Goal: Task Accomplishment & Management: Manage account settings

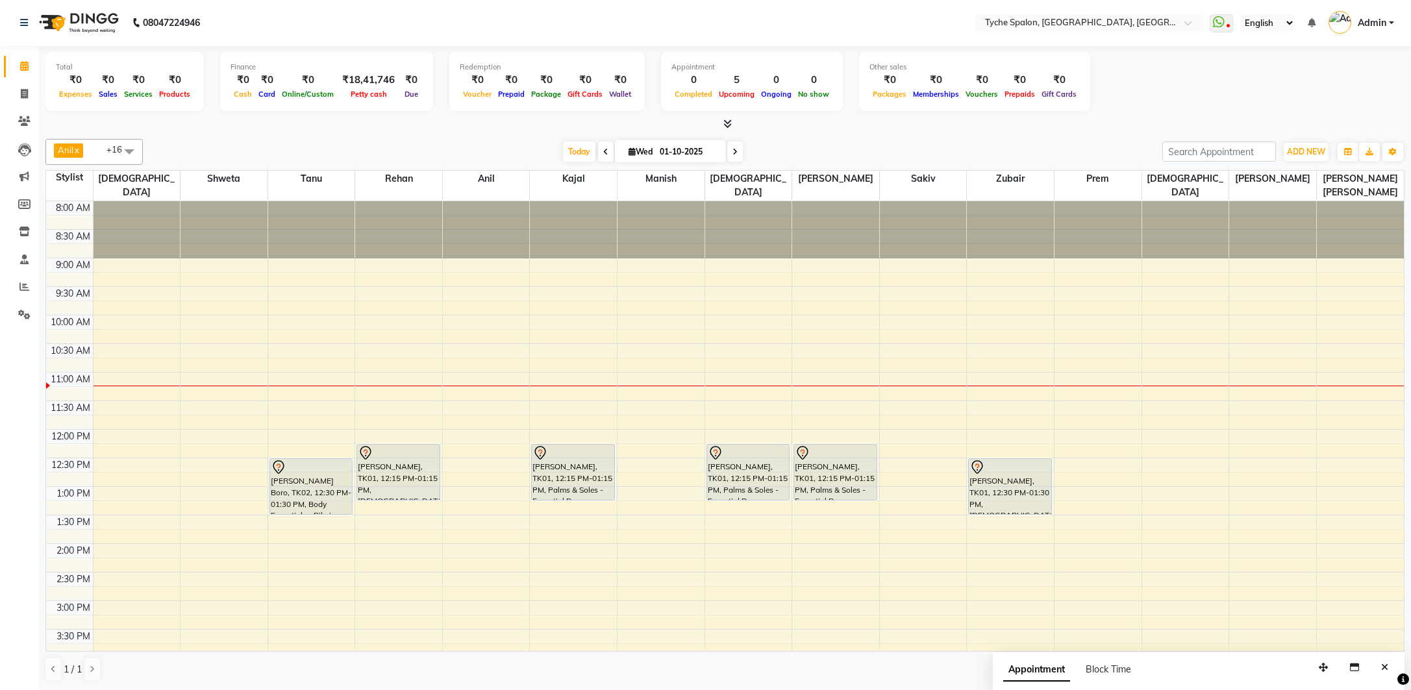
scroll to position [115, 0]
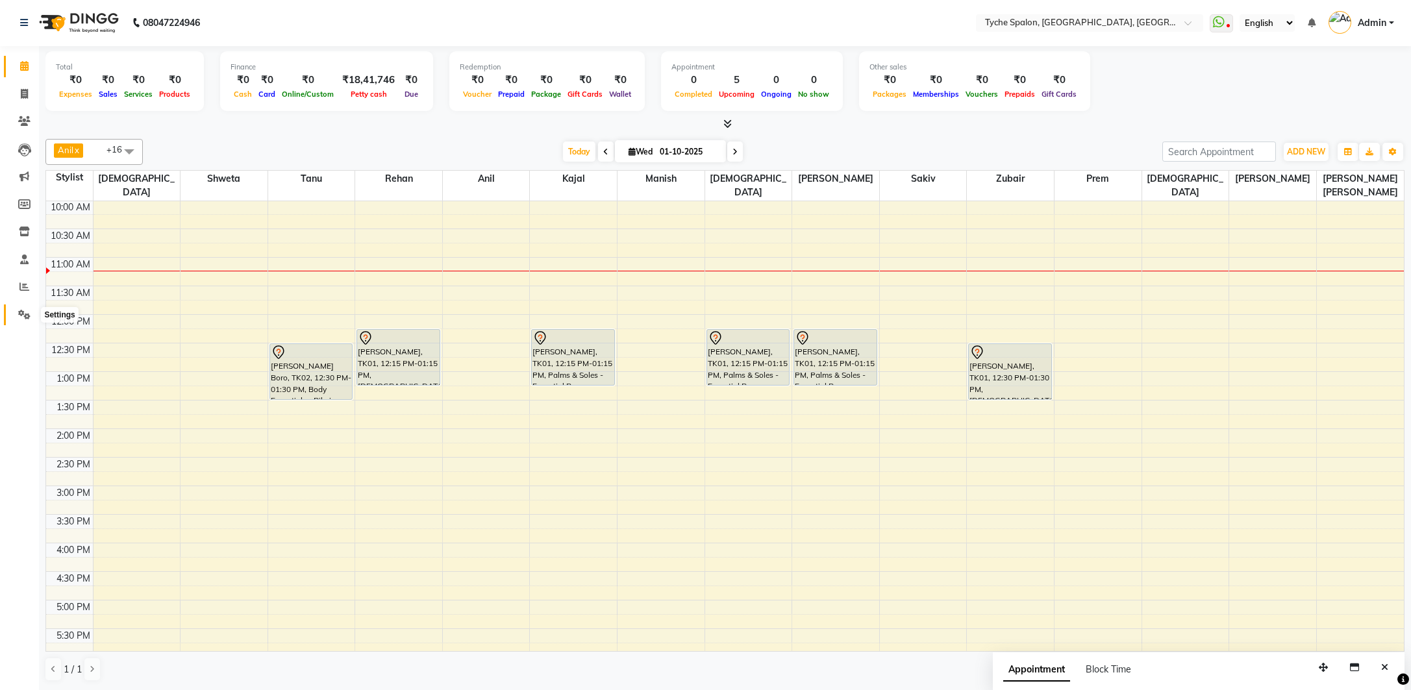
click at [23, 317] on icon at bounding box center [24, 315] width 12 height 10
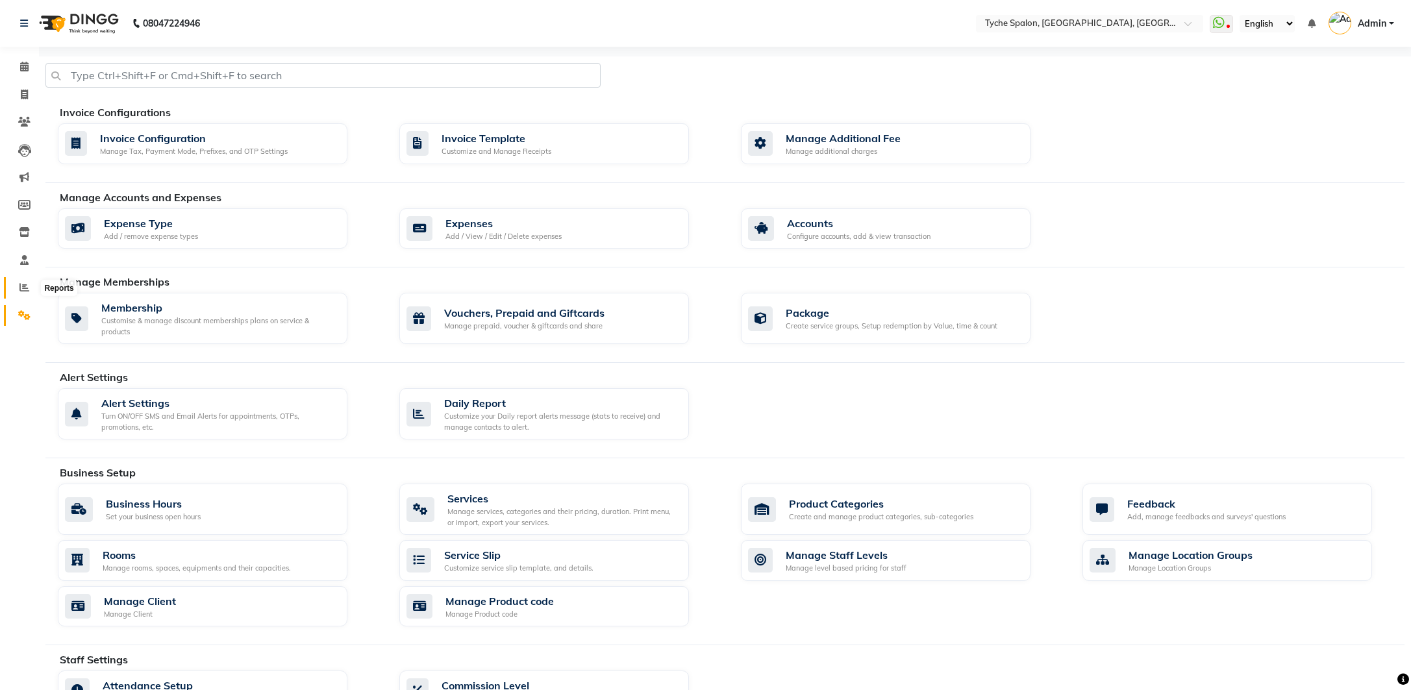
click at [23, 284] on icon at bounding box center [24, 287] width 10 height 10
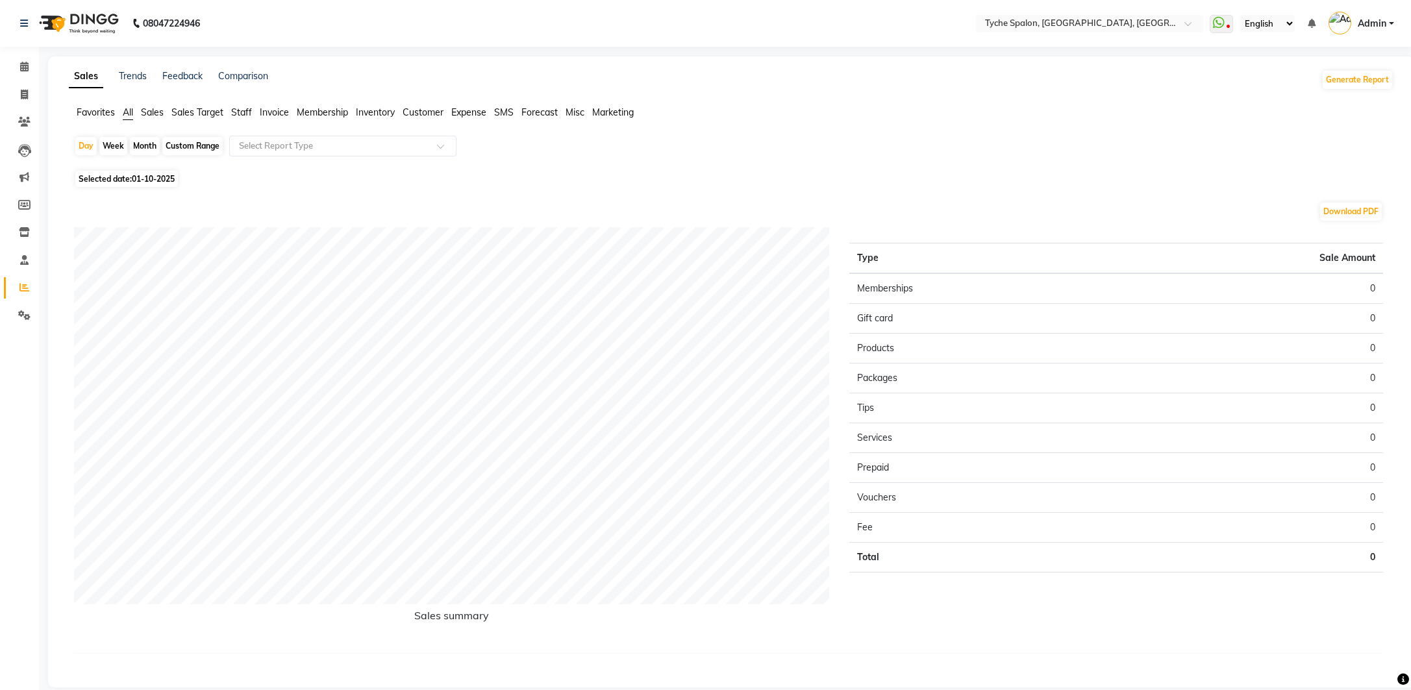
scroll to position [3, 0]
click at [419, 142] on input "text" at bounding box center [329, 143] width 187 height 13
click at [189, 113] on span "Sales Target" at bounding box center [197, 111] width 52 height 12
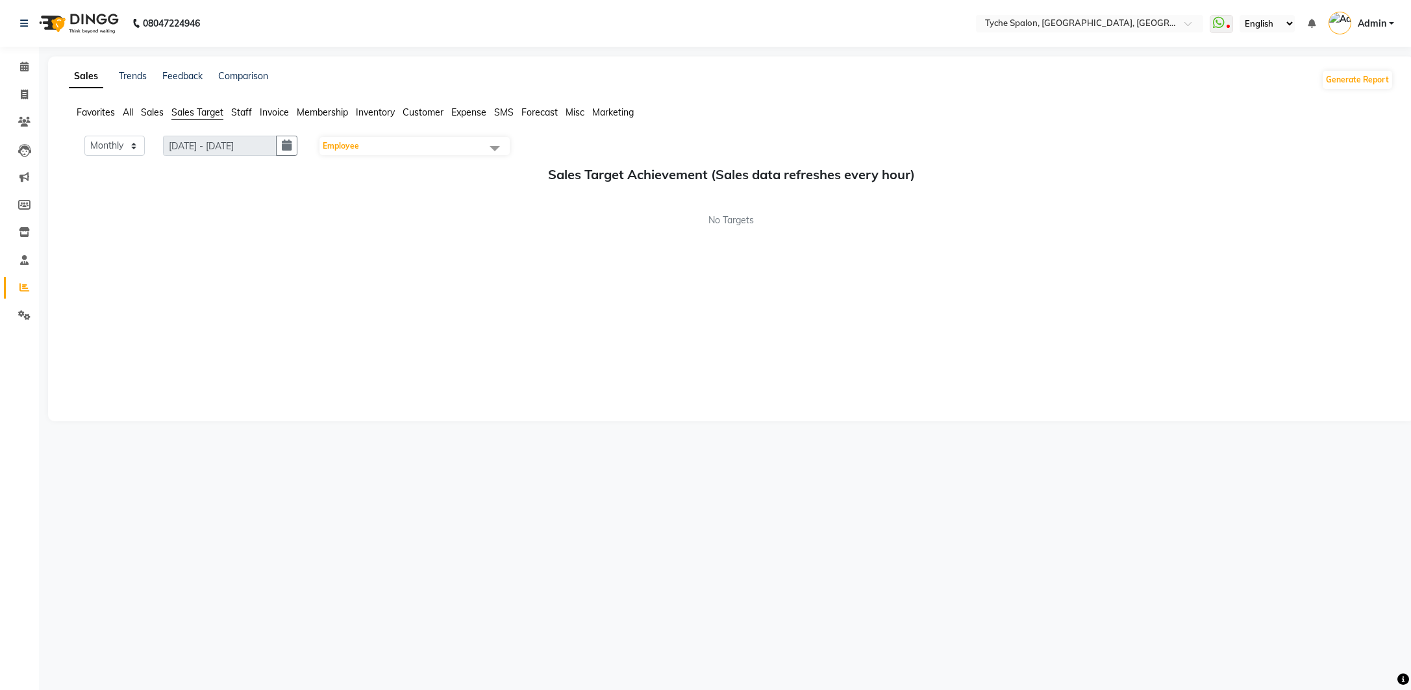
click at [151, 111] on span "Sales" at bounding box center [152, 112] width 23 height 12
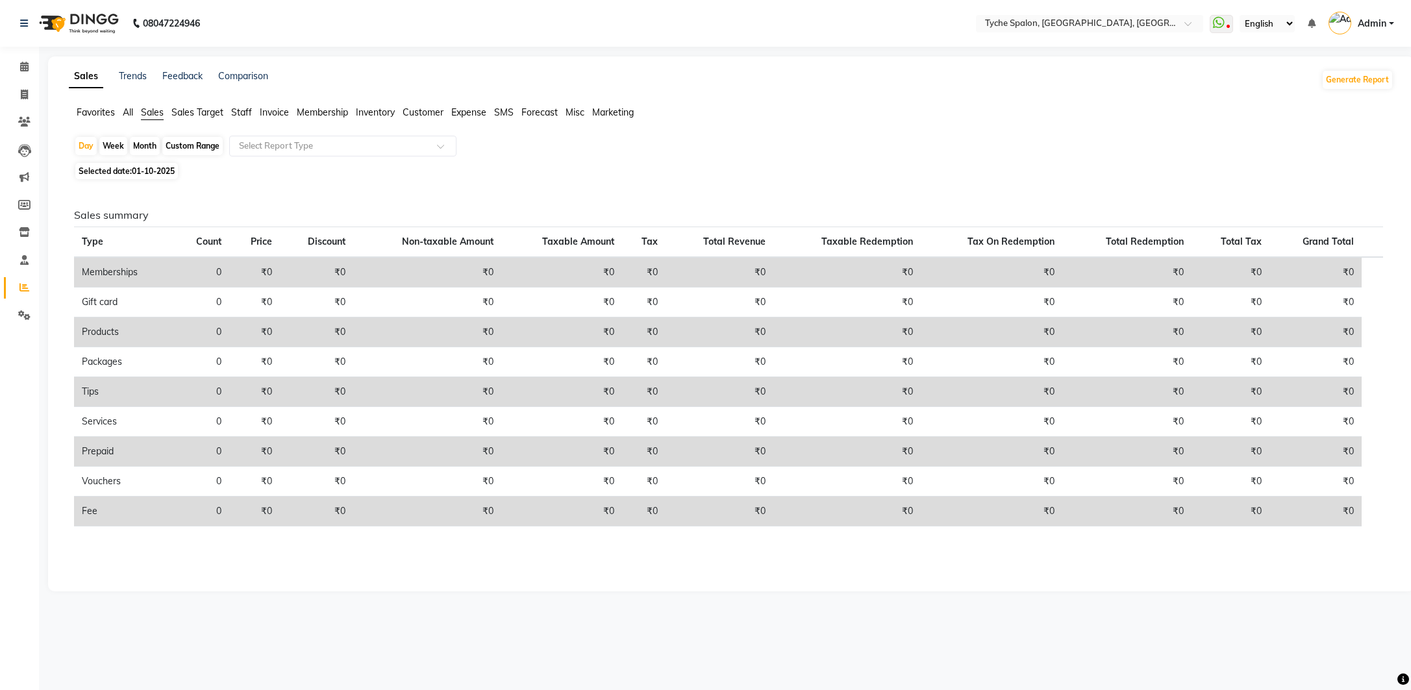
click at [242, 108] on span "Staff" at bounding box center [241, 112] width 21 height 12
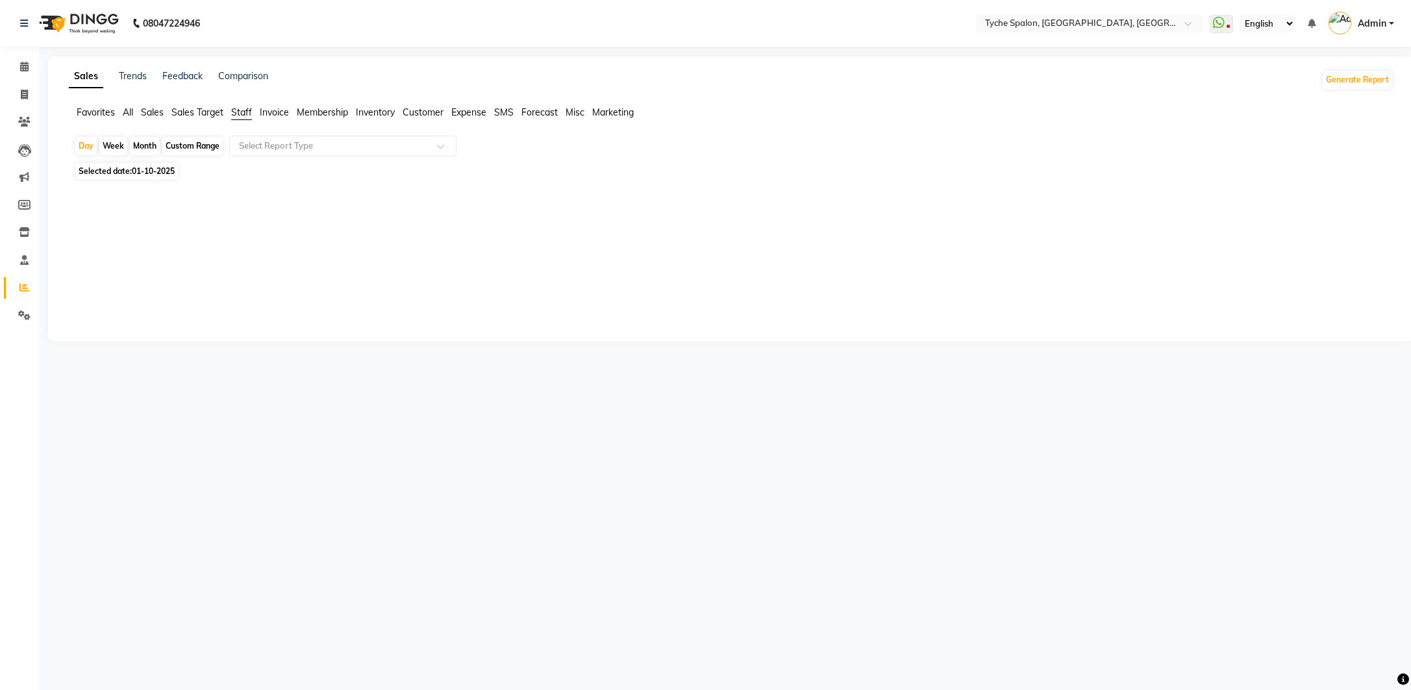
click at [147, 145] on div "Month" at bounding box center [145, 146] width 30 height 18
select select "10"
select select "2025"
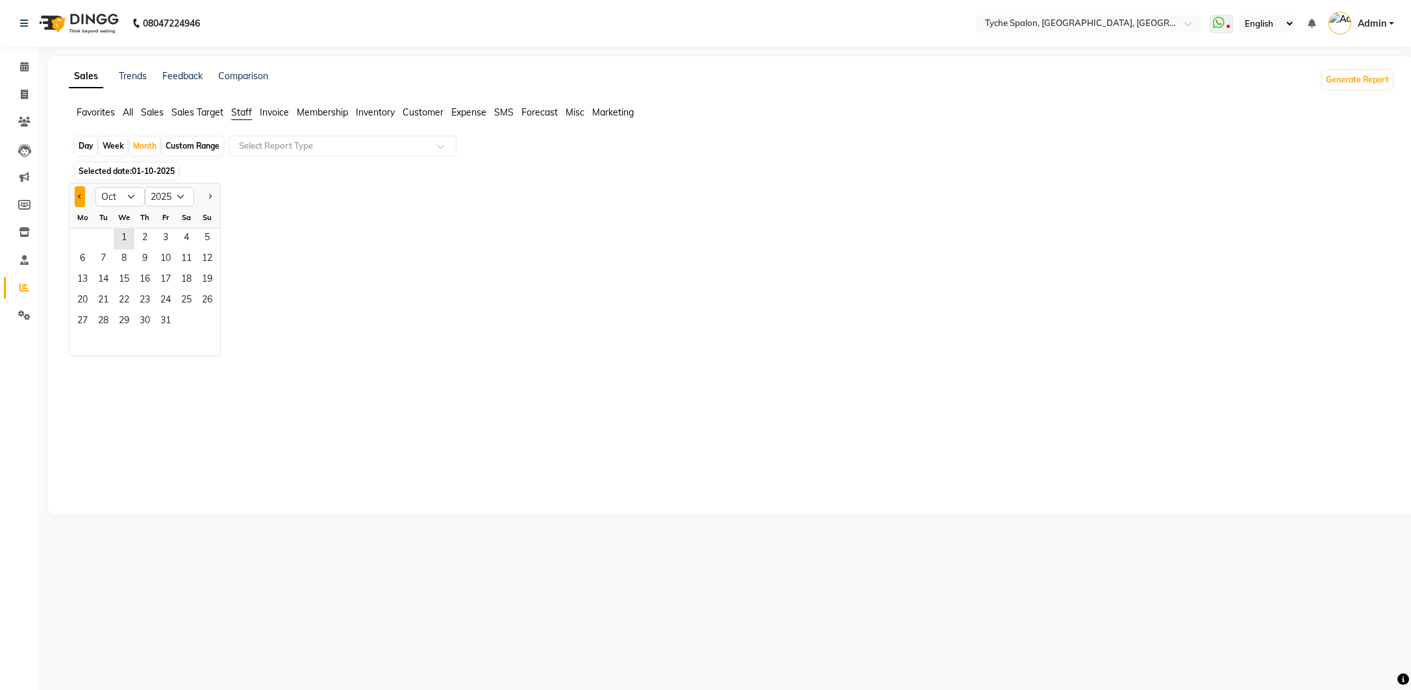
click at [79, 195] on span "Previous month" at bounding box center [80, 196] width 5 height 5
select select "9"
click at [86, 240] on span "1" at bounding box center [82, 239] width 21 height 21
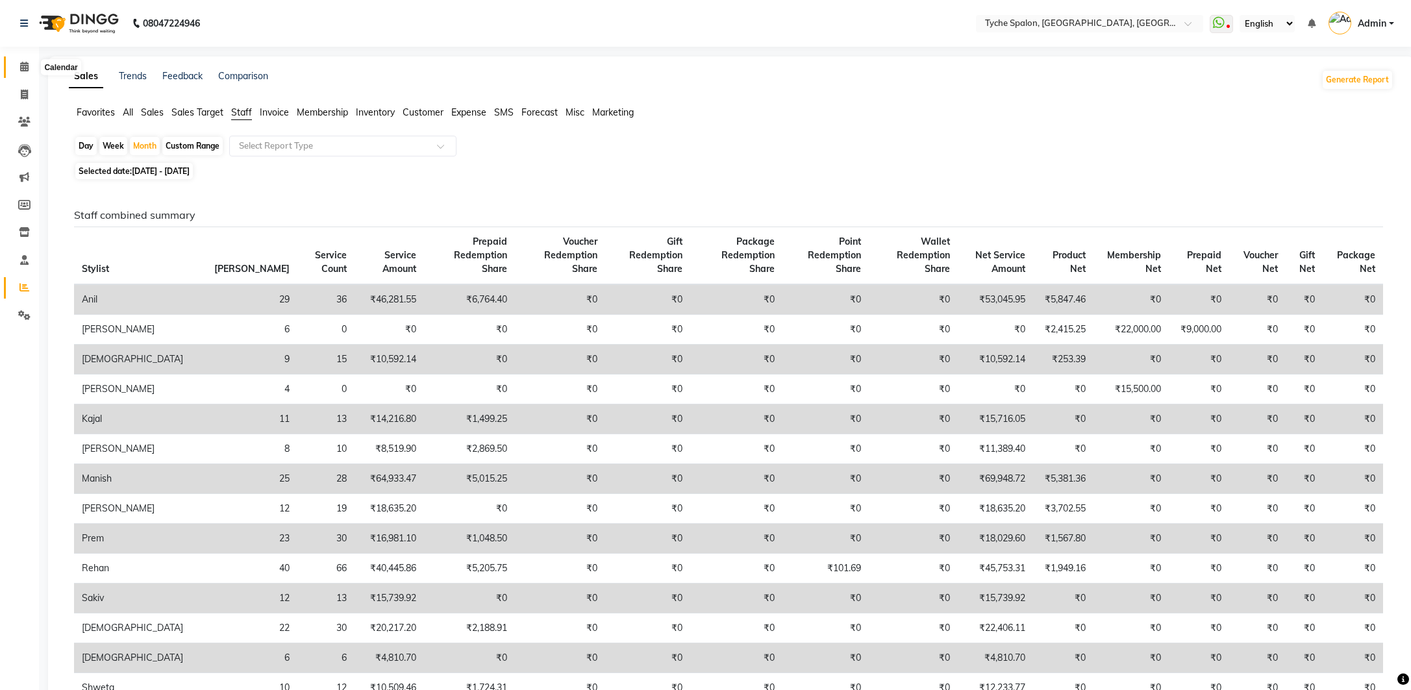
click at [23, 64] on icon at bounding box center [24, 67] width 8 height 10
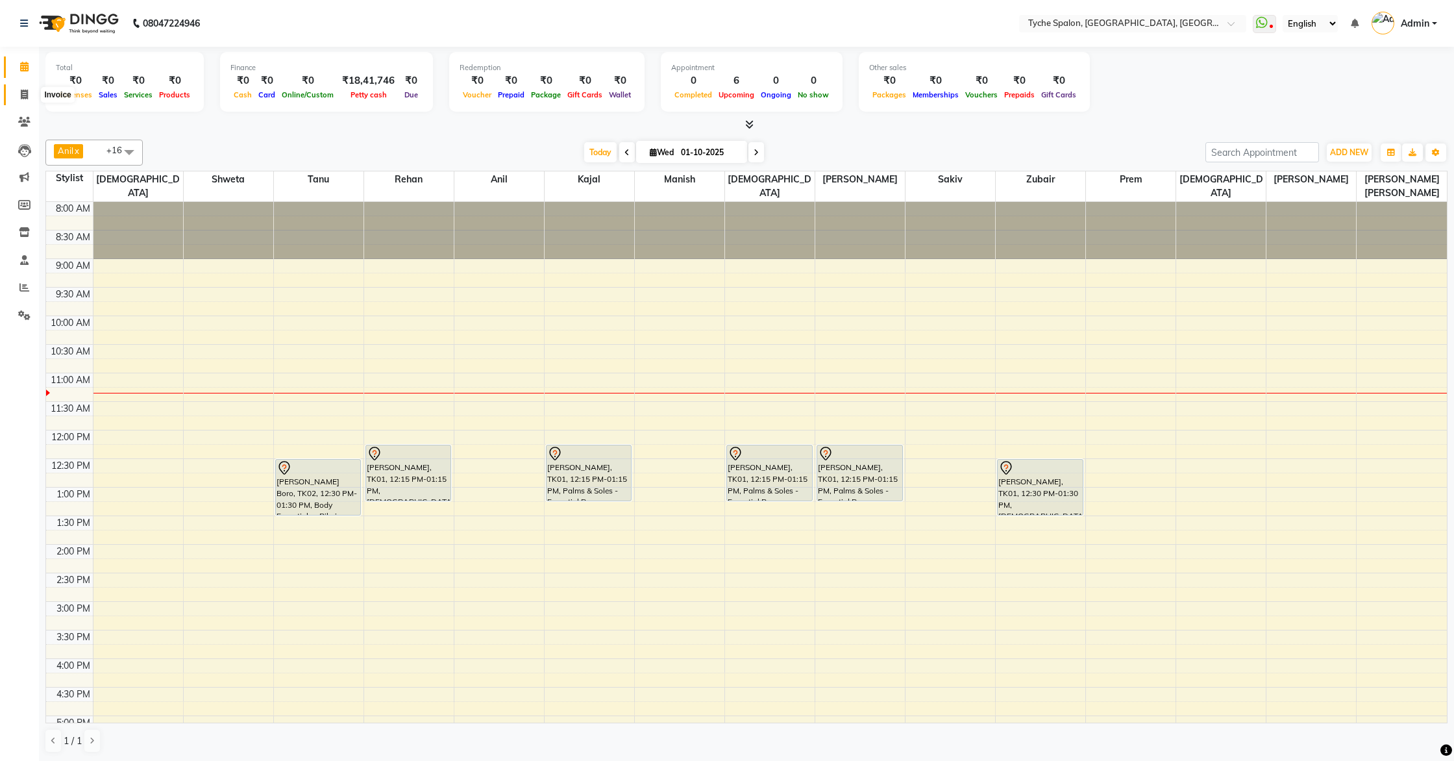
click at [24, 92] on icon at bounding box center [24, 95] width 7 height 10
select select "service"
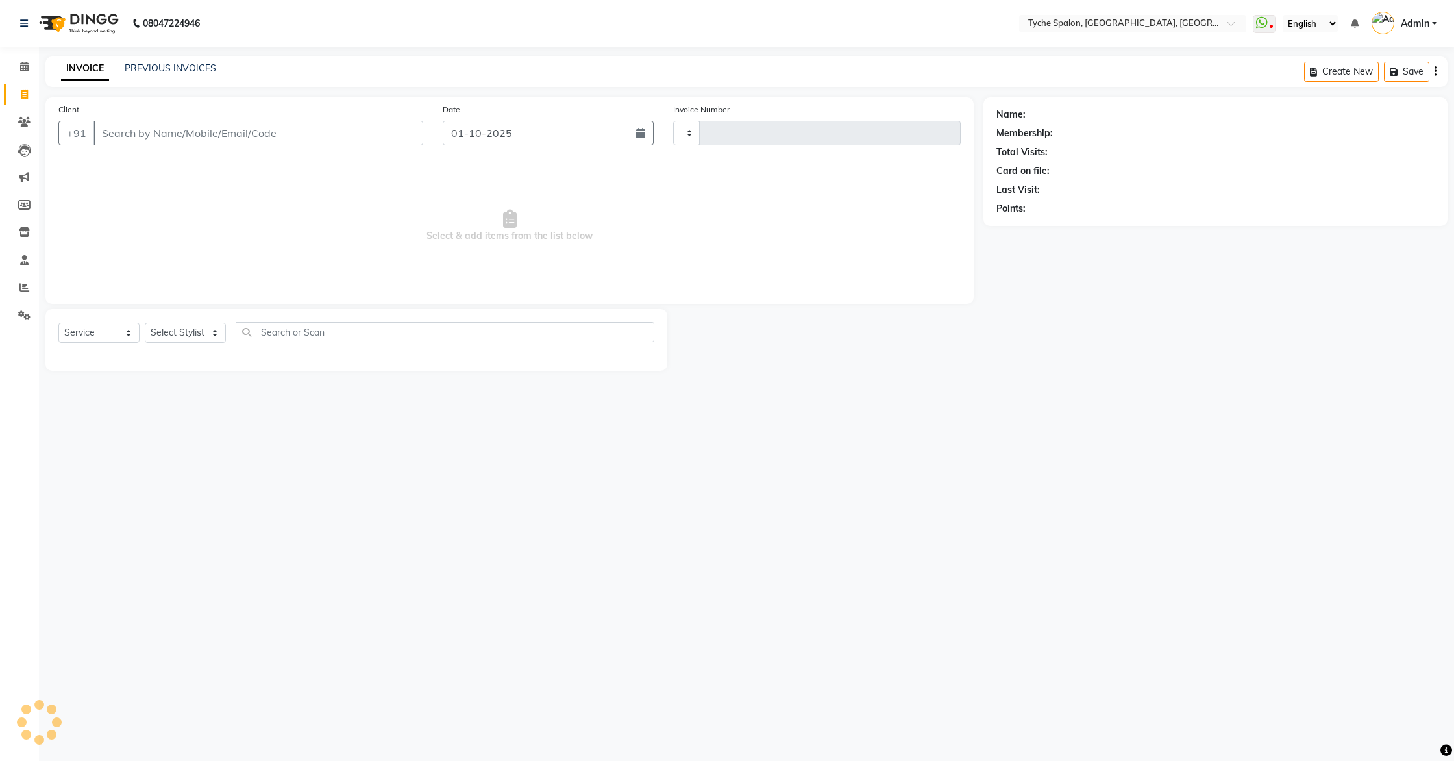
type input "1133"
select select "6320"
click at [142, 69] on link "PREVIOUS INVOICES" at bounding box center [171, 68] width 92 height 12
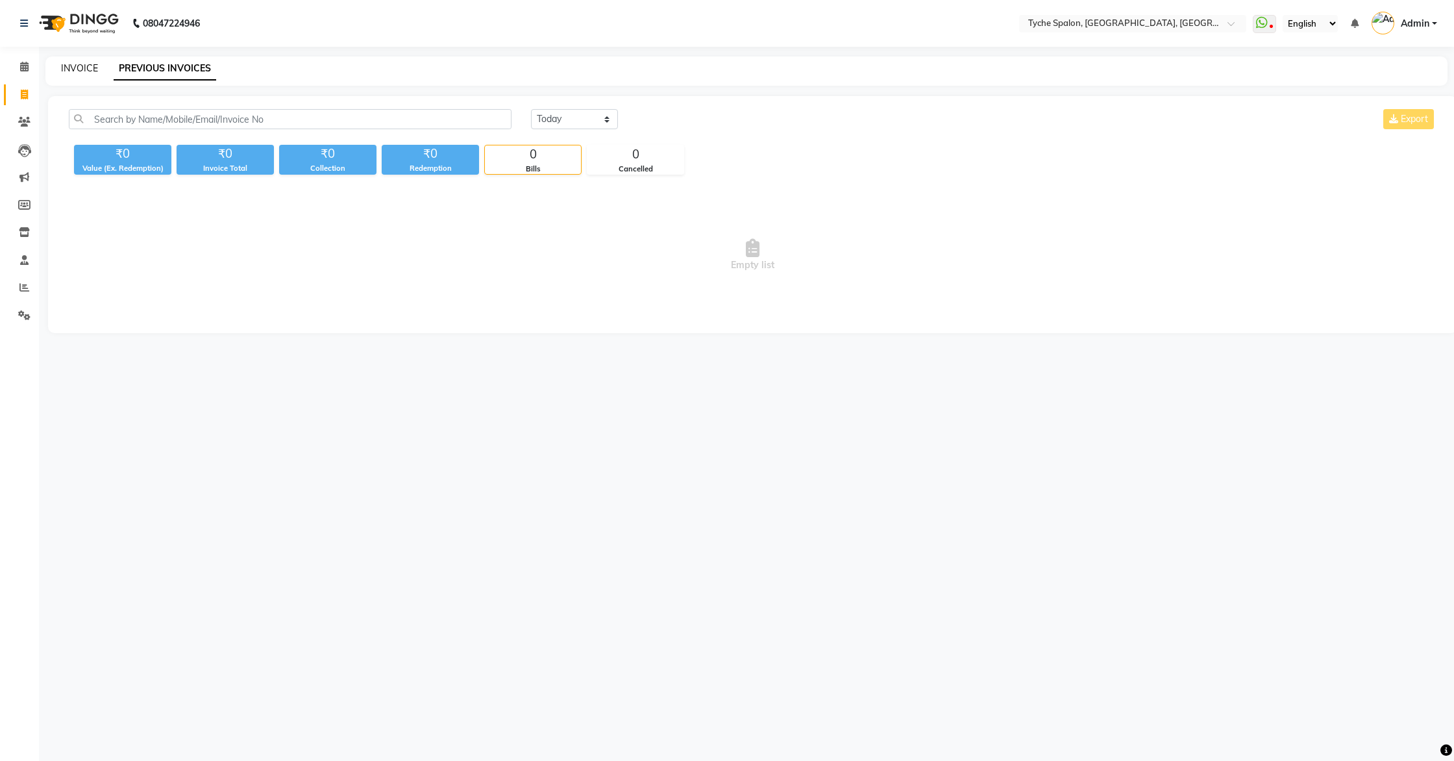
click at [76, 68] on link "INVOICE" at bounding box center [79, 68] width 37 height 12
select select "6320"
select select "service"
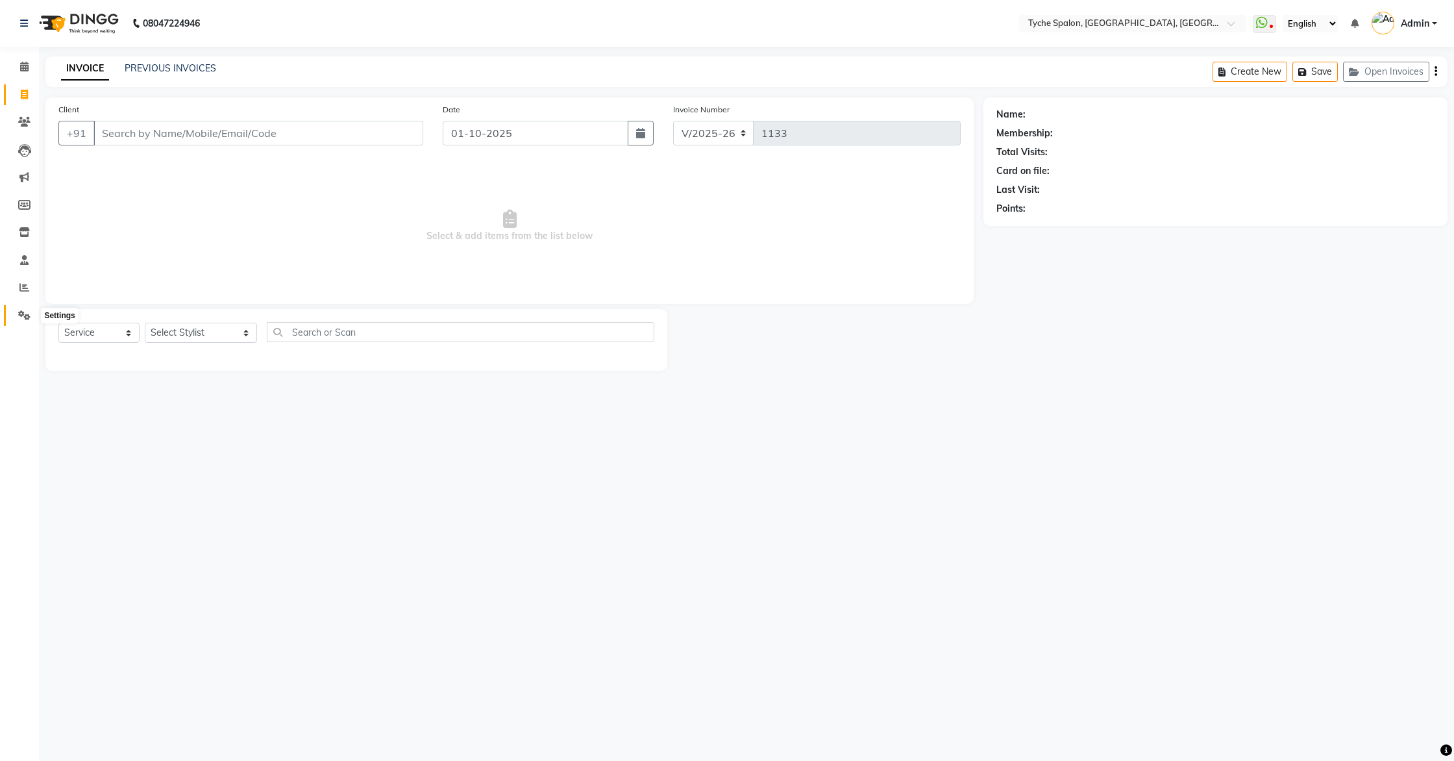
click at [23, 319] on icon at bounding box center [24, 315] width 12 height 10
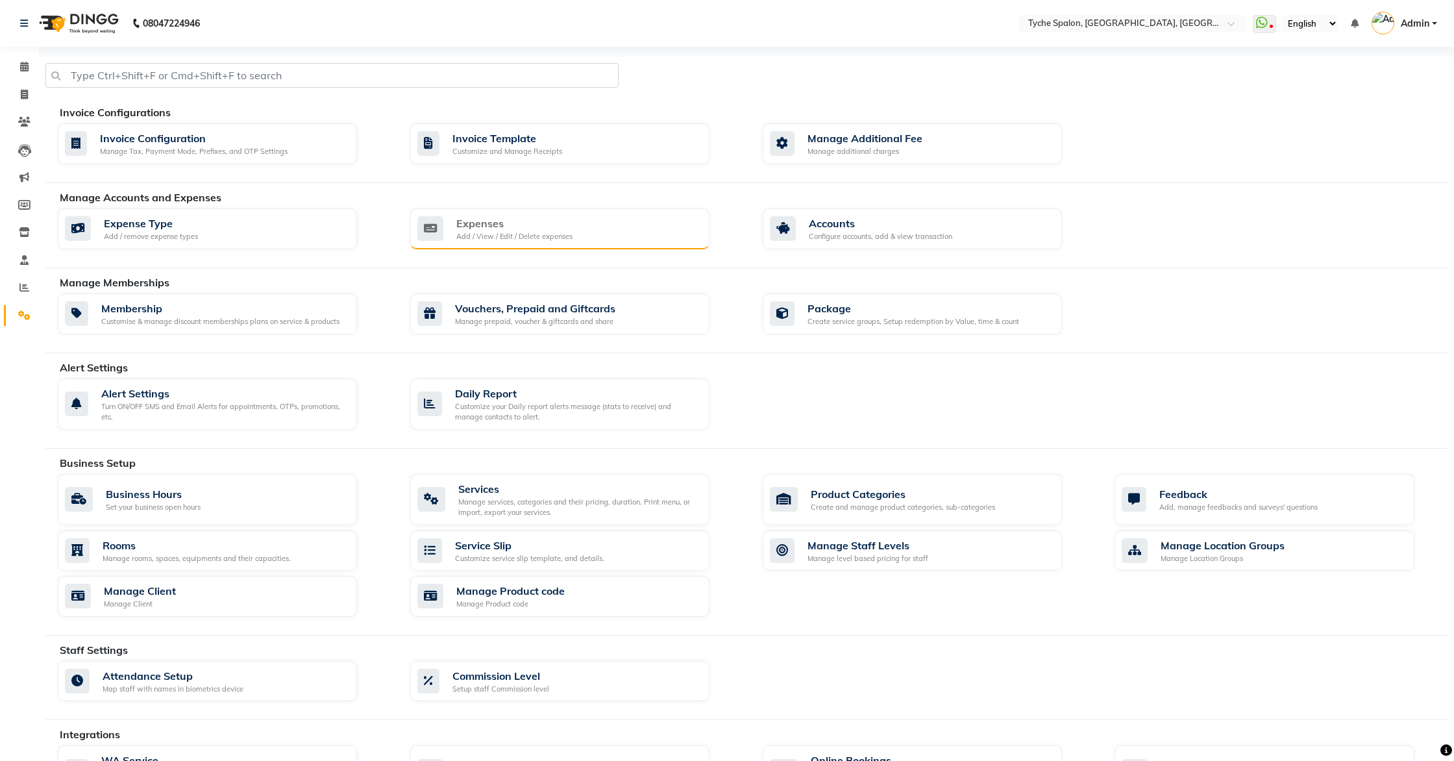
click at [571, 238] on div "Add / View / Edit / Delete expenses" at bounding box center [514, 236] width 116 height 11
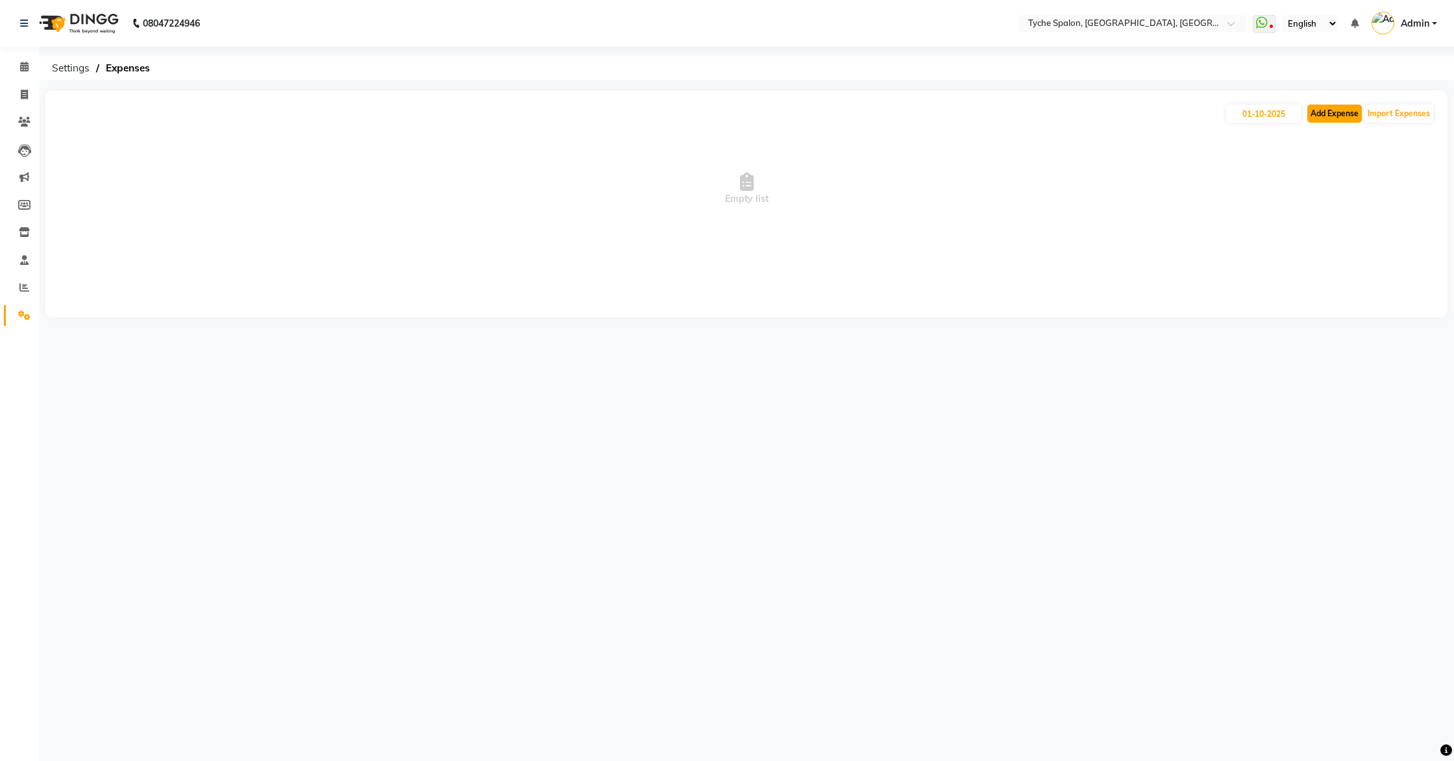
click at [1342, 117] on button "Add Expense" at bounding box center [1335, 114] width 55 height 18
select select "1"
select select "5315"
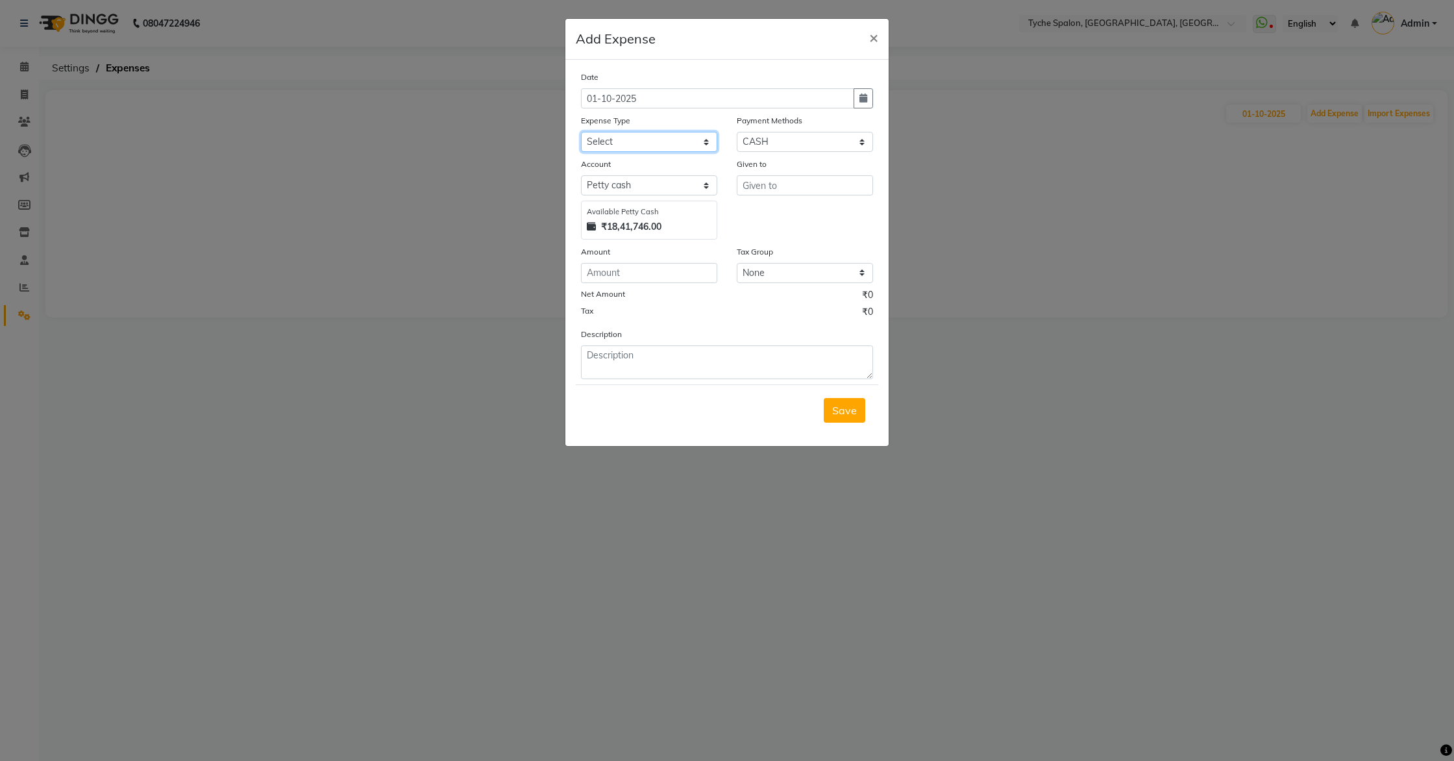
click at [628, 144] on select "Select Advance Salary Bank charges Car maintenance Cash transfer to bank Cash t…" at bounding box center [649, 142] width 136 height 20
select select "10"
click at [581, 132] on select "Select Advance Salary Bank charges Car maintenance Cash transfer to bank Cash t…" at bounding box center [649, 142] width 136 height 20
click at [813, 188] on input "text" at bounding box center [805, 185] width 136 height 20
type input "Tridip"
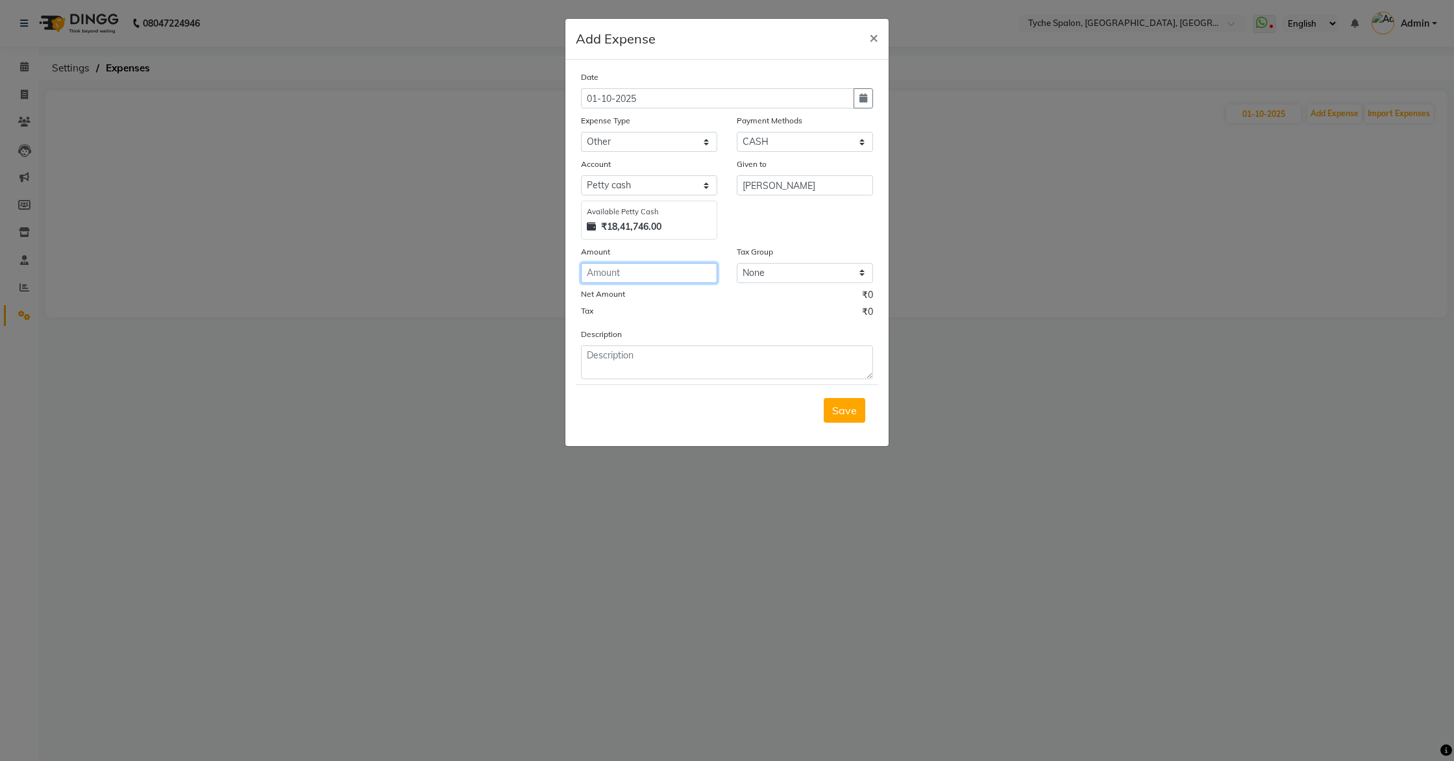
click at [648, 273] on input "number" at bounding box center [649, 273] width 136 height 20
type input "40"
click at [642, 367] on textarea at bounding box center [727, 362] width 292 height 34
type textarea "@"
type textarea "2 laddoo for puja"
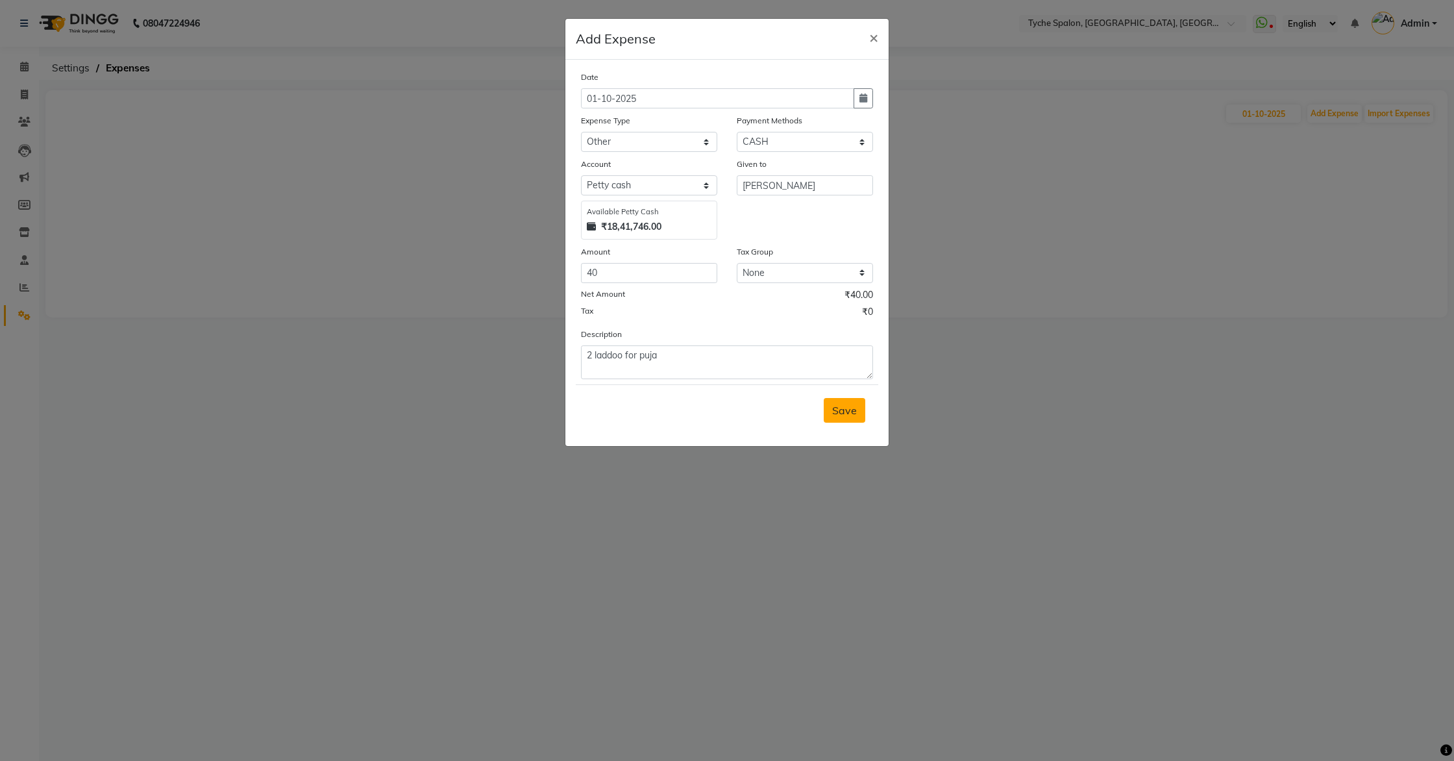
click at [839, 414] on span "Save" at bounding box center [844, 410] width 25 height 13
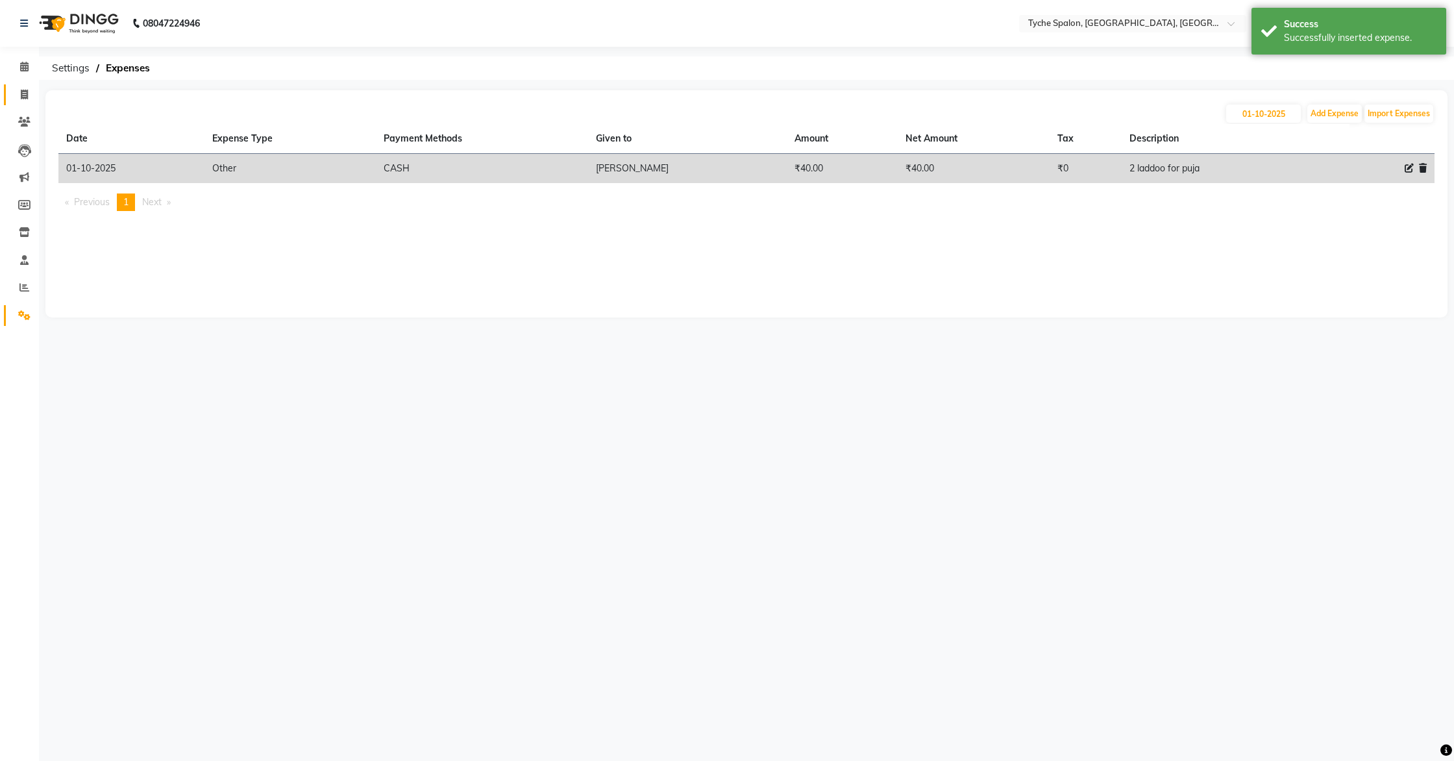
click at [11, 96] on link "Invoice" at bounding box center [19, 94] width 31 height 21
select select "service"
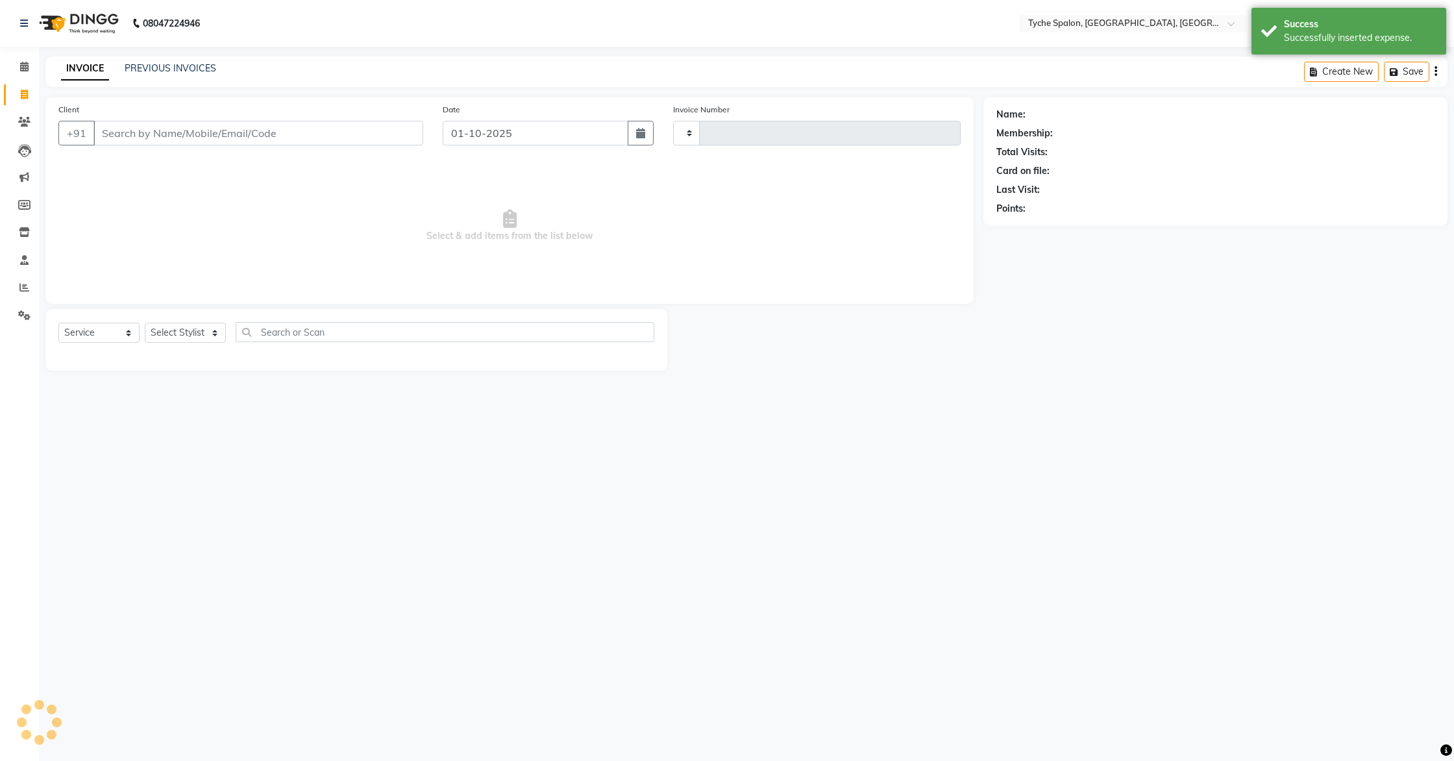
type input "1133"
select select "6320"
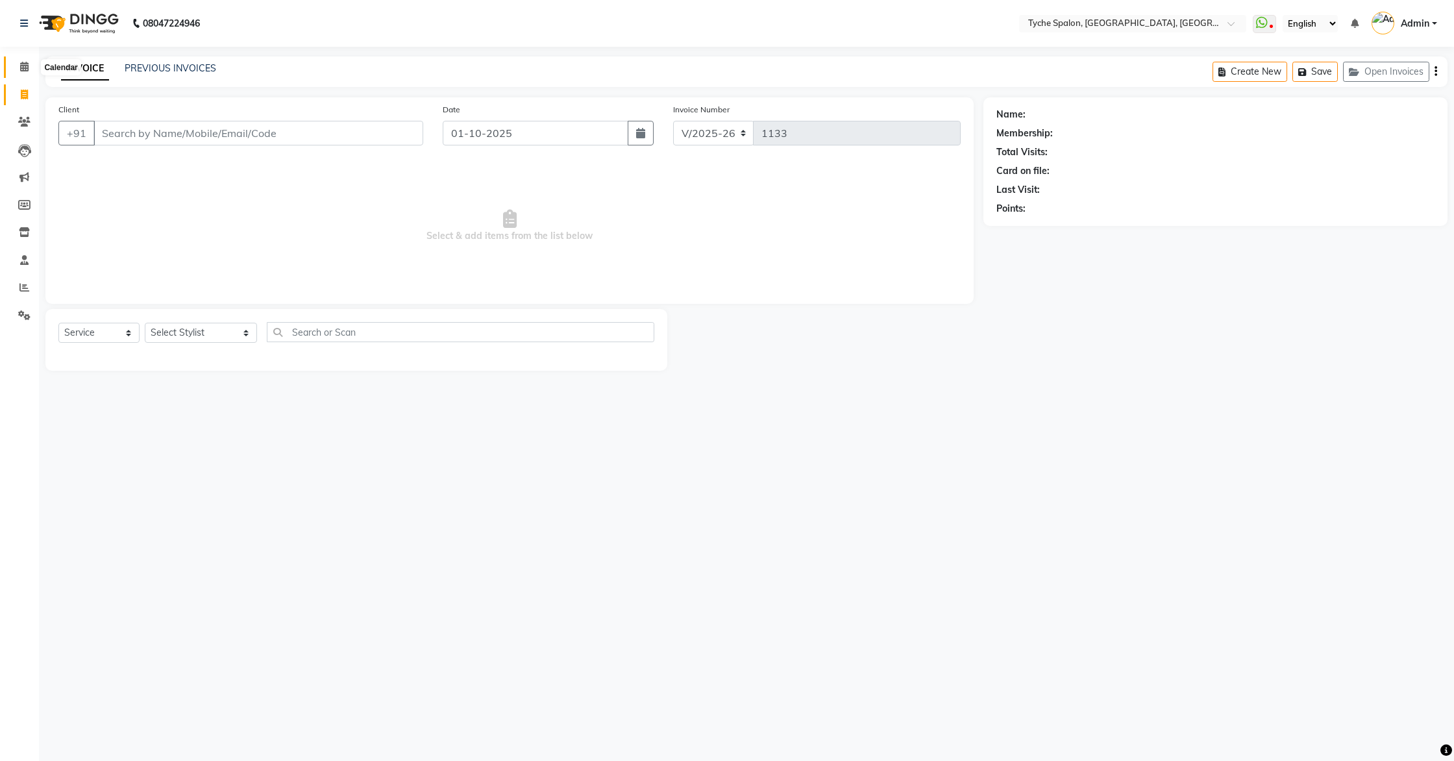
click at [31, 65] on span at bounding box center [24, 67] width 23 height 15
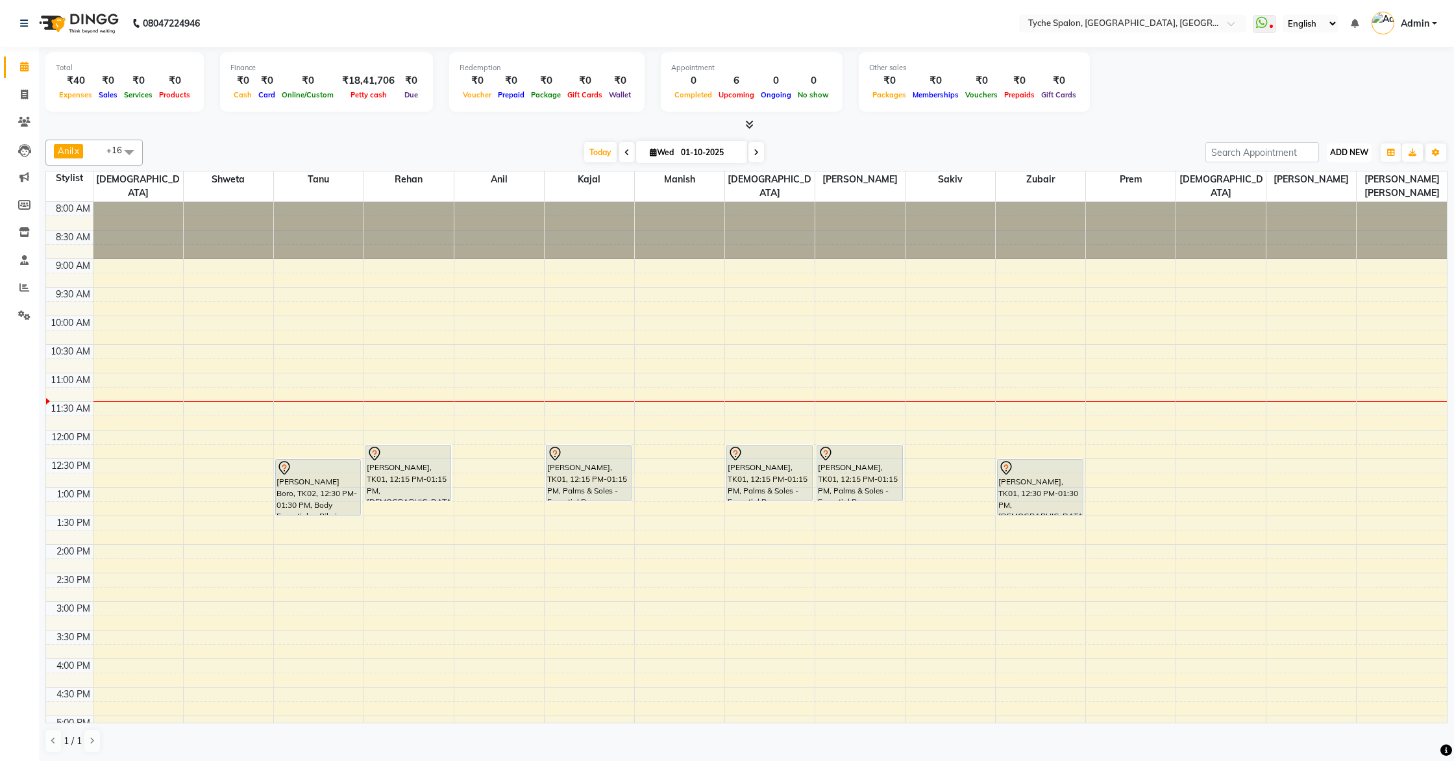
click at [1343, 151] on span "ADD NEW" at bounding box center [1349, 152] width 38 height 10
click at [1317, 184] on button "Add Appointment" at bounding box center [1320, 176] width 103 height 17
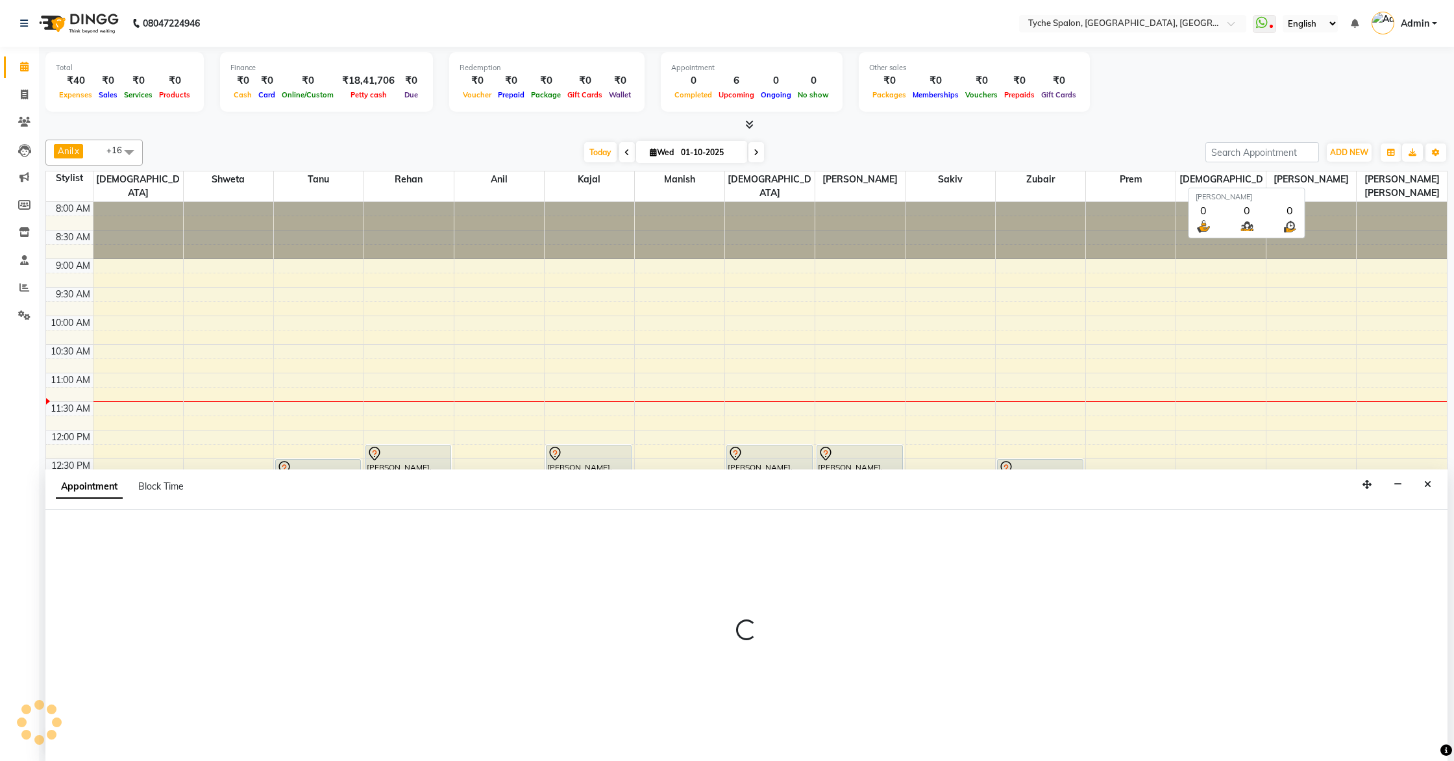
scroll to position [1, 0]
select select "540"
select select "tentative"
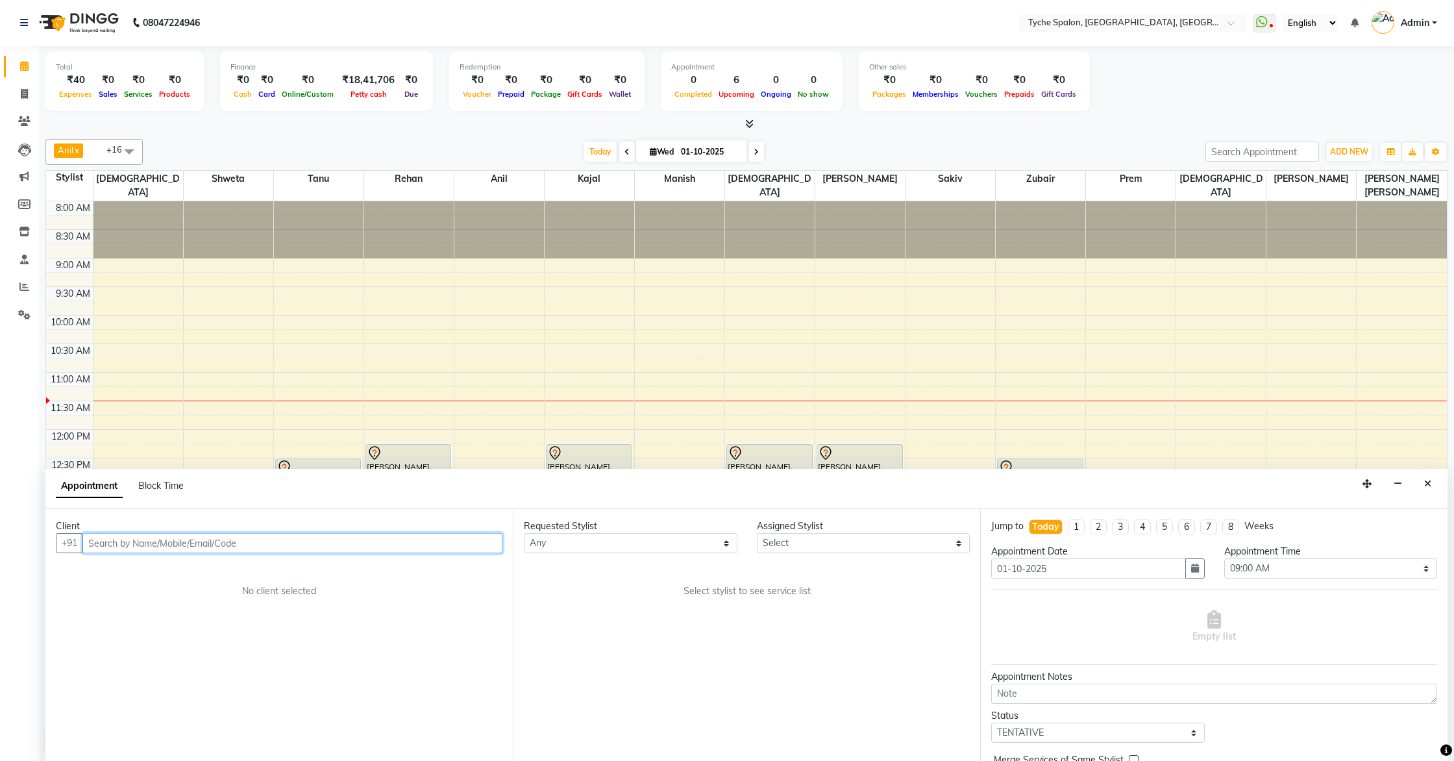
click at [319, 536] on input "text" at bounding box center [292, 543] width 420 height 20
type input "r"
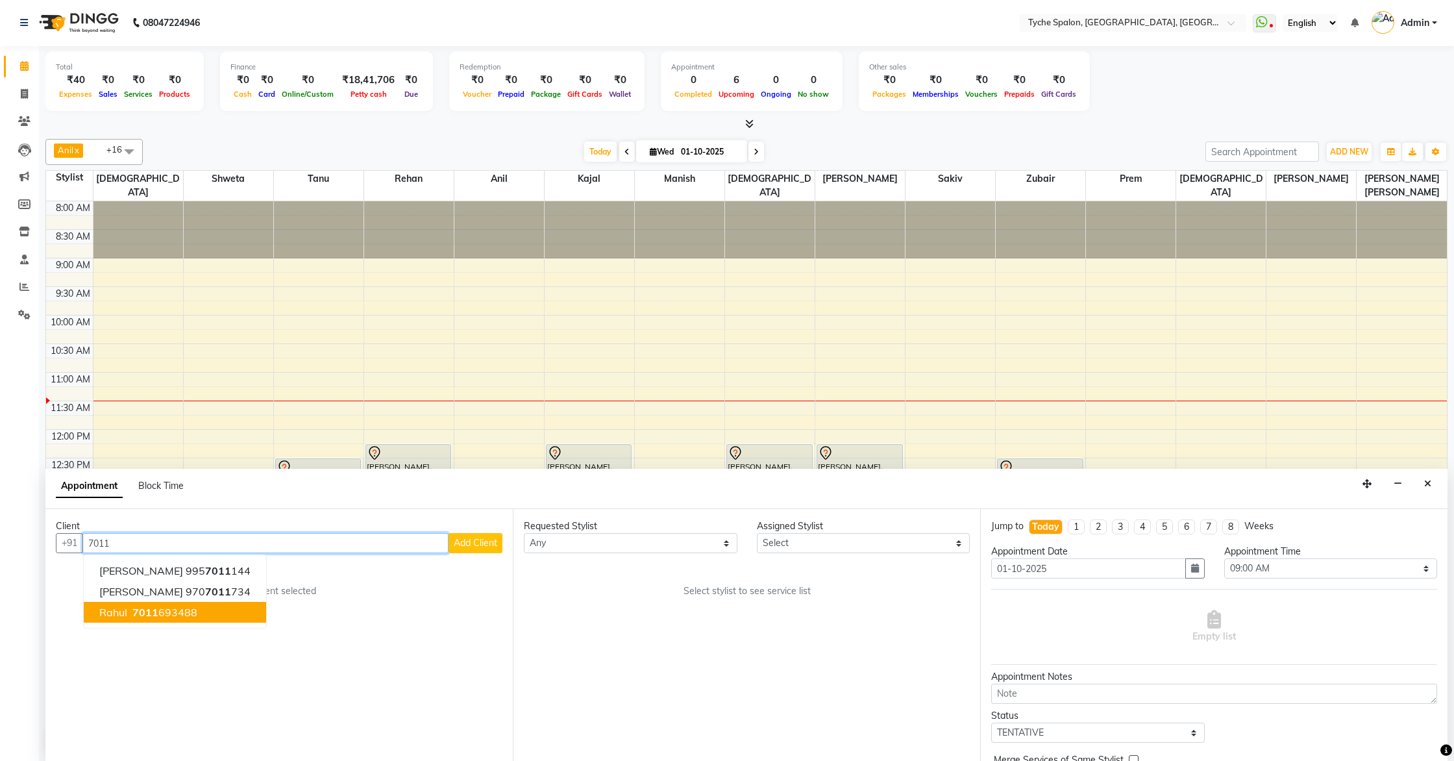
click at [195, 610] on button "Rahul 7011 693488" at bounding box center [175, 612] width 182 height 21
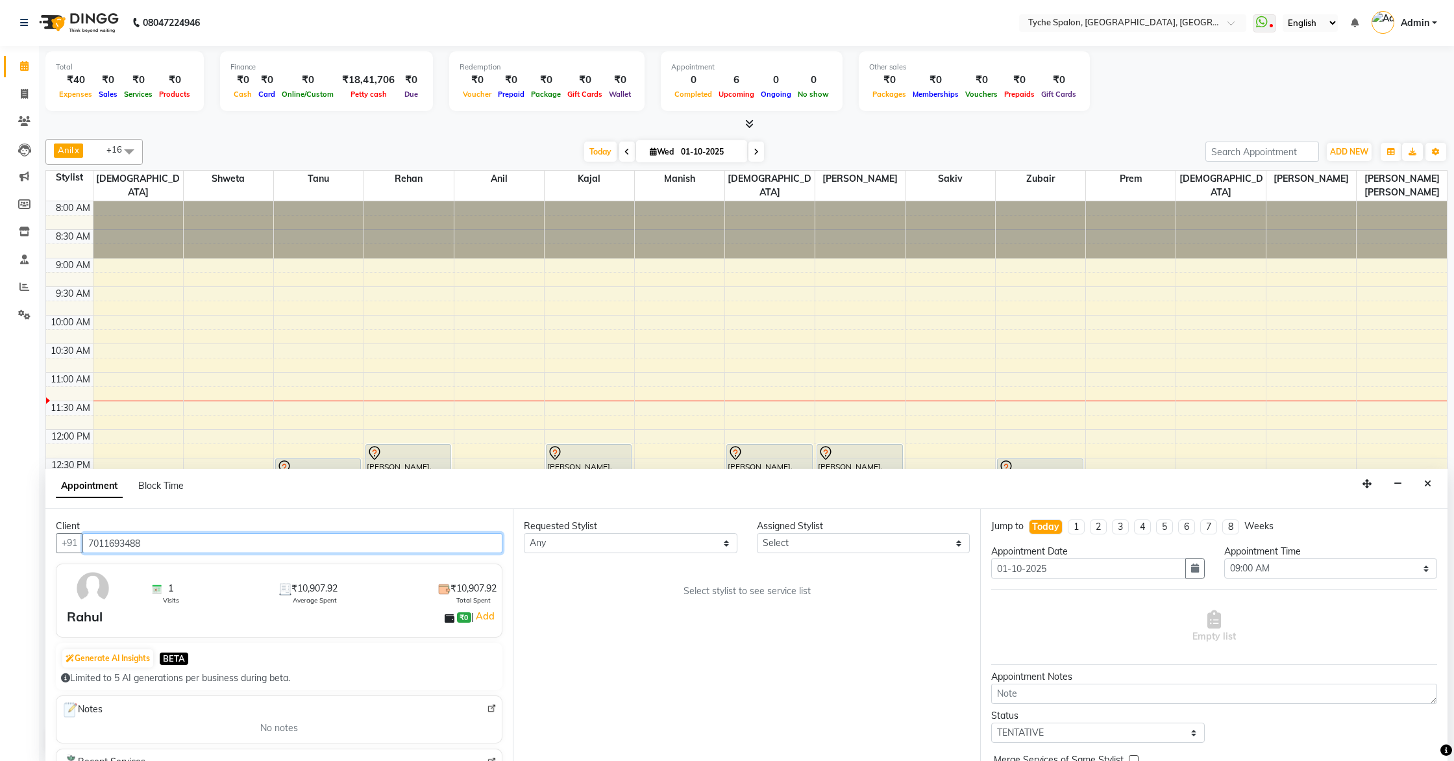
type input "7011693488"
click at [551, 545] on select "Any Anil Anjali Devi Ishu Jenny Chophy Kajal Liza Manish Prabhjot Prem Rehan Sa…" at bounding box center [631, 543] width 214 height 20
select select "48422"
click at [524, 533] on select "Any Anil Anjali Devi Ishu Jenny Chophy Kajal Liza Manish Prabhjot Prem Rehan Sa…" at bounding box center [631, 543] width 214 height 20
select select "48422"
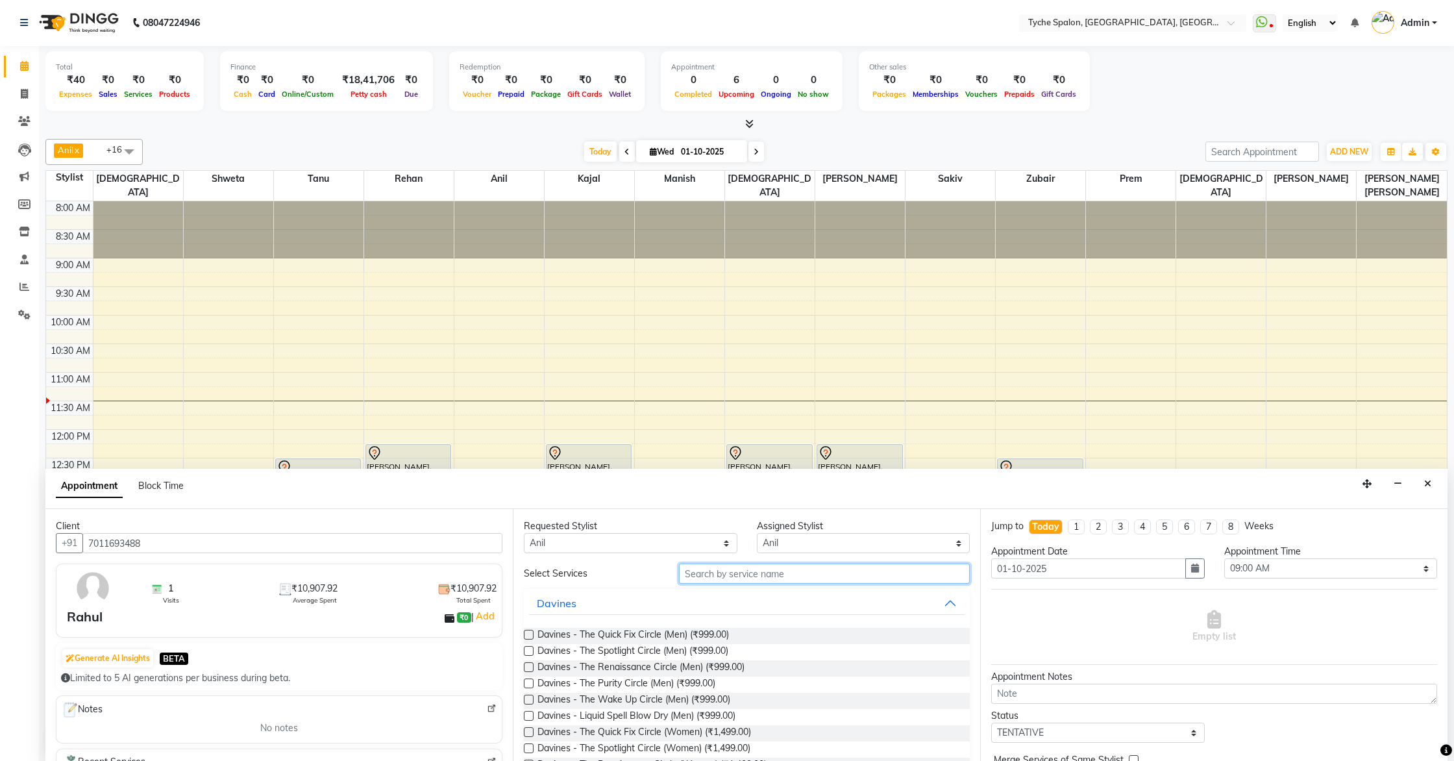
click at [738, 575] on input "text" at bounding box center [824, 574] width 291 height 20
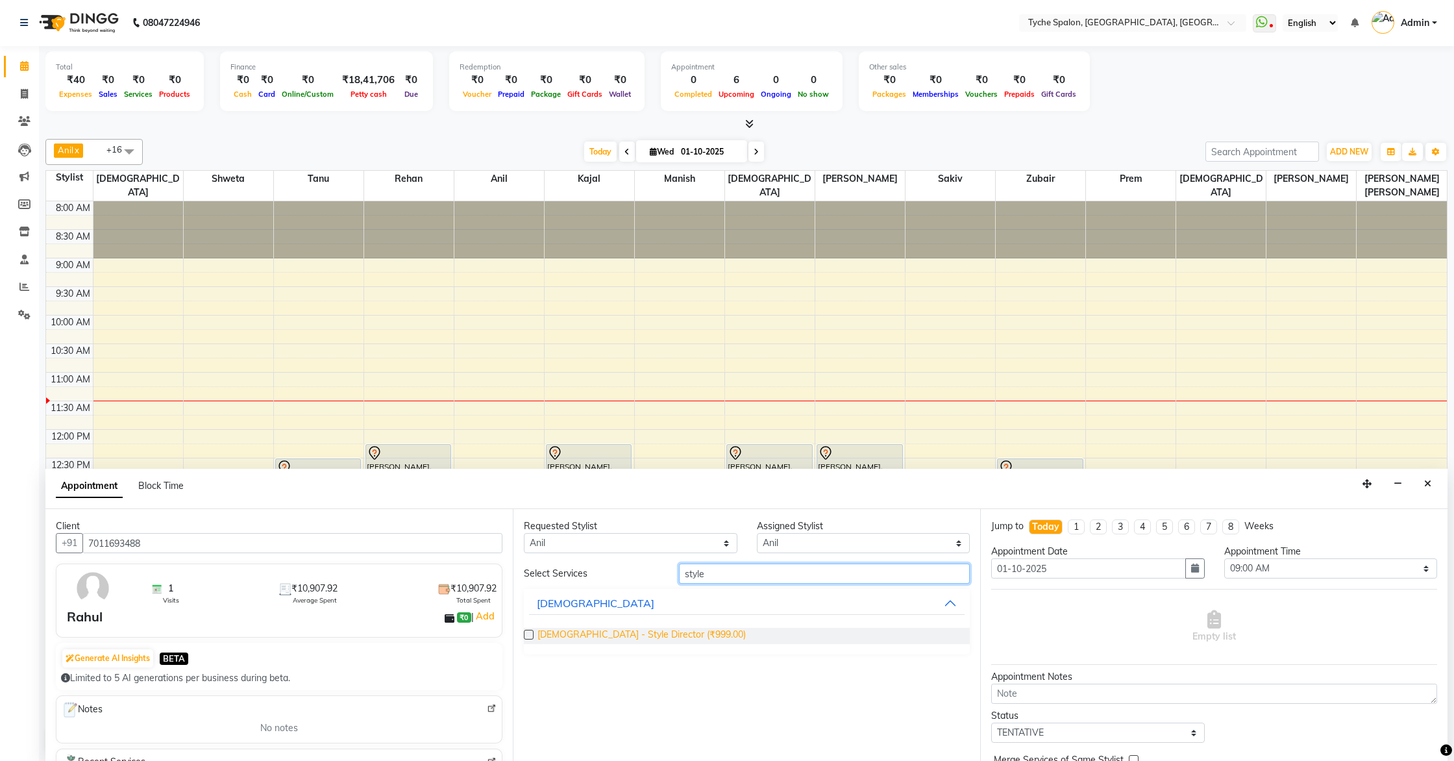
type input "style"
click at [615, 638] on span "Male - Style Director (₹999.00)" at bounding box center [642, 636] width 208 height 16
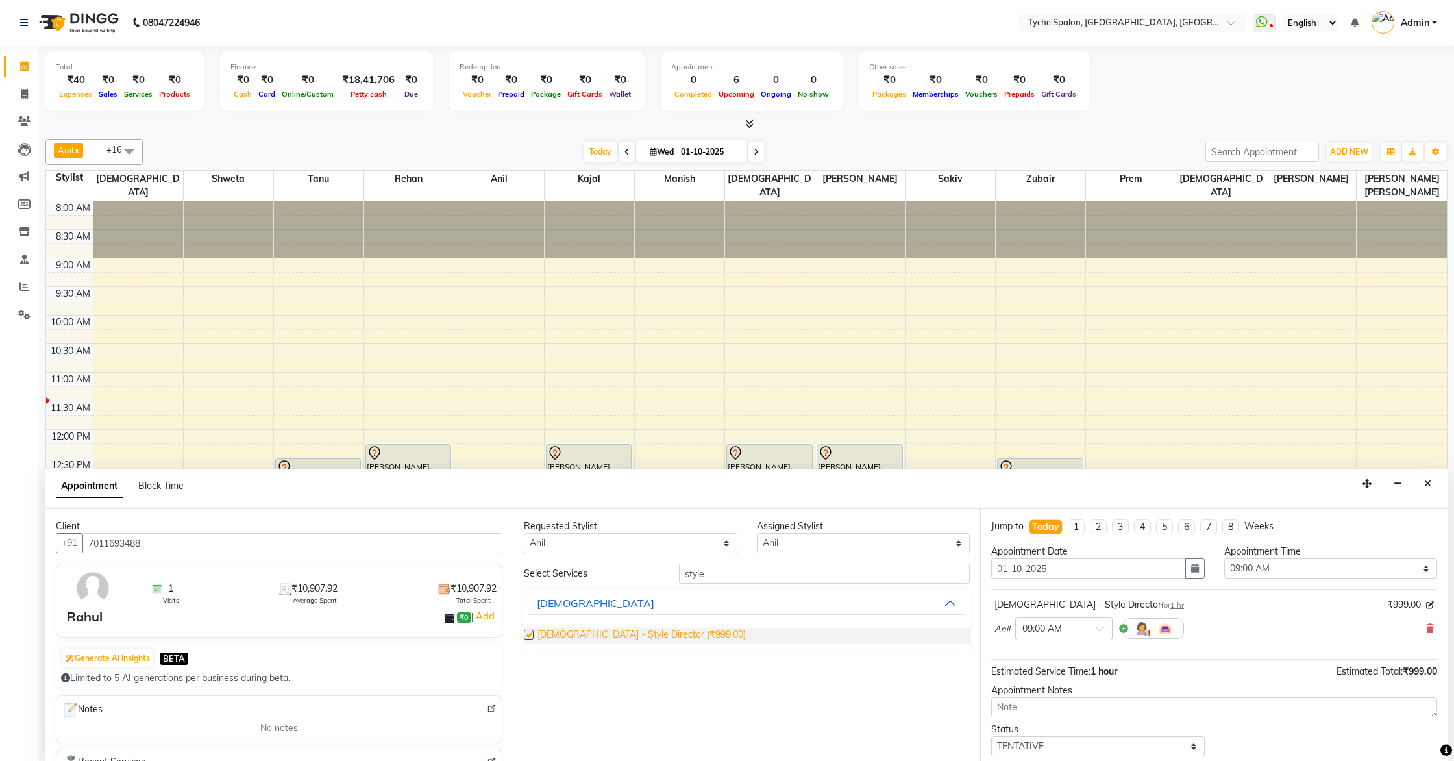
checkbox input "false"
drag, startPoint x: 774, startPoint y: 577, endPoint x: 633, endPoint y: 569, distance: 141.1
click at [633, 569] on div "Select Services style" at bounding box center [747, 574] width 466 height 20
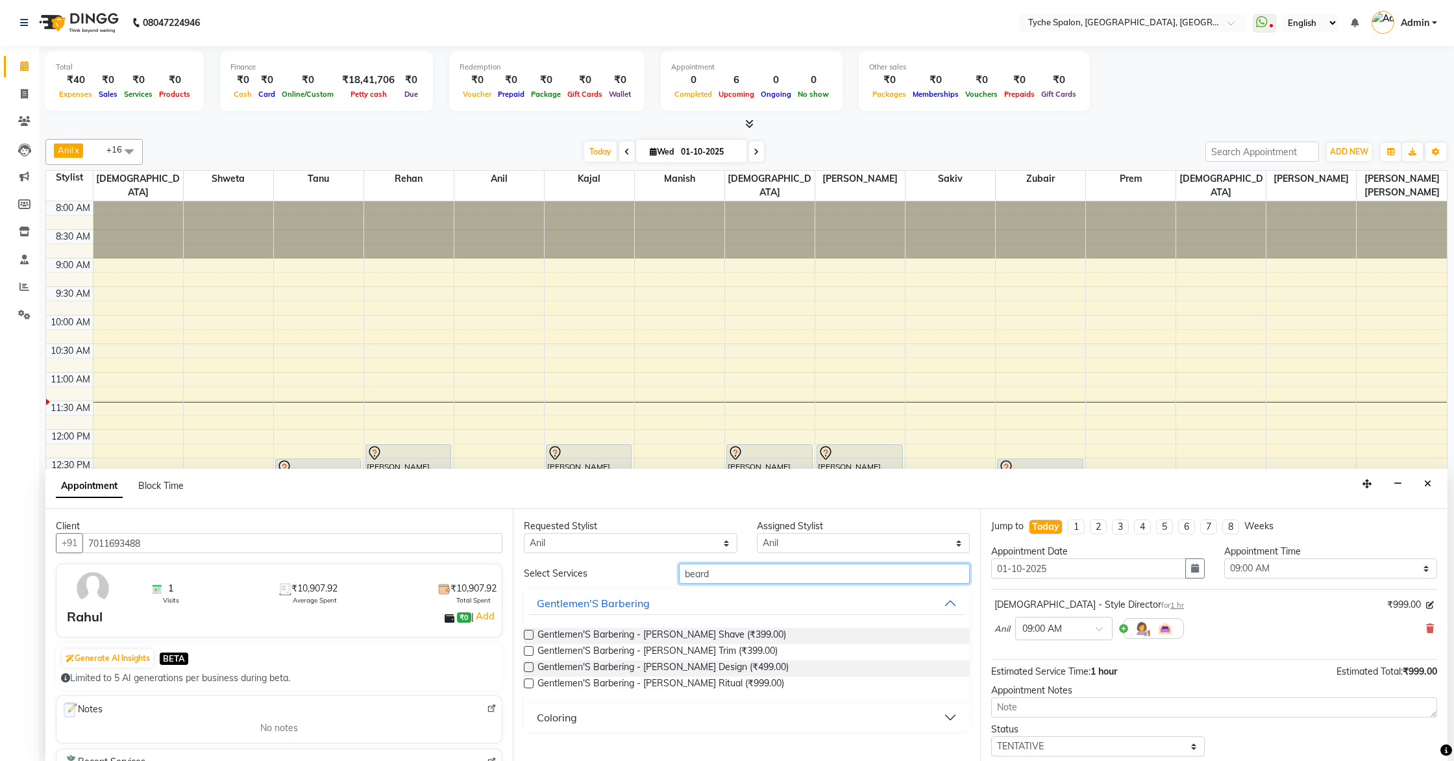
type input "beard"
click at [528, 651] on label at bounding box center [529, 651] width 10 height 10
click at [528, 651] on input "checkbox" at bounding box center [528, 652] width 8 height 8
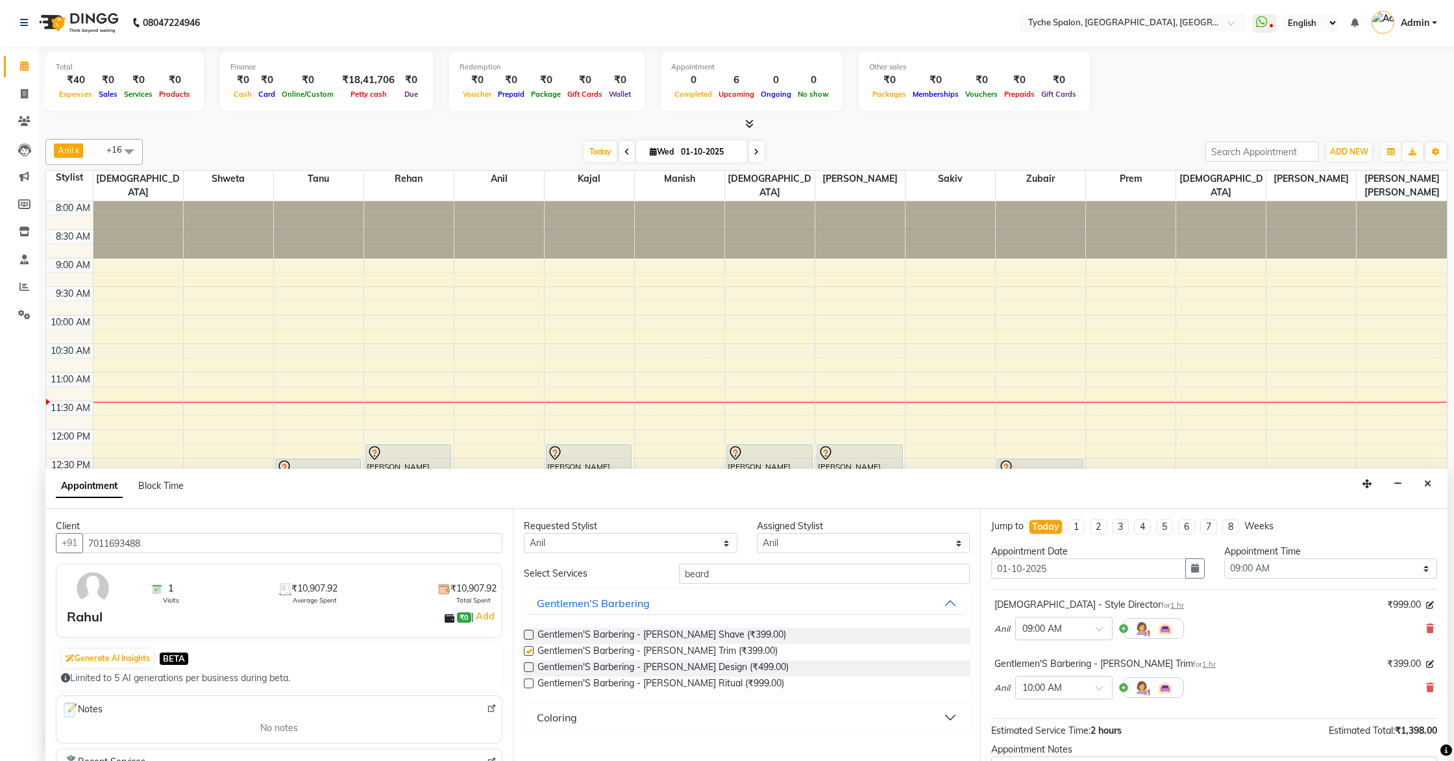
checkbox input "false"
click at [1316, 566] on select "Select 09:00 AM 09:15 AM 09:30 AM 09:45 AM 10:00 AM 10:15 AM 10:30 AM 10:45 AM …" at bounding box center [1332, 568] width 214 height 20
select select "870"
click at [1225, 558] on select "Select 09:00 AM 09:15 AM 09:30 AM 09:45 AM 10:00 AM 10:15 AM 10:30 AM 10:45 AM …" at bounding box center [1332, 568] width 214 height 20
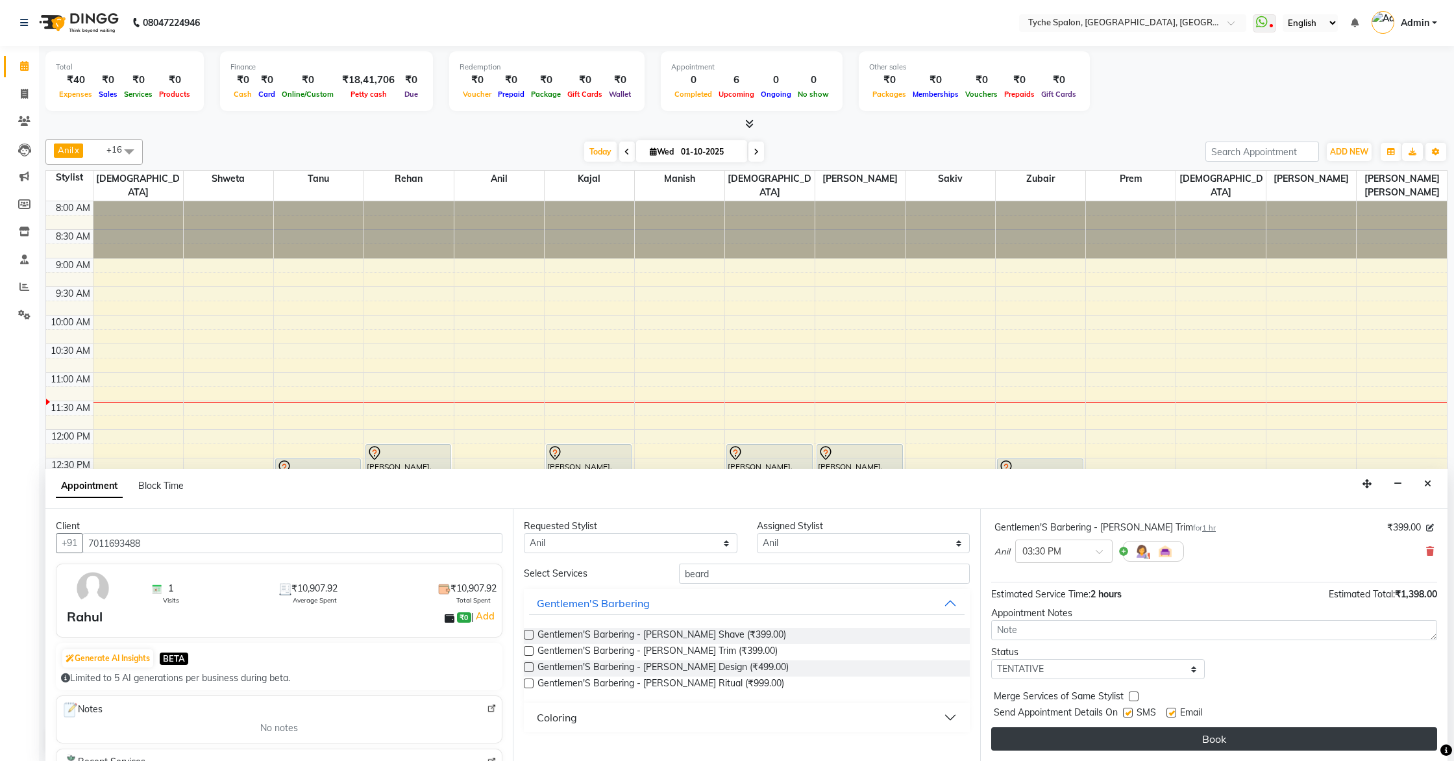
click at [1308, 690] on button "Book" at bounding box center [1214, 738] width 446 height 23
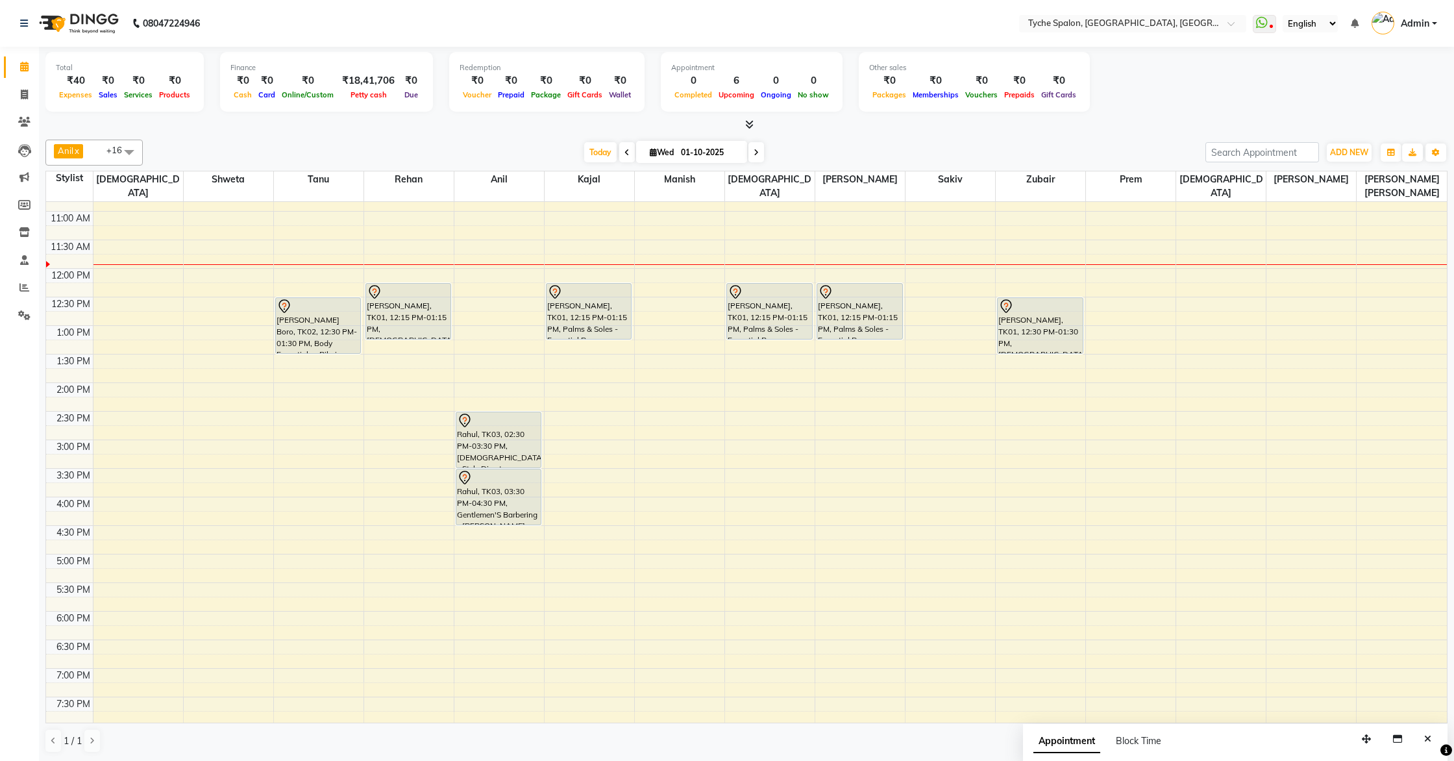
scroll to position [207, 0]
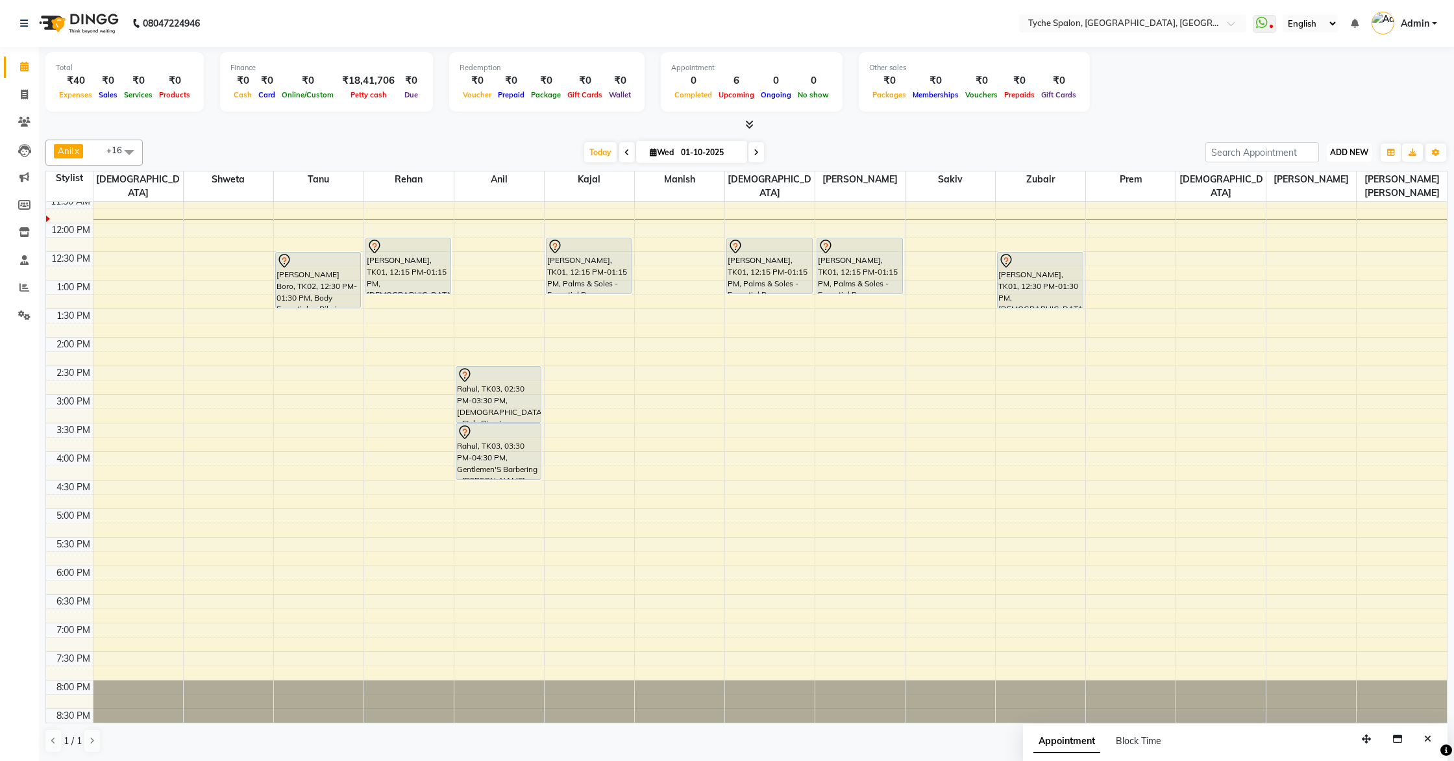
click at [1336, 155] on span "ADD NEW" at bounding box center [1349, 152] width 38 height 10
click at [1329, 179] on button "Add Appointment" at bounding box center [1320, 176] width 103 height 17
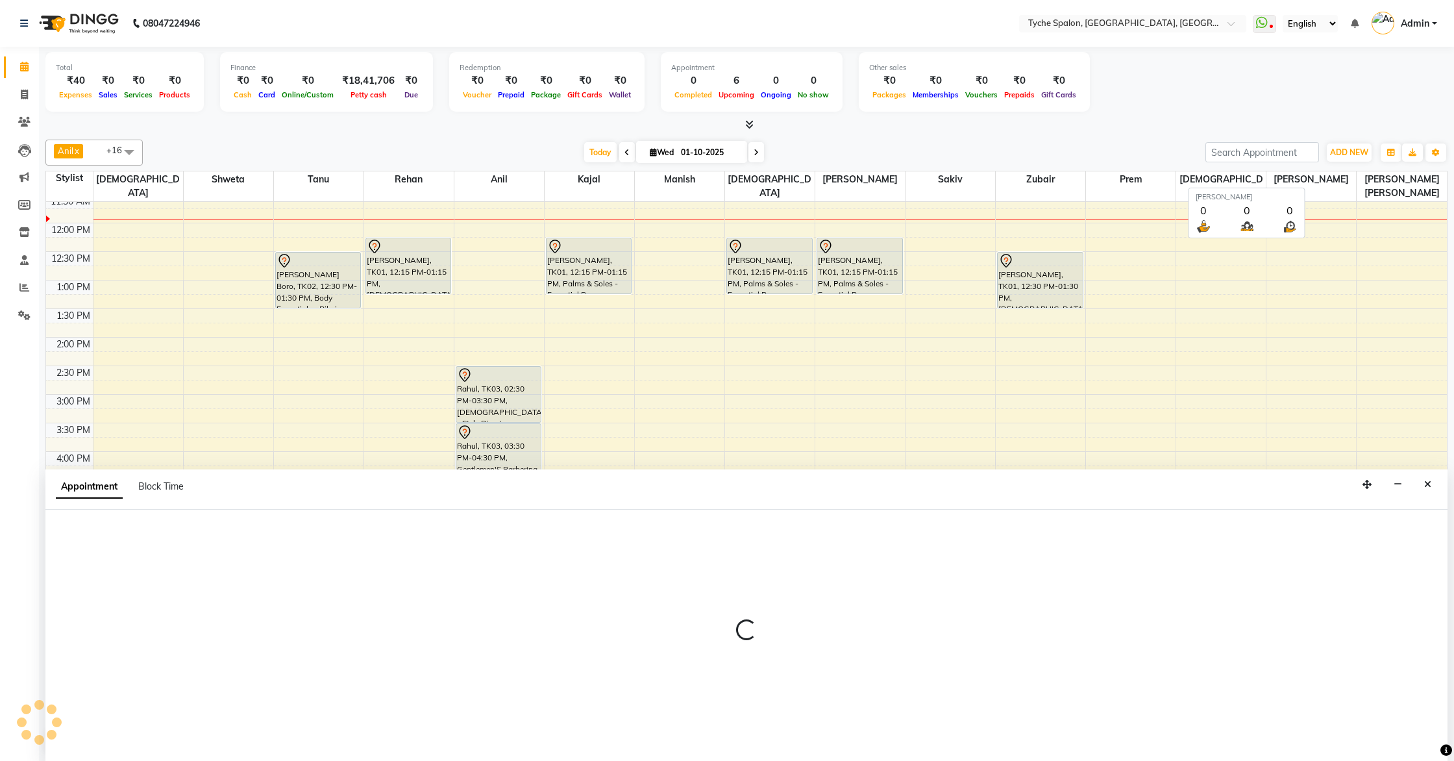
scroll to position [1, 0]
select select "540"
select select "tentative"
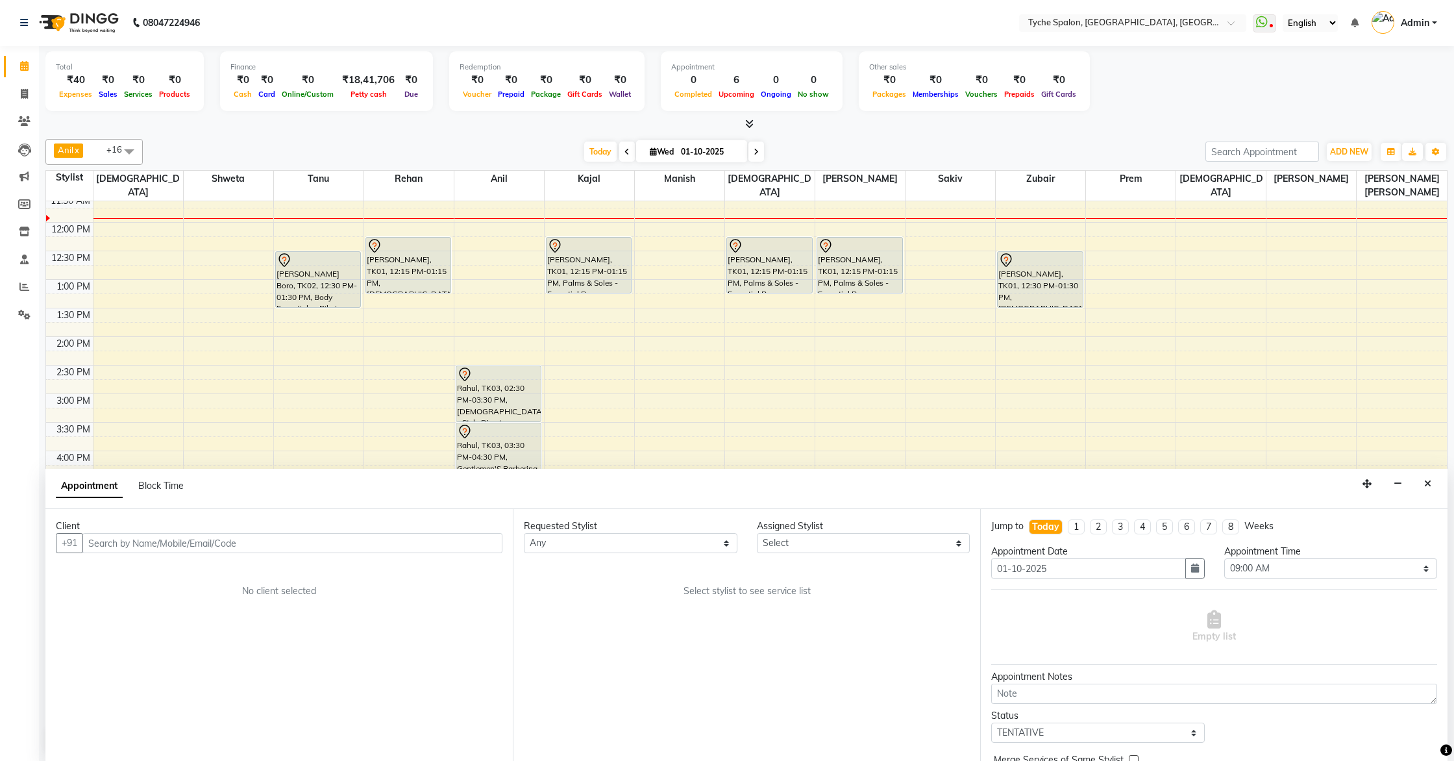
click at [227, 544] on input "text" at bounding box center [292, 543] width 420 height 20
click at [308, 551] on input "text" at bounding box center [292, 543] width 420 height 20
click at [306, 544] on input "text" at bounding box center [292, 543] width 420 height 20
click at [201, 566] on ngb-highlight "9435049323" at bounding box center [218, 570] width 65 height 13
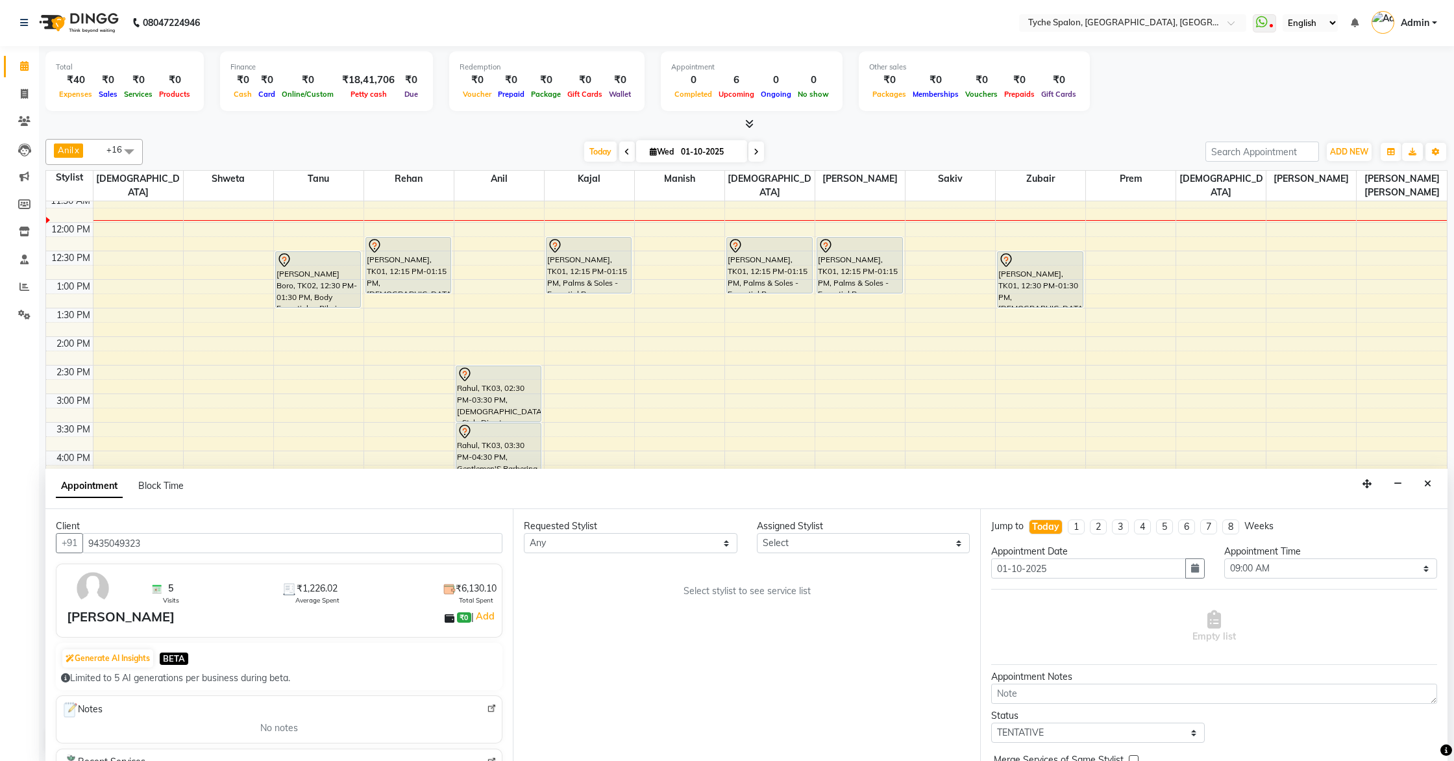
type input "9435049323"
drag, startPoint x: 227, startPoint y: 532, endPoint x: 184, endPoint y: 534, distance: 42.9
click at [184, 534] on div "Client +91 9435049323 5 Visits ₹1,226.02 Average Spent ₹6,130.10 Total Spent Ak…" at bounding box center [278, 635] width 467 height 252
drag, startPoint x: 181, startPoint y: 549, endPoint x: 67, endPoint y: 534, distance: 115.2
click at [67, 534] on div "+91 9435049323" at bounding box center [279, 543] width 447 height 20
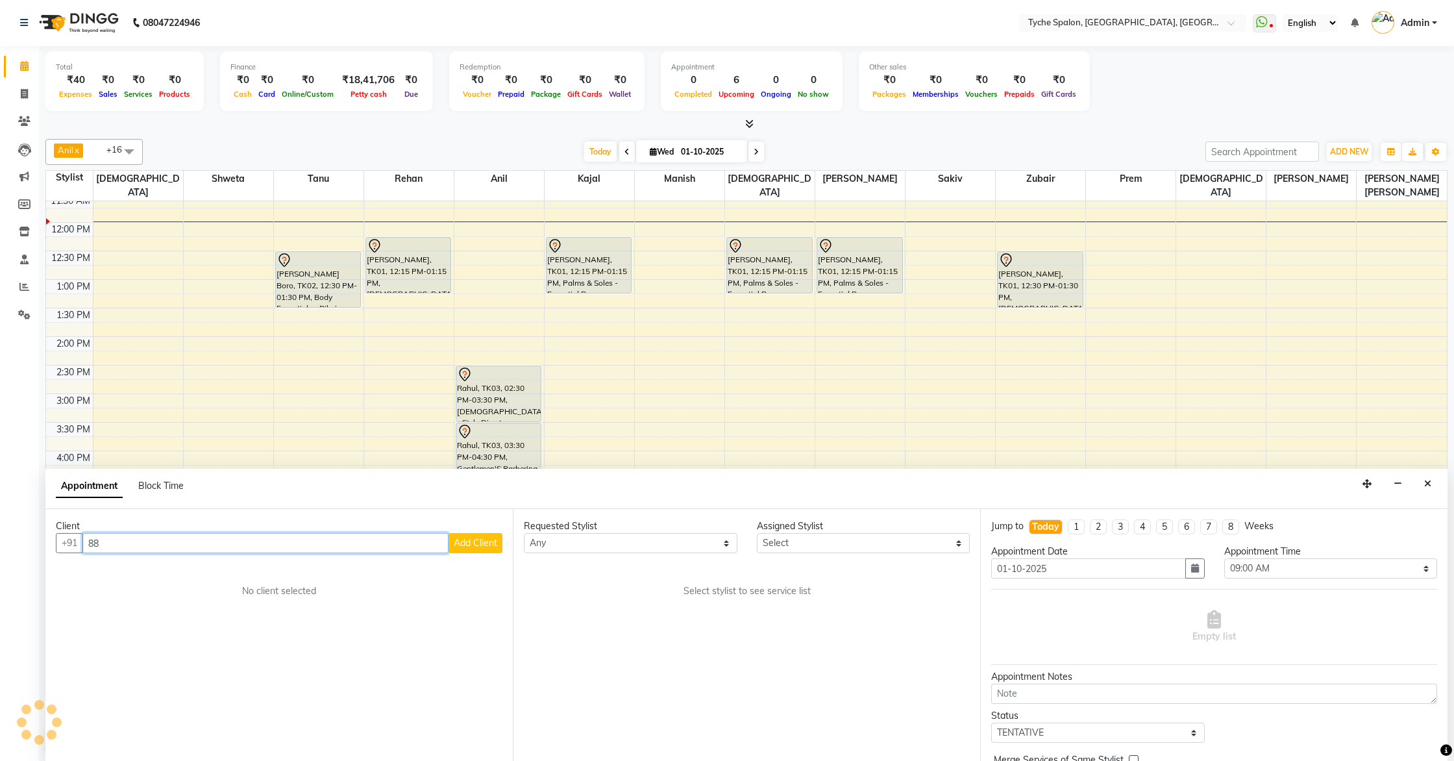
type input "8"
click at [227, 562] on button "Akshay Agarwal 9435049323" at bounding box center [175, 570] width 182 height 21
type input "9435049323"
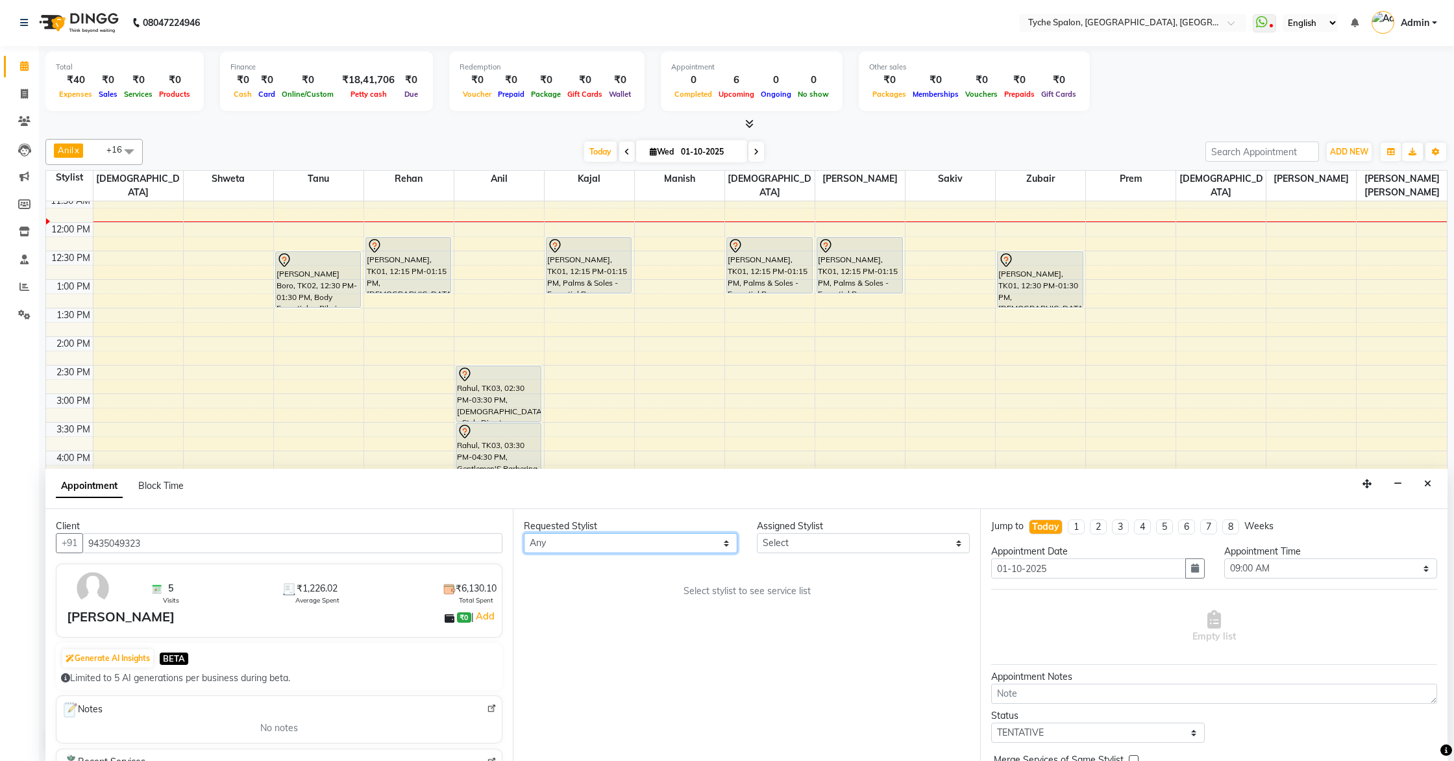
click at [657, 542] on select "Any Anil Anjali Devi Ishu Jenny Chophy Kajal Liza Manish Prabhjot Prem Rehan Sa…" at bounding box center [631, 543] width 214 height 20
select select "48422"
click at [524, 533] on select "Any Anil Anjali Devi Ishu Jenny Chophy Kajal Liza Manish Prabhjot Prem Rehan Sa…" at bounding box center [631, 543] width 214 height 20
select select "48422"
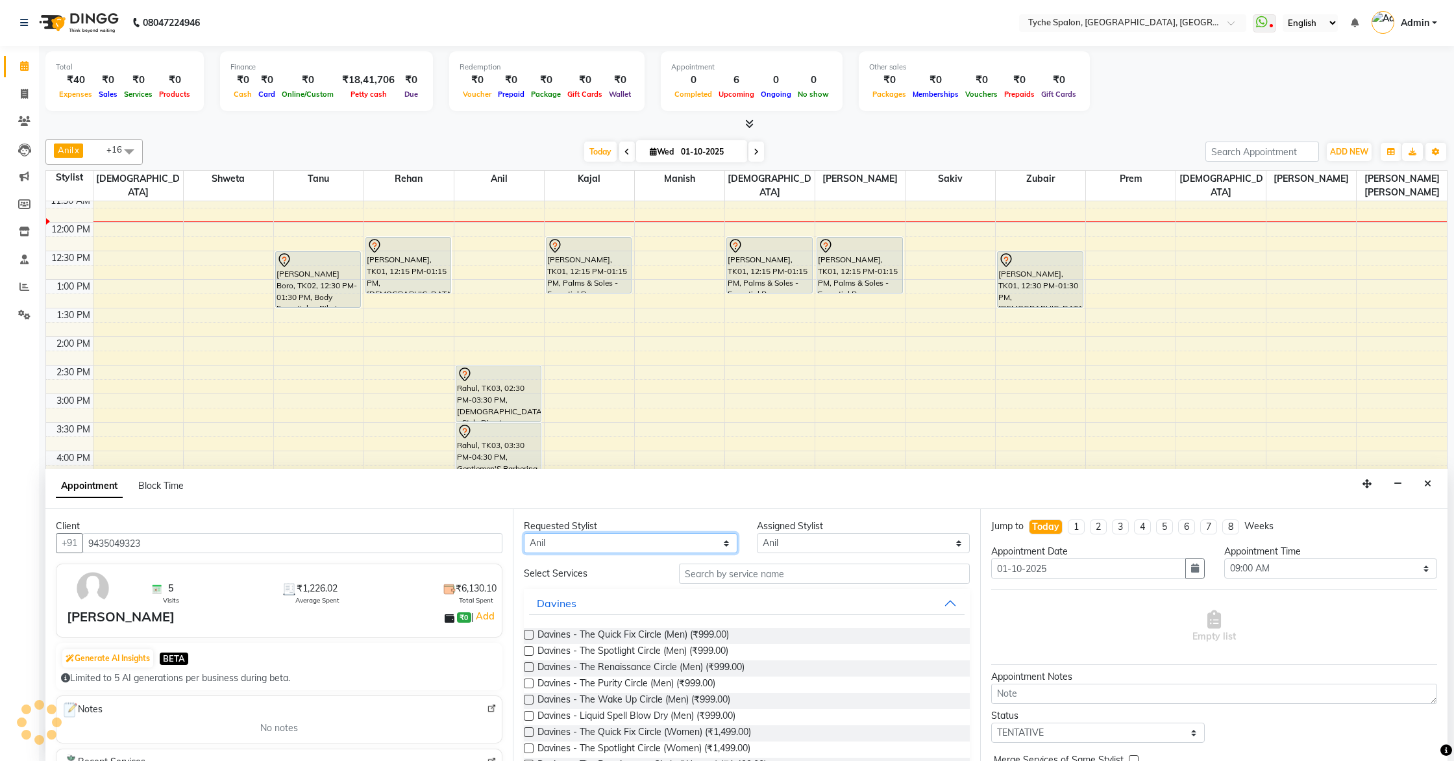
click at [588, 543] on select "Any Anil Anjali Devi Ishu Jenny Chophy Kajal Liza Manish Prabhjot Prem Rehan Sa…" at bounding box center [631, 543] width 214 height 20
click at [832, 575] on input "text" at bounding box center [824, 574] width 291 height 20
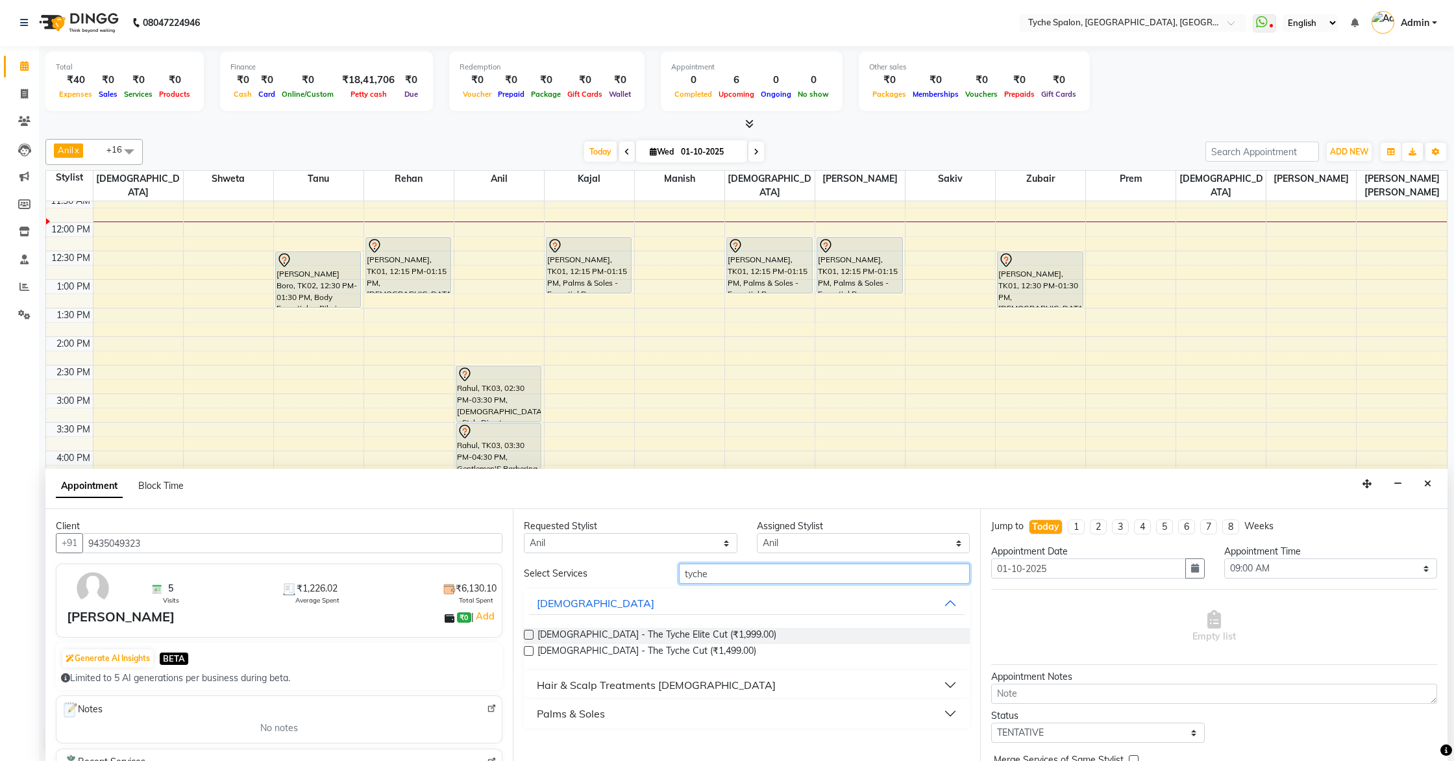
type input "tyche"
click at [526, 634] on label at bounding box center [529, 635] width 10 height 10
click at [526, 634] on input "checkbox" at bounding box center [528, 636] width 8 height 8
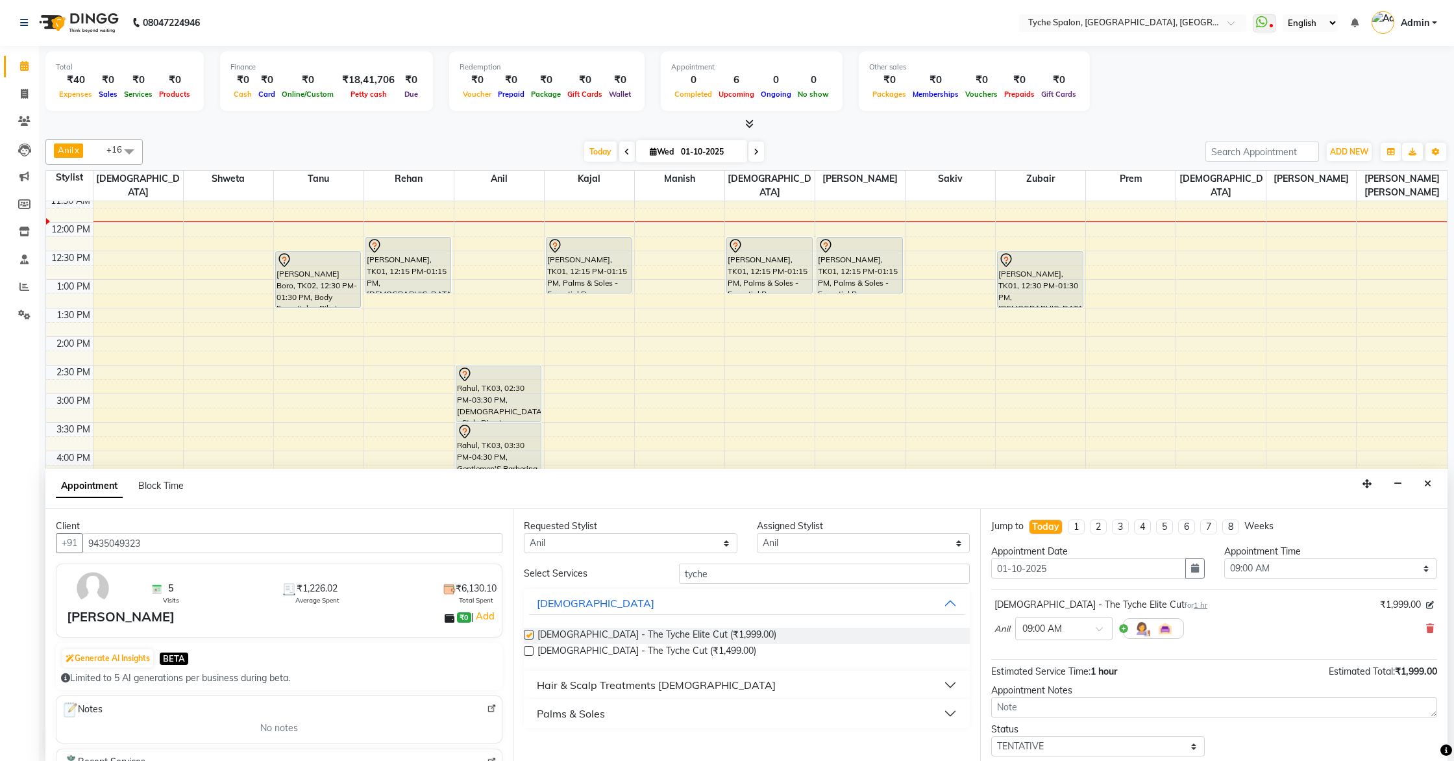
checkbox input "false"
click at [575, 542] on select "Any Anil Anjali Devi Ishu Jenny Chophy Kajal Liza Manish Prabhjot Prem Rehan Sa…" at bounding box center [631, 543] width 214 height 20
select select "62437"
click at [524, 533] on select "Any Anil Anjali Devi Ishu Jenny Chophy Kajal Liza Manish Prabhjot Prem Rehan Sa…" at bounding box center [631, 543] width 214 height 20
select select "62437"
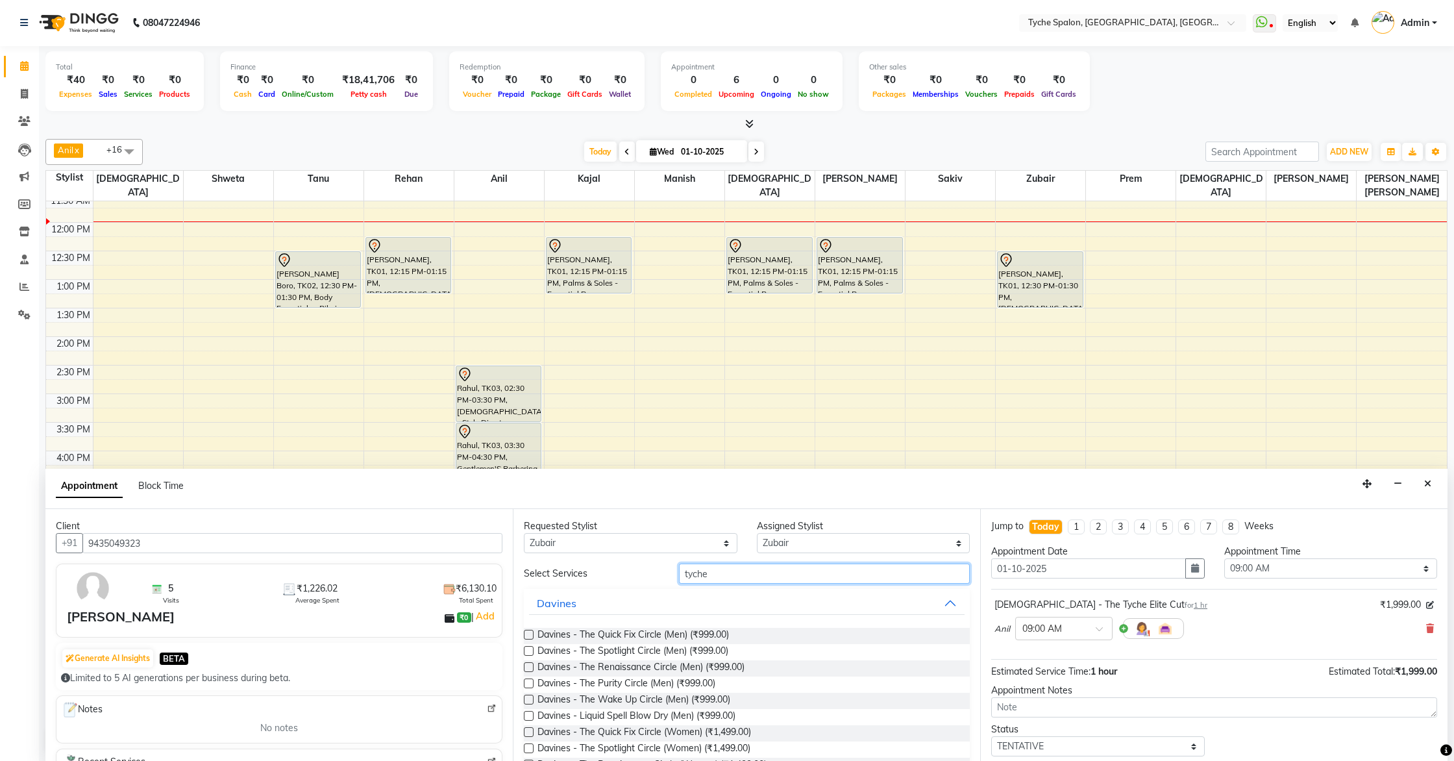
drag, startPoint x: 748, startPoint y: 569, endPoint x: 637, endPoint y: 560, distance: 111.3
click at [637, 560] on div "Requested Stylist Any Anil Anjali Devi Ishu Jenny Chophy Kajal Liza Manish Prab…" at bounding box center [746, 635] width 467 height 252
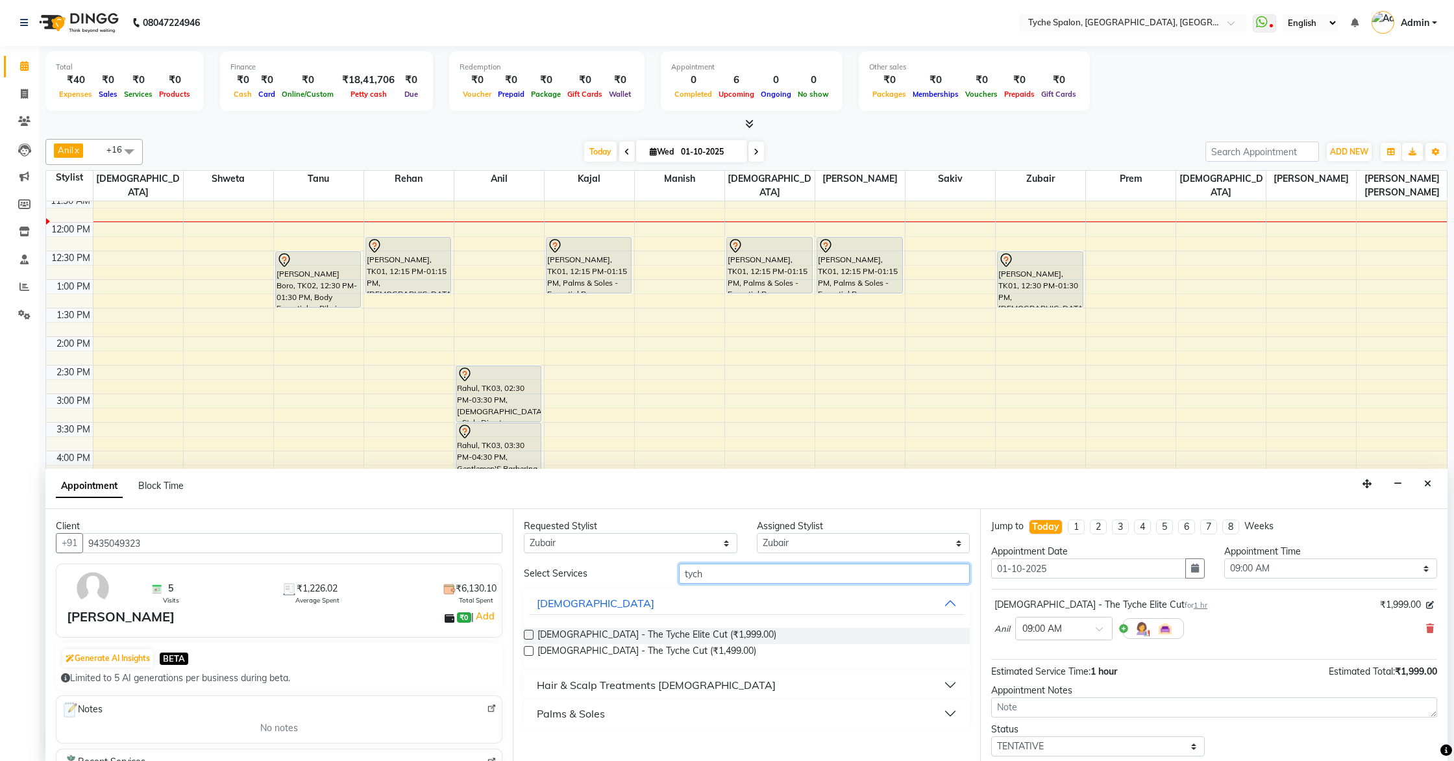
type input "tyche"
click at [526, 638] on label at bounding box center [529, 635] width 10 height 10
click at [526, 638] on input "checkbox" at bounding box center [528, 636] width 8 height 8
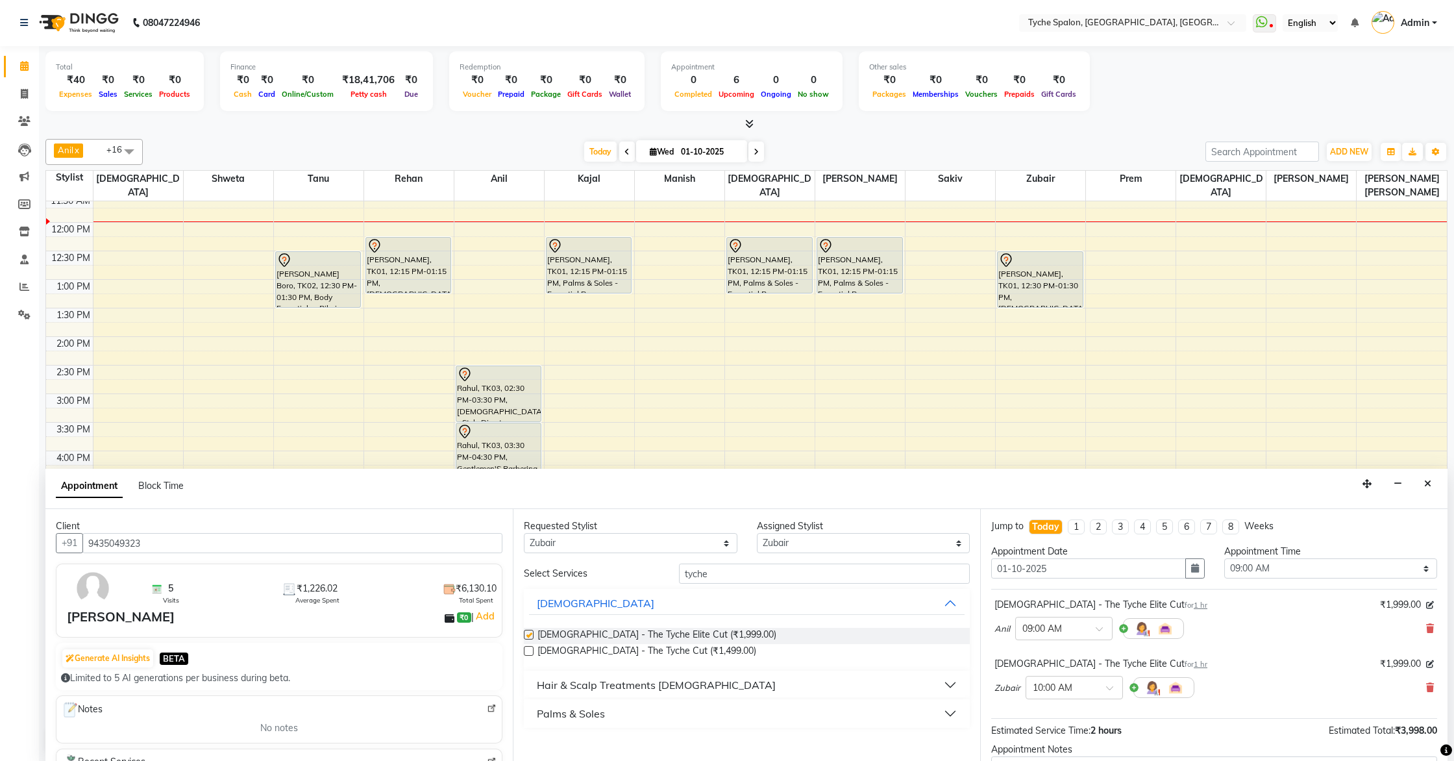
checkbox input "false"
click at [553, 542] on select "Any Anil Anjali Devi Ishu Jenny Chophy Kajal Liza Manish Prabhjot Prem Rehan Sa…" at bounding box center [631, 543] width 214 height 20
select select "68413"
click at [524, 533] on select "Any Anil Anjali Devi Ishu Jenny Chophy Kajal Liza Manish Prabhjot Prem Rehan Sa…" at bounding box center [631, 543] width 214 height 20
select select "68413"
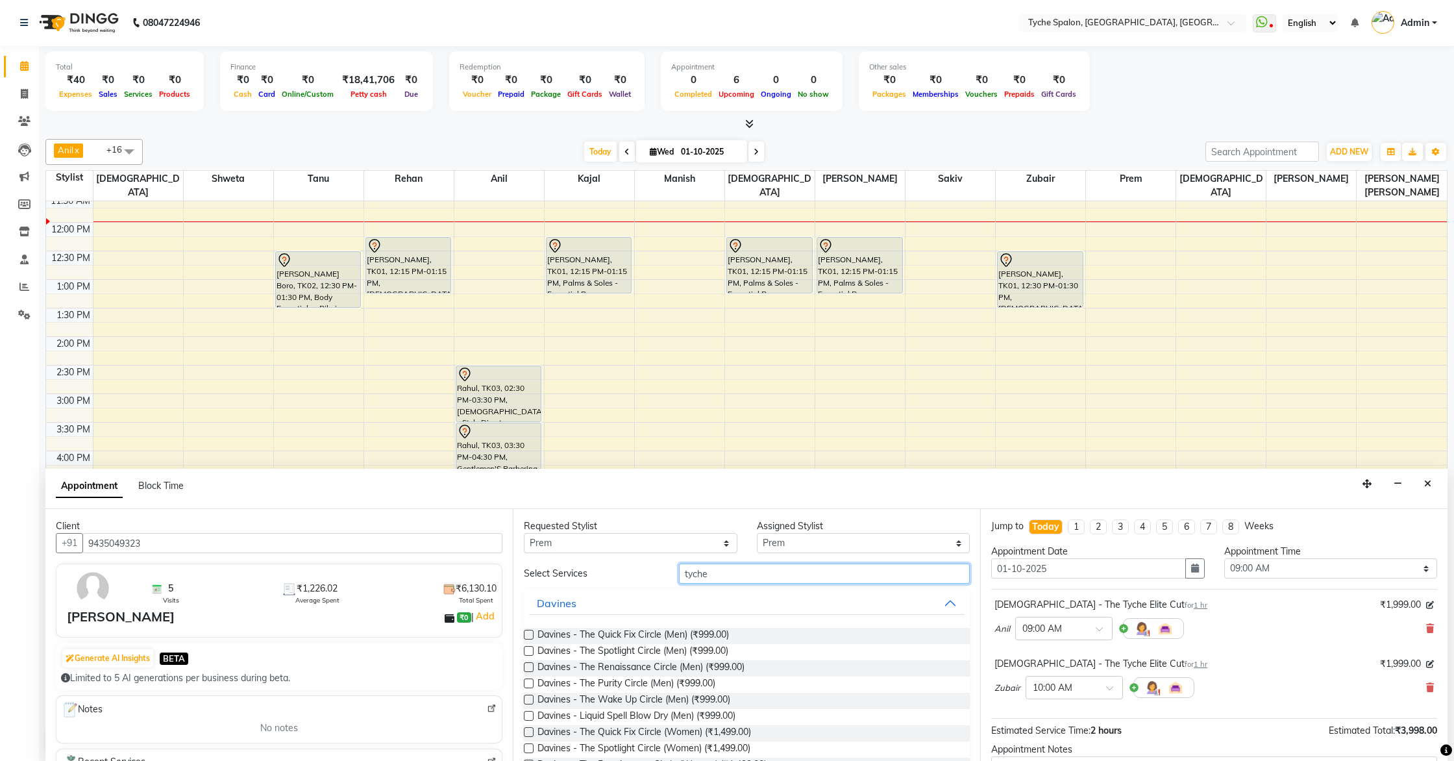
drag, startPoint x: 719, startPoint y: 575, endPoint x: 635, endPoint y: 562, distance: 85.4
click at [635, 562] on div "Requested Stylist Any Anil Anjali Devi Ishu Jenny Chophy Kajal Liza Manish Prab…" at bounding box center [746, 635] width 467 height 252
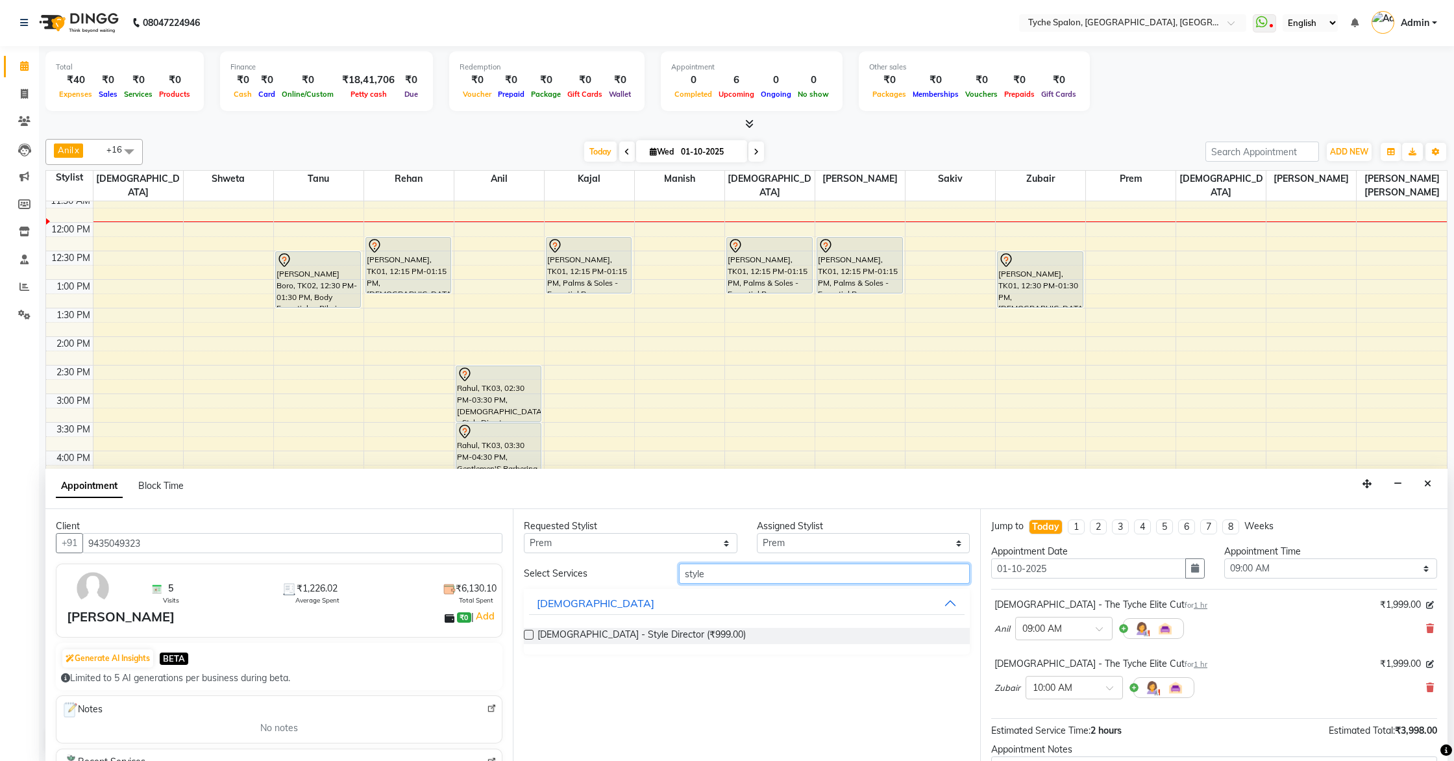
type input "style"
click at [528, 634] on label at bounding box center [529, 635] width 10 height 10
click at [528, 634] on input "checkbox" at bounding box center [528, 636] width 8 height 8
checkbox input "false"
click at [671, 539] on select "Any Anil Anjali Devi Ishu Jenny Chophy Kajal Liza Manish Prabhjot Prem Rehan Sa…" at bounding box center [631, 543] width 214 height 20
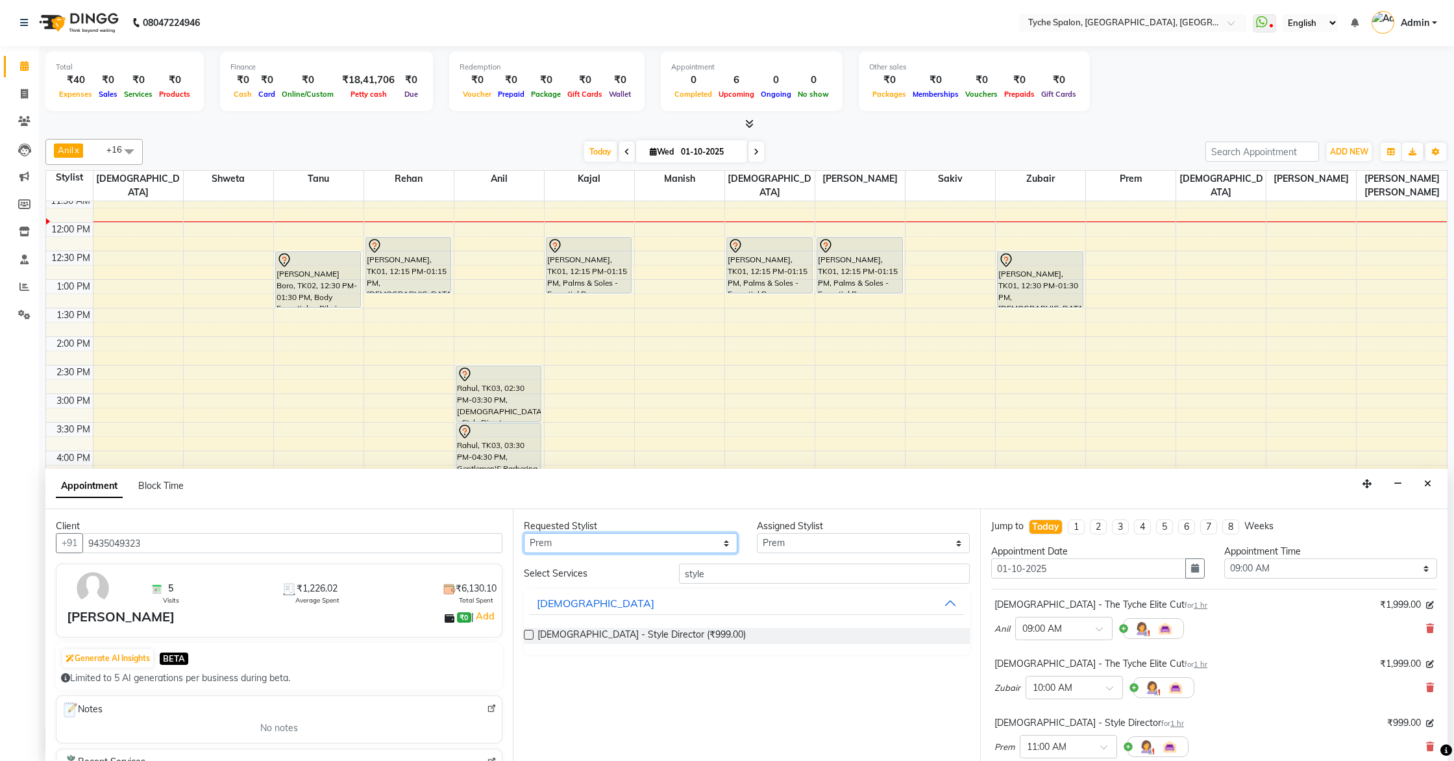
select select "48851"
click at [524, 533] on select "Any Anil Anjali Devi Ishu Jenny Chophy Kajal Liza Manish Prabhjot Prem Rehan Sa…" at bounding box center [631, 543] width 214 height 20
select select "48851"
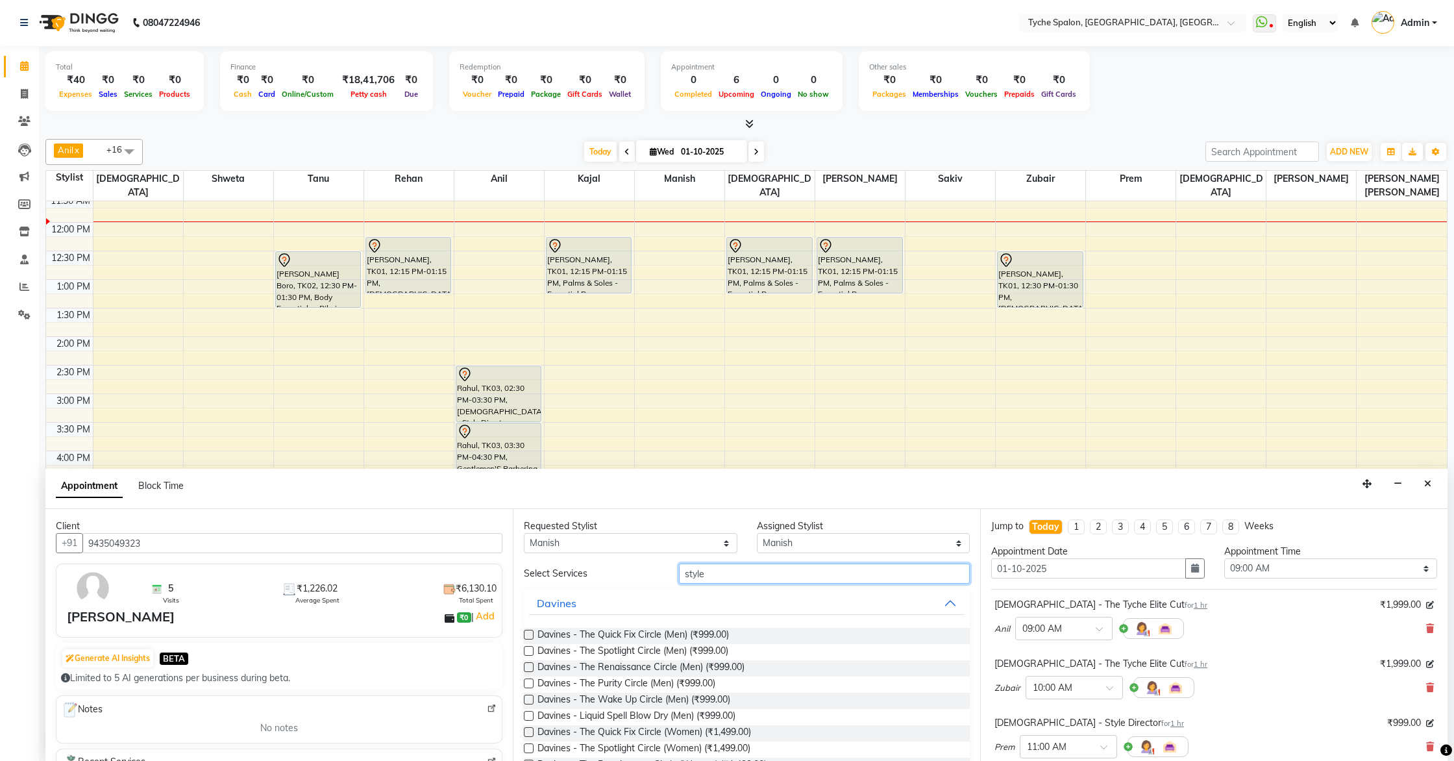
drag, startPoint x: 758, startPoint y: 578, endPoint x: 637, endPoint y: 568, distance: 121.9
click at [637, 568] on div "Select Services style" at bounding box center [747, 574] width 466 height 20
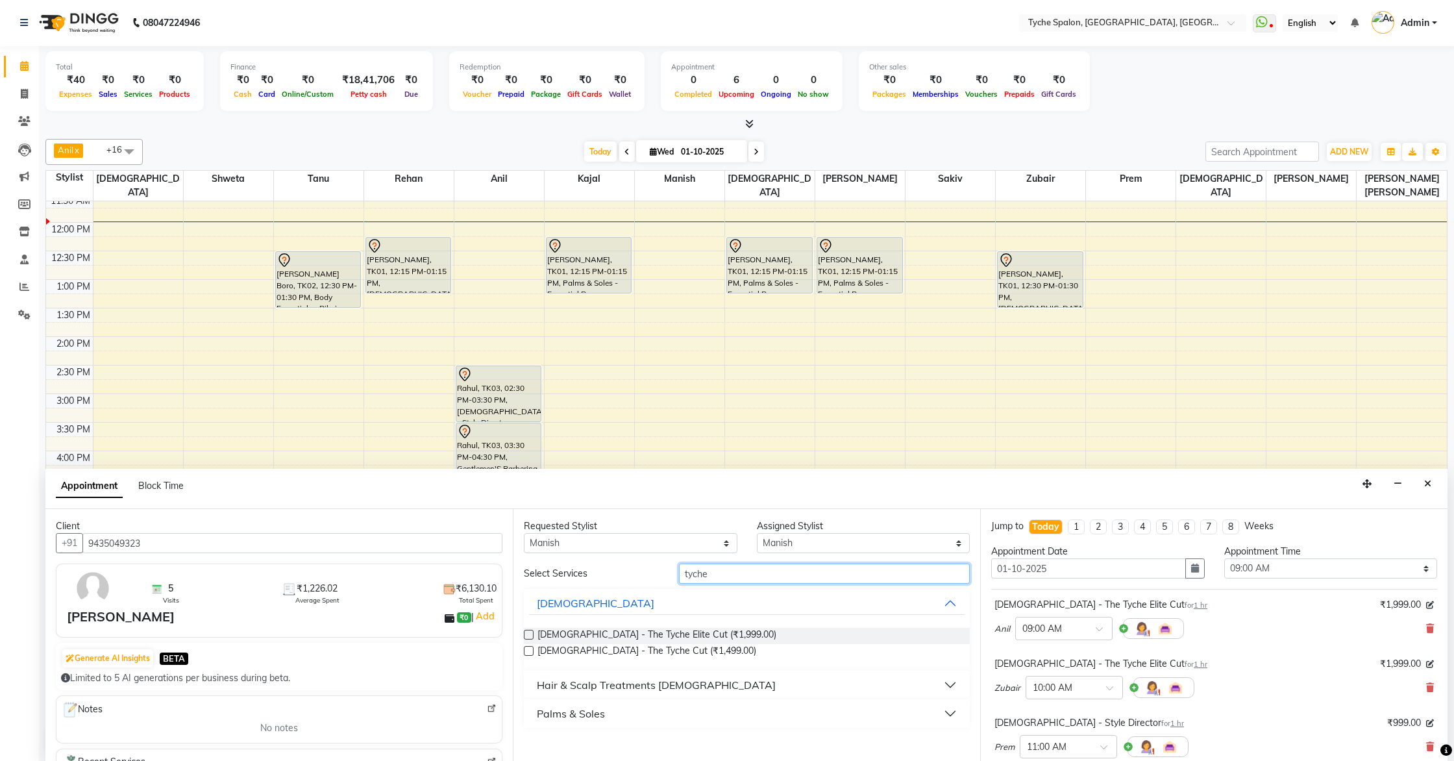
type input "tyche"
click at [530, 634] on label at bounding box center [529, 635] width 10 height 10
click at [530, 634] on input "checkbox" at bounding box center [528, 636] width 8 height 8
checkbox input "false"
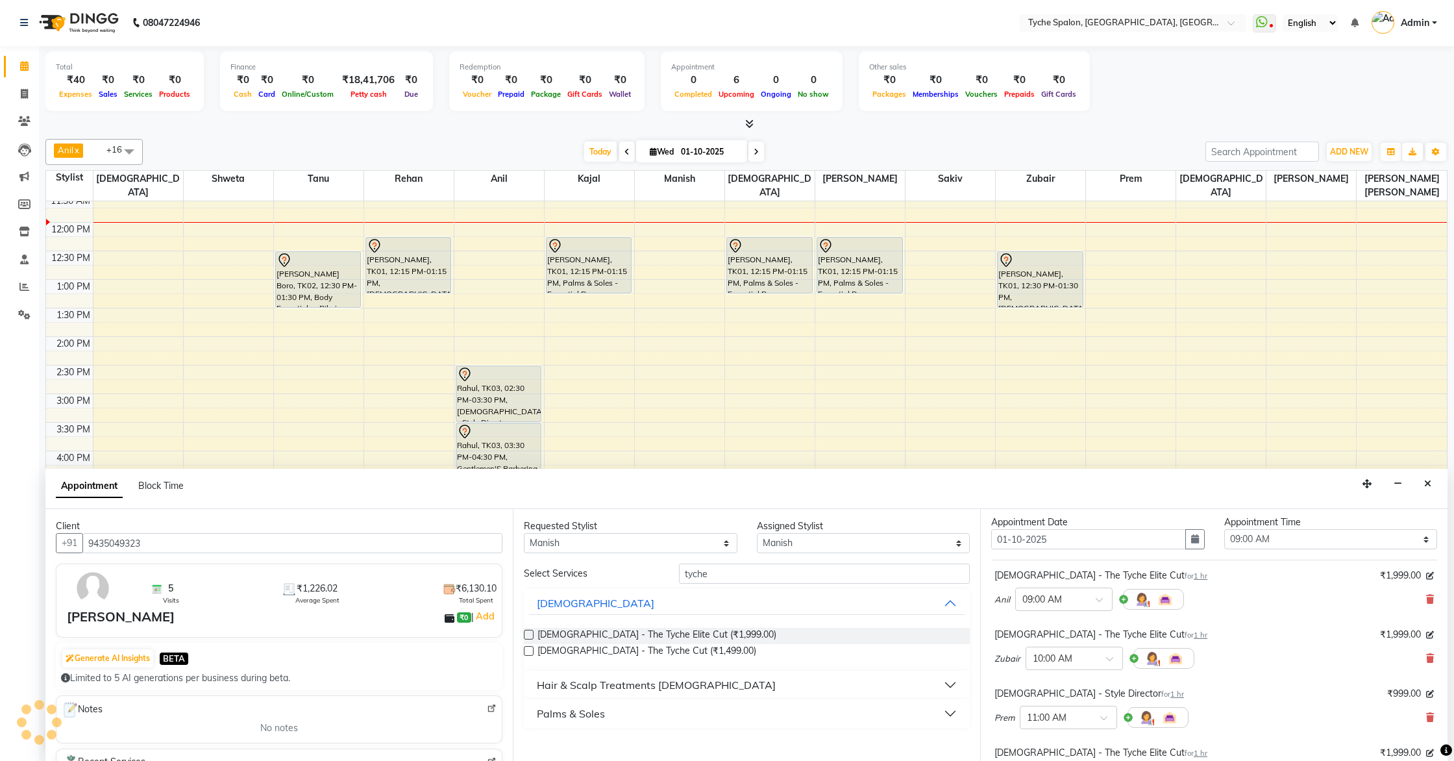
scroll to position [25, 0]
click at [1410, 661] on icon at bounding box center [1430, 662] width 8 height 9
click at [613, 537] on select "Any Anil Anjali Devi Ishu Jenny Chophy Kajal Liza Manish Prabhjot Prem Rehan Sa…" at bounding box center [631, 543] width 214 height 20
select select "62437"
click at [524, 533] on select "Any Anil Anjali Devi Ishu Jenny Chophy Kajal Liza Manish Prabhjot Prem Rehan Sa…" at bounding box center [631, 543] width 214 height 20
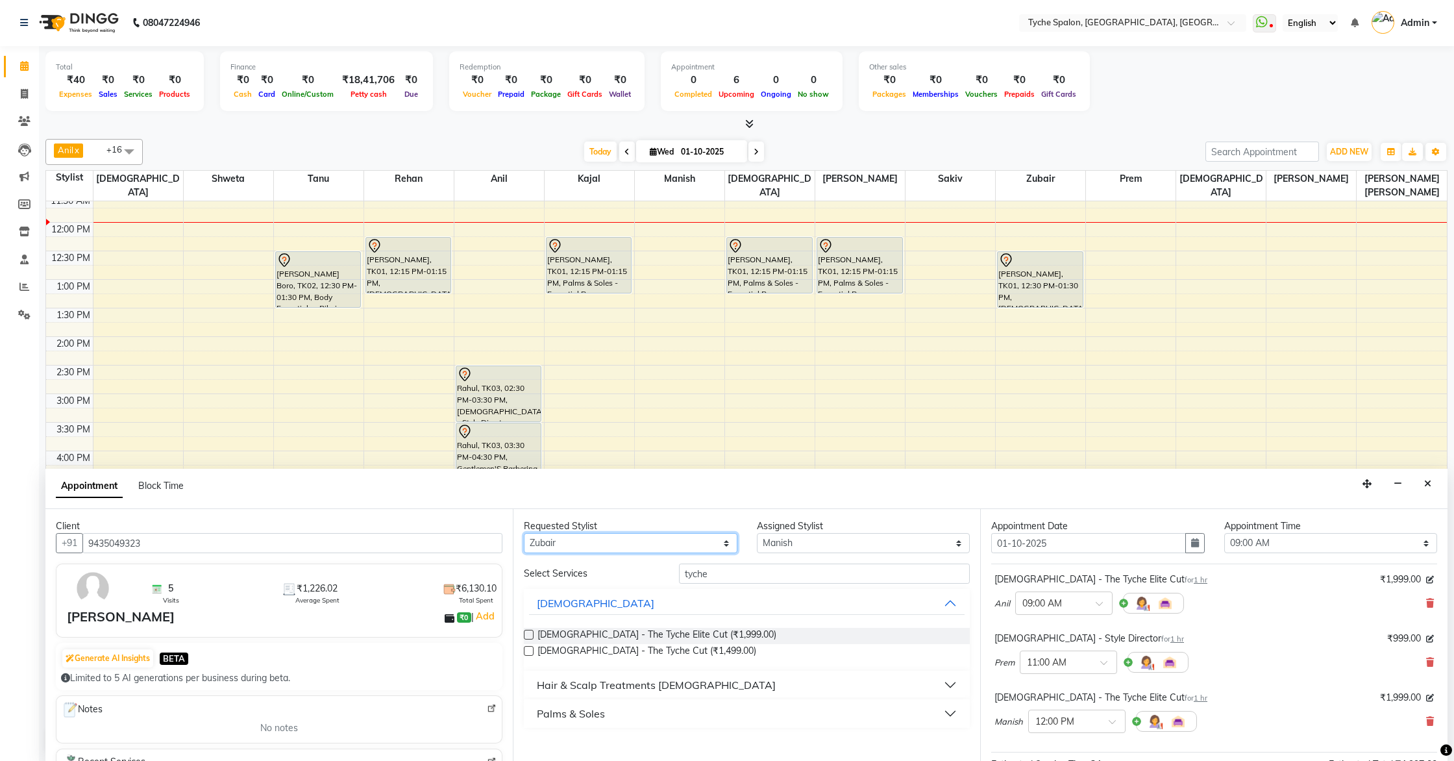
select select "62437"
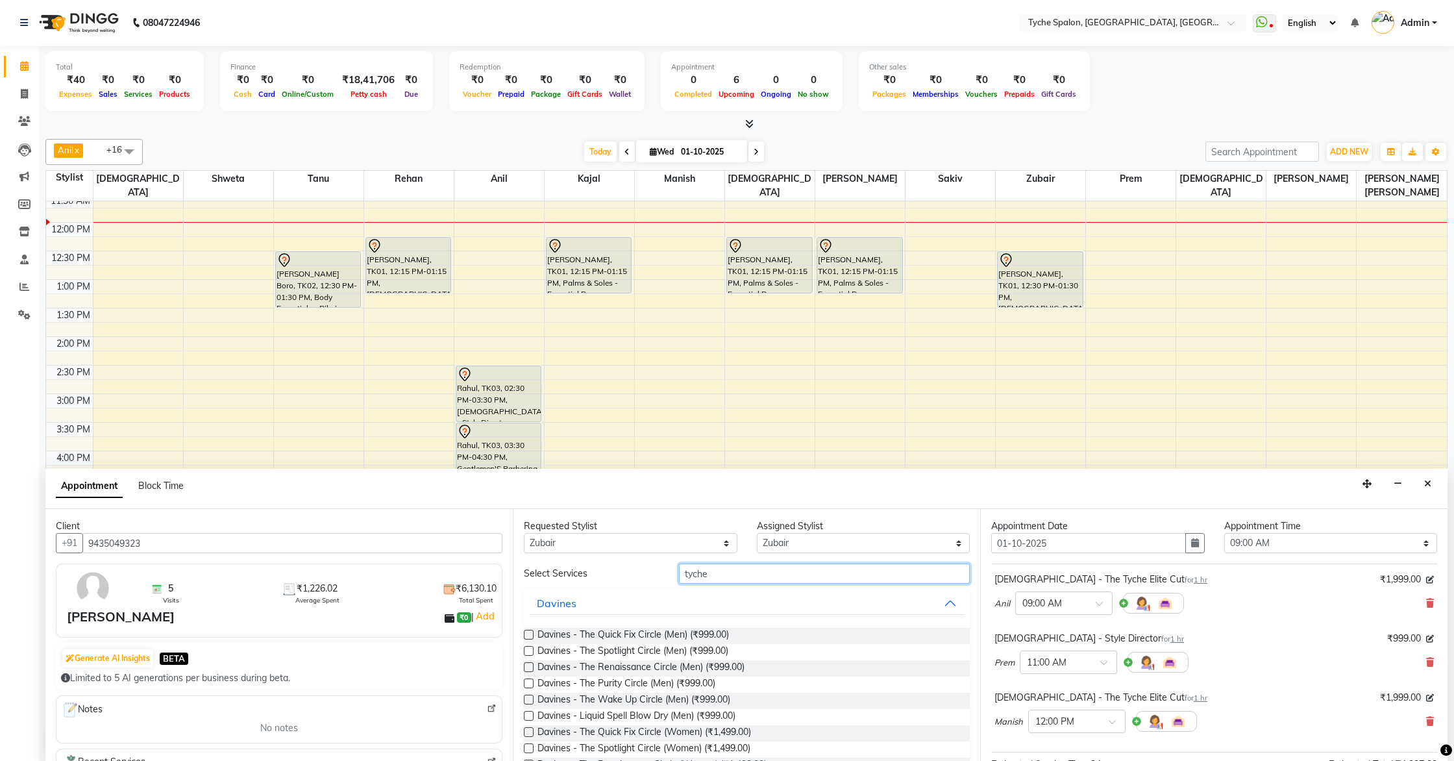
drag, startPoint x: 756, startPoint y: 572, endPoint x: 645, endPoint y: 569, distance: 111.1
click at [645, 570] on div "Select Services tyche" at bounding box center [747, 574] width 466 height 20
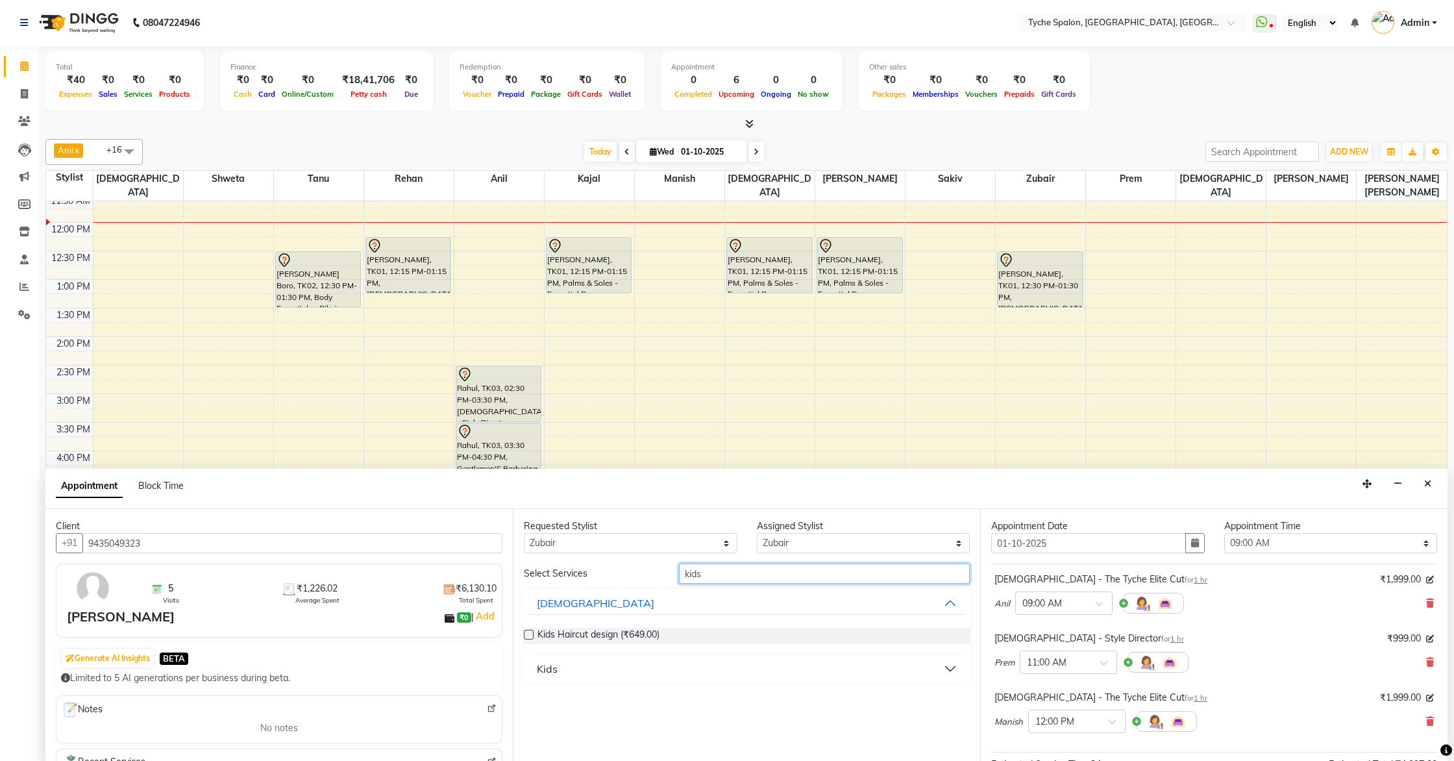
type input "kids"
click at [529, 636] on label at bounding box center [529, 635] width 10 height 10
click at [529, 636] on input "checkbox" at bounding box center [528, 636] width 8 height 8
checkbox input "false"
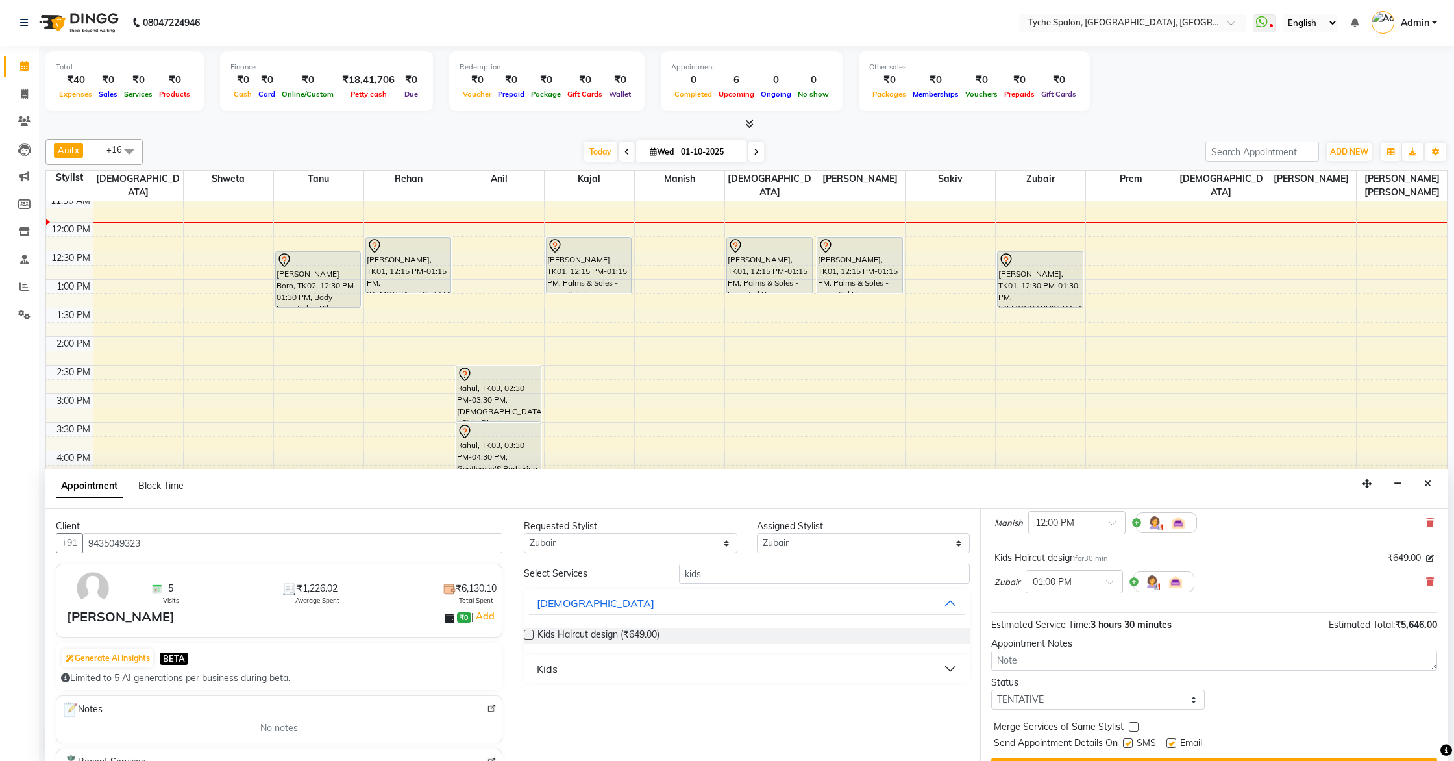
scroll to position [220, 0]
click at [1410, 584] on icon at bounding box center [1430, 585] width 8 height 9
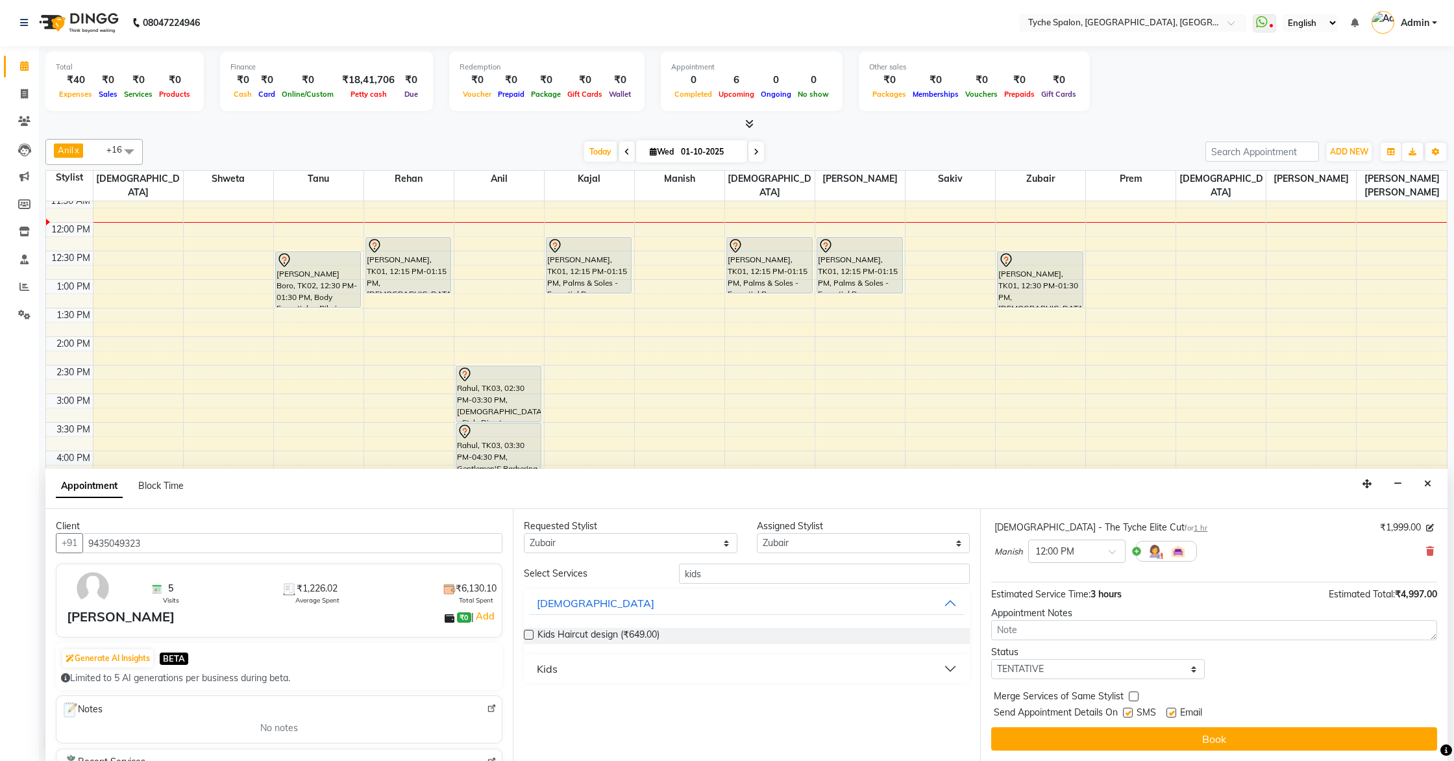
scroll to position [195, 0]
click at [803, 663] on button "Kids" at bounding box center [747, 668] width 436 height 23
click at [526, 690] on label at bounding box center [529, 717] width 10 height 10
click at [526, 690] on input "checkbox" at bounding box center [528, 718] width 8 height 8
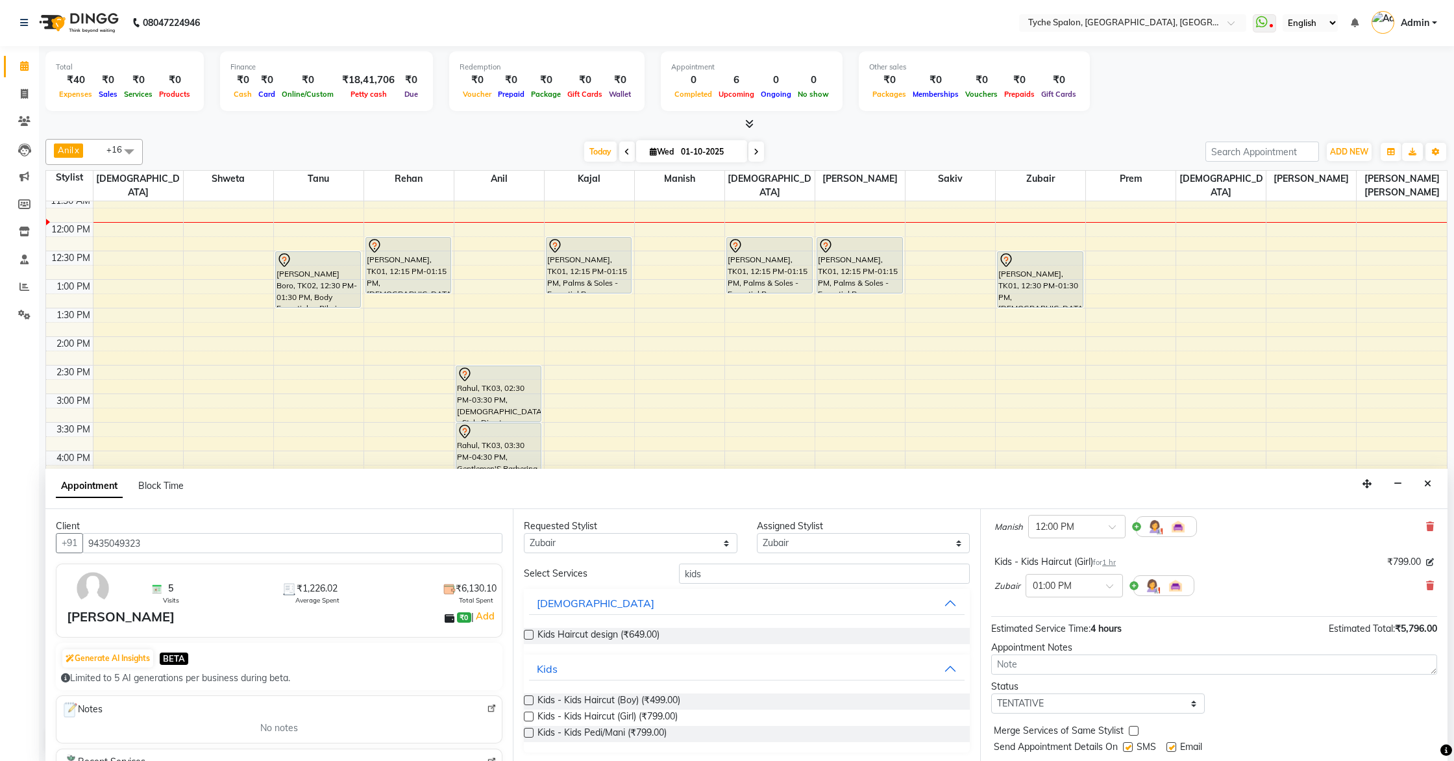
checkbox input "false"
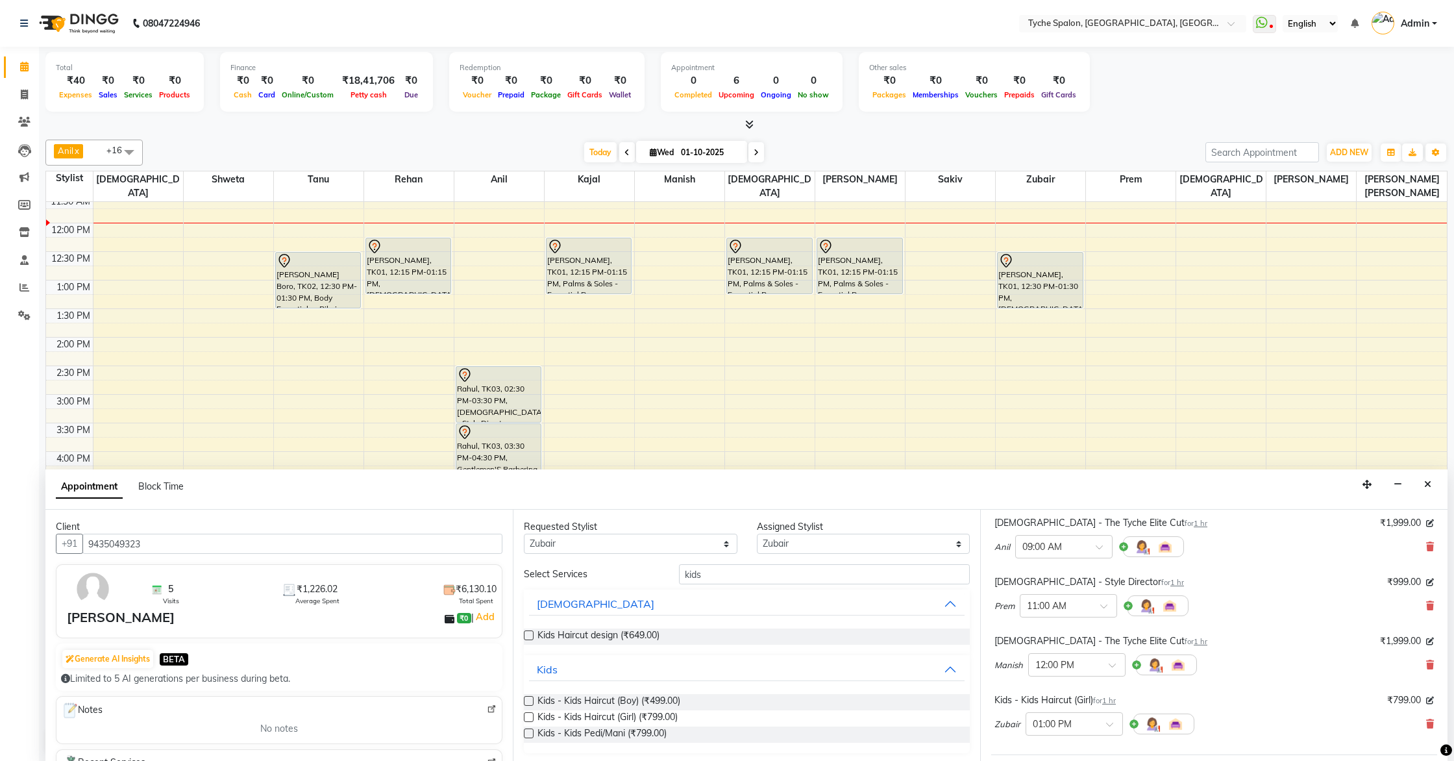
scroll to position [0, 0]
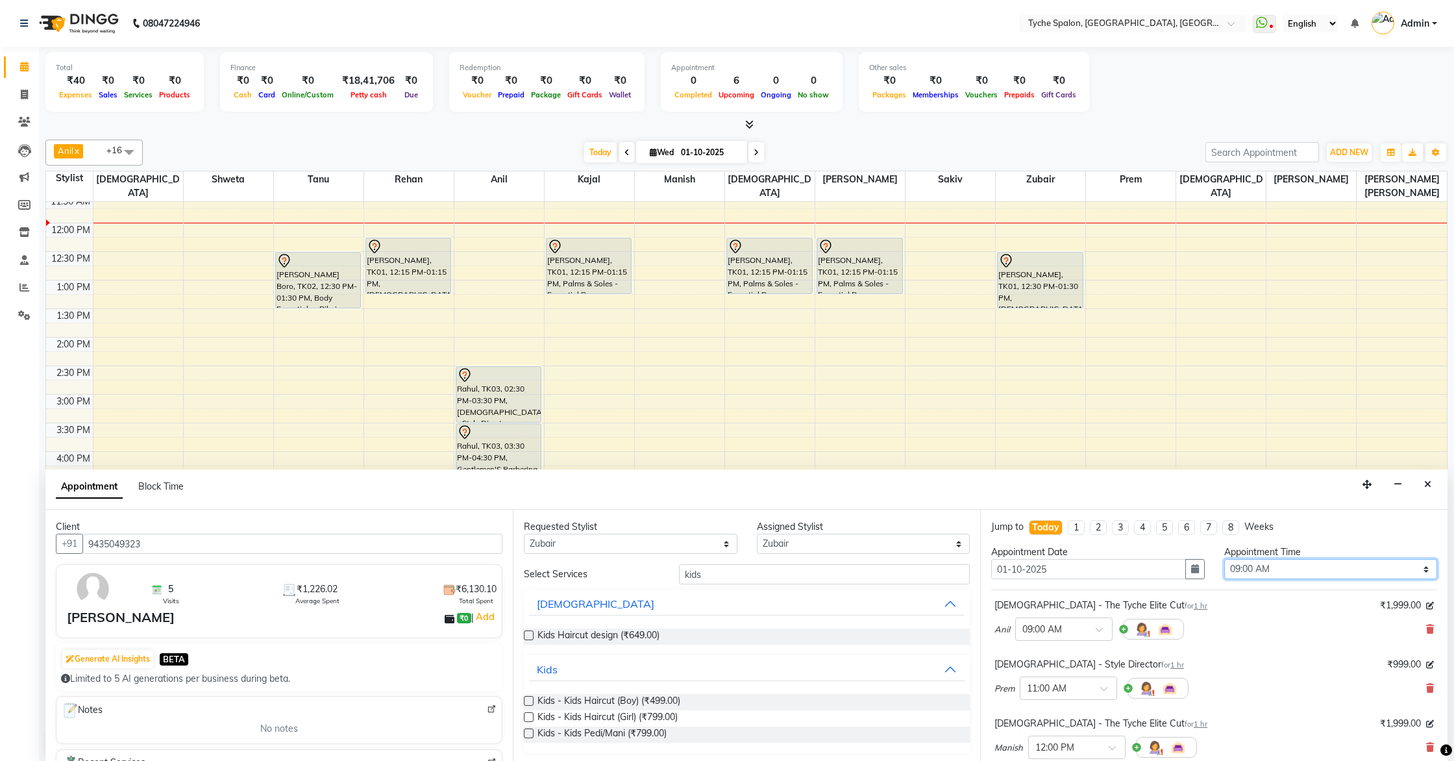
click at [1299, 571] on select "Select 09:00 AM 09:15 AM 09:30 AM 09:45 AM 10:00 AM 10:15 AM 10:30 AM 10:45 AM …" at bounding box center [1332, 569] width 214 height 20
select select "990"
click at [1225, 559] on select "Select 09:00 AM 09:15 AM 09:30 AM 09:45 AM 10:00 AM 10:15 AM 10:30 AM 10:45 AM …" at bounding box center [1332, 569] width 214 height 20
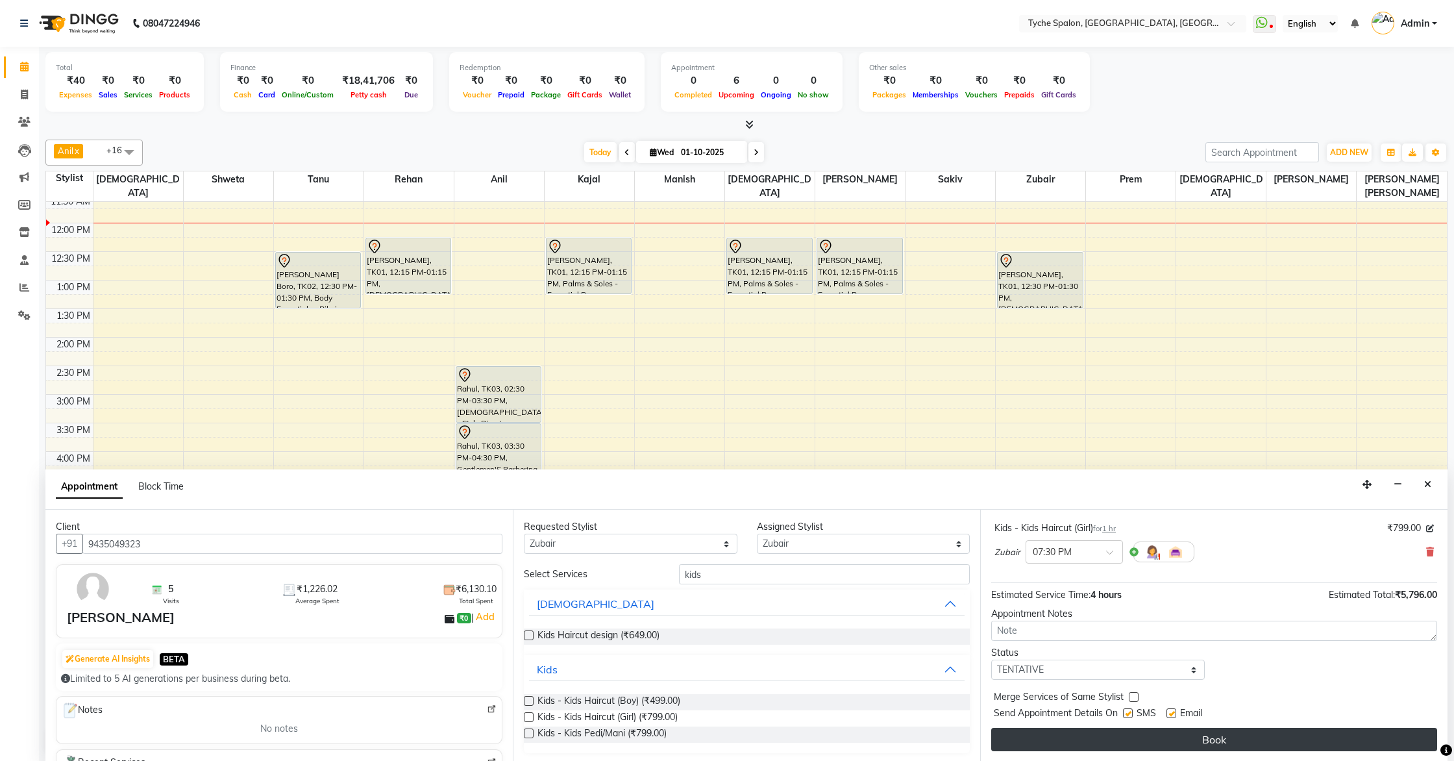
click at [1267, 690] on button "Book" at bounding box center [1214, 739] width 446 height 23
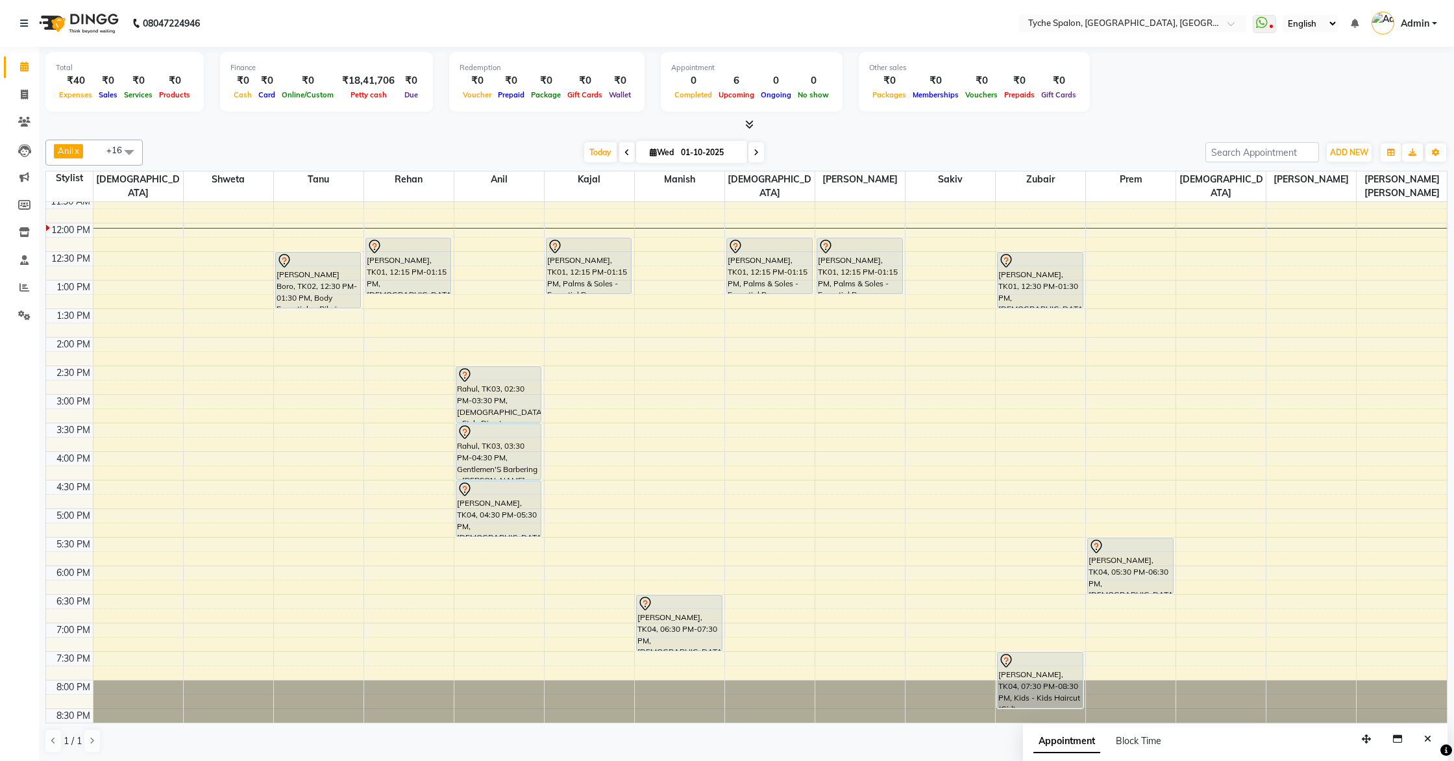
scroll to position [1, 0]
click at [21, 93] on icon at bounding box center [24, 94] width 7 height 10
select select "service"
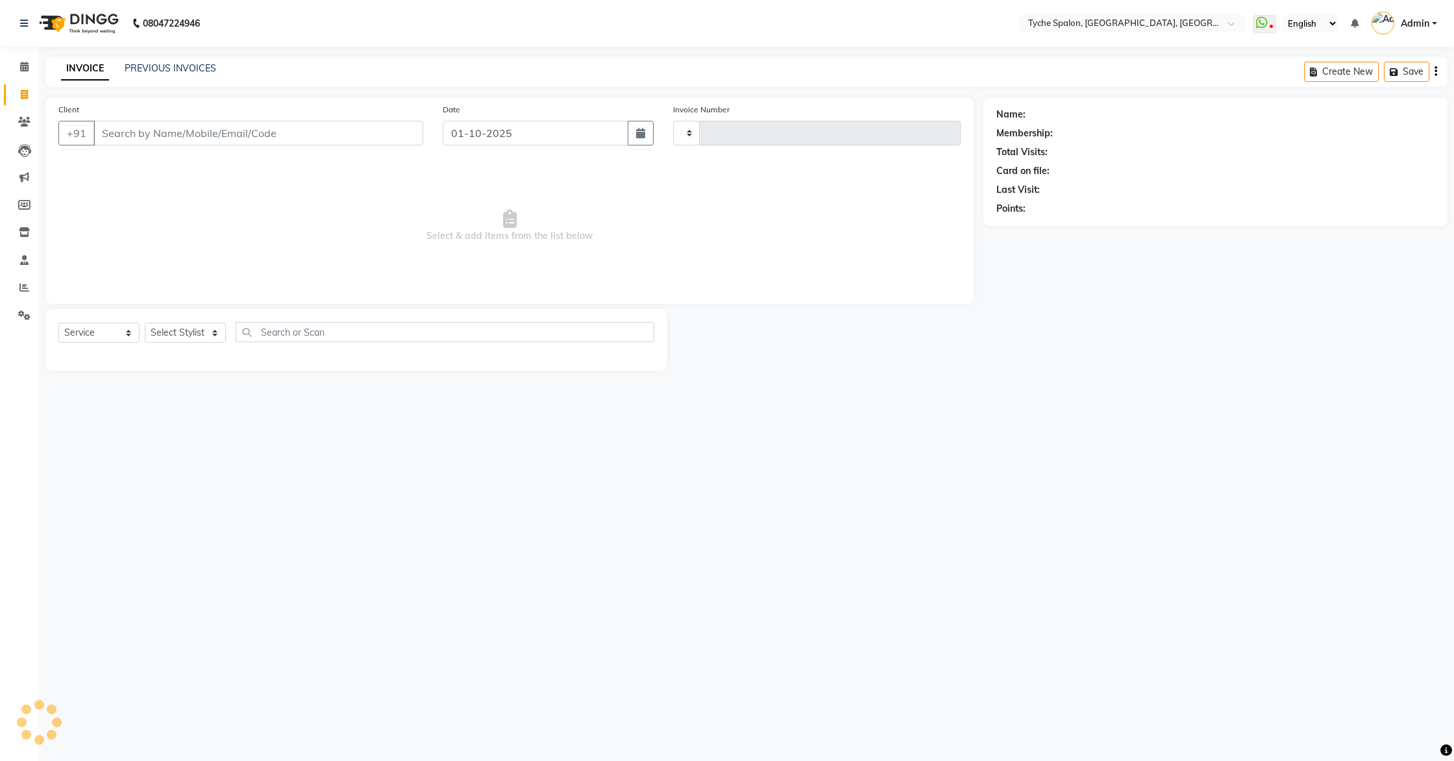
type input "1133"
select select "6320"
click at [25, 71] on span at bounding box center [24, 67] width 23 height 15
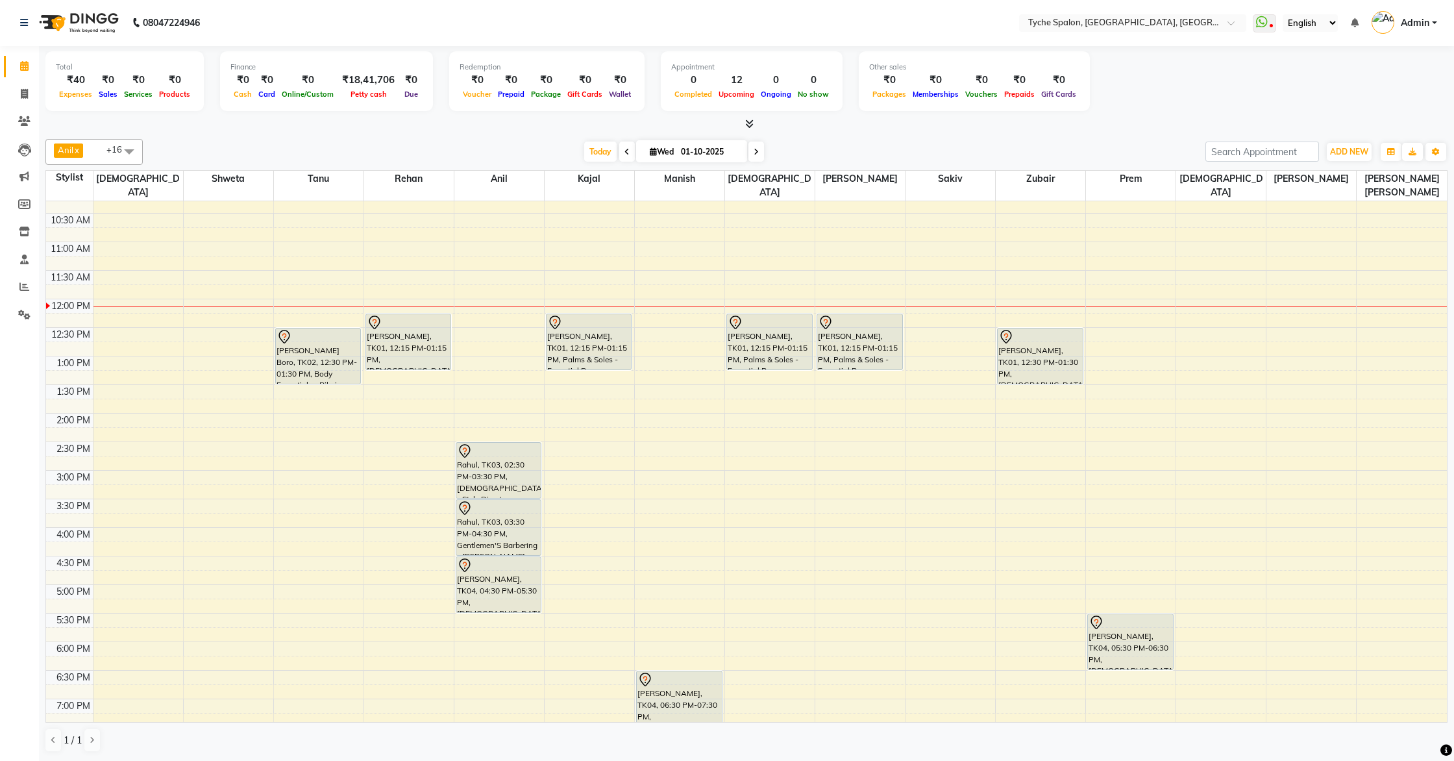
scroll to position [140, 0]
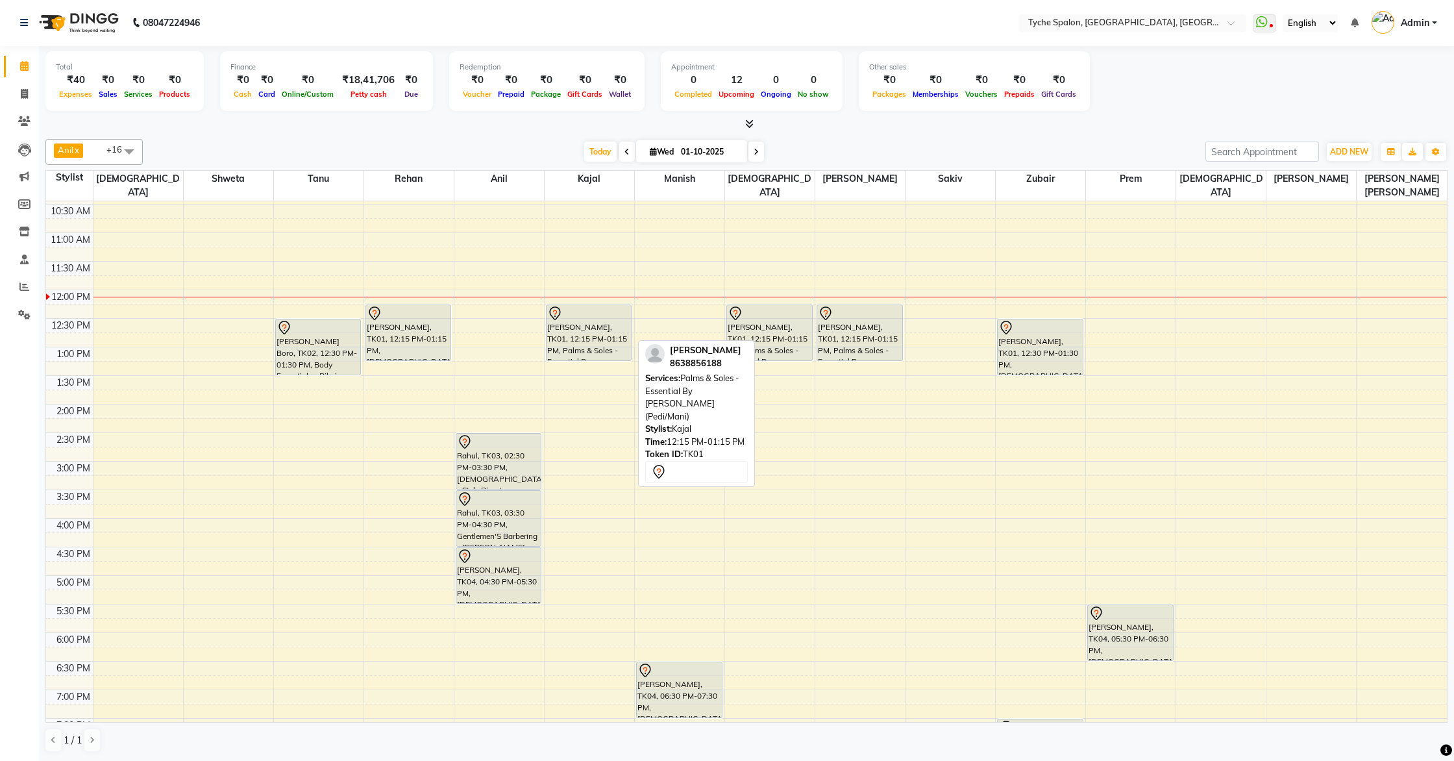
click at [582, 323] on div "Roshan Agarwal, TK01, 12:15 PM-01:15 PM, Palms & Soles - Essential By Tyche (Pe…" at bounding box center [589, 332] width 85 height 55
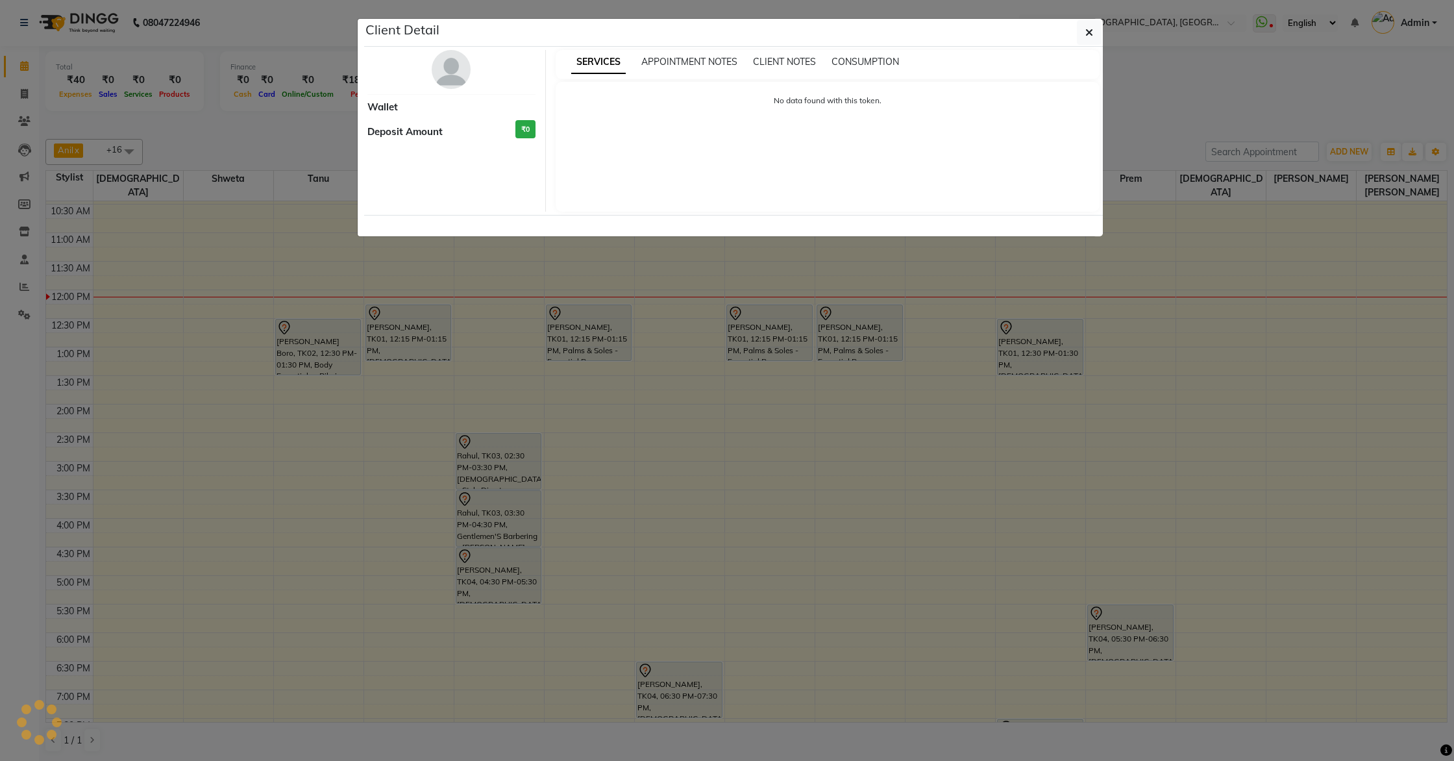
select select "7"
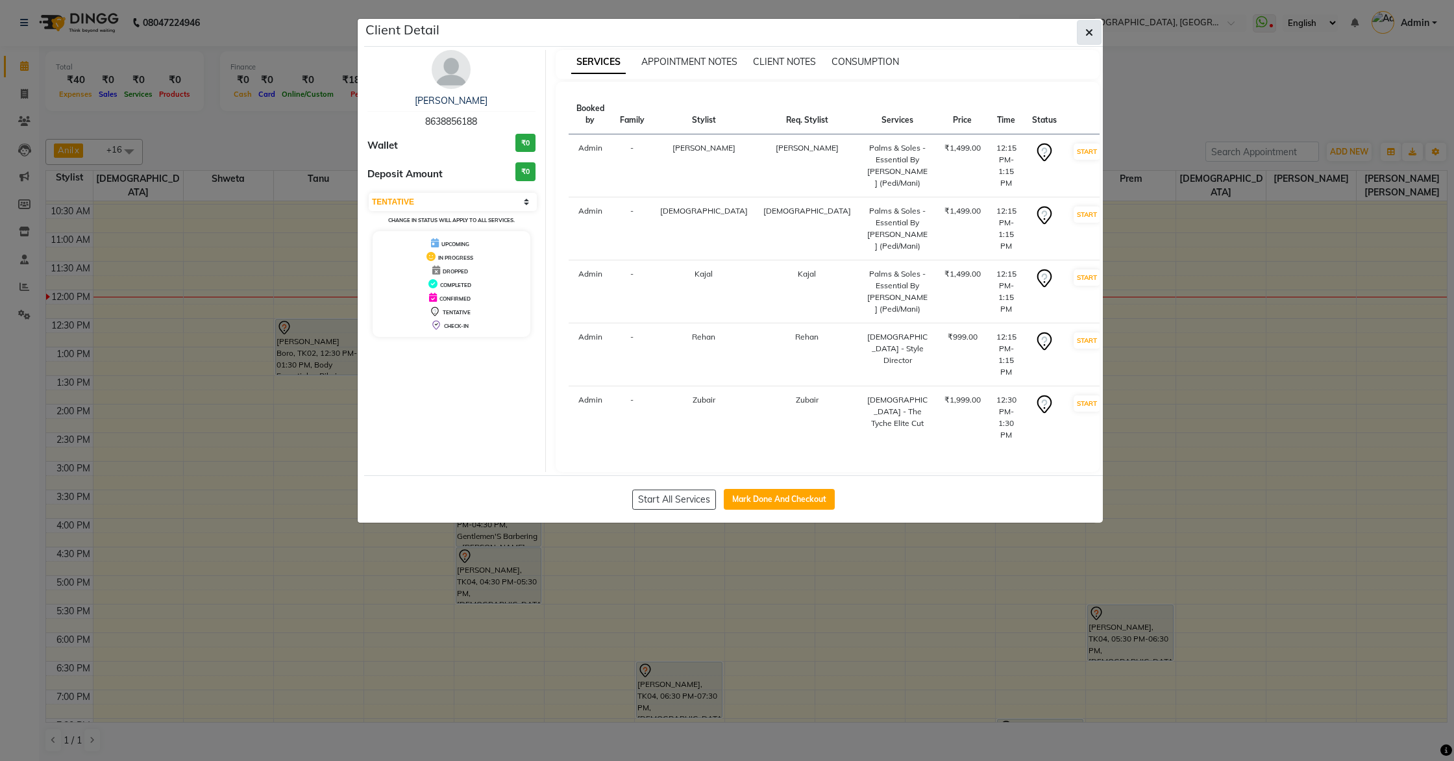
click at [1090, 32] on icon "button" at bounding box center [1090, 32] width 8 height 10
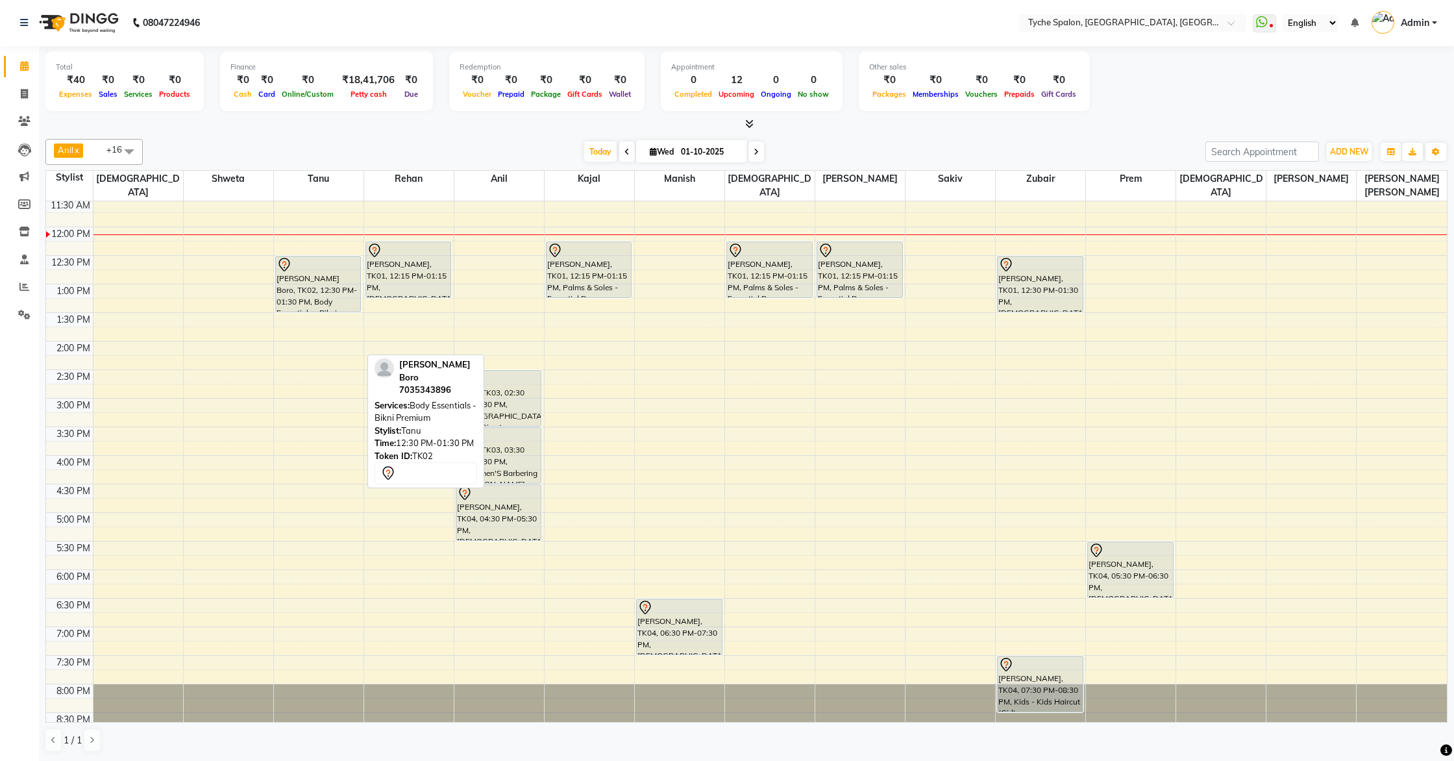
scroll to position [207, 0]
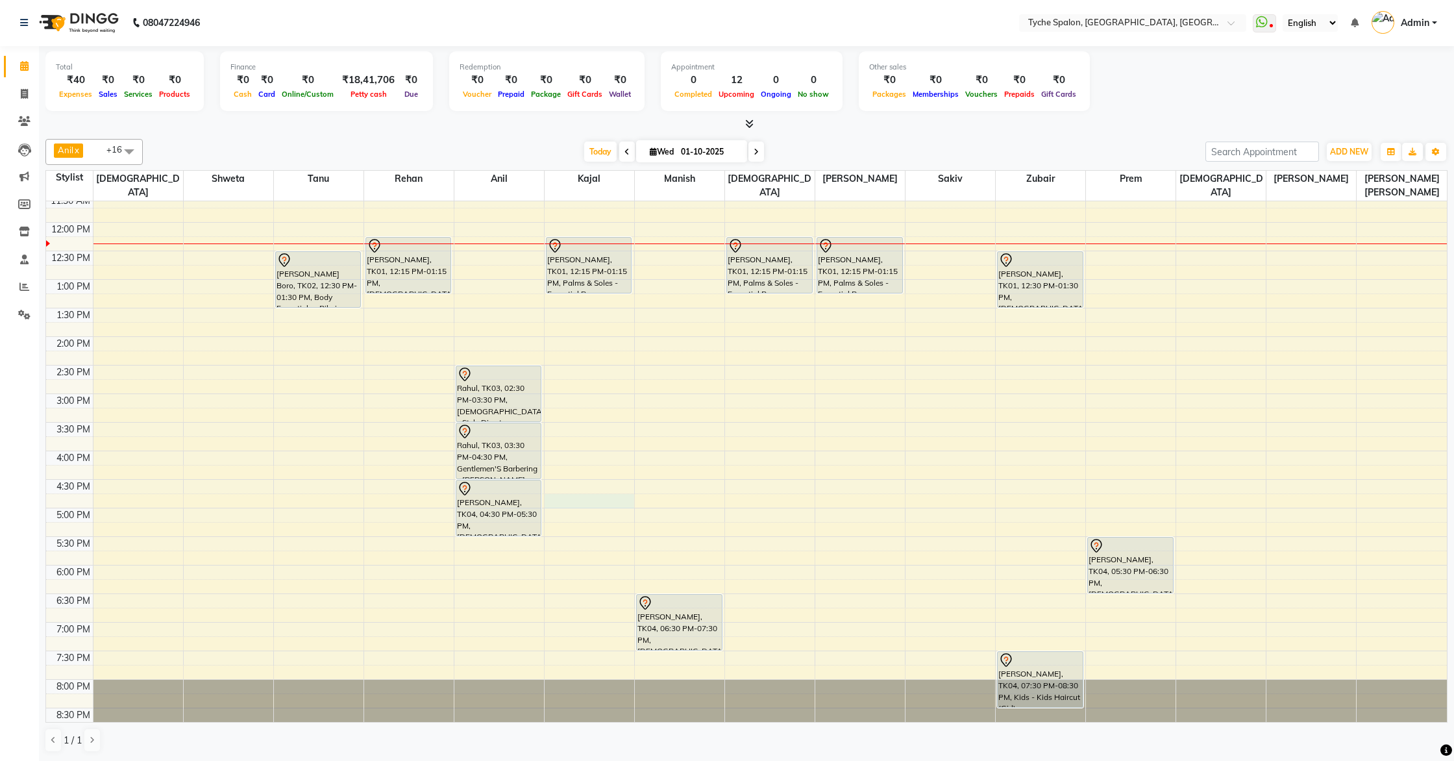
click at [608, 490] on div "8:00 AM 8:30 AM 9:00 AM 9:30 AM 10:00 AM 10:30 AM 11:00 AM 11:30 AM 12:00 PM 12…" at bounding box center [746, 365] width 1401 height 742
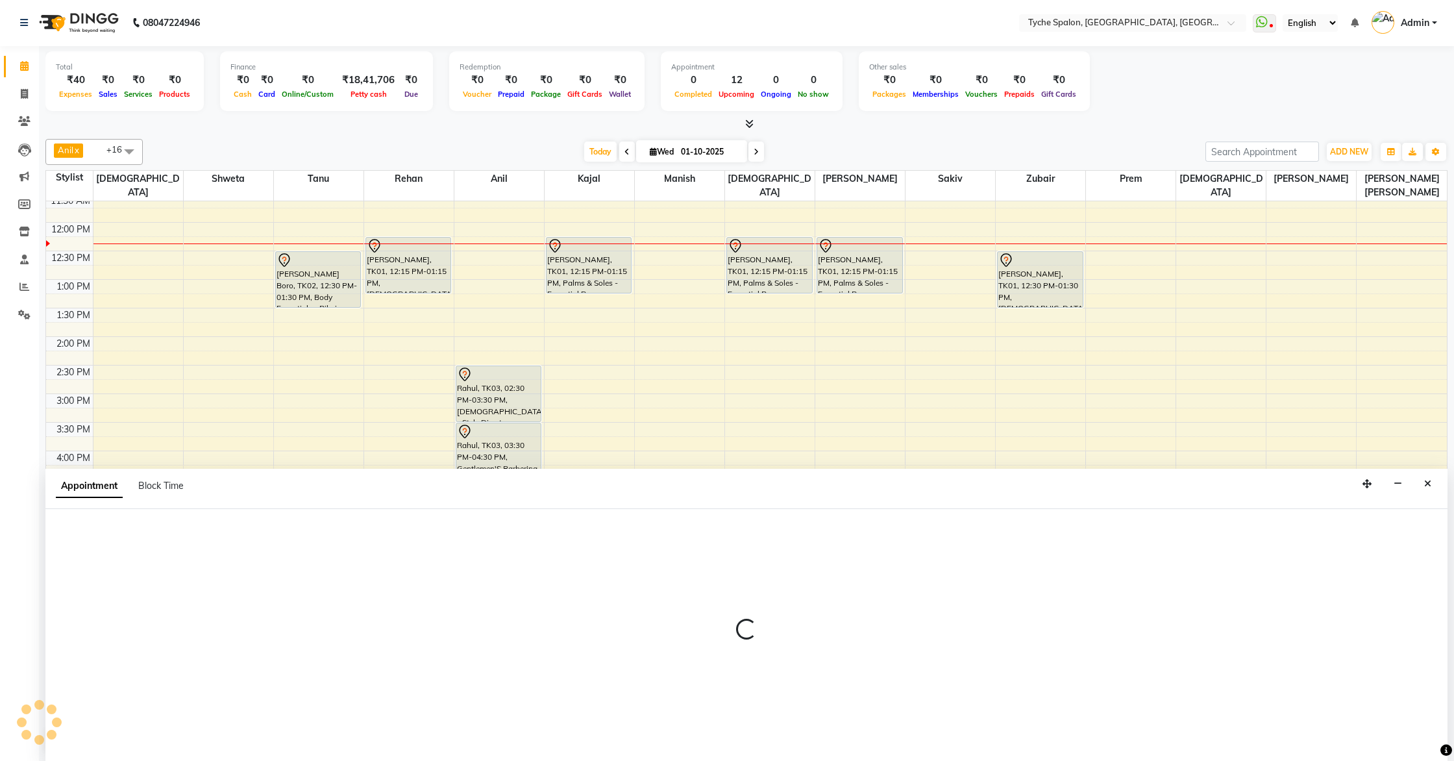
select select "48424"
select select "1005"
select select "tentative"
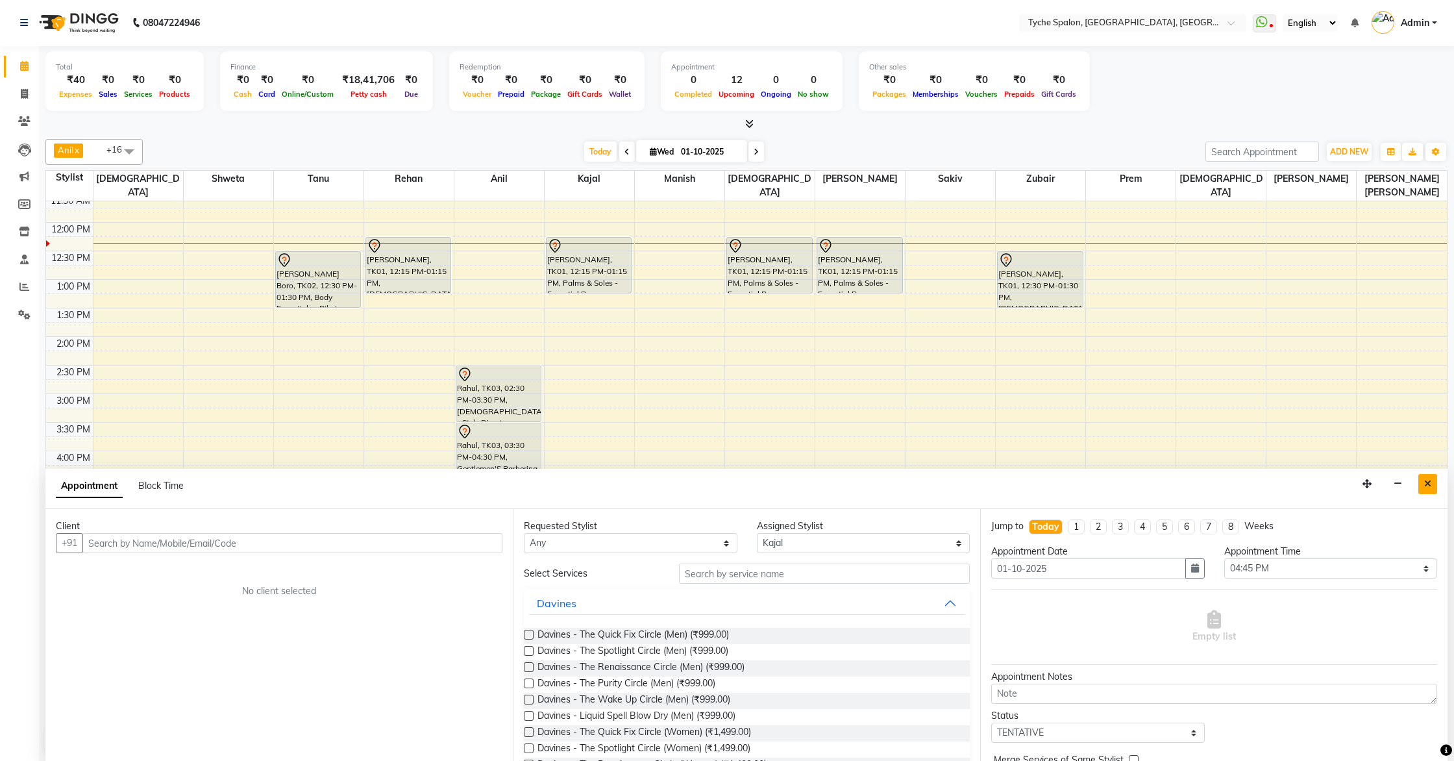
click at [1410, 480] on button "Close" at bounding box center [1428, 484] width 19 height 20
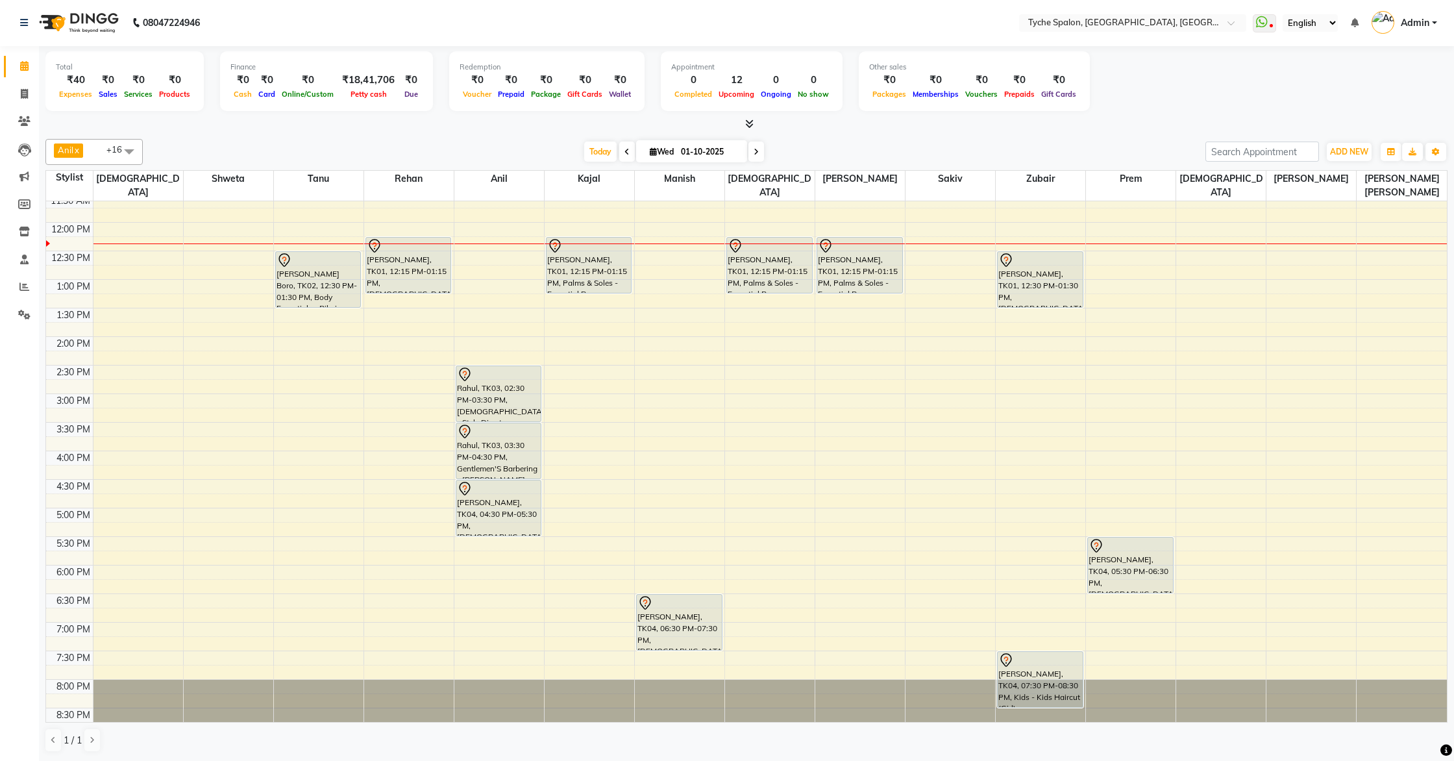
click at [723, 387] on div "8:00 AM 8:30 AM 9:00 AM 9:30 AM 10:00 AM 10:30 AM 11:00 AM 11:30 AM 12:00 PM 12…" at bounding box center [746, 365] width 1401 height 742
select select "48851"
select select "900"
select select "tentative"
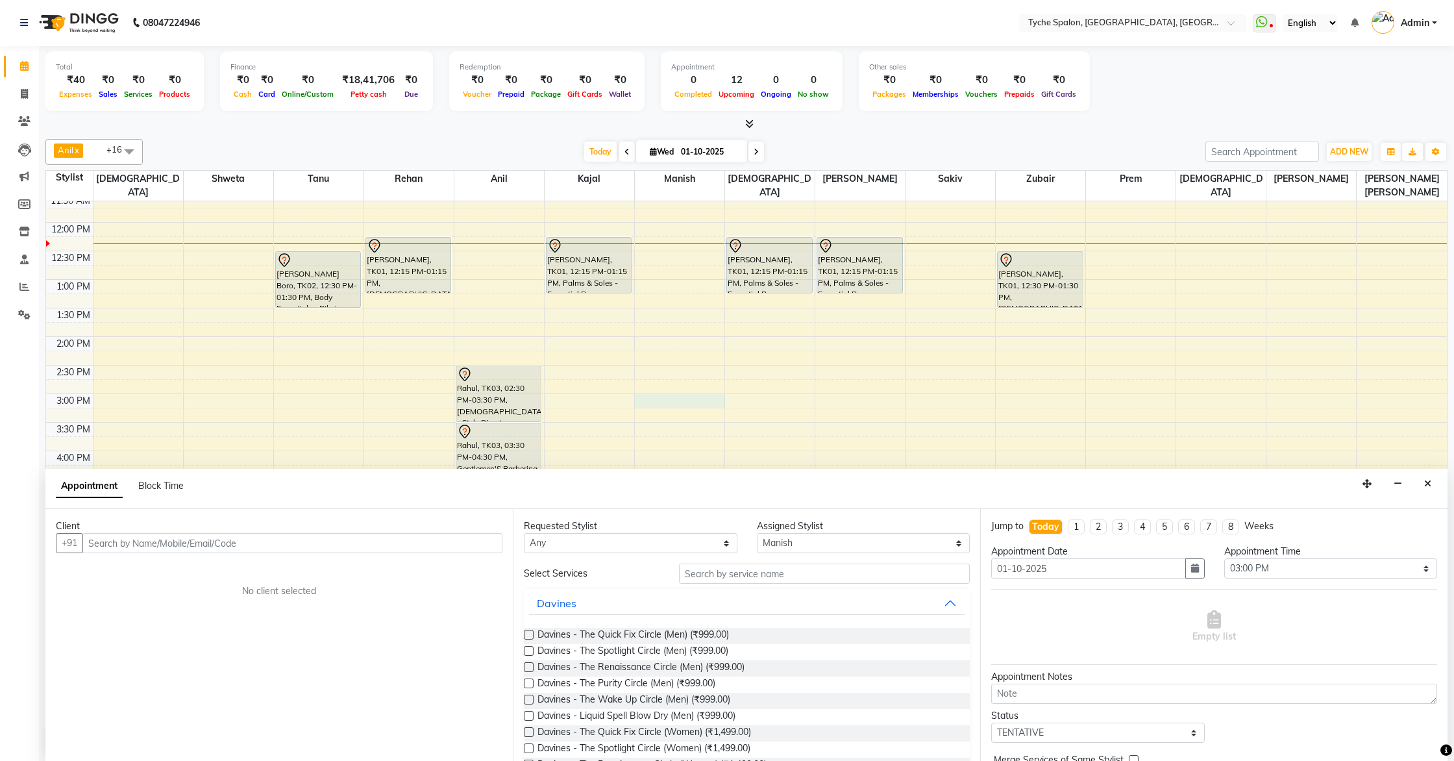
click at [1410, 488] on icon "Close" at bounding box center [1427, 483] width 7 height 9
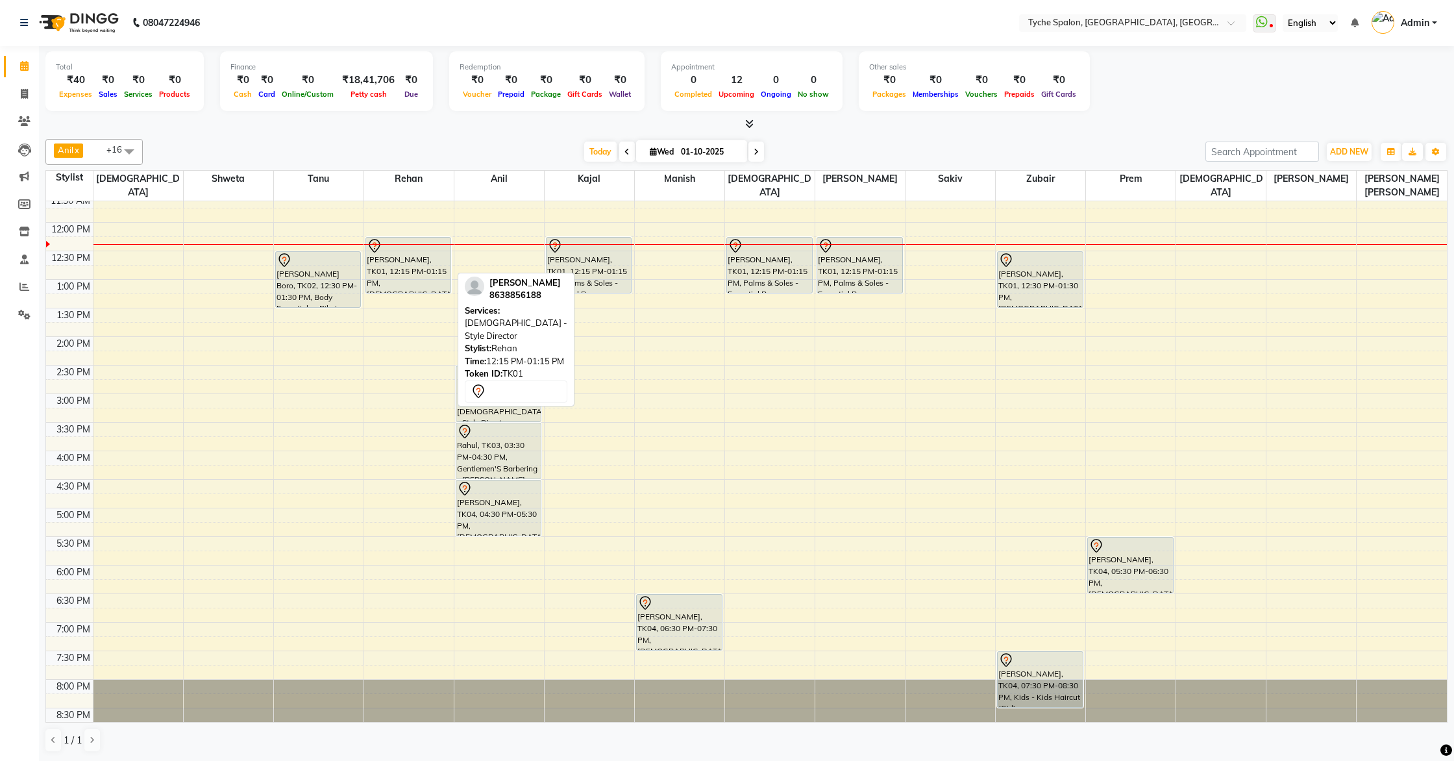
click at [404, 240] on div "Roshan Agarwal, TK01, 12:15 PM-01:15 PM, Male - Style Director" at bounding box center [408, 265] width 85 height 55
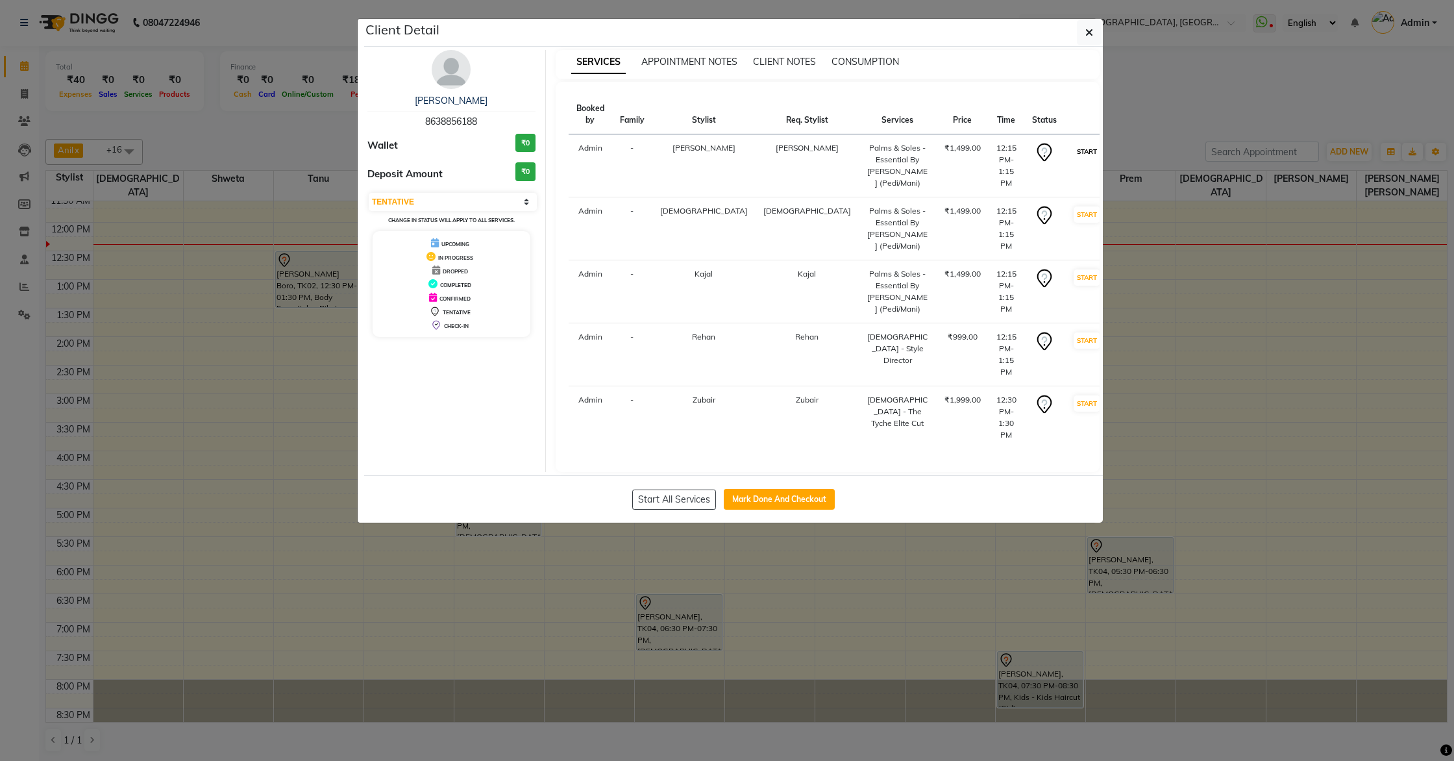
click at [1074, 143] on button "START" at bounding box center [1087, 151] width 27 height 16
click at [1091, 206] on button "START" at bounding box center [1104, 214] width 27 height 16
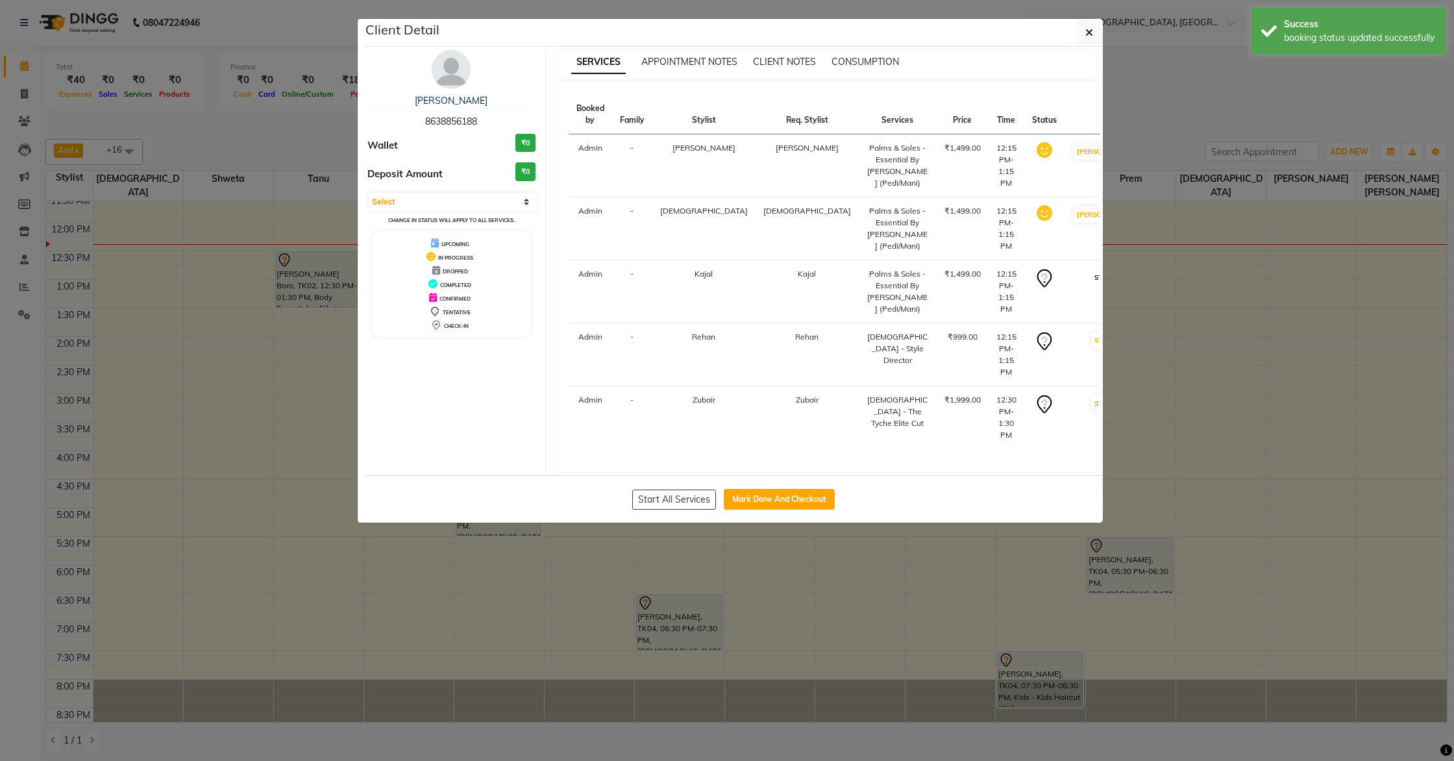
click at [1091, 269] on button "START" at bounding box center [1104, 277] width 27 height 16
click at [1091, 332] on button "START" at bounding box center [1104, 340] width 27 height 16
click at [1091, 395] on button "START" at bounding box center [1104, 403] width 27 height 16
select select "1"
click at [742, 489] on button "Mark Done And Checkout" at bounding box center [733, 499] width 111 height 21
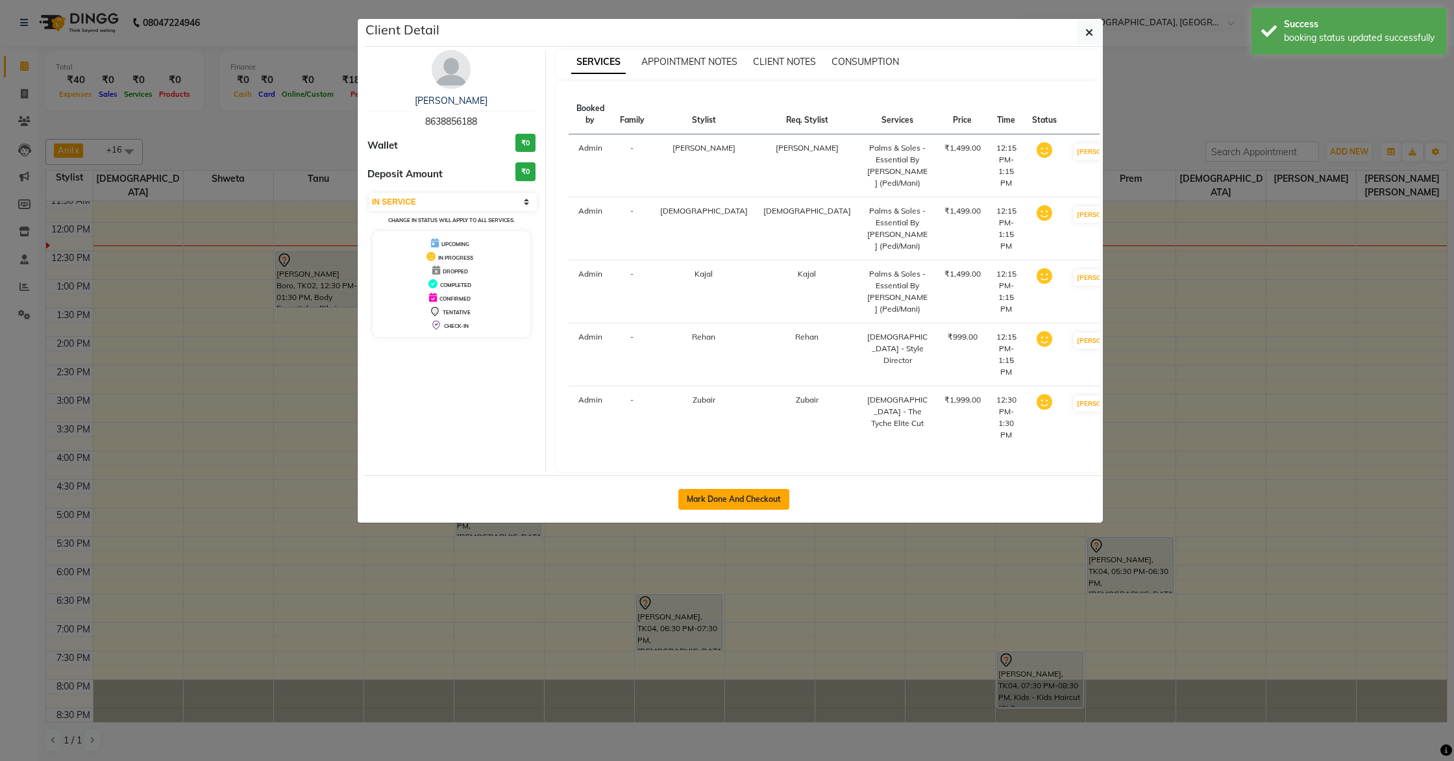
select select "service"
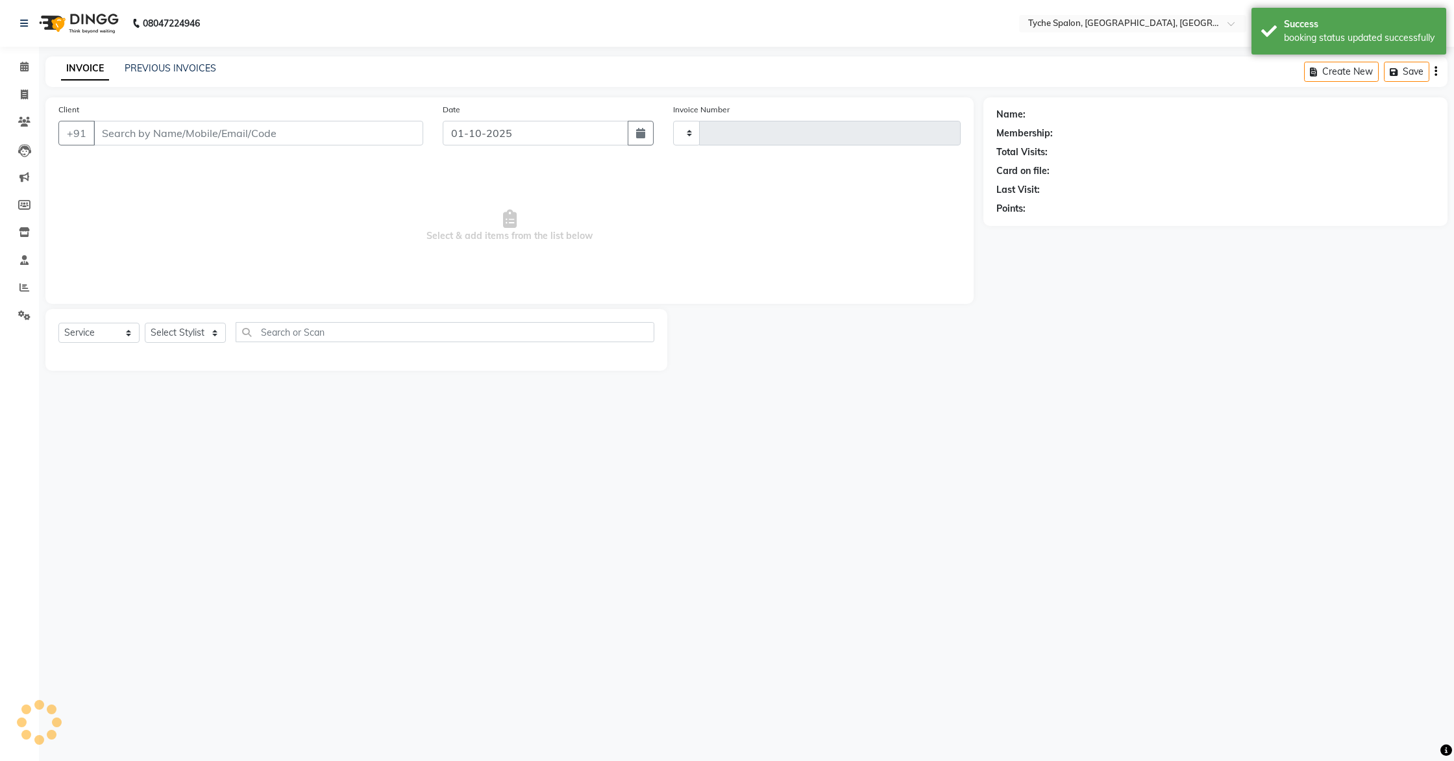
type input "1133"
select select "6320"
type input "8638856188"
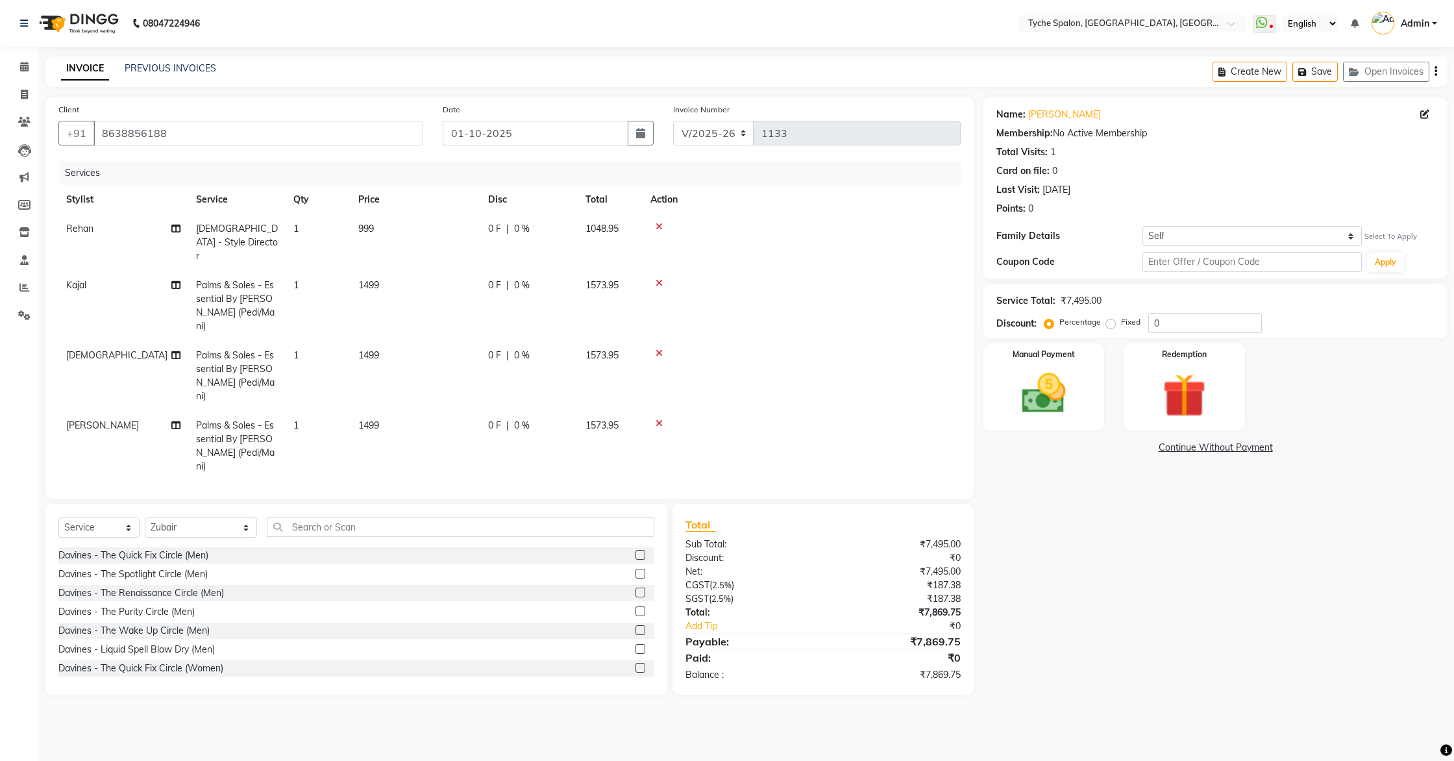
scroll to position [0, 7]
click at [215, 521] on select "Select Stylist Anil Anjali Devi Ishu Jenny Chophy Kajal Liza Manish Prabhjot Pr…" at bounding box center [201, 527] width 112 height 20
click at [267, 522] on input "text" at bounding box center [461, 527] width 388 height 20
click at [212, 521] on select "Select Stylist Anil Anjali Devi Ishu Jenny Chophy Kajal Liza Manish Prabhjot Pr…" at bounding box center [201, 527] width 112 height 20
select select "68413"
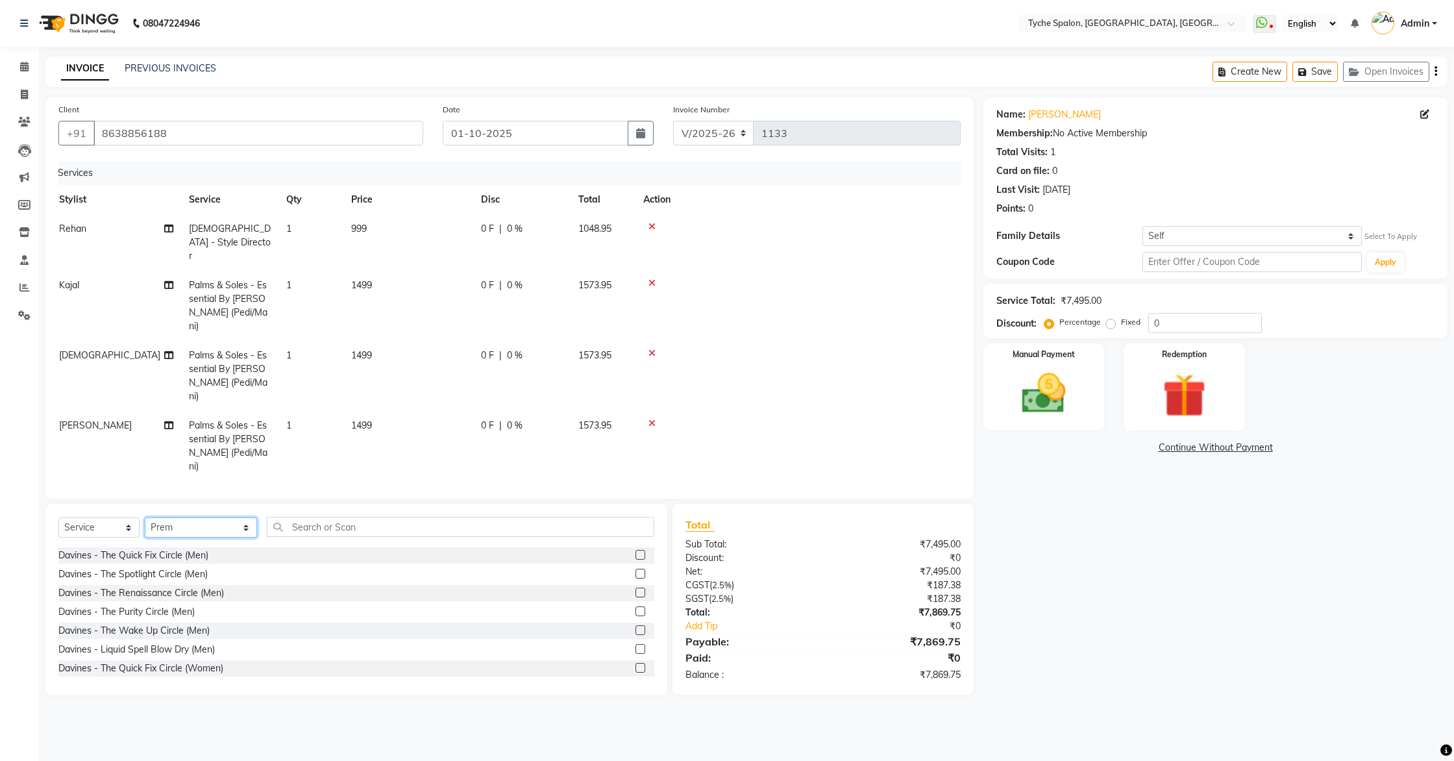
click at [145, 517] on select "Select Stylist Anil Anjali Devi Ishu Jenny Chophy Kajal Liza Manish Prabhjot Pr…" at bounding box center [201, 527] width 112 height 20
click at [301, 521] on input "text" at bounding box center [461, 527] width 388 height 20
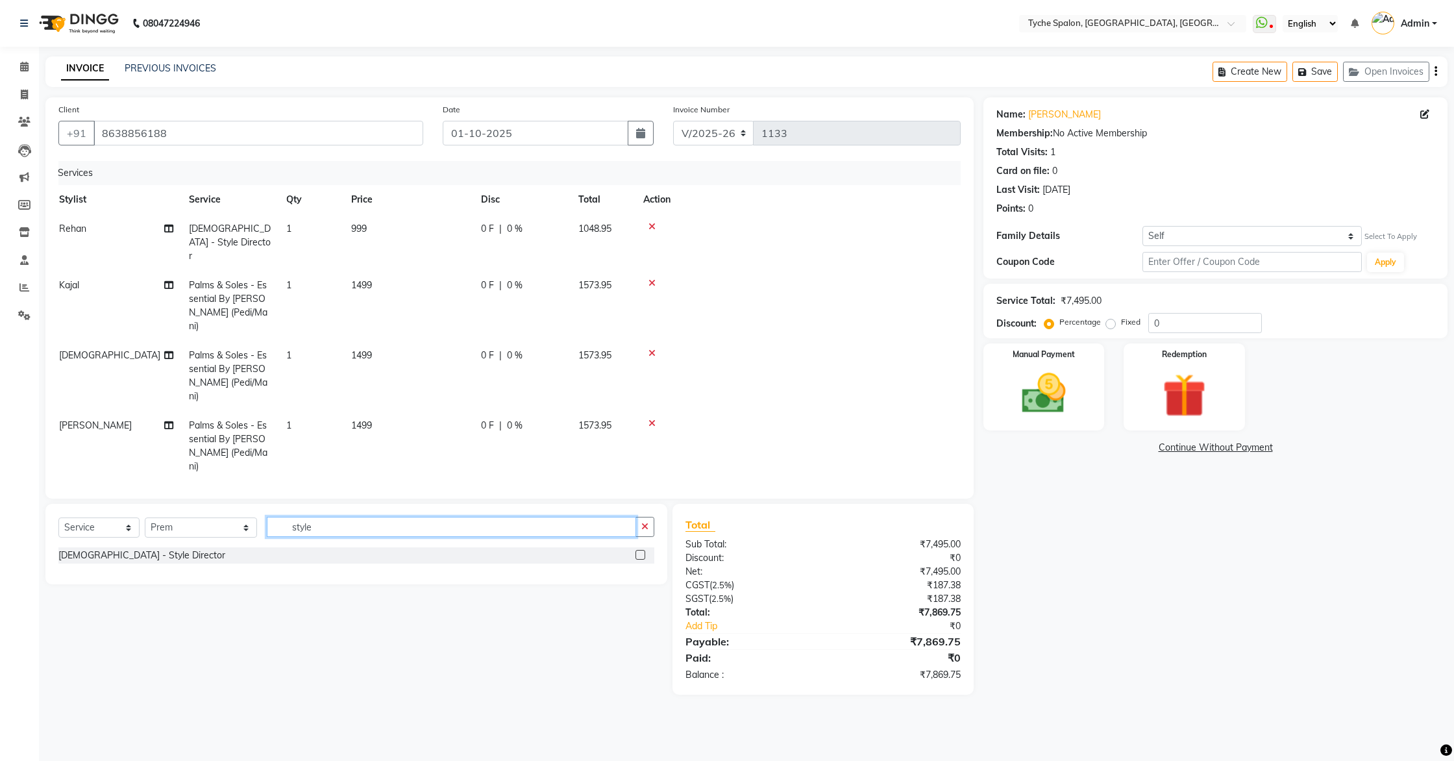
type input "style"
click at [641, 550] on label at bounding box center [641, 555] width 10 height 10
click at [641, 551] on input "checkbox" at bounding box center [640, 555] width 8 height 8
checkbox input "false"
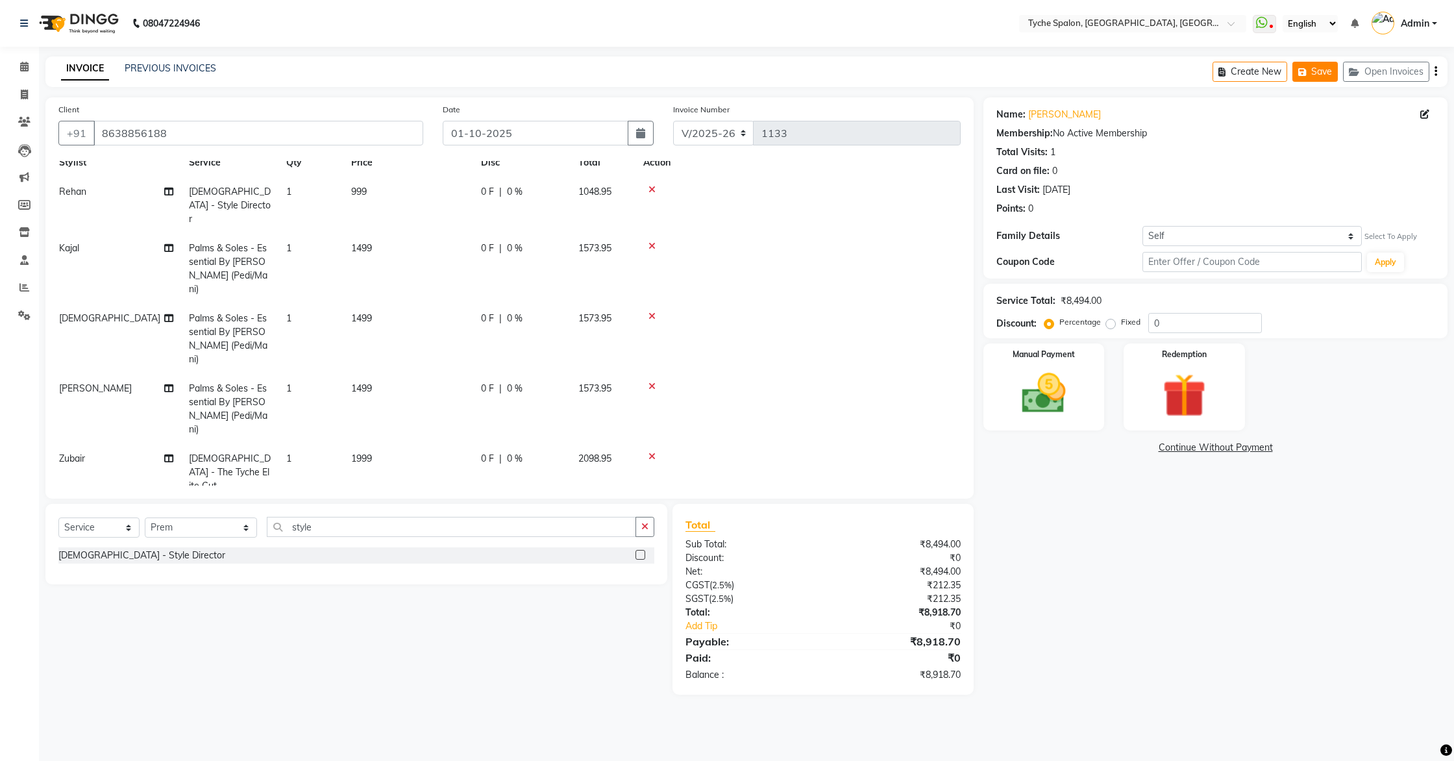
click at [1325, 76] on button "Save" at bounding box center [1315, 72] width 45 height 20
click at [1310, 47] on div "08047224946 Select Location × Tyche Spalon, Supreme Tower, Gs Road, WhatsApp St…" at bounding box center [727, 380] width 1454 height 761
click at [1319, 76] on button "Save" at bounding box center [1315, 72] width 45 height 20
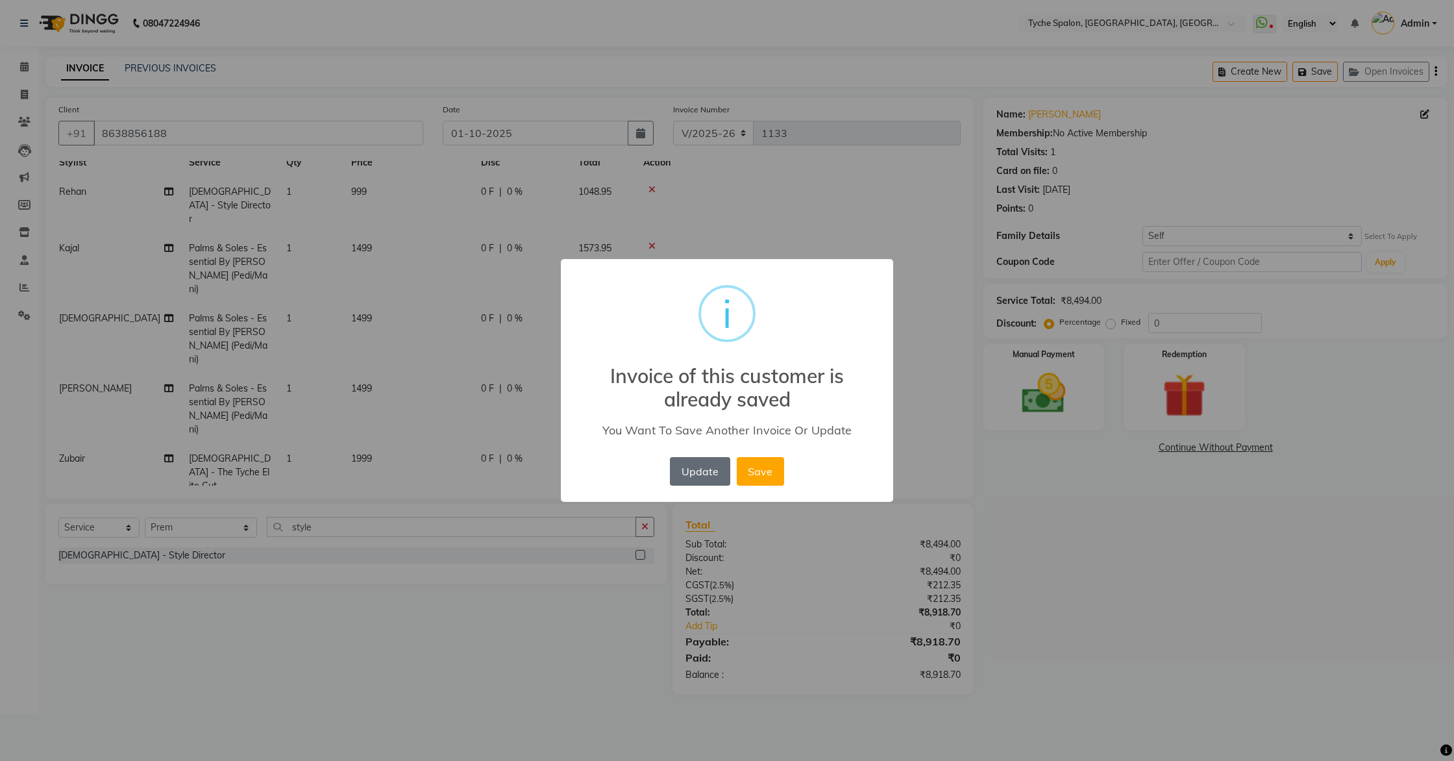
click at [694, 466] on button "Update" at bounding box center [700, 471] width 60 height 29
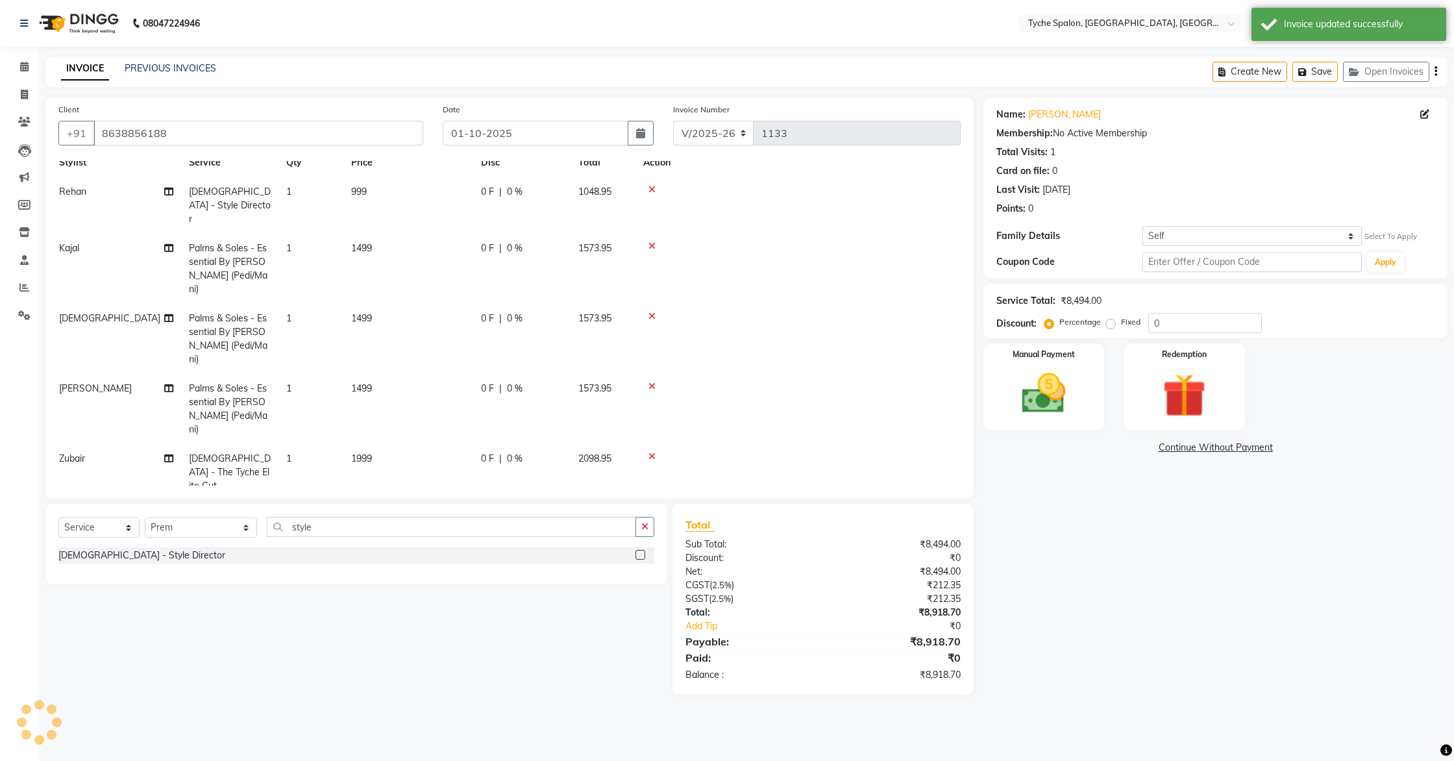
scroll to position [0, 7]
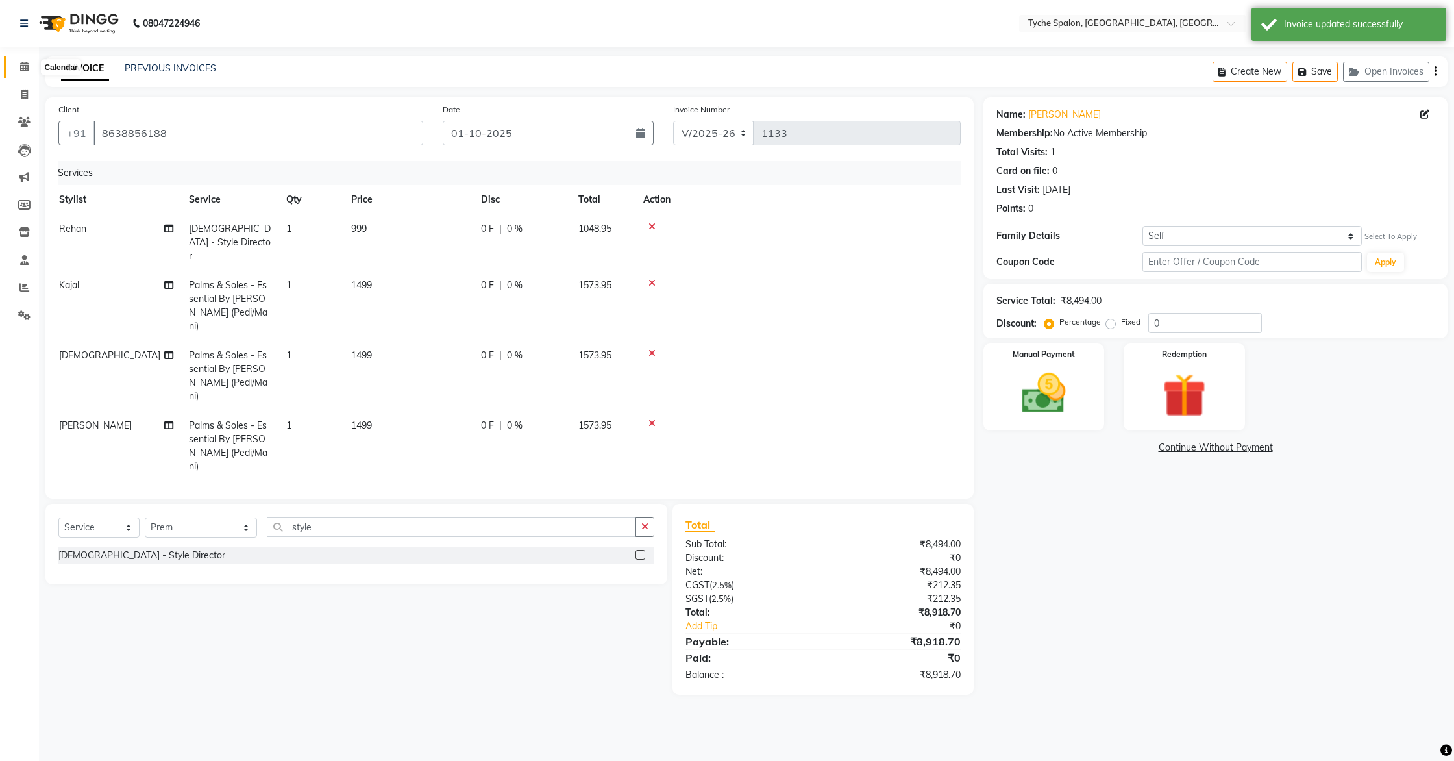
click at [25, 67] on icon at bounding box center [24, 67] width 8 height 10
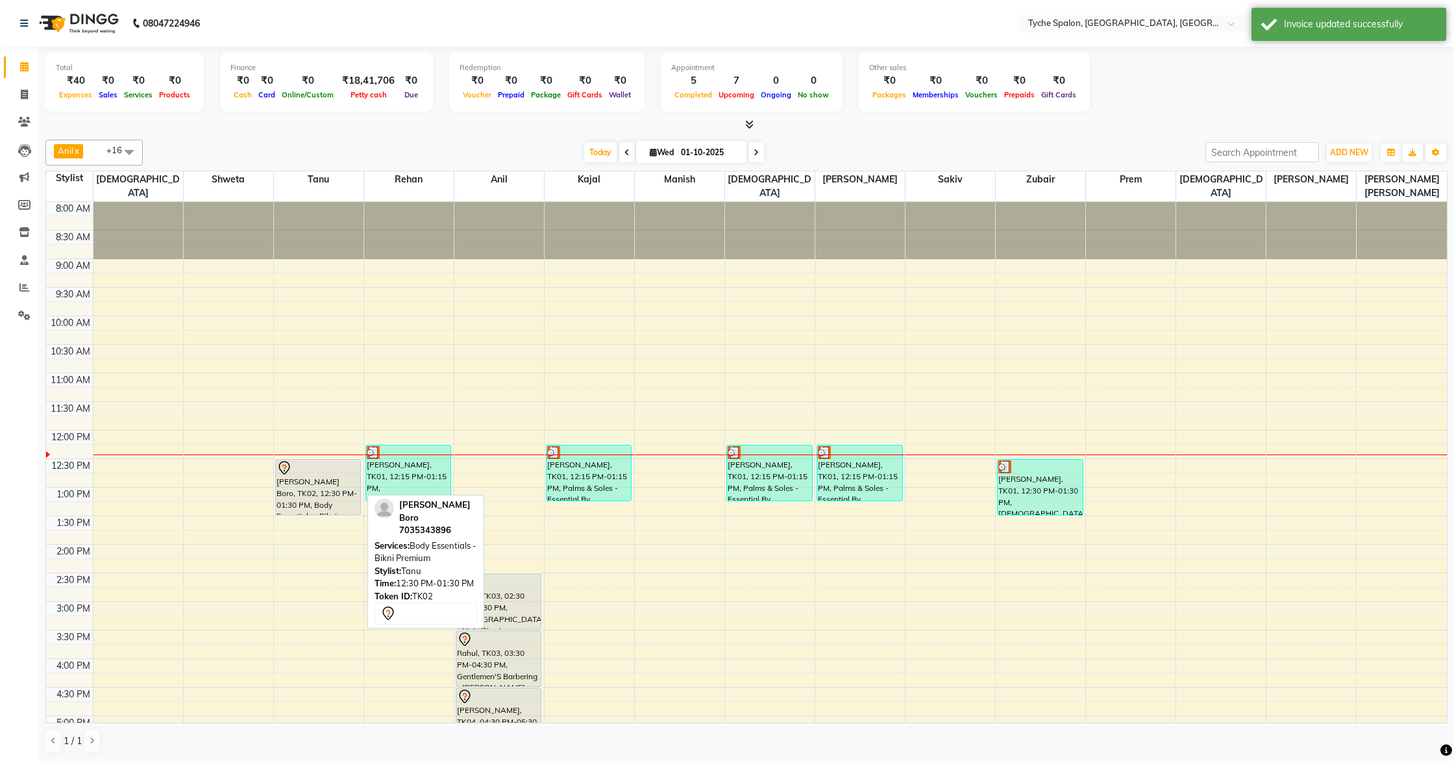
click at [292, 479] on div "Bhanita Boro, TK02, 12:30 PM-01:30 PM, Body Essentials - Bikni Premium" at bounding box center [318, 487] width 85 height 55
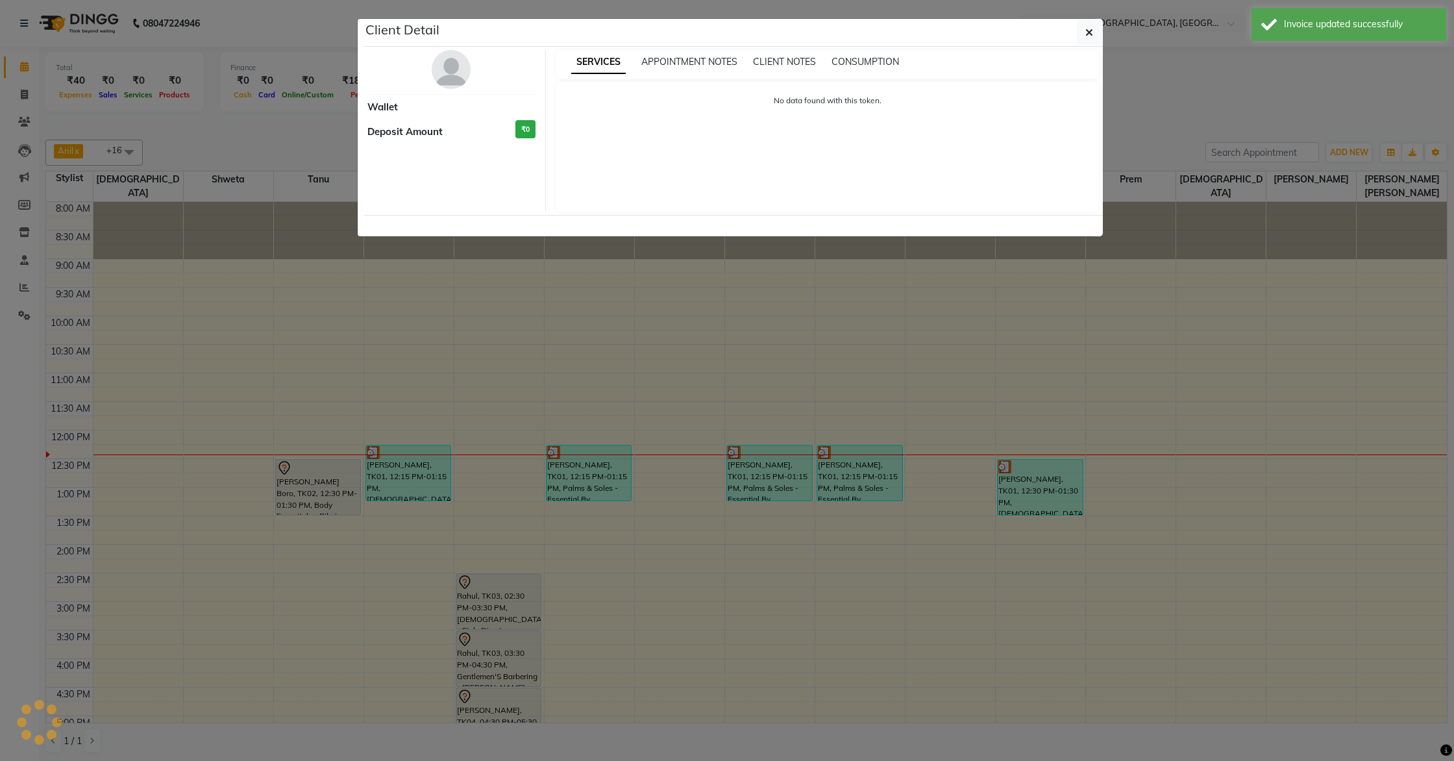
select select "7"
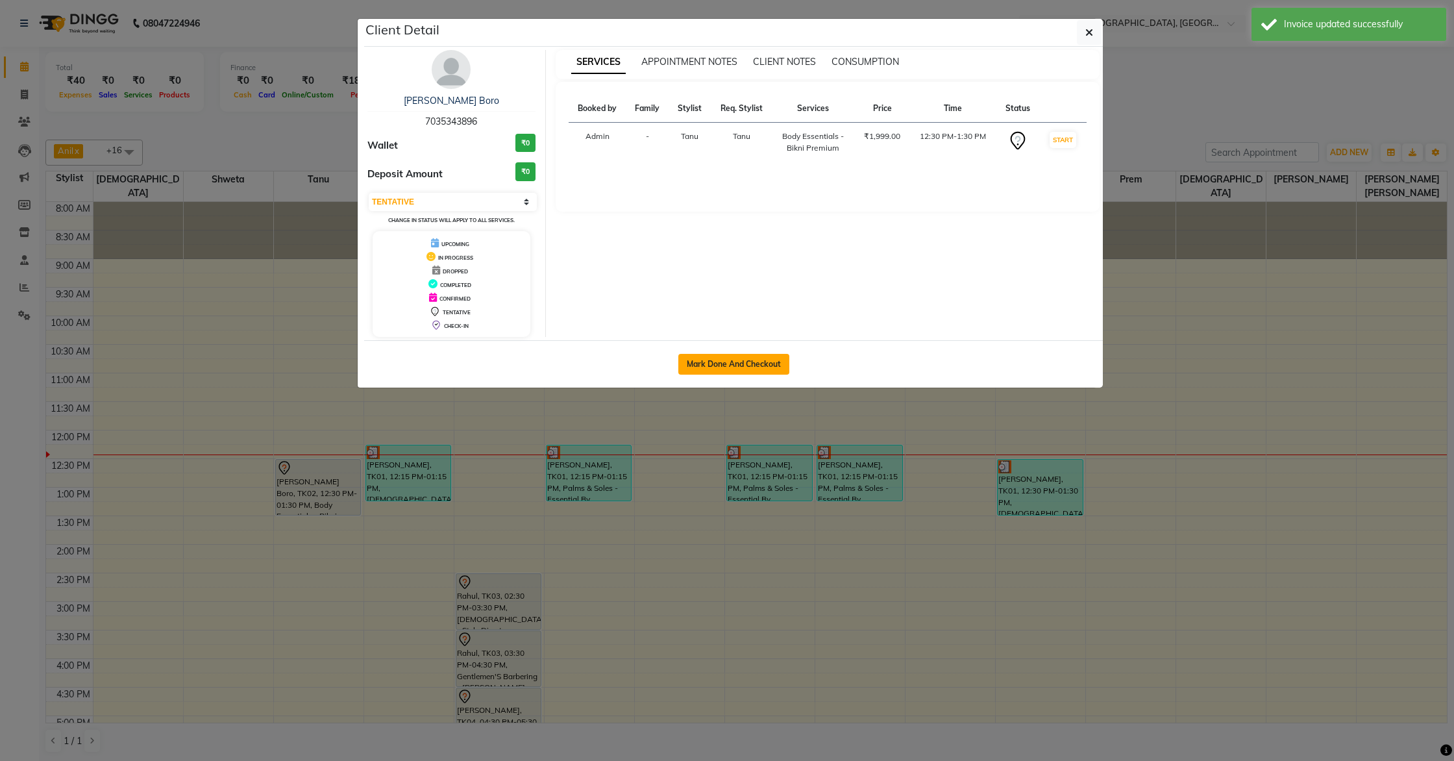
click at [728, 364] on button "Mark Done And Checkout" at bounding box center [733, 364] width 111 height 21
select select "service"
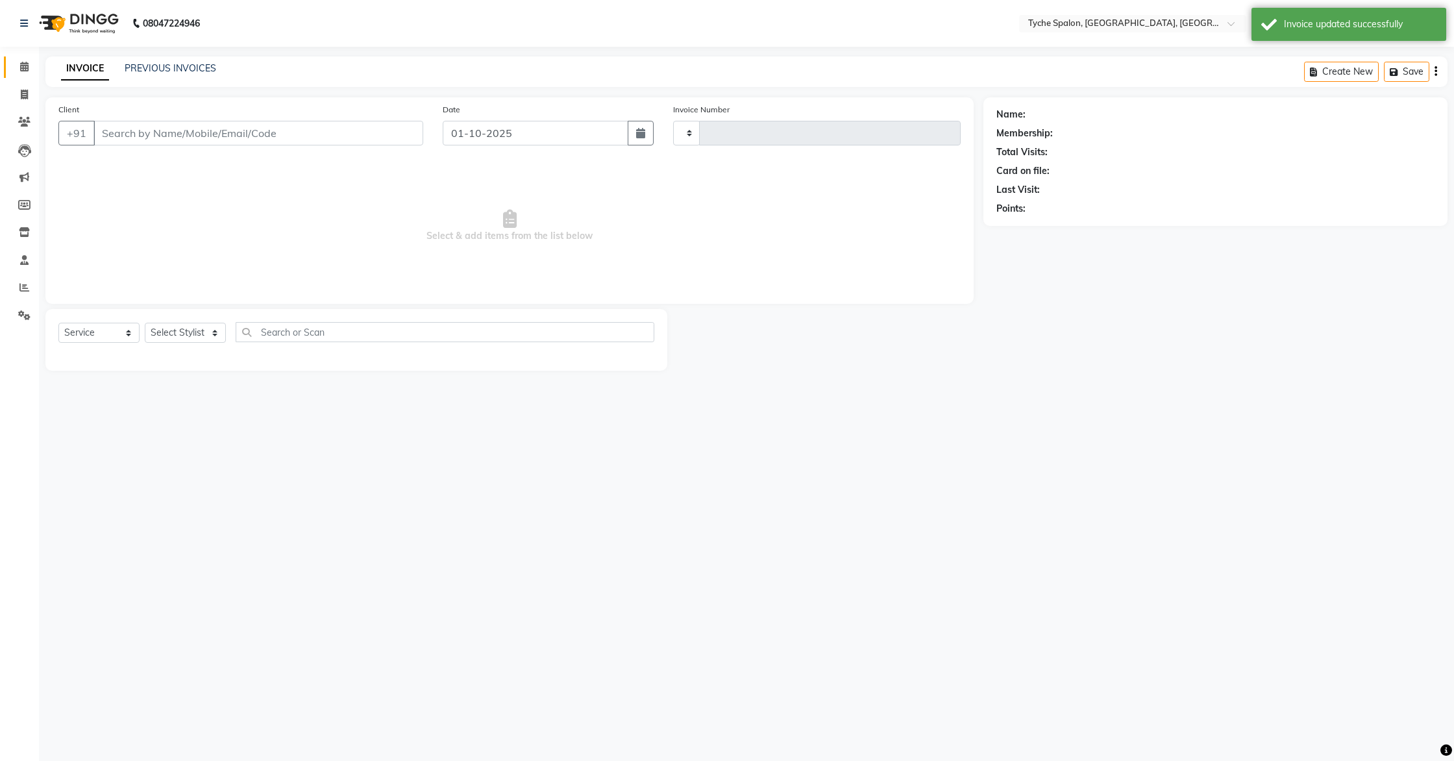
type input "1133"
select select "6320"
type input "7035343896"
select select "48344"
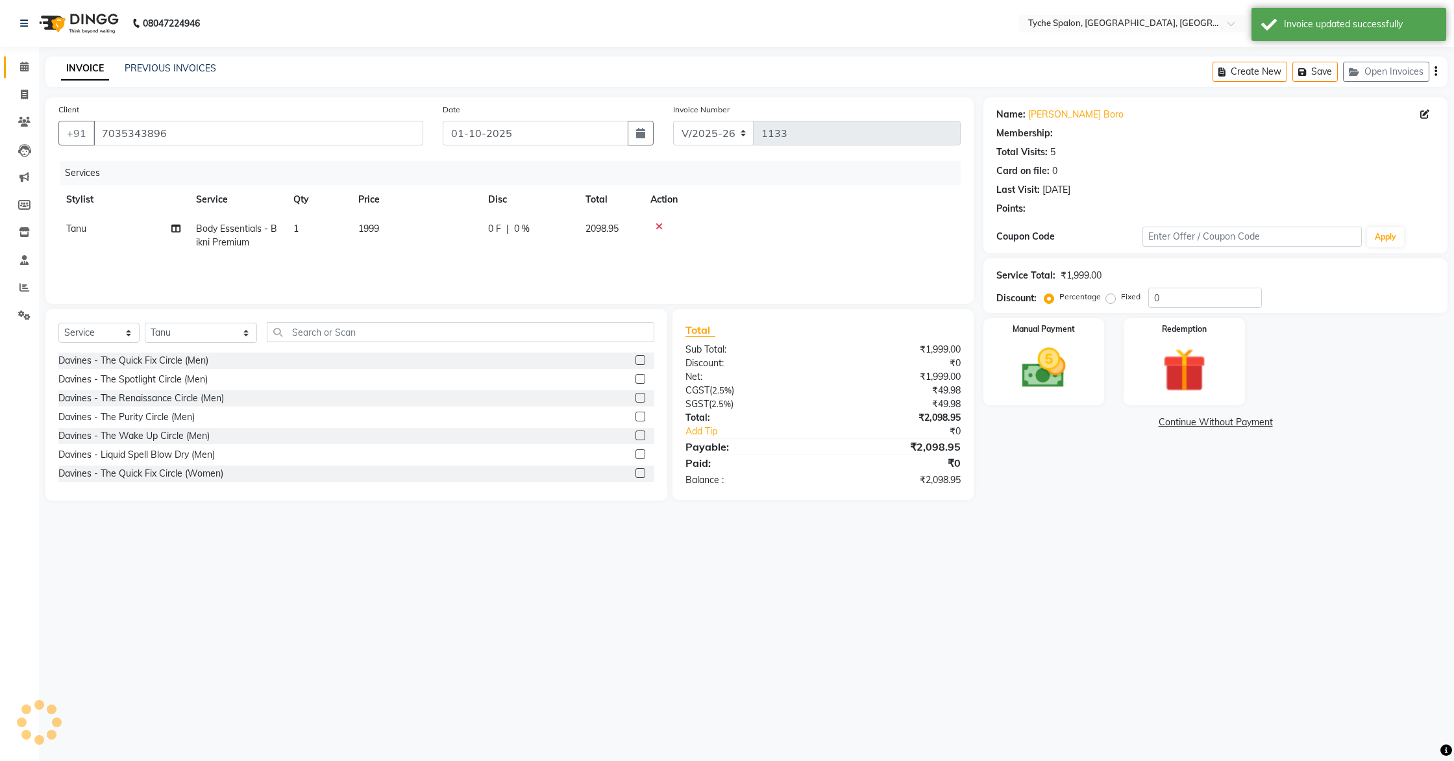
select select "1: Object"
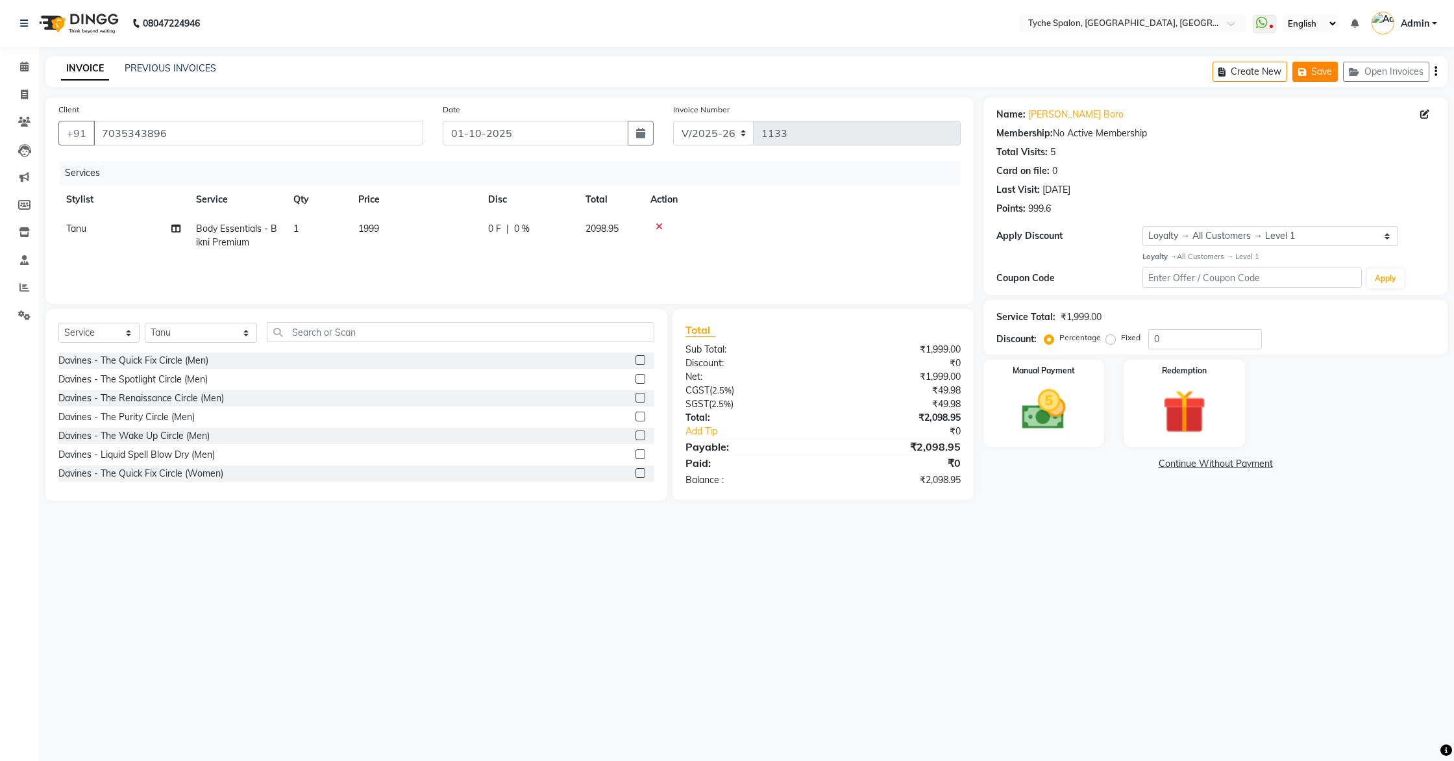
click at [1314, 73] on button "Save" at bounding box center [1315, 72] width 45 height 20
click at [21, 64] on icon at bounding box center [24, 67] width 8 height 10
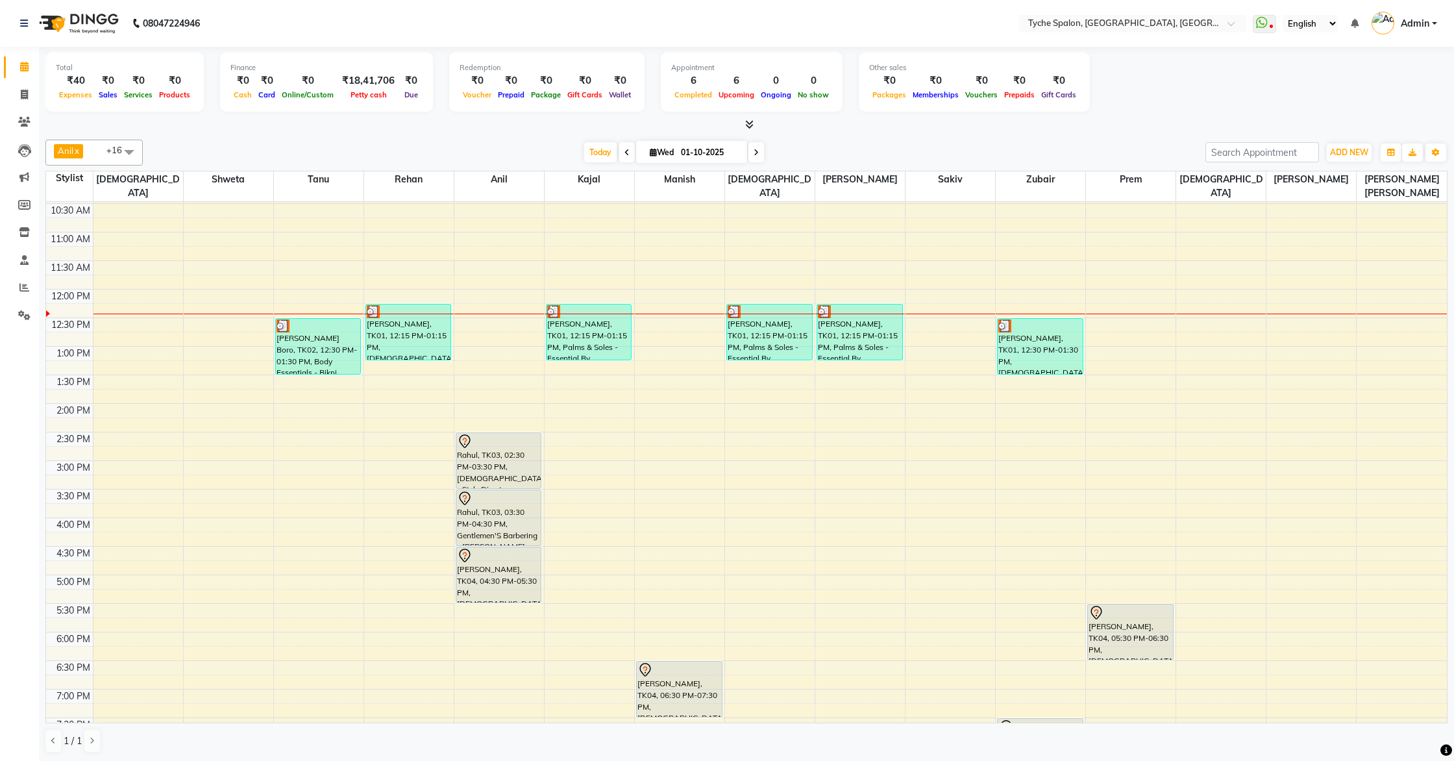
scroll to position [207, 0]
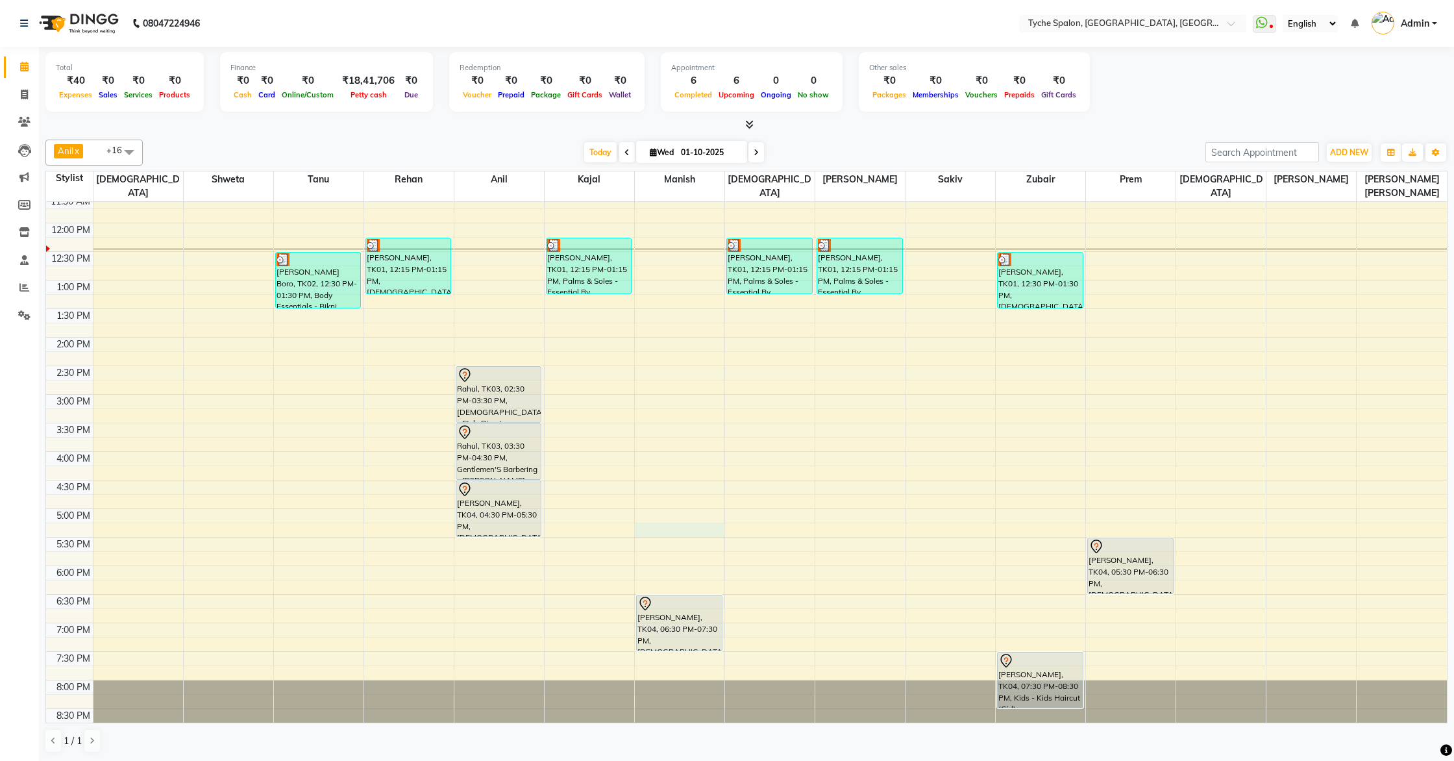
click at [651, 517] on div "8:00 AM 8:30 AM 9:00 AM 9:30 AM 10:00 AM 10:30 AM 11:00 AM 11:30 AM 12:00 PM 12…" at bounding box center [746, 366] width 1401 height 742
select select "48851"
select select "tentative"
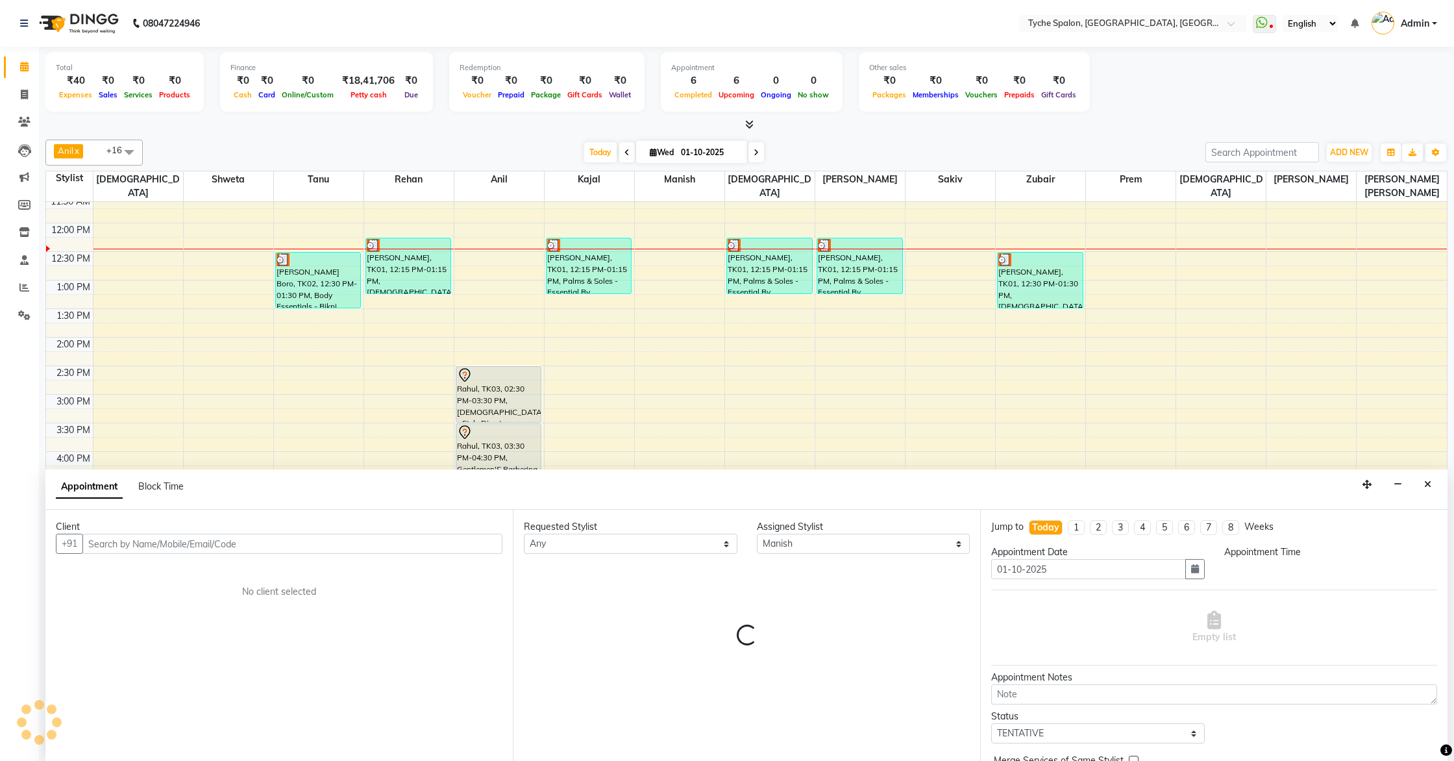
scroll to position [1, 0]
select select "1035"
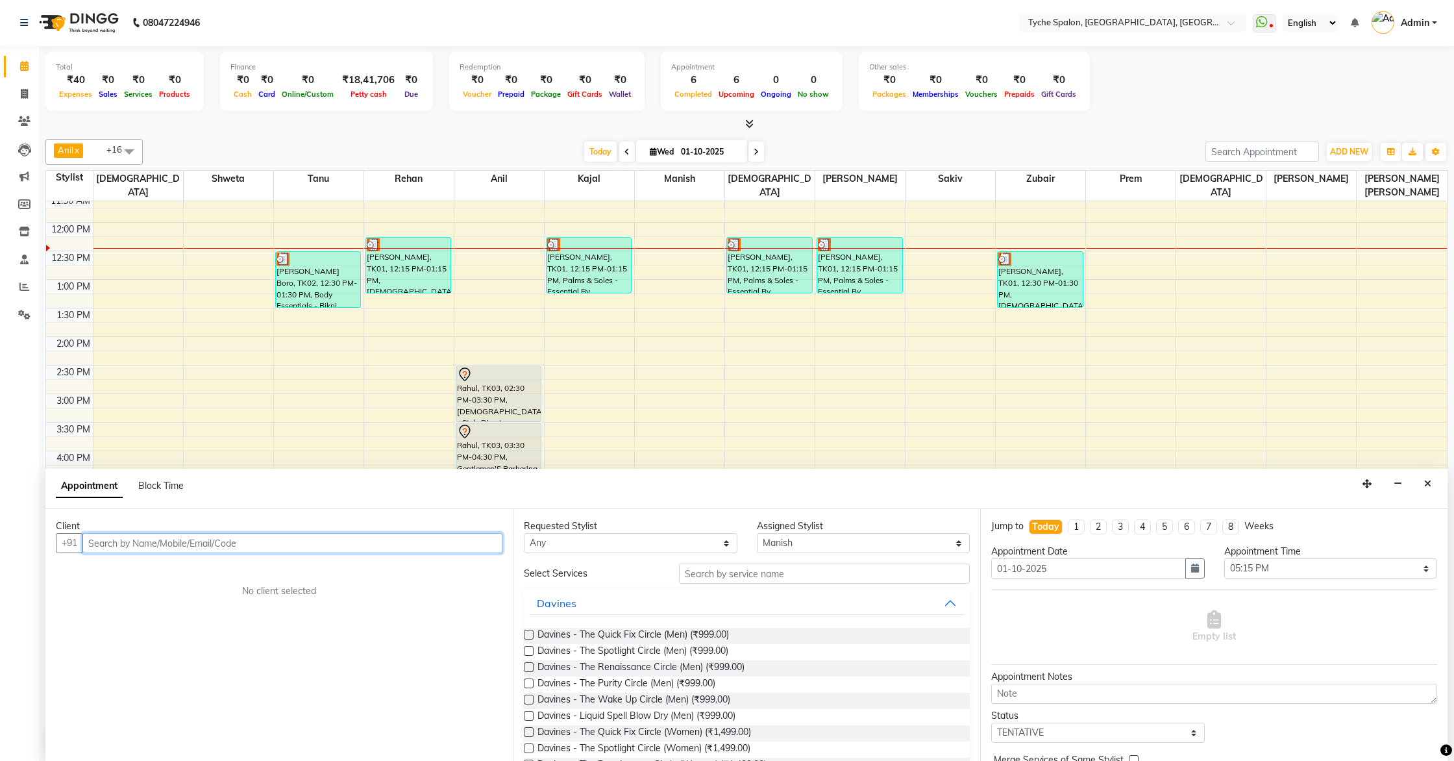
click at [147, 545] on input "text" at bounding box center [292, 543] width 420 height 20
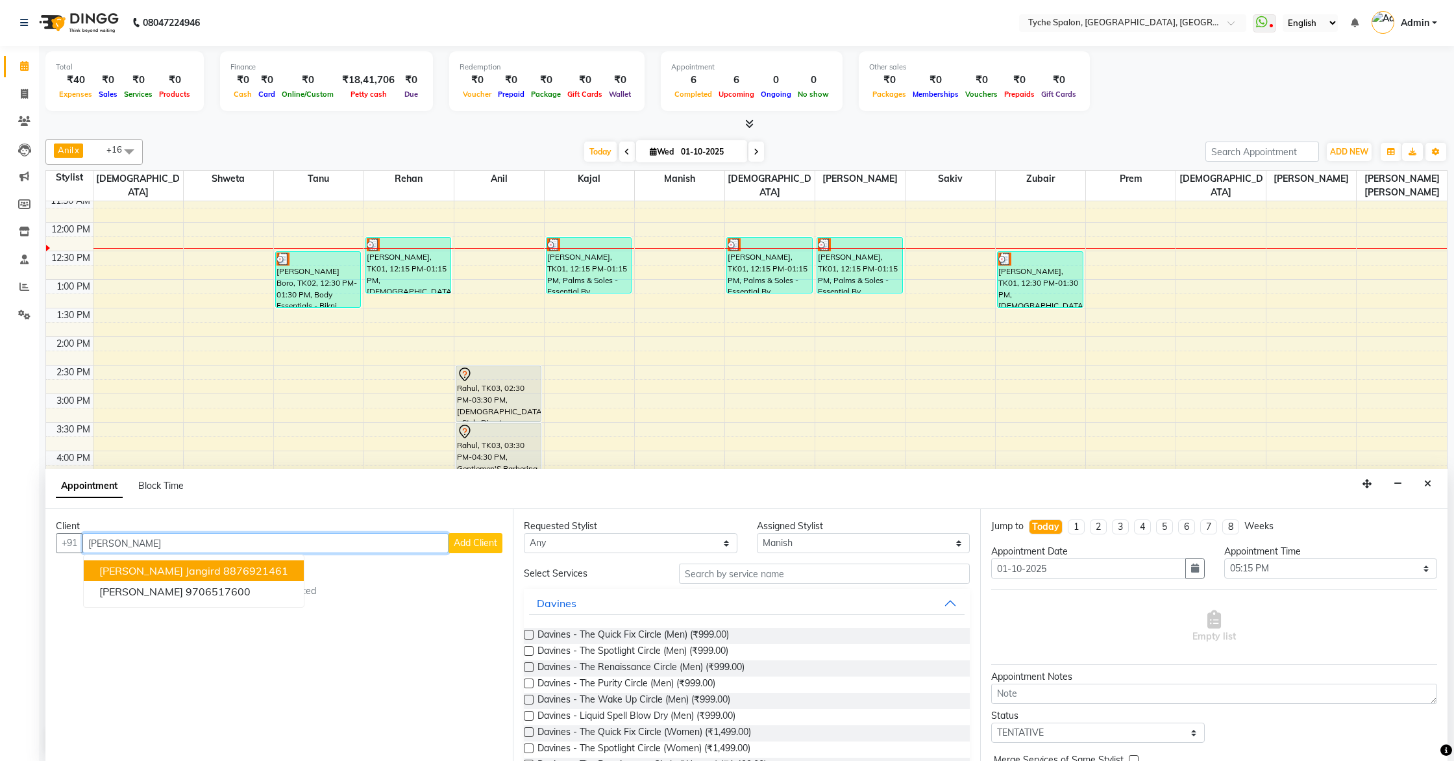
scroll to position [0, 0]
click at [186, 596] on ngb-highlight "9706517600" at bounding box center [218, 592] width 65 height 13
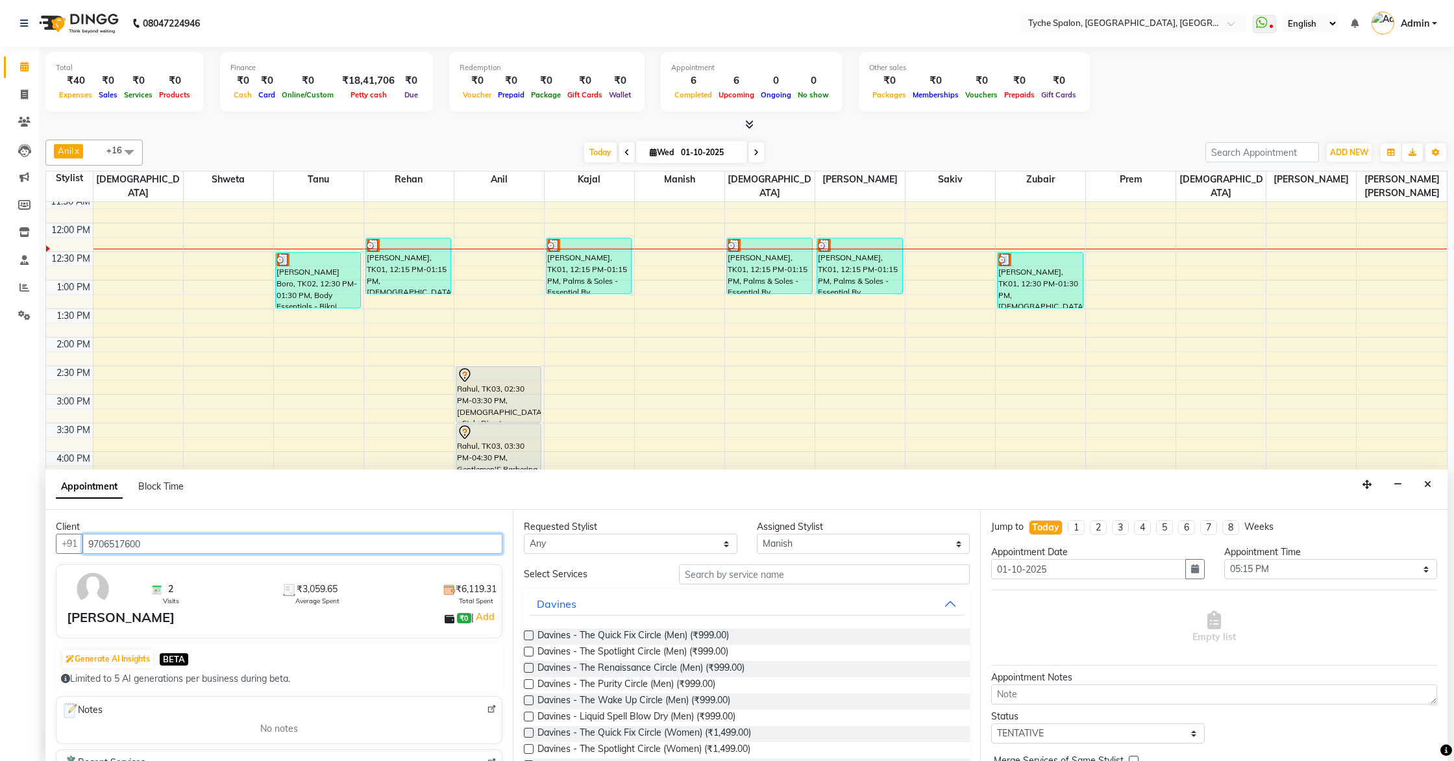
type input "9706517600"
click at [641, 543] on select "Any Anil Anjali Devi Ishu Jenny Chophy Kajal Liza Manish Prabhjot Prem Rehan Sa…" at bounding box center [631, 544] width 214 height 20
select select "48421"
click at [524, 534] on select "Any Anil Anjali Devi Ishu Jenny Chophy Kajal Liza Manish Prabhjot Prem Rehan Sa…" at bounding box center [631, 544] width 214 height 20
select select "48421"
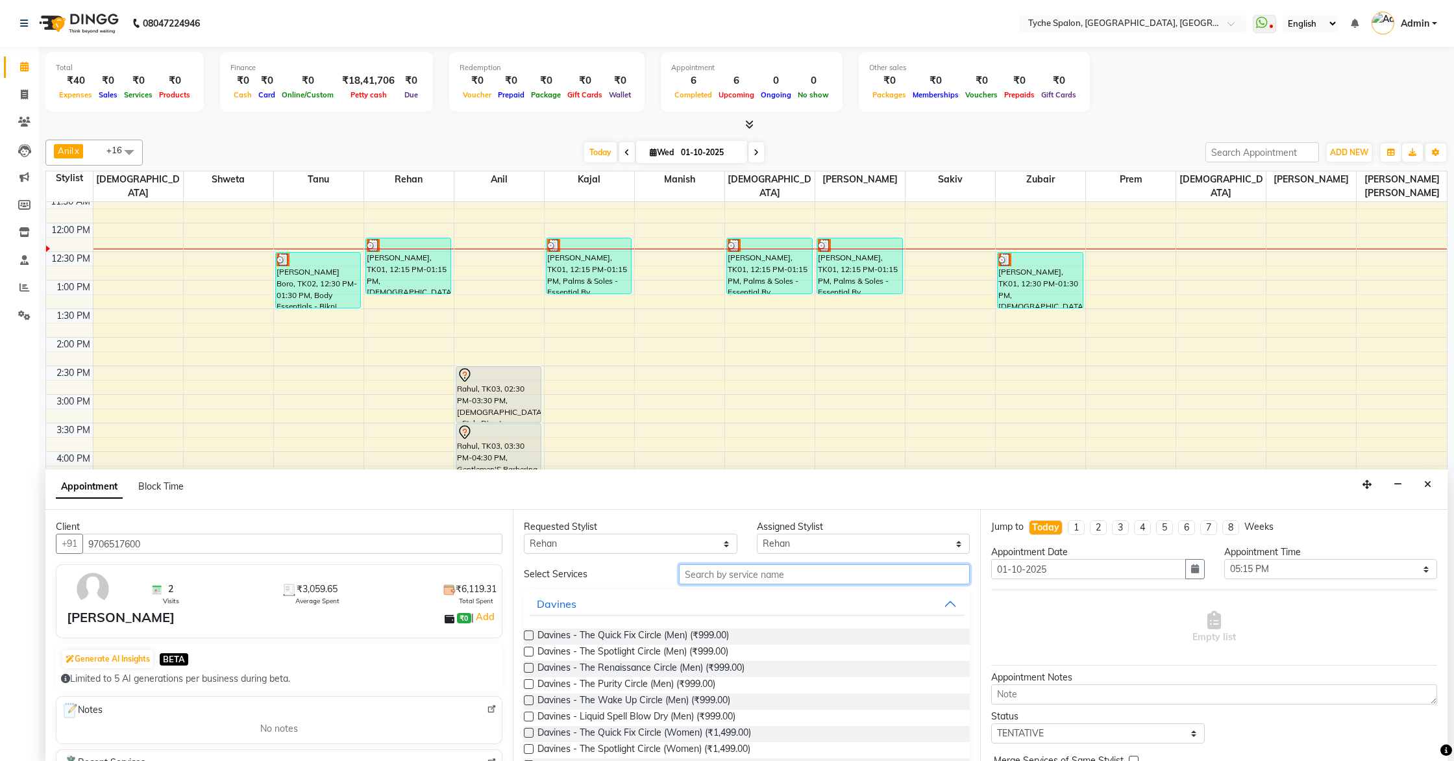
click at [753, 578] on input "text" at bounding box center [824, 574] width 291 height 20
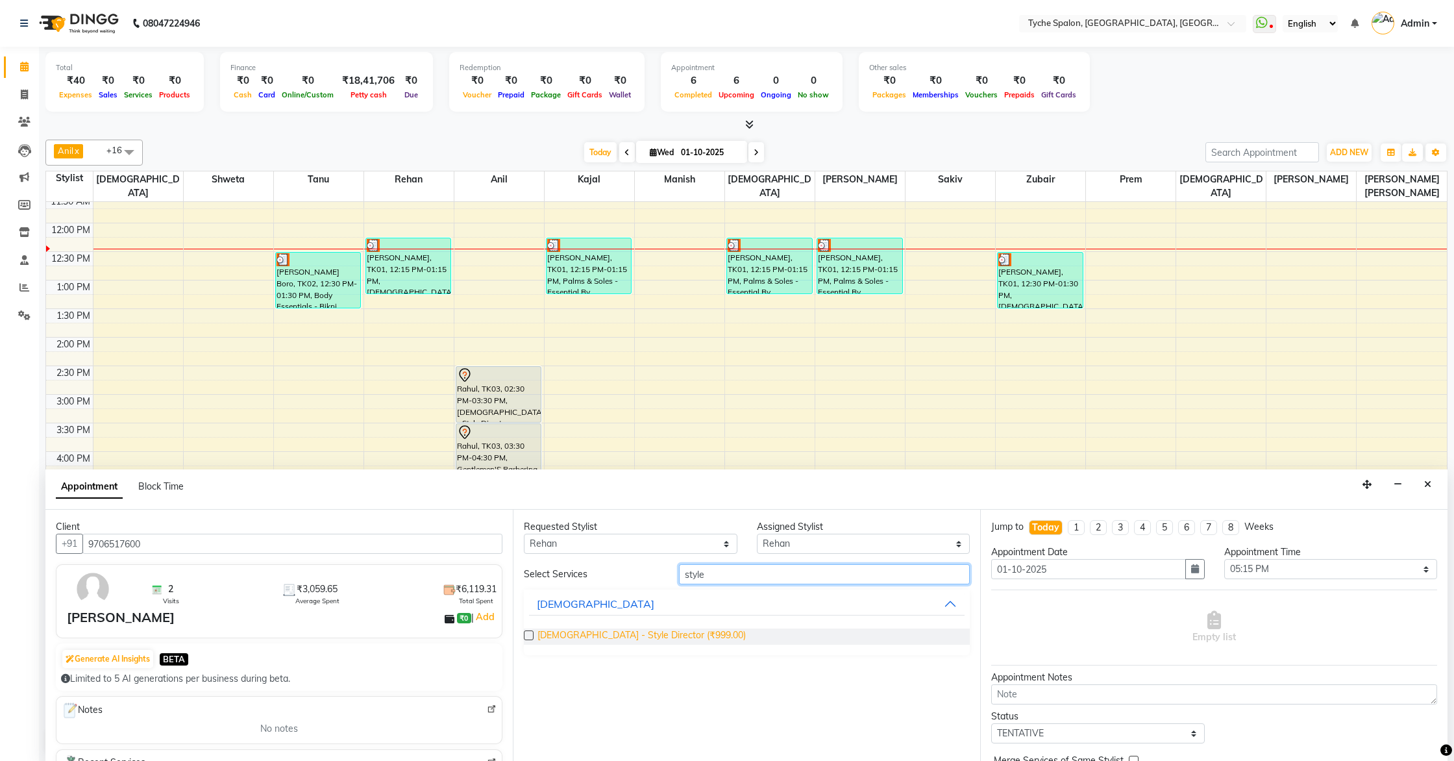
type input "style"
click at [538, 634] on span "Male - Style Director (₹999.00)" at bounding box center [642, 636] width 208 height 16
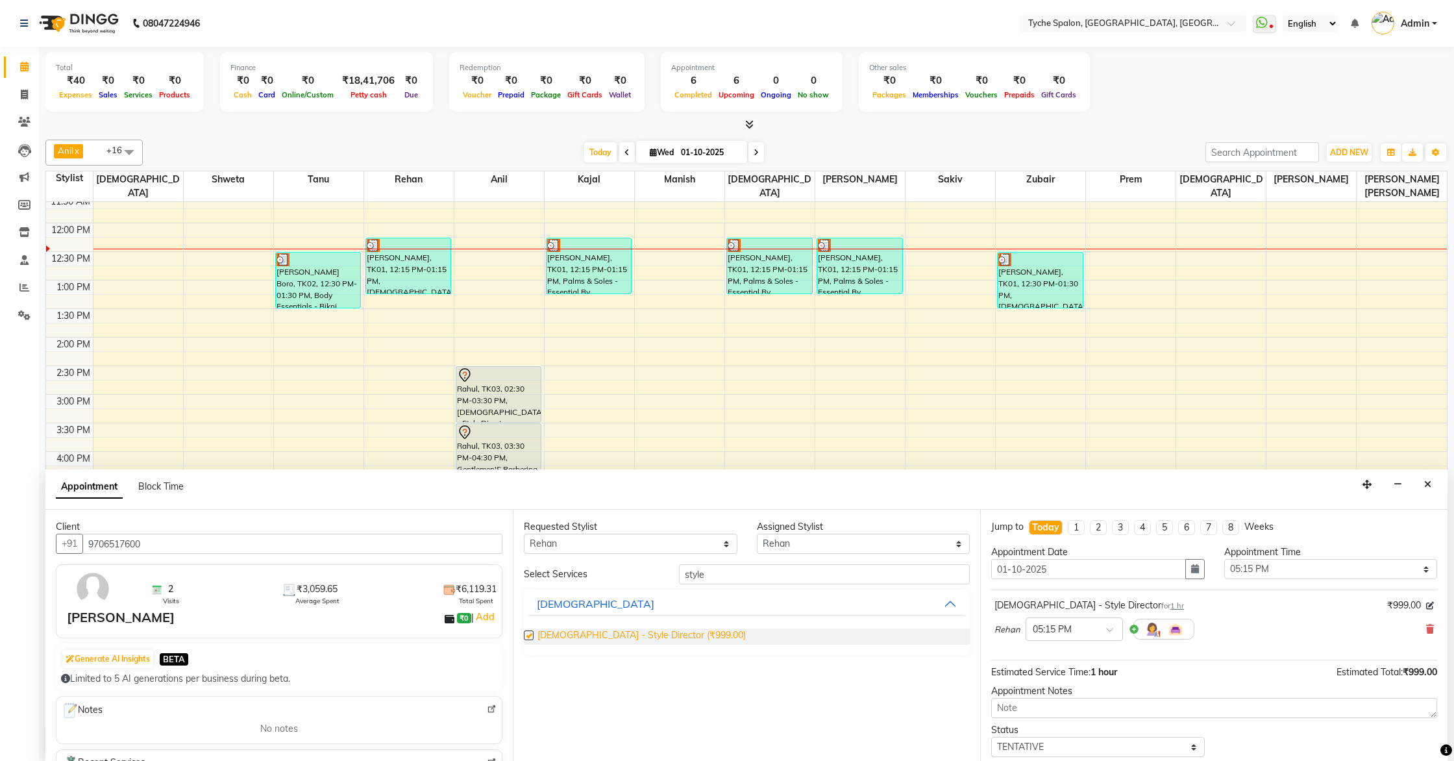
checkbox input "false"
click at [1298, 572] on select "Select 09:00 AM 09:15 AM 09:30 AM 09:45 AM 10:00 AM 10:15 AM 10:30 AM 10:45 AM …" at bounding box center [1332, 569] width 214 height 20
select select "750"
click at [1225, 559] on select "Select 09:00 AM 09:15 AM 09:30 AM 09:45 AM 10:00 AM 10:15 AM 10:30 AM 10:45 AM …" at bounding box center [1332, 569] width 214 height 20
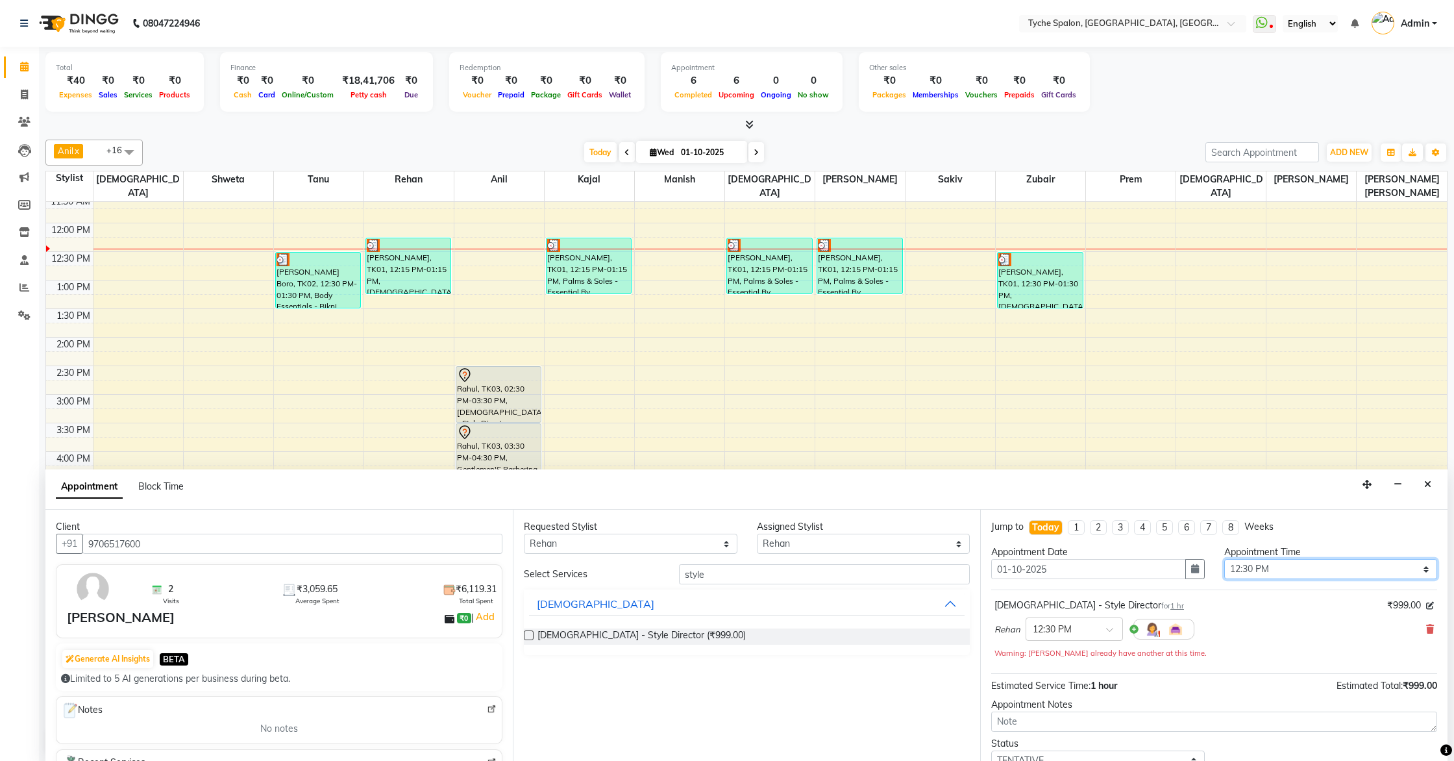
scroll to position [91, 0]
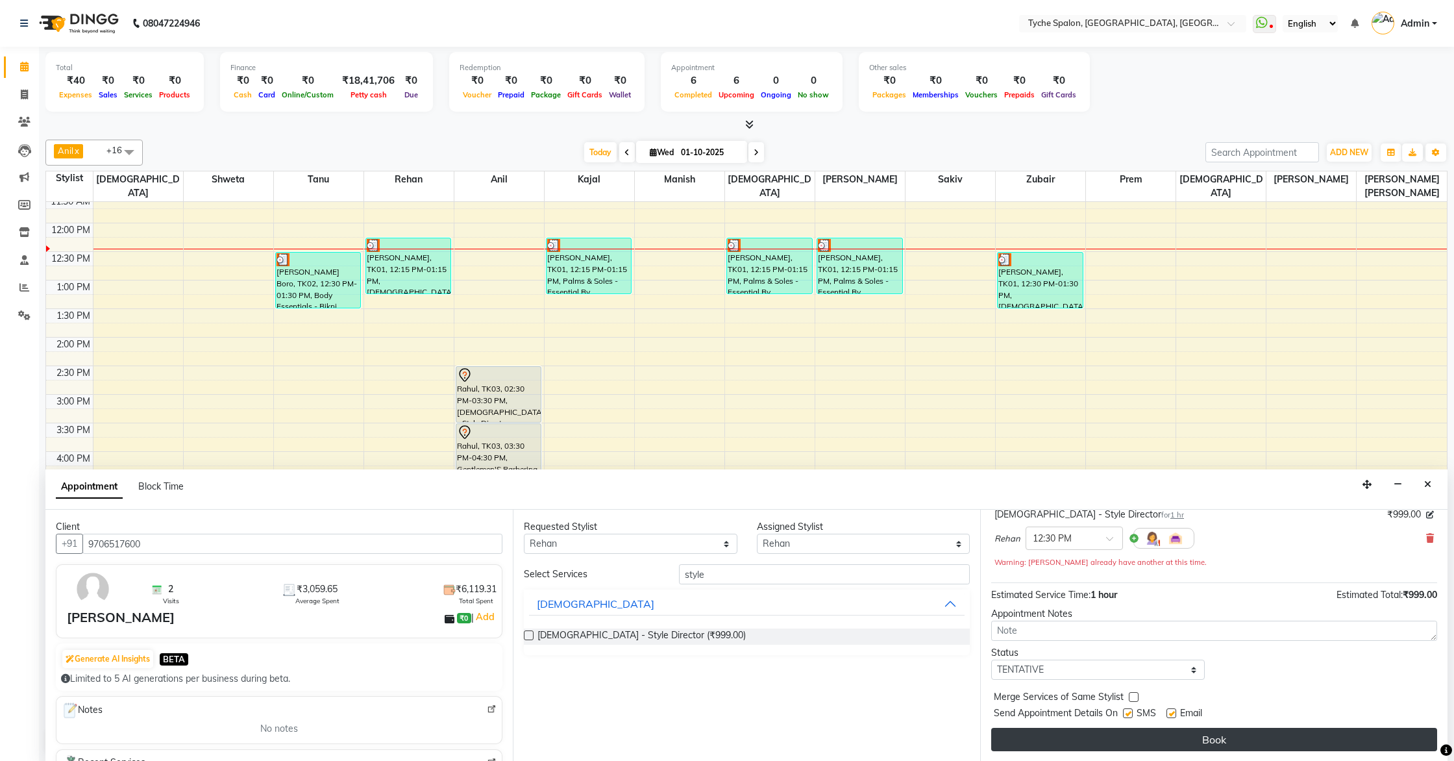
click at [1237, 690] on button "Book" at bounding box center [1214, 739] width 446 height 23
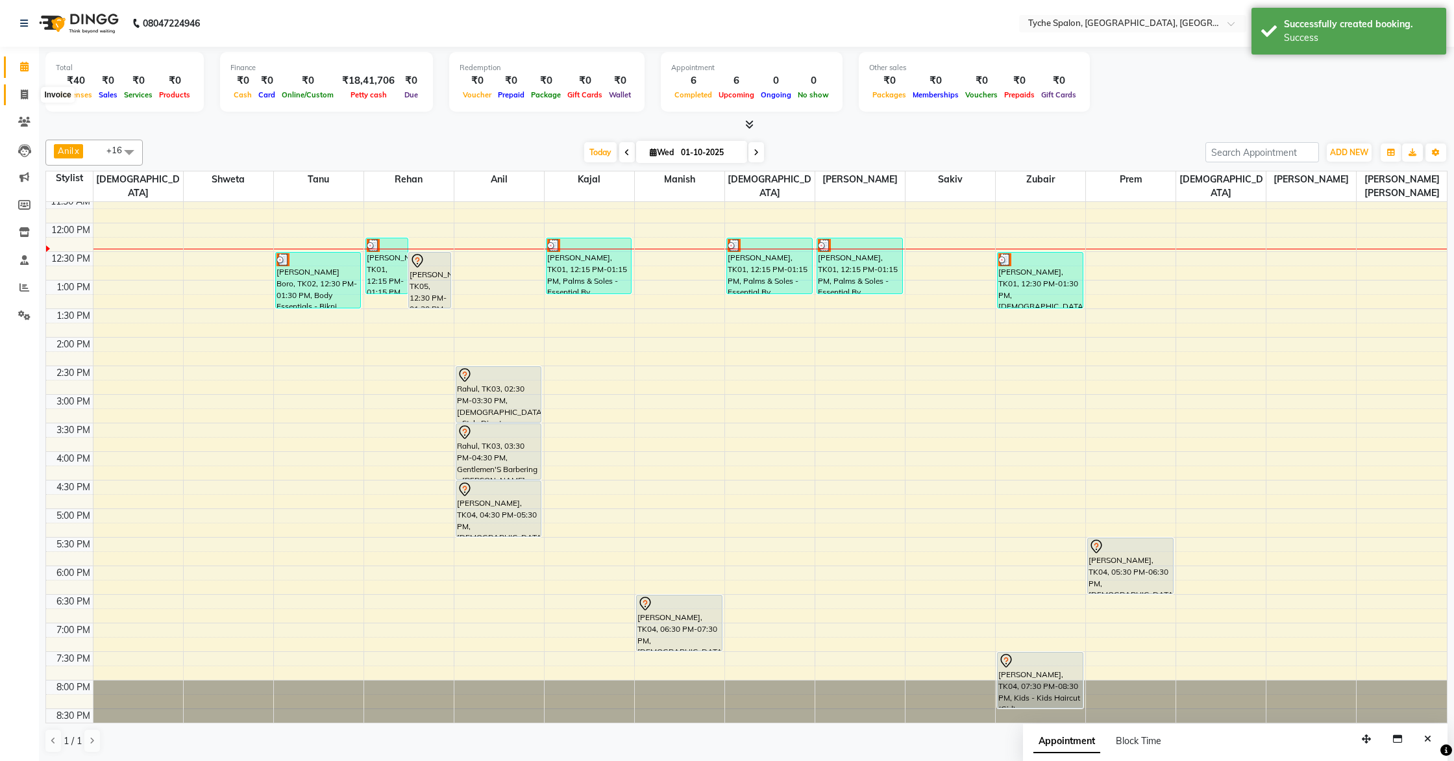
click at [19, 88] on span at bounding box center [24, 95] width 23 height 15
select select "6320"
select select "service"
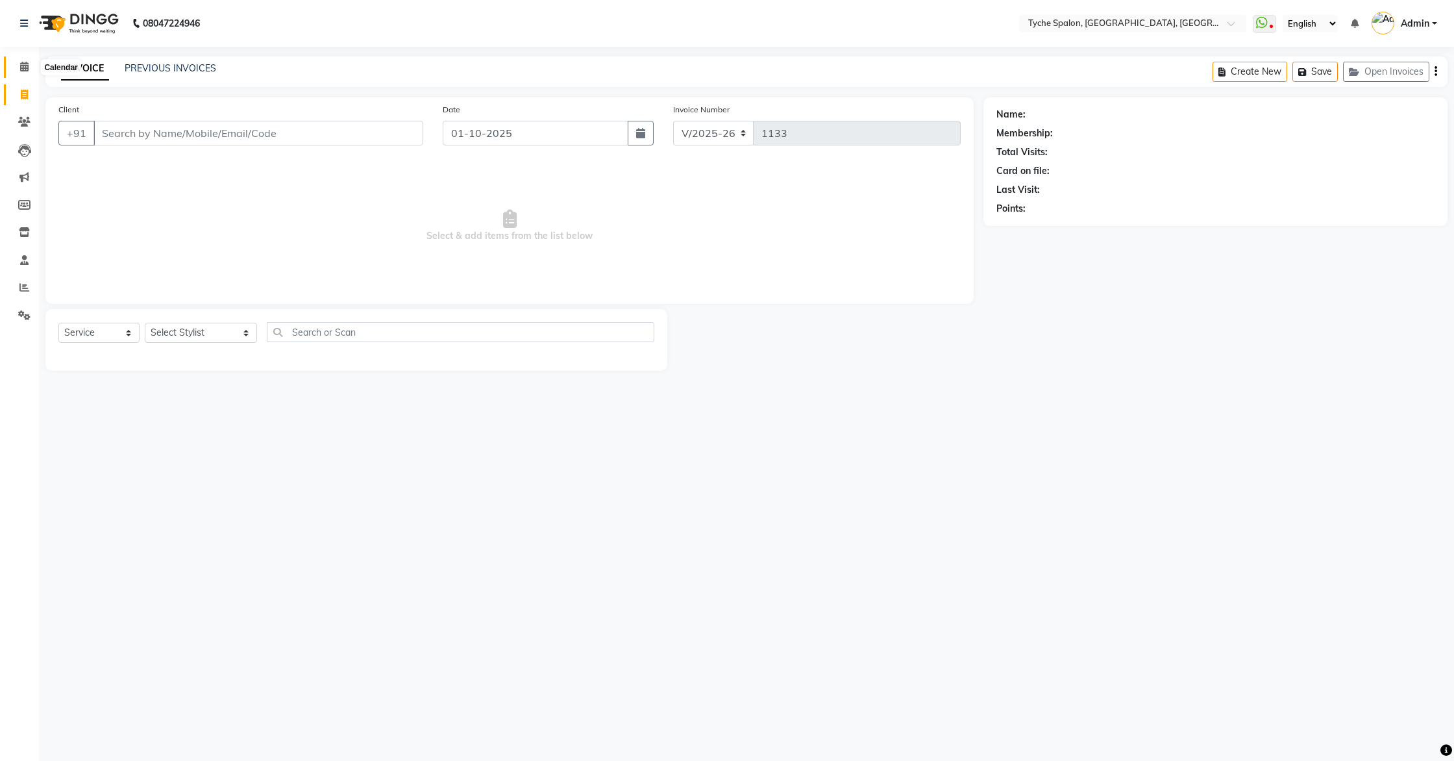
click at [15, 69] on span at bounding box center [24, 67] width 23 height 15
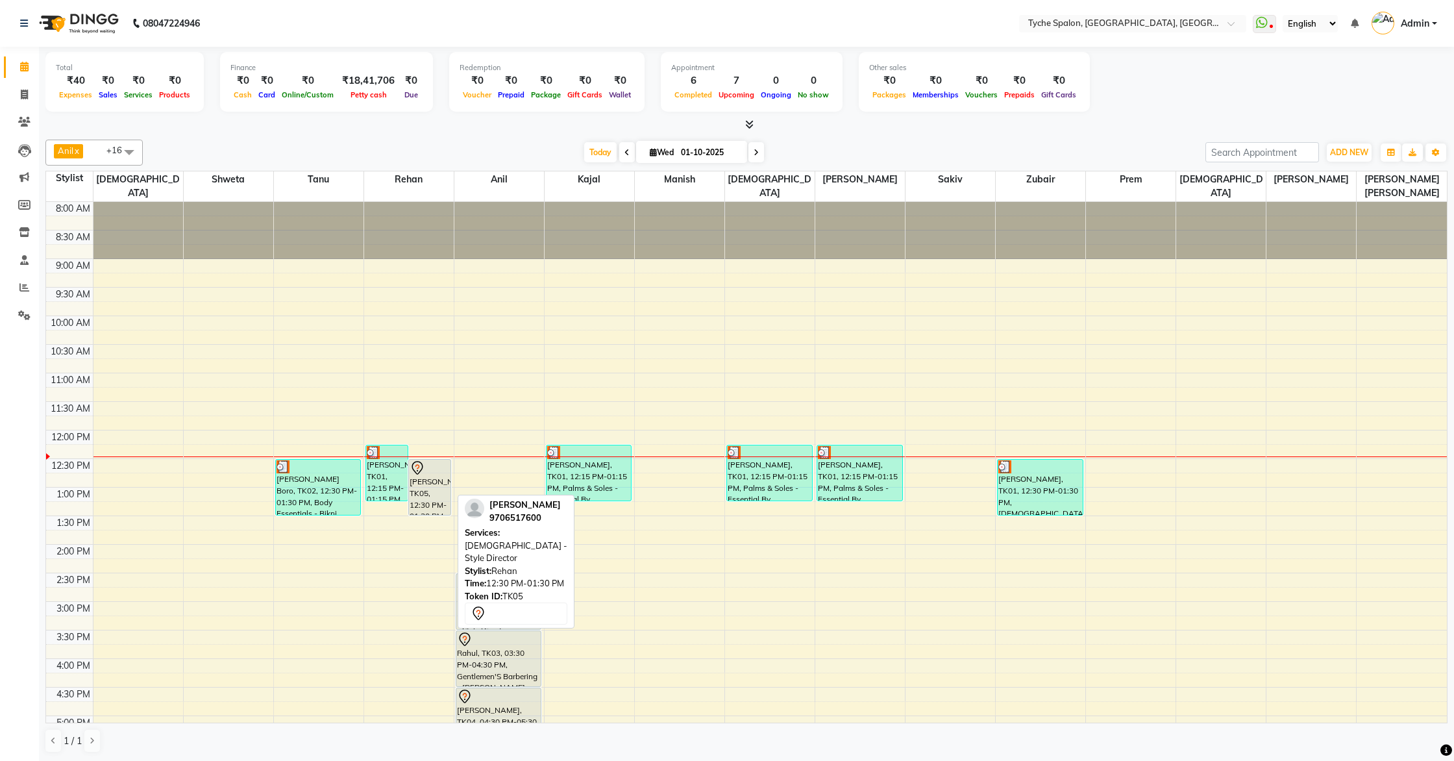
click at [414, 465] on div "Kanti, TK05, 12:30 PM-01:30 PM, Male - Style Director" at bounding box center [430, 487] width 42 height 55
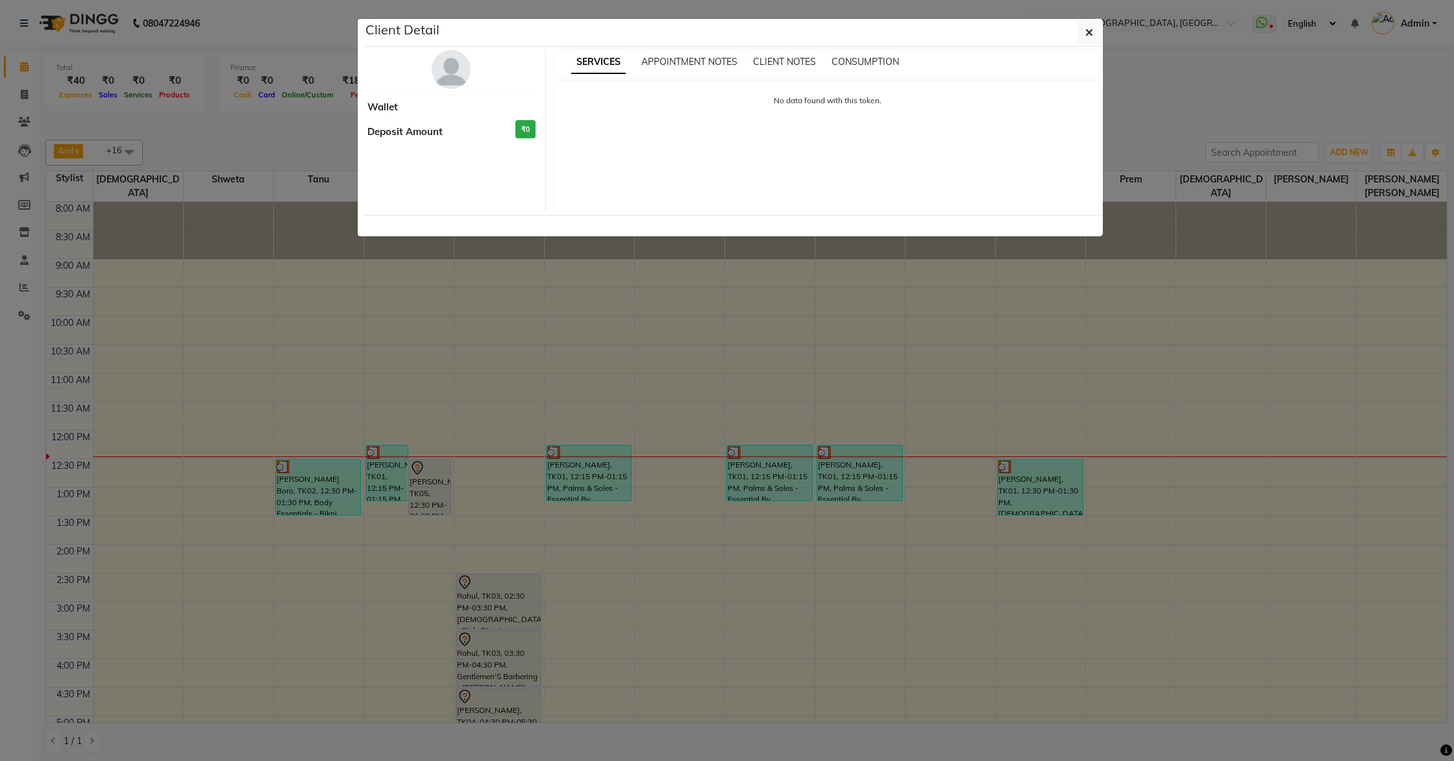
select select "7"
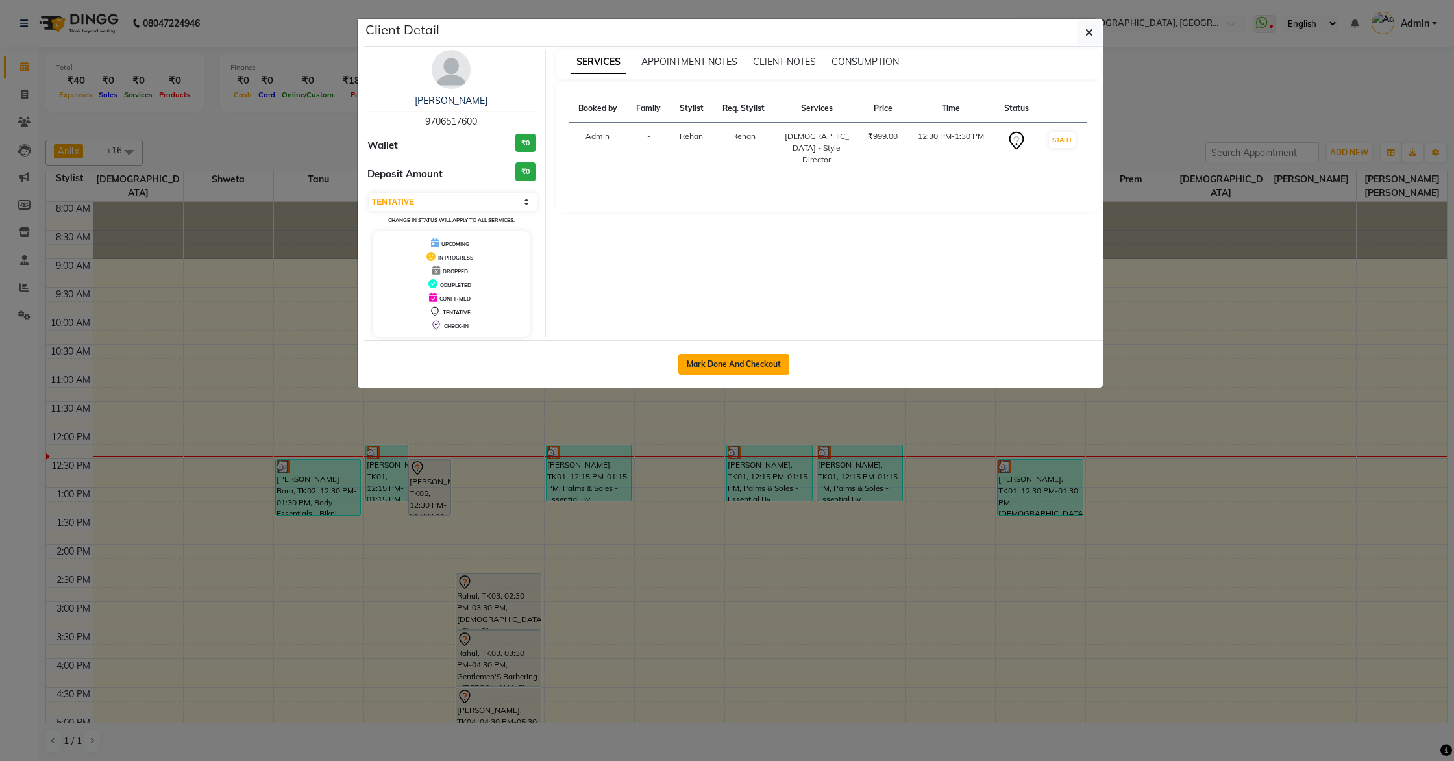
drag, startPoint x: 759, startPoint y: 380, endPoint x: 754, endPoint y: 373, distance: 8.8
click at [759, 380] on div "Mark Done And Checkout" at bounding box center [733, 363] width 739 height 47
click at [749, 363] on button "Mark Done And Checkout" at bounding box center [733, 364] width 111 height 21
select select "6320"
select select "service"
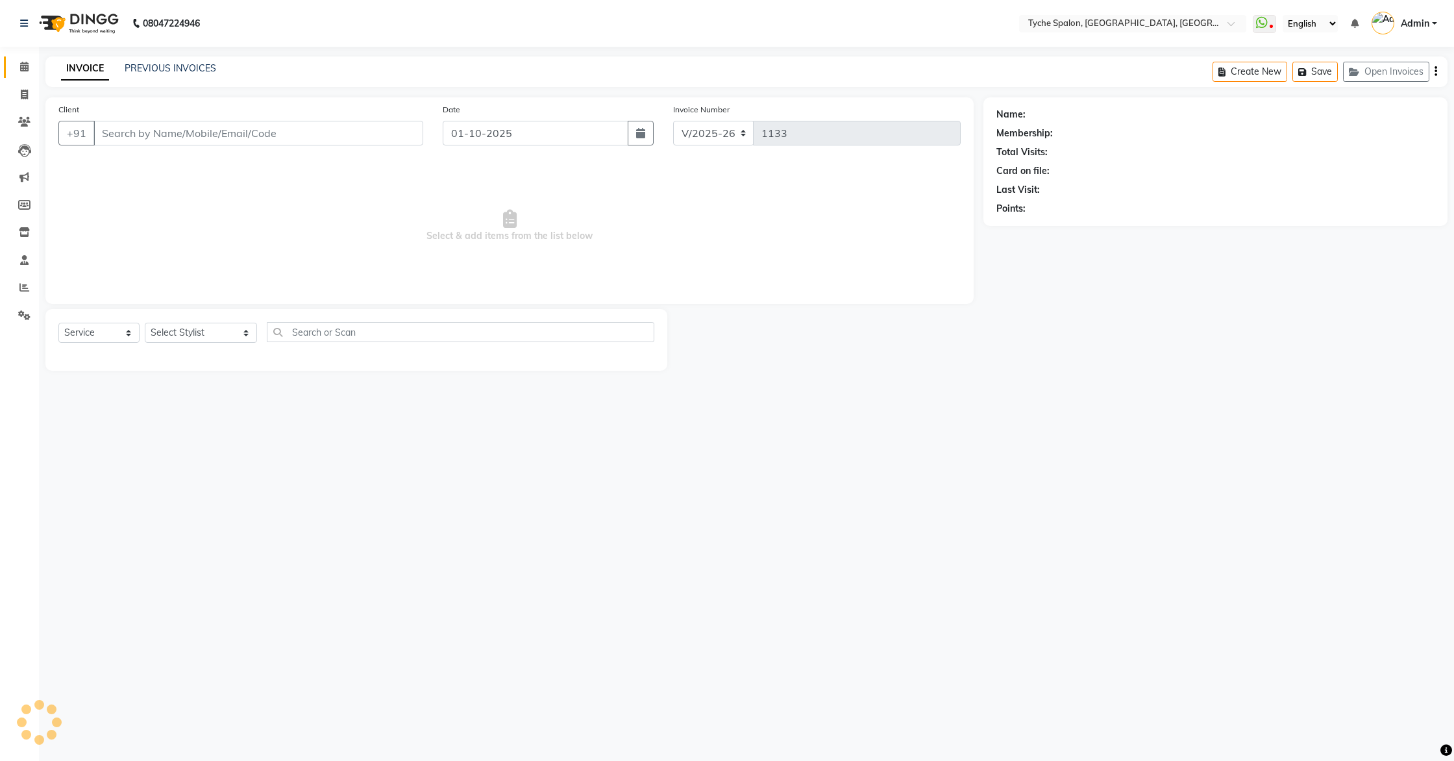
type input "9706517600"
select select "48421"
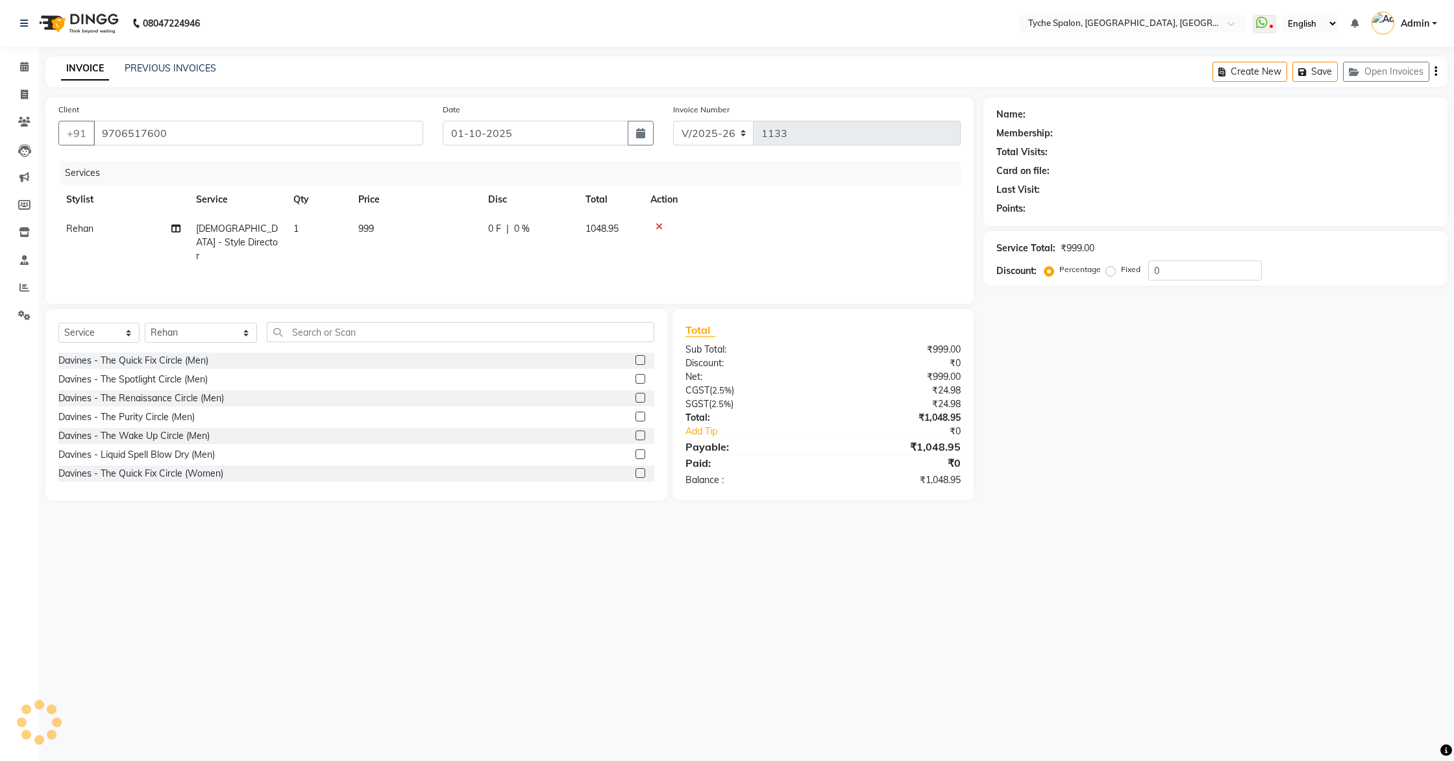
select select "1: Object"
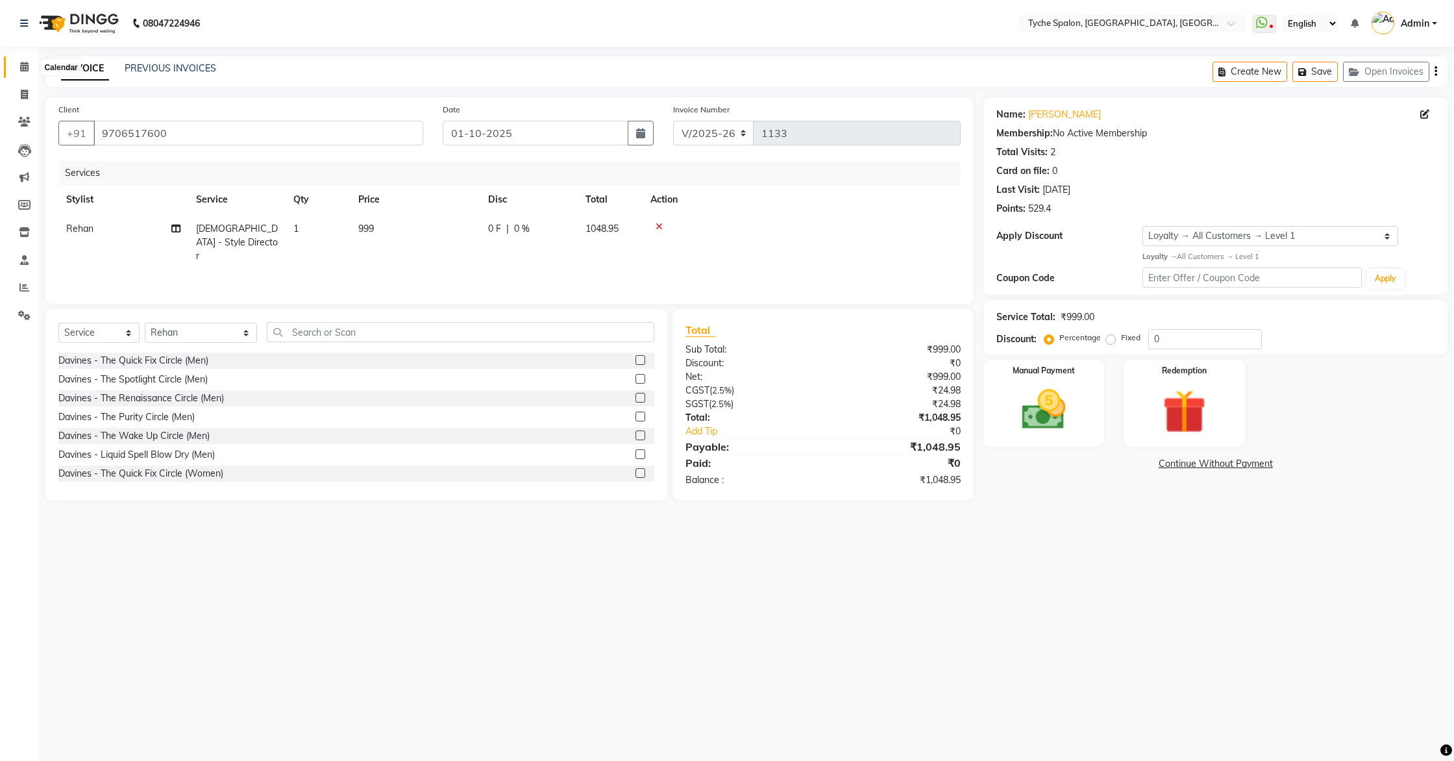
click at [25, 69] on icon at bounding box center [24, 67] width 8 height 10
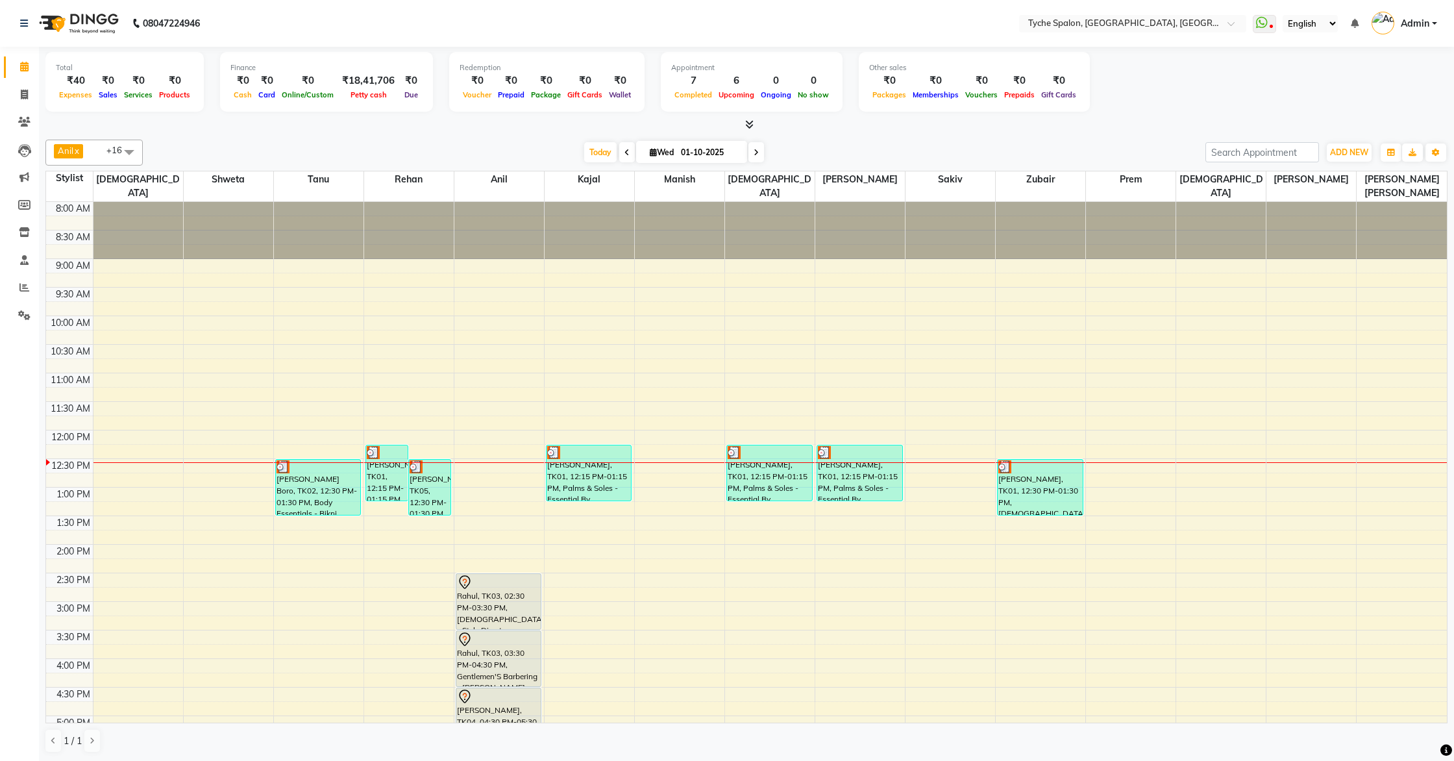
scroll to position [1, 0]
click at [23, 92] on icon at bounding box center [24, 94] width 7 height 10
select select "service"
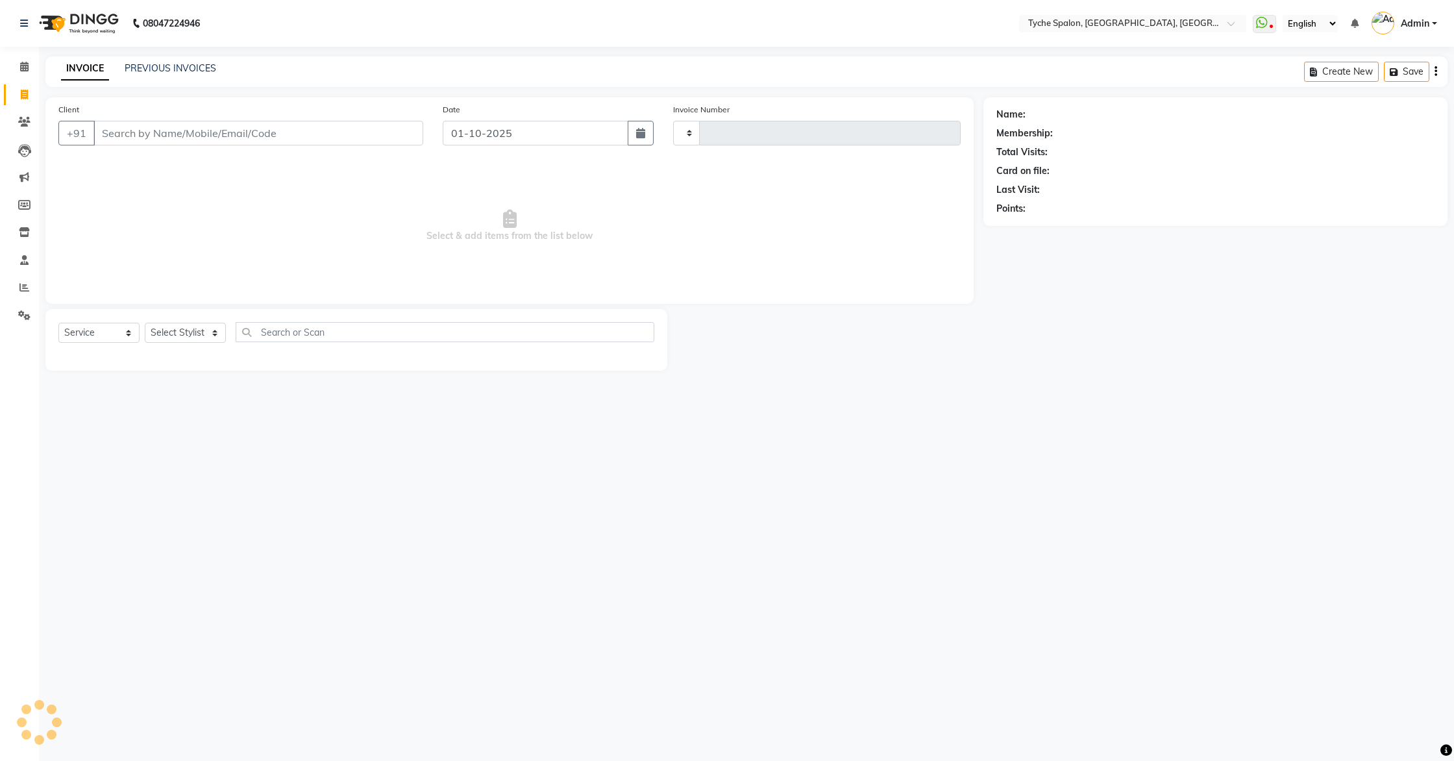
type input "1133"
select select "6320"
click at [197, 130] on input "Client" at bounding box center [258, 133] width 330 height 25
type input "7002503805"
click at [379, 130] on span "Add Client" at bounding box center [389, 133] width 51 height 13
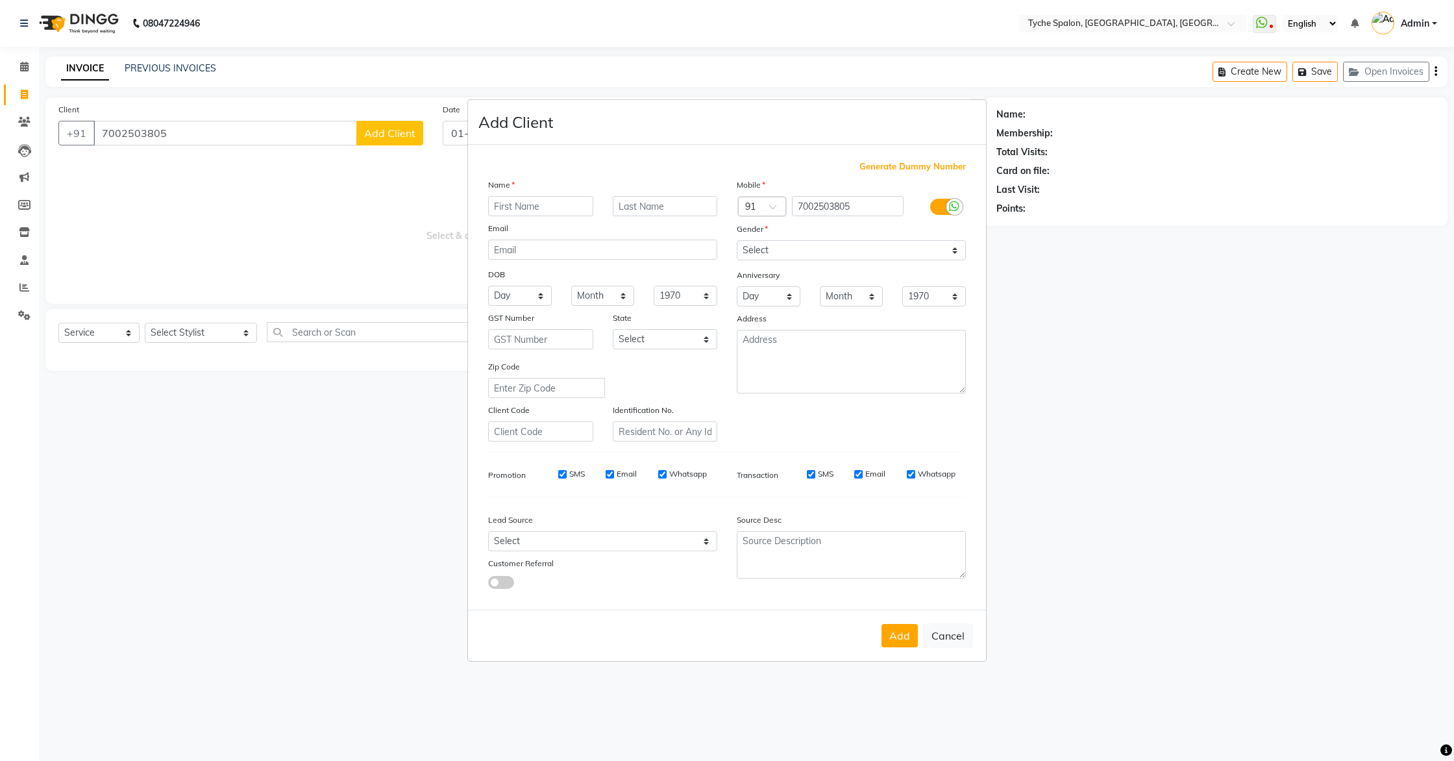
click at [536, 206] on input "text" at bounding box center [540, 206] width 105 height 20
drag, startPoint x: 507, startPoint y: 207, endPoint x: 560, endPoint y: 206, distance: 52.6
click at [507, 207] on input "Uvika" at bounding box center [540, 206] width 105 height 20
type input "Uvika"
click at [839, 253] on select "Select Male Female Other Prefer Not To Say" at bounding box center [851, 250] width 229 height 20
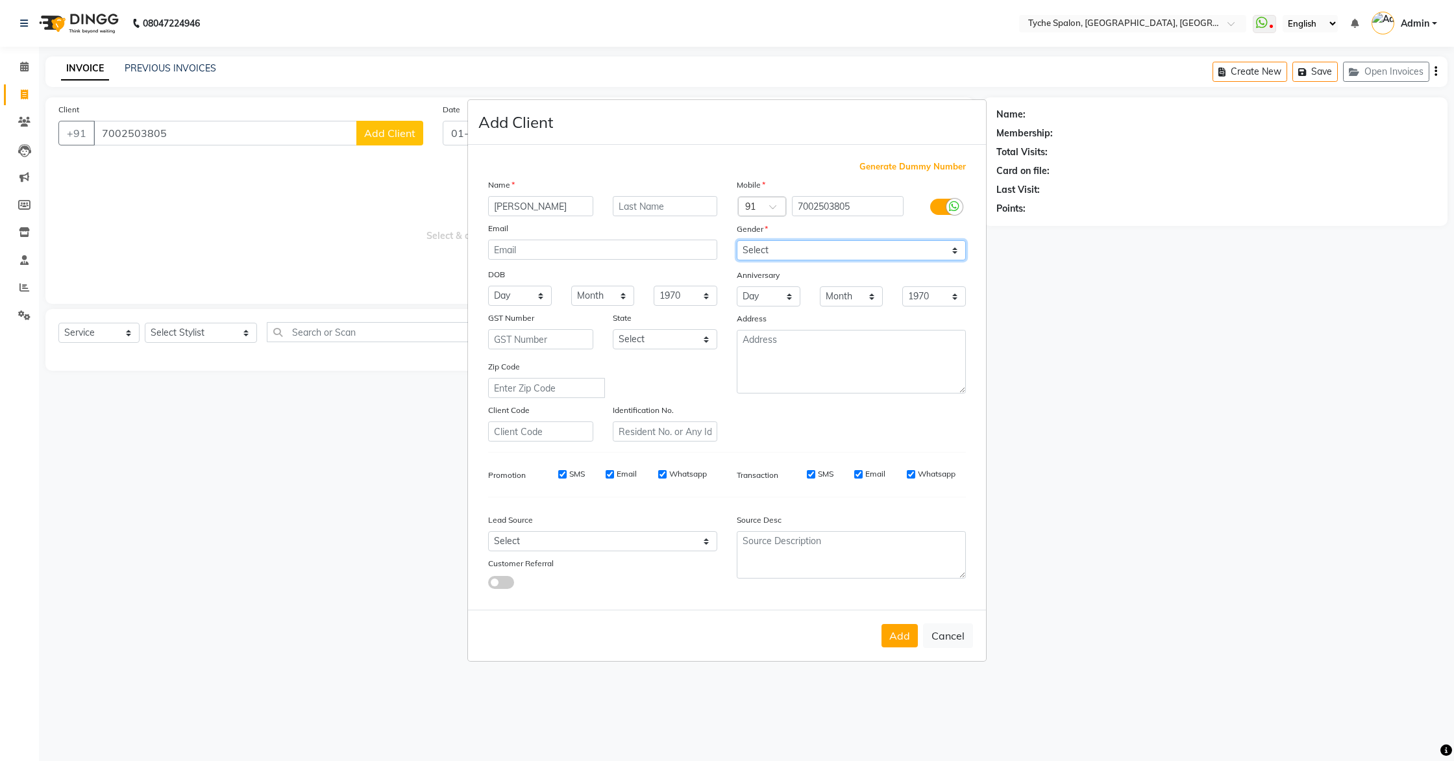
select select "female"
click at [737, 240] on select "Select Male Female Other Prefer Not To Say" at bounding box center [851, 250] width 229 height 20
click at [902, 645] on button "Add" at bounding box center [900, 635] width 36 height 23
select select
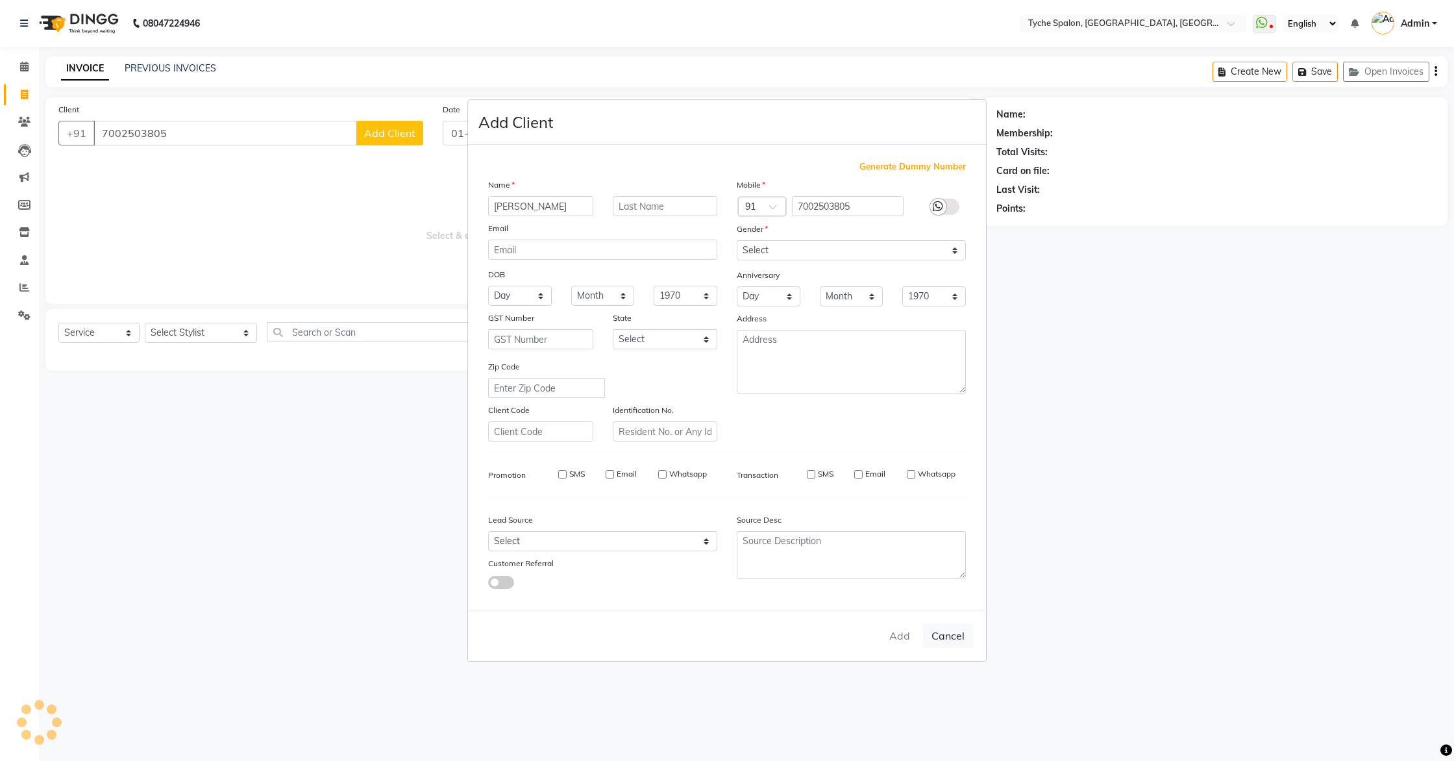
select select
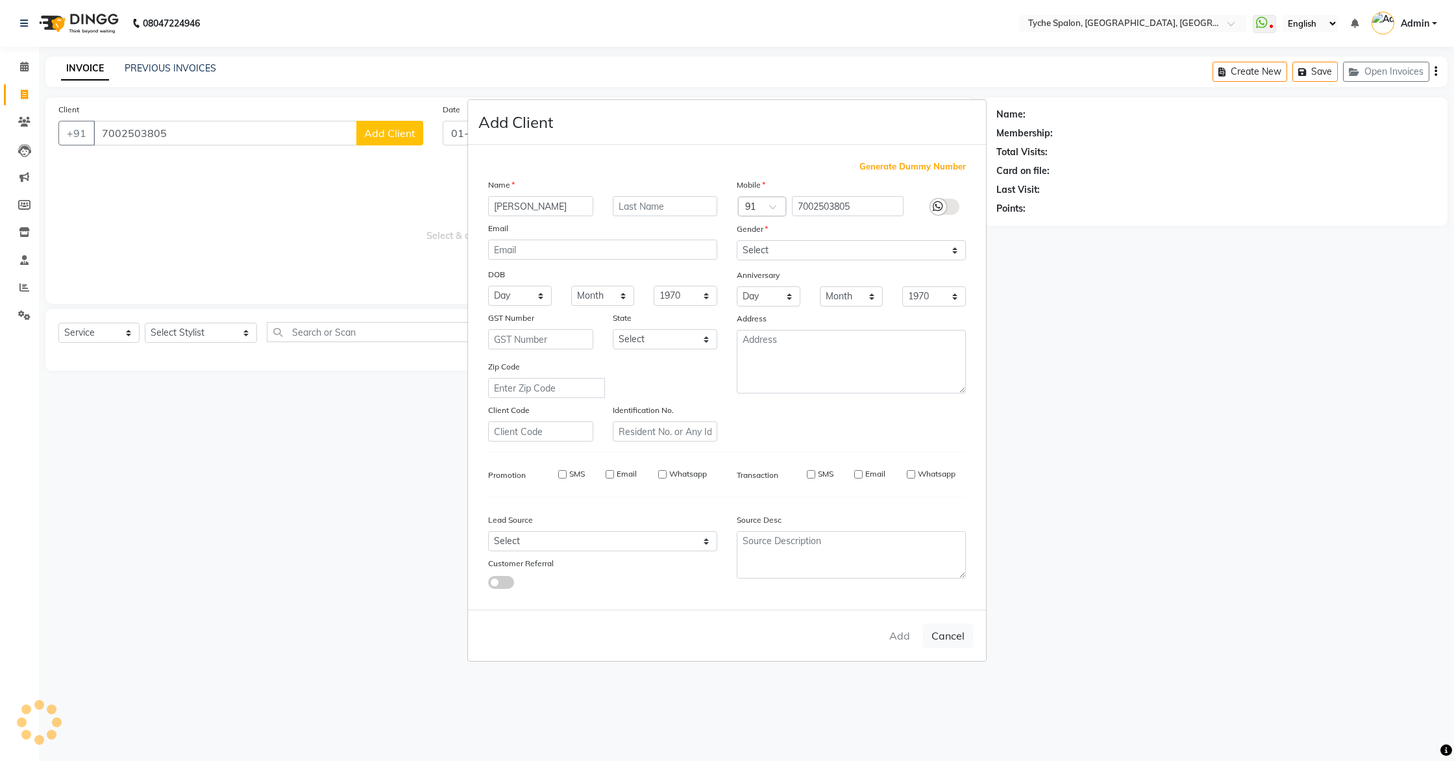
checkbox input "false"
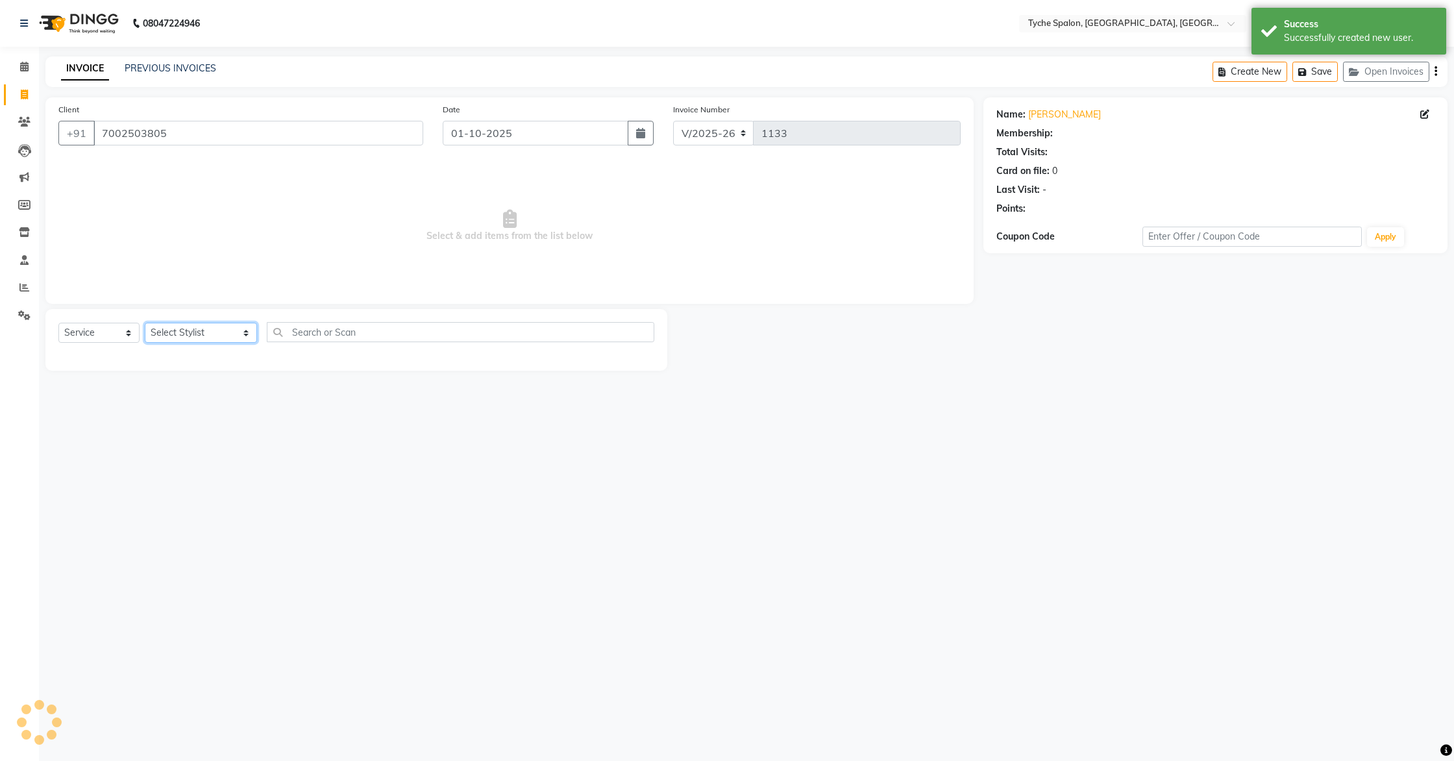
click at [191, 340] on select "Select Stylist Anil Anjali Devi Ishu Jenny Chophy Kajal Liza Manish Prabhjot Pr…" at bounding box center [201, 333] width 112 height 20
select select "1: Object"
select select "48422"
click at [145, 323] on select "Select Stylist Anil Anjali Devi Ishu Jenny Chophy Kajal Liza Manish Prabhjot Pr…" at bounding box center [201, 333] width 112 height 20
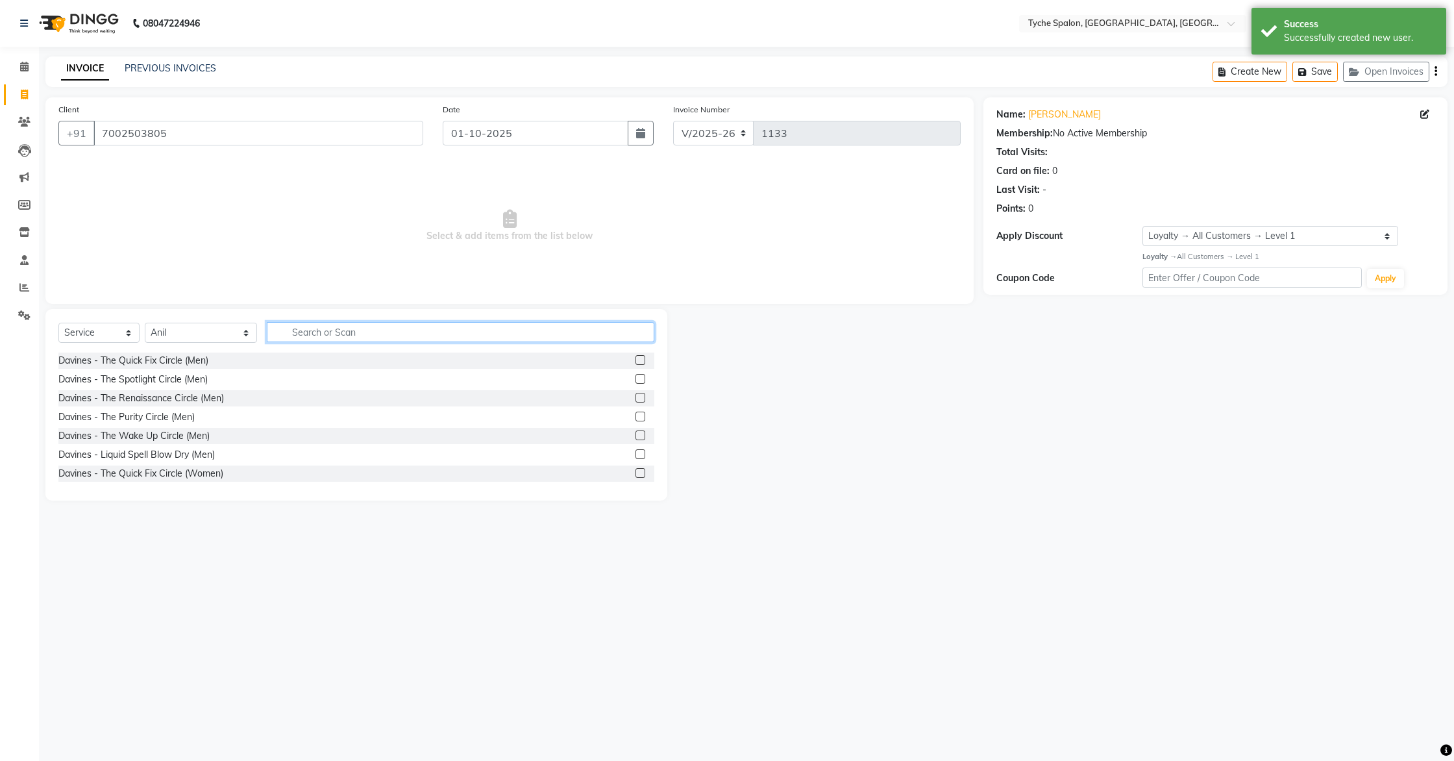
click at [283, 328] on input "text" at bounding box center [461, 332] width 388 height 20
type input "style"
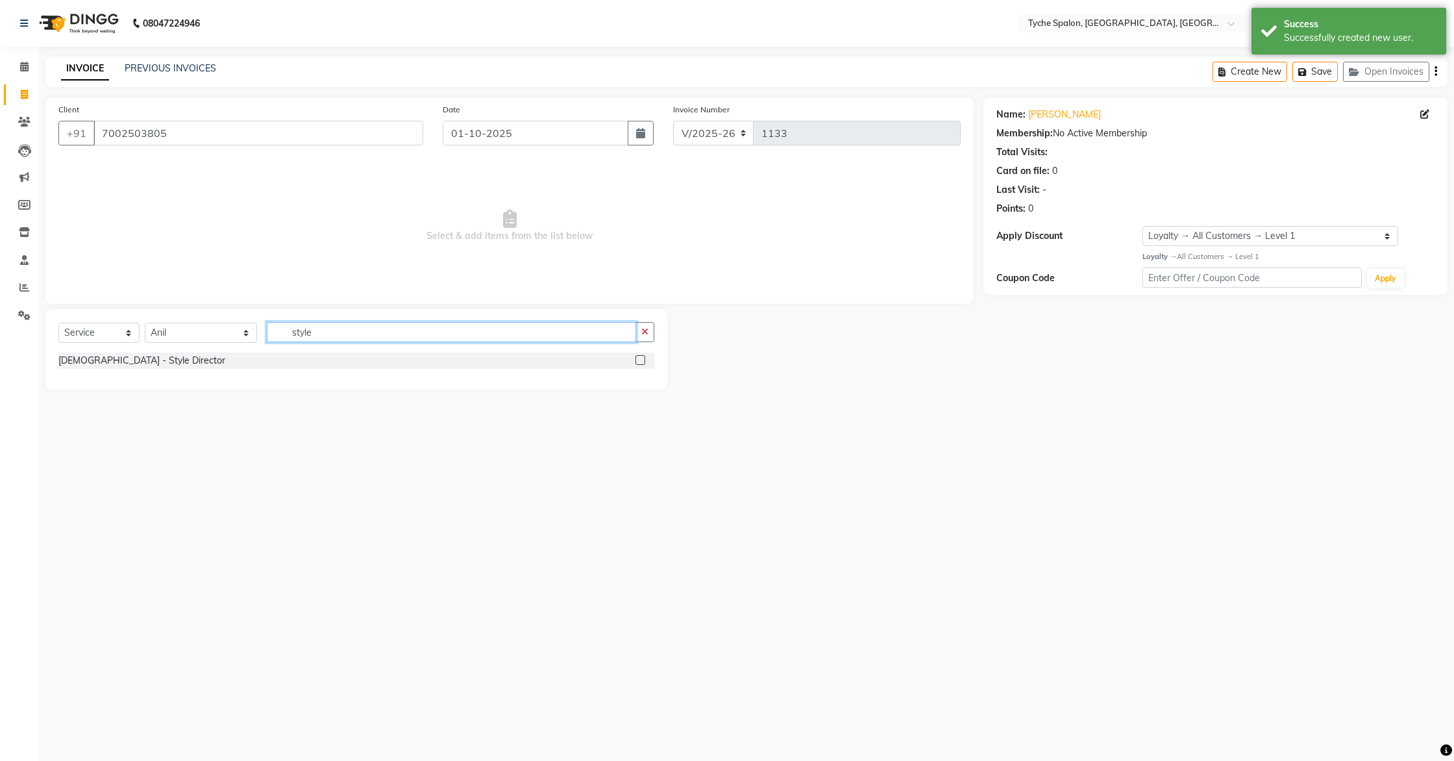
drag, startPoint x: 301, startPoint y: 332, endPoint x: 238, endPoint y: 329, distance: 63.1
click at [267, 330] on input "style" at bounding box center [452, 332] width 370 height 20
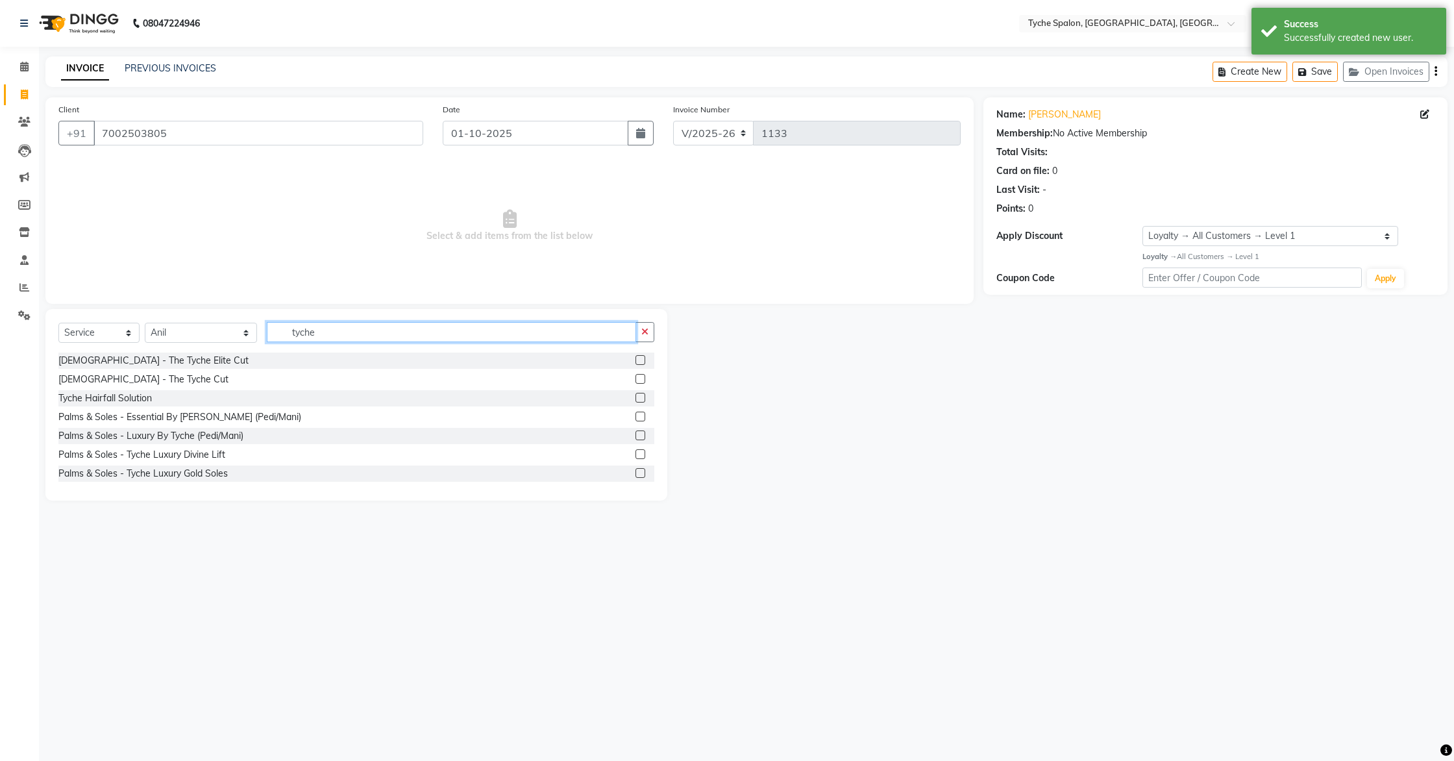
type input "tyche"
click at [641, 360] on label at bounding box center [641, 360] width 10 height 10
click at [641, 360] on input "checkbox" at bounding box center [640, 360] width 8 height 8
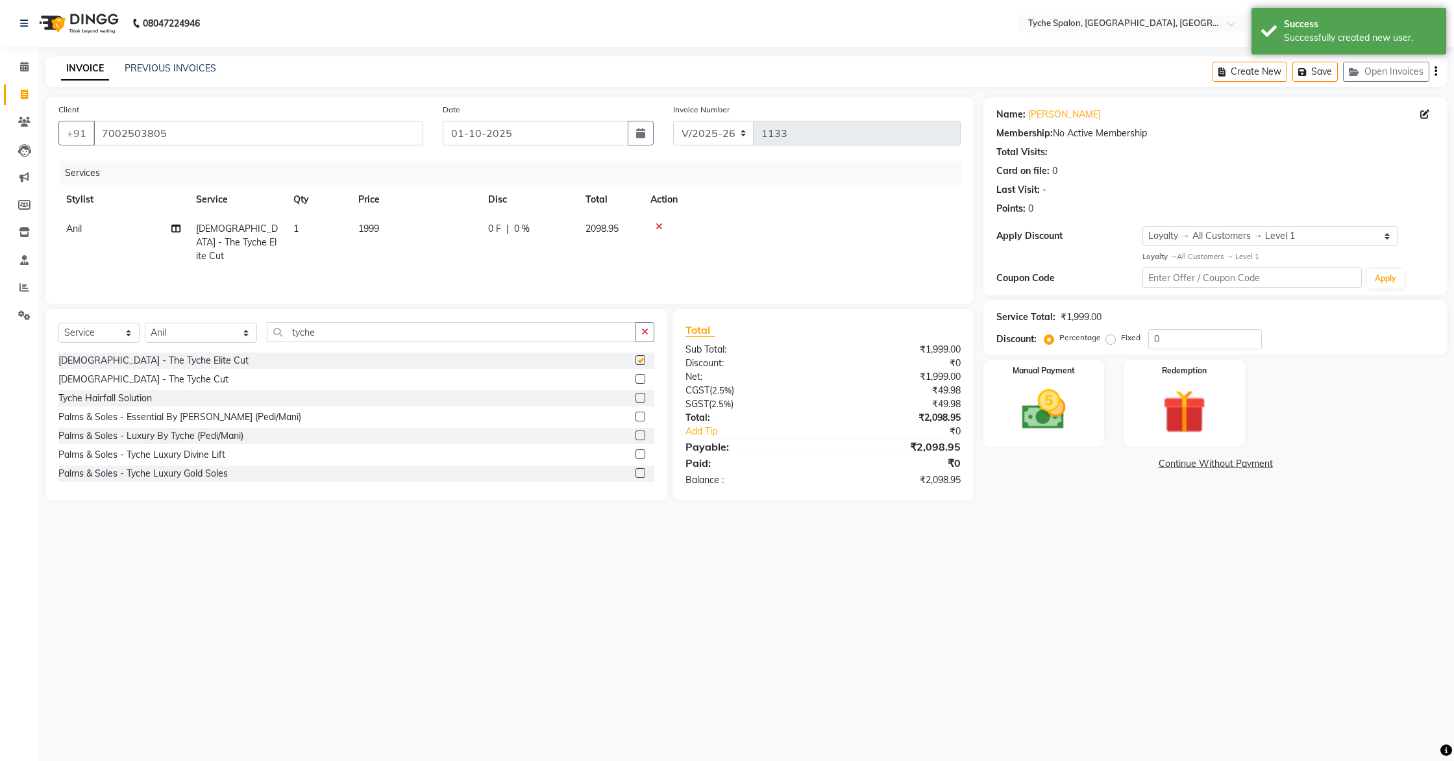
checkbox input "false"
click at [1321, 67] on button "Save" at bounding box center [1315, 72] width 45 height 20
click at [16, 66] on span at bounding box center [24, 67] width 23 height 15
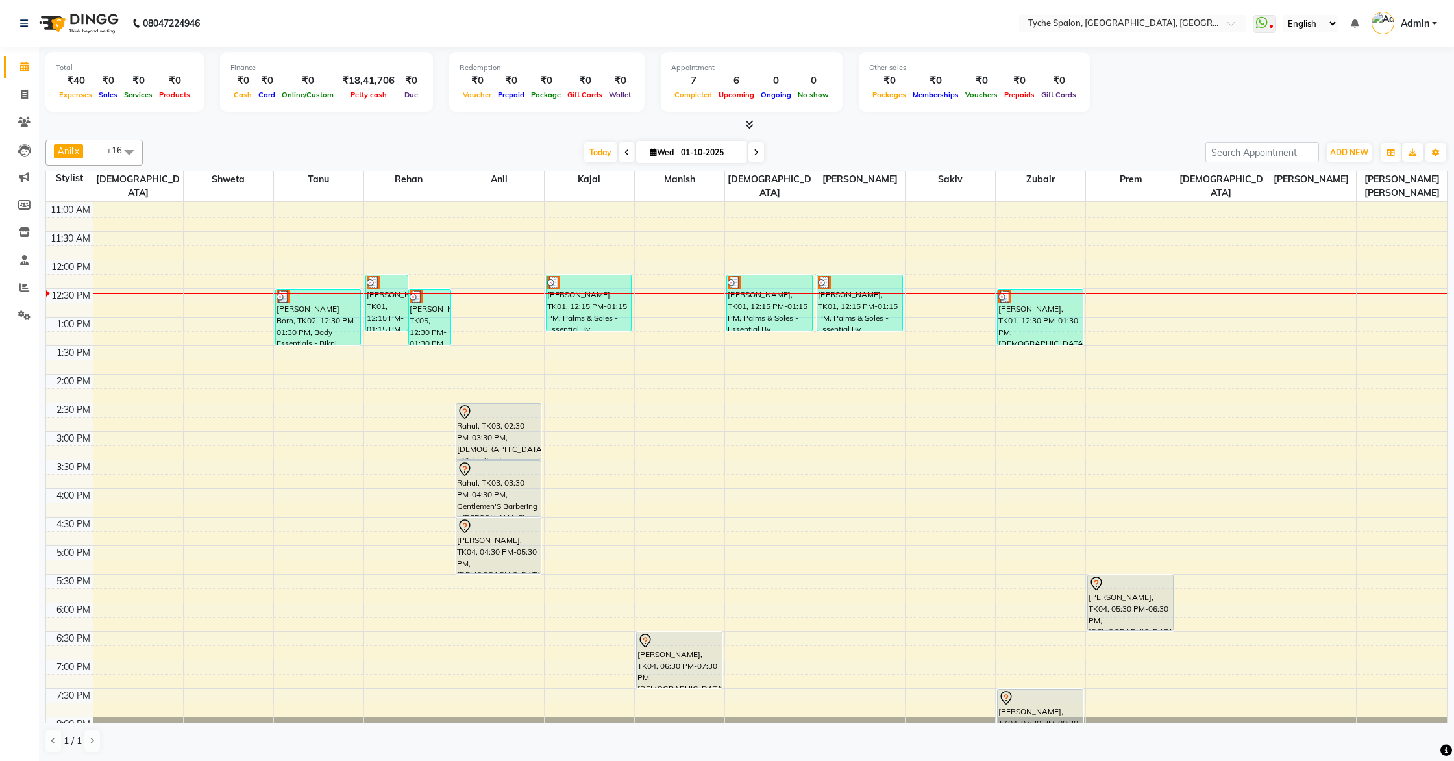
scroll to position [166, 0]
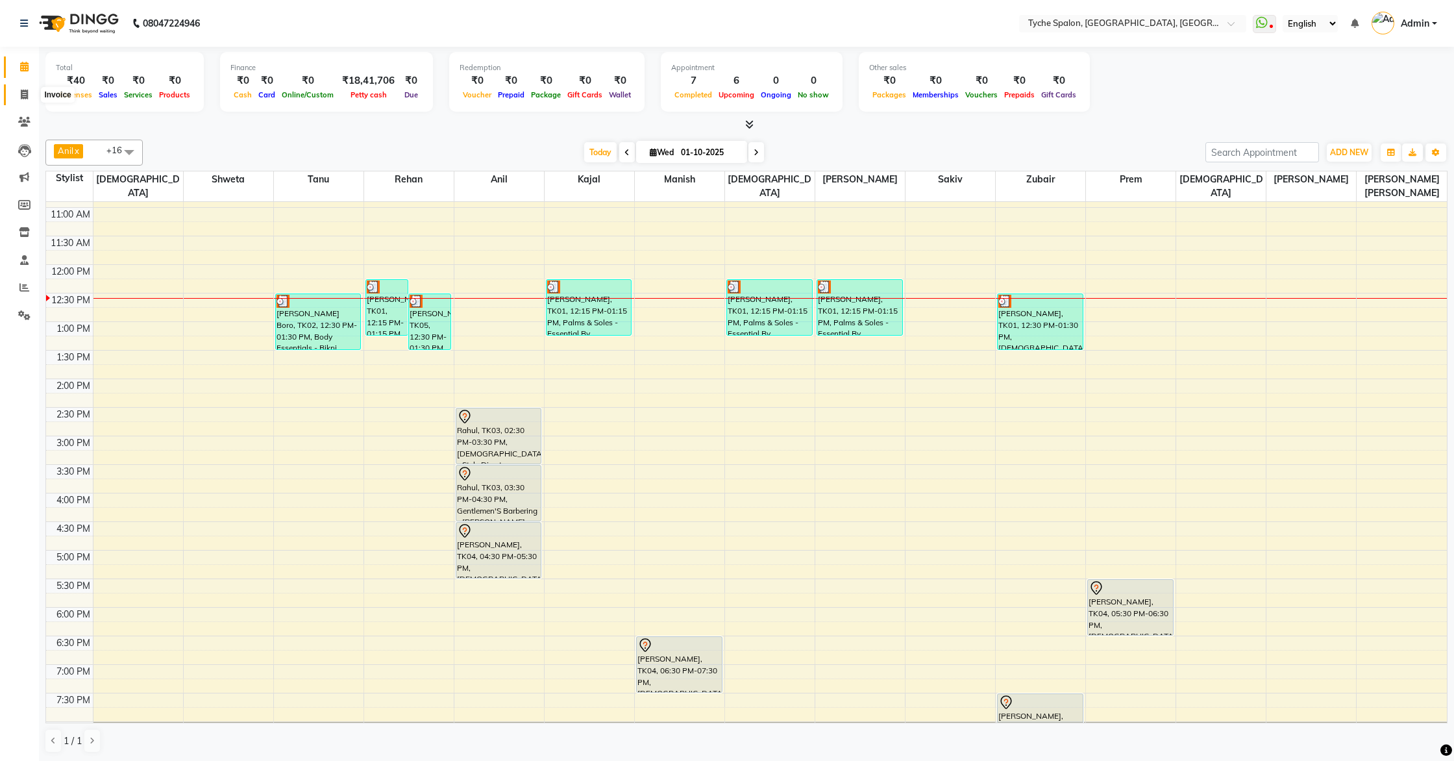
click at [19, 93] on span at bounding box center [24, 95] width 23 height 15
select select "service"
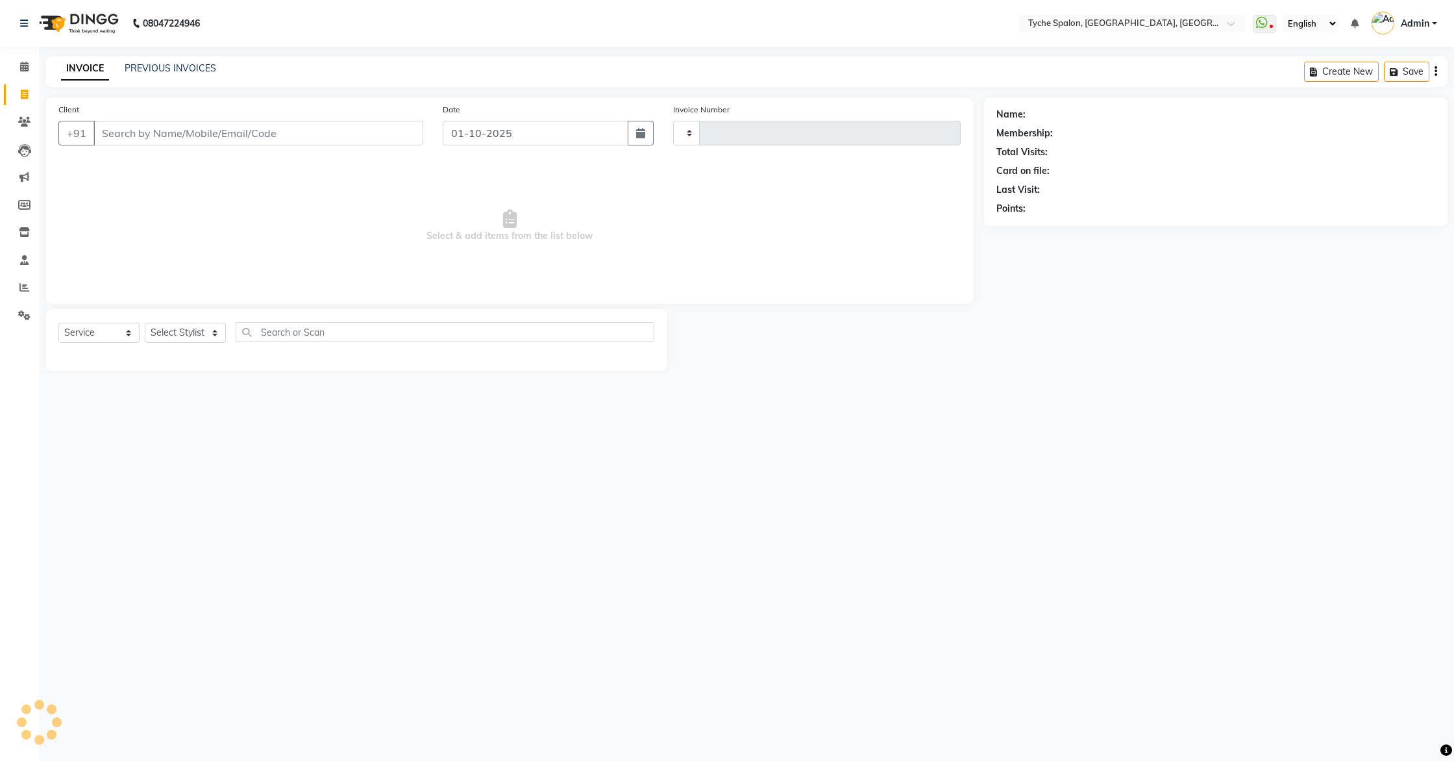
type input "1133"
select select "6320"
click at [105, 135] on input "Client" at bounding box center [258, 133] width 330 height 25
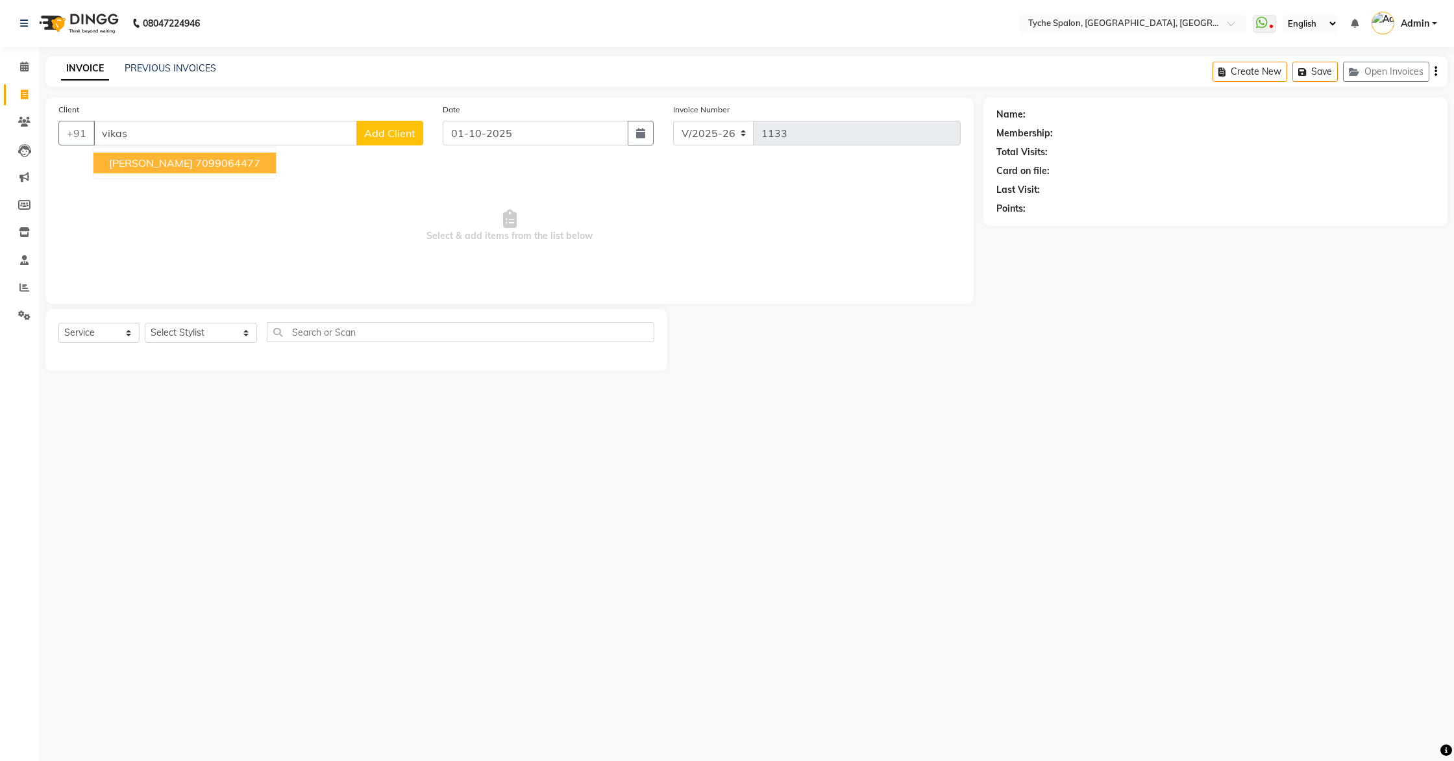
click at [125, 164] on span "Vikash Dhar" at bounding box center [151, 162] width 84 height 13
type input "7099064477"
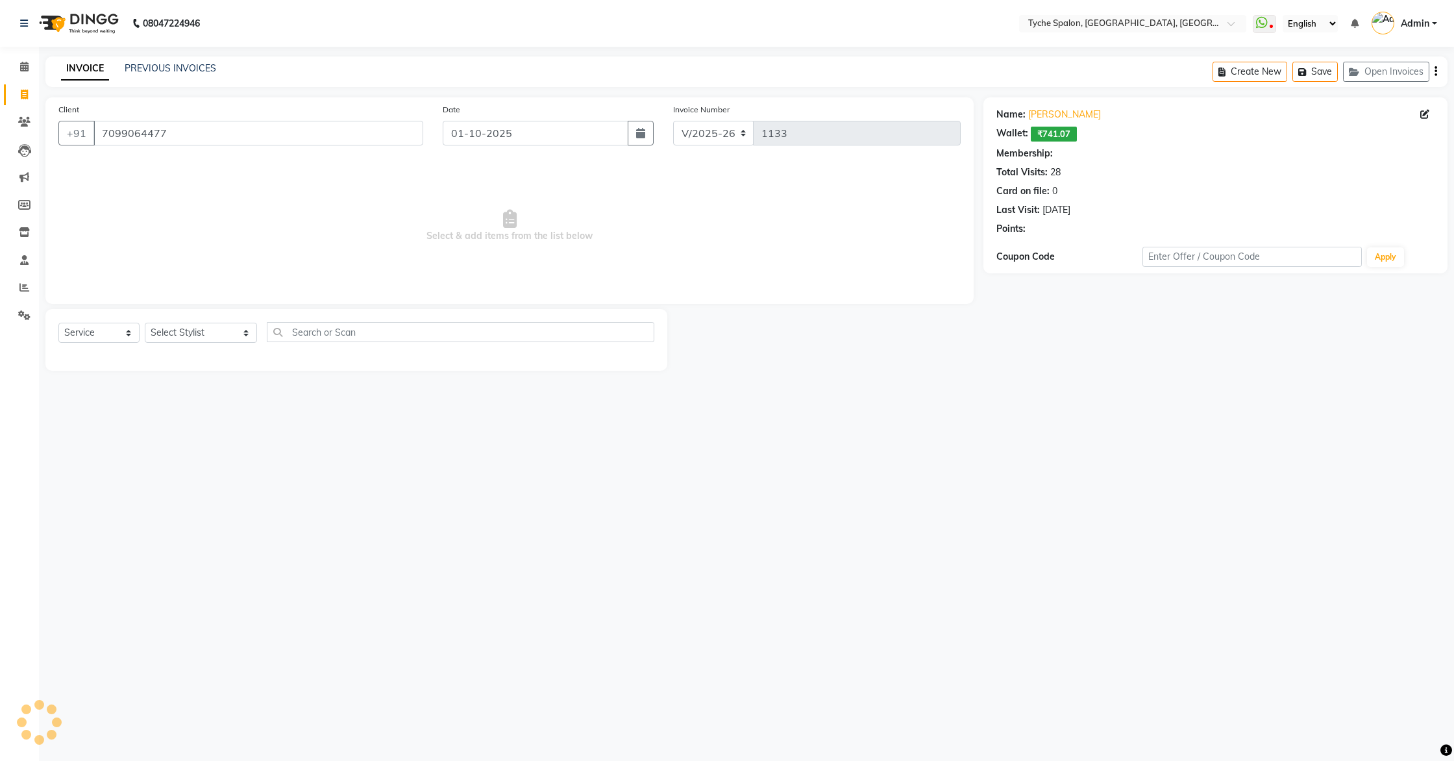
select select "1: Object"
click at [193, 335] on select "Select Stylist Anil Anjali Devi Ishu Jenny Chophy Kajal Liza Manish Prabhjot Pr…" at bounding box center [201, 333] width 112 height 20
select select "68413"
click at [145, 323] on select "Select Stylist Anil Anjali Devi Ishu Jenny Chophy Kajal Liza Manish Prabhjot Pr…" at bounding box center [201, 333] width 112 height 20
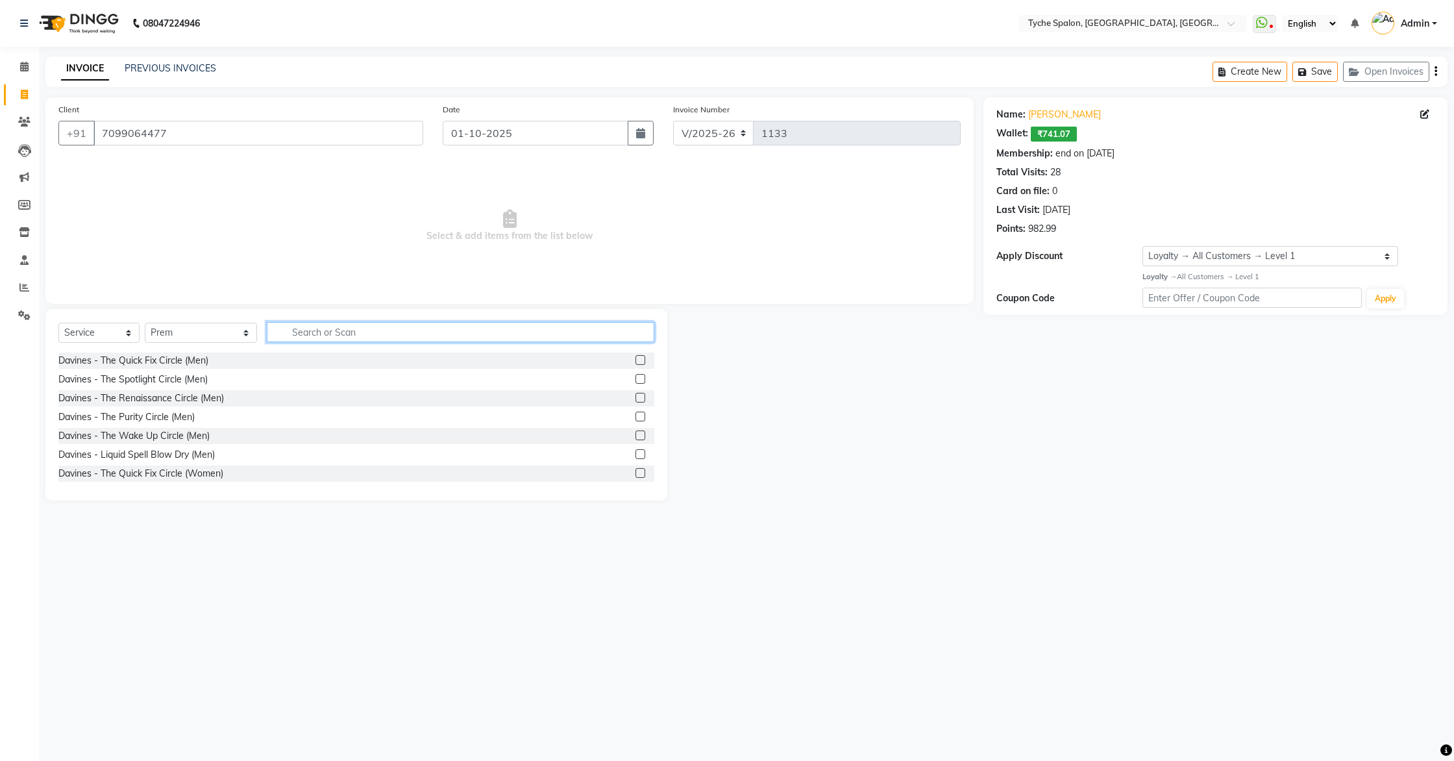
click at [301, 327] on input "text" at bounding box center [461, 332] width 388 height 20
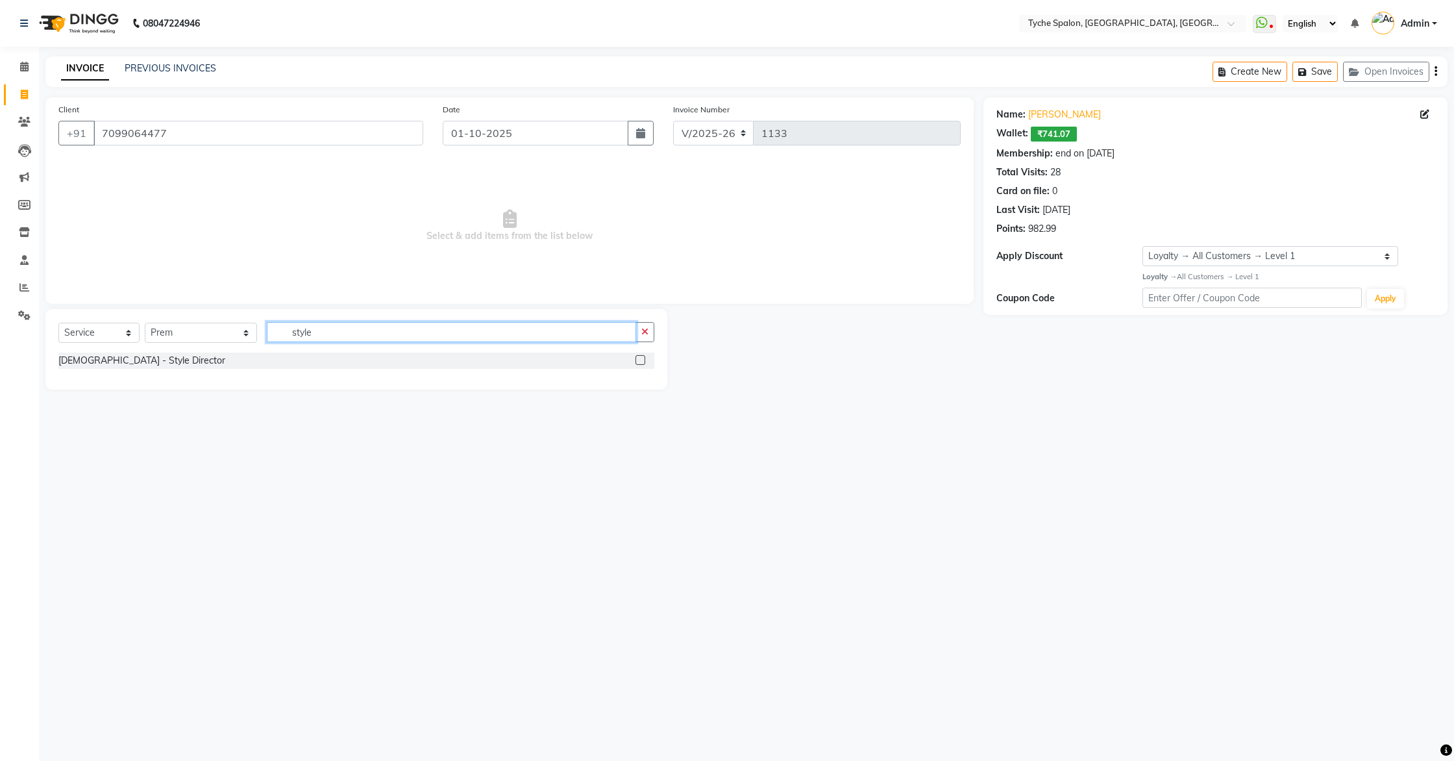
type input "style"
click at [640, 360] on label at bounding box center [641, 360] width 10 height 10
click at [640, 360] on input "checkbox" at bounding box center [640, 360] width 8 height 8
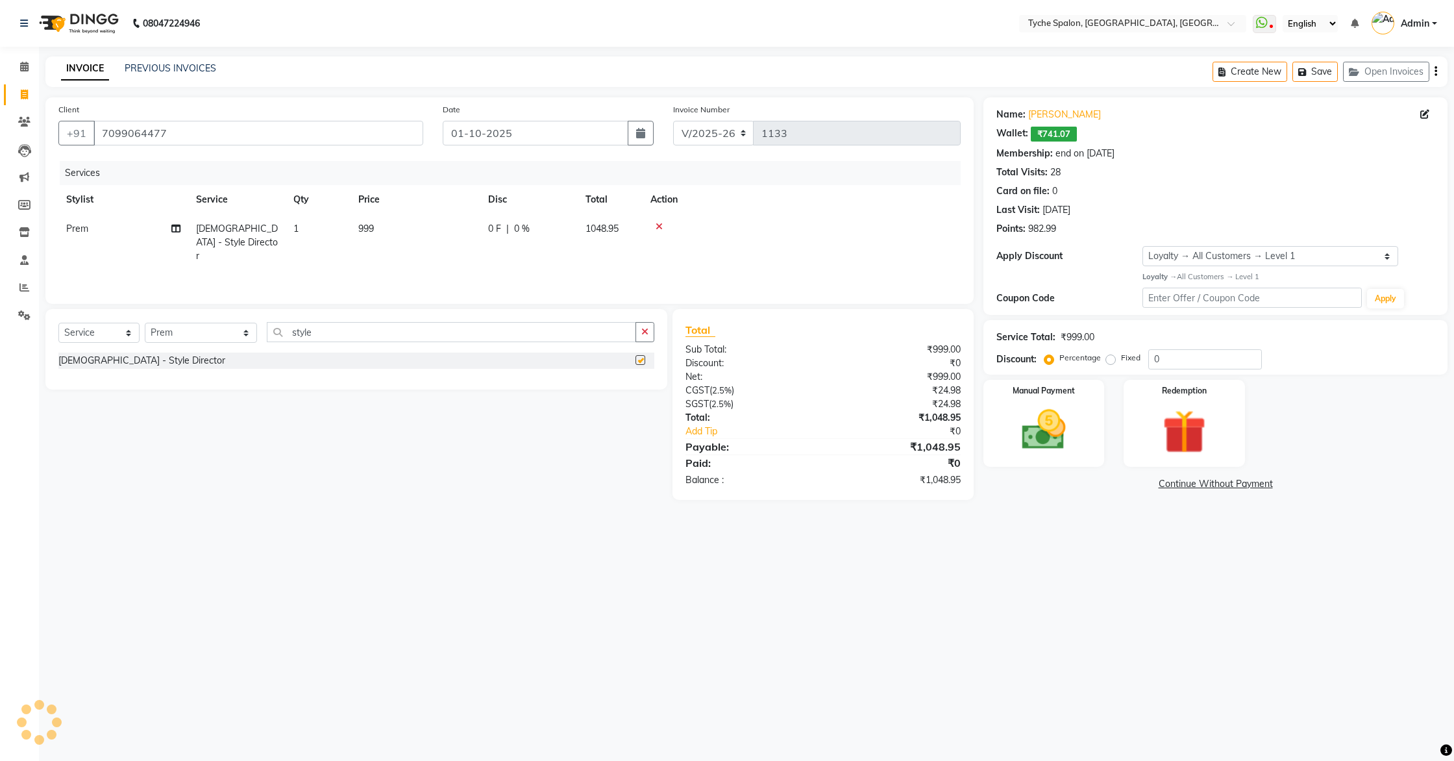
checkbox input "false"
click at [1310, 77] on button "Save" at bounding box center [1315, 72] width 45 height 20
click at [1365, 73] on button "Open Invoices" at bounding box center [1386, 72] width 86 height 20
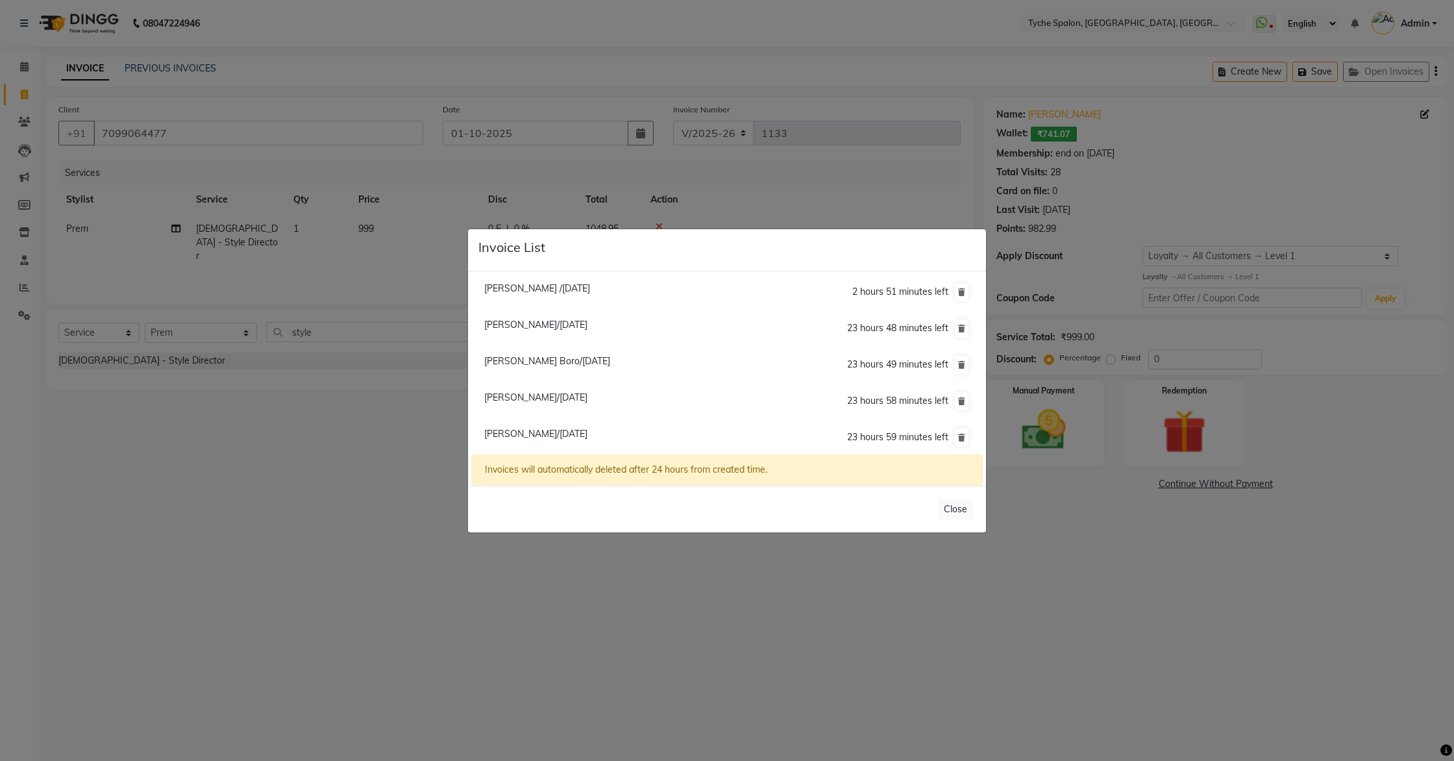
click at [806, 219] on ngb-modal-window "Invoice List Sahil /30 September 2025 2 hours 51 minutes left Roshan Agarwal/01…" at bounding box center [727, 380] width 1454 height 761
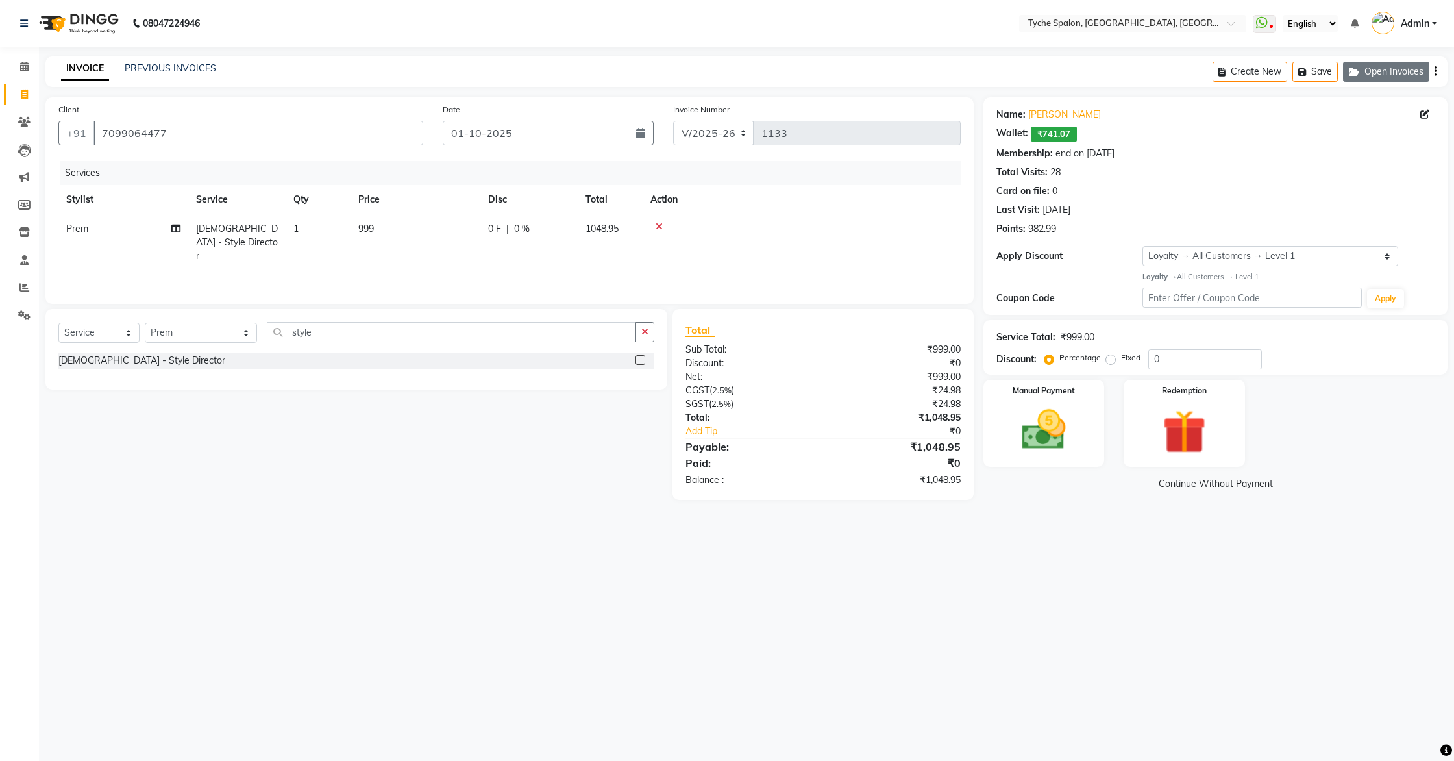
click at [1399, 75] on button "Open Invoices" at bounding box center [1386, 72] width 86 height 20
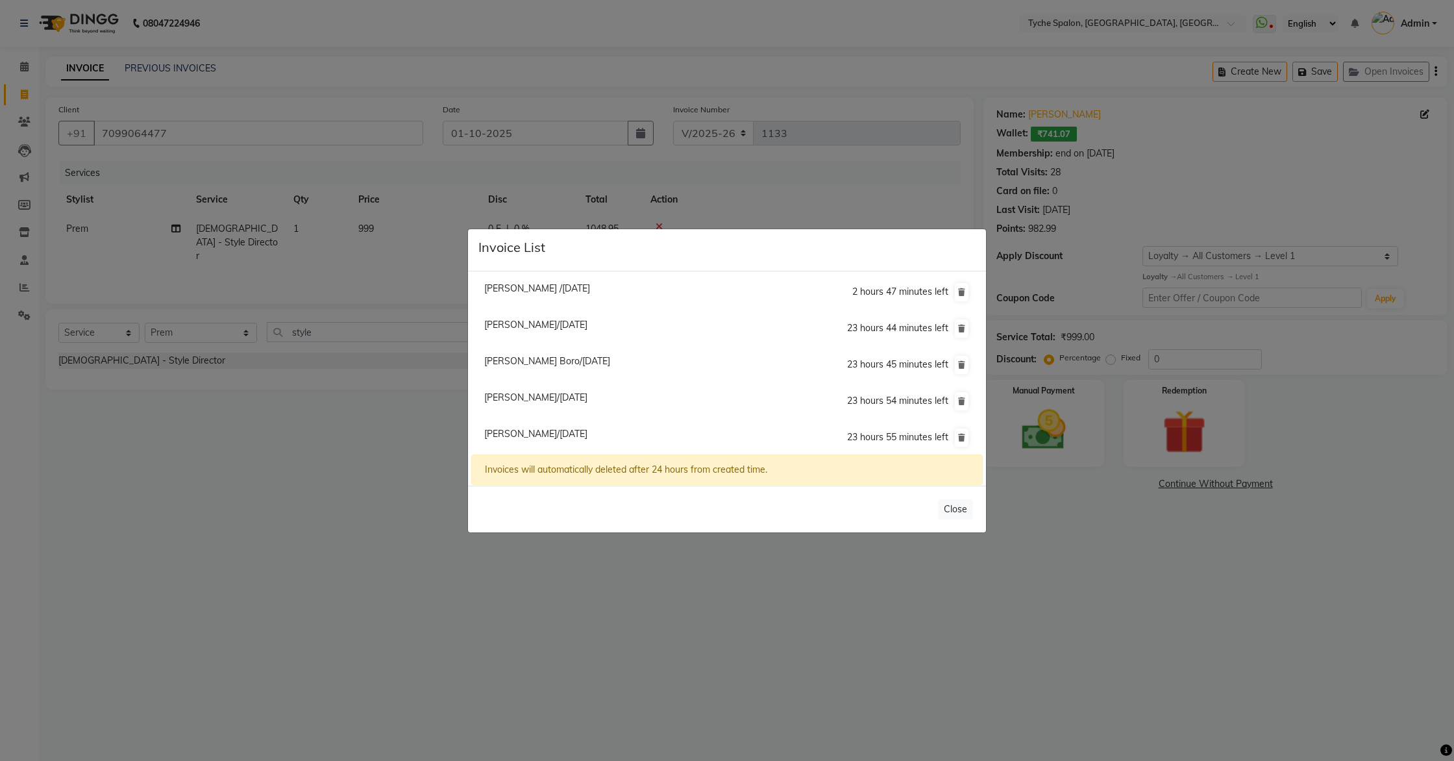
scroll to position [1, 0]
click at [216, 353] on ngb-modal-window "Invoice List Sahil /30 September 2025 2 hours 47 minutes left Roshan Agarwal/01…" at bounding box center [727, 380] width 1454 height 761
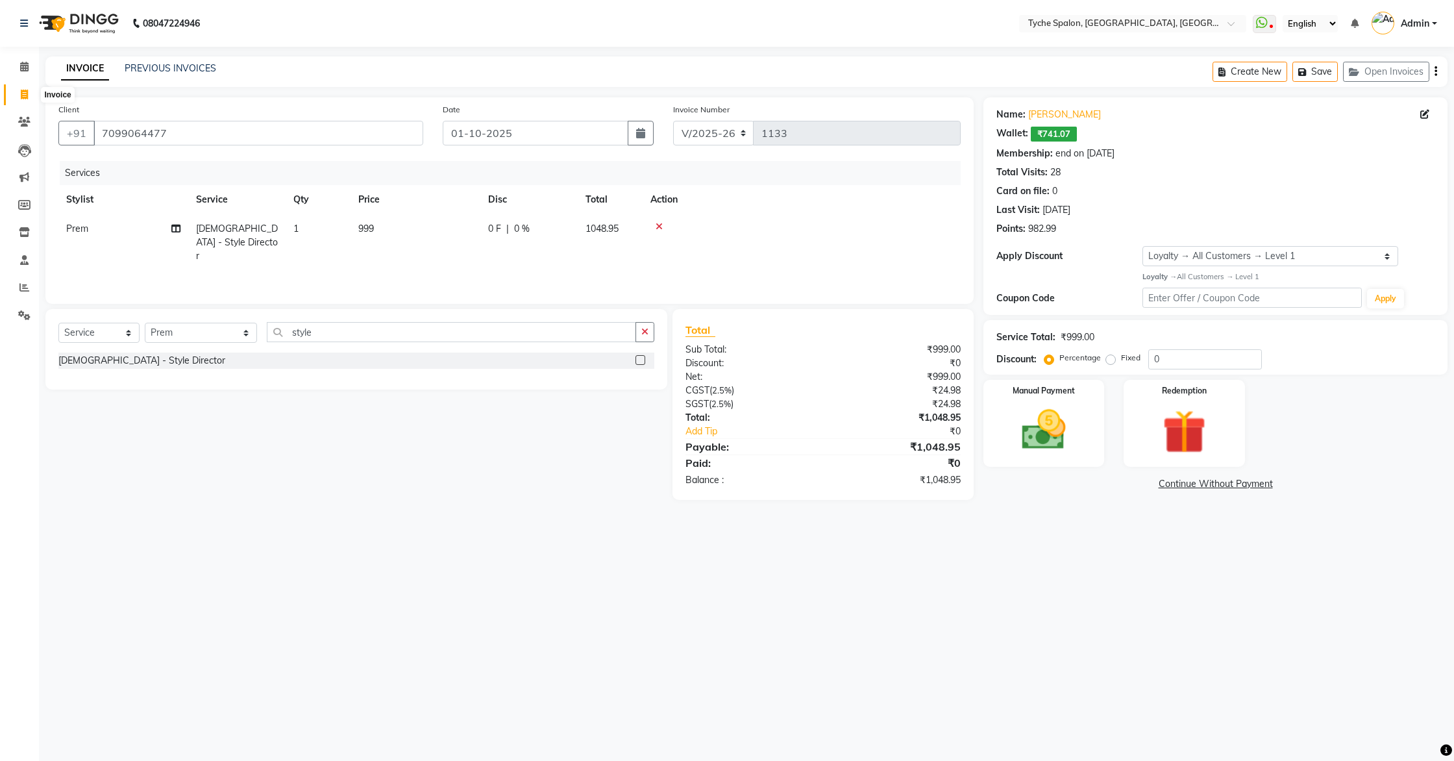
click at [27, 90] on icon at bounding box center [24, 95] width 7 height 10
select select "service"
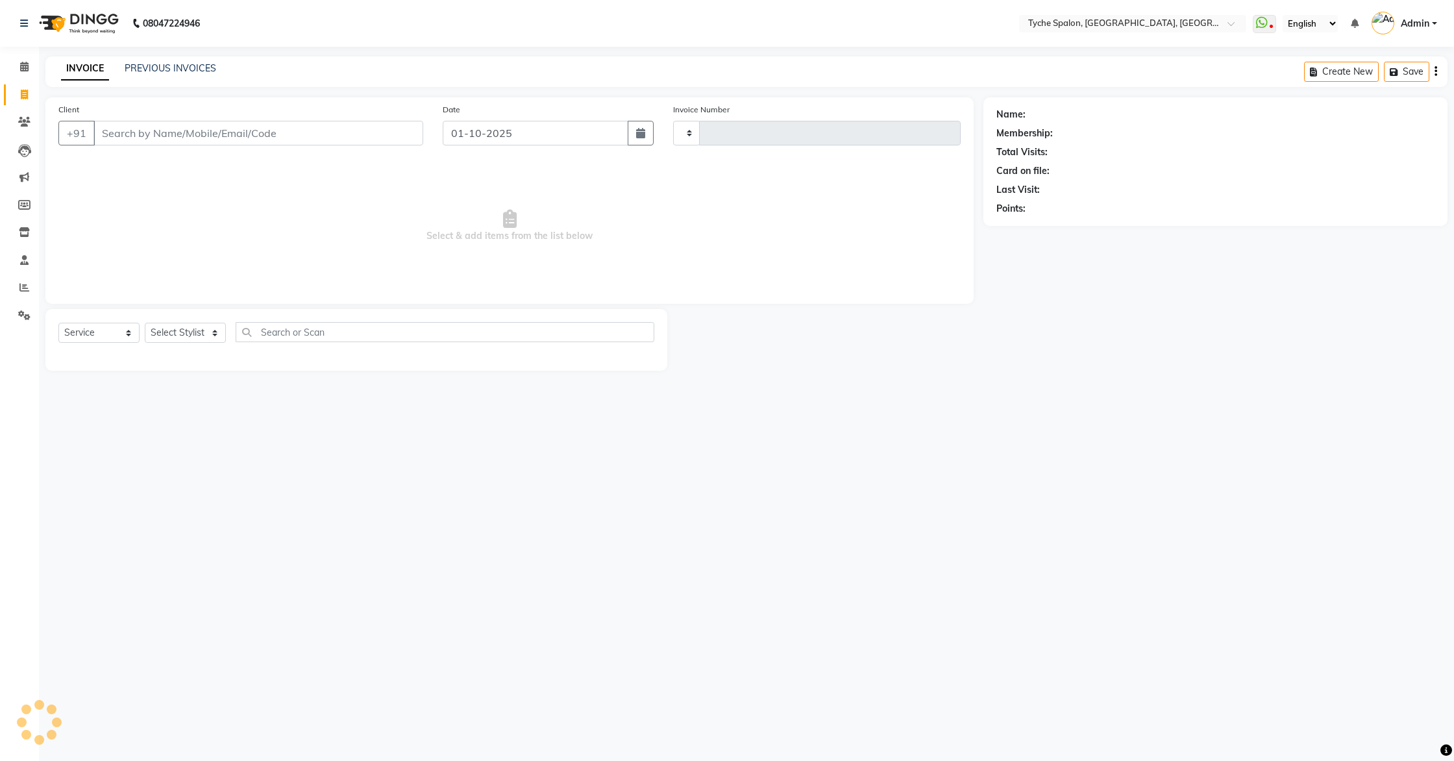
type input "1133"
select select "6320"
click at [177, 140] on input "Client" at bounding box center [258, 133] width 330 height 25
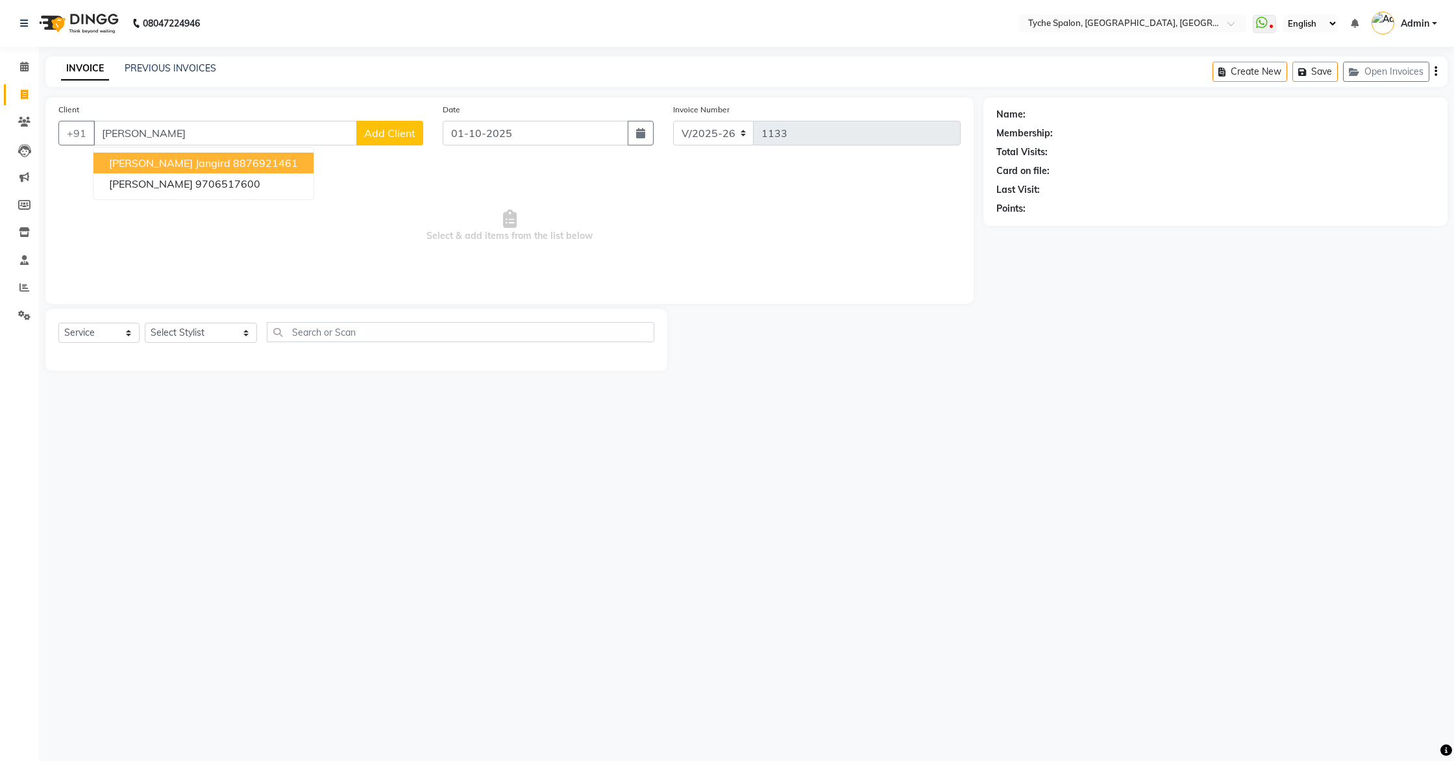
click at [233, 162] on ngb-highlight "8876921461" at bounding box center [265, 162] width 65 height 13
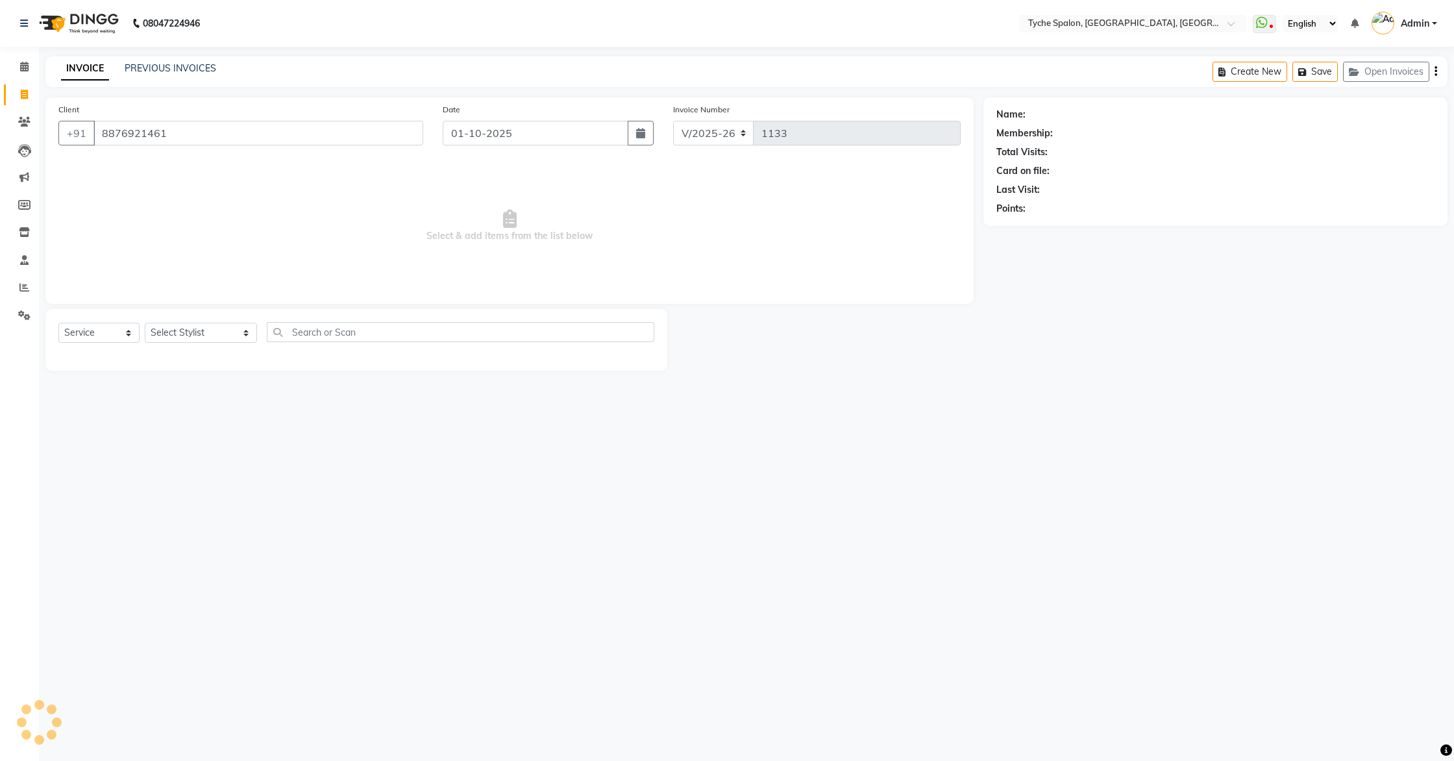
type input "8876921461"
select select "1: Object"
click at [206, 329] on select "Select Stylist Anil Anjali Devi Ishu Jenny Chophy Kajal Liza Manish Prabhjot Pr…" at bounding box center [201, 333] width 112 height 20
select select "48421"
click at [145, 323] on select "Select Stylist Anil Anjali Devi Ishu Jenny Chophy Kajal Liza Manish Prabhjot Pr…" at bounding box center [201, 333] width 112 height 20
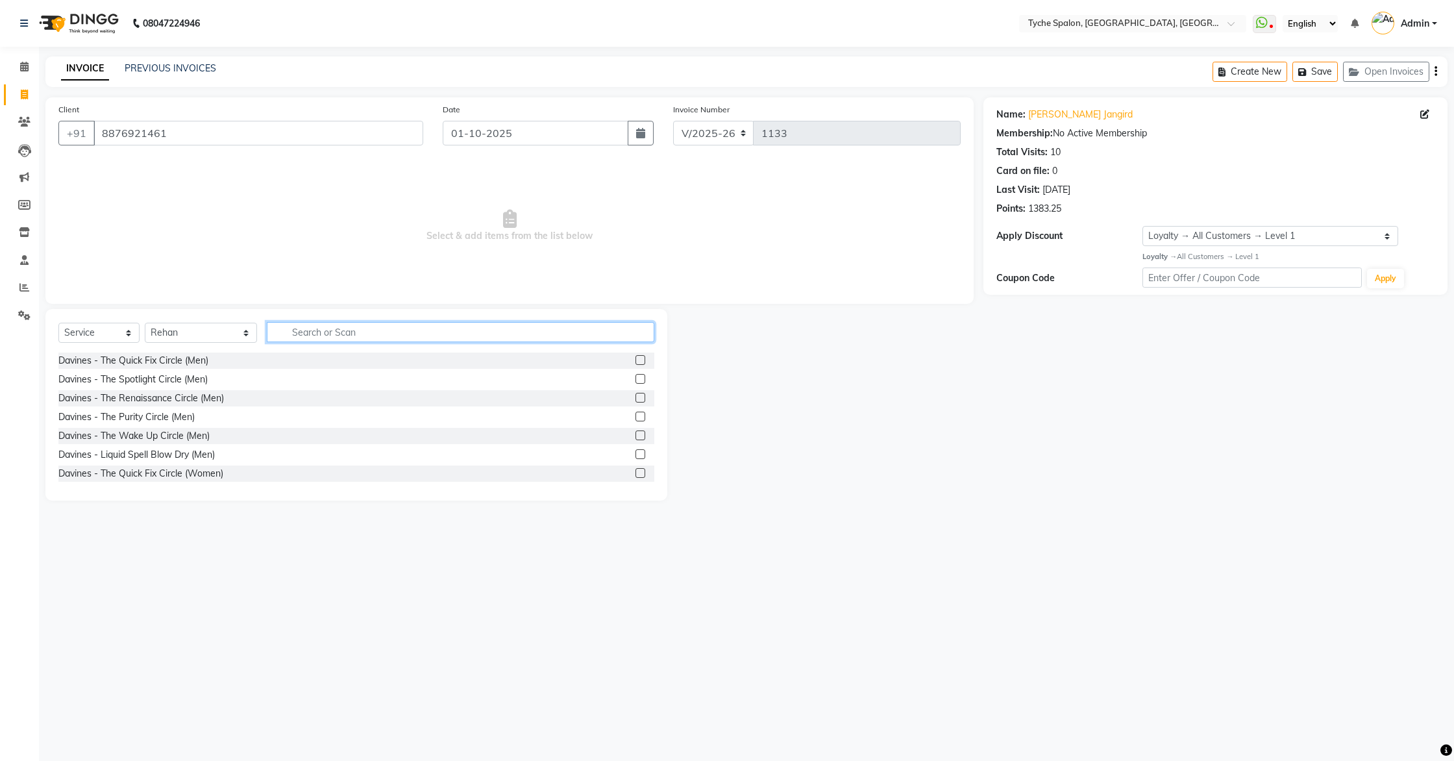
click at [284, 329] on input "text" at bounding box center [461, 332] width 388 height 20
type input "beard"
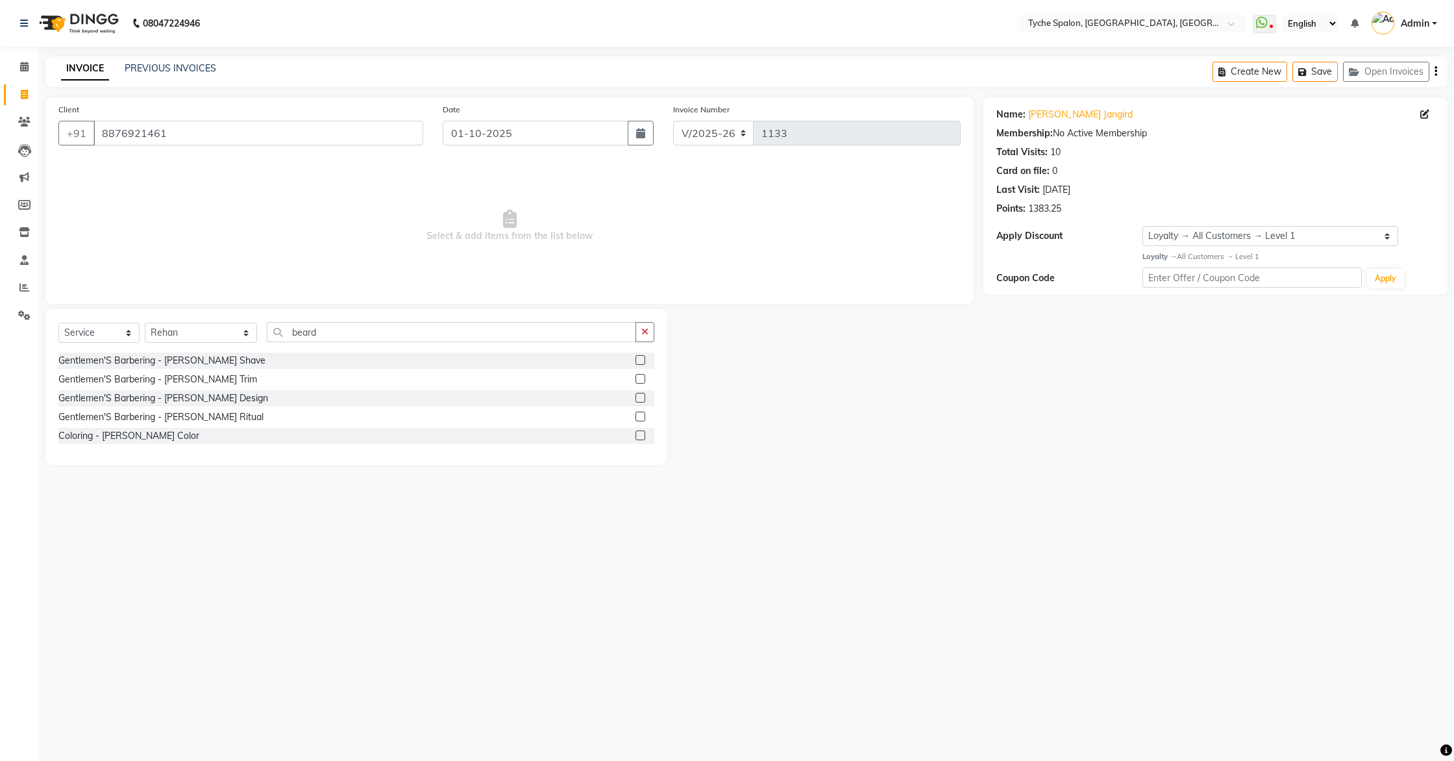
click at [640, 379] on label at bounding box center [641, 379] width 10 height 10
click at [640, 379] on input "checkbox" at bounding box center [640, 379] width 8 height 8
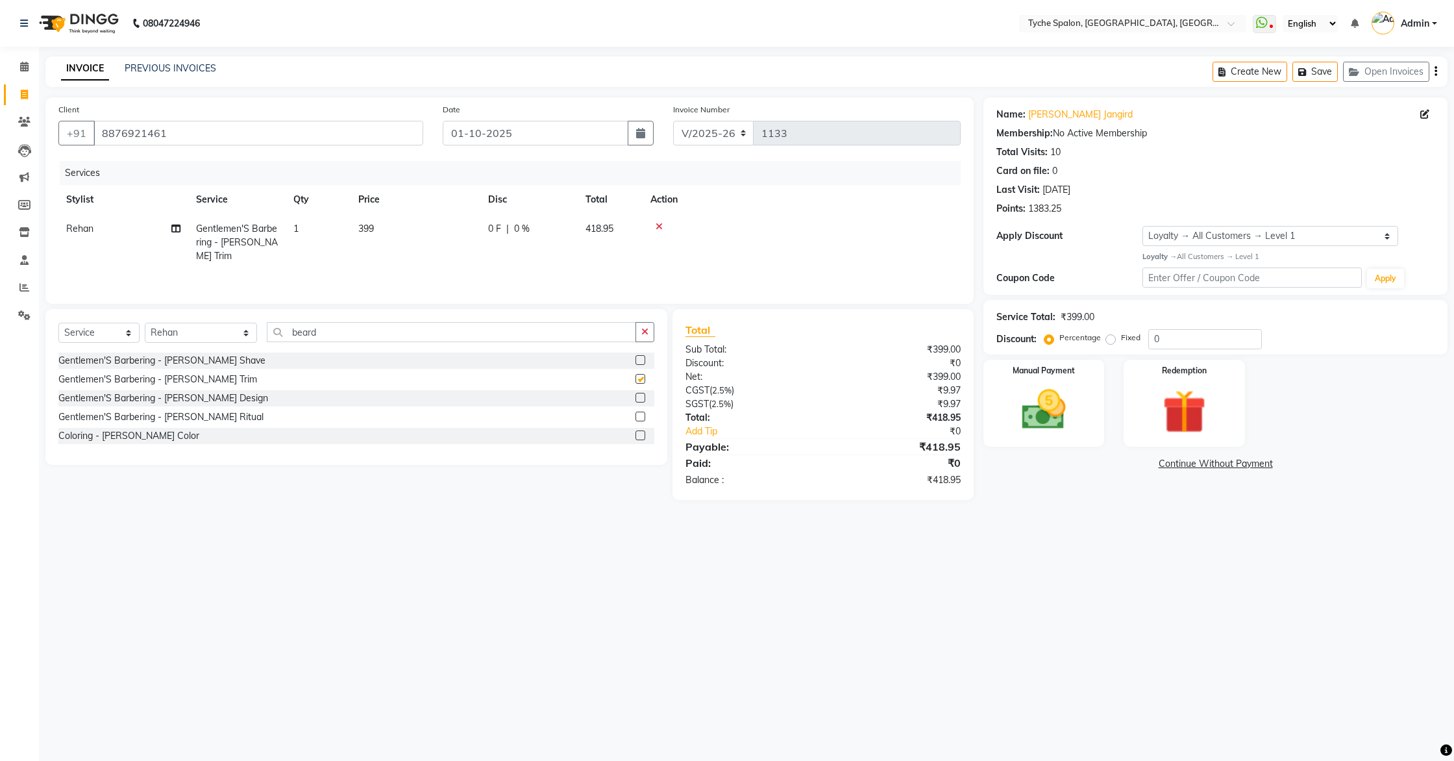
checkbox input "false"
click at [1312, 74] on button "Save" at bounding box center [1315, 72] width 45 height 20
click at [1034, 404] on img at bounding box center [1044, 410] width 74 height 53
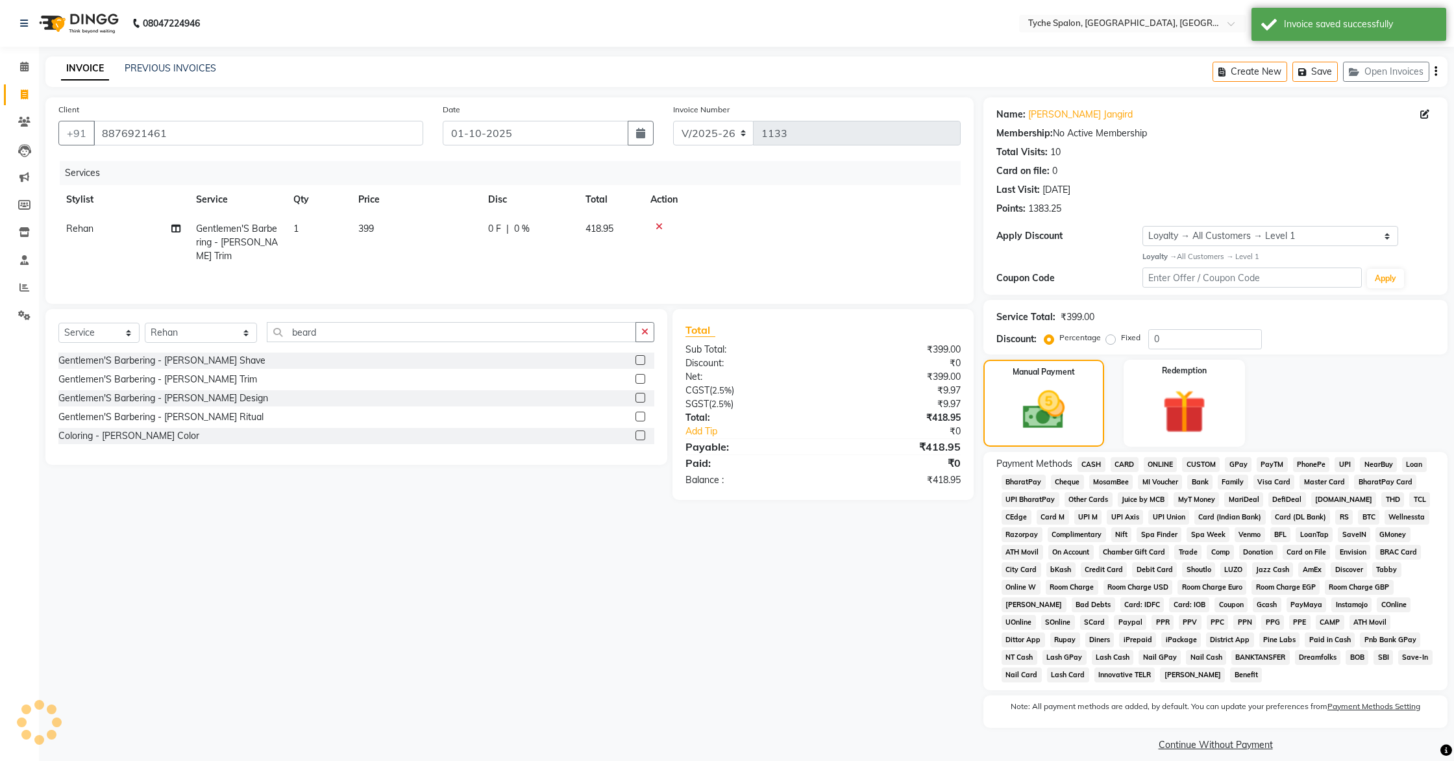
drag, startPoint x: 1089, startPoint y: 464, endPoint x: 1107, endPoint y: 476, distance: 22.0
click at [1089, 464] on span "CASH" at bounding box center [1092, 464] width 28 height 15
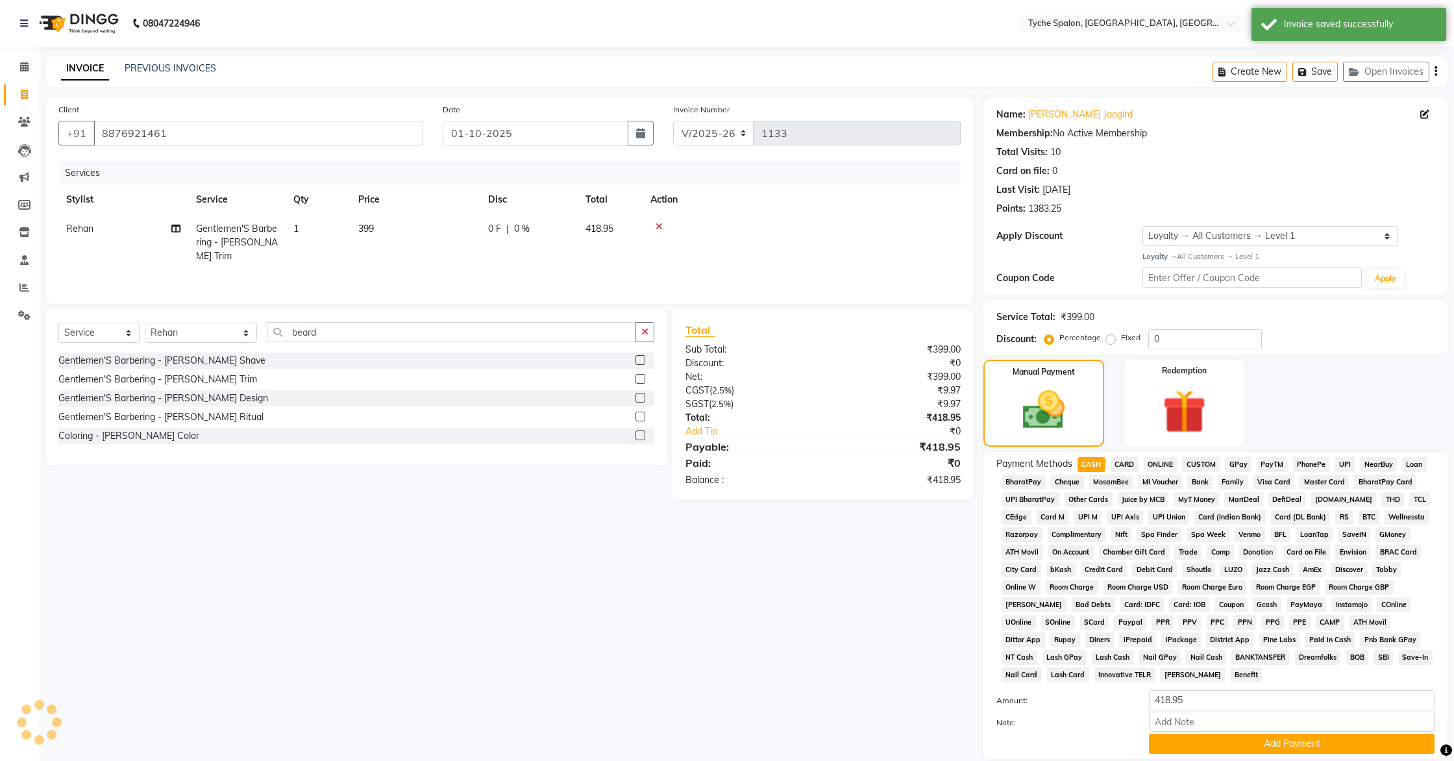
scroll to position [82, 0]
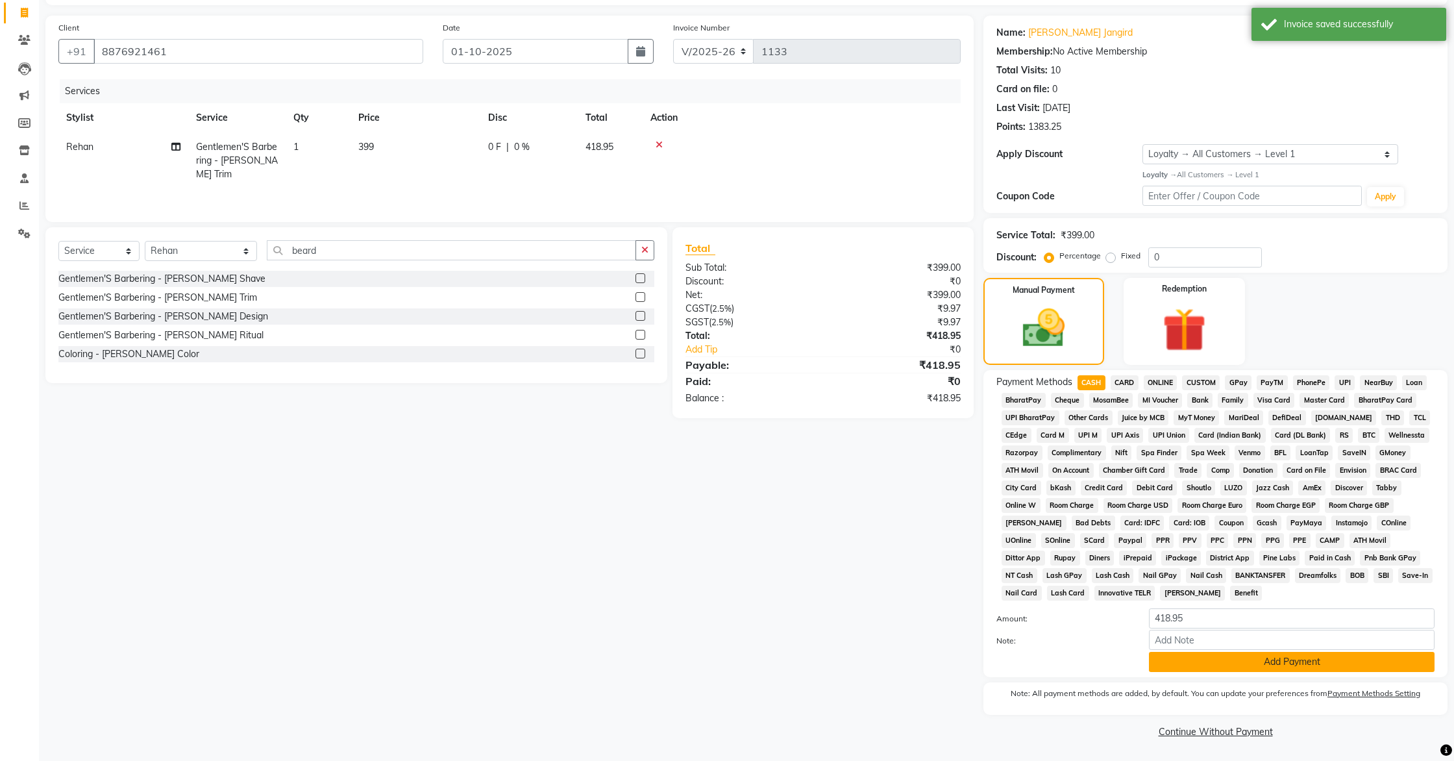
click at [1252, 663] on button "Add Payment" at bounding box center [1292, 662] width 286 height 20
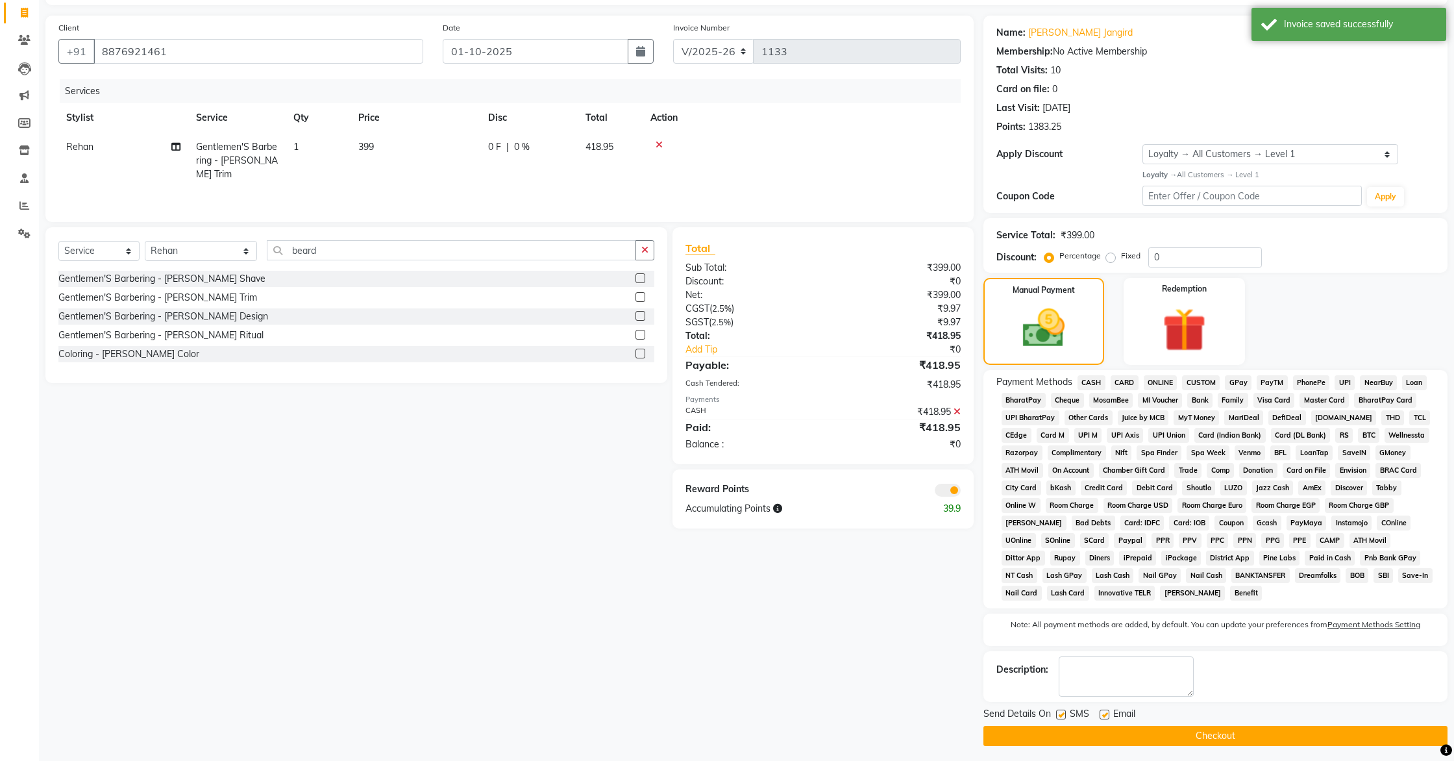
scroll to position [87, 0]
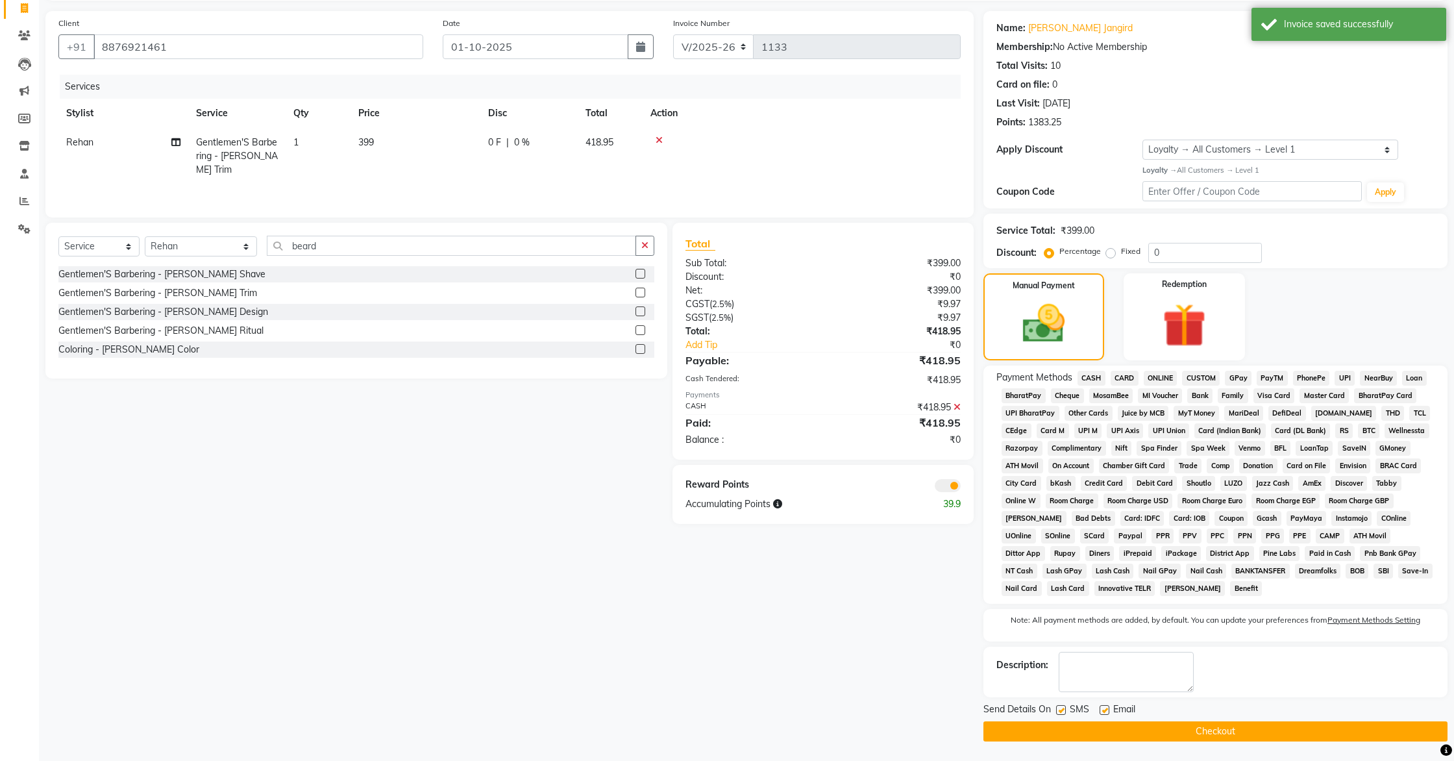
click at [1228, 690] on button "Checkout" at bounding box center [1216, 731] width 464 height 20
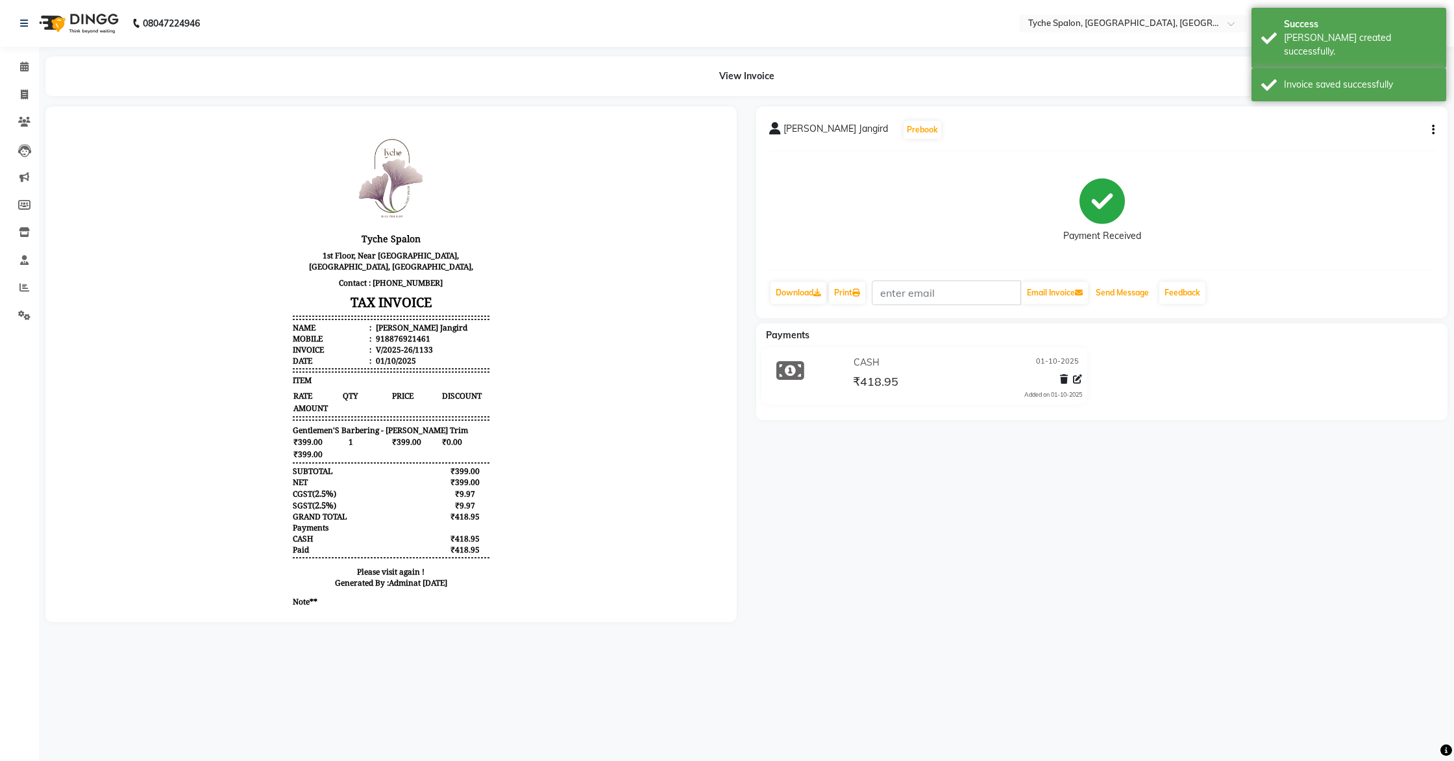
drag, startPoint x: 1120, startPoint y: 286, endPoint x: 1052, endPoint y: 264, distance: 71.2
click at [1120, 286] on button "Send Message" at bounding box center [1123, 293] width 64 height 22
click at [23, 65] on icon at bounding box center [24, 67] width 8 height 10
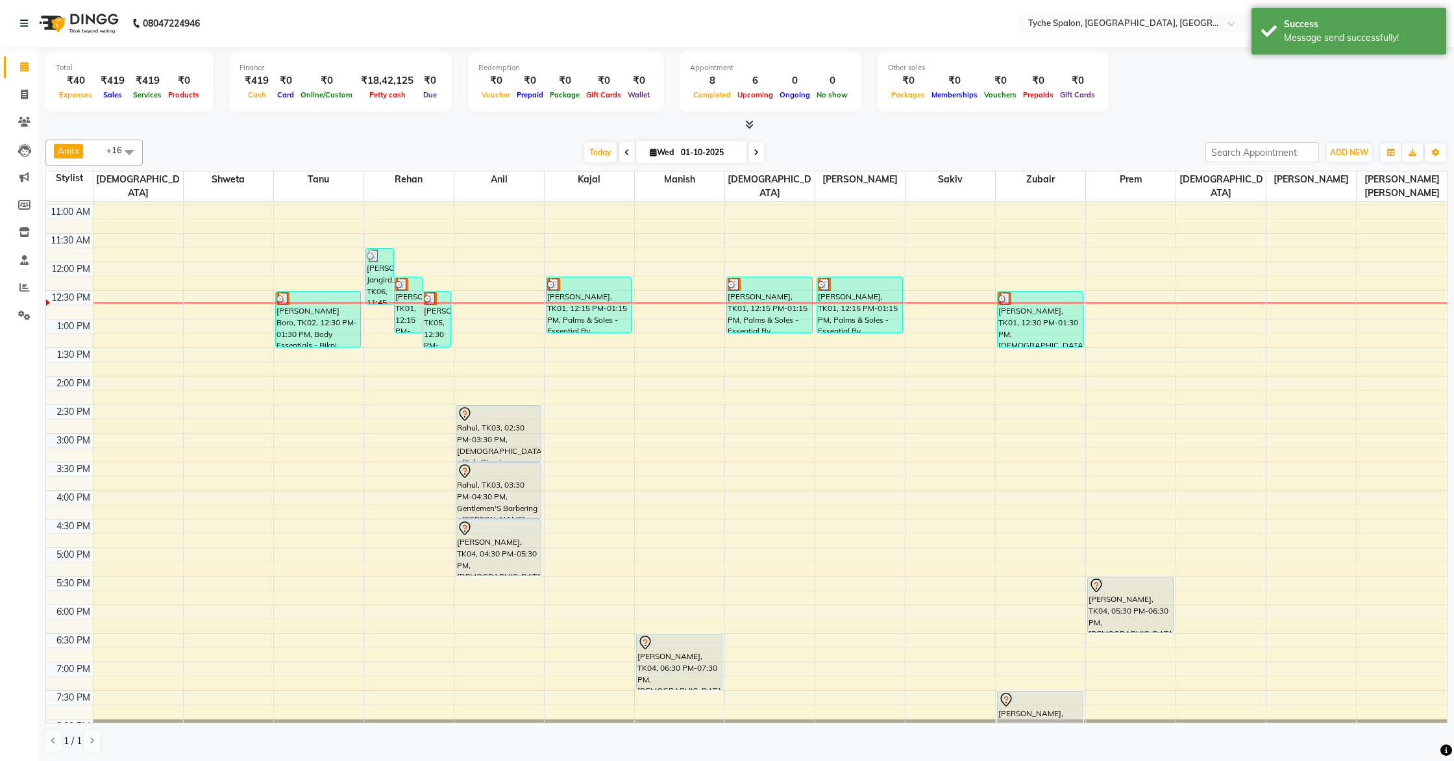
scroll to position [207, 0]
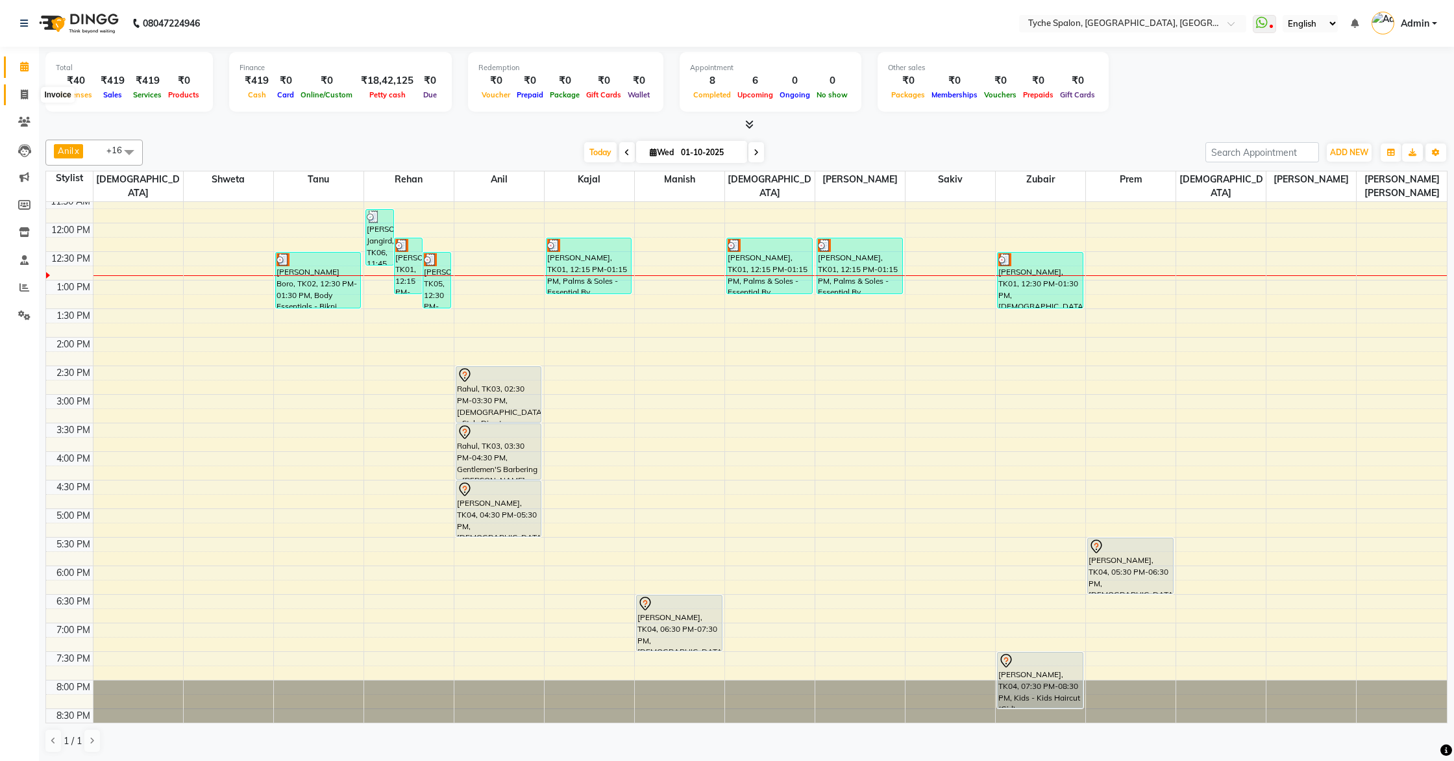
click at [26, 94] on icon at bounding box center [24, 95] width 7 height 10
select select "6320"
select select "service"
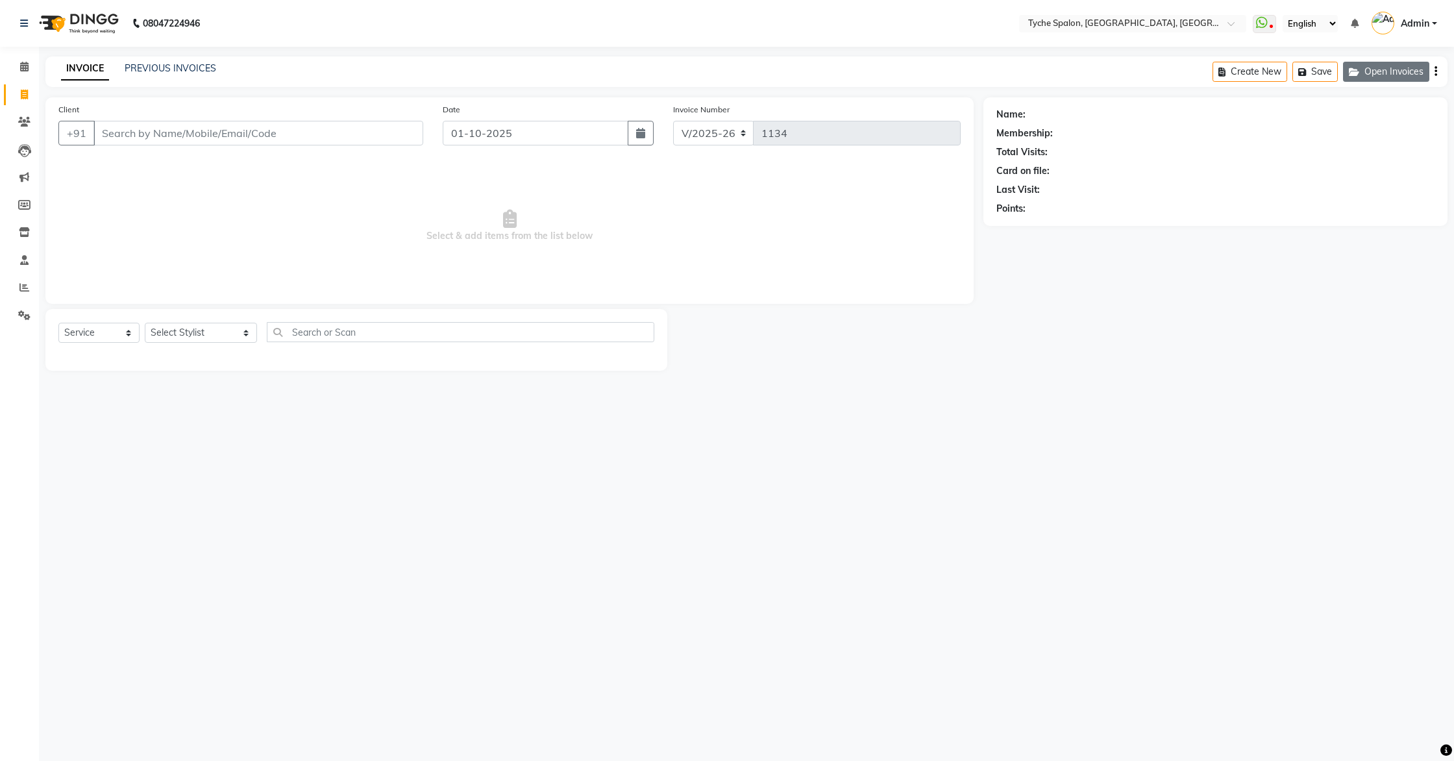
click at [1394, 71] on button "Open Invoices" at bounding box center [1386, 72] width 86 height 20
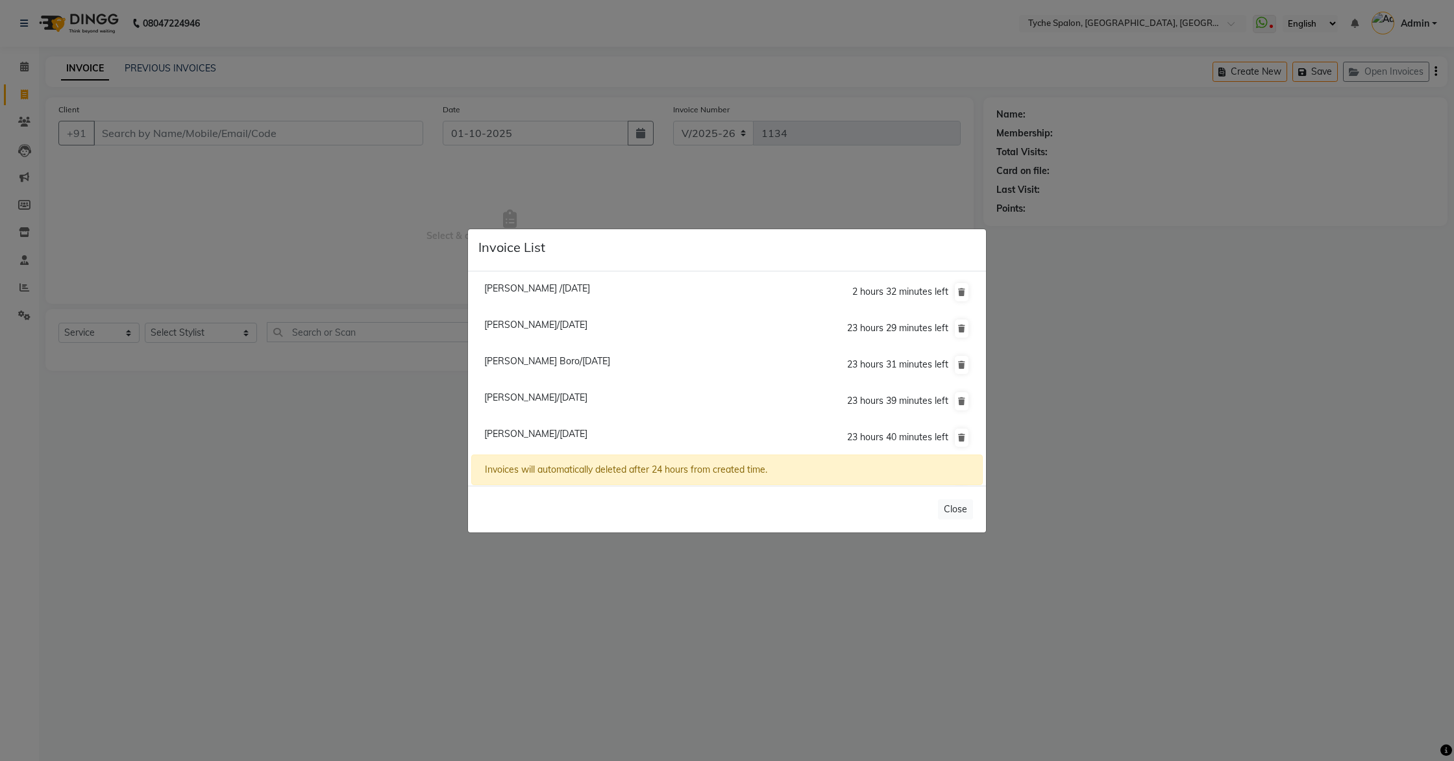
click at [508, 366] on span "Bhanita Boro/01 October 2025" at bounding box center [547, 361] width 126 height 12
type input "7035343896"
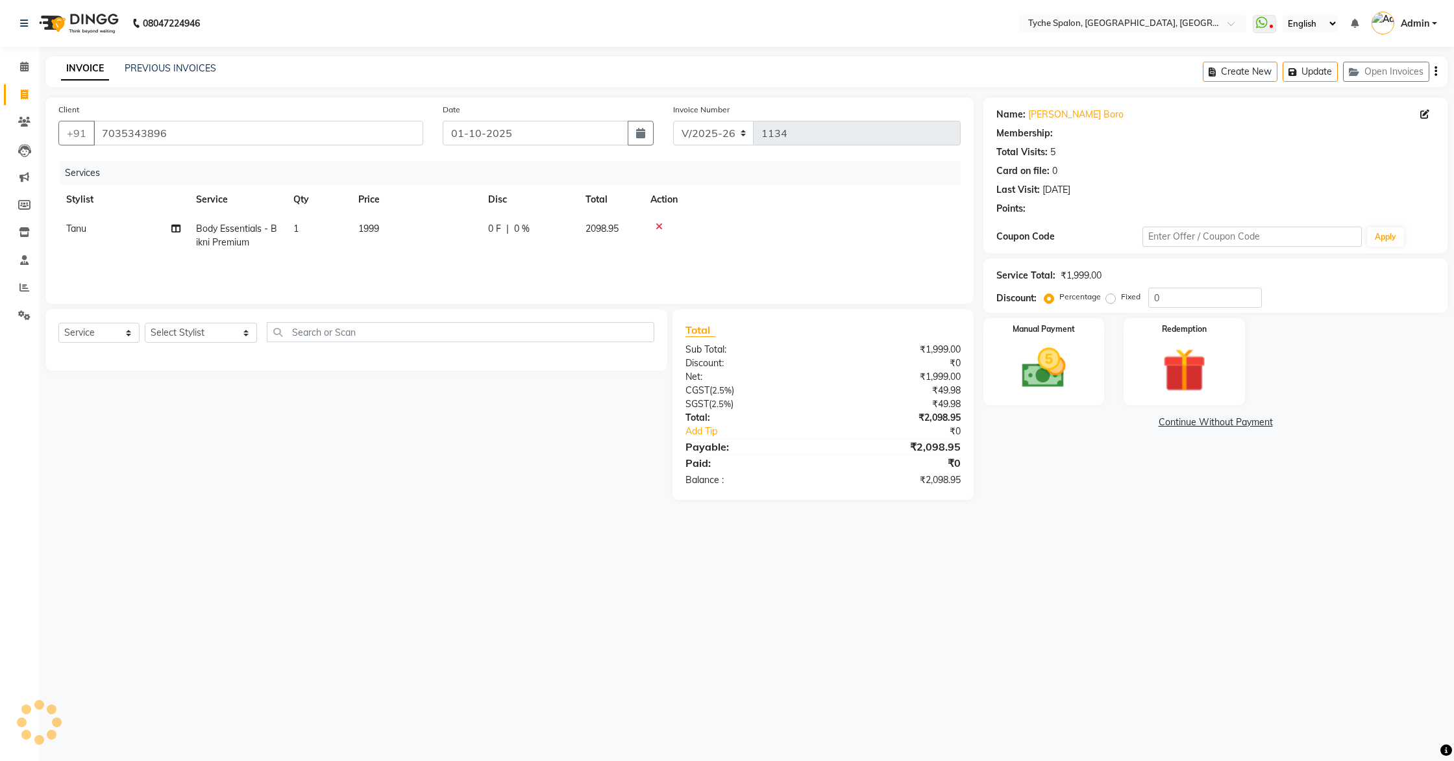
select select "1: Object"
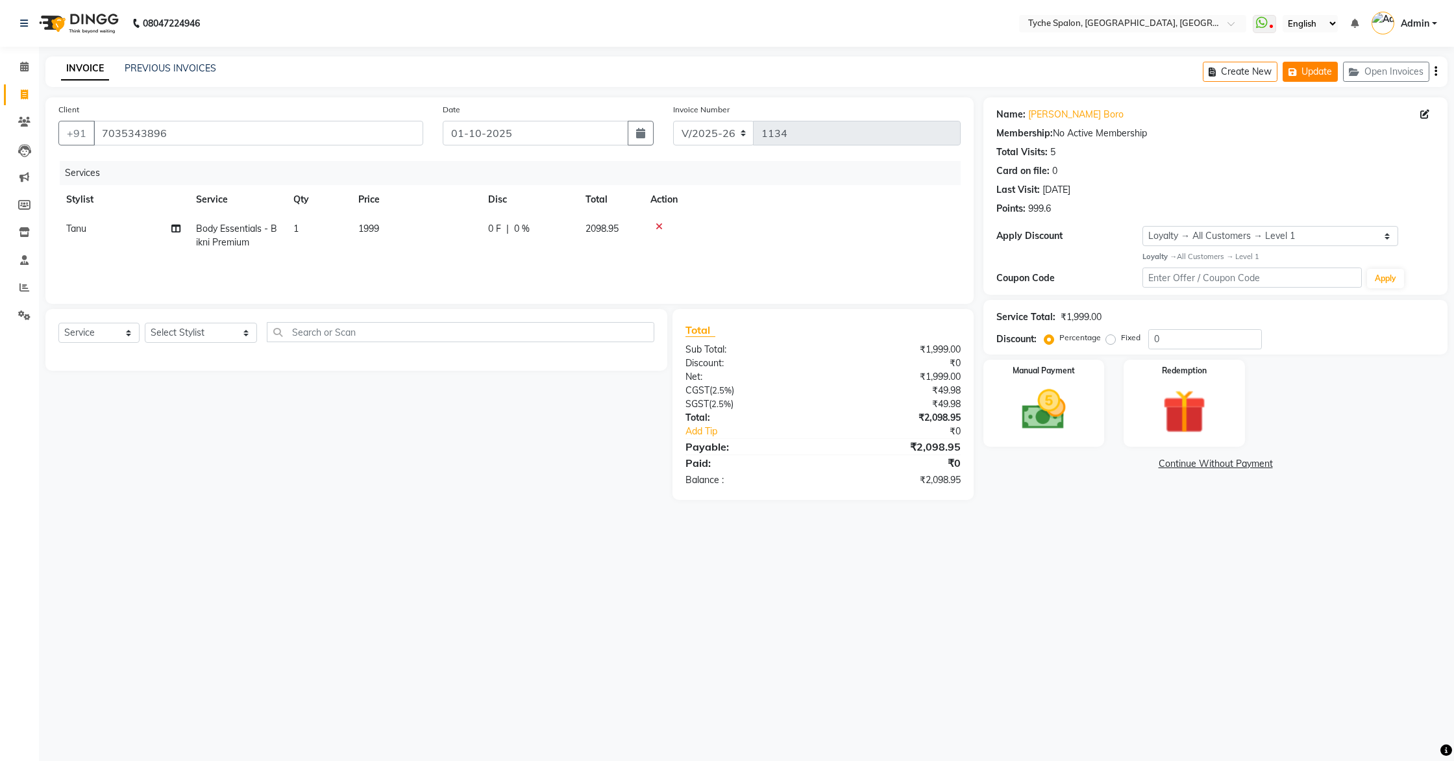
click at [1306, 73] on button "Update" at bounding box center [1310, 72] width 55 height 20
click at [1049, 399] on img at bounding box center [1044, 410] width 74 height 53
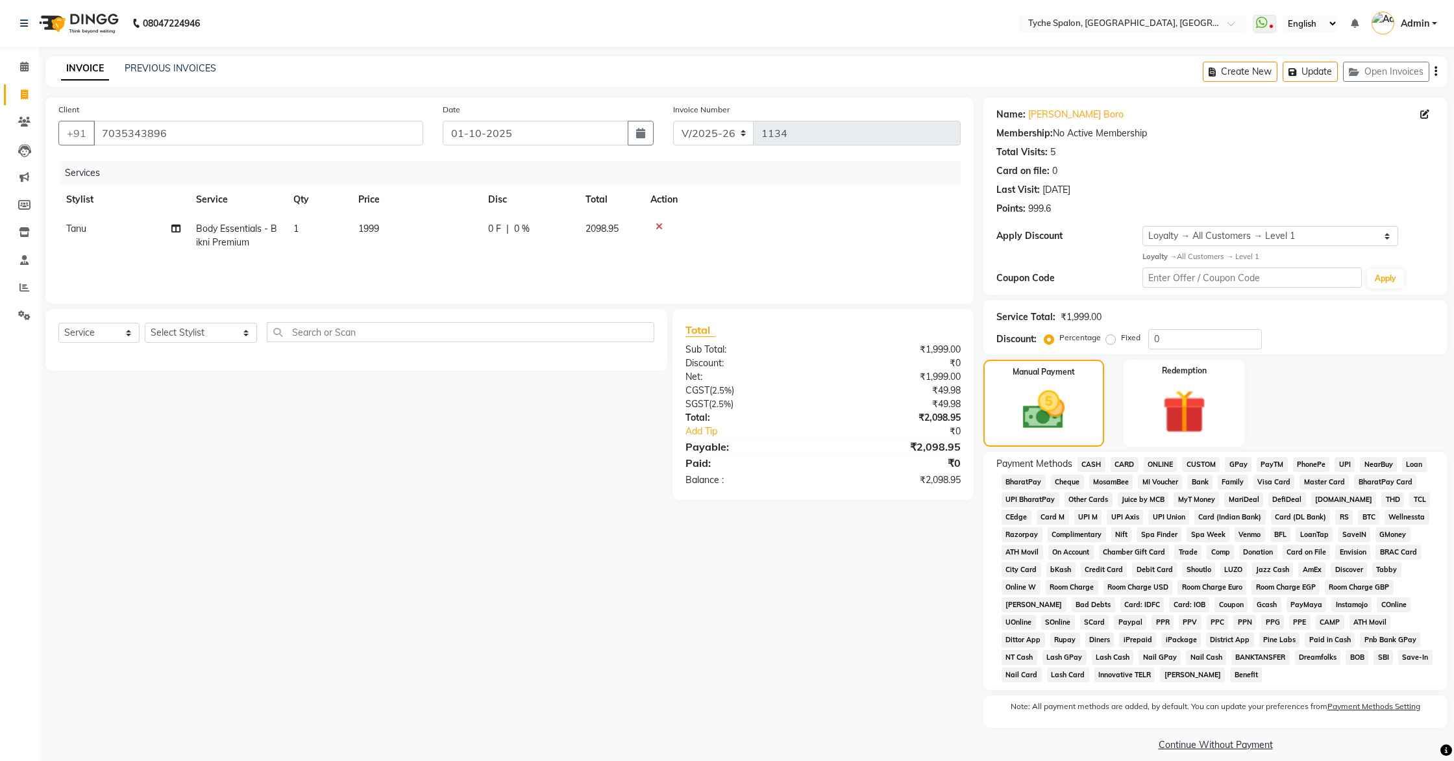
click at [1130, 466] on span "CARD" at bounding box center [1125, 464] width 28 height 15
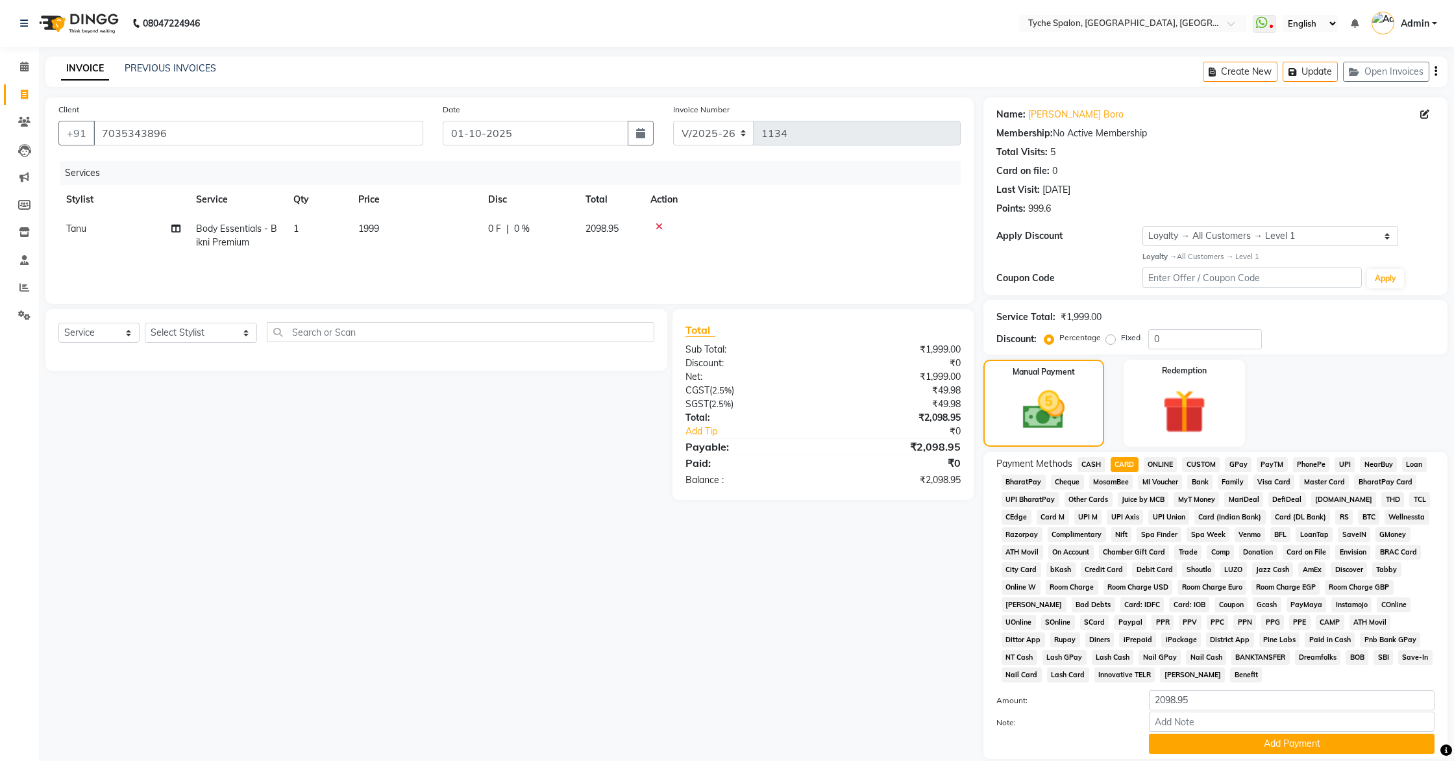
scroll to position [82, 0]
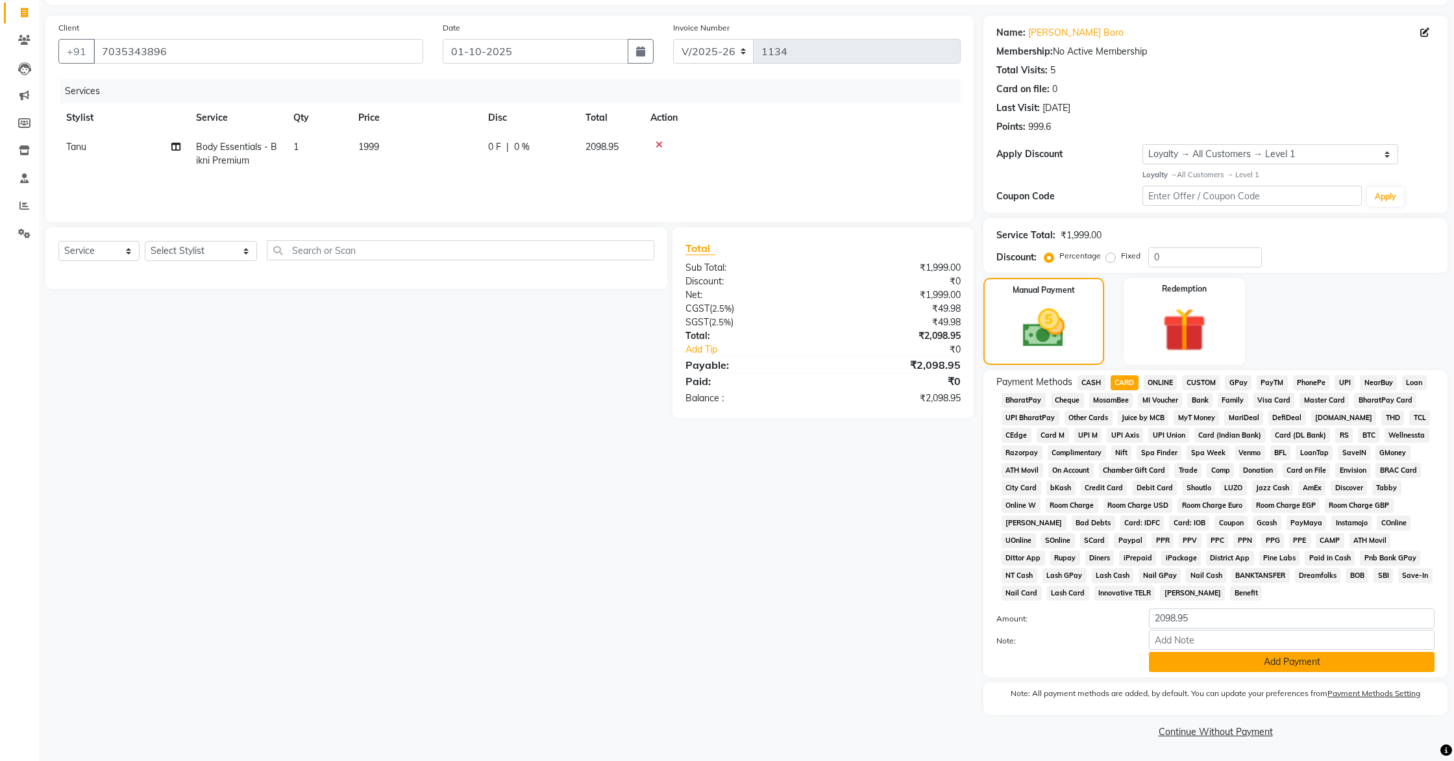
click at [1257, 663] on button "Add Payment" at bounding box center [1292, 662] width 286 height 20
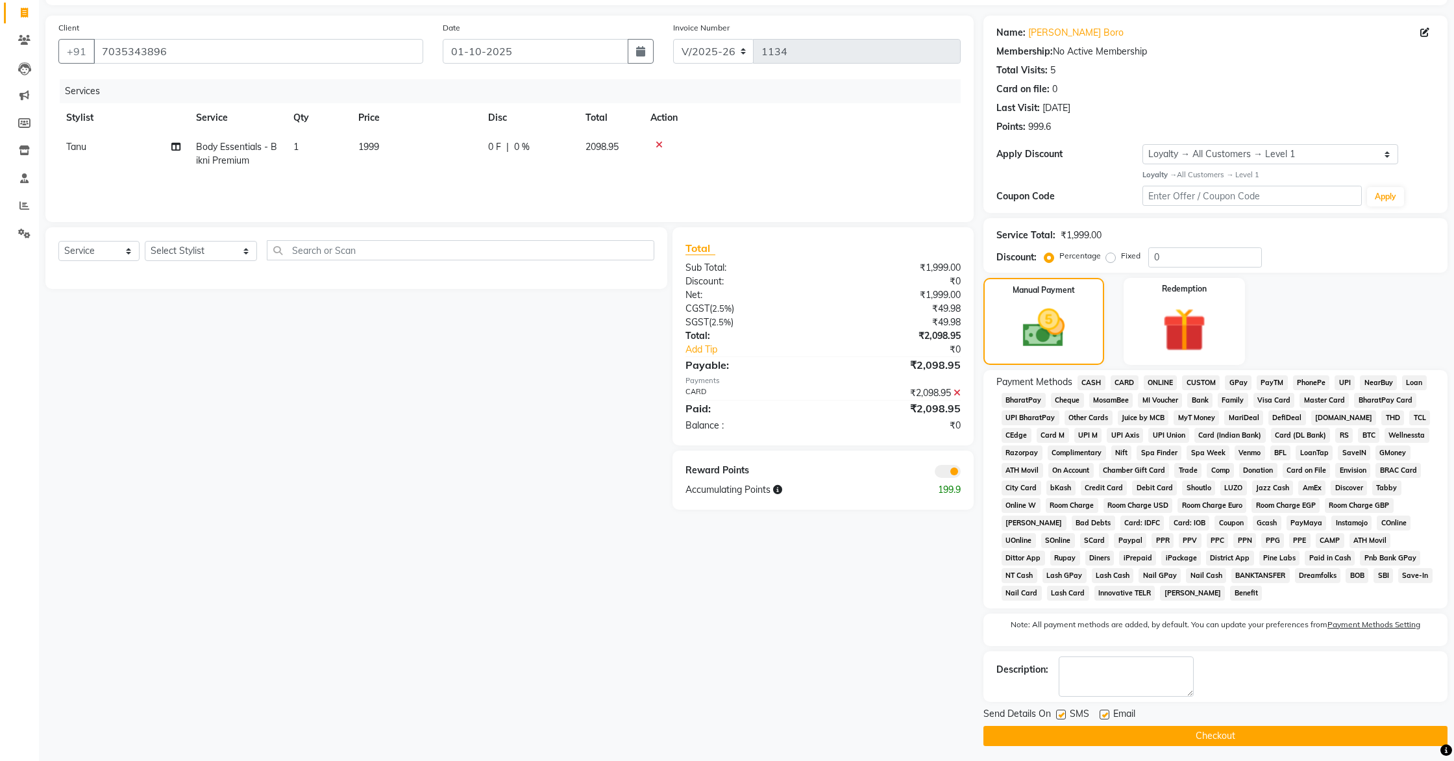
click at [1235, 690] on button "Checkout" at bounding box center [1216, 736] width 464 height 20
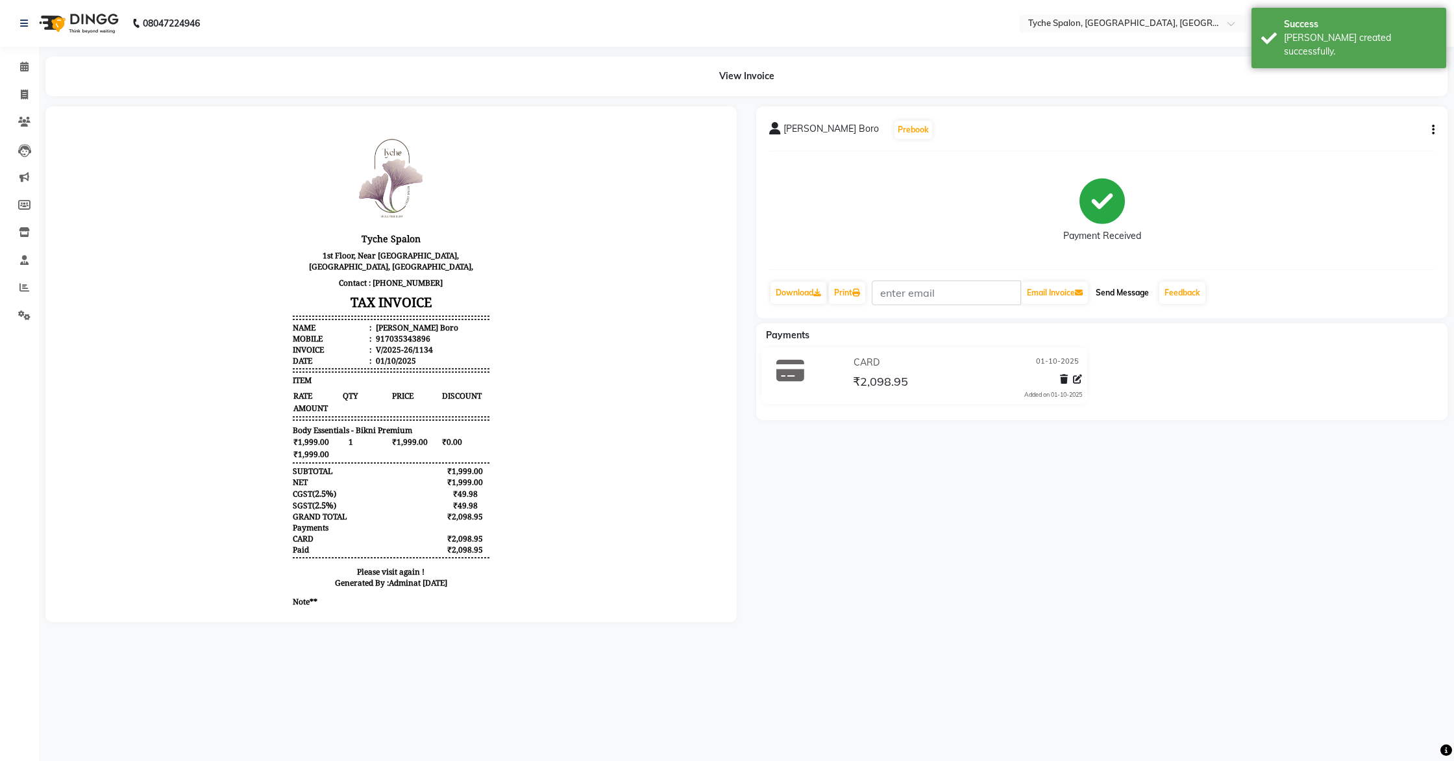
click at [1132, 286] on button "Send Message" at bounding box center [1123, 293] width 64 height 22
click at [23, 90] on icon at bounding box center [24, 95] width 7 height 10
select select "service"
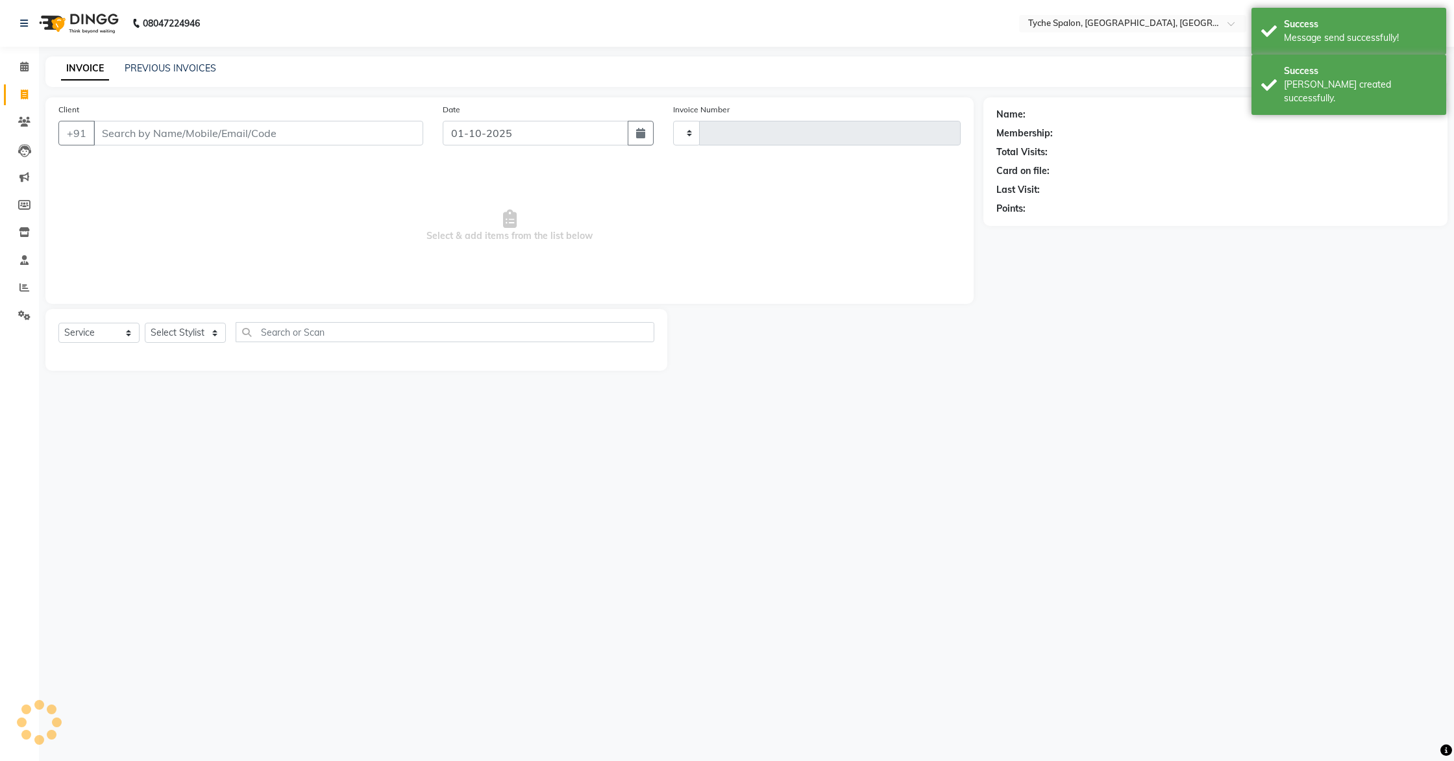
type input "1135"
select select "6320"
click at [28, 66] on icon at bounding box center [24, 67] width 8 height 10
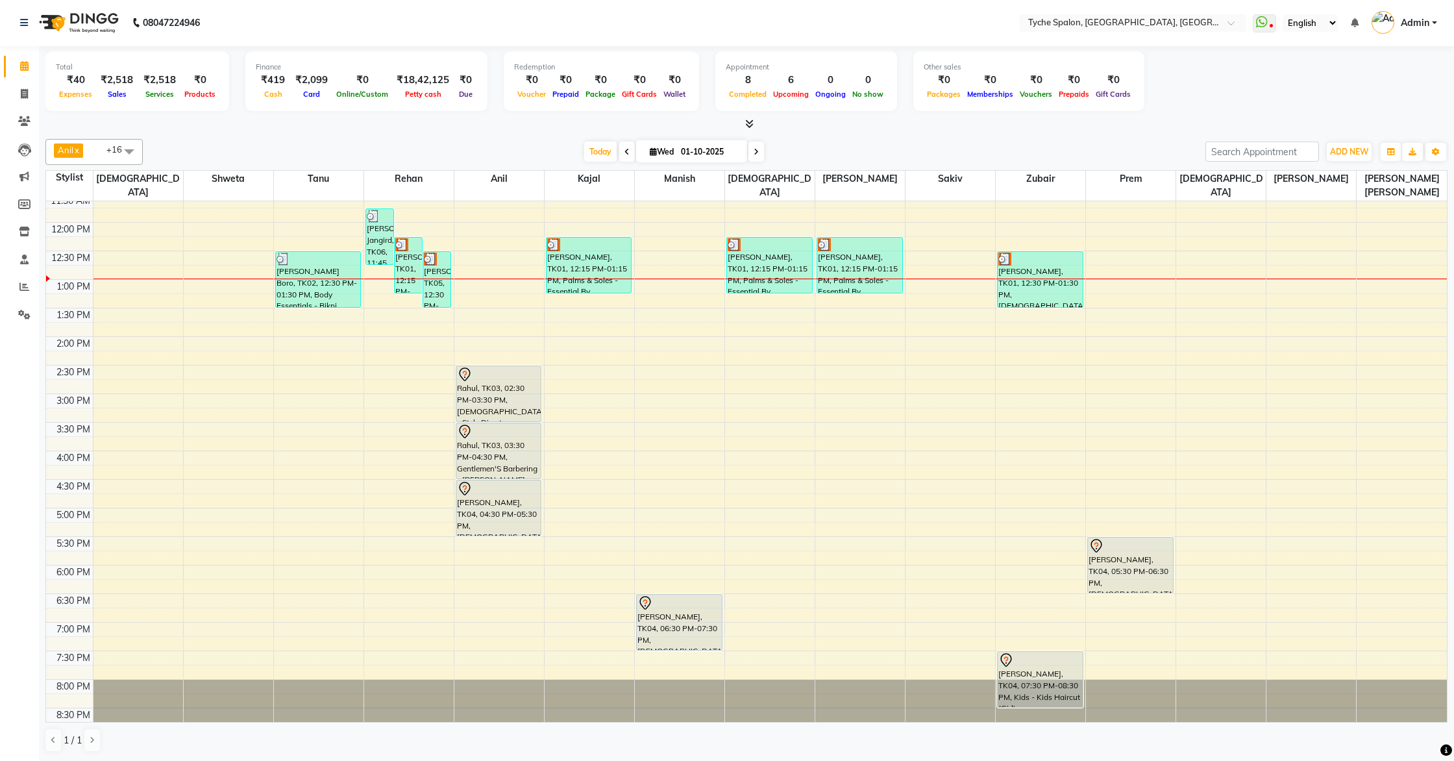
scroll to position [177, 0]
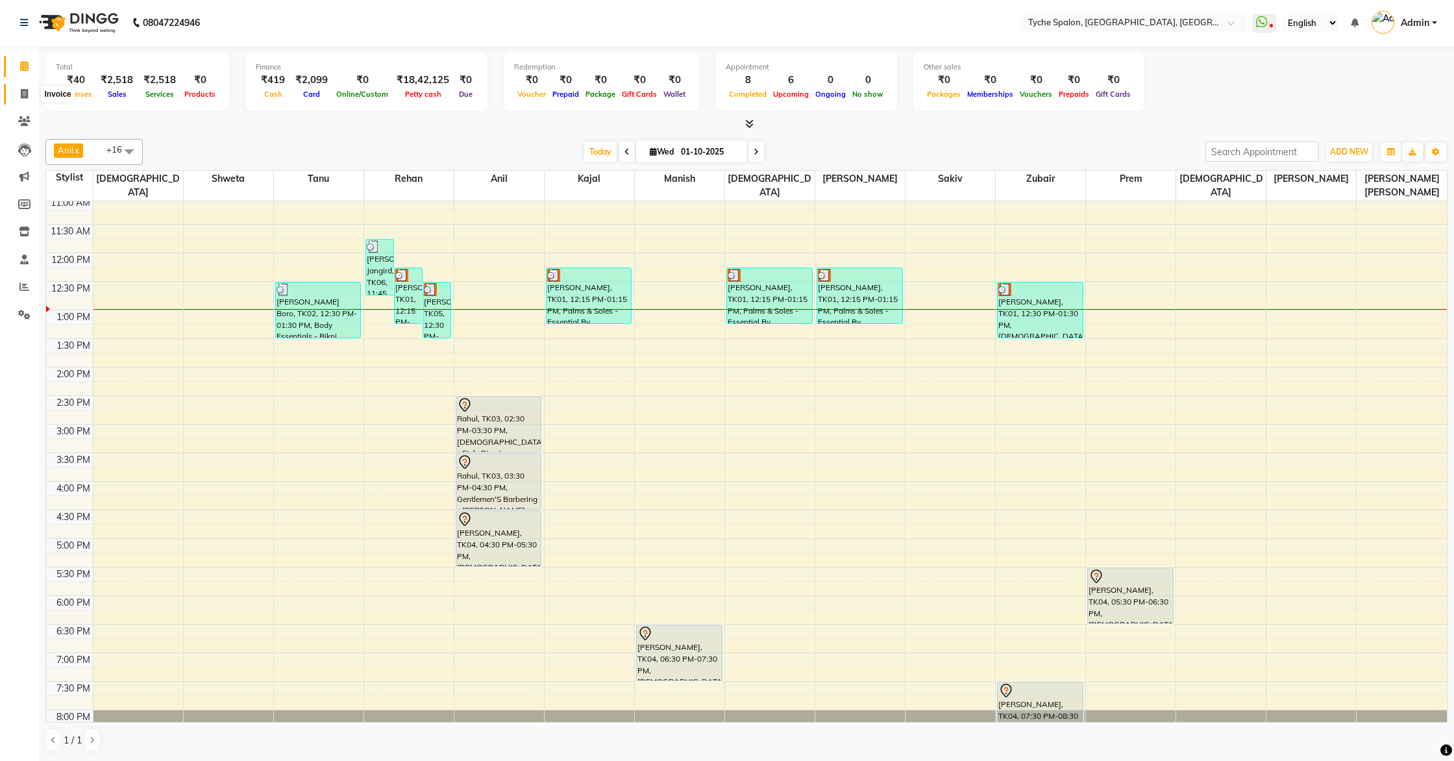
click at [21, 95] on icon at bounding box center [24, 94] width 7 height 10
select select "6320"
select select "service"
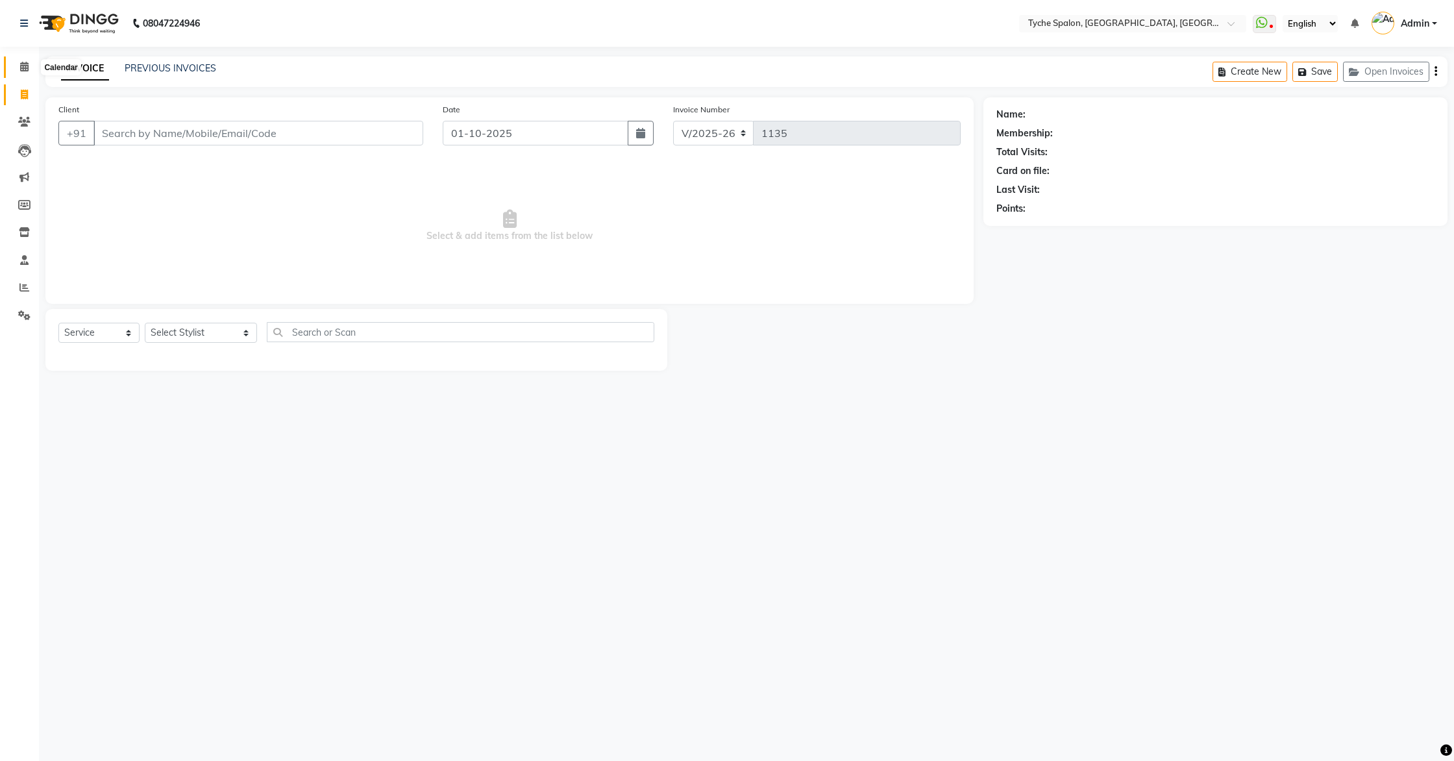
click at [22, 66] on icon at bounding box center [24, 67] width 8 height 10
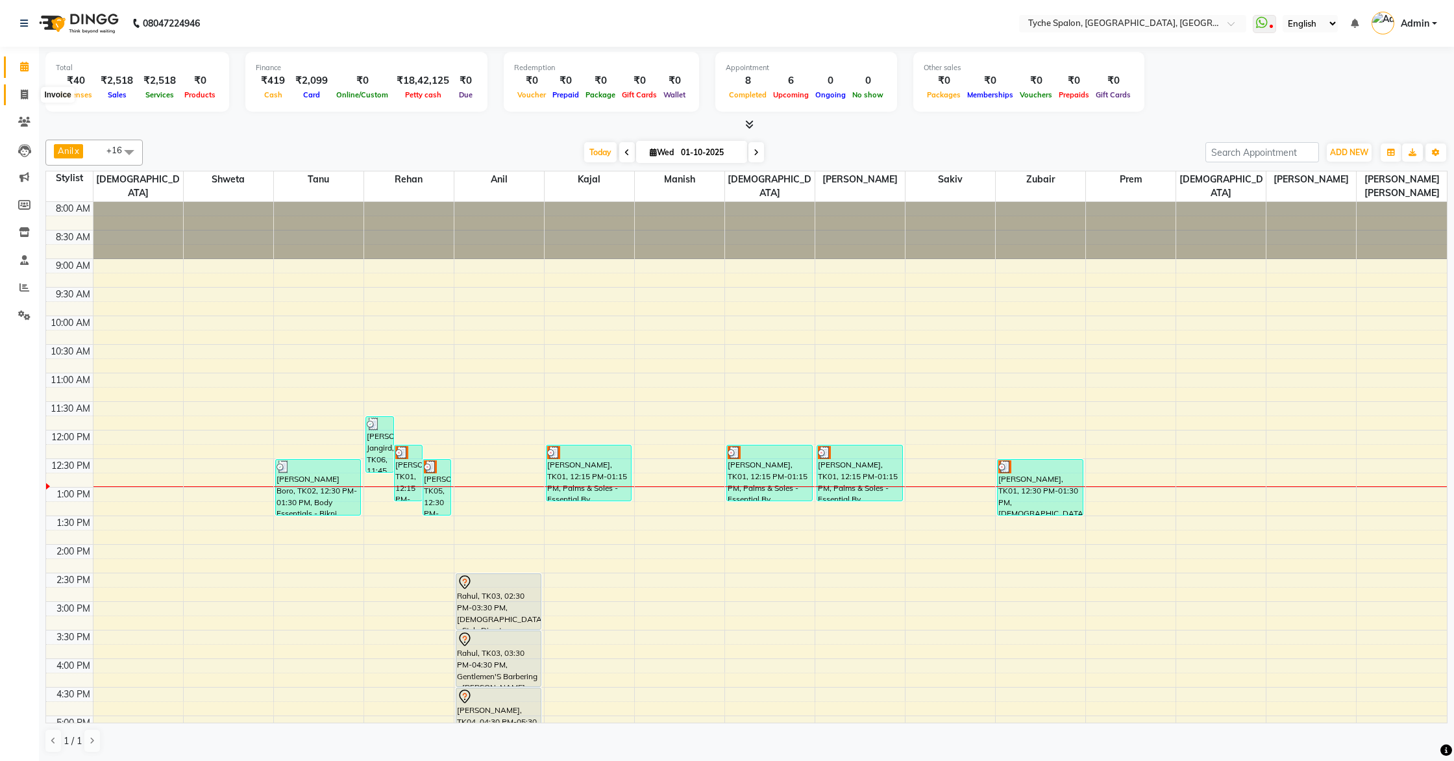
click at [27, 95] on icon at bounding box center [24, 95] width 7 height 10
select select "6320"
select select "service"
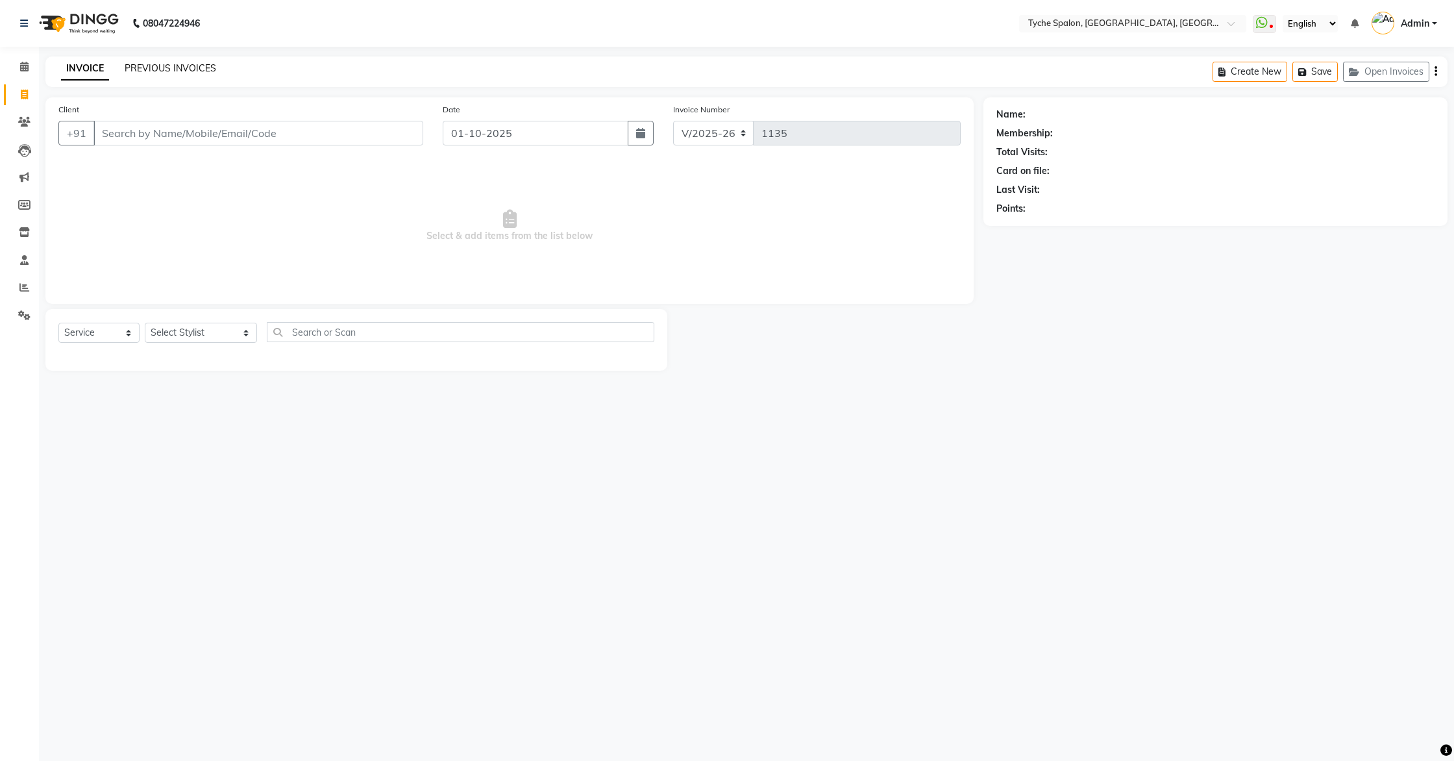
click at [143, 71] on link "PREVIOUS INVOICES" at bounding box center [171, 68] width 92 height 12
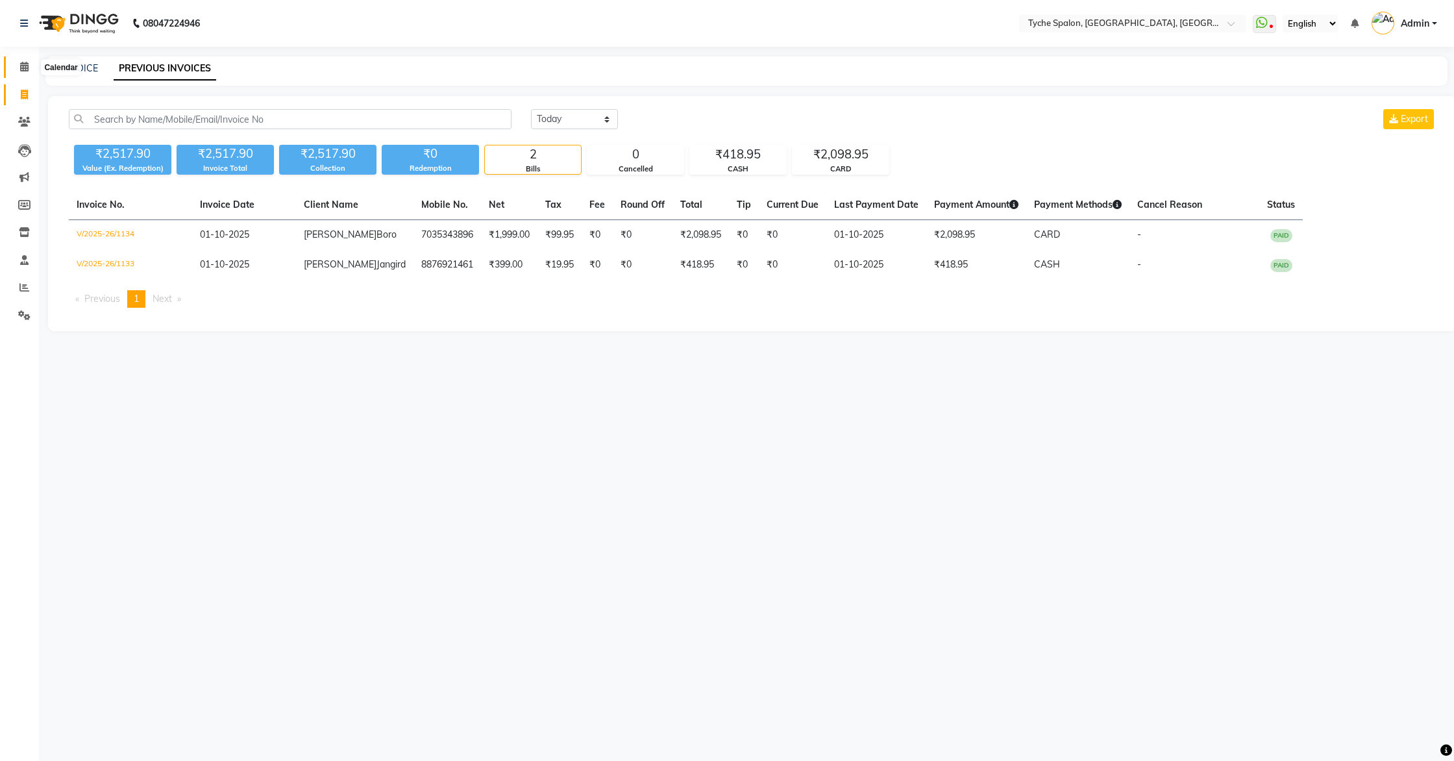
click at [23, 70] on icon at bounding box center [24, 67] width 8 height 10
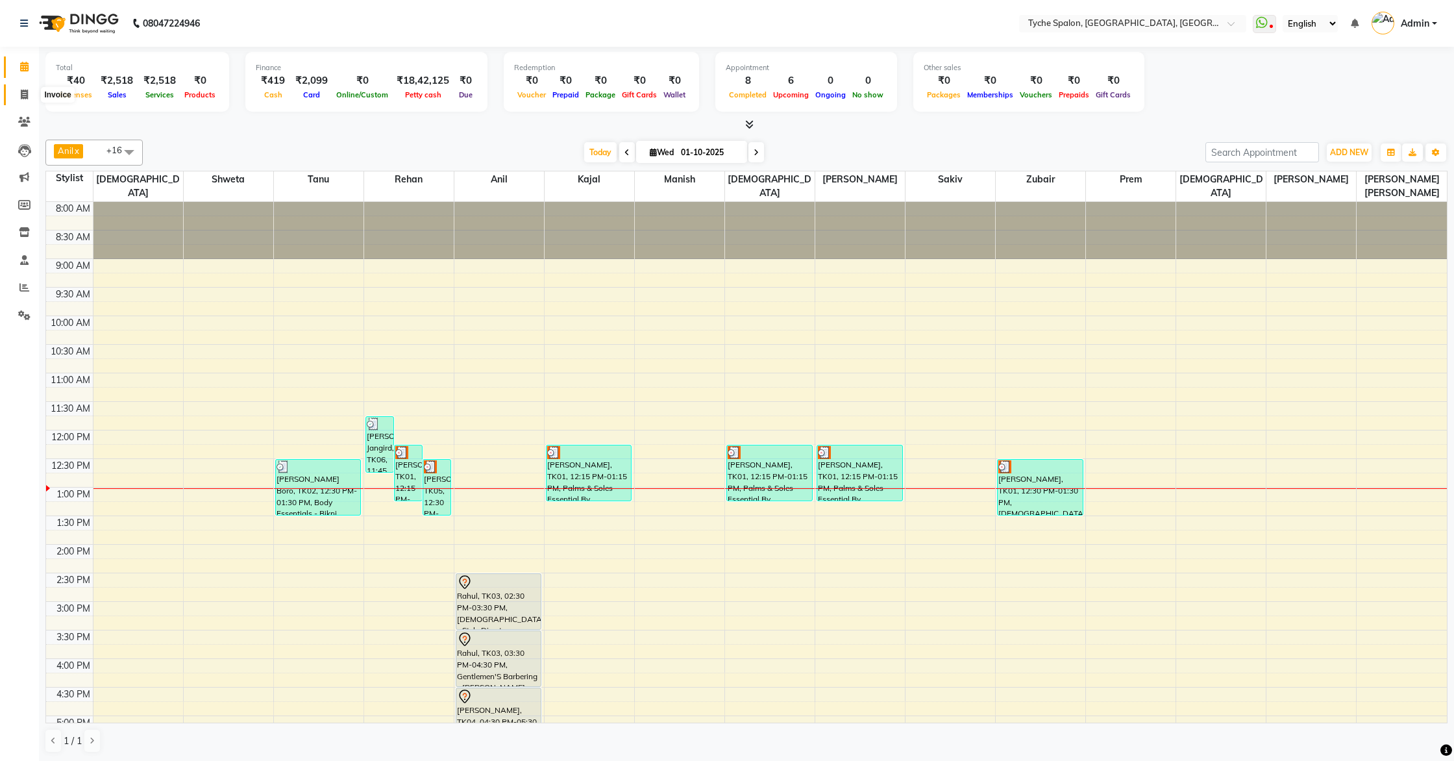
click at [19, 89] on span at bounding box center [24, 95] width 23 height 15
select select "6320"
select select "service"
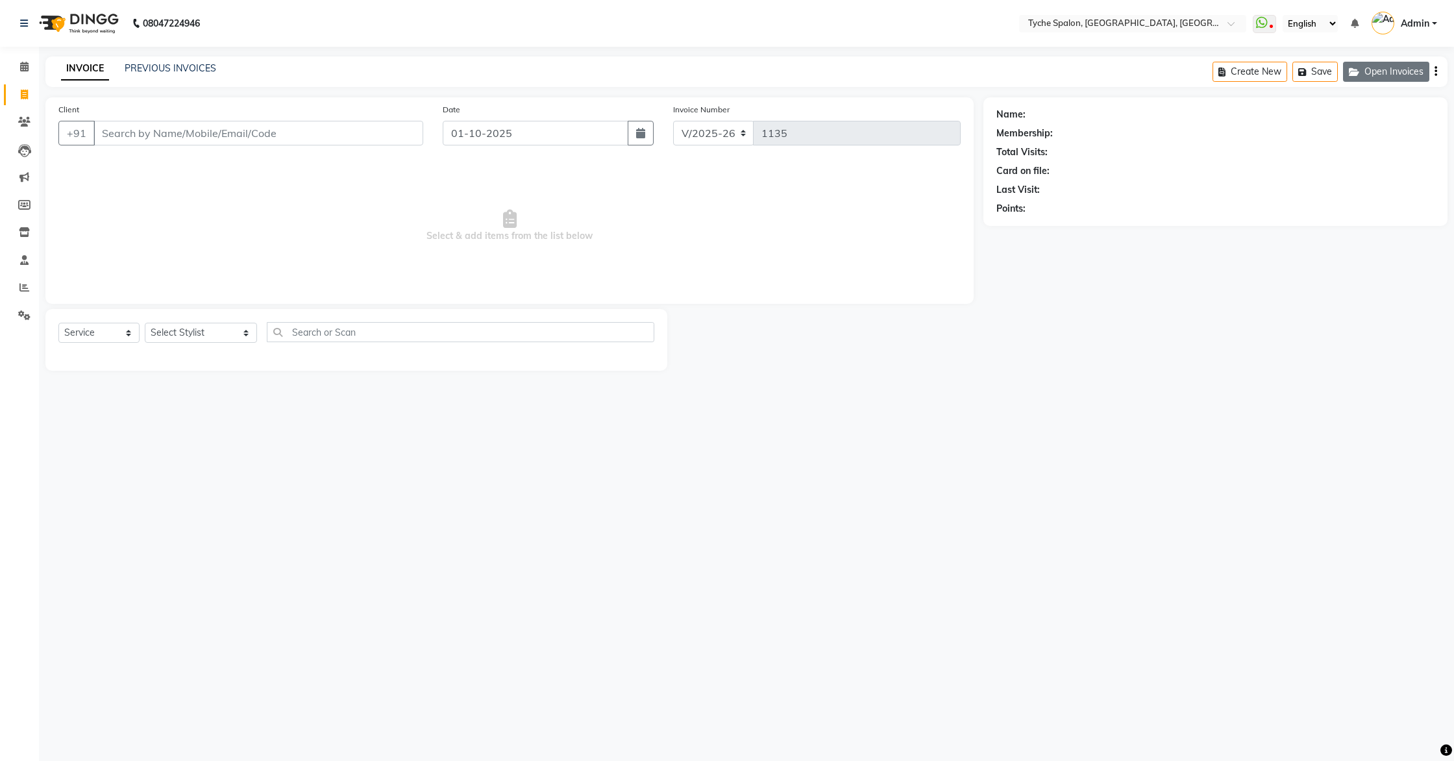
click at [1374, 70] on button "Open Invoices" at bounding box center [1386, 72] width 86 height 20
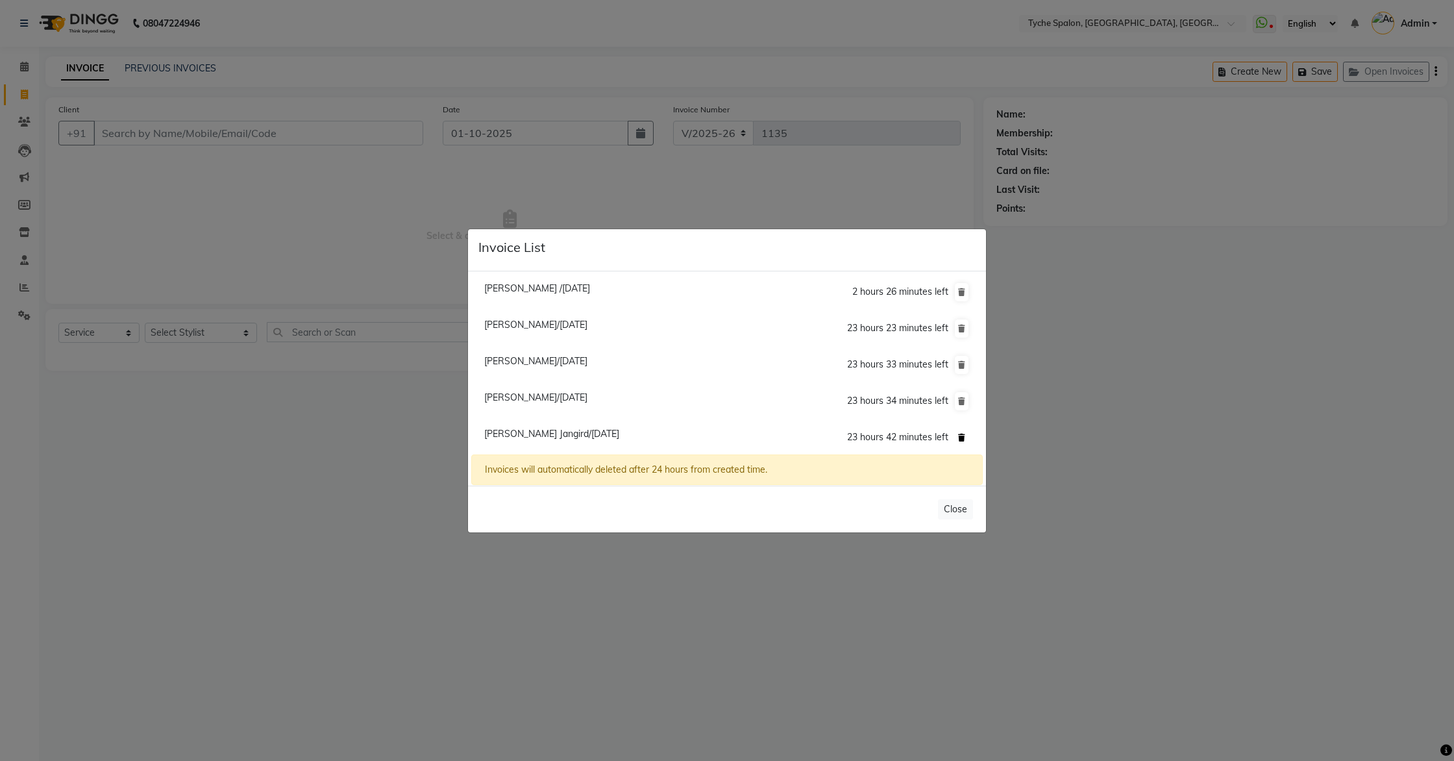
click at [962, 439] on icon at bounding box center [961, 438] width 7 height 8
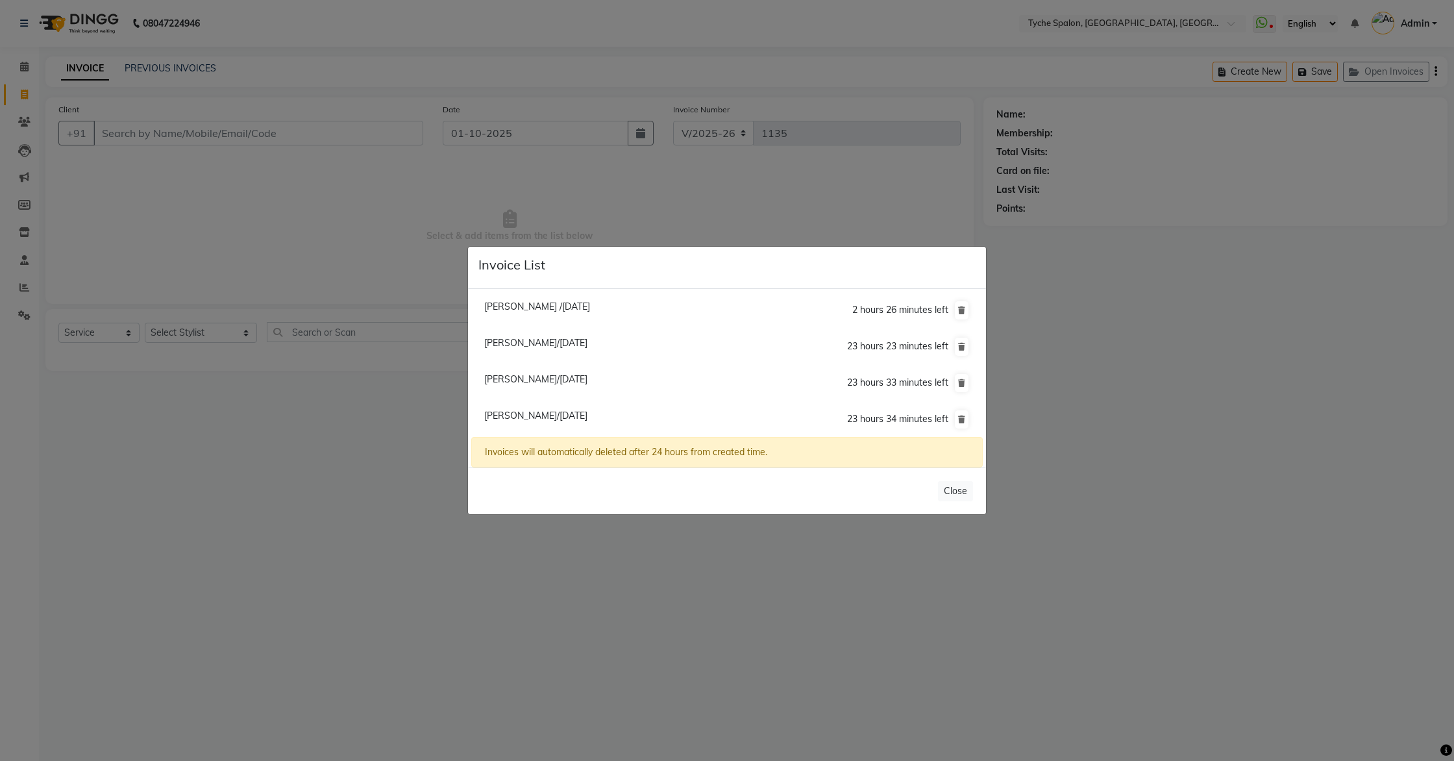
click at [514, 379] on span "Uvika Null/01 October 2025" at bounding box center [535, 379] width 103 height 12
type input "7002503805"
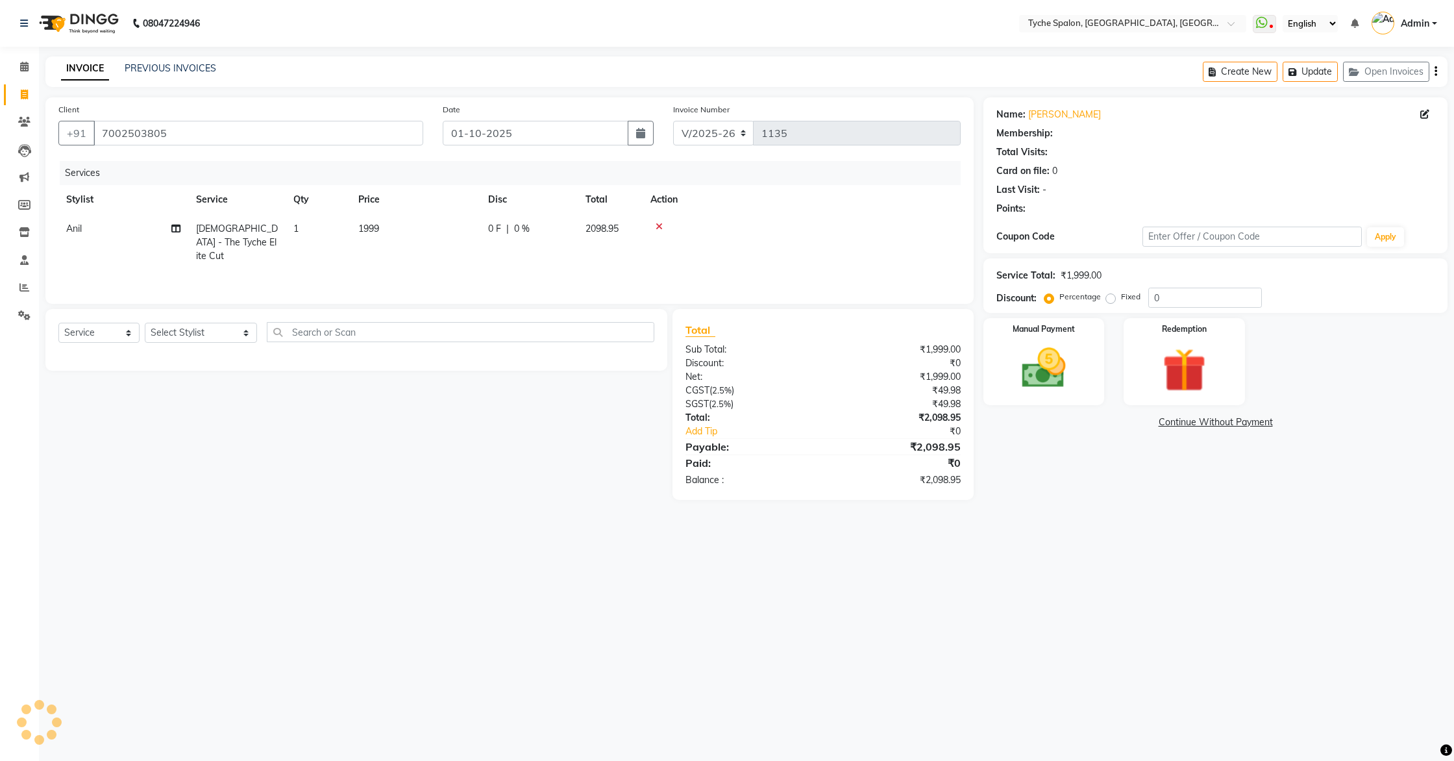
select select "1: Object"
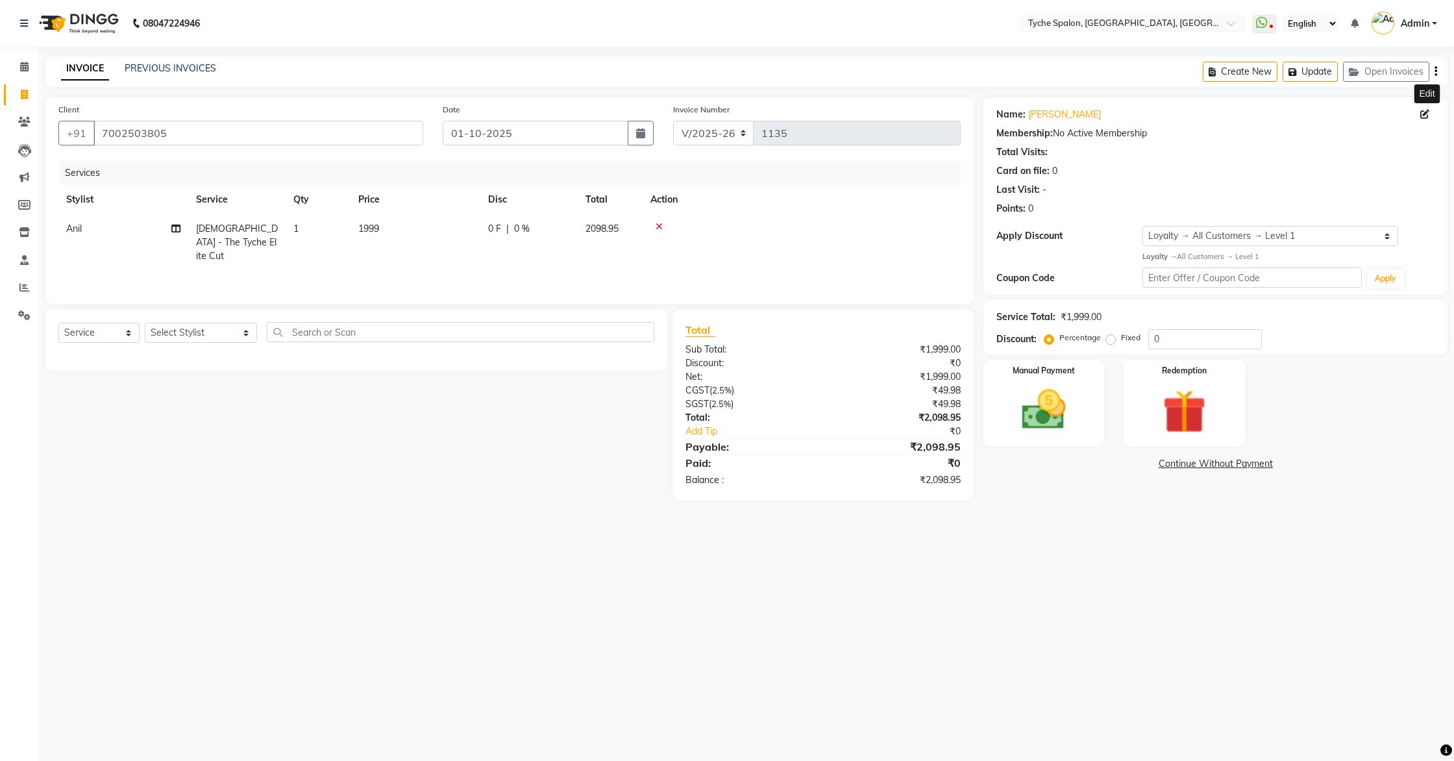
click at [1410, 114] on icon at bounding box center [1425, 114] width 9 height 9
select select "female"
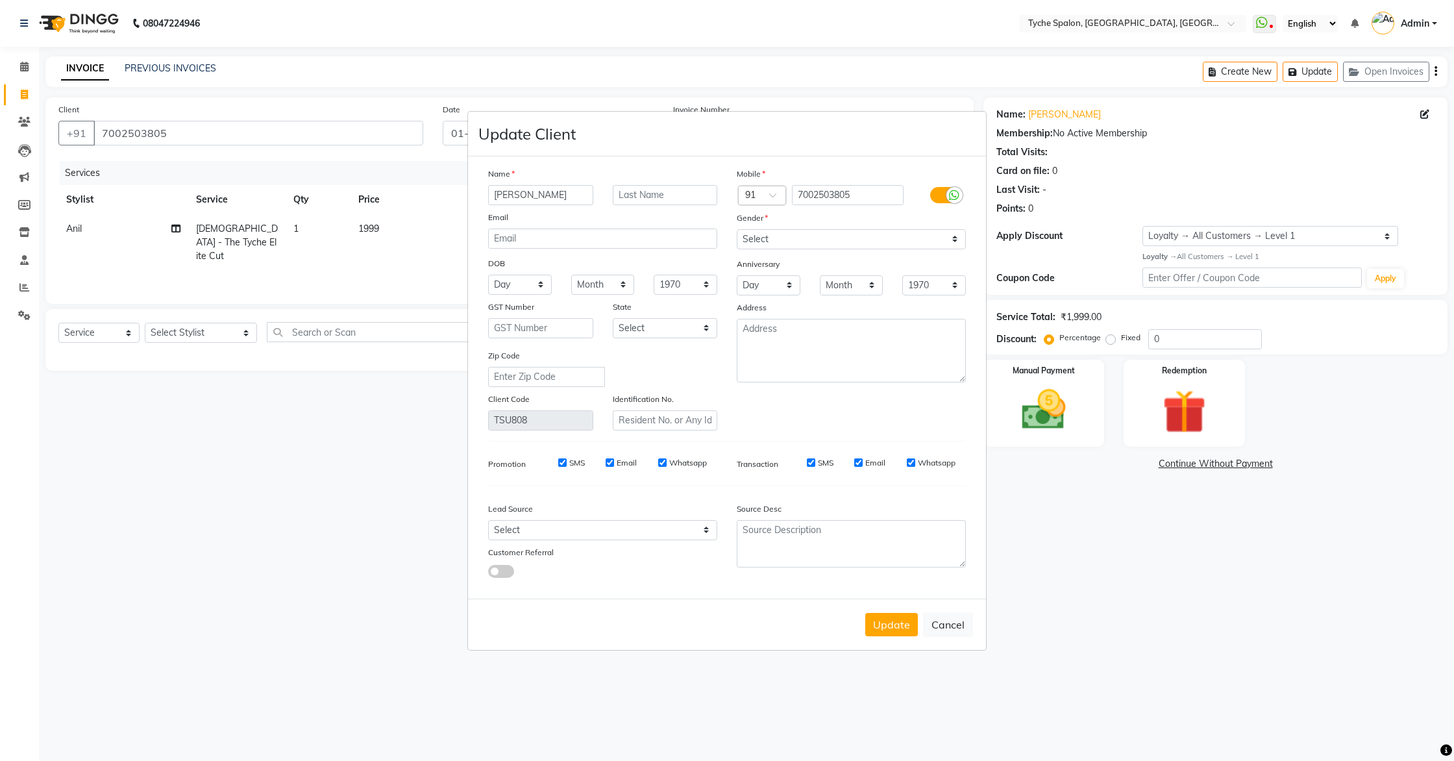
click at [501, 198] on input "Uvika" at bounding box center [540, 195] width 105 height 20
type input "Yuvika"
click at [893, 625] on button "Update" at bounding box center [891, 624] width 53 height 23
select select
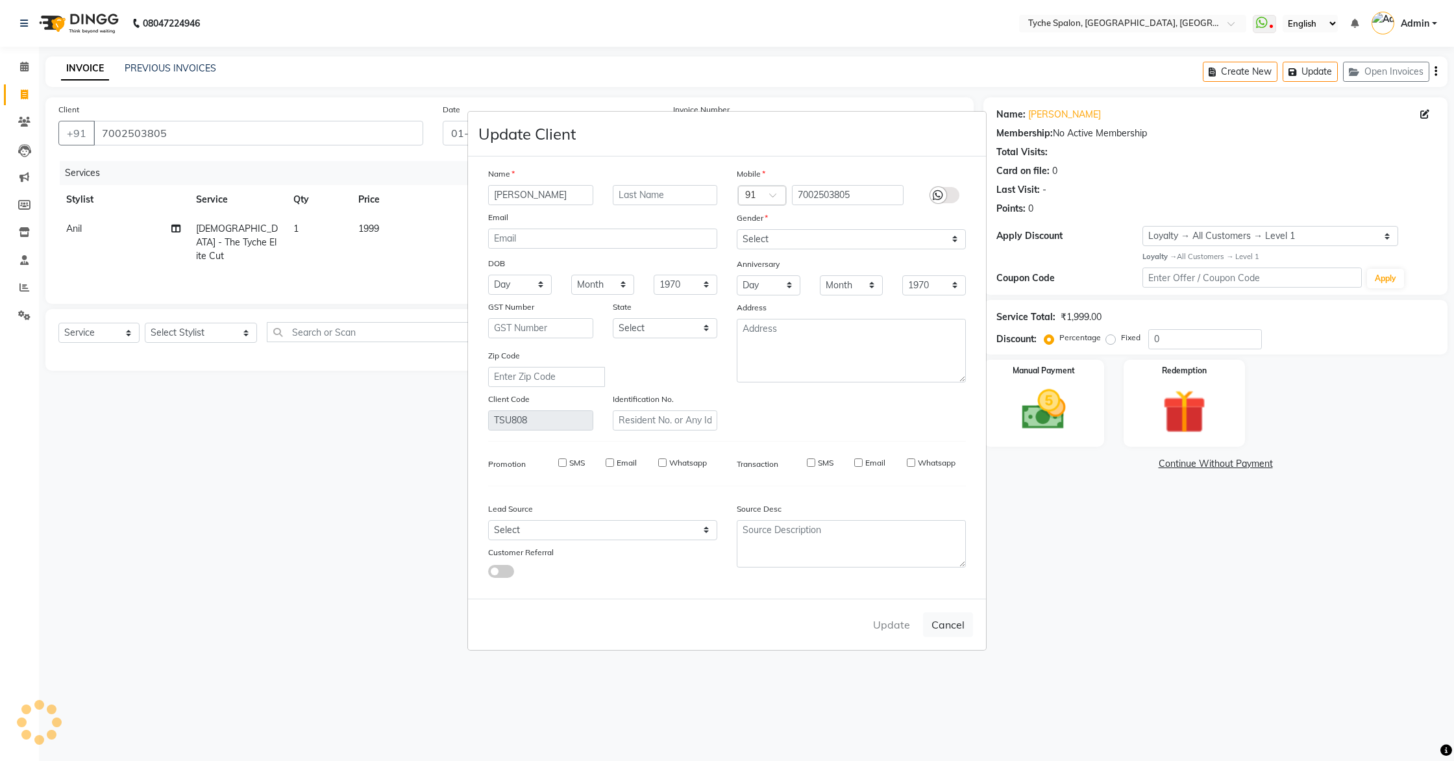
select select
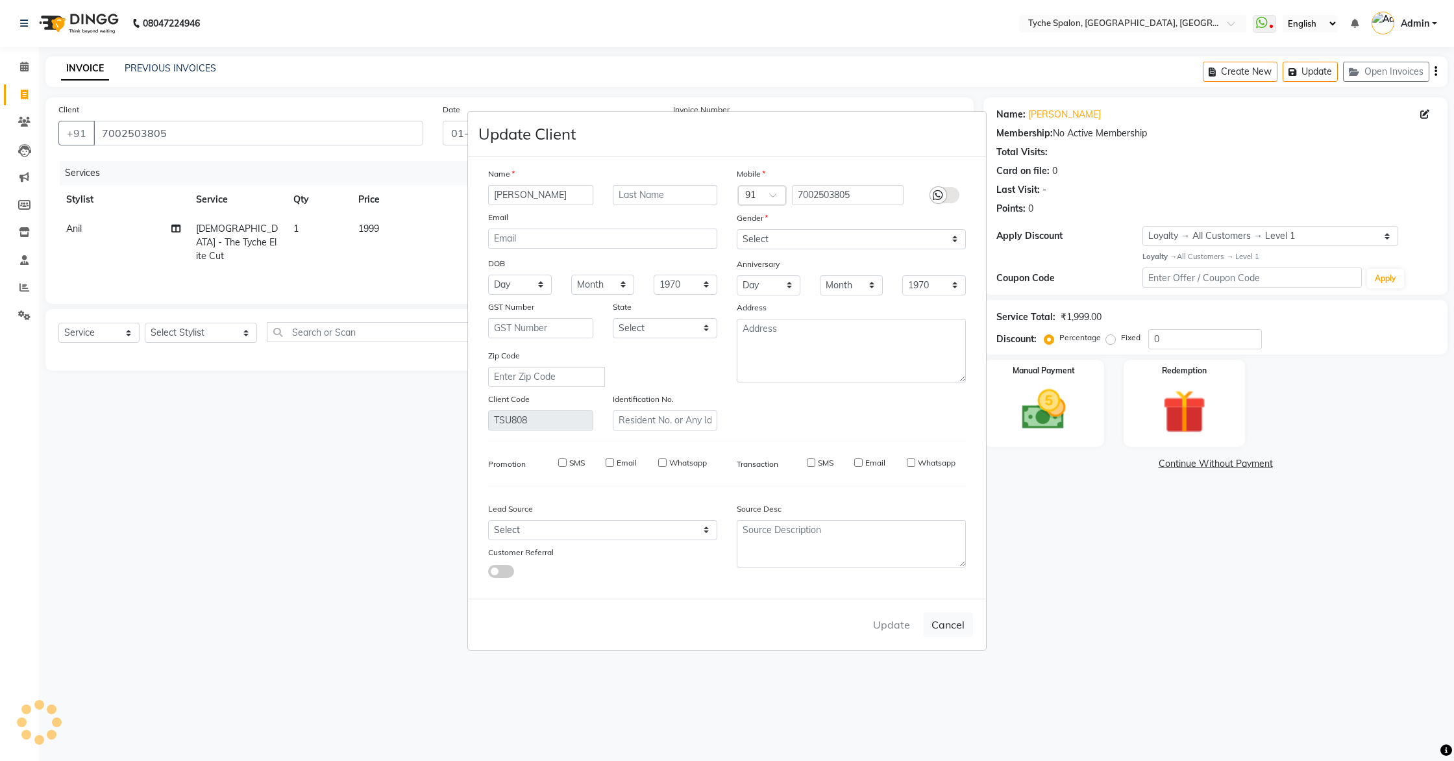
checkbox input "false"
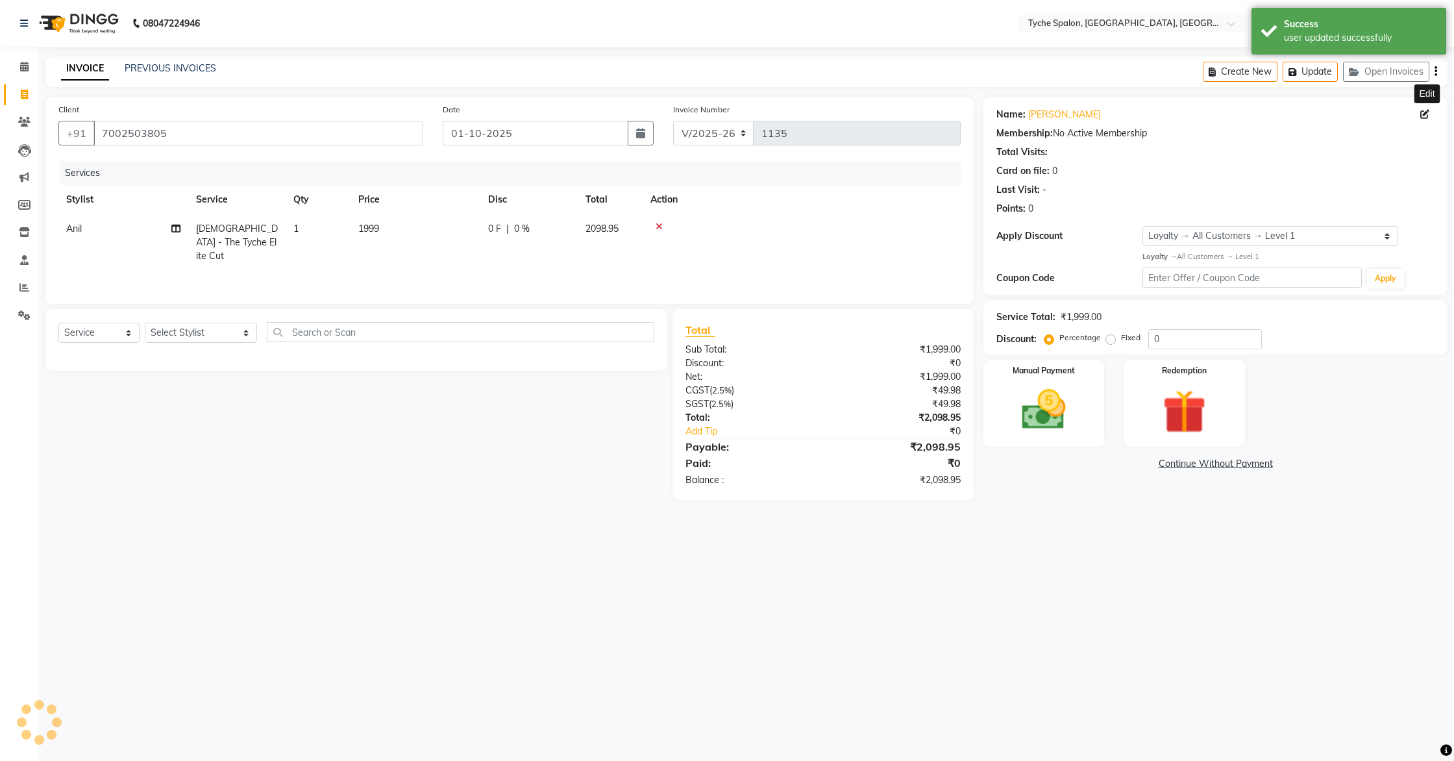
select select "1: Object"
click at [1313, 79] on button "Update" at bounding box center [1310, 72] width 55 height 20
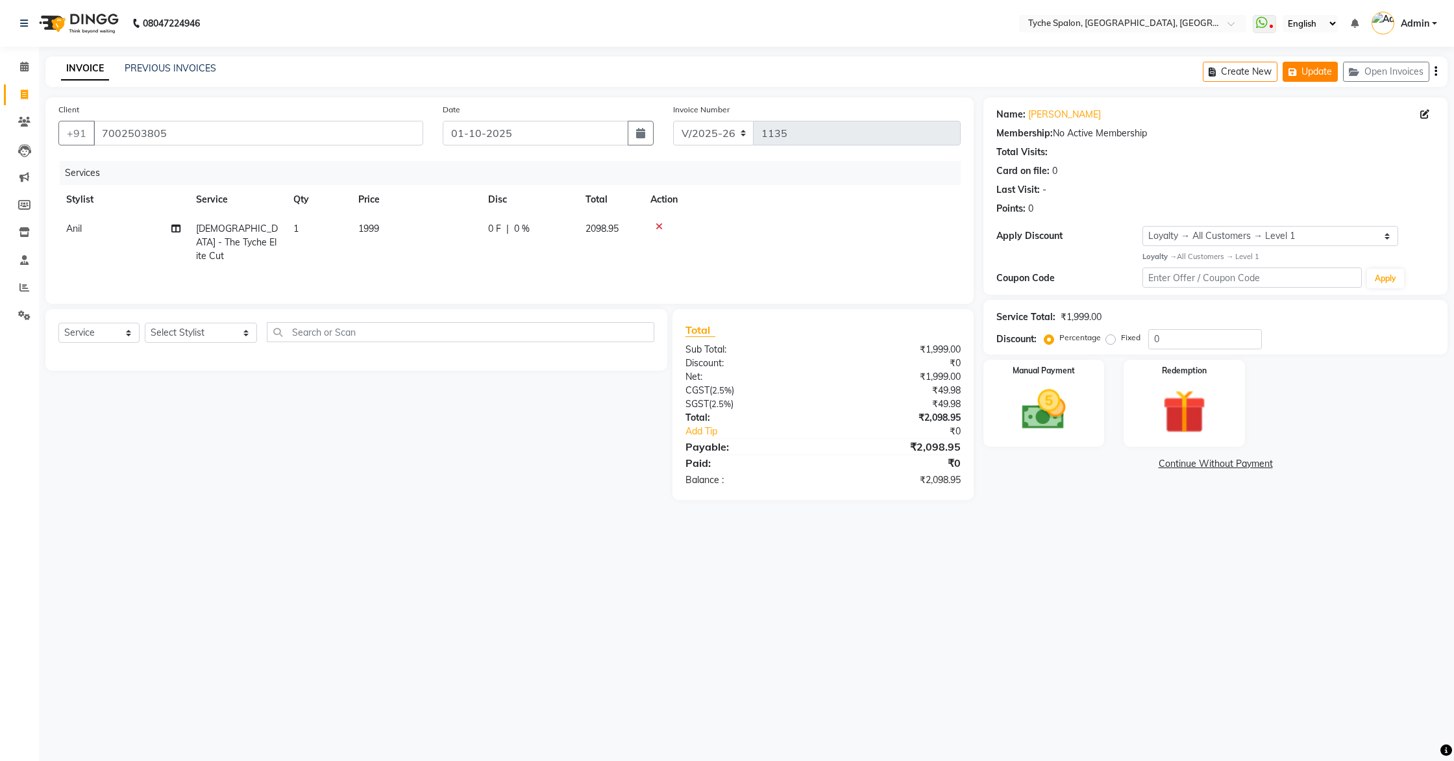
click at [1311, 73] on button "Update" at bounding box center [1310, 72] width 55 height 20
click at [1239, 75] on button "Create New" at bounding box center [1240, 72] width 75 height 20
select select "service"
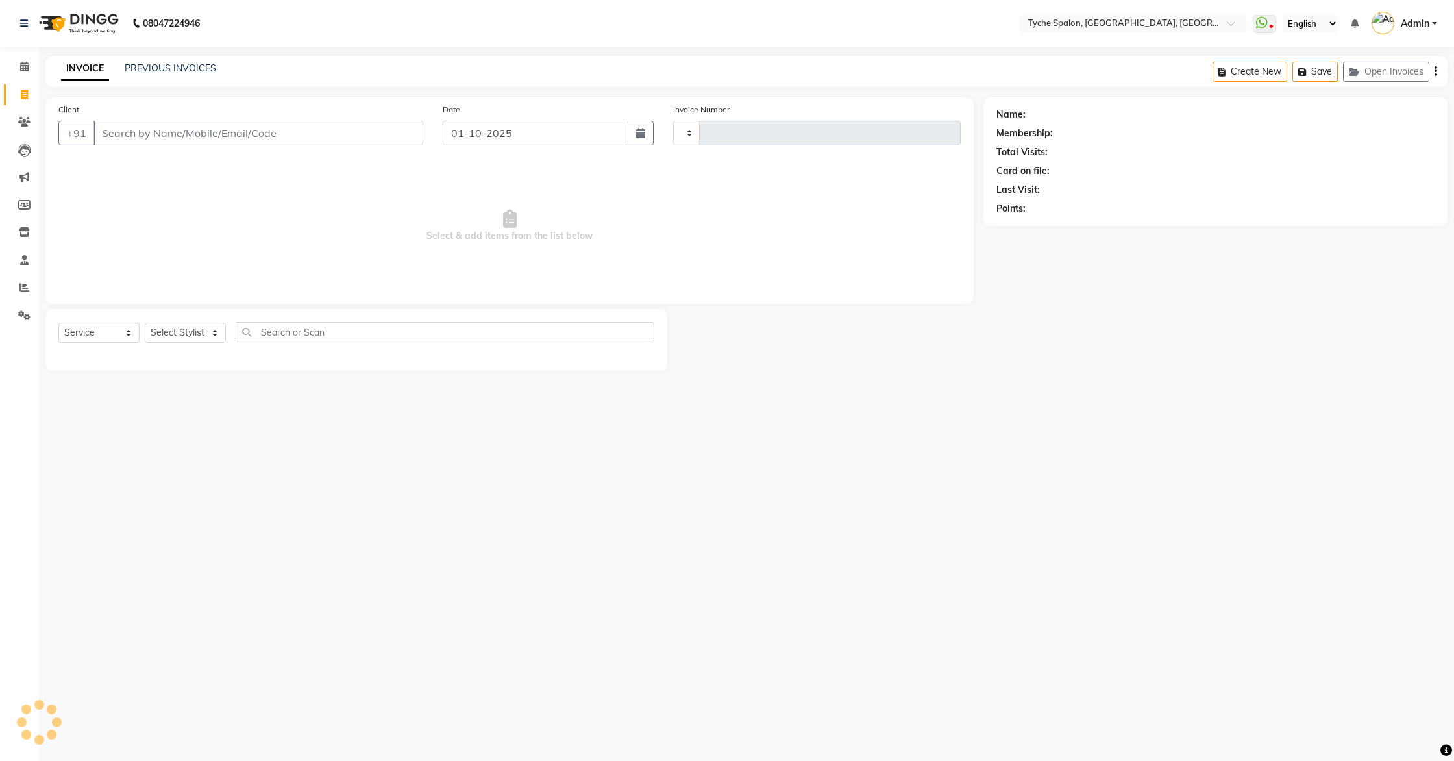
type input "1135"
select select "6320"
click at [203, 132] on input "Client" at bounding box center [258, 133] width 330 height 25
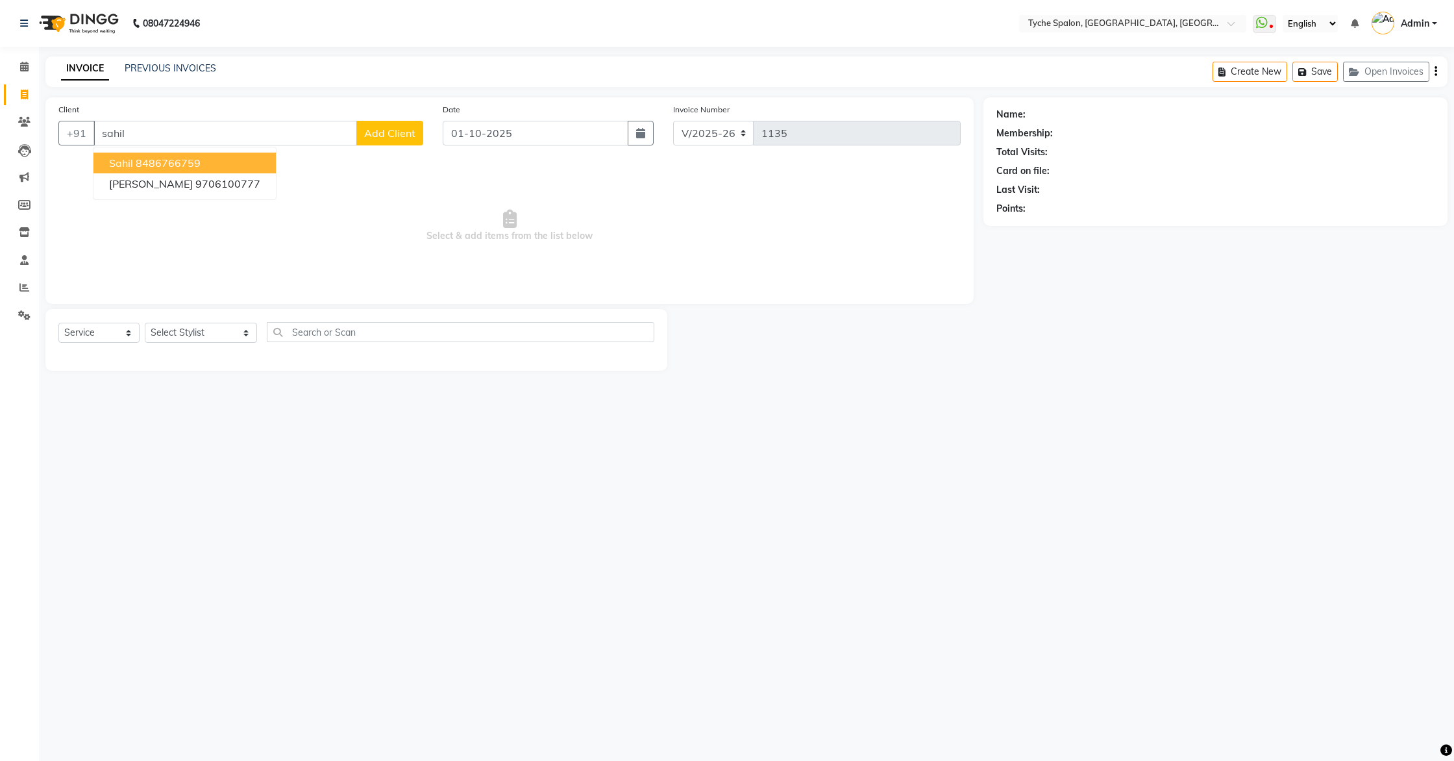
click at [199, 160] on ngb-highlight "8486766759" at bounding box center [168, 162] width 65 height 13
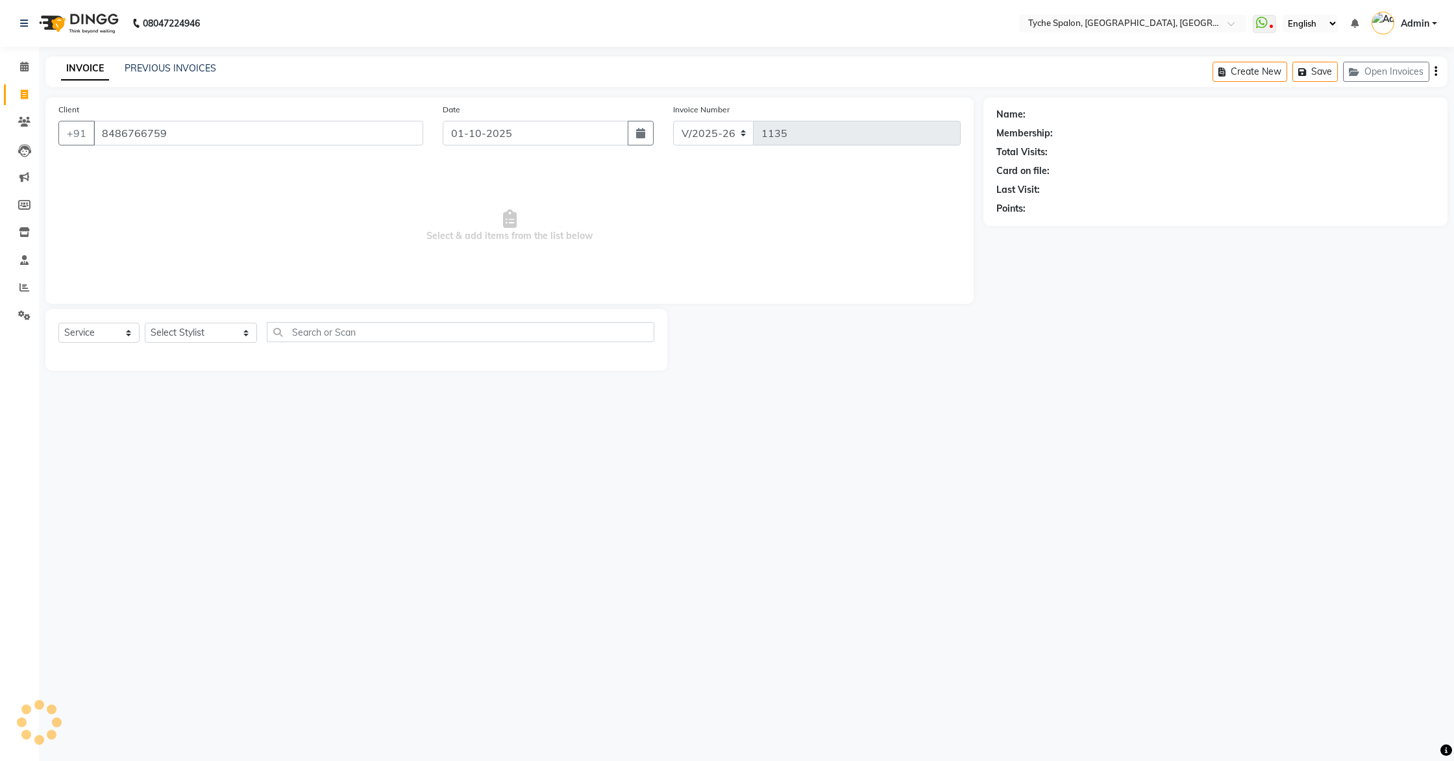
type input "8486766759"
select select "1: Object"
click at [94, 331] on select "Select Service Product Membership Package Voucher Prepaid Gift Card" at bounding box center [98, 333] width 81 height 20
select select "membership"
click at [58, 323] on select "Select Service Product Membership Package Voucher Prepaid Gift Card" at bounding box center [98, 333] width 81 height 20
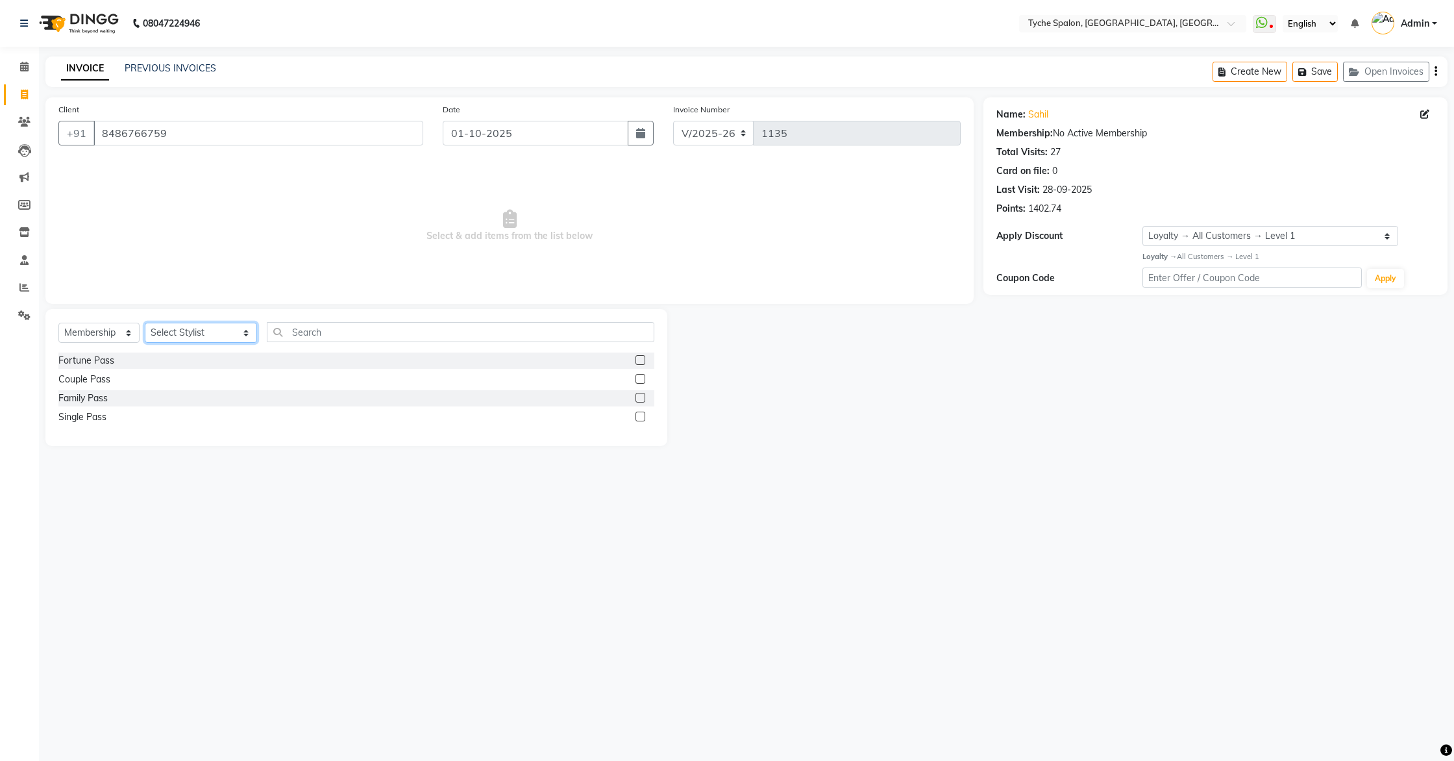
click at [180, 332] on select "Select Stylist Anil Anjali Devi Ishu Jenny Chophy Kajal Liza Manish Prabhjot Pr…" at bounding box center [201, 333] width 112 height 20
select select "47470"
click at [145, 323] on select "Select Stylist Anil Anjali Devi Ishu Jenny Chophy Kajal Liza Manish Prabhjot Pr…" at bounding box center [201, 333] width 112 height 20
click at [641, 377] on label at bounding box center [641, 379] width 10 height 10
click at [641, 377] on input "checkbox" at bounding box center [640, 379] width 8 height 8
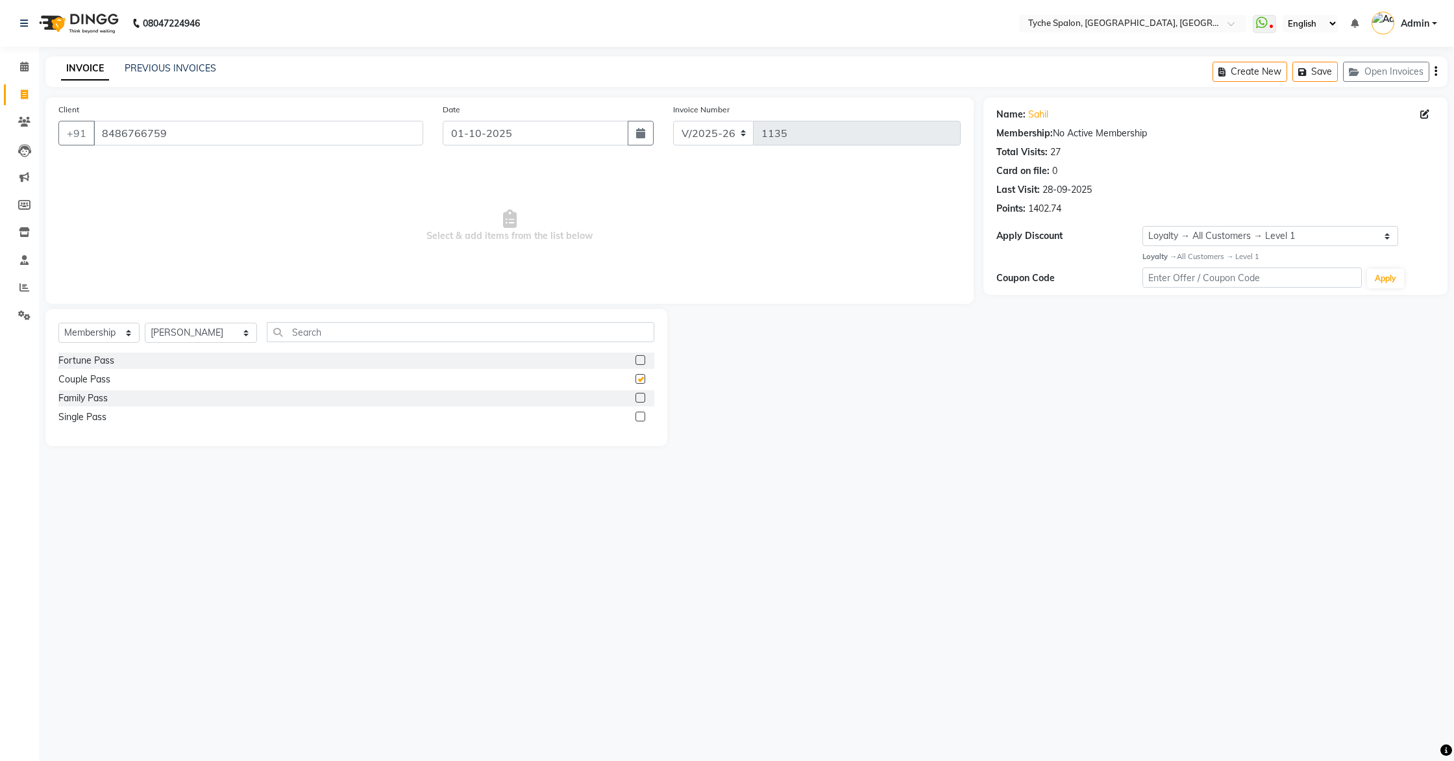
select select "select"
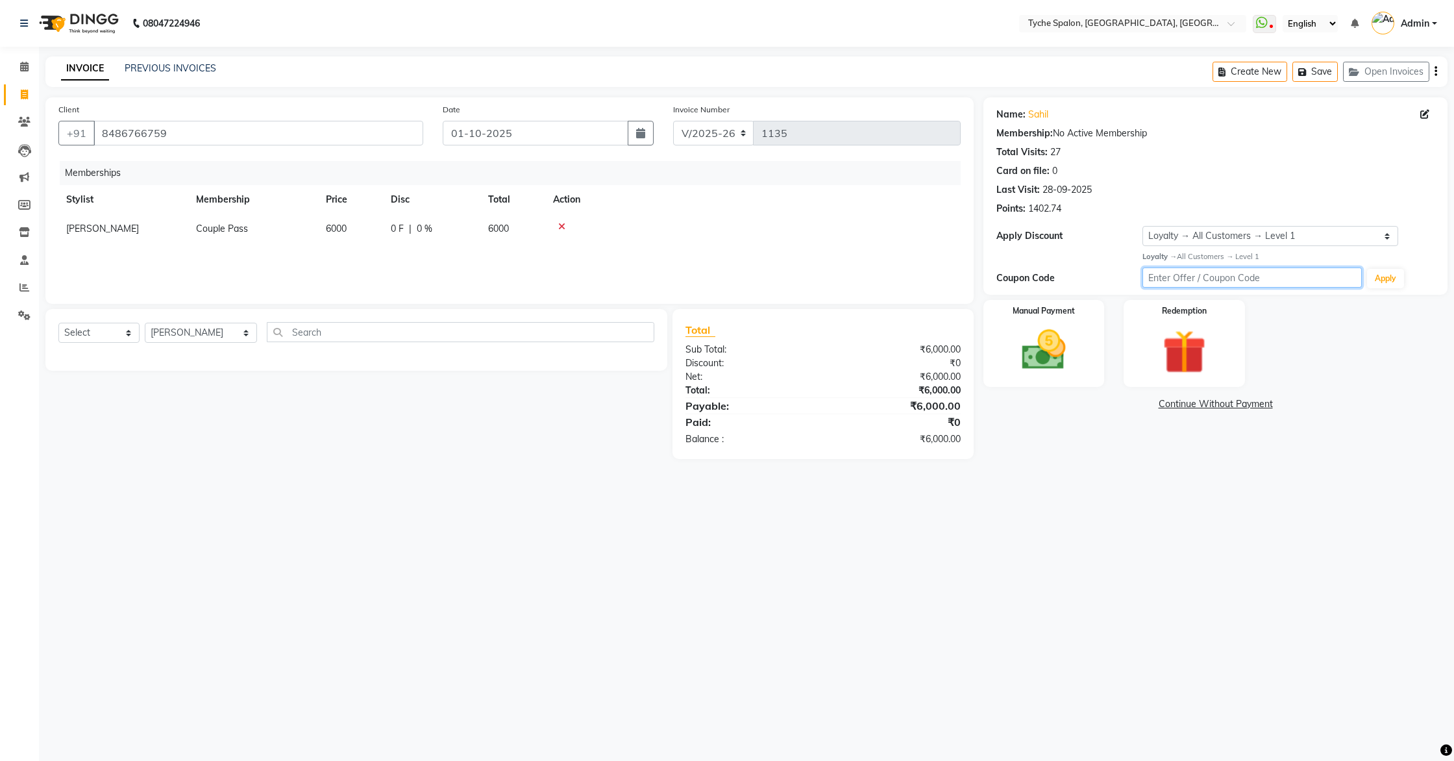
click at [1193, 282] on input "text" at bounding box center [1252, 277] width 219 height 20
type input "10"
click at [202, 330] on select "Select Stylist Anil Anjali Devi Ishu Jenny Chophy Kajal Liza Manish Prabhjot Pr…" at bounding box center [201, 333] width 112 height 20
click at [229, 231] on span "Couple Pass" at bounding box center [222, 229] width 52 height 12
select select "47470"
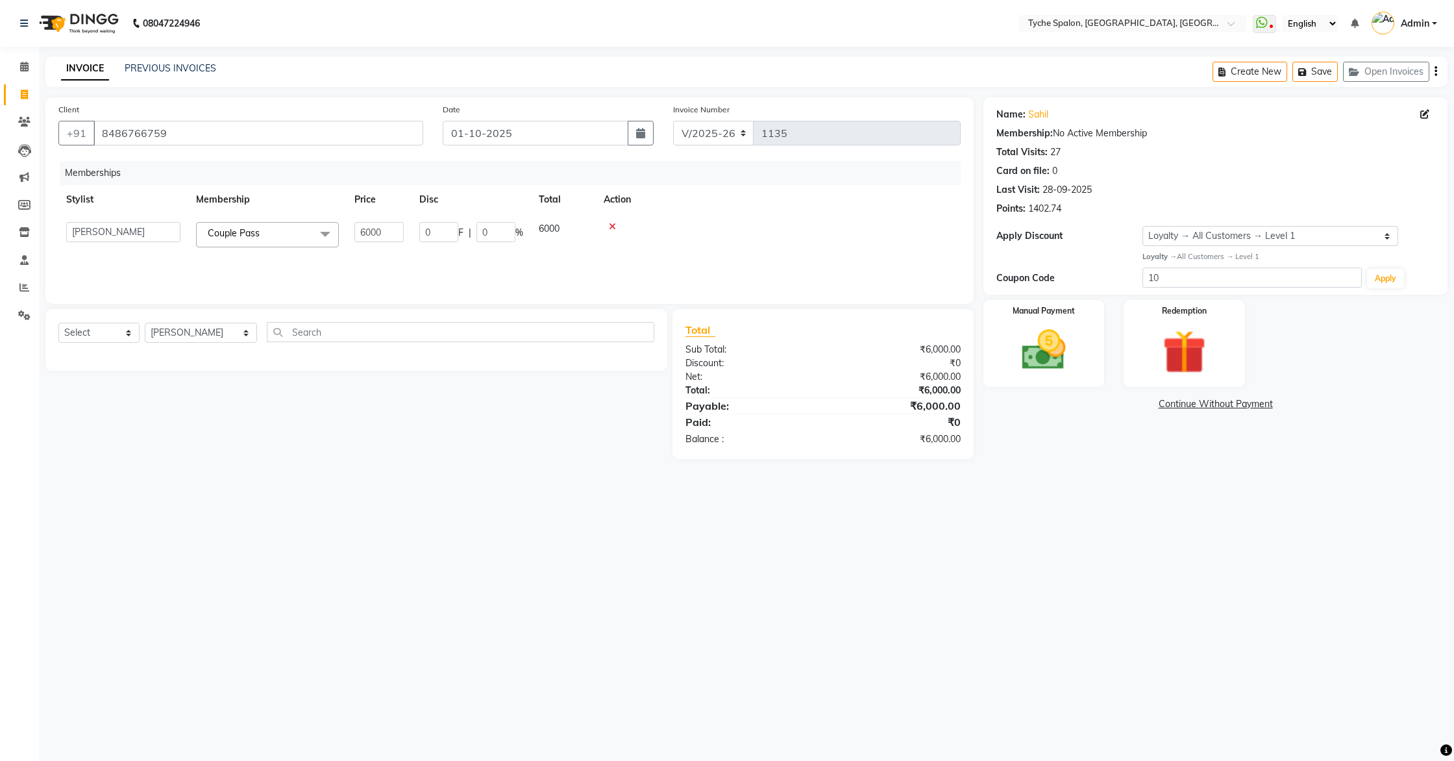
click at [229, 231] on span "Couple Pass" at bounding box center [234, 233] width 52 height 12
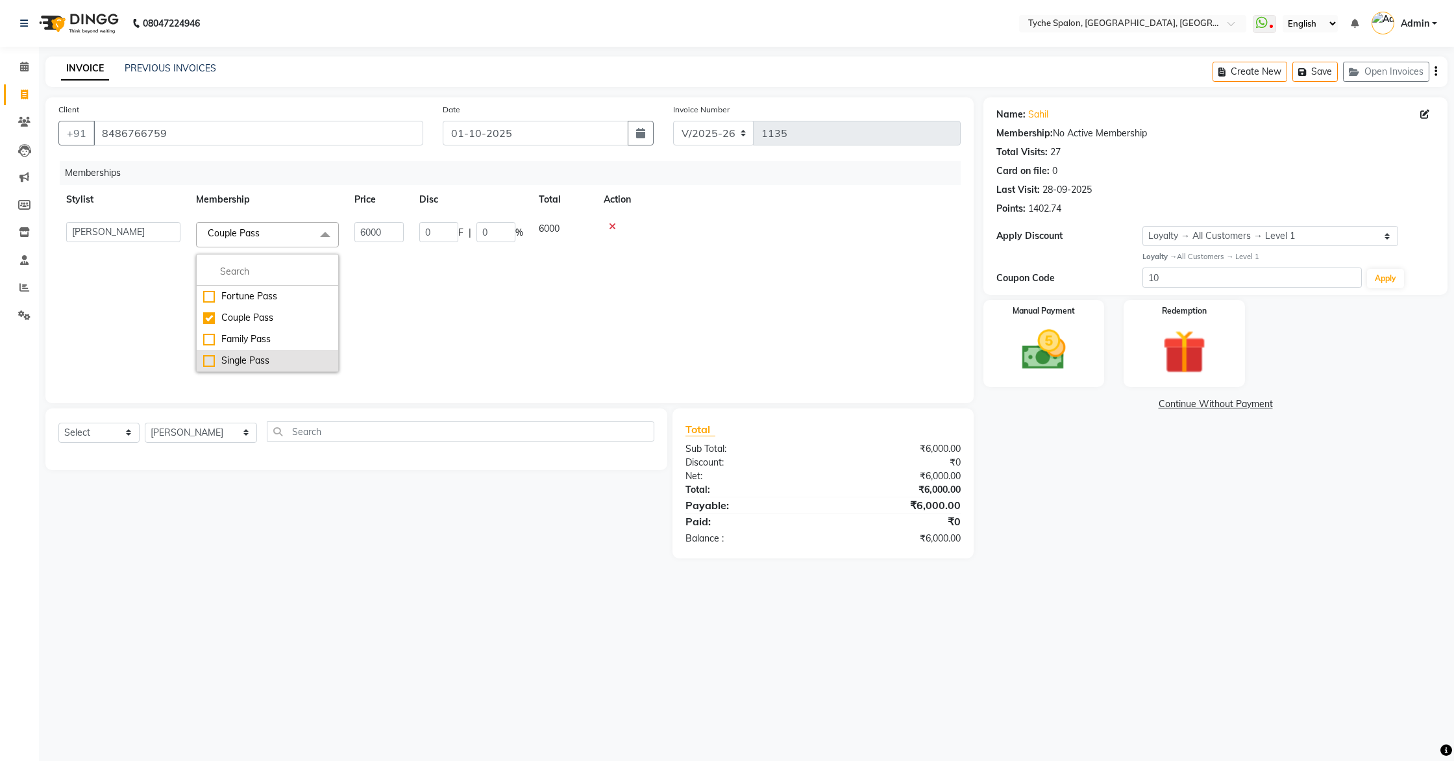
click at [254, 358] on div "Single Pass" at bounding box center [267, 361] width 129 height 14
checkbox input "false"
checkbox input "true"
type input "3500"
click at [364, 304] on td "3500" at bounding box center [379, 297] width 65 height 166
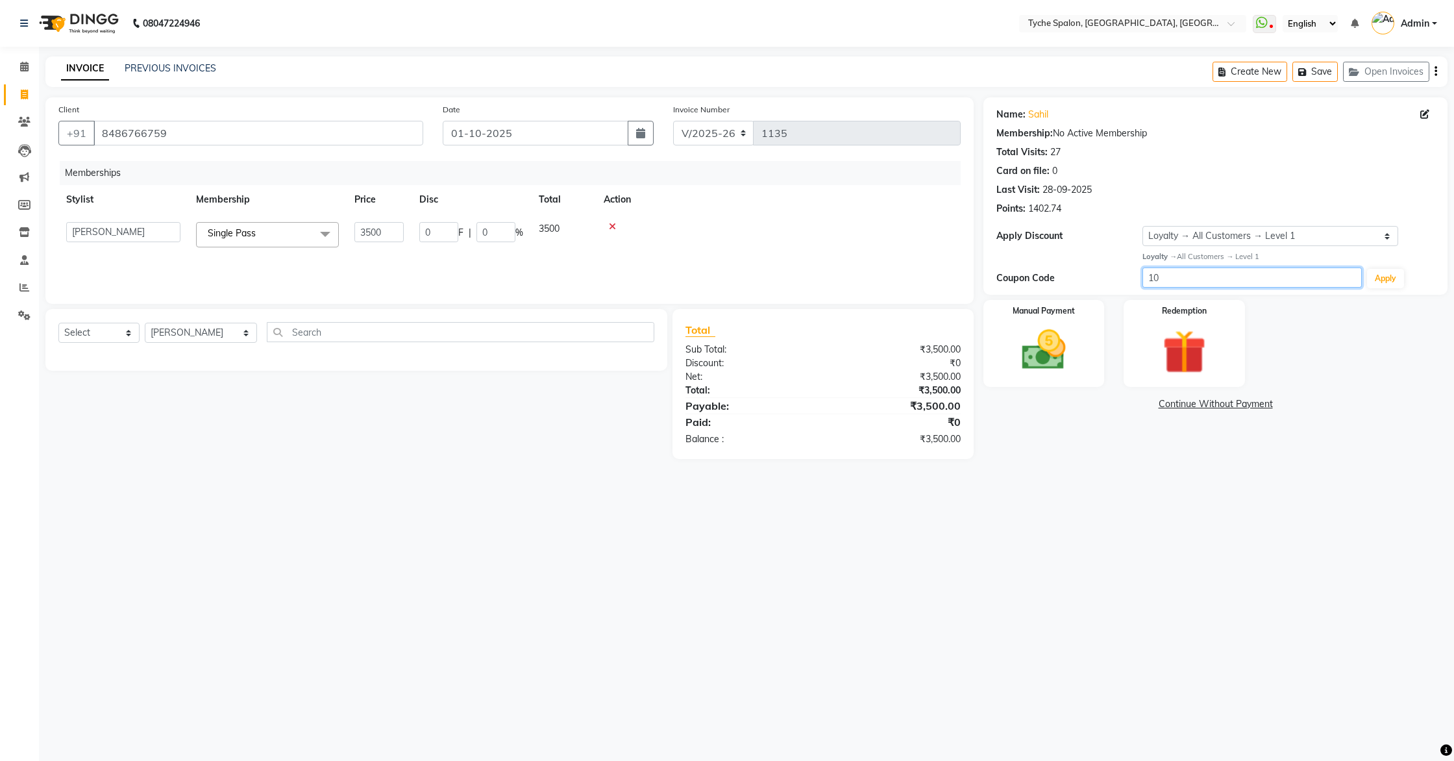
click at [1177, 278] on input "10" at bounding box center [1252, 277] width 219 height 20
type input "100"
click at [987, 271] on div "Name: Sahil Membership: No Active Membership Total Visits: 27 Card on file: 0 L…" at bounding box center [1216, 195] width 464 height 197
drag, startPoint x: 1180, startPoint y: 271, endPoint x: 1198, endPoint y: 276, distance: 18.1
click at [1198, 276] on input "100" at bounding box center [1252, 277] width 219 height 20
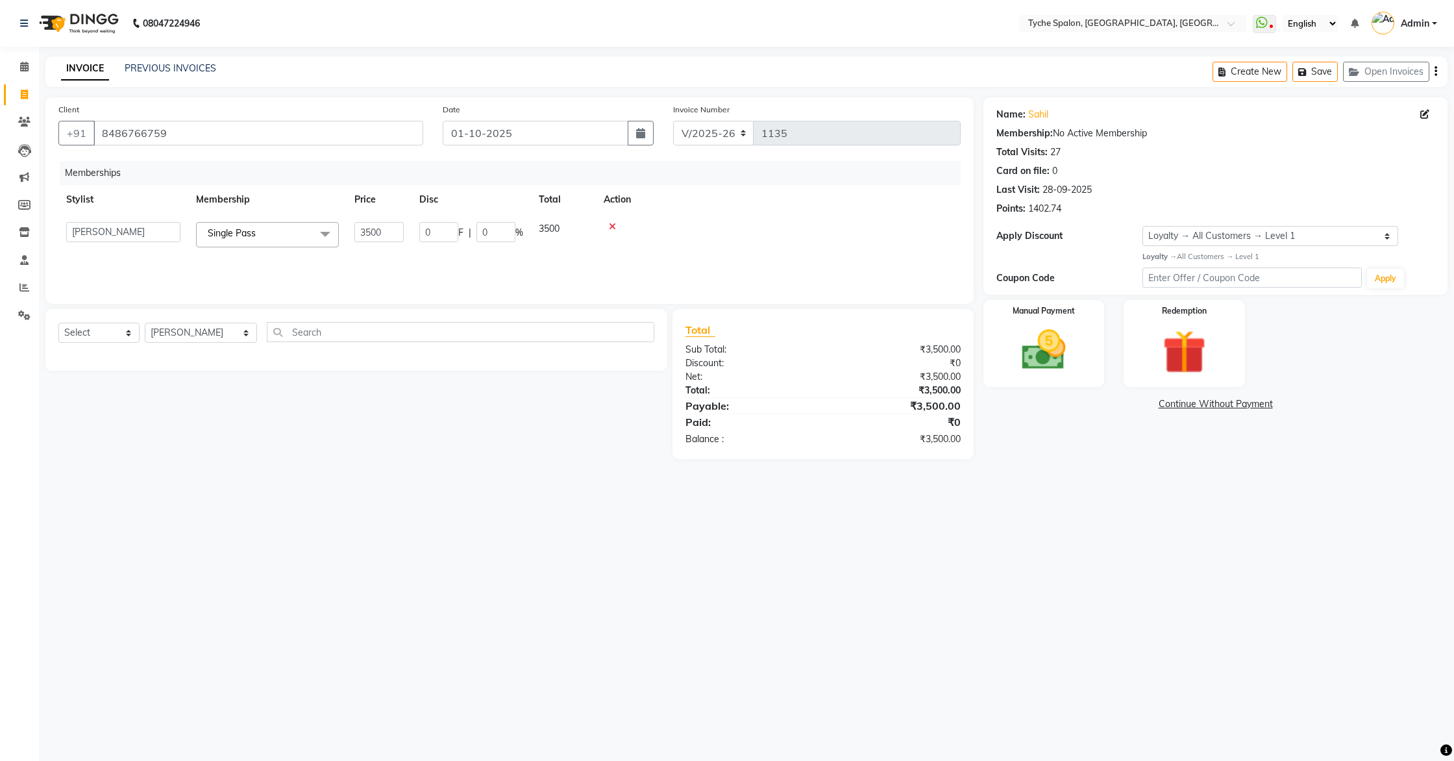
click at [595, 274] on div "Memberships Stylist Membership Price Disc Total Action Anil Anjali Devi Ishu Je…" at bounding box center [509, 226] width 902 height 130
click at [505, 236] on input "0" at bounding box center [496, 232] width 39 height 20
type input "100"
click at [506, 262] on div "Memberships Stylist Membership Price Disc Total Action Jenny Chophy Single Pass…" at bounding box center [509, 226] width 902 height 130
click at [1068, 360] on img at bounding box center [1044, 350] width 74 height 53
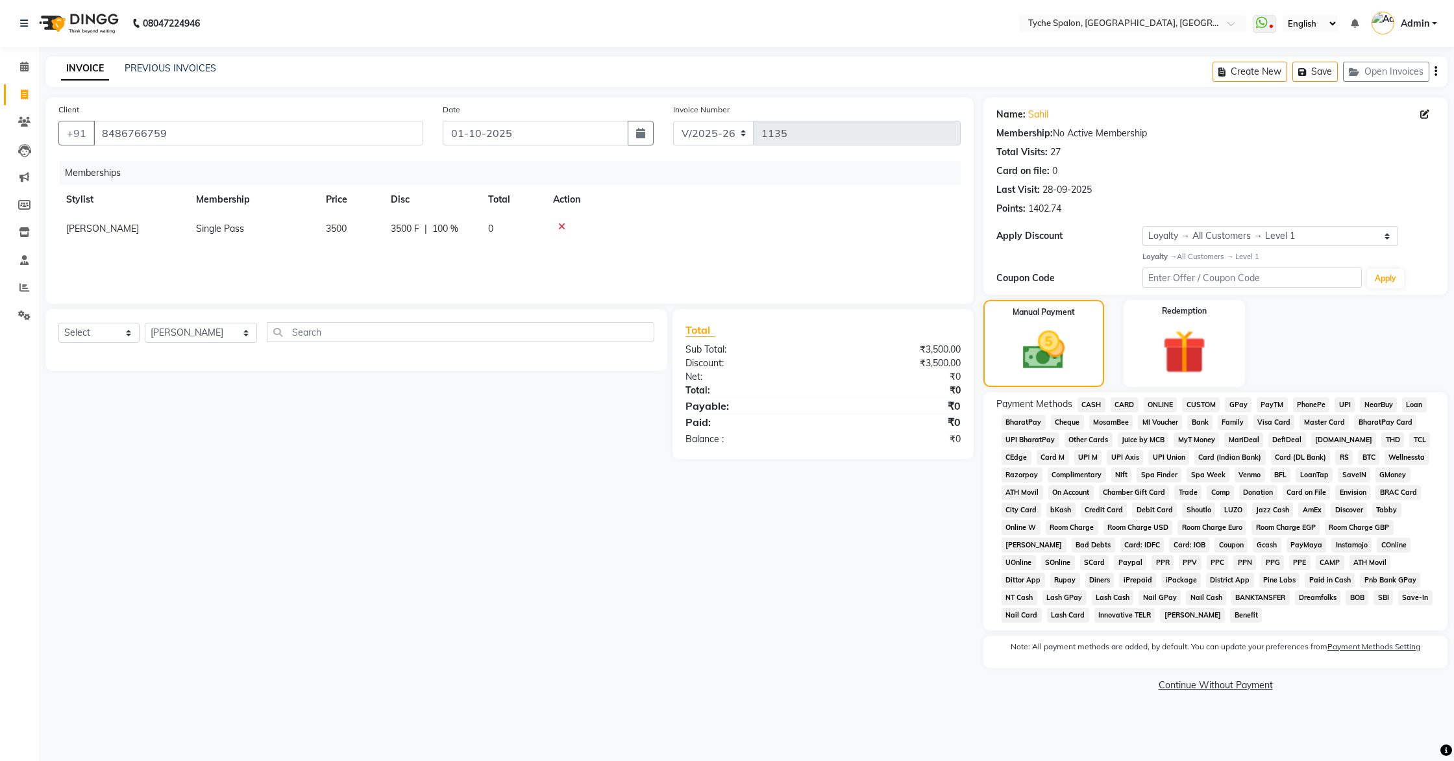
click at [1090, 404] on span "CASH" at bounding box center [1092, 404] width 28 height 15
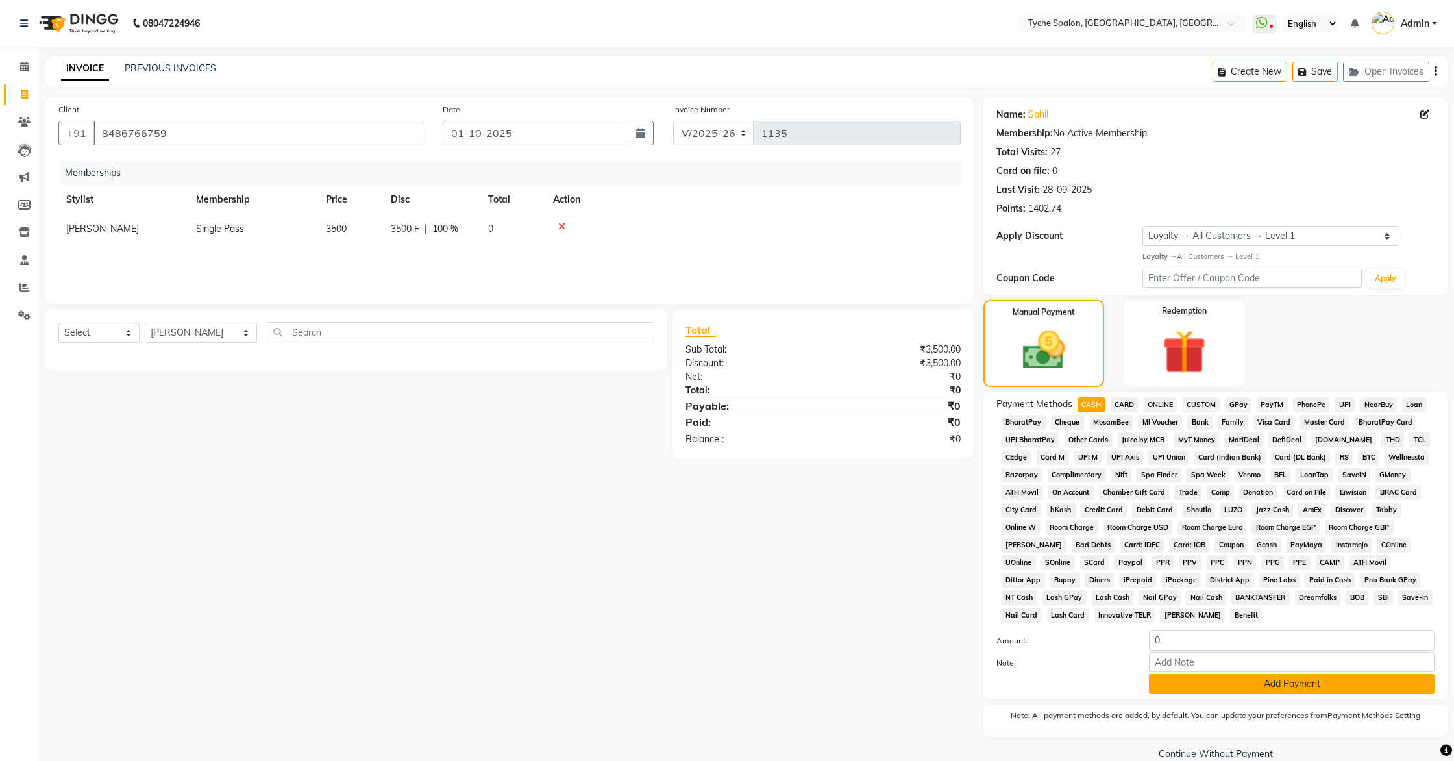
click at [1213, 690] on button "Add Payment" at bounding box center [1292, 684] width 286 height 20
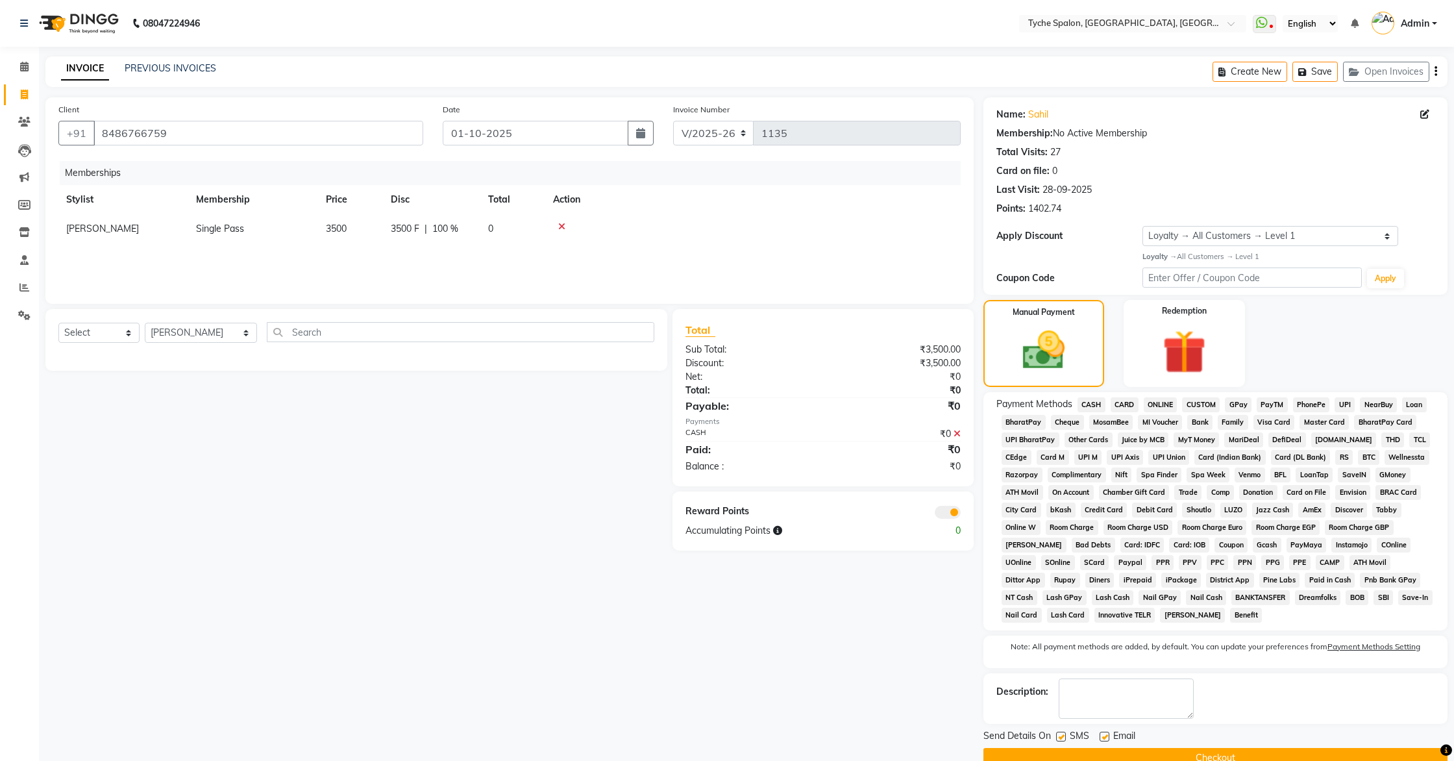
scroll to position [27, 0]
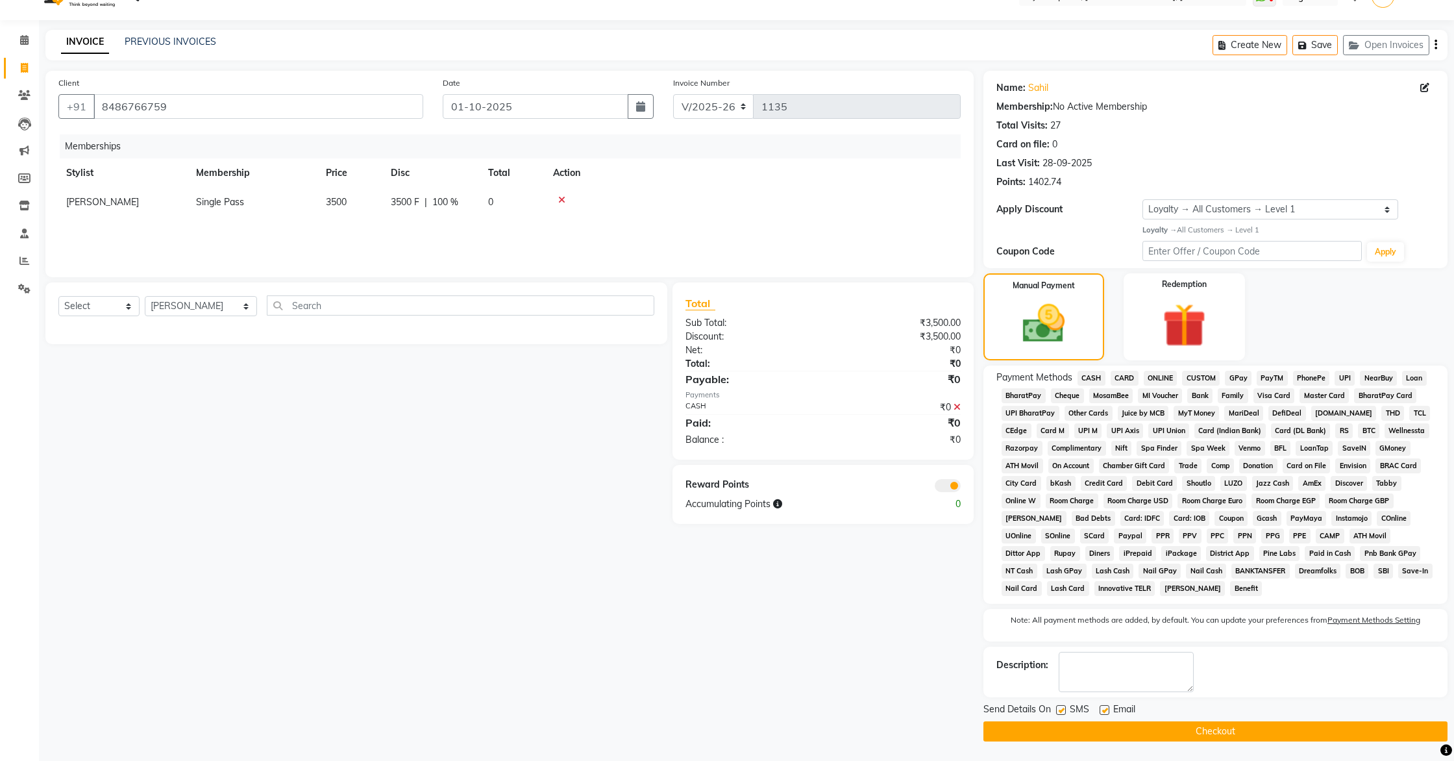
click at [1210, 690] on button "Checkout" at bounding box center [1216, 731] width 464 height 20
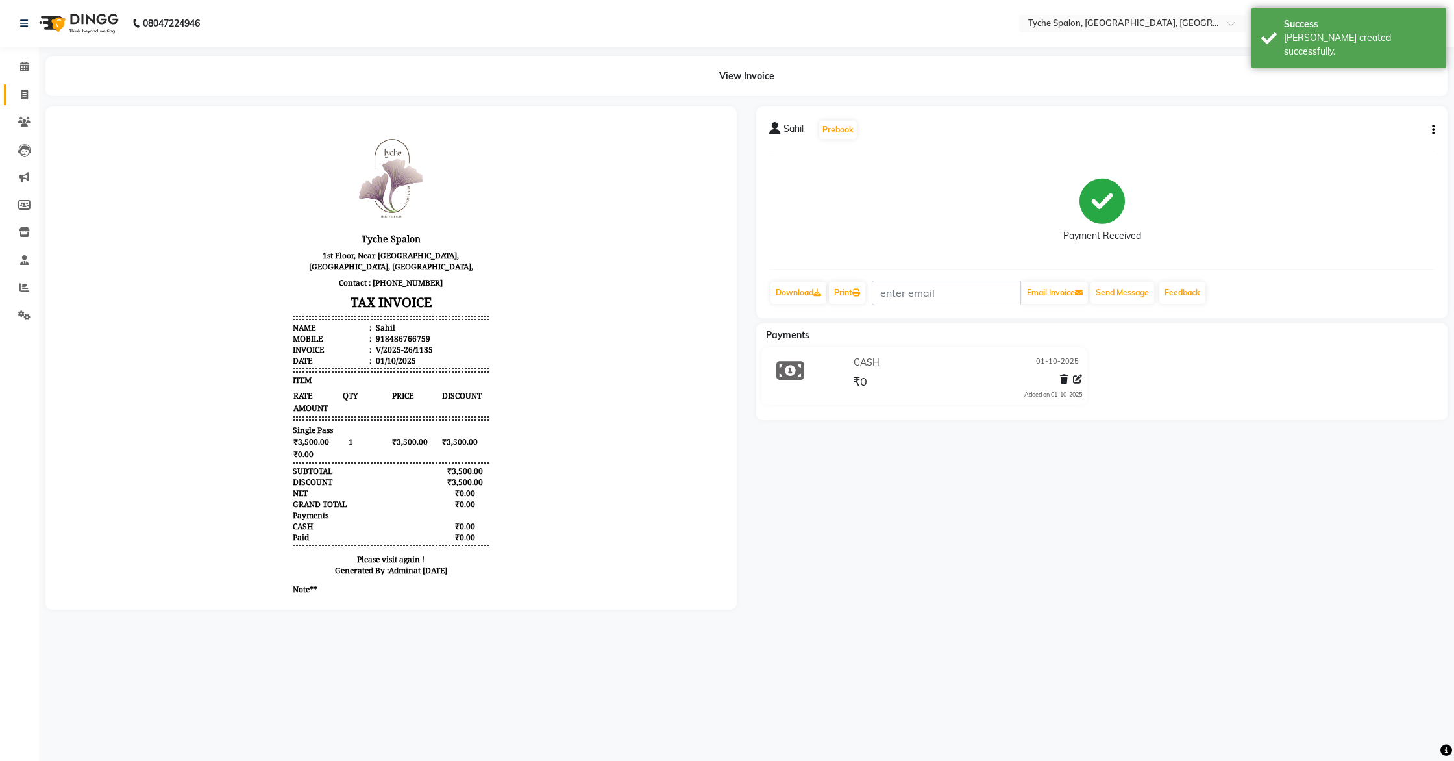
click at [11, 96] on link "Invoice" at bounding box center [19, 94] width 31 height 21
select select "service"
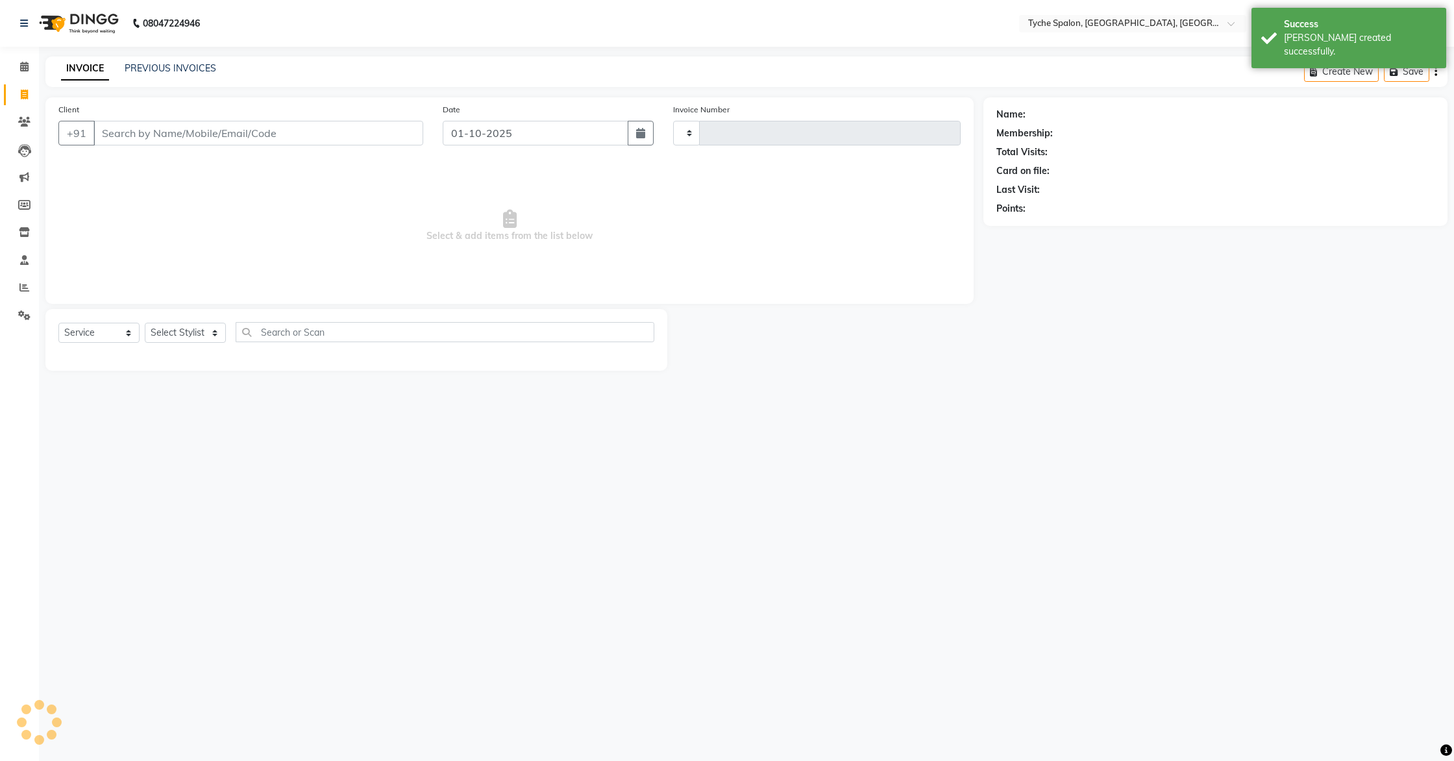
type input "1136"
select select "6320"
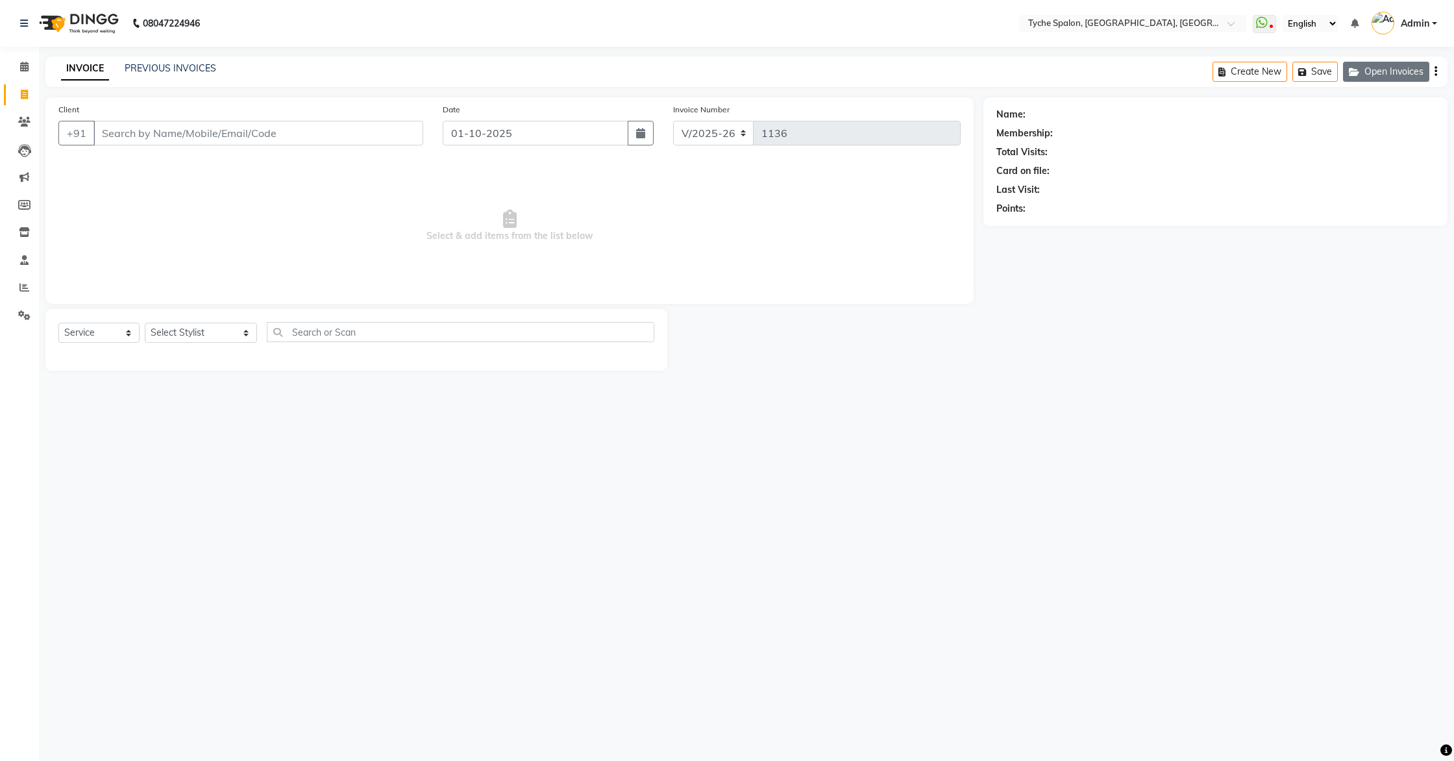
click at [1376, 65] on button "Open Invoices" at bounding box center [1386, 72] width 86 height 20
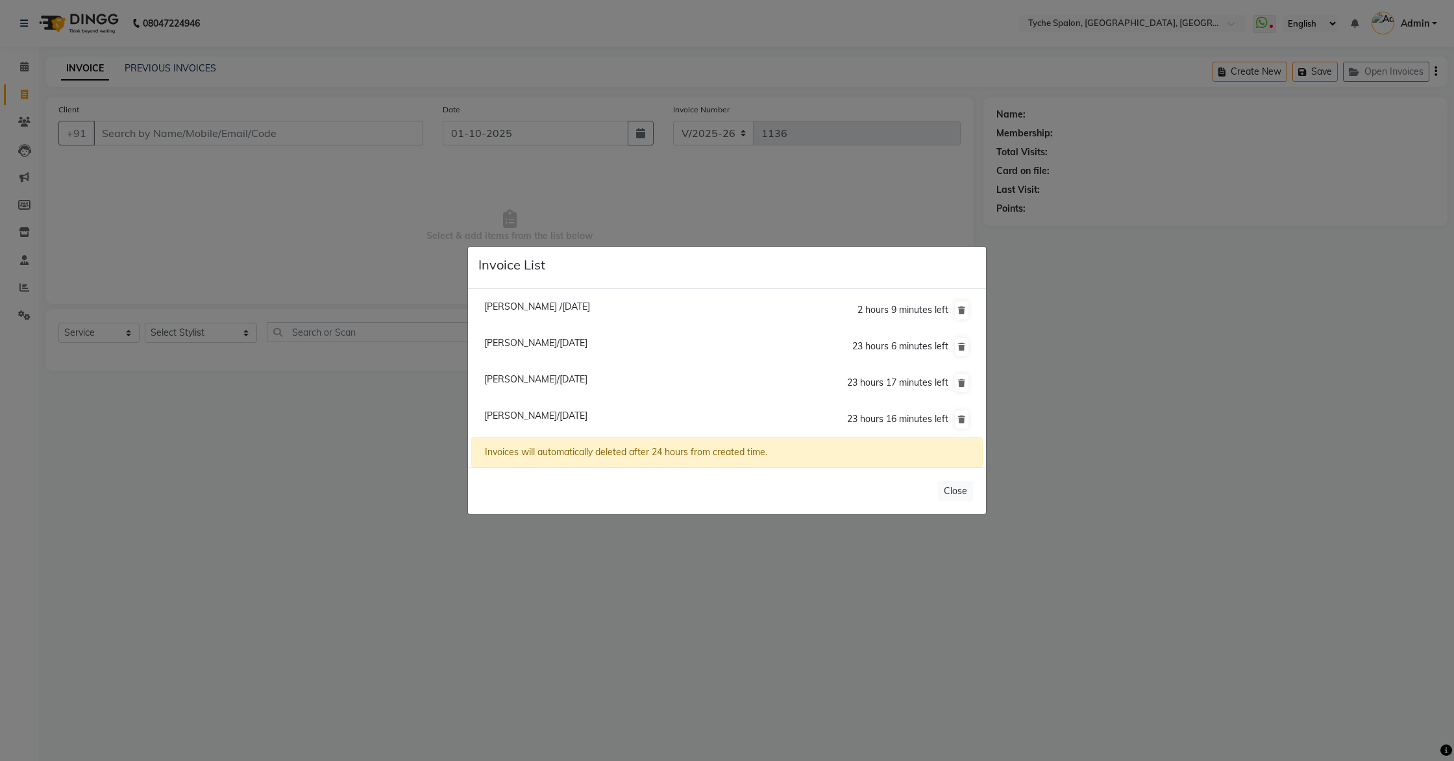
click at [560, 307] on span "Sahil /30 September 2025" at bounding box center [537, 307] width 106 height 12
type input "8486766759"
type input "30-09-2025"
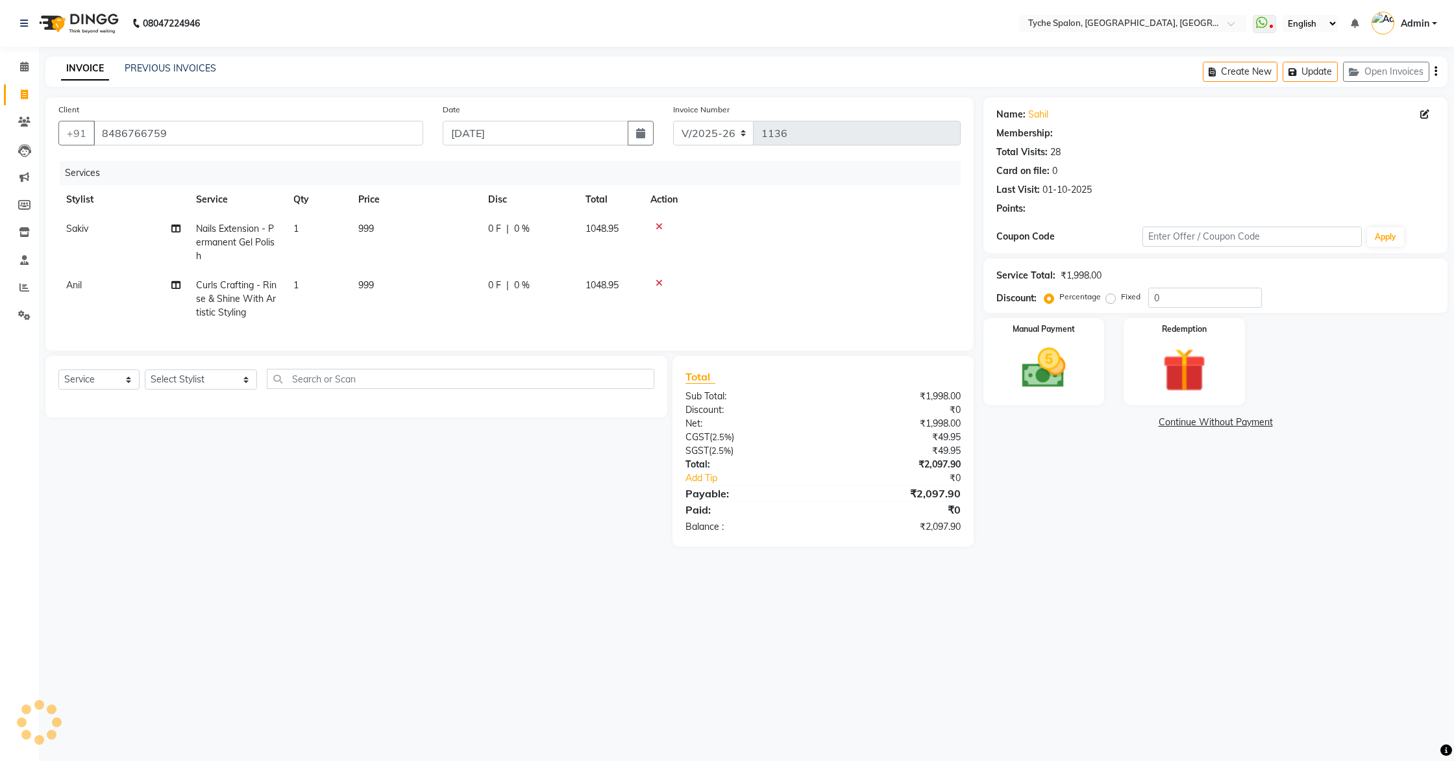
select select "1: Object"
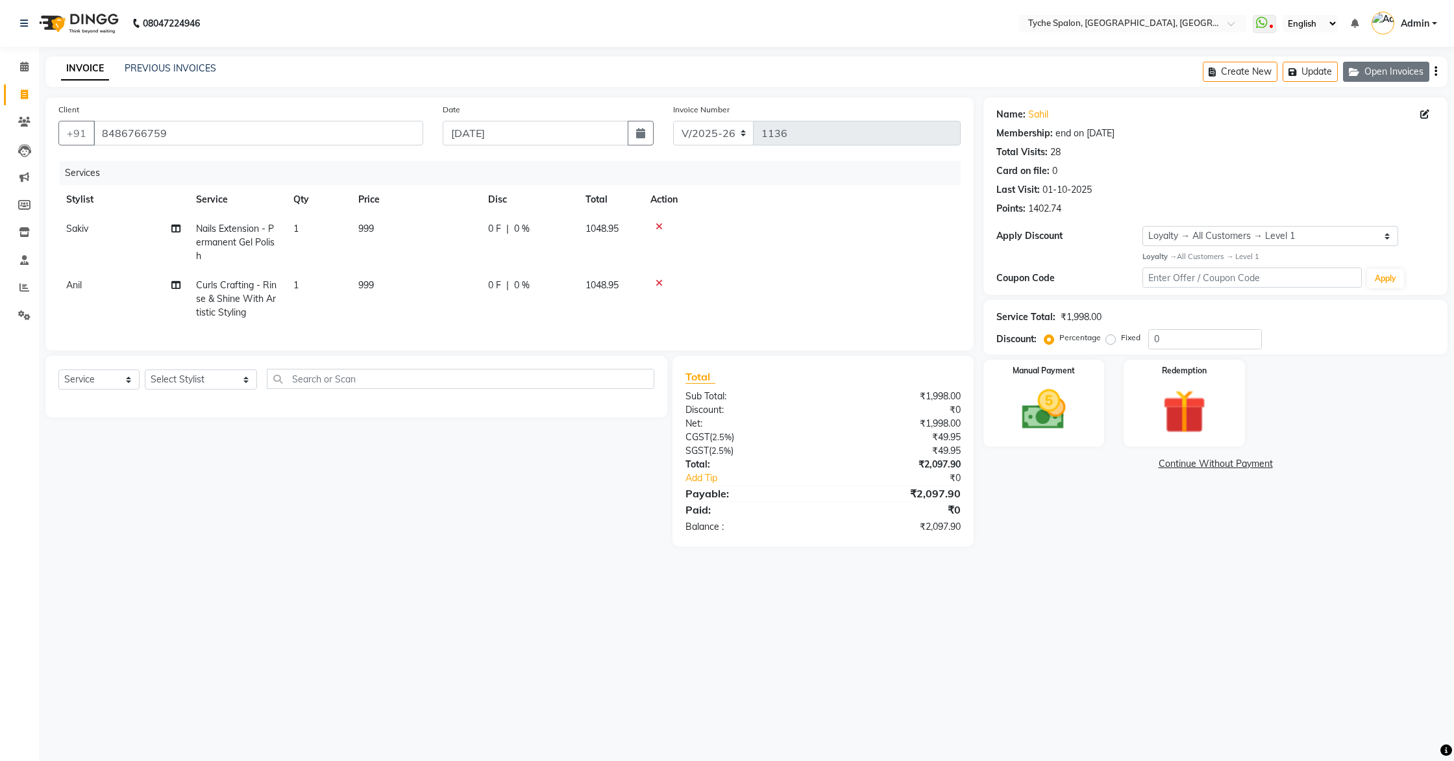
click at [1371, 75] on button "Open Invoices" at bounding box center [1386, 72] width 86 height 20
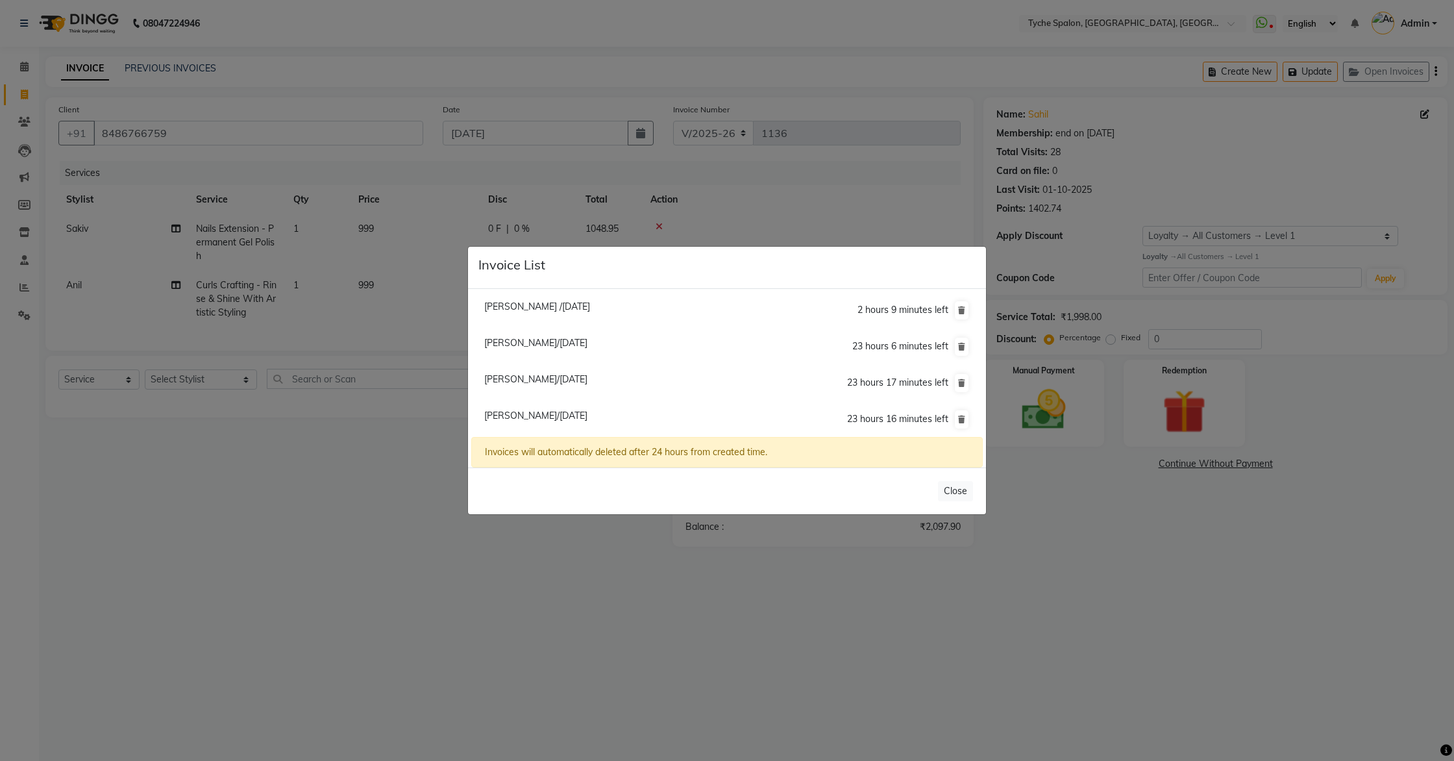
click at [521, 415] on span "Uvika Null/01 October 2025" at bounding box center [535, 416] width 103 height 12
type input "7002503805"
type input "01-10-2025"
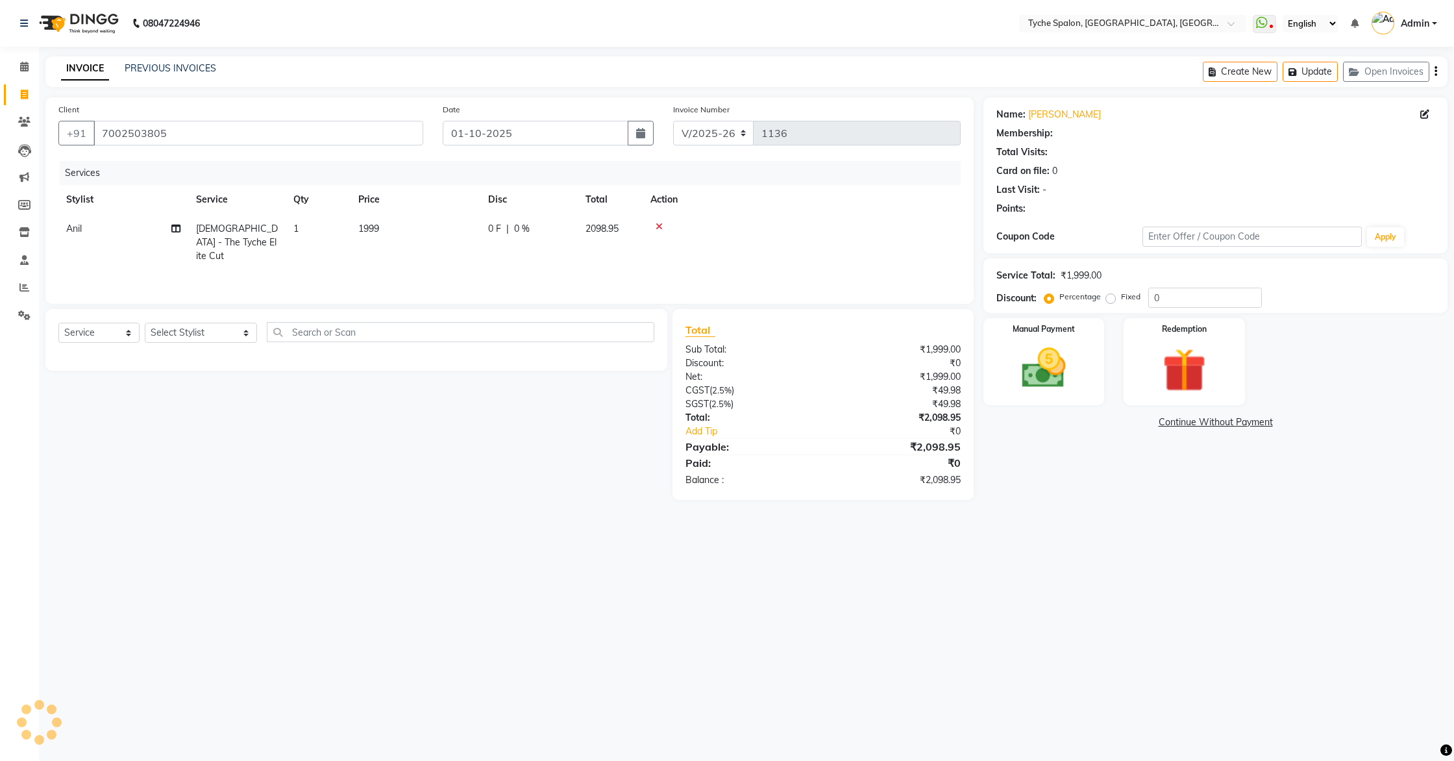
select select "1: Object"
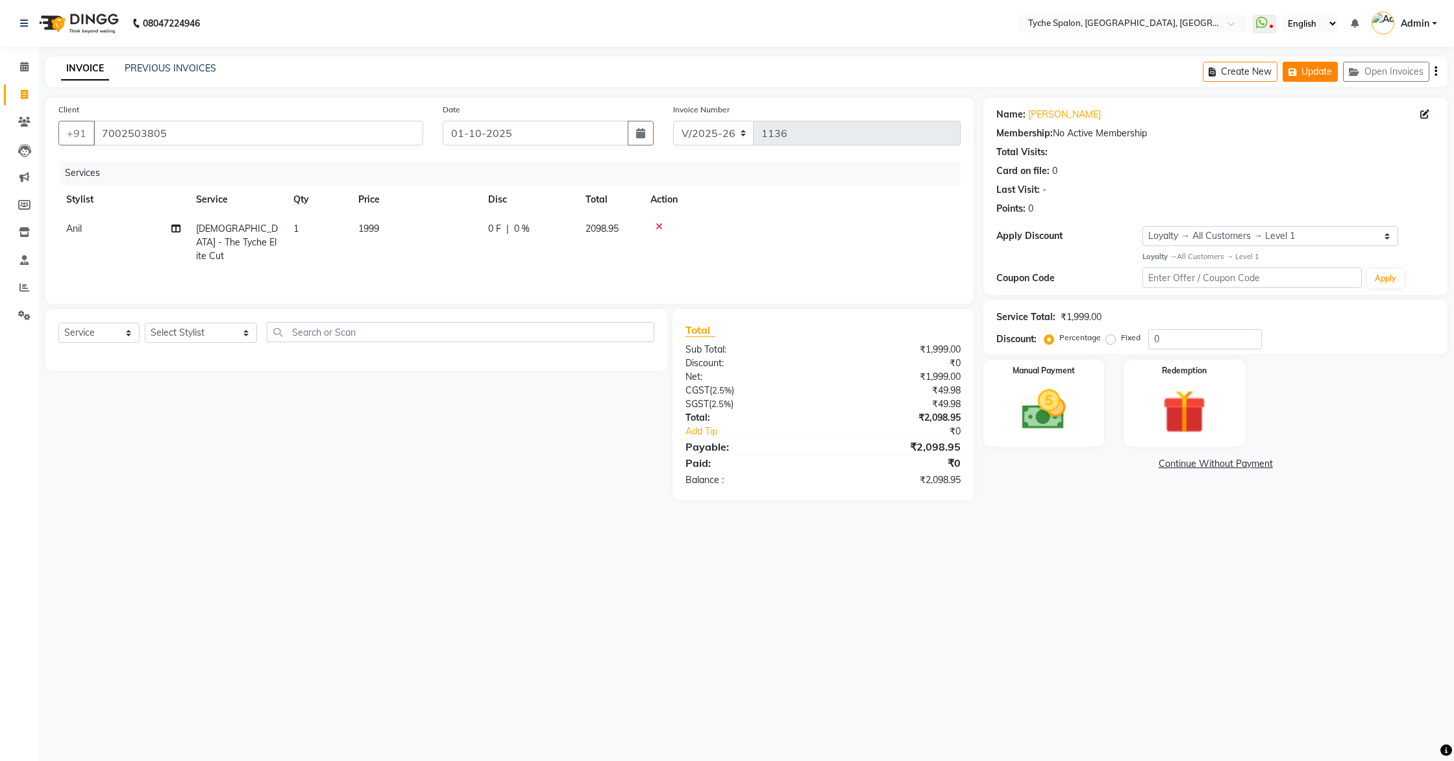
click at [1308, 71] on button "Update" at bounding box center [1310, 72] width 55 height 20
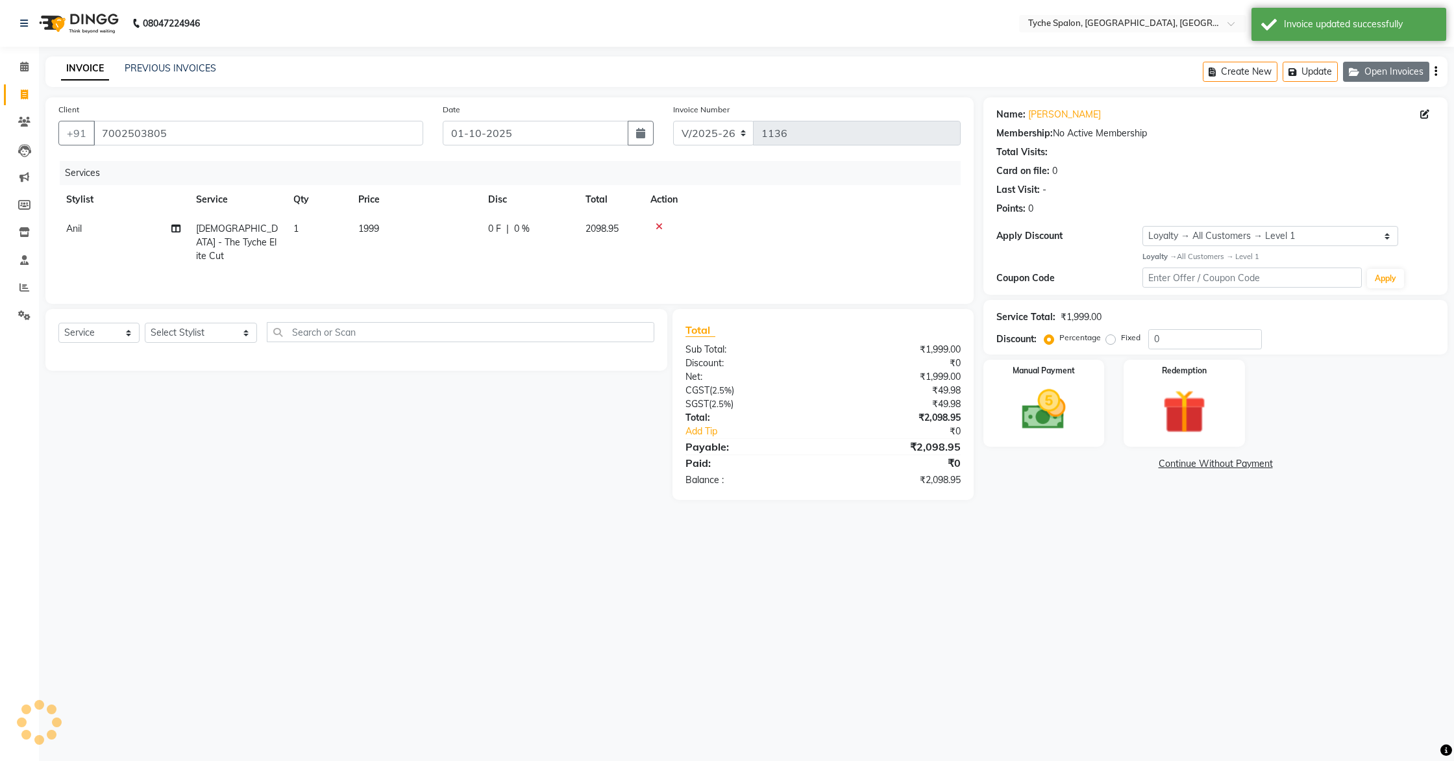
click at [1391, 70] on button "Open Invoices" at bounding box center [1386, 72] width 86 height 20
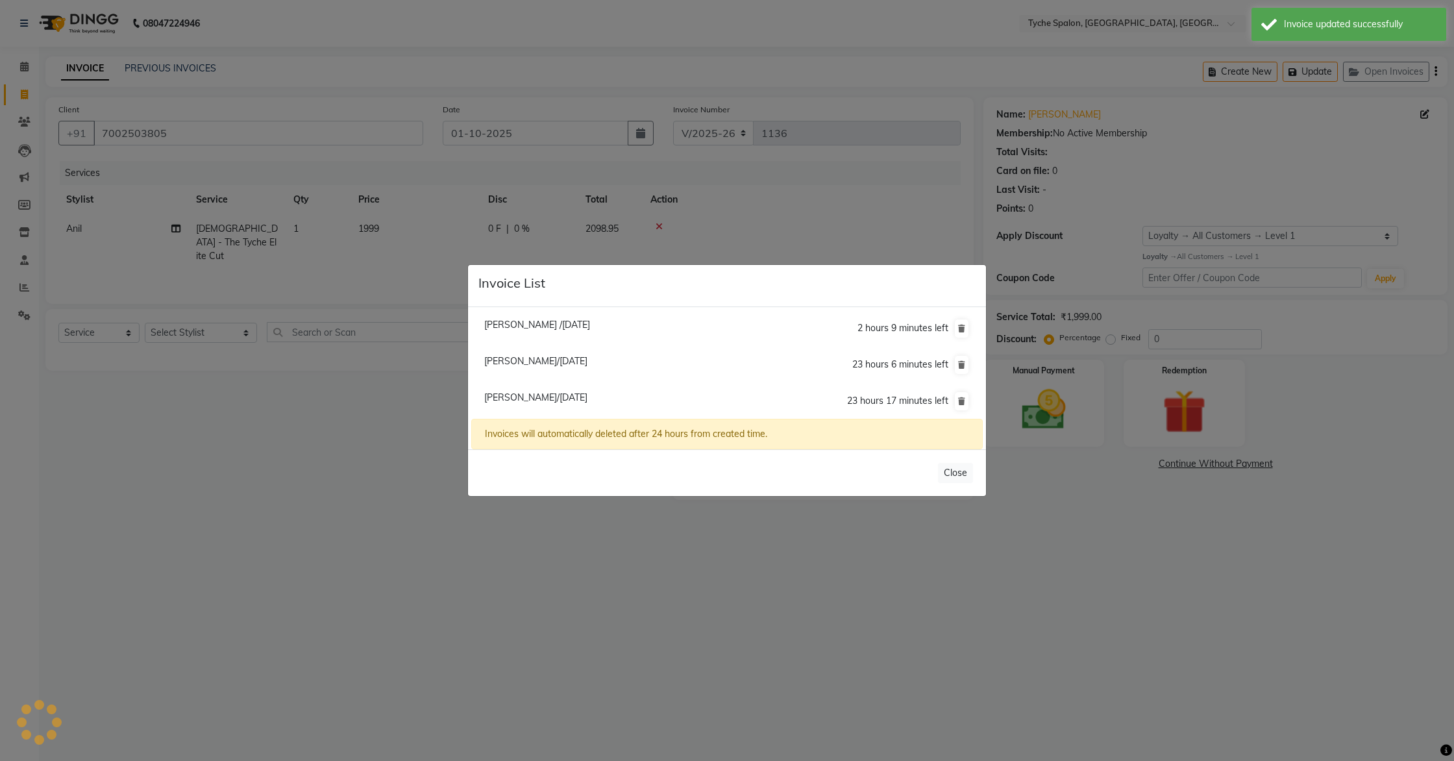
click at [424, 388] on ngb-modal-window "Invoice List Sahil /30 September 2025 2 hours 9 minutes left Roshan Agarwal/01 …" at bounding box center [727, 380] width 1454 height 761
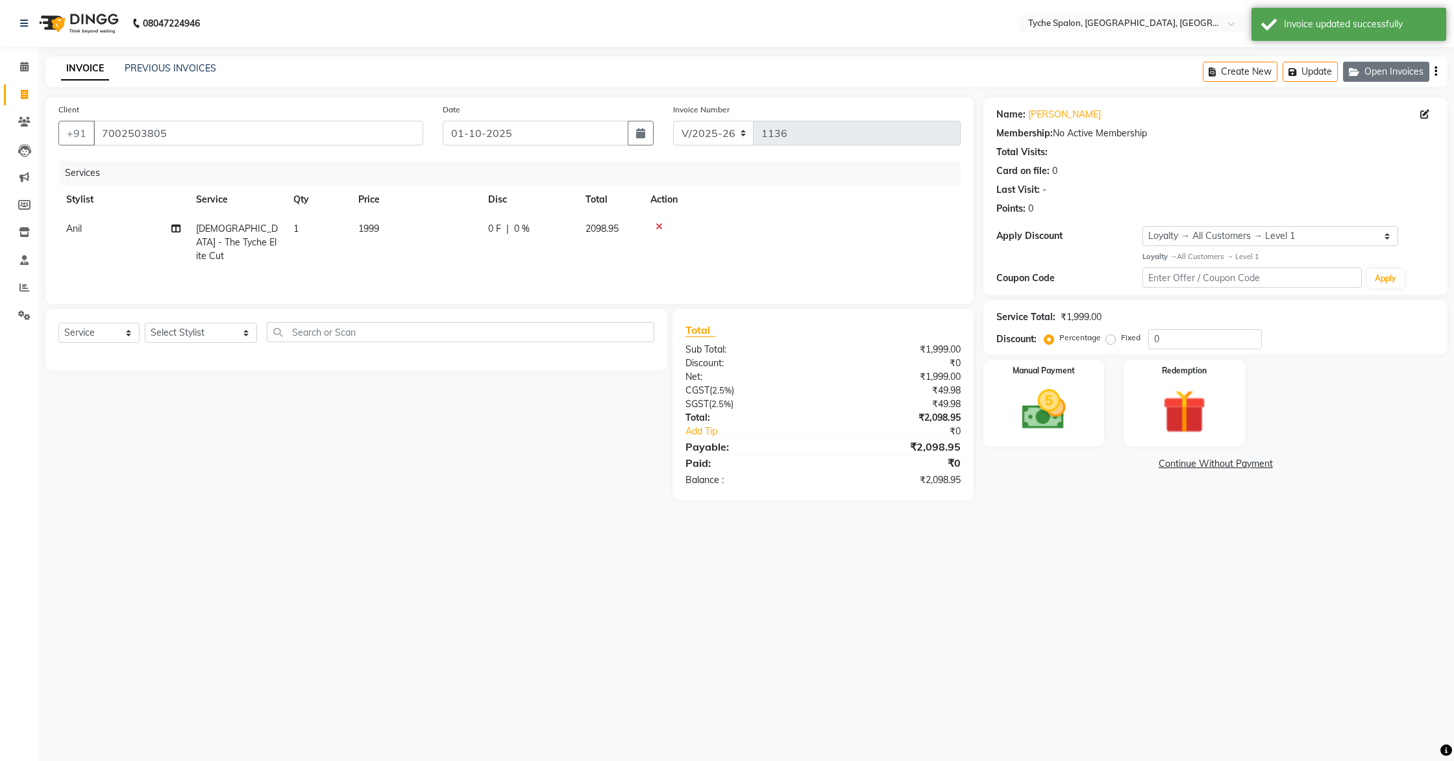
click at [1369, 75] on button "Open Invoices" at bounding box center [1386, 72] width 86 height 20
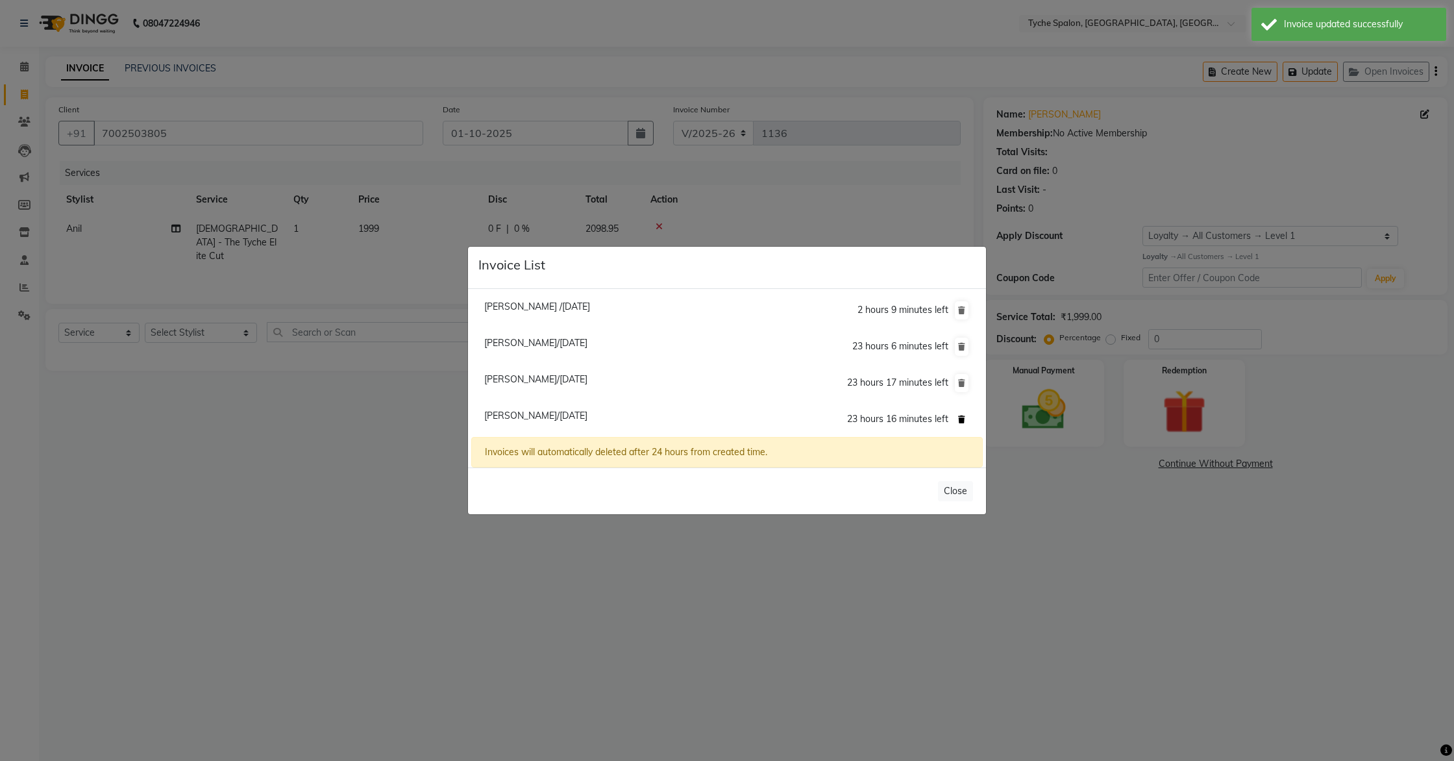
click at [964, 421] on icon at bounding box center [961, 420] width 7 height 8
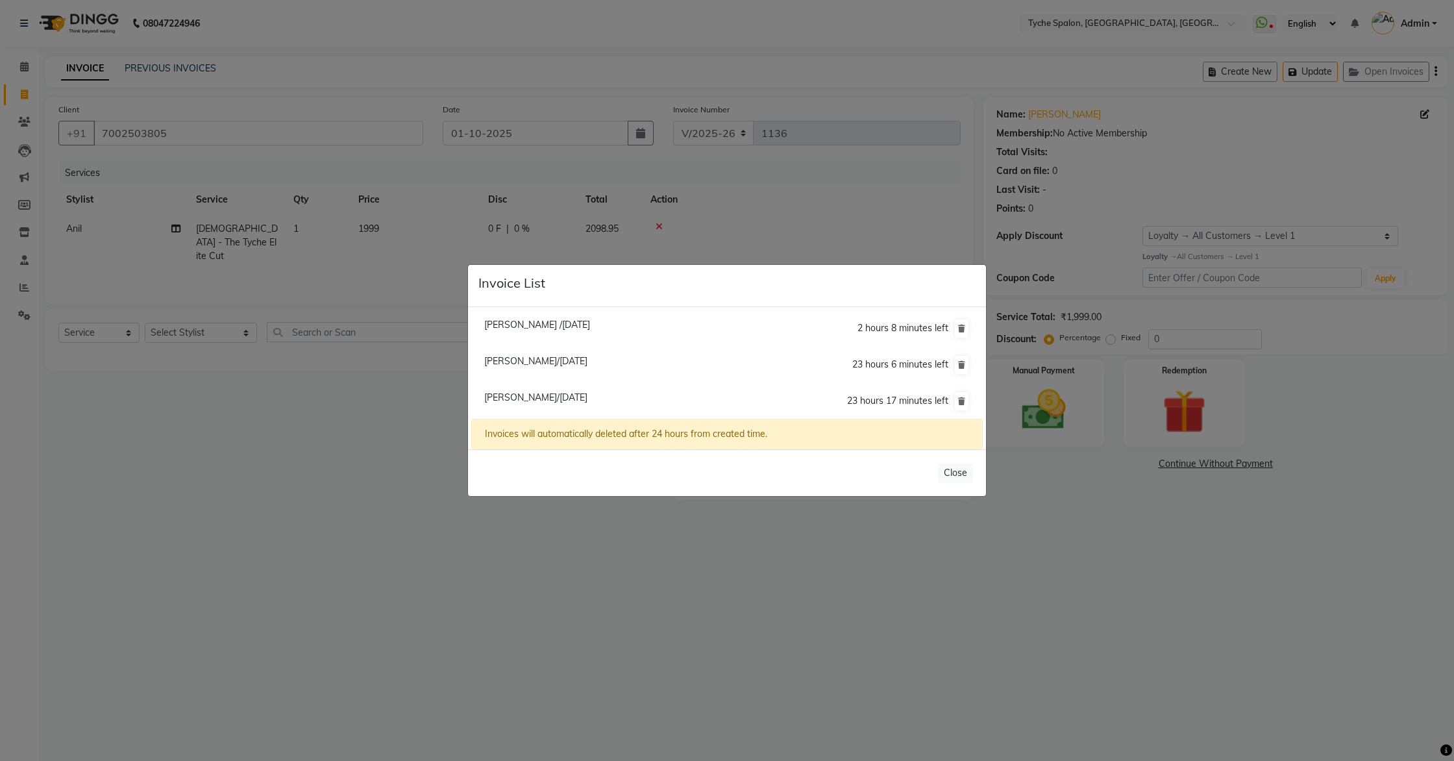
click at [960, 490] on div "Close" at bounding box center [727, 472] width 518 height 47
click at [956, 475] on button "Close" at bounding box center [955, 473] width 35 height 20
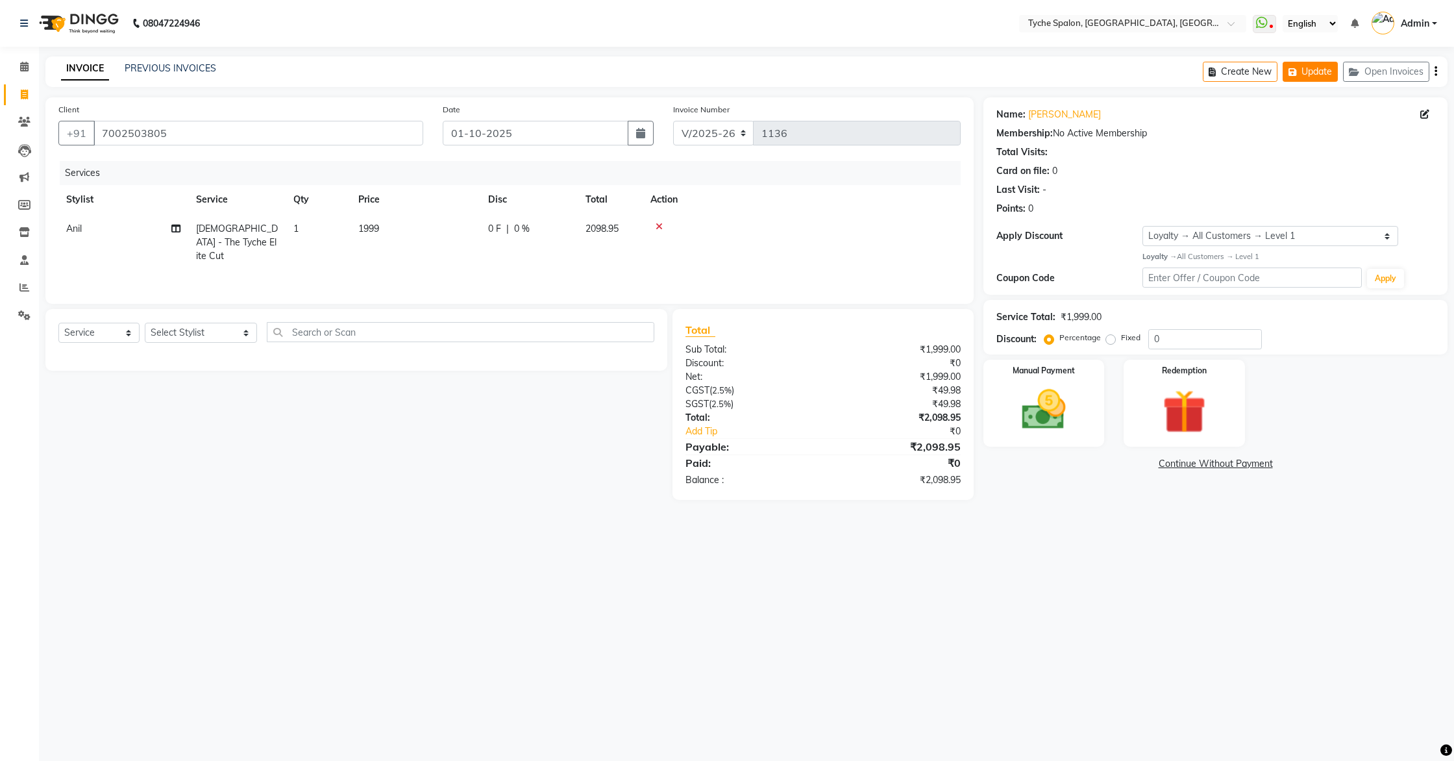
click at [1313, 68] on button "Update" at bounding box center [1310, 72] width 55 height 20
click at [1361, 74] on icon "button" at bounding box center [1357, 72] width 16 height 9
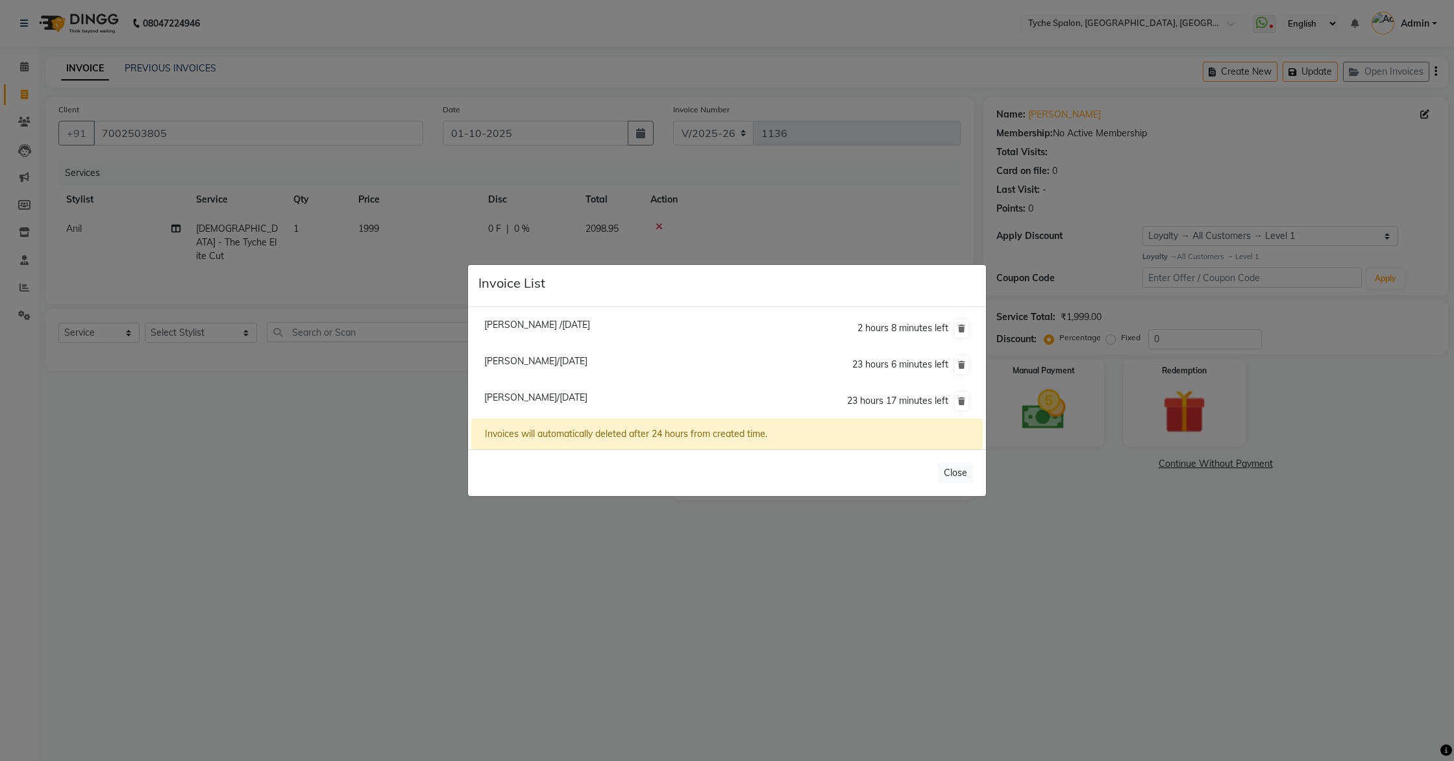
click at [434, 237] on ngb-modal-window "Invoice List Sahil /30 September 2025 2 hours 8 minutes left Roshan Agarwal/01 …" at bounding box center [727, 380] width 1454 height 761
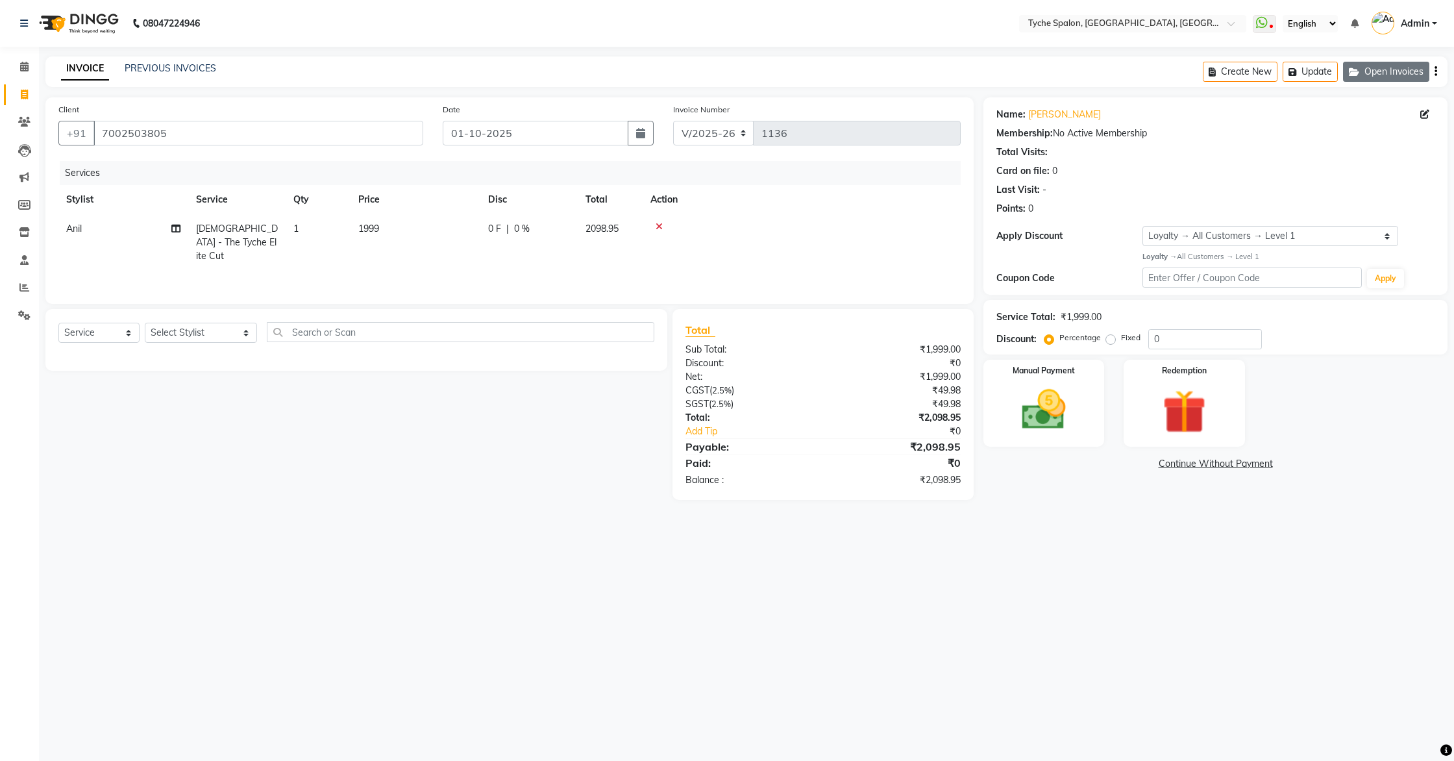
click at [1379, 73] on button "Open Invoices" at bounding box center [1386, 72] width 86 height 20
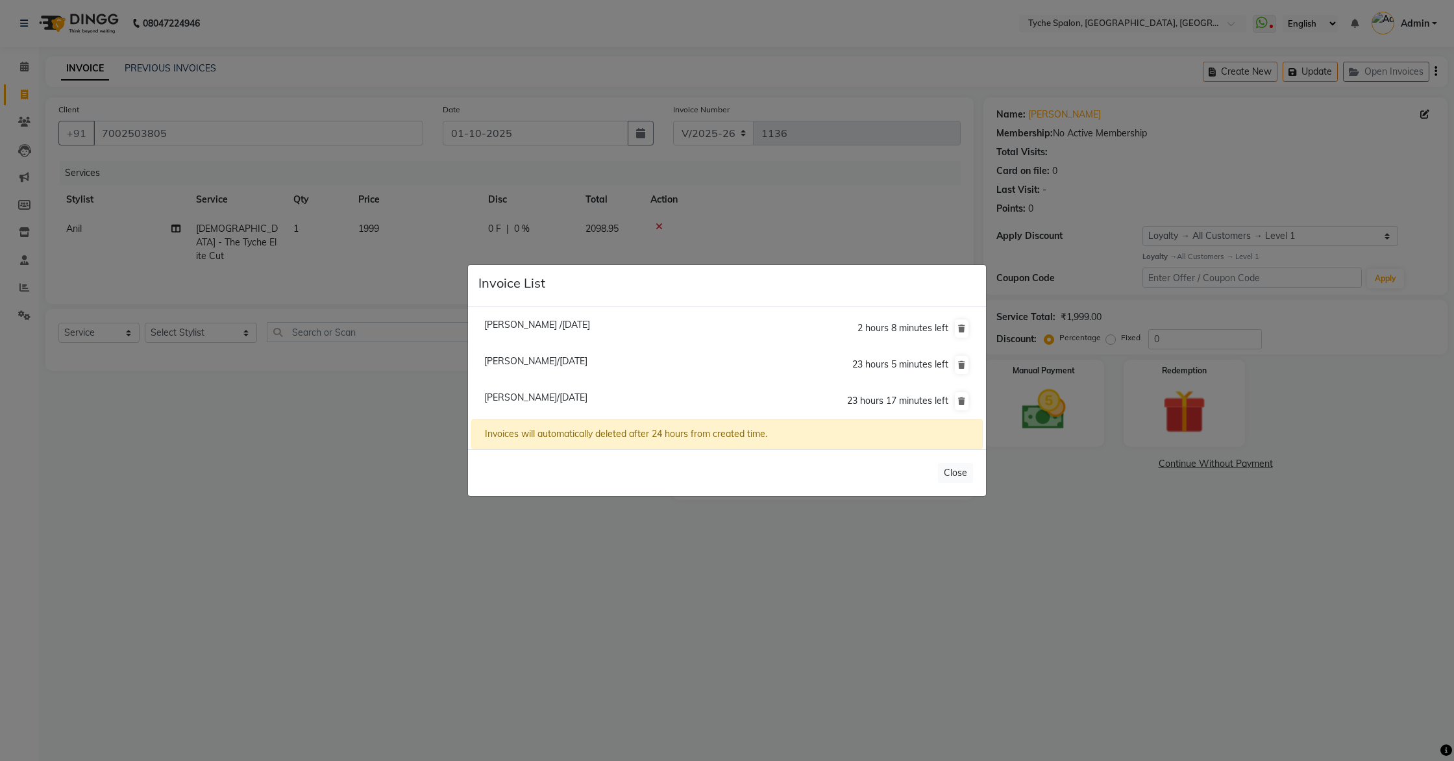
click at [577, 238] on ngb-modal-window "Invoice List Sahil /30 September 2025 2 hours 8 minutes left Roshan Agarwal/01 …" at bounding box center [727, 380] width 1454 height 761
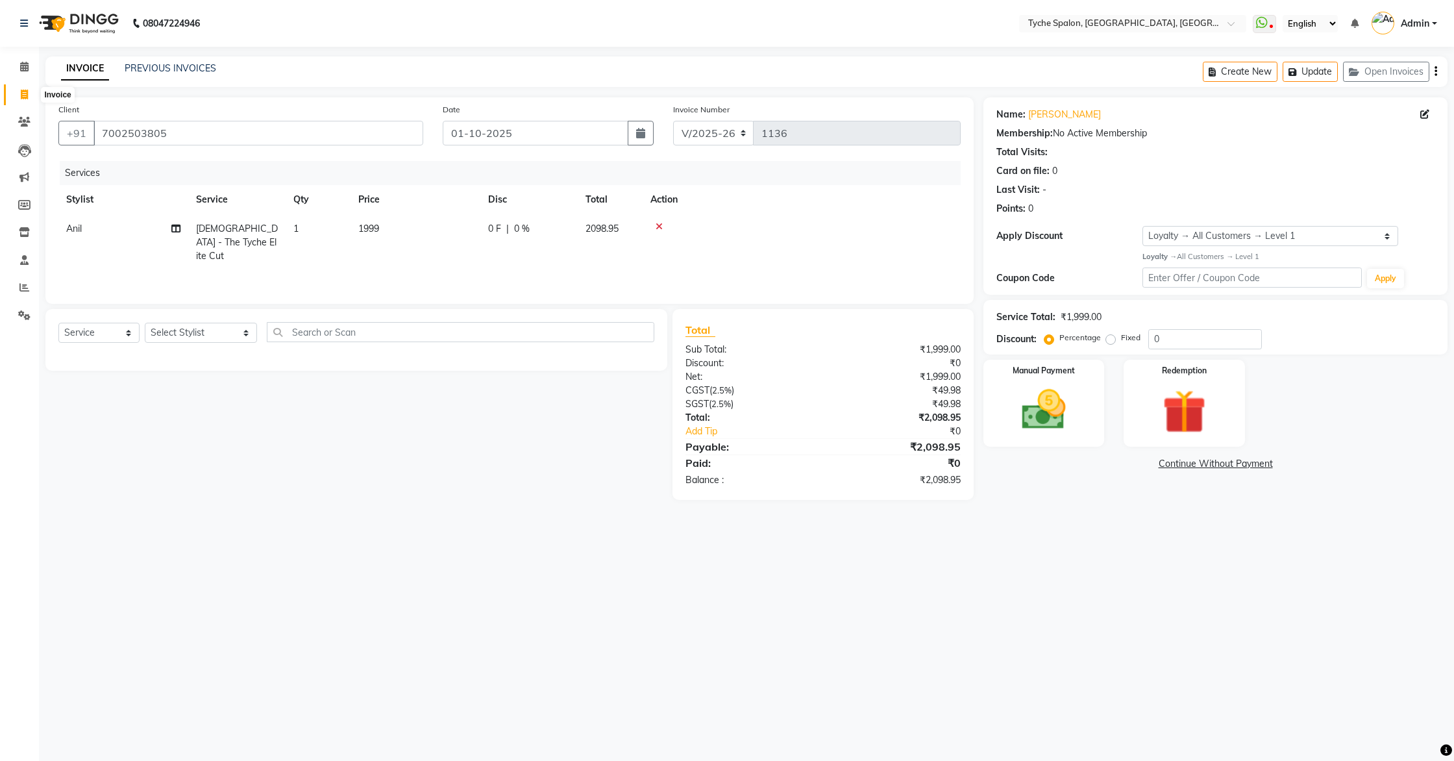
click at [26, 90] on icon at bounding box center [24, 95] width 7 height 10
select select "service"
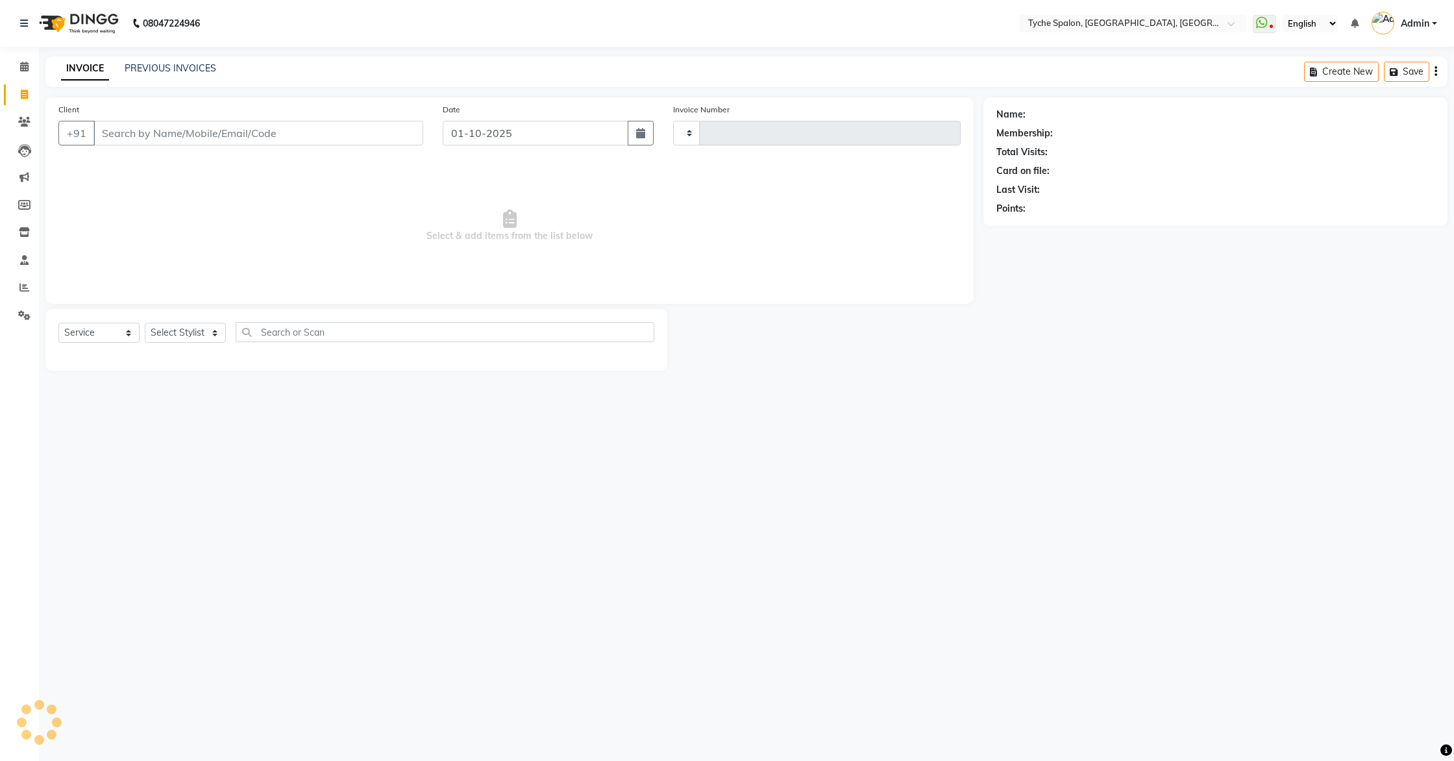
type input "1136"
select select "6320"
click at [1364, 76] on button "Open Invoices" at bounding box center [1386, 72] width 86 height 20
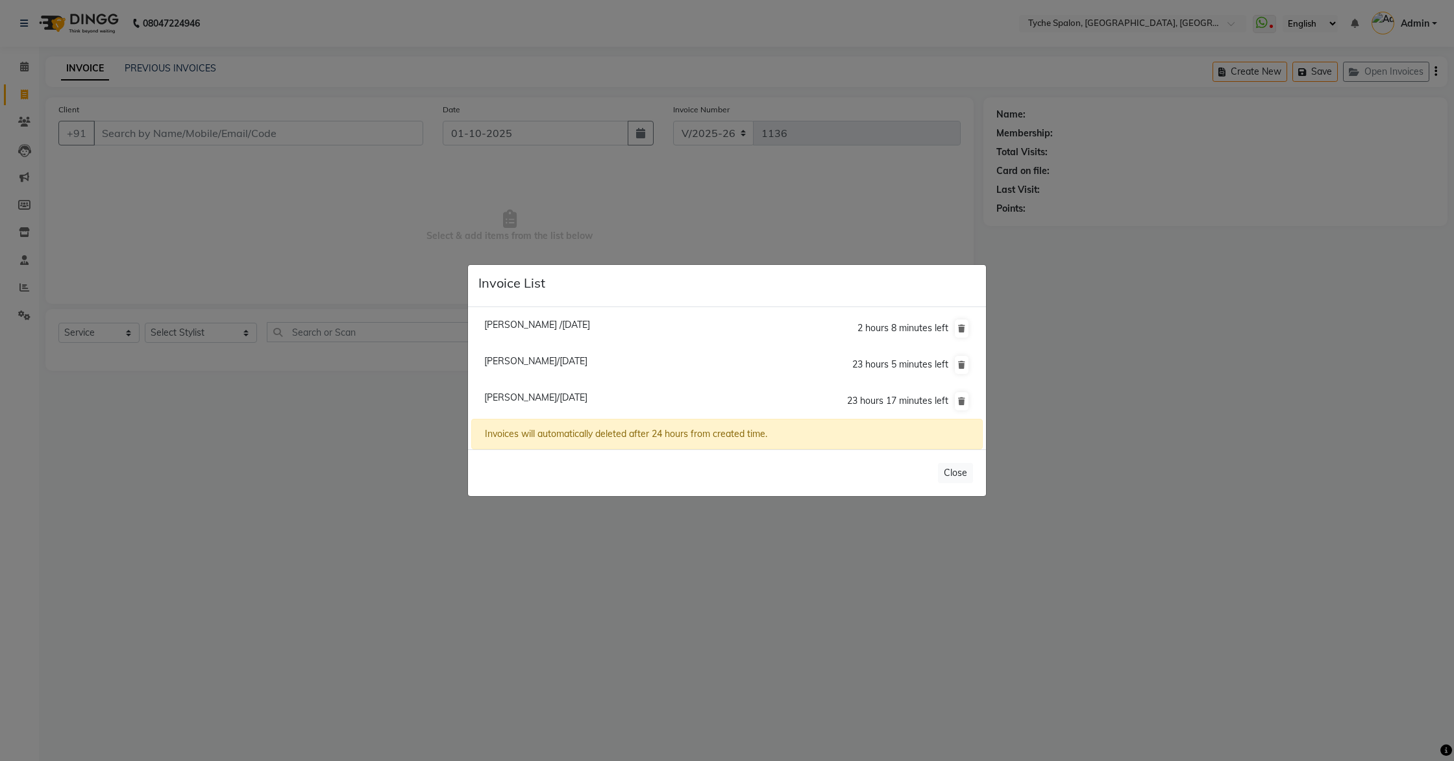
click at [431, 226] on ngb-modal-window "Invoice List Sahil /30 September 2025 2 hours 8 minutes left Roshan Agarwal/01 …" at bounding box center [727, 380] width 1454 height 761
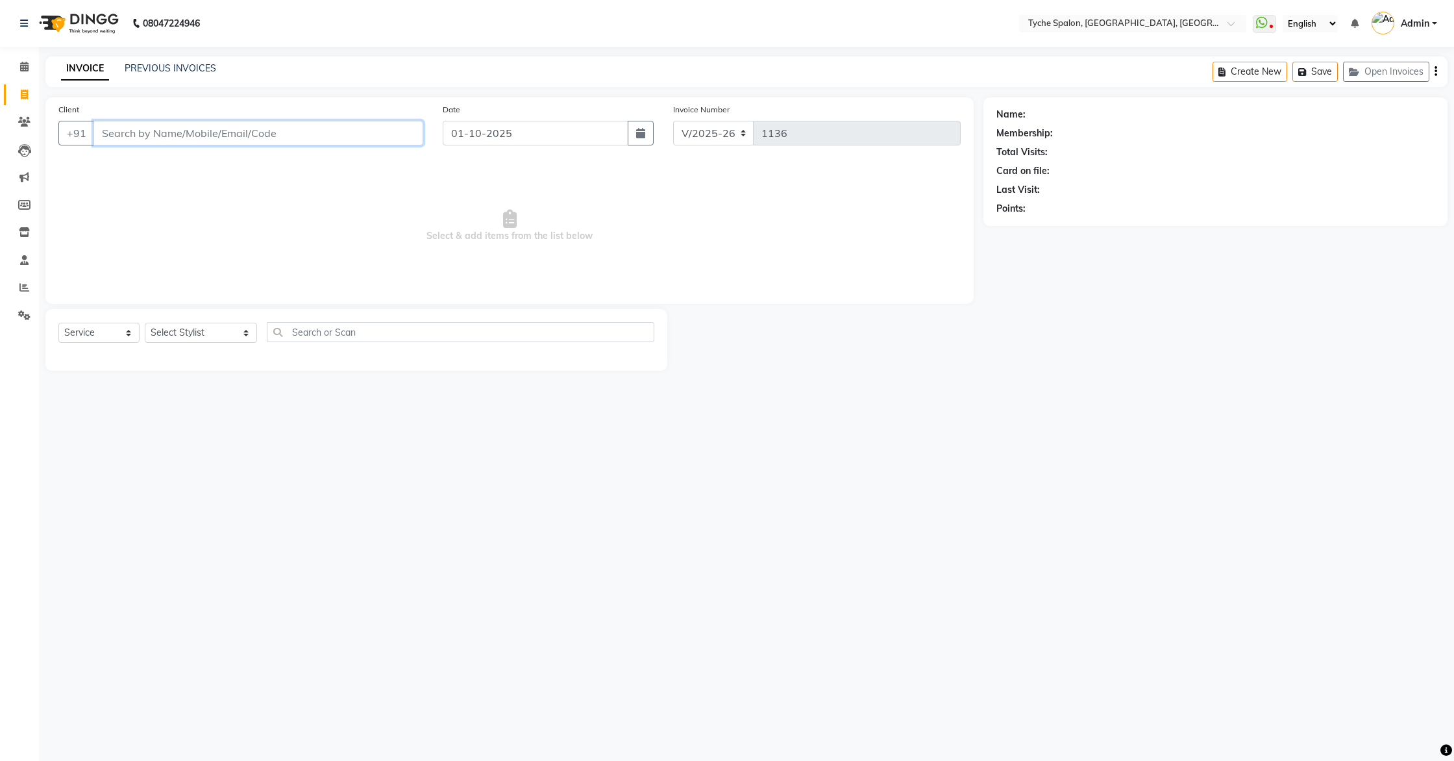
click at [129, 138] on input "Client" at bounding box center [258, 133] width 330 height 25
click at [195, 160] on ngb-highlight "7002503805" at bounding box center [227, 162] width 65 height 13
type input "7002503805"
click at [207, 332] on select "Select Stylist Anil Anjali Devi Ishu Jenny Chophy Kajal Liza Manish Prabhjot Pr…" at bounding box center [201, 333] width 112 height 20
select select "1: Object"
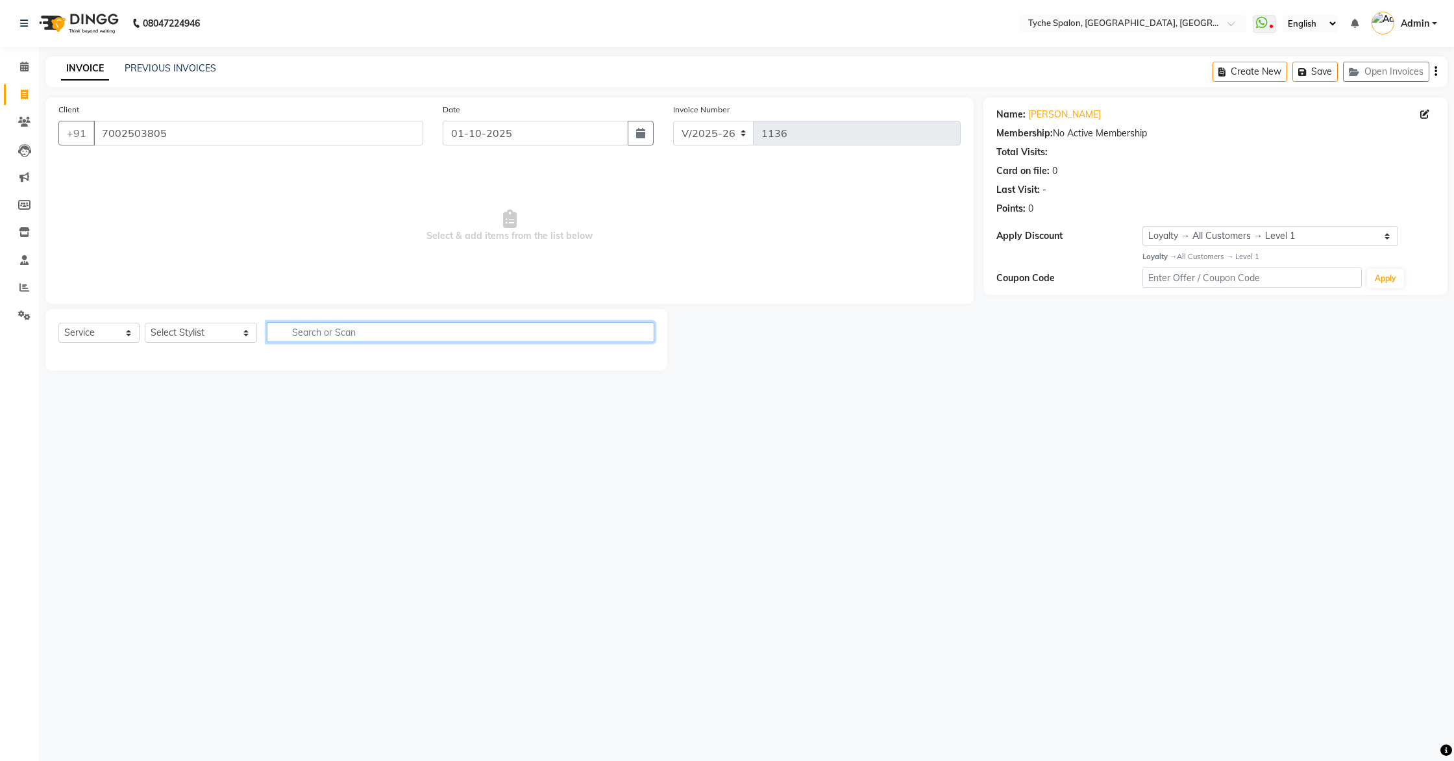
drag, startPoint x: 207, startPoint y: 332, endPoint x: 303, endPoint y: 328, distance: 96.2
click at [303, 328] on input "text" at bounding box center [461, 332] width 388 height 20
click at [203, 332] on select "Select Stylist Anil Anjali Devi Ishu Jenny Chophy Kajal Liza Manish Prabhjot Pr…" at bounding box center [201, 333] width 112 height 20
click at [145, 323] on select "Select Stylist Anil Anjali Devi Ishu Jenny Chophy Kajal Liza Manish Prabhjot Pr…" at bounding box center [201, 333] width 112 height 20
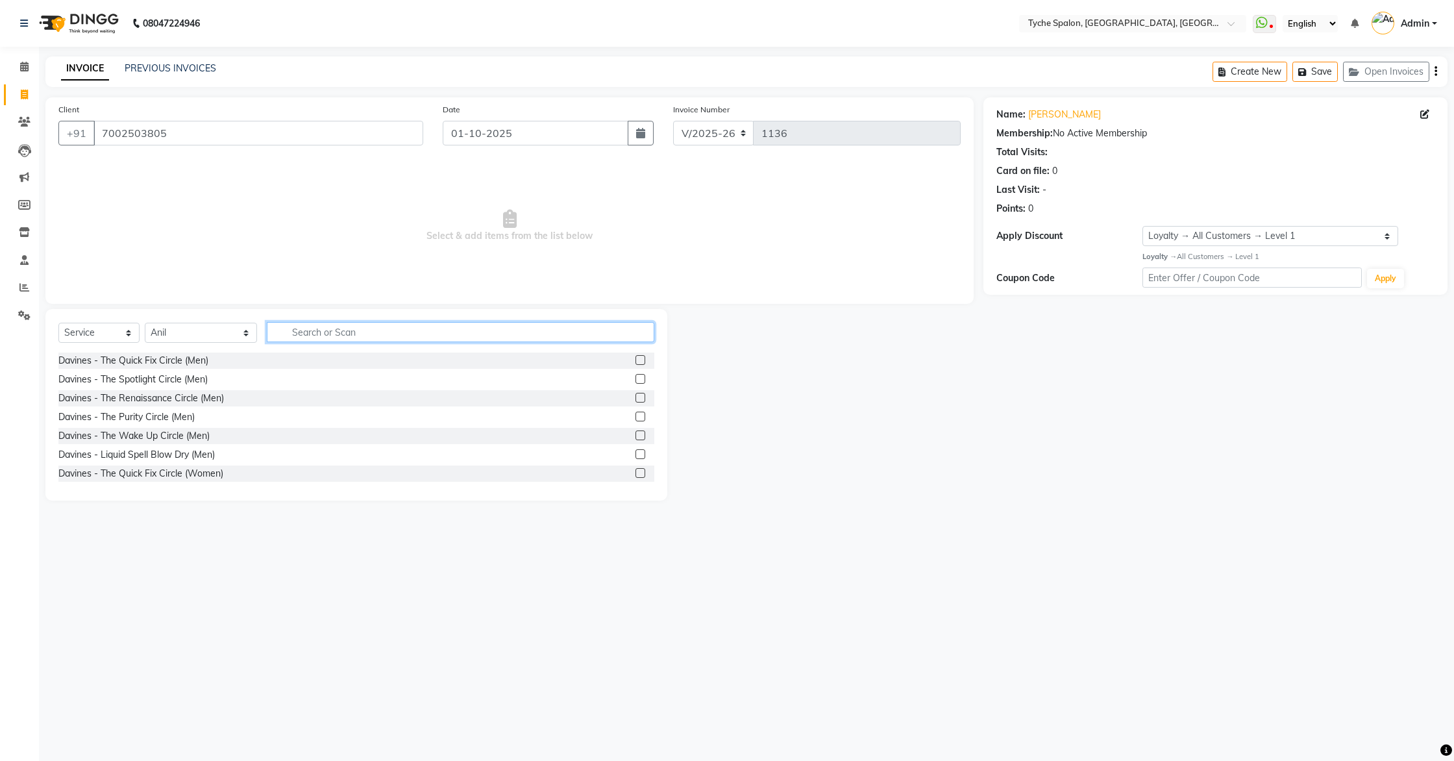
click at [282, 326] on input "text" at bounding box center [461, 332] width 388 height 20
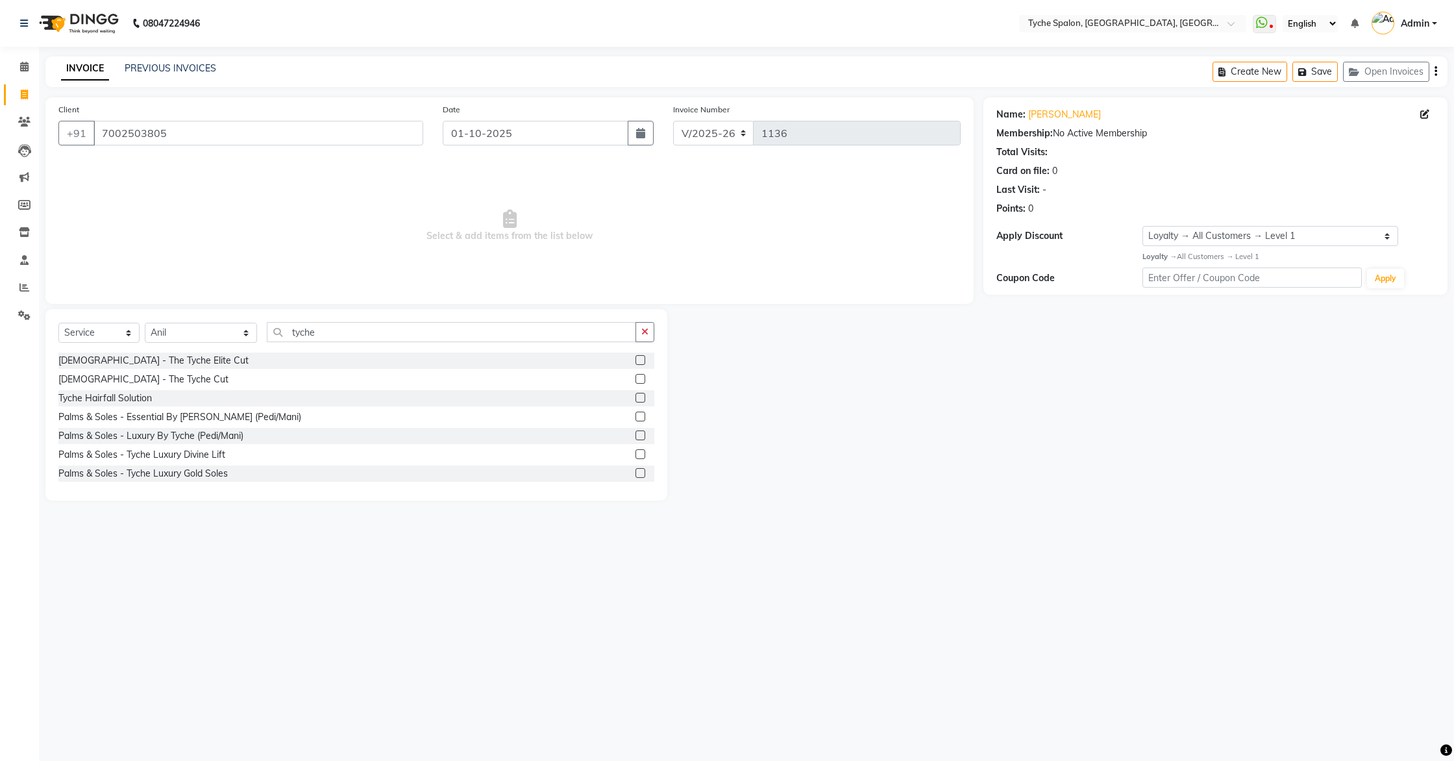
click at [643, 378] on label at bounding box center [641, 379] width 10 height 10
click at [643, 378] on input "checkbox" at bounding box center [640, 379] width 8 height 8
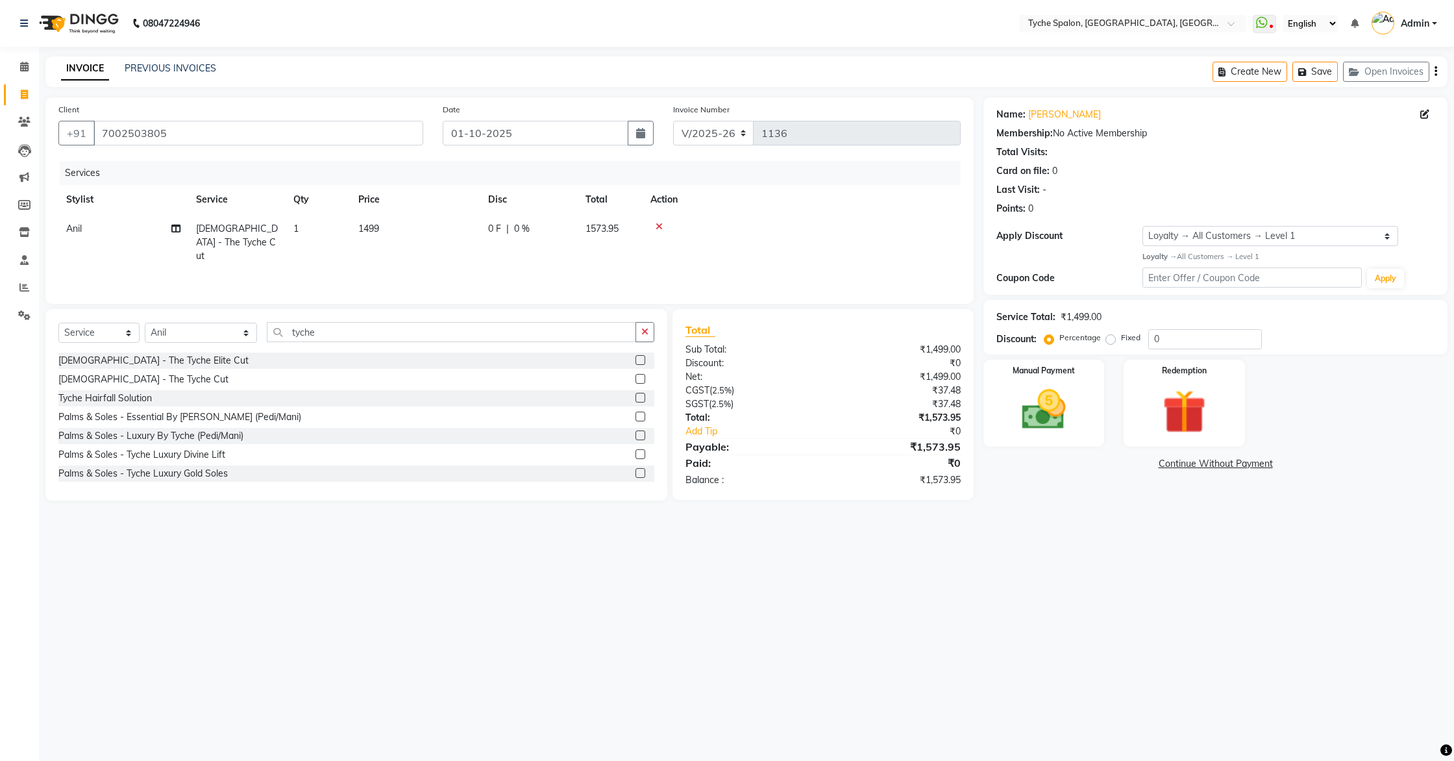
click at [640, 359] on label at bounding box center [641, 360] width 10 height 10
click at [640, 359] on input "checkbox" at bounding box center [640, 360] width 8 height 8
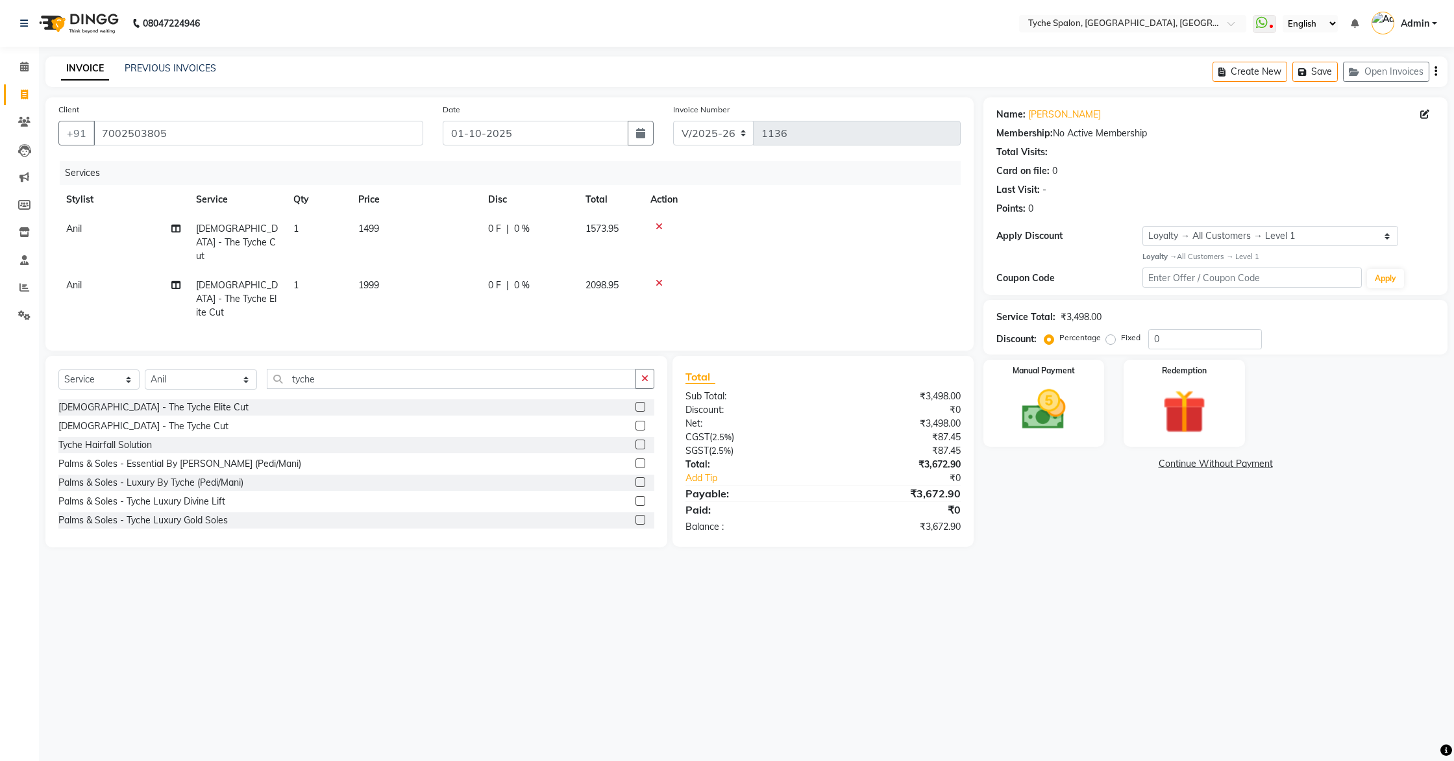
click at [658, 225] on icon at bounding box center [659, 226] width 7 height 9
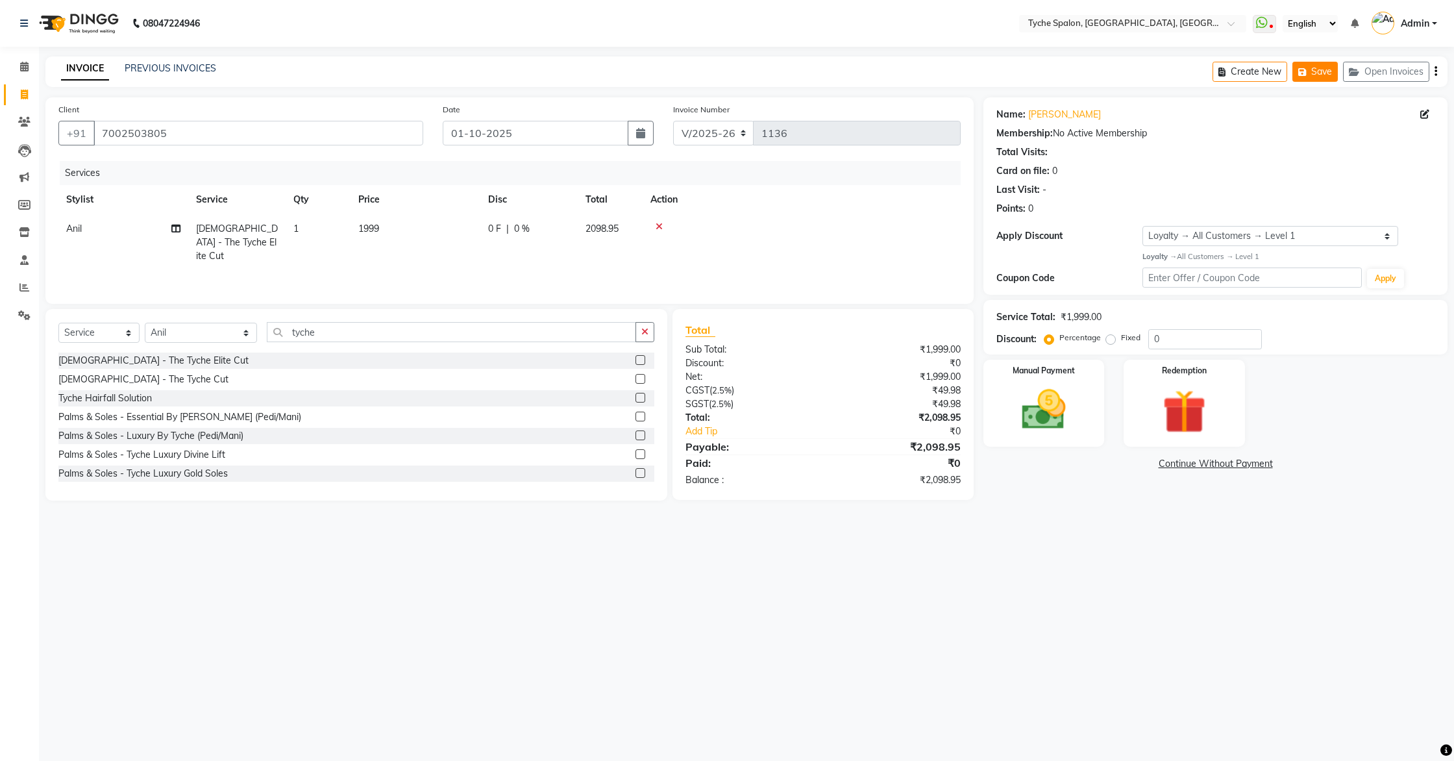
click at [1321, 77] on button "Save" at bounding box center [1315, 72] width 45 height 20
click at [1319, 77] on button "Save" at bounding box center [1315, 72] width 45 height 20
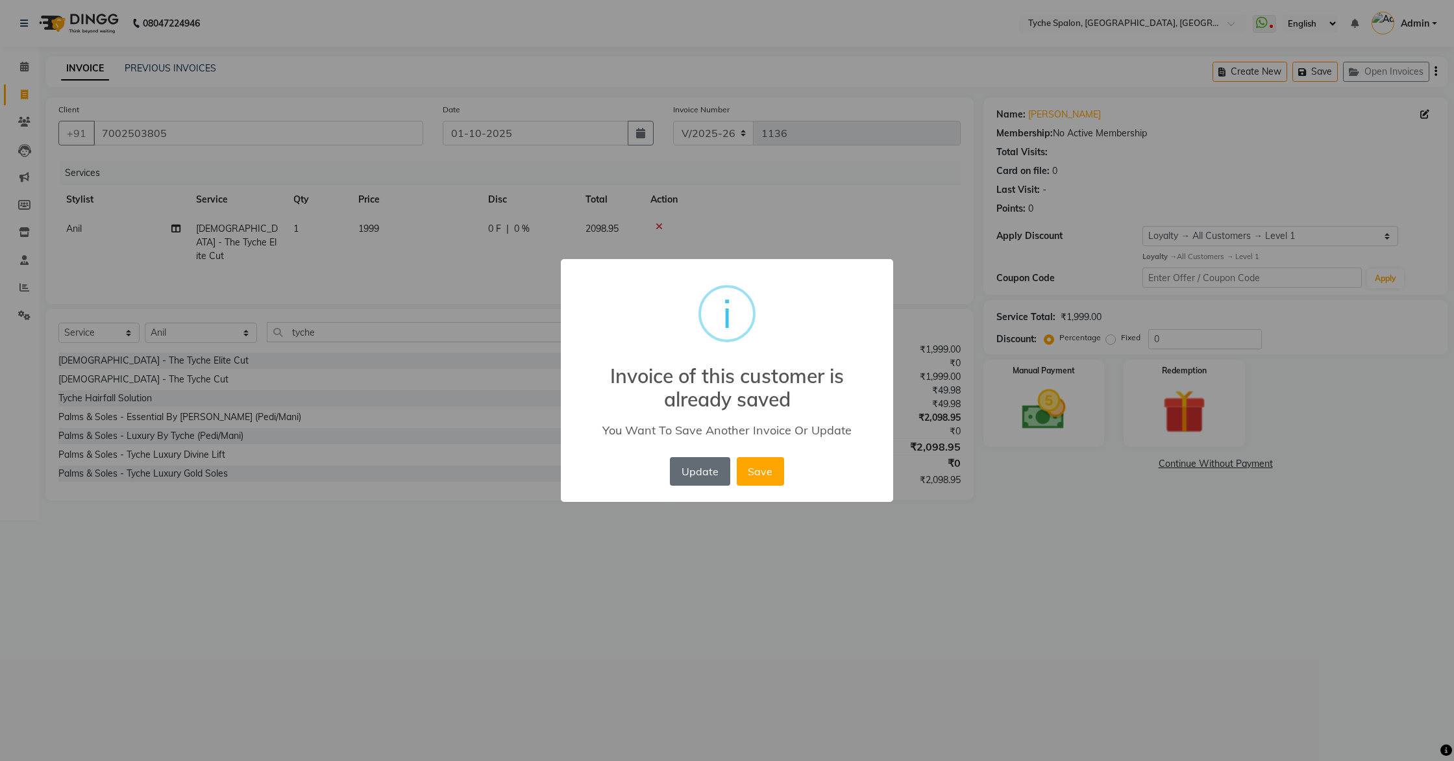
click at [686, 468] on button "Update" at bounding box center [700, 471] width 60 height 29
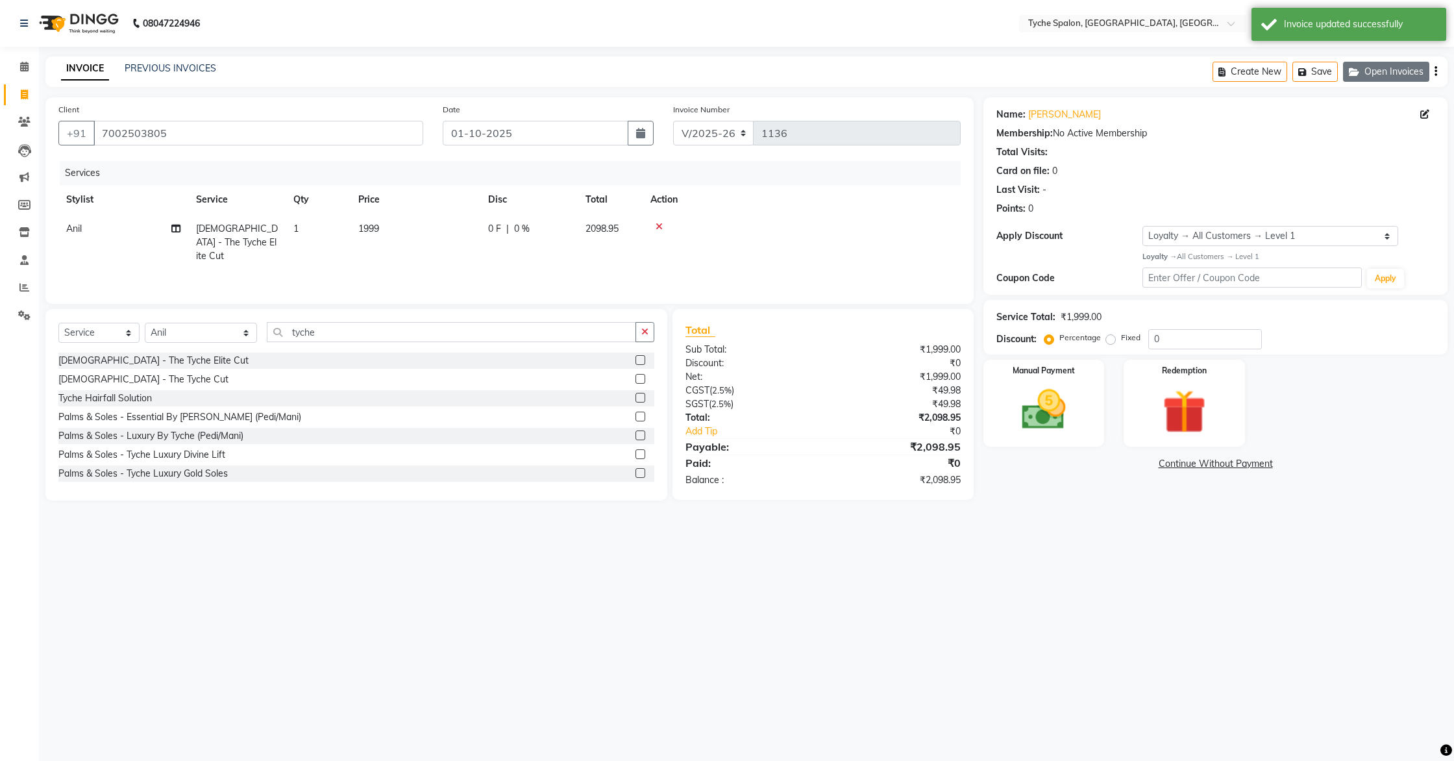
click at [1372, 78] on button "Open Invoices" at bounding box center [1386, 72] width 86 height 20
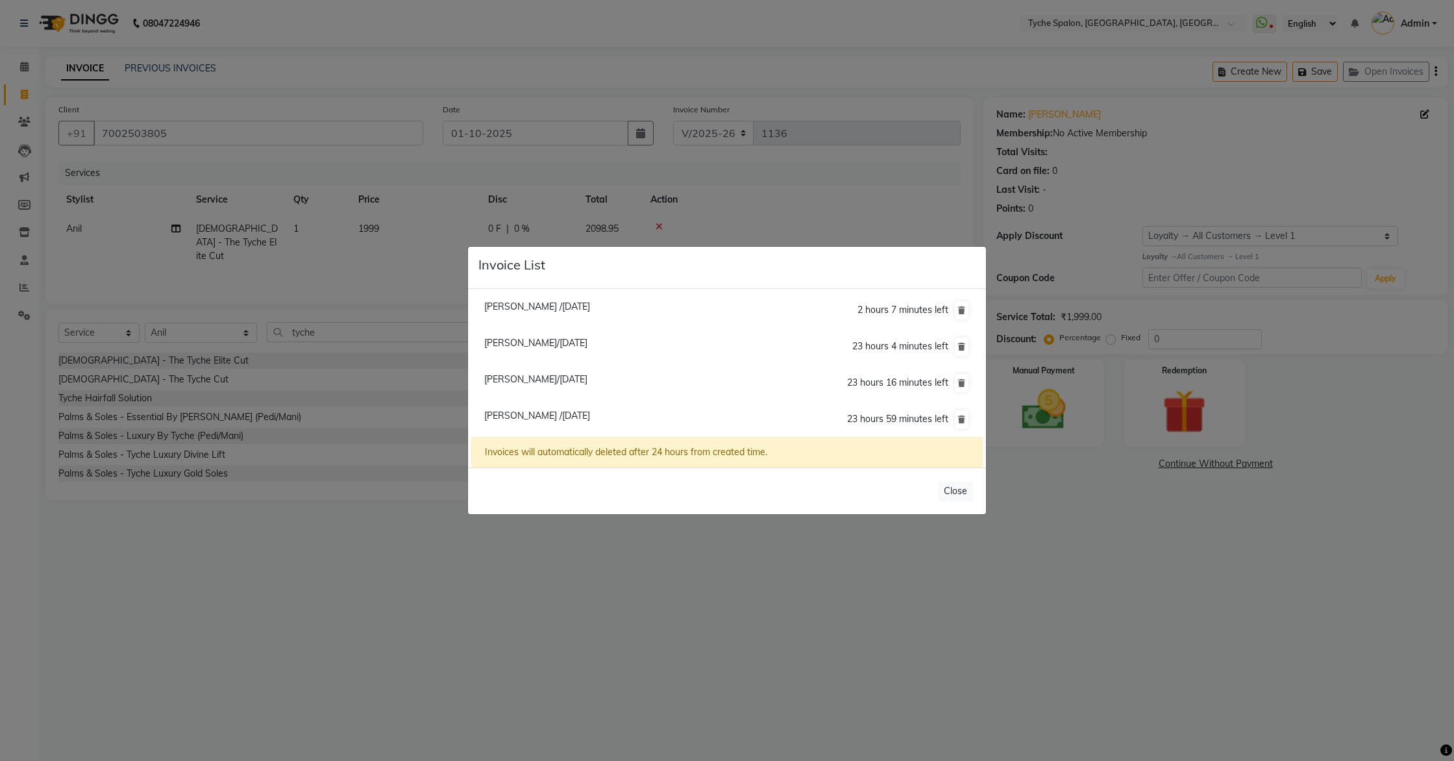
click at [522, 344] on span "Roshan Agarwal/01 October 2025" at bounding box center [535, 343] width 103 height 12
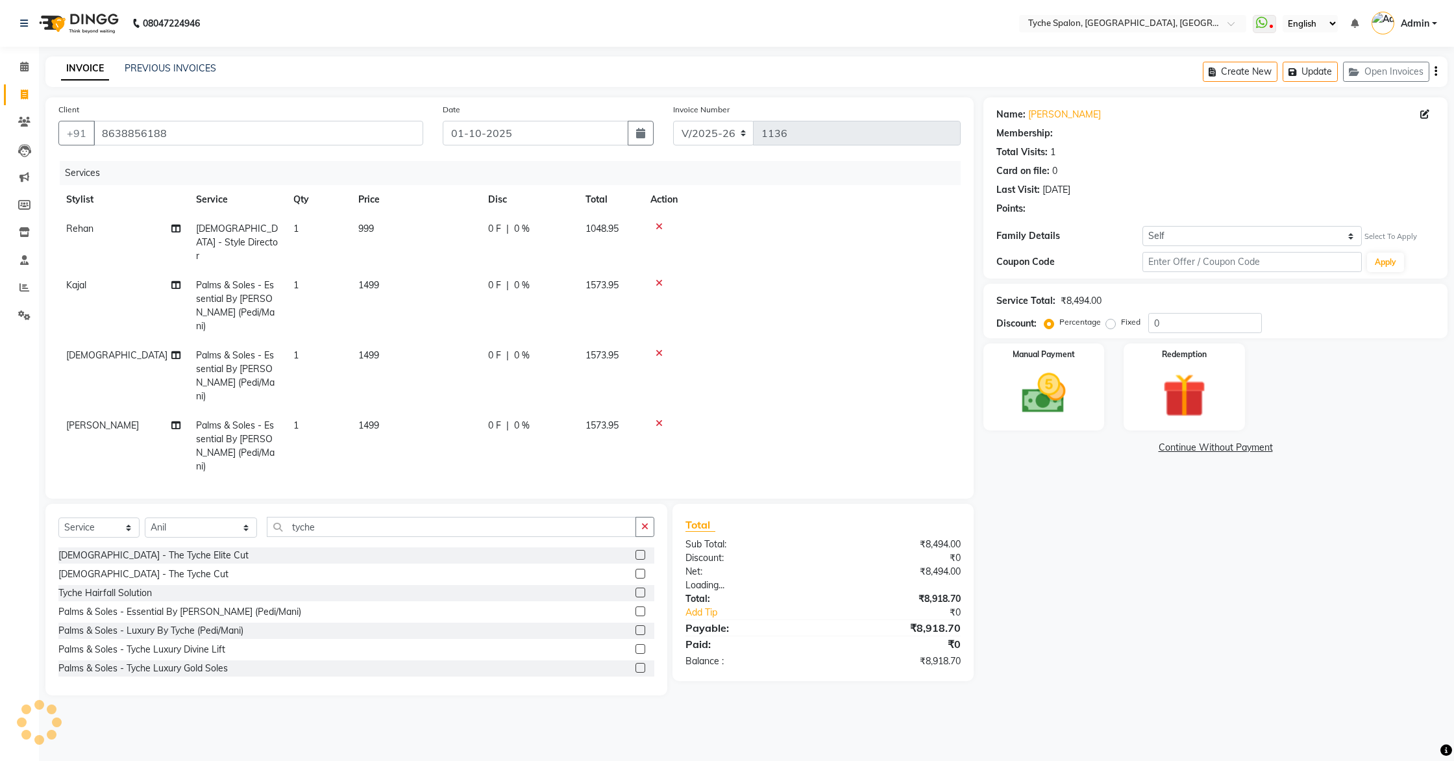
scroll to position [37, 0]
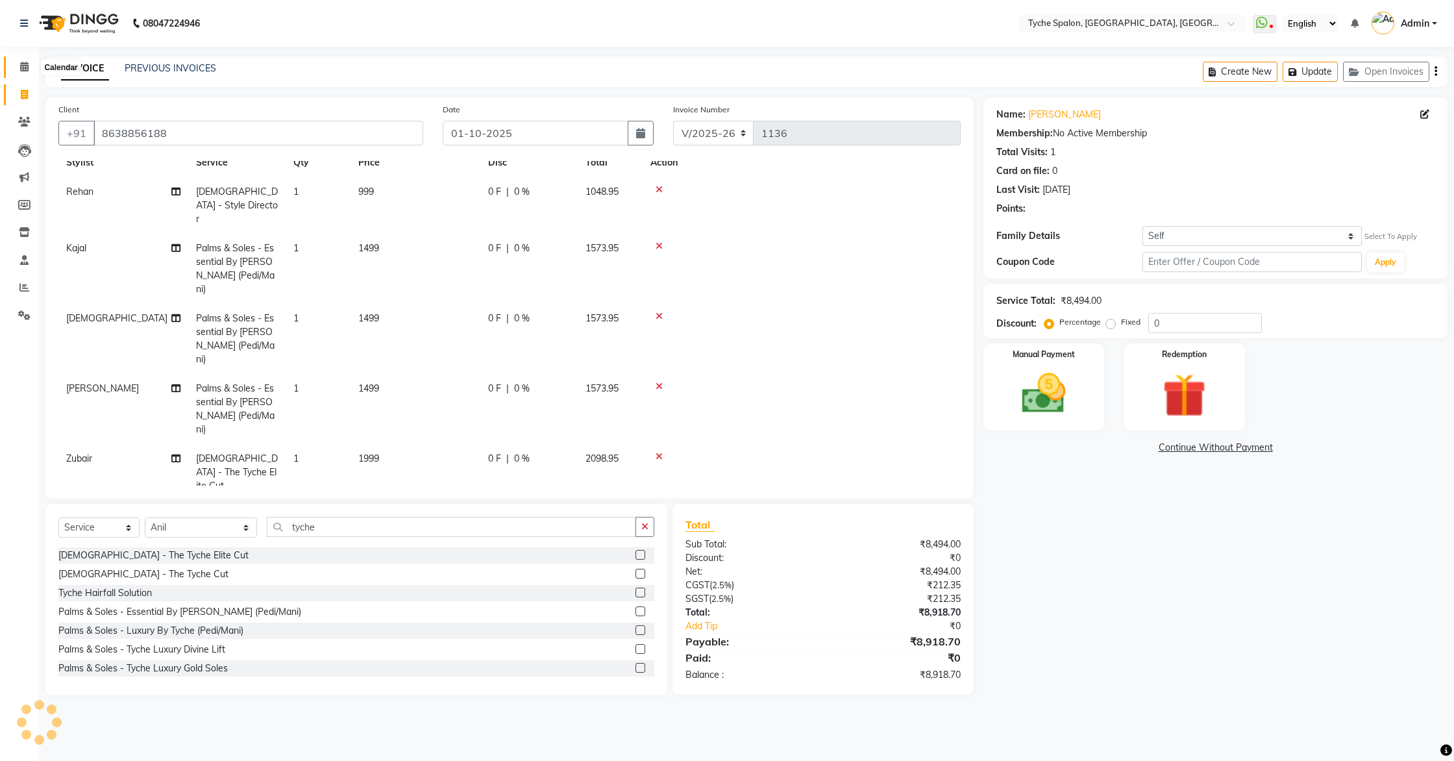
click at [27, 73] on span at bounding box center [24, 67] width 23 height 15
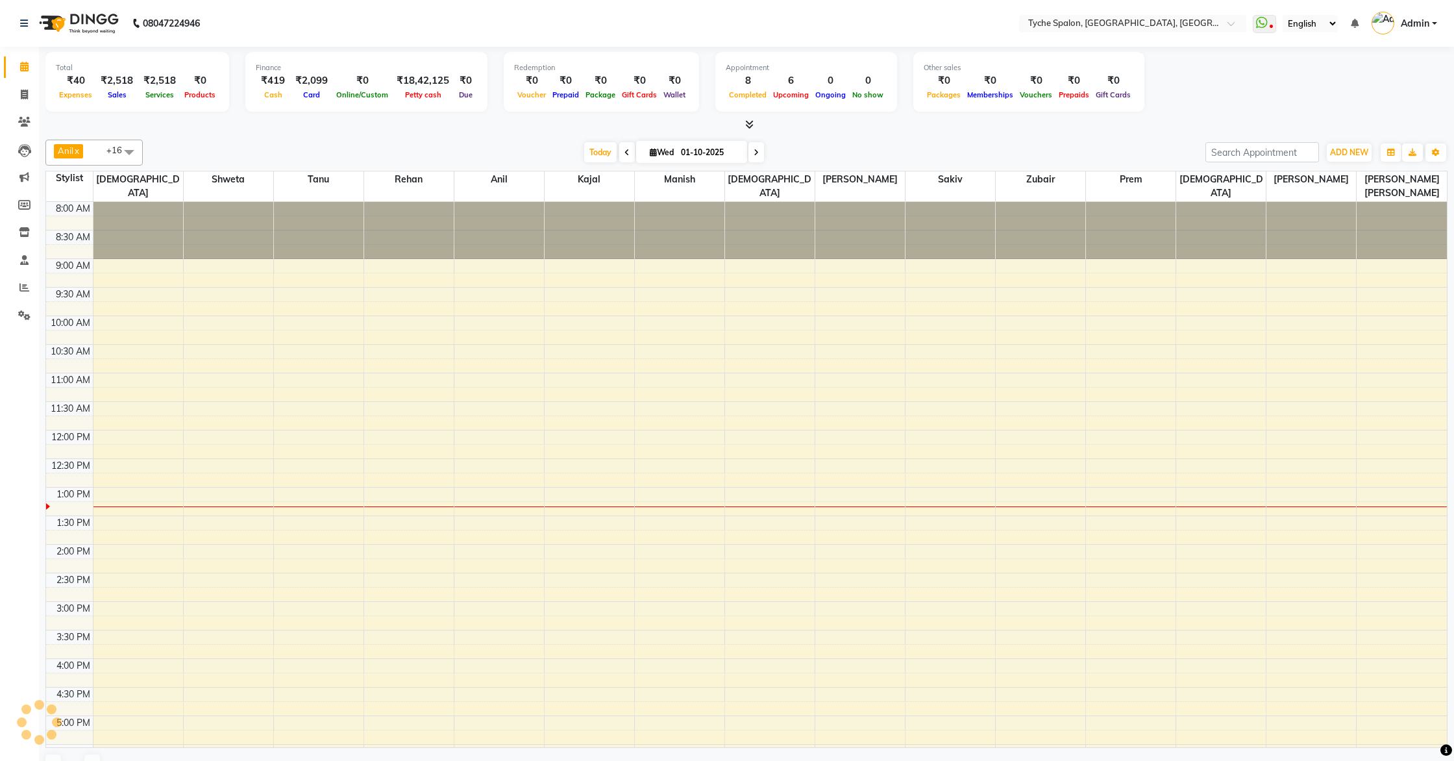
scroll to position [182, 0]
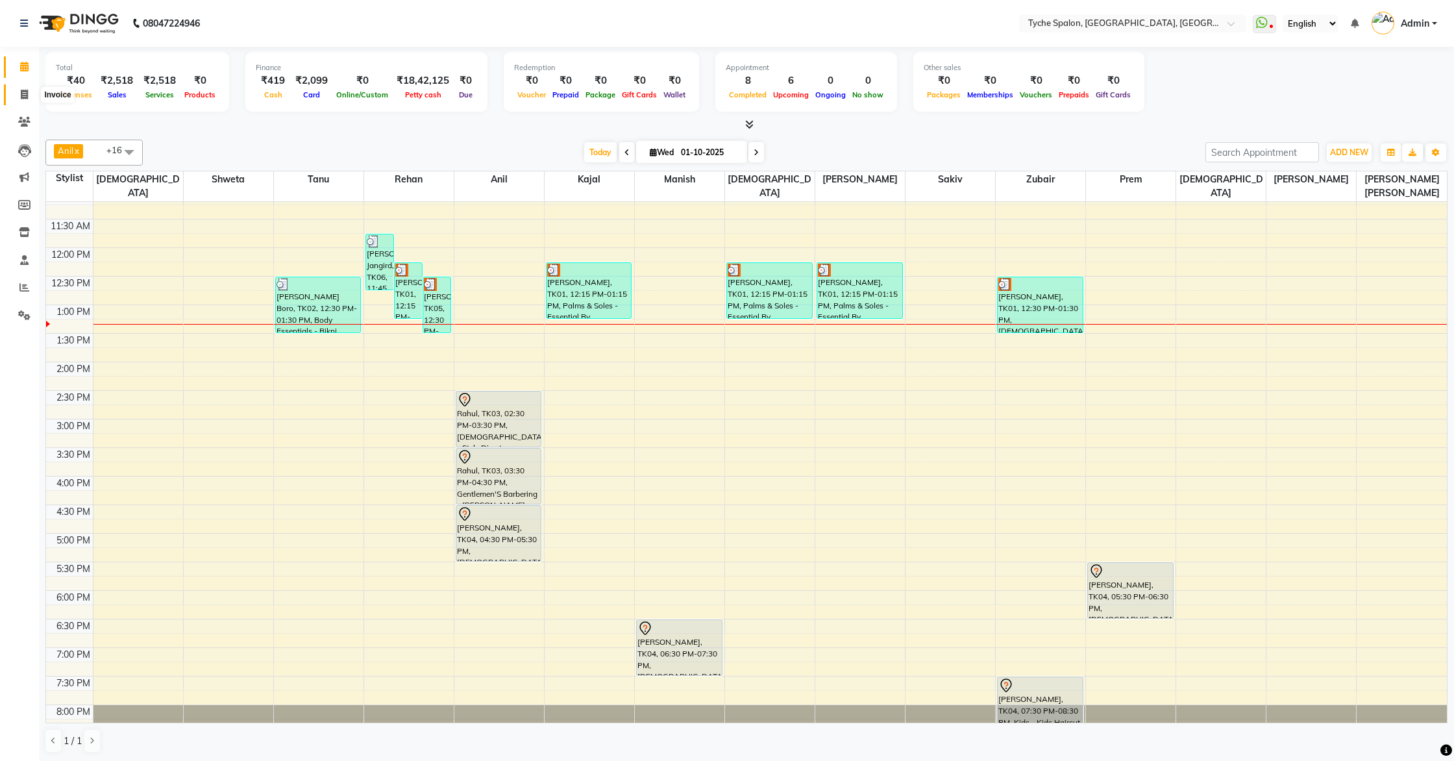
click at [20, 90] on span at bounding box center [24, 95] width 23 height 15
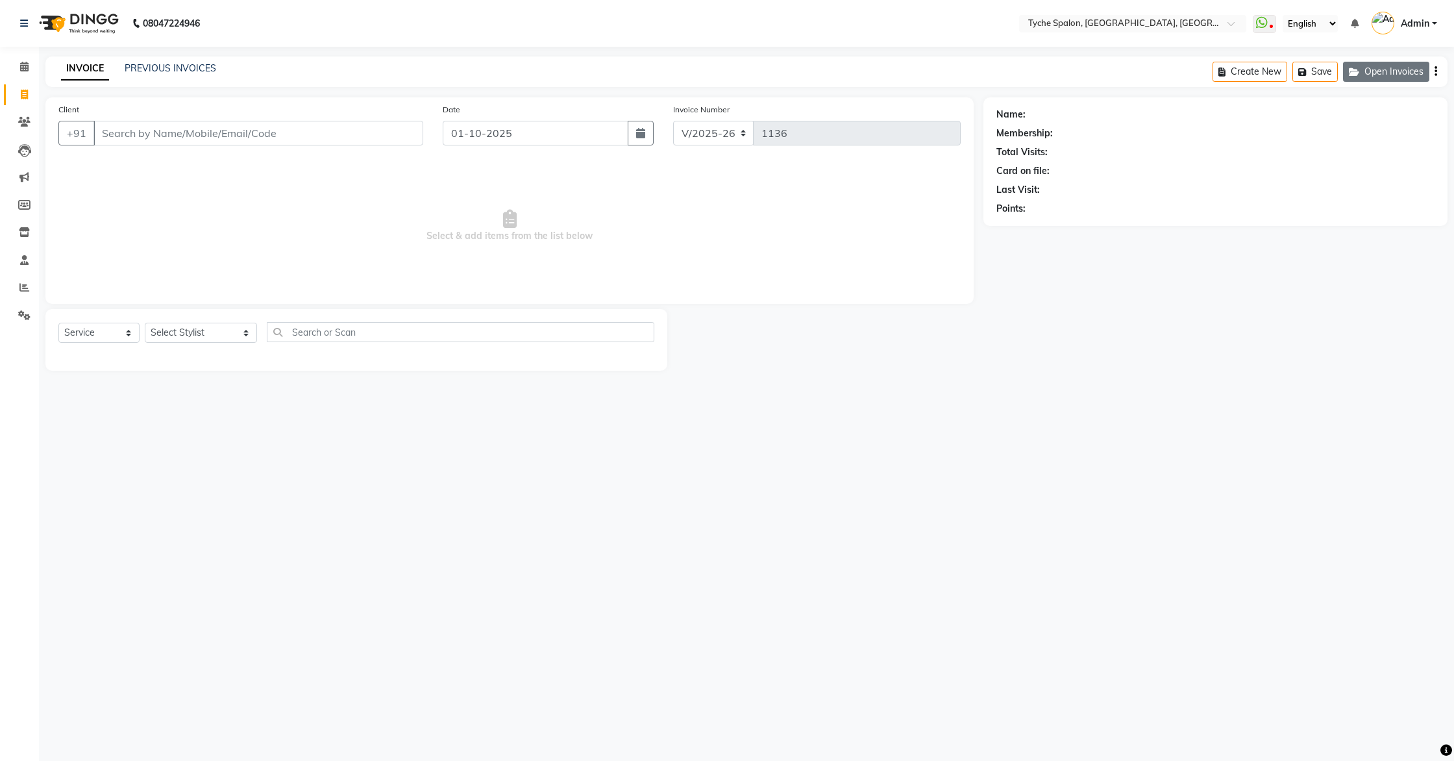
click at [1360, 73] on icon "button" at bounding box center [1357, 72] width 16 height 9
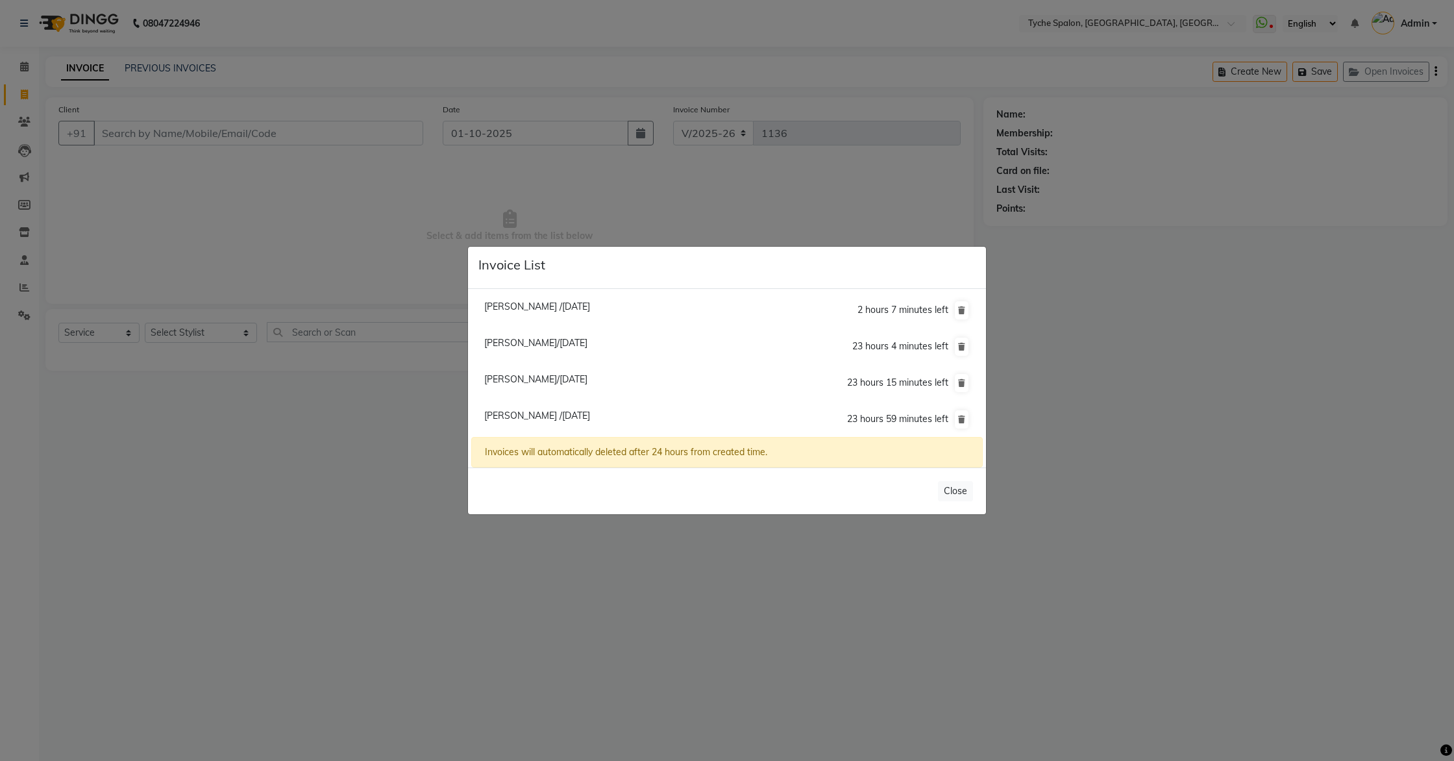
click at [526, 347] on span "Roshan Agarwal/01 October 2025" at bounding box center [535, 343] width 103 height 12
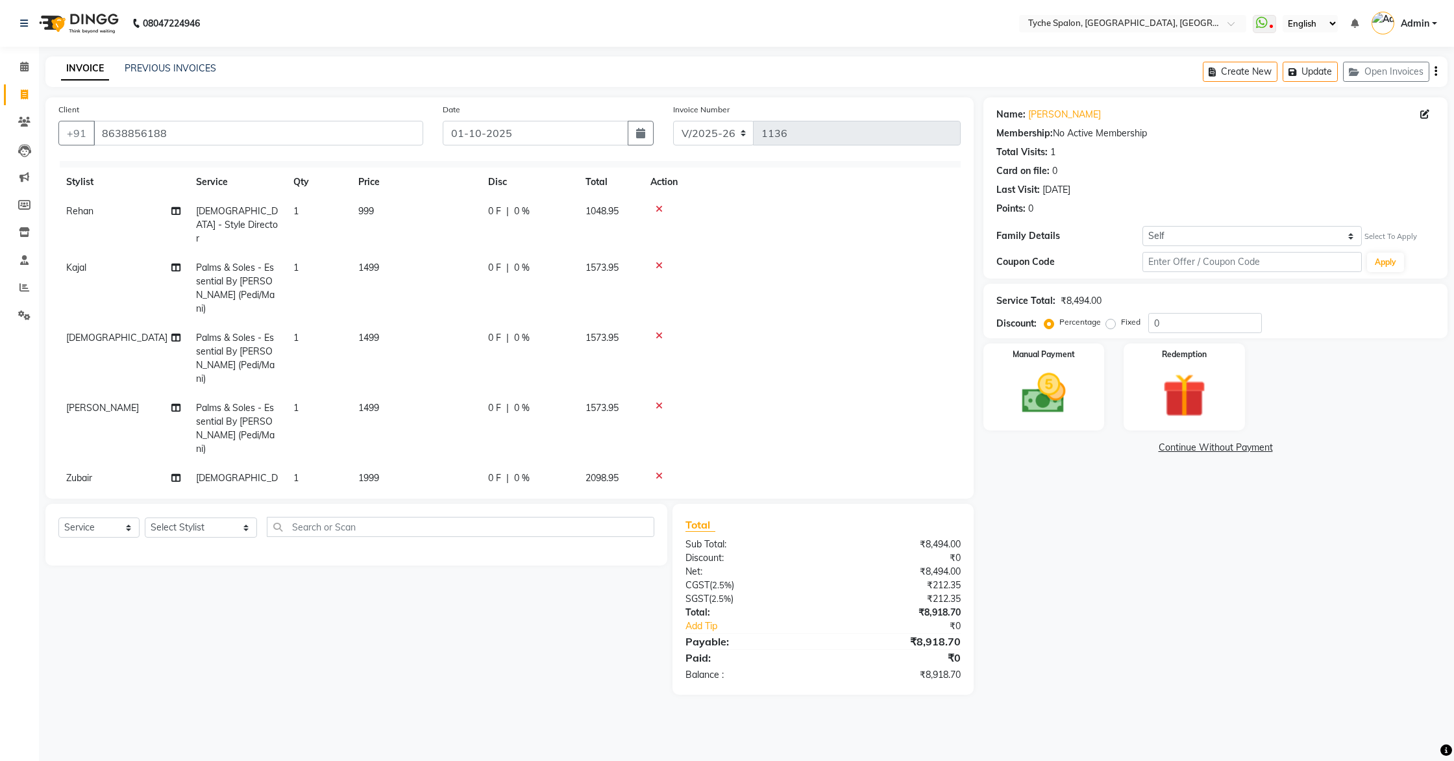
scroll to position [37, 0]
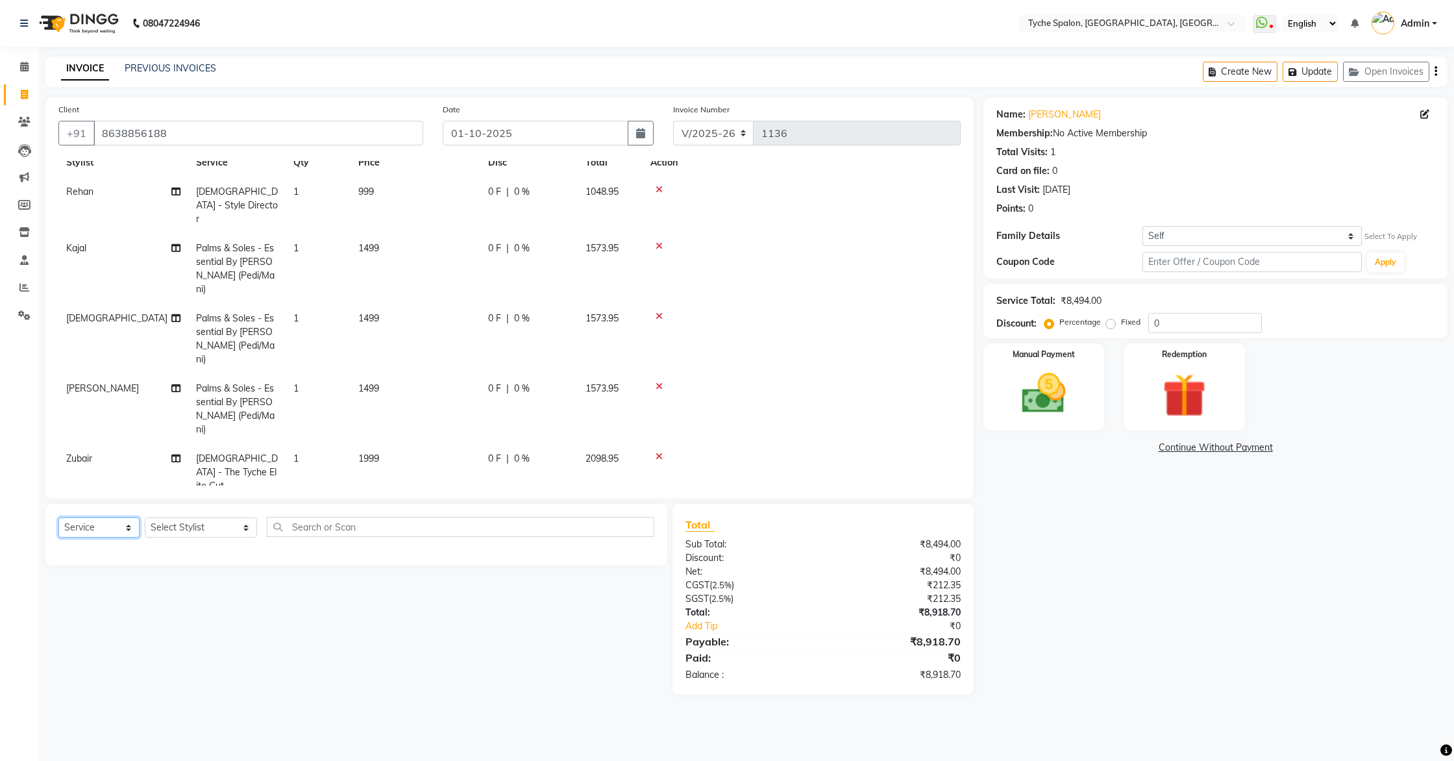
click at [112, 527] on select "Select Service Product Membership Package Voucher Prepaid Gift Card" at bounding box center [98, 527] width 81 height 20
click at [192, 525] on select "Select Stylist Anil Anjali Devi Ishu Jenny Chophy Kajal Liza Manish Prabhjot Pr…" at bounding box center [201, 527] width 112 height 20
click at [145, 517] on select "Select Stylist Anil Anjali Devi Ishu Jenny Chophy Kajal Liza Manish Prabhjot Pr…" at bounding box center [201, 527] width 112 height 20
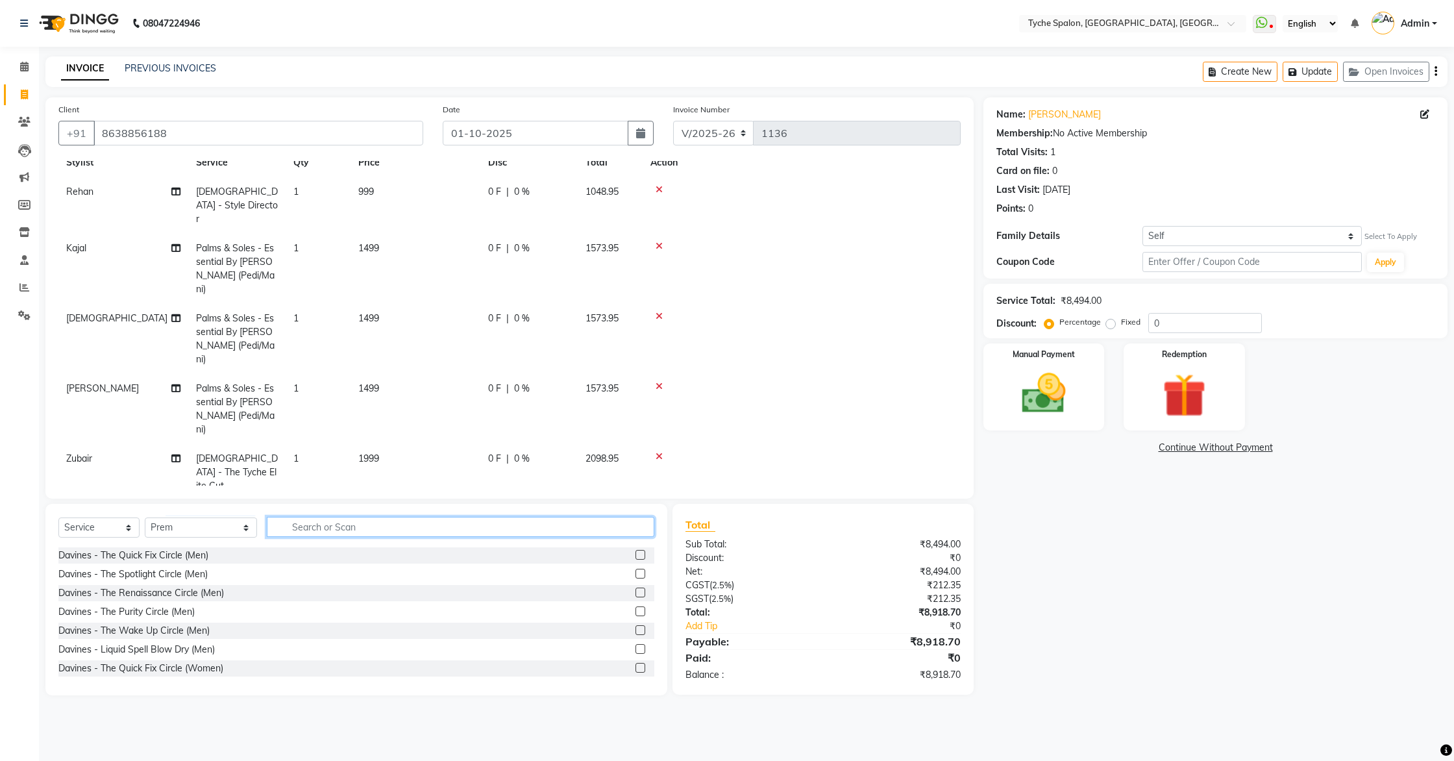
click at [282, 530] on input "text" at bounding box center [461, 527] width 388 height 20
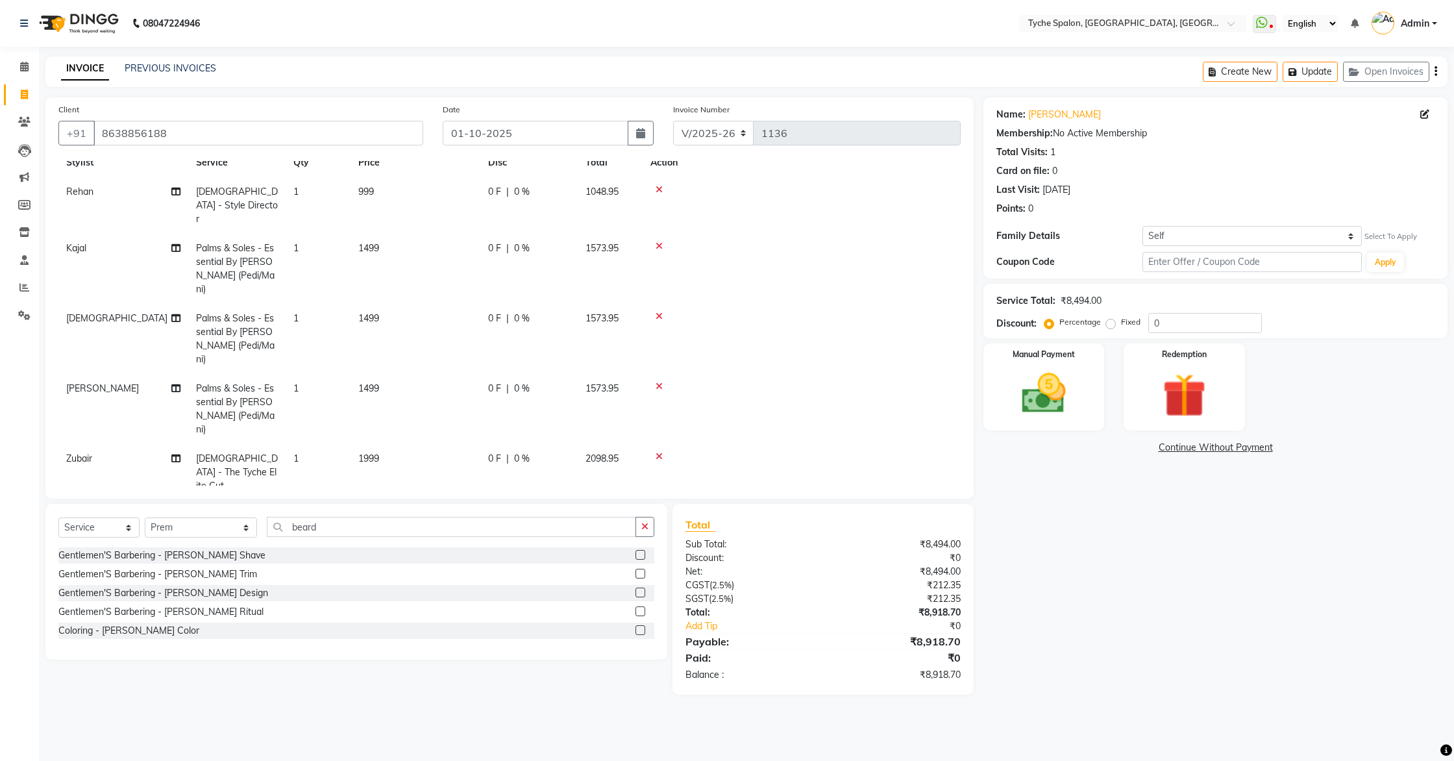
click at [640, 572] on label at bounding box center [641, 574] width 10 height 10
click at [640, 572] on input "checkbox" at bounding box center [640, 574] width 8 height 8
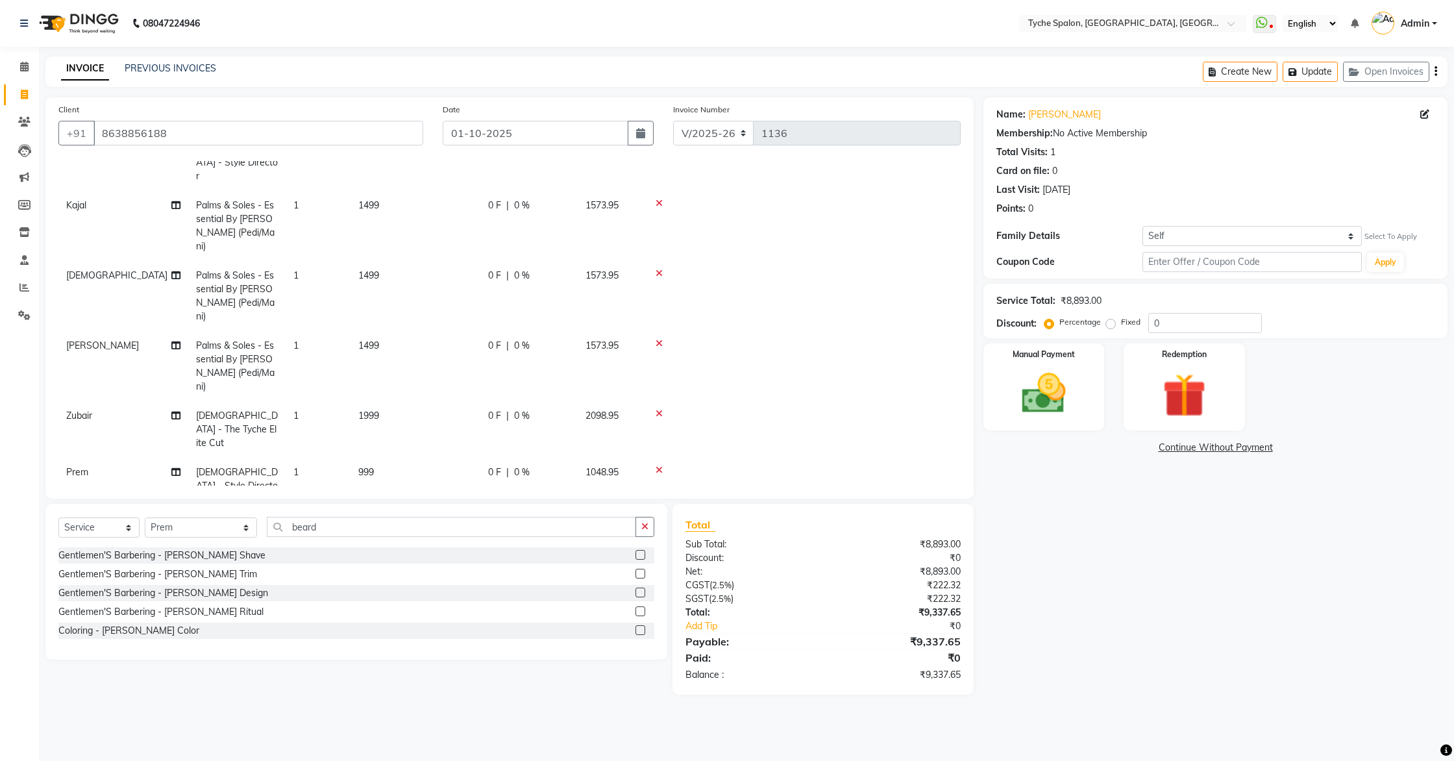
scroll to position [0, 0]
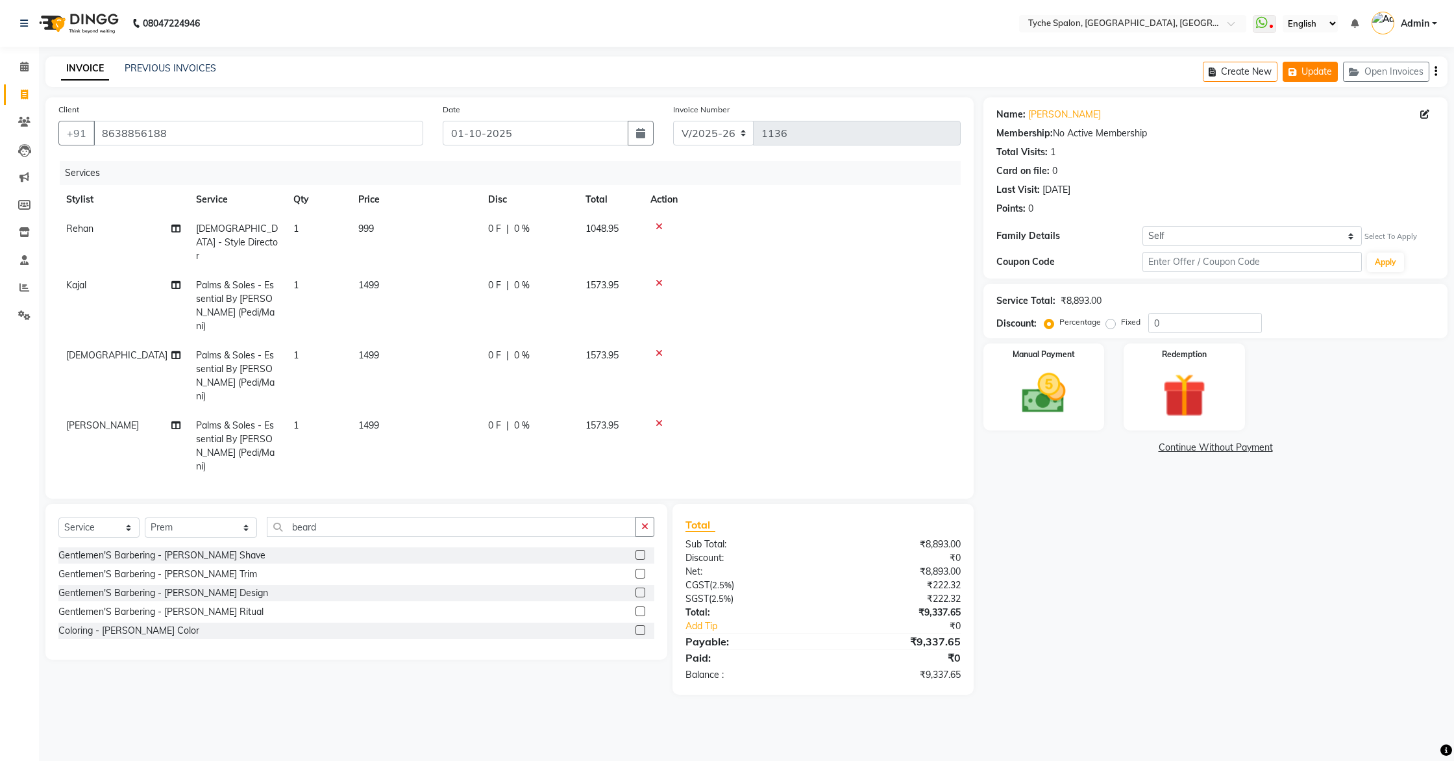
click at [1311, 71] on button "Update" at bounding box center [1310, 72] width 55 height 20
click at [1330, 110] on div "Name: Roshan Agarwal" at bounding box center [1216, 115] width 438 height 14
click at [1193, 237] on select "Self Sonali Jalan" at bounding box center [1252, 236] width 219 height 20
click at [659, 226] on icon at bounding box center [659, 226] width 7 height 9
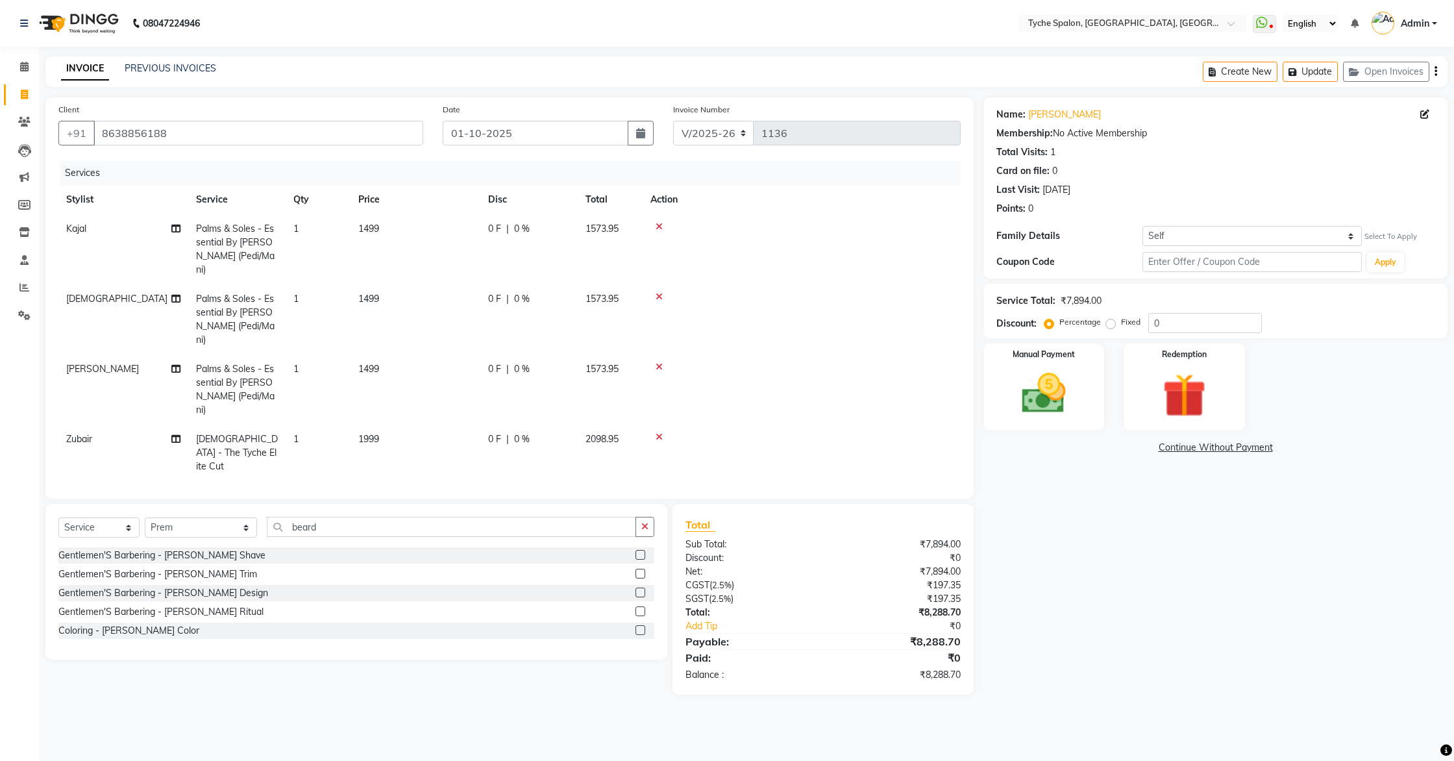
scroll to position [37, 0]
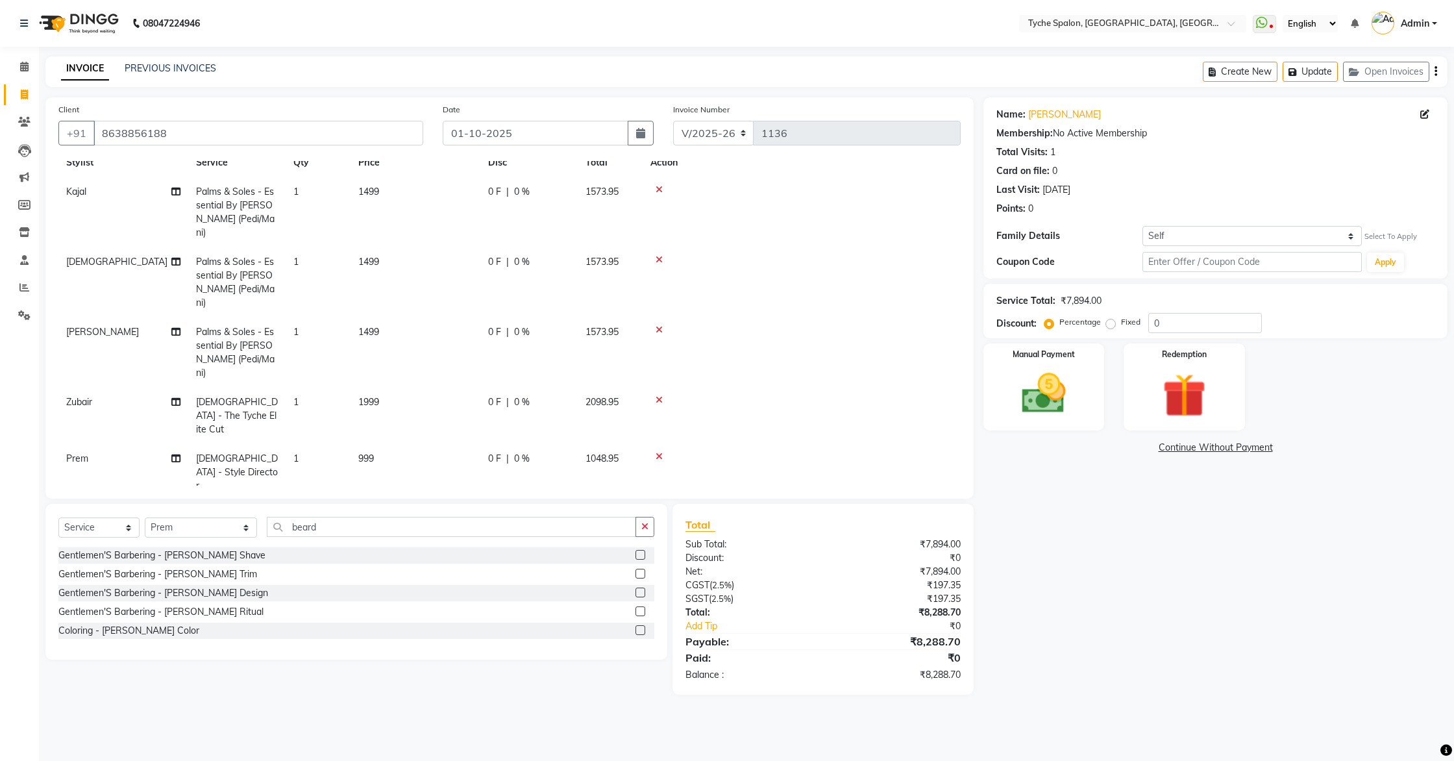
click at [658, 395] on icon at bounding box center [659, 399] width 7 height 9
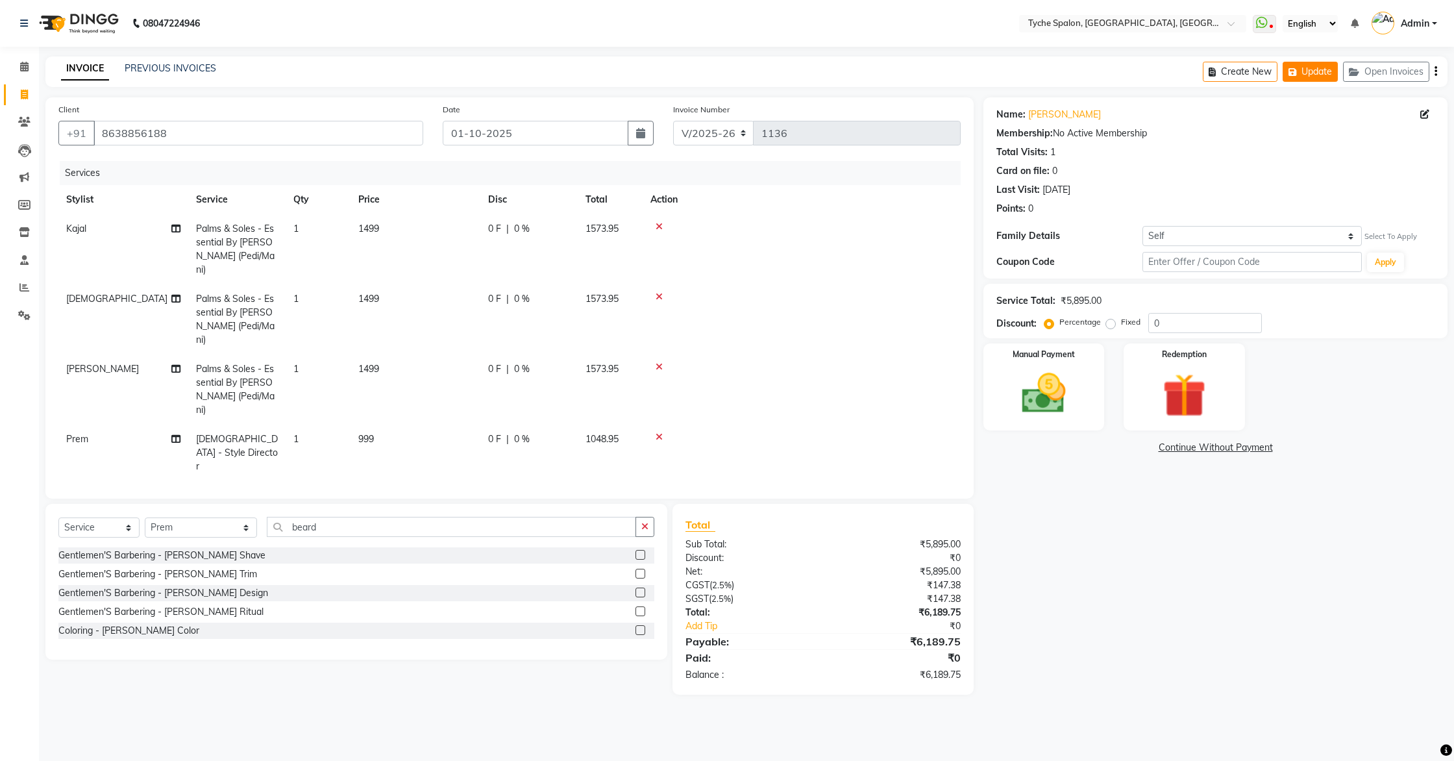
click at [1315, 69] on button "Update" at bounding box center [1310, 72] width 55 height 20
click at [209, 523] on select "Select Stylist Anil Anjali Devi Ishu Jenny Chophy Kajal Liza Manish Prabhjot Pr…" at bounding box center [201, 527] width 112 height 20
click at [145, 517] on select "Select Stylist Anil Anjali Devi Ishu Jenny Chophy Kajal Liza Manish Prabhjot Pr…" at bounding box center [201, 527] width 112 height 20
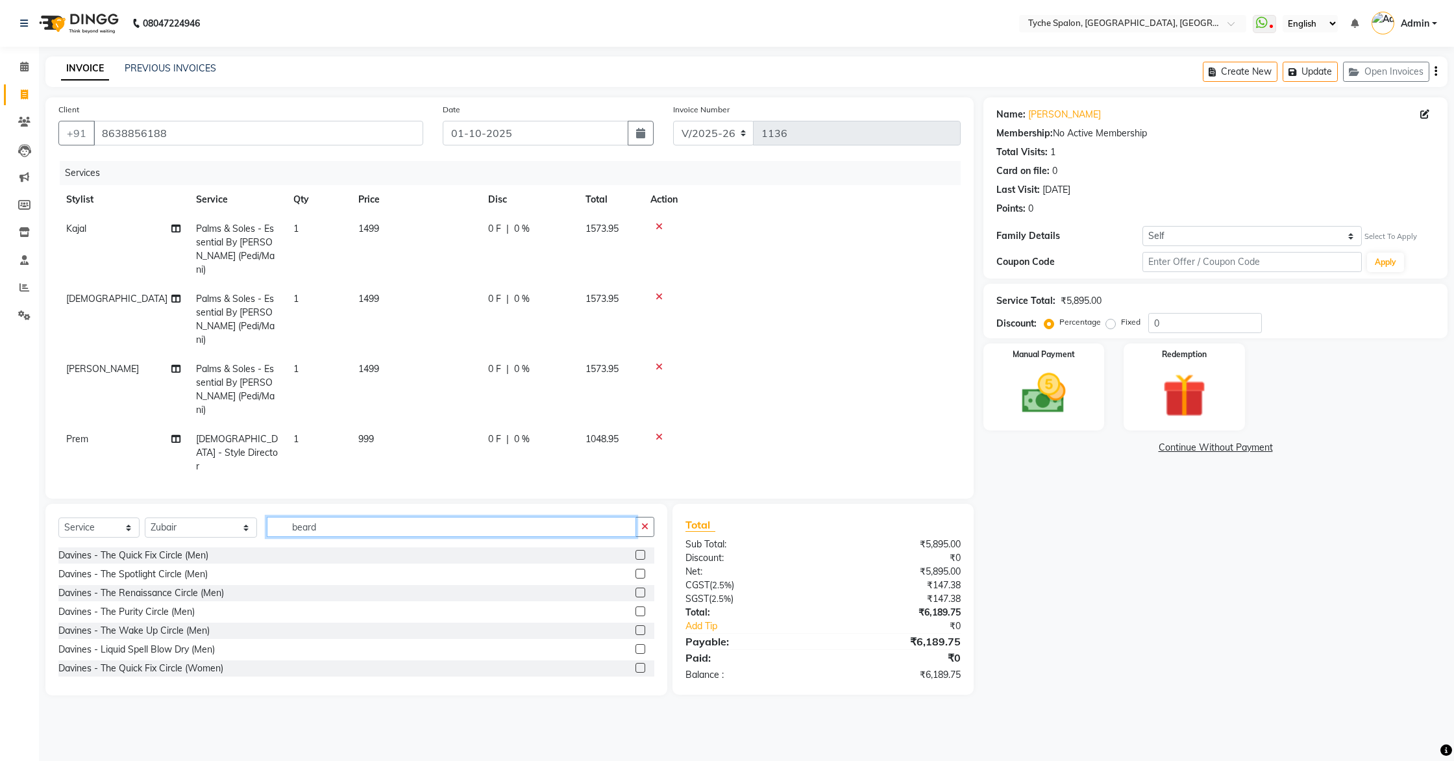
click at [303, 526] on input "beard" at bounding box center [452, 527] width 370 height 20
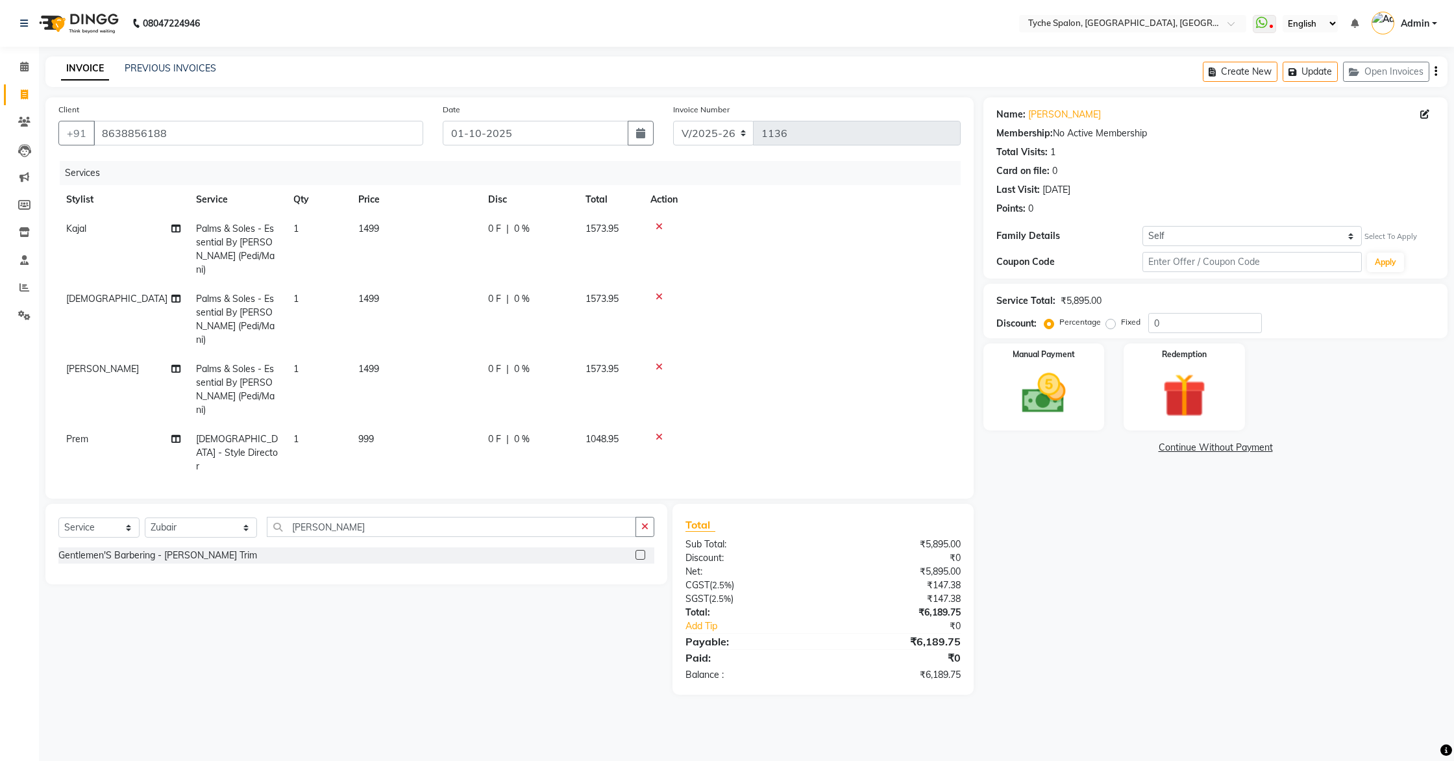
click at [641, 550] on label at bounding box center [641, 555] width 10 height 10
click at [641, 551] on input "checkbox" at bounding box center [640, 555] width 8 height 8
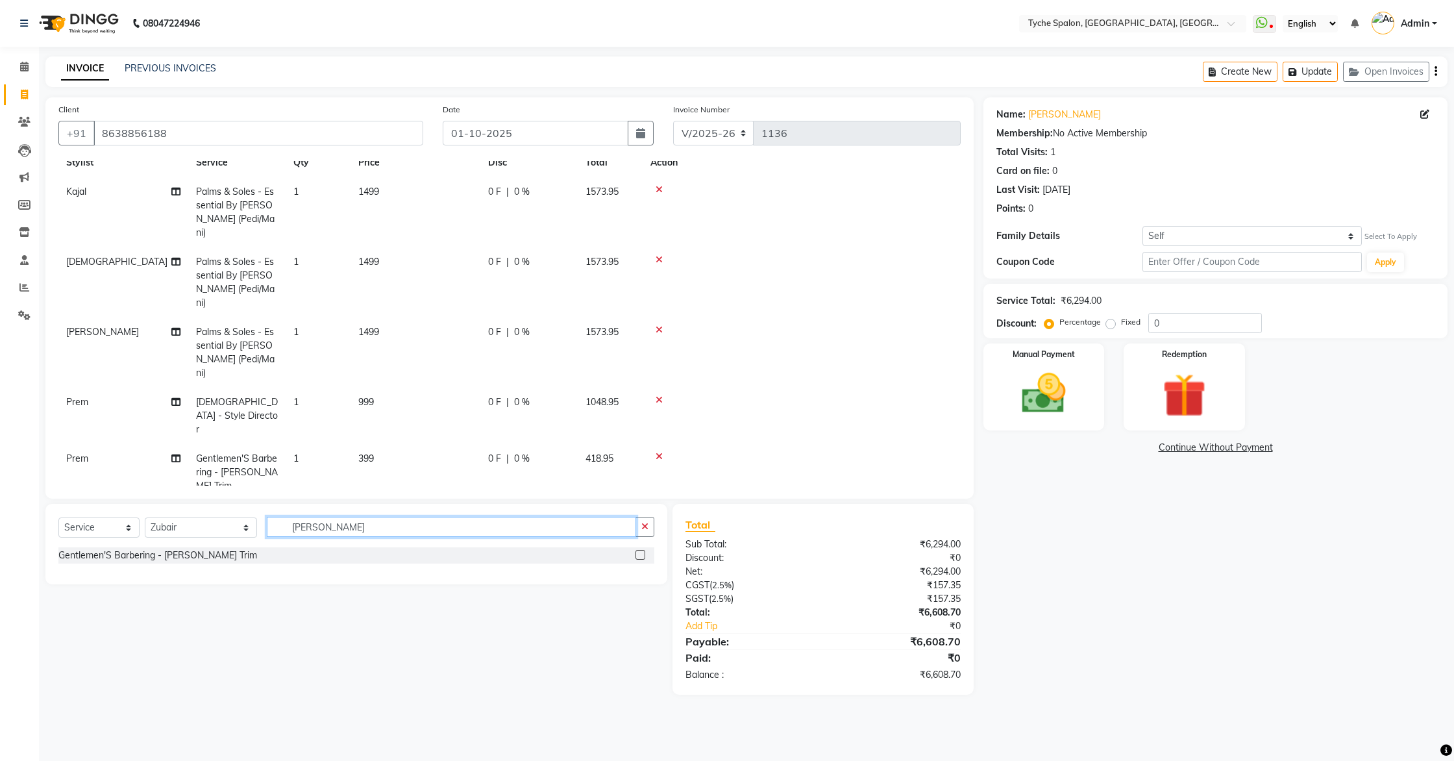
click at [367, 530] on input "beard tr" at bounding box center [452, 527] width 370 height 20
drag, startPoint x: 643, startPoint y: 555, endPoint x: 633, endPoint y: 553, distance: 9.9
click at [643, 555] on label at bounding box center [641, 555] width 10 height 10
click at [643, 555] on input "checkbox" at bounding box center [640, 555] width 8 height 8
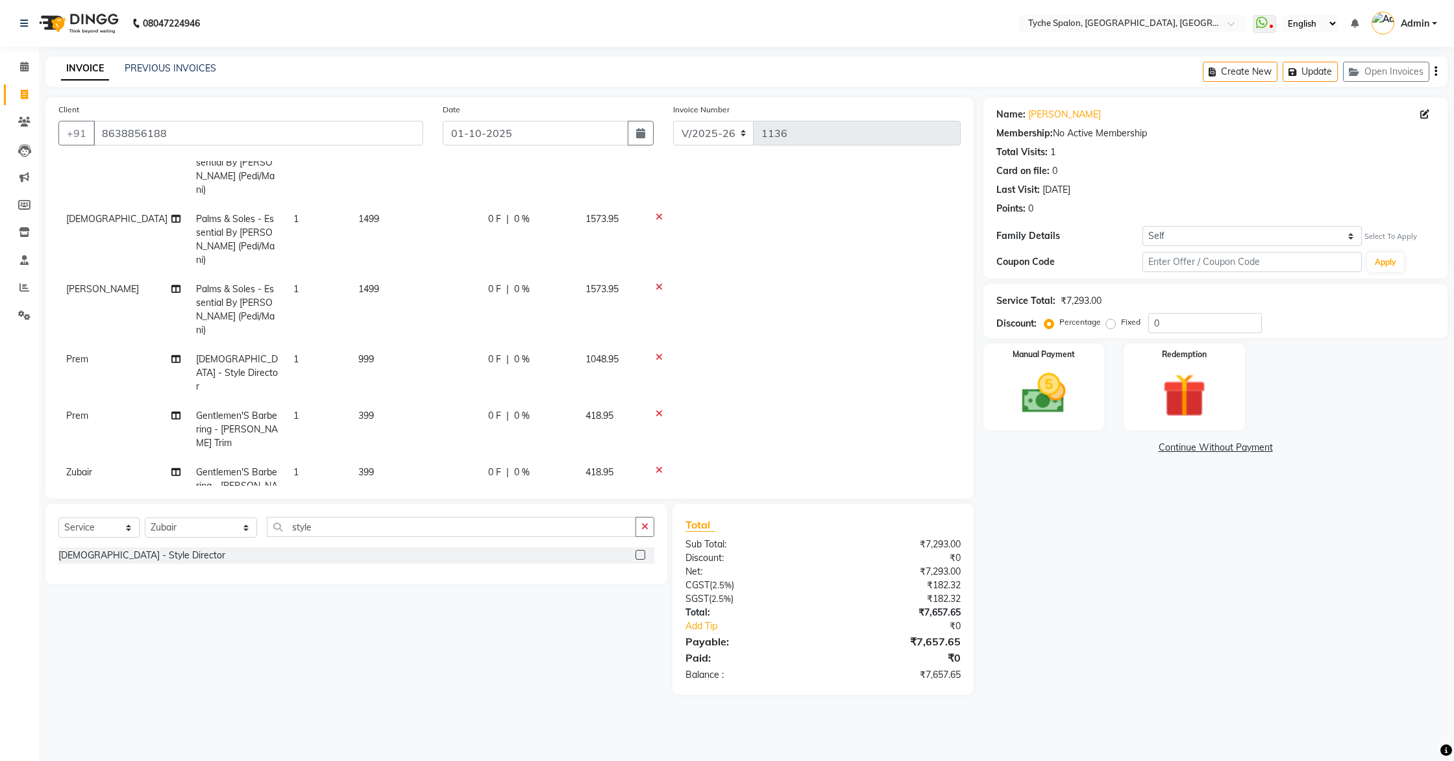
scroll to position [0, 0]
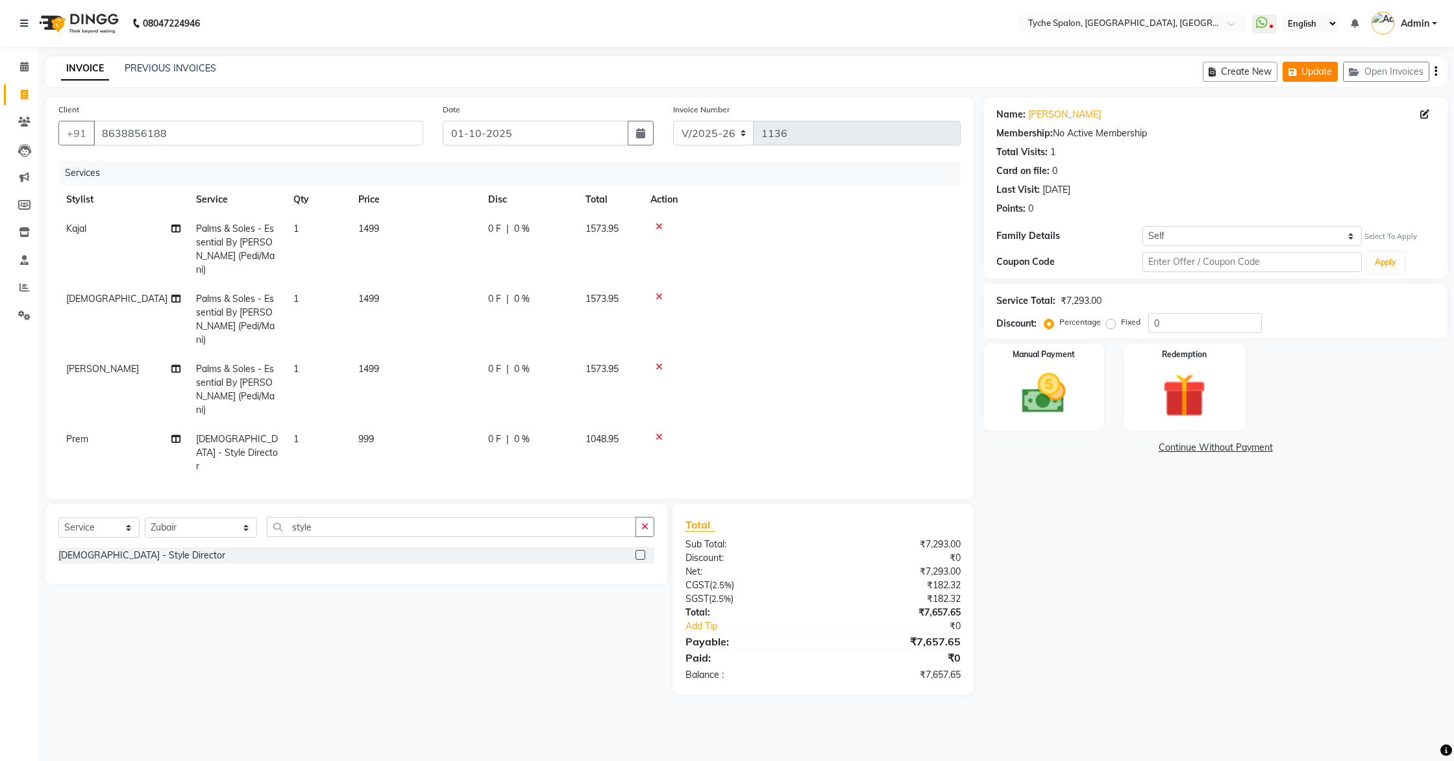
click at [1313, 69] on button "Update" at bounding box center [1310, 72] width 55 height 20
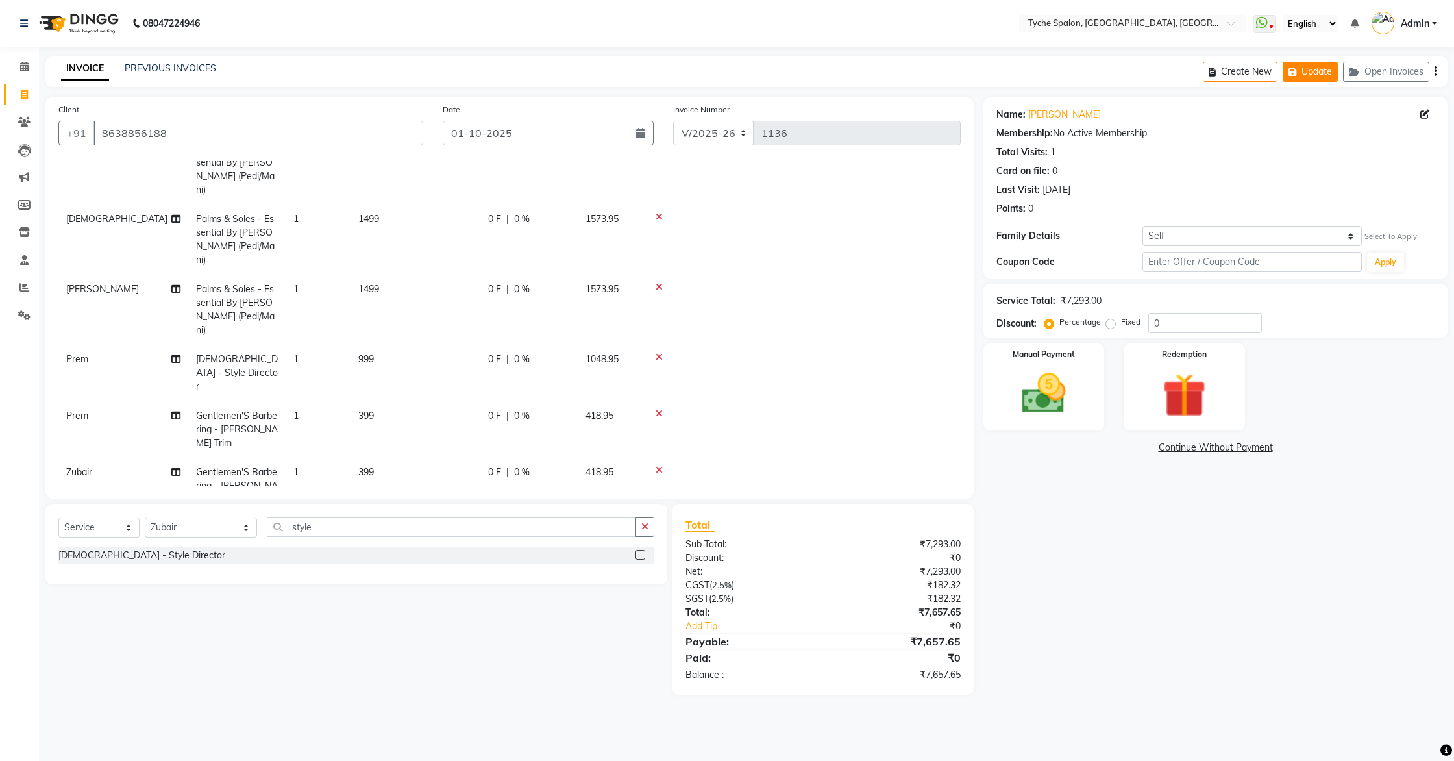
click at [1319, 73] on button "Update" at bounding box center [1310, 72] width 55 height 20
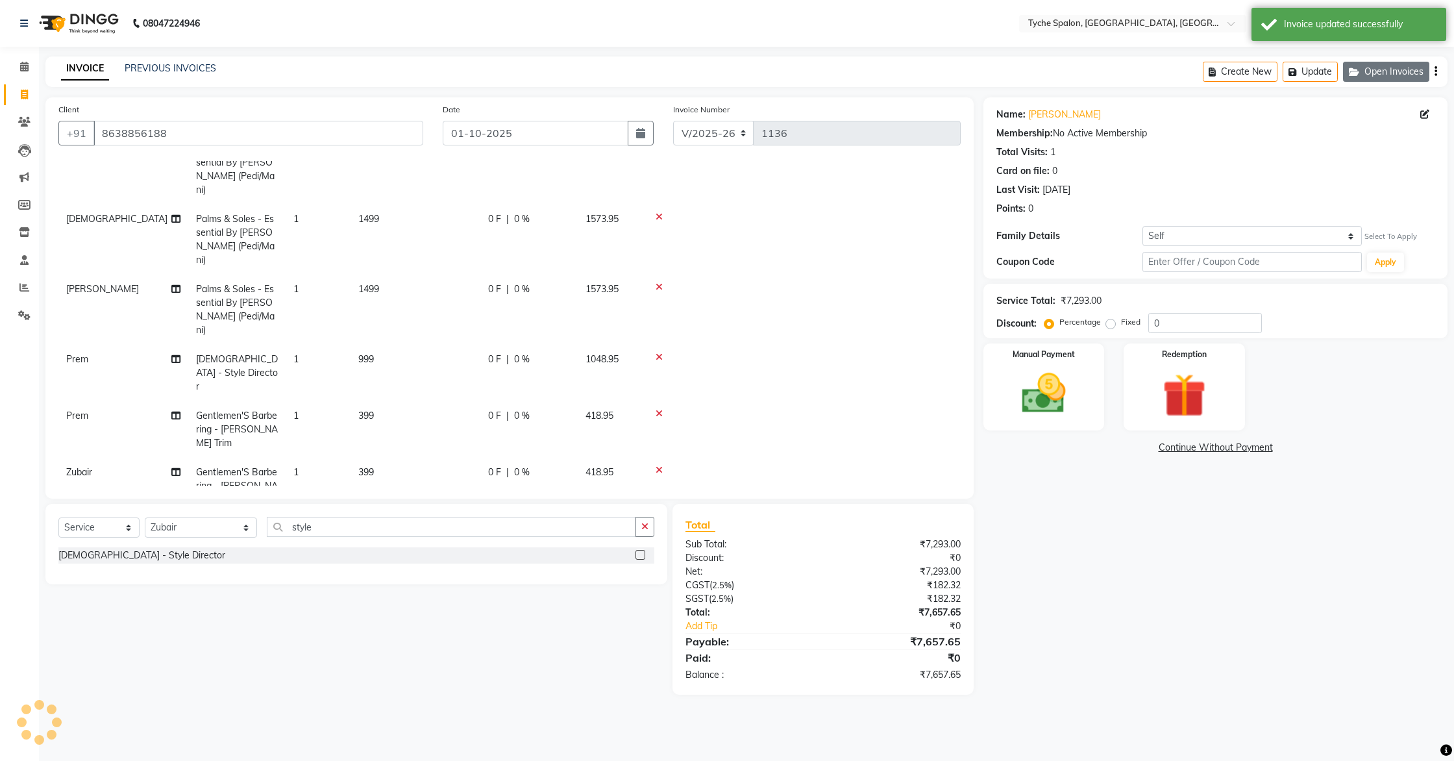
click at [1393, 69] on button "Open Invoices" at bounding box center [1386, 72] width 86 height 20
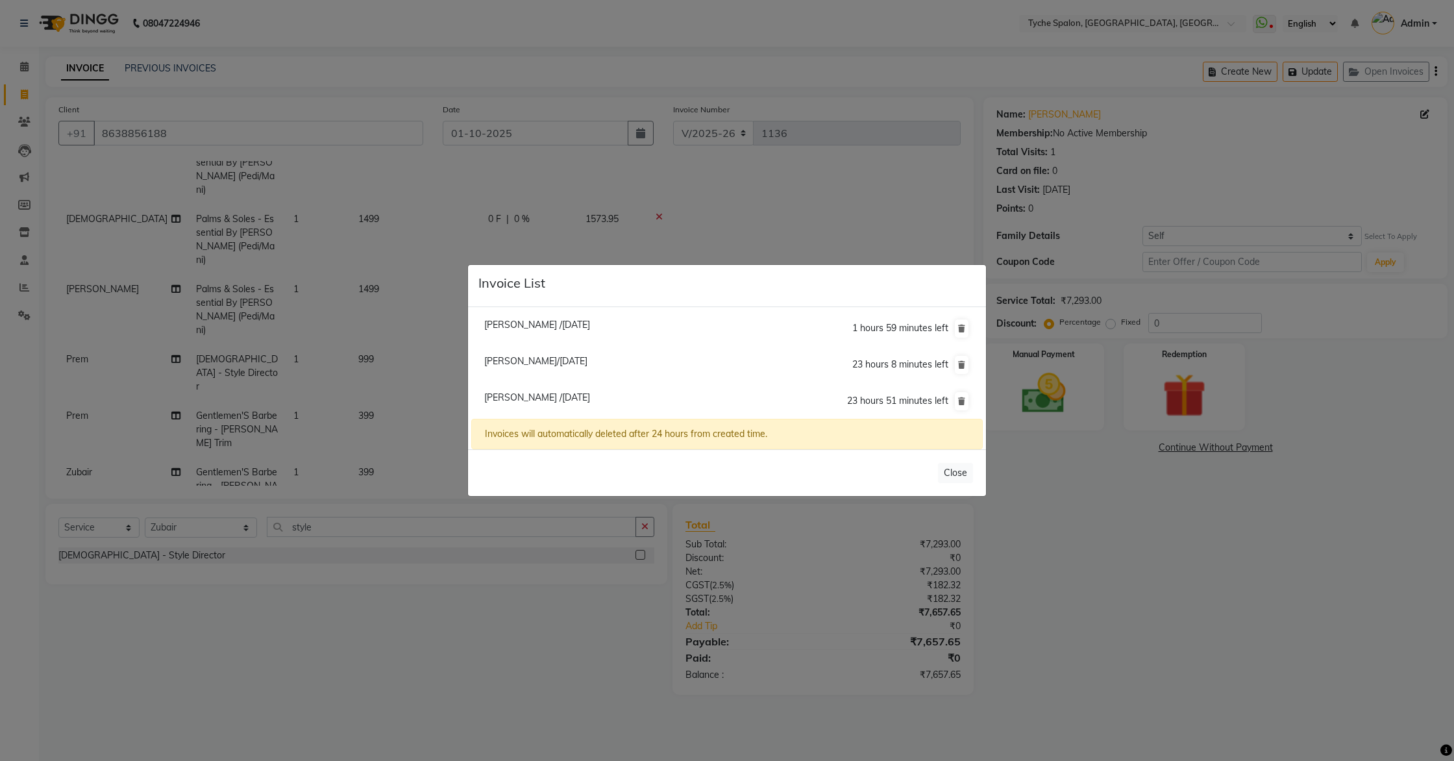
click at [506, 363] on span "Vikash Dhar/01 October 2025" at bounding box center [535, 361] width 103 height 12
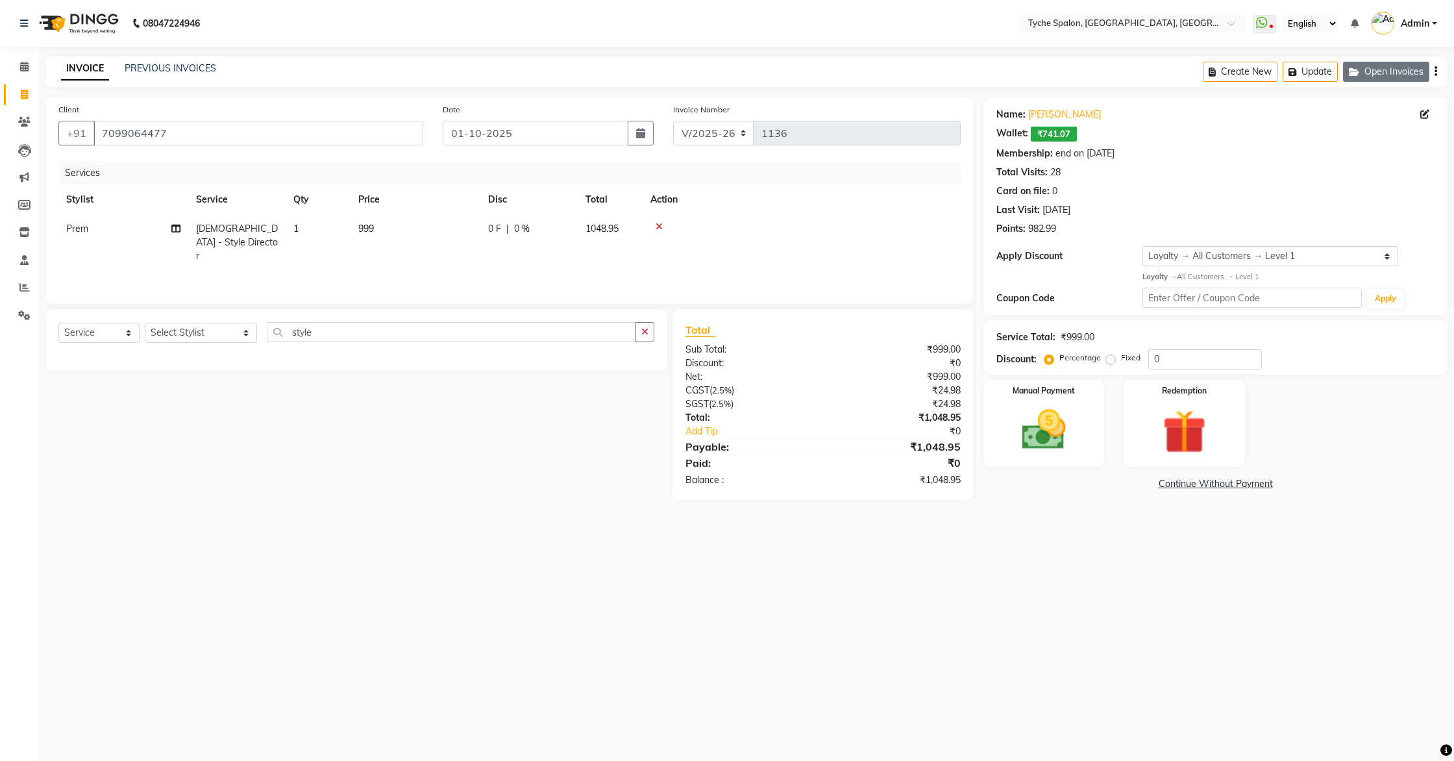
click at [1369, 72] on button "Open Invoices" at bounding box center [1386, 72] width 86 height 20
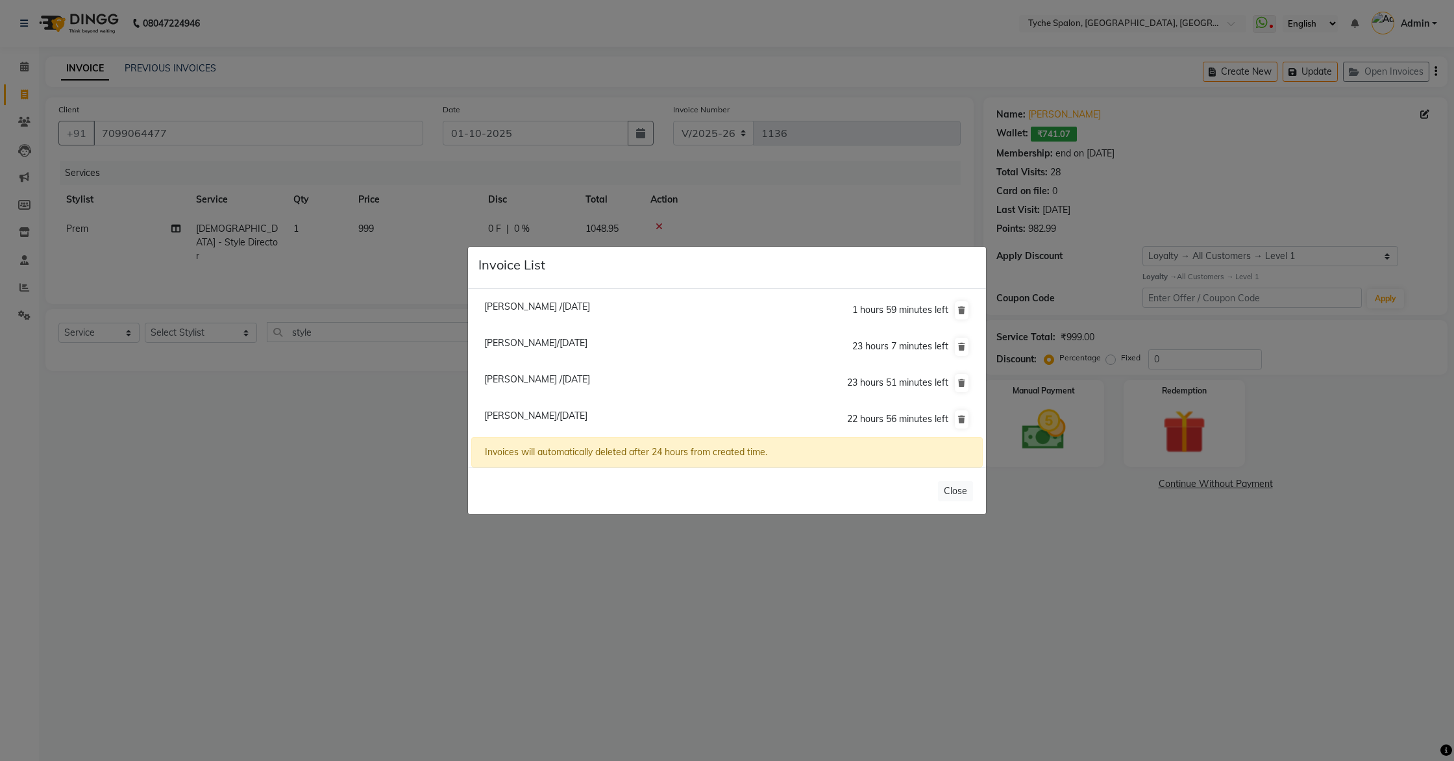
click at [517, 302] on span "Sahil /30 September 2025" at bounding box center [537, 307] width 106 height 12
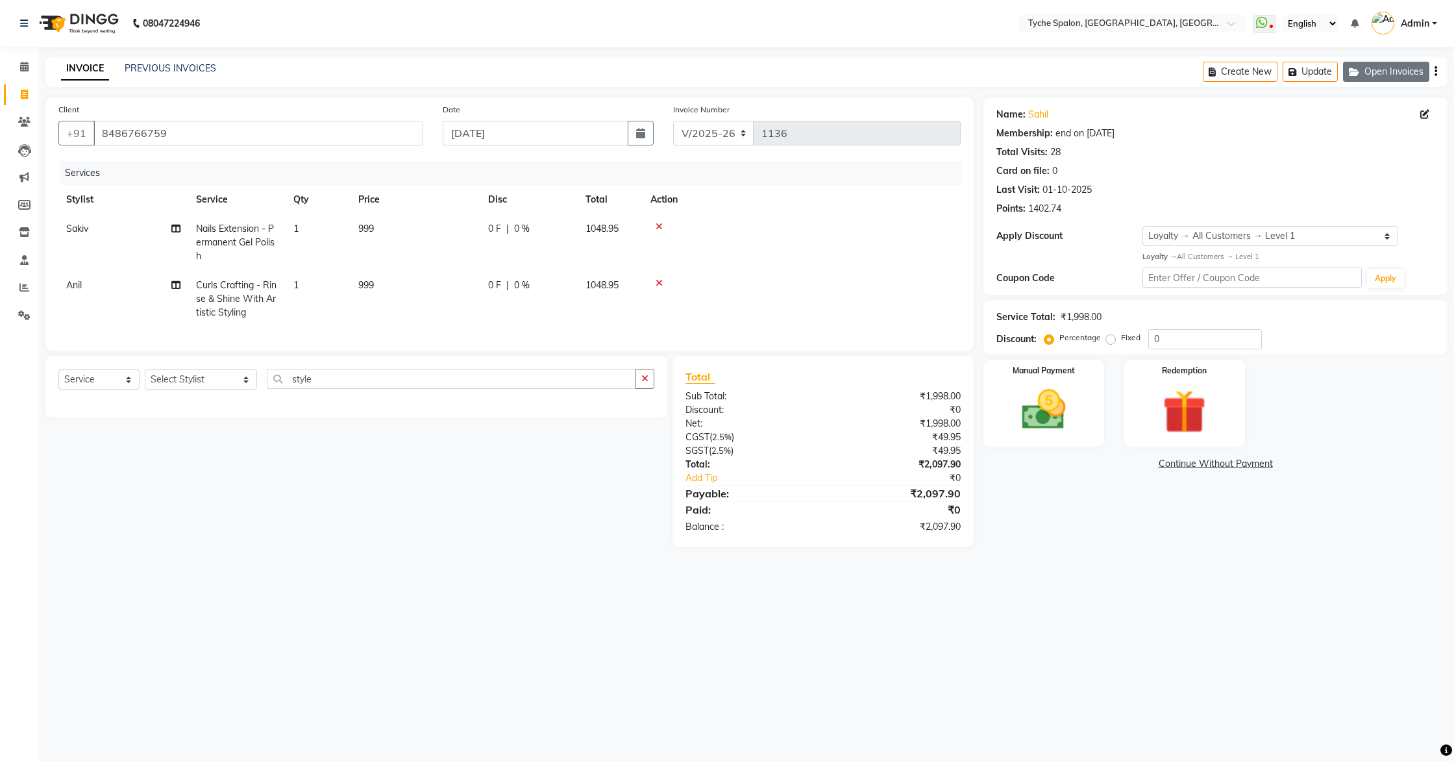
click at [1410, 78] on button "Open Invoices" at bounding box center [1386, 72] width 86 height 20
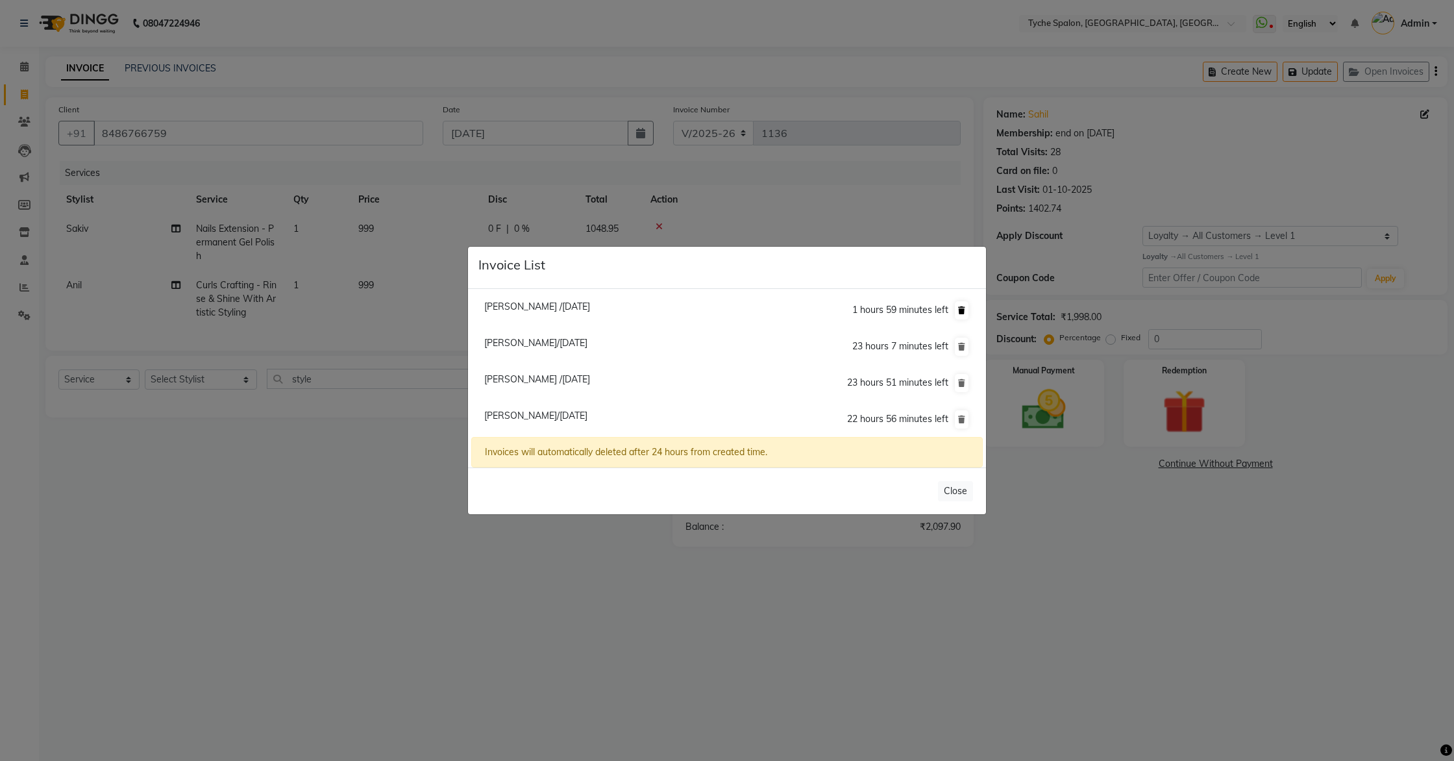
click at [964, 311] on icon at bounding box center [961, 310] width 7 height 8
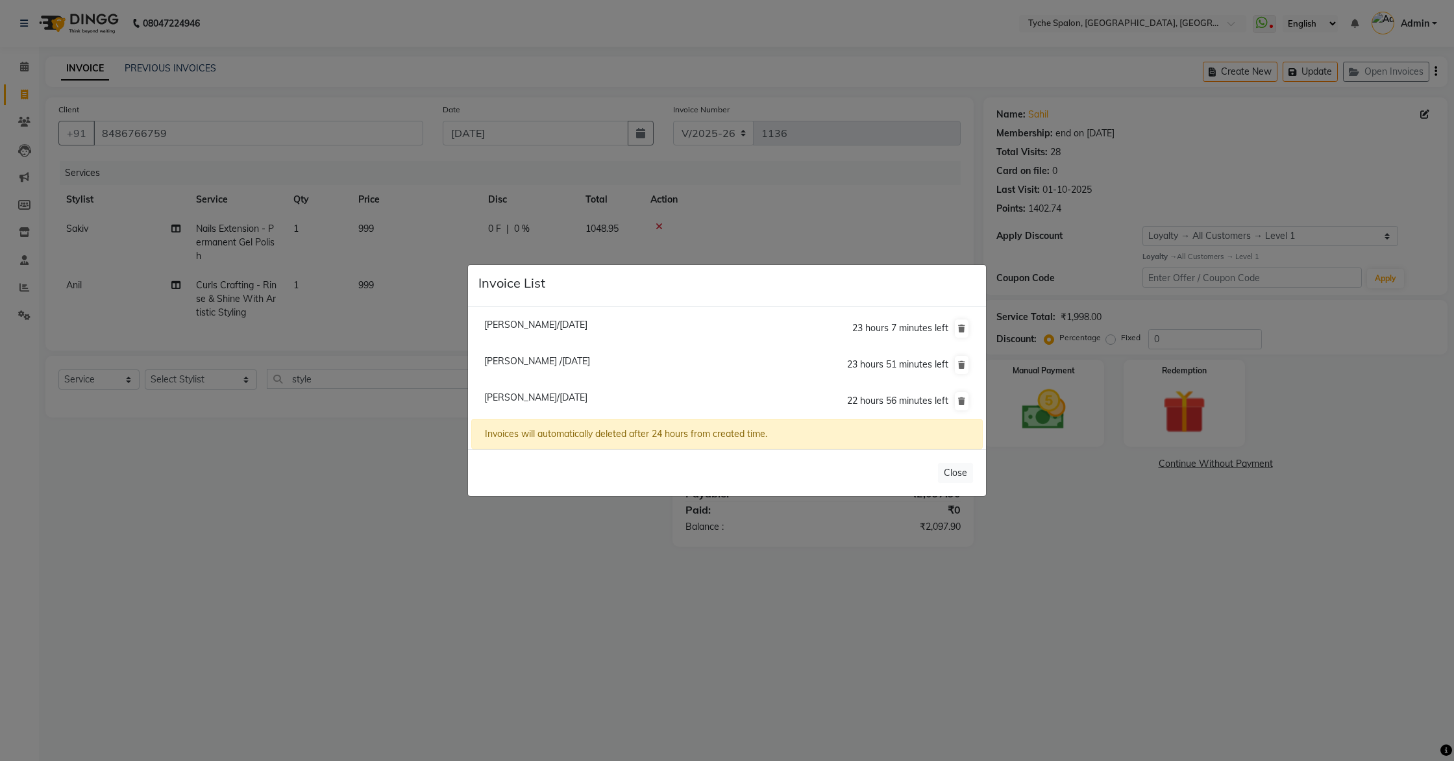
click at [1046, 478] on ngb-modal-window "Invoice List Vikash Dhar/01 October 2025 23 hours 7 minutes left Yuvika /01 Oct…" at bounding box center [727, 380] width 1454 height 761
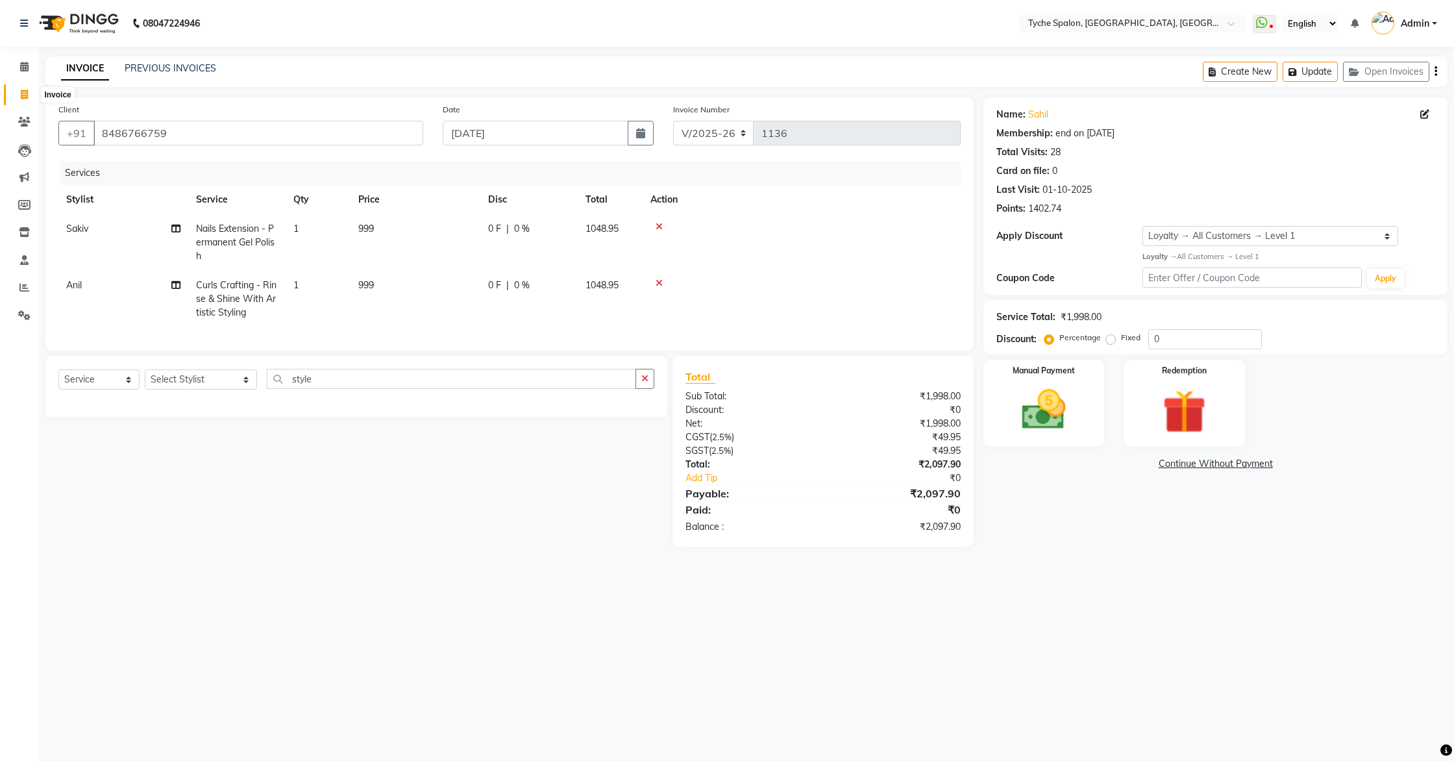
click at [26, 101] on span at bounding box center [24, 95] width 23 height 15
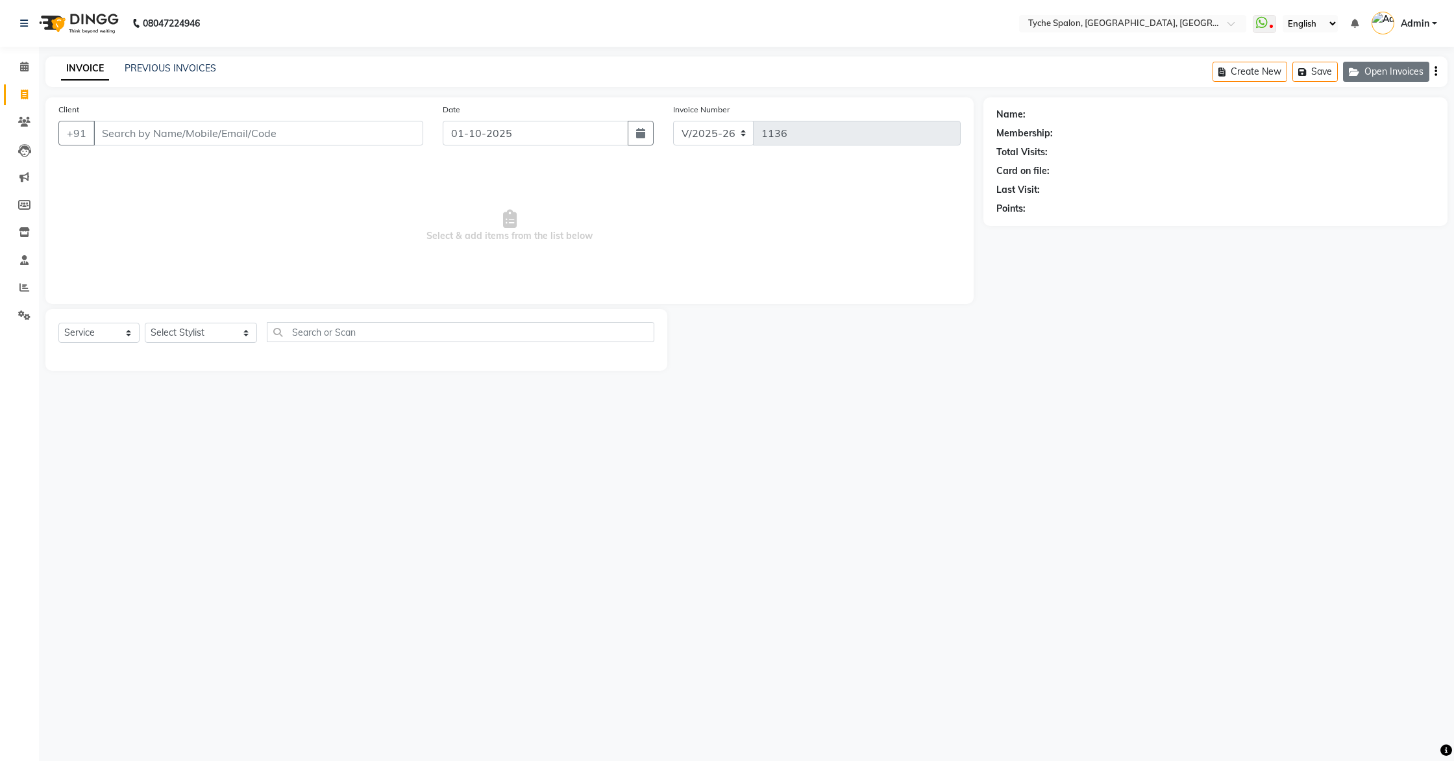
click at [1393, 69] on button "Open Invoices" at bounding box center [1386, 72] width 86 height 20
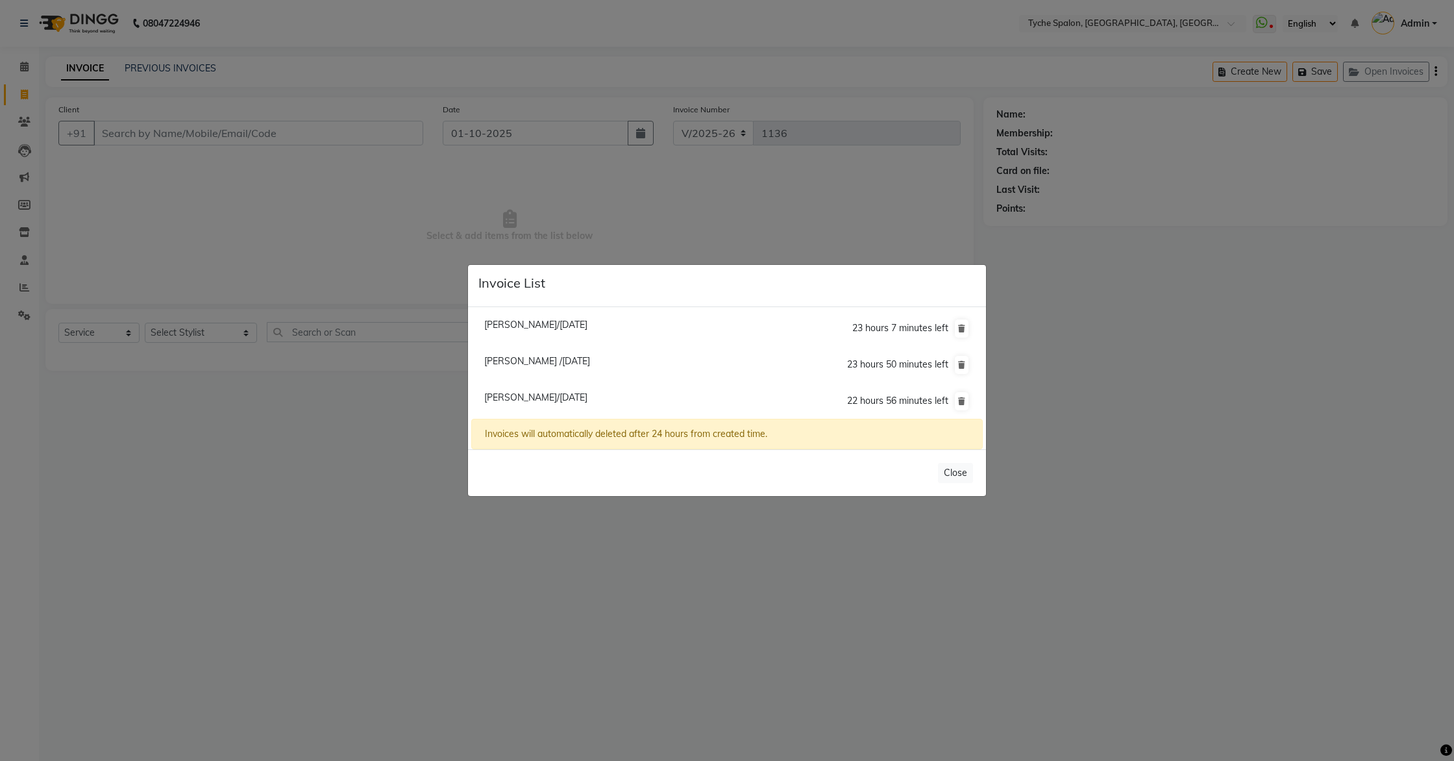
click at [539, 395] on span "Roshan Agarwal/01 October 2025" at bounding box center [535, 398] width 103 height 12
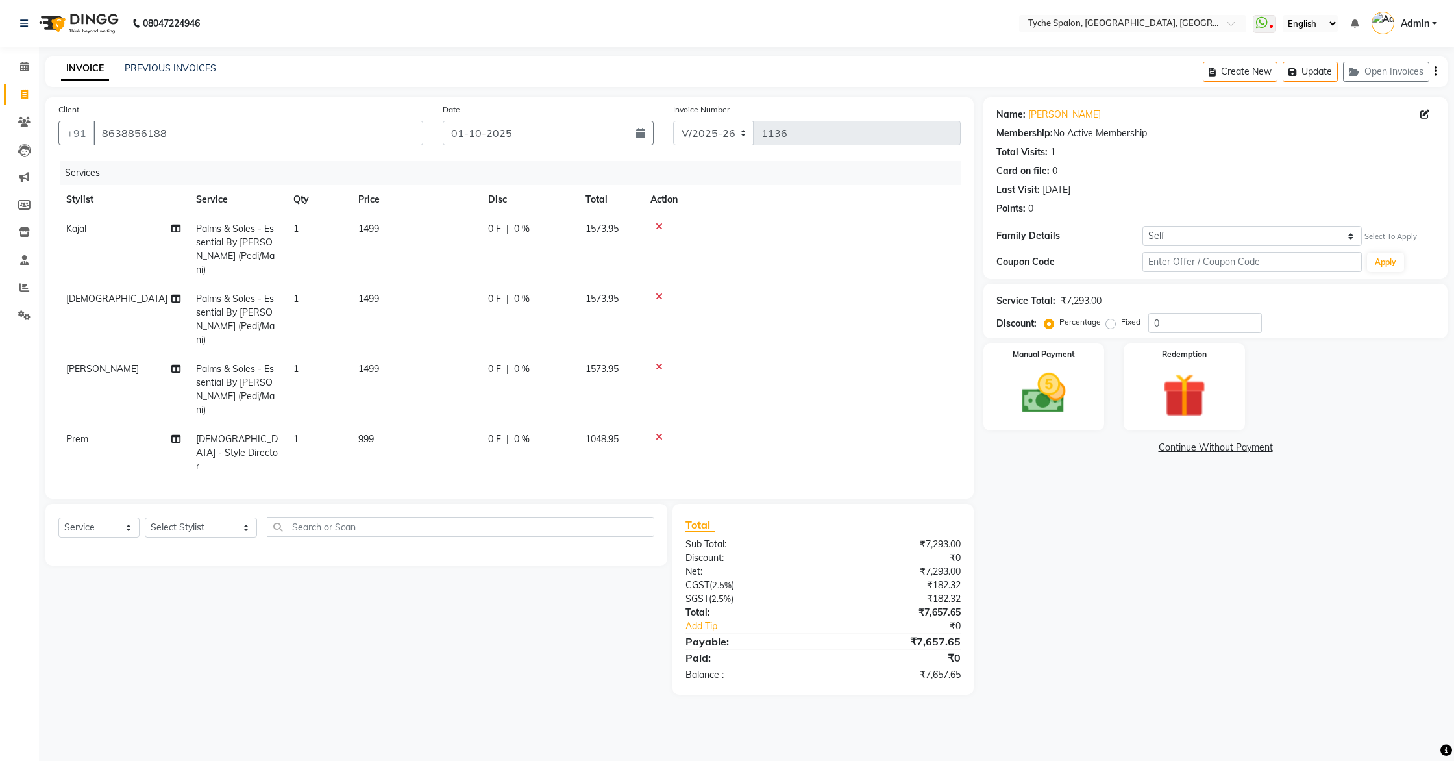
scroll to position [80, 0]
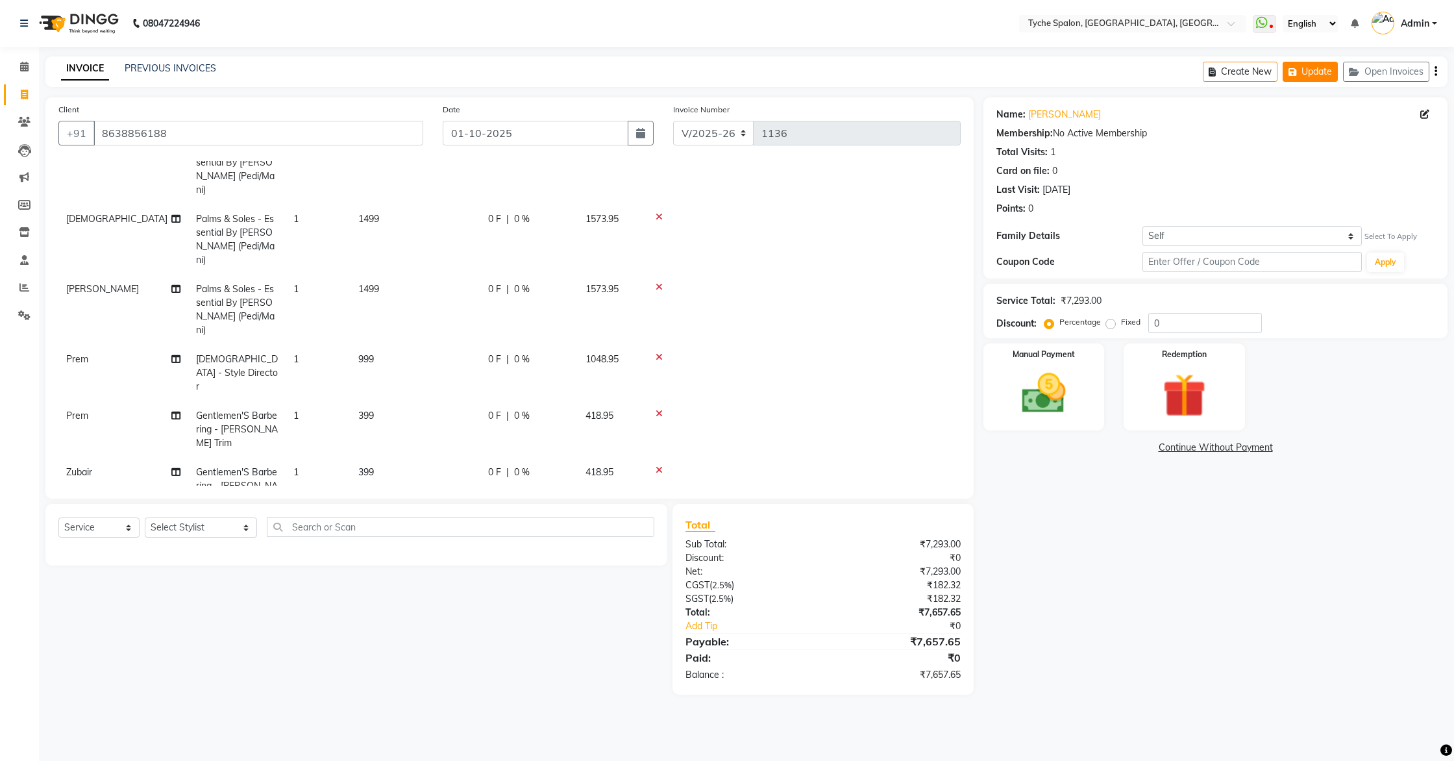
click at [1302, 70] on button "Update" at bounding box center [1310, 72] width 55 height 20
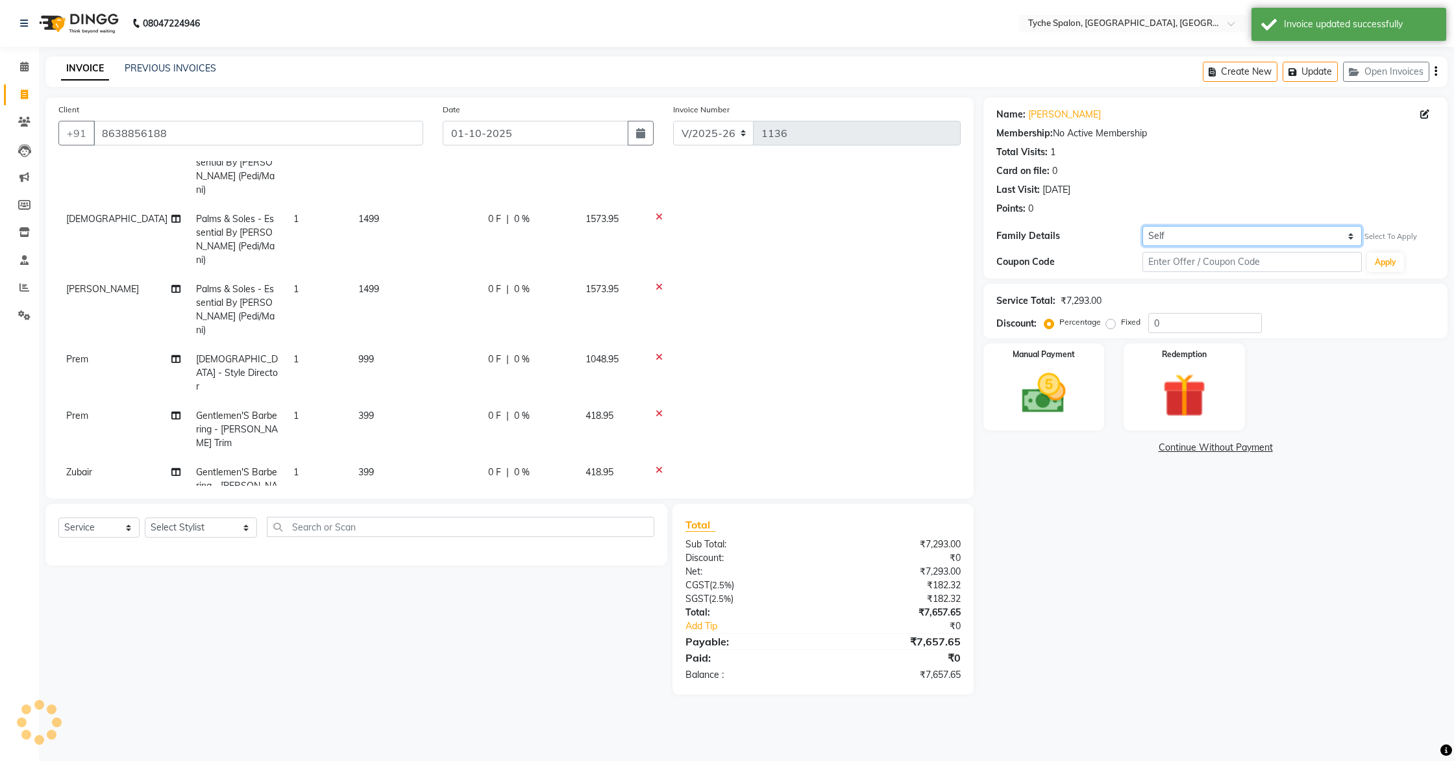
click at [1233, 236] on select "Self Sonali Jalan" at bounding box center [1252, 236] width 219 height 20
click at [22, 69] on icon at bounding box center [24, 67] width 8 height 10
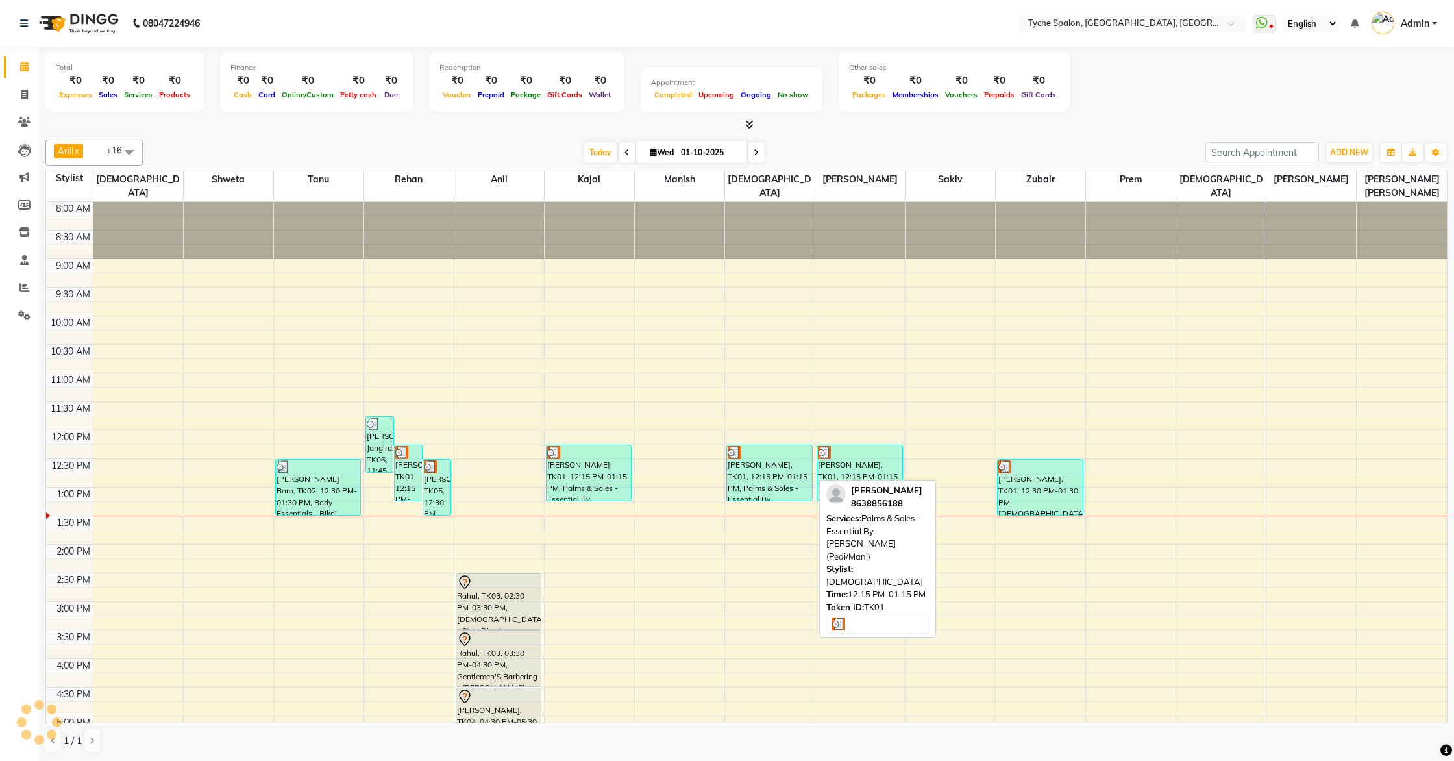
click at [772, 461] on div "Roshan Agarwal, TK01, 12:15 PM-01:15 PM, Palms & Soles - Essential By Tyche (Pe…" at bounding box center [769, 472] width 85 height 55
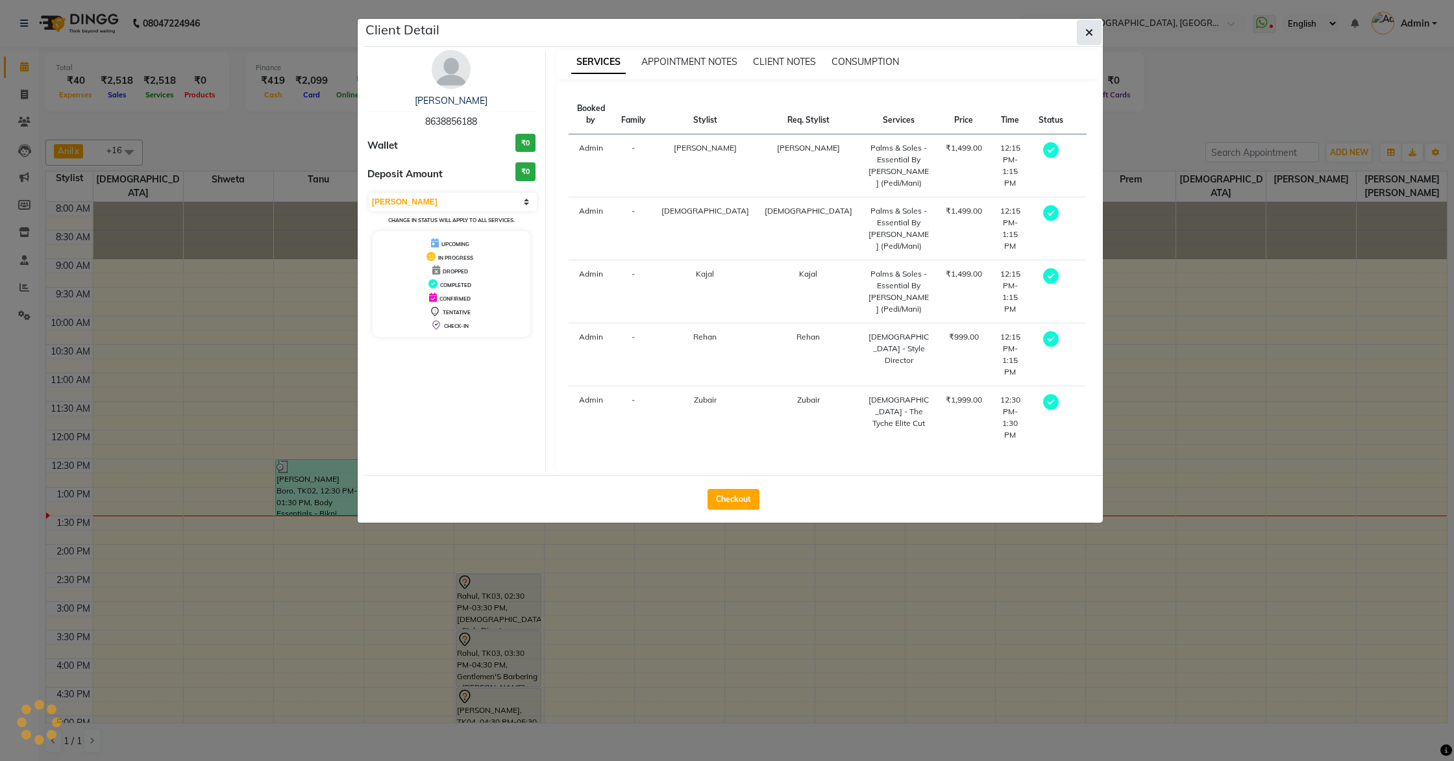
click at [1088, 34] on icon "button" at bounding box center [1090, 32] width 8 height 10
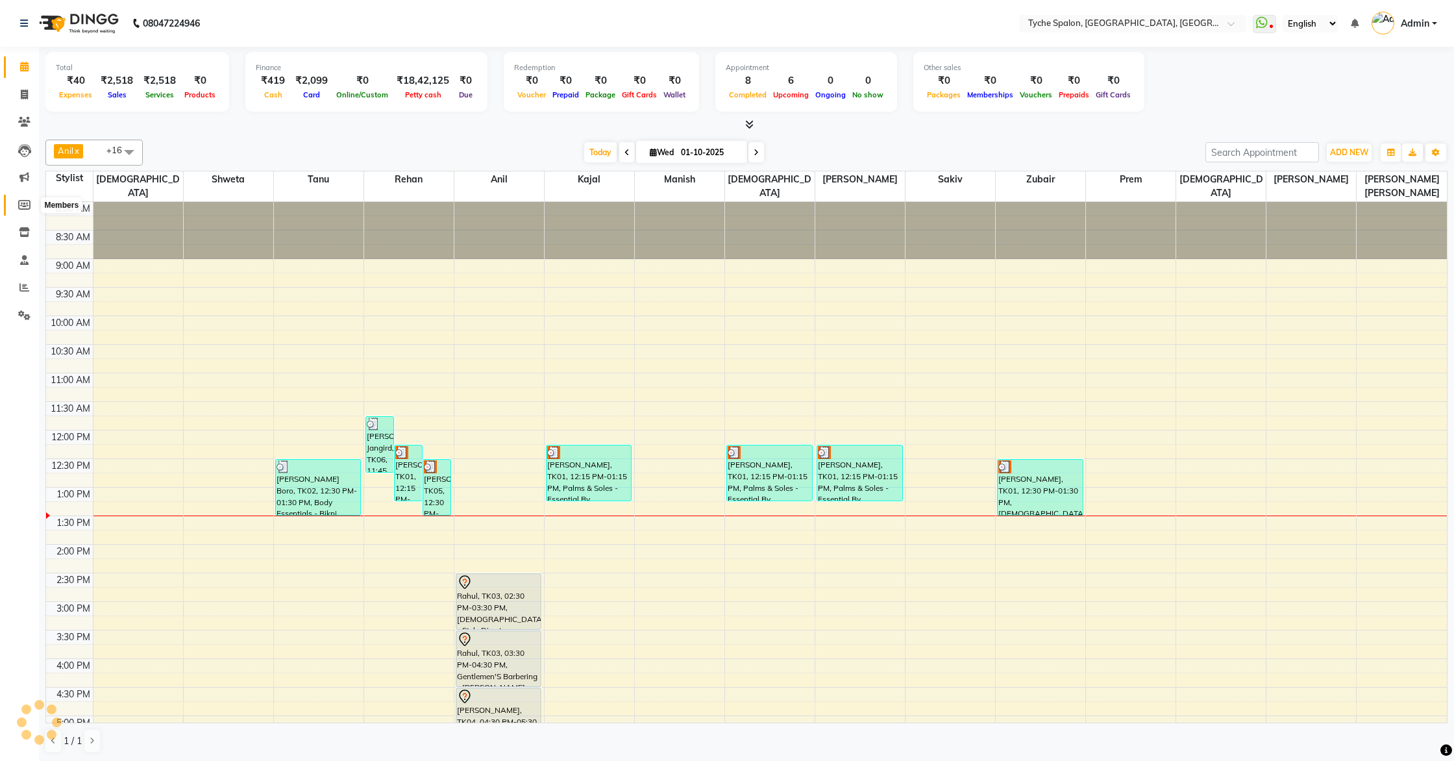
click at [25, 204] on icon at bounding box center [24, 205] width 12 height 10
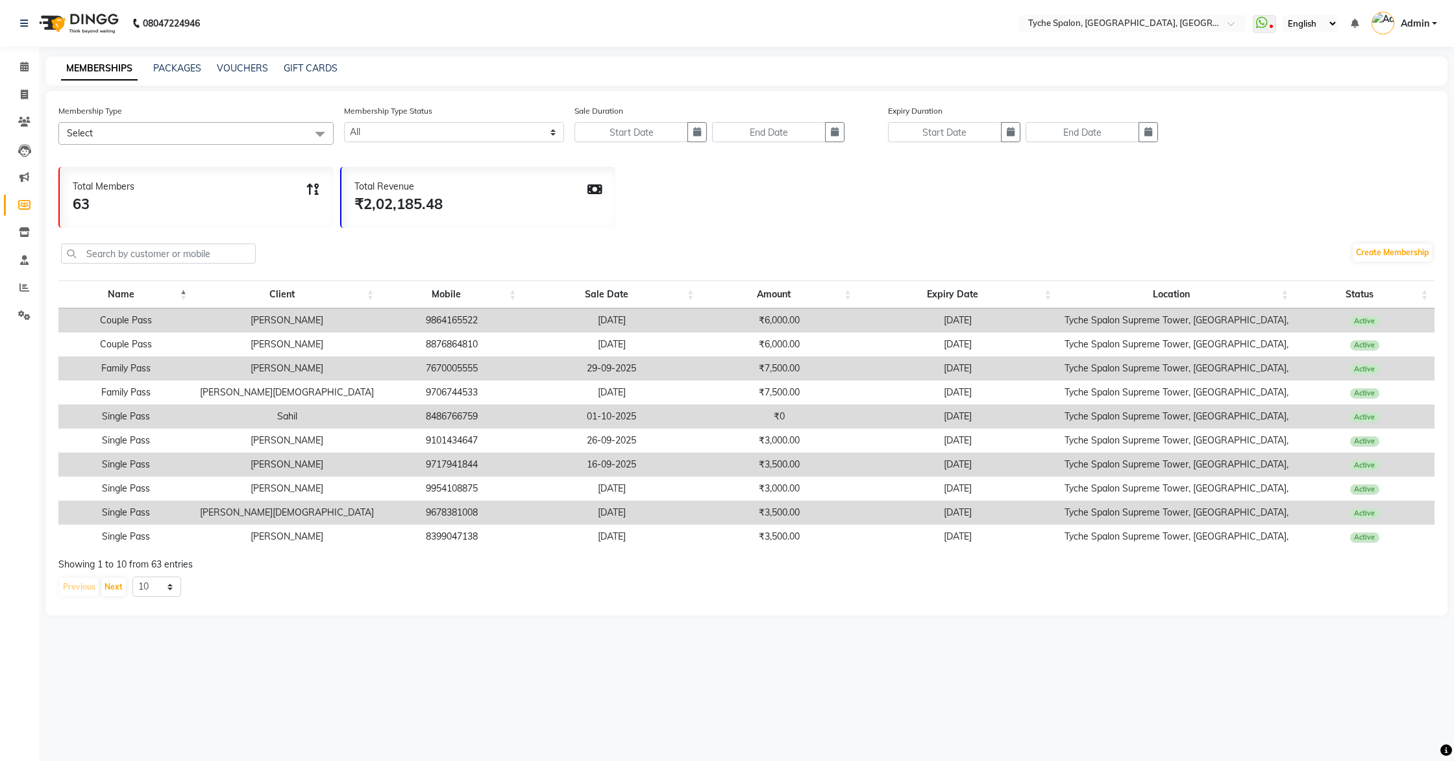
click at [156, 131] on span "Select" at bounding box center [195, 133] width 275 height 23
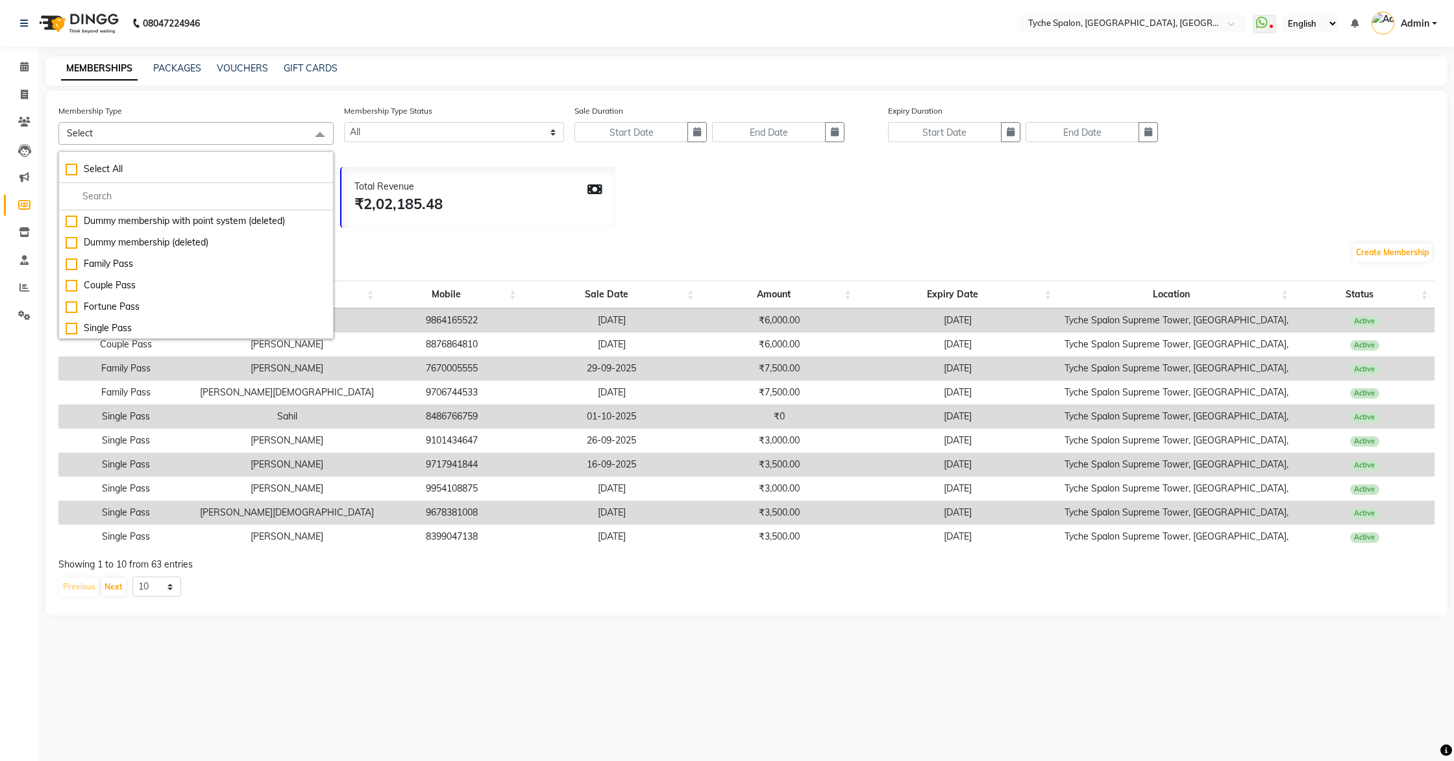
drag, startPoint x: 546, startPoint y: 222, endPoint x: 532, endPoint y: 222, distance: 13.6
click at [546, 222] on div "Total Revenue ₹2,02,185.48" at bounding box center [479, 197] width 274 height 61
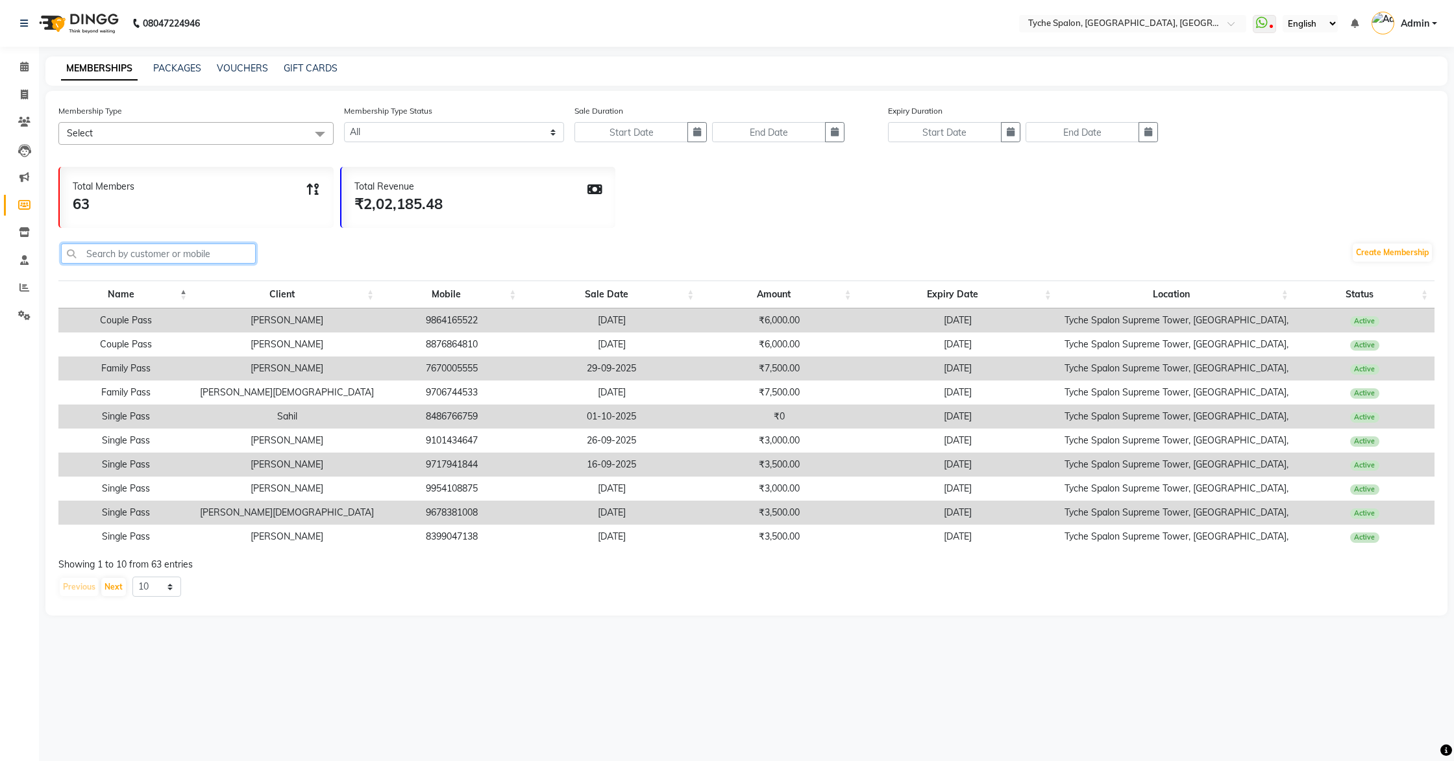
click at [99, 254] on input "text" at bounding box center [158, 253] width 195 height 20
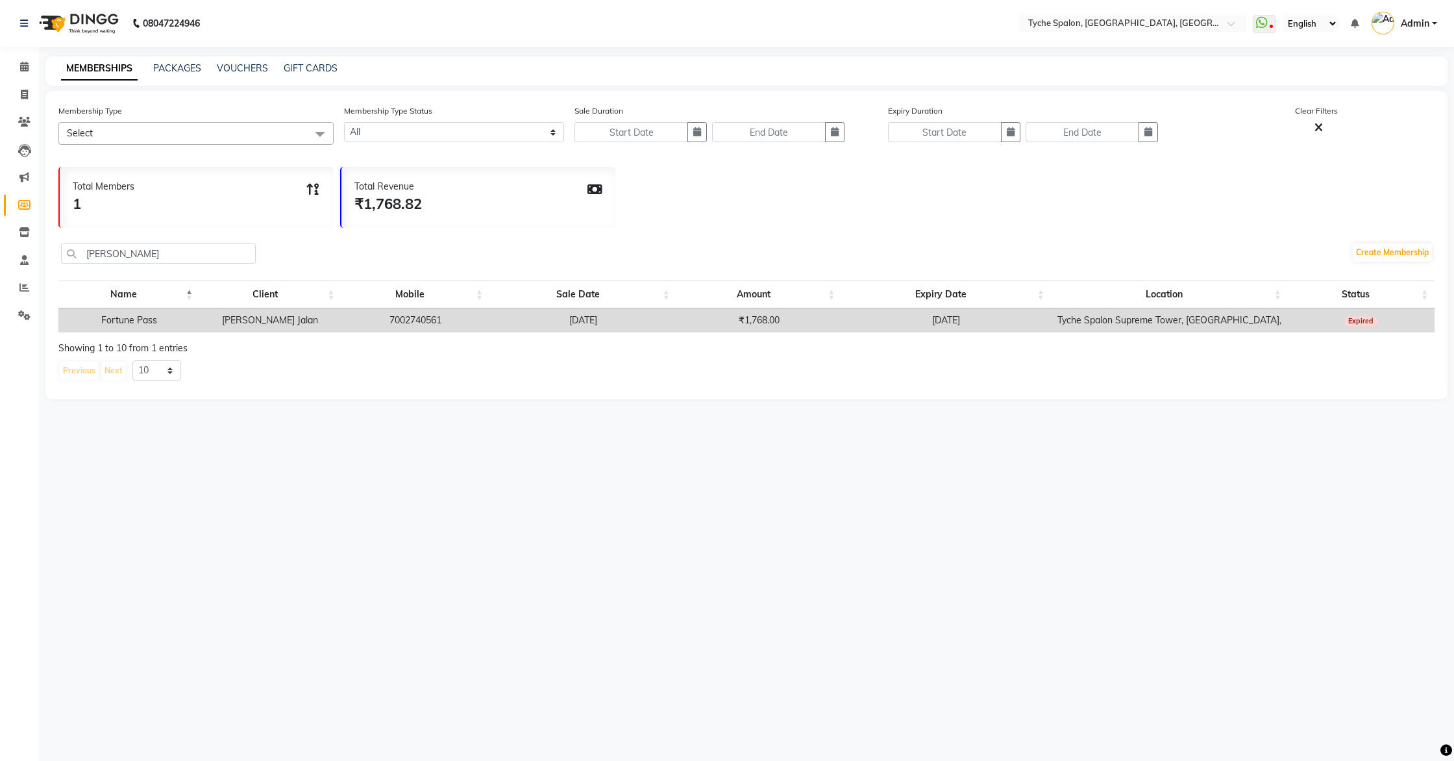
click at [805, 322] on td "₹1,768.00" at bounding box center [759, 320] width 165 height 24
click at [22, 95] on icon at bounding box center [24, 95] width 7 height 10
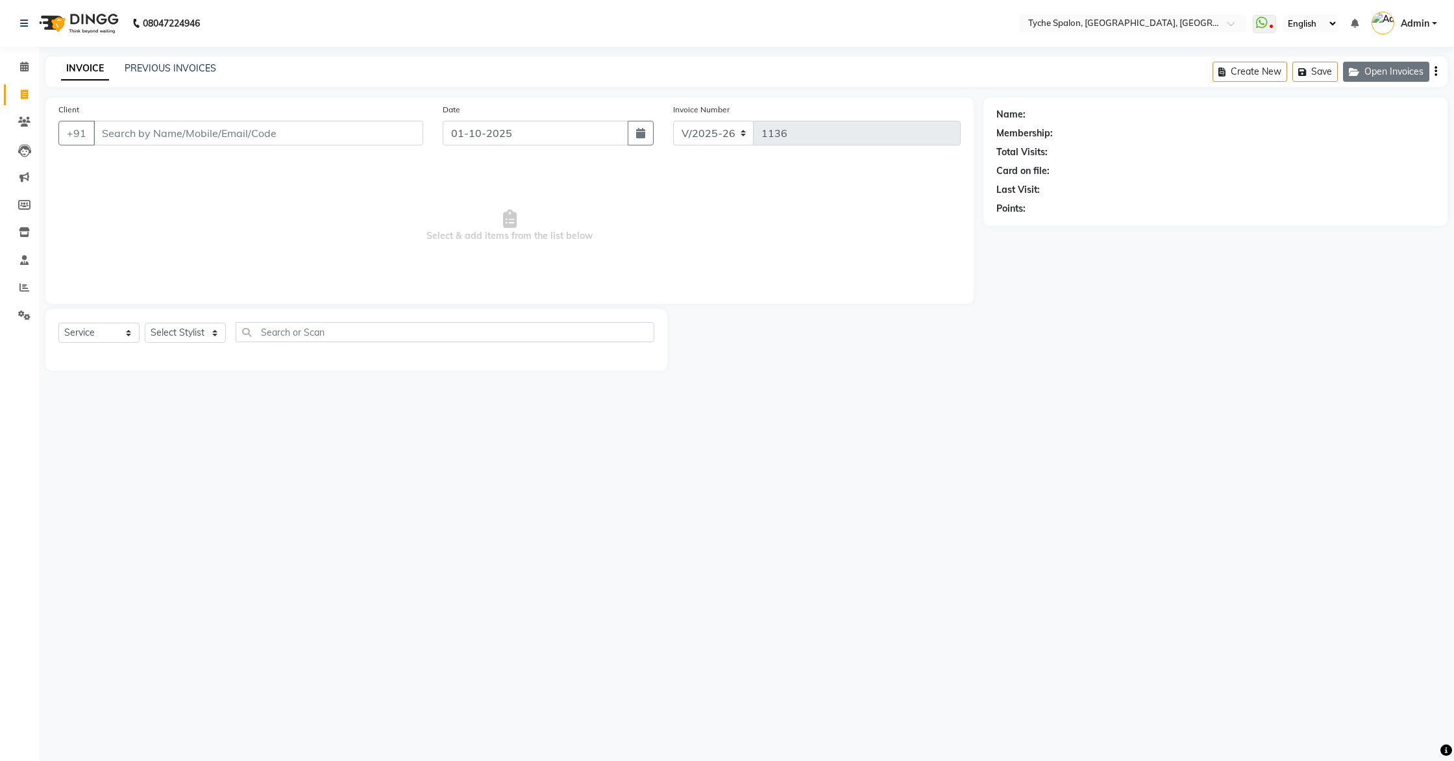
click at [1371, 73] on button "Open Invoices" at bounding box center [1386, 72] width 86 height 20
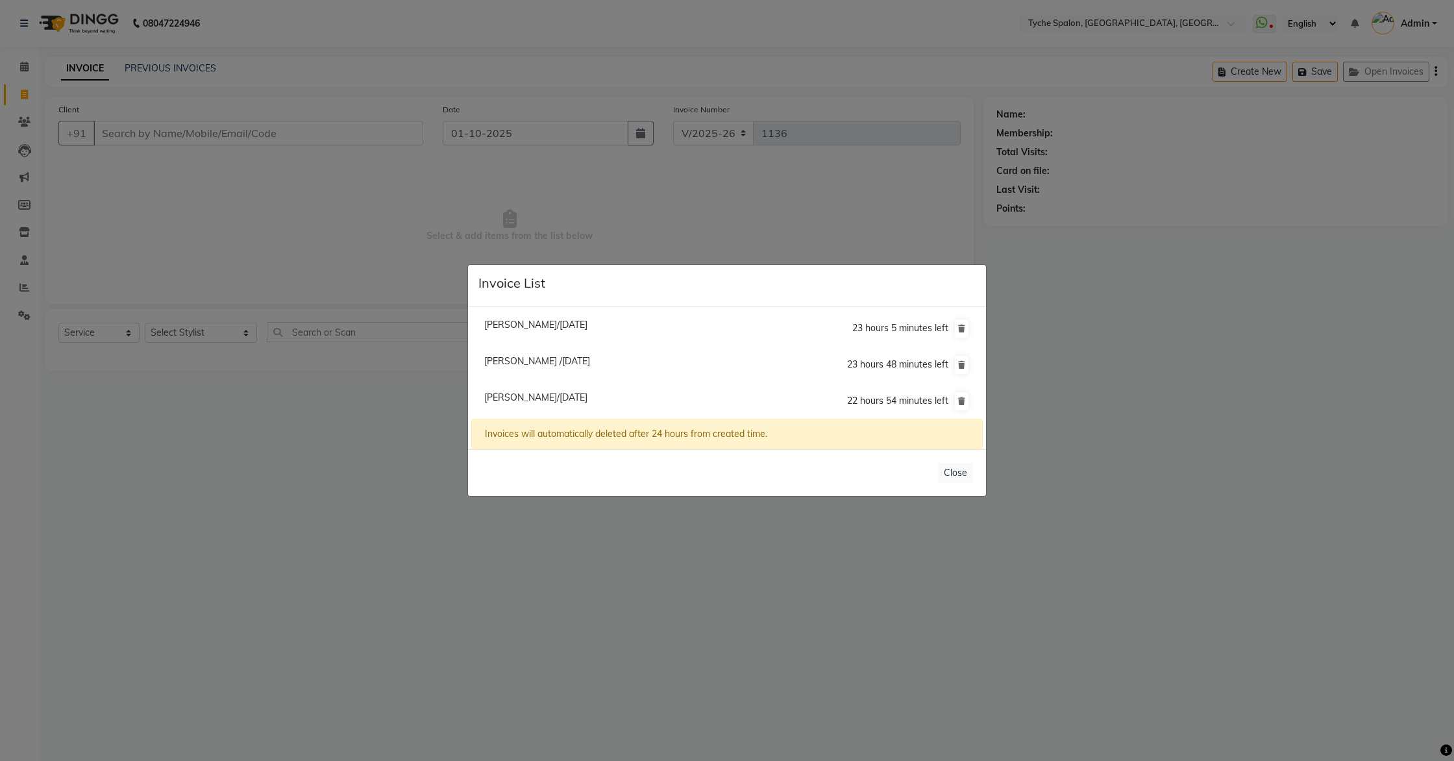
click at [532, 394] on span "Roshan Agarwal/01 October 2025" at bounding box center [535, 398] width 103 height 12
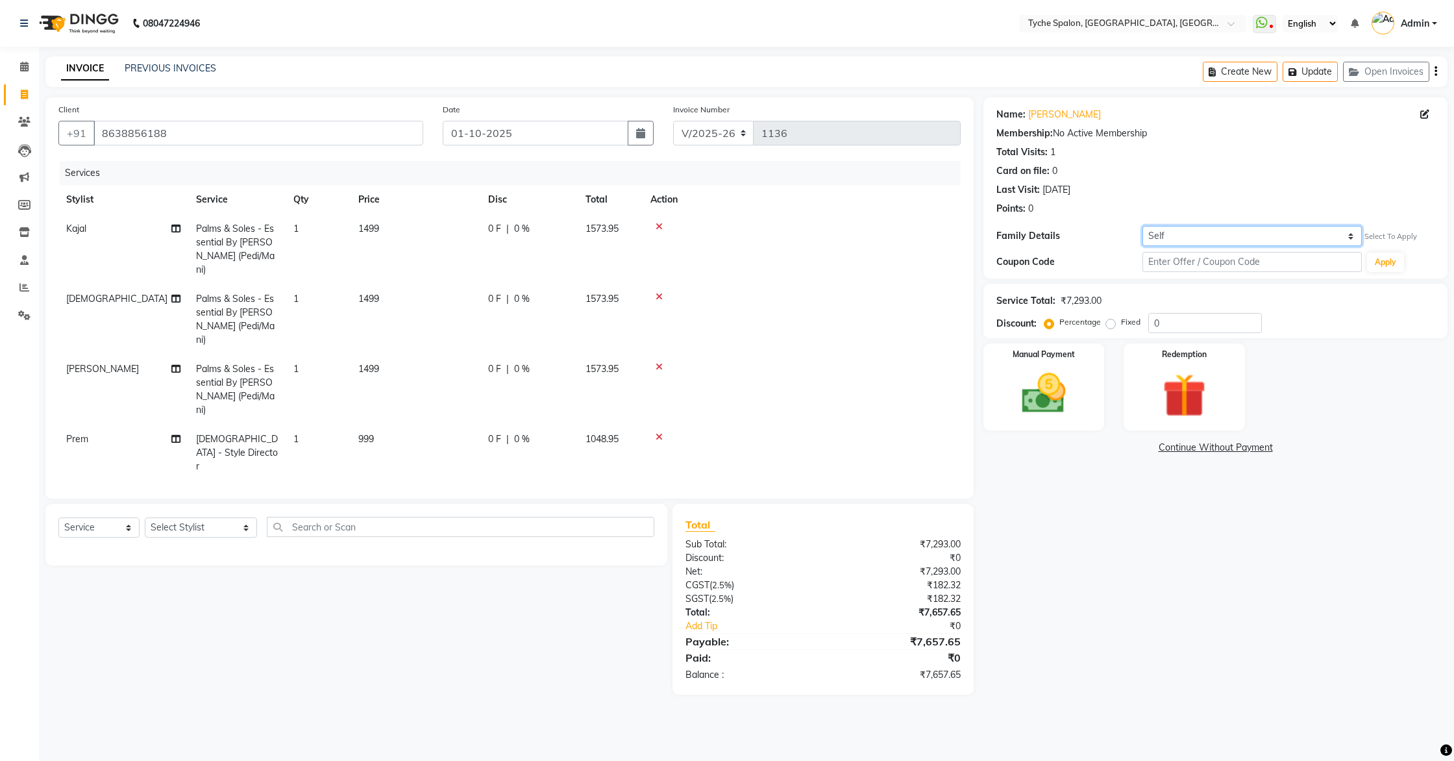
click at [1271, 236] on select "Self Sonali Jalan" at bounding box center [1252, 236] width 219 height 20
click at [1143, 226] on select "Self Sonali Jalan" at bounding box center [1252, 236] width 219 height 20
click at [1253, 239] on select "Self Sonali Jalan" at bounding box center [1252, 236] width 219 height 20
click at [1143, 226] on select "Self Sonali Jalan" at bounding box center [1252, 236] width 219 height 20
click at [1354, 236] on select "Self Sonali Jalan" at bounding box center [1252, 236] width 219 height 20
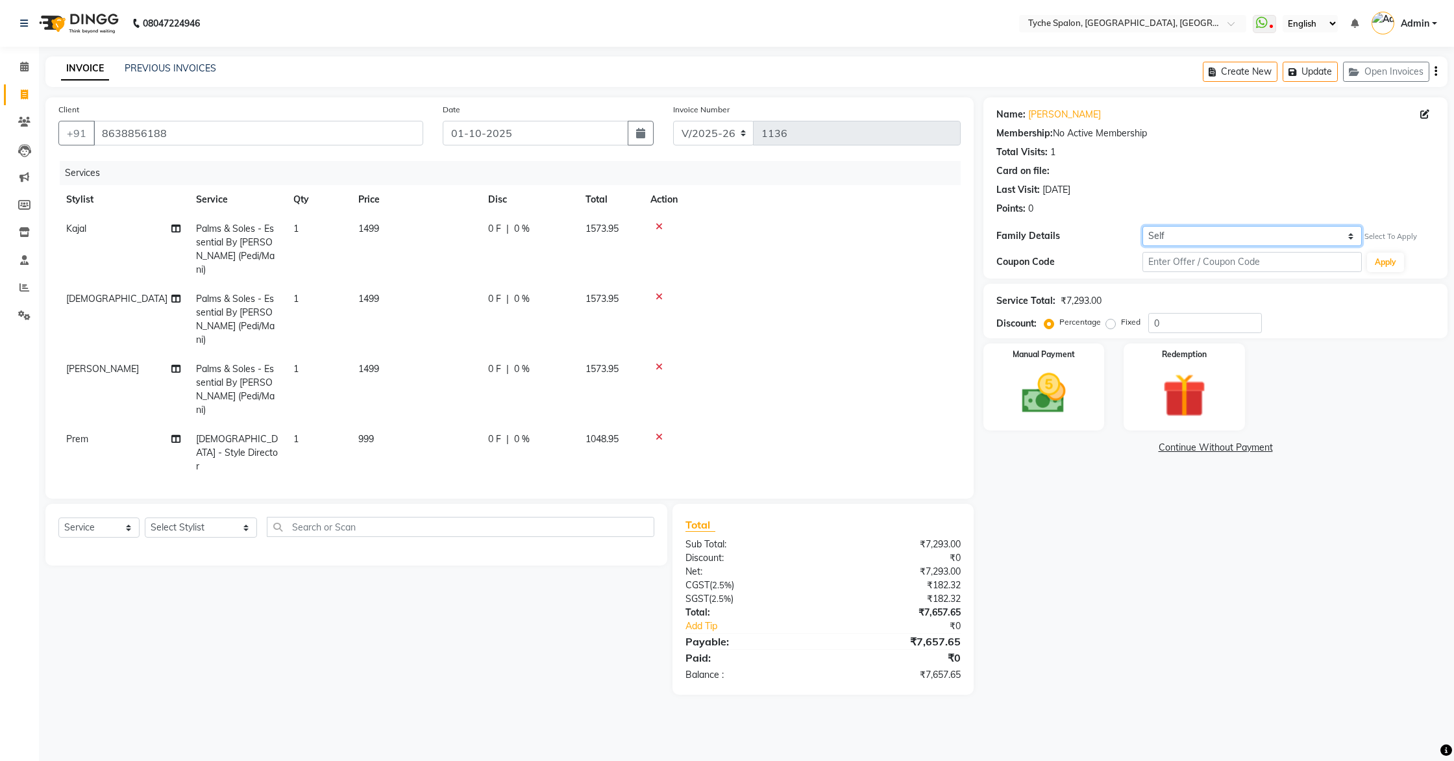
click at [1203, 236] on select "Self Sonali Jalan" at bounding box center [1252, 236] width 219 height 20
click at [1232, 263] on input "text" at bounding box center [1252, 262] width 219 height 20
click at [1180, 234] on select "Self Sonali Jalan" at bounding box center [1252, 236] width 219 height 20
click at [1315, 70] on button "Update" at bounding box center [1310, 72] width 55 height 20
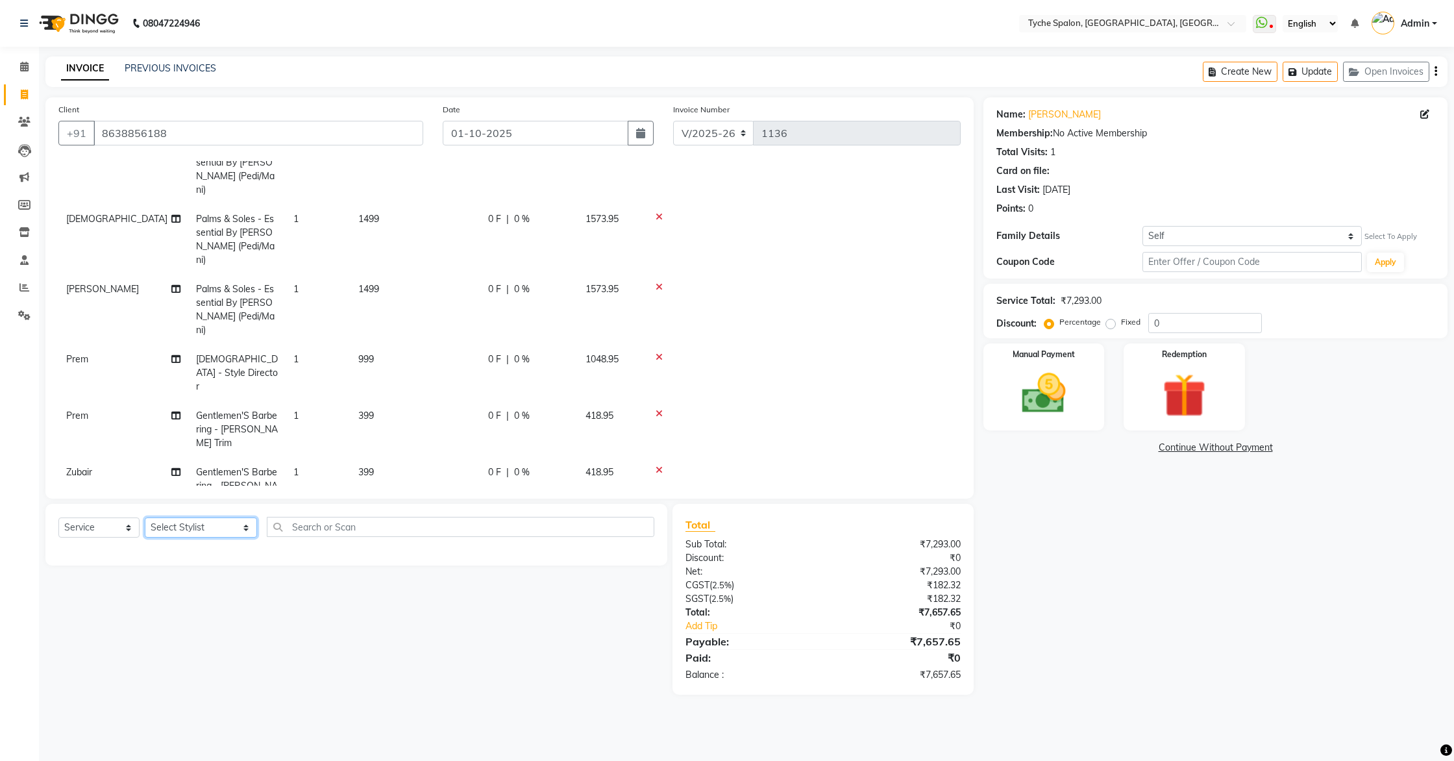
click at [211, 523] on select "Select Stylist Anil Anjali Devi Ishu Jenny Chophy Kajal Liza Manish Prabhjot Pr…" at bounding box center [201, 527] width 112 height 20
click at [145, 517] on select "Select Stylist Anil Anjali Devi Ishu Jenny Chophy Kajal Liza Manish Prabhjot Pr…" at bounding box center [201, 527] width 112 height 20
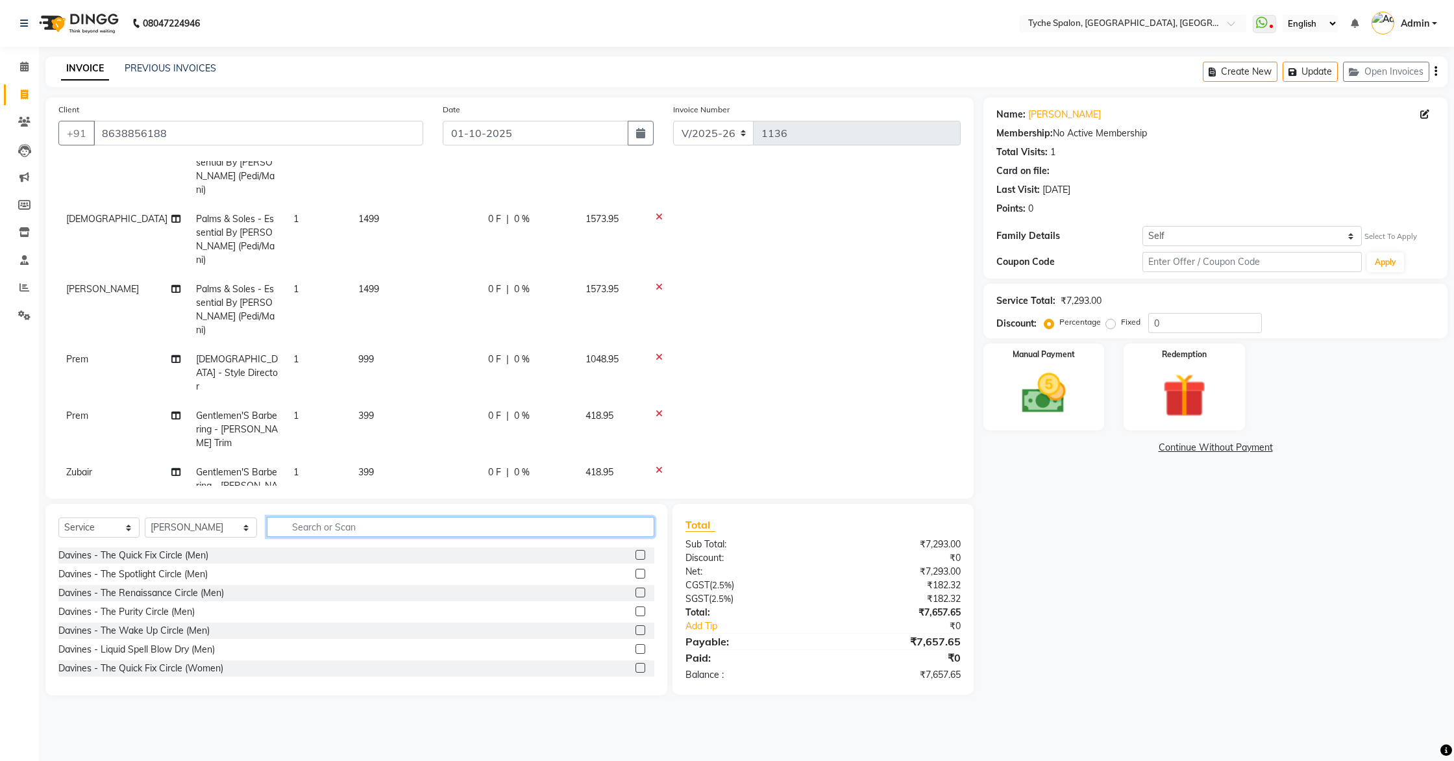
click at [299, 529] on input "text" at bounding box center [461, 527] width 388 height 20
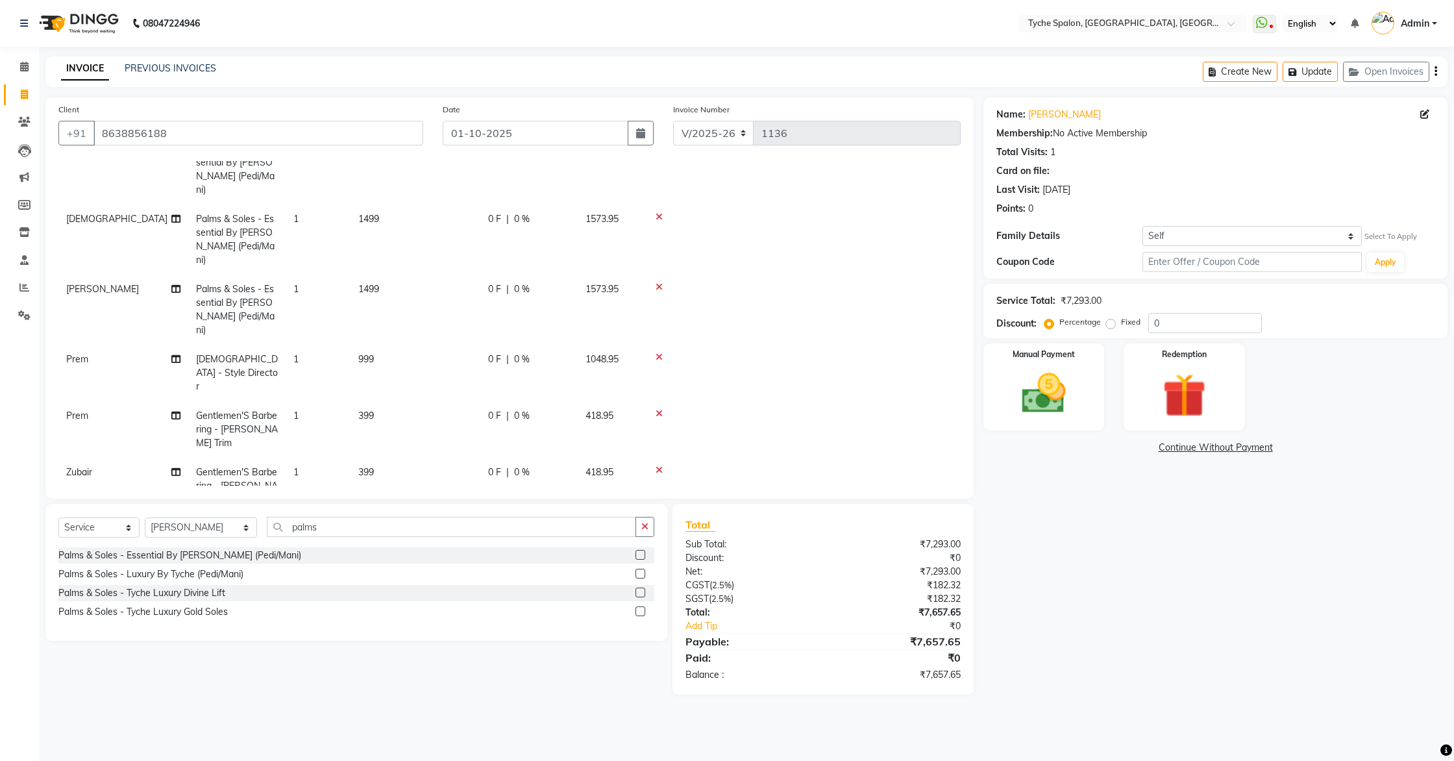
click at [642, 554] on label at bounding box center [641, 555] width 10 height 10
click at [642, 554] on input "checkbox" at bounding box center [640, 555] width 8 height 8
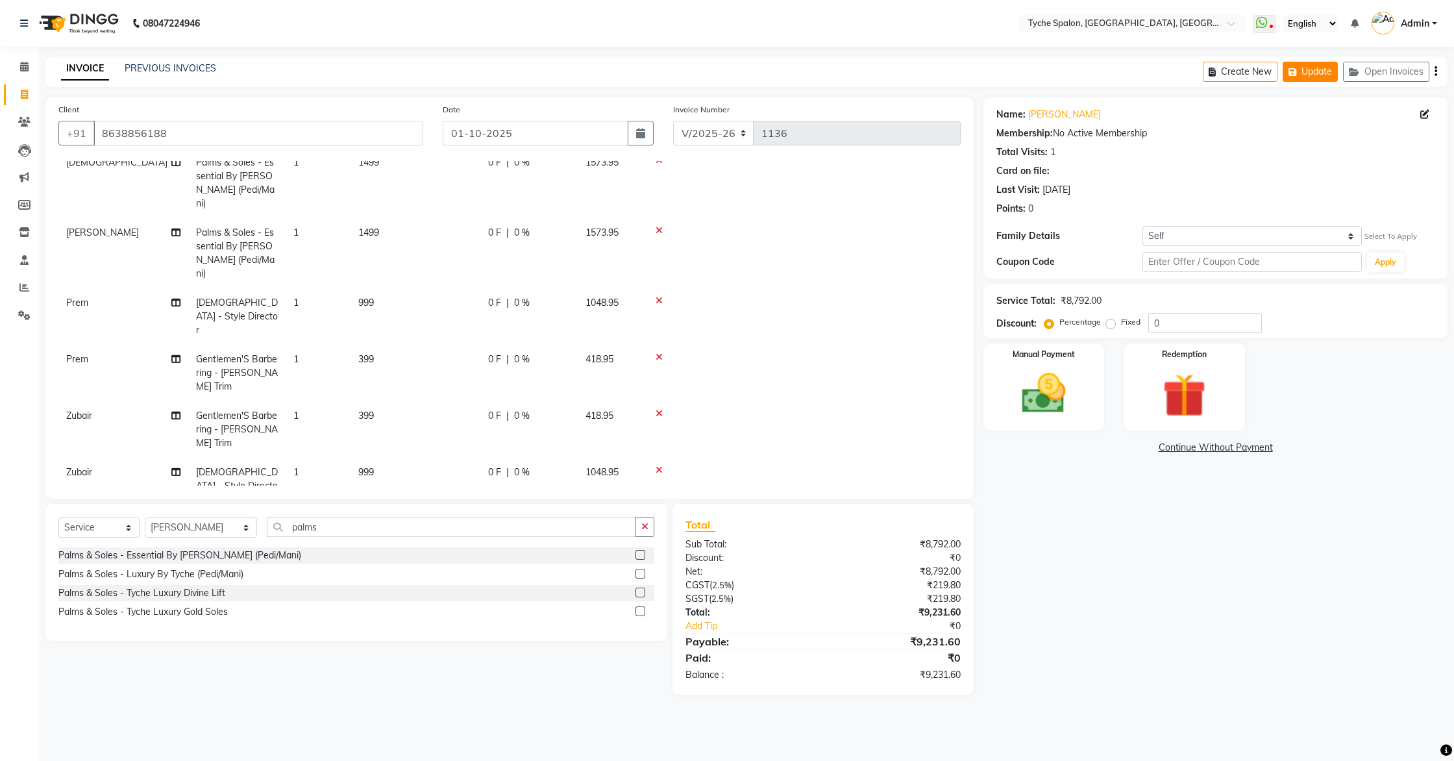
click at [1311, 75] on button "Update" at bounding box center [1310, 72] width 55 height 20
click at [1313, 71] on button "Update" at bounding box center [1310, 72] width 55 height 20
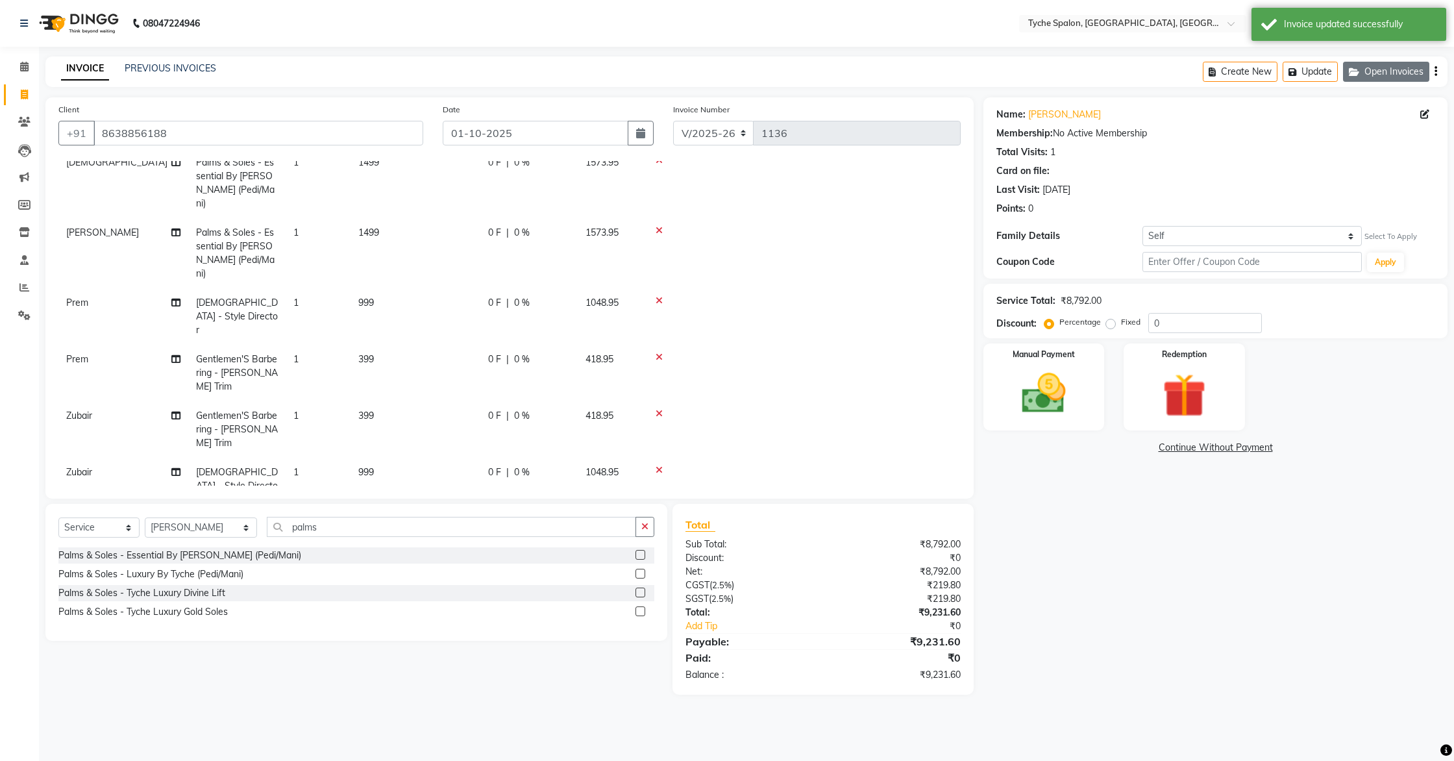
click at [1376, 77] on button "Open Invoices" at bounding box center [1386, 72] width 86 height 20
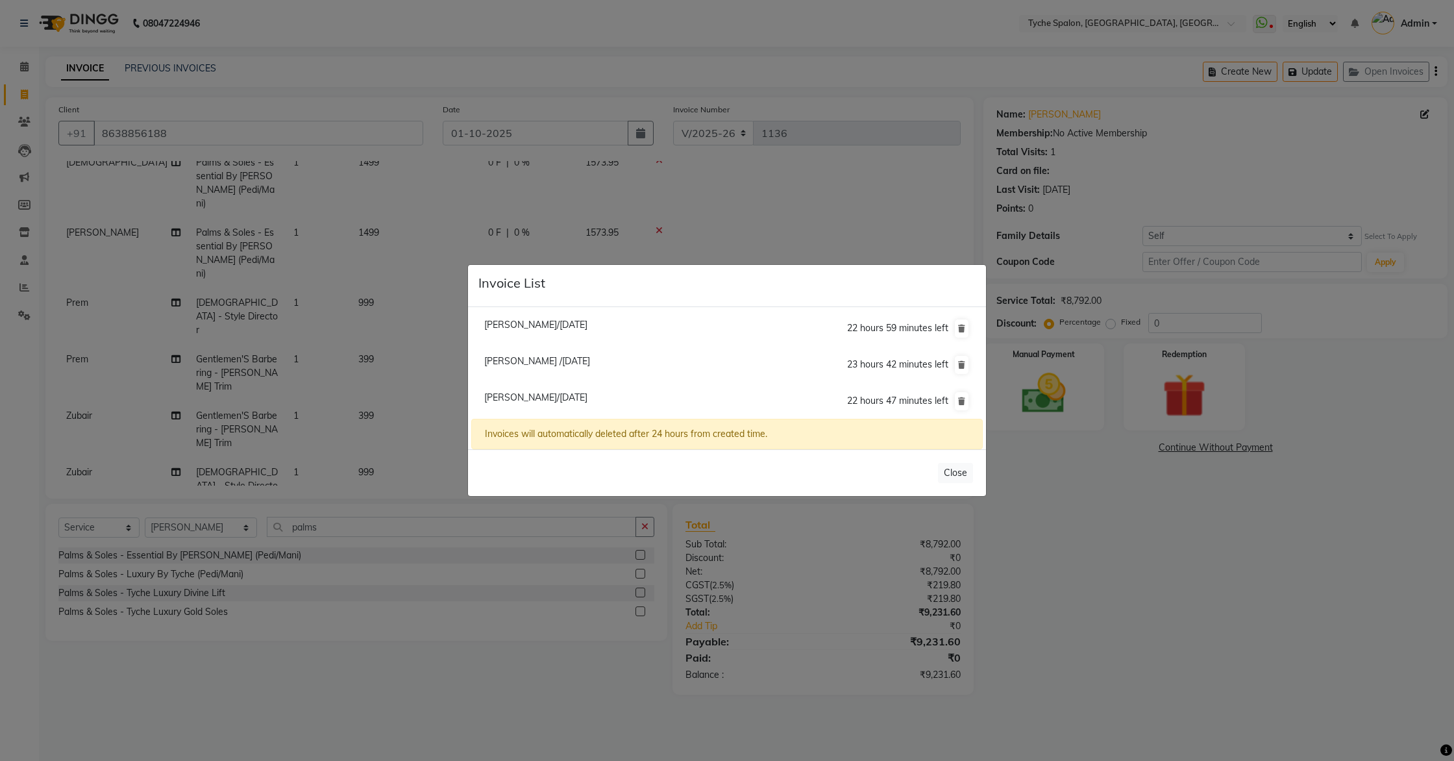
click at [505, 358] on span "Yuvika /01 October 2025" at bounding box center [537, 361] width 106 height 12
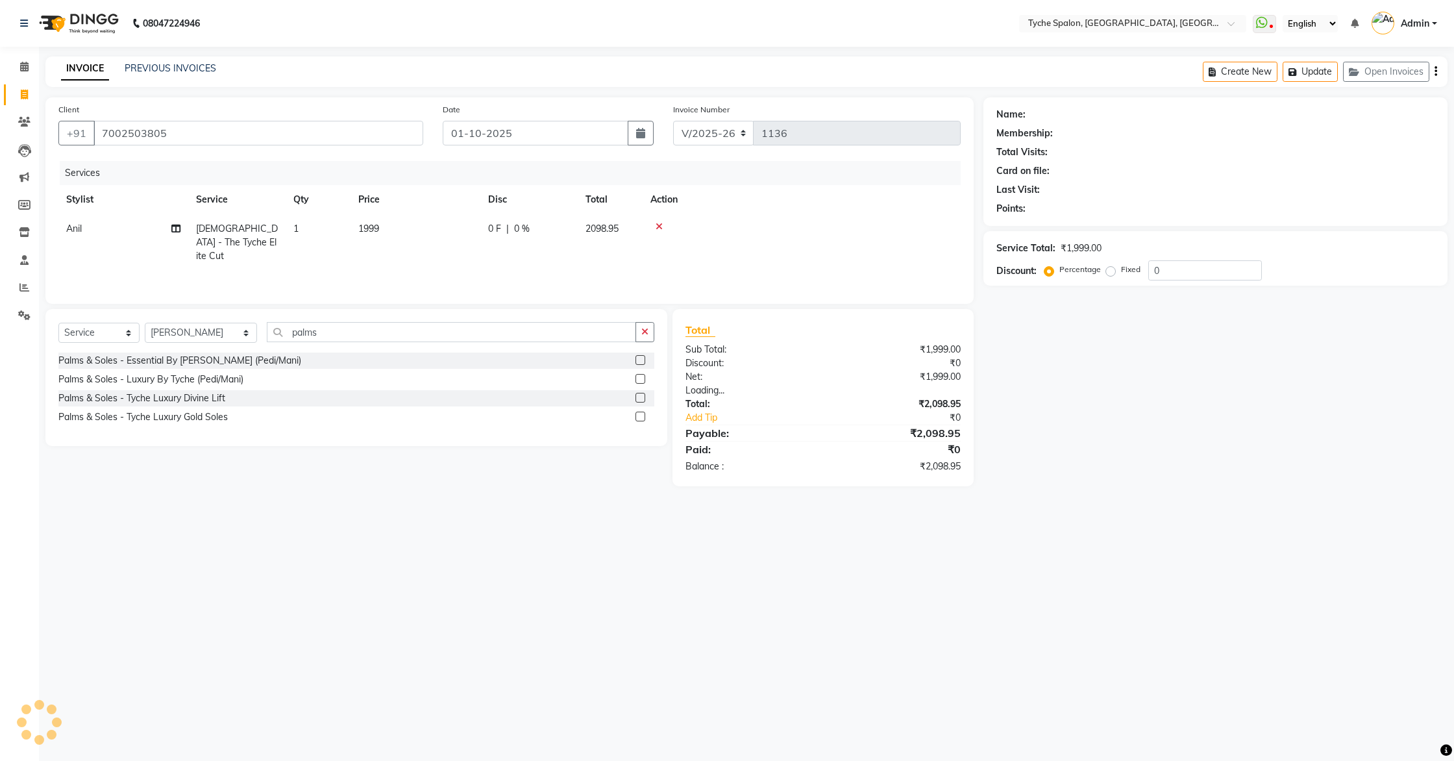
scroll to position [0, 0]
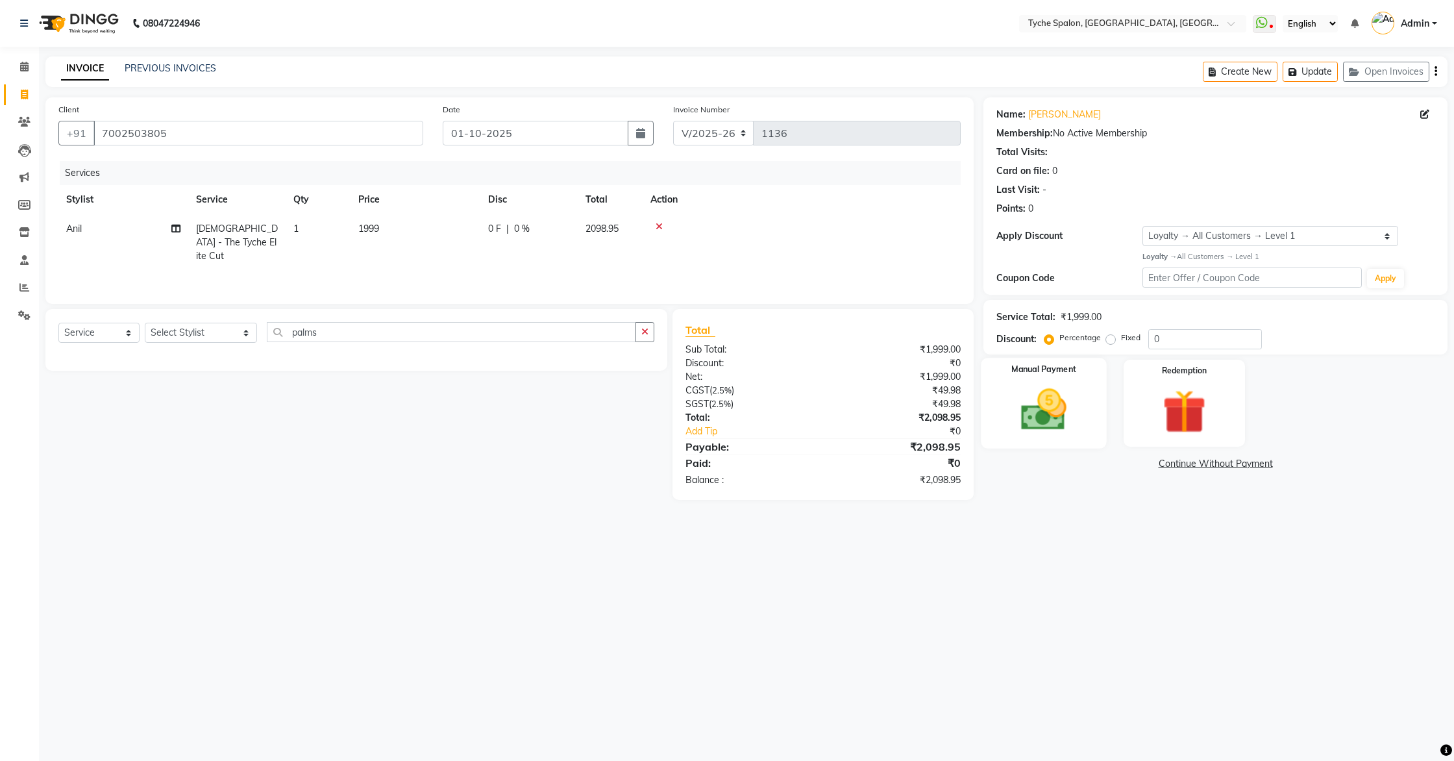
click at [1039, 399] on img at bounding box center [1044, 410] width 74 height 53
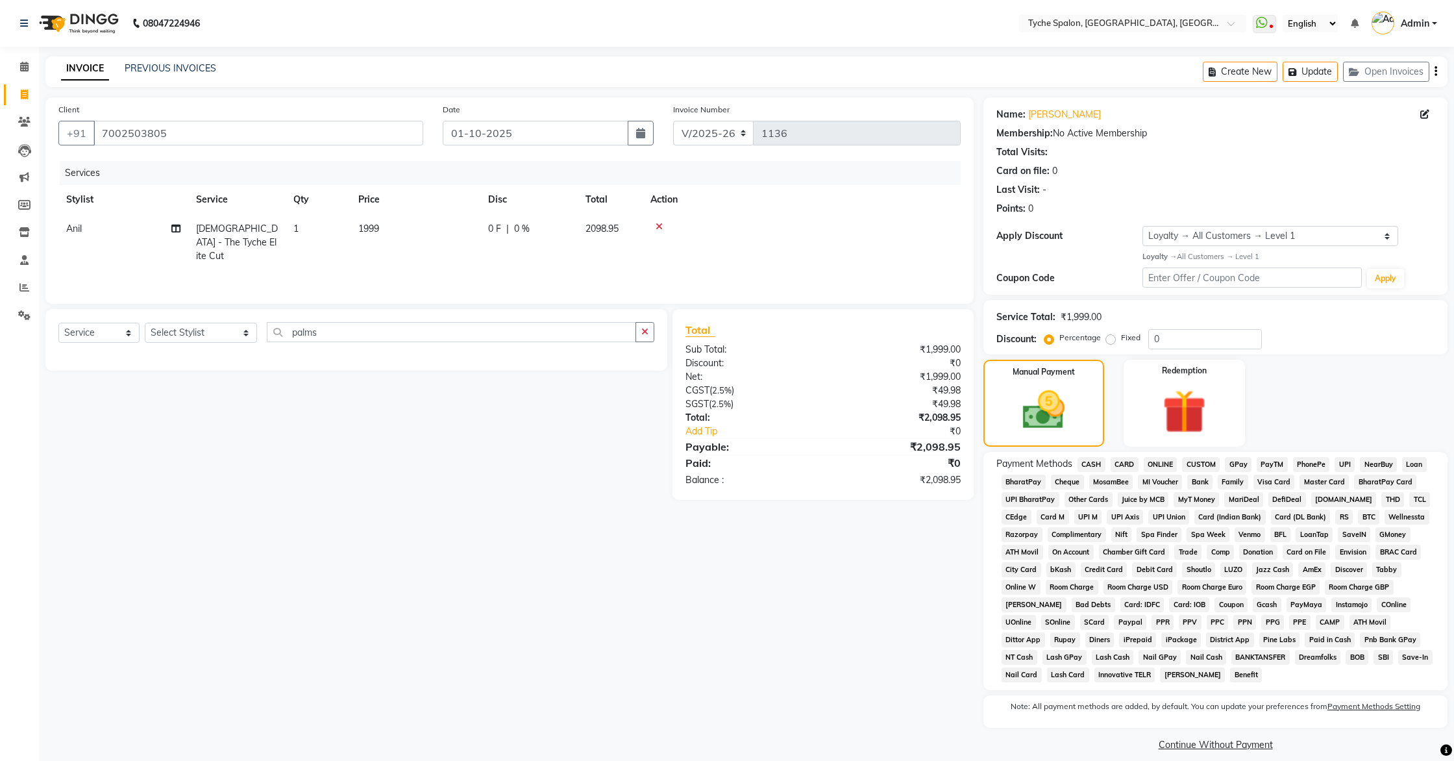
click at [1092, 463] on span "CASH" at bounding box center [1092, 464] width 28 height 15
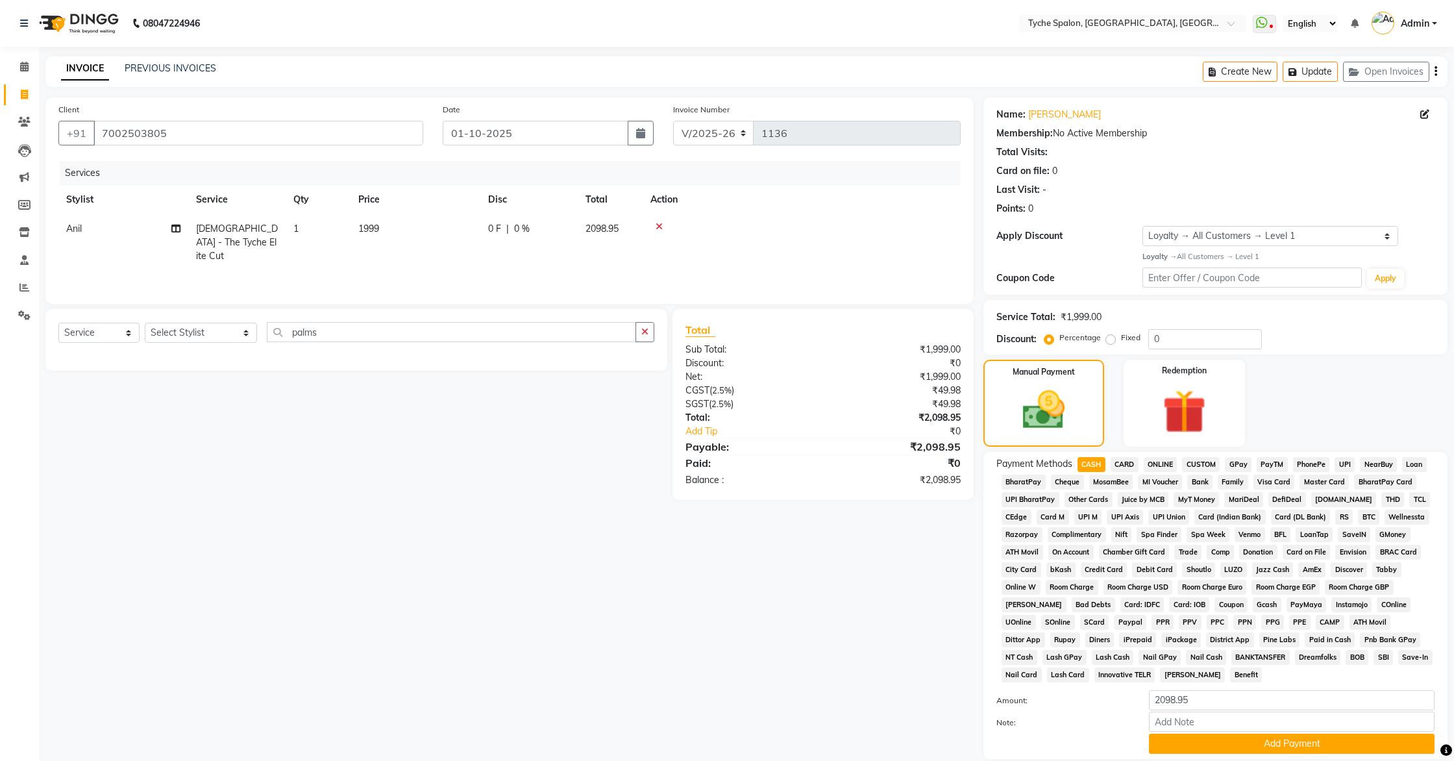
scroll to position [82, 0]
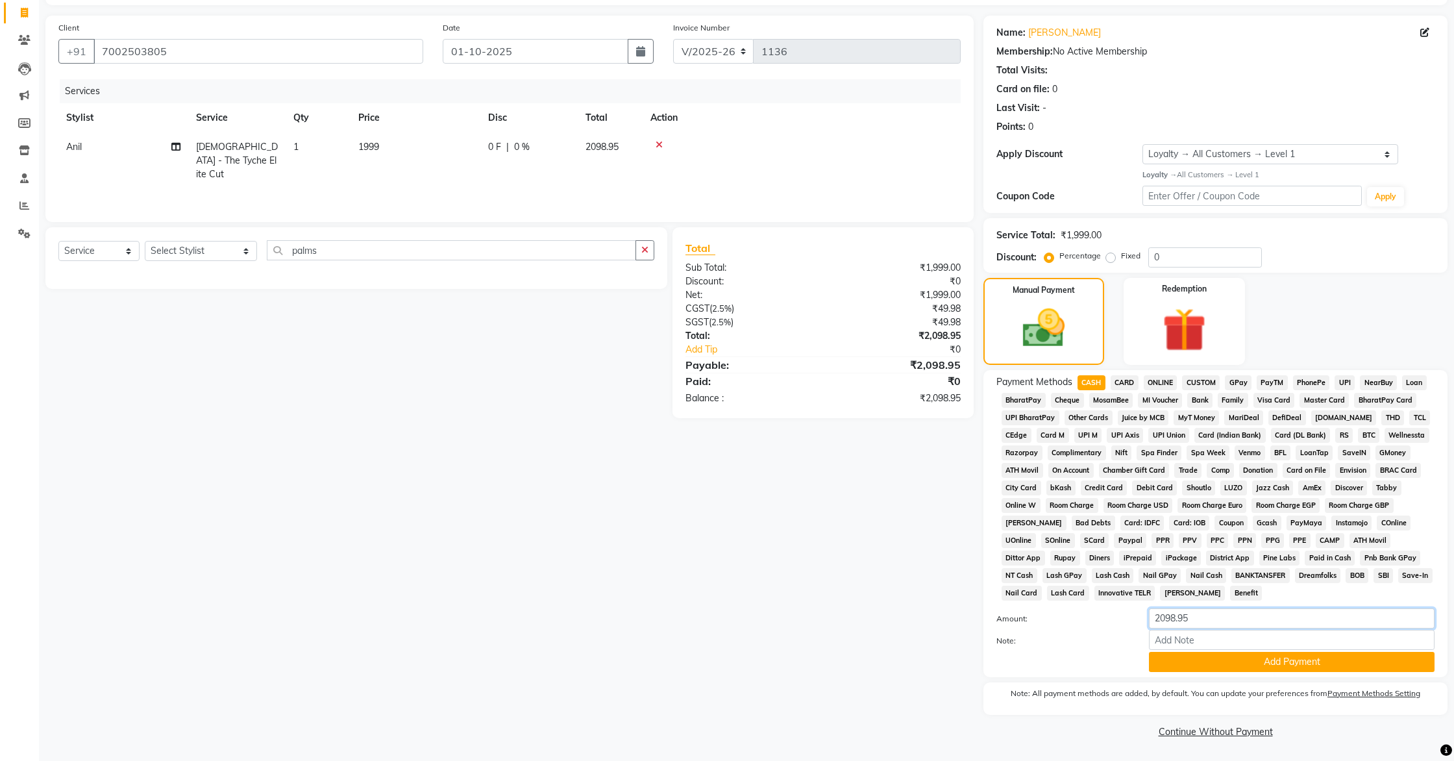
click at [1206, 622] on input "2098.95" at bounding box center [1292, 618] width 286 height 20
click at [1333, 658] on button "Add Payment" at bounding box center [1292, 662] width 286 height 20
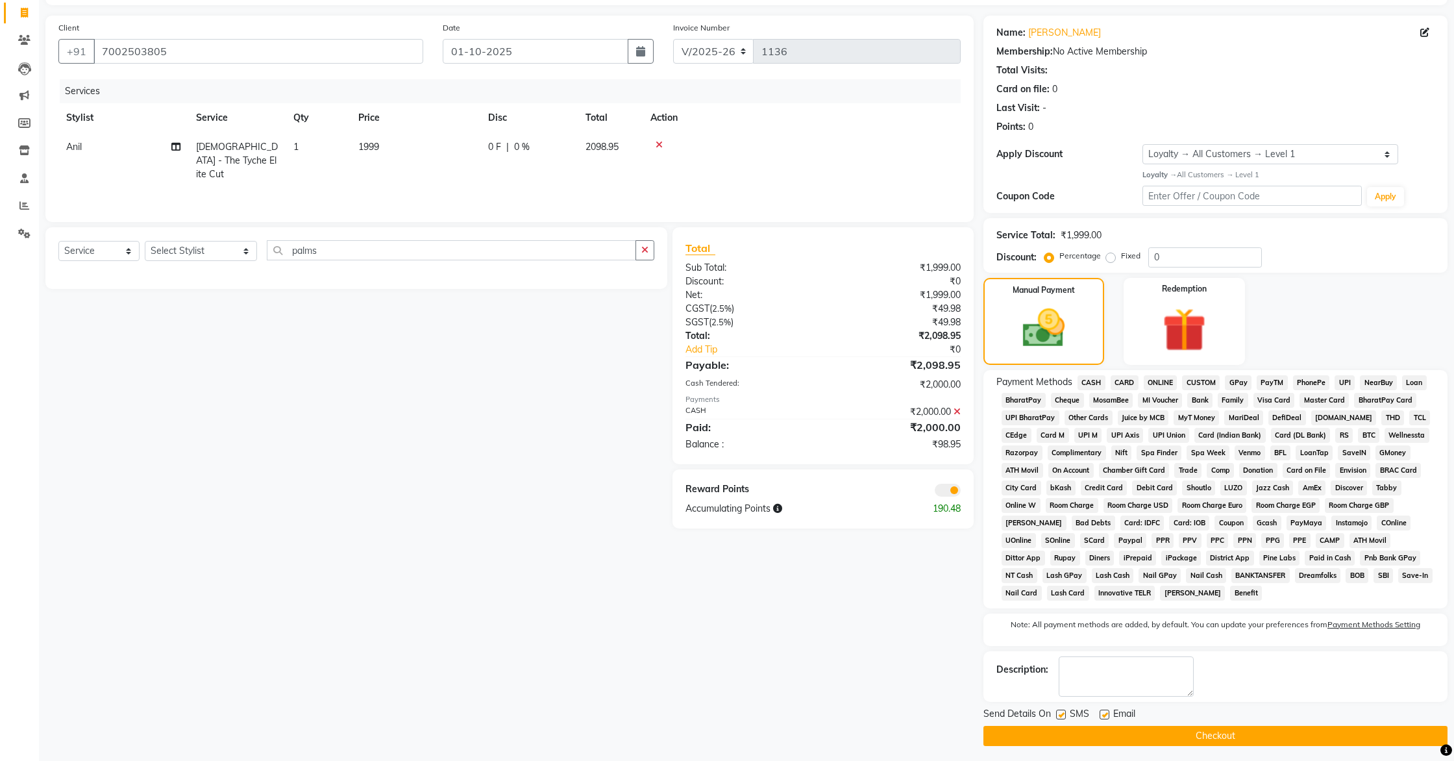
click at [1241, 380] on span "GPay" at bounding box center [1238, 382] width 27 height 15
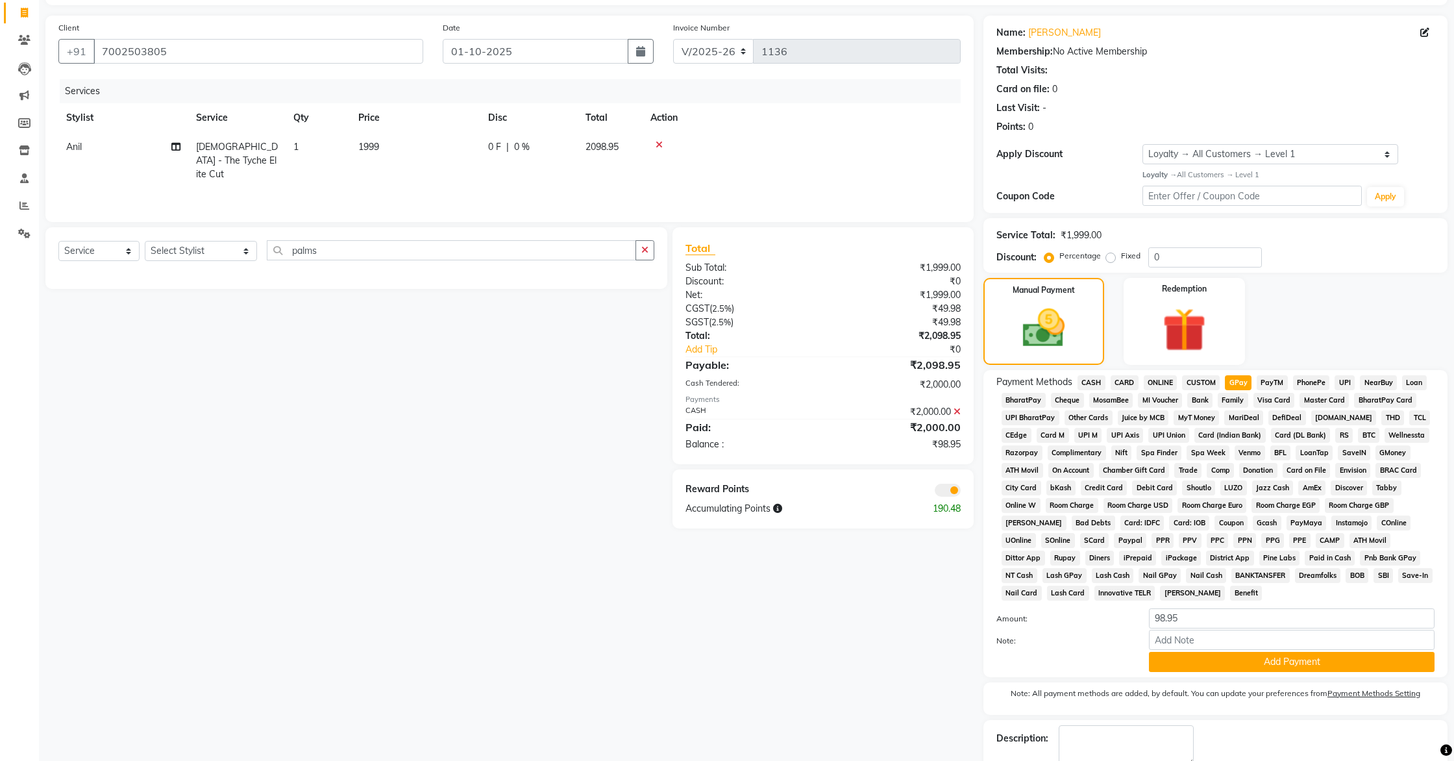
scroll to position [155, 0]
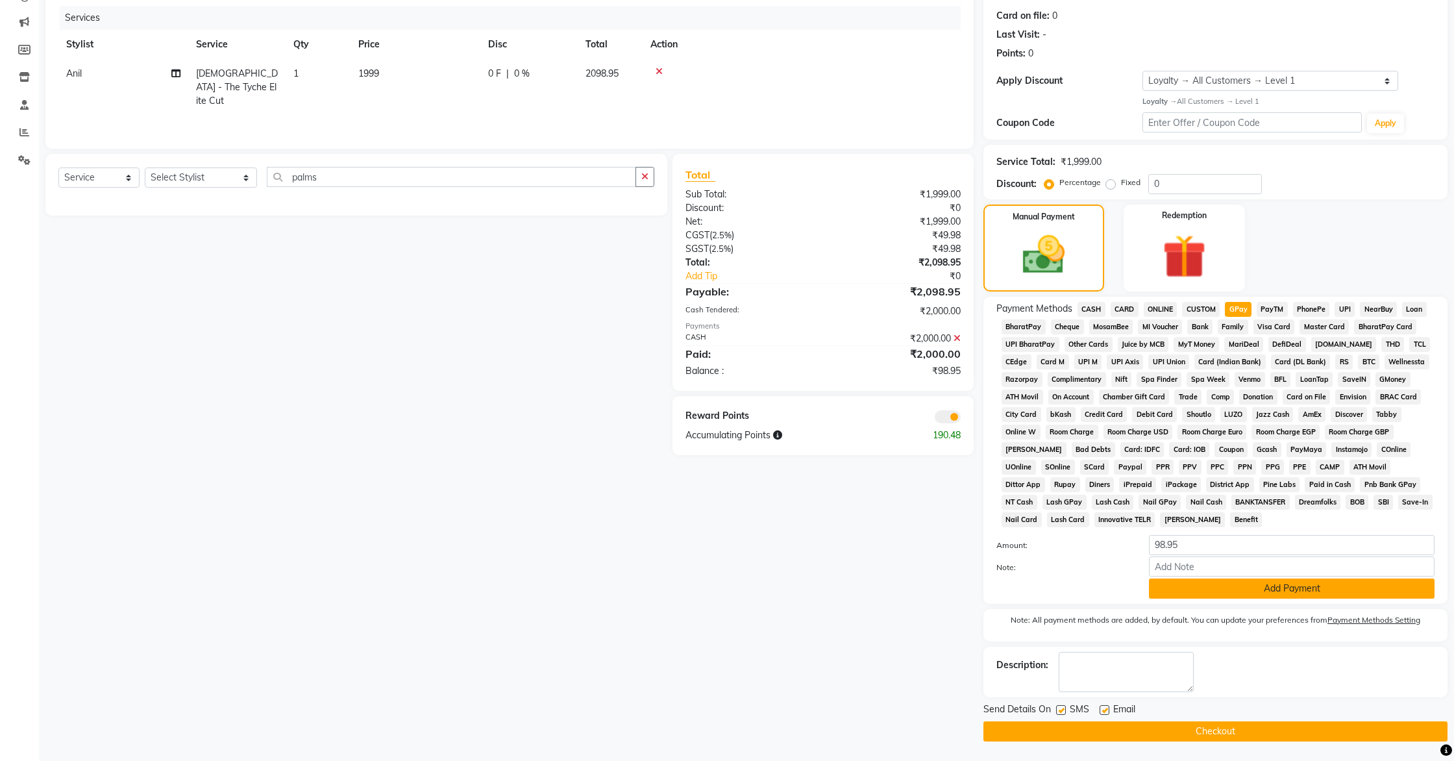
click at [1260, 588] on button "Add Payment" at bounding box center [1292, 588] width 286 height 20
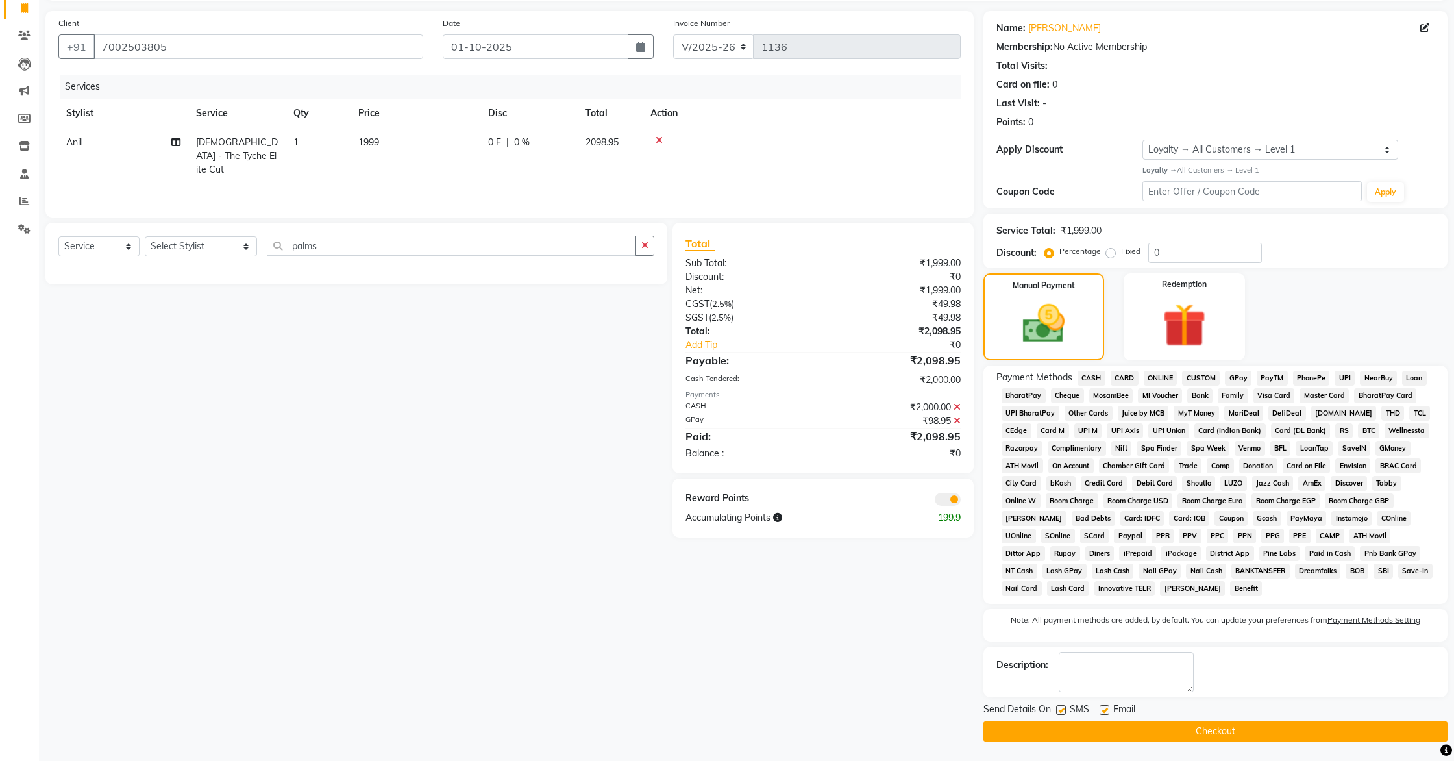
click at [1219, 690] on button "Checkout" at bounding box center [1216, 731] width 464 height 20
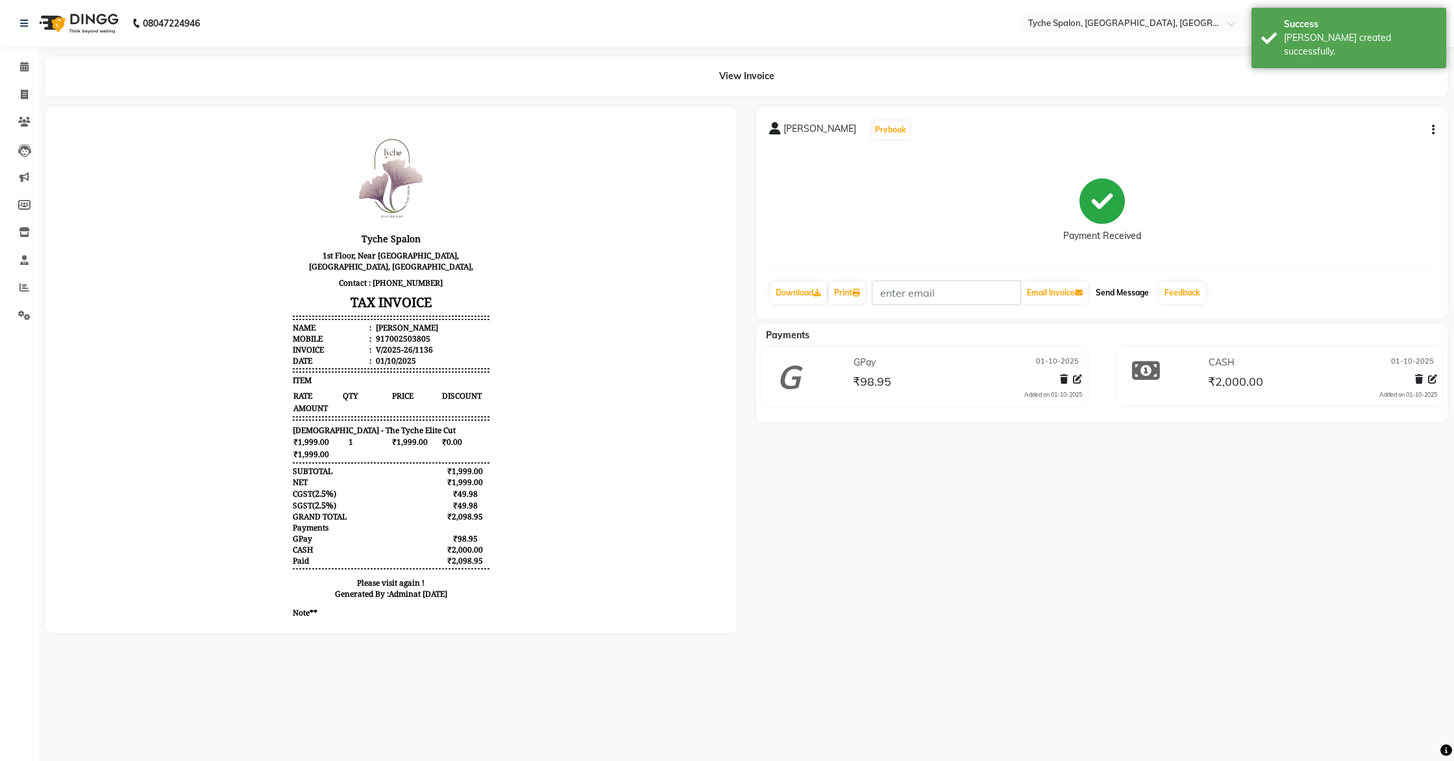
click at [1121, 292] on button "Send Message" at bounding box center [1123, 293] width 64 height 22
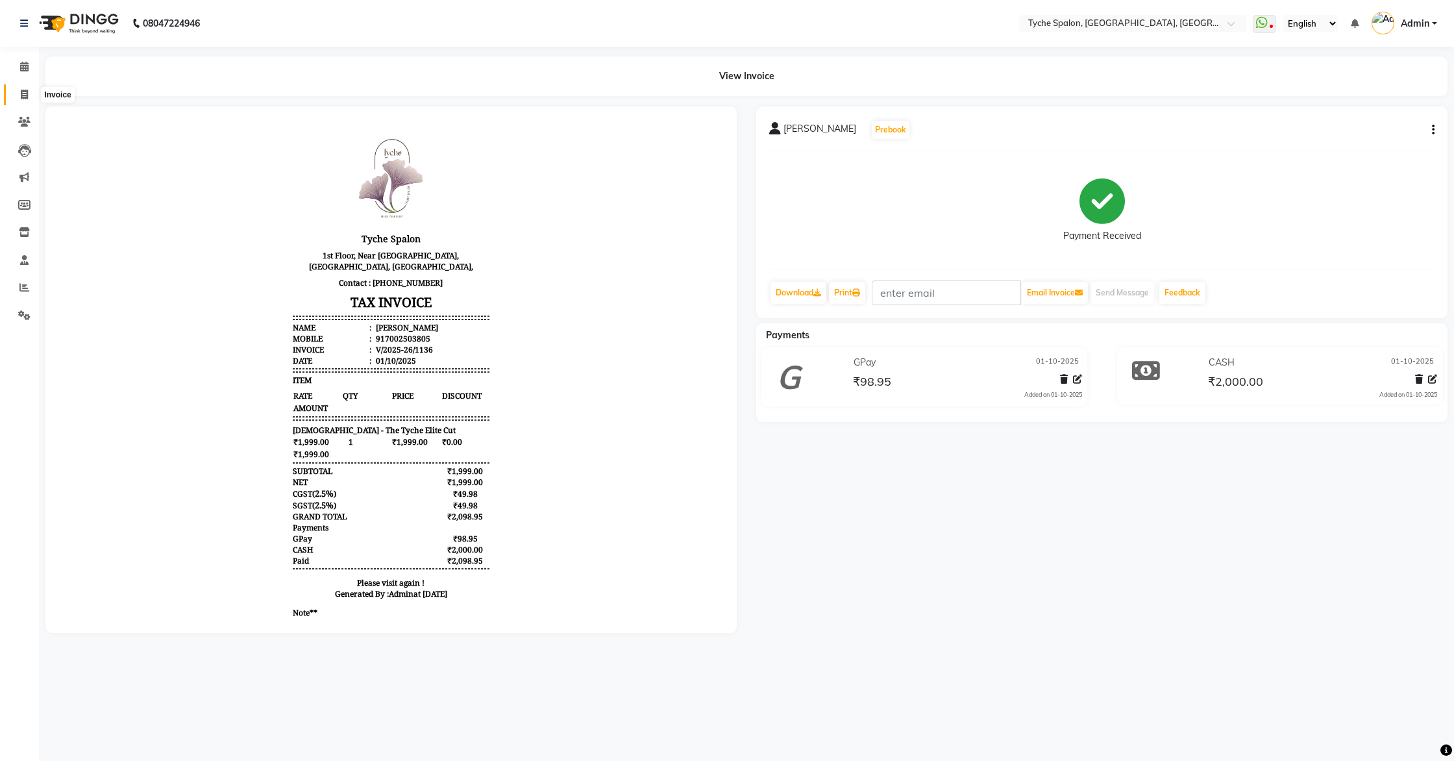
click at [21, 95] on icon at bounding box center [24, 95] width 7 height 10
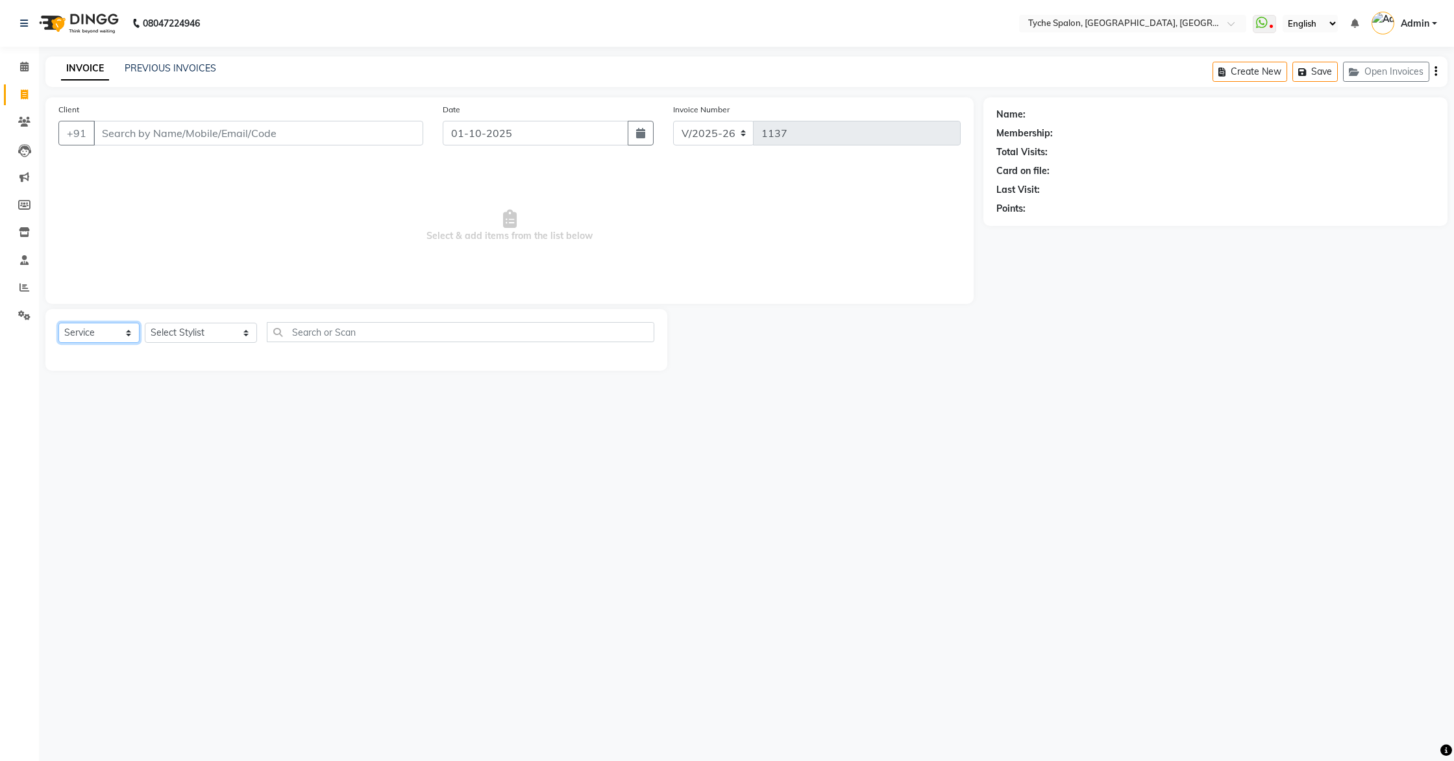
click at [118, 332] on select "Select Service Product Membership Package Voucher Prepaid Gift Card" at bounding box center [98, 333] width 81 height 20
click at [58, 323] on select "Select Service Product Membership Package Voucher Prepaid Gift Card" at bounding box center [98, 333] width 81 height 20
click at [143, 136] on input "Client" at bounding box center [258, 133] width 330 height 25
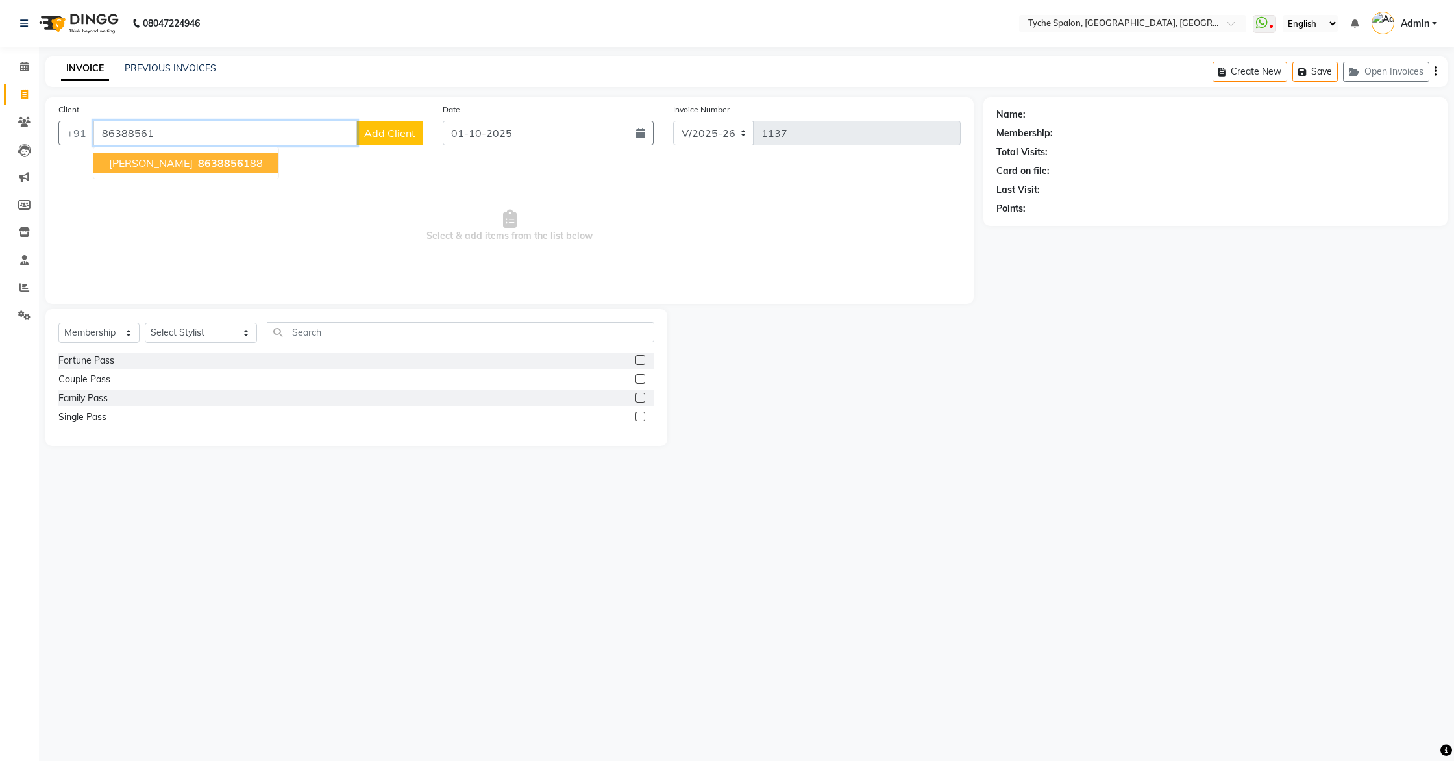
click at [195, 159] on ngb-highlight "86388561 88" at bounding box center [229, 162] width 68 height 13
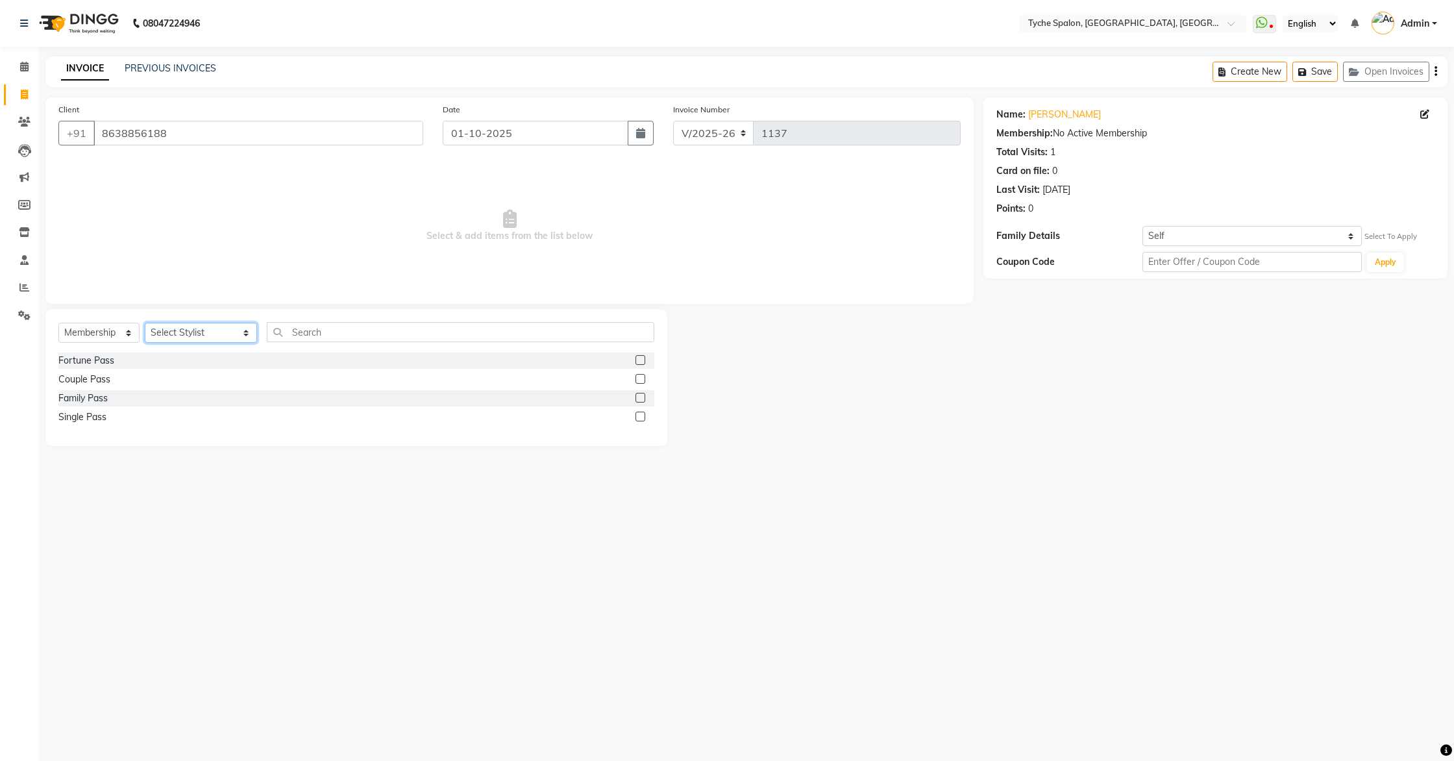
click at [195, 327] on select "Select Stylist Anil Anjali Devi Ishu Jenny Chophy Kajal Liza Manish Prabhjot Pr…" at bounding box center [201, 333] width 112 height 20
click at [145, 323] on select "Select Stylist Anil Anjali Devi Ishu Jenny Chophy Kajal Liza Manish Prabhjot Pr…" at bounding box center [201, 333] width 112 height 20
click at [277, 332] on input "text" at bounding box center [461, 332] width 388 height 20
click at [640, 397] on label at bounding box center [641, 398] width 10 height 10
click at [640, 397] on input "checkbox" at bounding box center [640, 398] width 8 height 8
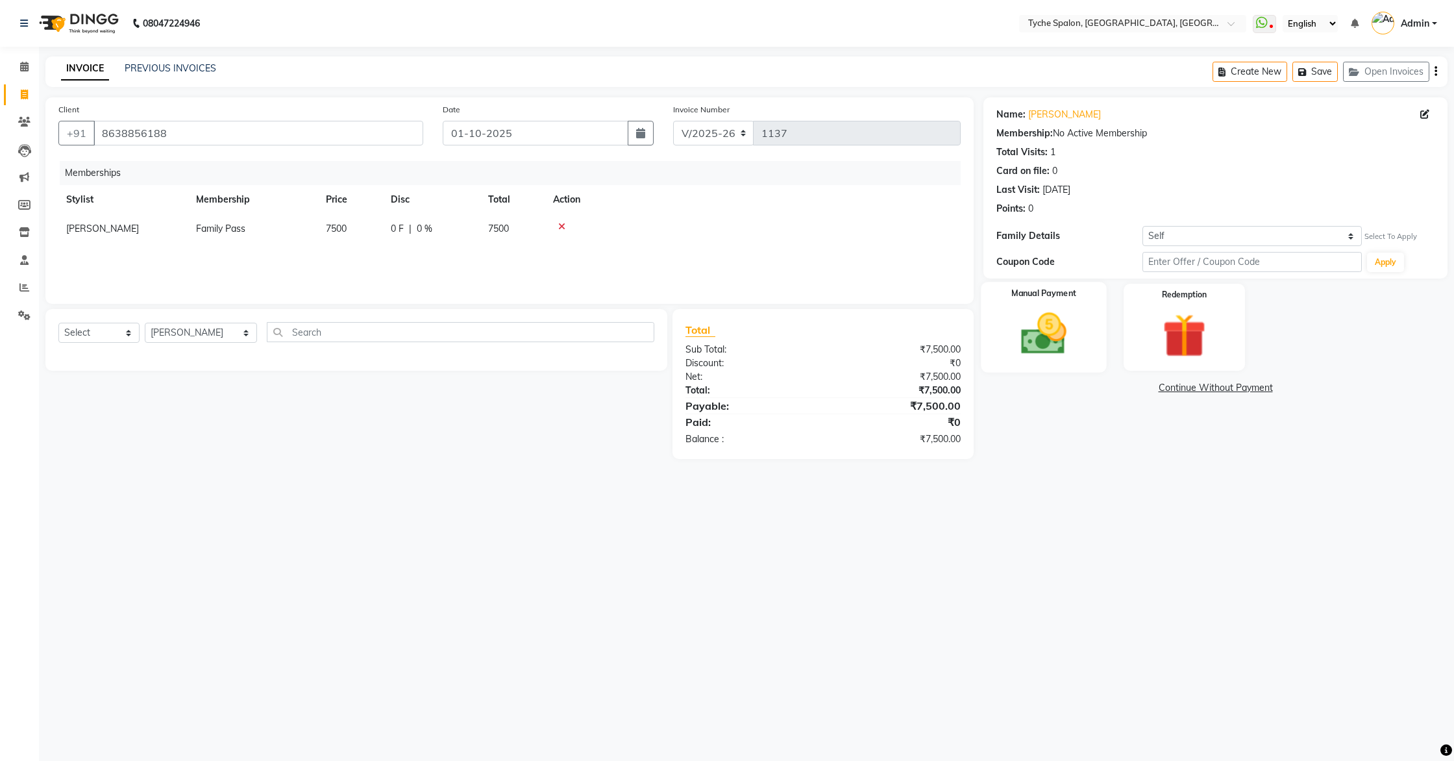
click at [1045, 291] on label "Manual Payment" at bounding box center [1044, 294] width 65 height 12
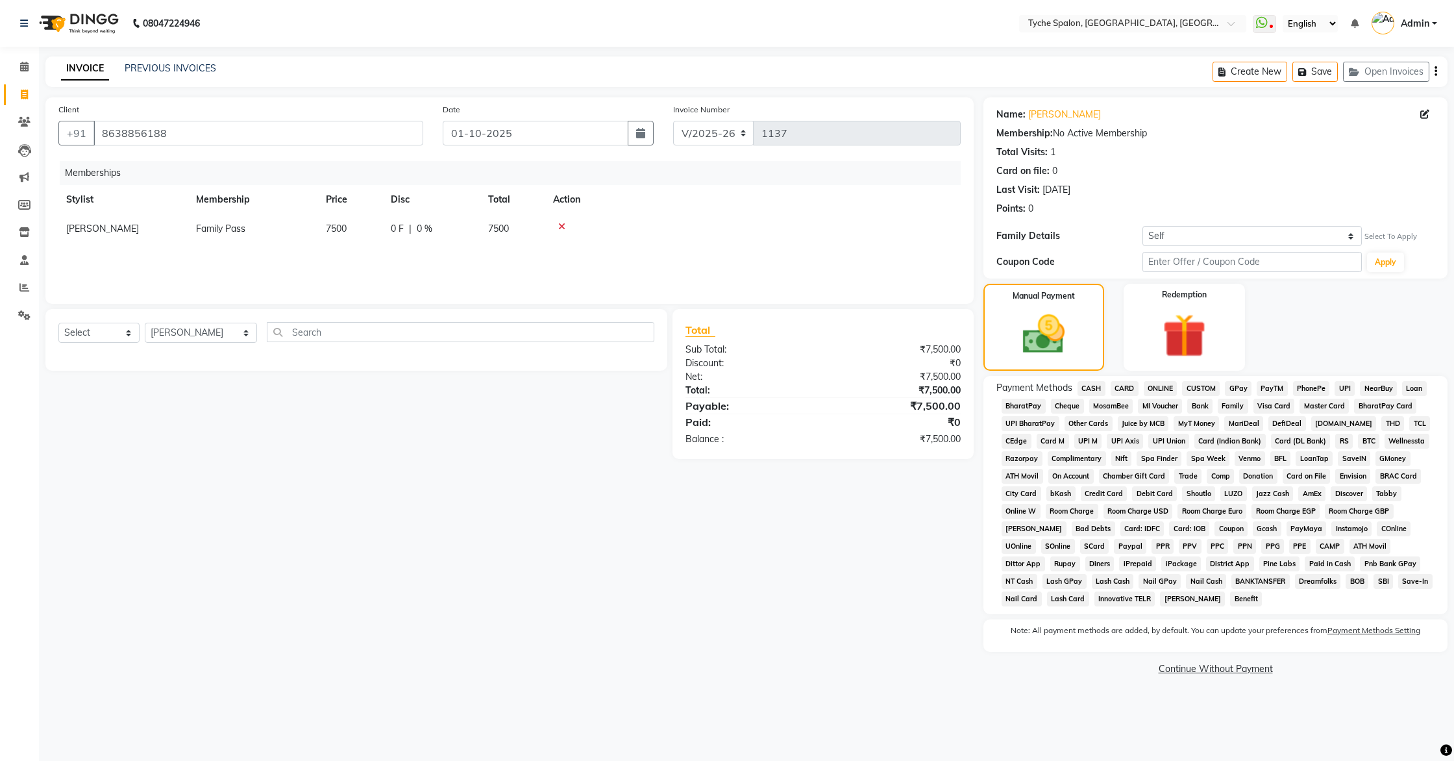
click at [1092, 389] on span "CASH" at bounding box center [1092, 388] width 28 height 15
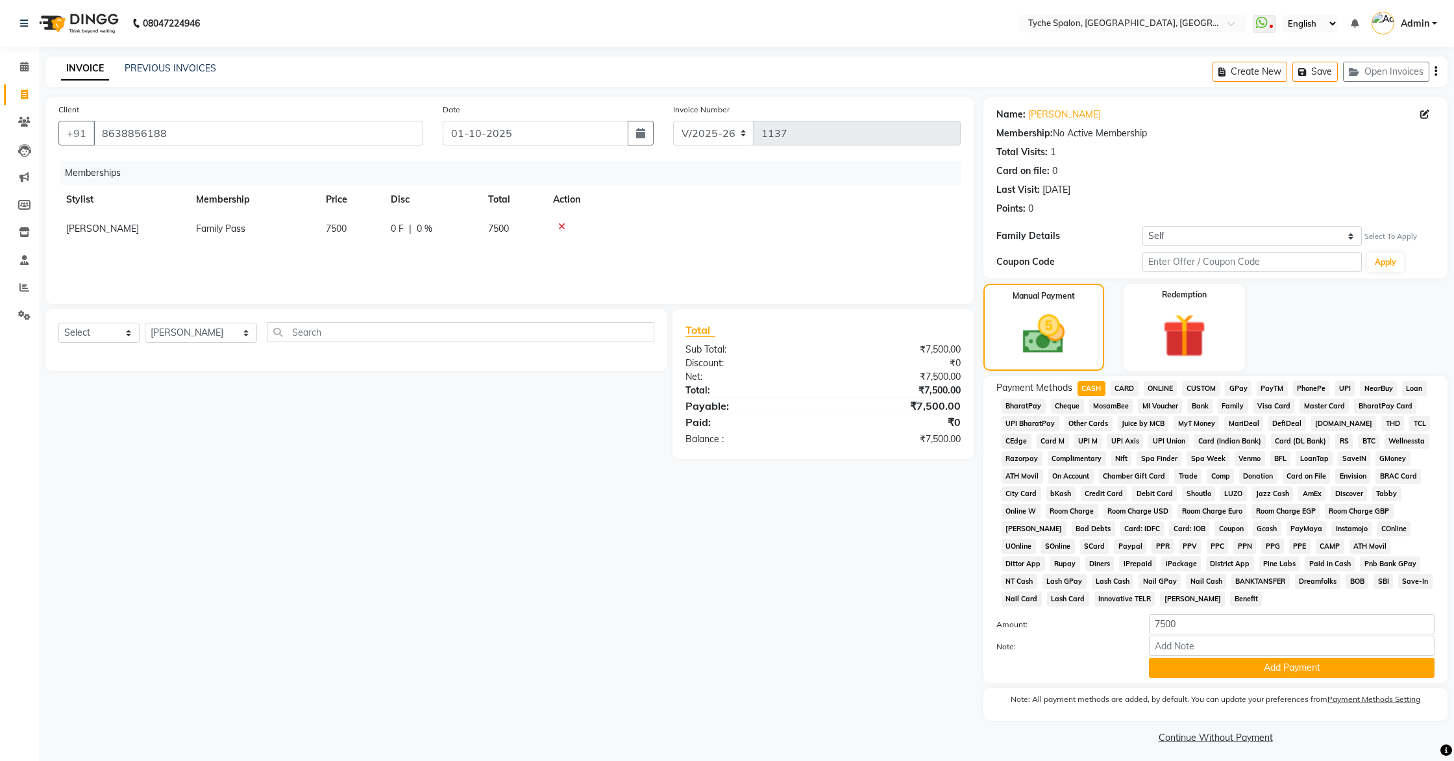
scroll to position [6, 0]
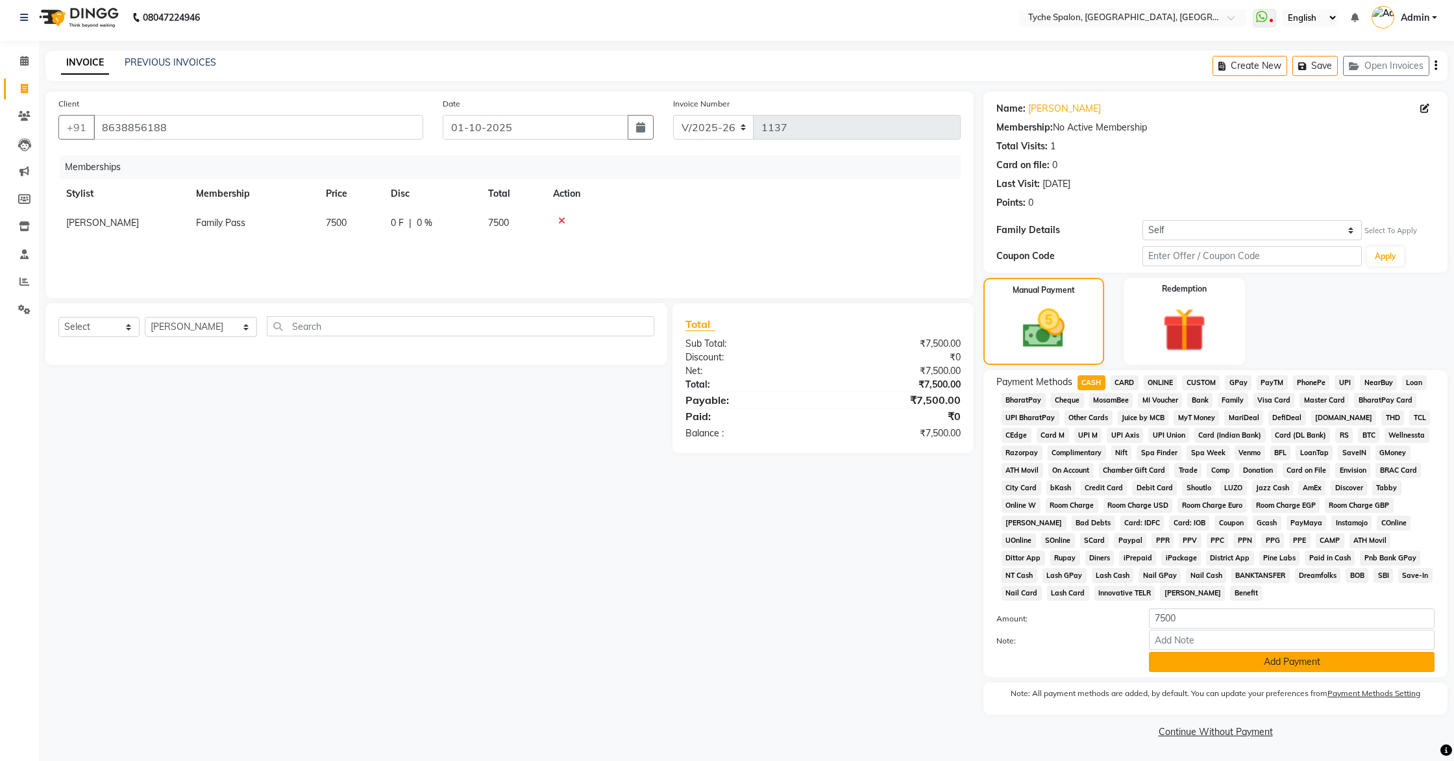
click at [1285, 664] on button "Add Payment" at bounding box center [1292, 662] width 286 height 20
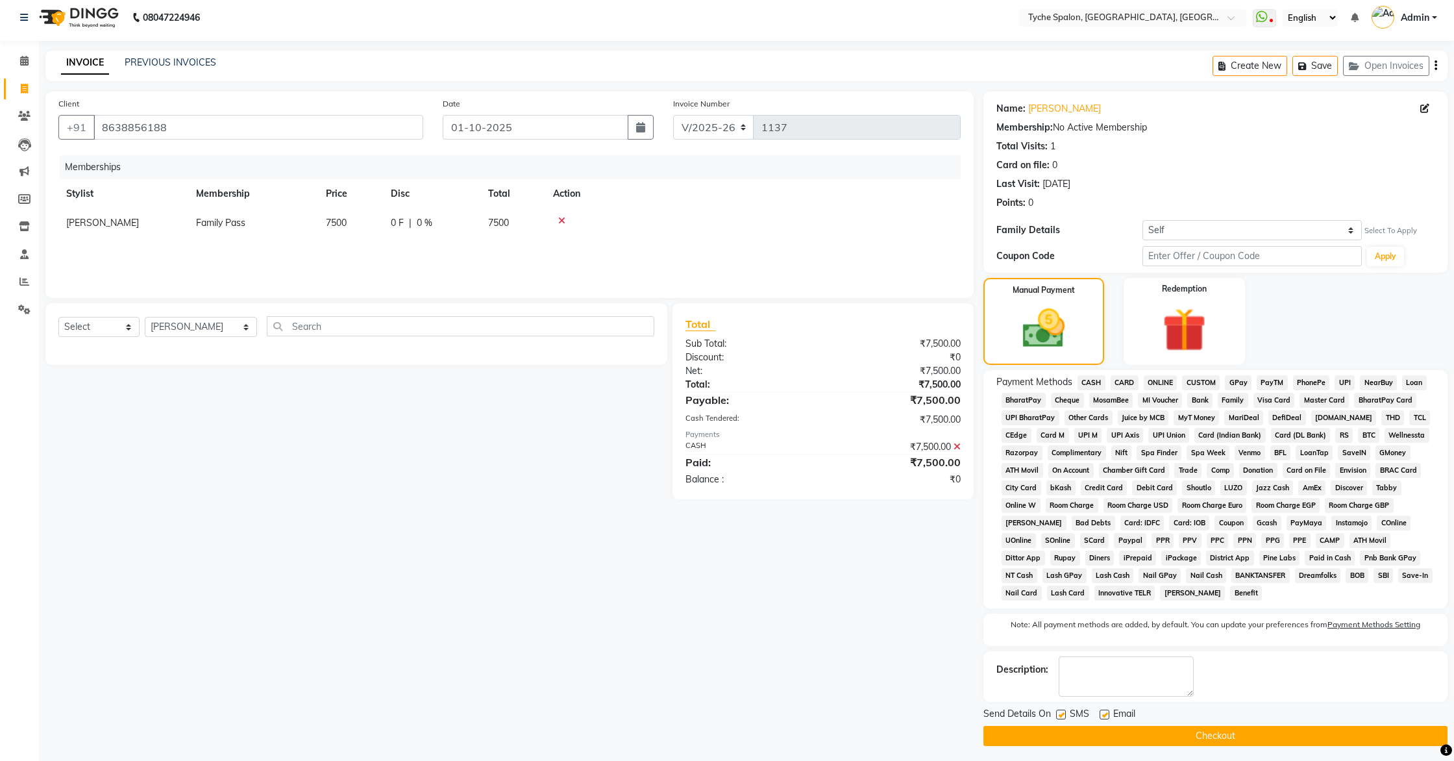
scroll to position [11, 0]
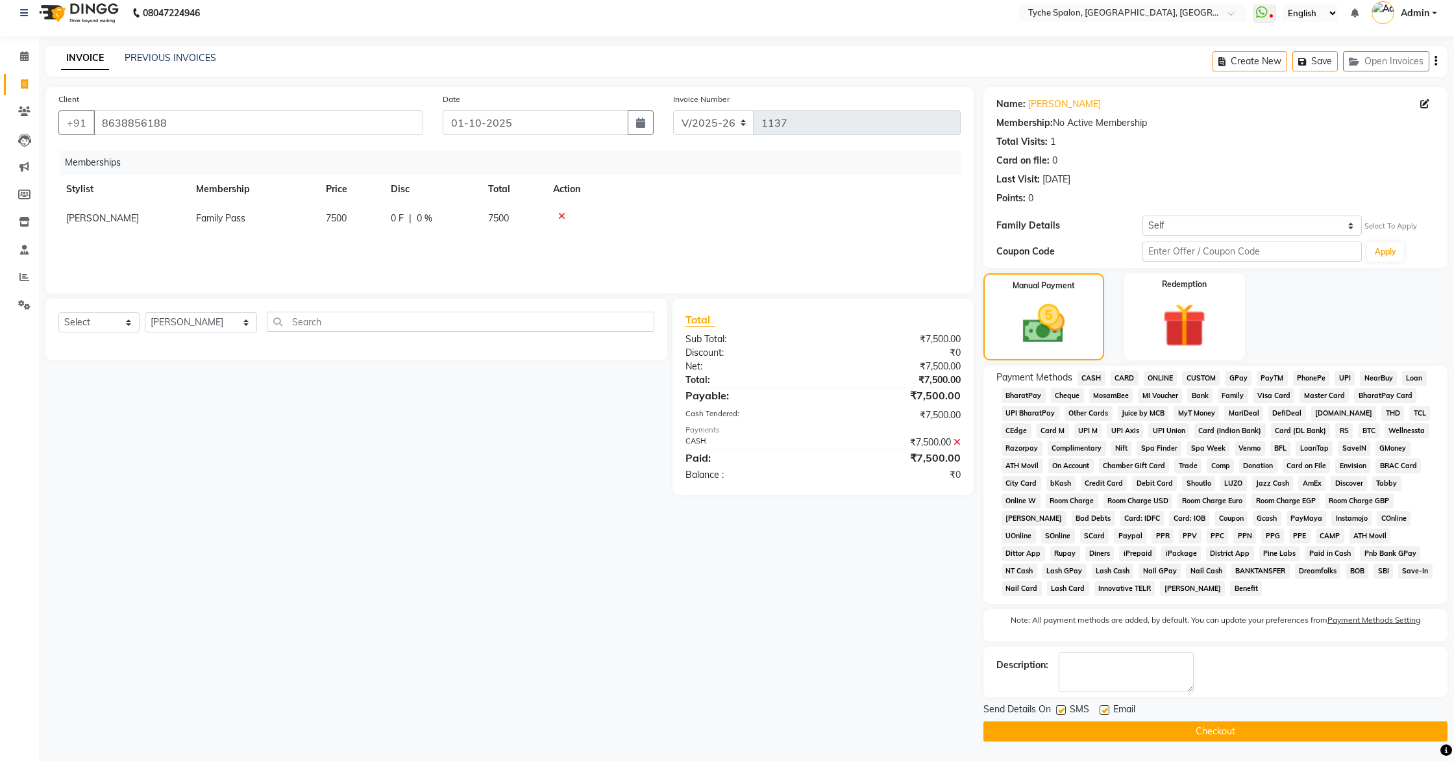
click at [1089, 375] on span "CASH" at bounding box center [1092, 378] width 28 height 15
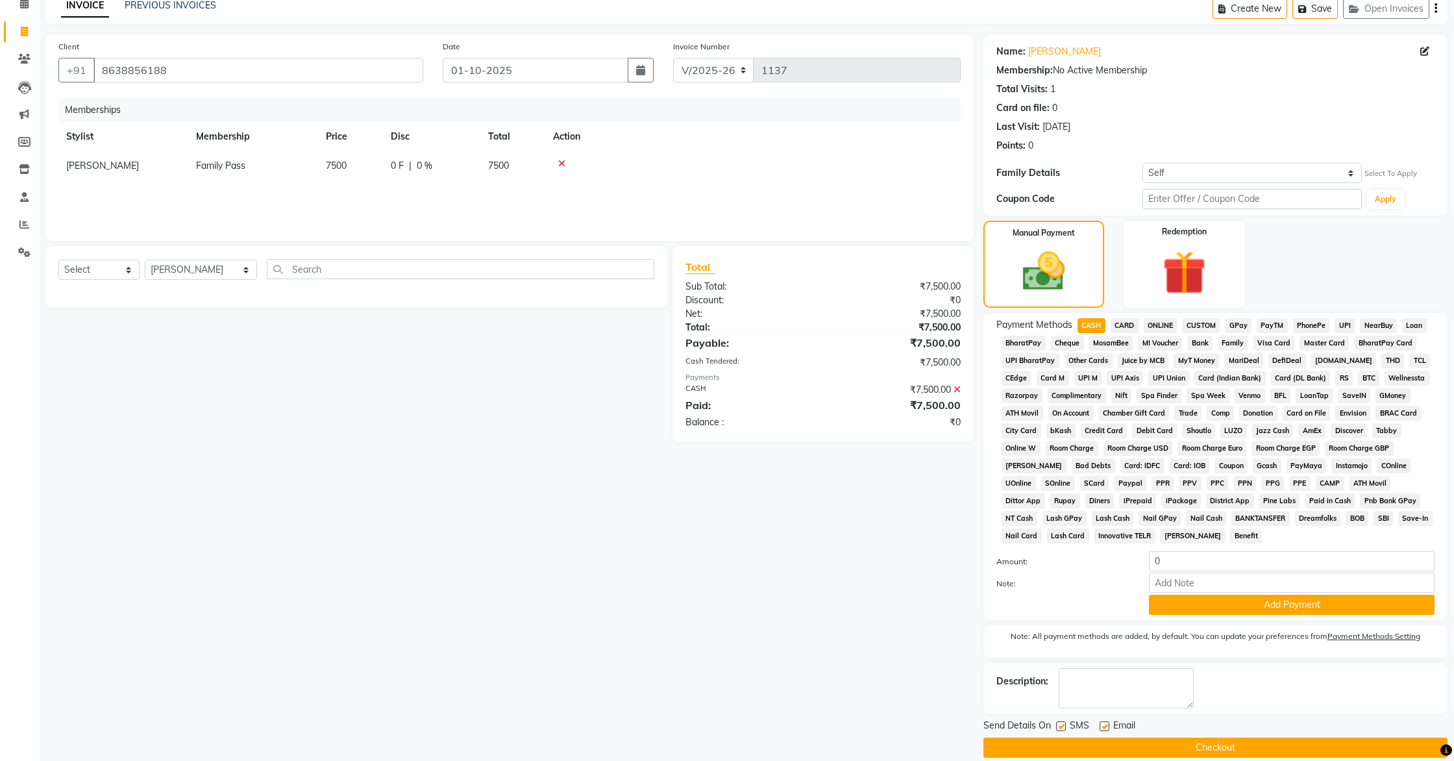
scroll to position [79, 0]
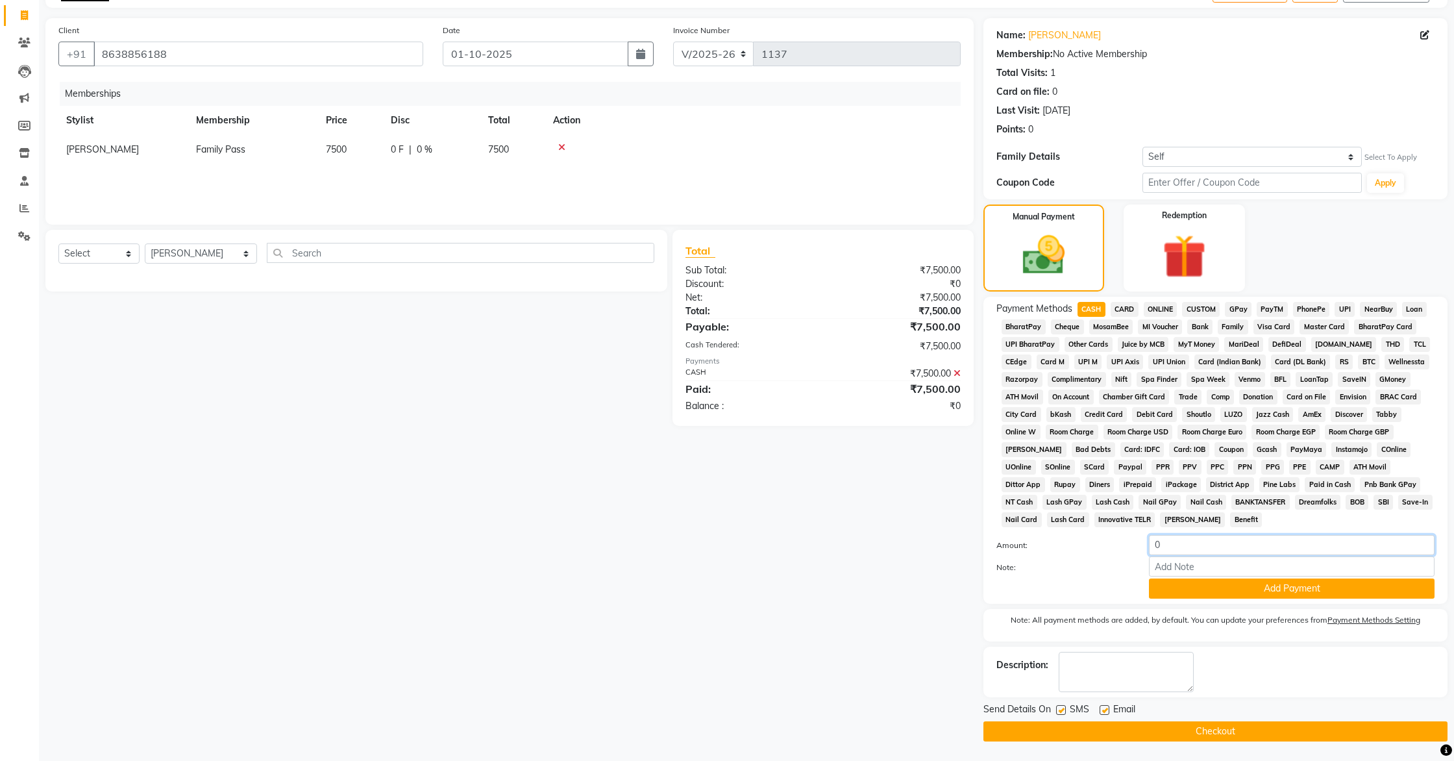
click at [1184, 550] on input "0" at bounding box center [1292, 545] width 286 height 20
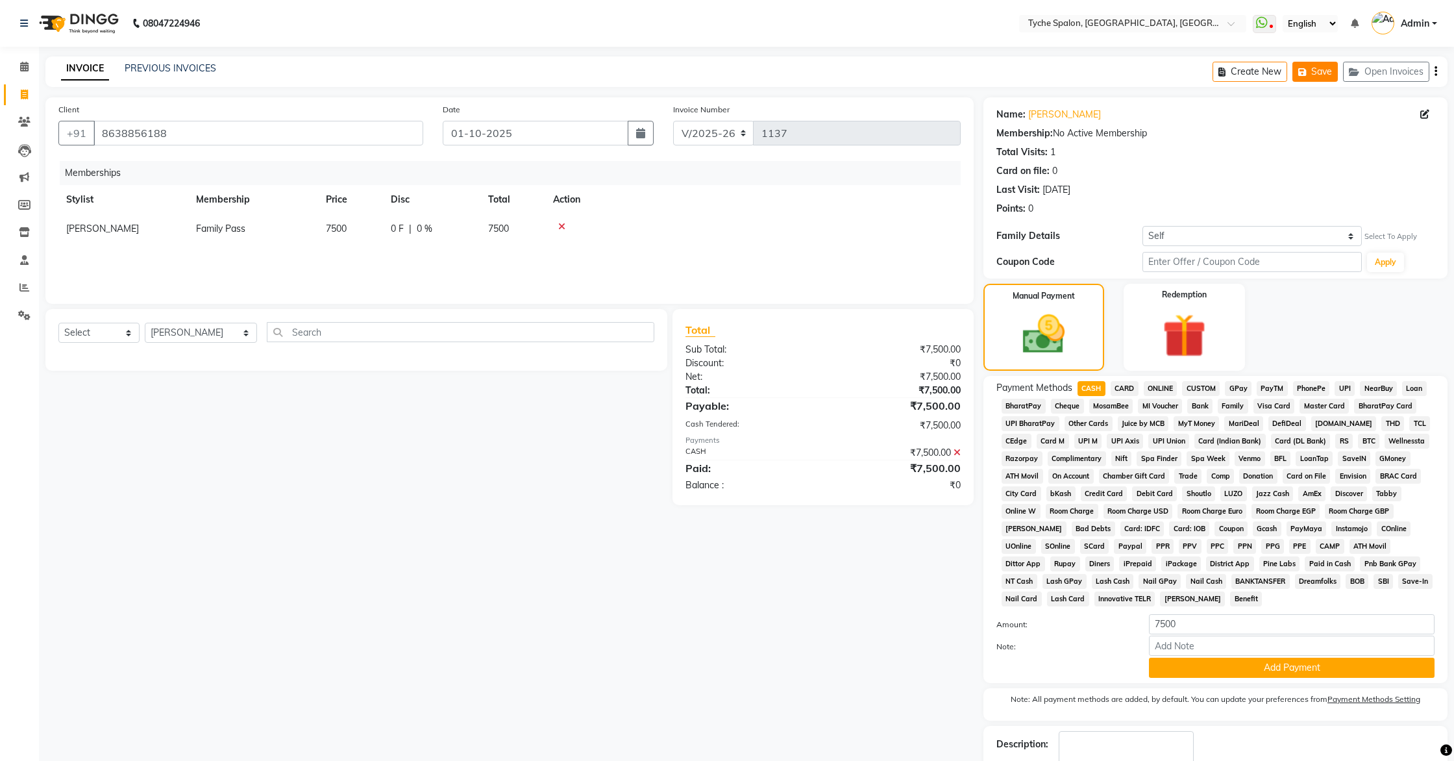
click at [1319, 71] on button "Save" at bounding box center [1315, 72] width 45 height 20
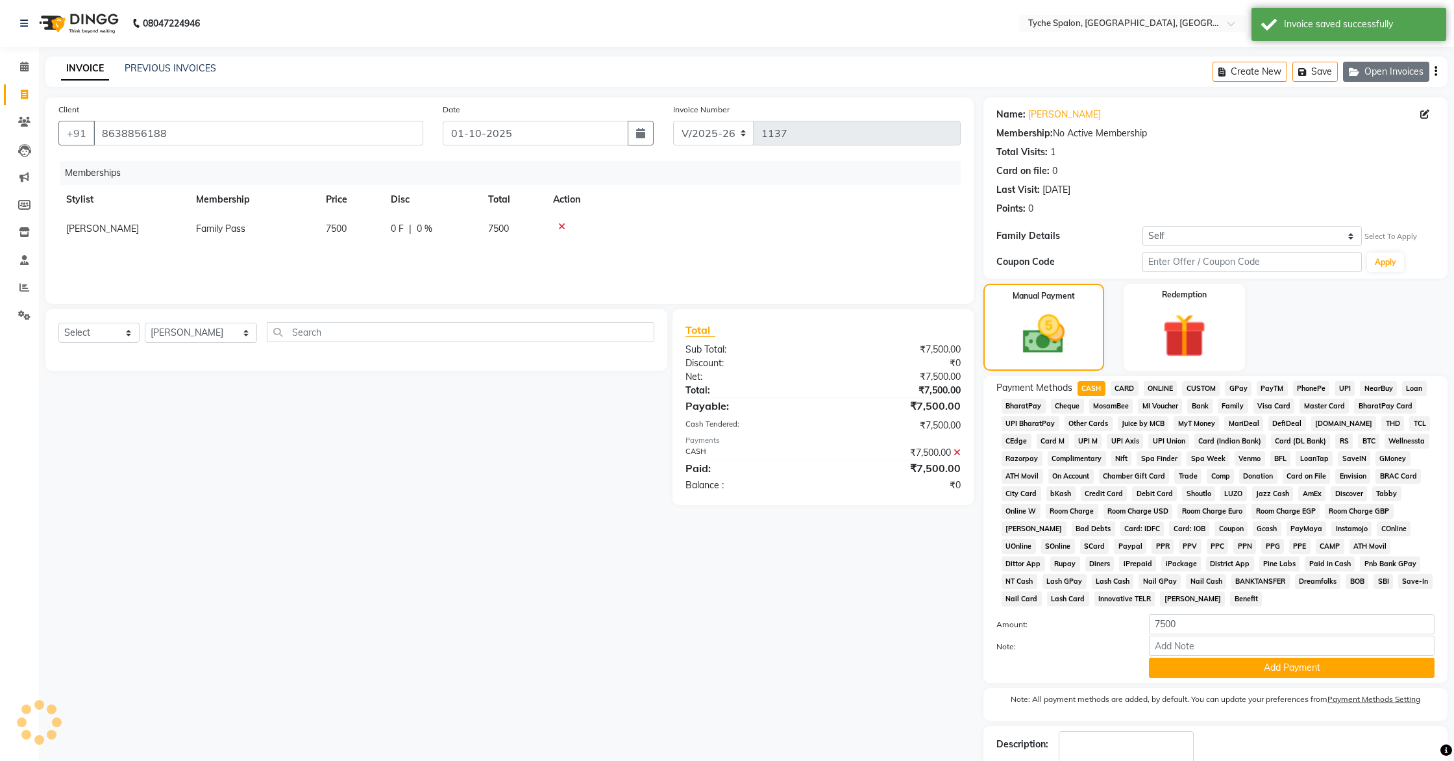
click at [1373, 71] on button "Open Invoices" at bounding box center [1386, 72] width 86 height 20
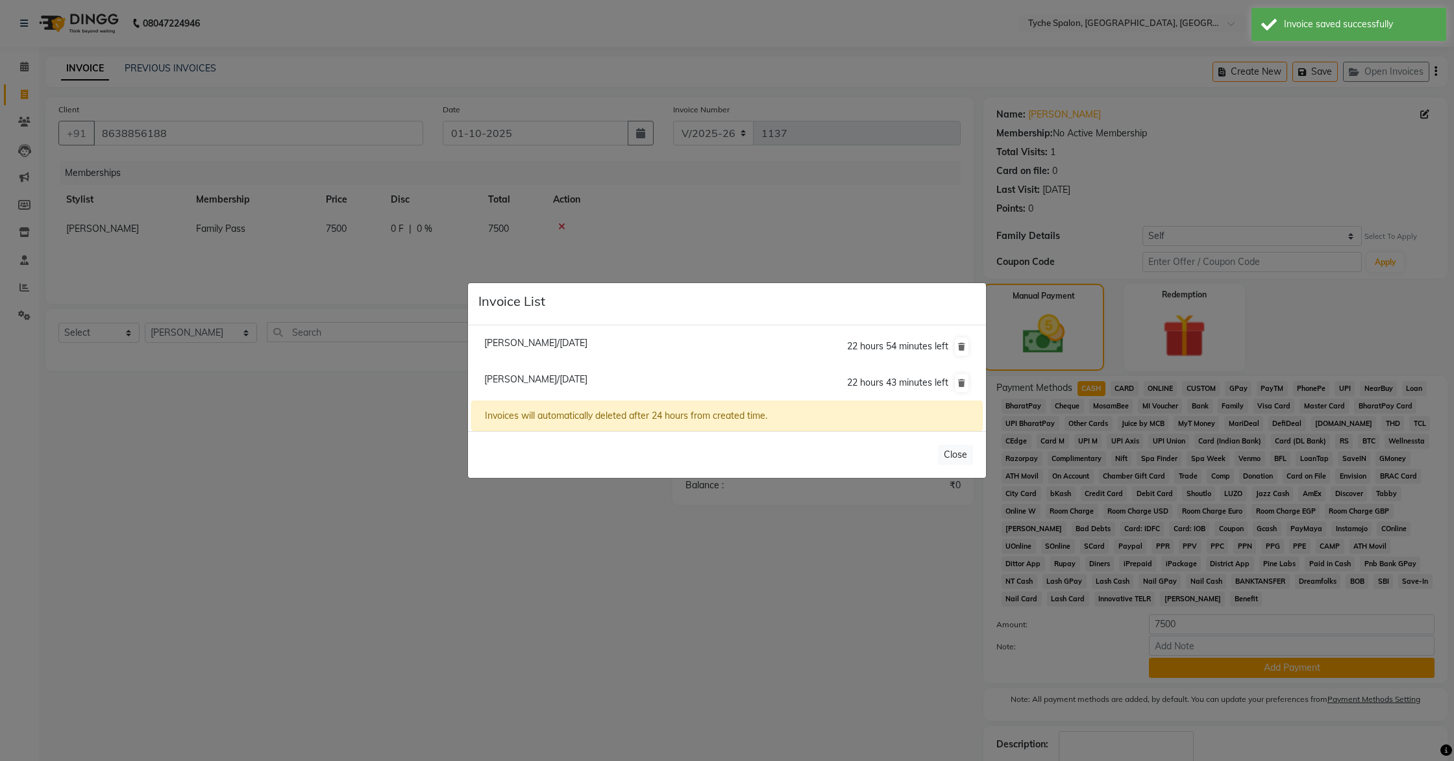
click at [521, 377] on span "Roshan Agarwal/01 October 2025" at bounding box center [535, 379] width 103 height 12
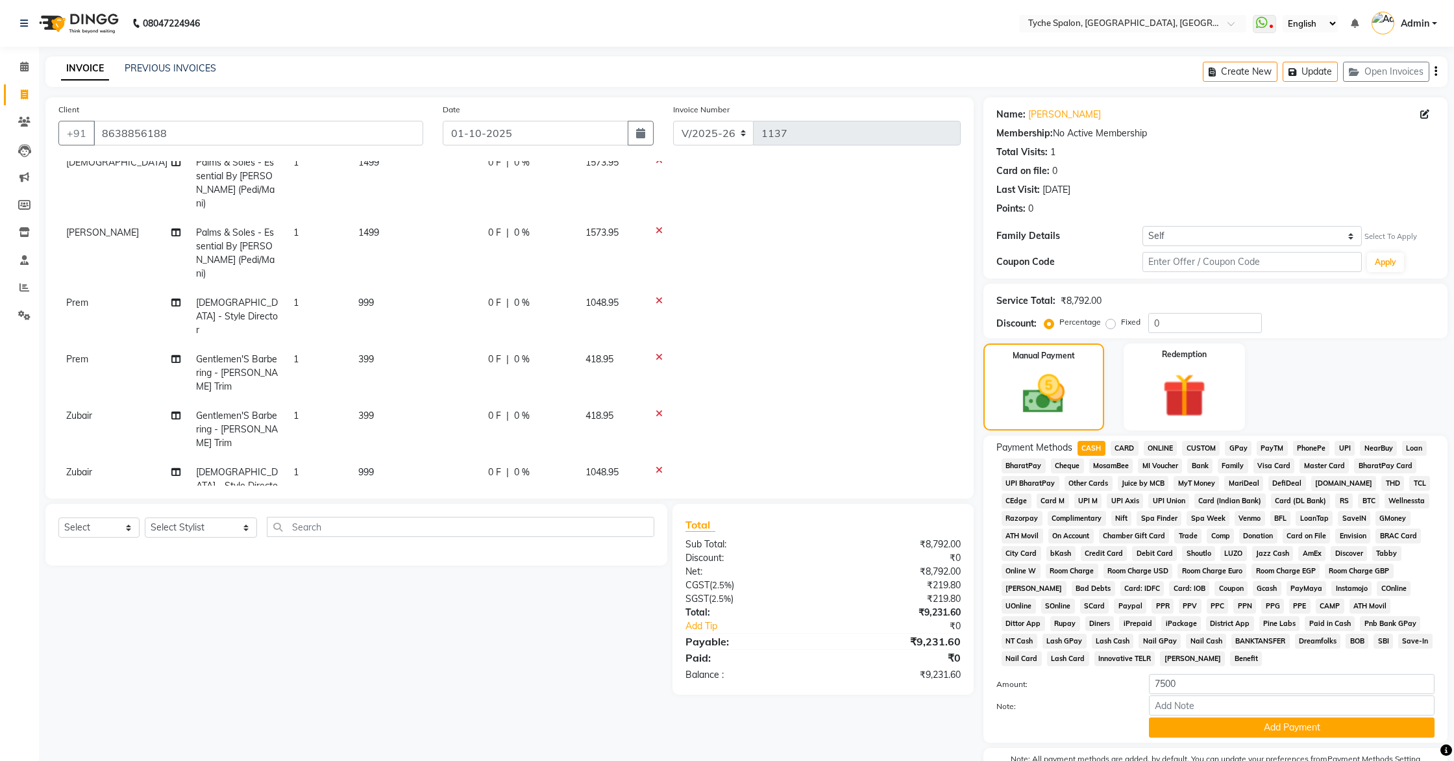
scroll to position [66, 0]
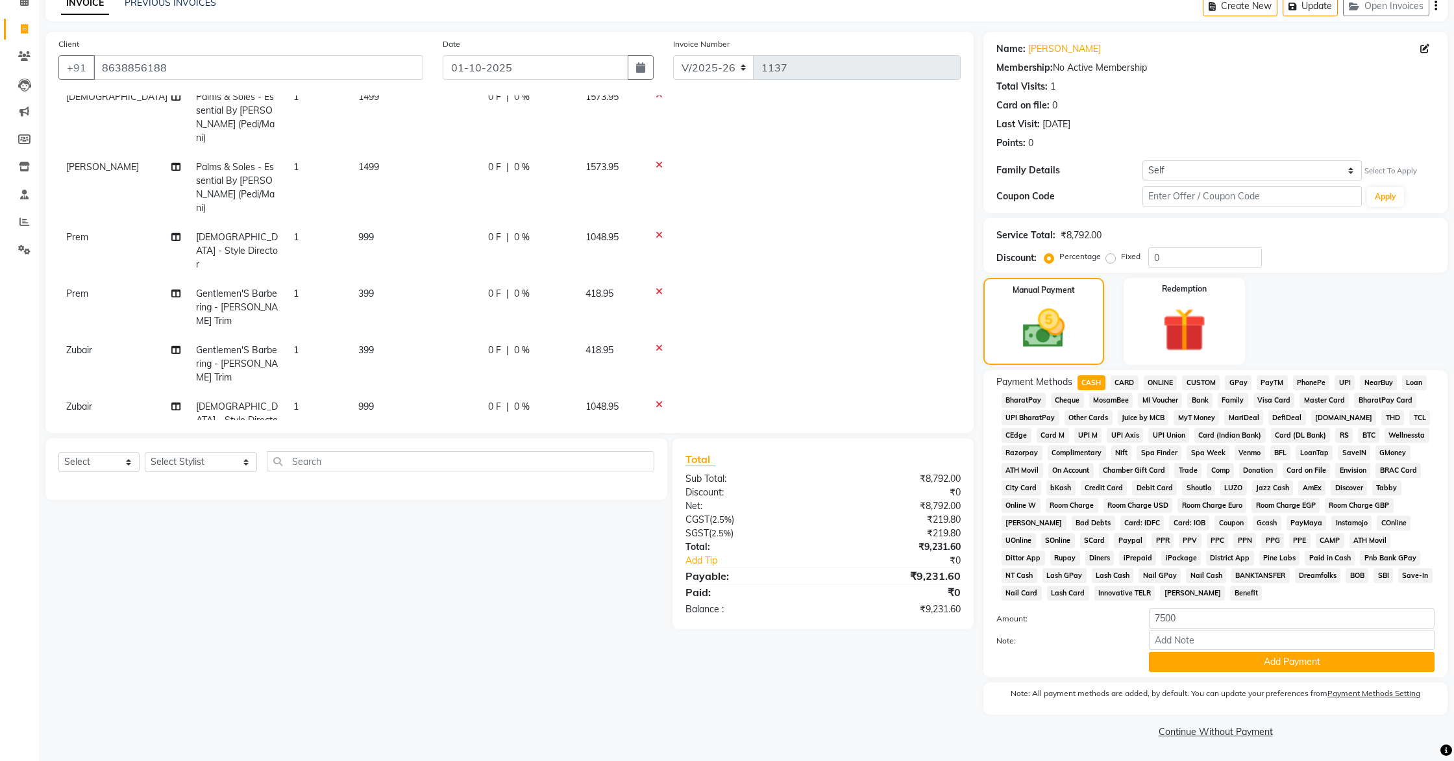
click at [659, 456] on icon at bounding box center [659, 460] width 7 height 9
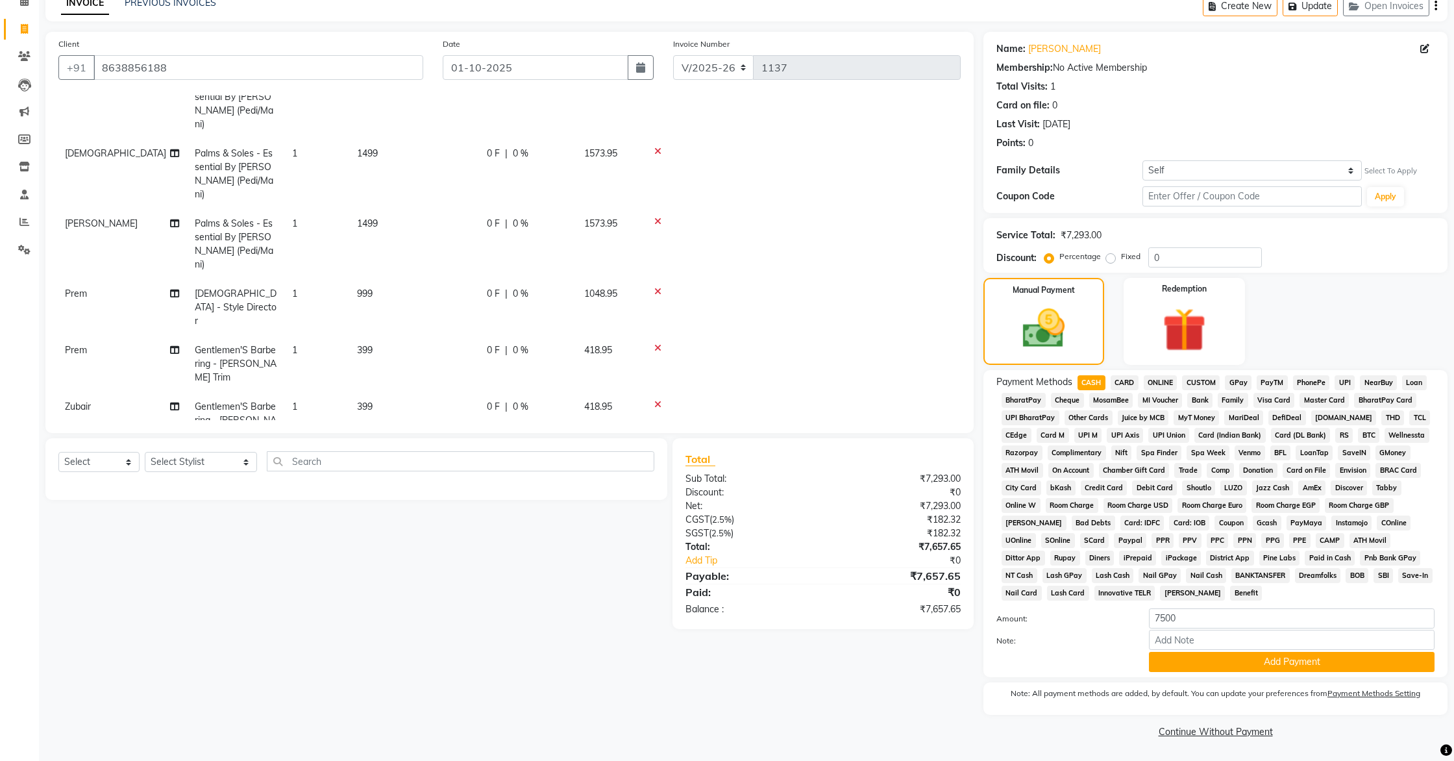
click at [659, 400] on icon at bounding box center [657, 404] width 7 height 9
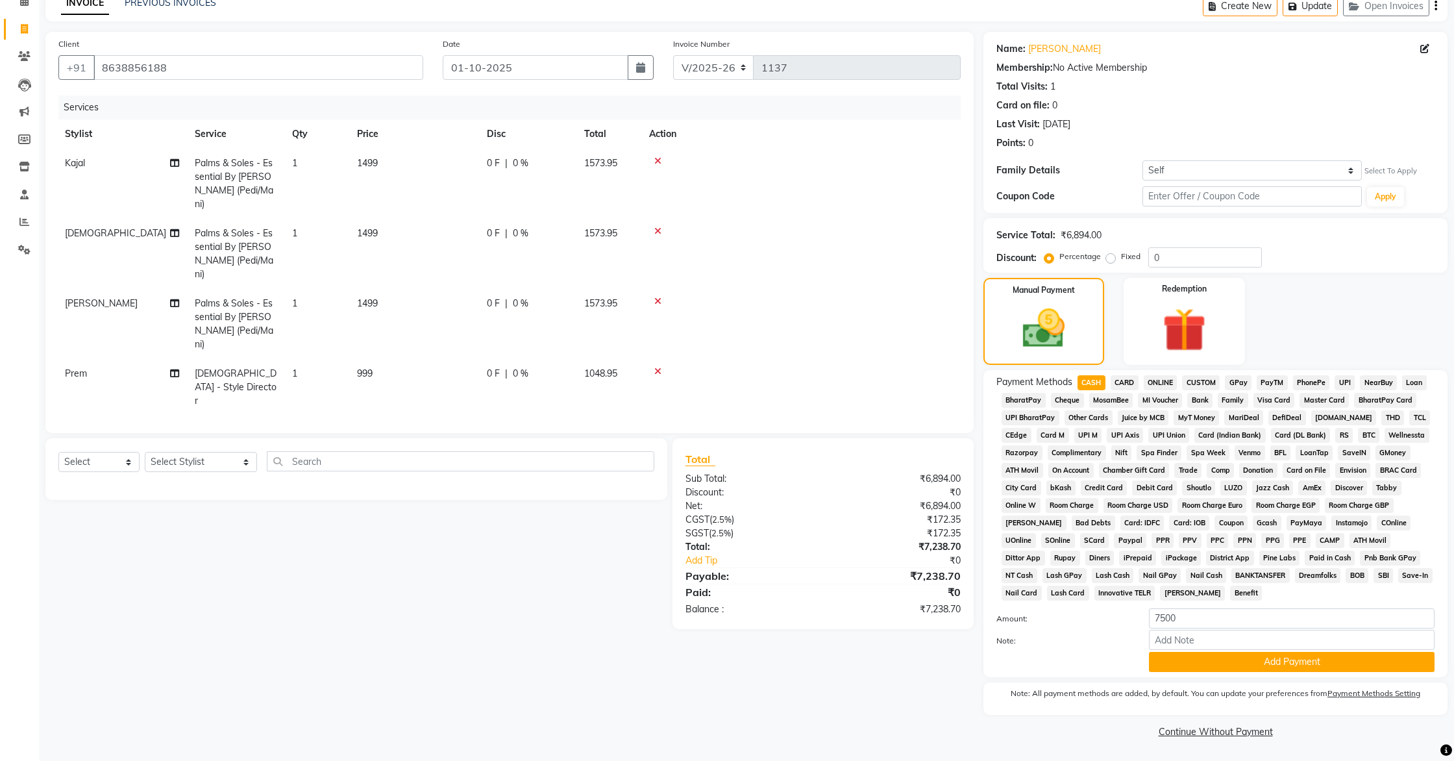
scroll to position [3, 1]
click at [1179, 255] on input "0" at bounding box center [1206, 257] width 114 height 20
click at [1196, 620] on input "7500" at bounding box center [1292, 618] width 286 height 20
click at [1169, 623] on input "number" at bounding box center [1292, 618] width 286 height 20
click at [1171, 619] on input "number" at bounding box center [1292, 618] width 286 height 20
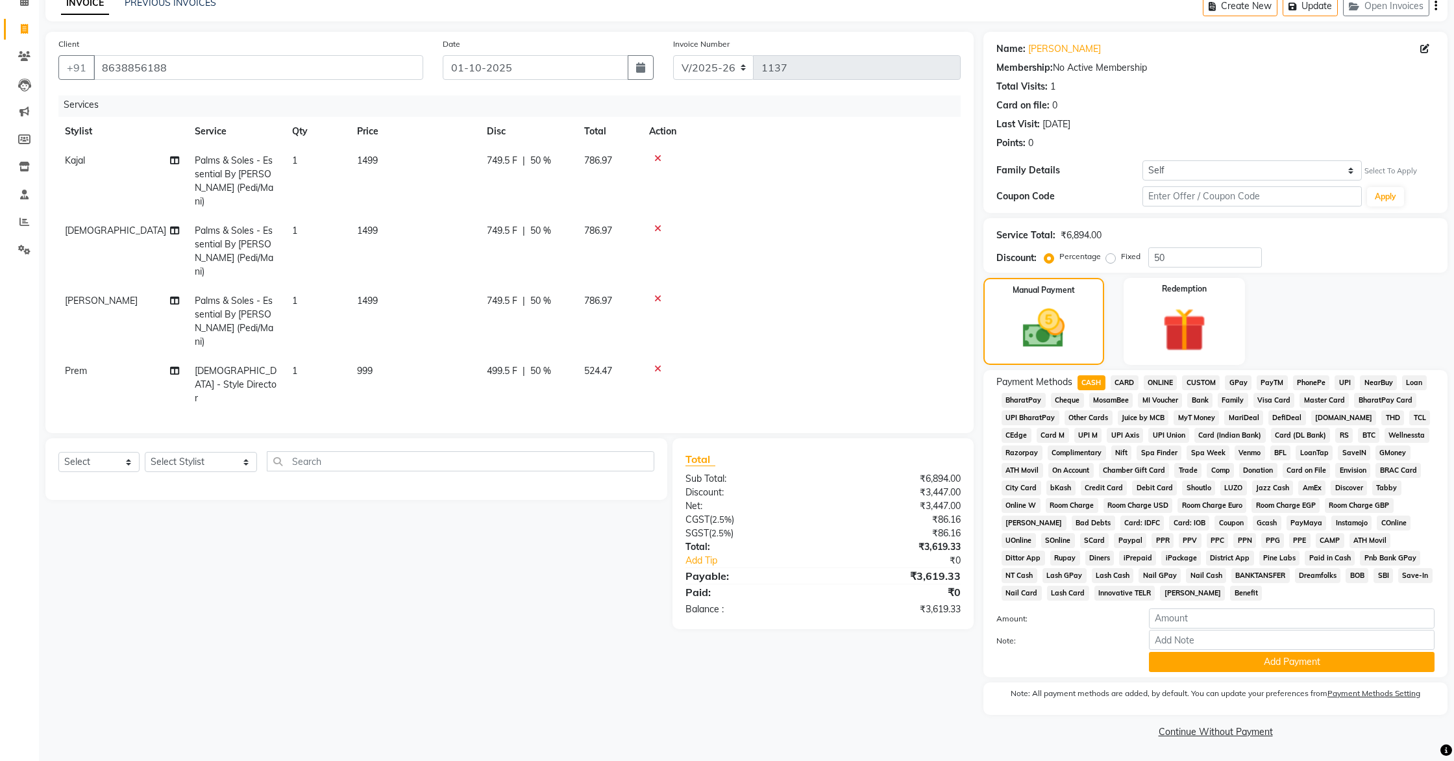
click at [1119, 379] on span "CARD" at bounding box center [1125, 382] width 28 height 15
click at [1094, 382] on span "CASH" at bounding box center [1092, 382] width 28 height 15
click at [1313, 5] on button "Update" at bounding box center [1310, 6] width 55 height 20
click at [1225, 667] on button "Add Payment" at bounding box center [1292, 662] width 286 height 20
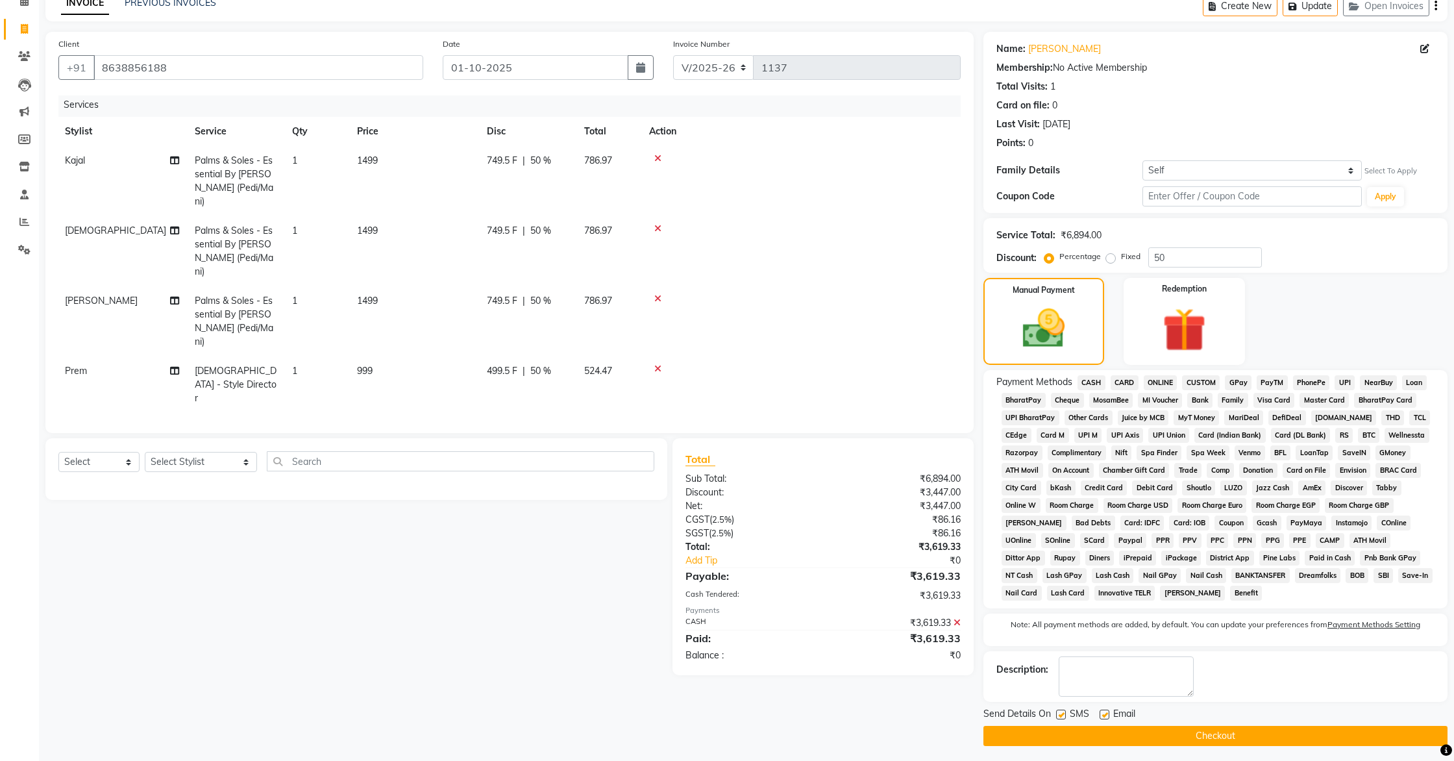
scroll to position [71, 0]
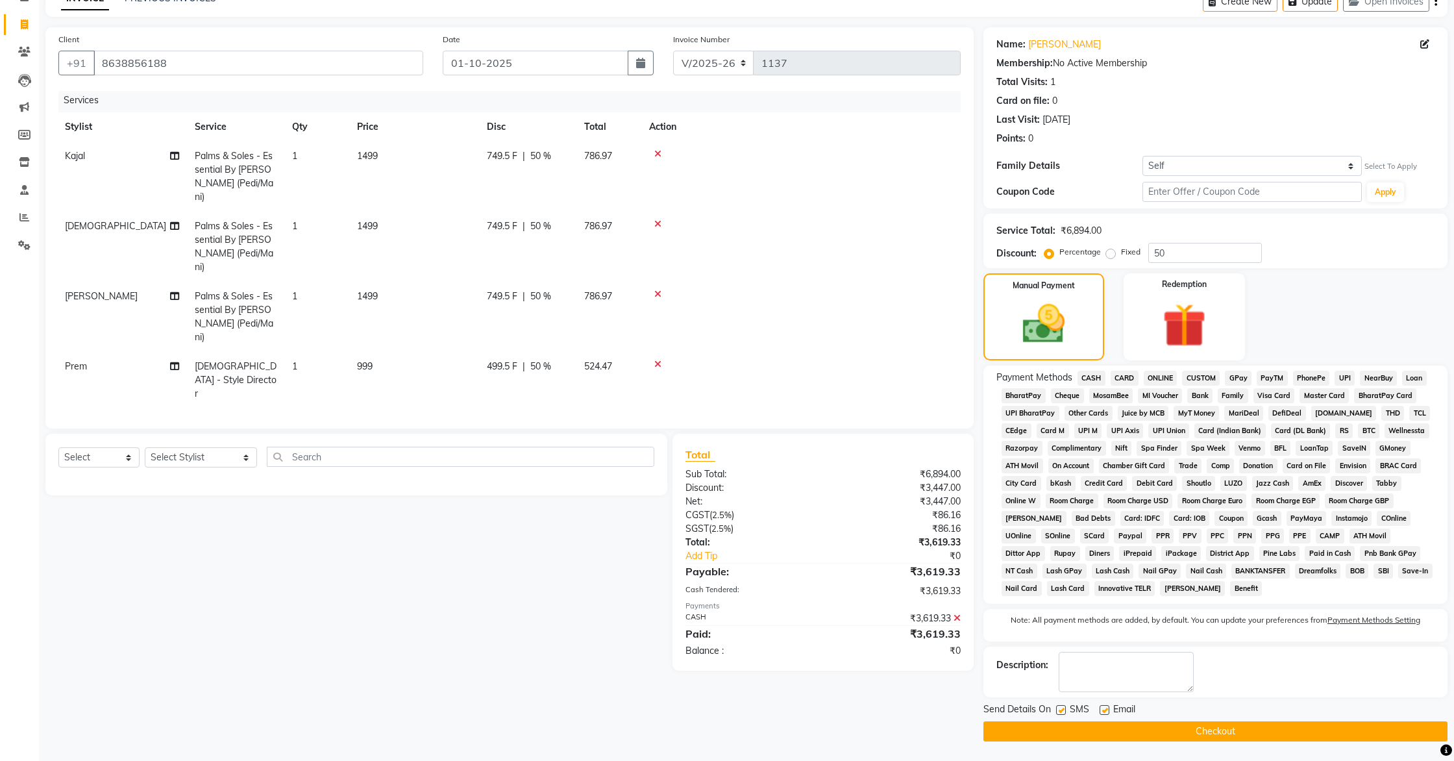
click at [958, 617] on icon at bounding box center [957, 618] width 7 height 9
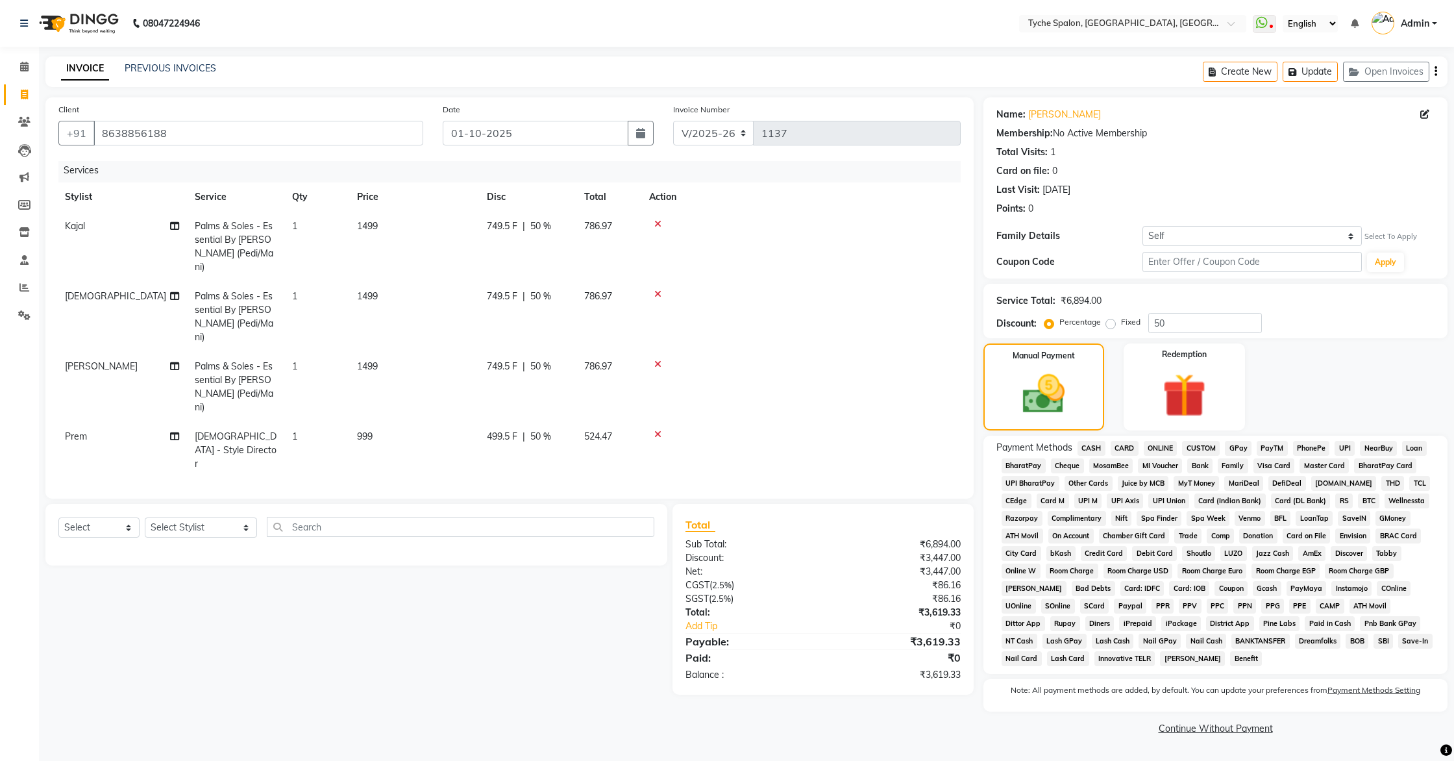
scroll to position [0, 0]
click at [1101, 454] on span "CASH" at bounding box center [1092, 448] width 28 height 15
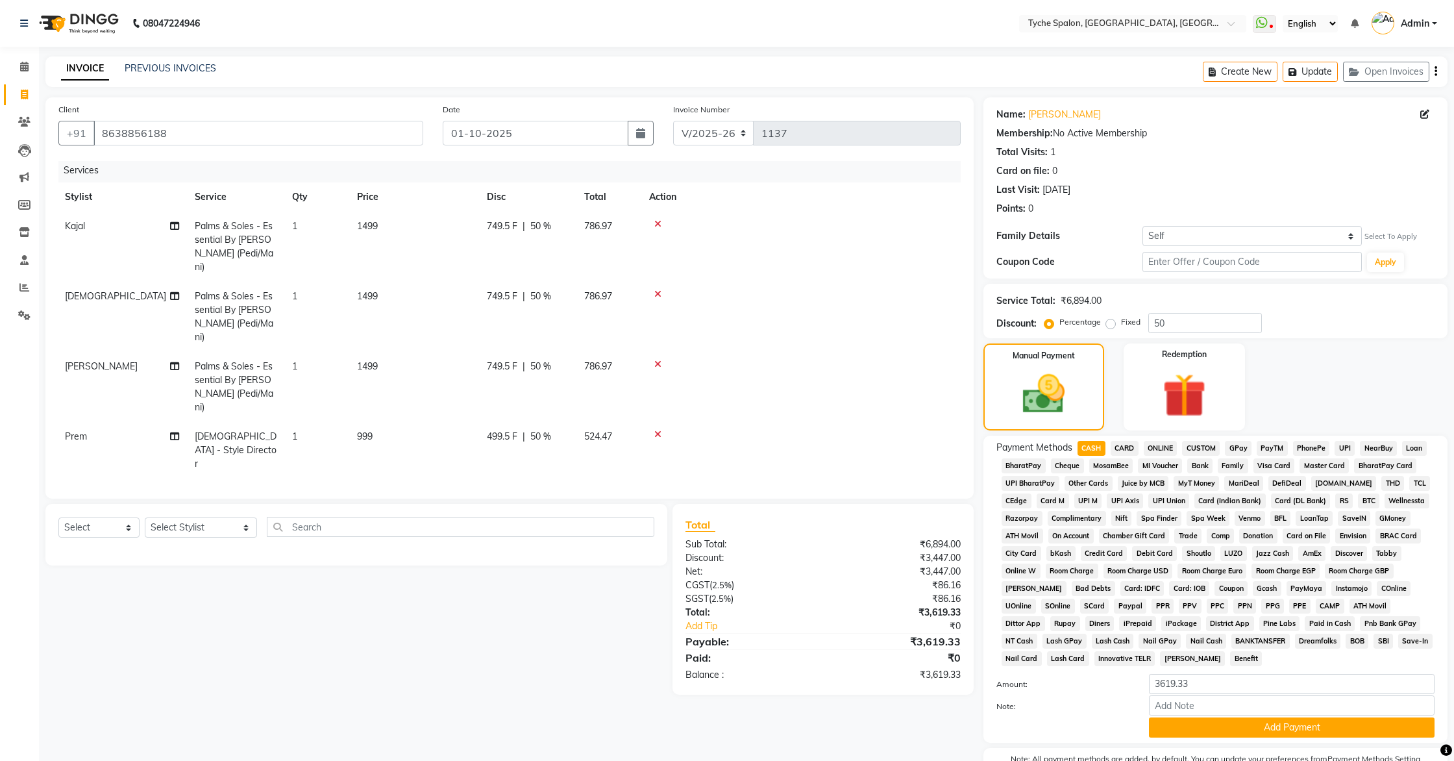
scroll to position [66, 0]
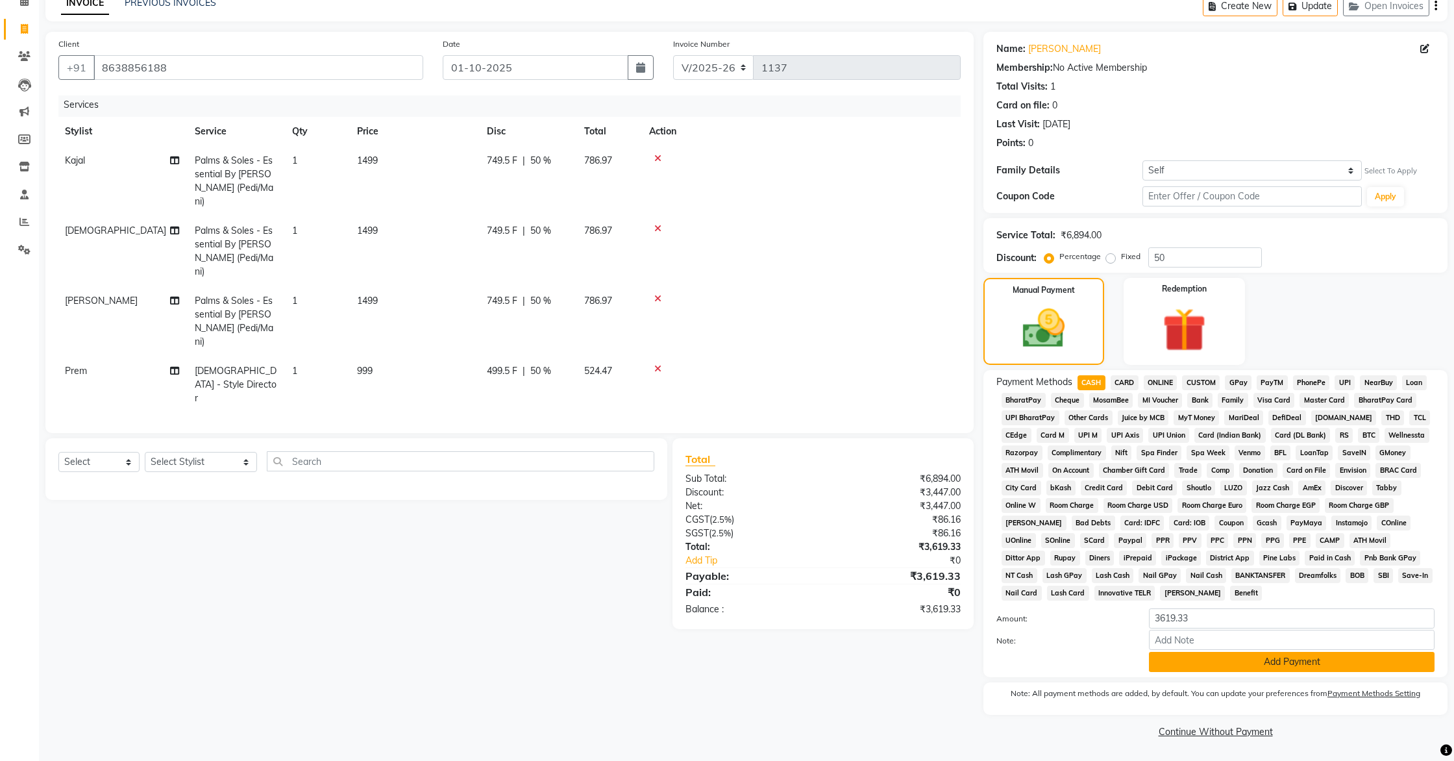
click at [1271, 659] on button "Add Payment" at bounding box center [1292, 662] width 286 height 20
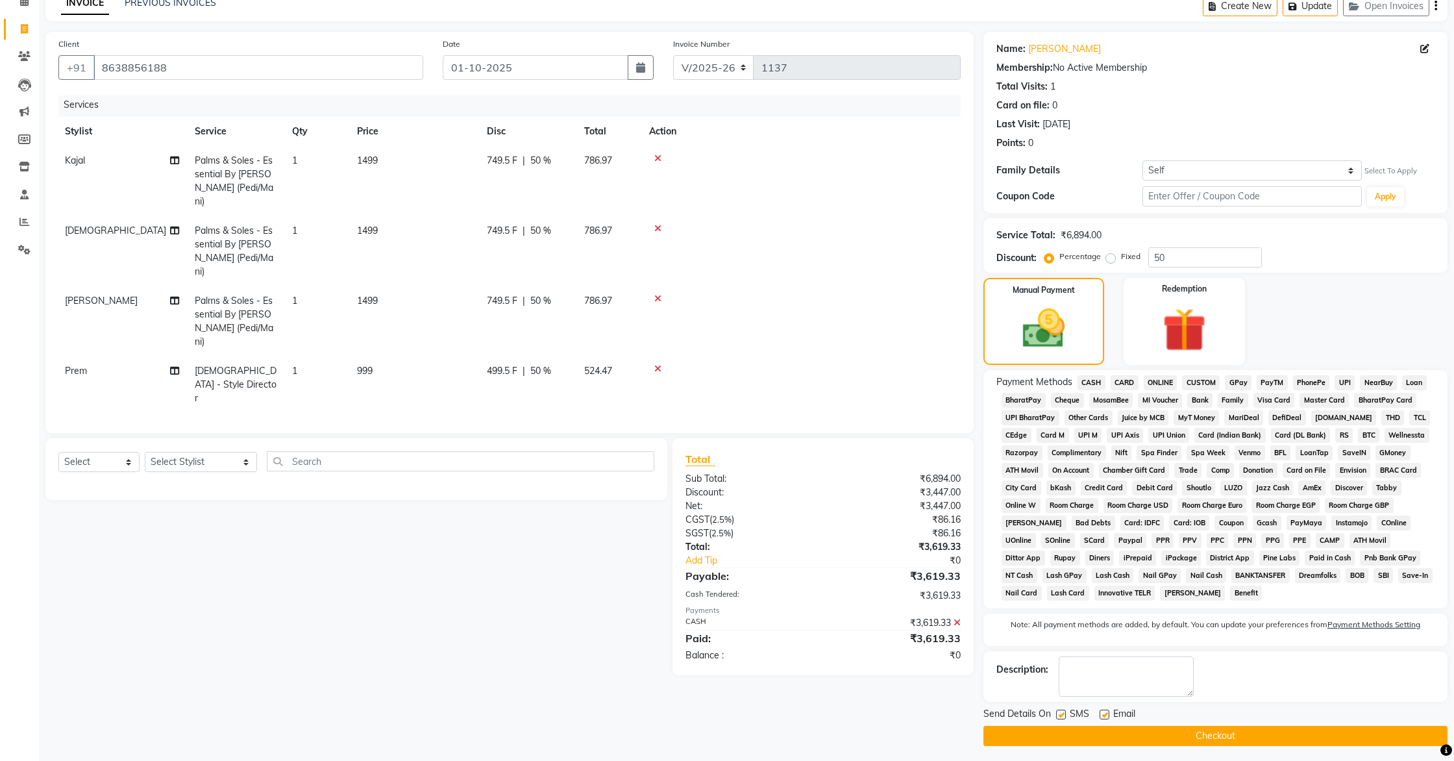
click at [1210, 690] on button "Checkout" at bounding box center [1216, 736] width 464 height 20
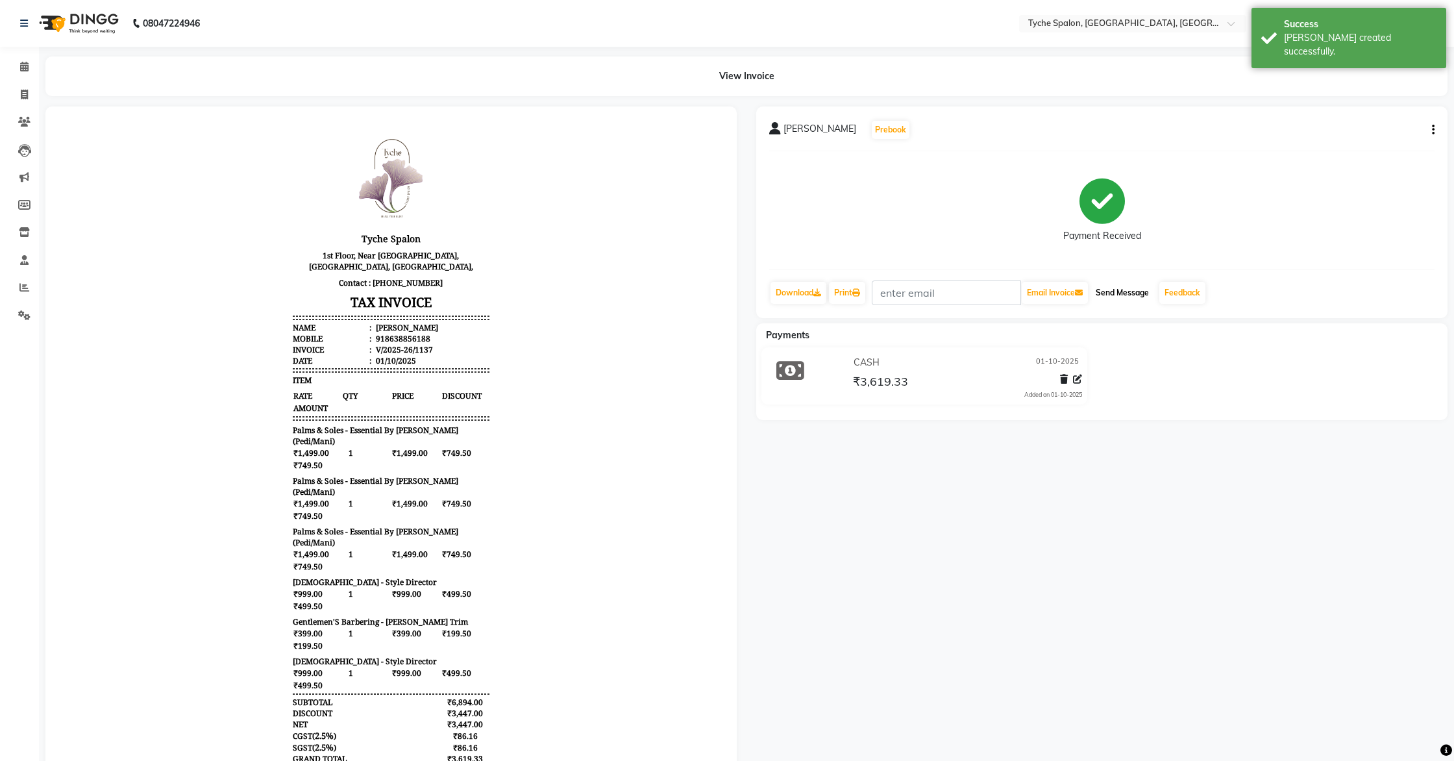
click at [1110, 289] on button "Send Message" at bounding box center [1123, 293] width 64 height 22
click at [19, 90] on span at bounding box center [24, 95] width 23 height 15
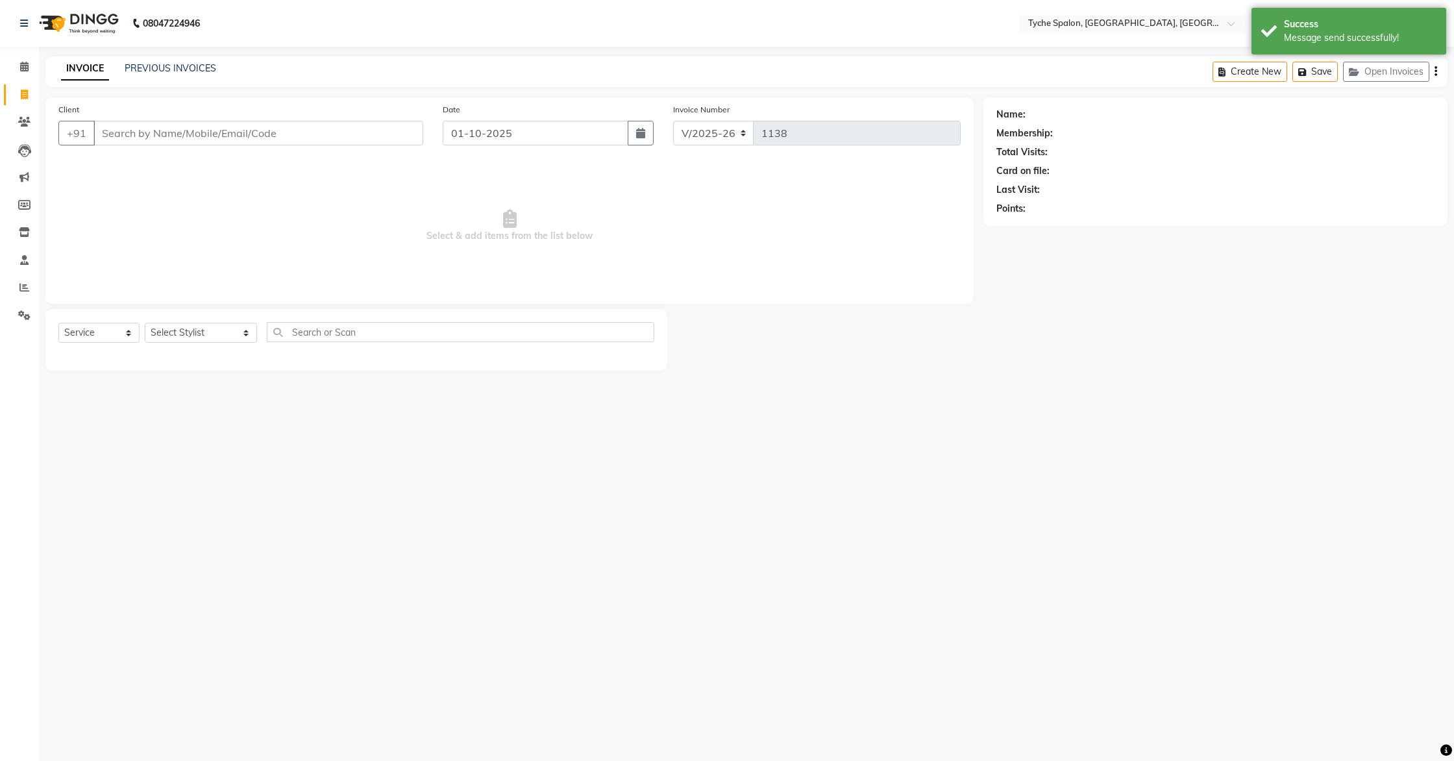
click at [1173, 45] on nav "08047224946 Select Location × Tyche Spalon, Supreme Tower, Gs Road, WhatsApp St…" at bounding box center [727, 23] width 1454 height 47
click at [1388, 75] on button "Open Invoices" at bounding box center [1386, 72] width 86 height 20
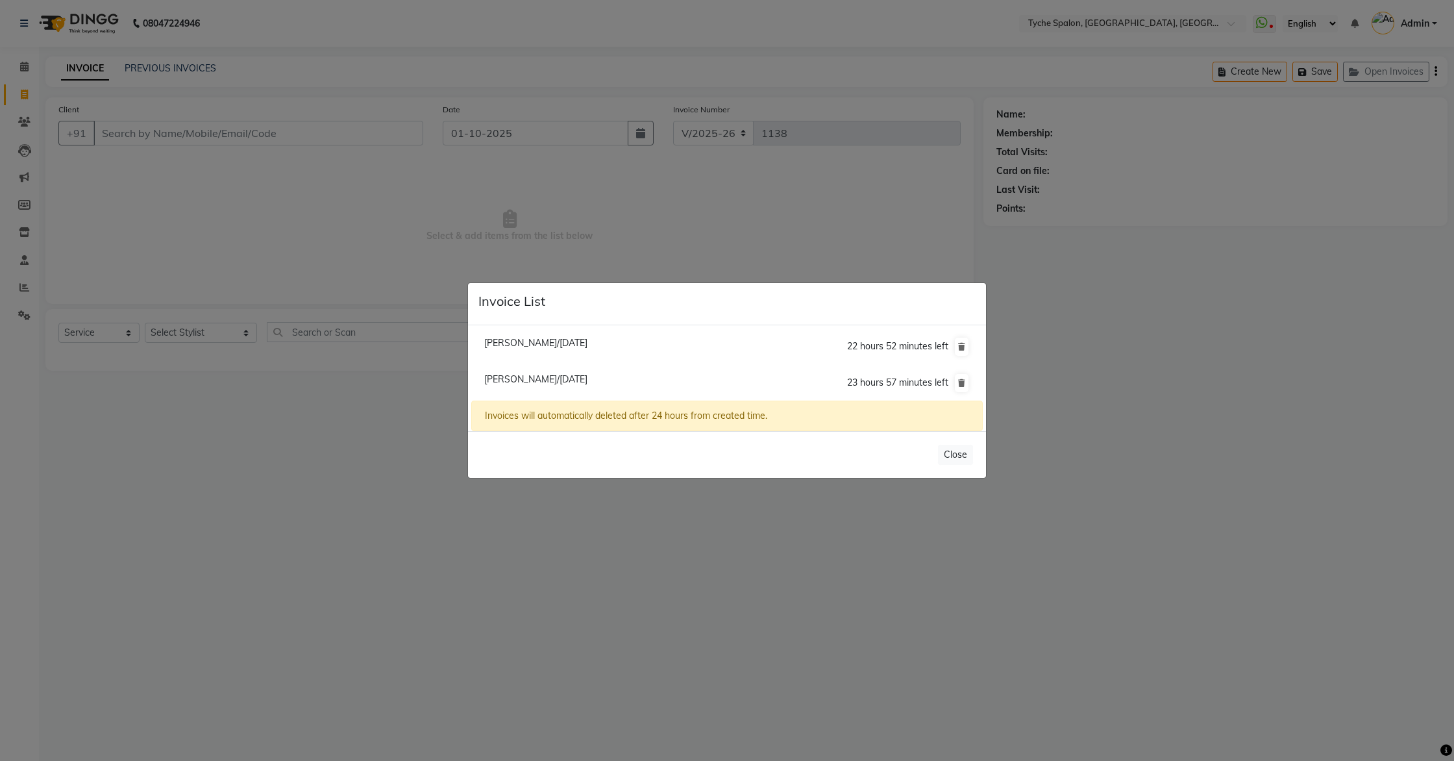
click at [501, 377] on span "Roshan Agarwal/01 October 2025" at bounding box center [535, 379] width 103 height 12
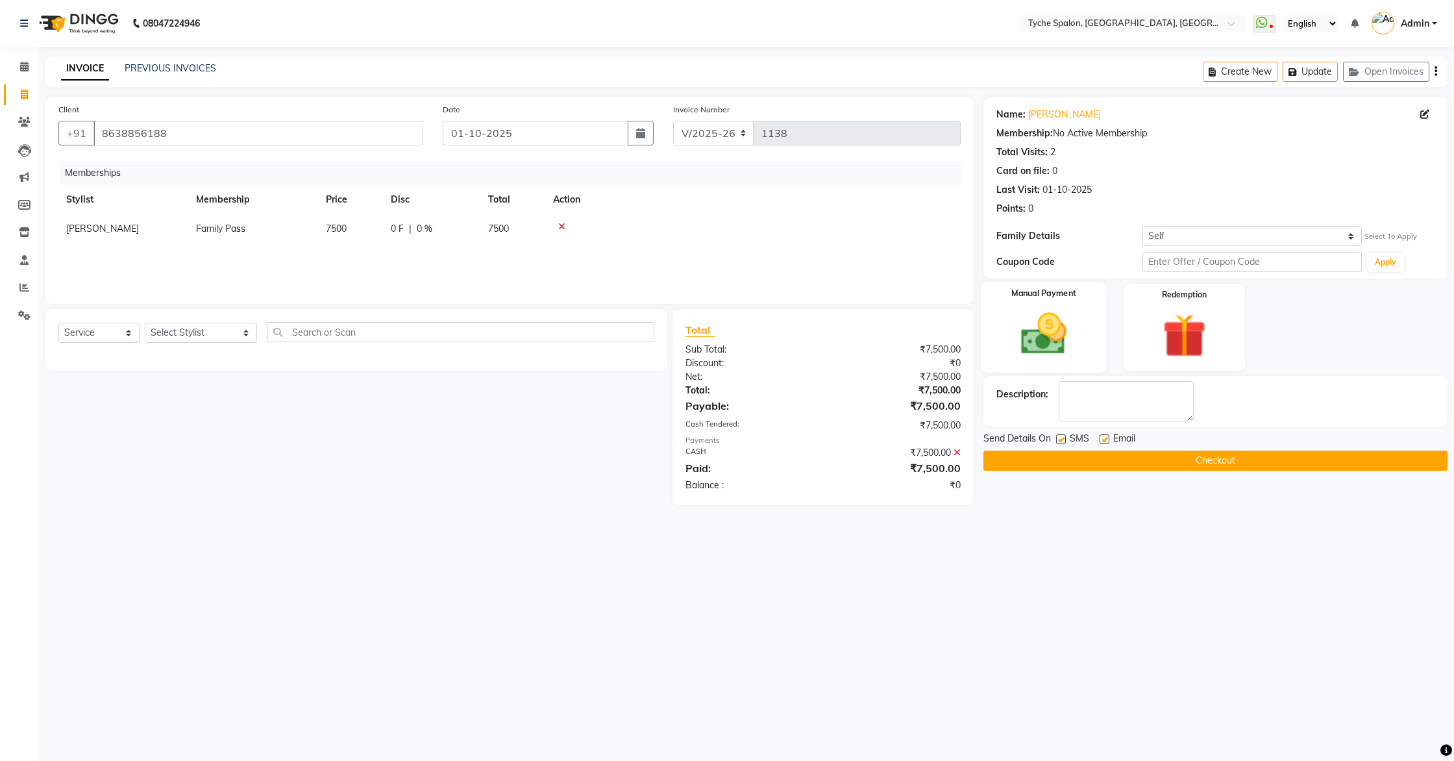
click at [1038, 316] on img at bounding box center [1044, 334] width 74 height 53
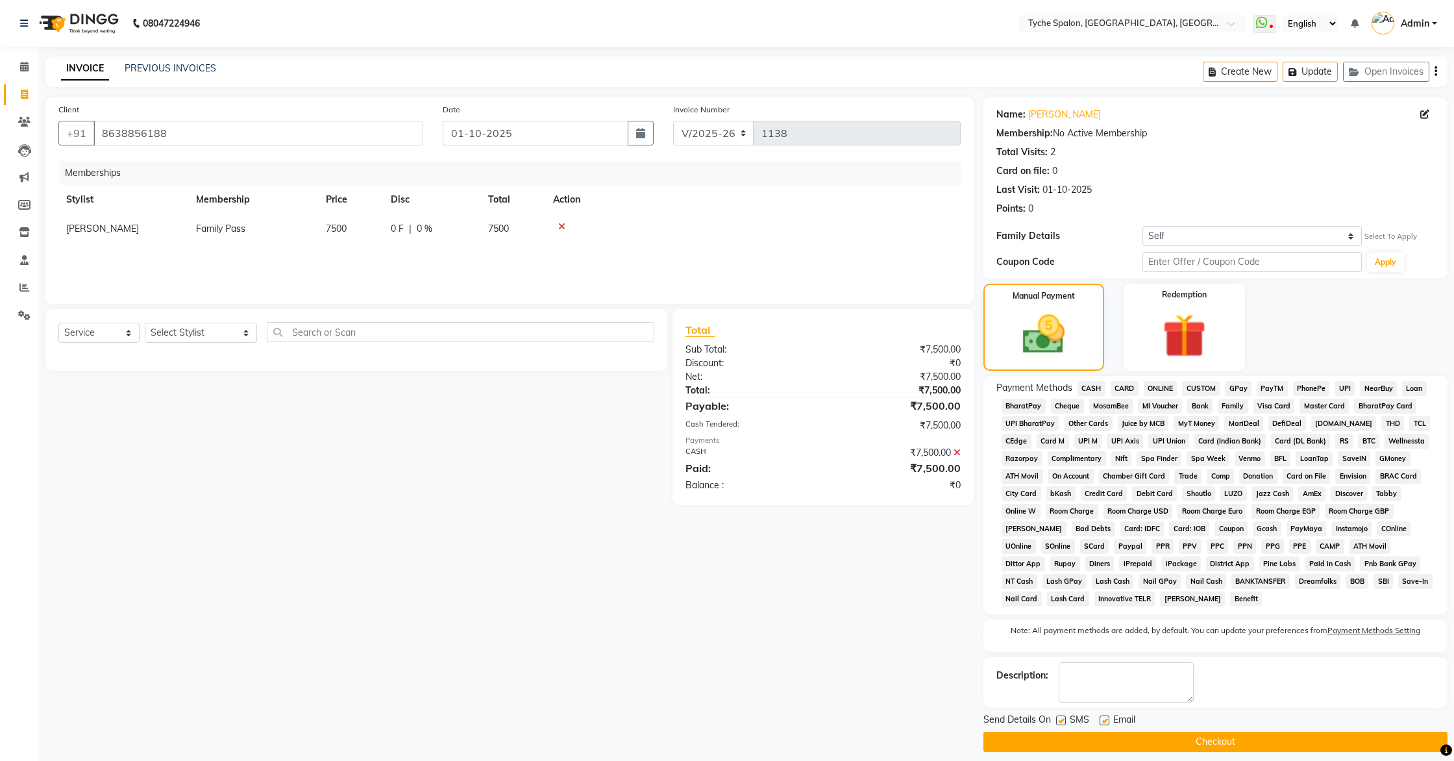
click at [957, 451] on icon at bounding box center [957, 452] width 7 height 9
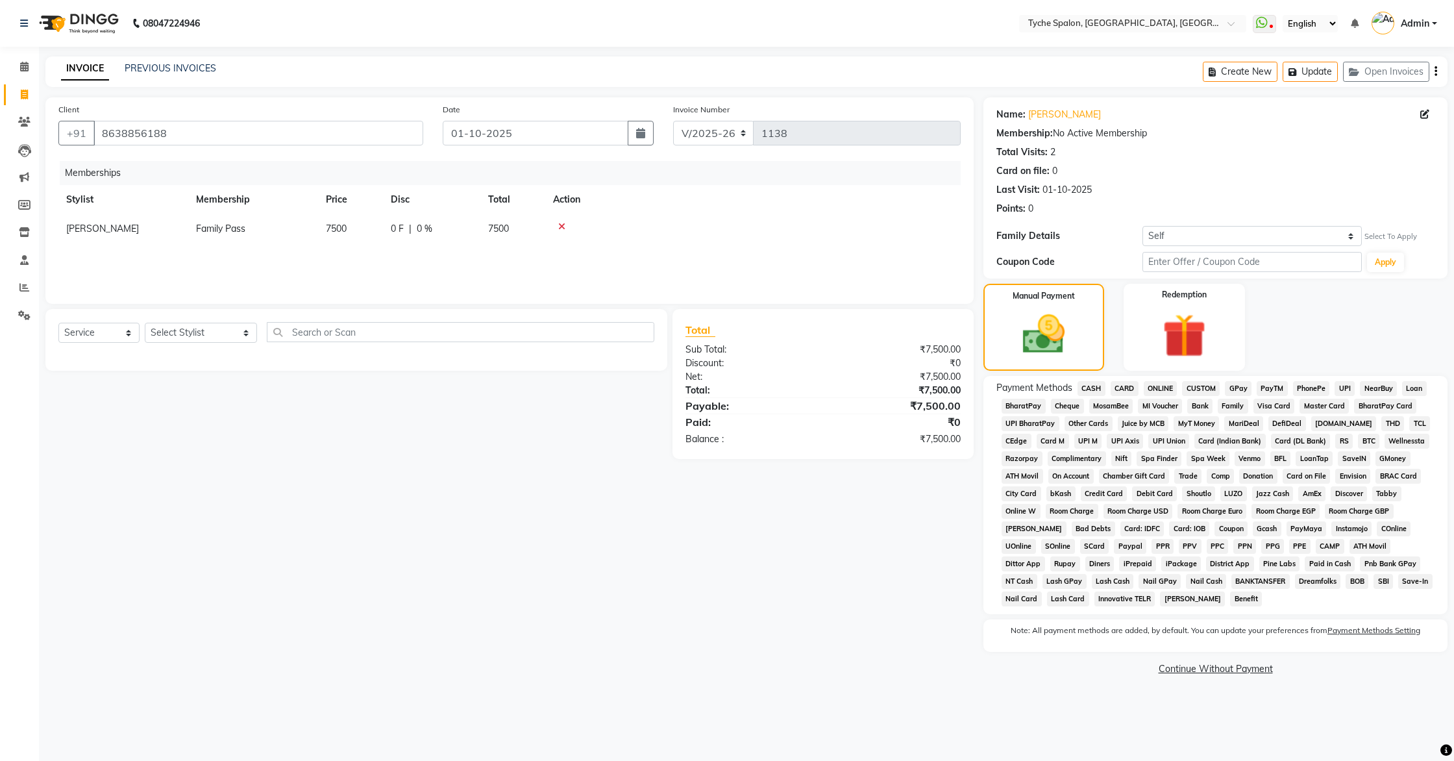
click at [1093, 387] on span "CASH" at bounding box center [1092, 388] width 28 height 15
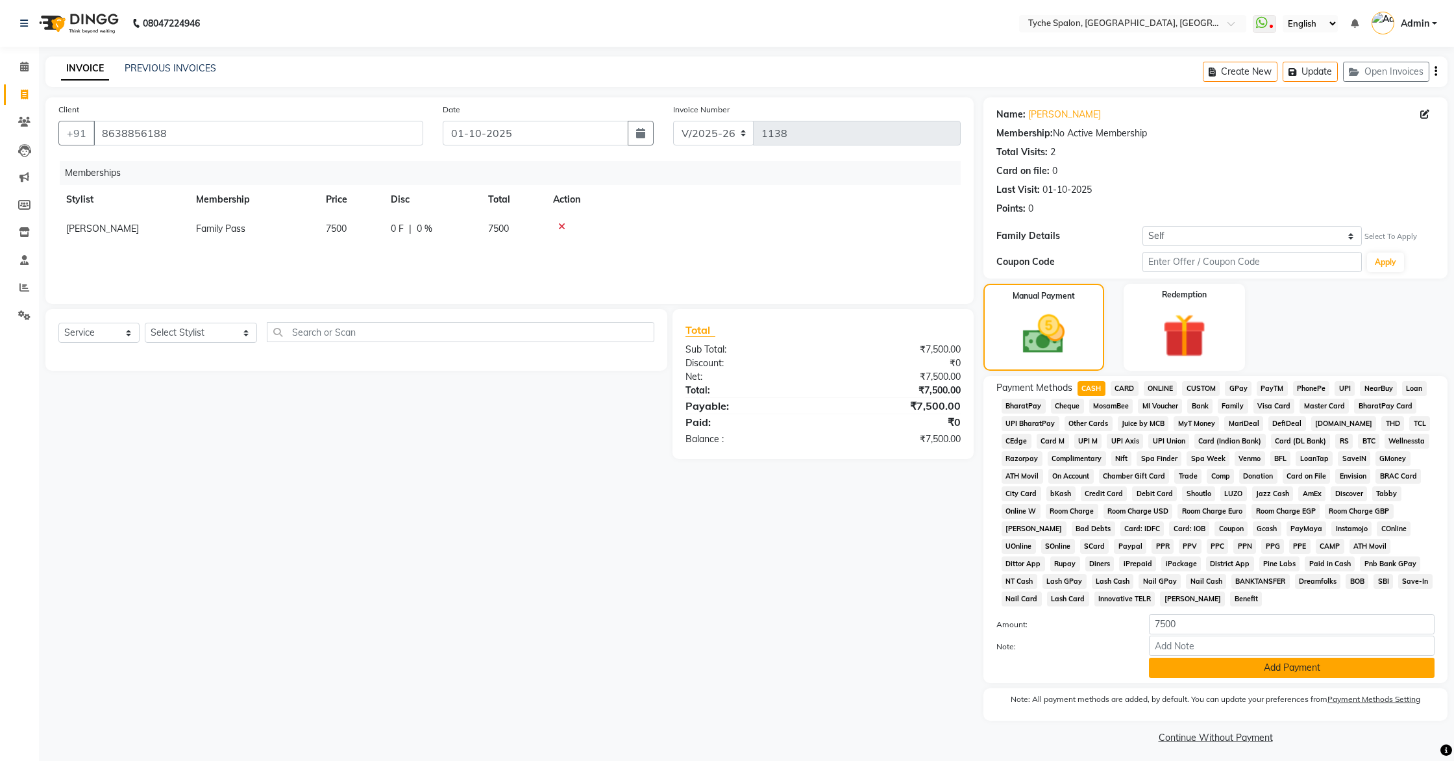
click at [1286, 667] on button "Add Payment" at bounding box center [1292, 668] width 286 height 20
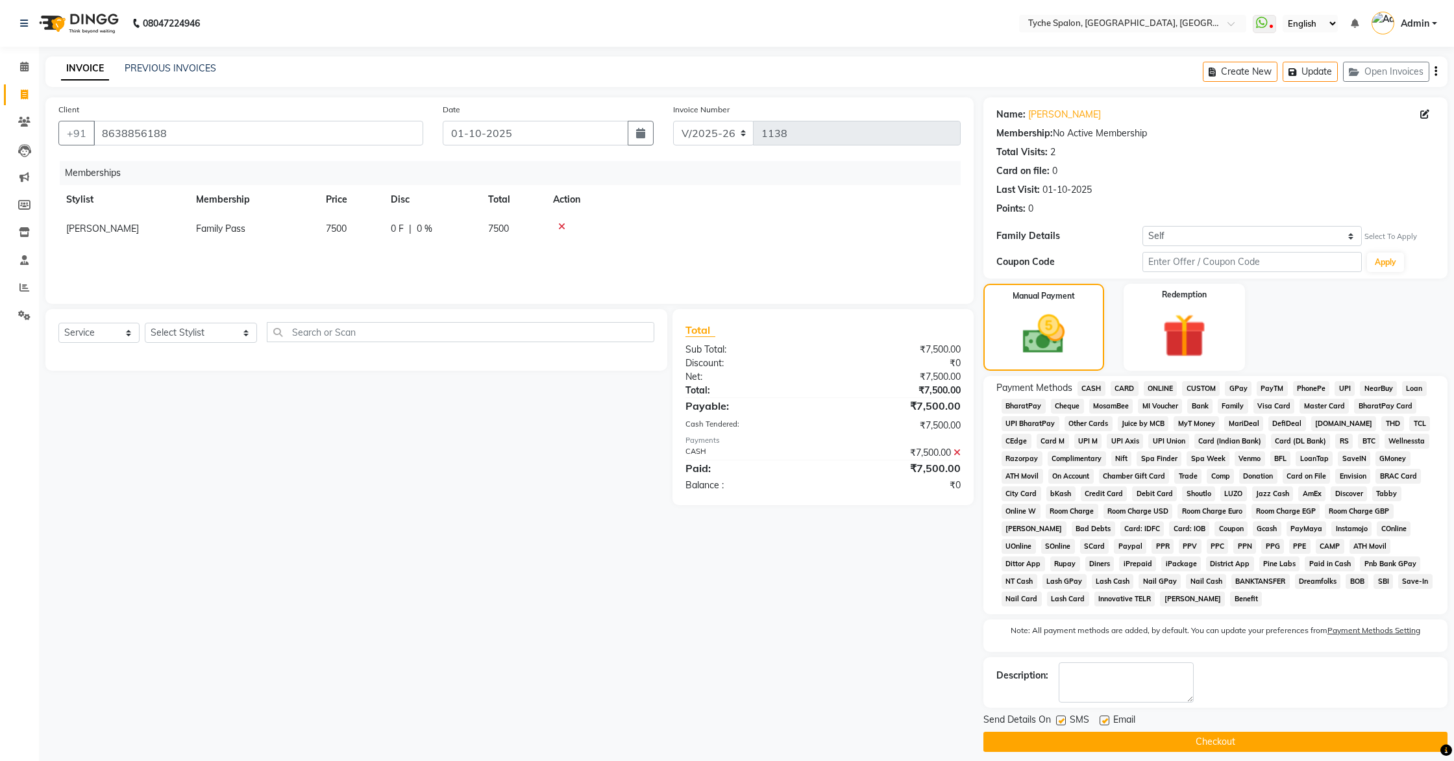
scroll to position [11, 0]
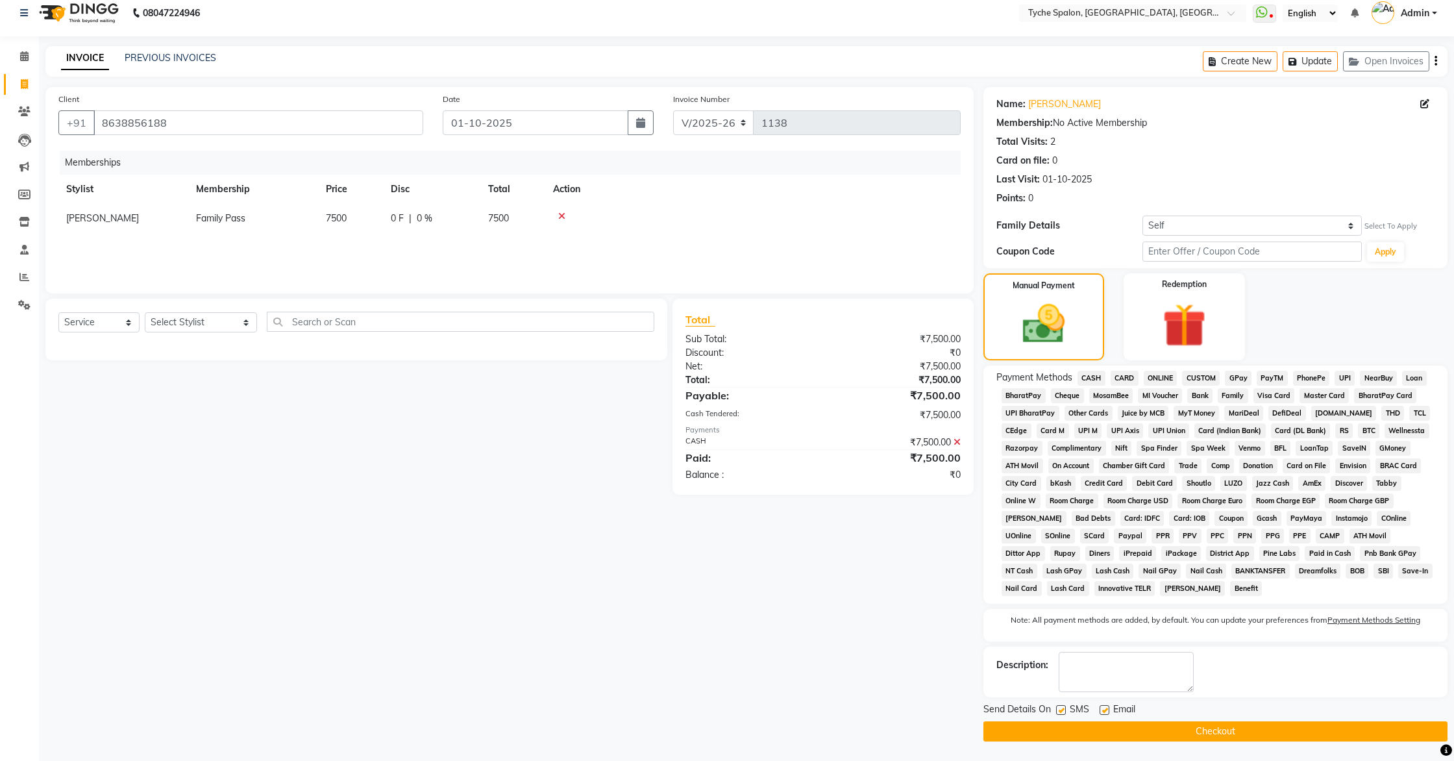
click at [1226, 690] on button "Checkout" at bounding box center [1216, 731] width 464 height 20
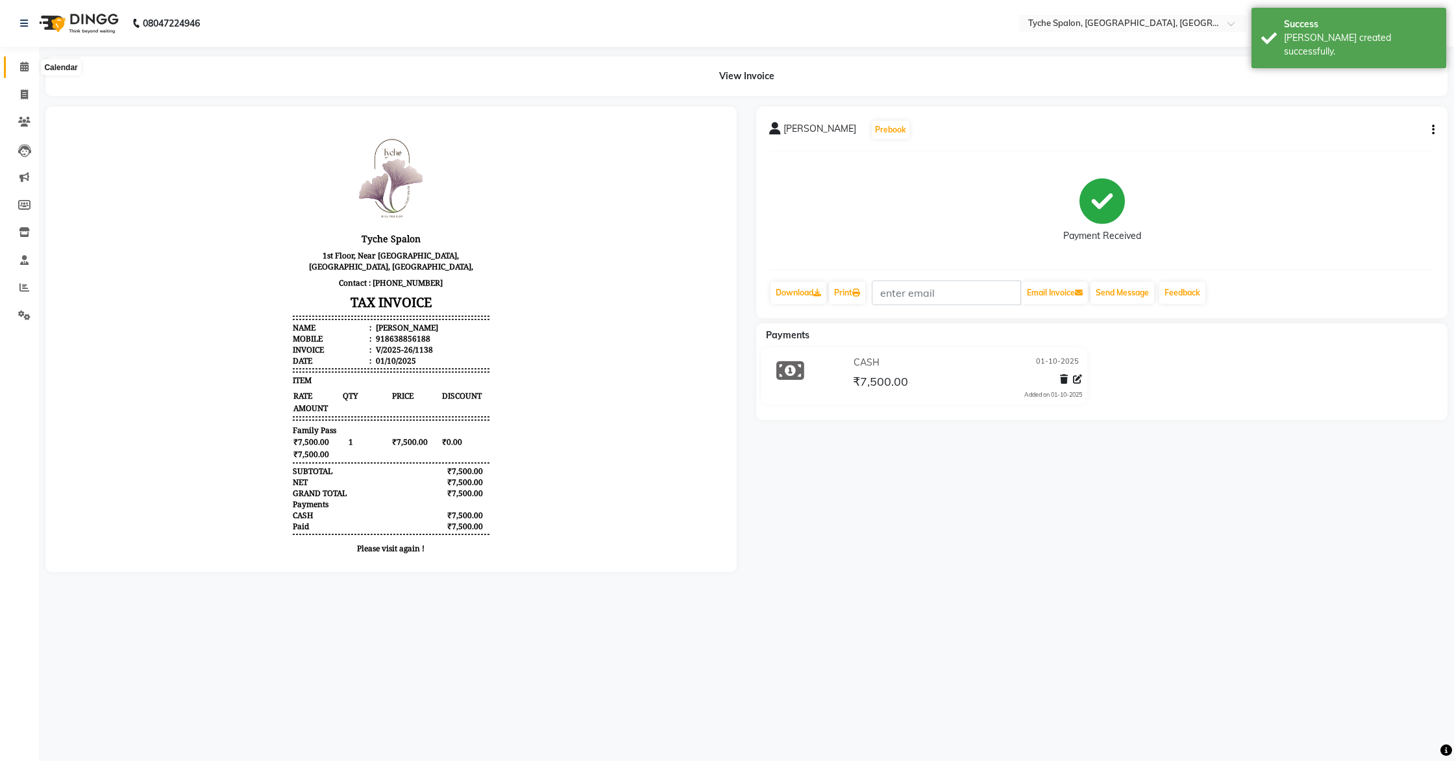
click at [24, 66] on icon at bounding box center [24, 67] width 8 height 10
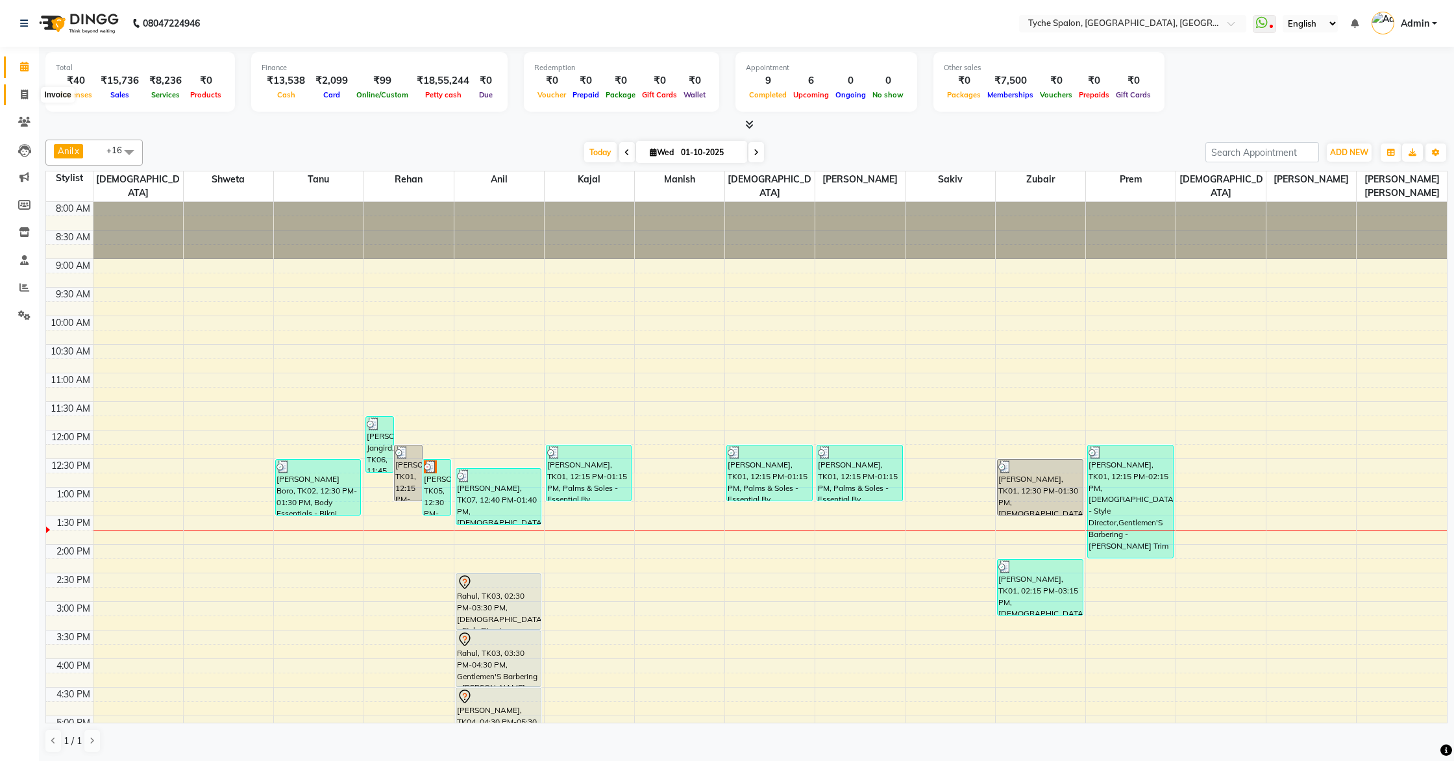
click at [25, 97] on icon at bounding box center [24, 95] width 7 height 10
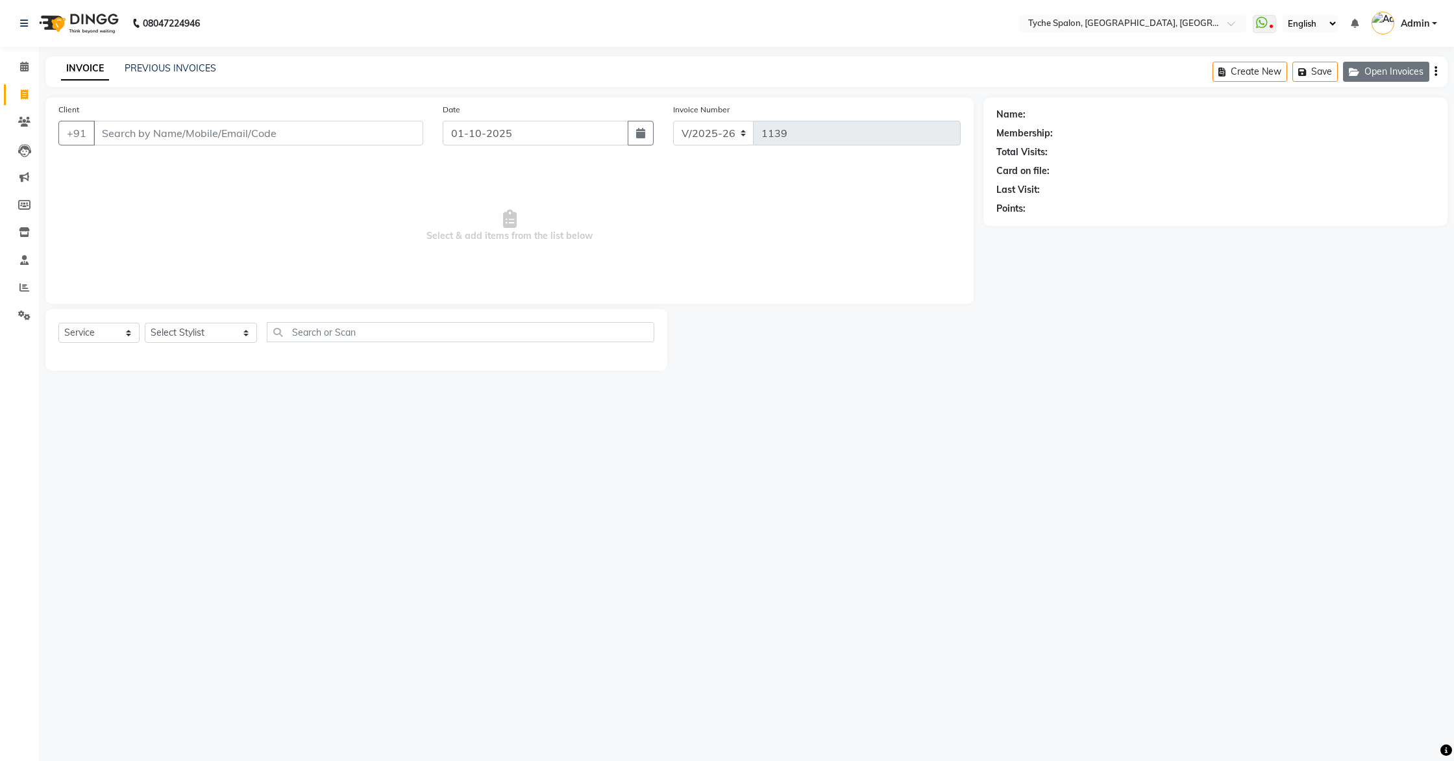
click at [1373, 73] on button "Open Invoices" at bounding box center [1386, 72] width 86 height 20
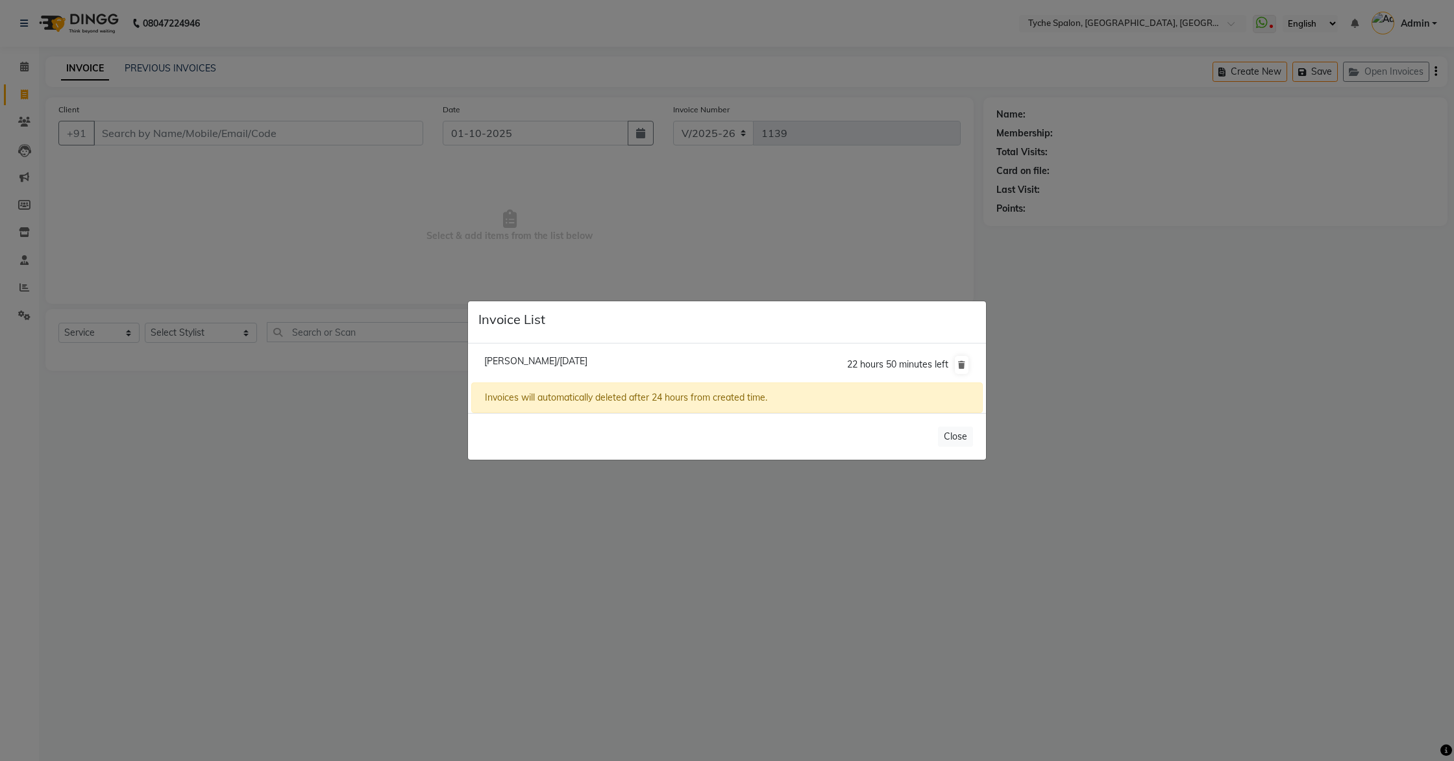
click at [567, 362] on span "Vikash Dhar/01 October 2025" at bounding box center [535, 361] width 103 height 12
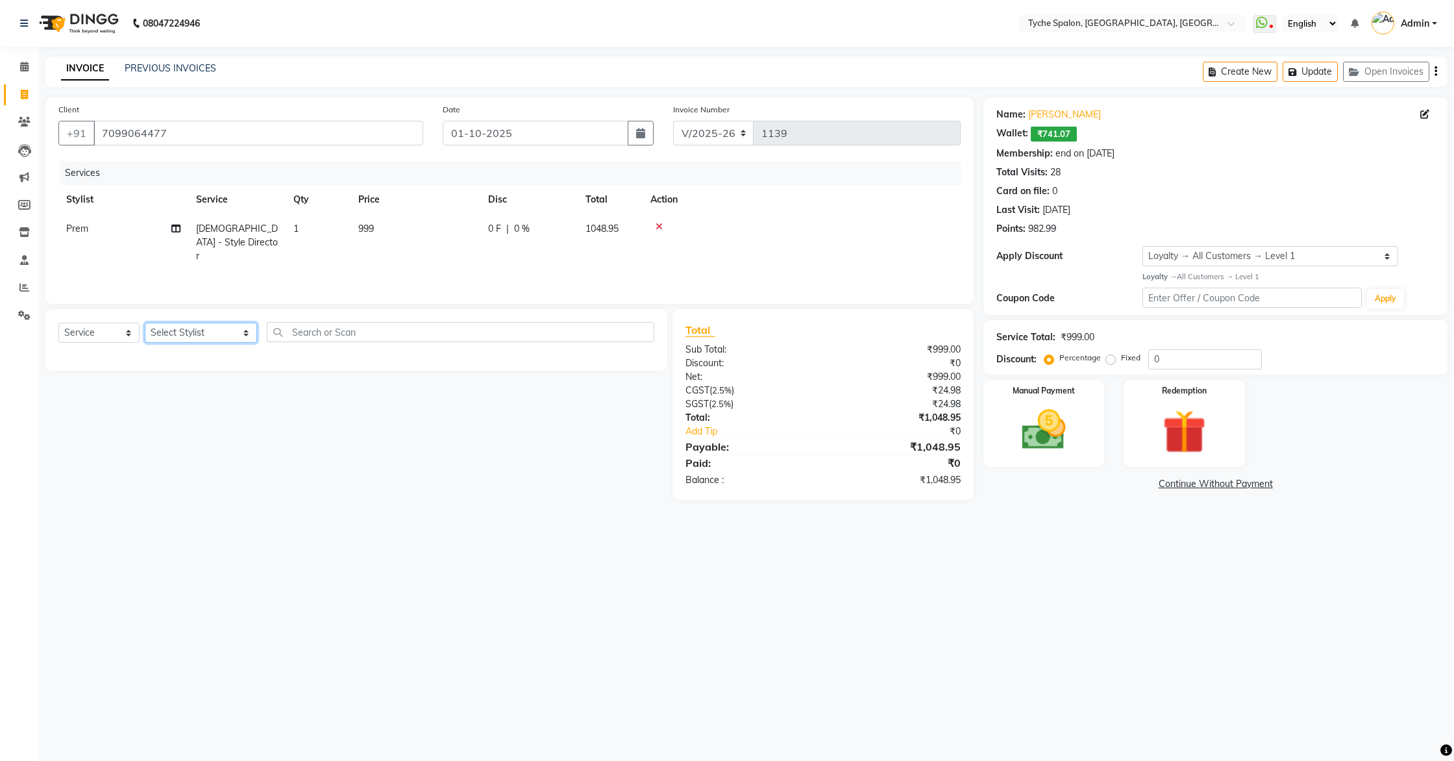
click at [193, 334] on select "Select Stylist Anil Anjali Devi Ishu Jenny Chophy Kajal Liza Manish Prabhjot Pr…" at bounding box center [201, 333] width 112 height 20
click at [101, 334] on select "Select Service Product Membership Package Voucher Prepaid Gift Card" at bounding box center [98, 333] width 81 height 20
click at [201, 334] on select "Select Stylist Anil Anjali Devi Ishu Jenny Chophy Kajal Liza Manish Prabhjot Pr…" at bounding box center [201, 333] width 112 height 20
click at [145, 323] on select "Select Stylist Anil Anjali Devi Ishu Jenny Chophy Kajal Liza Manish Prabhjot Pr…" at bounding box center [201, 333] width 112 height 20
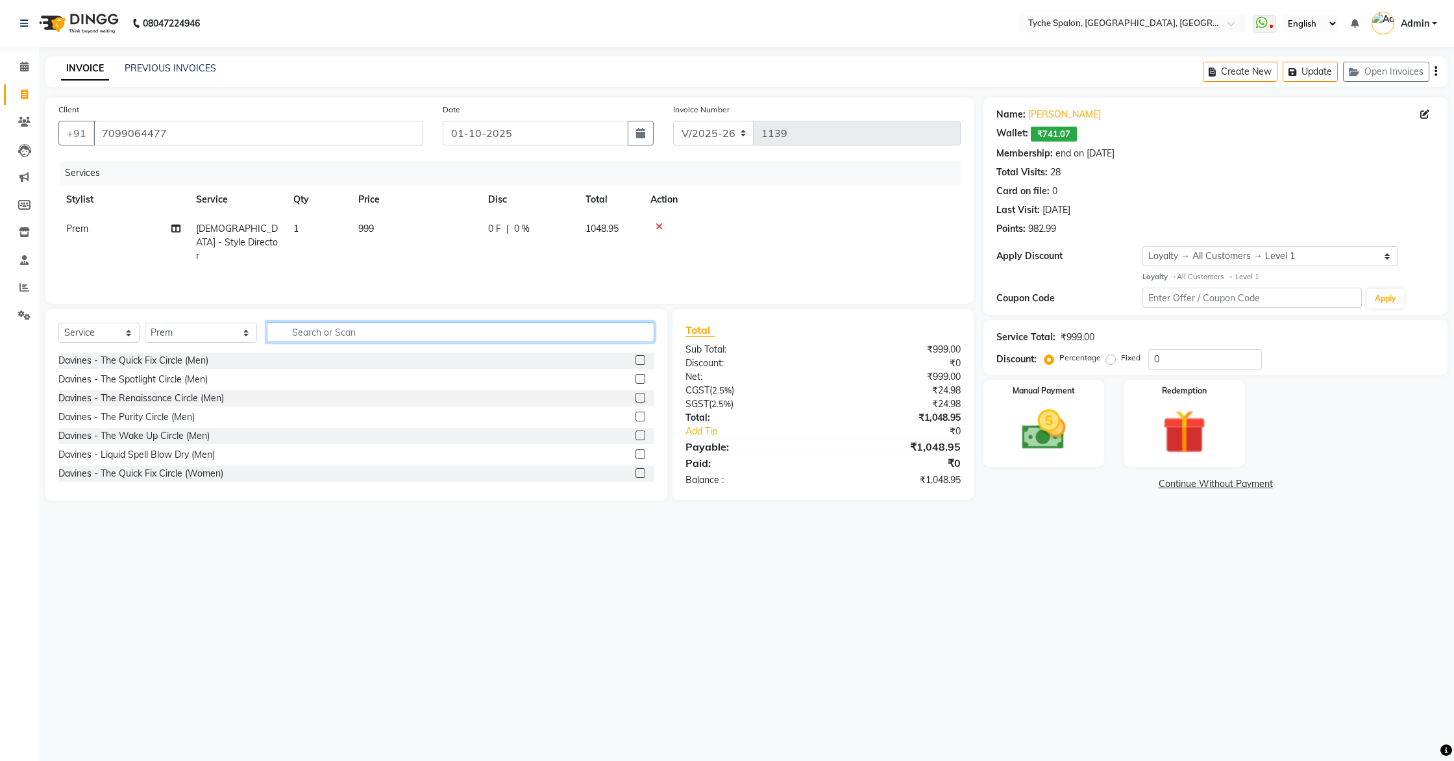
click at [280, 329] on input "text" at bounding box center [461, 332] width 388 height 20
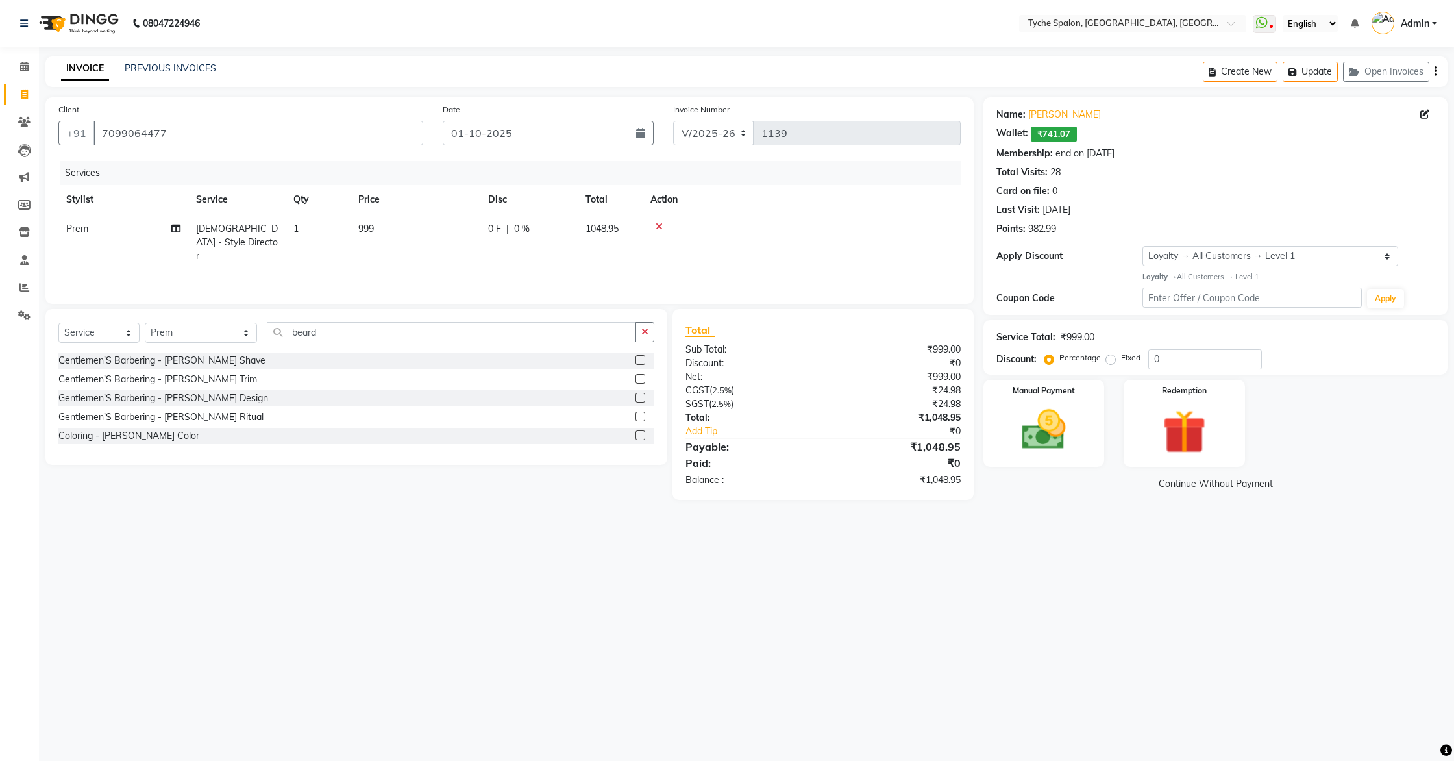
click at [643, 381] on label at bounding box center [641, 379] width 10 height 10
click at [643, 381] on input "checkbox" at bounding box center [640, 379] width 8 height 8
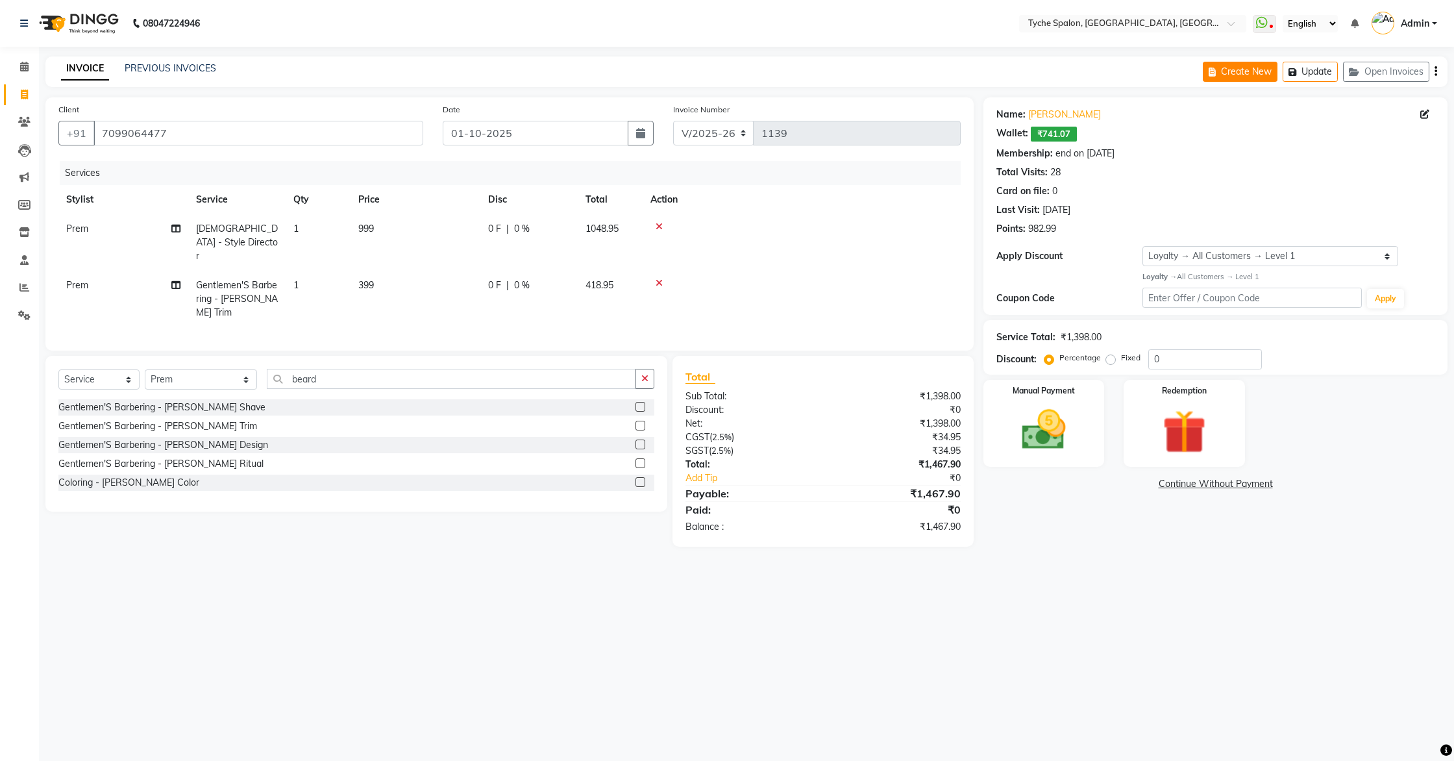
click at [1315, 71] on button "Update" at bounding box center [1310, 72] width 55 height 20
click at [1306, 75] on button "Update" at bounding box center [1310, 72] width 55 height 20
click at [1304, 75] on button "Update" at bounding box center [1310, 72] width 55 height 20
click at [1313, 67] on button "Update" at bounding box center [1310, 72] width 55 height 20
click at [22, 65] on icon at bounding box center [24, 67] width 8 height 10
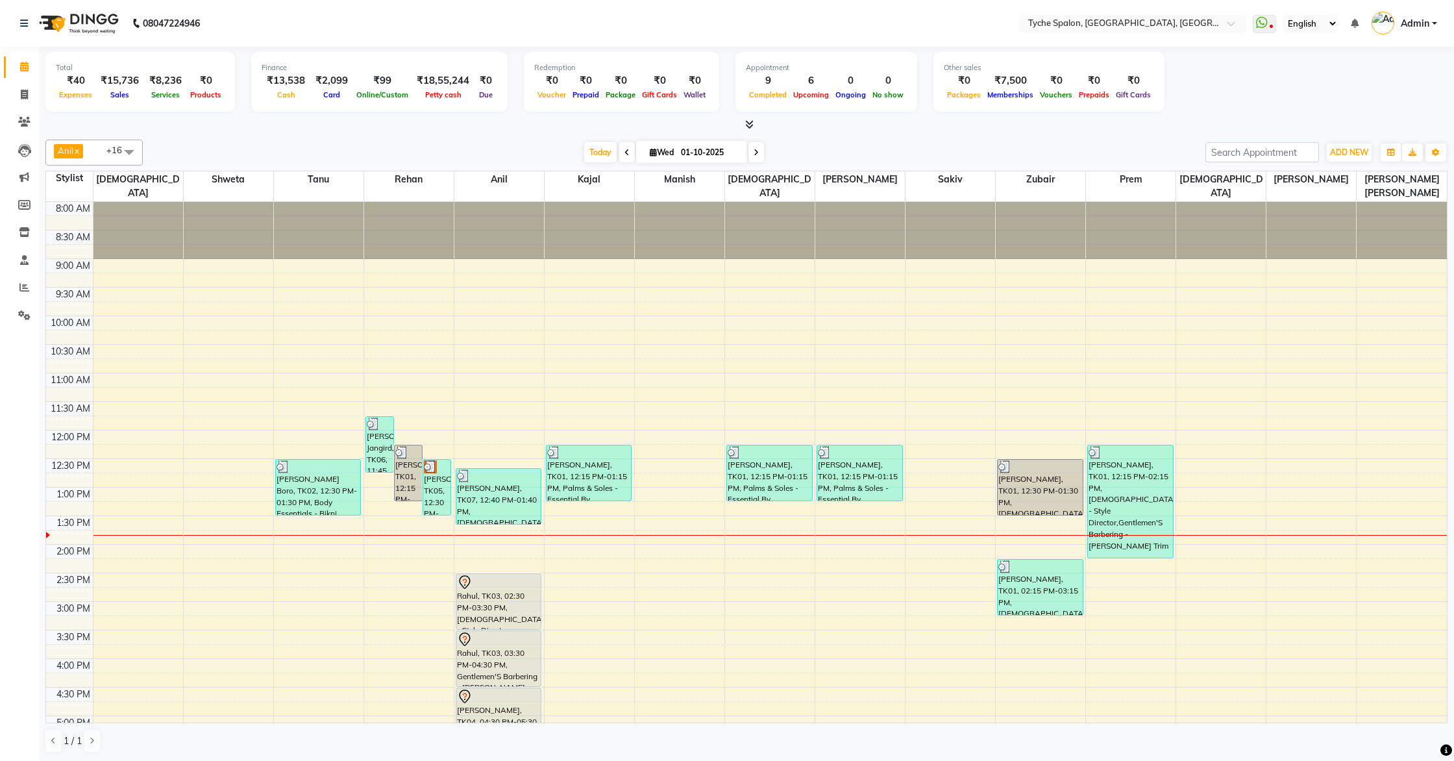
scroll to position [1, 0]
click at [499, 606] on div "Rahul, TK03, 02:30 PM-03:30 PM, Male - Style Director" at bounding box center [498, 600] width 85 height 55
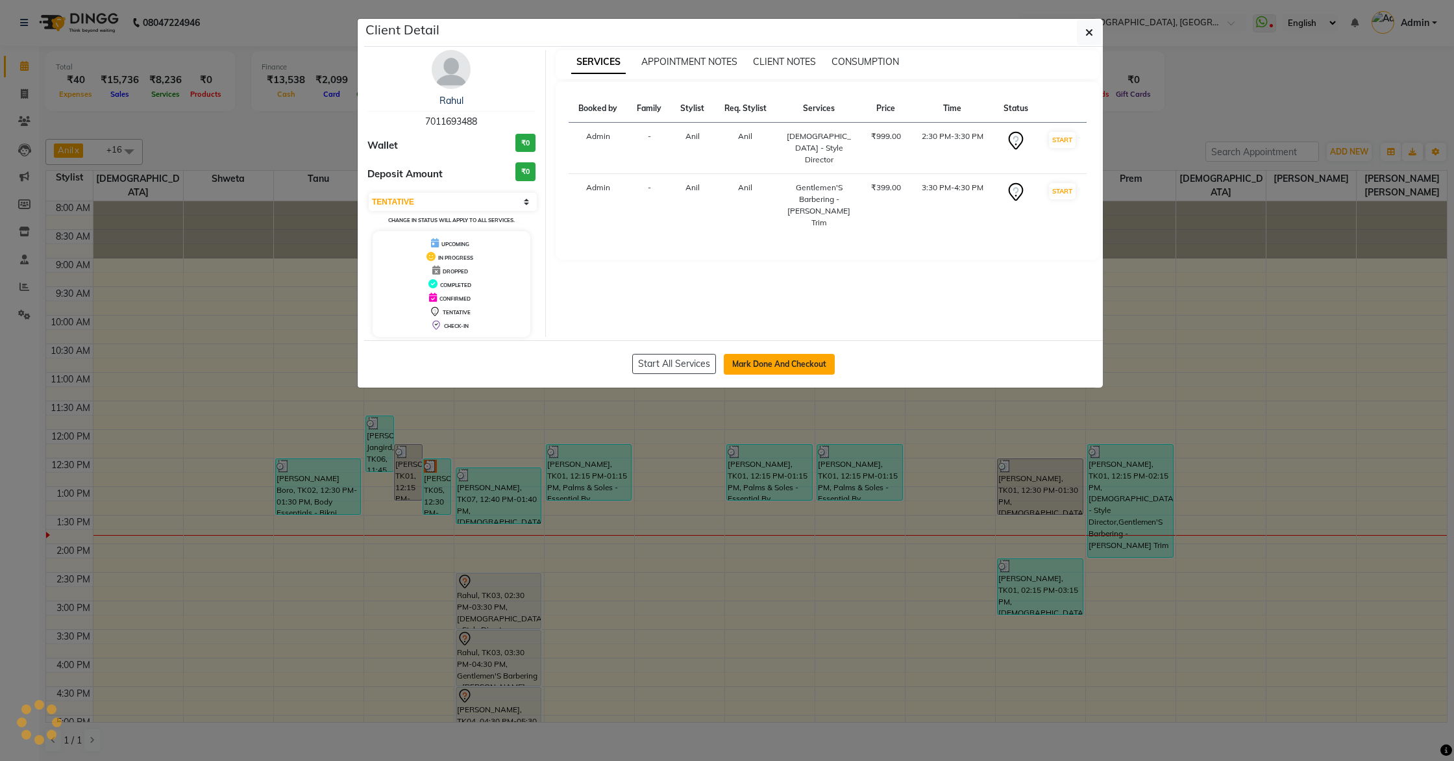
click at [765, 366] on button "Mark Done And Checkout" at bounding box center [779, 364] width 111 height 21
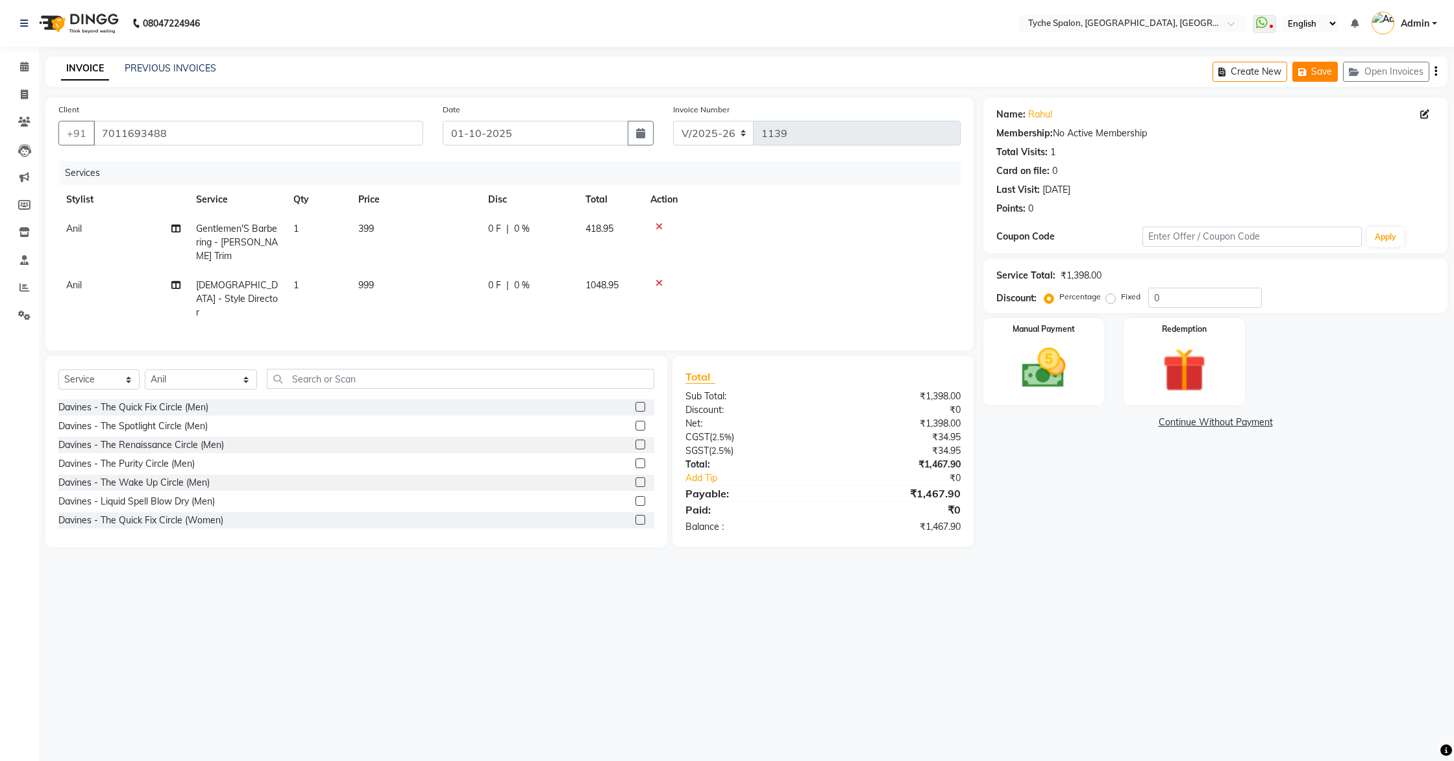
click at [1314, 71] on button "Save" at bounding box center [1315, 72] width 45 height 20
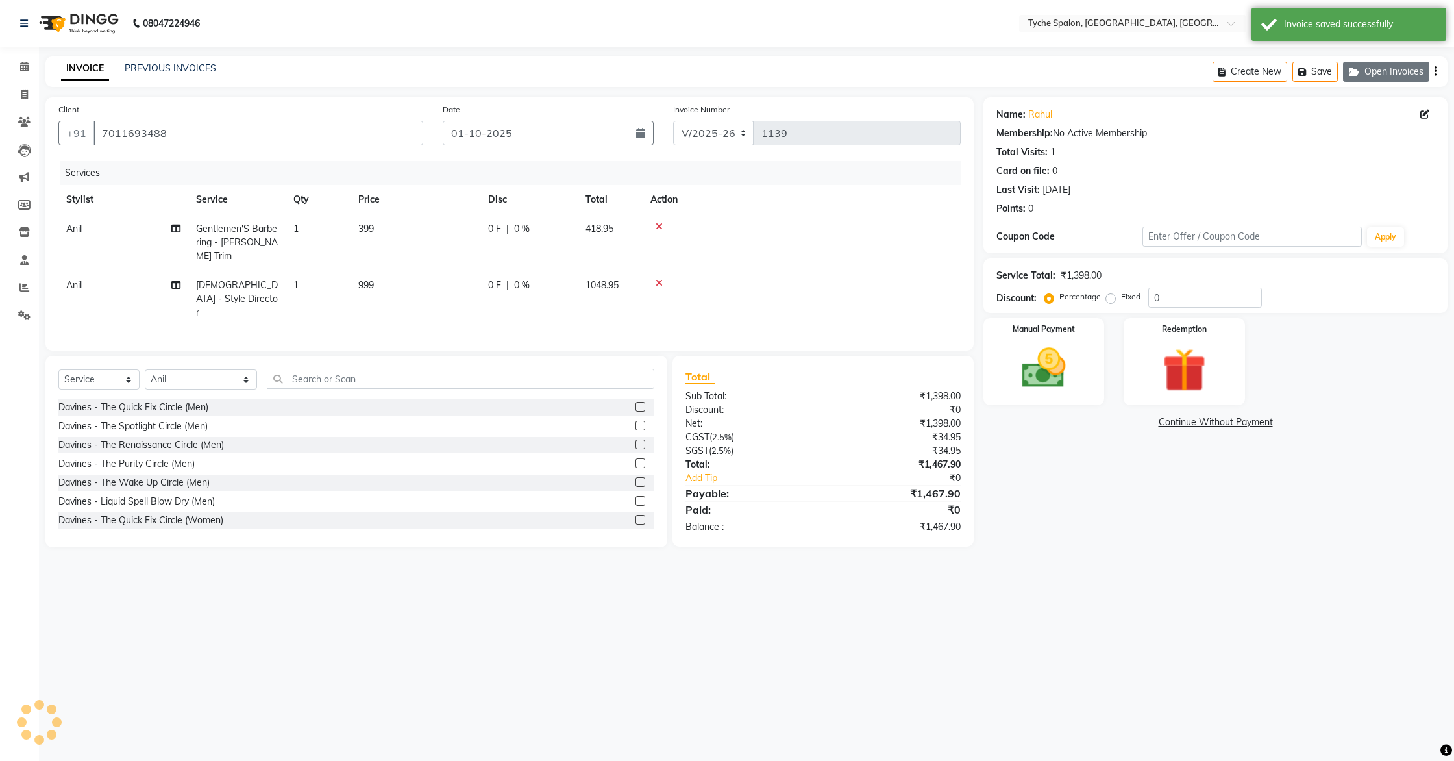
click at [1379, 72] on button "Open Invoices" at bounding box center [1386, 72] width 86 height 20
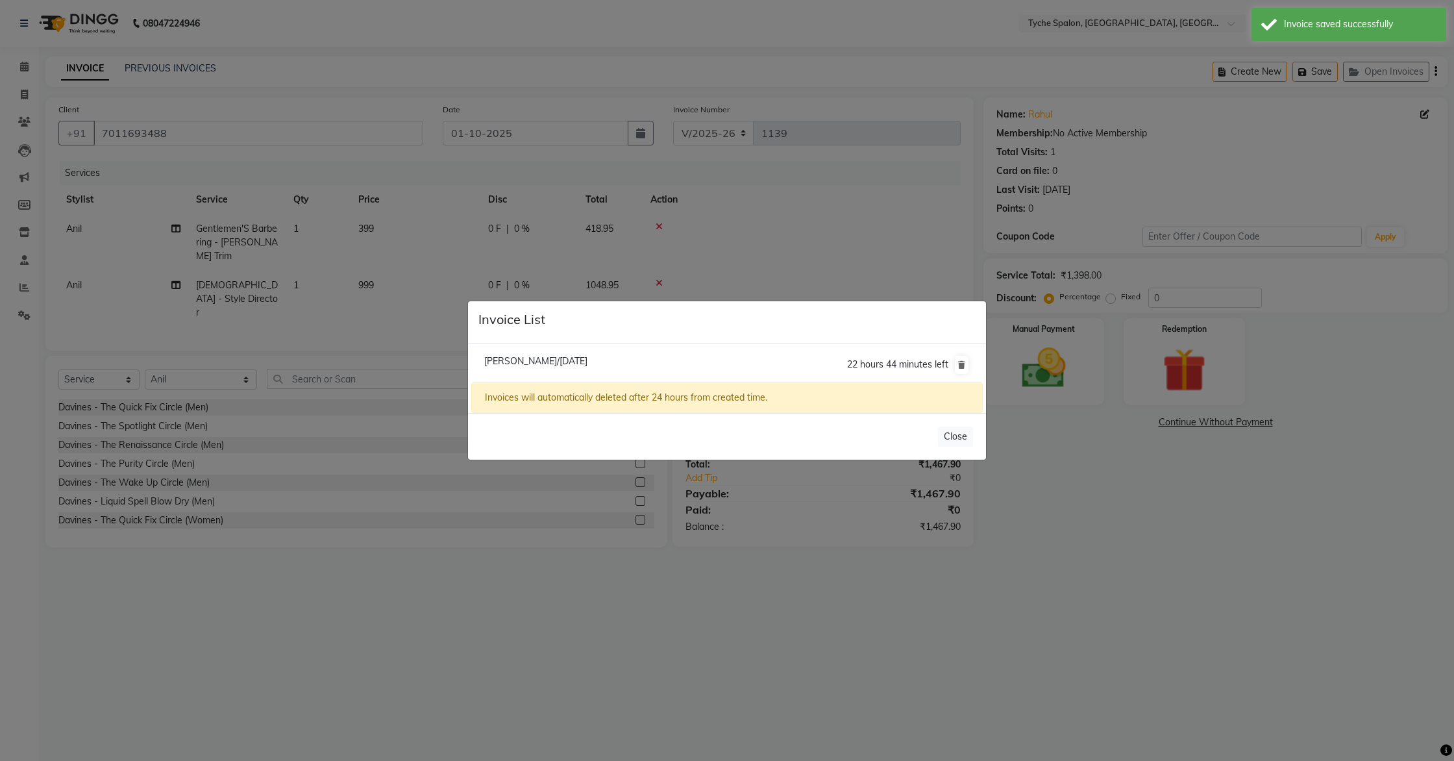
click at [640, 280] on ngb-modal-window "Invoice List Vikash Dhar/01 October 2025 22 hours 44 minutes left Invoices will…" at bounding box center [727, 380] width 1454 height 761
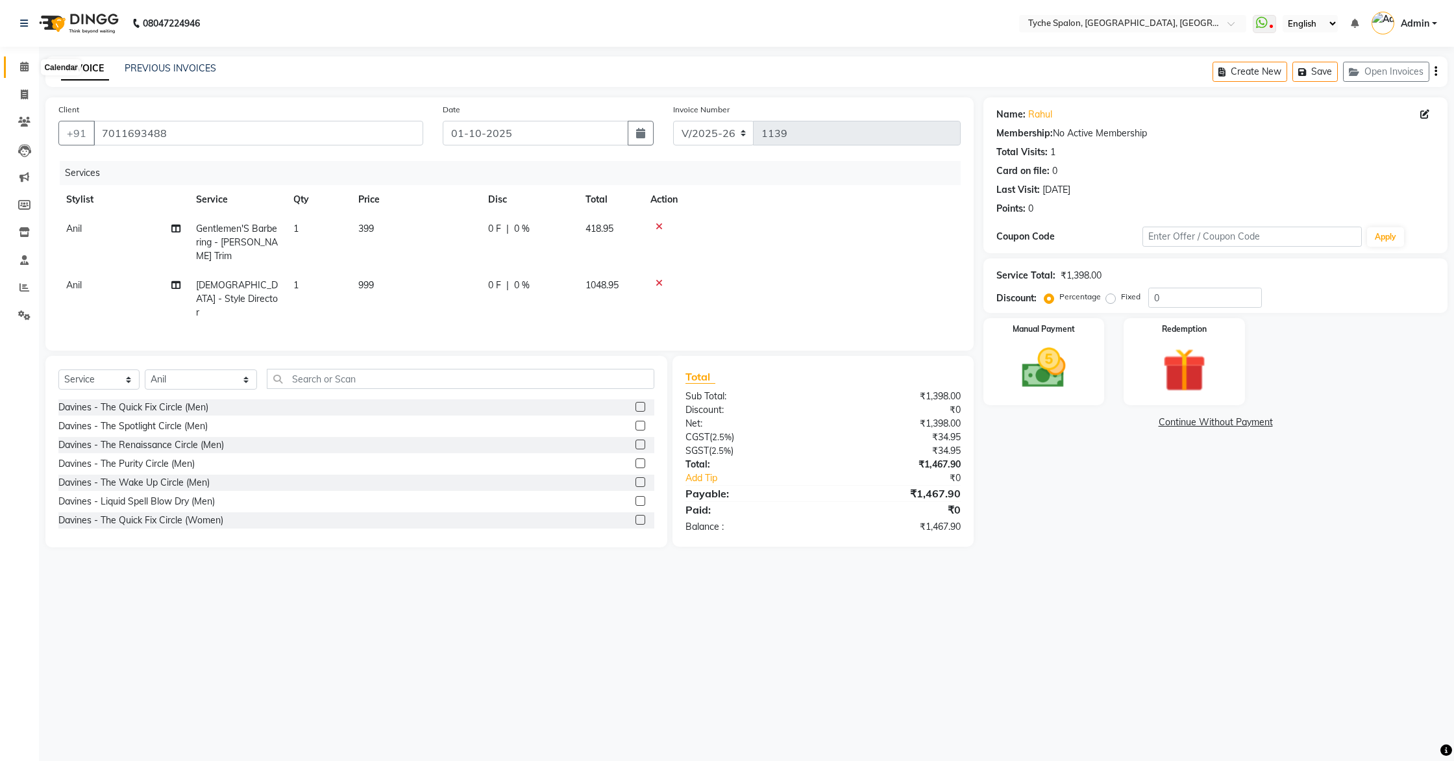
click at [26, 66] on icon at bounding box center [24, 67] width 8 height 10
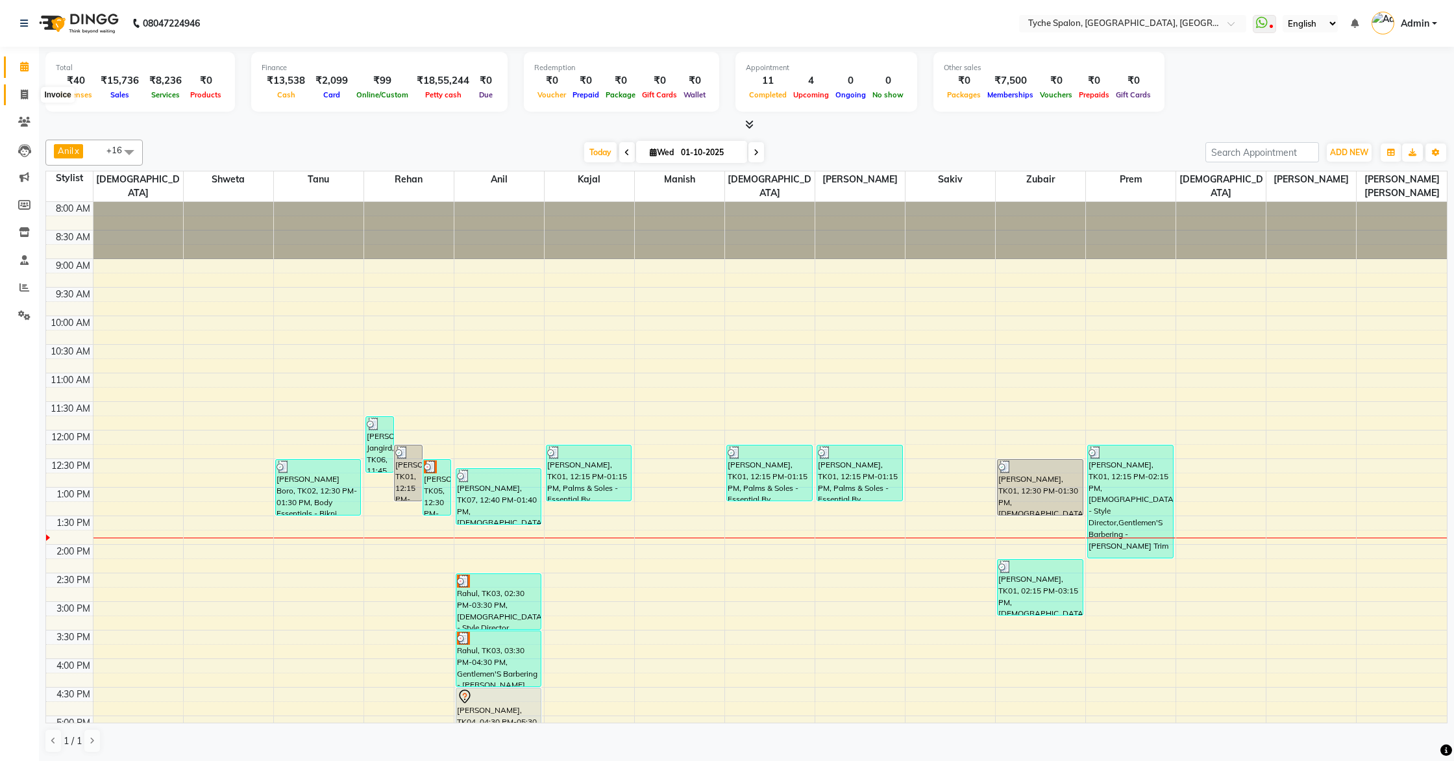
click at [24, 95] on icon at bounding box center [24, 95] width 7 height 10
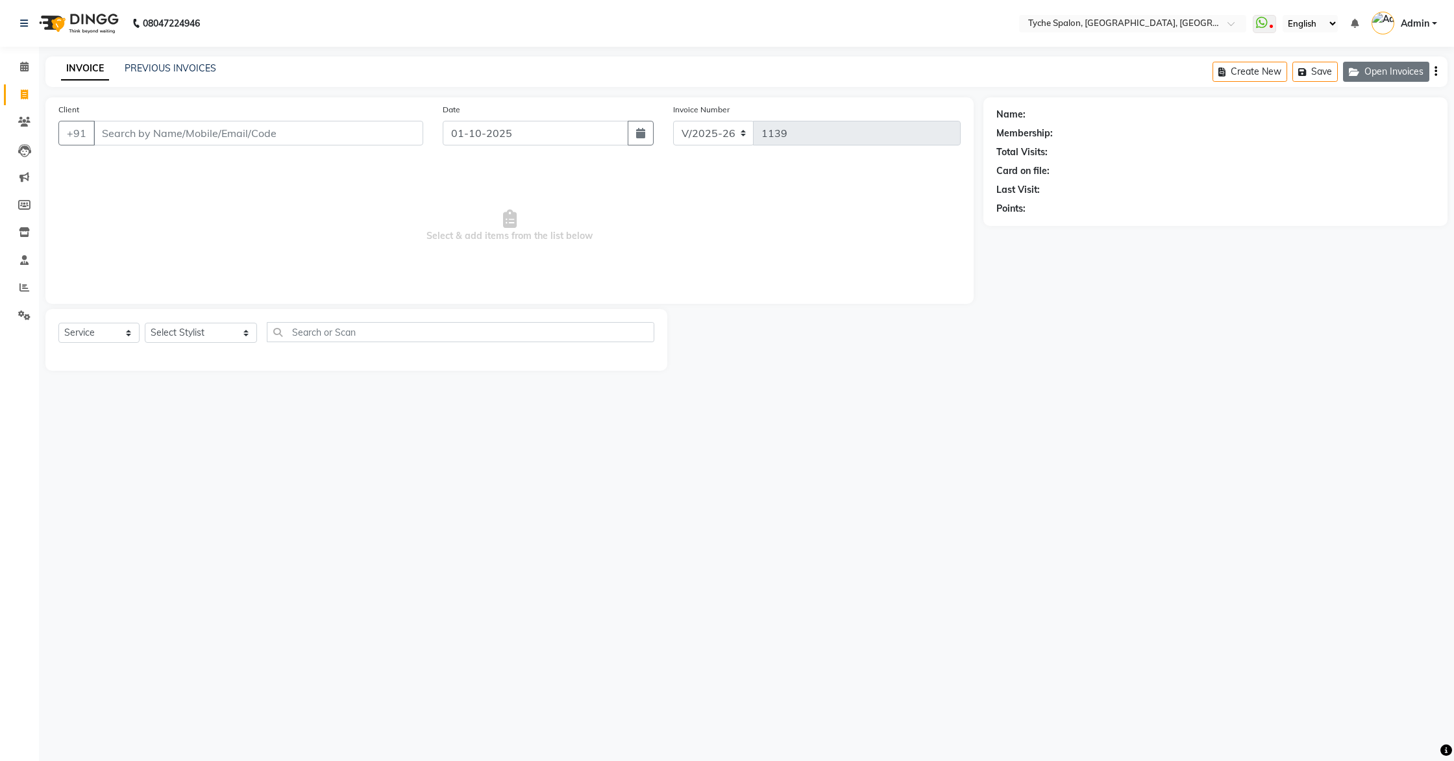
click at [1378, 68] on button "Open Invoices" at bounding box center [1386, 72] width 86 height 20
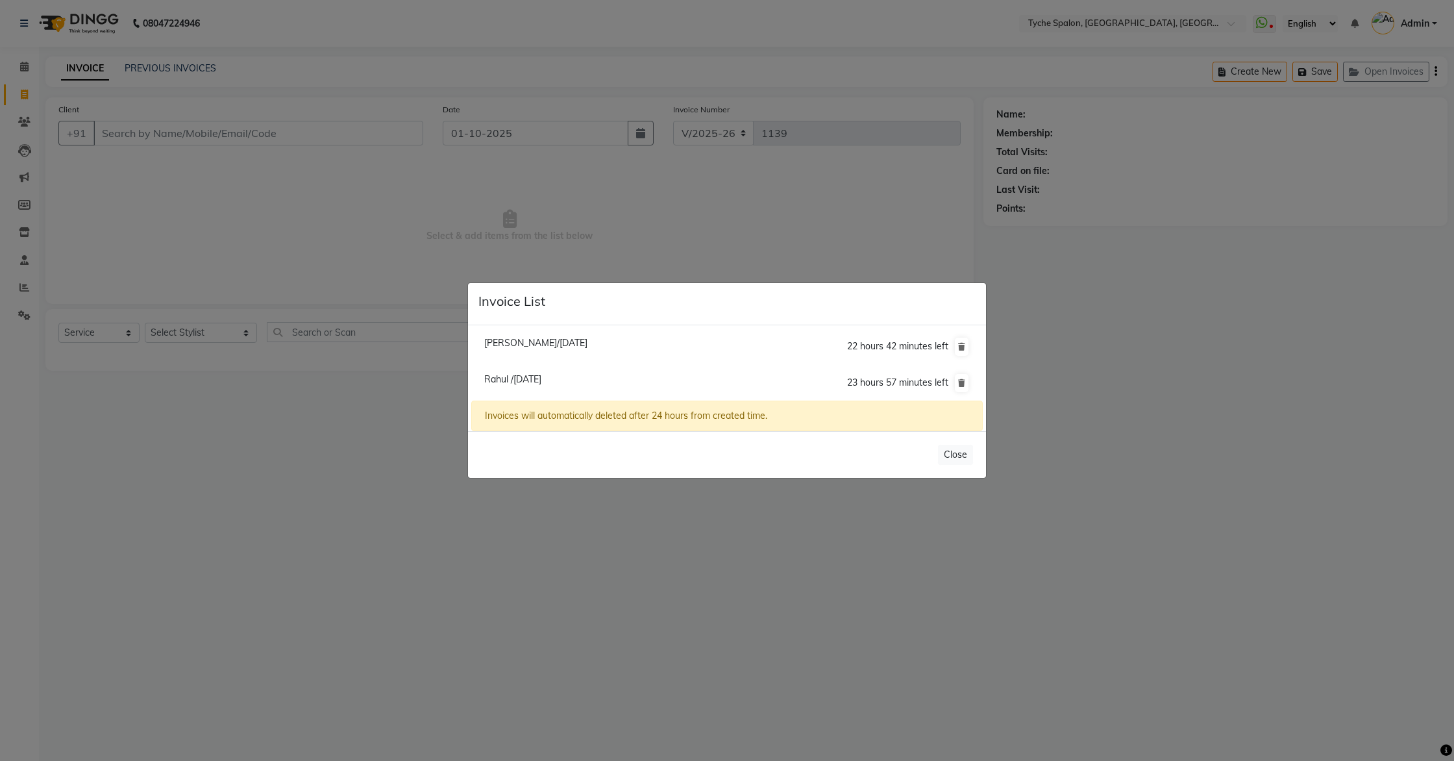
click at [508, 382] on span "Rahul /01 October 2025" at bounding box center [512, 379] width 57 height 12
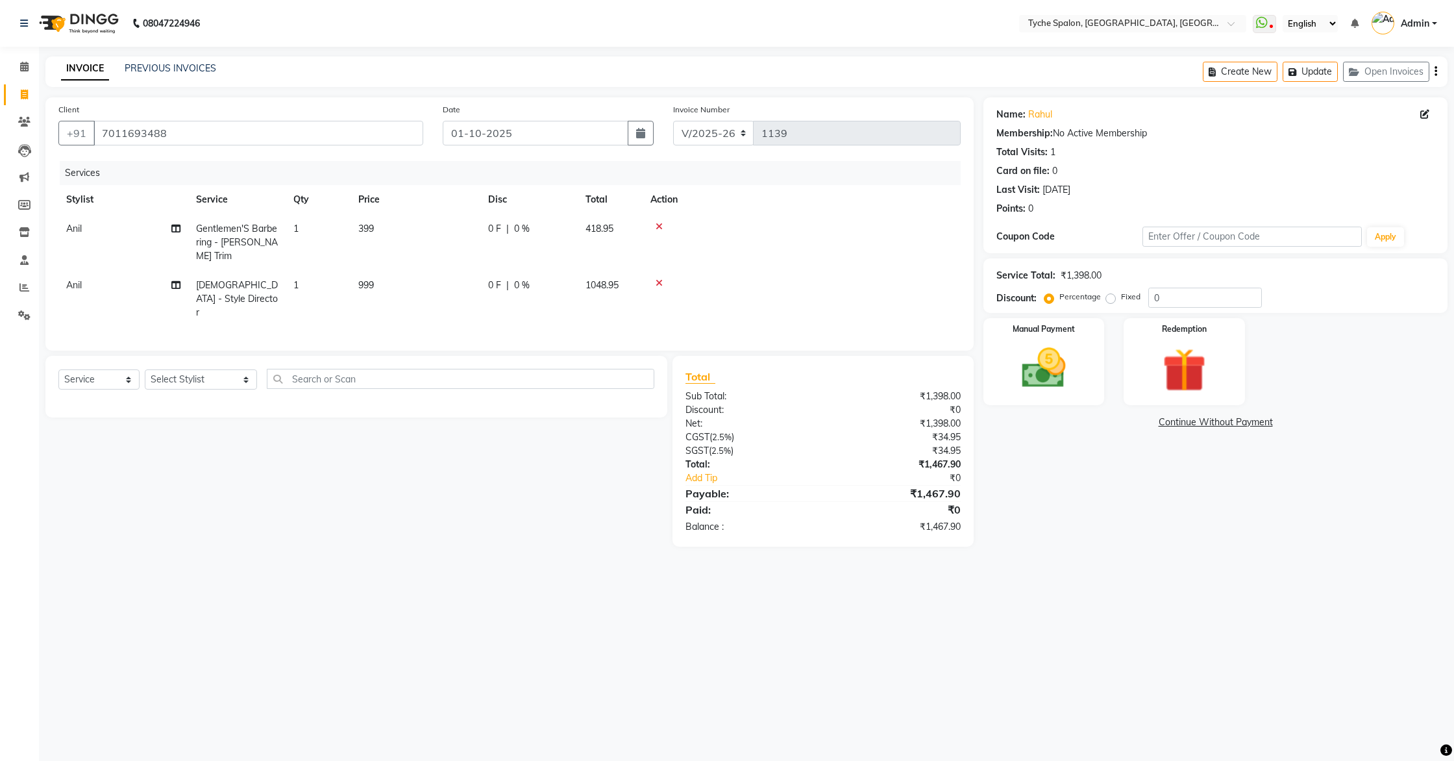
click at [70, 231] on span "Anil" at bounding box center [74, 229] width 16 height 12
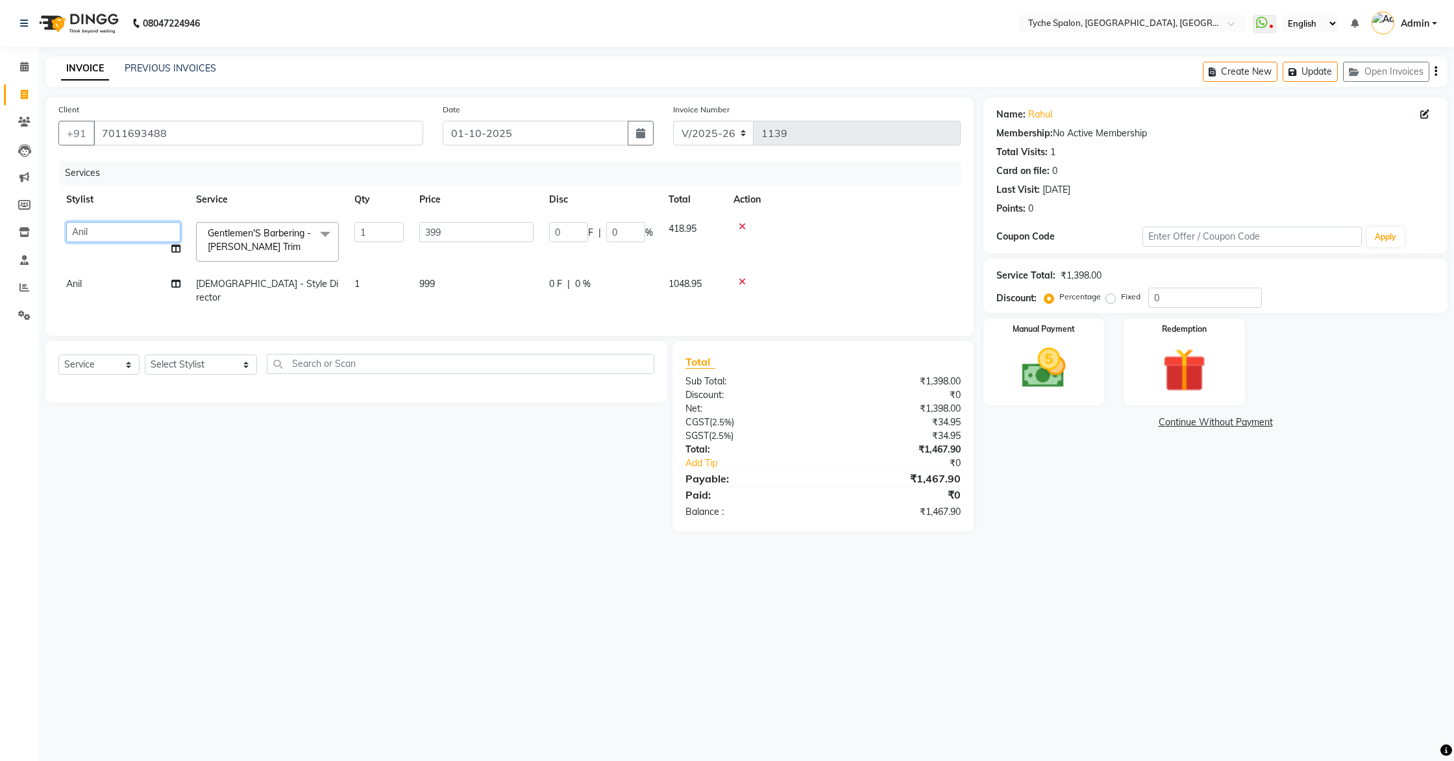
click at [137, 234] on select "Anil Anjali Devi Ishu Jenny Chophy Kajal Liza Manish Prabhjot Prem Rehan Sakiv …" at bounding box center [123, 232] width 114 height 20
click at [175, 285] on icon at bounding box center [175, 283] width 9 height 9
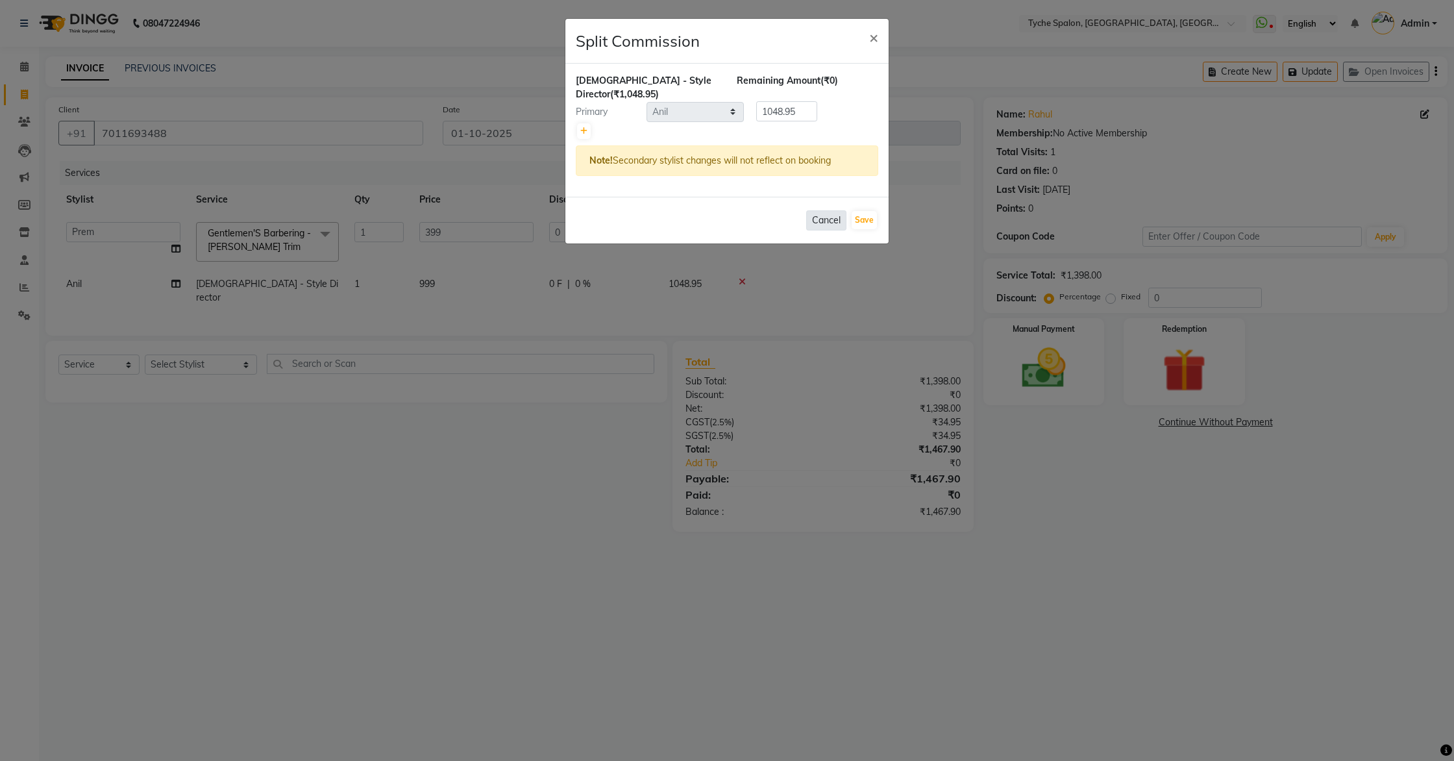
click at [823, 210] on button "Cancel" at bounding box center [826, 220] width 40 height 20
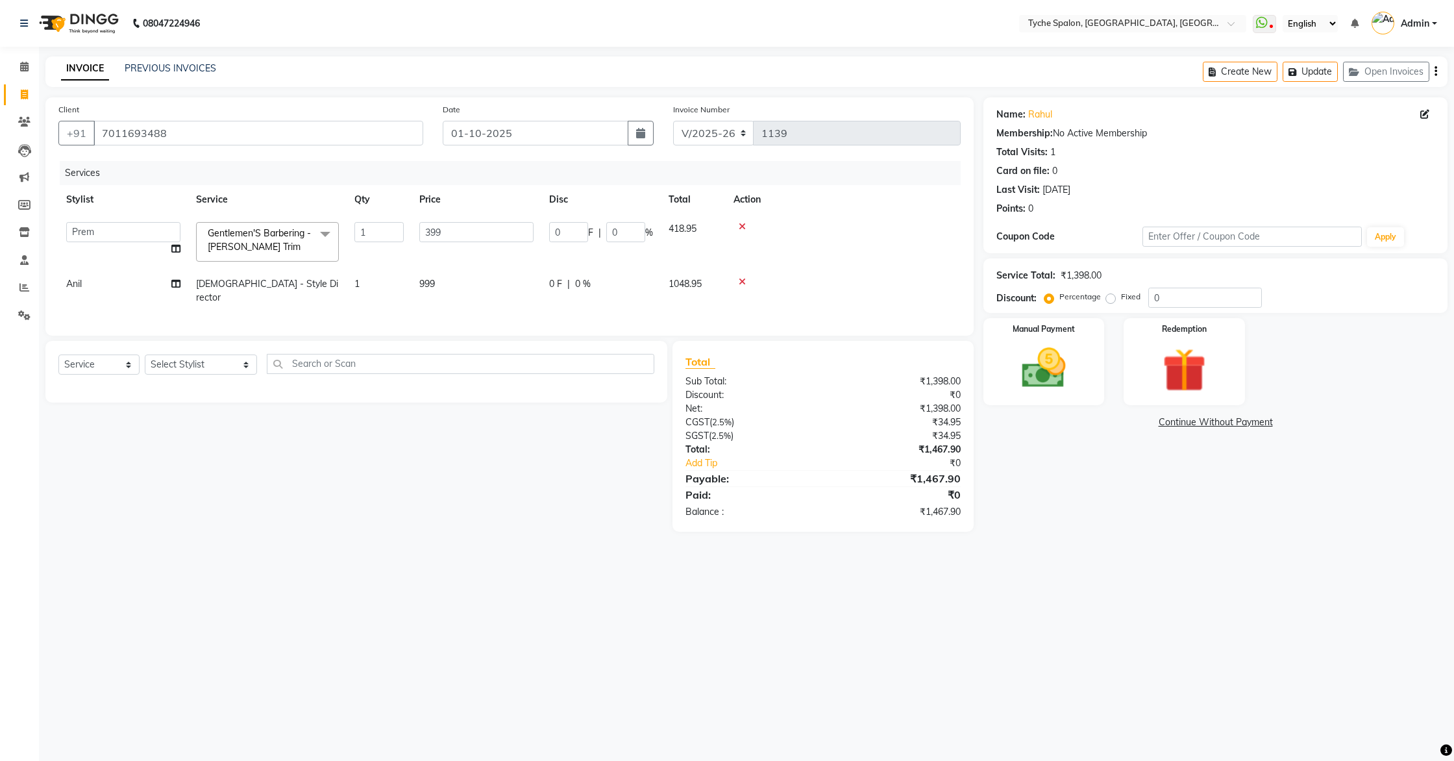
click at [81, 288] on span "Anil" at bounding box center [74, 284] width 16 height 12
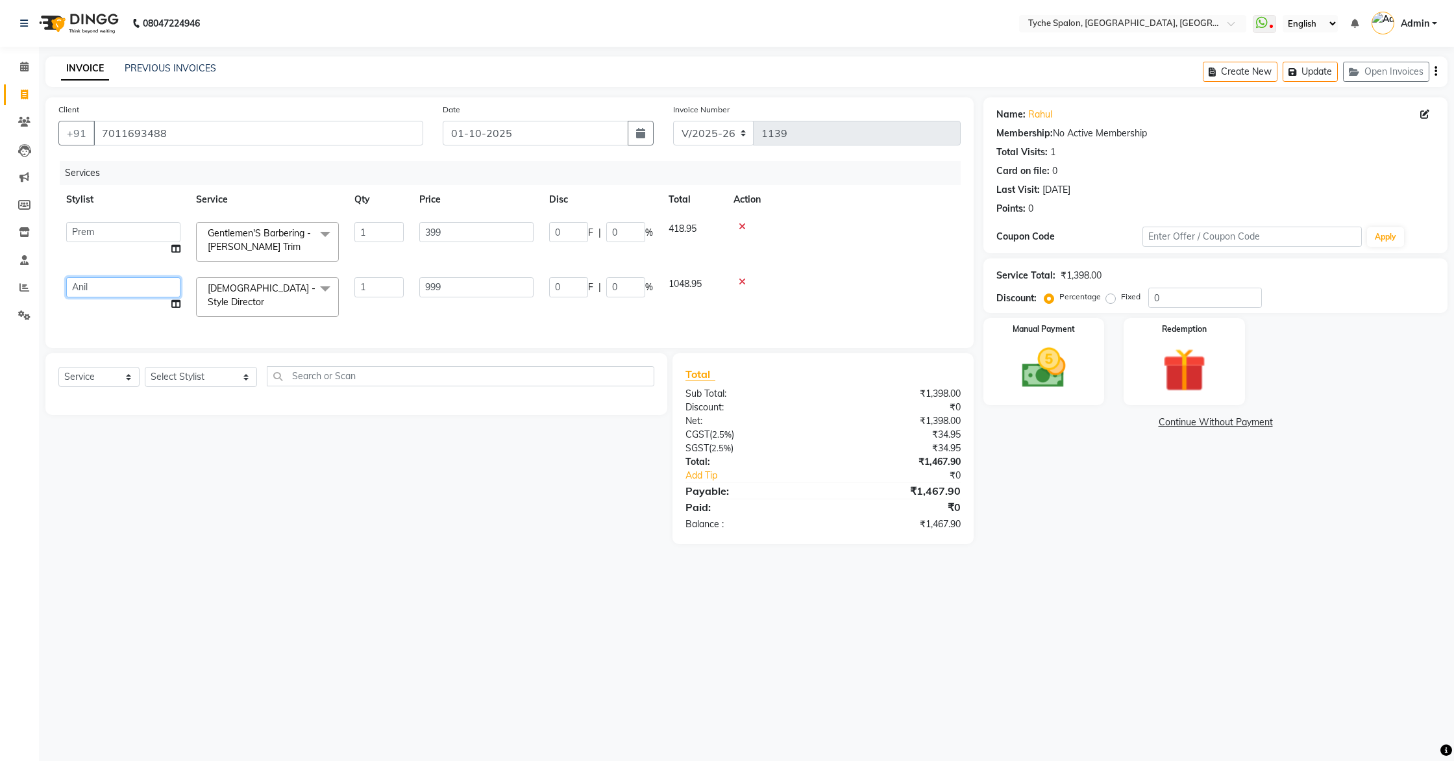
click at [173, 293] on select "Anil Anjali Devi Ishu Jenny Chophy Kajal Liza Manish Prabhjot Prem Rehan Sakiv …" at bounding box center [123, 287] width 114 height 20
click at [1306, 75] on button "Update" at bounding box center [1310, 72] width 55 height 20
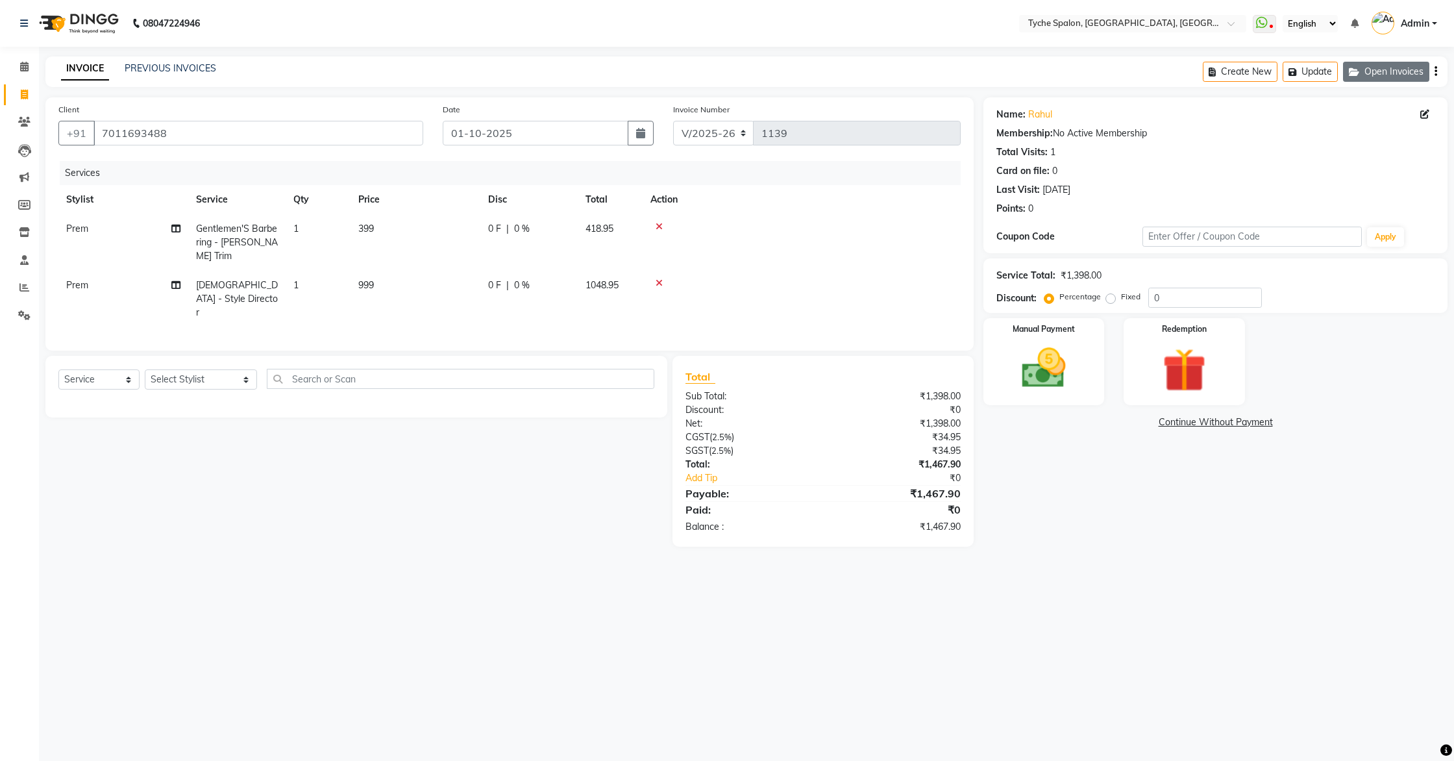
click at [1387, 66] on button "Open Invoices" at bounding box center [1386, 72] width 86 height 20
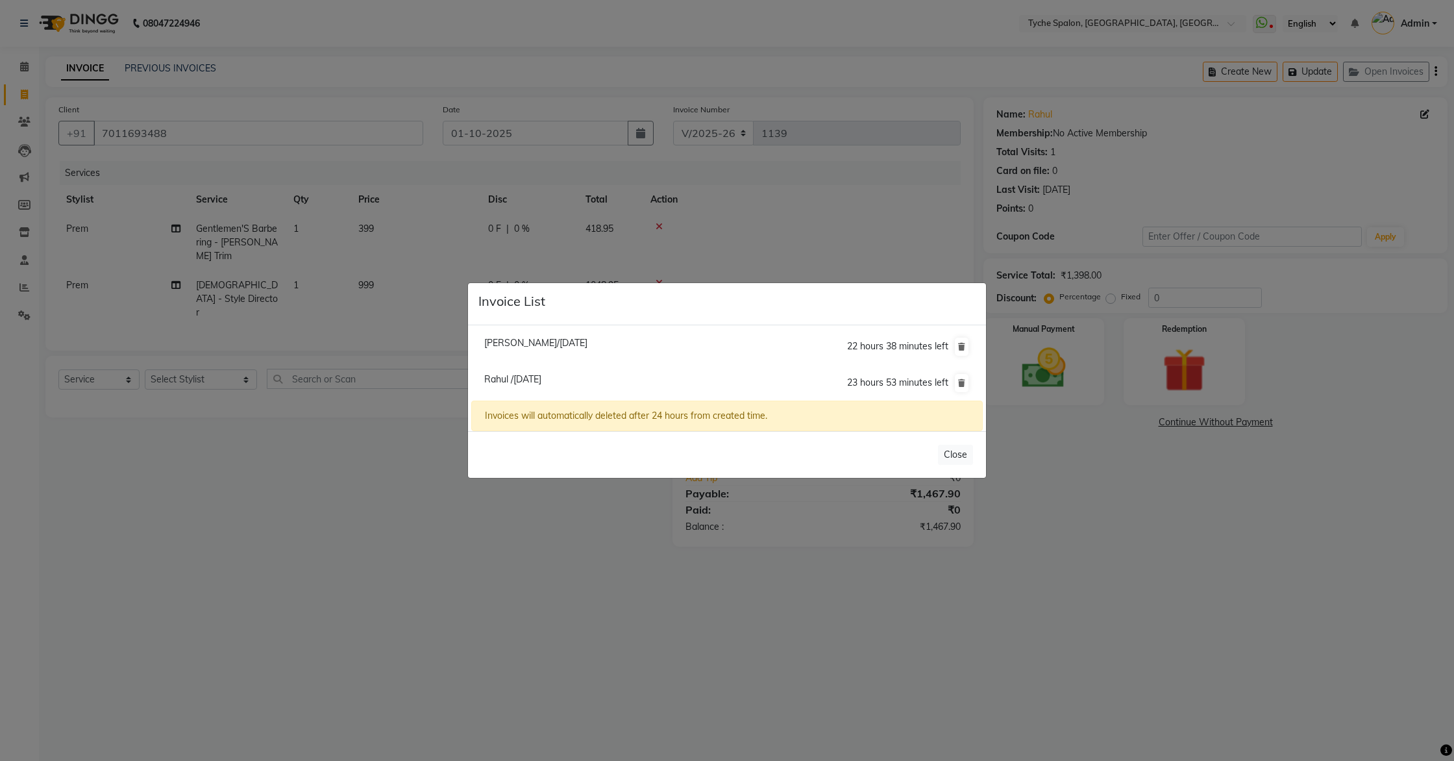
click at [549, 348] on span "Vikash Dhar/01 October 2025" at bounding box center [535, 343] width 103 height 12
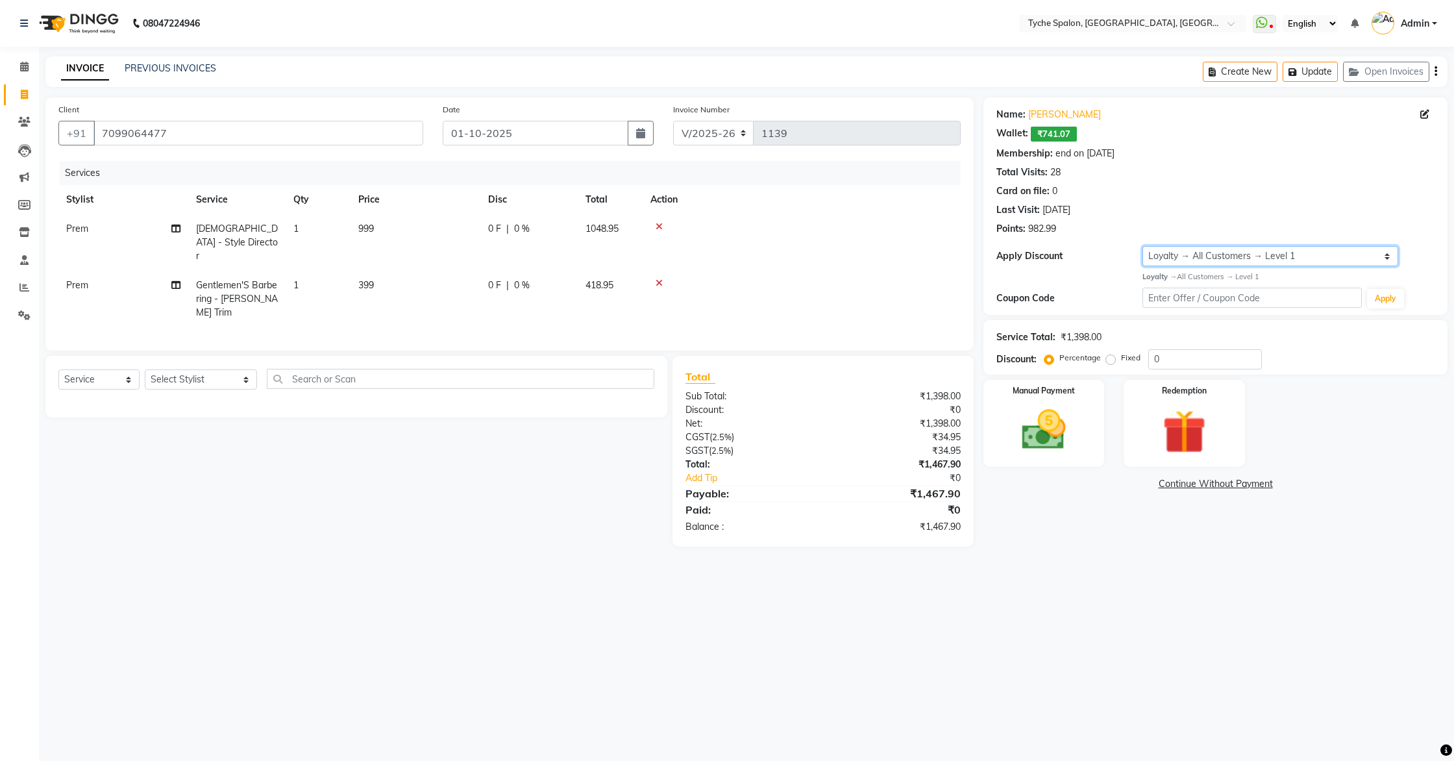
click at [1202, 259] on select "Select Membership → Single Pass Loyalty → All Customers → Level 1" at bounding box center [1271, 256] width 256 height 20
click at [1143, 246] on select "Select Membership → Single Pass Loyalty → All Customers → Level 1" at bounding box center [1271, 256] width 256 height 20
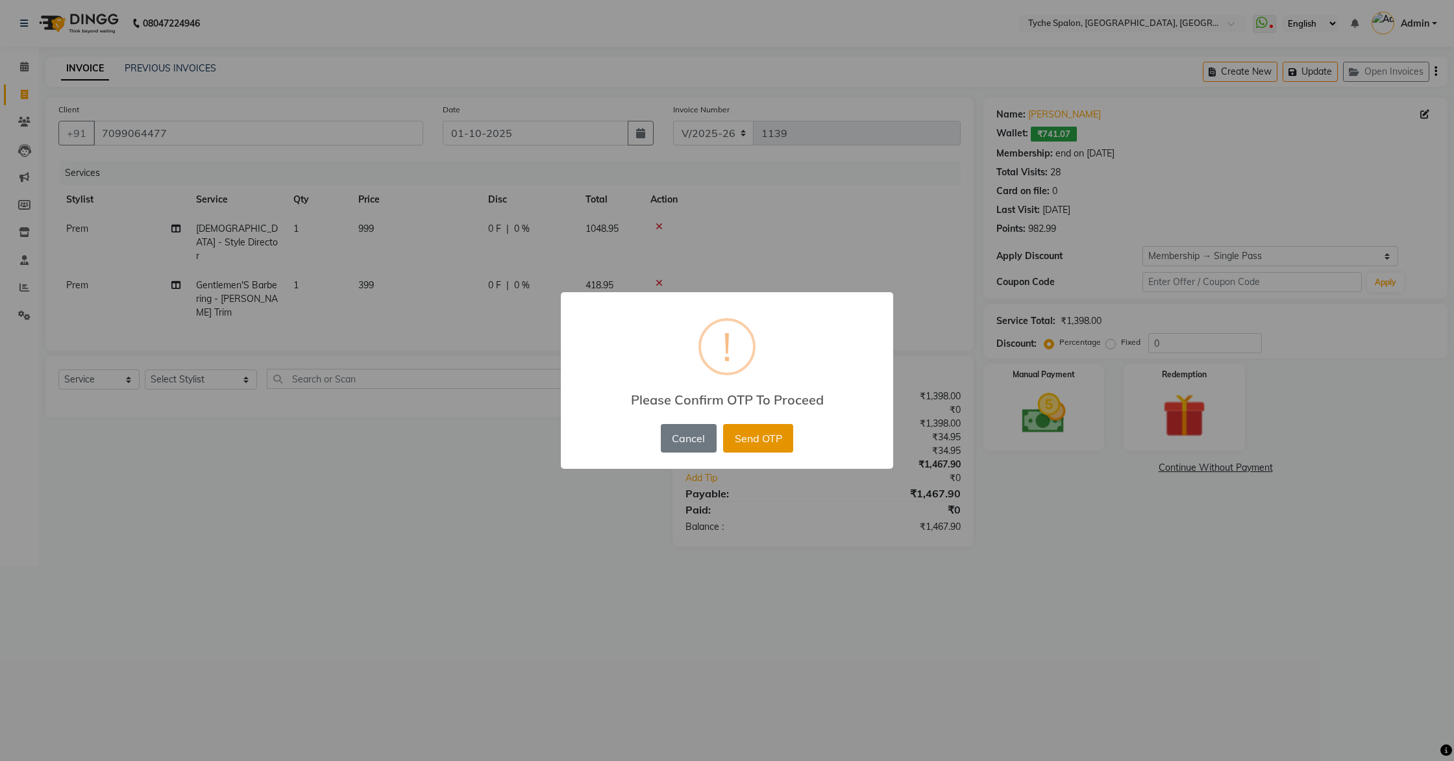
click at [748, 440] on button "Send OTP" at bounding box center [758, 438] width 70 height 29
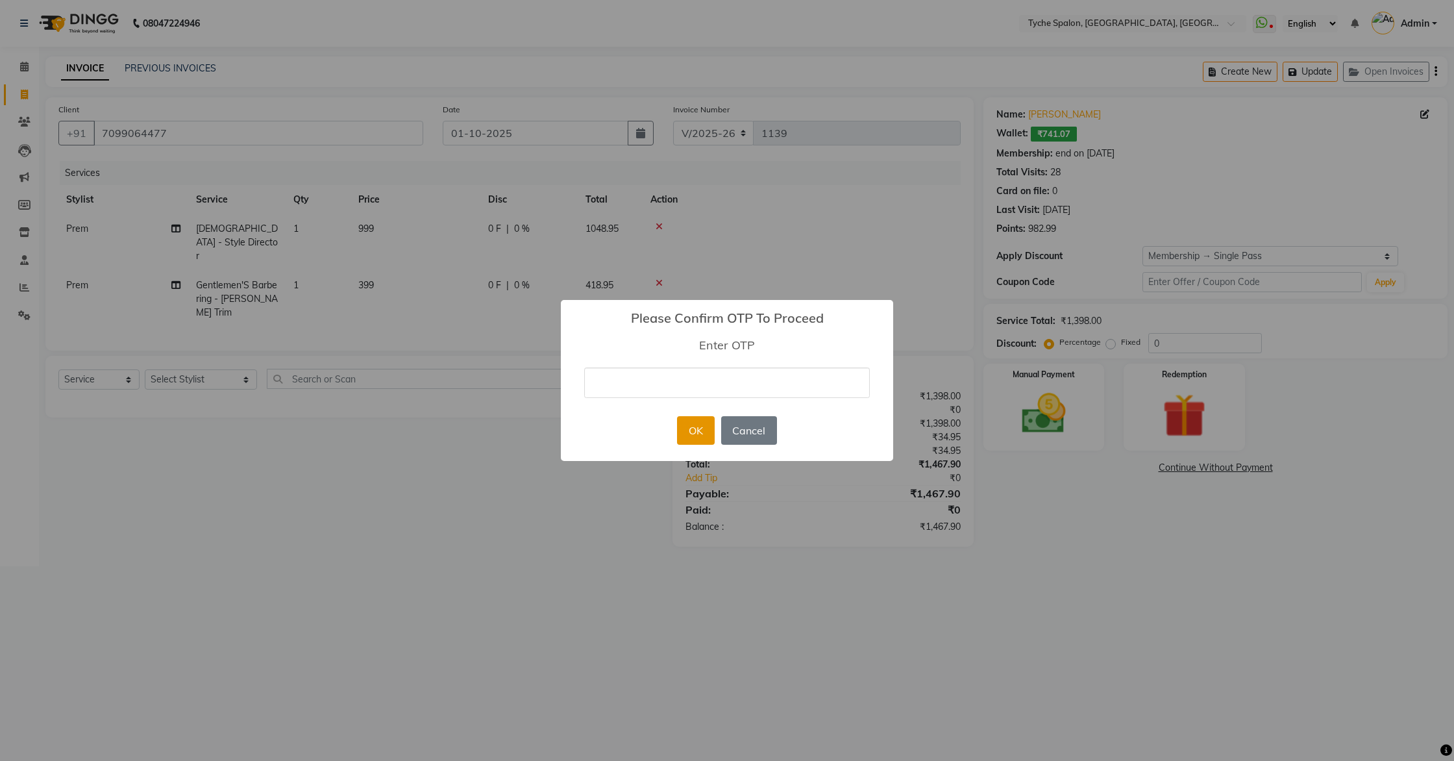
click at [702, 434] on button "OK" at bounding box center [695, 430] width 37 height 29
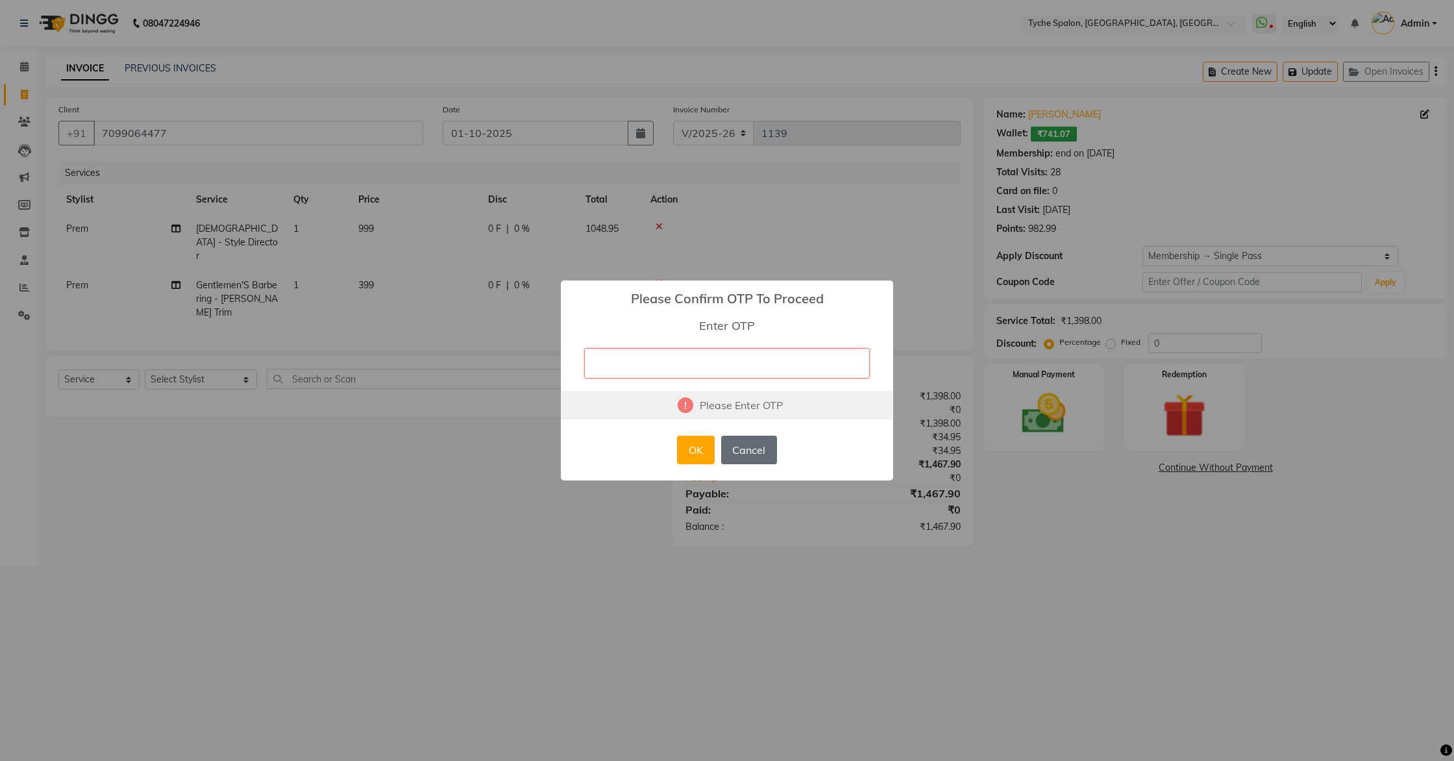
click at [756, 447] on button "Cancel" at bounding box center [749, 450] width 56 height 29
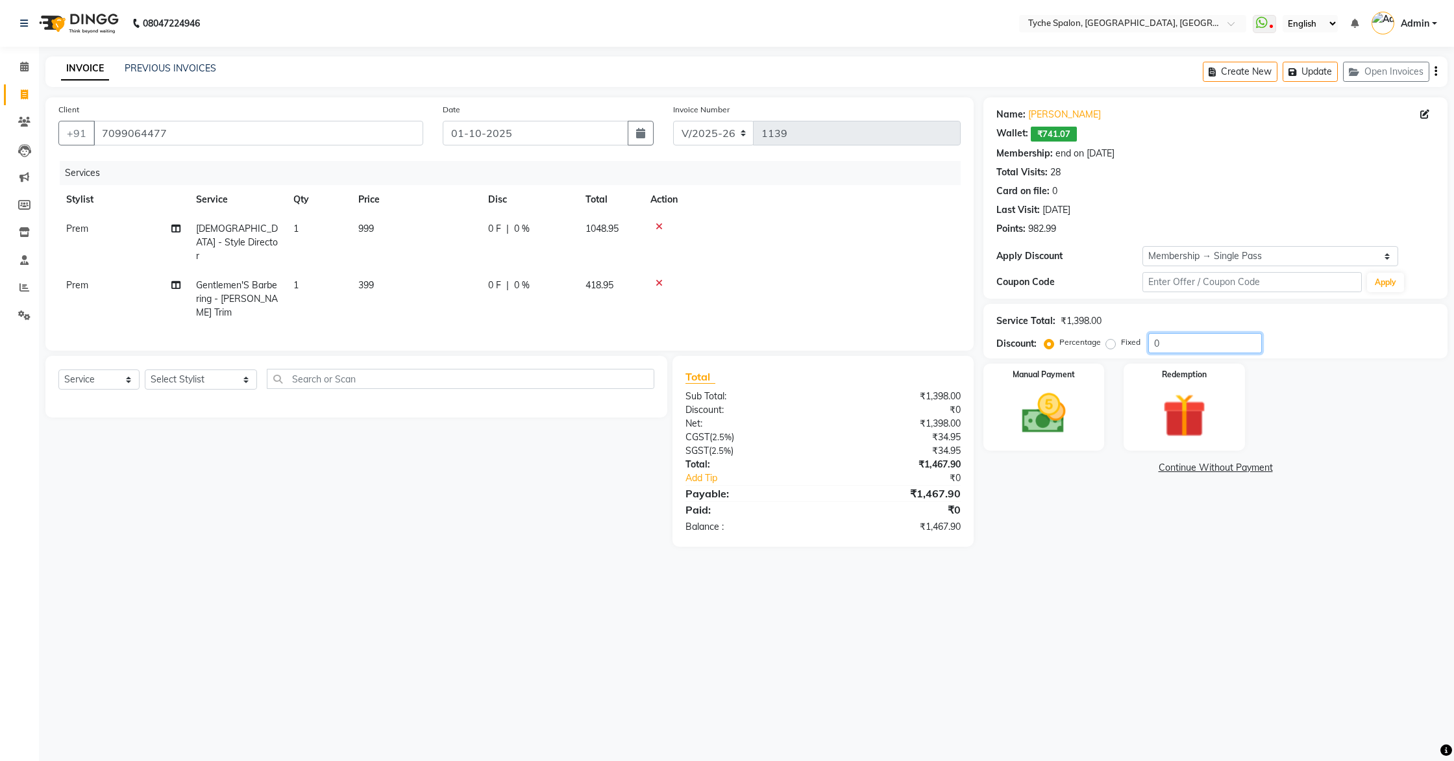
click at [1175, 336] on input "0" at bounding box center [1206, 343] width 114 height 20
click at [1175, 345] on input "0" at bounding box center [1206, 343] width 114 height 20
click at [1043, 427] on img at bounding box center [1044, 414] width 74 height 53
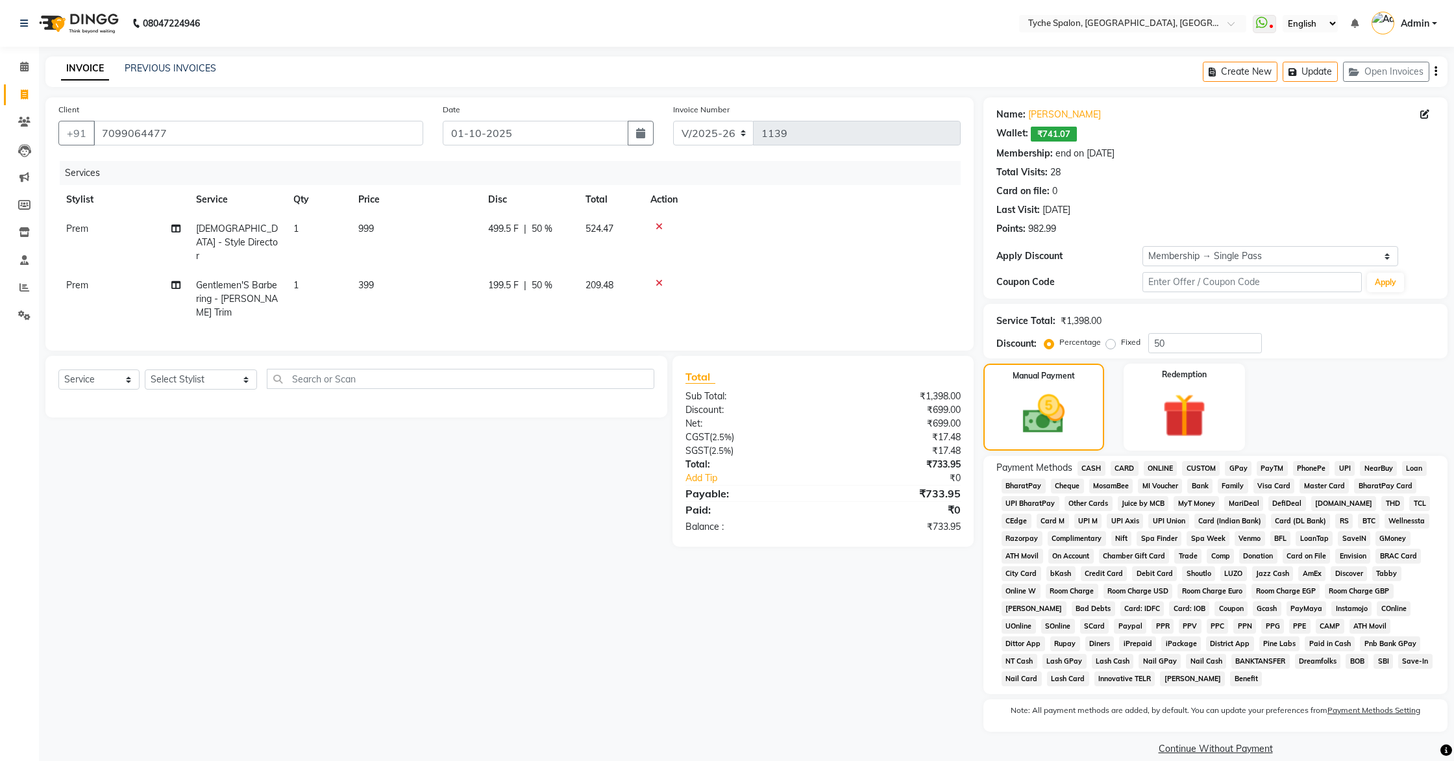
click at [1093, 464] on span "CASH" at bounding box center [1092, 468] width 28 height 15
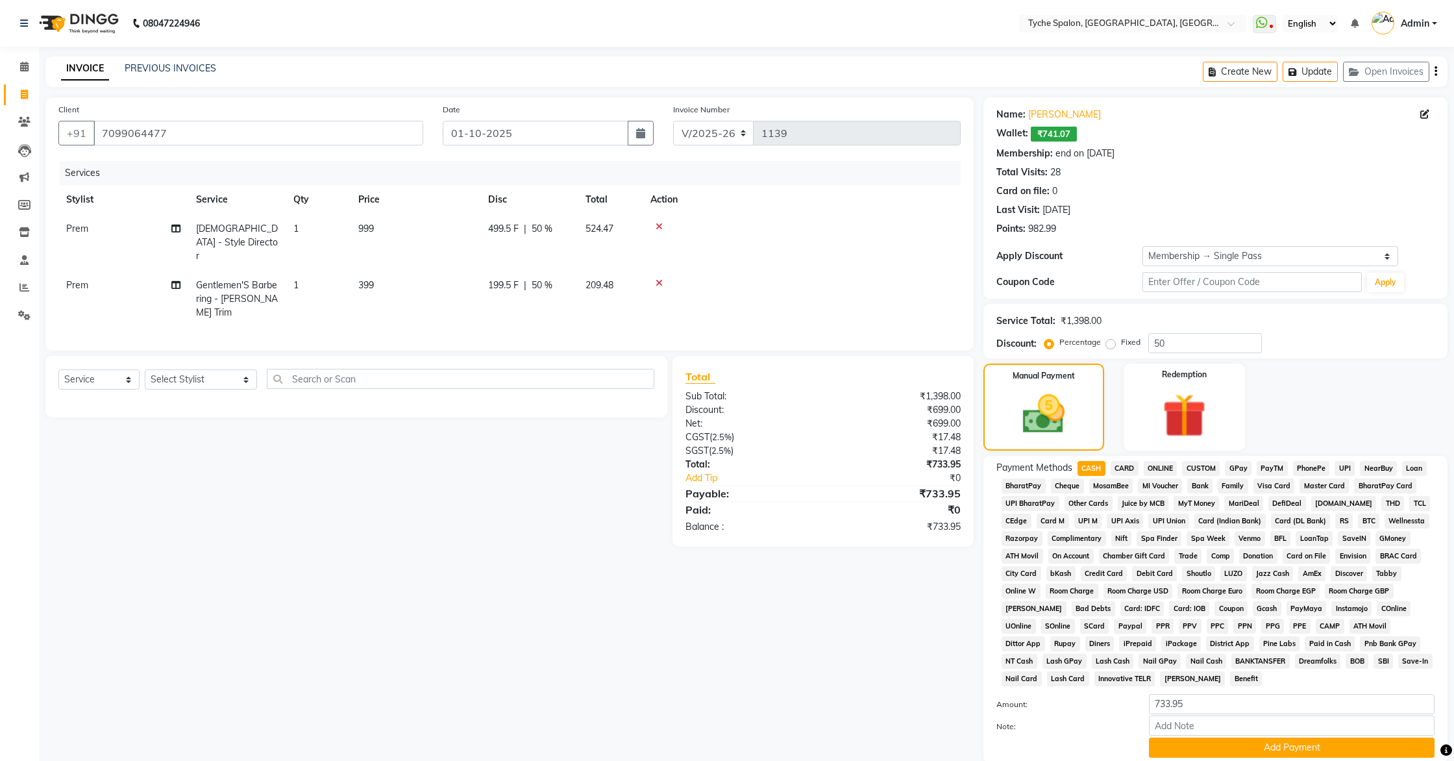
scroll to position [86, 0]
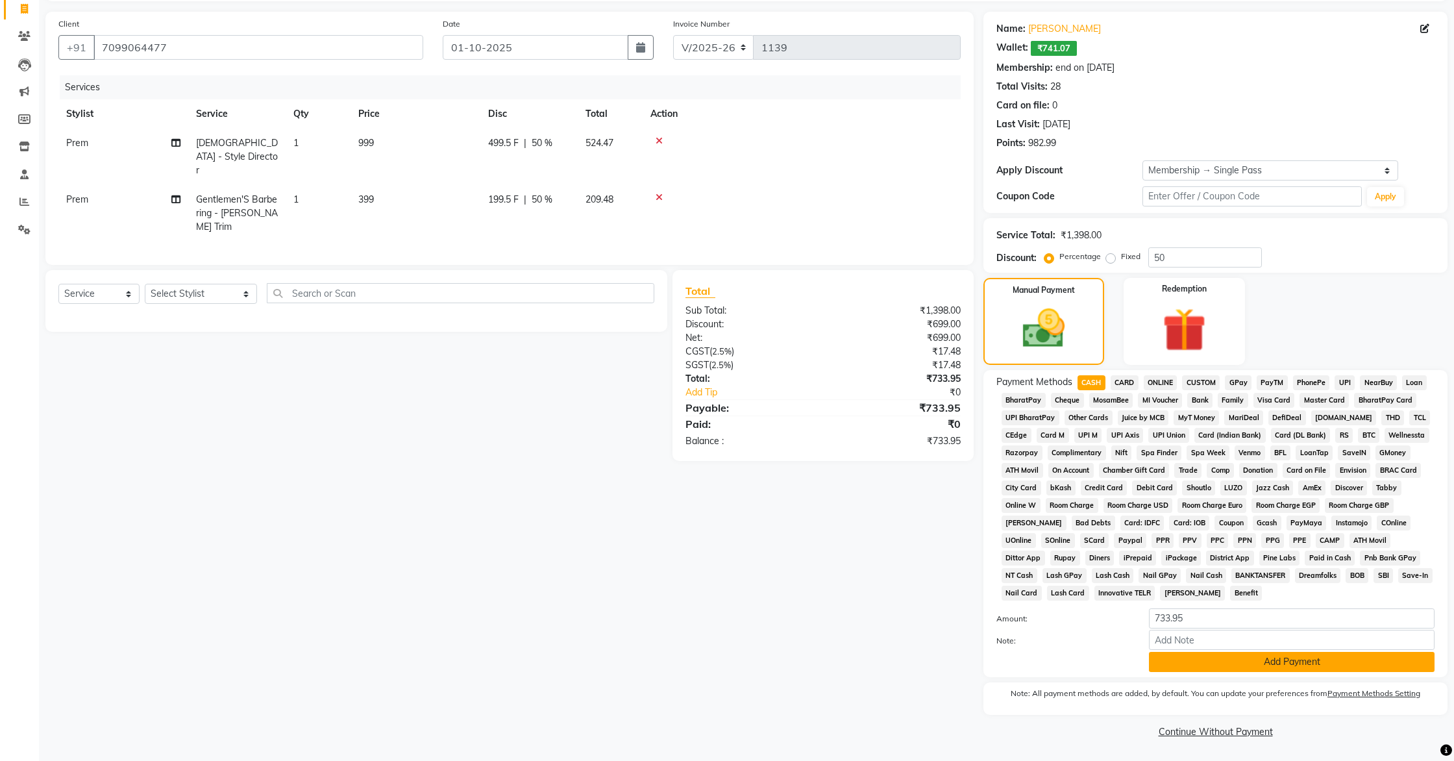
click at [1223, 667] on button "Add Payment" at bounding box center [1292, 662] width 286 height 20
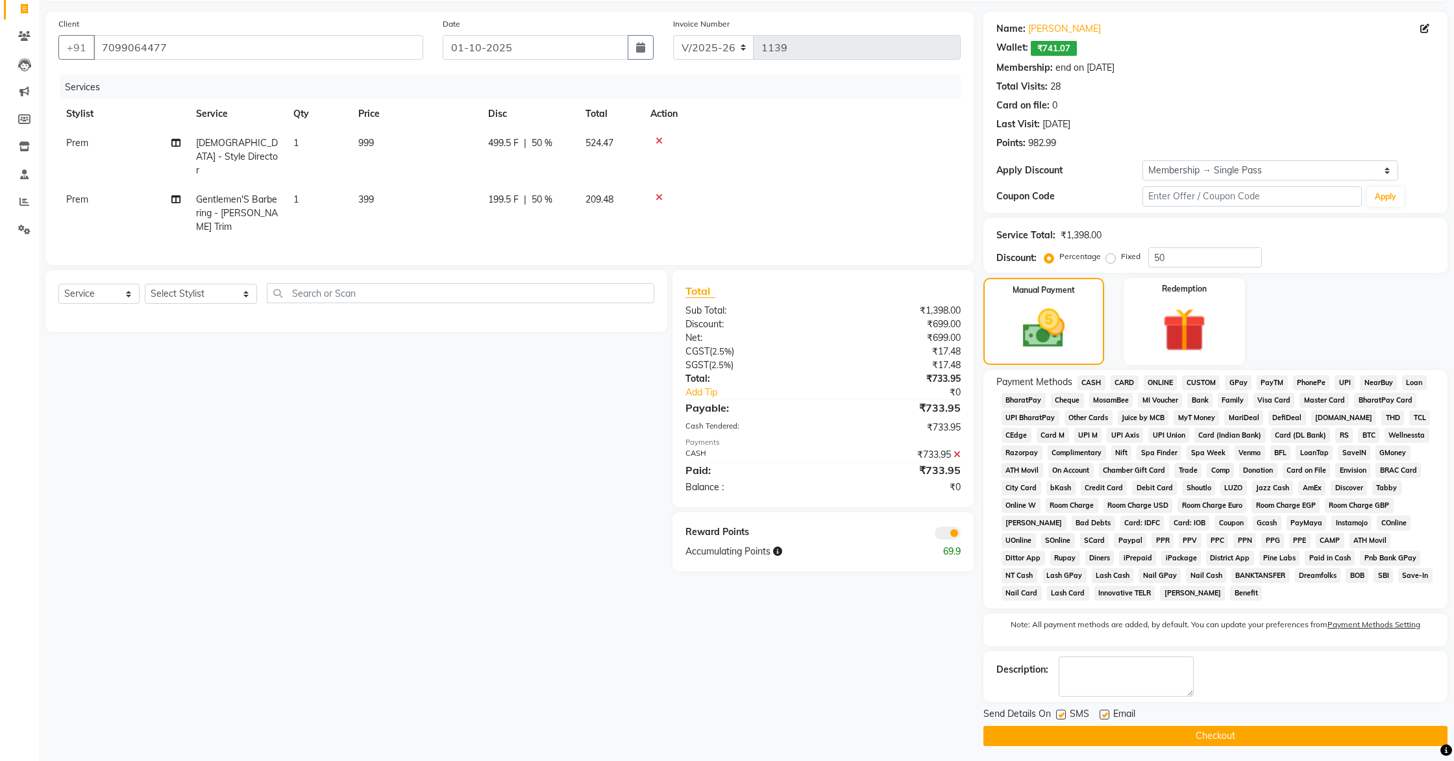
click at [1225, 690] on button "Checkout" at bounding box center [1216, 736] width 464 height 20
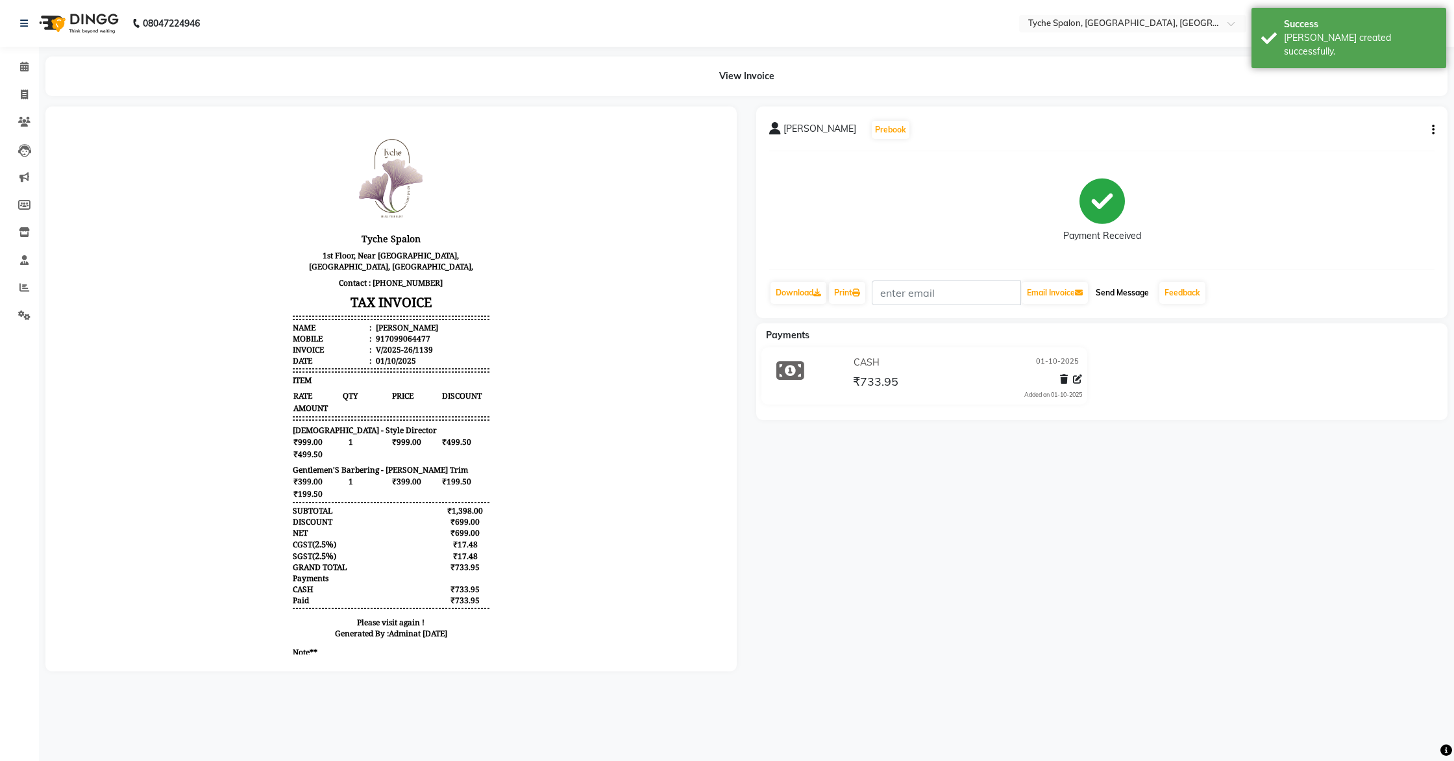
click at [1128, 295] on button "Send Message" at bounding box center [1123, 293] width 64 height 22
click at [32, 64] on span at bounding box center [24, 67] width 23 height 15
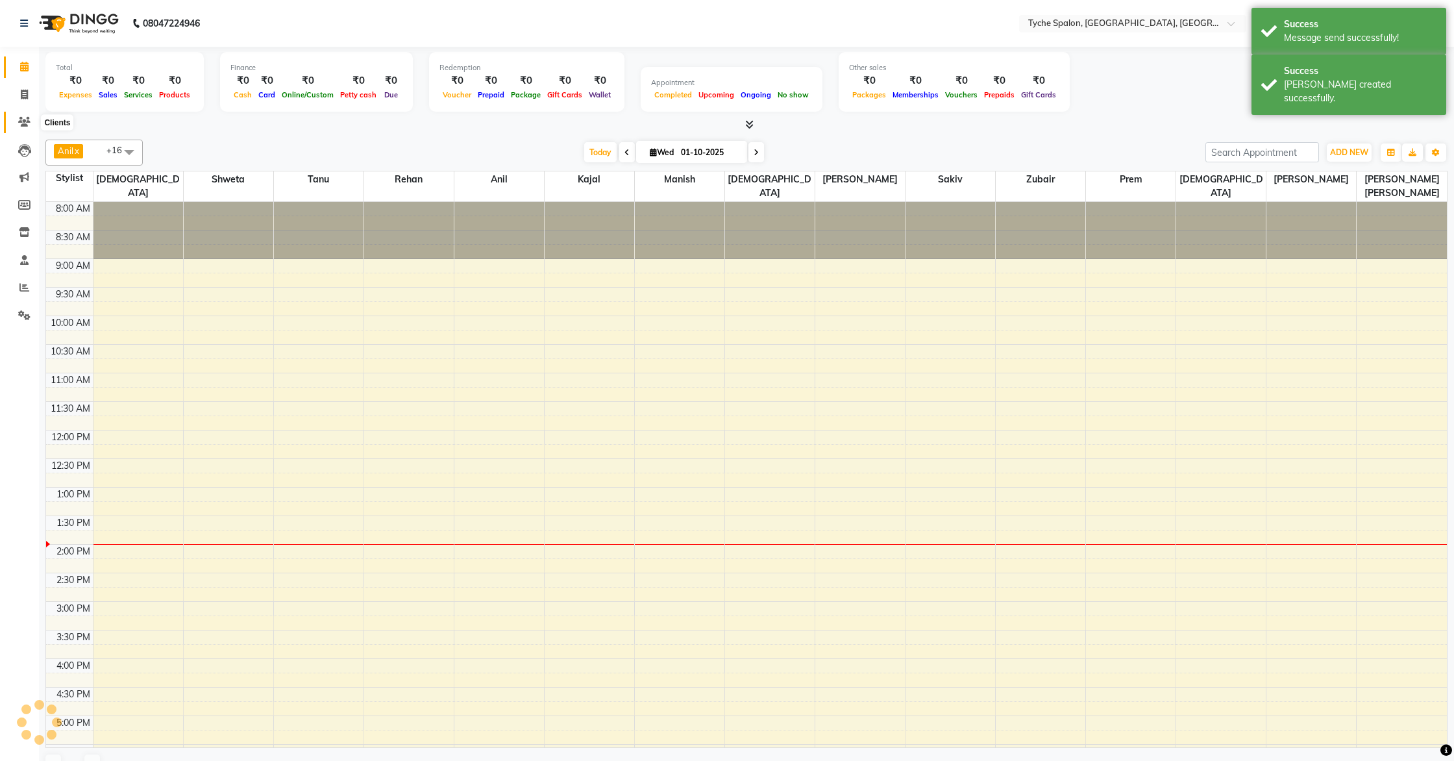
scroll to position [182, 0]
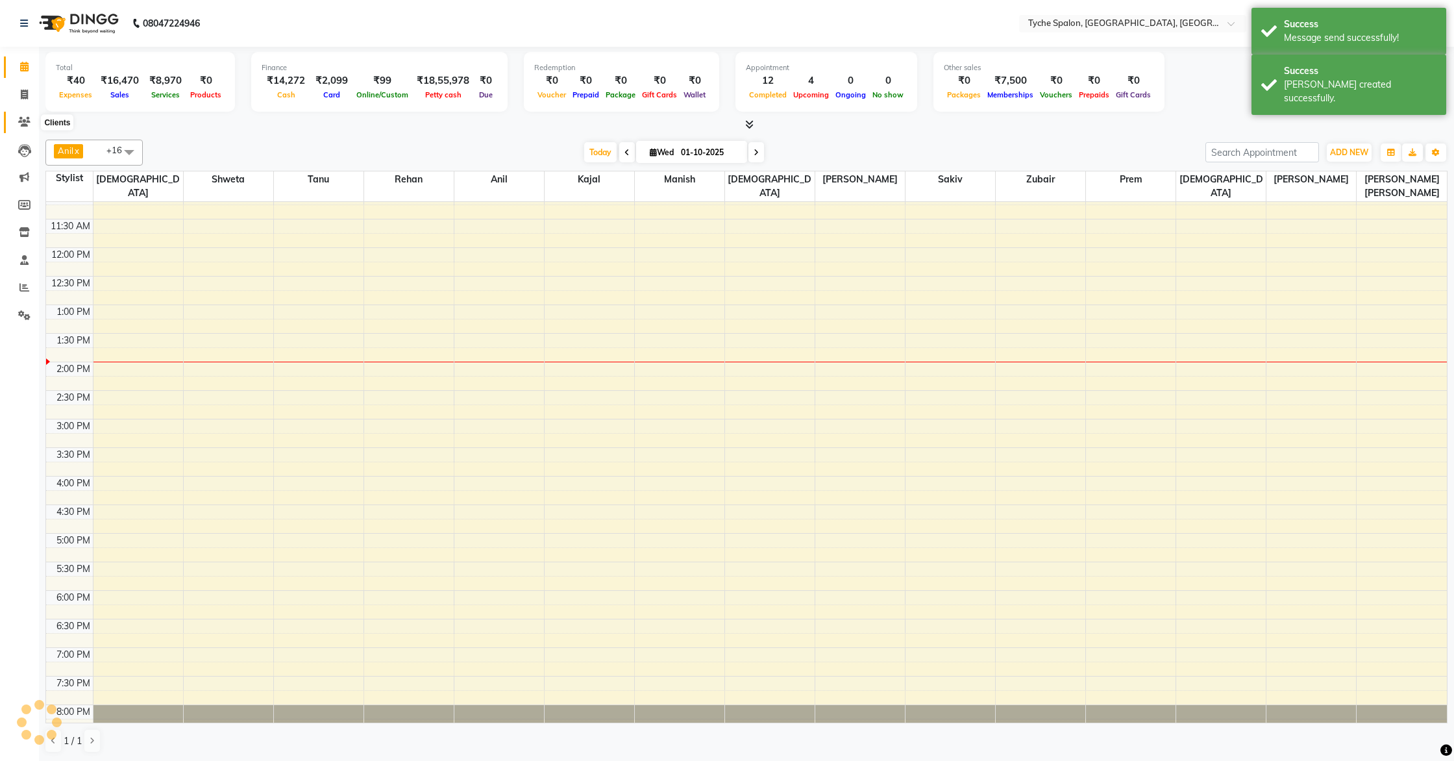
click at [26, 121] on icon at bounding box center [24, 122] width 12 height 10
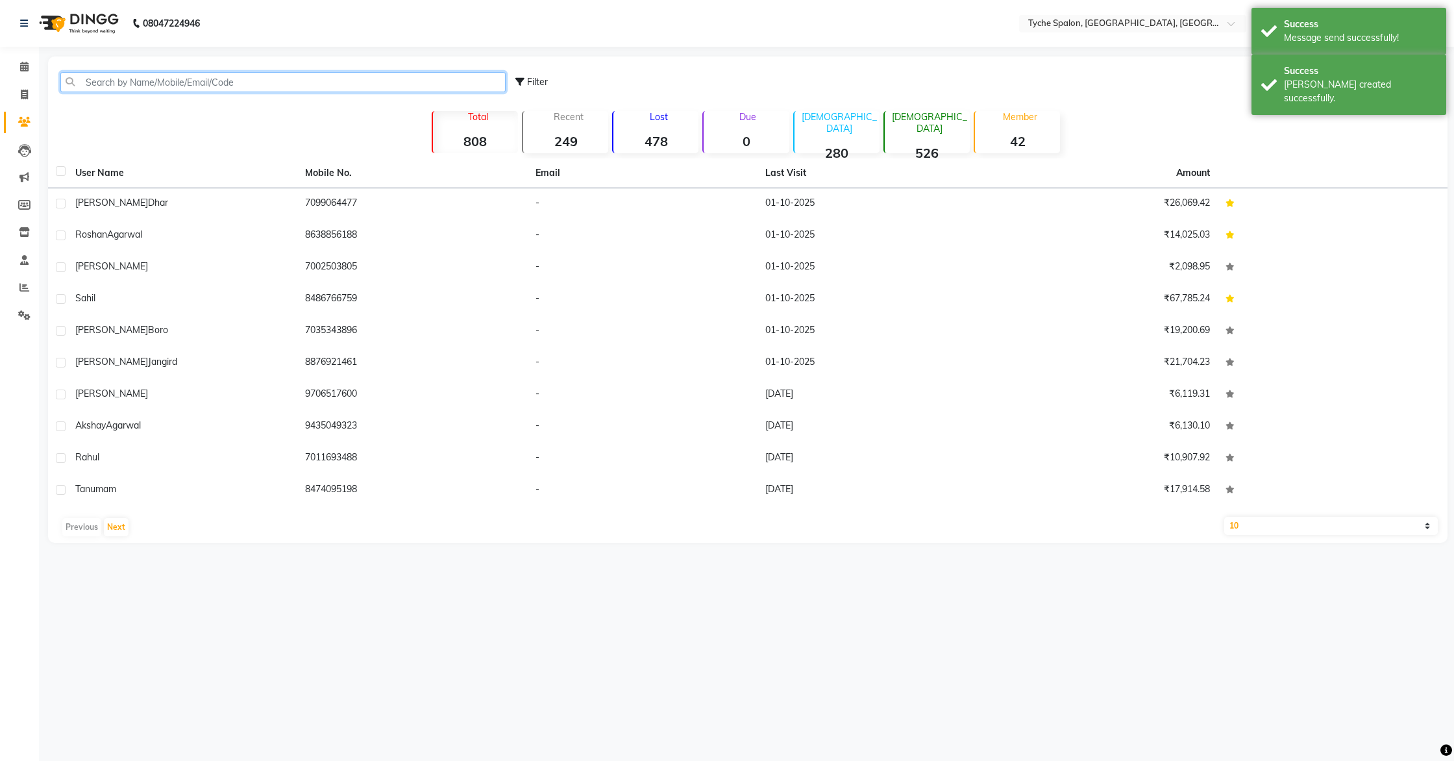
click at [85, 82] on input "text" at bounding box center [282, 82] width 445 height 20
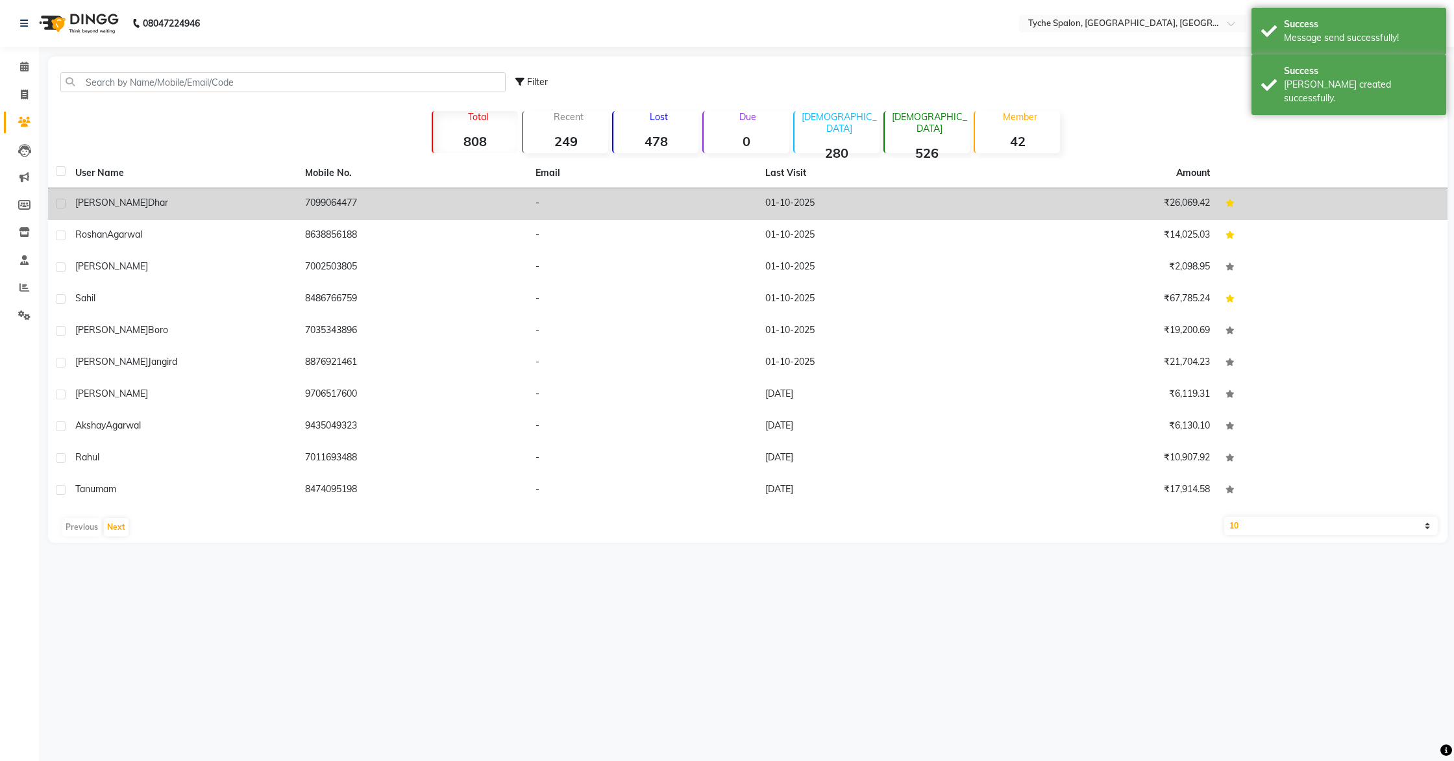
click at [148, 205] on span "Dhar" at bounding box center [158, 203] width 20 height 12
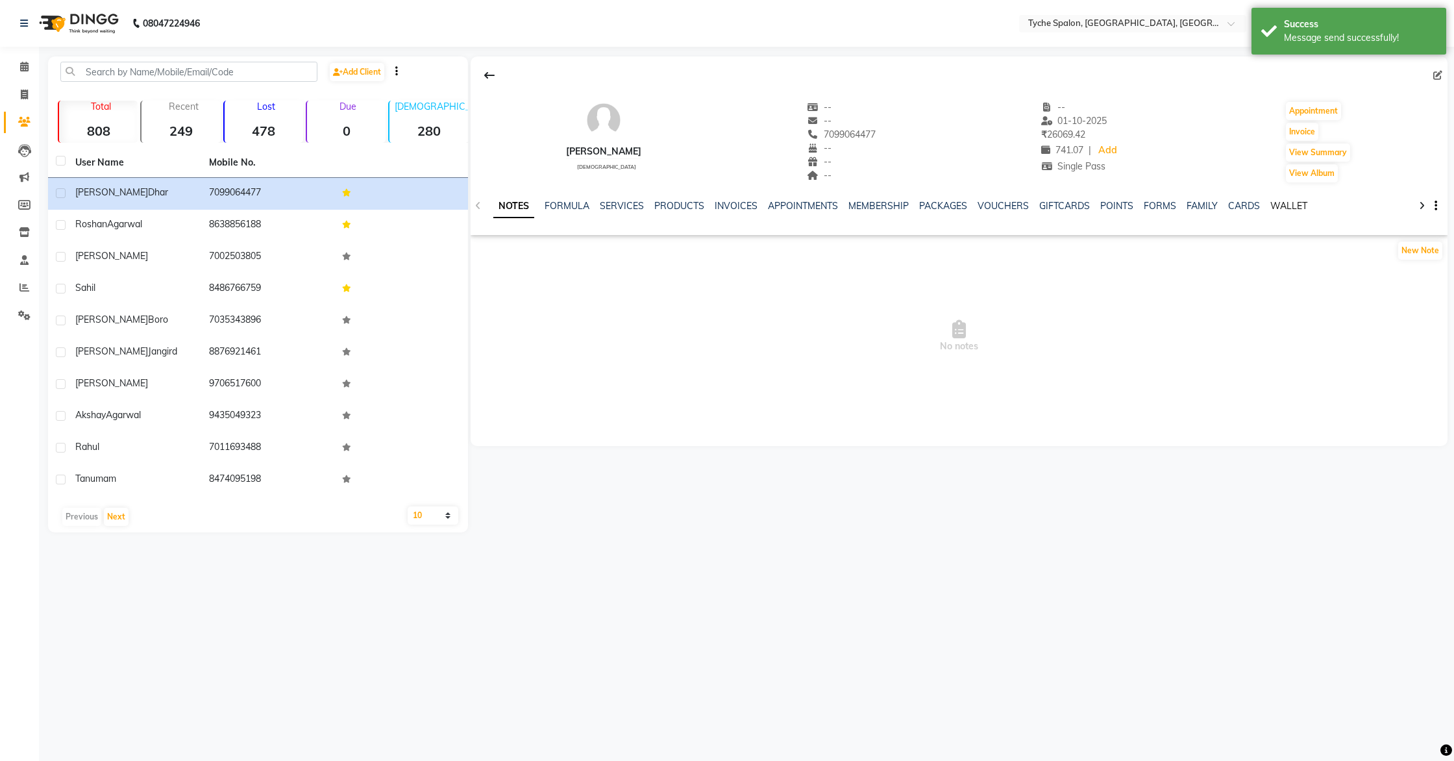
click at [1279, 208] on link "WALLET" at bounding box center [1289, 206] width 37 height 12
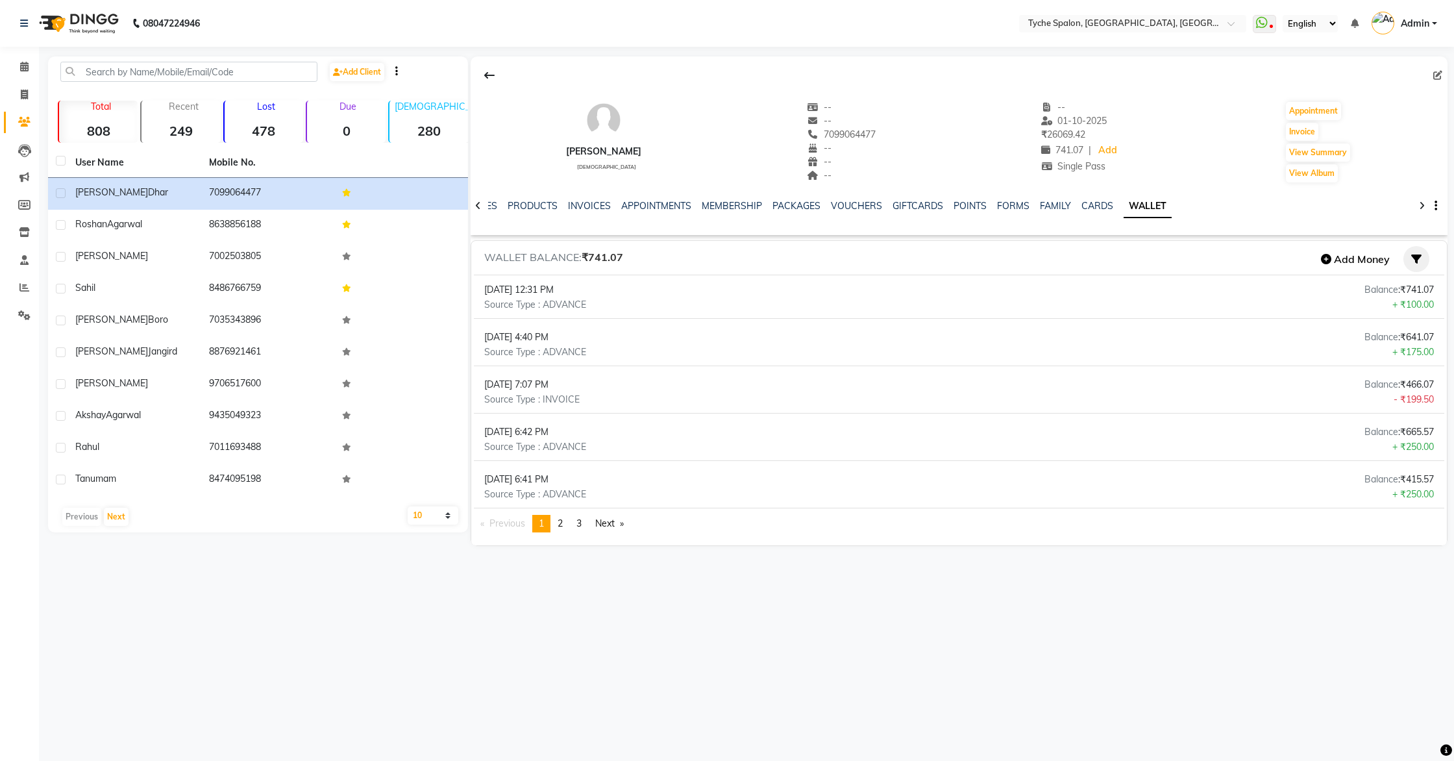
click at [1410, 260] on icon "button" at bounding box center [1417, 259] width 10 height 10
click at [1395, 295] on link "Addition" at bounding box center [1399, 287] width 64 height 22
click at [1410, 260] on icon "button" at bounding box center [1417, 259] width 10 height 10
click at [1390, 286] on link "Addition" at bounding box center [1399, 287] width 64 height 22
click at [1330, 258] on icon "button" at bounding box center [1326, 259] width 10 height 10
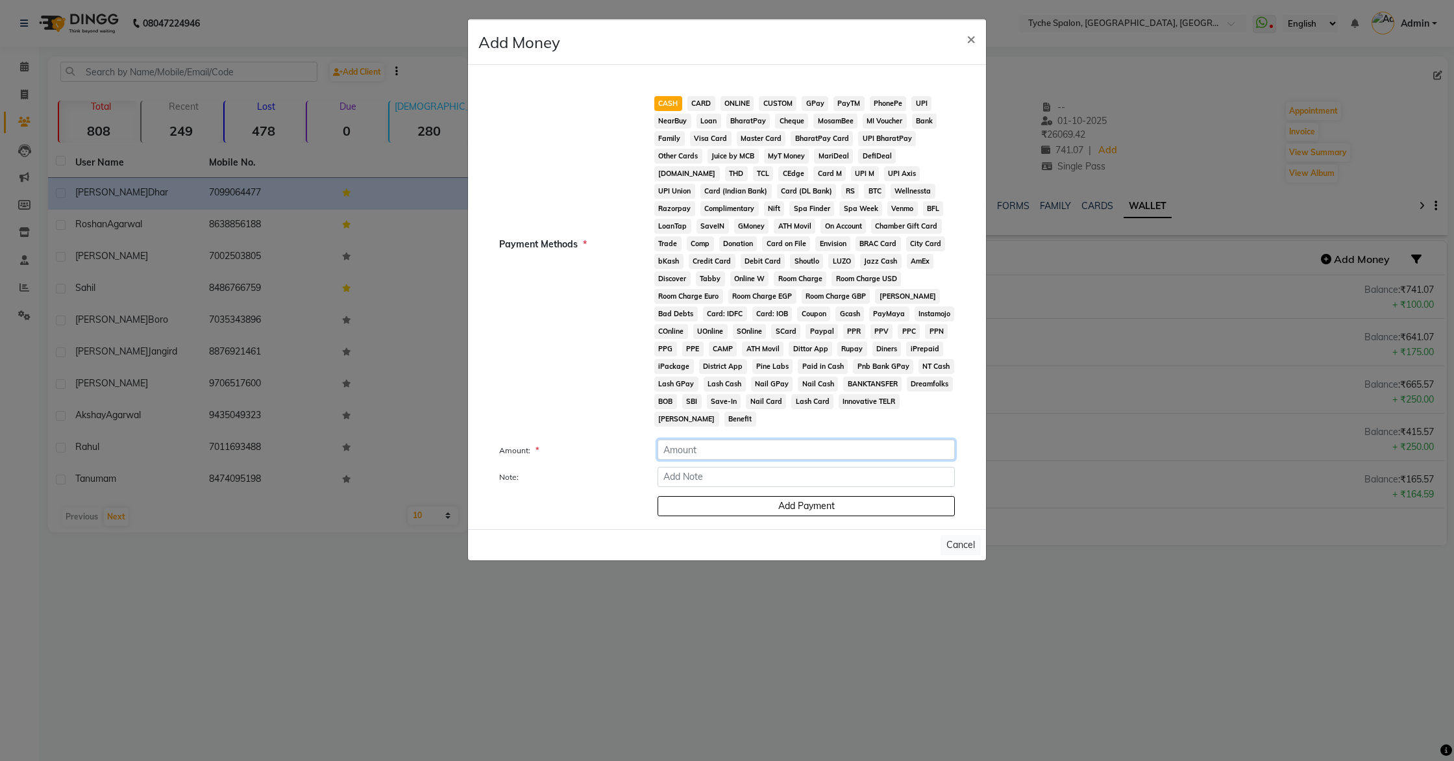
click at [699, 440] on input "number" at bounding box center [806, 450] width 297 height 20
click at [767, 496] on button "Add Payment" at bounding box center [806, 506] width 297 height 20
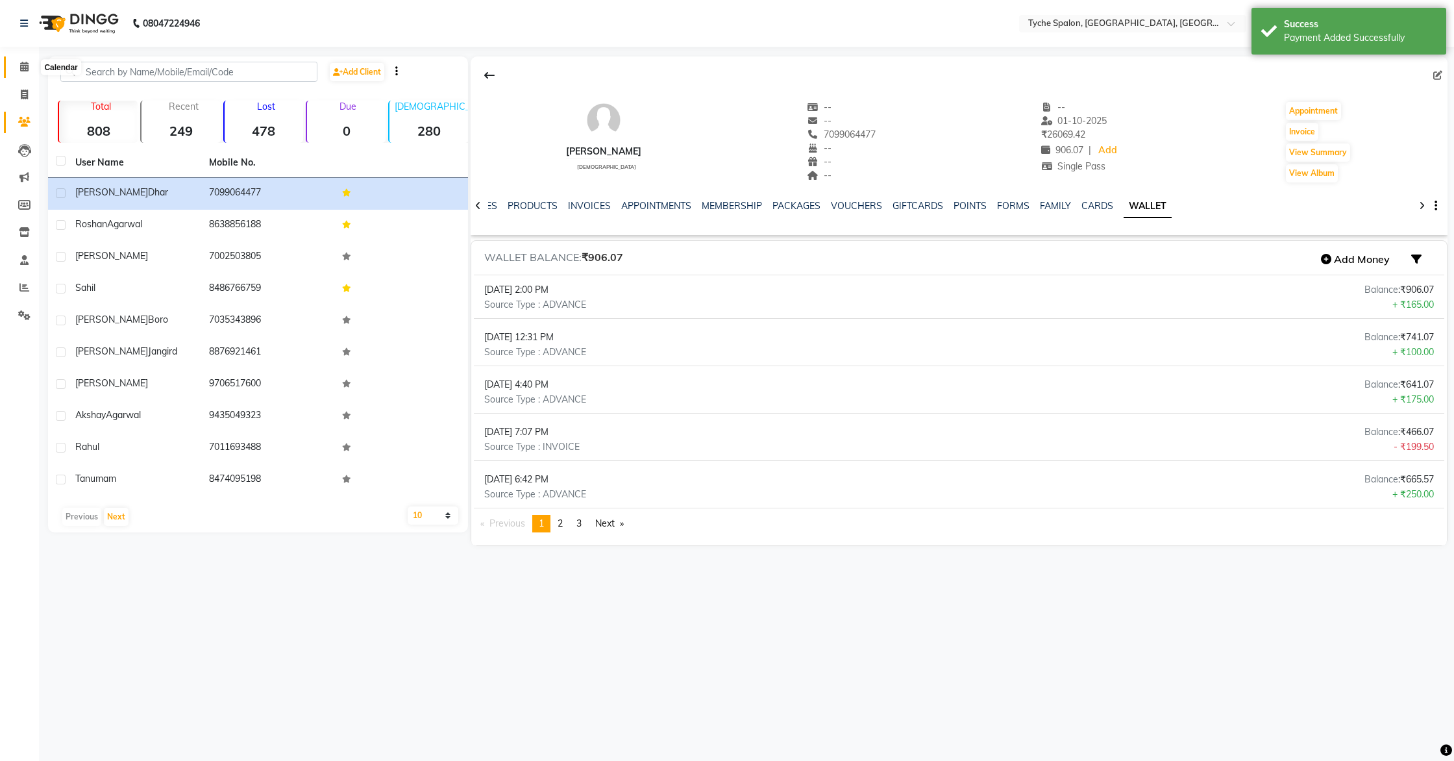
click at [24, 64] on icon at bounding box center [24, 67] width 8 height 10
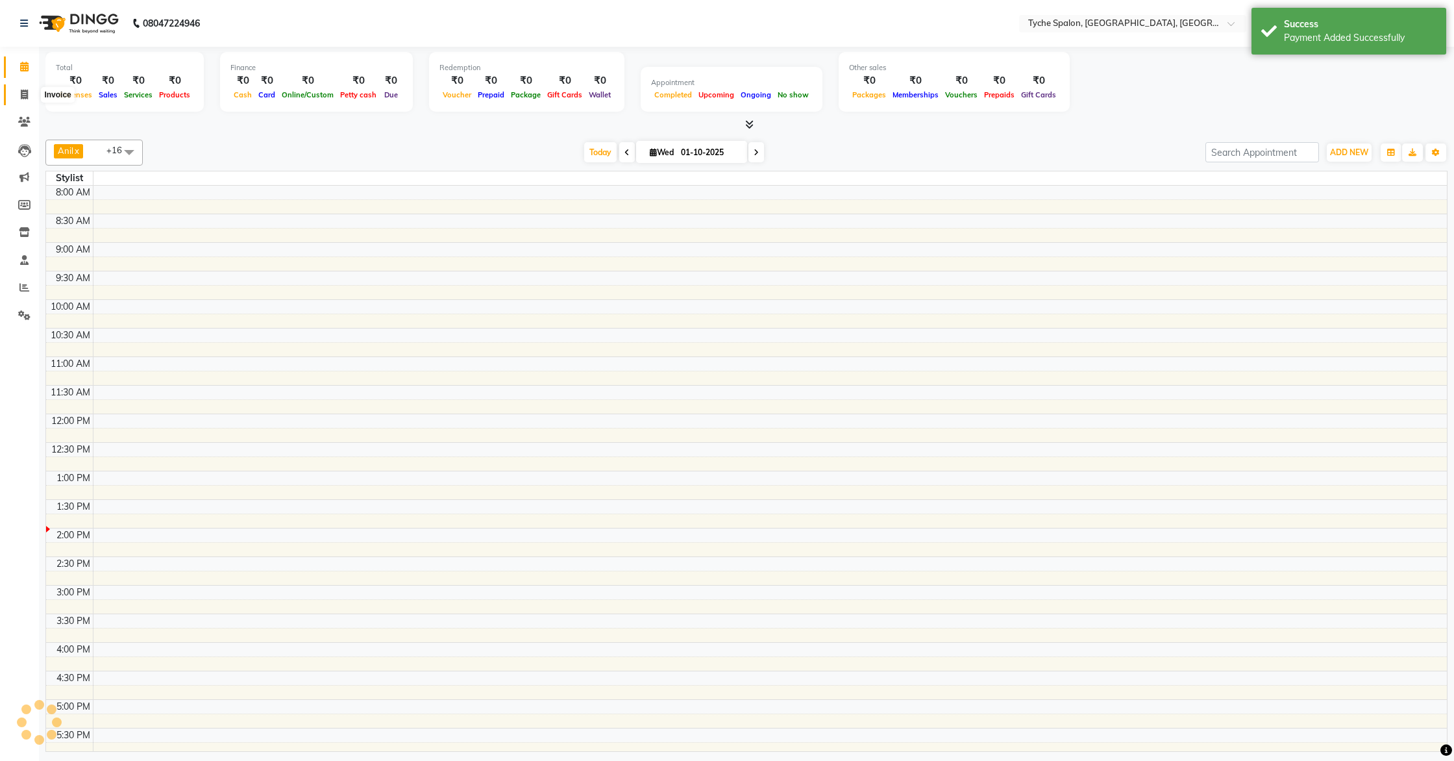
click at [25, 95] on icon at bounding box center [24, 95] width 7 height 10
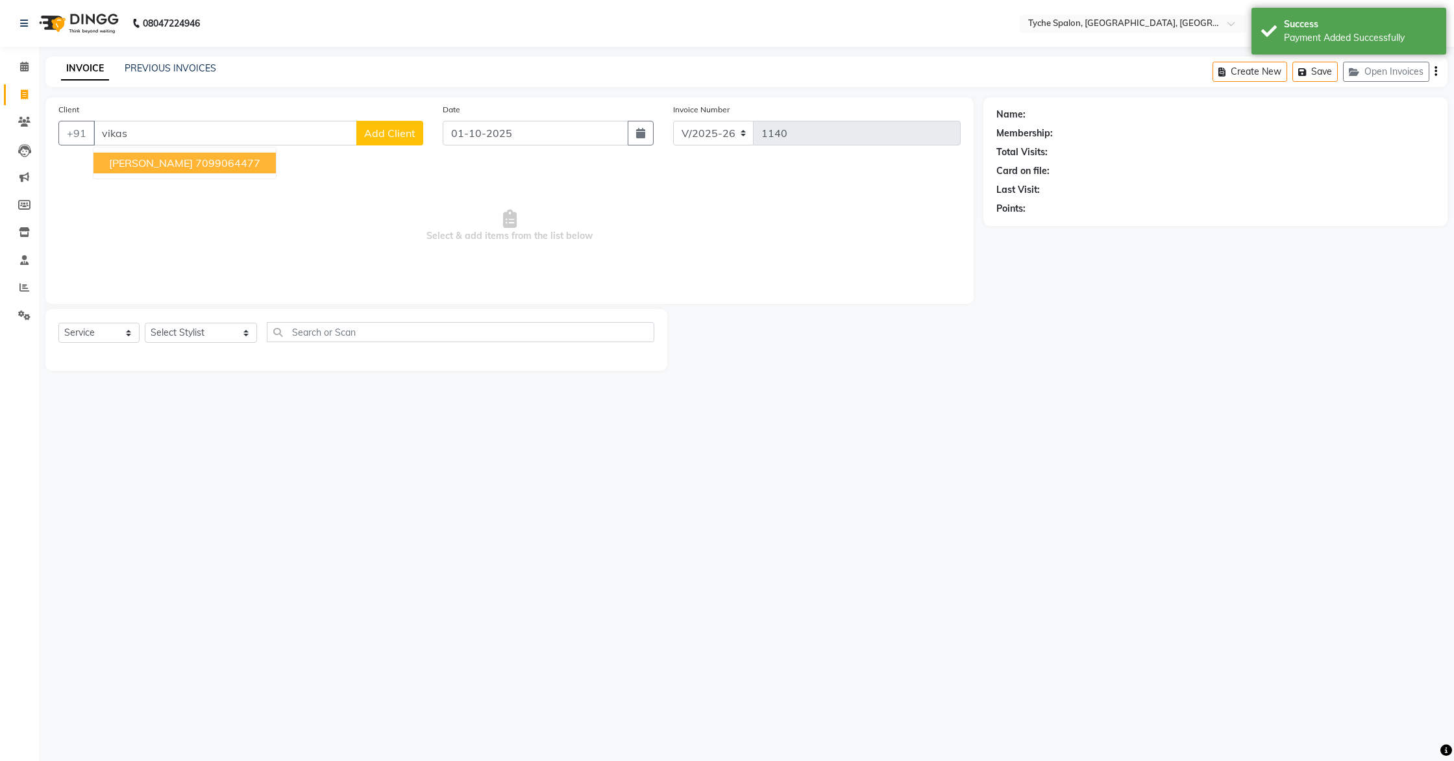
click at [195, 164] on ngb-highlight "7099064477" at bounding box center [227, 162] width 65 height 13
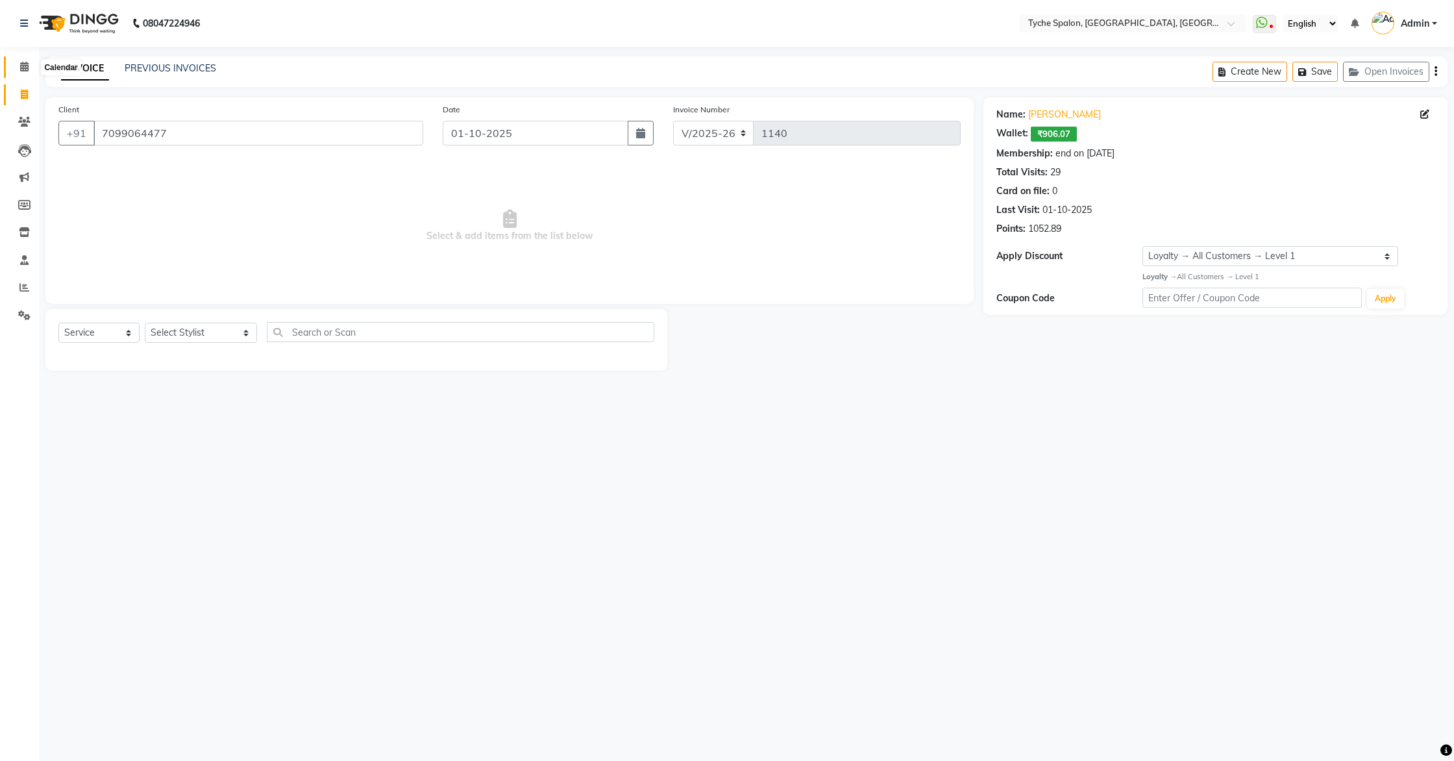
click at [21, 69] on icon at bounding box center [24, 67] width 8 height 10
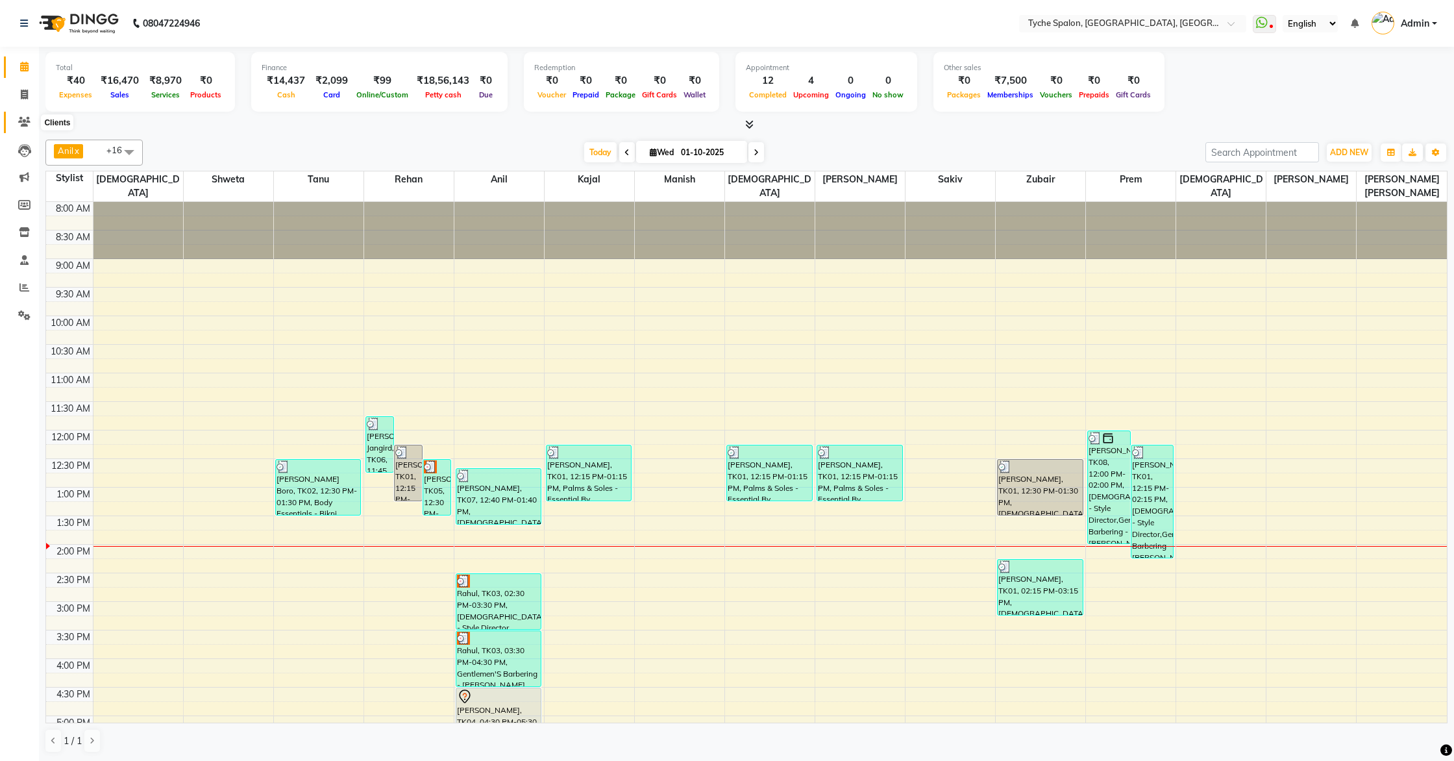
click at [27, 119] on icon at bounding box center [24, 122] width 12 height 10
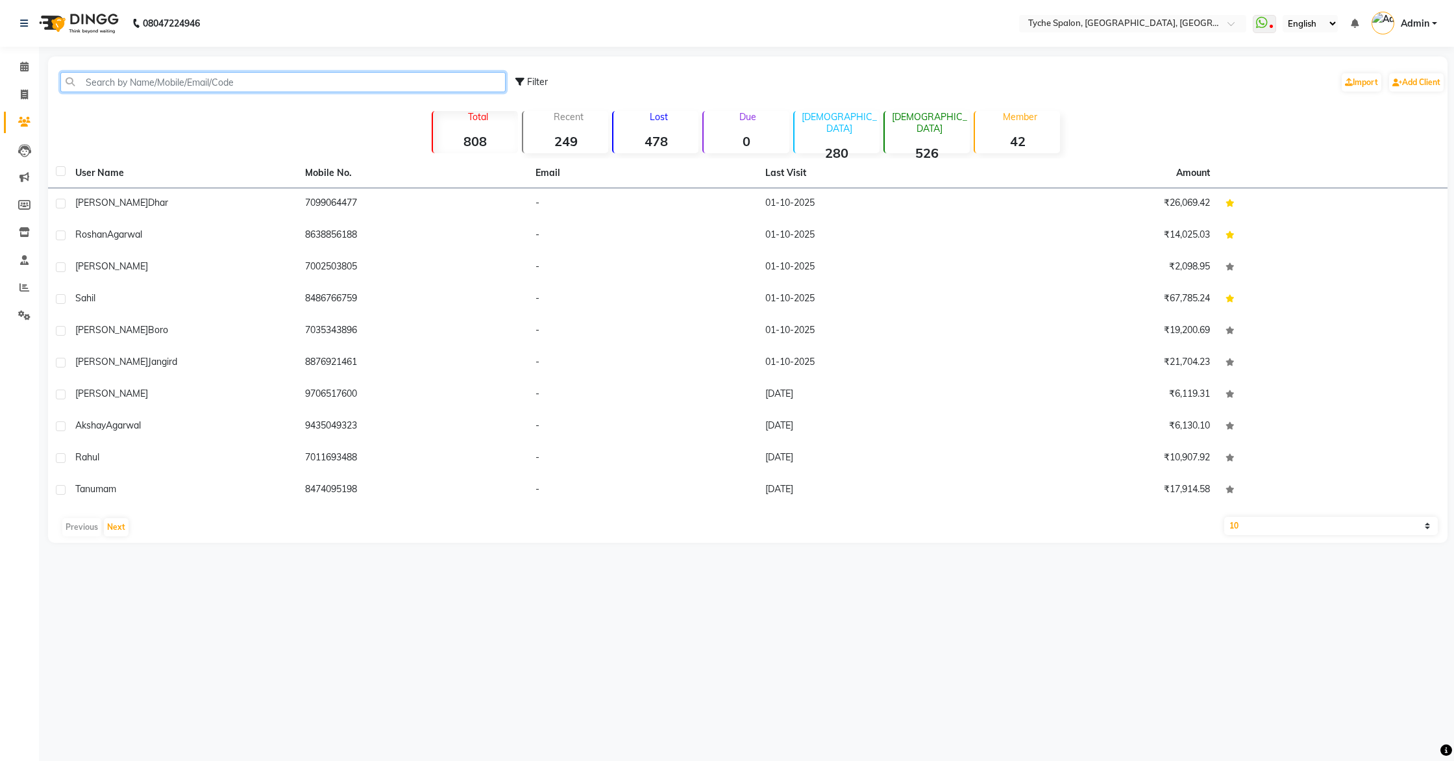
click at [102, 81] on input "text" at bounding box center [282, 82] width 445 height 20
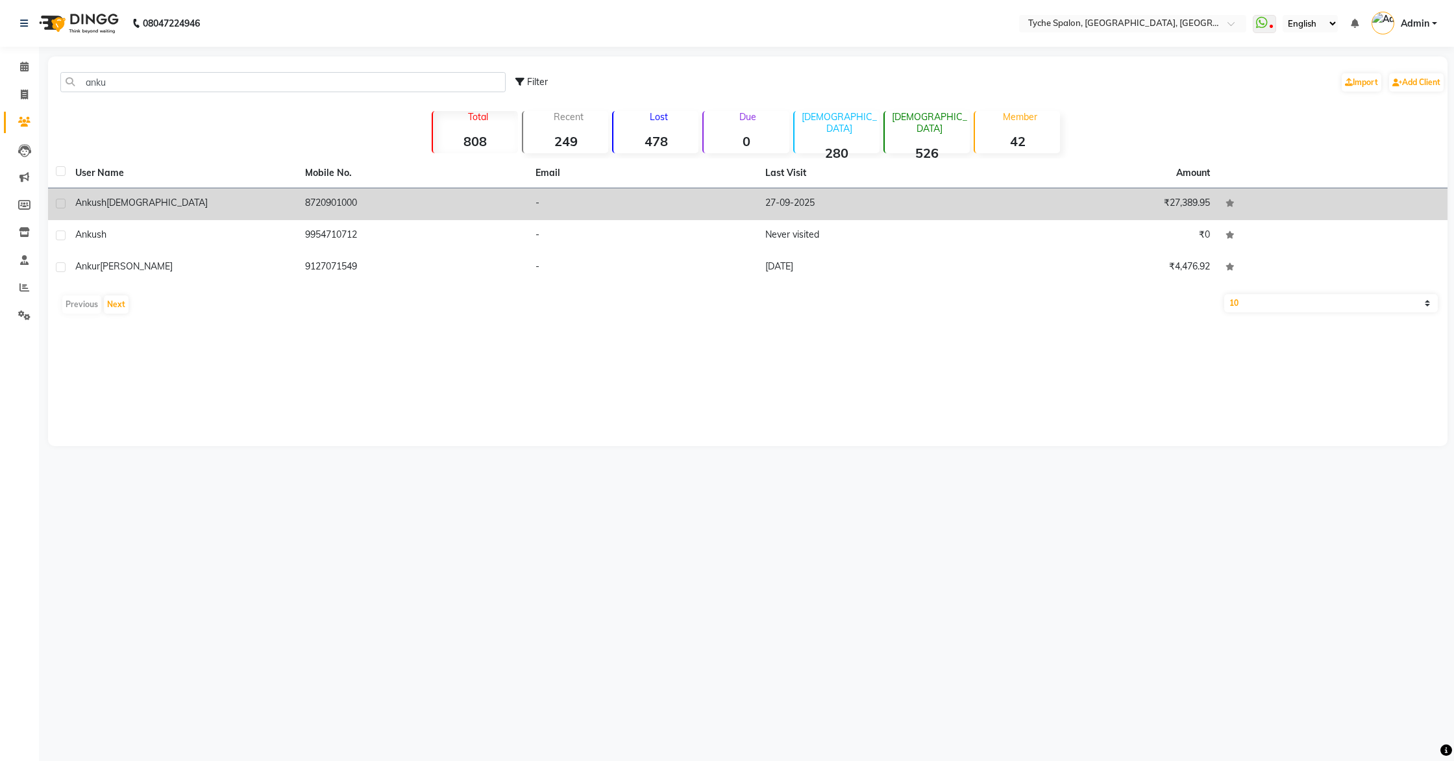
click at [112, 200] on span "Jain" at bounding box center [156, 203] width 101 height 12
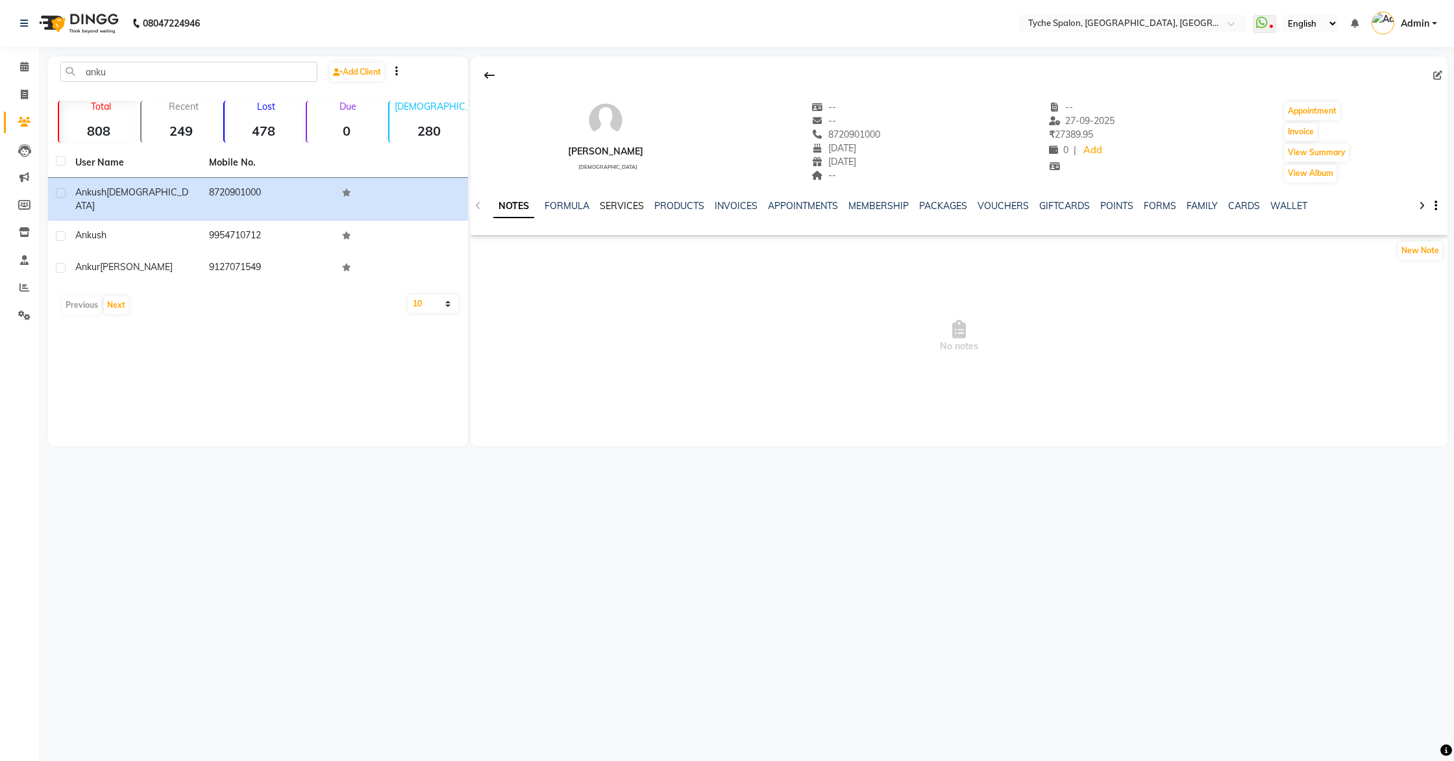
click at [616, 205] on link "SERVICES" at bounding box center [622, 206] width 44 height 12
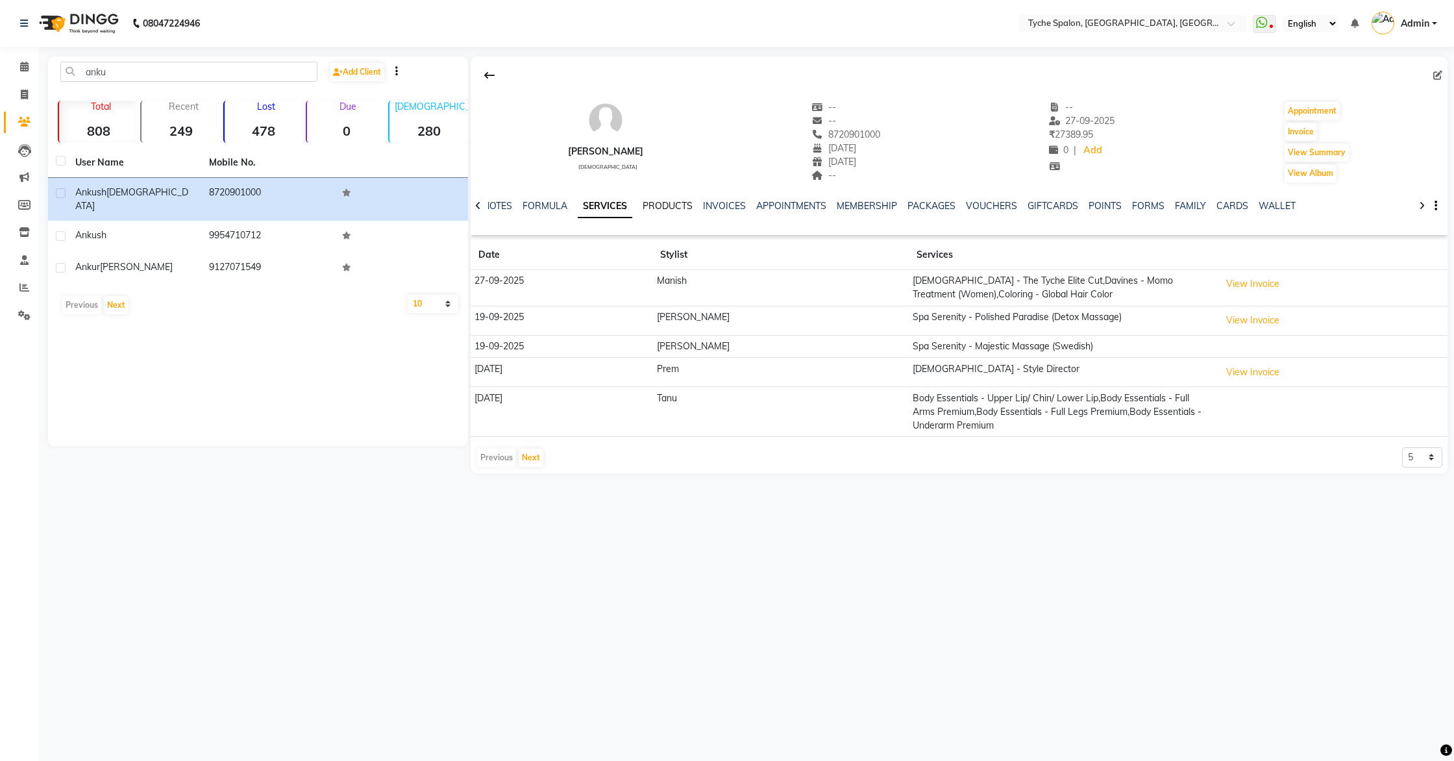
click at [674, 208] on link "PRODUCTS" at bounding box center [668, 206] width 50 height 12
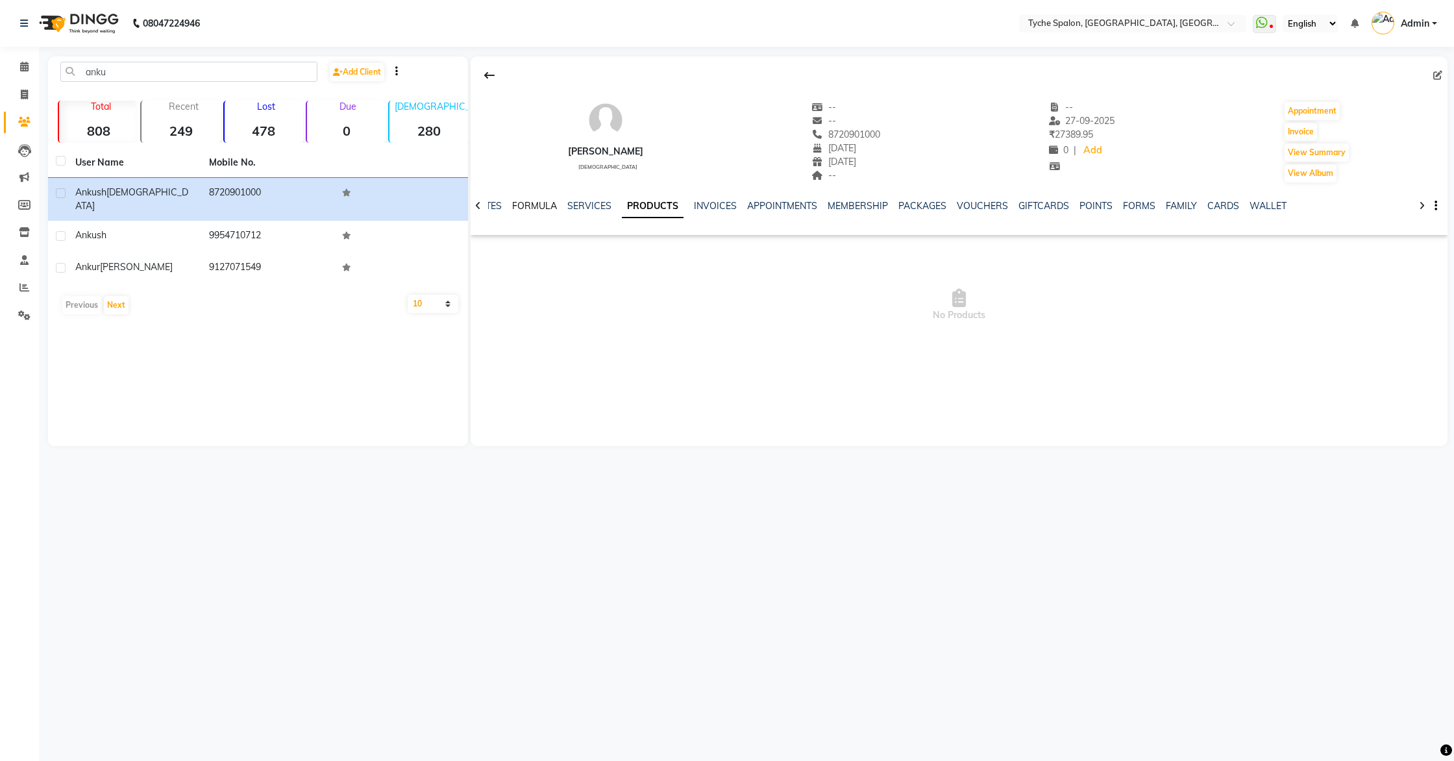
click at [525, 207] on link "FORMULA" at bounding box center [534, 206] width 45 height 12
click at [512, 207] on link "NOTES" at bounding box center [507, 206] width 29 height 12
click at [564, 206] on link "FORMULA" at bounding box center [567, 206] width 45 height 12
click at [621, 206] on link "SERVICES" at bounding box center [621, 206] width 44 height 12
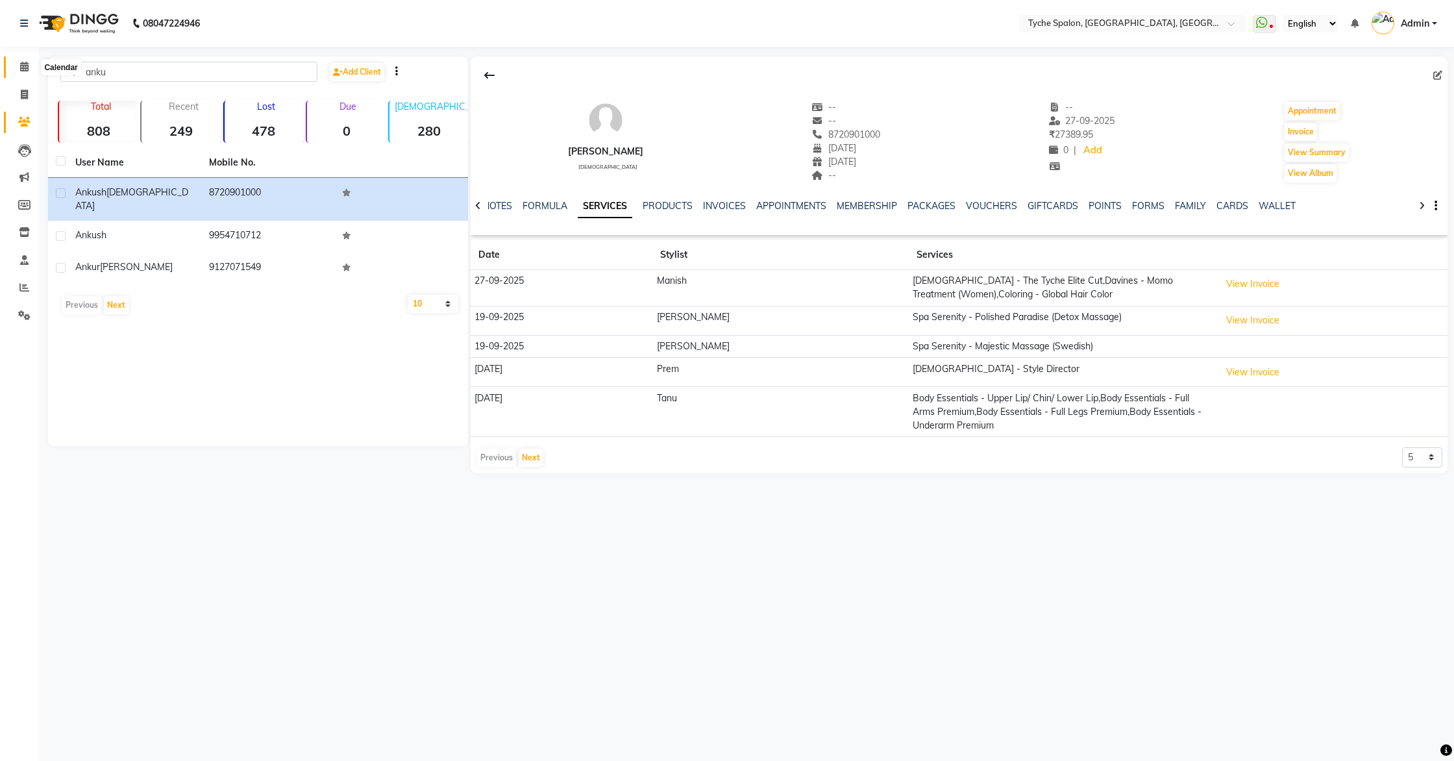
click at [27, 69] on icon at bounding box center [24, 67] width 8 height 10
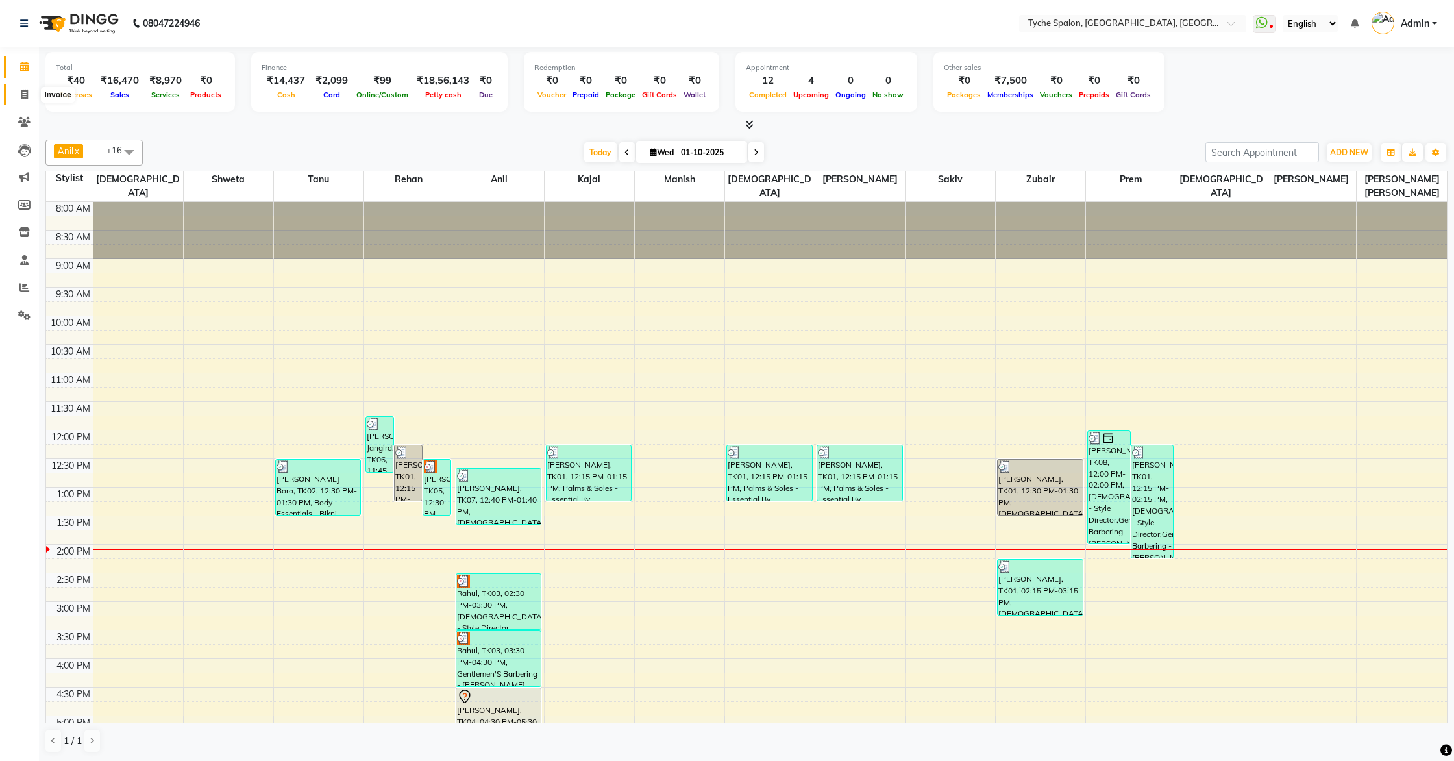
click at [21, 93] on icon at bounding box center [24, 95] width 7 height 10
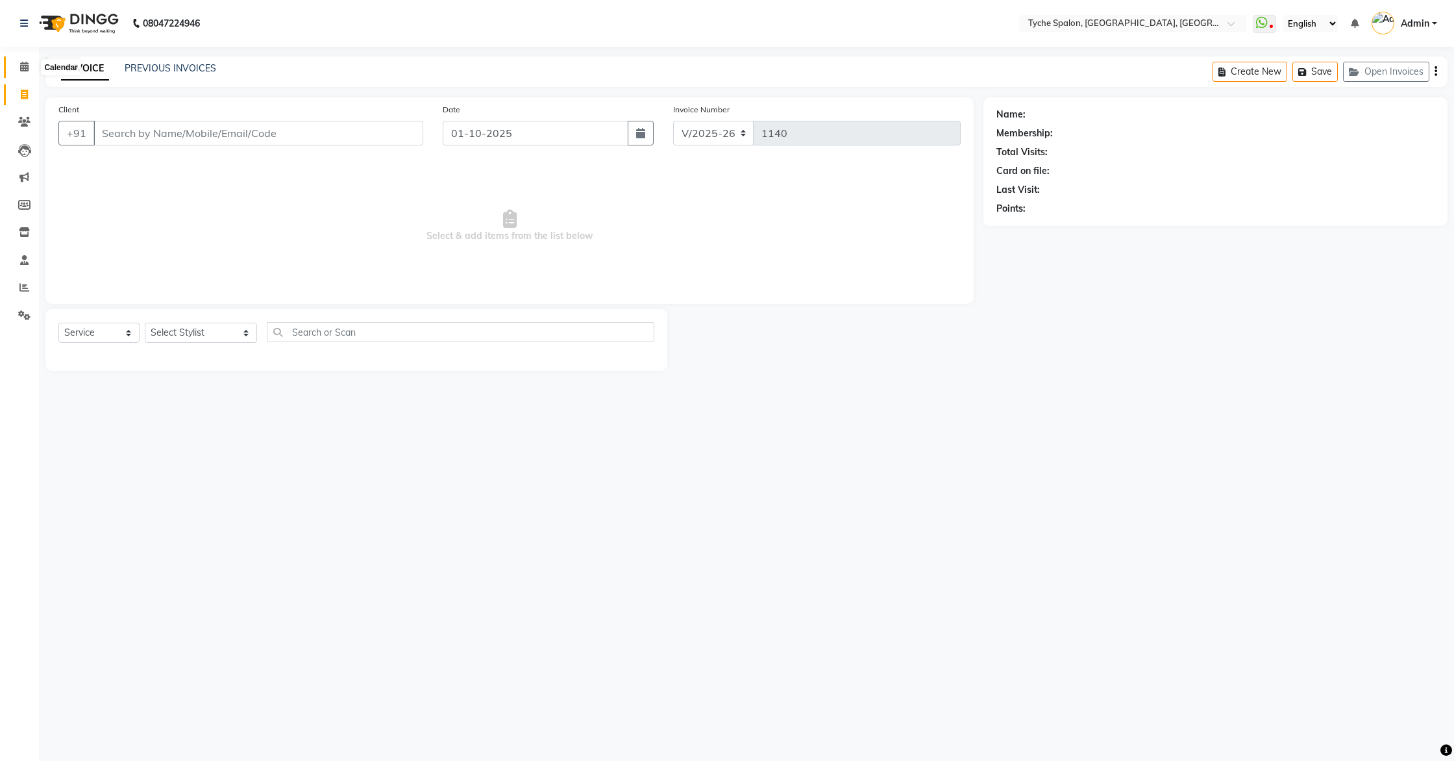
click at [25, 68] on icon at bounding box center [24, 67] width 8 height 10
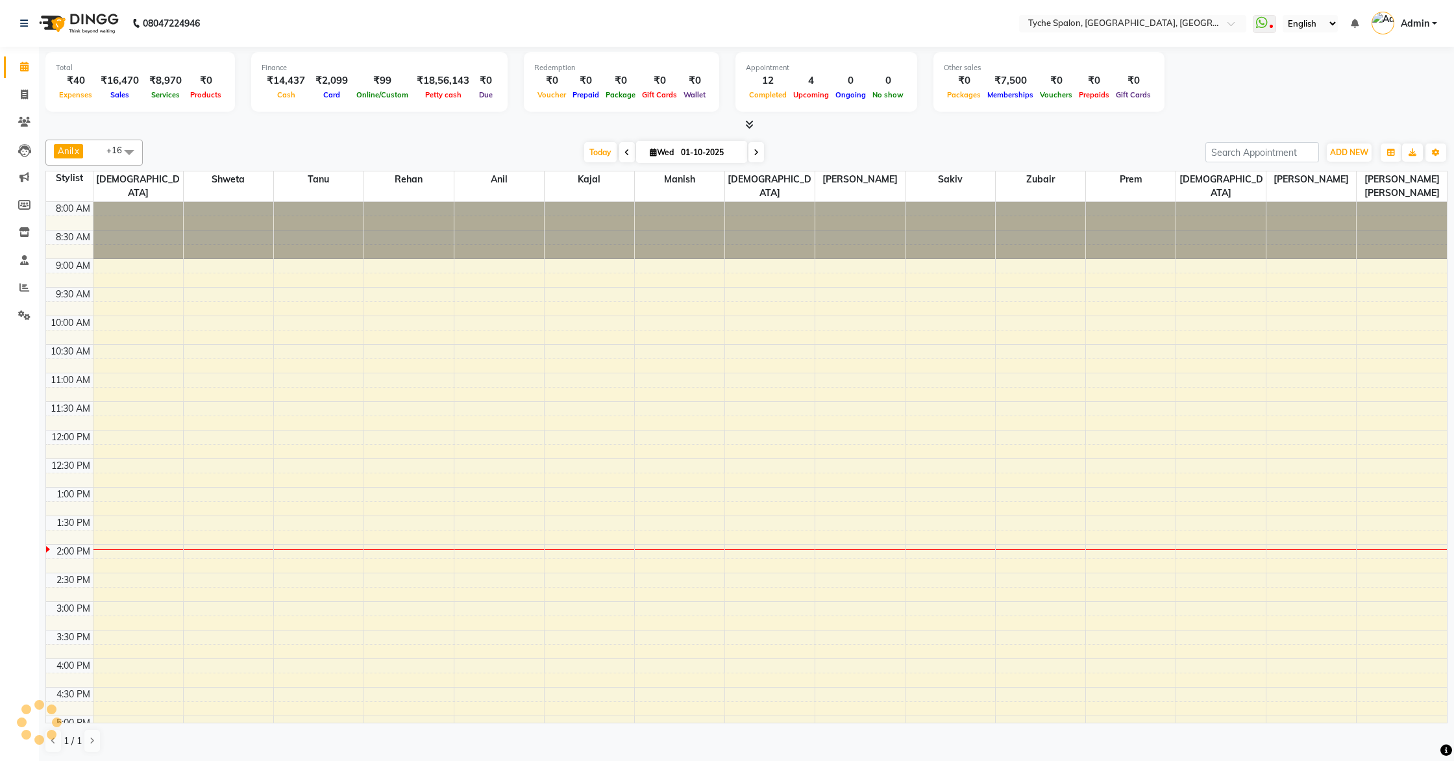
click at [510, 261] on div "8:00 AM 8:30 AM 9:00 AM 9:30 AM 10:00 AM 10:30 AM 11:00 AM 11:30 AM 12:00 PM 12…" at bounding box center [746, 573] width 1401 height 742
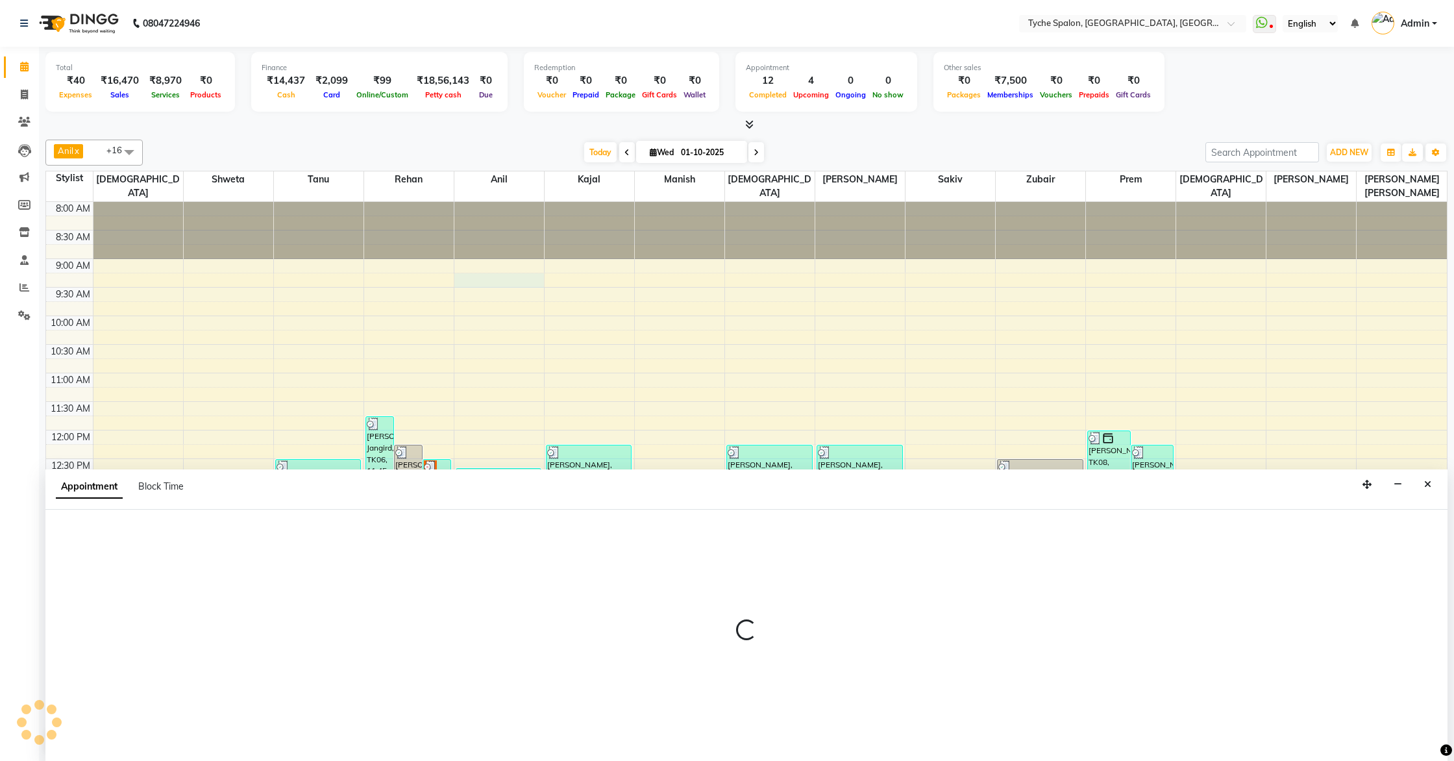
scroll to position [1, 0]
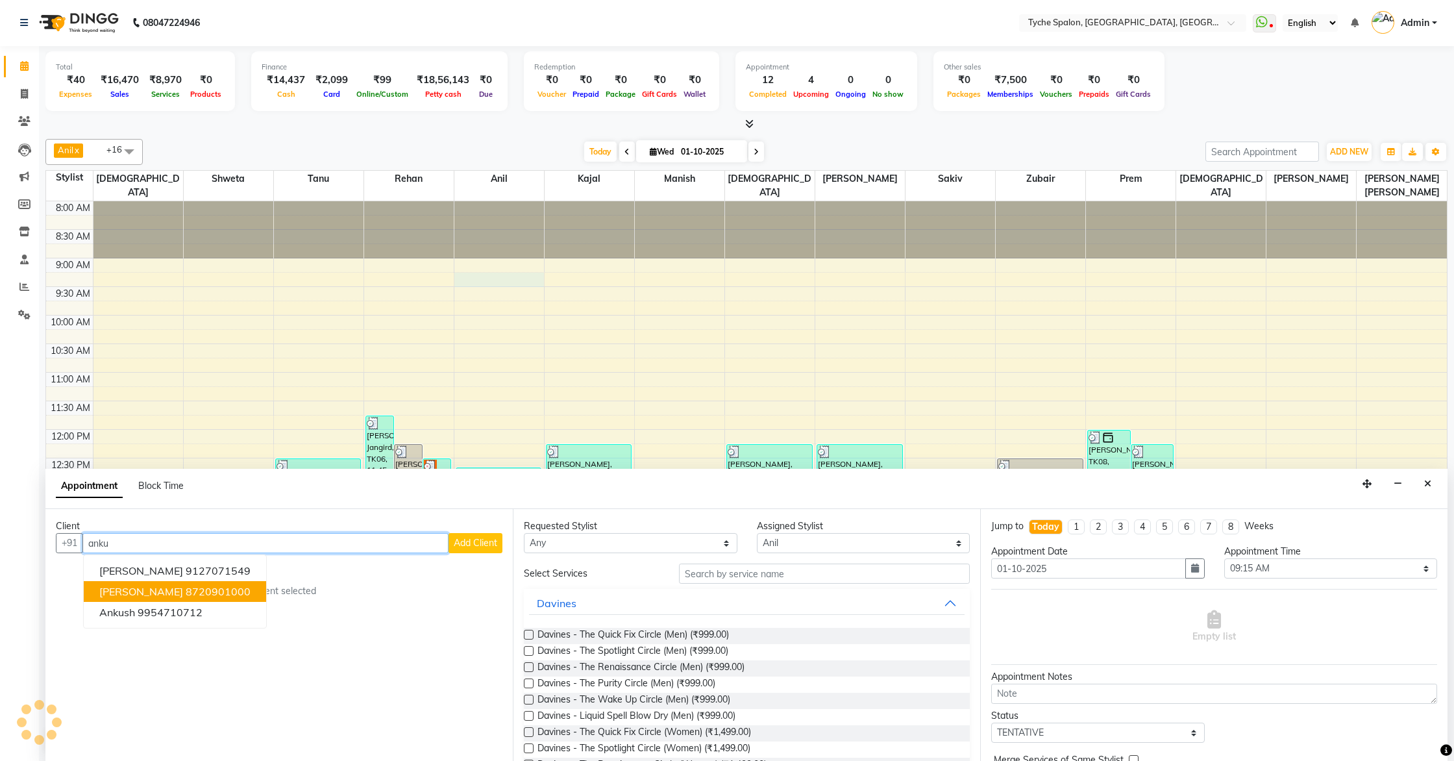
click at [186, 593] on ngb-highlight "8720901000" at bounding box center [218, 591] width 65 height 13
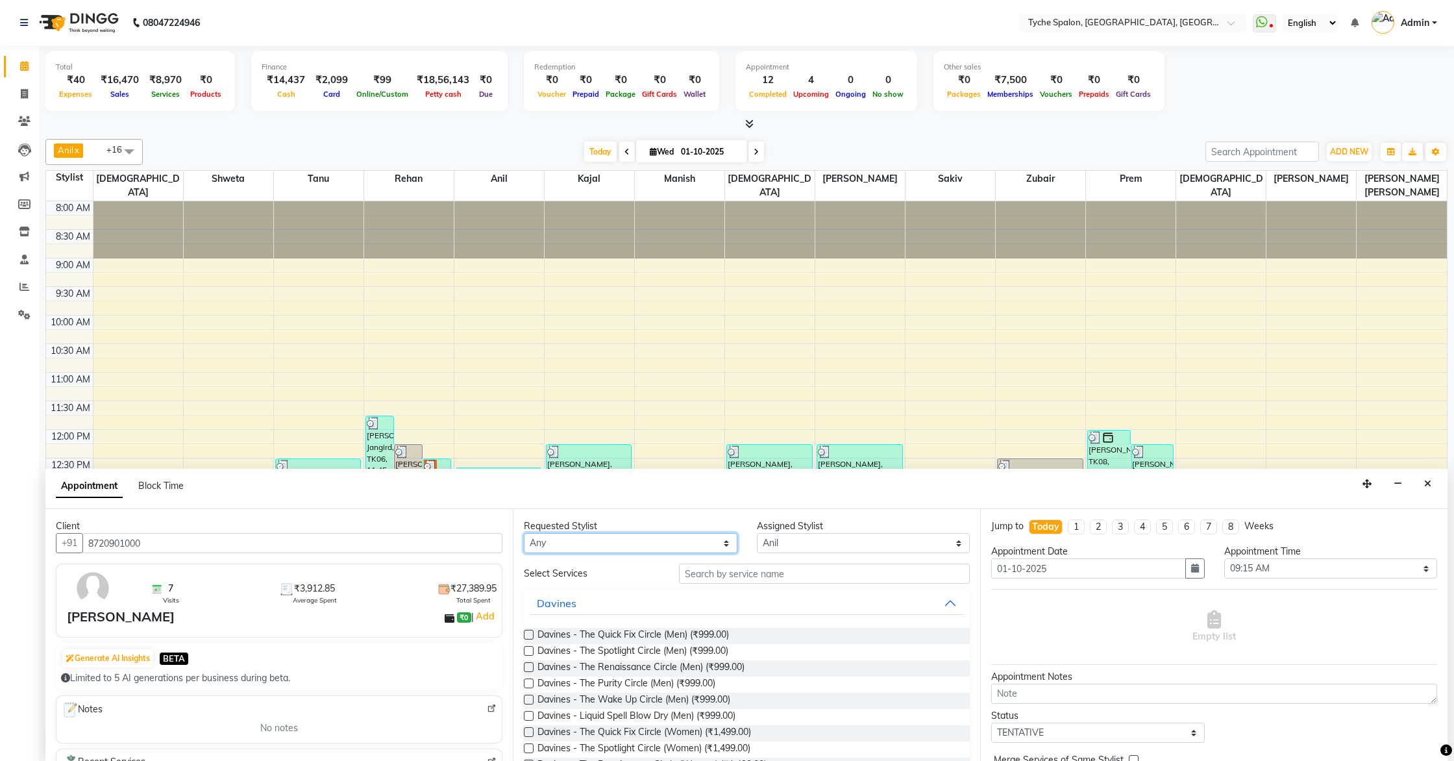
click at [645, 547] on select "Any Anil Anjali Devi Ishu Jenny Chophy Kajal Liza Manish Prabhjot Prem Rehan Sa…" at bounding box center [631, 543] width 214 height 20
click at [524, 533] on select "Any Anil Anjali Devi Ishu Jenny Chophy Kajal Liza Manish Prabhjot Prem Rehan Sa…" at bounding box center [631, 543] width 214 height 20
click at [727, 577] on input "text" at bounding box center [824, 574] width 291 height 20
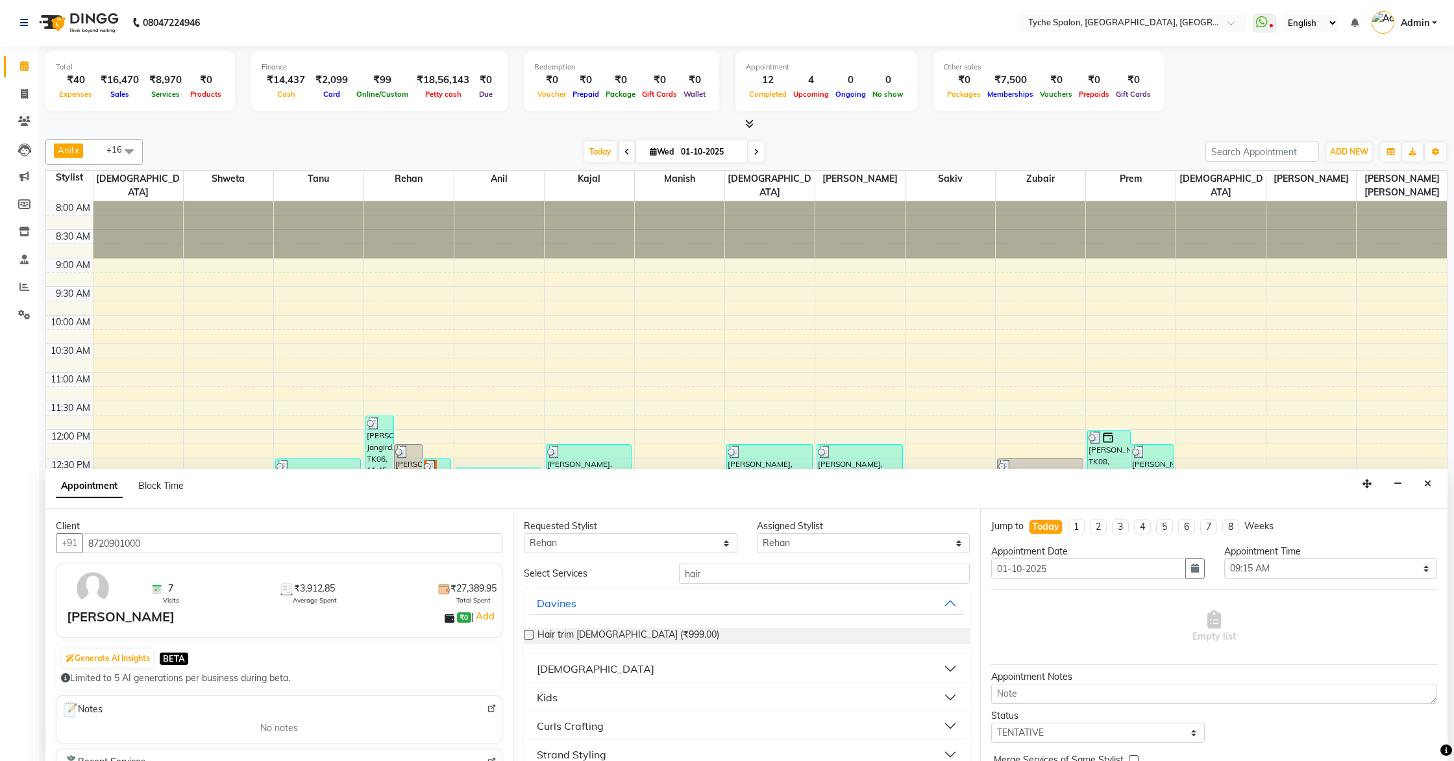
click at [531, 634] on label at bounding box center [529, 635] width 10 height 10
click at [531, 634] on input "checkbox" at bounding box center [528, 636] width 8 height 8
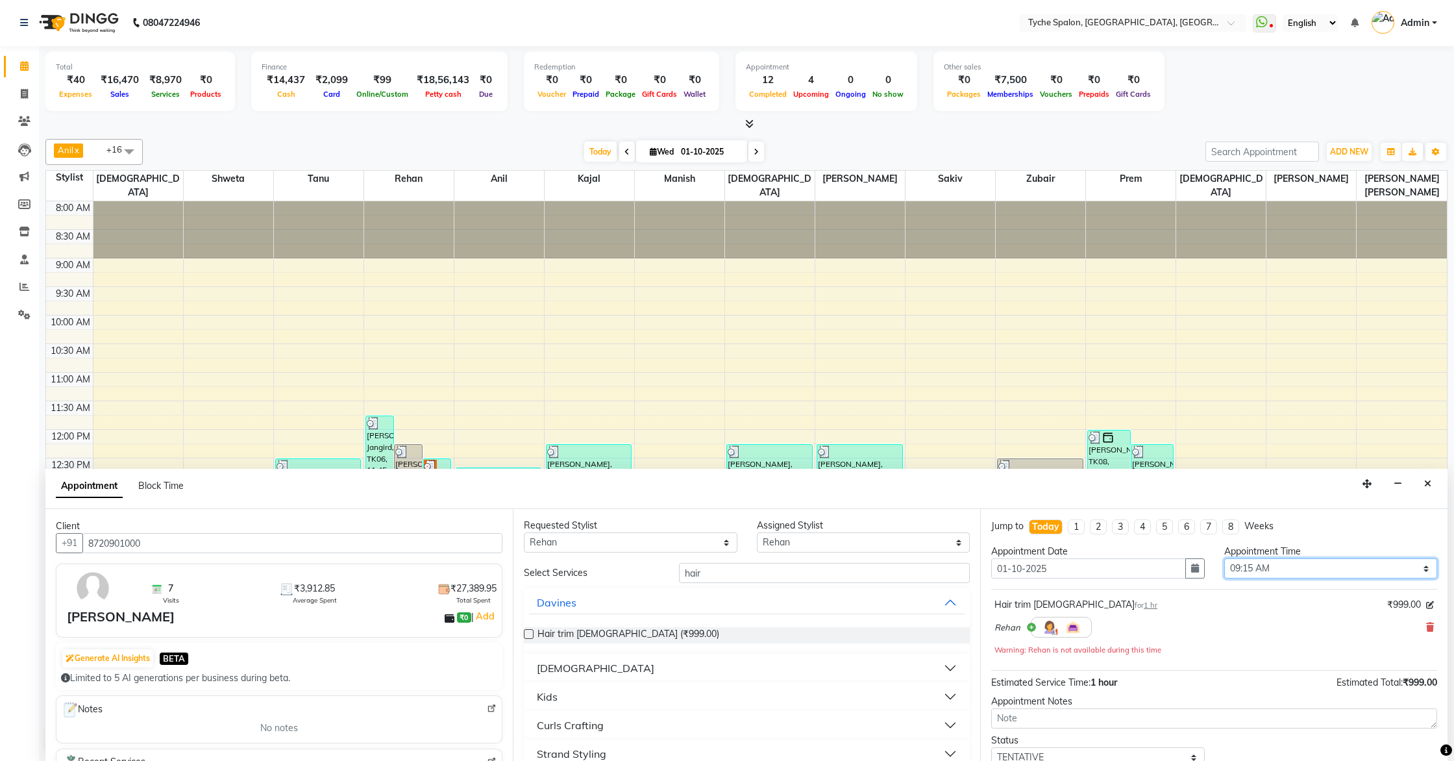
click at [1248, 562] on select "Select 09:00 AM 09:15 AM 09:30 AM 09:45 AM 10:00 AM 10:15 AM 10:30 AM 10:45 AM …" at bounding box center [1332, 568] width 214 height 20
click at [1225, 558] on select "Select 09:00 AM 09:15 AM 09:30 AM 09:45 AM 10:00 AM 10:15 AM 10:30 AM 10:45 AM …" at bounding box center [1332, 568] width 214 height 20
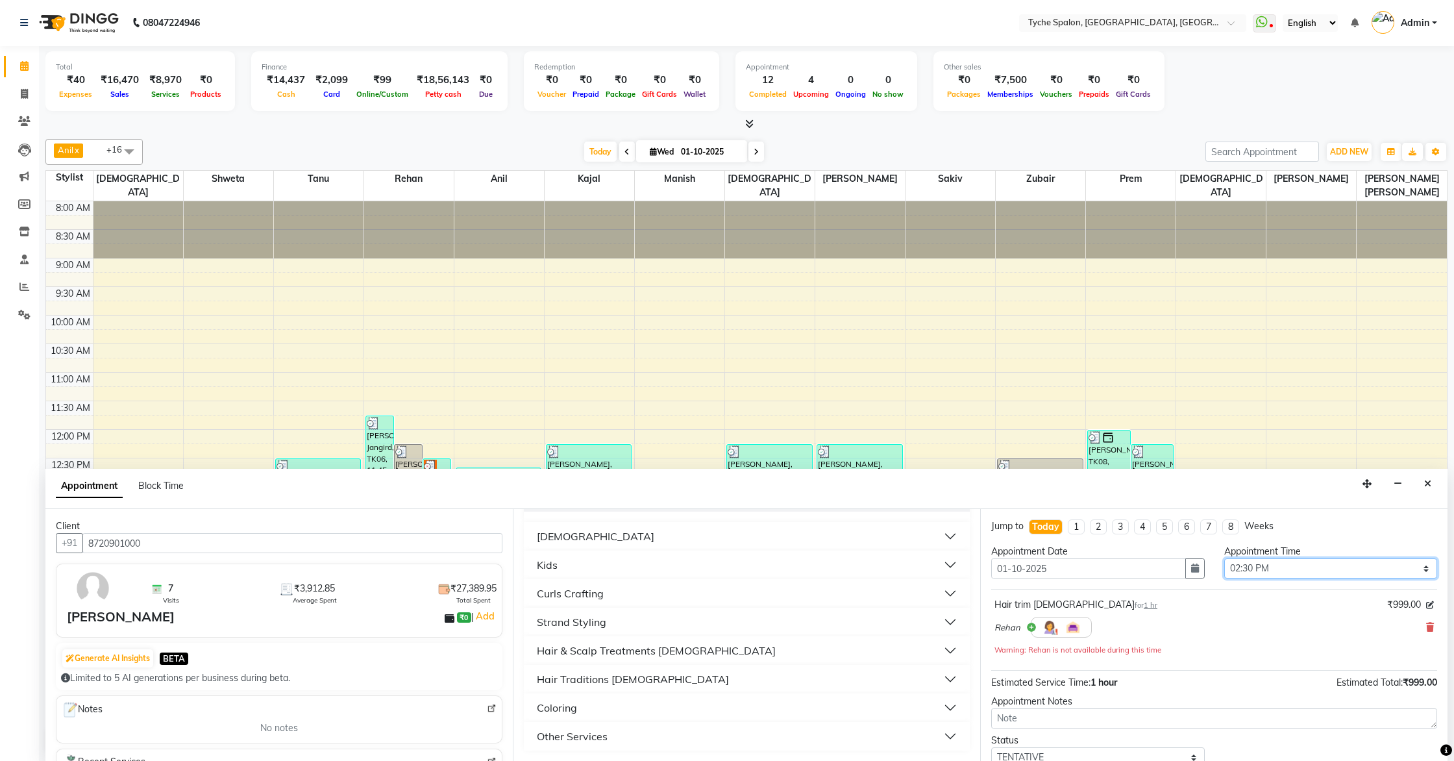
scroll to position [88, 0]
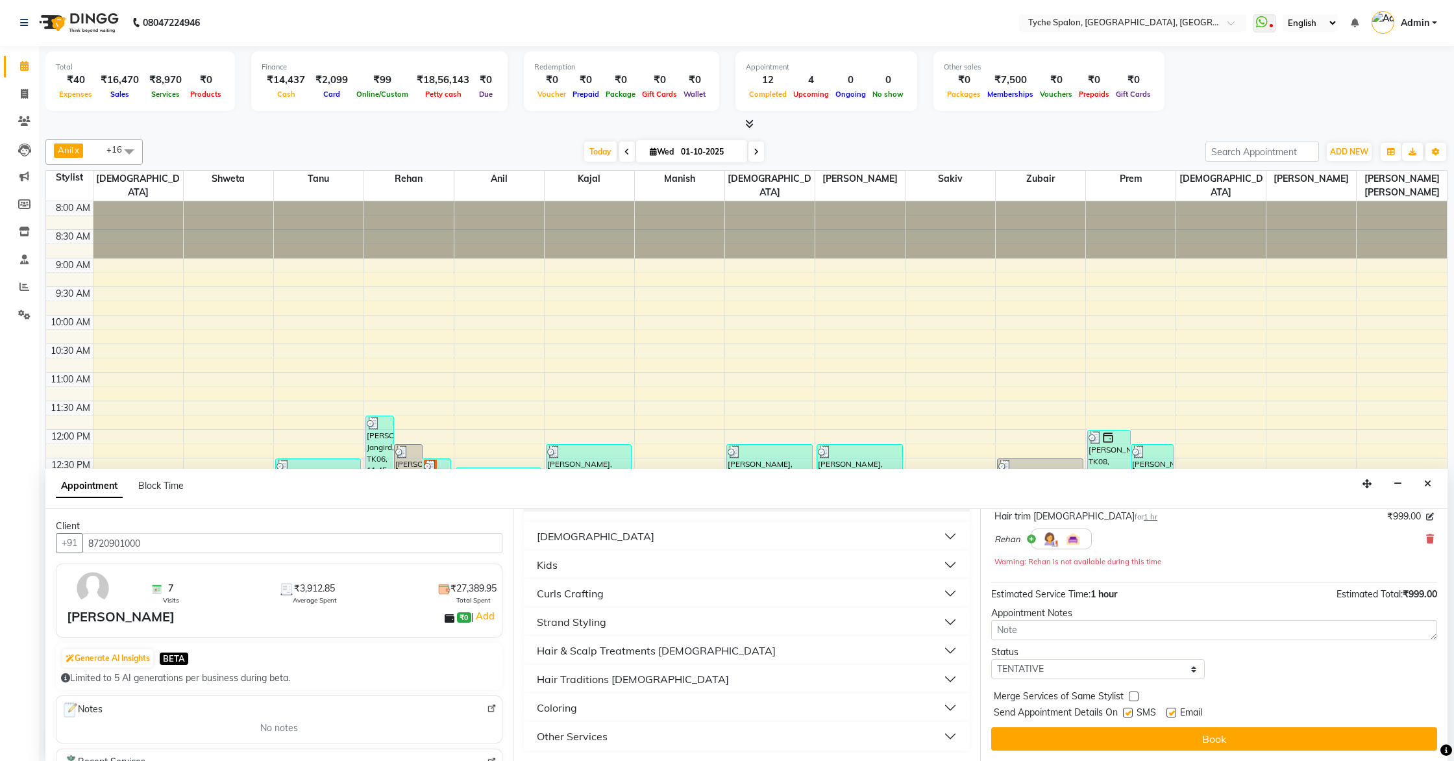
click at [1217, 690] on button "Book" at bounding box center [1214, 738] width 446 height 23
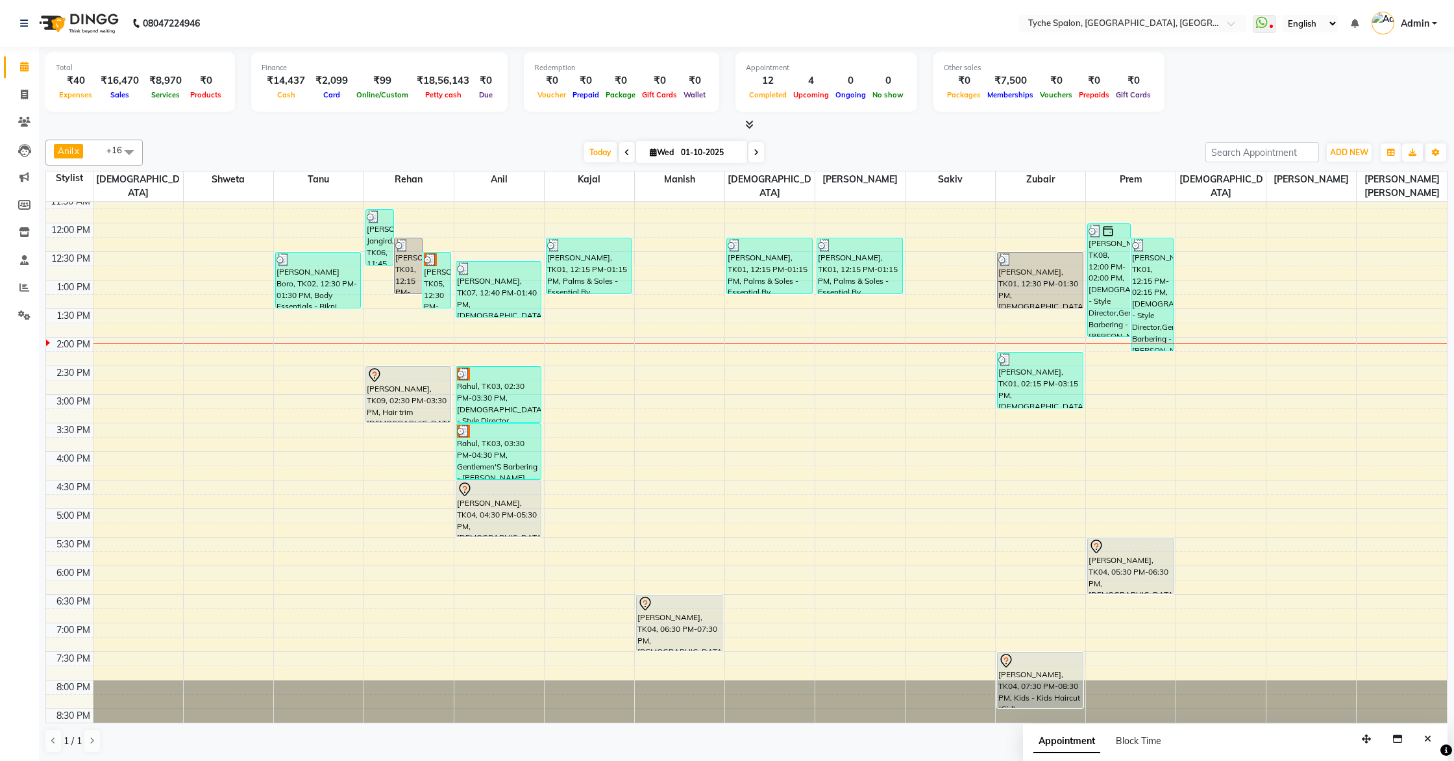
scroll to position [1, 0]
click at [31, 94] on span at bounding box center [24, 94] width 23 height 15
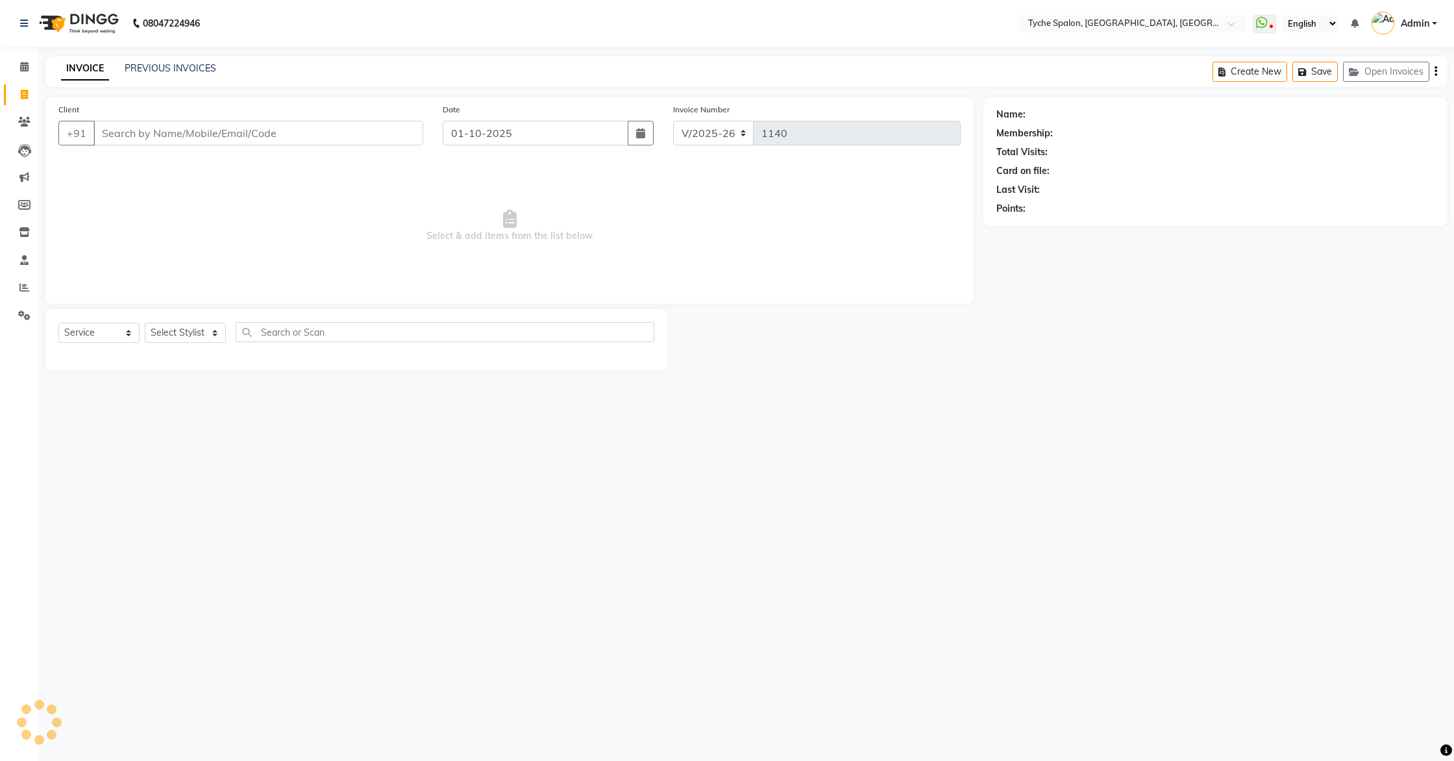
click at [157, 137] on input "Client" at bounding box center [258, 133] width 330 height 25
click at [369, 131] on span "Add Client" at bounding box center [389, 133] width 51 height 13
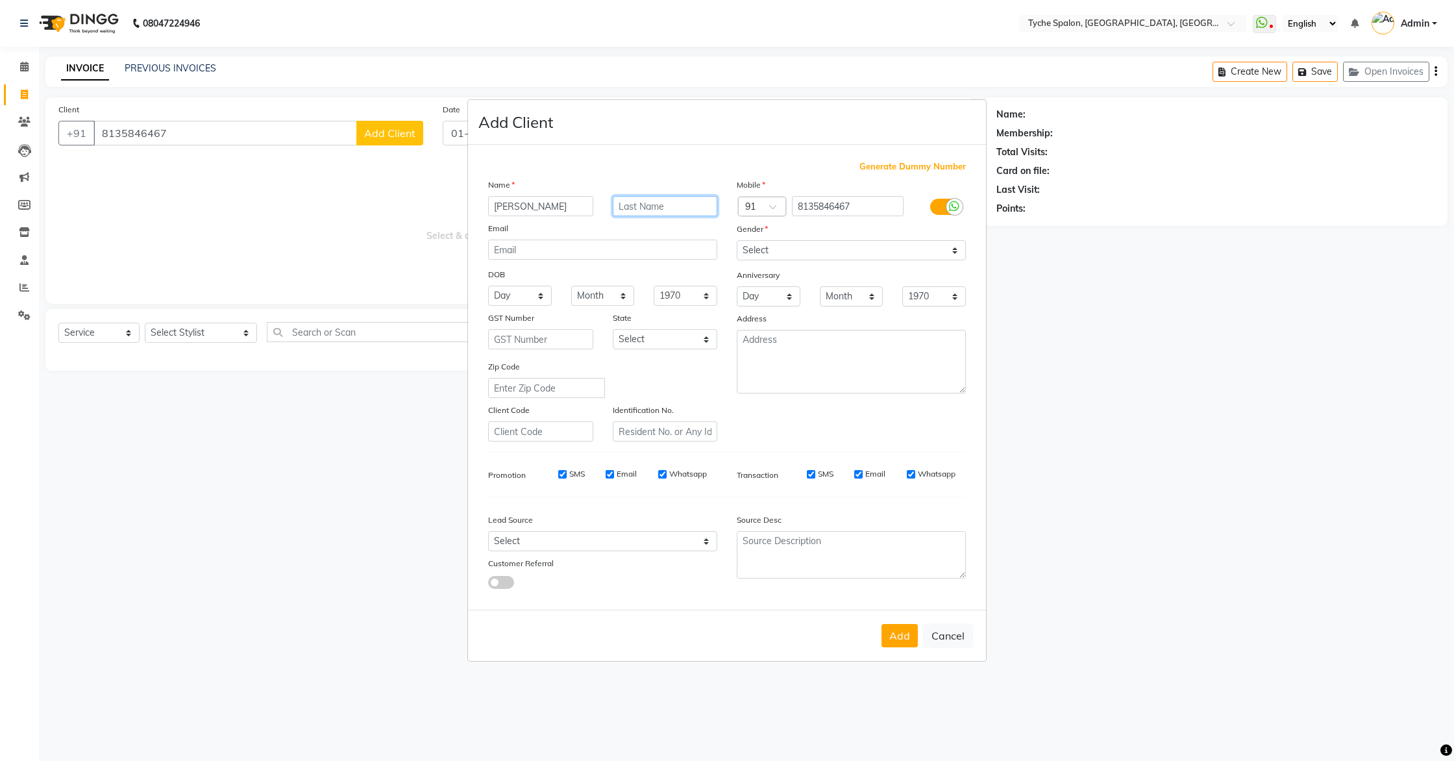
click at [643, 205] on input "text" at bounding box center [665, 206] width 105 height 20
click at [834, 247] on select "Select Male Female Other Prefer Not To Say" at bounding box center [851, 250] width 229 height 20
click at [737, 240] on select "Select Male Female Other Prefer Not To Say" at bounding box center [851, 250] width 229 height 20
click at [908, 636] on button "Add" at bounding box center [900, 635] width 36 height 23
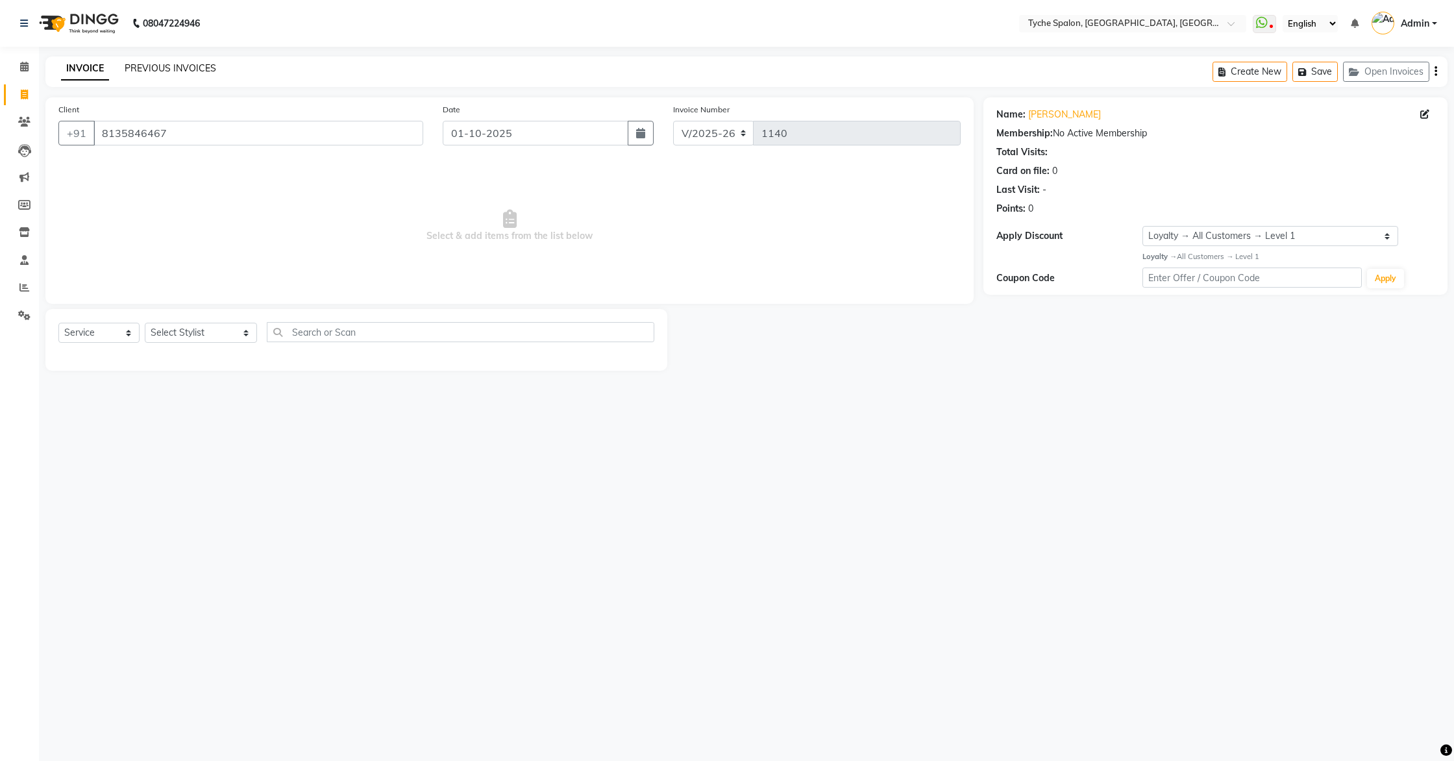
click at [152, 66] on link "PREVIOUS INVOICES" at bounding box center [171, 68] width 92 height 12
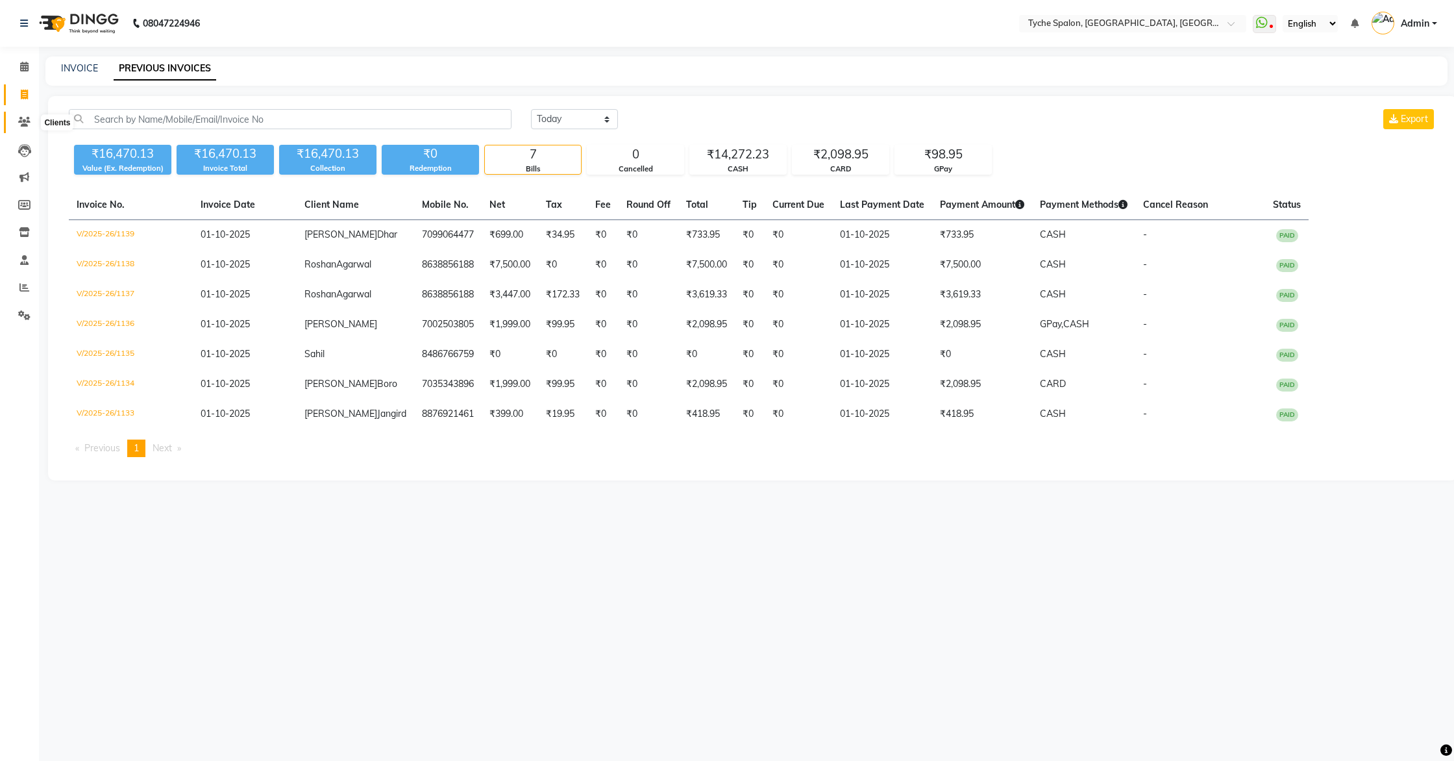
click at [25, 115] on span at bounding box center [24, 122] width 23 height 15
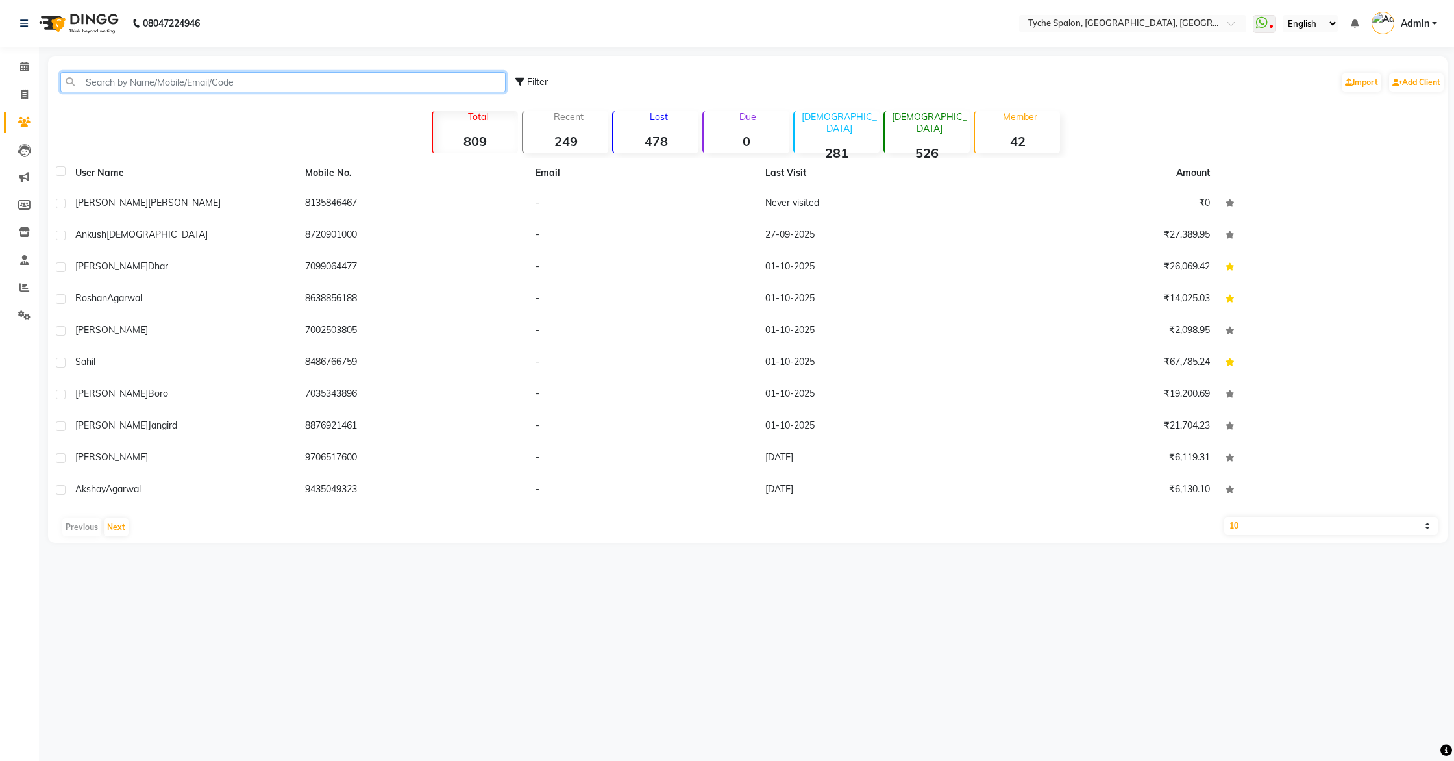
click at [113, 82] on input "text" at bounding box center [282, 82] width 445 height 20
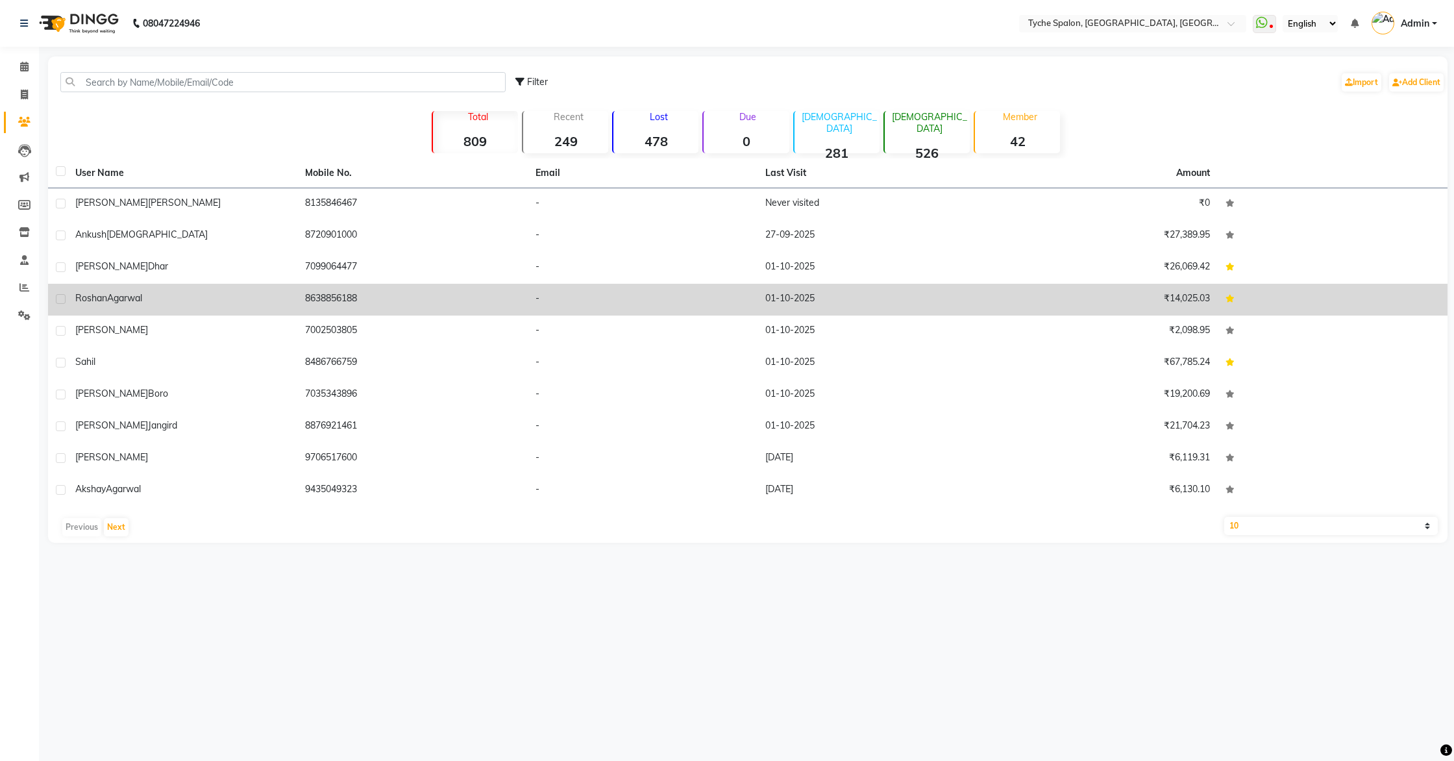
click at [192, 296] on div "Roshan Agarwal" at bounding box center [182, 299] width 214 height 14
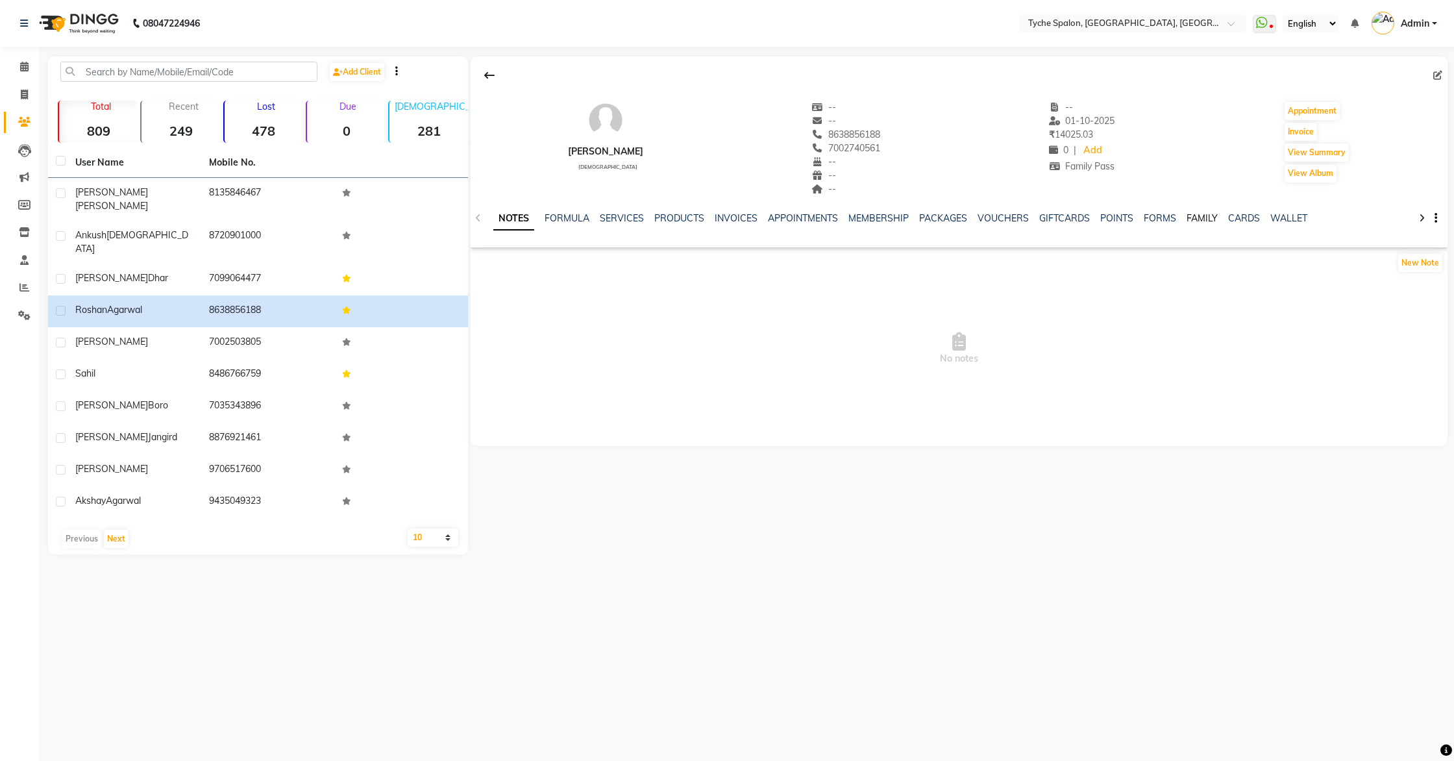
click at [1191, 221] on link "FAMILY" at bounding box center [1202, 218] width 31 height 12
click at [684, 266] on input "text" at bounding box center [837, 268] width 712 height 20
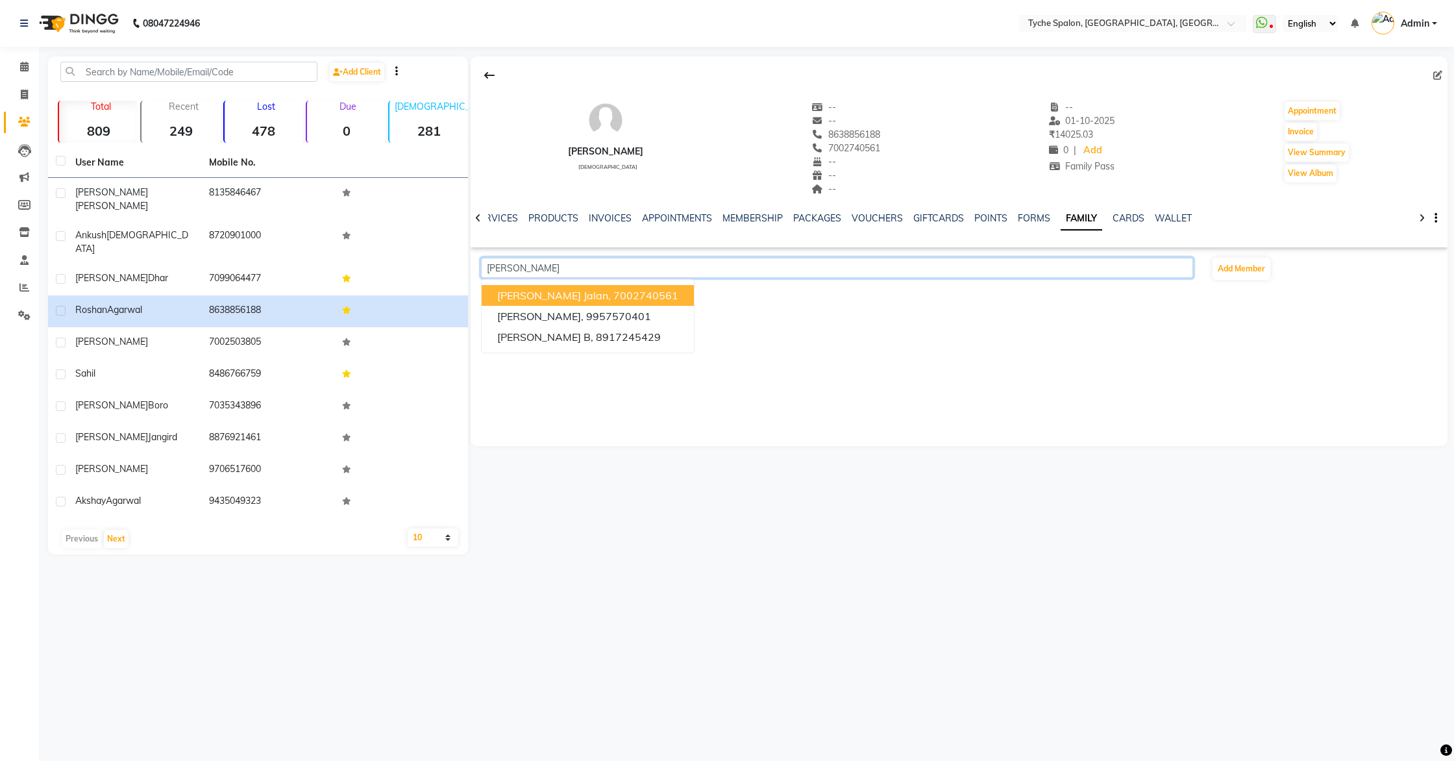
click at [623, 294] on ngb-highlight "7002740561" at bounding box center [646, 295] width 65 height 13
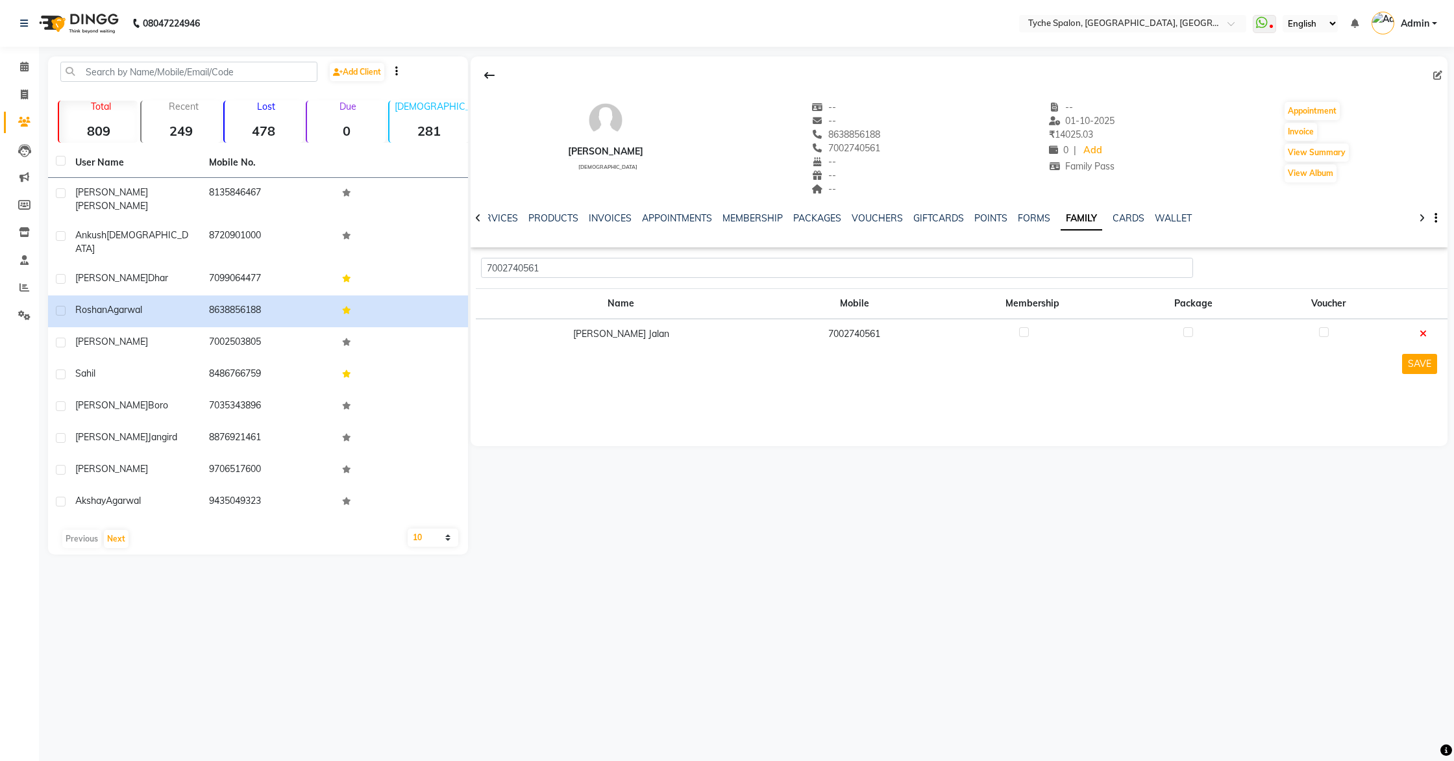
click at [1019, 331] on label at bounding box center [1024, 332] width 10 height 10
click at [1019, 331] on input "checkbox" at bounding box center [1023, 333] width 8 height 8
click at [1410, 360] on button "SAVE" at bounding box center [1419, 364] width 35 height 20
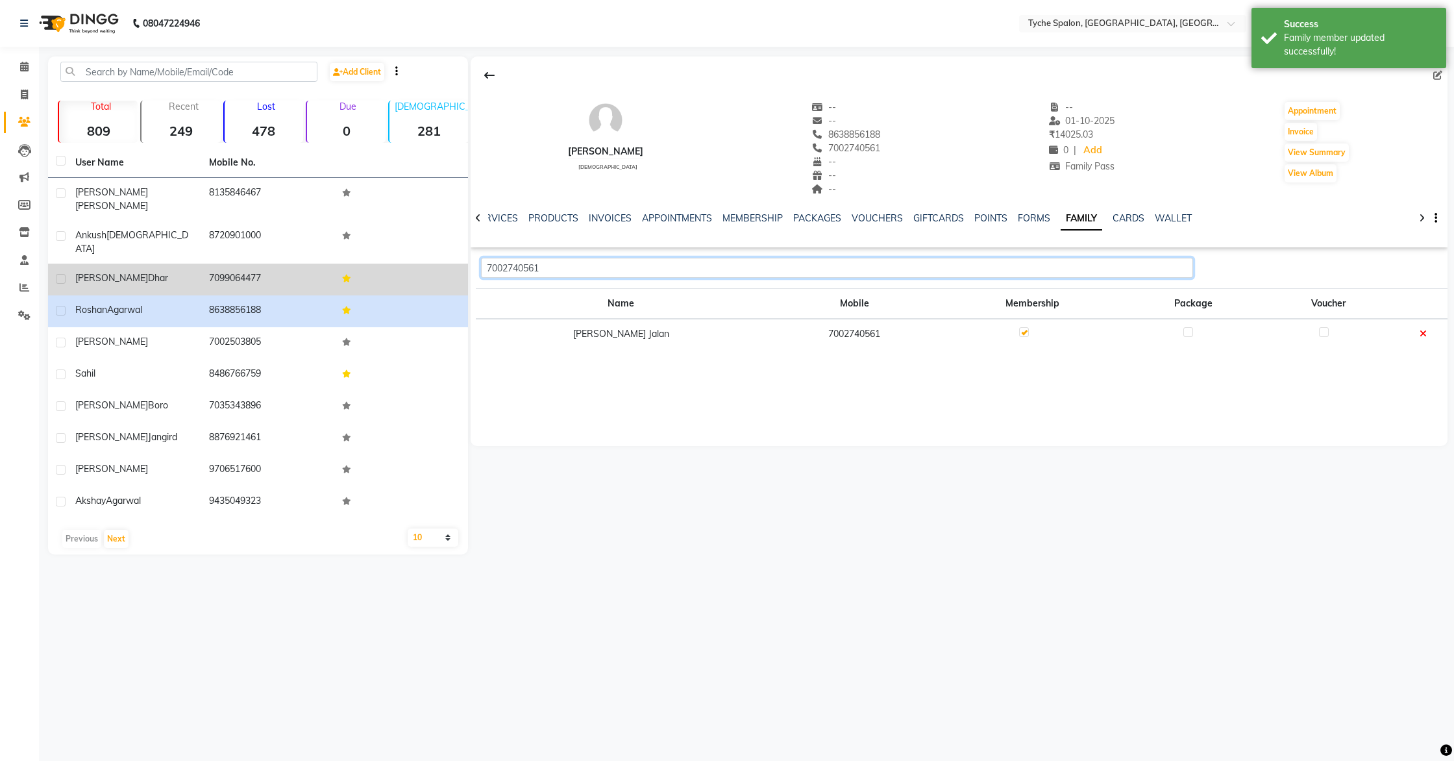
drag, startPoint x: 606, startPoint y: 269, endPoint x: 460, endPoint y: 266, distance: 146.8
click at [460, 266] on div "Add Client Total 809 Recent 249 Lost 478 Due 0 Male 281 Female 526 Member 42 Us…" at bounding box center [748, 305] width 1400 height 498
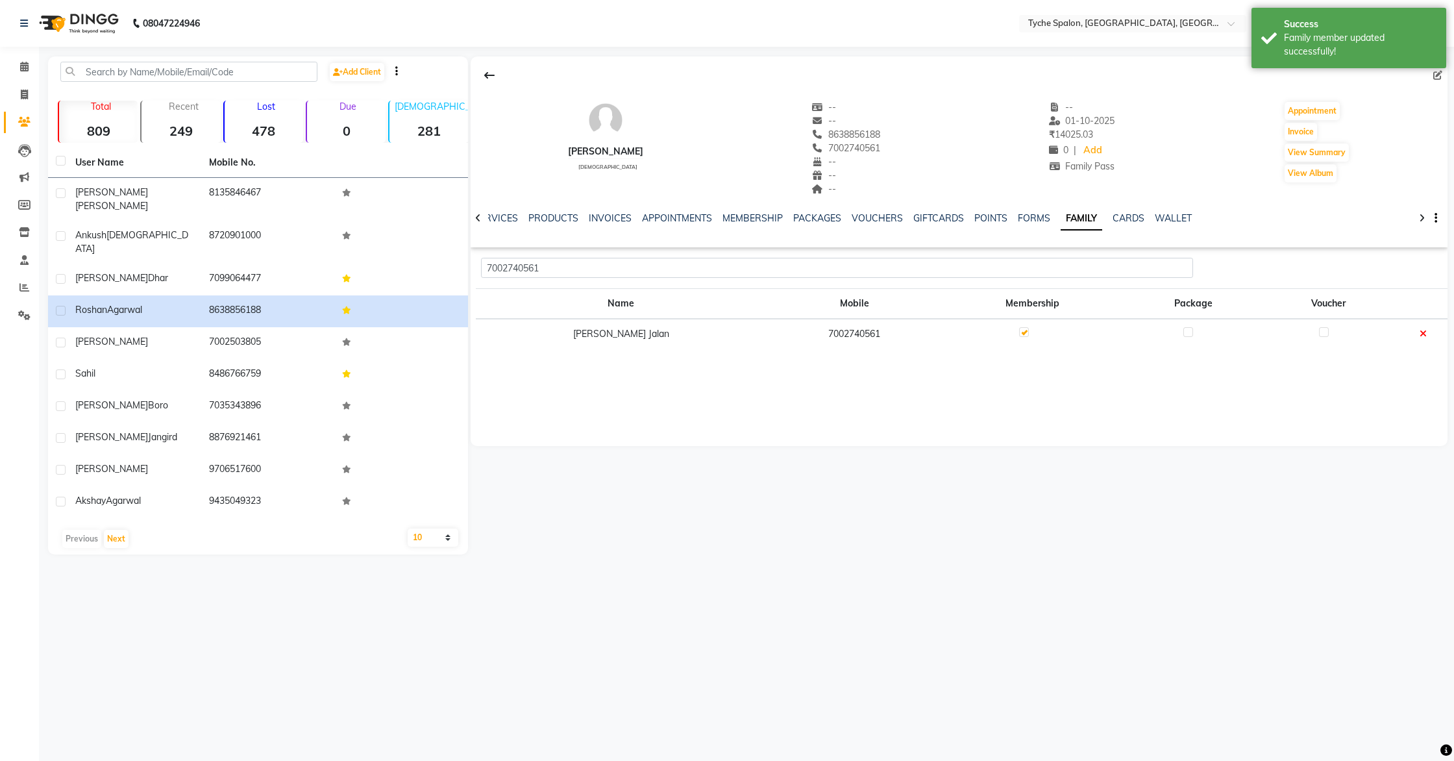
click at [1410, 336] on icon at bounding box center [1423, 333] width 7 height 9
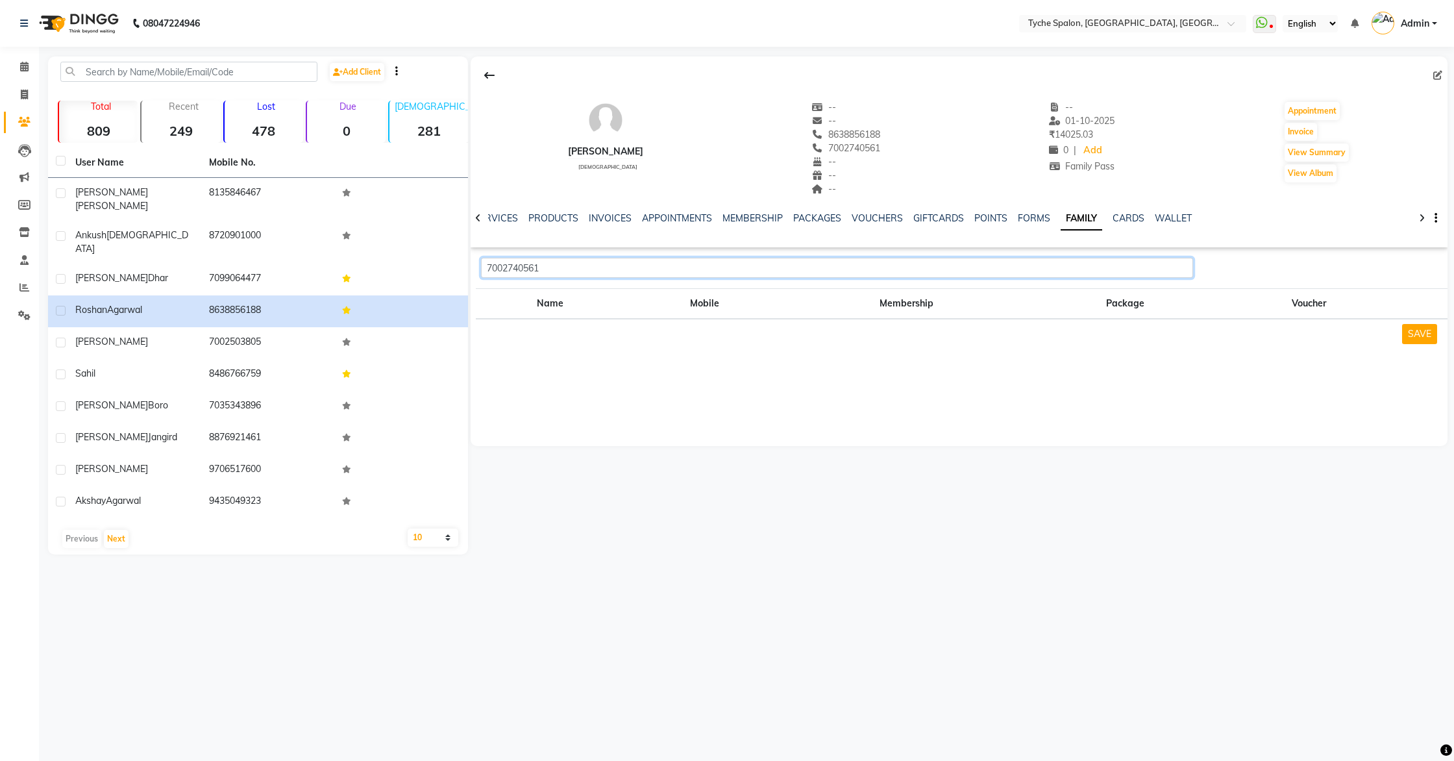
drag, startPoint x: 599, startPoint y: 265, endPoint x: 470, endPoint y: 260, distance: 128.6
click at [471, 260] on app-client-families "7002740561 Name Mobile Membership Package Voucher SAVE" at bounding box center [959, 288] width 977 height 61
click at [541, 311] on span "Sunali Jalan," at bounding box center [554, 316] width 114 height 13
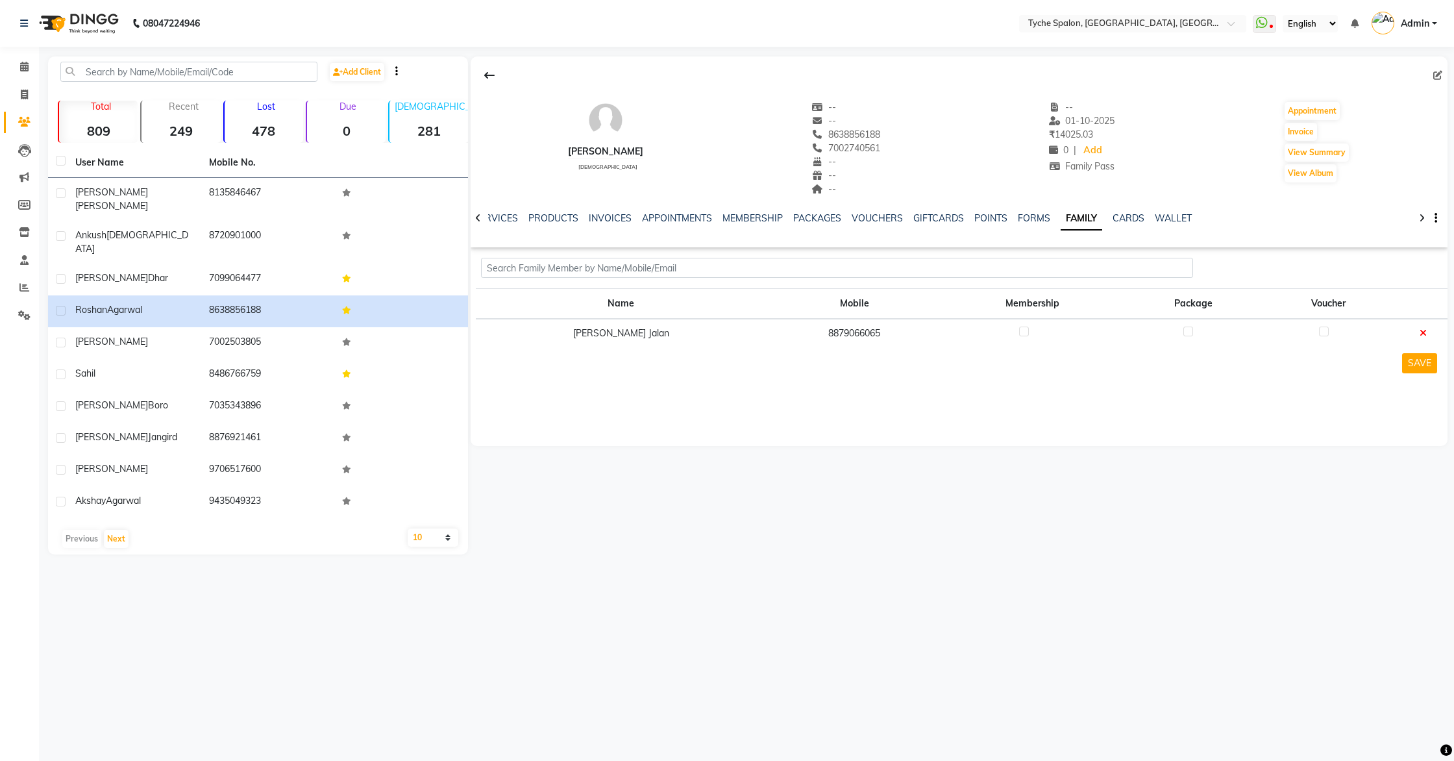
click at [1019, 331] on label at bounding box center [1024, 332] width 10 height 10
click at [1019, 331] on input "checkbox" at bounding box center [1023, 332] width 8 height 8
click at [610, 267] on input "text" at bounding box center [837, 268] width 712 height 20
click at [661, 296] on button "Keshav AGARWAL, 7086269978" at bounding box center [574, 295] width 185 height 21
click at [1410, 364] on icon at bounding box center [1423, 362] width 7 height 9
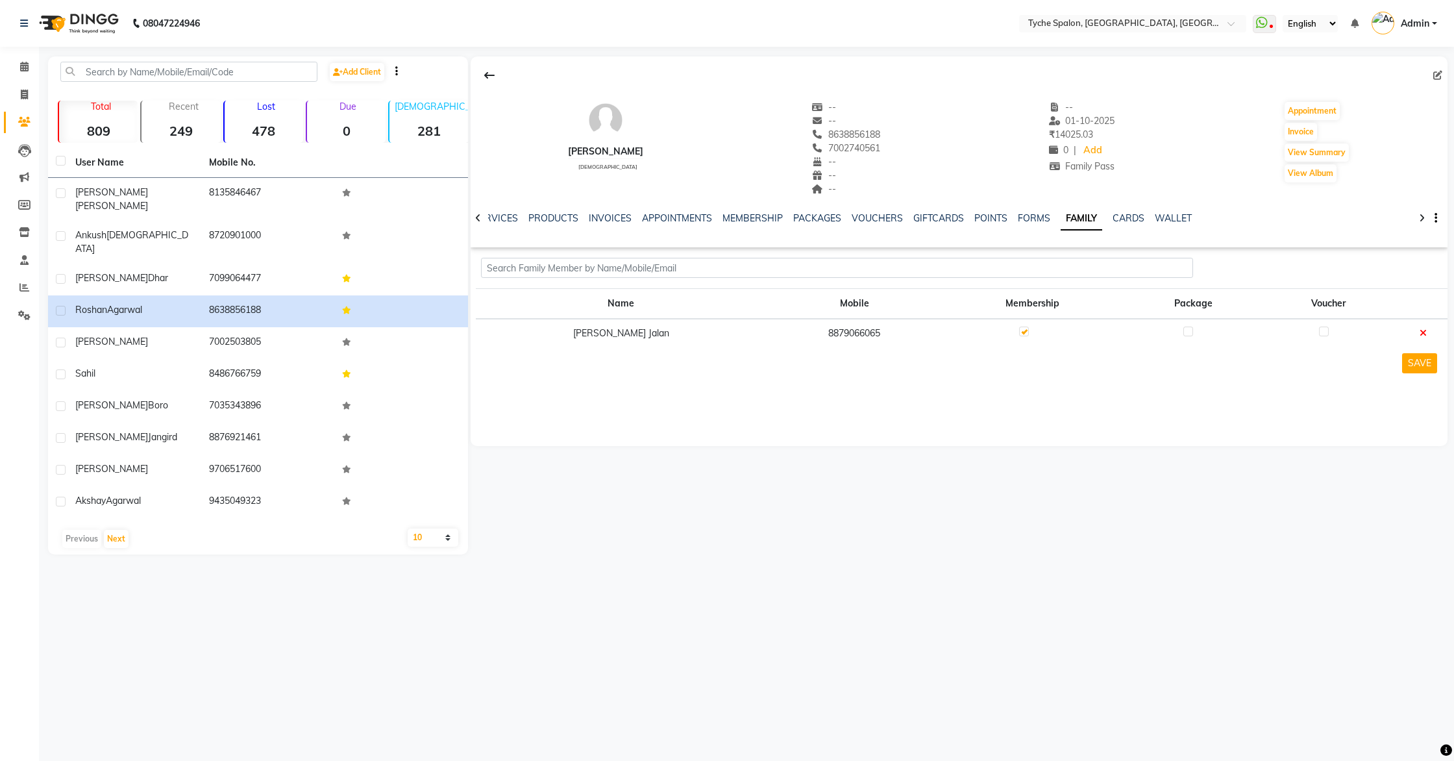
drag, startPoint x: 807, startPoint y: 245, endPoint x: 802, endPoint y: 266, distance: 21.3
click at [806, 247] on div "Roshan Agarwal male -- -- 8638856188 7002740561 -- -- -- -- 01-10-2025 ₹ 14025.…" at bounding box center [959, 219] width 977 height 327
click at [802, 269] on input "text" at bounding box center [837, 268] width 712 height 20
click at [1249, 269] on span "Add Member" at bounding box center [1241, 269] width 47 height 10
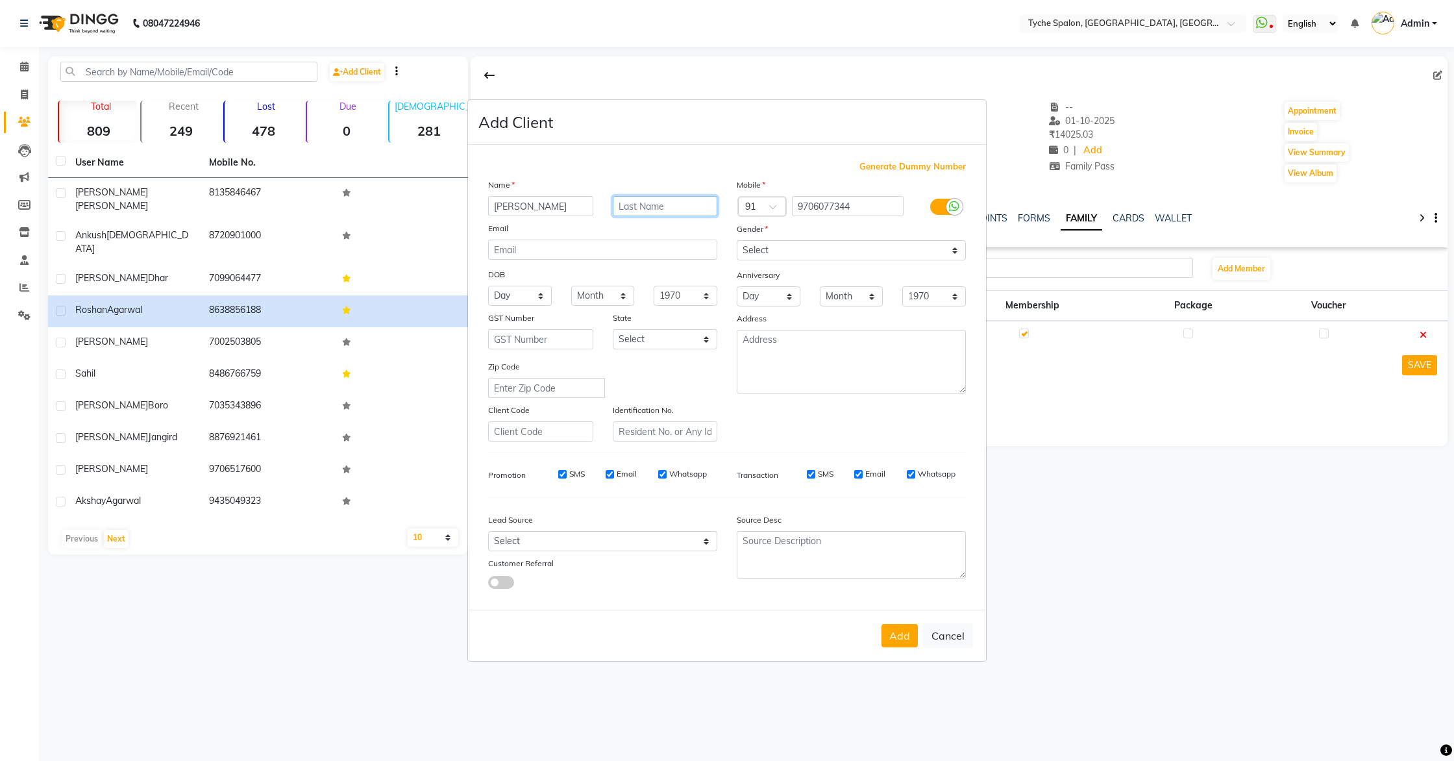
click at [658, 213] on input "text" at bounding box center [665, 206] width 105 height 20
click at [688, 205] on input "text" at bounding box center [665, 206] width 105 height 20
click at [621, 208] on input "jalan" at bounding box center [665, 206] width 105 height 20
click at [805, 245] on select "Select Male Female Other Prefer Not To Say" at bounding box center [851, 250] width 229 height 20
click at [737, 240] on select "Select Male Female Other Prefer Not To Say" at bounding box center [851, 250] width 229 height 20
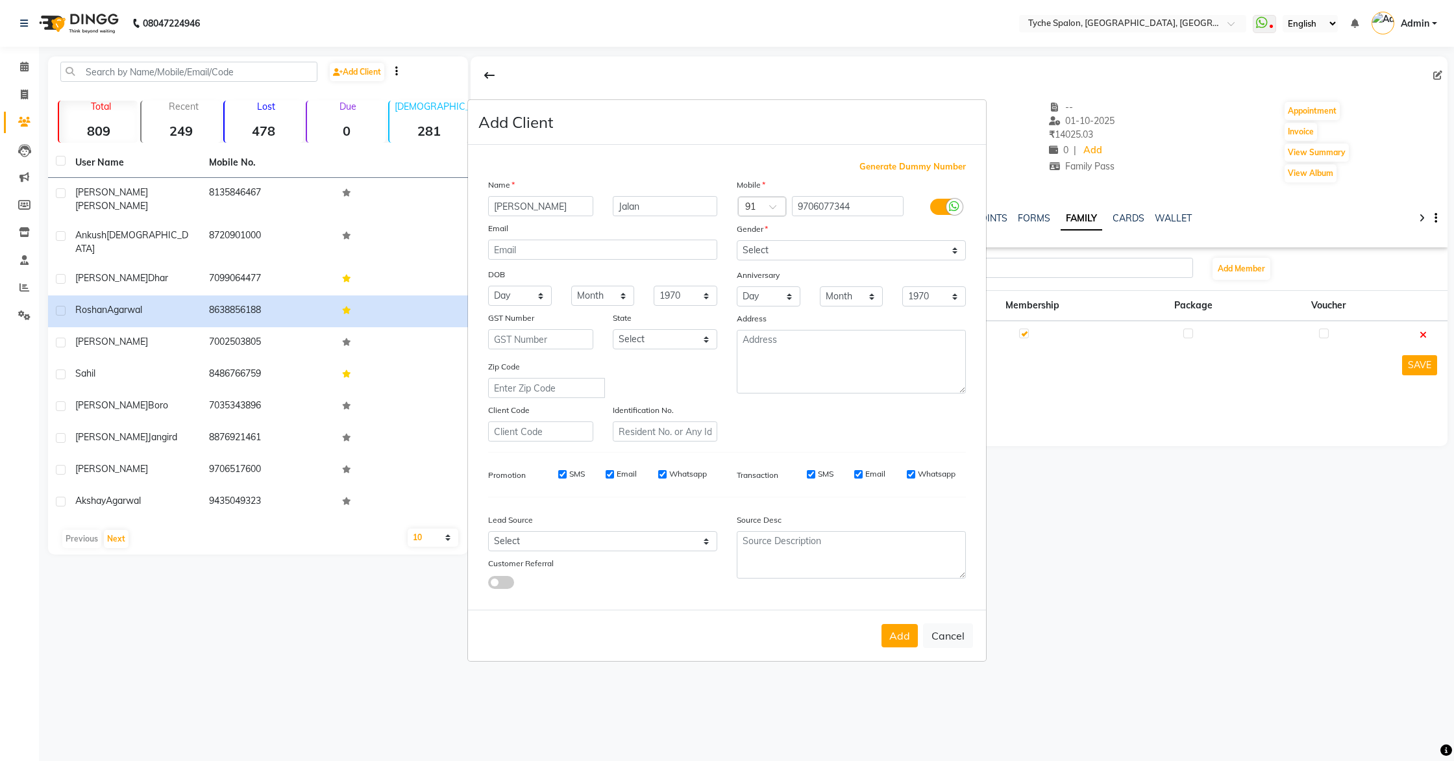
click at [889, 637] on button "Add" at bounding box center [900, 635] width 36 height 23
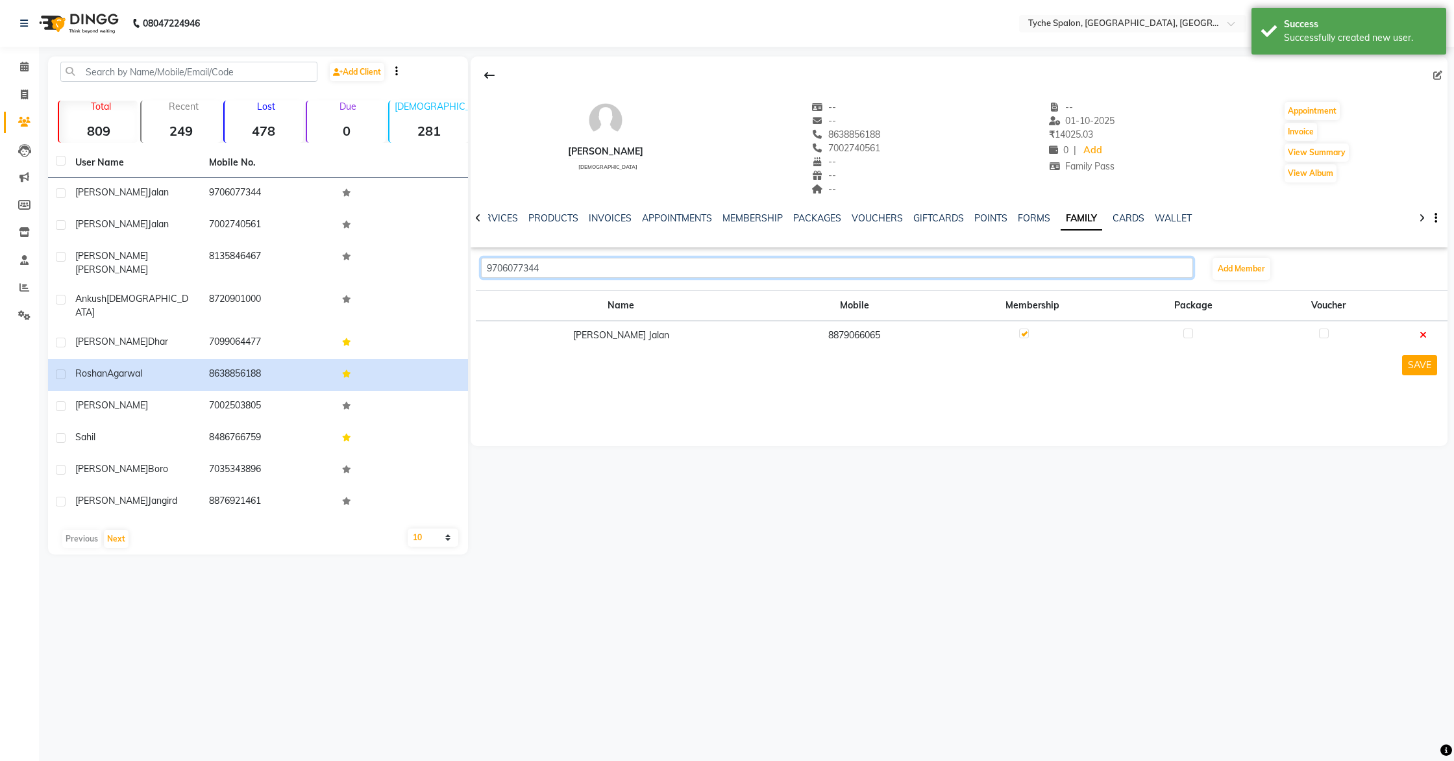
click at [1045, 264] on input "9706077344" at bounding box center [837, 268] width 712 height 20
click at [1223, 276] on button "Add Member" at bounding box center [1242, 269] width 58 height 22
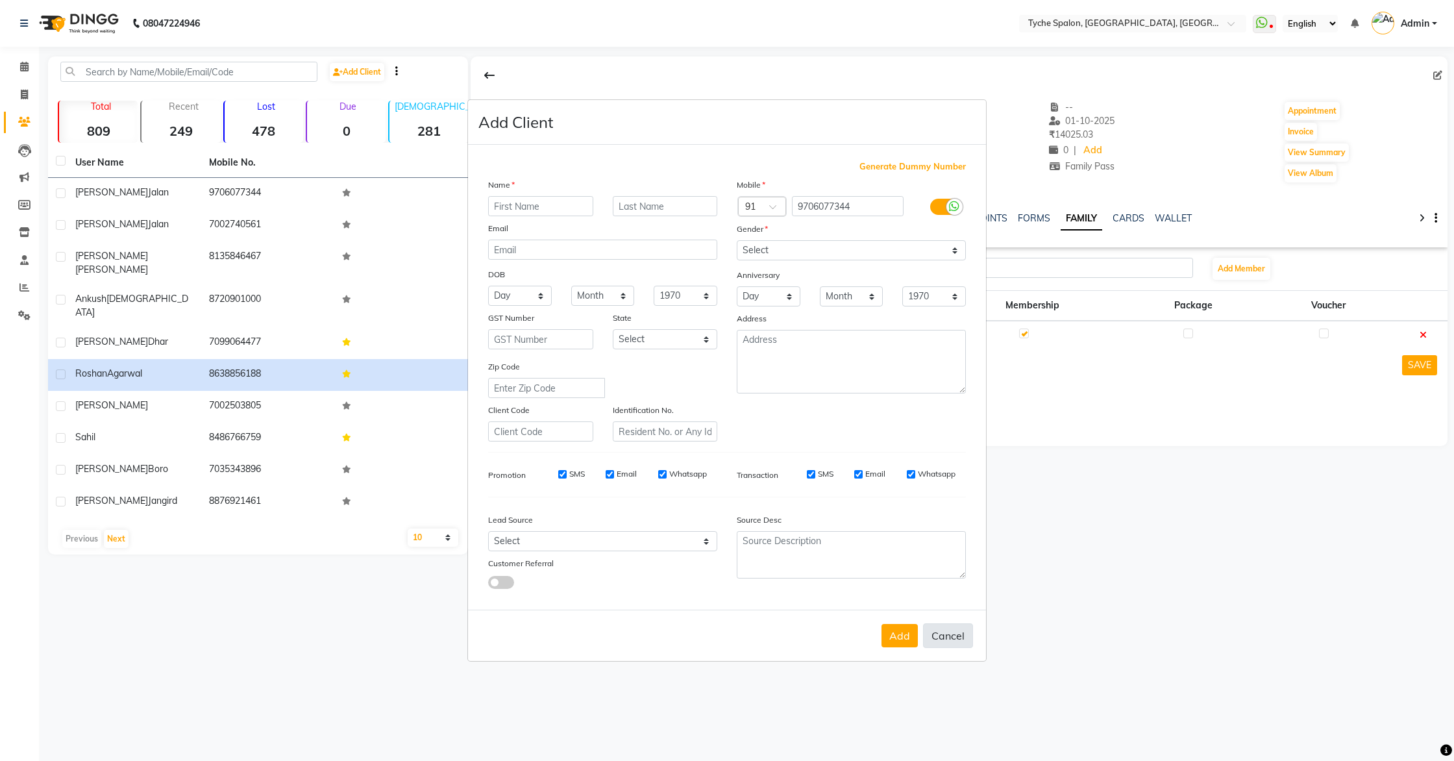
click at [941, 632] on button "Cancel" at bounding box center [948, 635] width 50 height 25
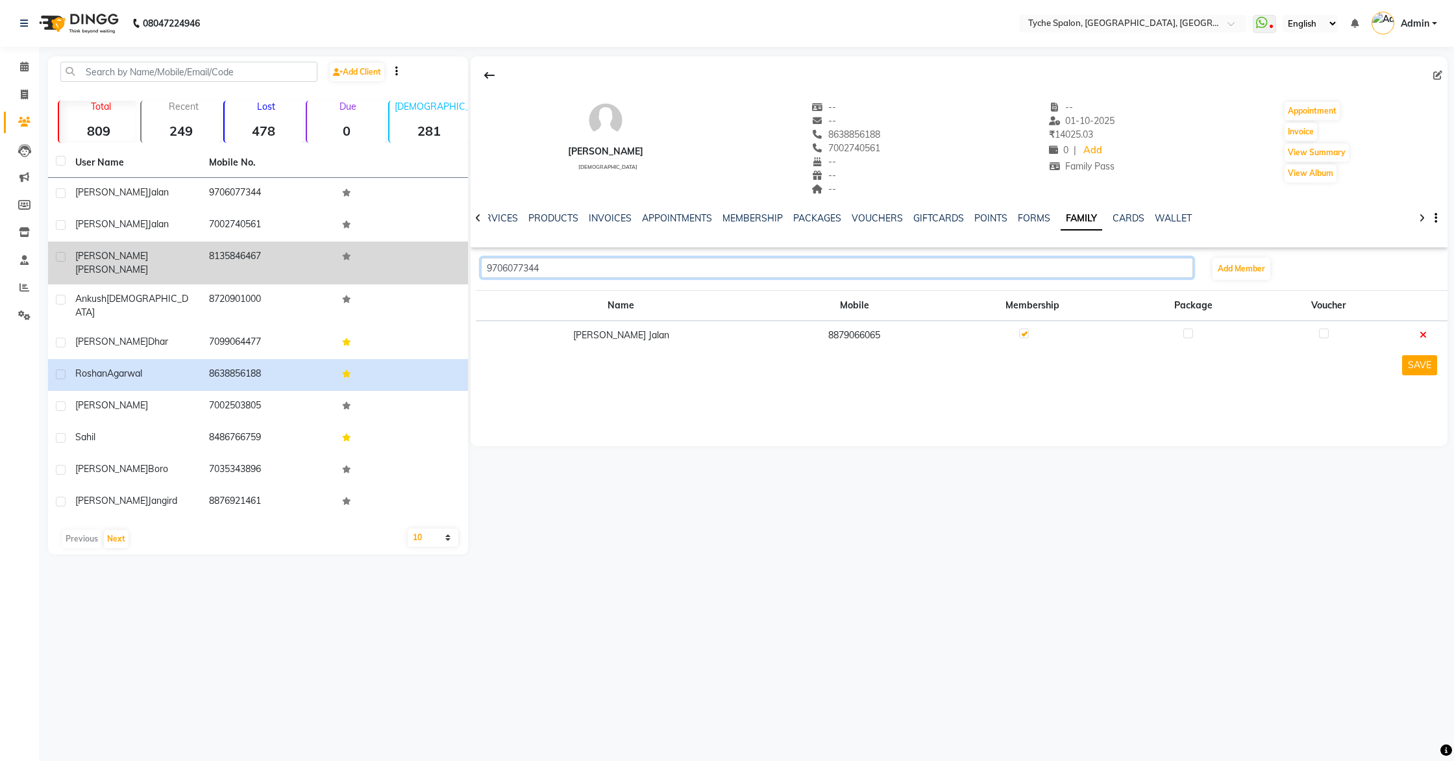
drag, startPoint x: 582, startPoint y: 272, endPoint x: 466, endPoint y: 272, distance: 116.2
click at [466, 272] on div "Add Client Total 809 Recent 249 Lost 478 Due 0 Male 281 Female 526 Member 42 Us…" at bounding box center [748, 305] width 1400 height 498
click at [462, 271] on td at bounding box center [401, 263] width 134 height 43
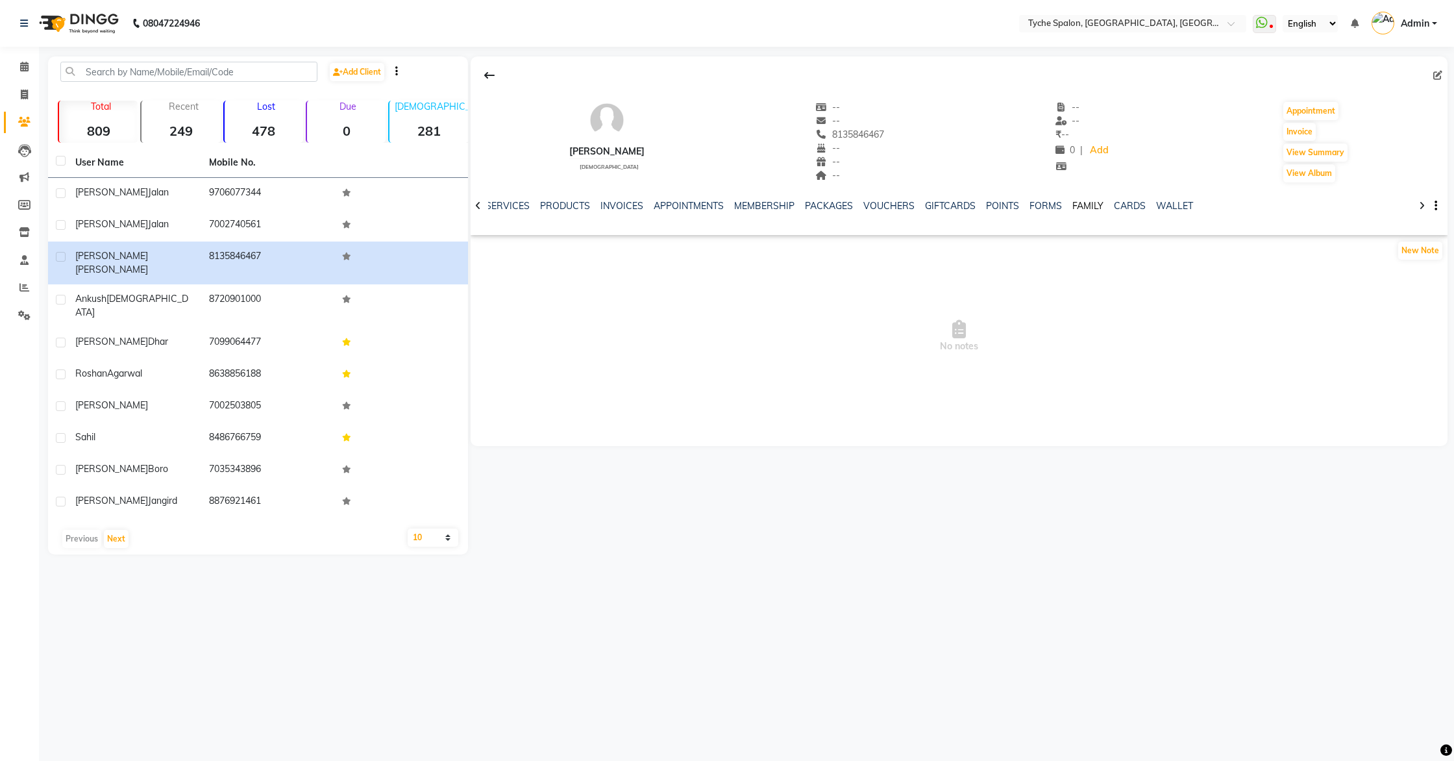
click at [1073, 205] on link "FAMILY" at bounding box center [1088, 206] width 31 height 12
click at [1018, 205] on link "FORMS" at bounding box center [1034, 206] width 32 height 12
click at [1082, 205] on link "FAMILY" at bounding box center [1097, 206] width 31 height 12
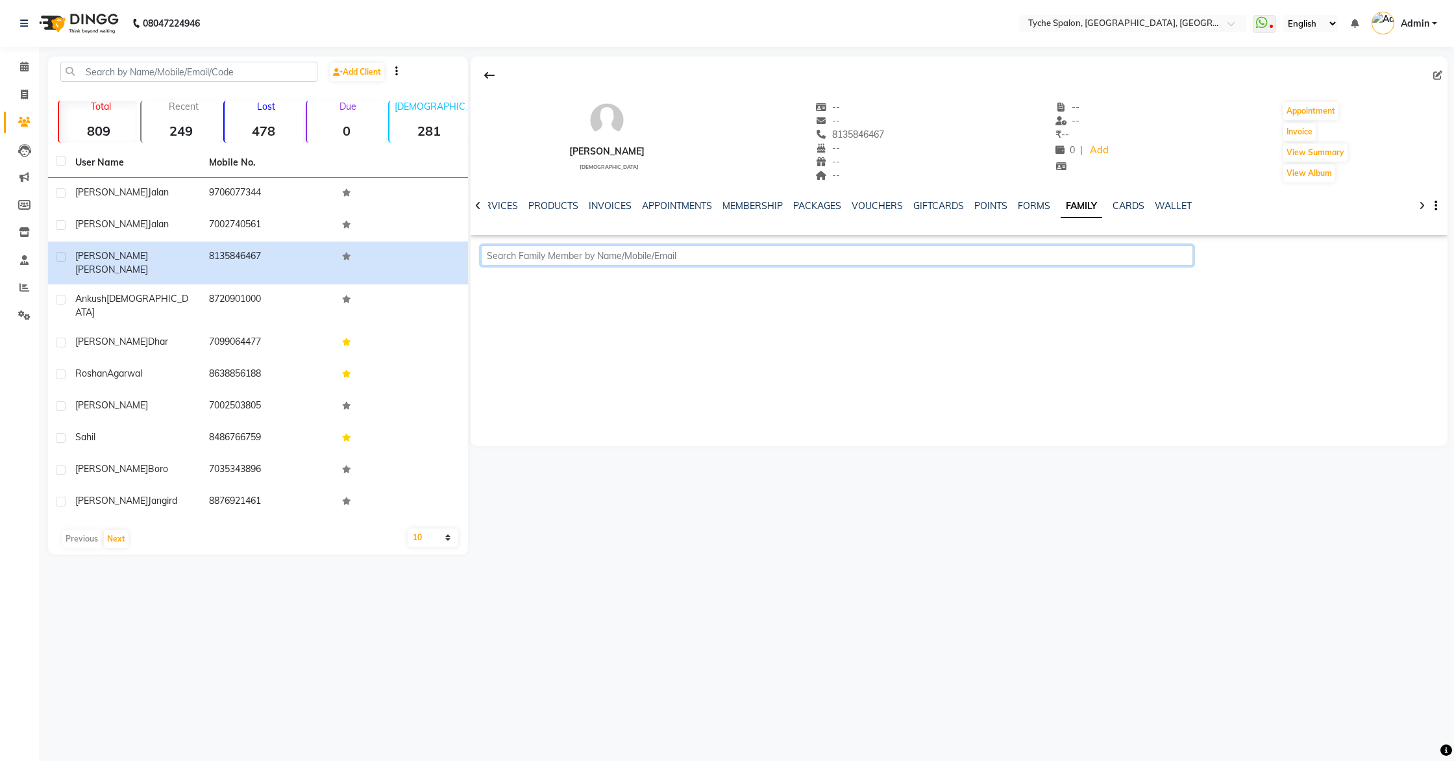
click at [800, 258] on input "text" at bounding box center [837, 255] width 712 height 20
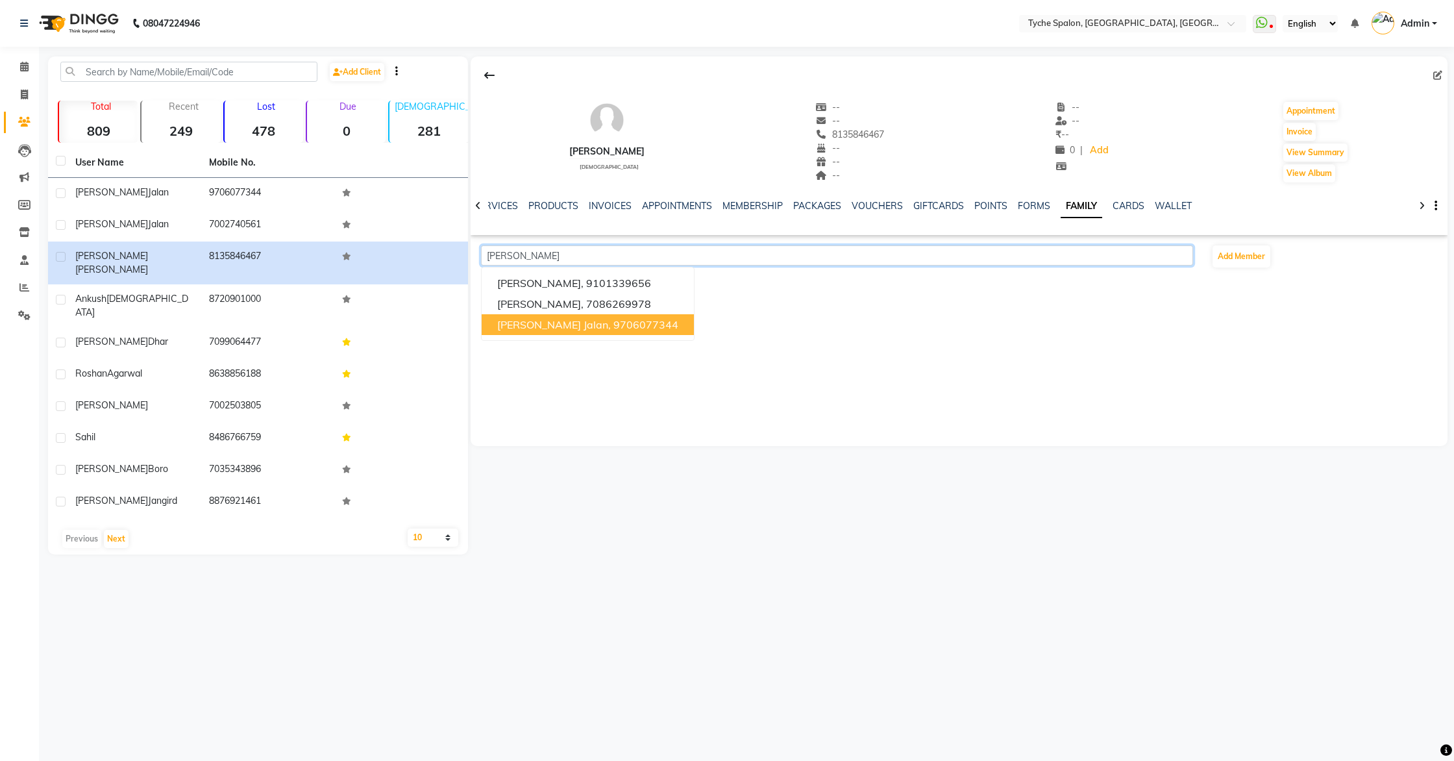
click at [626, 326] on ngb-highlight "9706077344" at bounding box center [646, 324] width 65 height 13
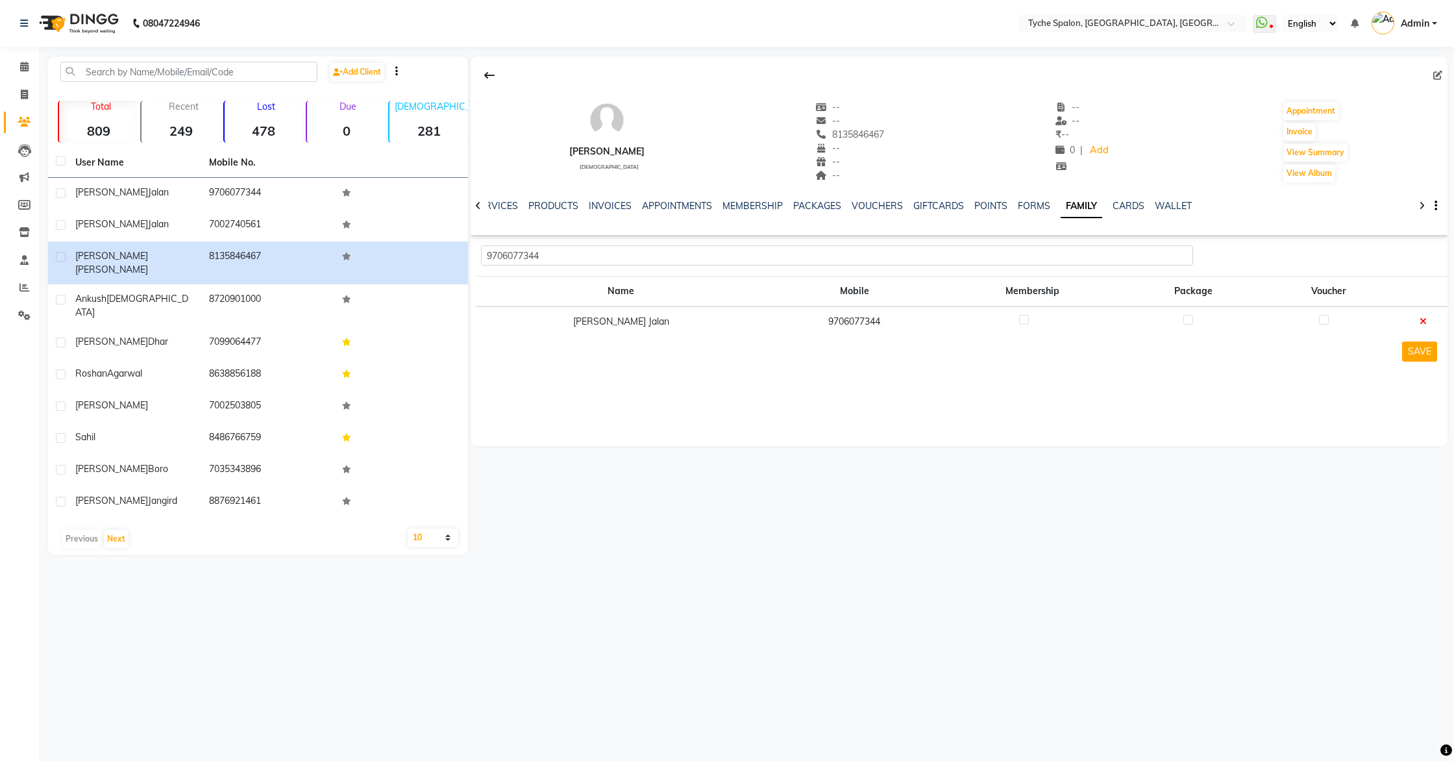
click at [1019, 321] on label at bounding box center [1024, 320] width 10 height 10
click at [1019, 321] on input "checkbox" at bounding box center [1023, 320] width 8 height 8
click at [1410, 352] on button "SAVE" at bounding box center [1419, 352] width 35 height 20
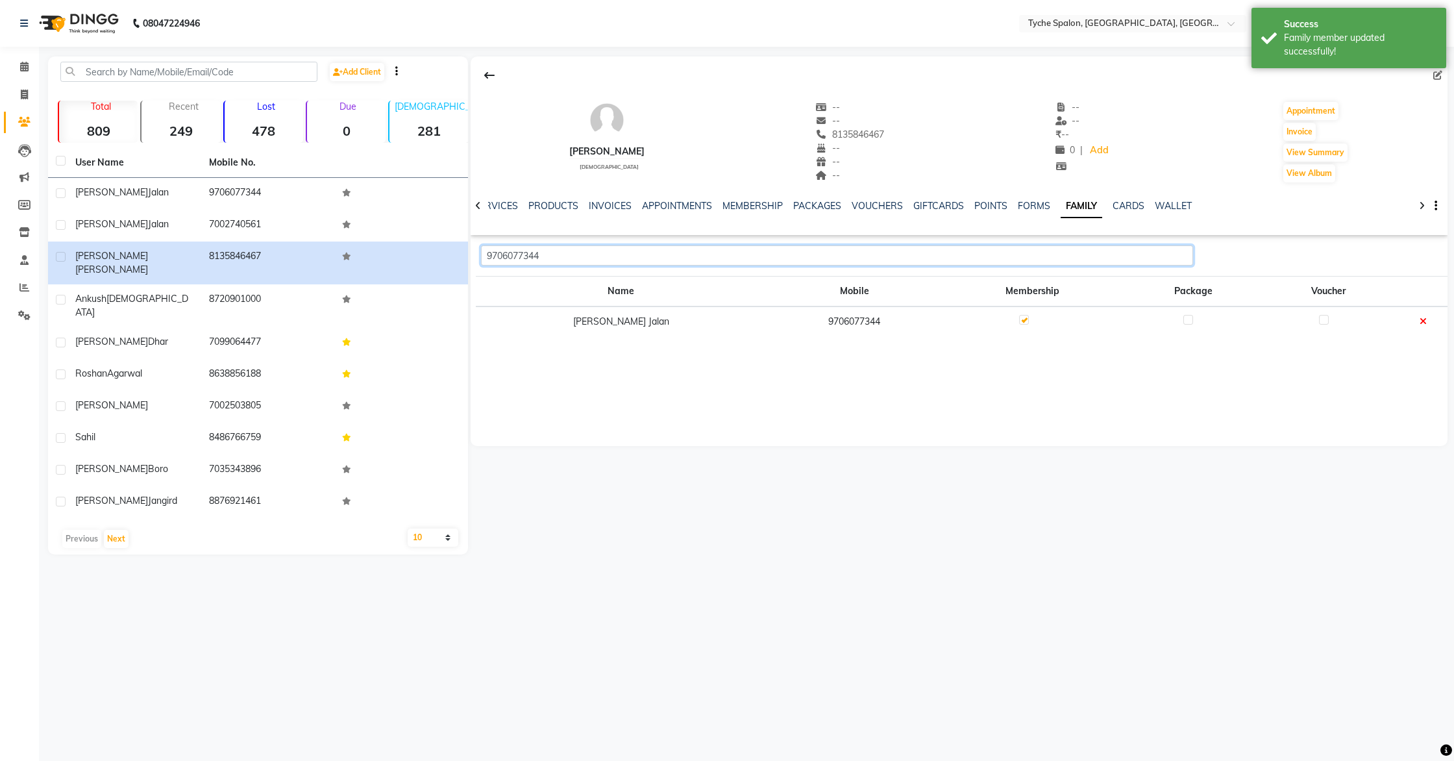
click at [664, 261] on input "9706077344" at bounding box center [837, 255] width 712 height 20
drag, startPoint x: 582, startPoint y: 258, endPoint x: 475, endPoint y: 253, distance: 106.6
click at [475, 253] on div "9706077344" at bounding box center [837, 255] width 732 height 20
click at [614, 286] on ngb-highlight "8879066065" at bounding box center [646, 283] width 65 height 13
click at [1019, 352] on label at bounding box center [1024, 349] width 10 height 10
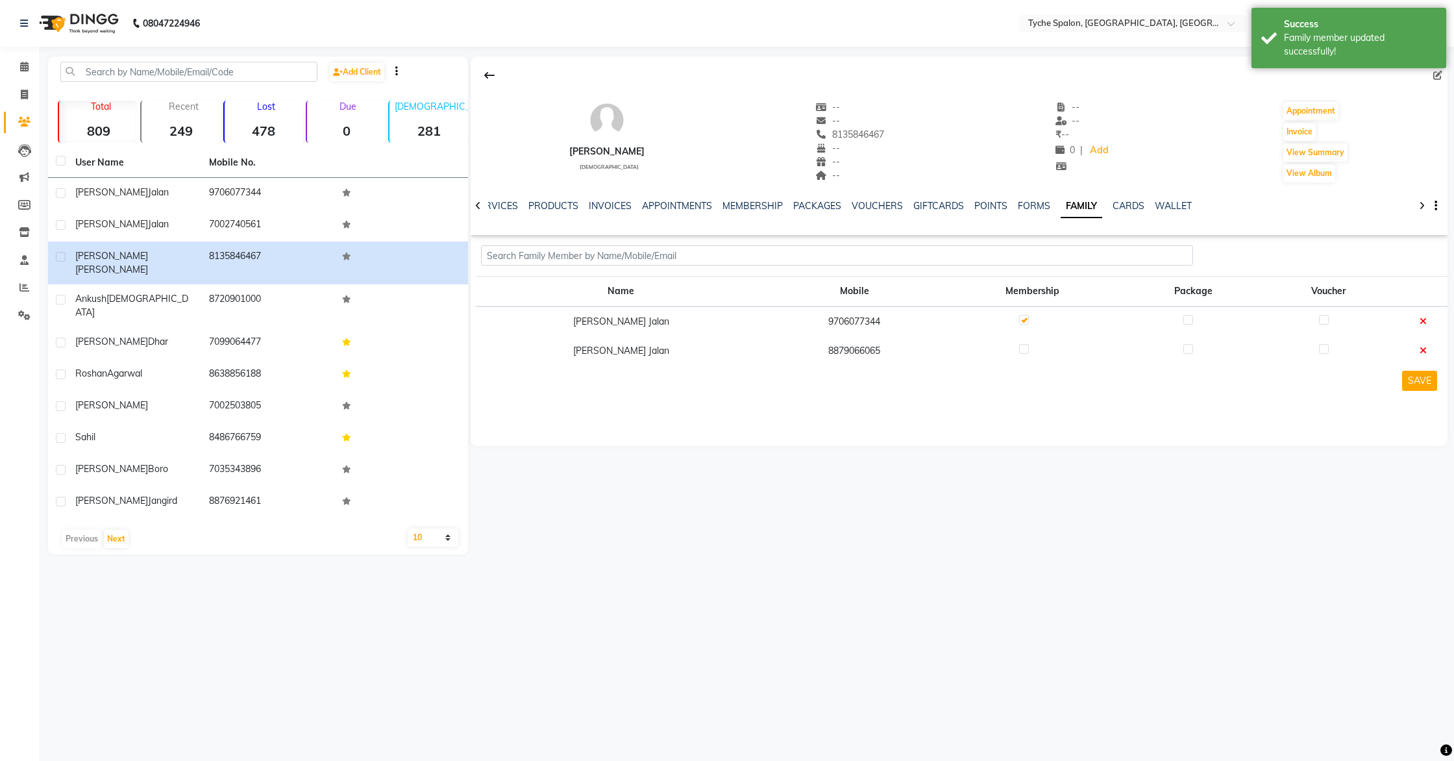
click at [1019, 352] on input "checkbox" at bounding box center [1023, 349] width 8 height 8
click at [1408, 383] on button "SAVE" at bounding box center [1419, 381] width 35 height 20
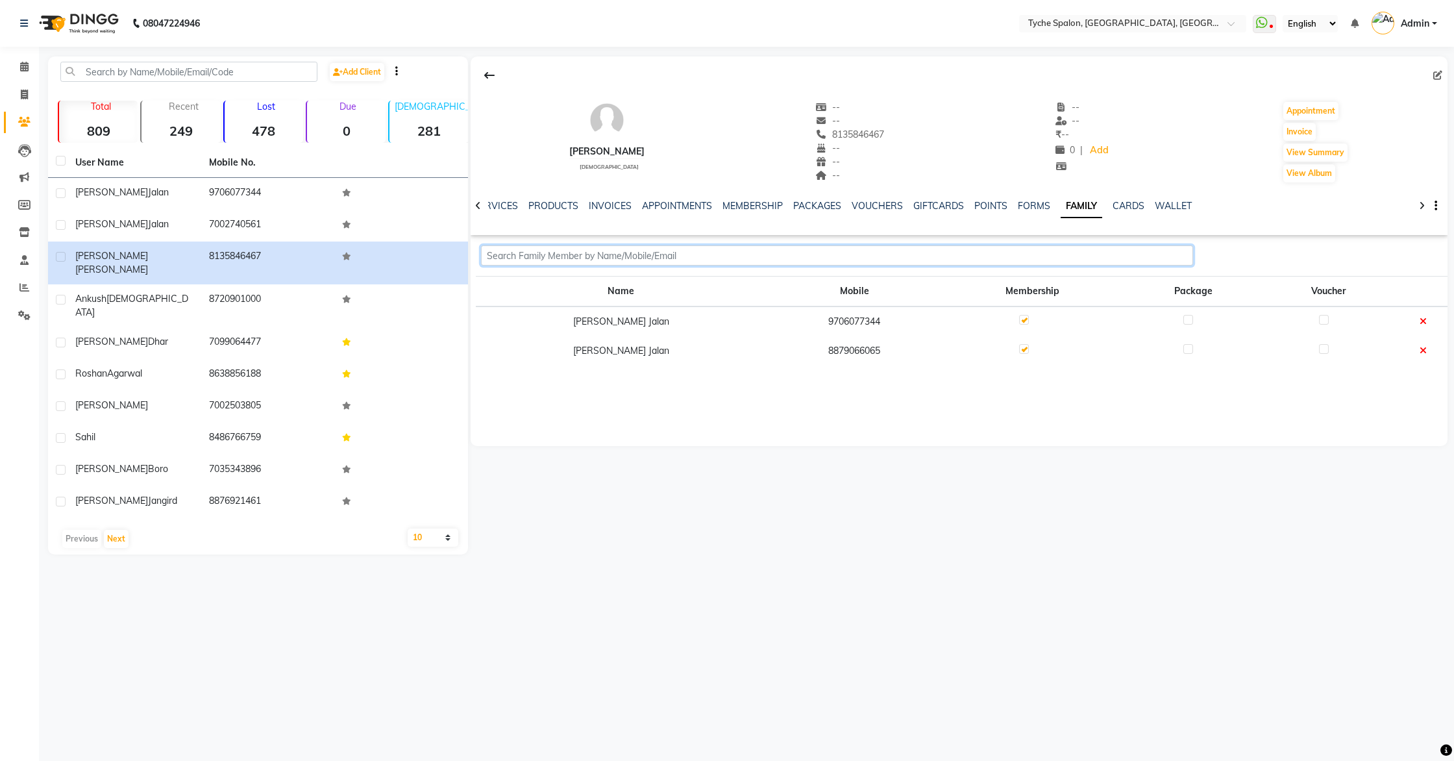
click at [536, 255] on input "text" at bounding box center [837, 255] width 712 height 20
click at [547, 284] on span "sema Jalal," at bounding box center [540, 283] width 86 height 13
click at [1019, 378] on label at bounding box center [1024, 378] width 10 height 10
click at [1019, 378] on input "checkbox" at bounding box center [1023, 379] width 8 height 8
click at [1410, 412] on button "SAVE" at bounding box center [1419, 410] width 35 height 20
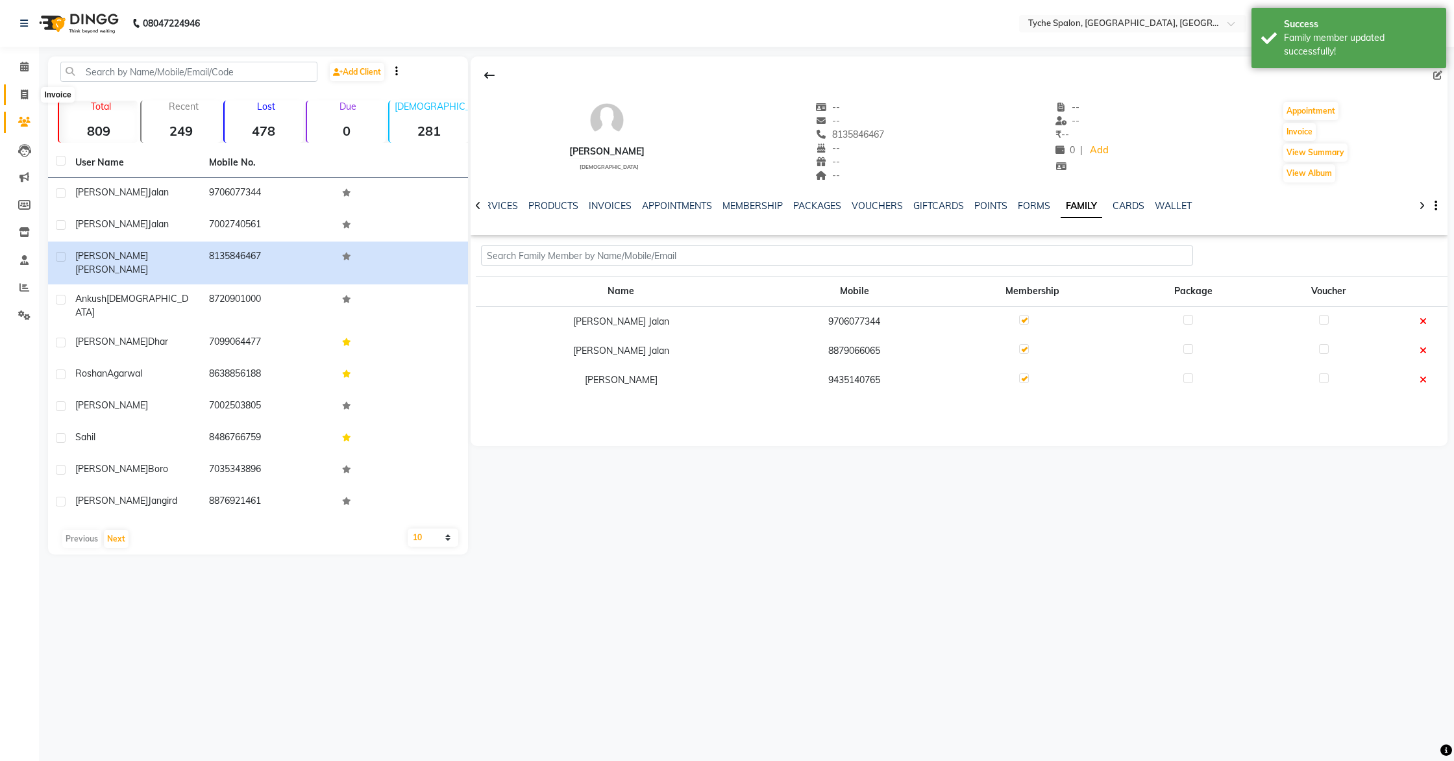
click at [18, 97] on span at bounding box center [24, 95] width 23 height 15
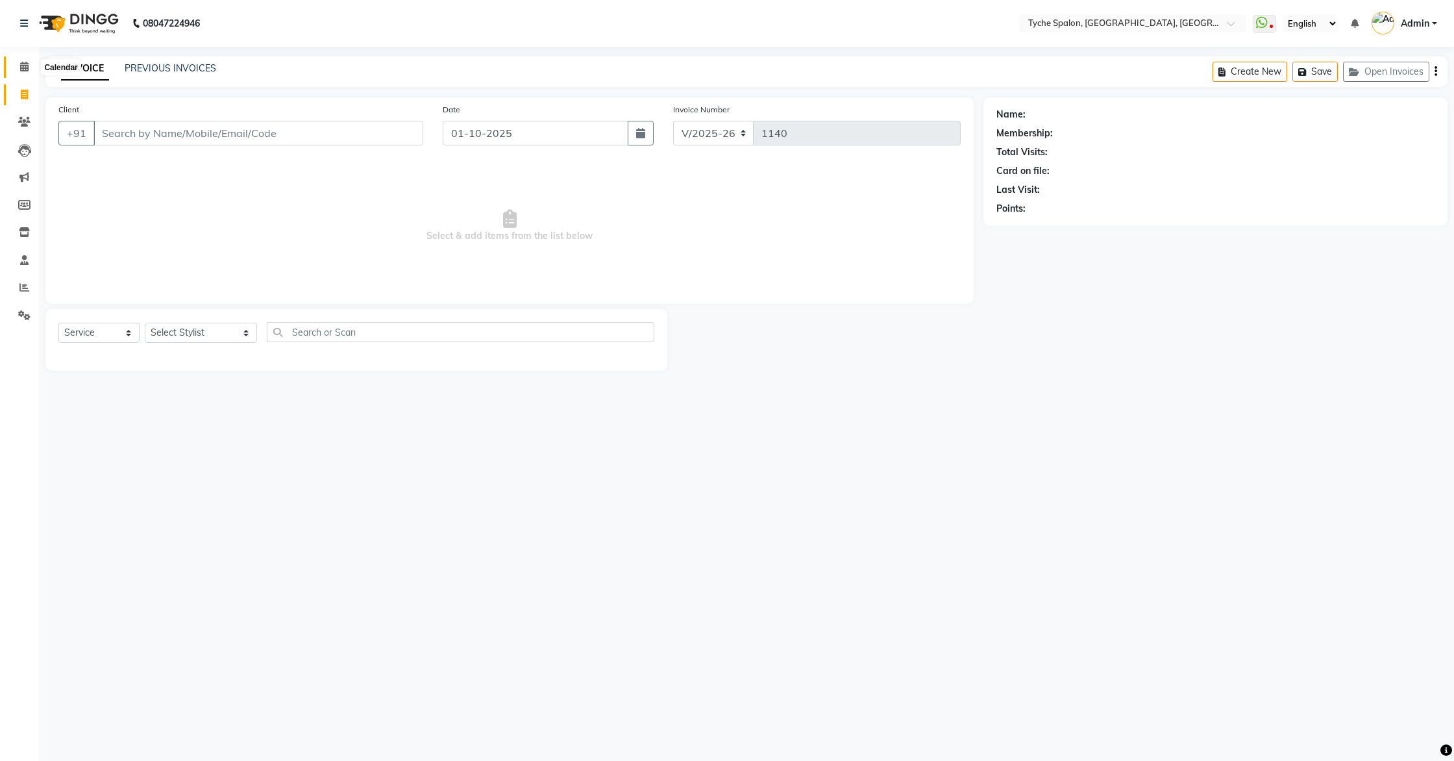
click at [25, 63] on icon at bounding box center [24, 67] width 8 height 10
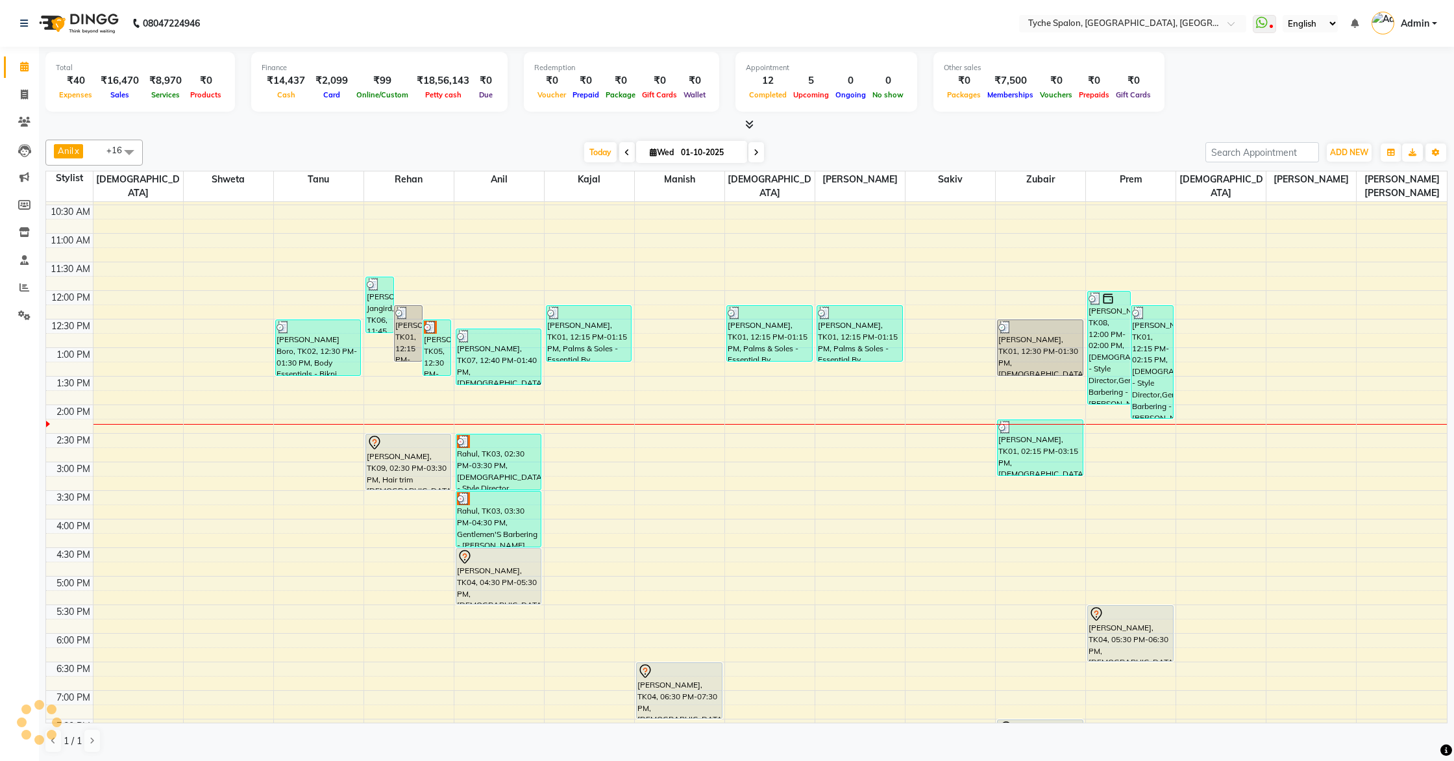
scroll to position [145, 0]
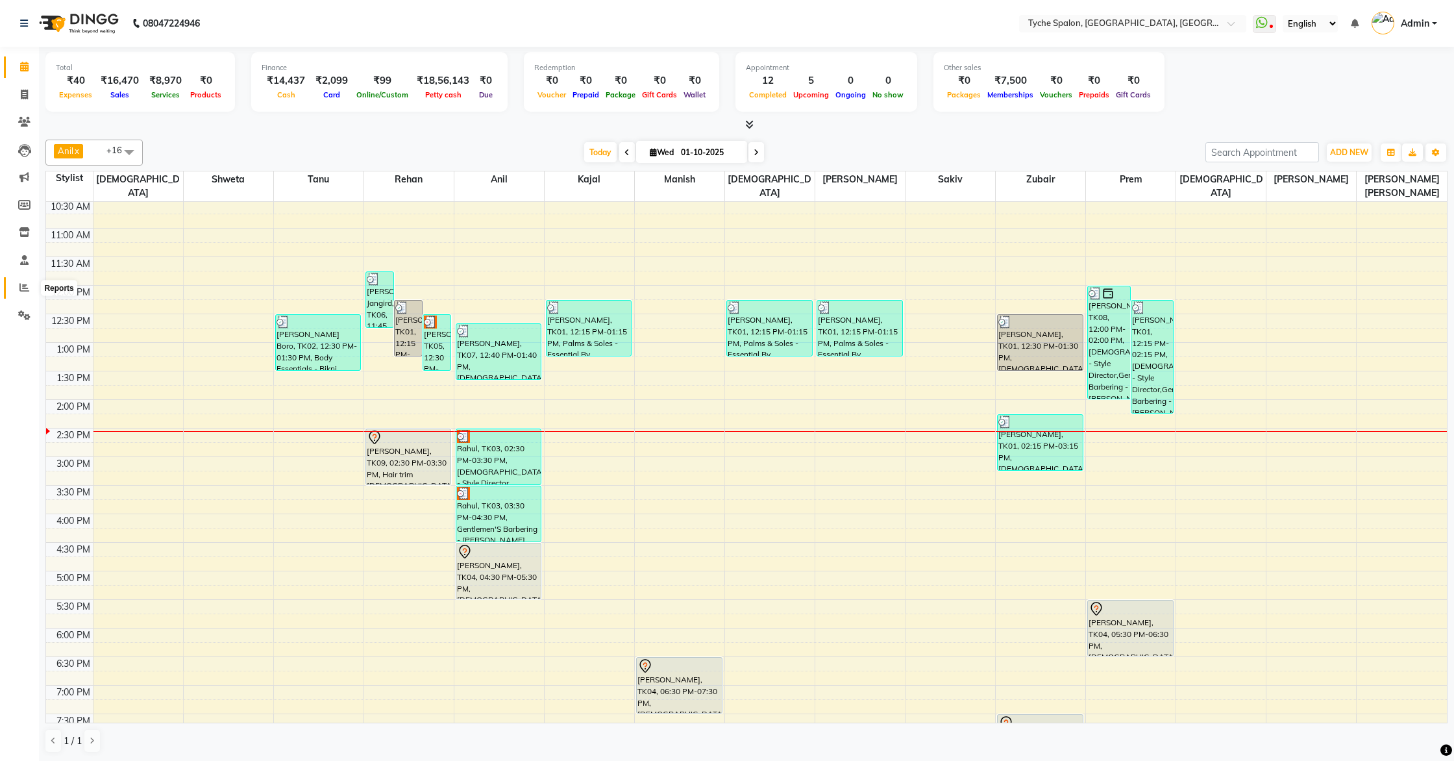
click at [23, 285] on icon at bounding box center [24, 287] width 10 height 10
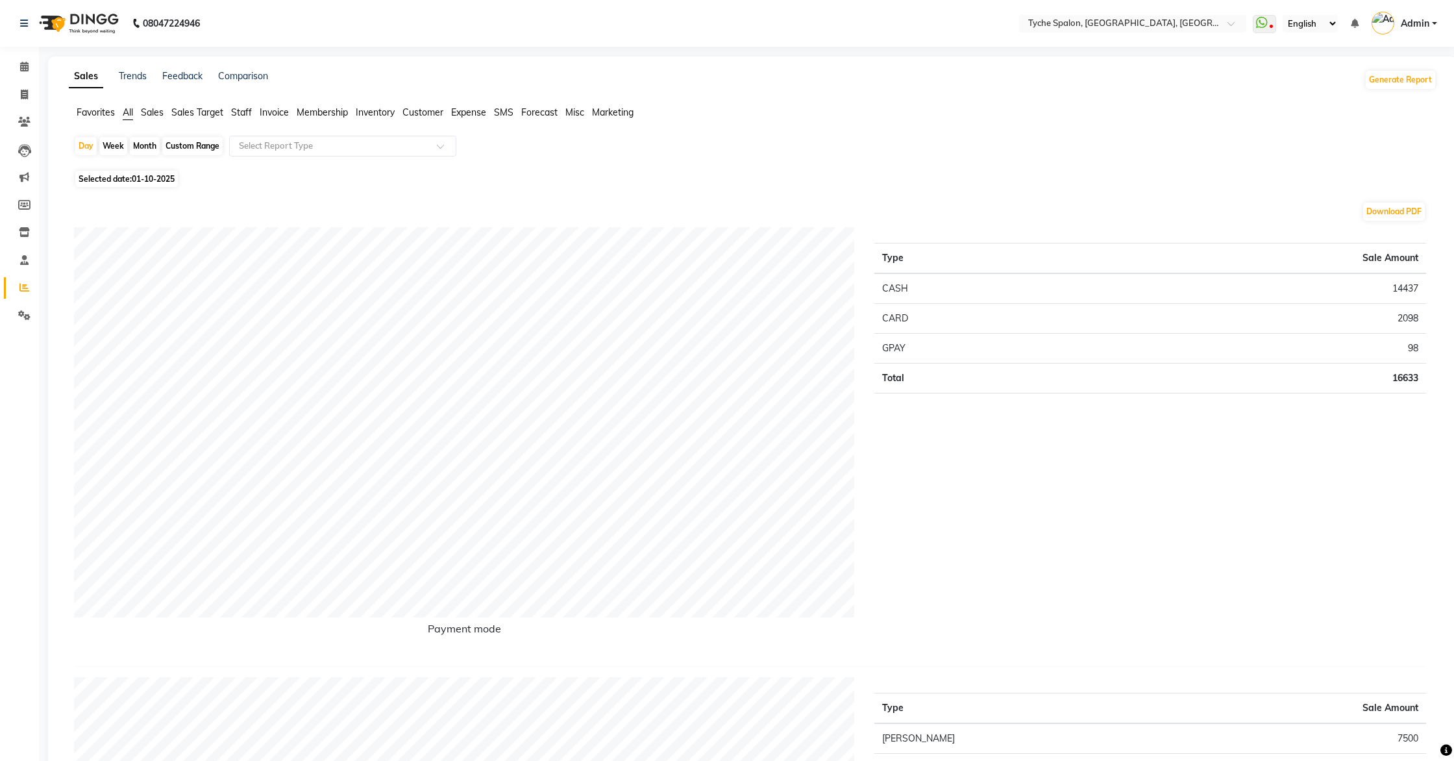
click at [246, 112] on span "Staff" at bounding box center [241, 112] width 21 height 12
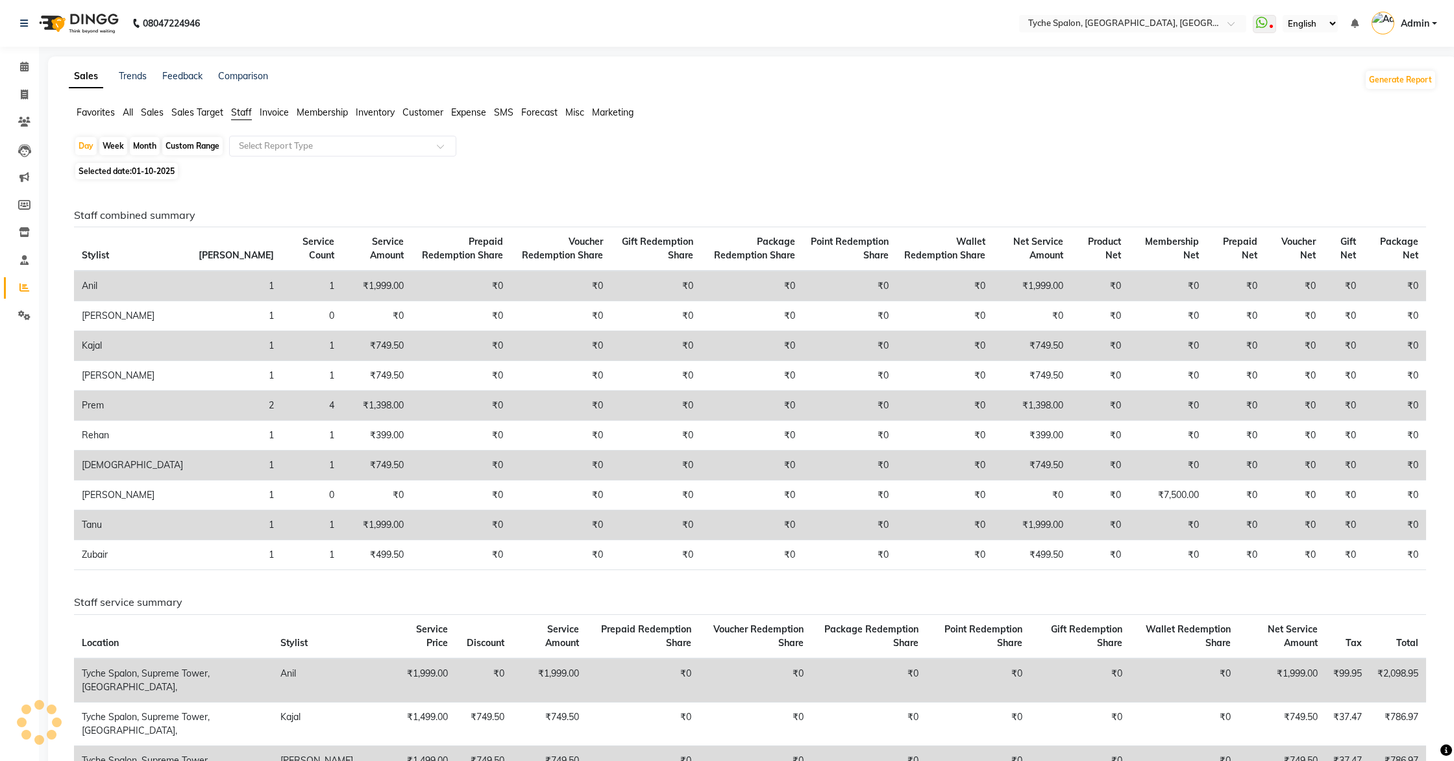
click at [219, 112] on span "Sales Target" at bounding box center [197, 112] width 52 height 12
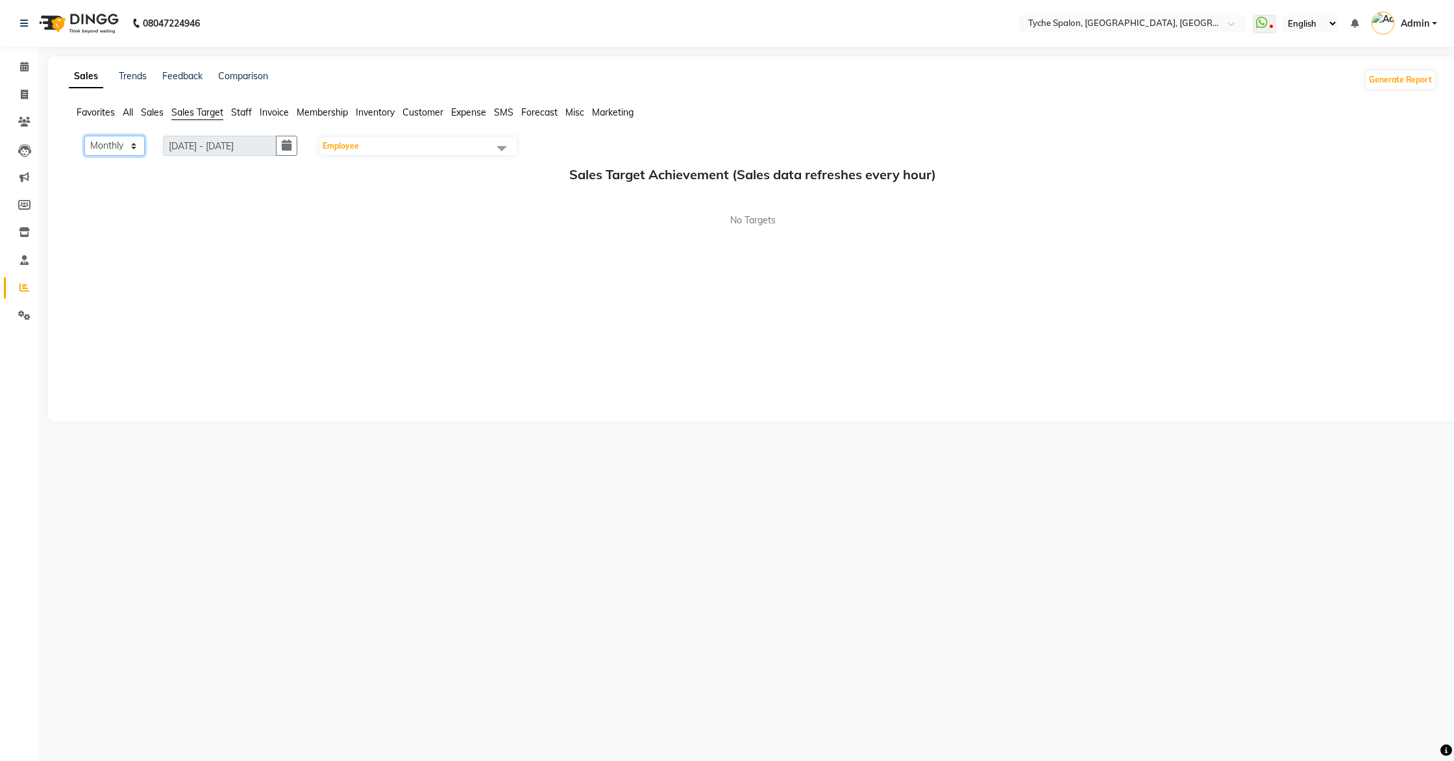
click at [127, 142] on select "Monthly Weekly" at bounding box center [114, 146] width 60 height 20
click at [84, 136] on select "Monthly Weekly" at bounding box center [114, 146] width 60 height 20
click at [378, 150] on span "Employee" at bounding box center [417, 146] width 197 height 18
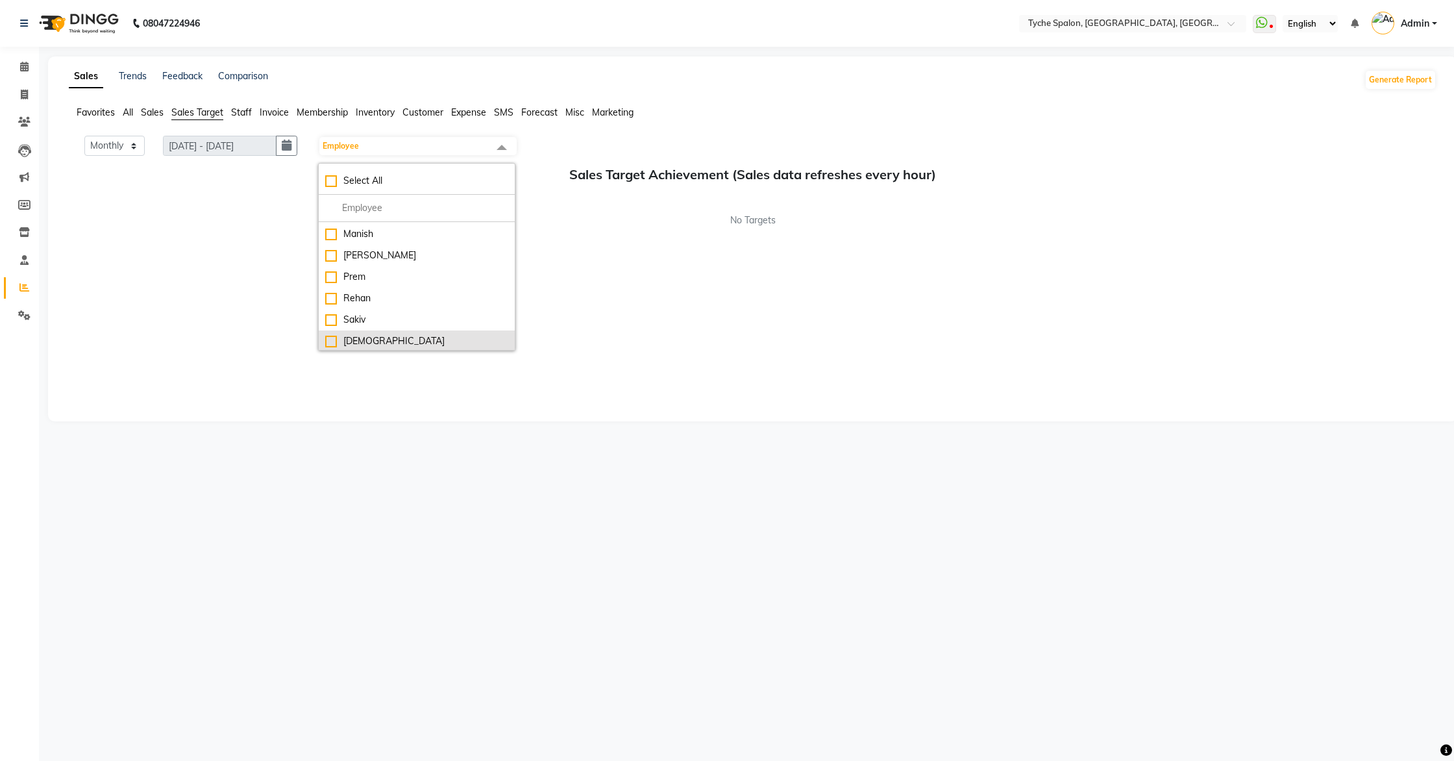
scroll to position [279, 0]
click at [336, 297] on div "Sumi Singha" at bounding box center [416, 297] width 183 height 14
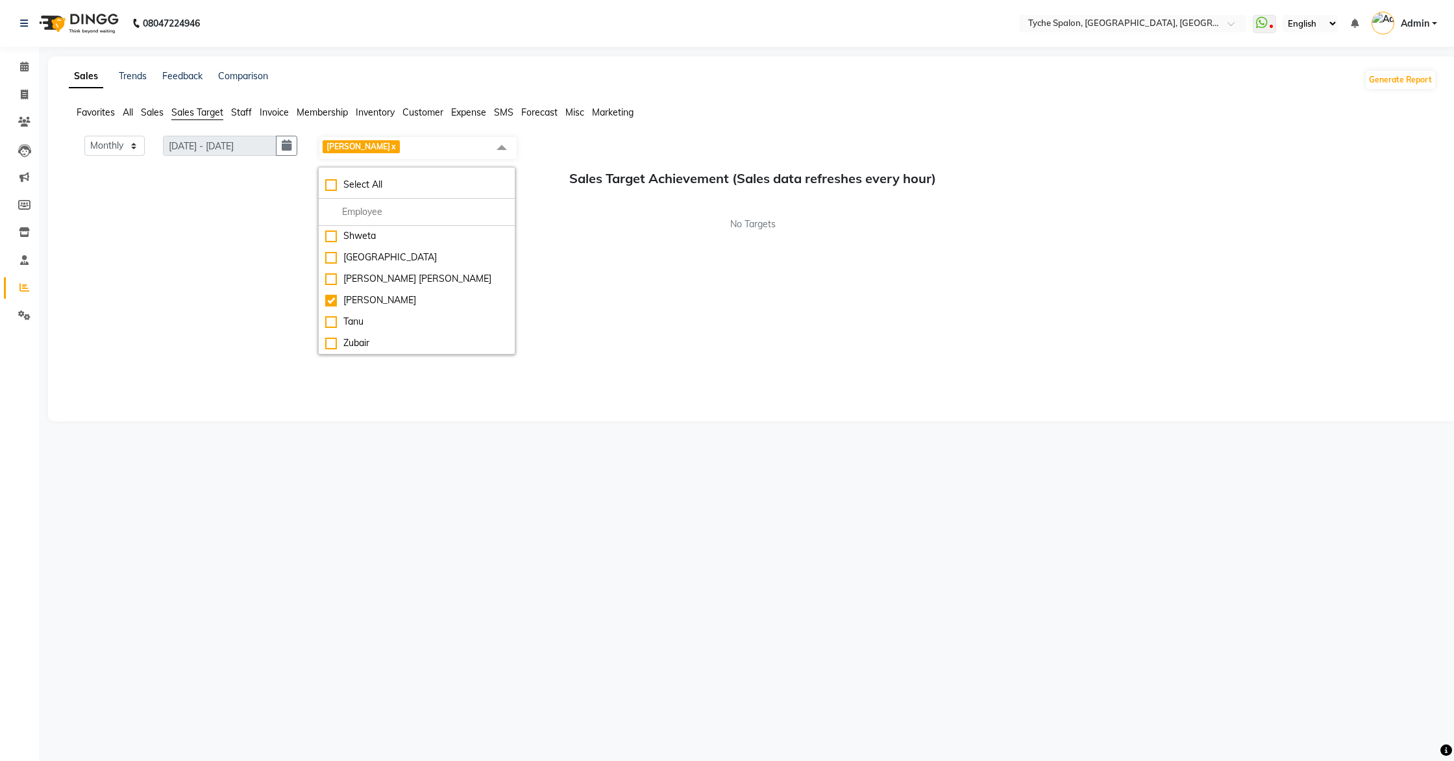
click at [644, 275] on div "Monthly Weekly 01/10/2025 - 31/10/2025 Sumi Singha x Select All Anil Anjali Dev…" at bounding box center [753, 272] width 1368 height 273
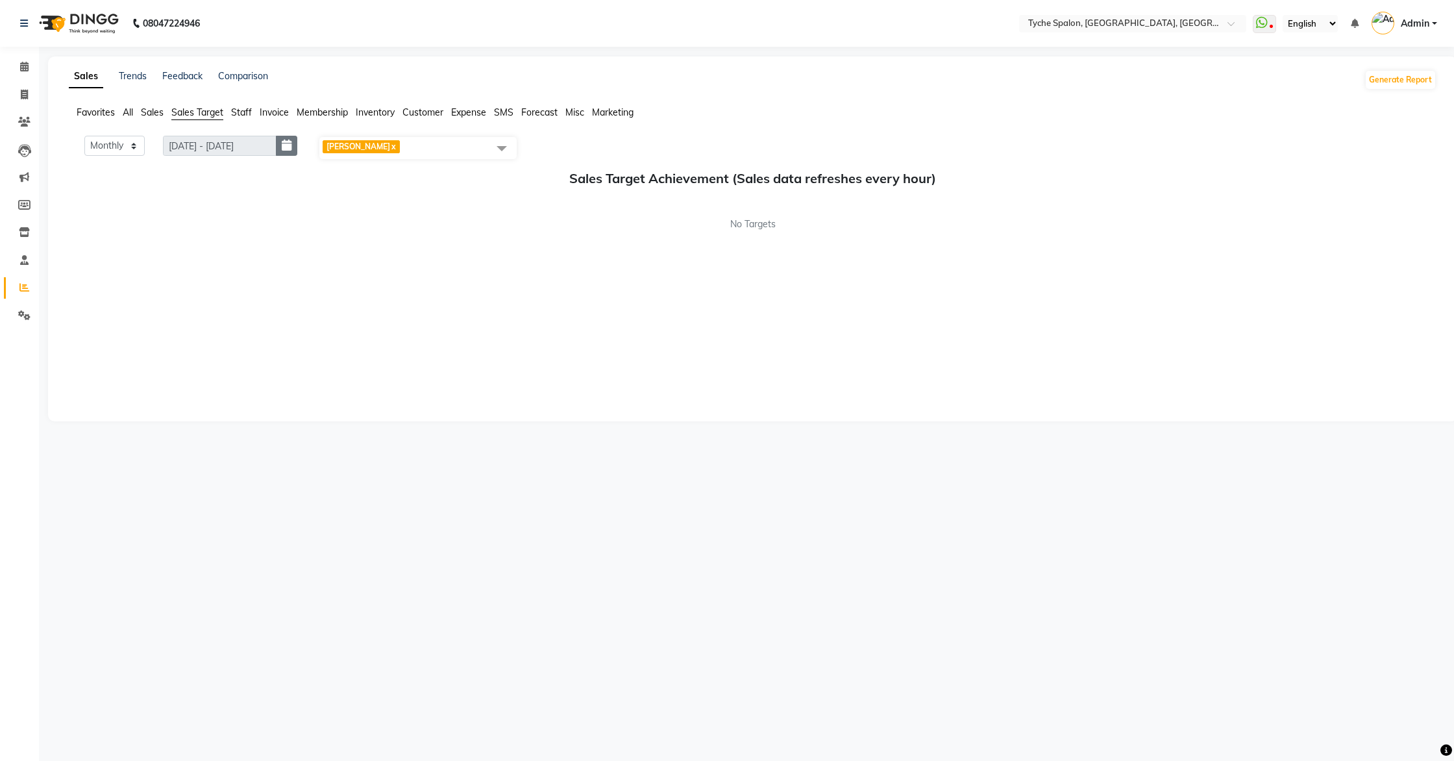
click at [286, 145] on icon "button" at bounding box center [287, 145] width 10 height 1
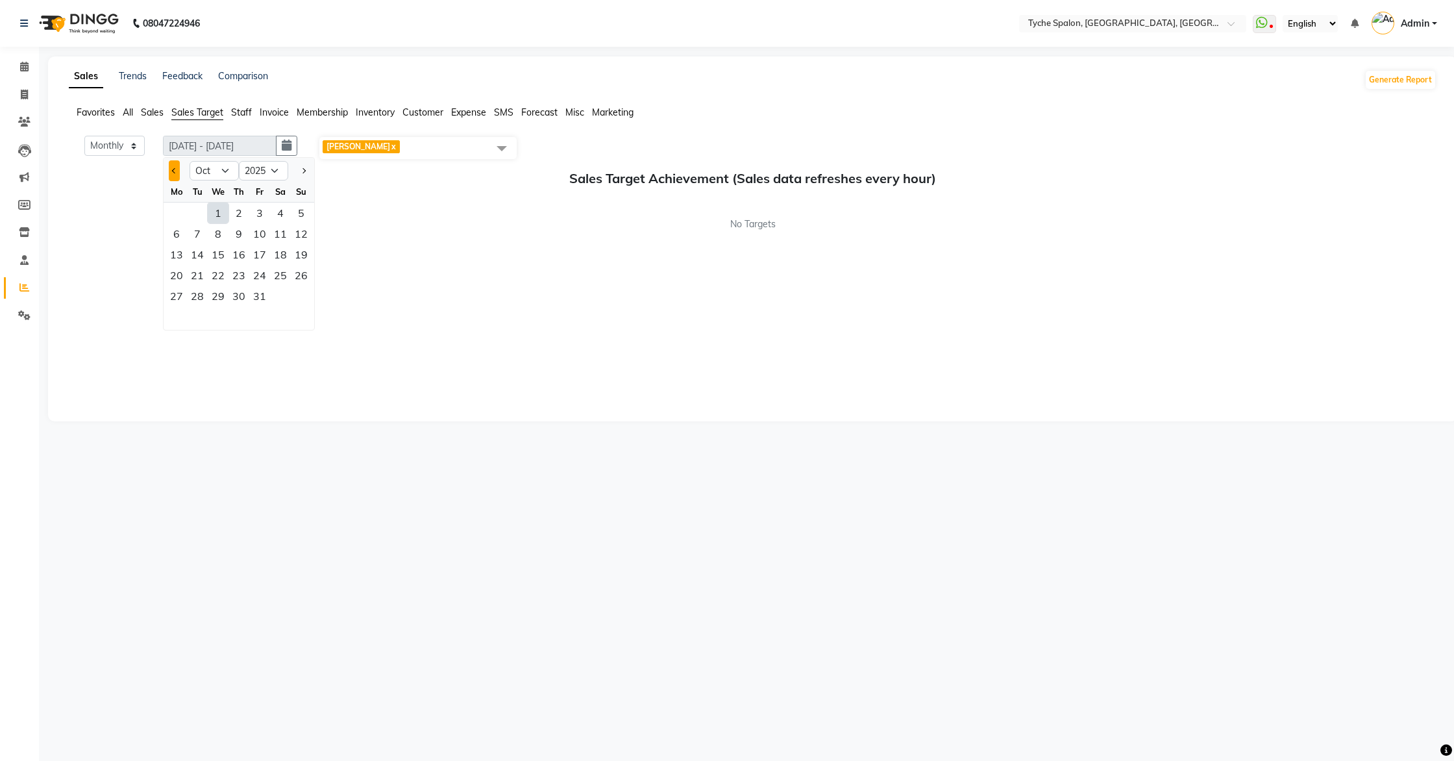
click at [173, 171] on button "Previous month" at bounding box center [174, 170] width 11 height 21
click at [180, 210] on div "1" at bounding box center [176, 213] width 21 height 21
click at [305, 171] on span "Next month" at bounding box center [303, 170] width 5 height 5
click at [221, 210] on div "1" at bounding box center [218, 213] width 21 height 21
click at [173, 171] on span "Previous month" at bounding box center [174, 170] width 5 height 5
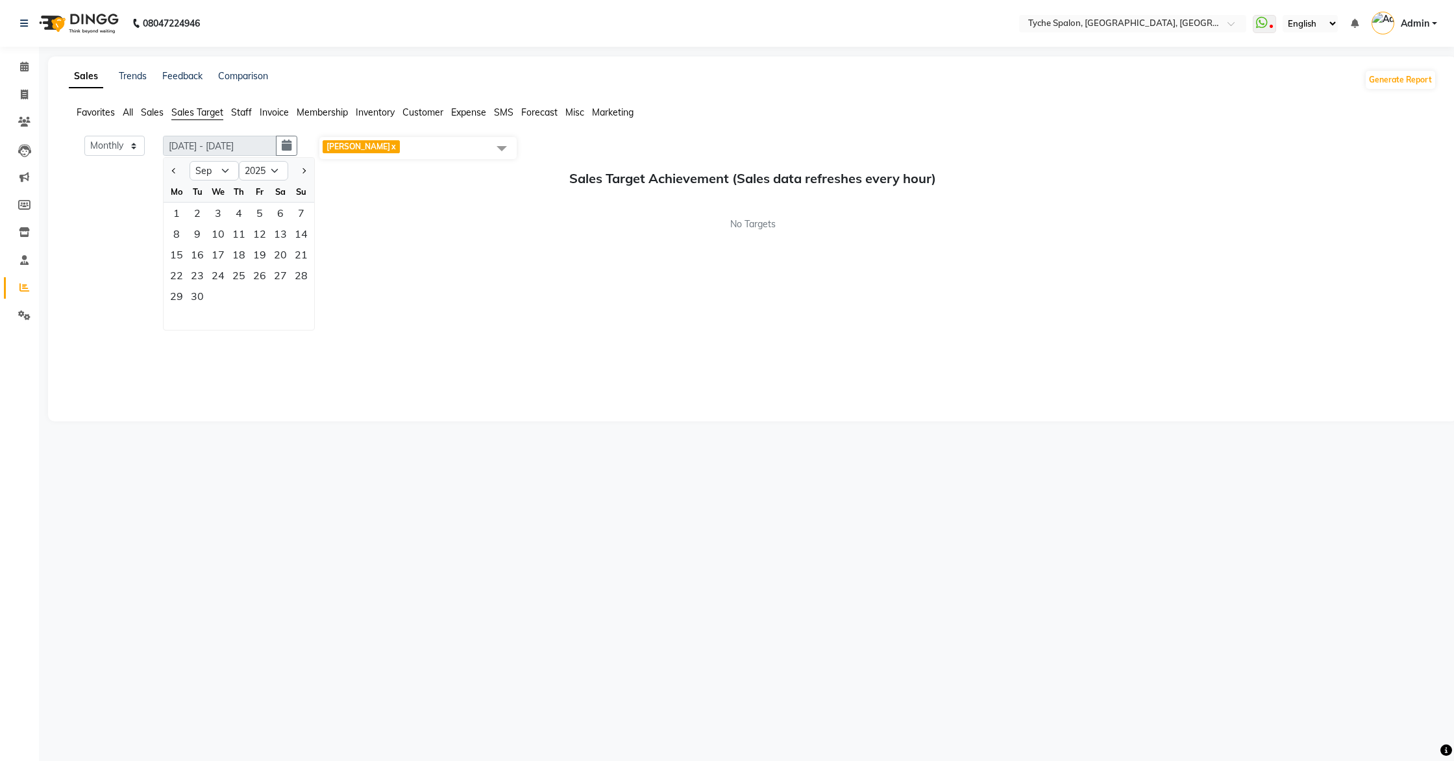
click at [612, 232] on div "Monthly Weekly 01-10-2025 - 31-10-2025 01-10-2025 Jan Feb Mar Apr May Jun Jul A…" at bounding box center [753, 272] width 1368 height 273
click at [89, 112] on span "Favorites" at bounding box center [96, 112] width 38 height 12
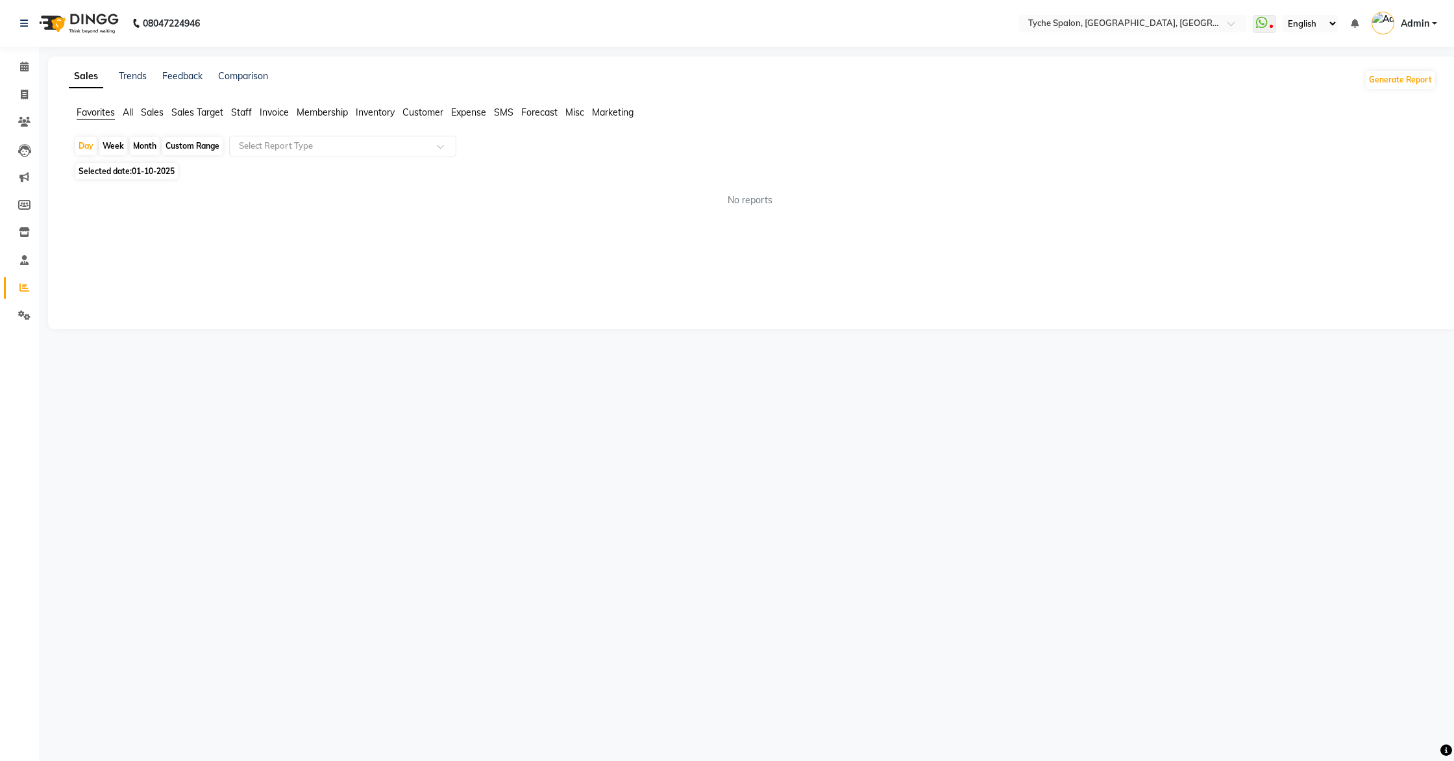
click at [247, 112] on span "Staff" at bounding box center [241, 112] width 21 height 12
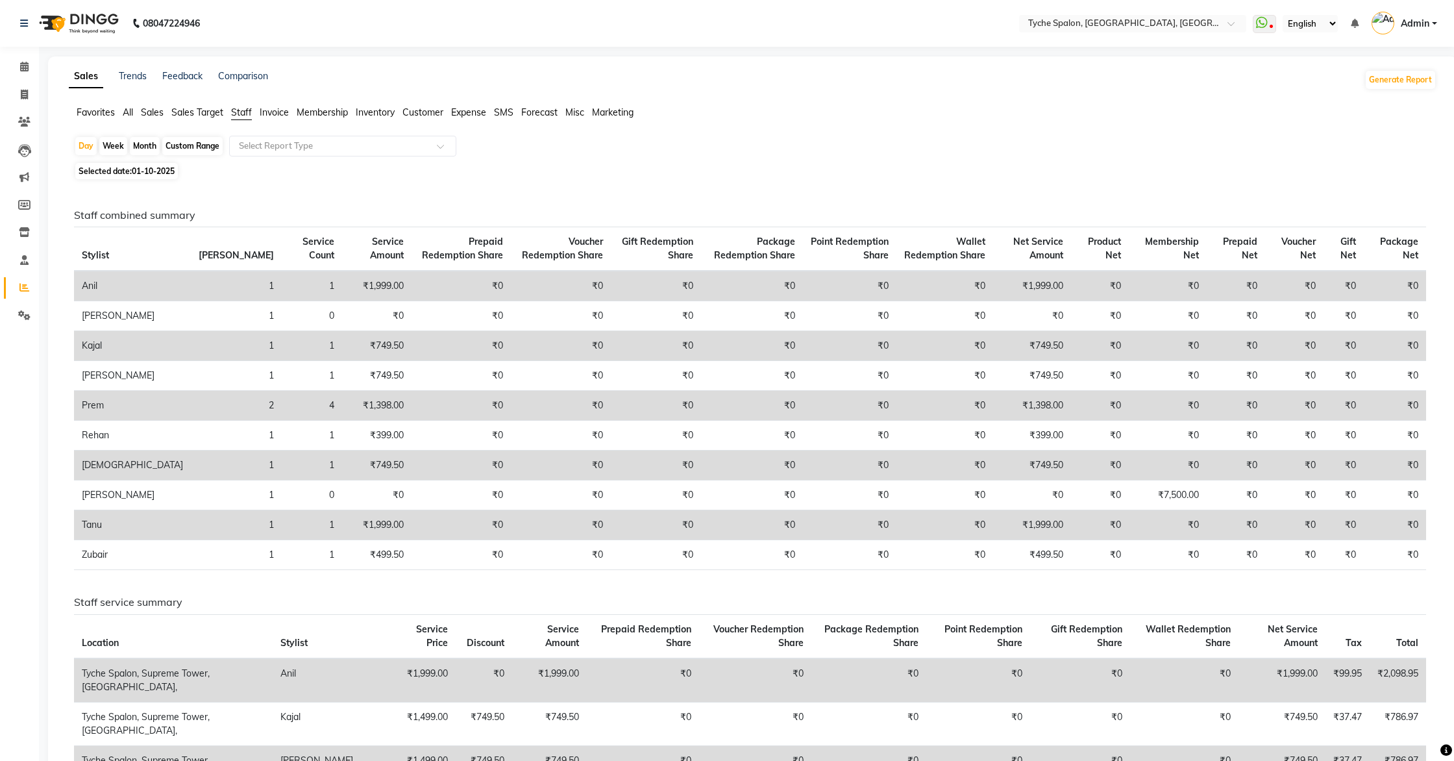
click at [142, 147] on div "Month" at bounding box center [145, 146] width 30 height 18
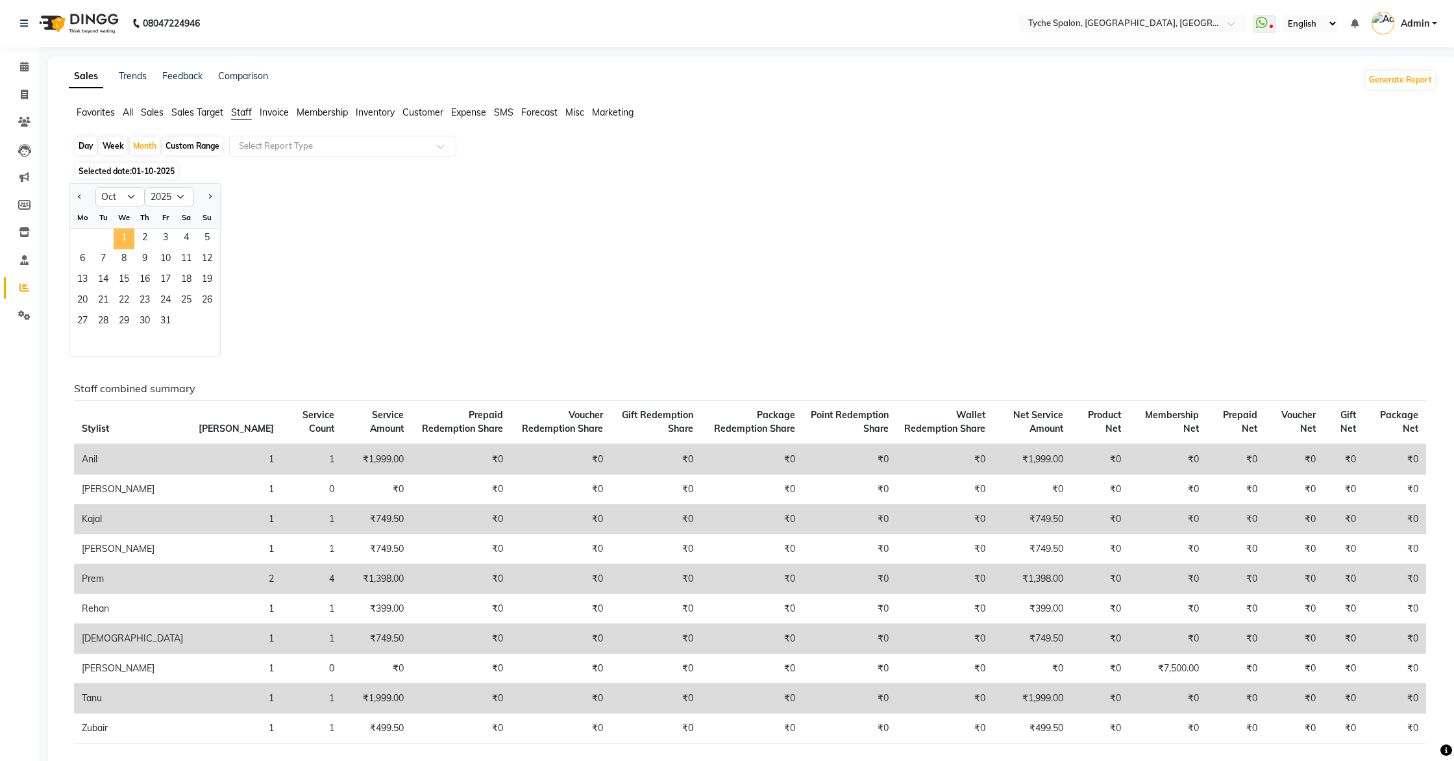
click at [121, 236] on span "1" at bounding box center [124, 239] width 21 height 21
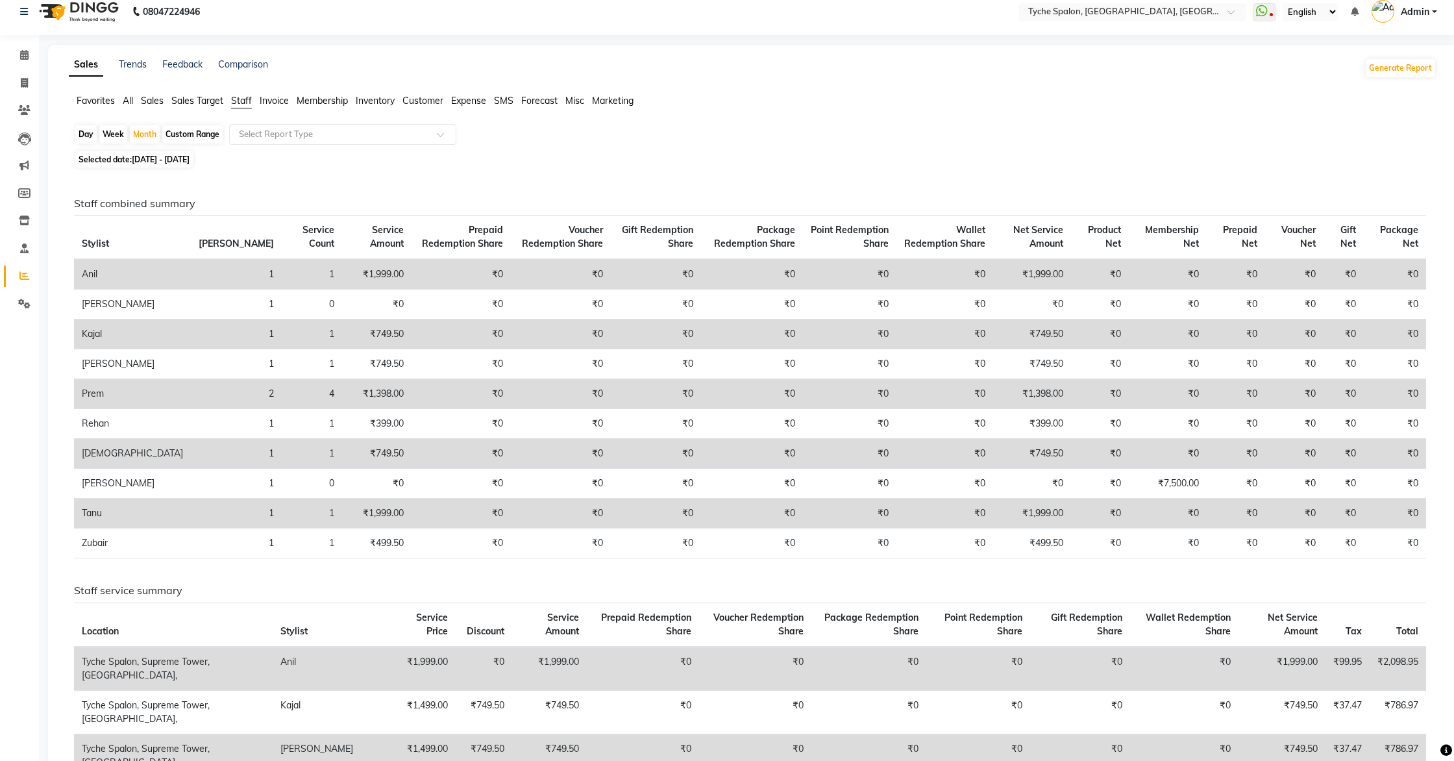
scroll to position [0, 0]
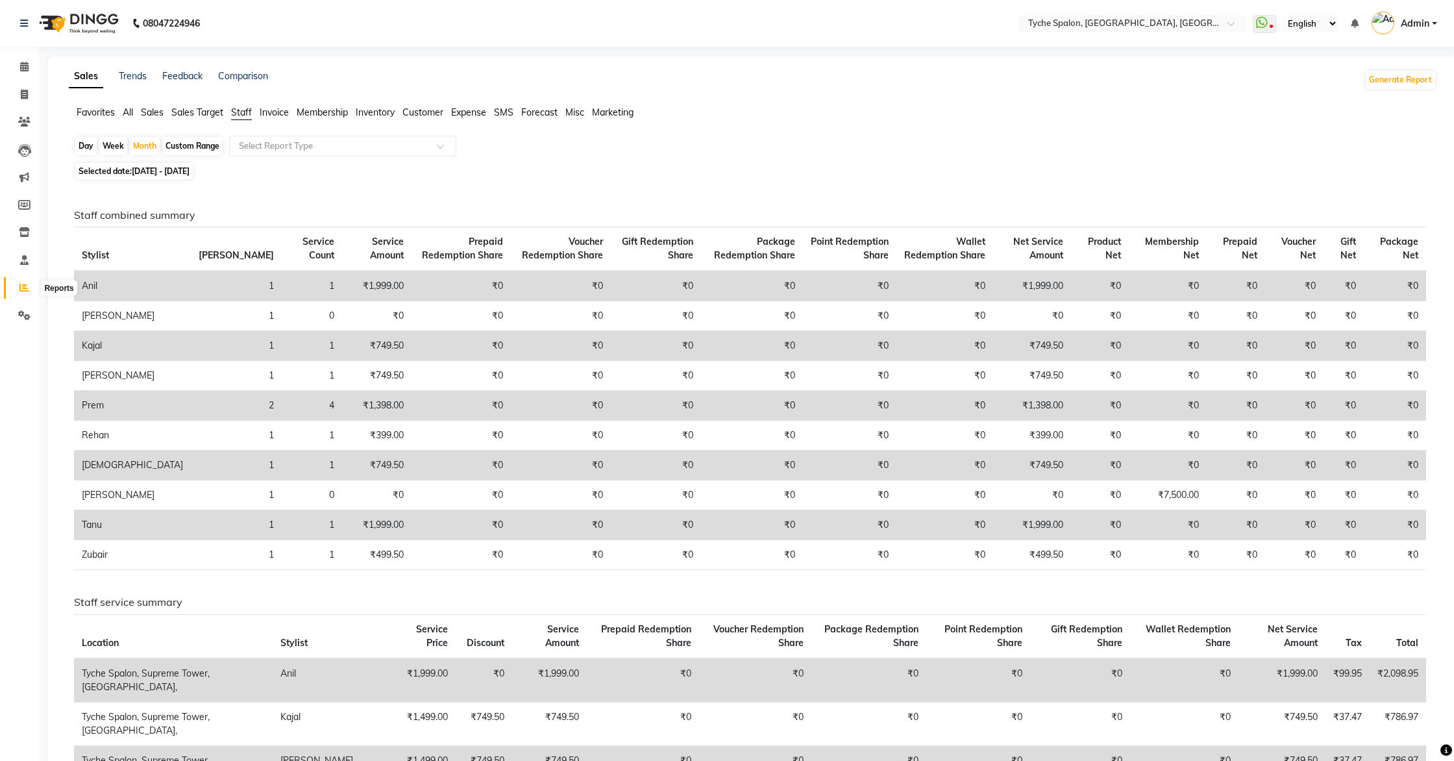
click at [23, 288] on icon at bounding box center [24, 287] width 10 height 10
click at [23, 290] on icon at bounding box center [24, 287] width 10 height 10
click at [19, 313] on icon at bounding box center [24, 315] width 12 height 10
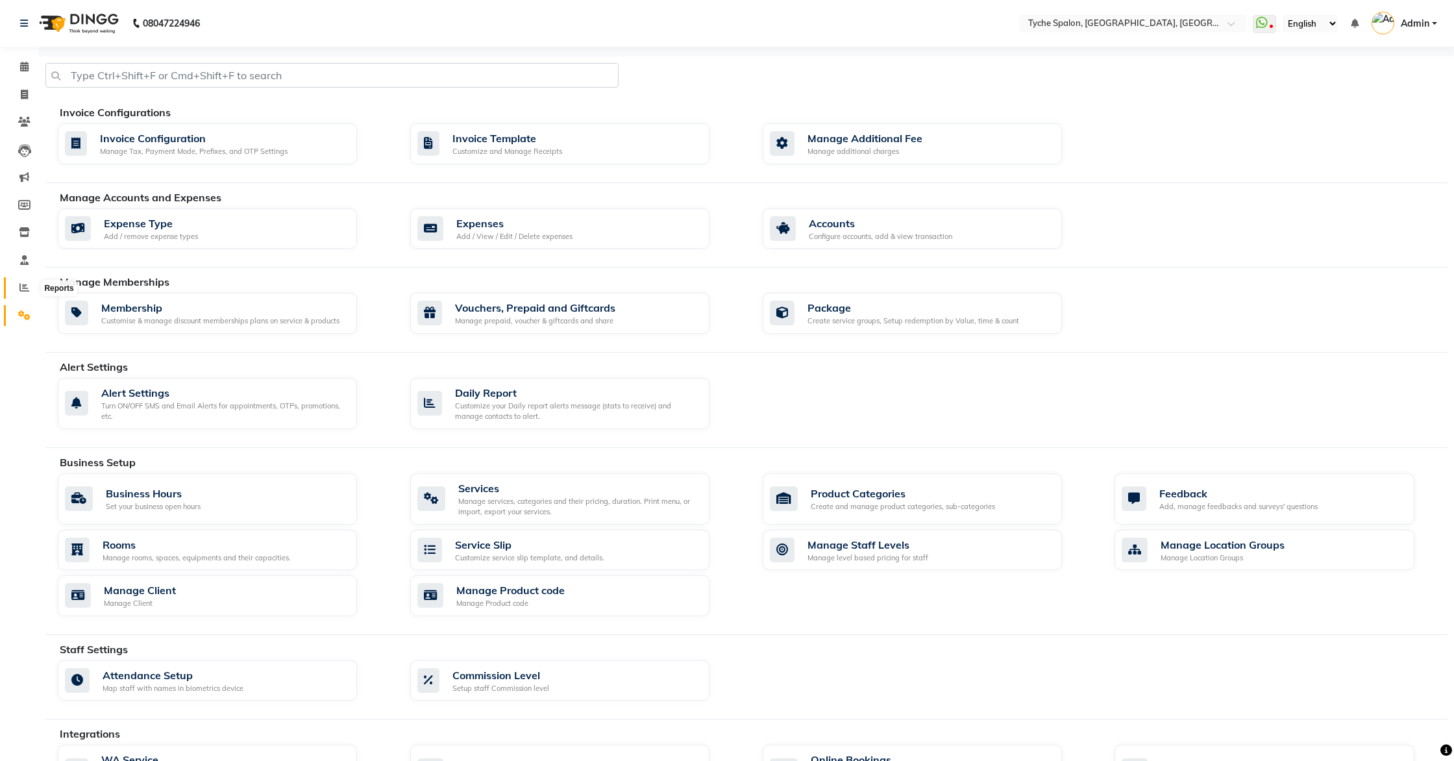
click at [19, 286] on icon at bounding box center [24, 287] width 10 height 10
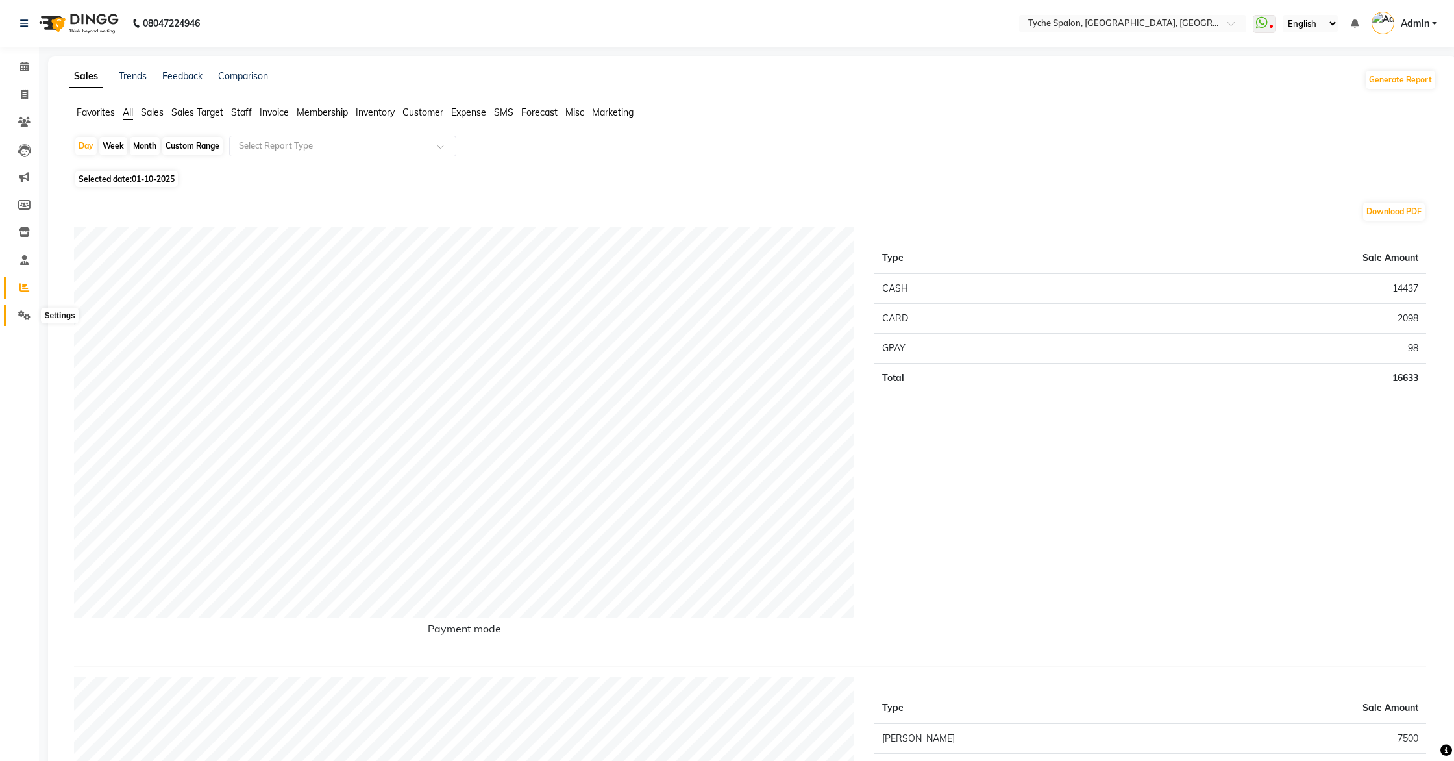
click at [27, 310] on icon at bounding box center [24, 315] width 12 height 10
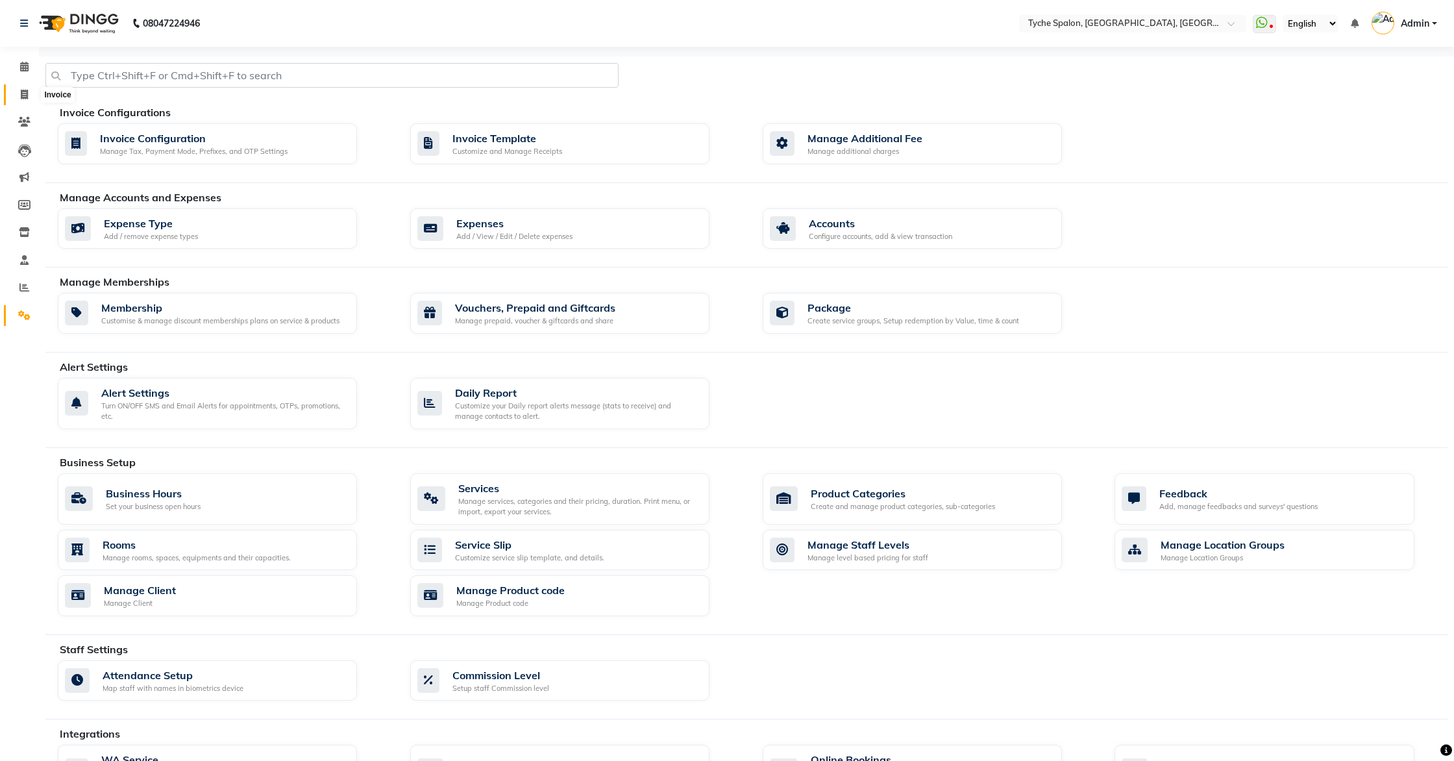
click at [26, 96] on icon at bounding box center [24, 95] width 7 height 10
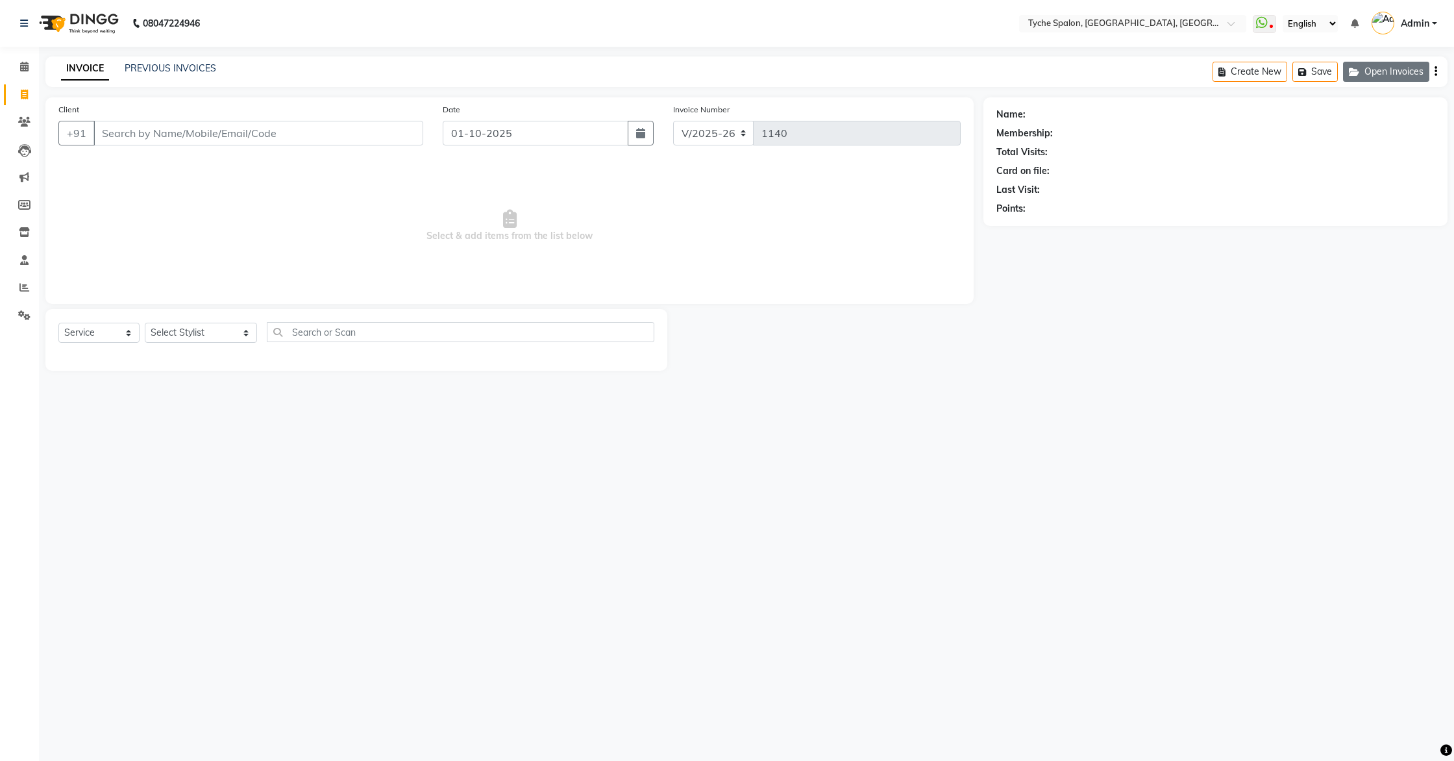
click at [1350, 75] on icon "button" at bounding box center [1357, 72] width 16 height 9
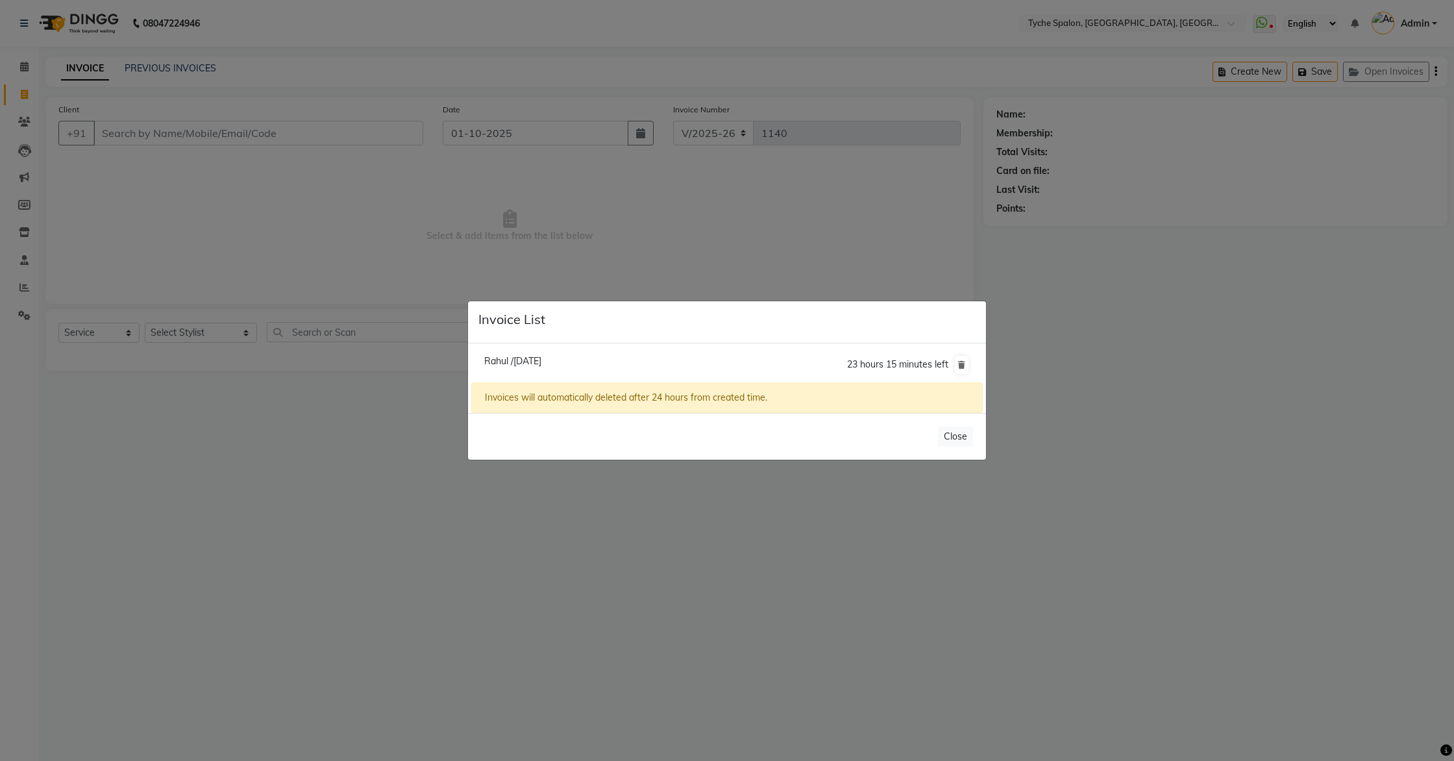
click at [517, 359] on span "Rahul /01 October 2025" at bounding box center [512, 361] width 57 height 12
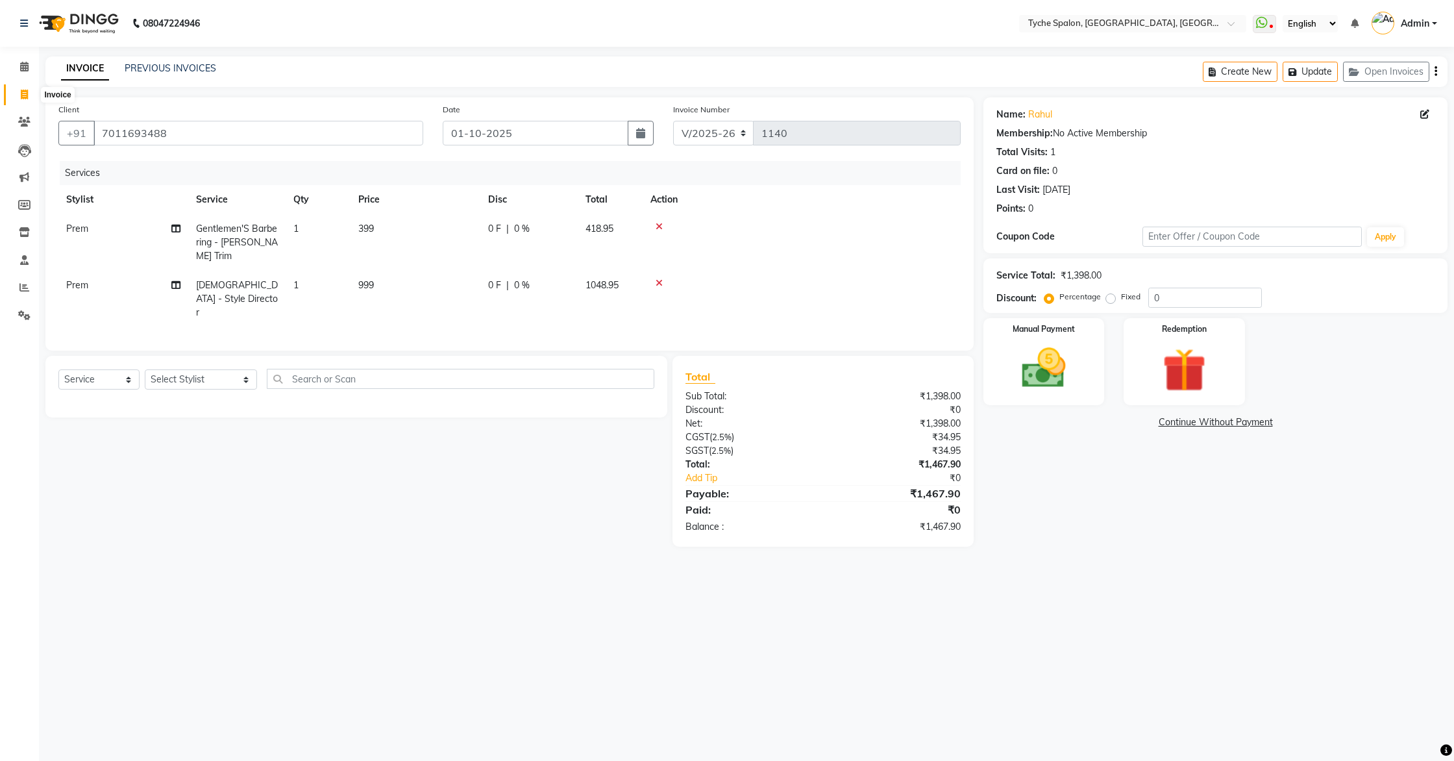
click at [19, 93] on span at bounding box center [24, 95] width 23 height 15
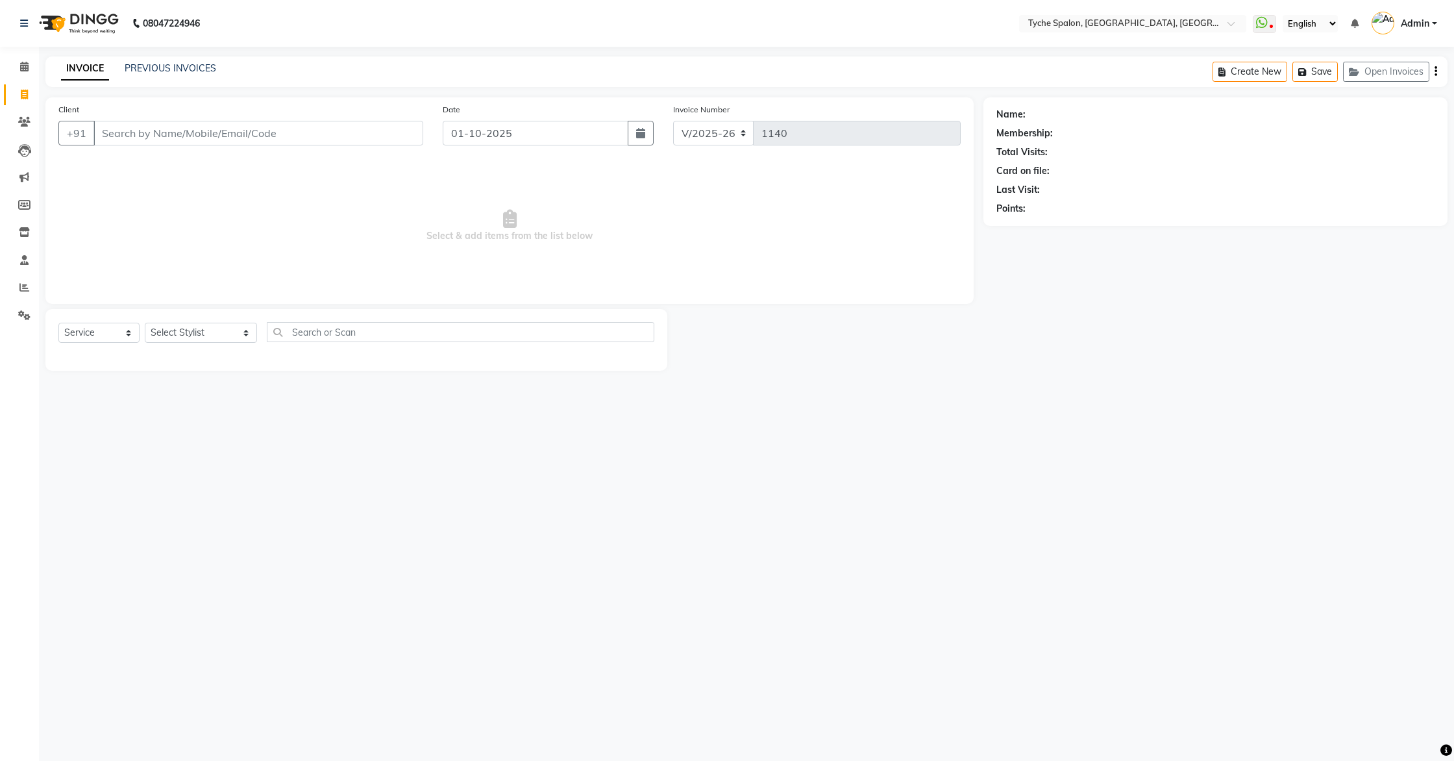
click at [132, 132] on input "Client" at bounding box center [258, 133] width 330 height 25
click at [26, 68] on icon at bounding box center [24, 67] width 8 height 10
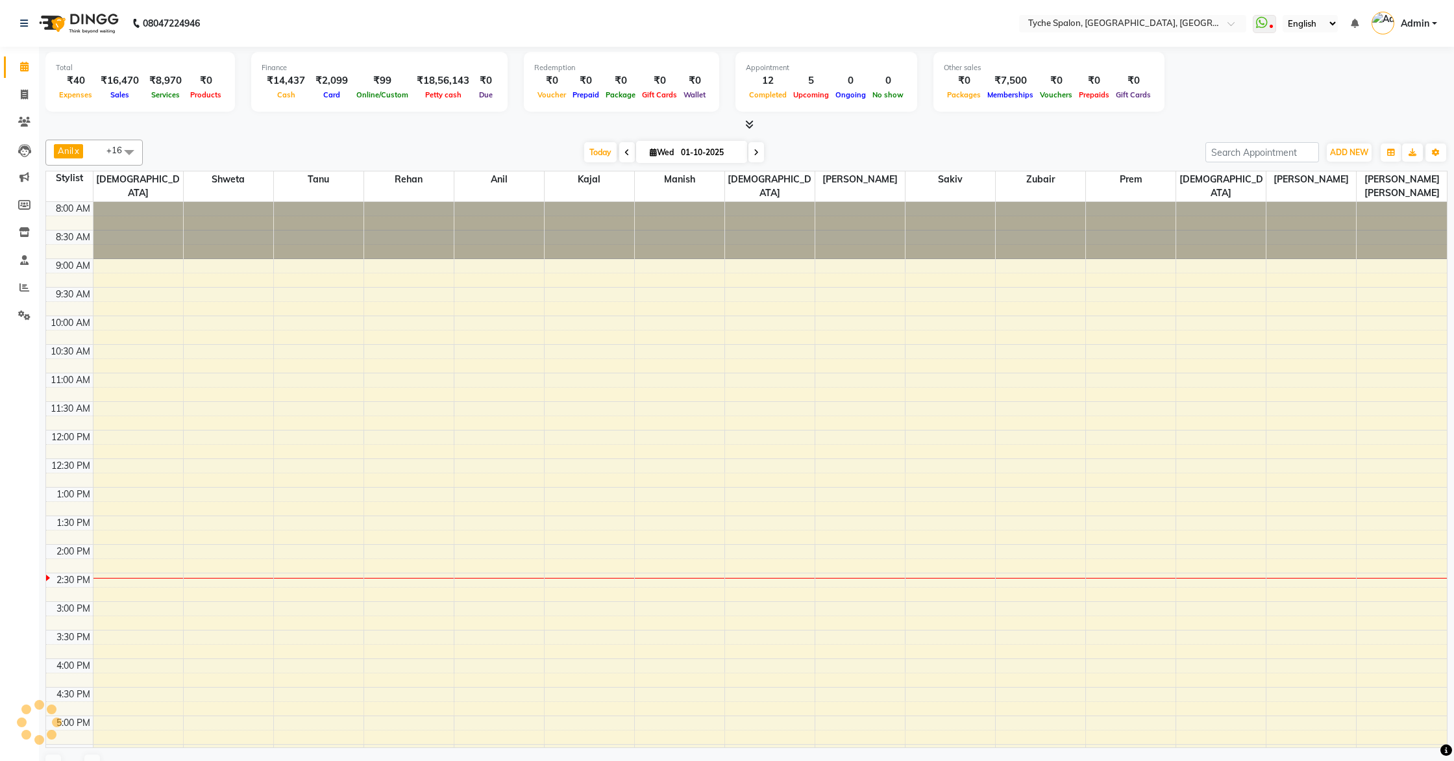
scroll to position [182, 0]
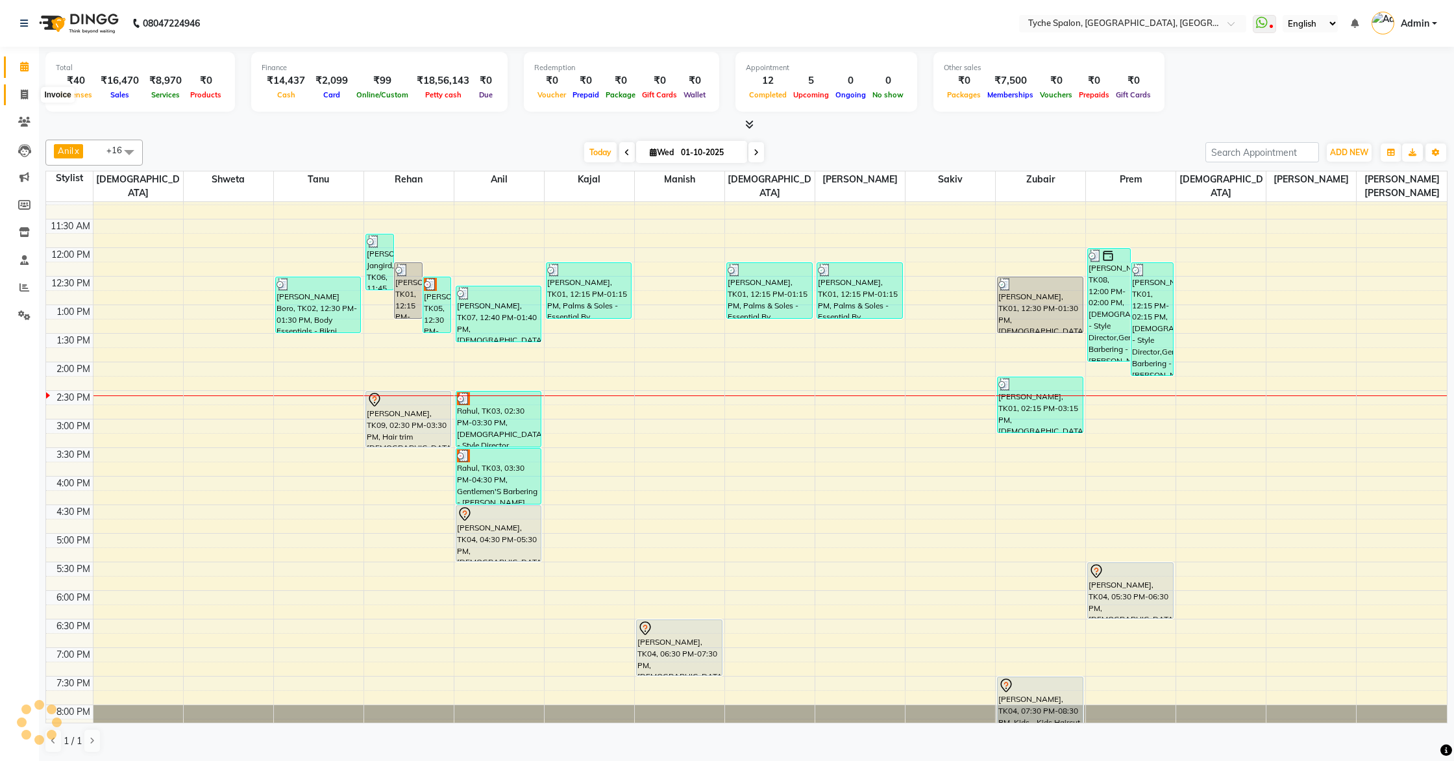
click at [18, 88] on span at bounding box center [24, 95] width 23 height 15
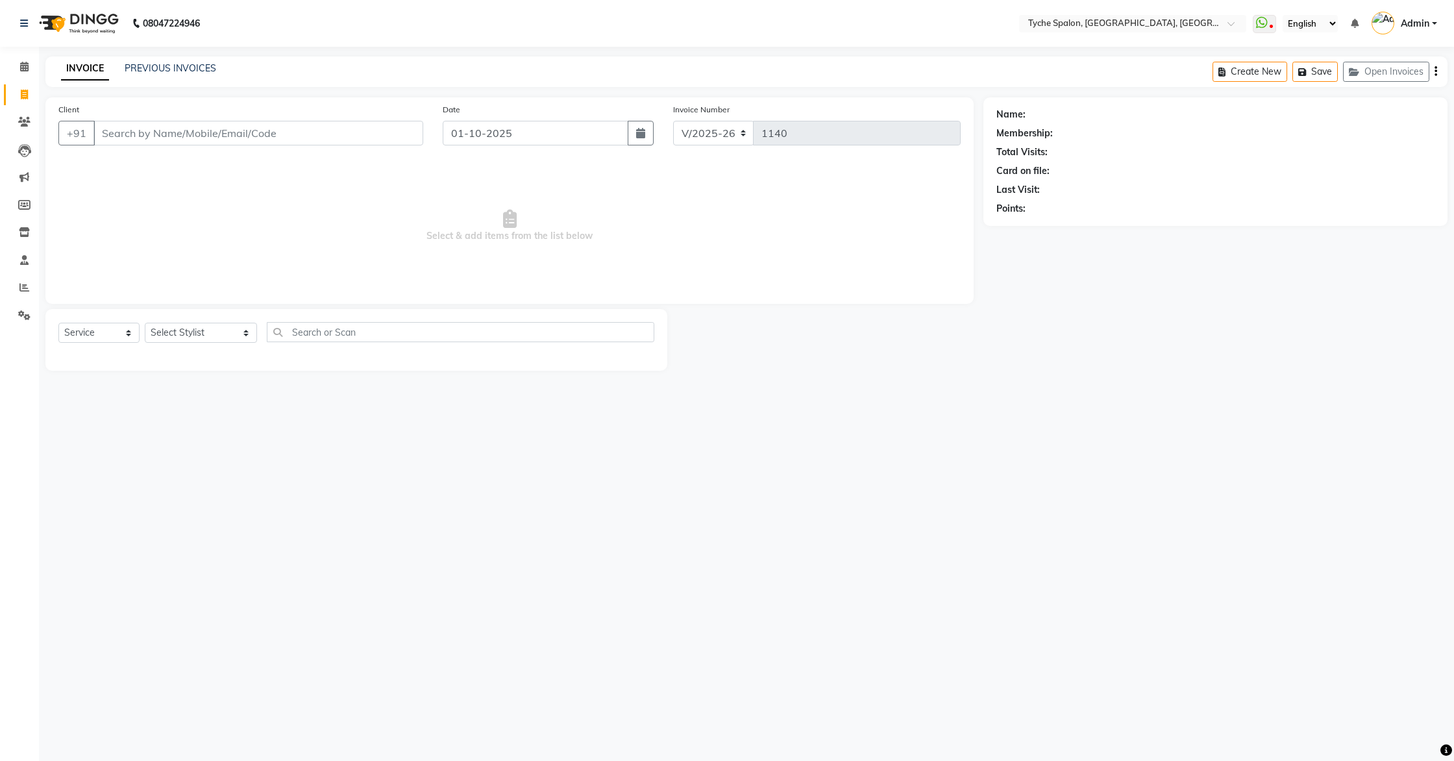
click at [118, 132] on input "Client" at bounding box center [258, 133] width 330 height 25
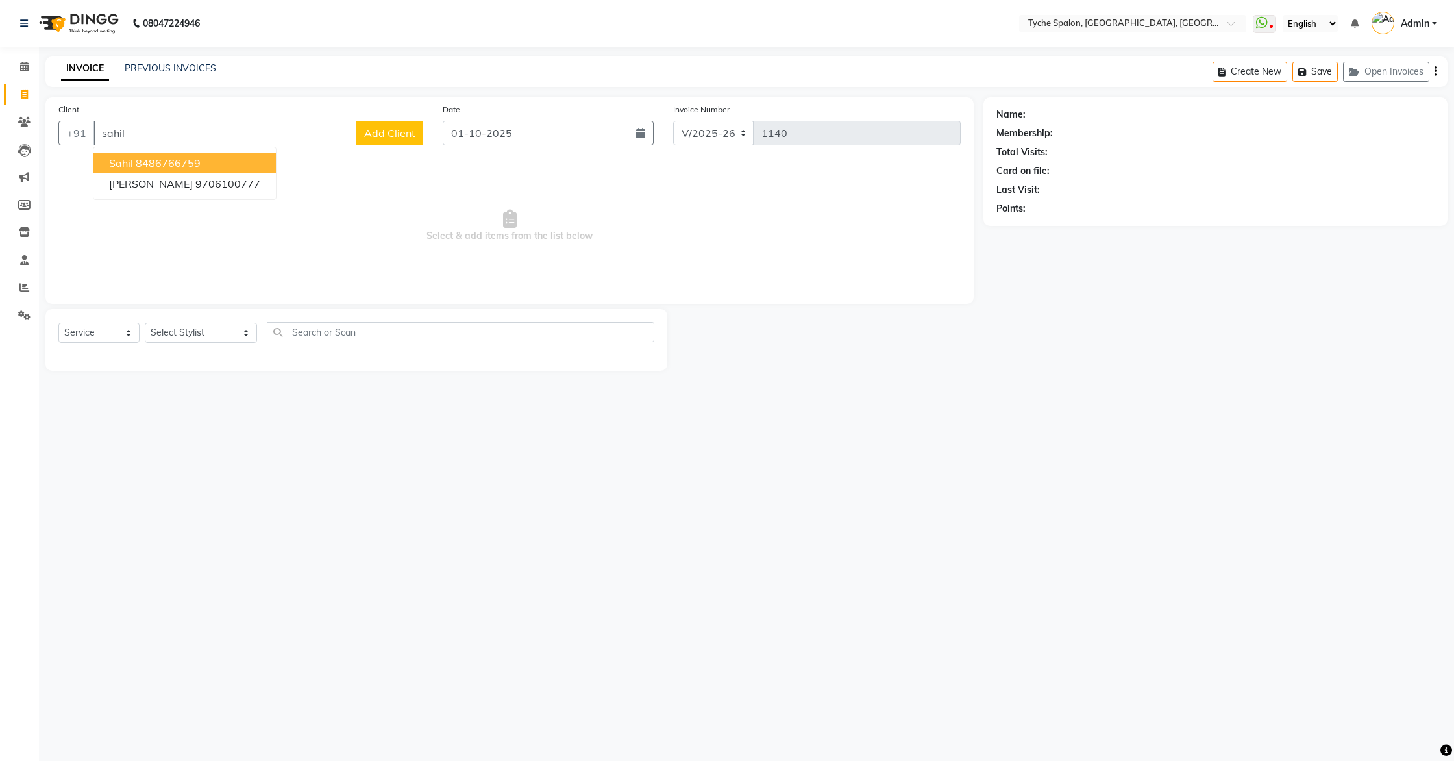
click at [143, 166] on ngb-highlight "8486766759" at bounding box center [168, 162] width 65 height 13
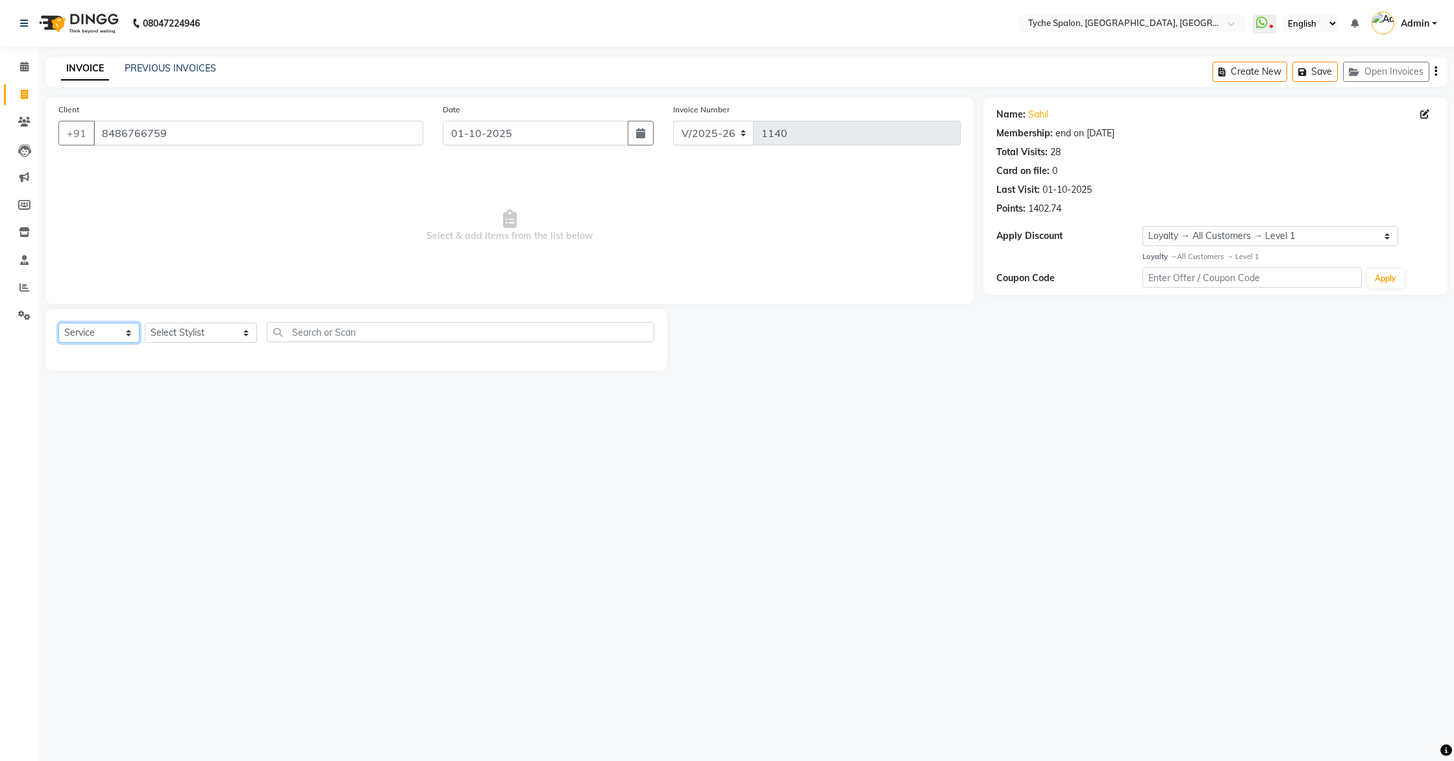
click at [125, 332] on select "Select Service Product Membership Package Voucher Prepaid Gift Card" at bounding box center [98, 333] width 81 height 20
click at [191, 330] on select "Select Stylist Anil Anjali Devi Ishu Jenny Chophy Kajal Liza Manish Prabhjot Pr…" at bounding box center [201, 333] width 112 height 20
click at [145, 323] on select "Select Stylist Anil Anjali Devi Ishu Jenny Chophy Kajal Liza Manish Prabhjot Pr…" at bounding box center [201, 333] width 112 height 20
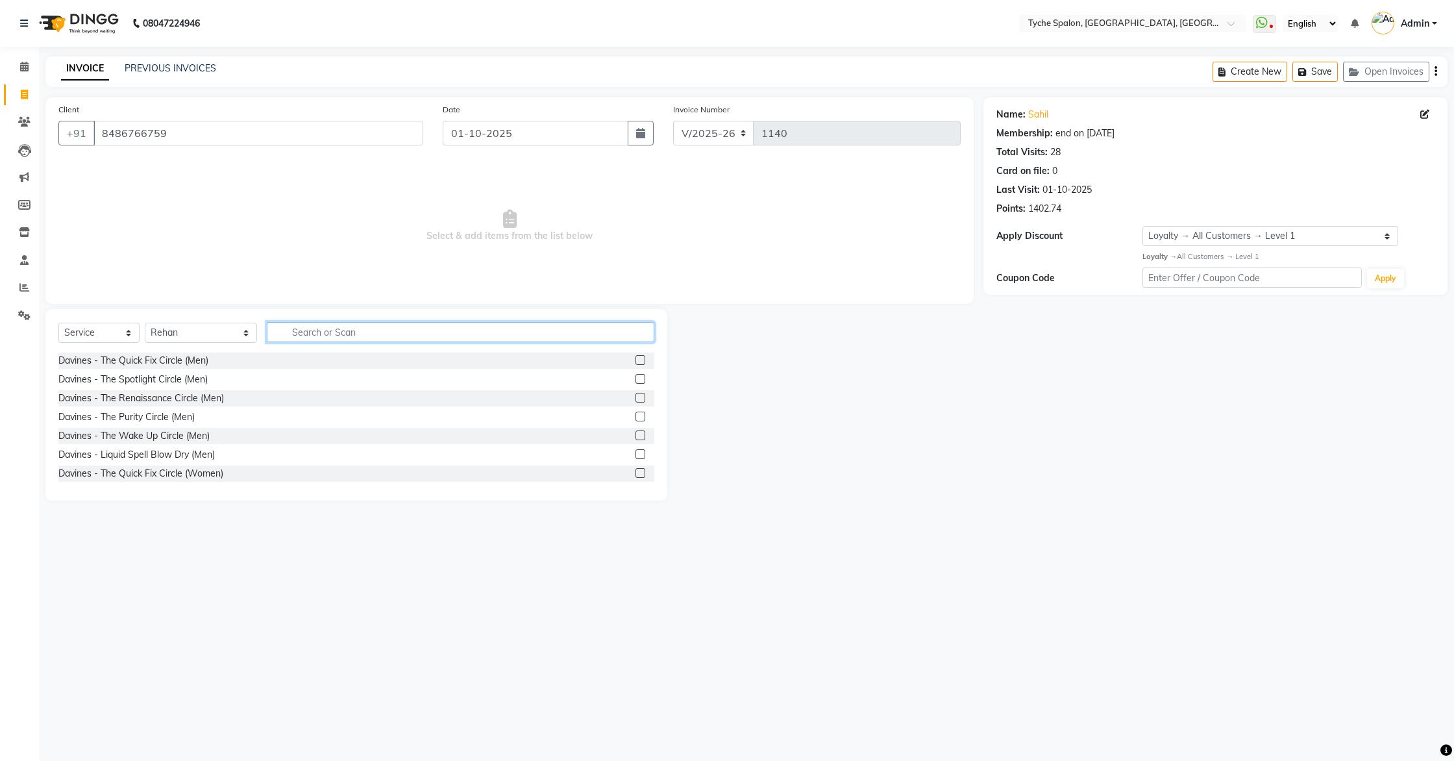
click at [267, 334] on input "text" at bounding box center [461, 332] width 388 height 20
click at [284, 336] on input "text" at bounding box center [461, 332] width 388 height 20
click at [296, 334] on input "text" at bounding box center [461, 332] width 388 height 20
click at [293, 334] on input "text" at bounding box center [461, 332] width 388 height 20
click at [301, 333] on input "text" at bounding box center [461, 332] width 388 height 20
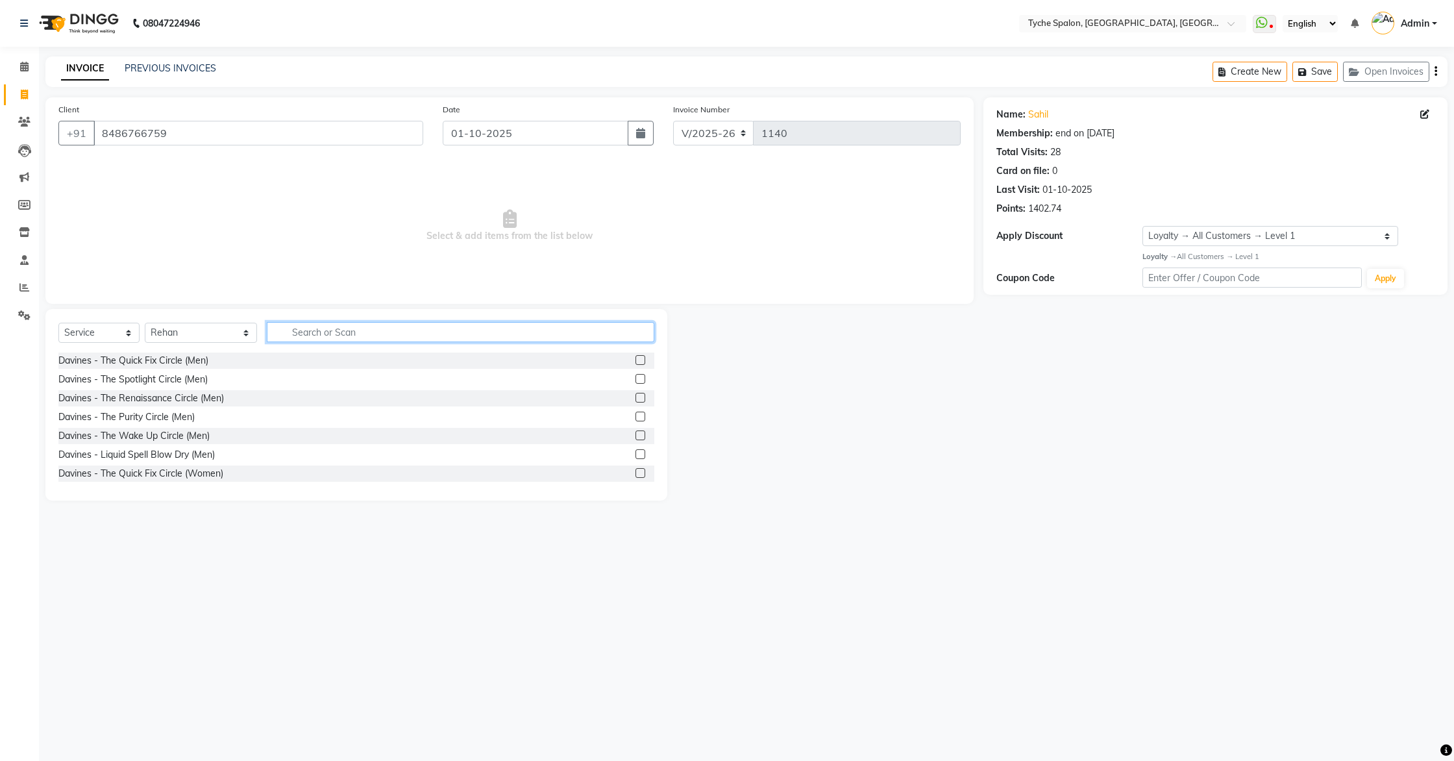
click at [323, 331] on input "text" at bounding box center [461, 332] width 388 height 20
click at [301, 333] on input "text" at bounding box center [461, 332] width 388 height 20
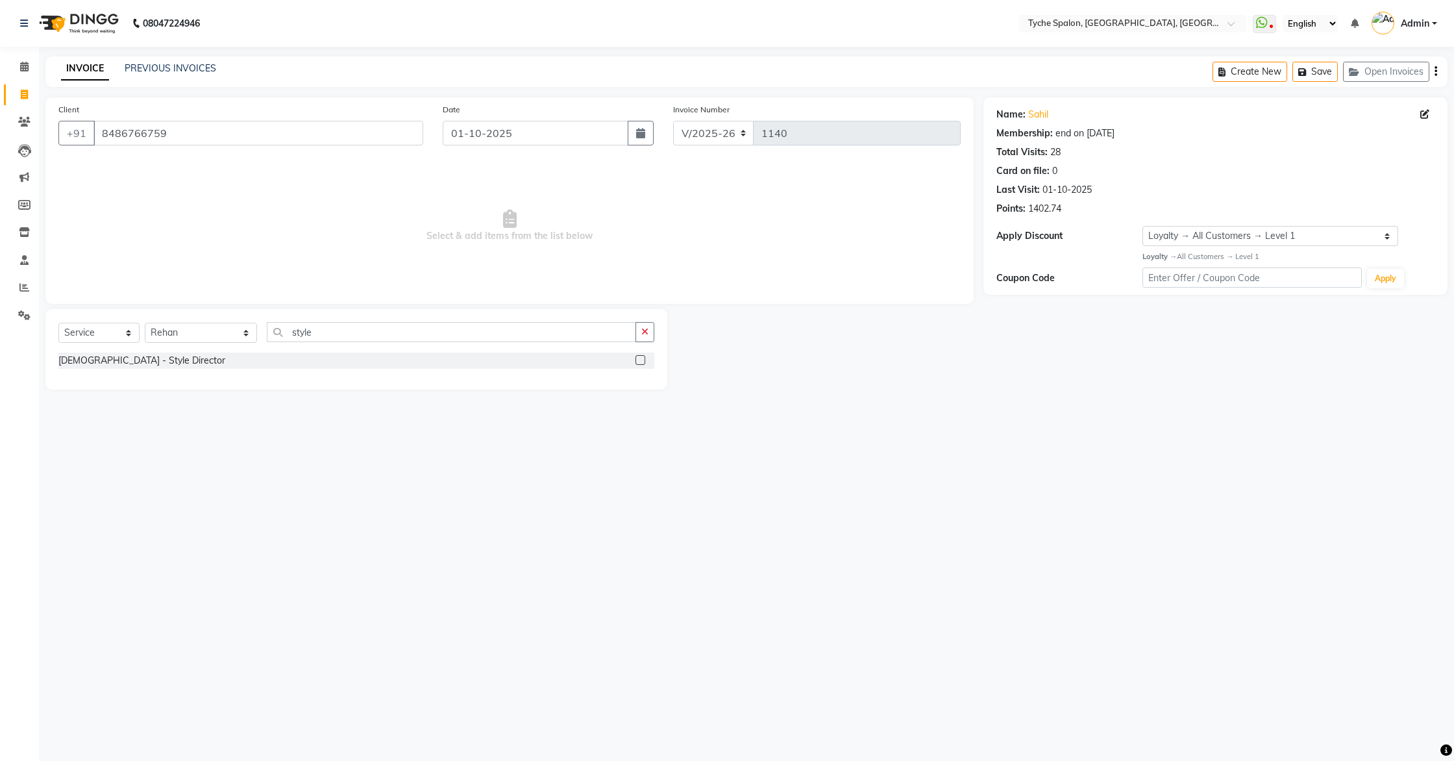
click at [641, 362] on label at bounding box center [641, 360] width 10 height 10
click at [641, 362] on input "checkbox" at bounding box center [640, 360] width 8 height 8
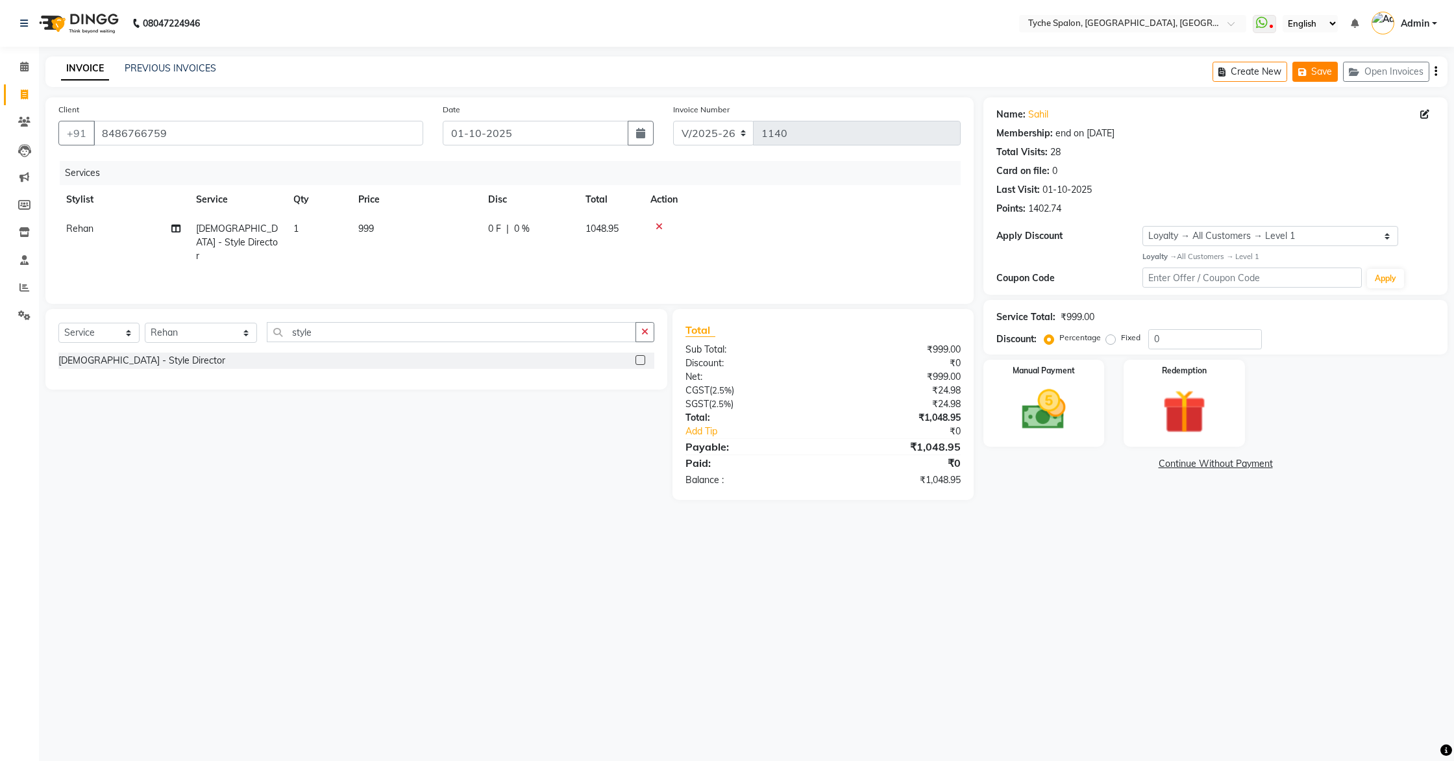
click at [1299, 70] on icon "button" at bounding box center [1305, 72] width 13 height 9
click at [186, 330] on select "Select Stylist Anil Anjali Devi Ishu Jenny Chophy Kajal Liza Manish Prabhjot Pr…" at bounding box center [201, 333] width 112 height 20
click at [145, 323] on select "Select Stylist Anil Anjali Devi Ishu Jenny Chophy Kajal Liza Manish Prabhjot Pr…" at bounding box center [201, 333] width 112 height 20
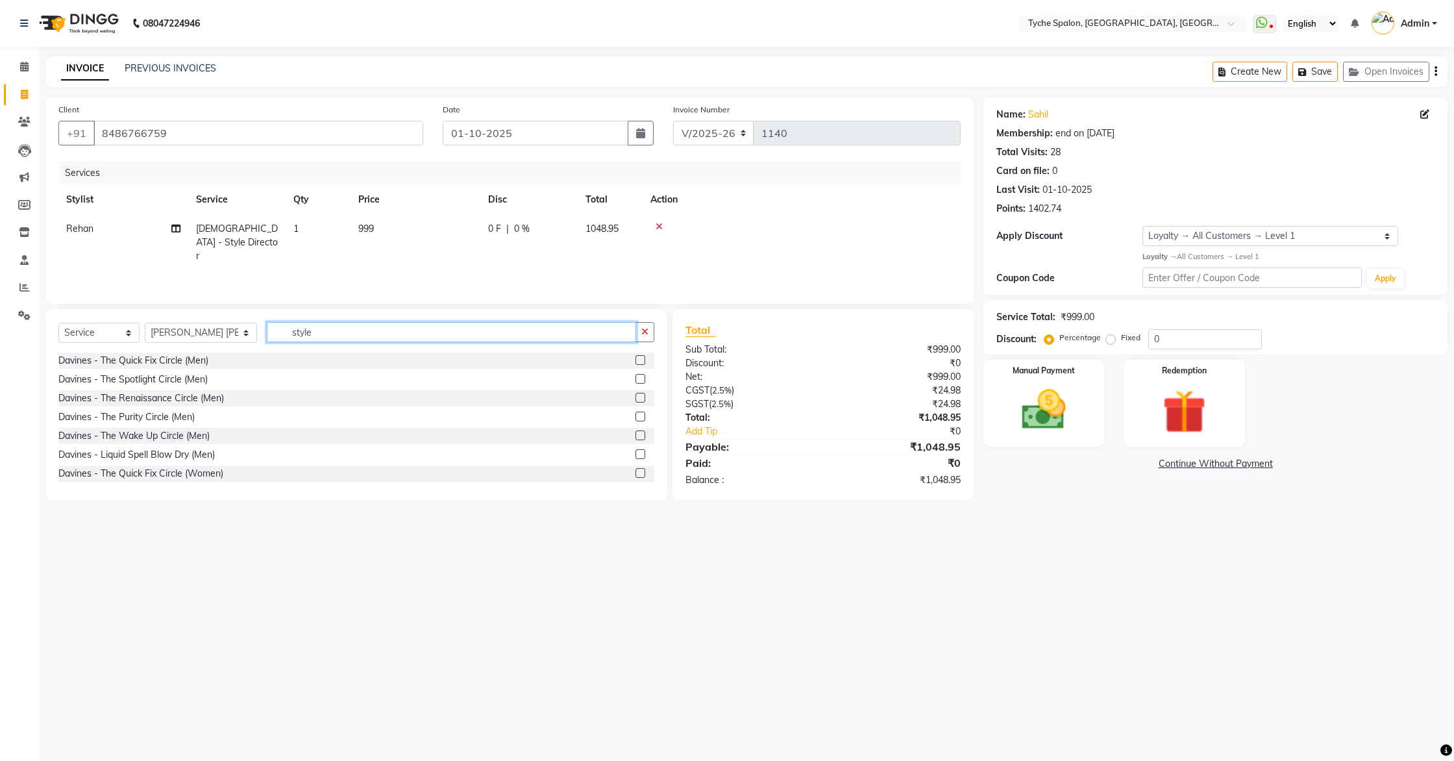
click at [292, 330] on input "style" at bounding box center [452, 332] width 370 height 20
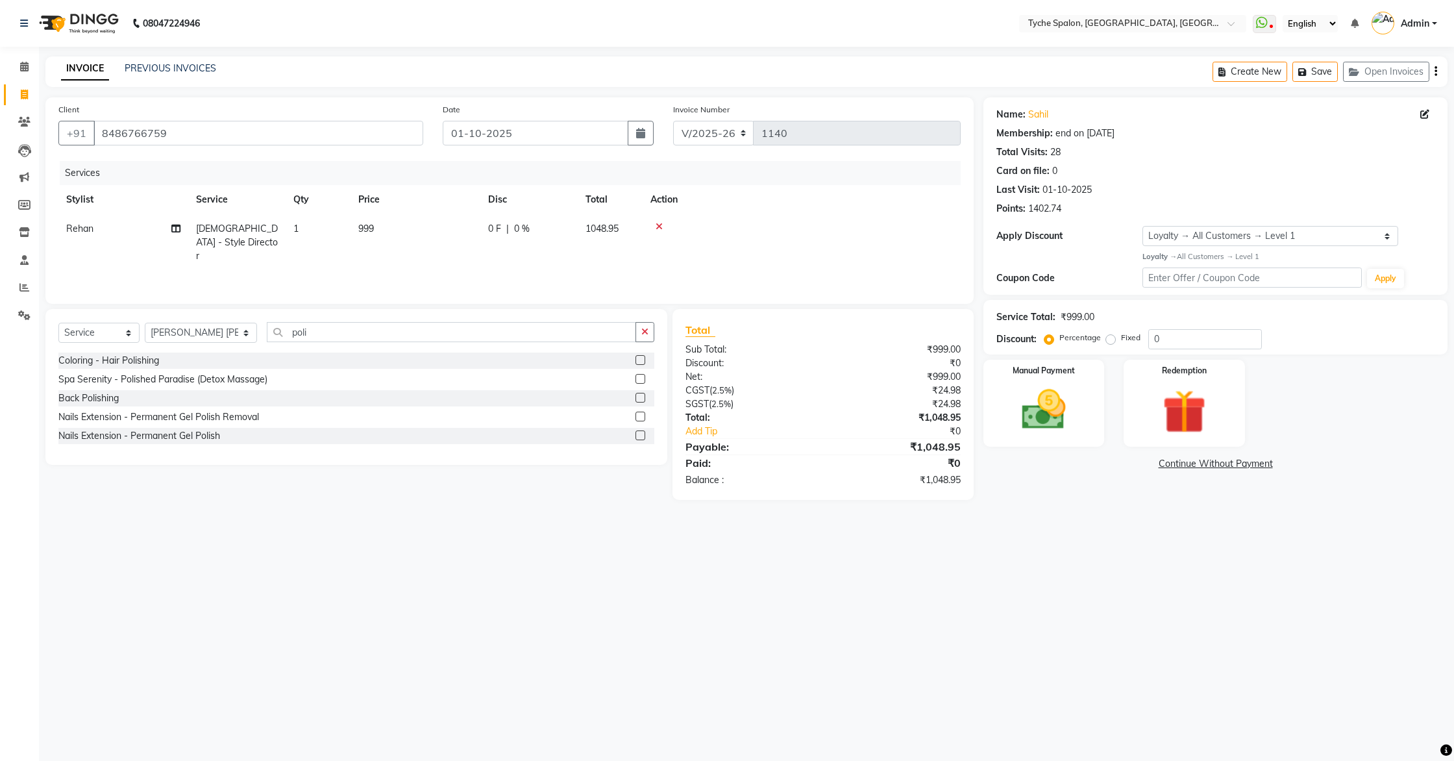
click at [641, 381] on label at bounding box center [641, 379] width 10 height 10
click at [641, 381] on input "checkbox" at bounding box center [640, 379] width 8 height 8
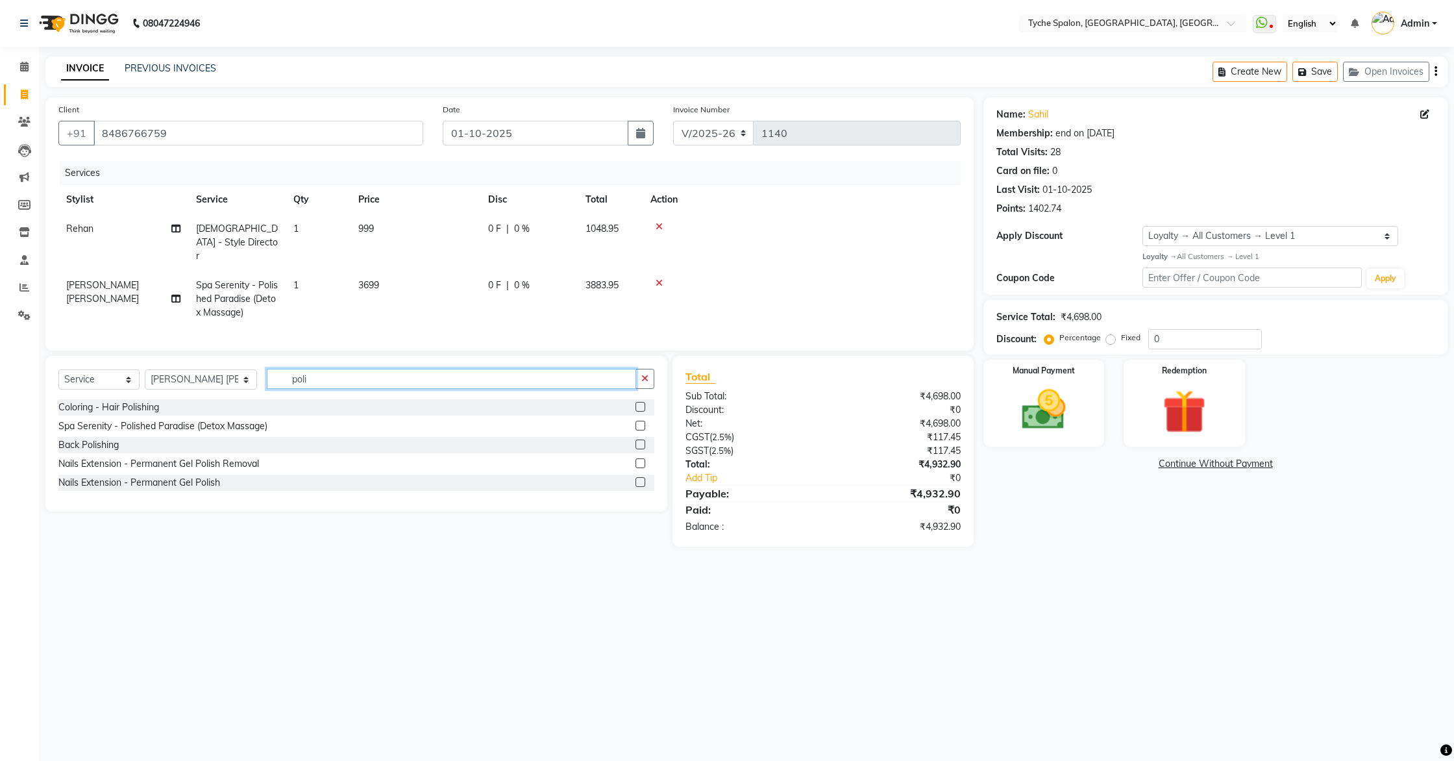
click at [302, 369] on input "poli" at bounding box center [452, 379] width 370 height 20
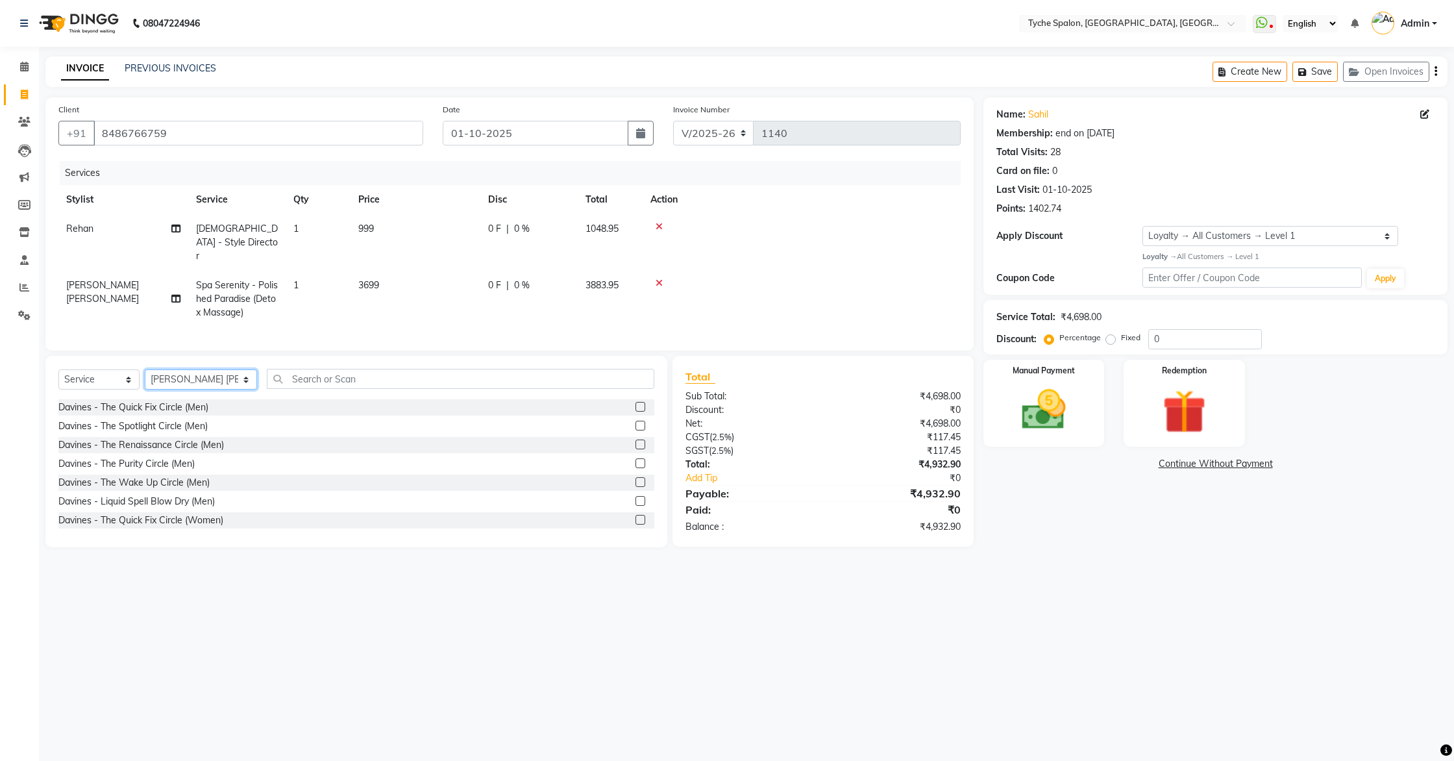
click at [210, 369] on select "Select Stylist Anil Anjali Devi Ishu Jenny Chophy Kajal Liza Manish Prabhjot Pr…" at bounding box center [201, 379] width 112 height 20
click at [240, 279] on span "Spa Serenity - Polished Paradise (Detox Massage)" at bounding box center [237, 298] width 82 height 39
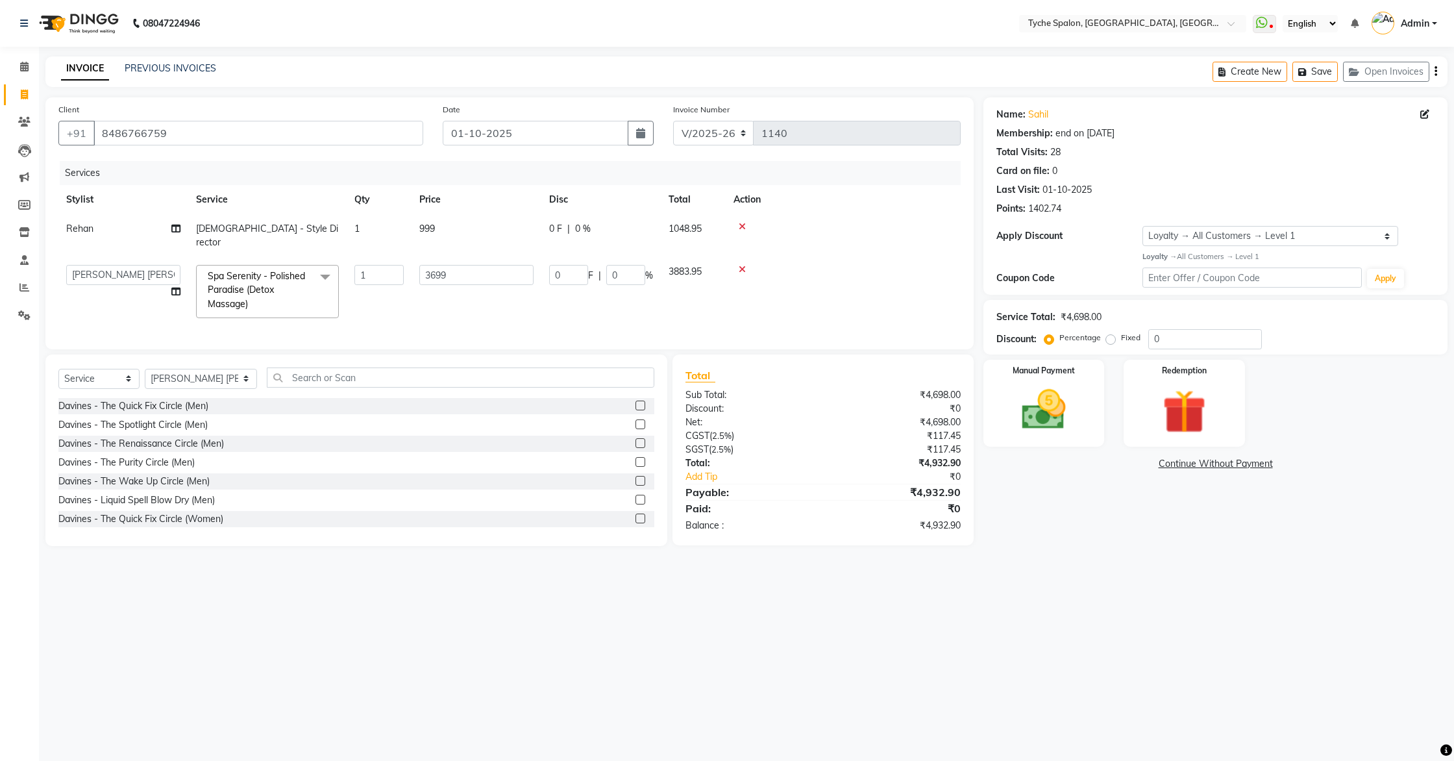
click at [329, 265] on span at bounding box center [325, 277] width 26 height 25
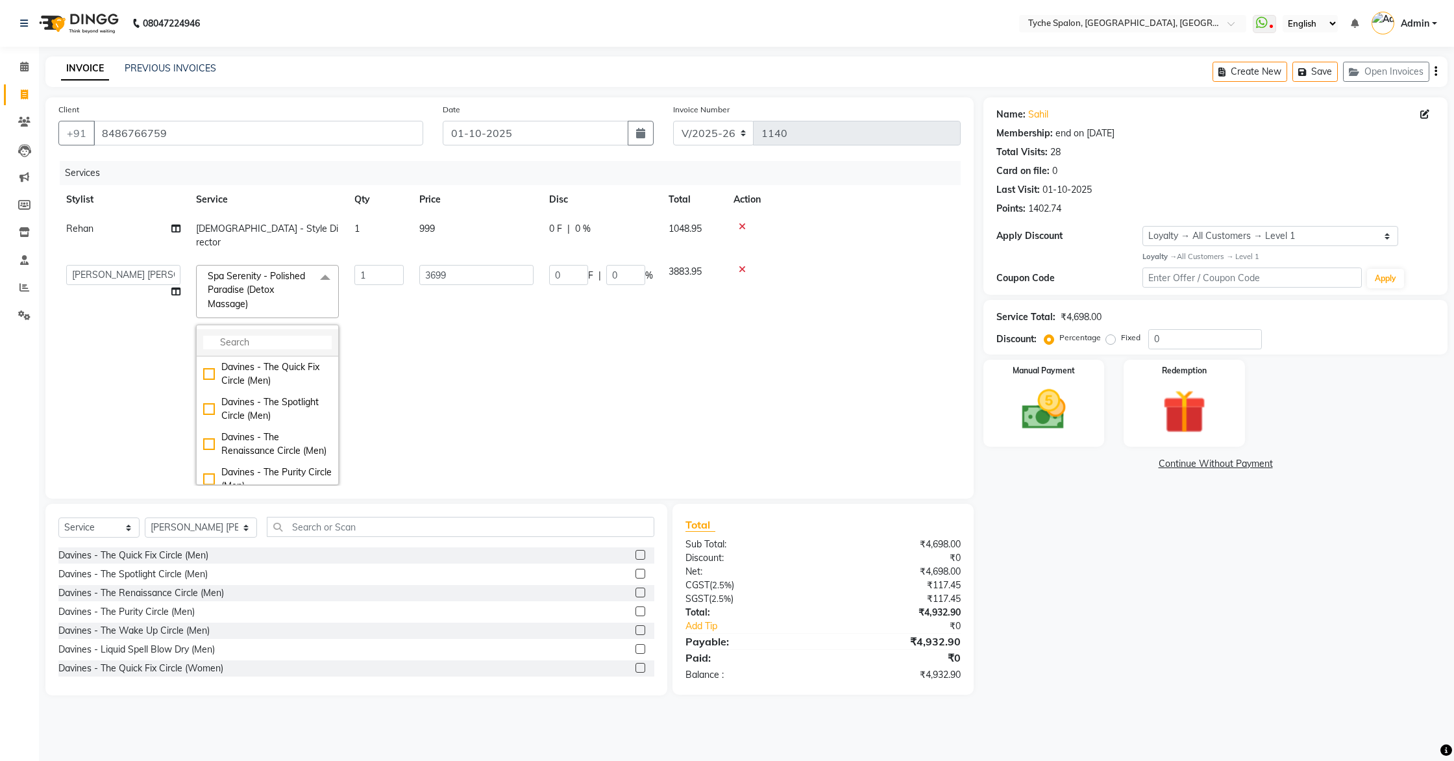
click at [249, 336] on input "multiselect-search" at bounding box center [267, 343] width 129 height 14
click at [422, 329] on td "3699" at bounding box center [477, 375] width 130 height 236
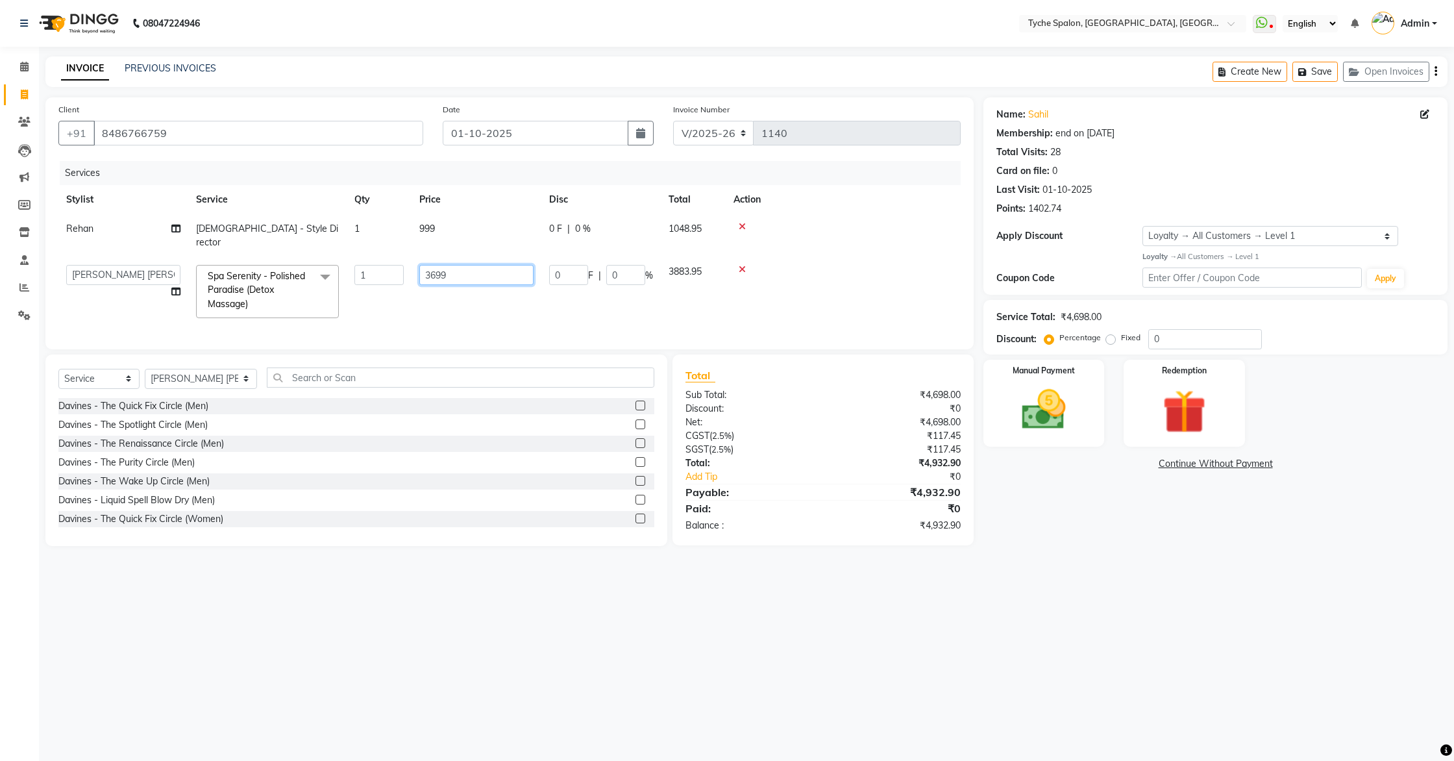
click at [434, 265] on input "3699" at bounding box center [476, 275] width 114 height 20
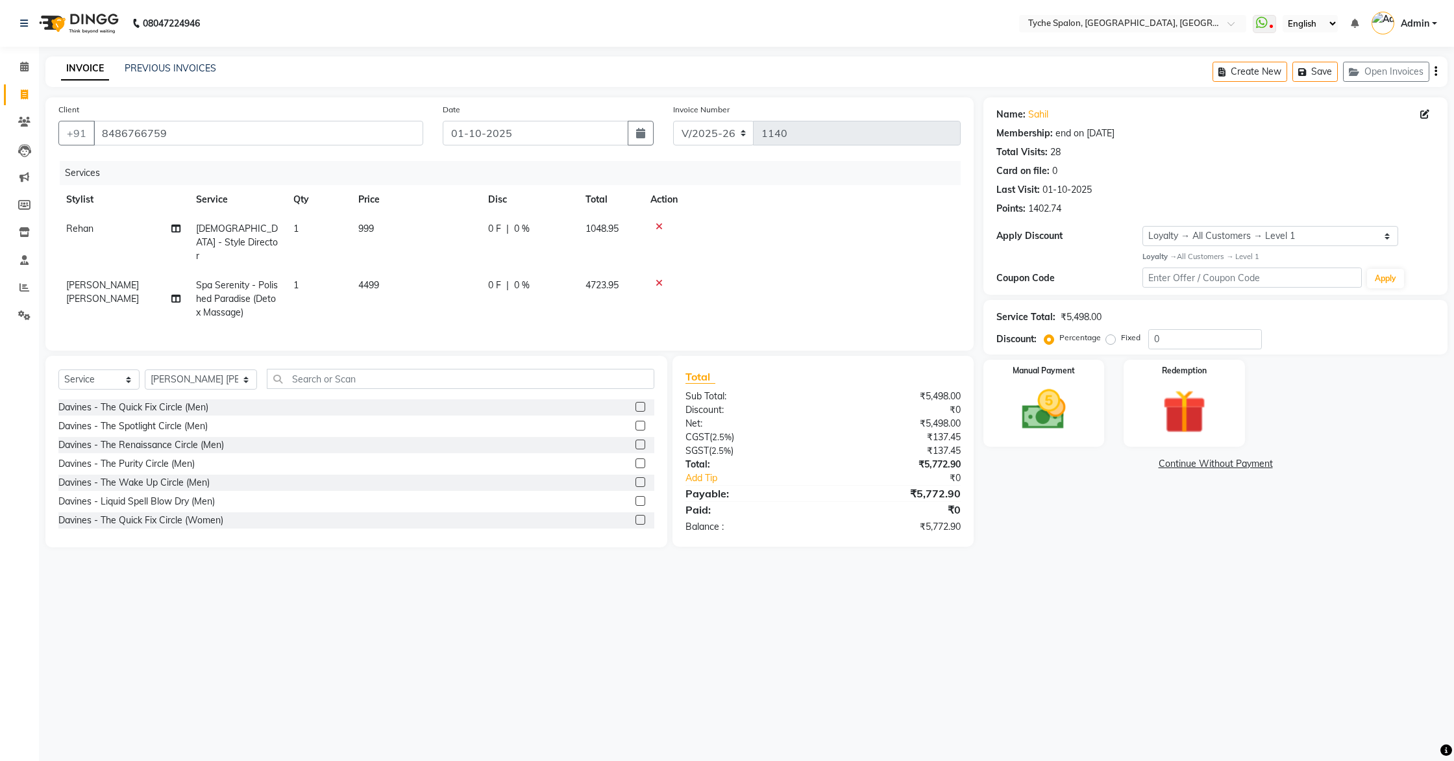
click at [938, 242] on td at bounding box center [802, 242] width 318 height 56
click at [1326, 71] on button "Save" at bounding box center [1315, 72] width 45 height 20
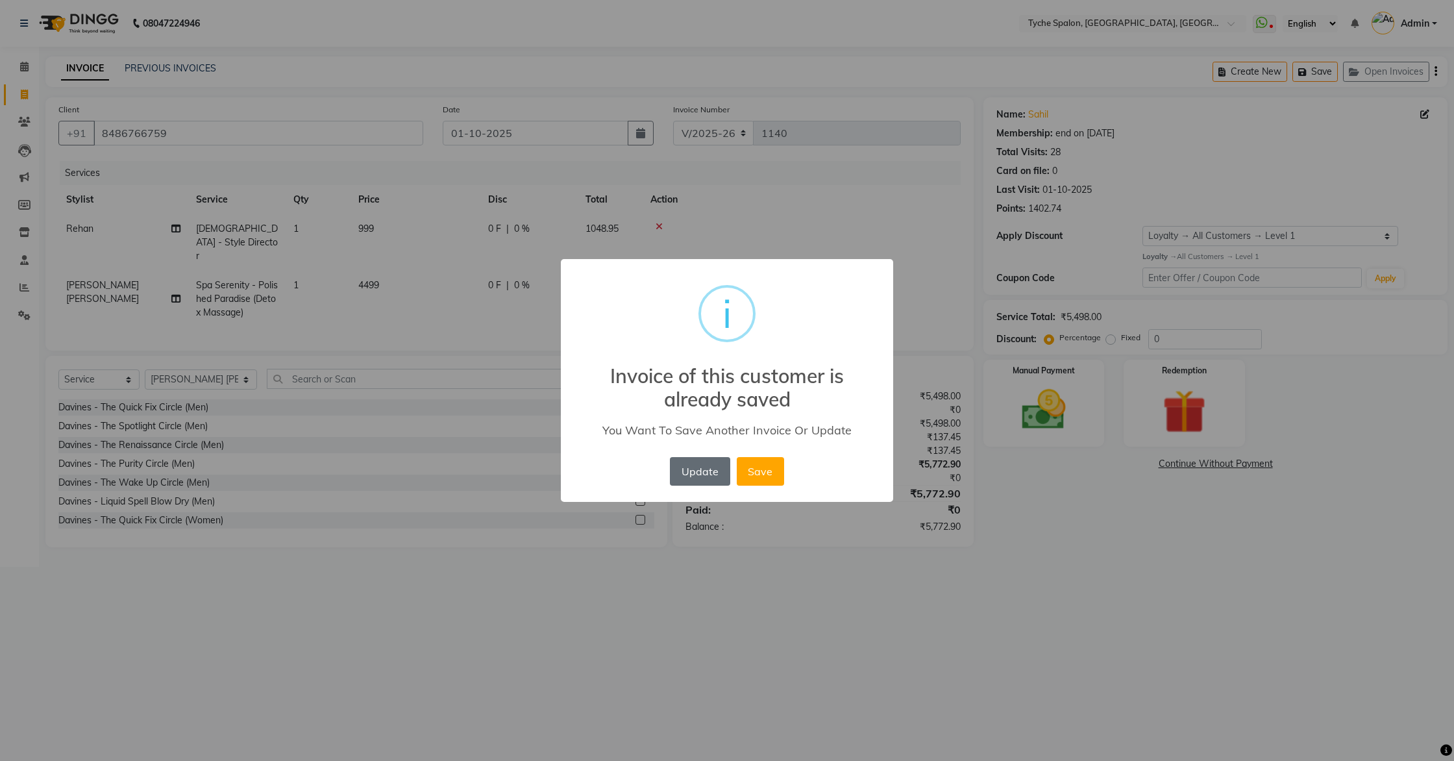
click at [717, 469] on button "Update" at bounding box center [700, 471] width 60 height 29
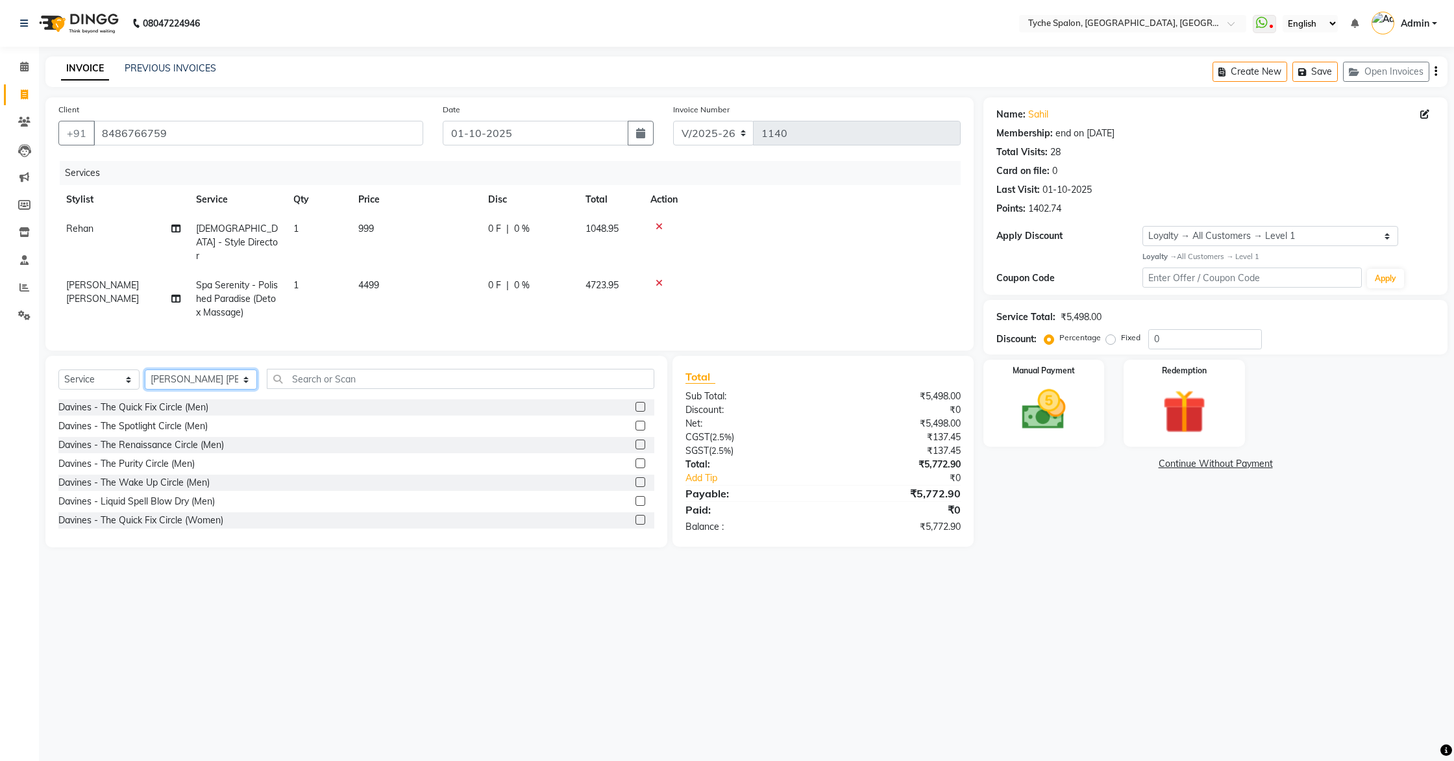
click at [209, 369] on select "Select Stylist Anil Anjali Devi Ishu Jenny Chophy Kajal Liza Manish Prabhjot Pr…" at bounding box center [201, 379] width 112 height 20
click at [145, 369] on select "Select Stylist Anil Anjali Devi Ishu Jenny Chophy Kajal Liza Manish Prabhjot Pr…" at bounding box center [201, 379] width 112 height 20
click at [334, 369] on input "text" at bounding box center [461, 379] width 388 height 20
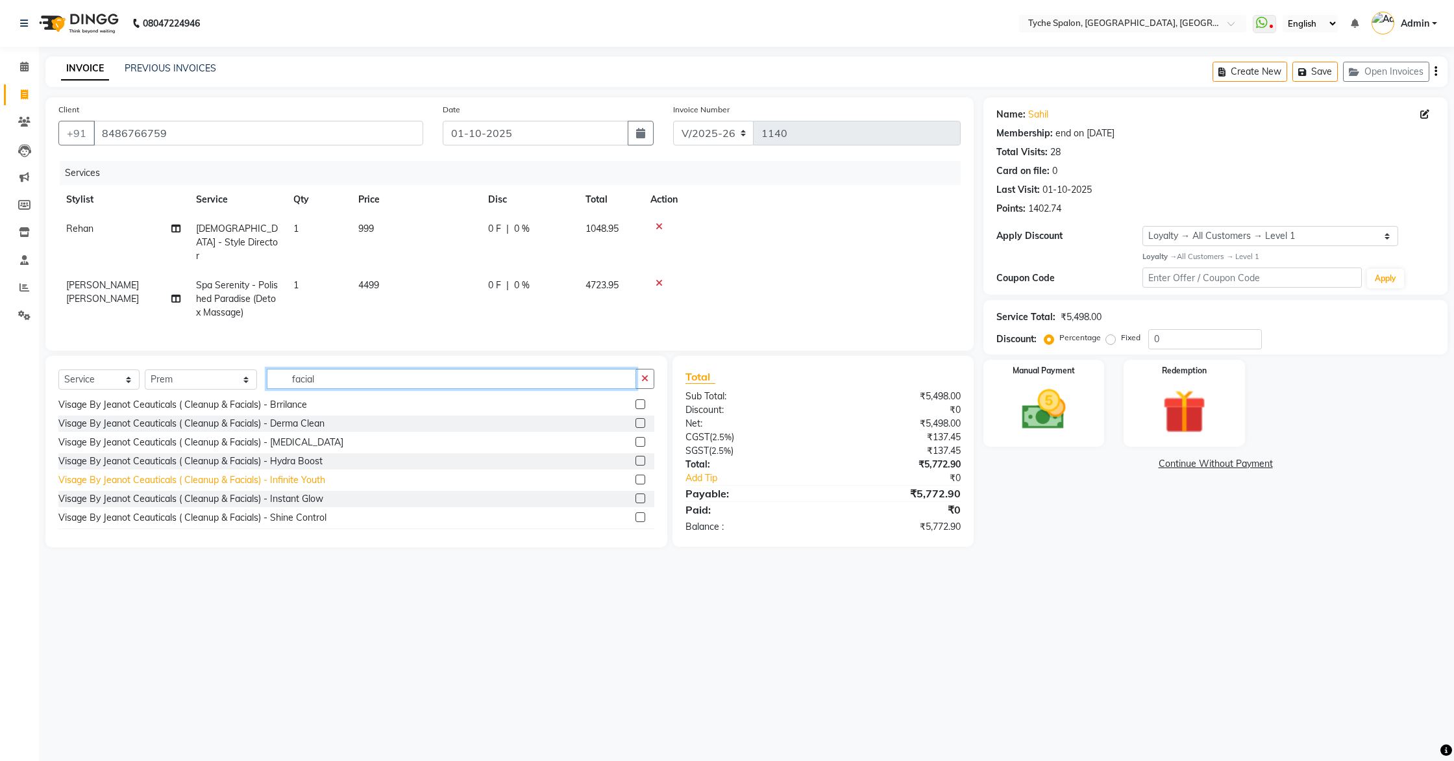
scroll to position [397, 0]
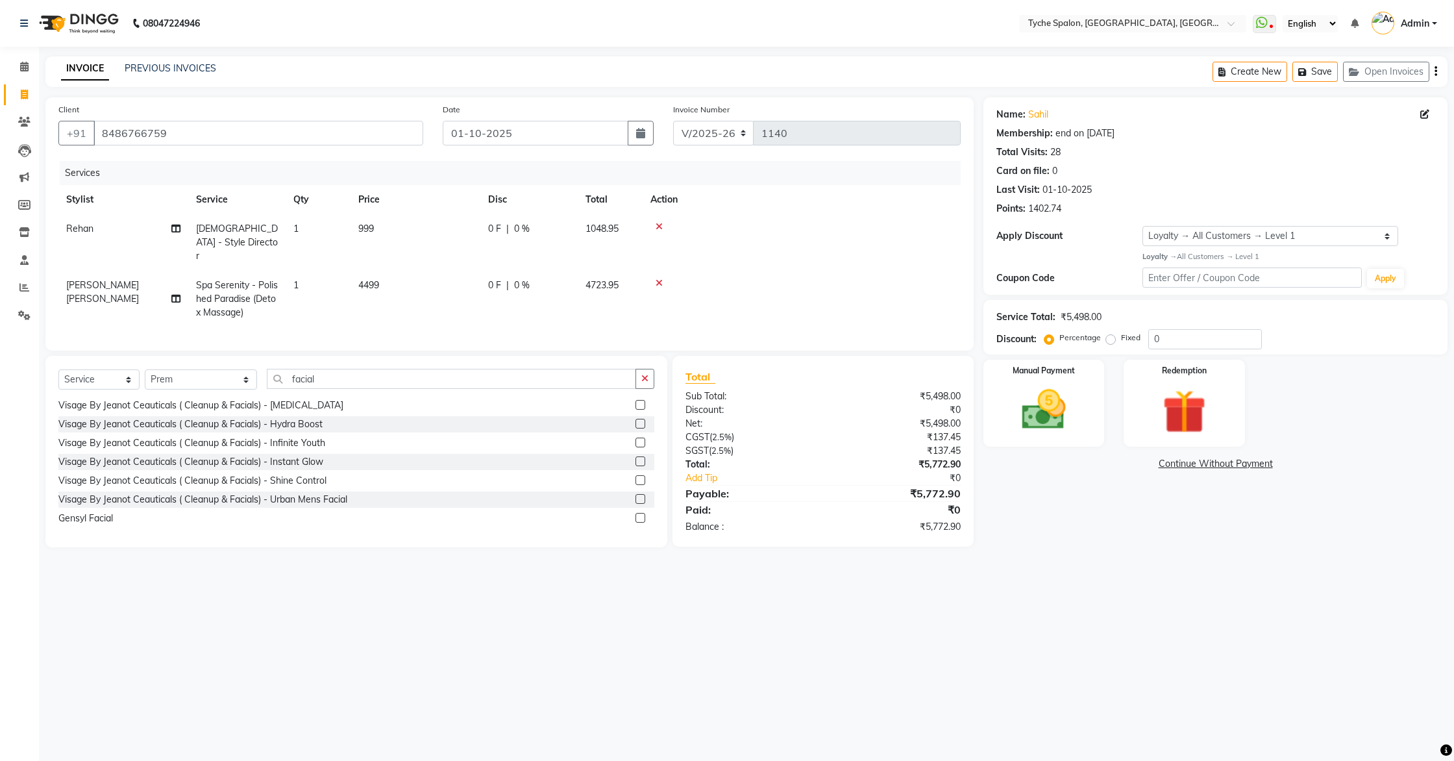
click at [639, 513] on label at bounding box center [641, 518] width 10 height 10
click at [639, 514] on input "checkbox" at bounding box center [640, 518] width 8 height 8
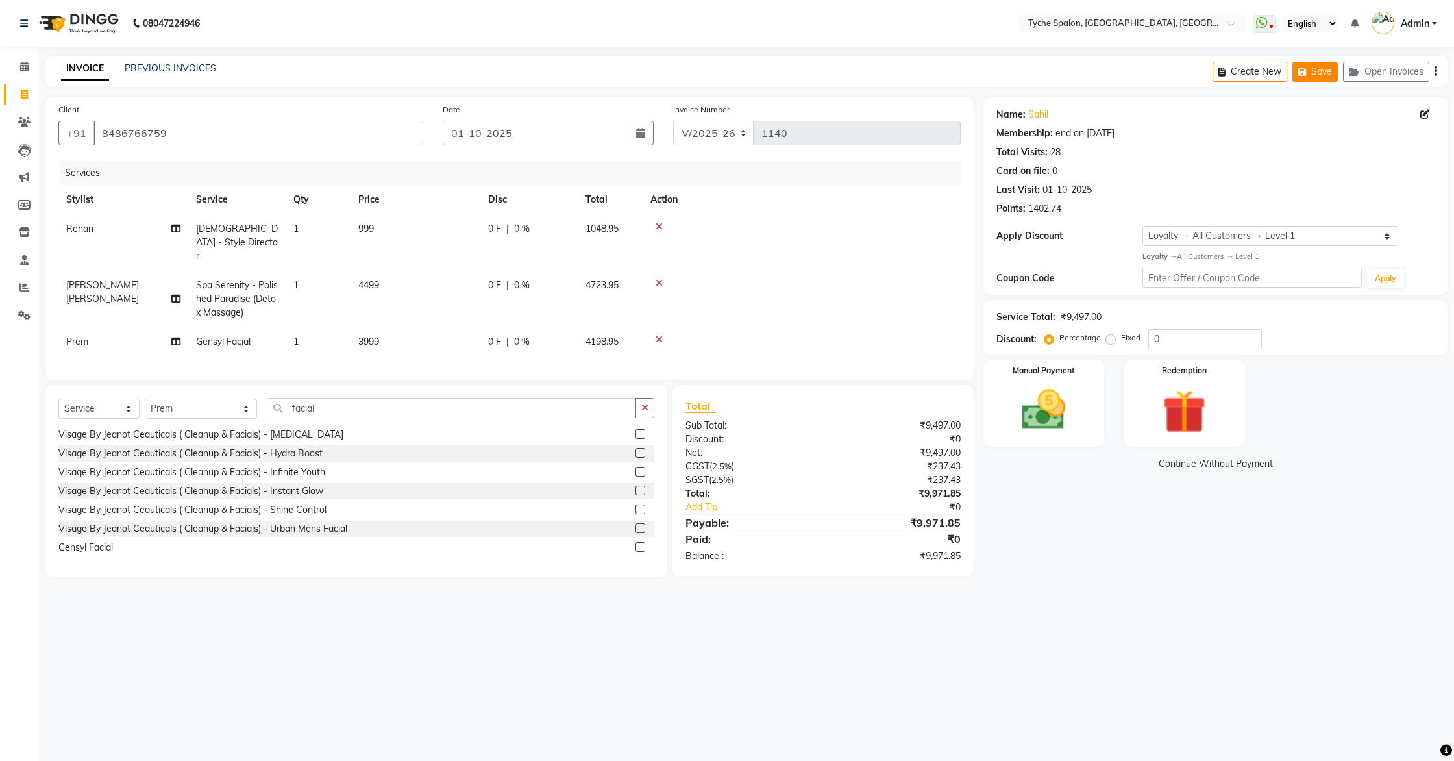
click at [1312, 73] on button "Save" at bounding box center [1315, 72] width 45 height 20
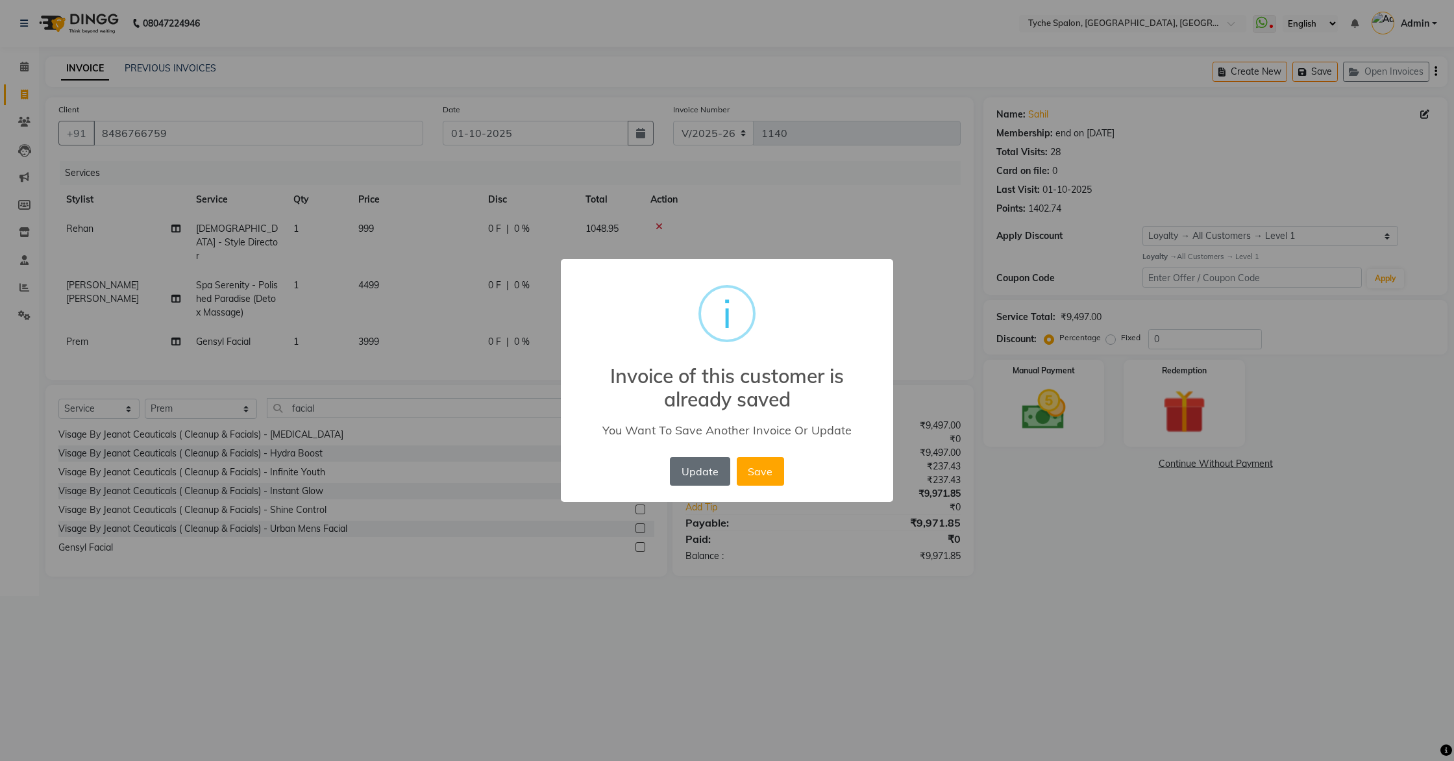
click at [700, 473] on button "Update" at bounding box center [700, 471] width 60 height 29
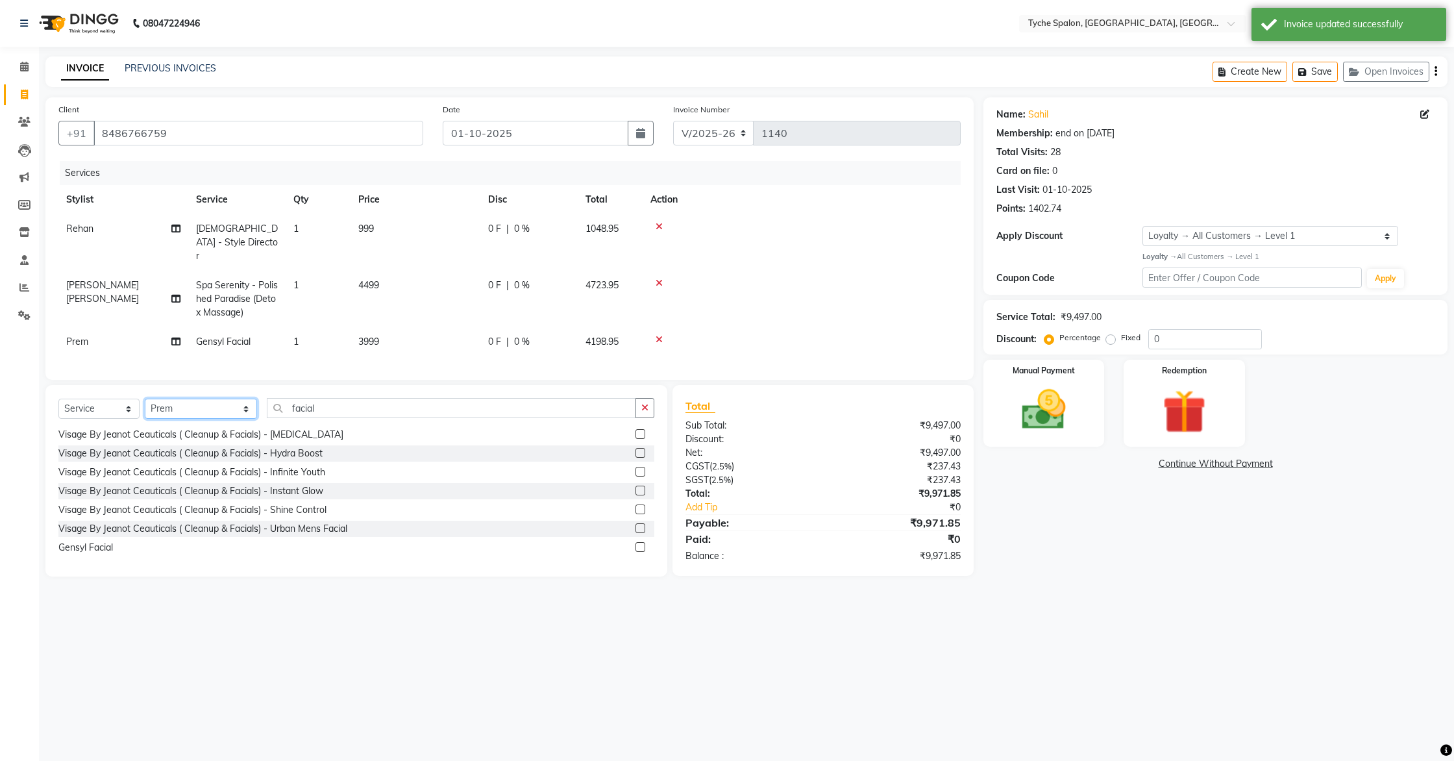
click at [196, 399] on select "Select Stylist Anil Anjali Devi Ishu Jenny Chophy Kajal Liza Manish Prabhjot Pr…" at bounding box center [201, 409] width 112 height 20
click at [299, 398] on input "facial" at bounding box center [452, 408] width 370 height 20
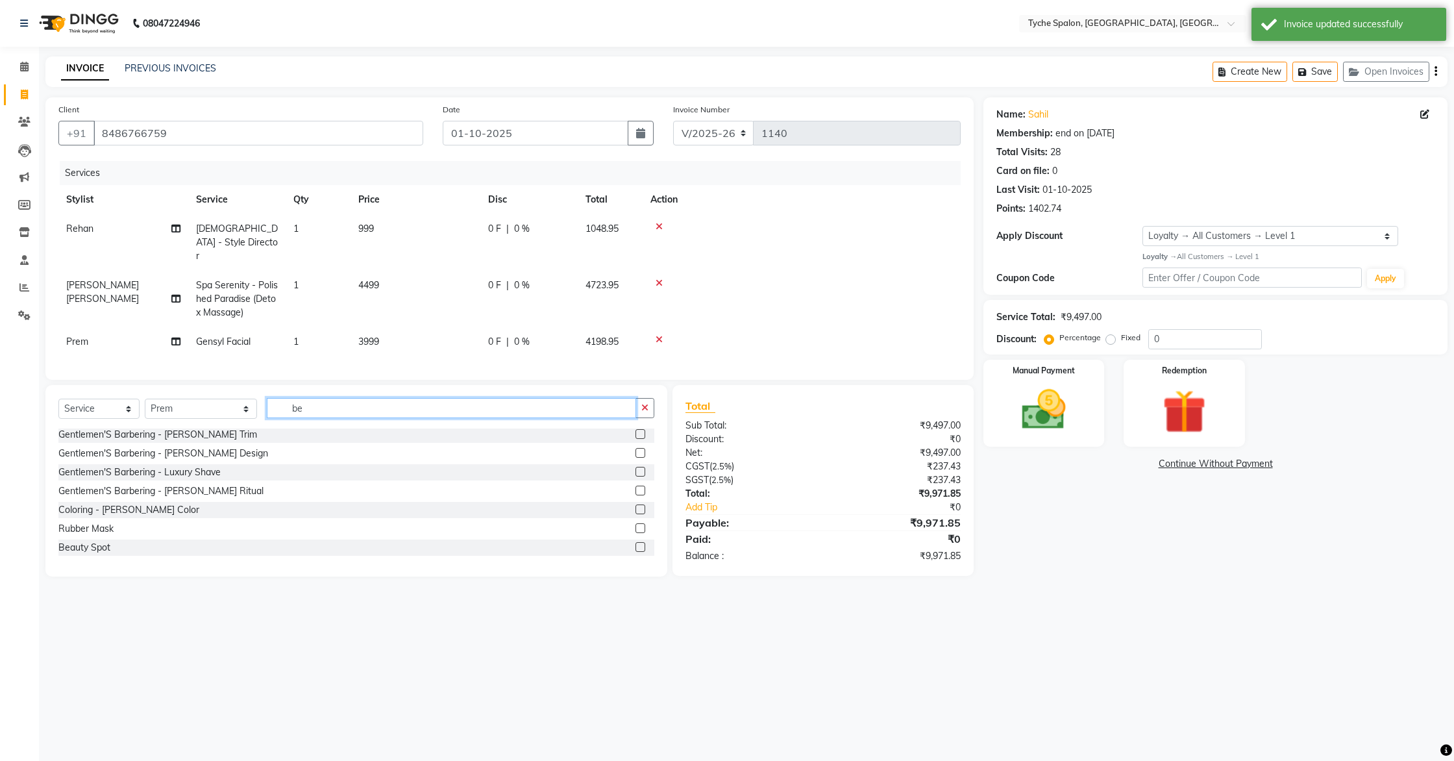
scroll to position [0, 0]
click at [637, 450] on label at bounding box center [641, 455] width 10 height 10
click at [637, 451] on input "checkbox" at bounding box center [640, 455] width 8 height 8
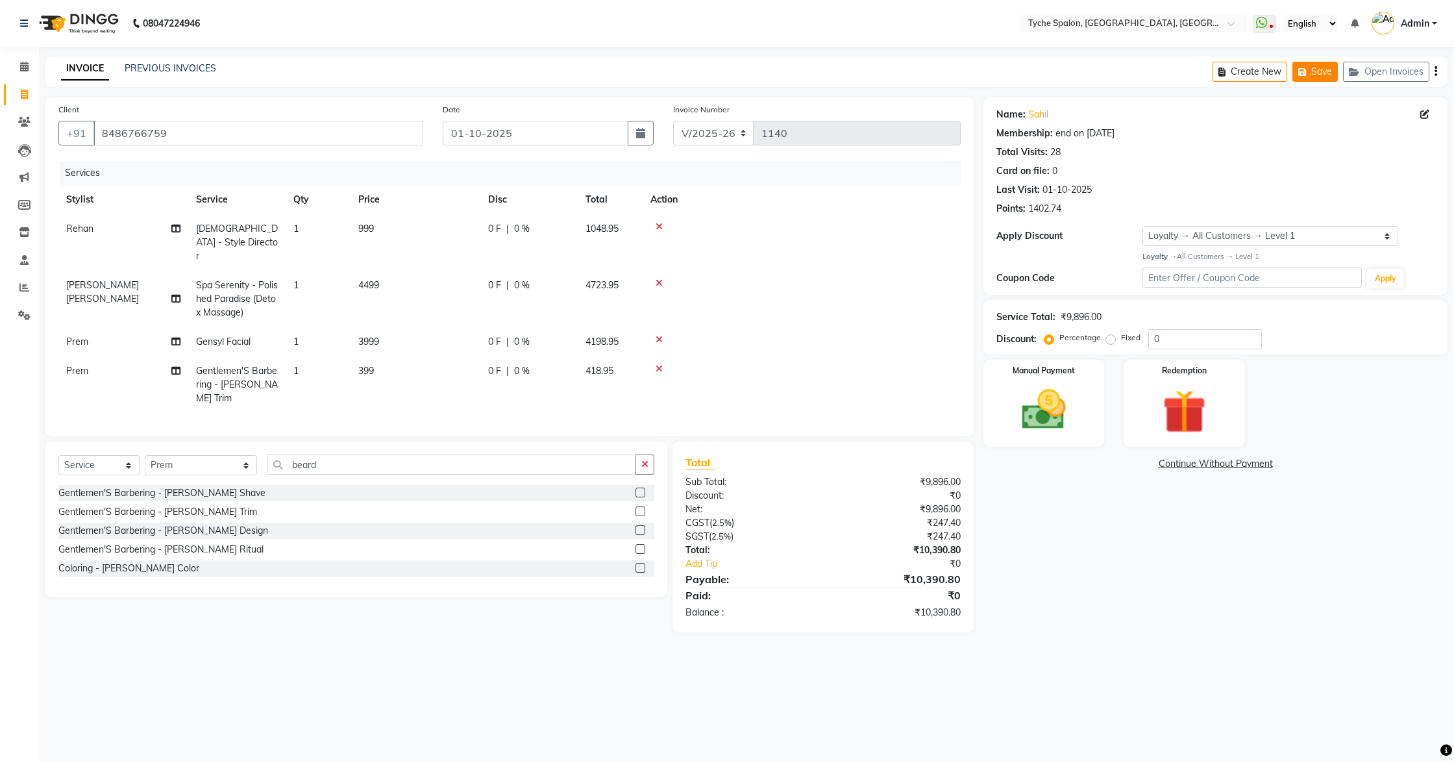
click at [1319, 76] on button "Save" at bounding box center [1315, 72] width 45 height 20
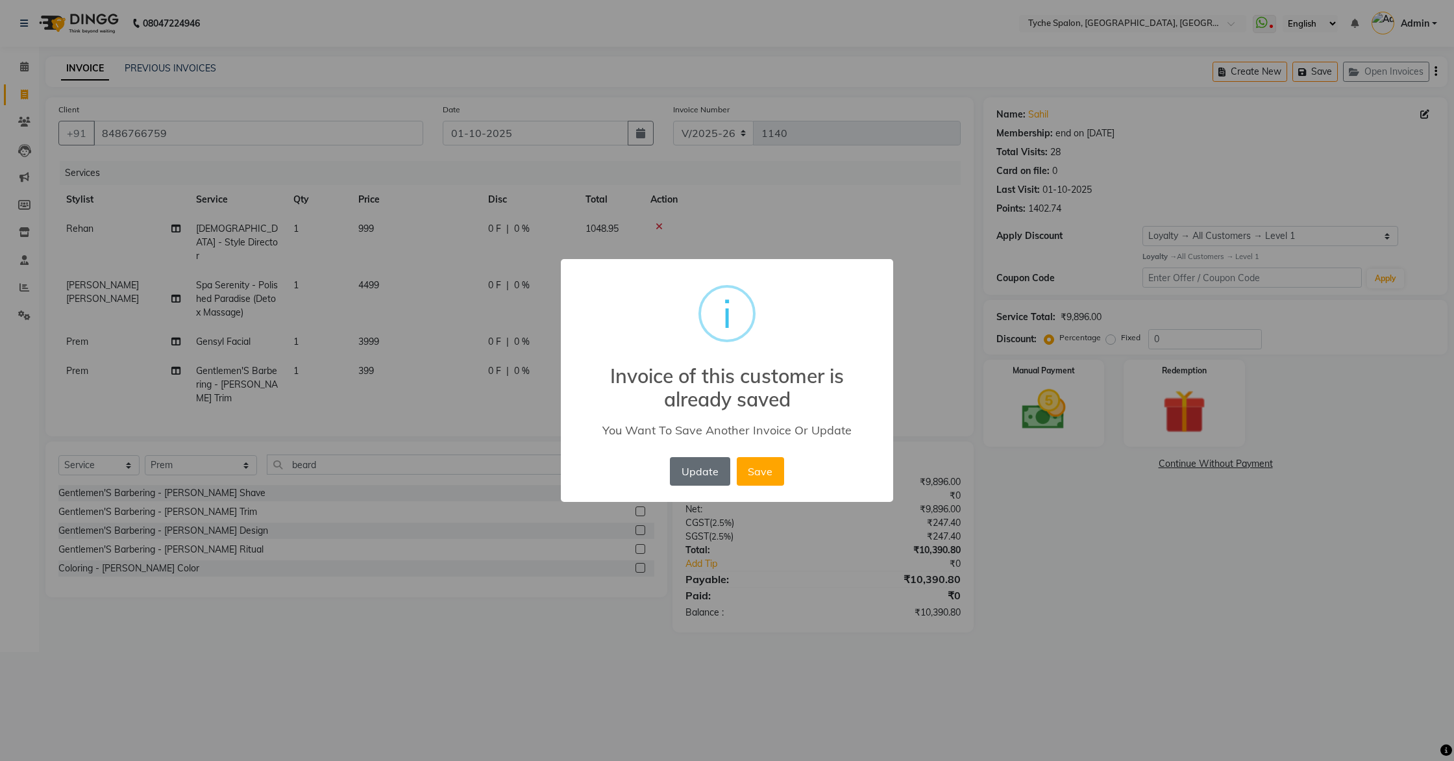
click at [684, 471] on button "Update" at bounding box center [700, 471] width 60 height 29
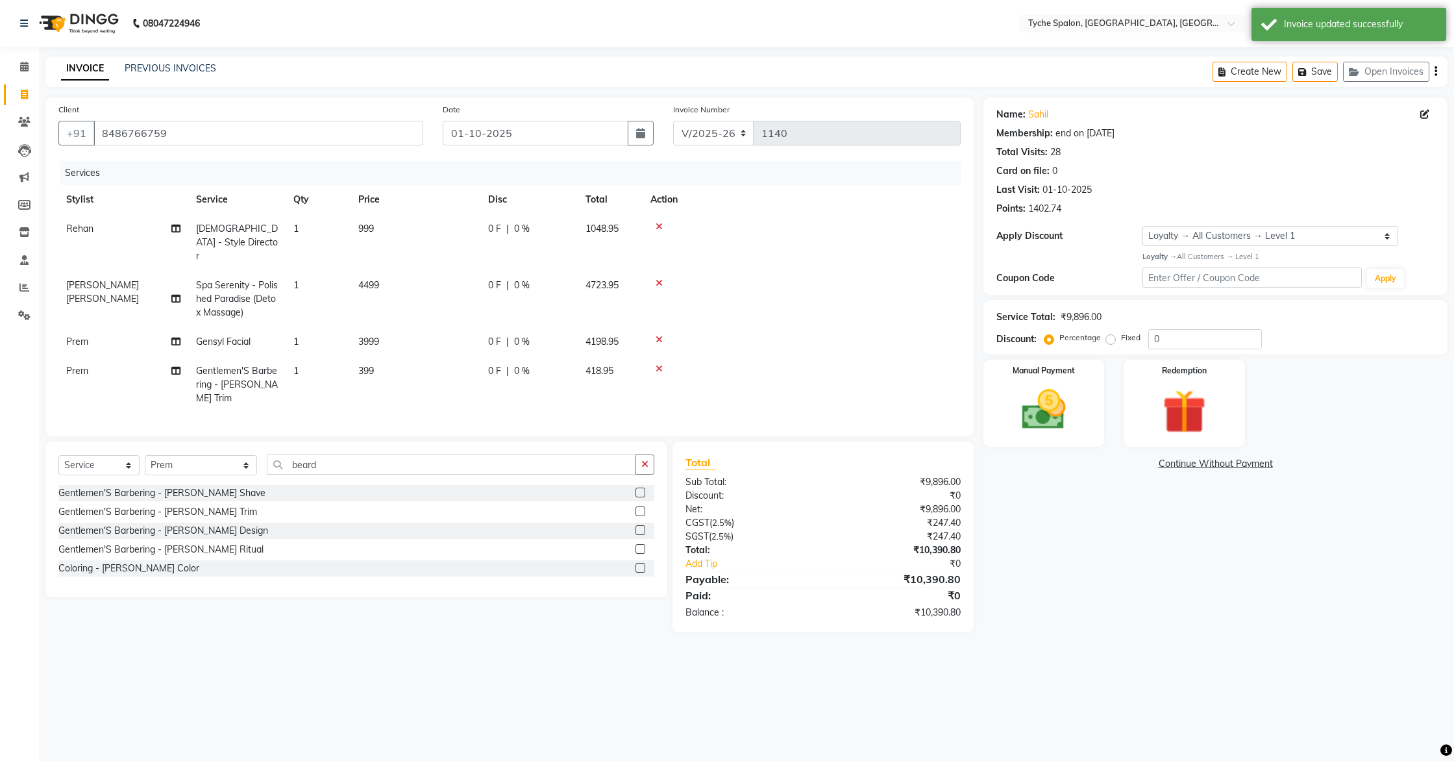
select select "6320"
select select "service"
select select "68413"
select select "1: Object"
click at [292, 454] on input "beard" at bounding box center [452, 464] width 370 height 20
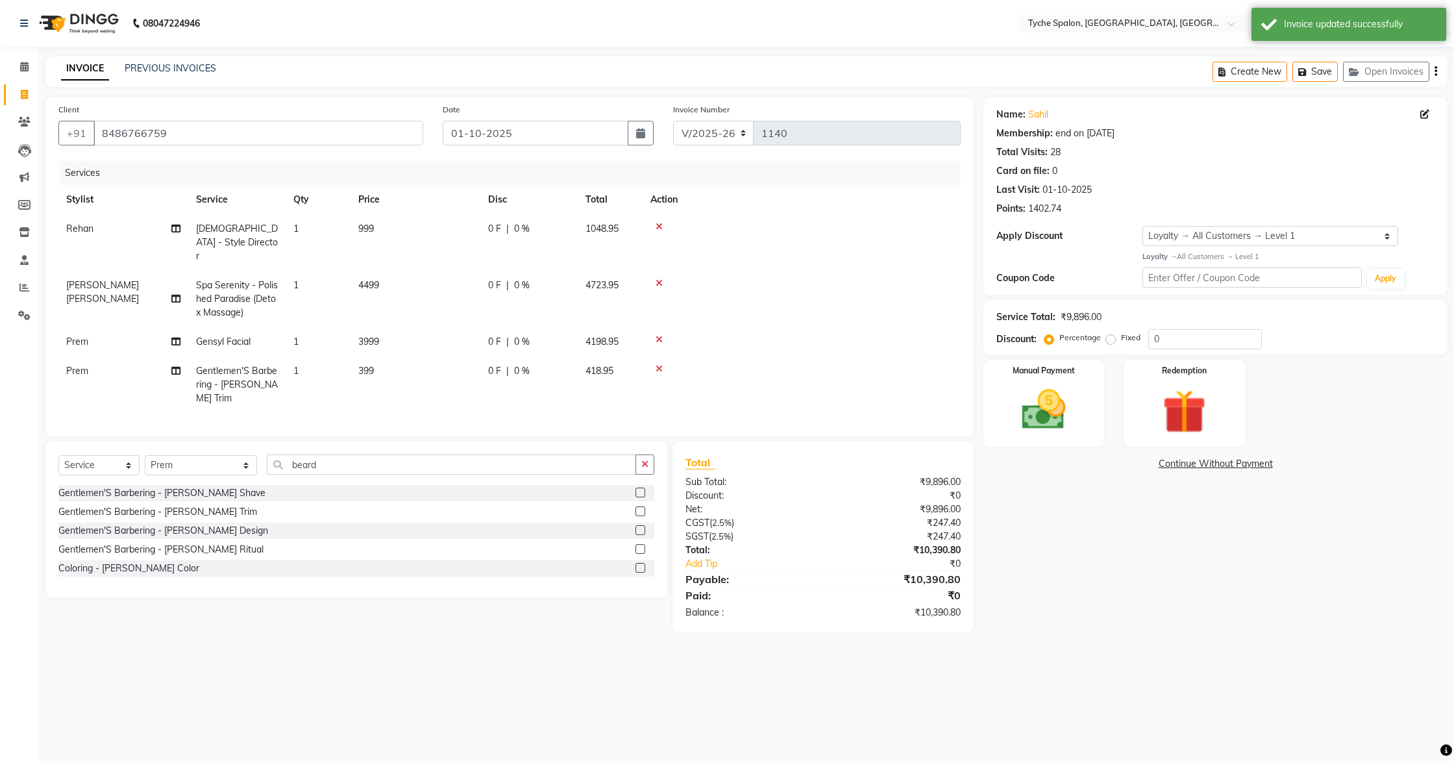
click at [306, 454] on input "beard" at bounding box center [452, 464] width 370 height 20
type input "b"
type input "tan fad"
click at [643, 488] on label at bounding box center [641, 493] width 10 height 10
click at [643, 489] on input "checkbox" at bounding box center [640, 493] width 8 height 8
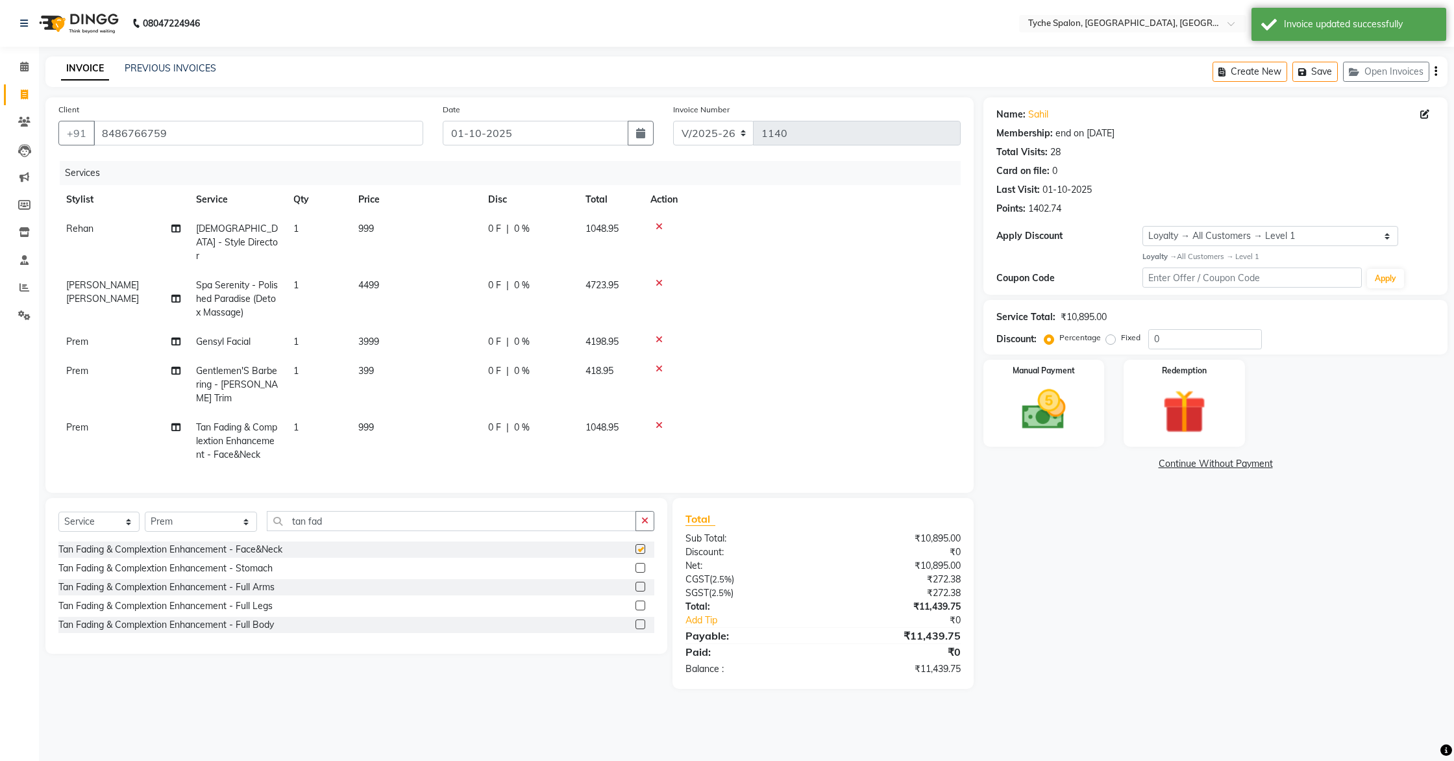
checkbox input "false"
click at [1297, 67] on button "Save" at bounding box center [1315, 72] width 45 height 20
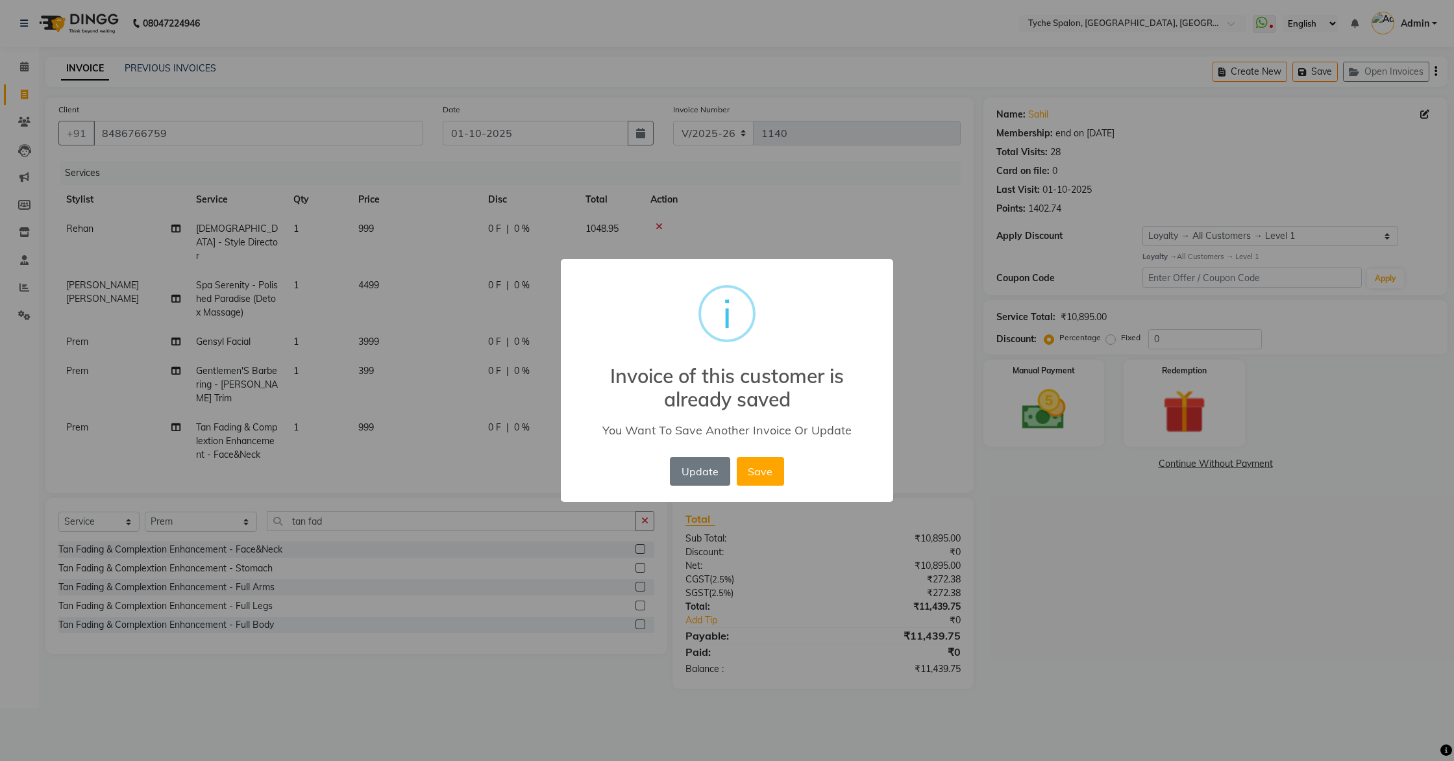
click at [700, 473] on button "Update" at bounding box center [700, 471] width 60 height 29
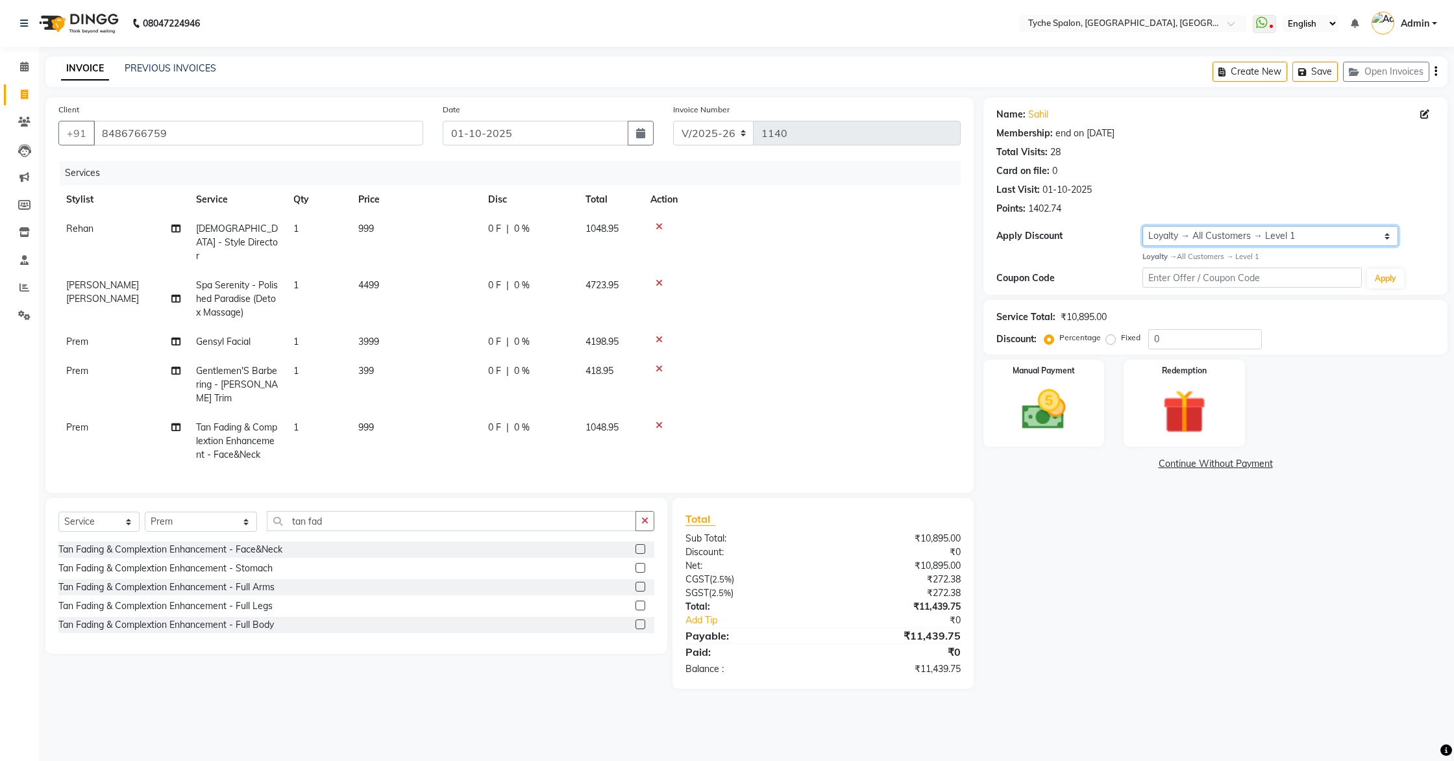
click at [1206, 238] on select "Select Membership → Single Pass Loyalty → All Customers → Level 1" at bounding box center [1271, 236] width 256 height 20
click at [658, 335] on icon at bounding box center [659, 339] width 7 height 9
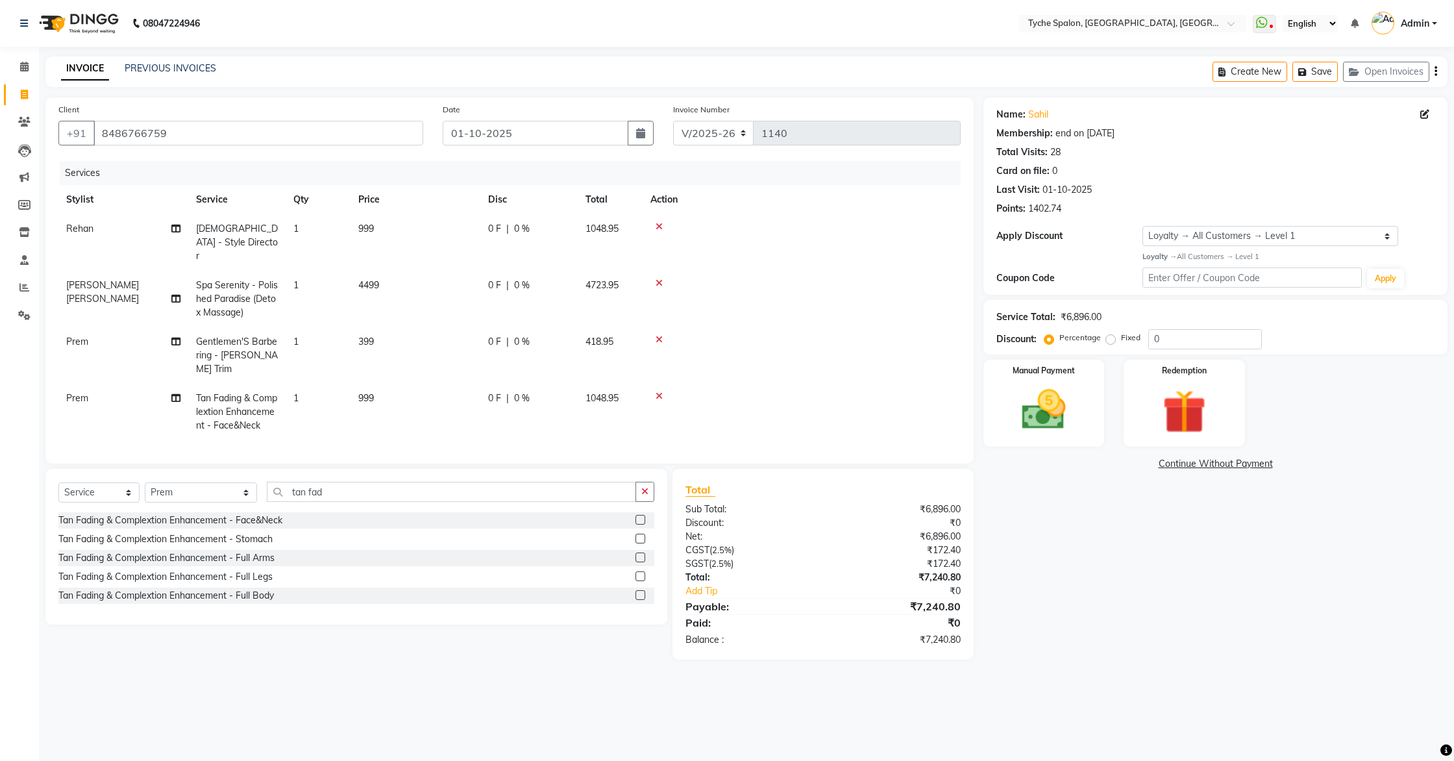
click at [658, 335] on icon at bounding box center [659, 339] width 7 height 9
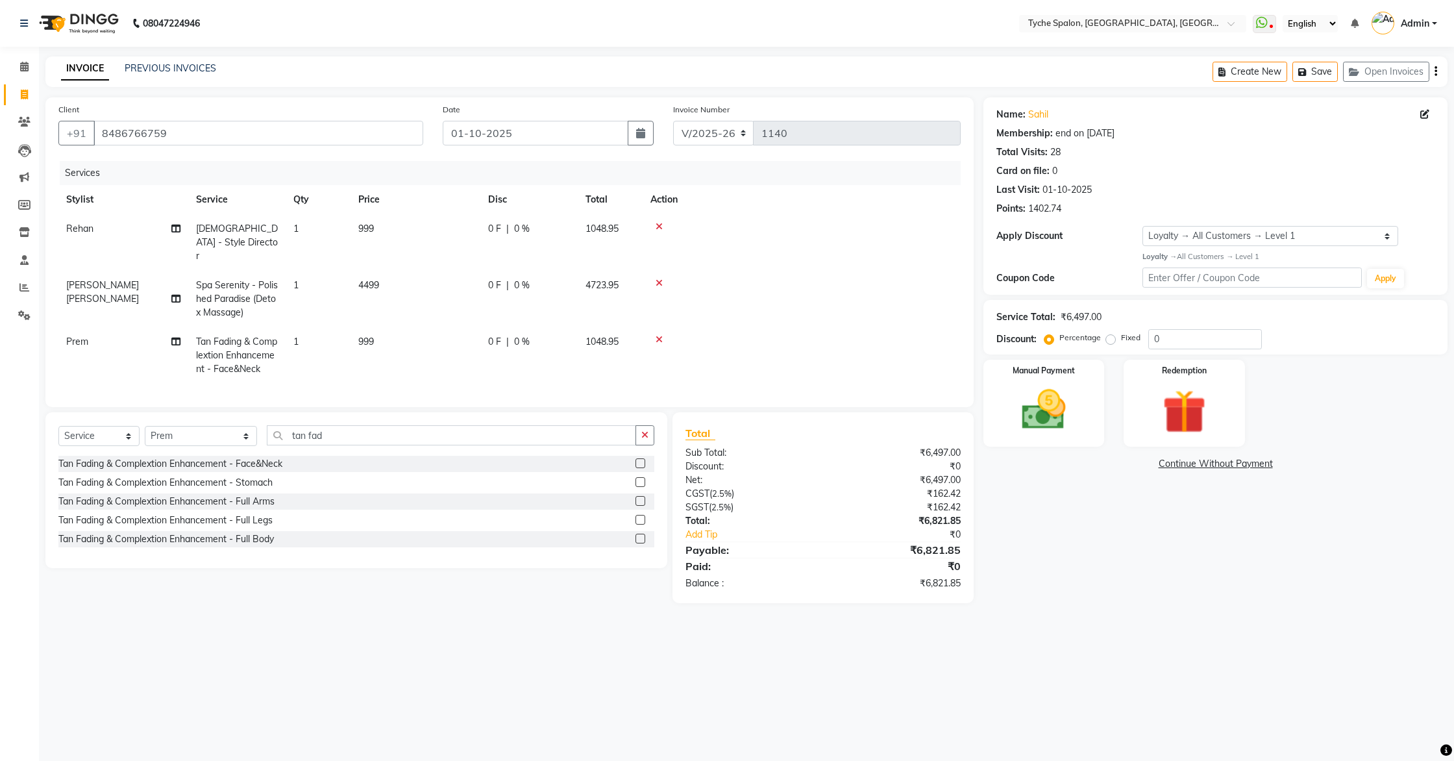
click at [658, 335] on icon at bounding box center [659, 339] width 7 height 9
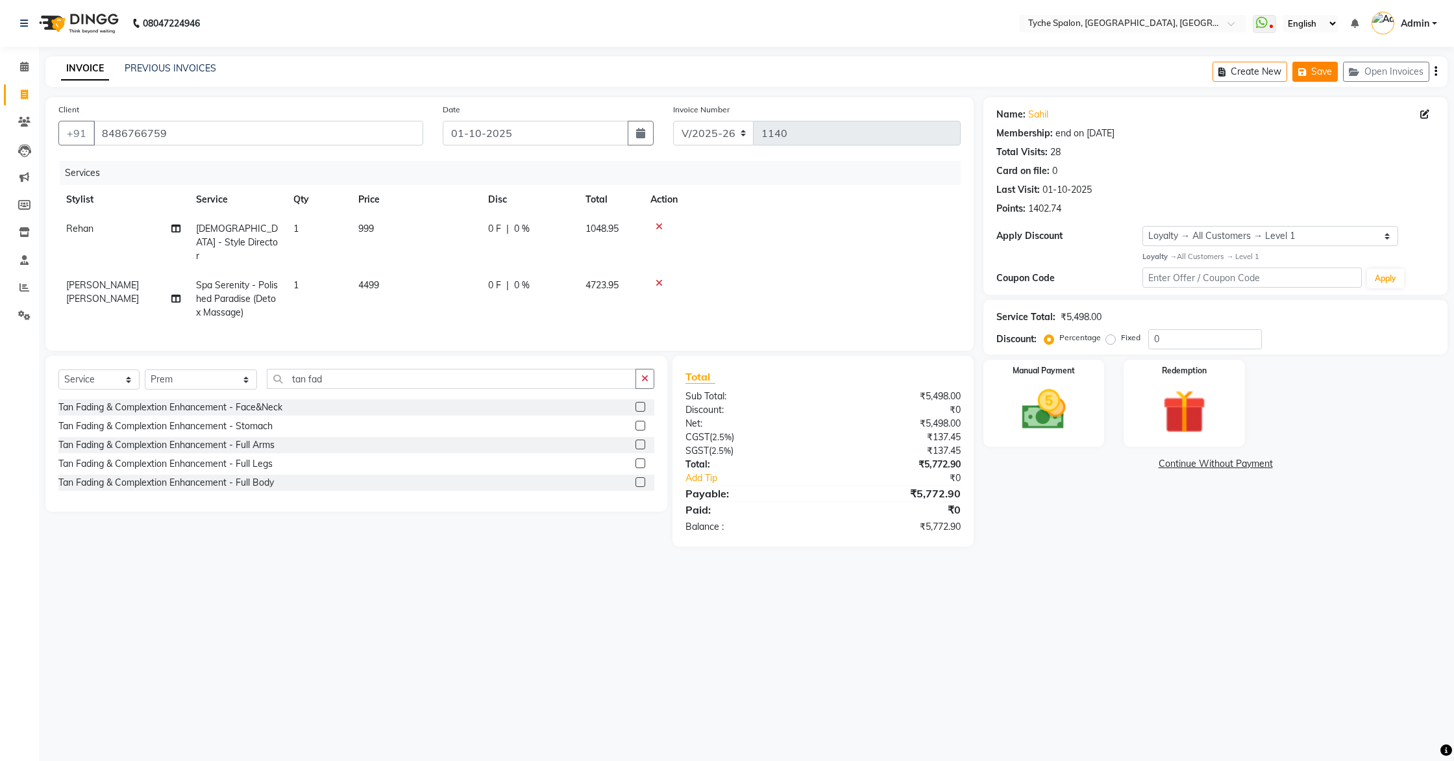
click at [1327, 72] on button "Save" at bounding box center [1315, 72] width 45 height 20
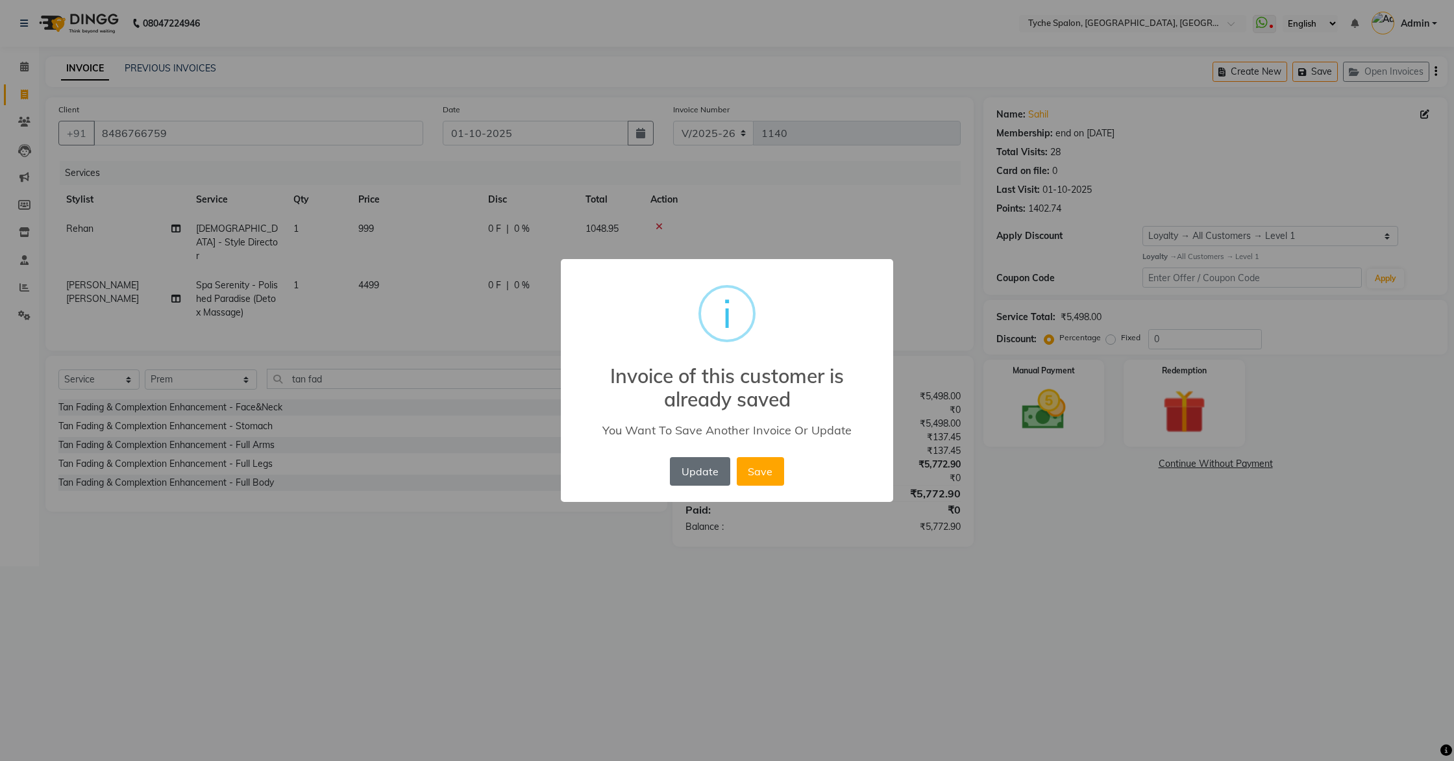
click at [708, 475] on button "Update" at bounding box center [700, 471] width 60 height 29
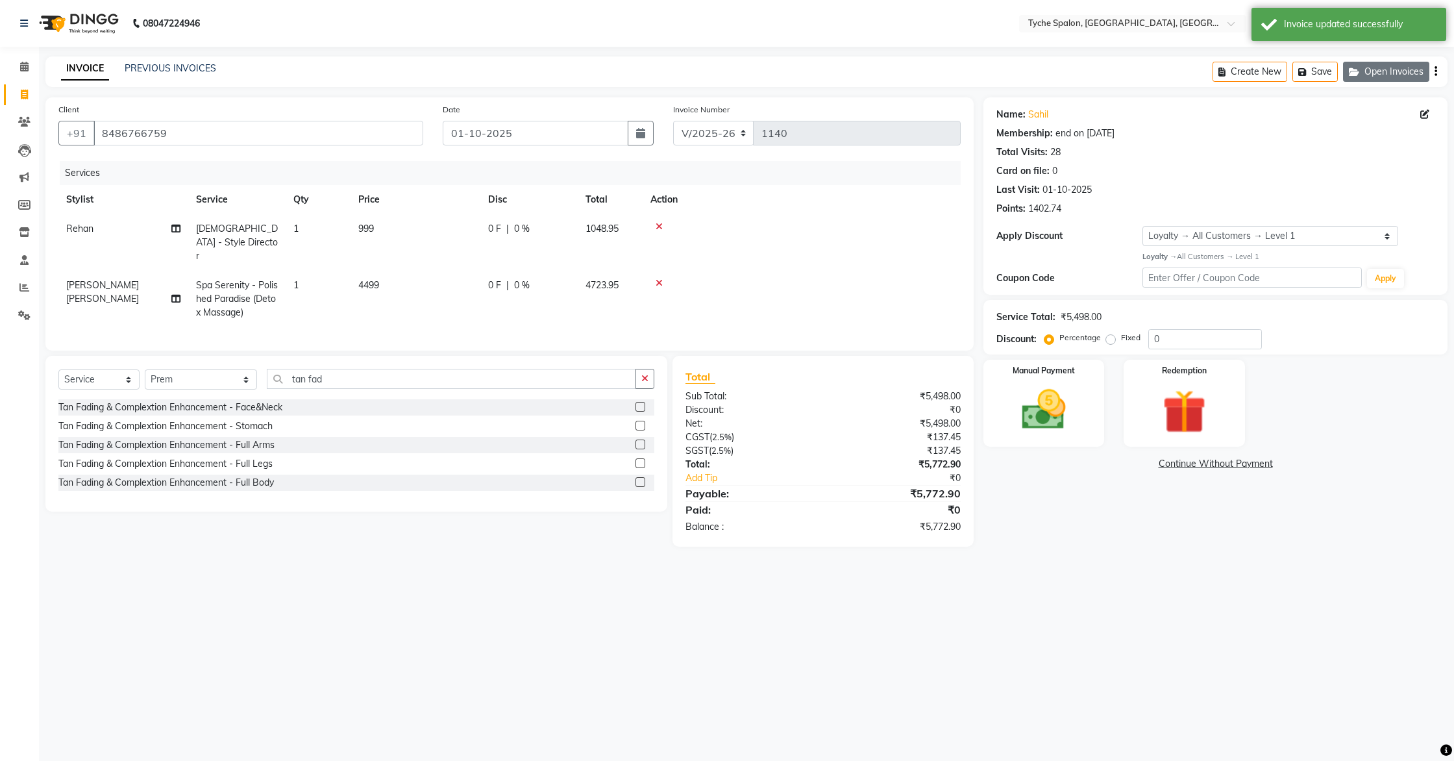
click at [1378, 75] on button "Open Invoices" at bounding box center [1386, 72] width 86 height 20
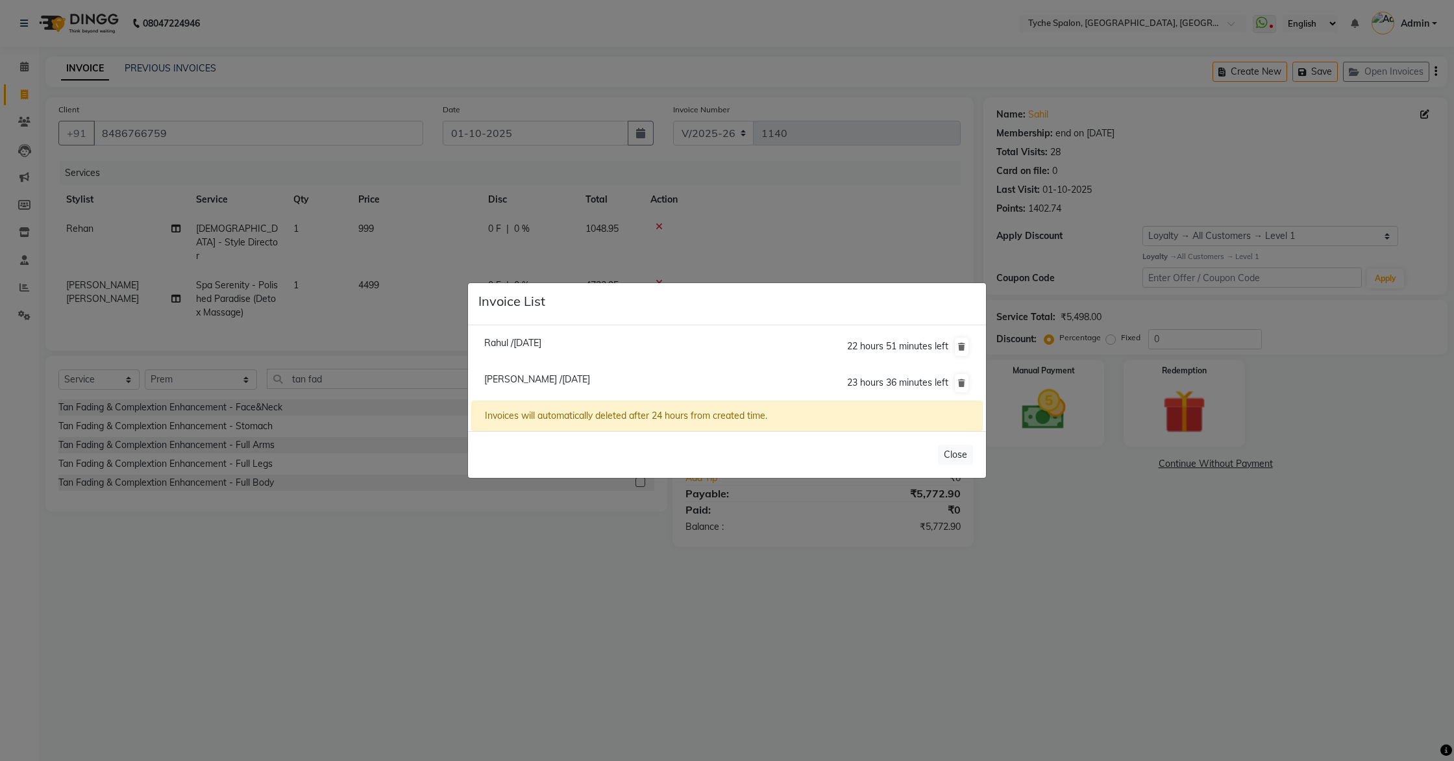
click at [505, 340] on span "Rahul /01 October 2025" at bounding box center [512, 343] width 57 height 12
type input "7011693488"
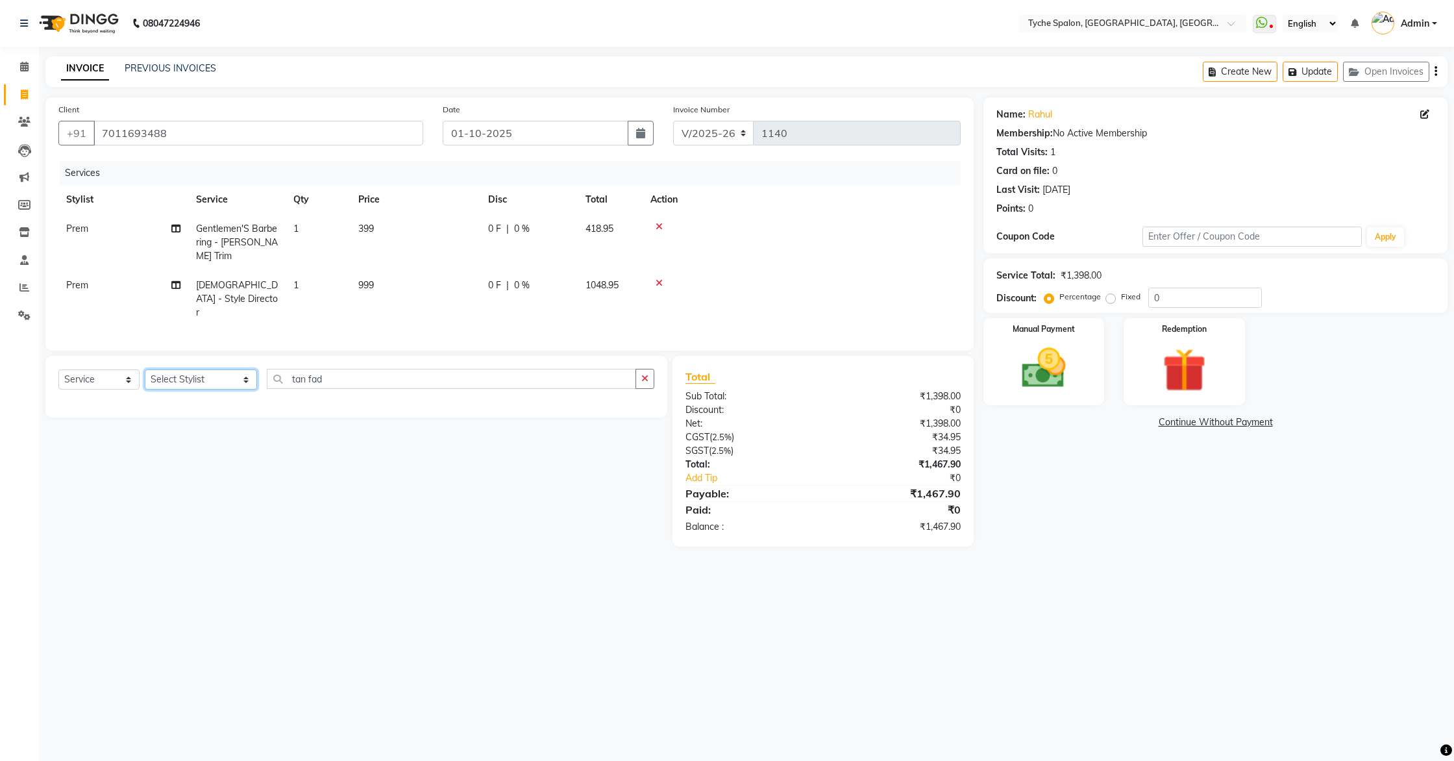
click at [219, 369] on select "Select Stylist Anil Anjali Devi Ishu Jenny Chophy Kajal Liza Manish Prabhjot Pr…" at bounding box center [201, 379] width 112 height 20
select select "68413"
click at [145, 369] on select "Select Stylist Anil Anjali Devi Ishu Jenny Chophy Kajal Liza Manish Prabhjot Pr…" at bounding box center [201, 379] width 112 height 20
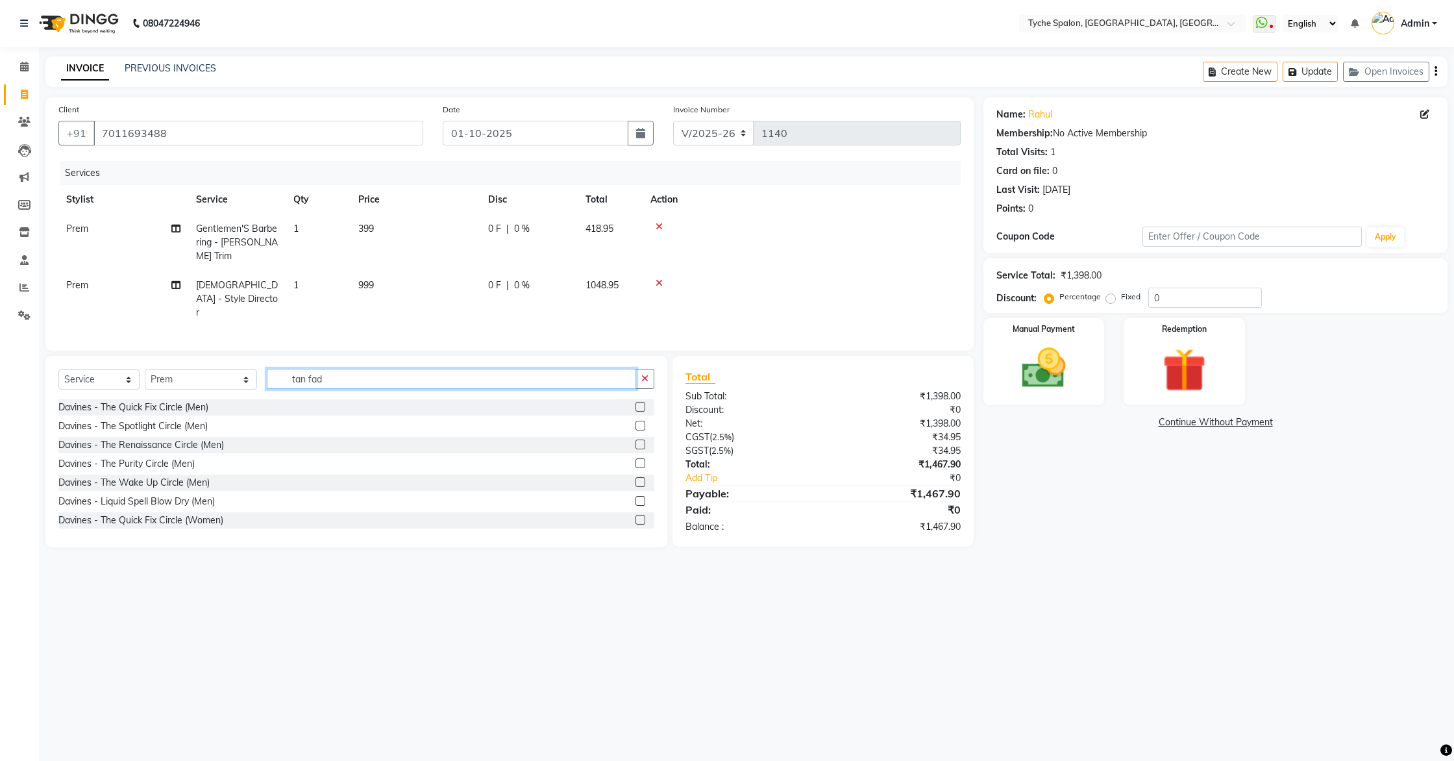
click at [329, 369] on input "tan fad" at bounding box center [452, 379] width 370 height 20
type input "tan fad"
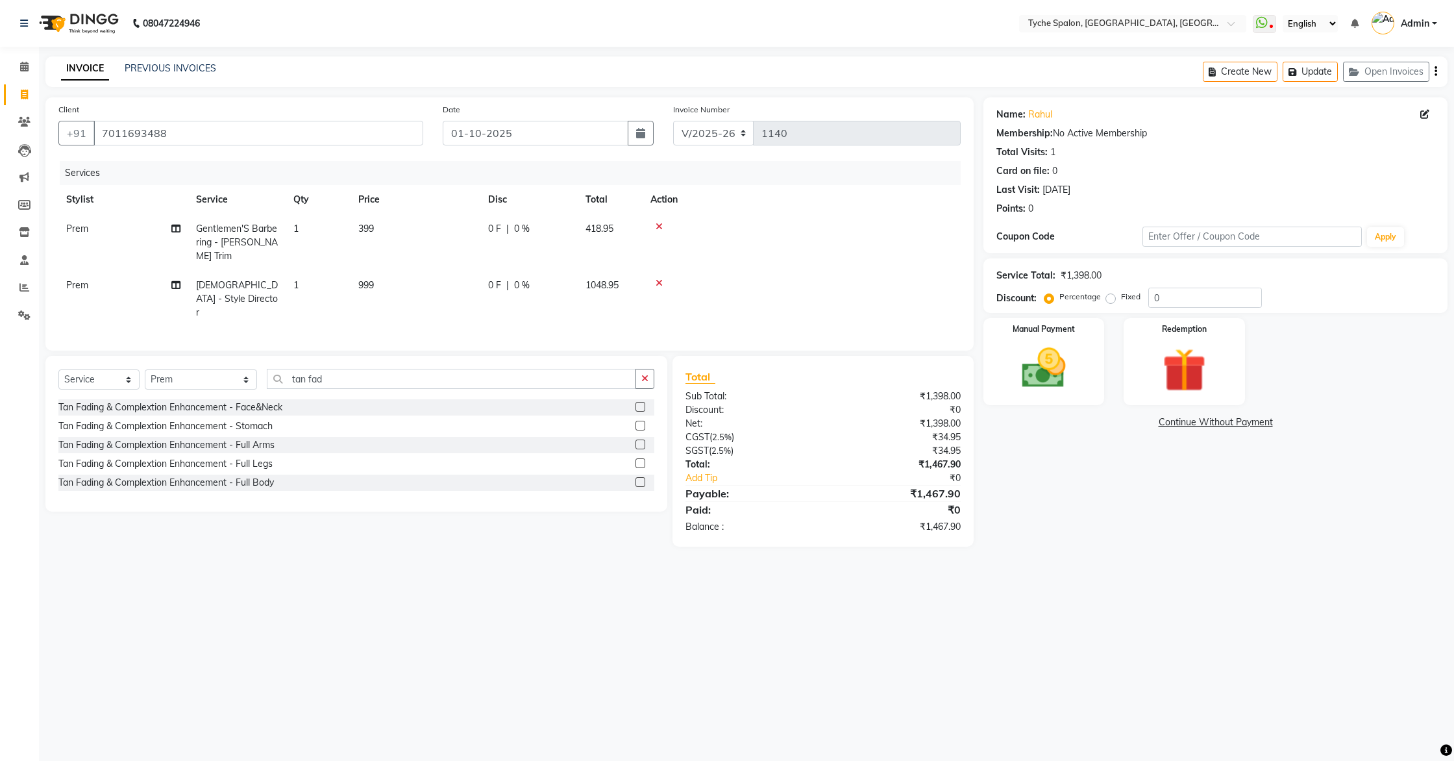
click at [639, 402] on label at bounding box center [641, 407] width 10 height 10
click at [639, 403] on input "checkbox" at bounding box center [640, 407] width 8 height 8
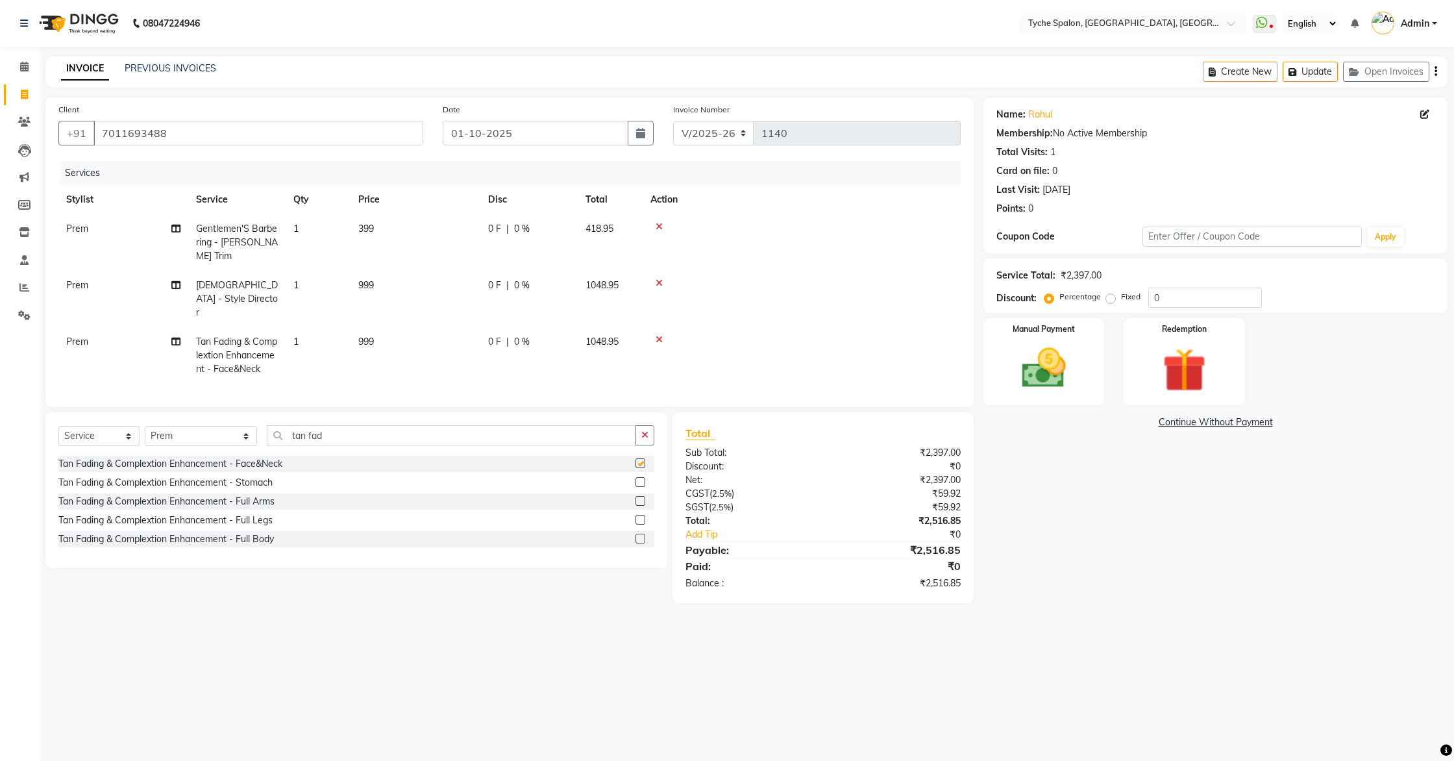
checkbox input "false"
click at [375, 425] on input "tan fad" at bounding box center [452, 435] width 370 height 20
type input "t"
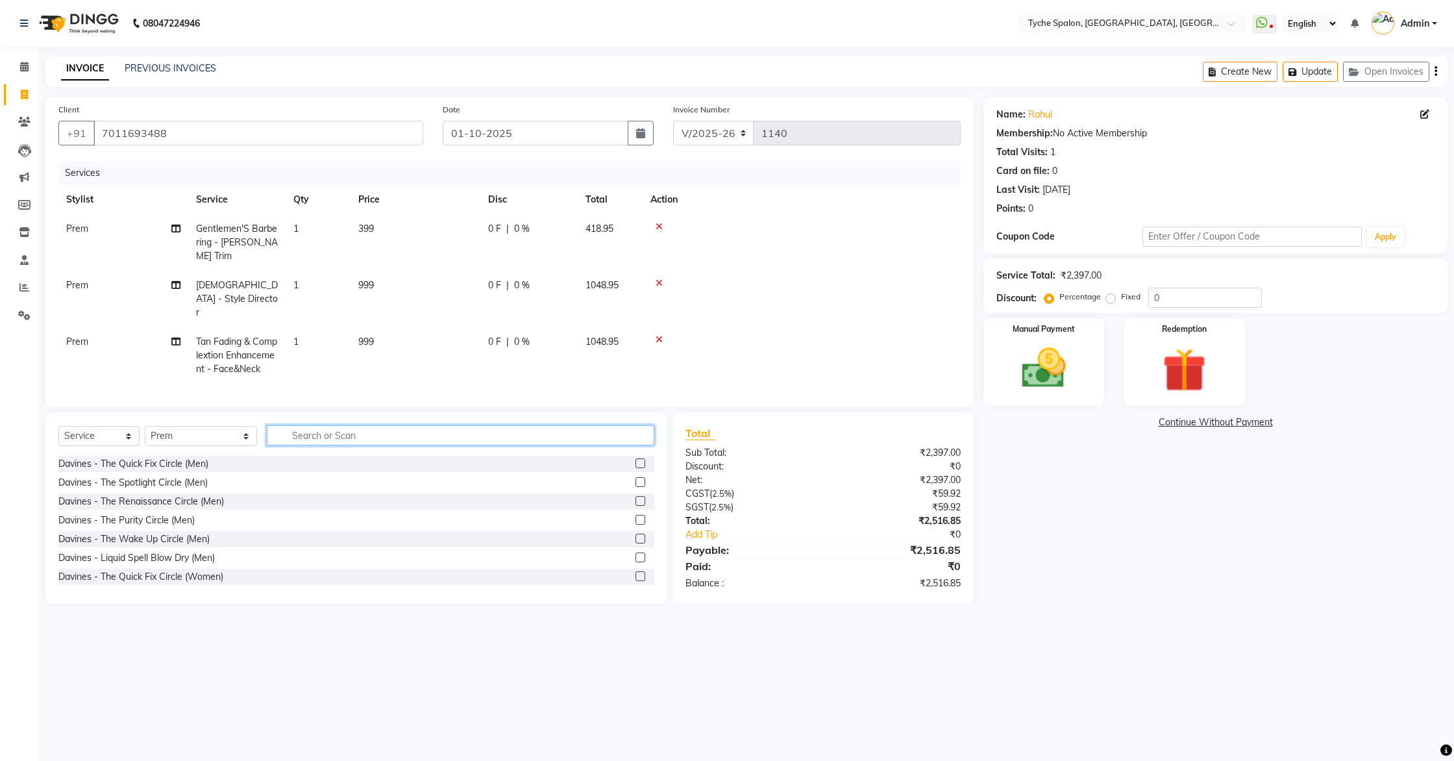
click at [318, 425] on input "text" at bounding box center [461, 435] width 388 height 20
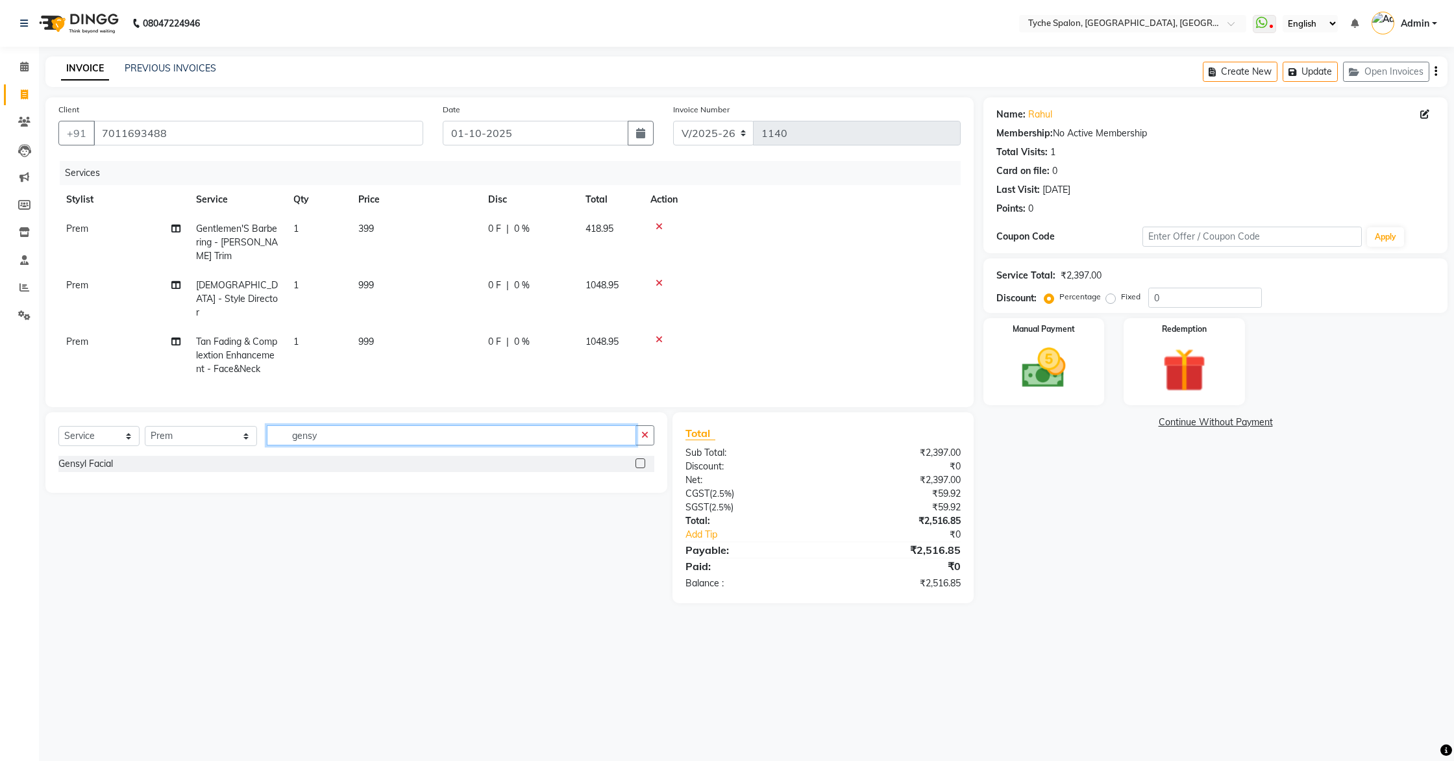
type input "gensy"
click at [642, 458] on label at bounding box center [641, 463] width 10 height 10
click at [642, 460] on input "checkbox" at bounding box center [640, 464] width 8 height 8
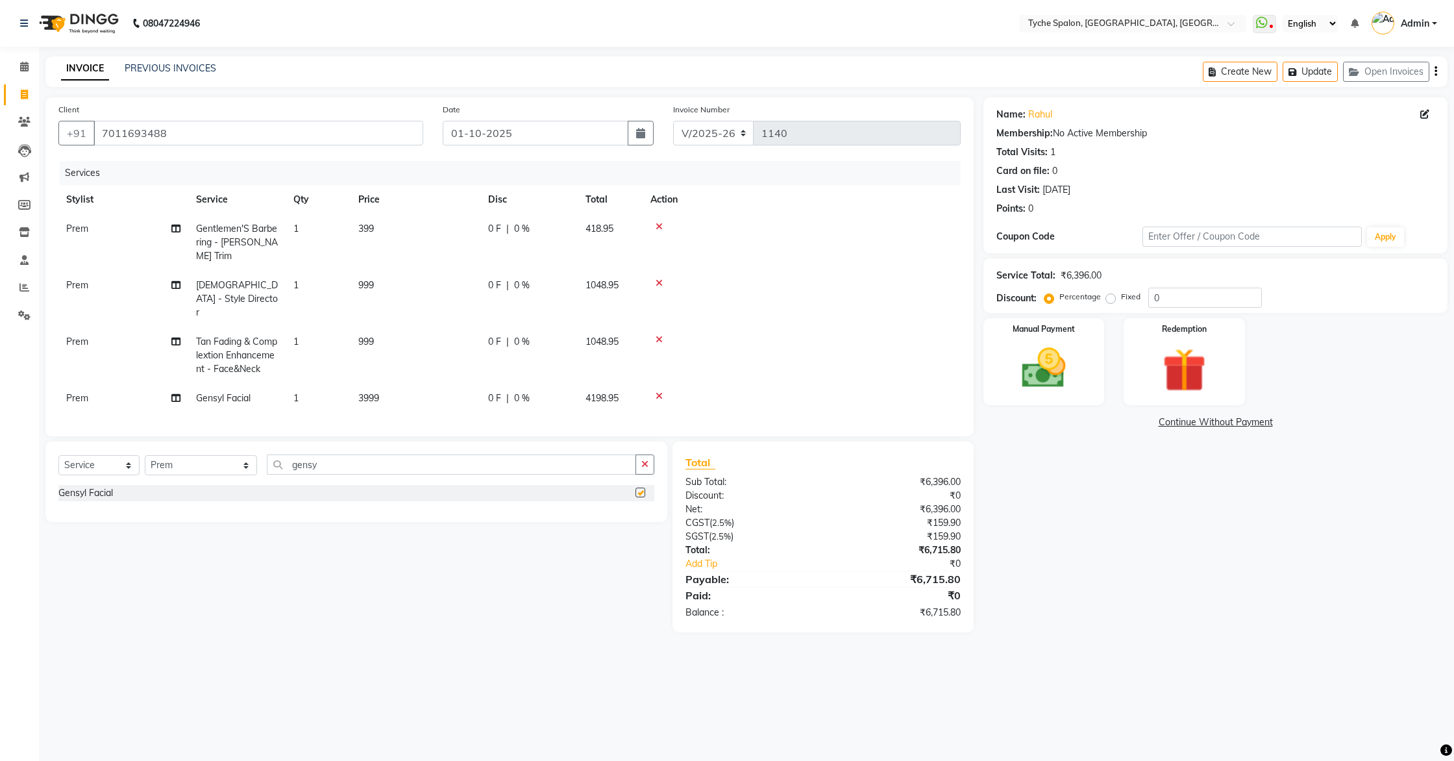
checkbox input "false"
click at [1313, 71] on button "Update" at bounding box center [1310, 72] width 55 height 20
click at [25, 315] on icon at bounding box center [24, 315] width 12 height 10
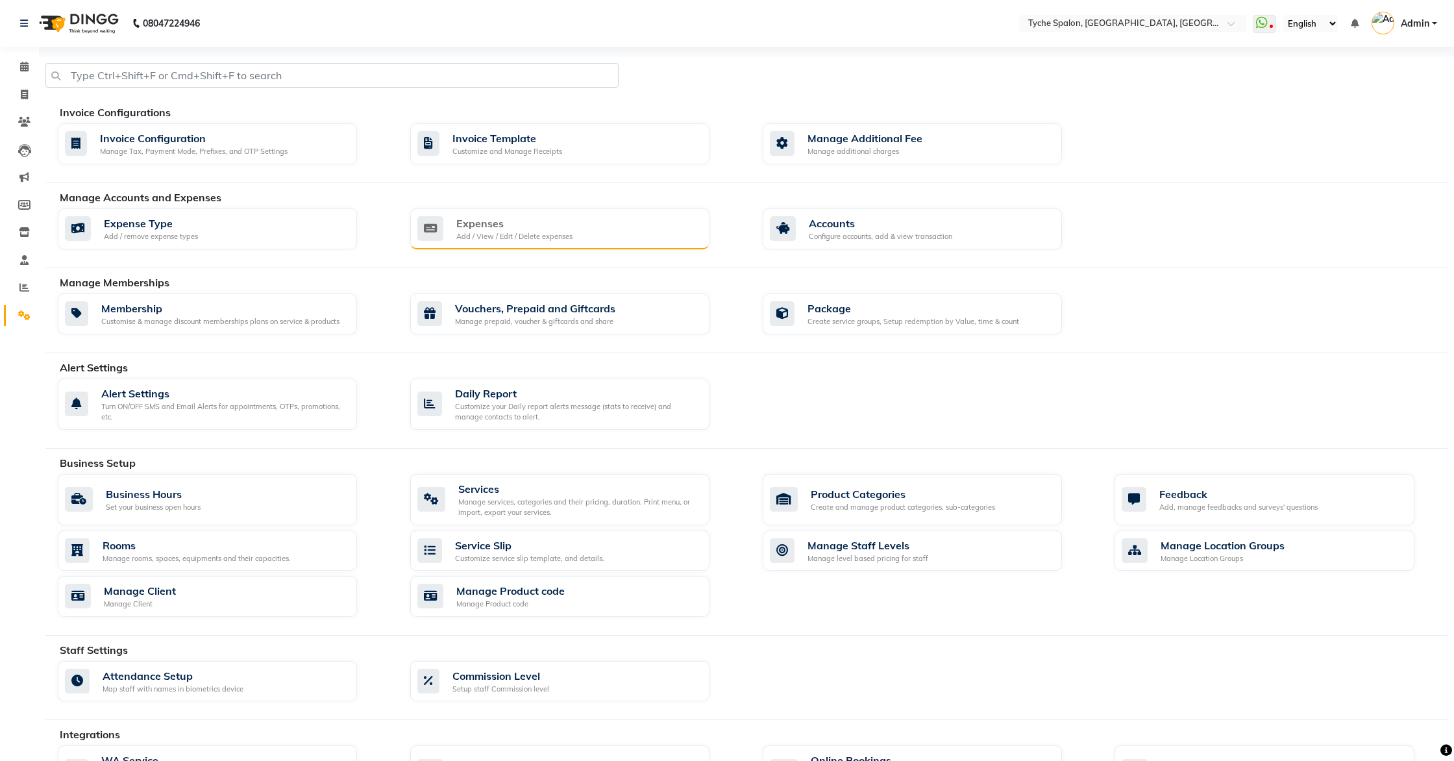
click at [523, 230] on div "Expenses" at bounding box center [514, 224] width 116 height 16
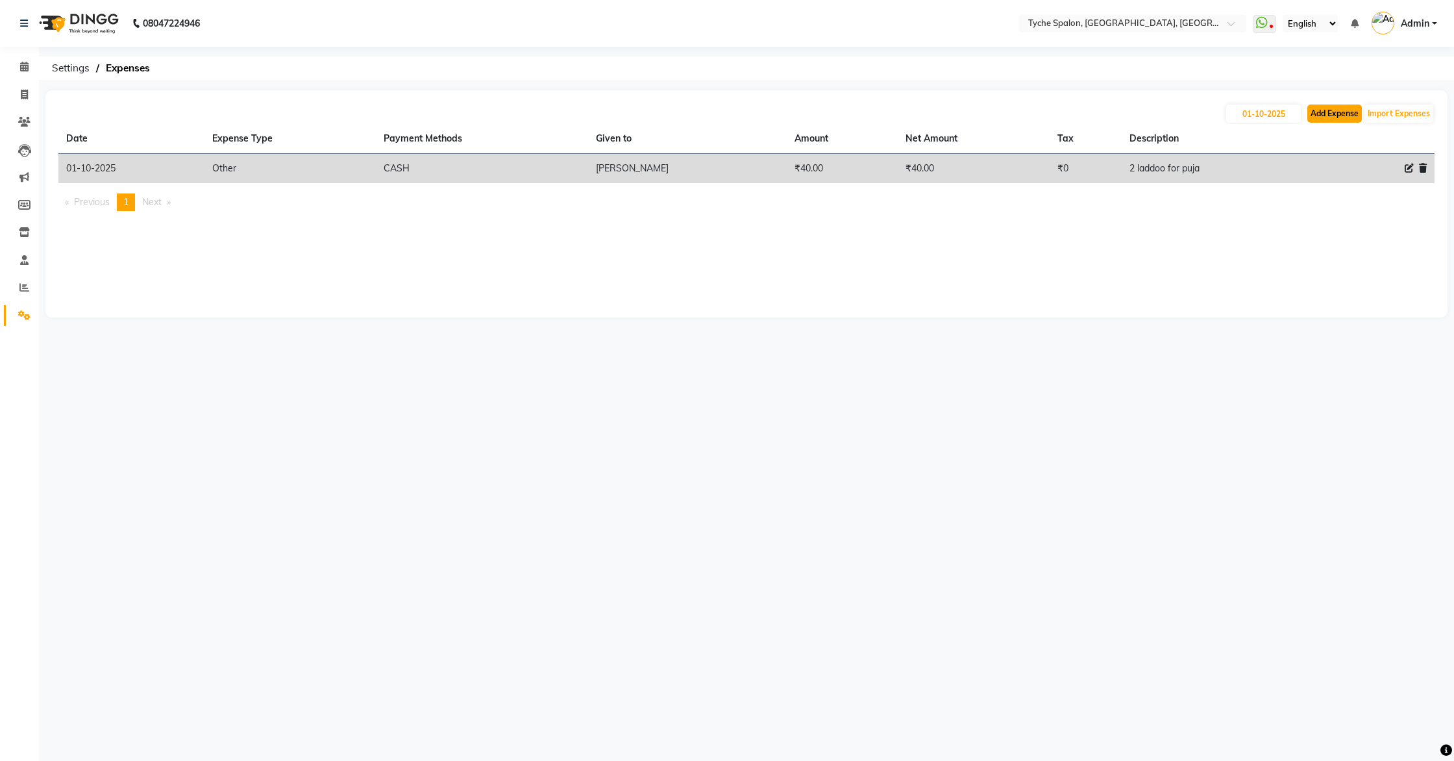
click at [1341, 111] on button "Add Expense" at bounding box center [1335, 114] width 55 height 18
select select "1"
select select "5315"
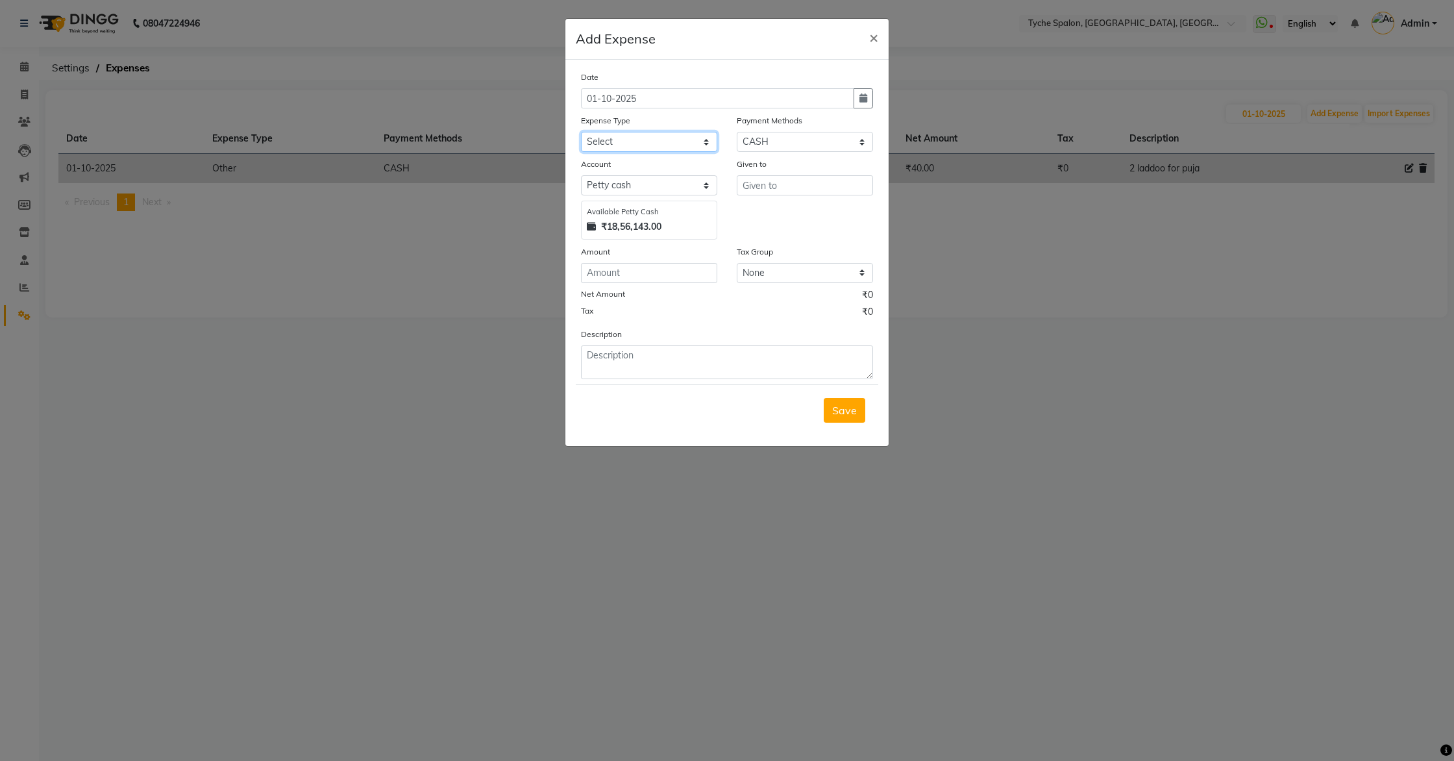
click at [637, 140] on select "Select Advance Salary Bank charges Car maintenance Cash transfer to bank Cash t…" at bounding box center [649, 142] width 136 height 20
select select "10"
click at [581, 132] on select "Select Advance Salary Bank charges Car maintenance Cash transfer to bank Cash t…" at bounding box center [649, 142] width 136 height 20
click at [759, 186] on input "text" at bounding box center [805, 185] width 136 height 20
type input "Siam"
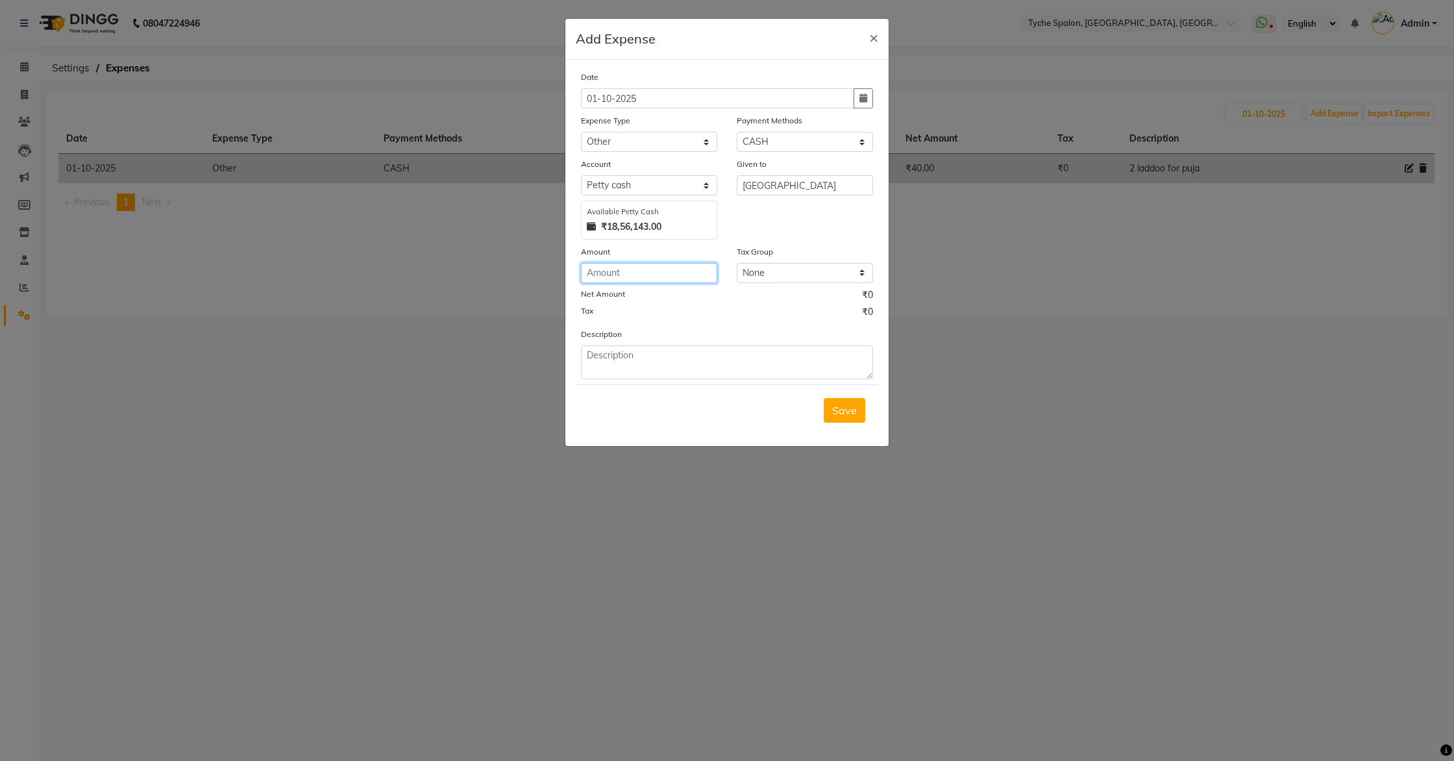
click at [623, 269] on input "number" at bounding box center [649, 273] width 136 height 20
type input "690"
click at [603, 353] on textarea at bounding box center [727, 362] width 292 height 34
type textarea "Lights for decoration"
click at [841, 404] on span "Save" at bounding box center [844, 410] width 25 height 13
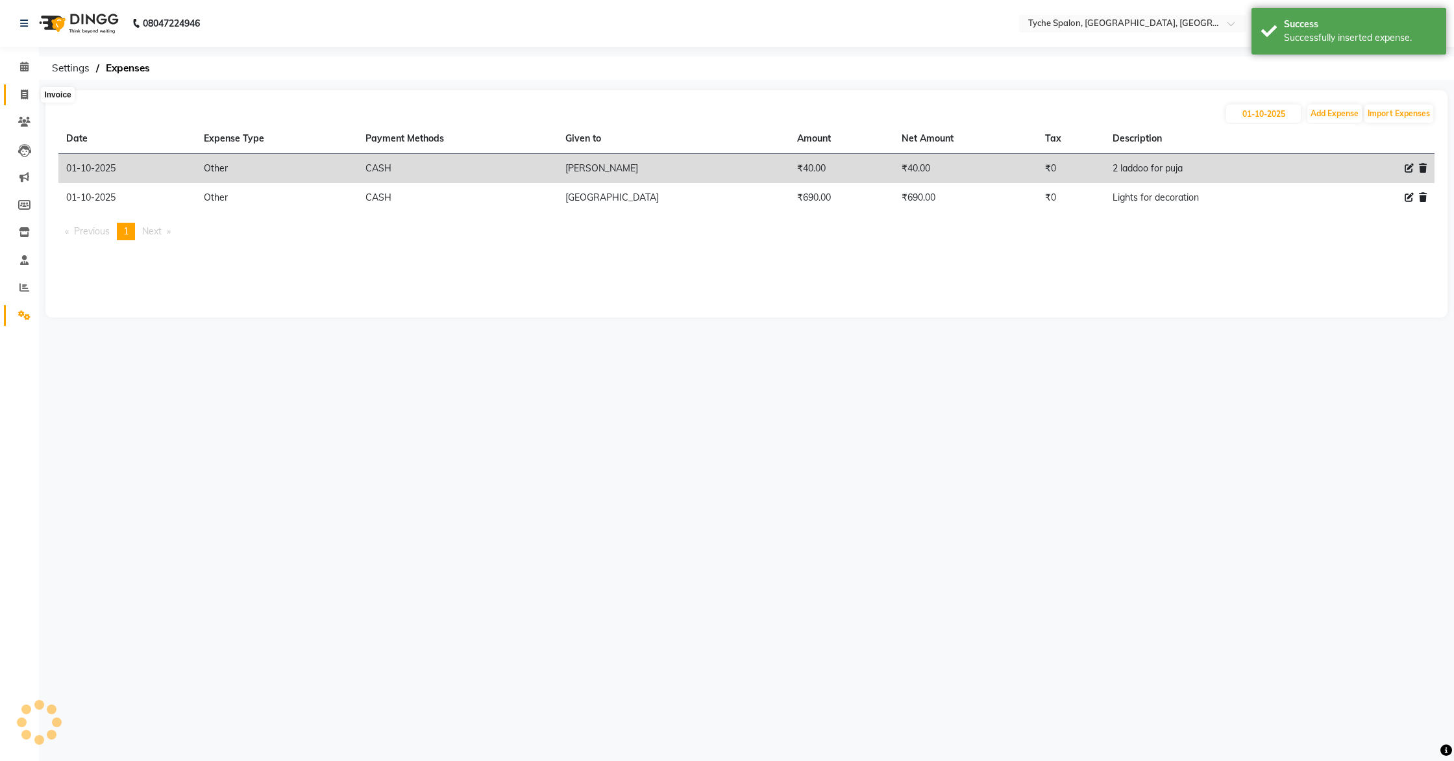
click at [19, 97] on span at bounding box center [24, 95] width 23 height 15
select select "service"
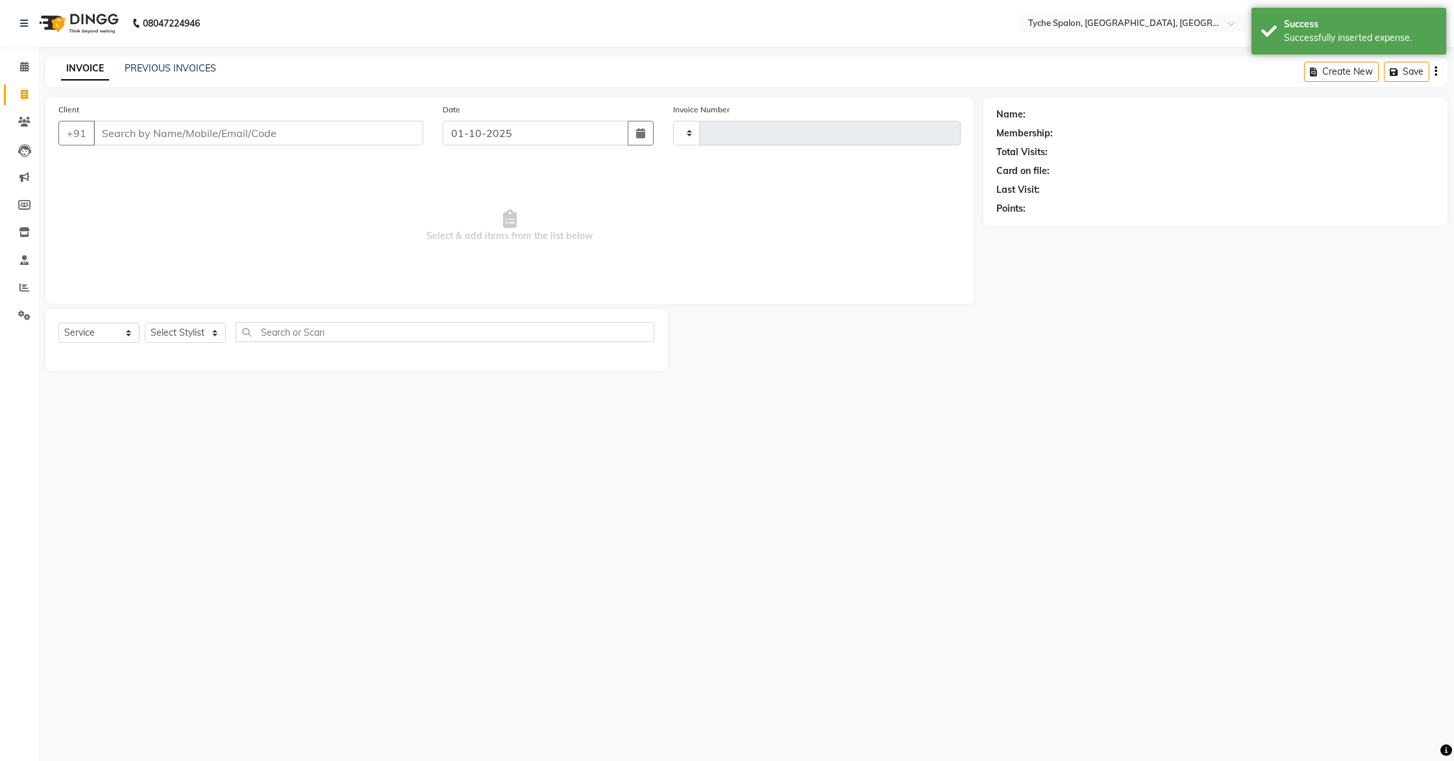
type input "1140"
select select "6320"
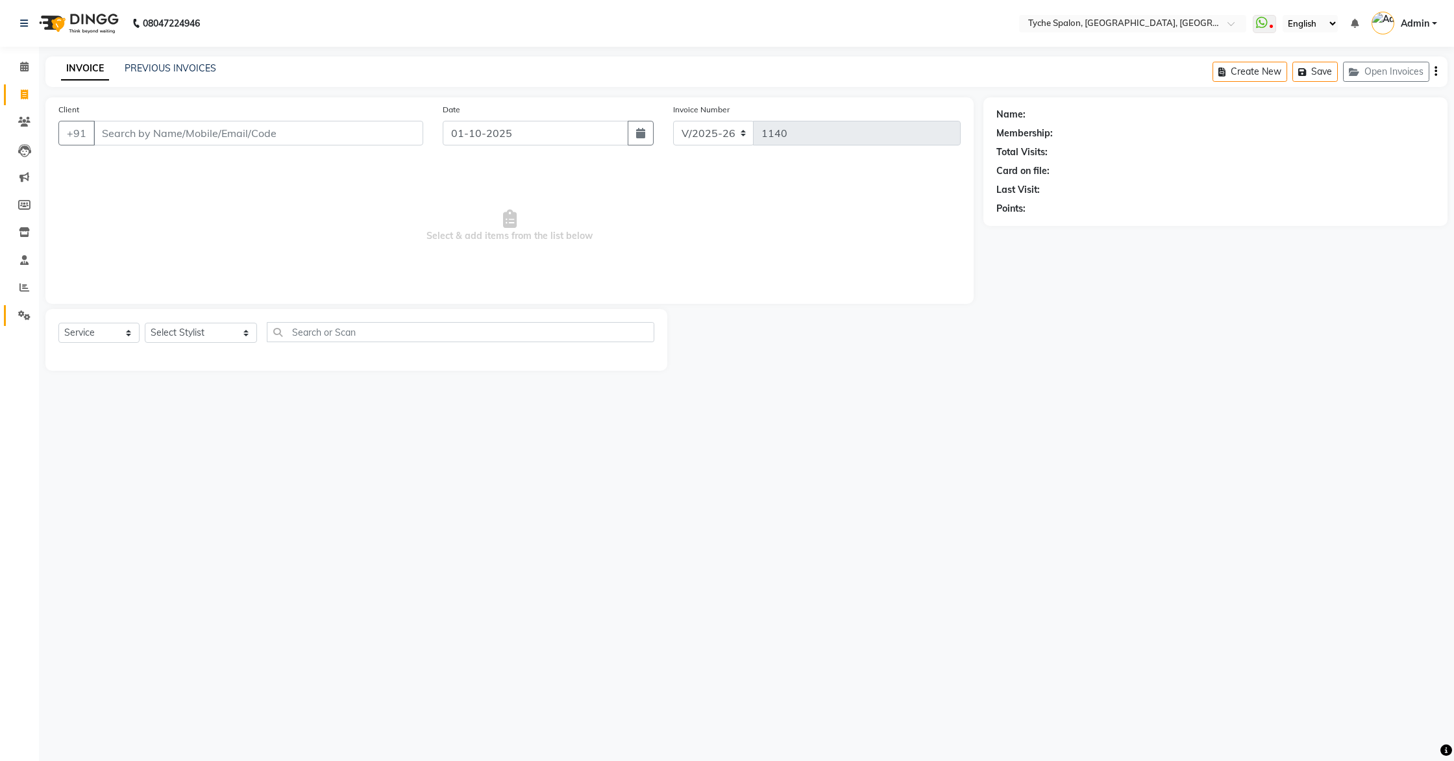
click at [17, 307] on link "Settings" at bounding box center [19, 315] width 31 height 21
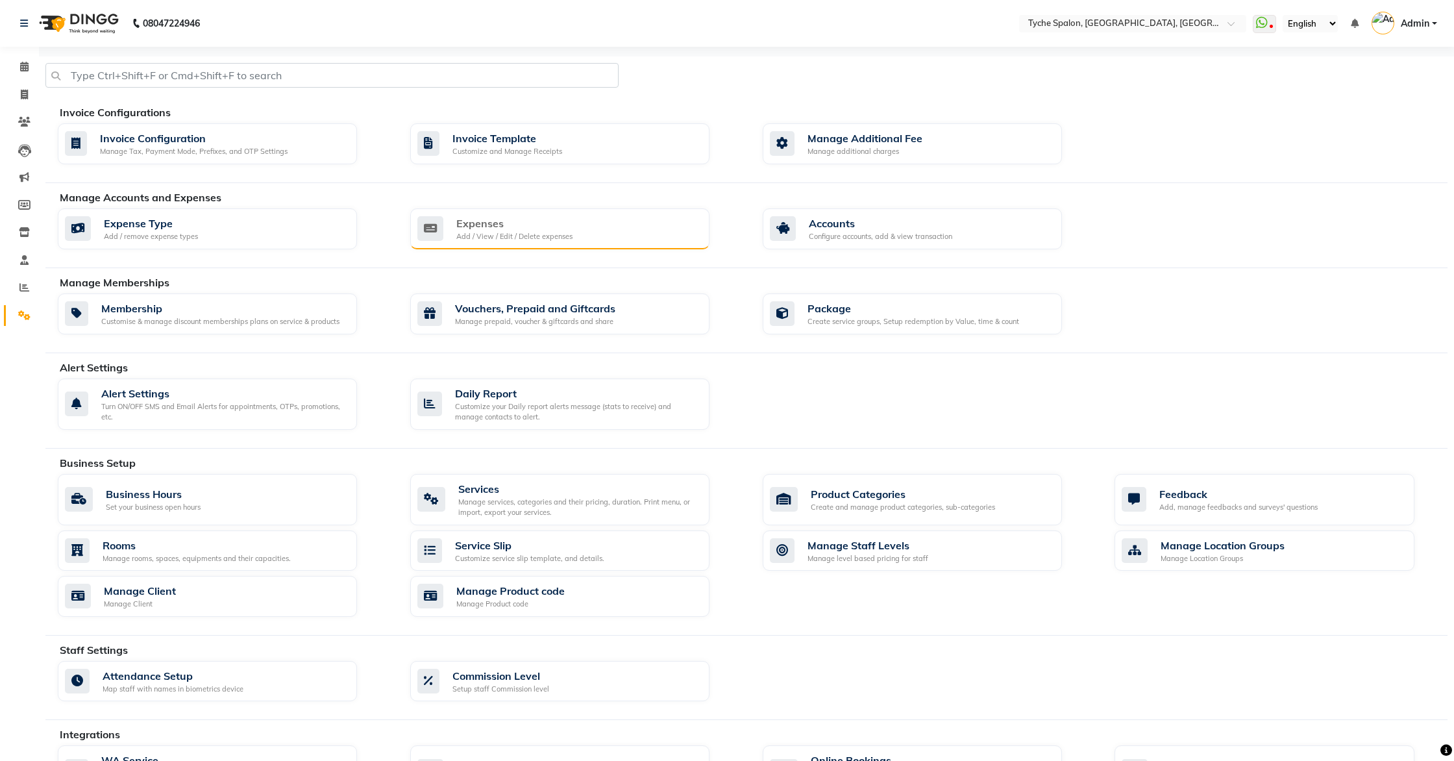
click at [645, 238] on div "Expenses Add / View / Edit / Delete expenses" at bounding box center [558, 229] width 282 height 27
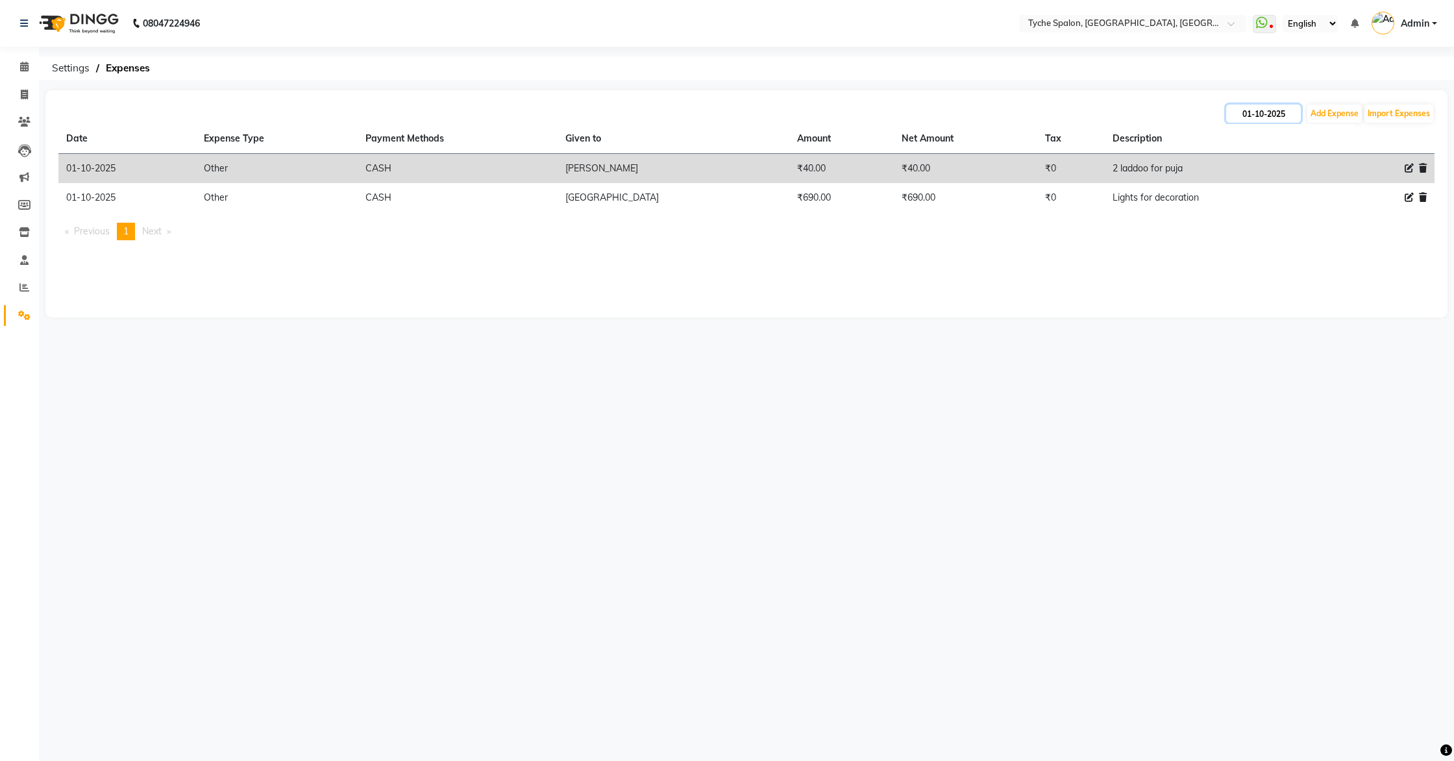
click at [1258, 119] on input "01-10-2025" at bounding box center [1263, 114] width 75 height 18
select select "10"
select select "2025"
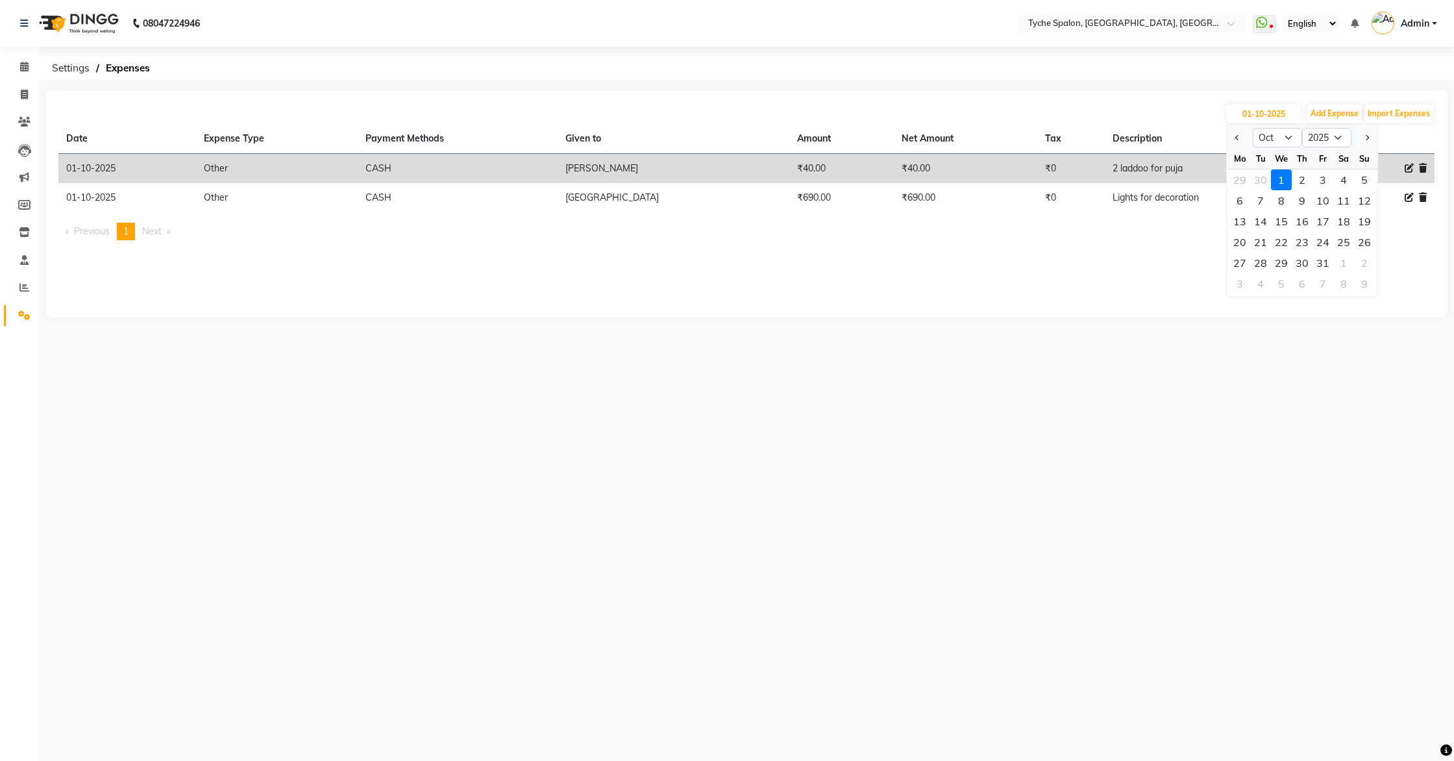
click at [1257, 179] on div "30" at bounding box center [1260, 179] width 21 height 21
type input "30-09-2025"
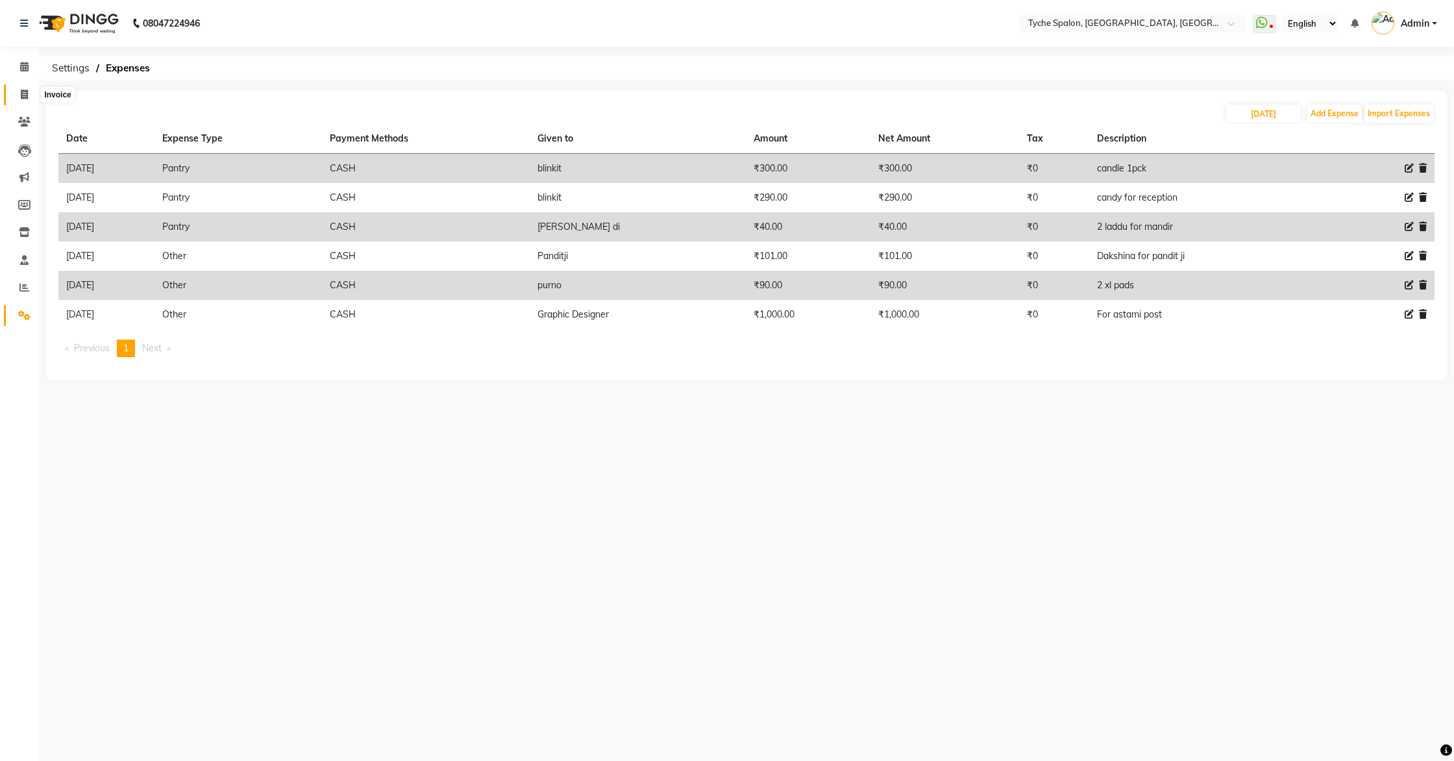
click at [16, 94] on span at bounding box center [24, 95] width 23 height 15
select select "6320"
select select "service"
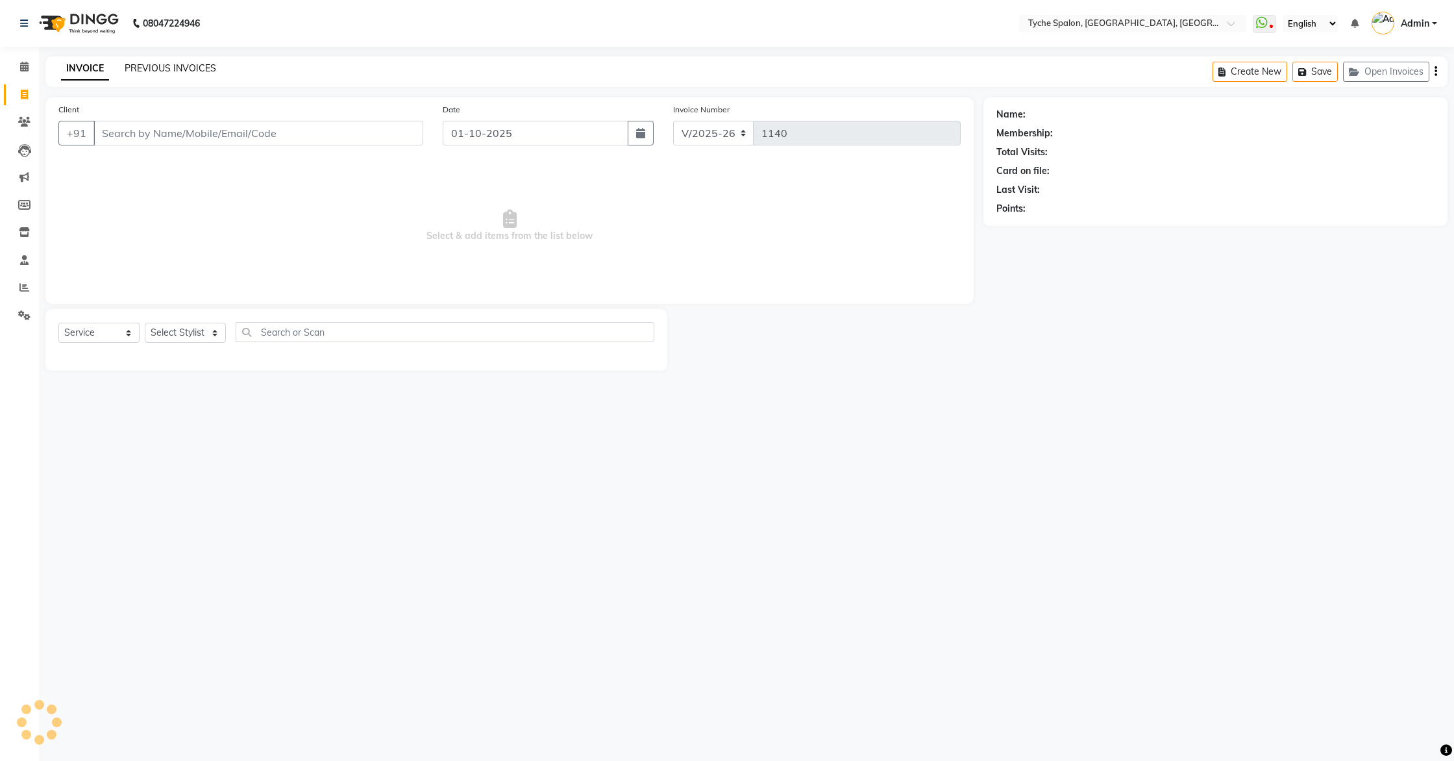
click at [146, 66] on link "PREVIOUS INVOICES" at bounding box center [171, 68] width 92 height 12
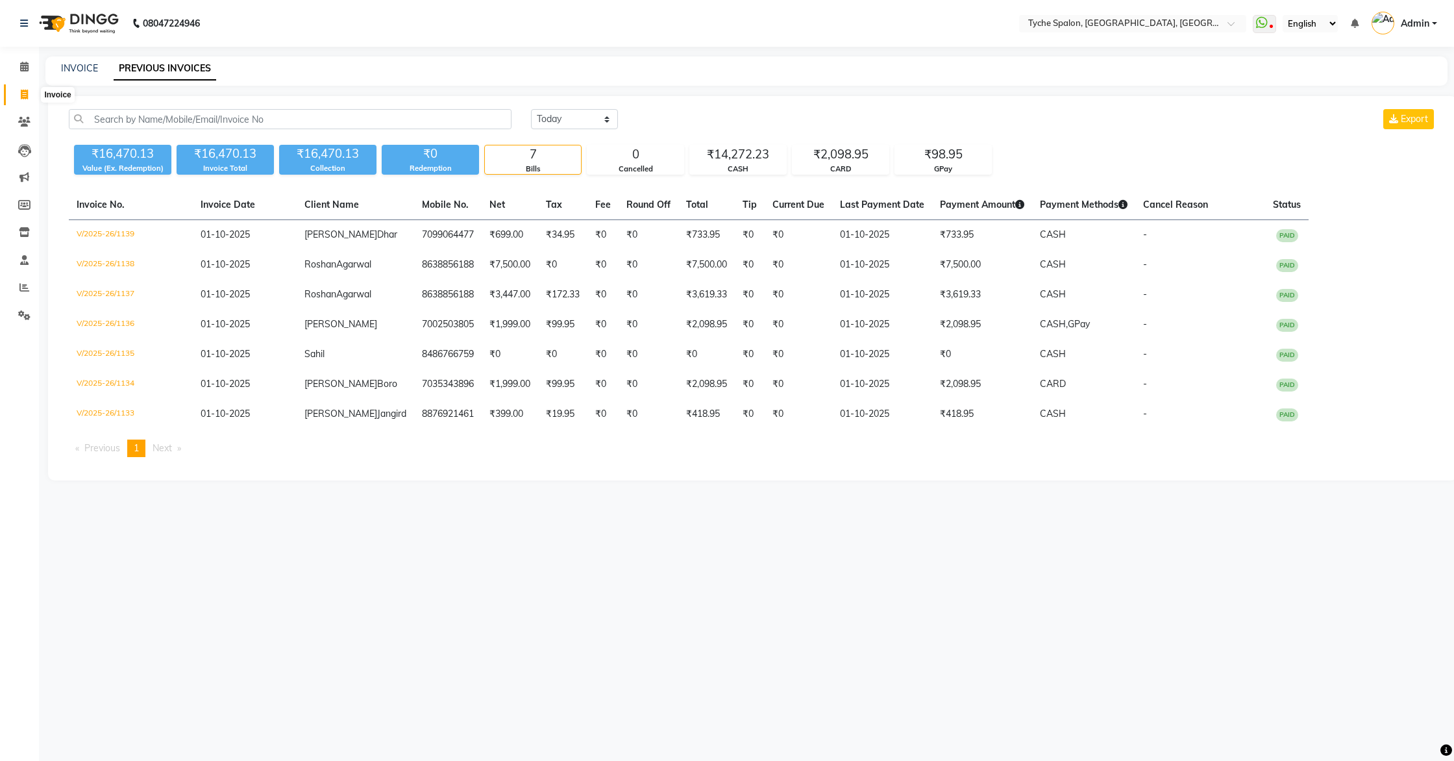
click at [19, 93] on span at bounding box center [24, 95] width 23 height 15
select select "6320"
select select "service"
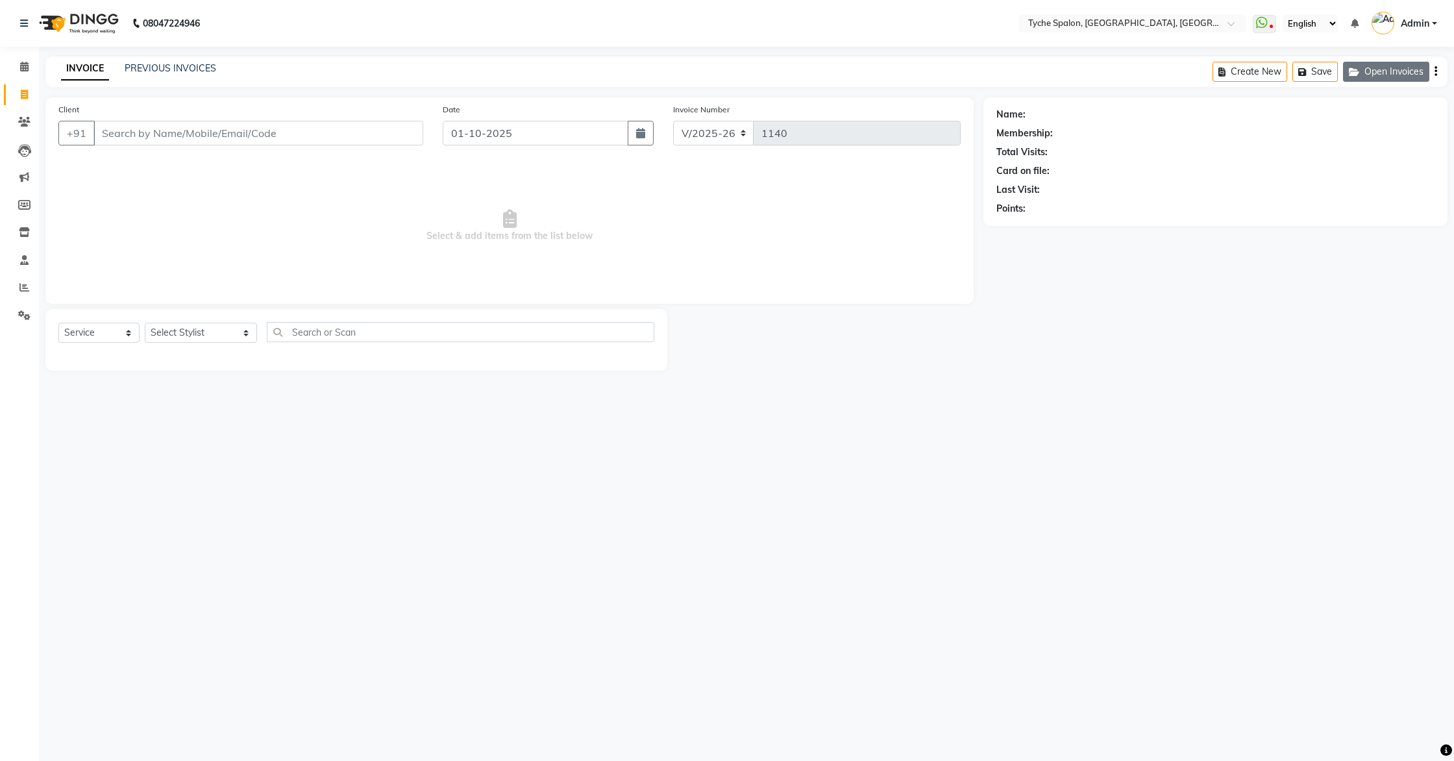
click at [1376, 65] on button "Open Invoices" at bounding box center [1386, 72] width 86 height 20
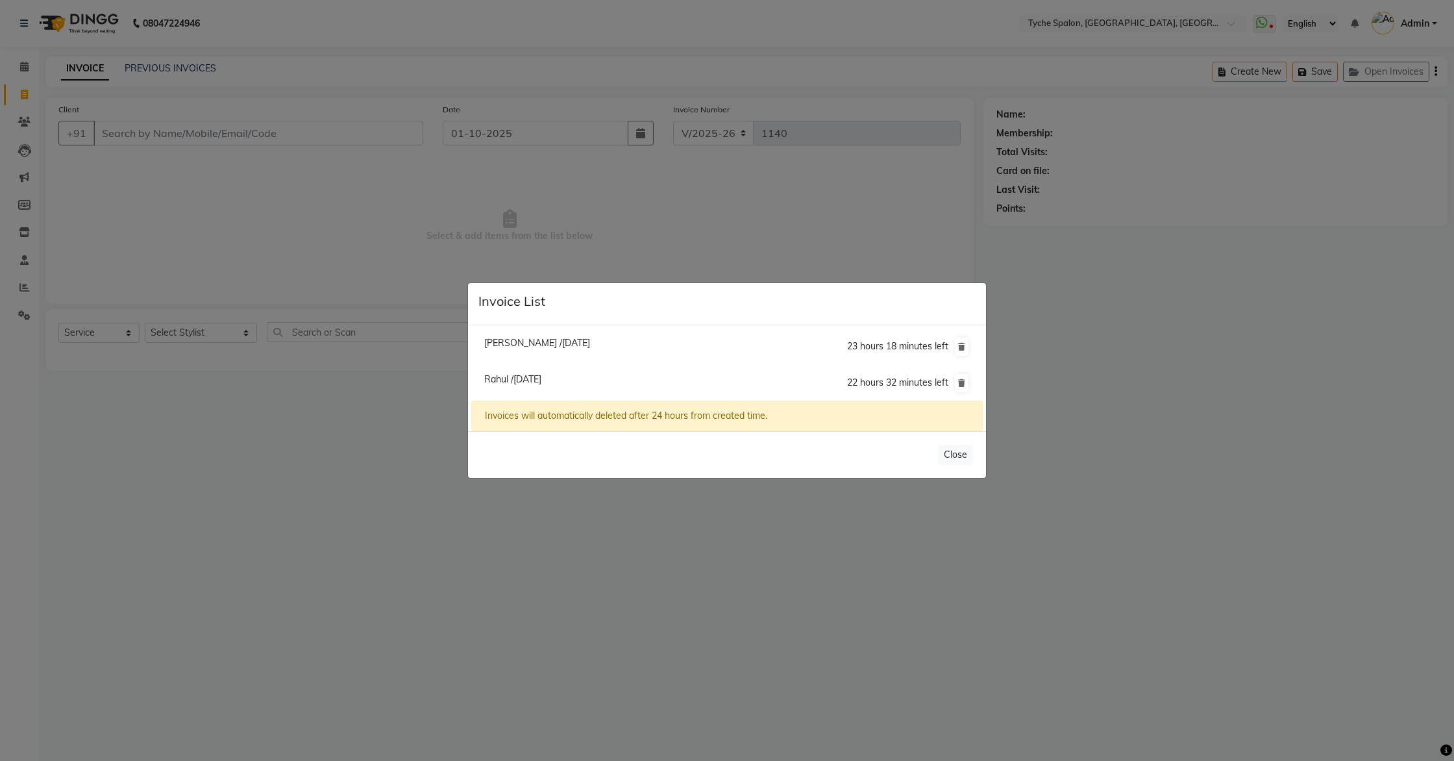
click at [139, 247] on ngb-modal-window "Invoice List Sahil /01 October 2025 23 hours 18 minutes left Rahul /01 October …" at bounding box center [727, 380] width 1454 height 761
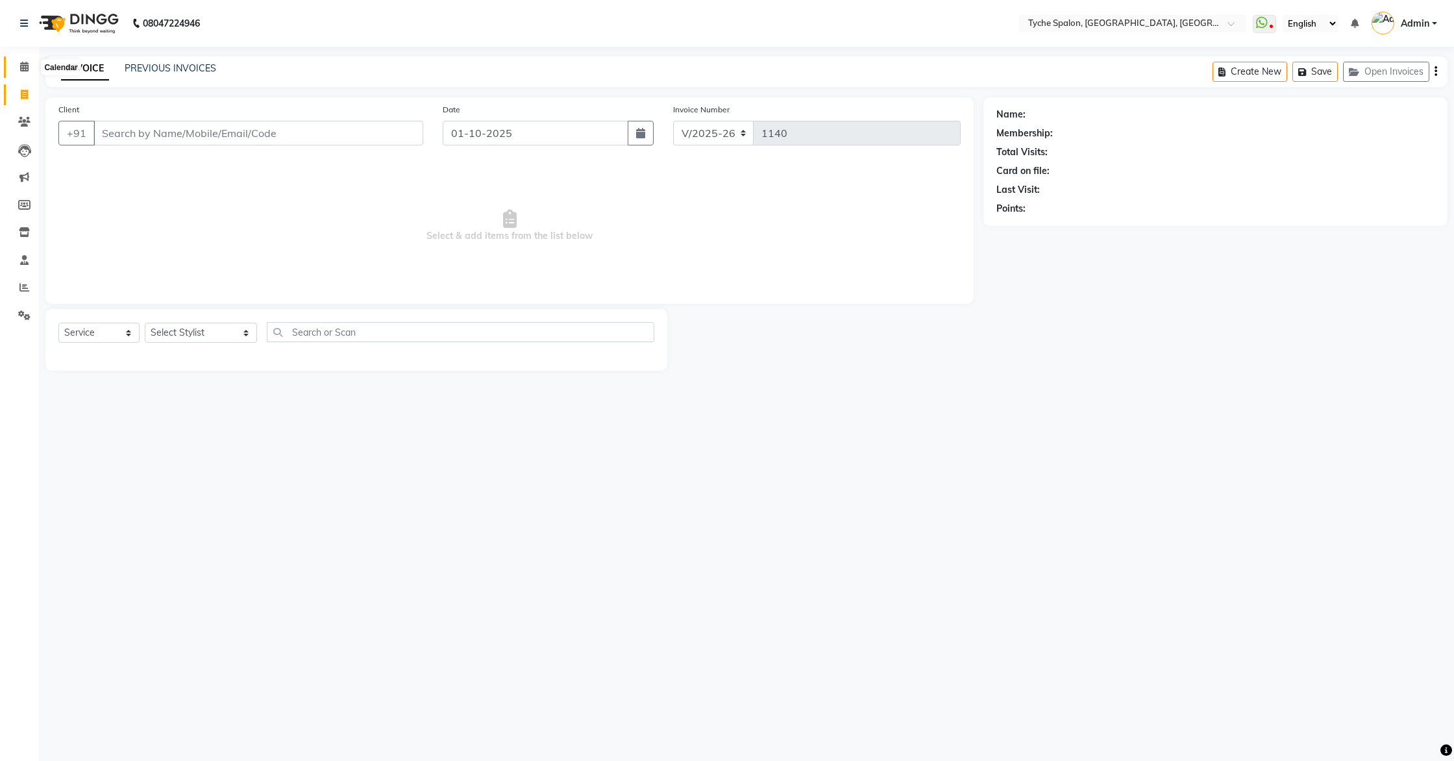
click at [28, 65] on icon at bounding box center [24, 67] width 8 height 10
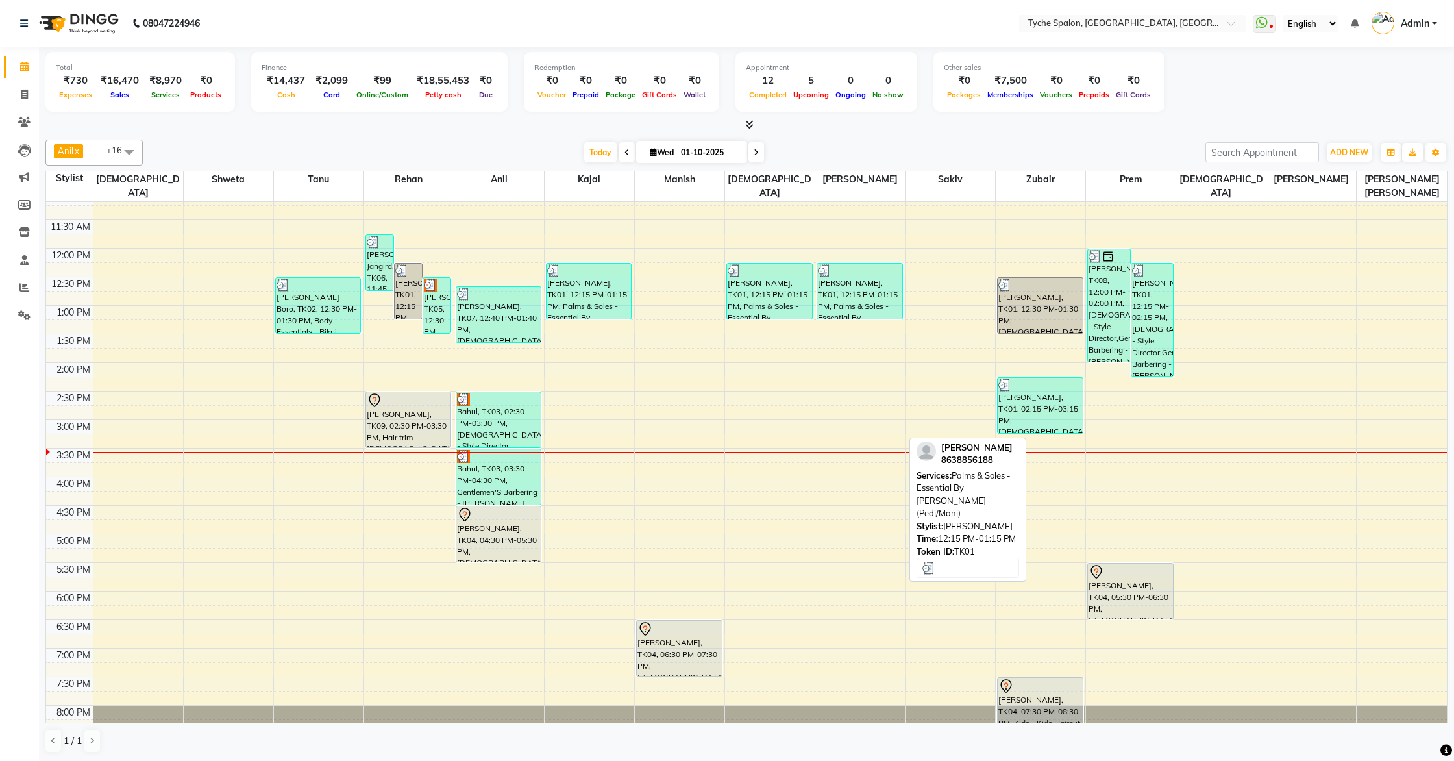
scroll to position [200, 0]
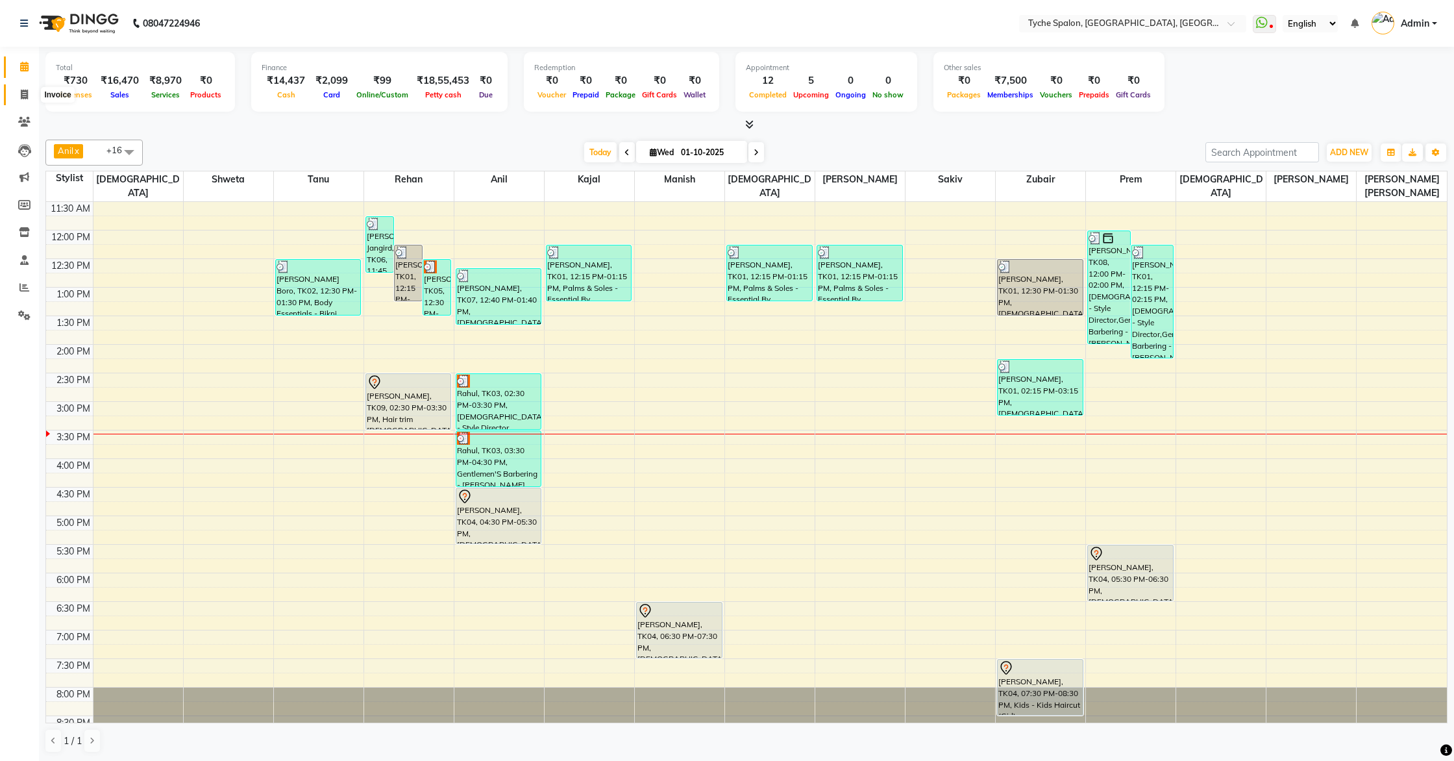
click at [19, 101] on span at bounding box center [24, 95] width 23 height 15
select select "6320"
select select "service"
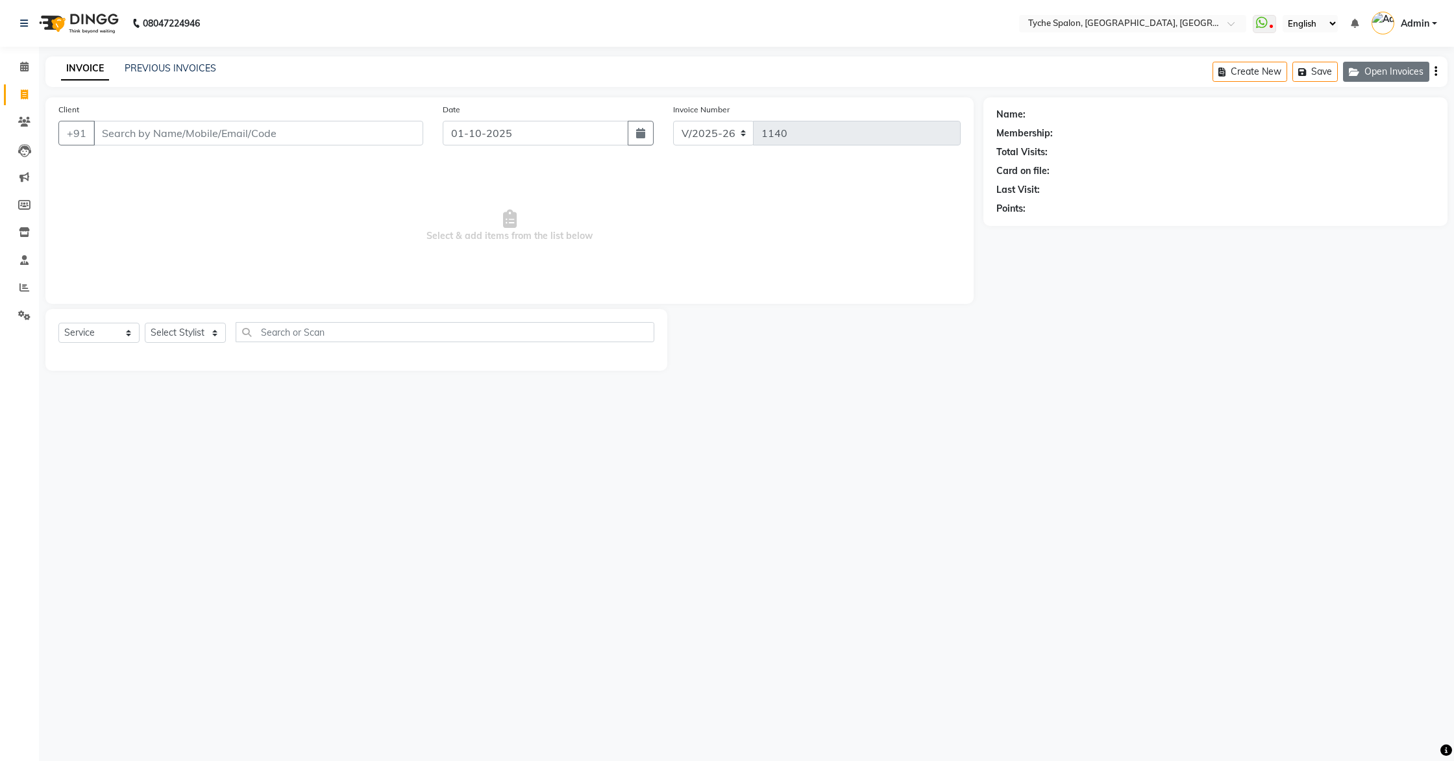
click at [1396, 68] on button "Open Invoices" at bounding box center [1386, 72] width 86 height 20
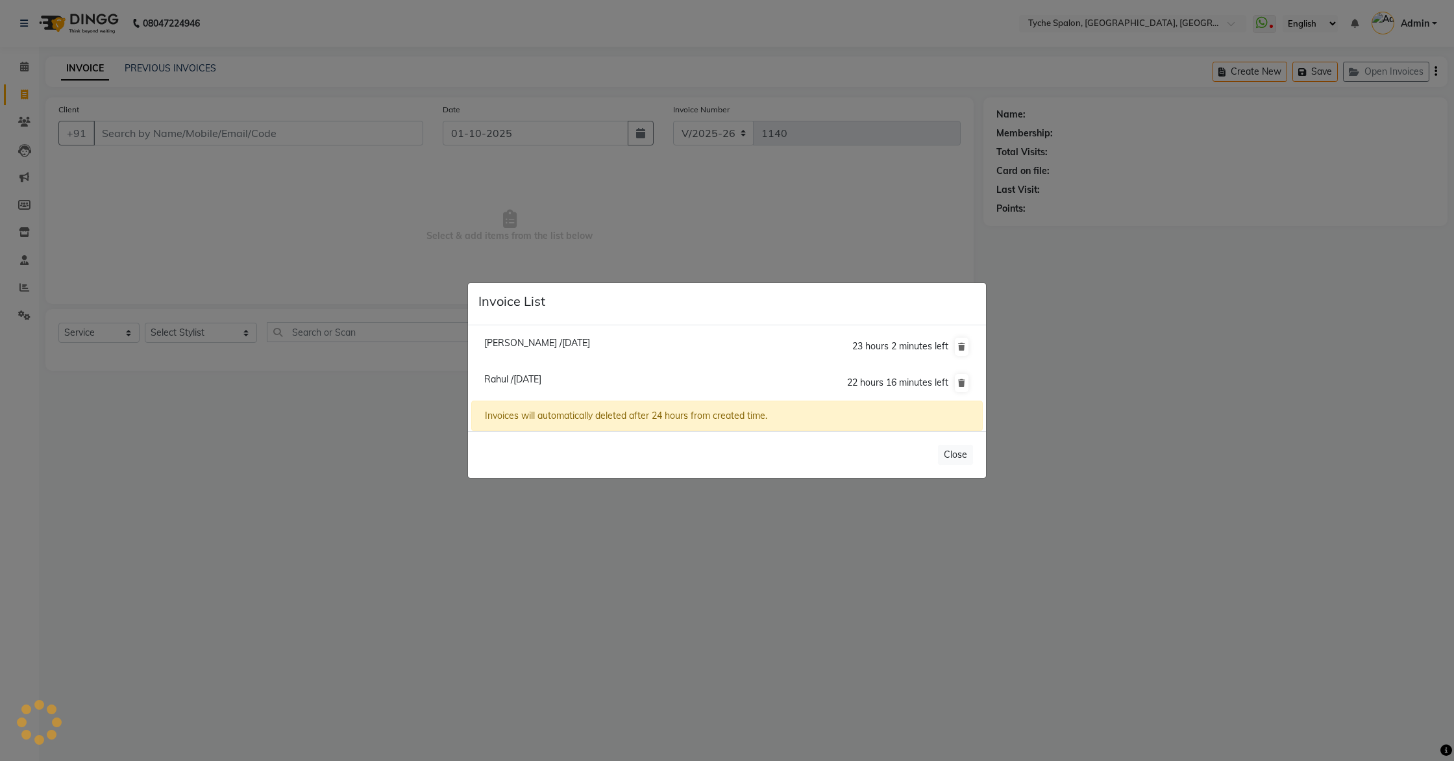
click at [427, 227] on ngb-modal-window "Invoice List Sahil /01 October 2025 23 hours 2 minutes left Rahul /01 October 2…" at bounding box center [727, 380] width 1454 height 761
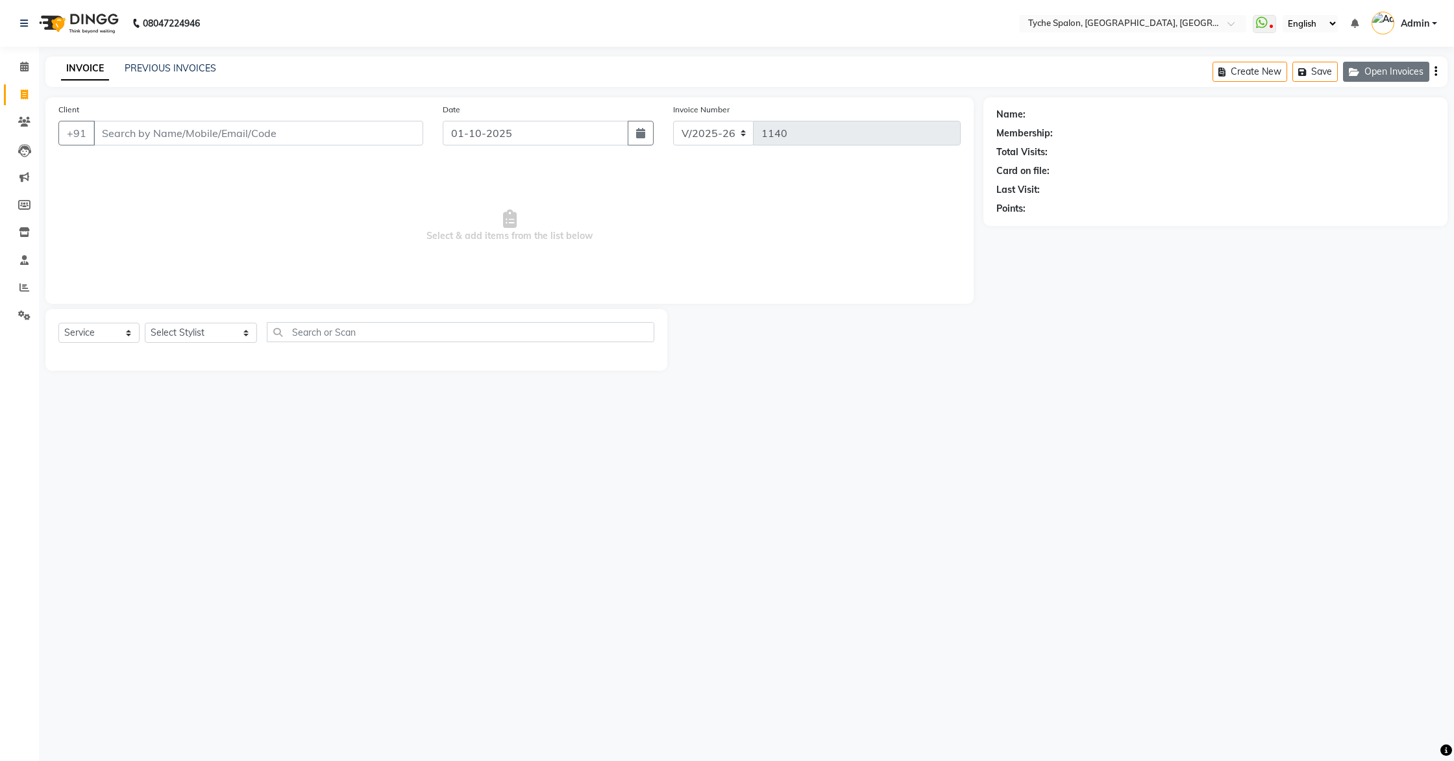
click at [1365, 77] on button "Open Invoices" at bounding box center [1386, 72] width 86 height 20
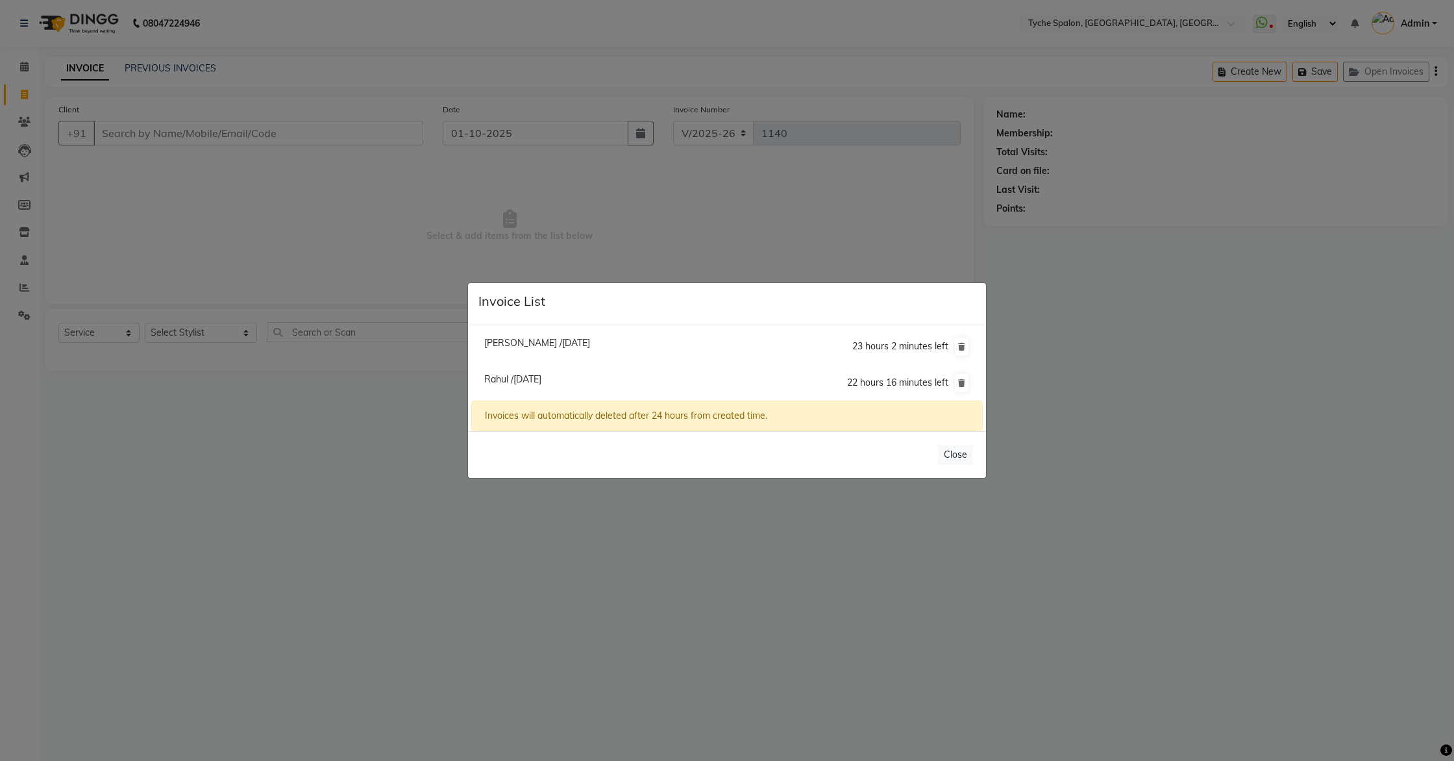
click at [537, 346] on span "Sahil /01 October 2025" at bounding box center [537, 343] width 106 height 12
type input "8486766759"
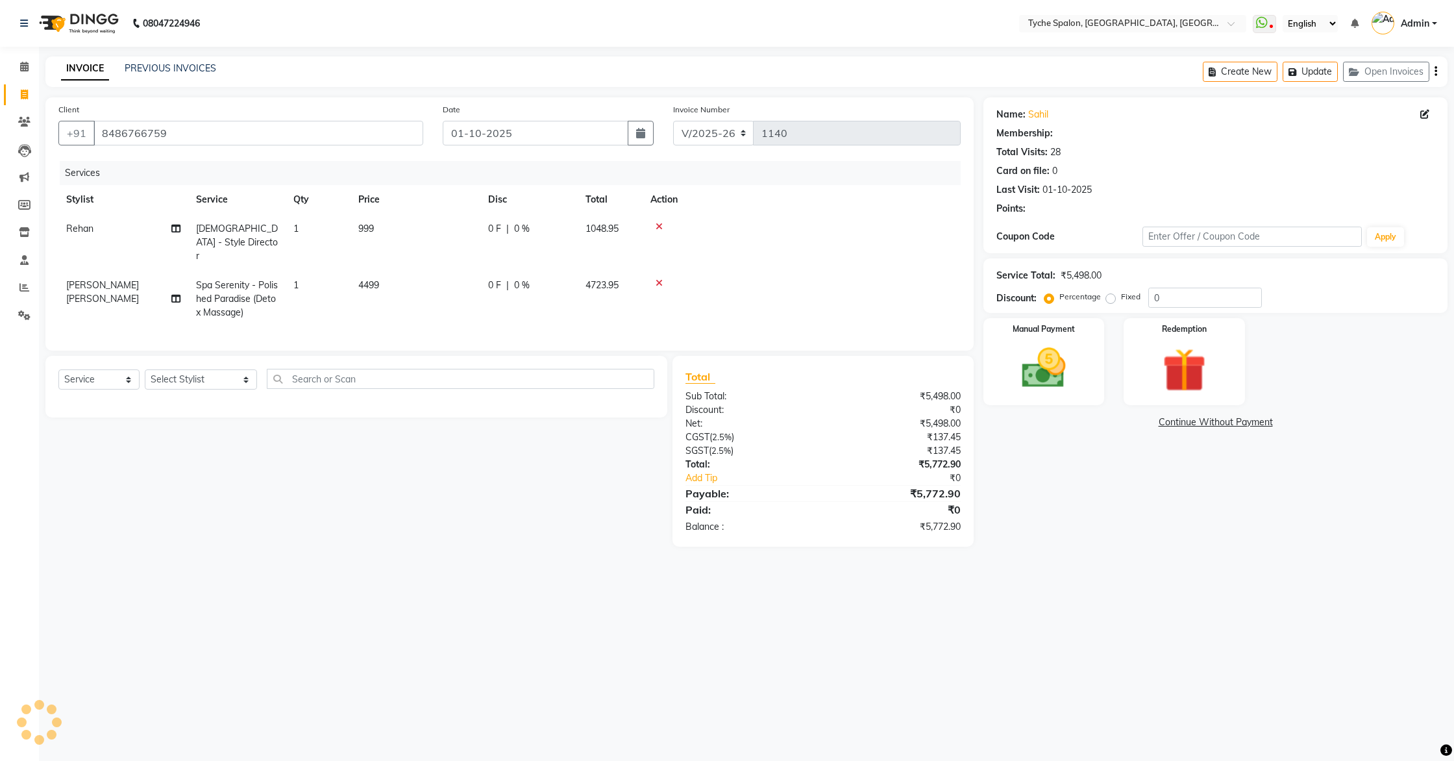
select select "1: Object"
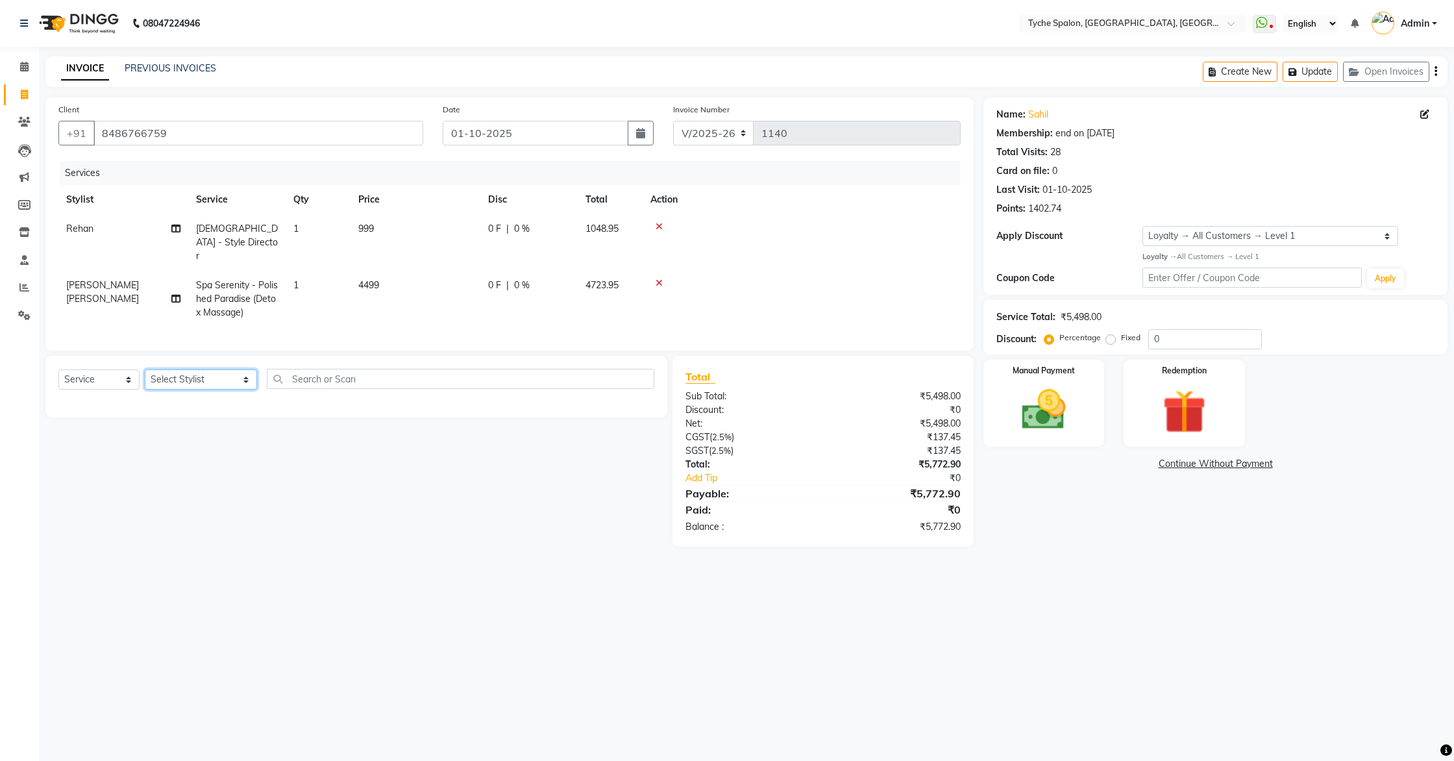
click at [161, 369] on select "Select Stylist Anil Anjali Devi Ishu Jenny Chophy Kajal Liza Manish Prabhjot Pr…" at bounding box center [201, 379] width 112 height 20
select select "74431"
click at [145, 369] on select "Select Stylist Anil Anjali Devi Ishu Jenny Chophy Kajal Liza Manish Prabhjot Pr…" at bounding box center [201, 379] width 112 height 20
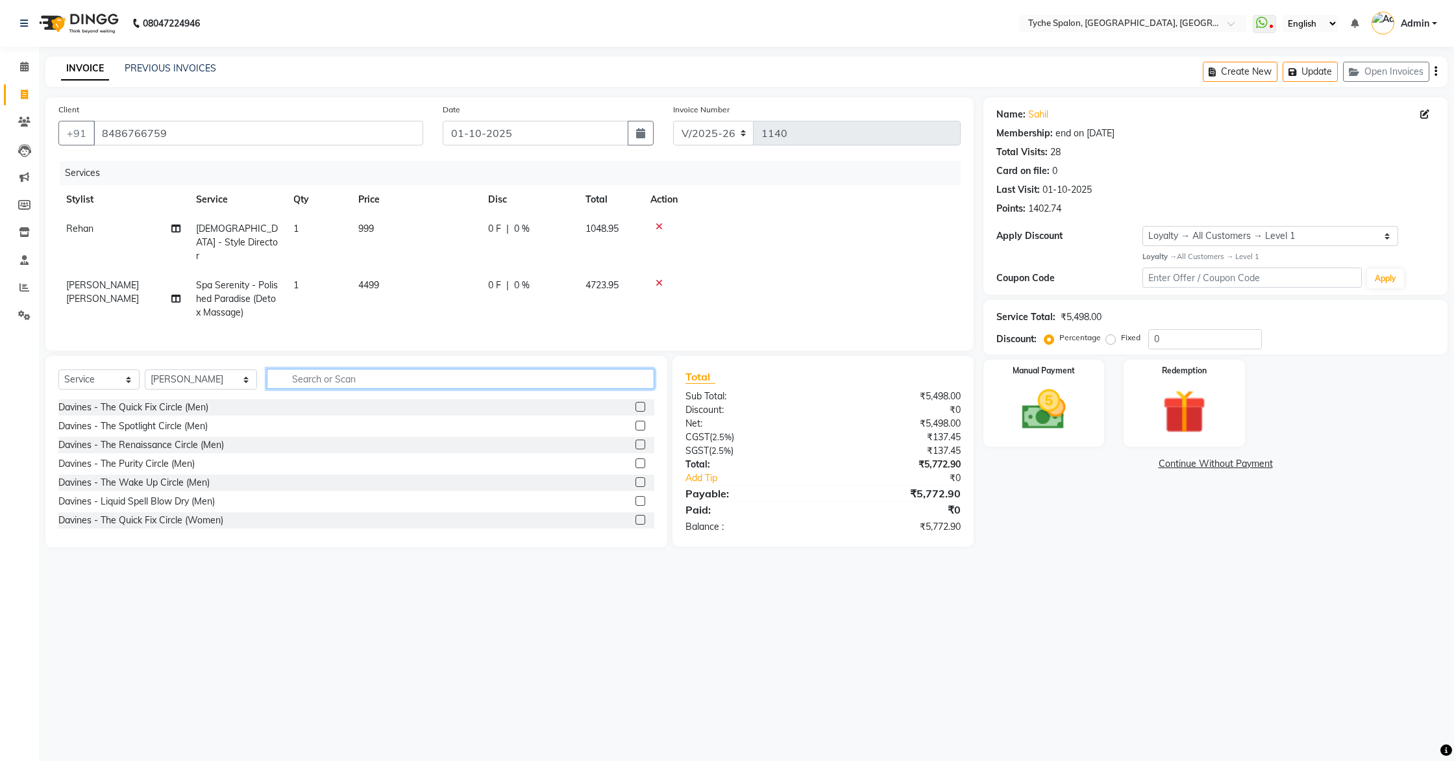
click at [319, 369] on input "text" at bounding box center [461, 379] width 388 height 20
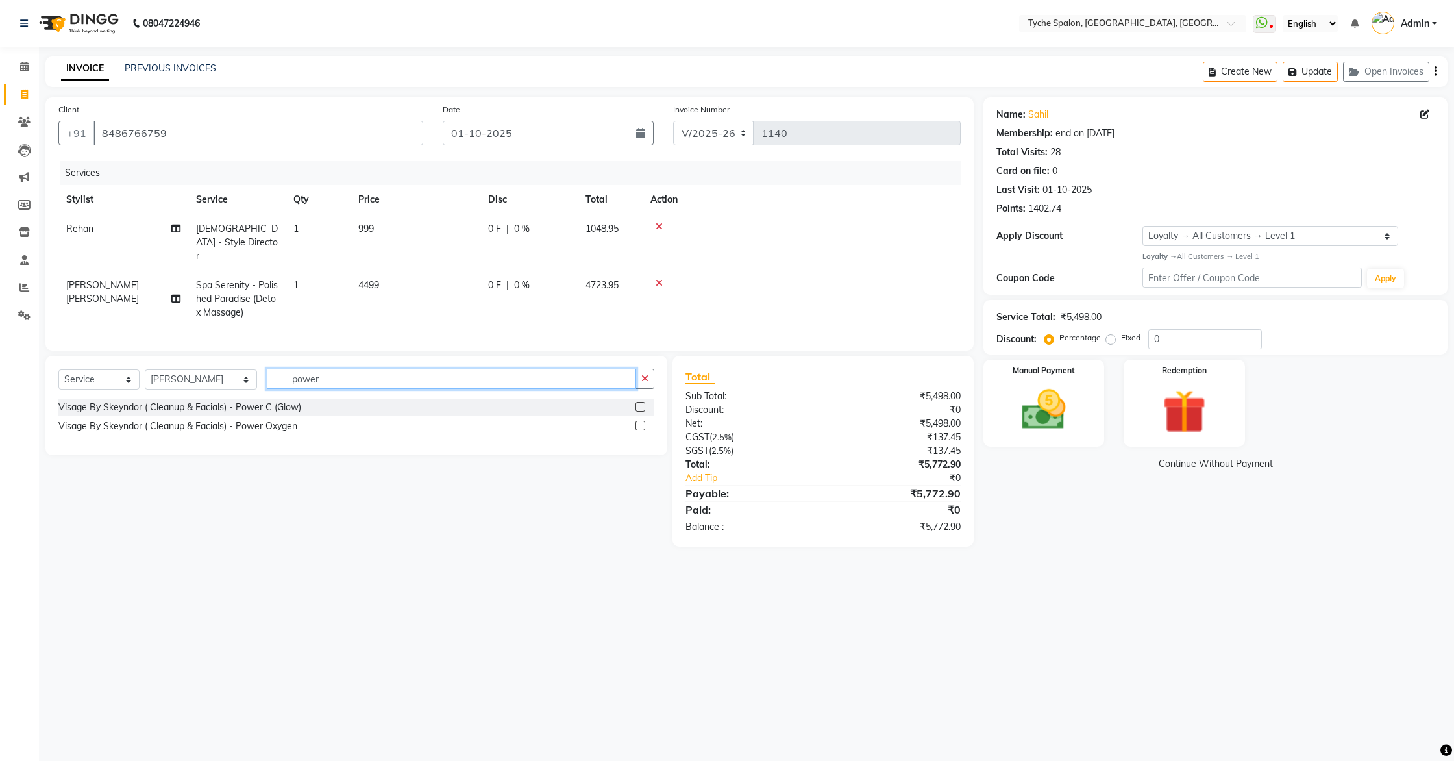
type input "power"
click at [641, 402] on label at bounding box center [641, 407] width 10 height 10
click at [641, 403] on input "checkbox" at bounding box center [640, 407] width 8 height 8
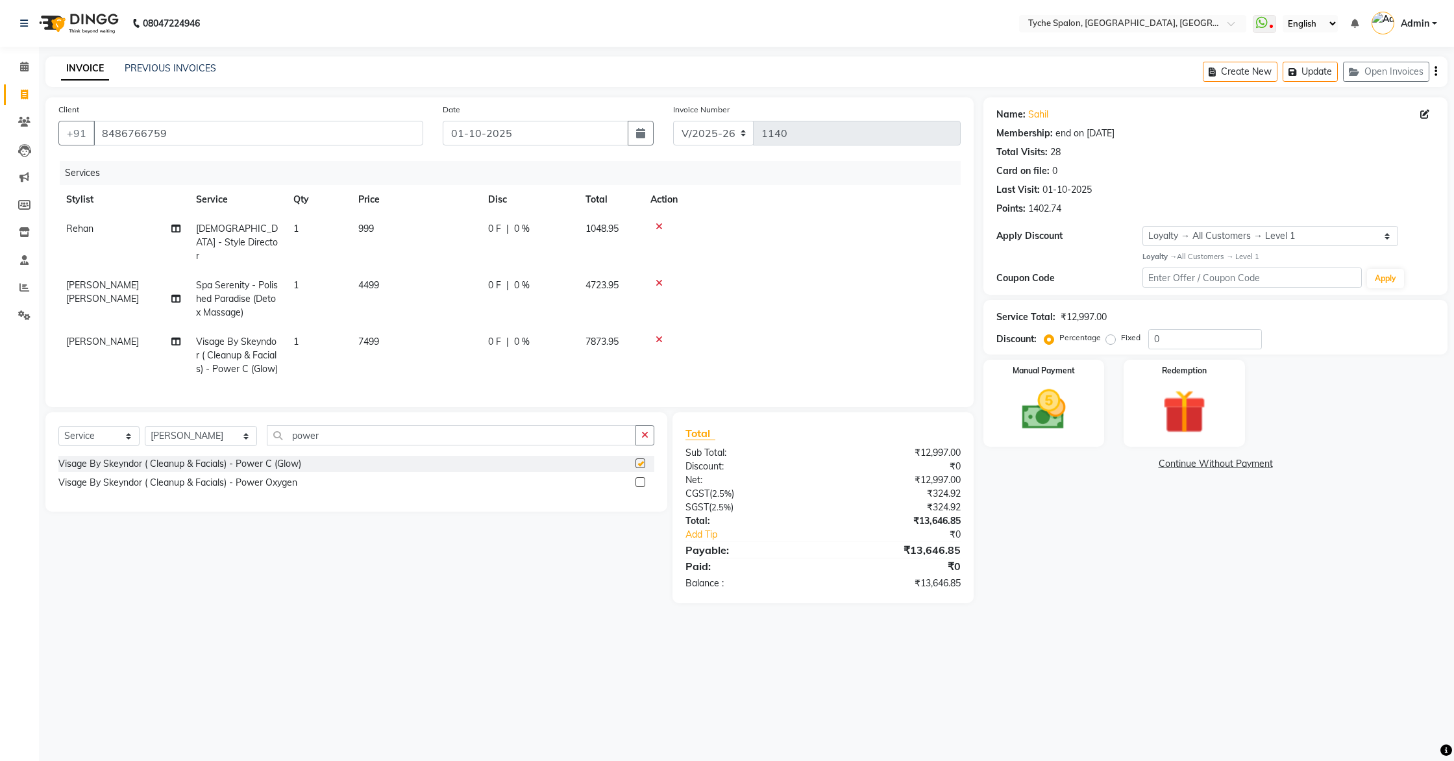
checkbox input "false"
click at [375, 336] on span "7499" at bounding box center [368, 342] width 21 height 12
select select "74431"
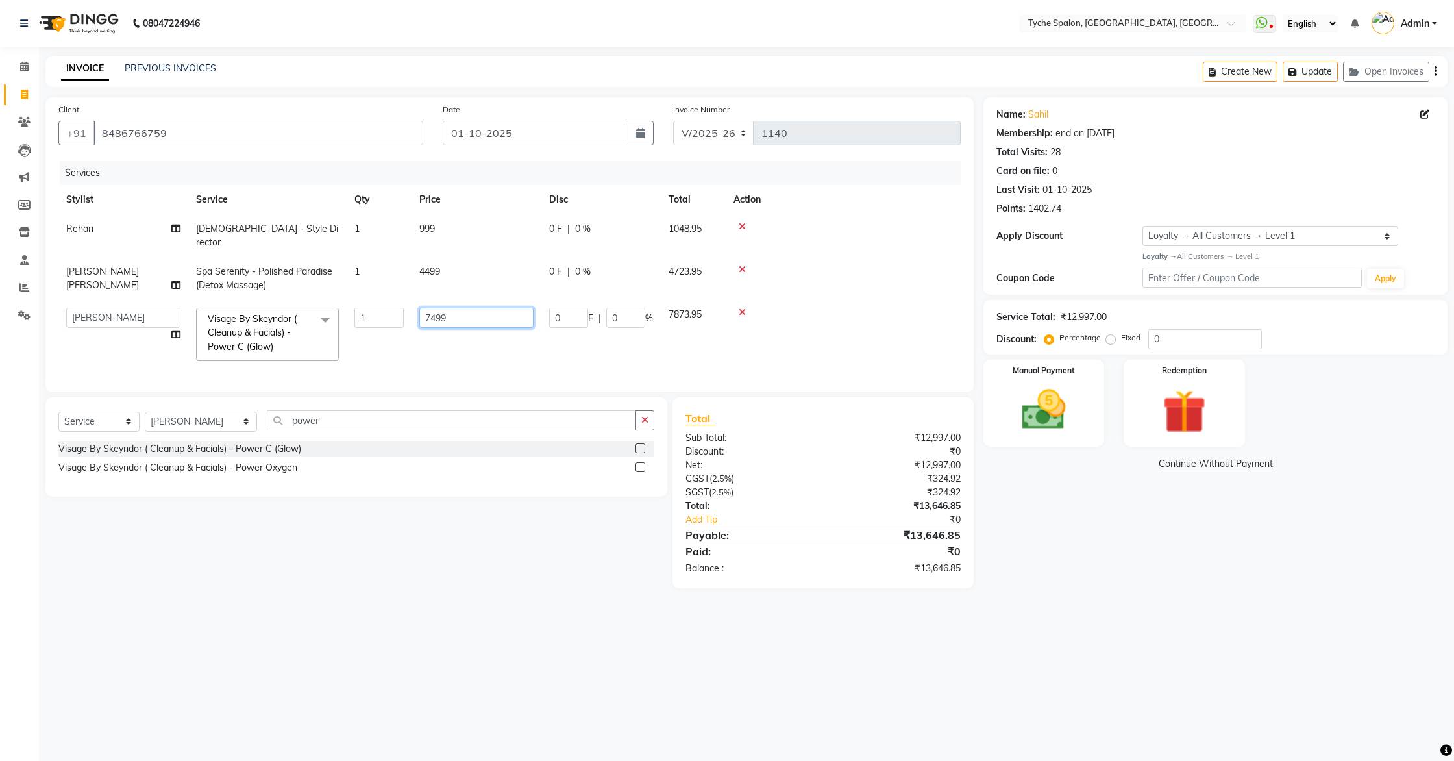
click at [436, 308] on input "7499" at bounding box center [476, 318] width 114 height 20
type input "4999"
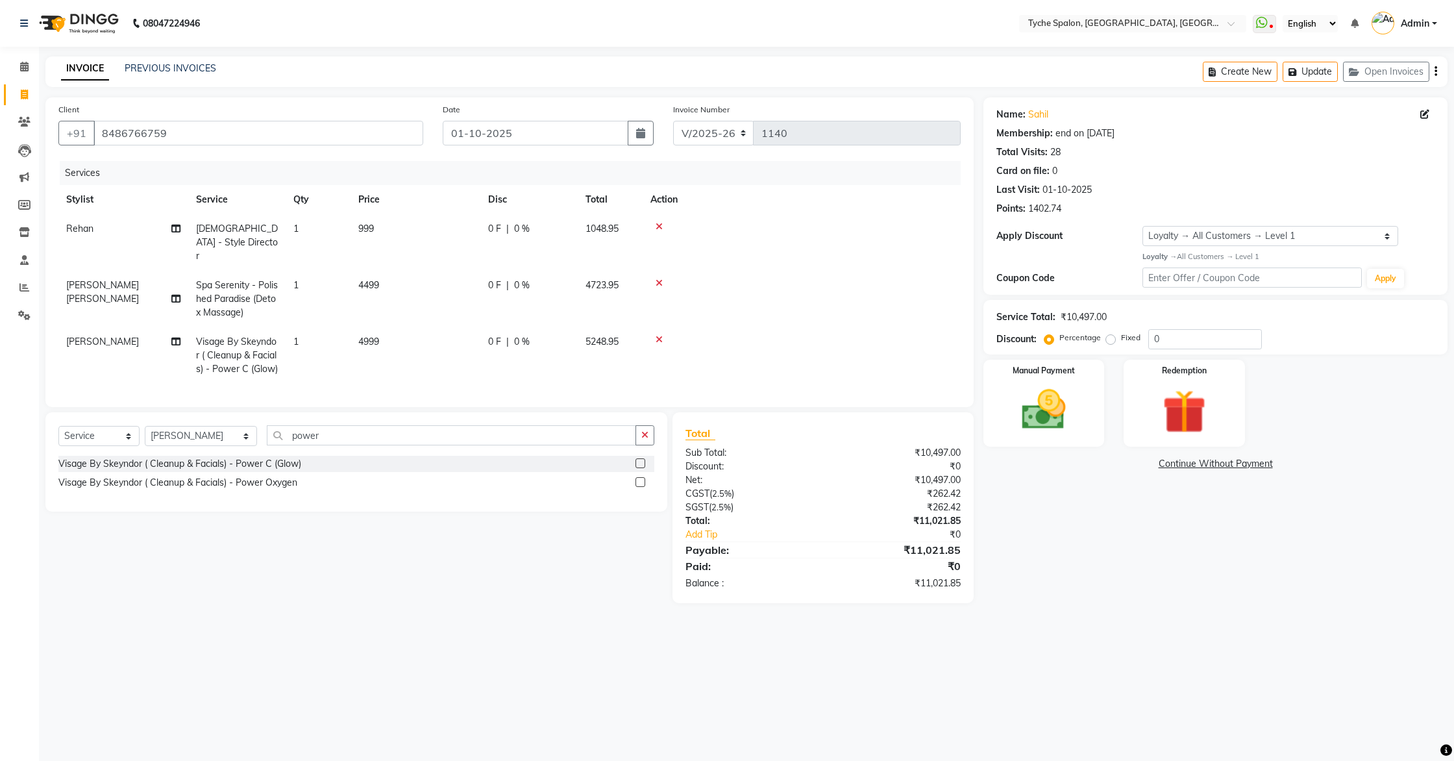
click at [354, 349] on tr "Prabhjot Visage By Skeyndor ( Cleanup & Facials) - Power C (Glow) 1 4999 0 F | …" at bounding box center [509, 355] width 902 height 56
click at [197, 426] on select "Select Stylist Anil Anjali Devi Ishu Jenny Chophy Kajal Liza Manish Prabhjot Pr…" at bounding box center [201, 436] width 112 height 20
select select "48424"
click at [145, 426] on select "Select Stylist Anil Anjali Devi Ishu Jenny Chophy Kajal Liza Manish Prabhjot Pr…" at bounding box center [201, 436] width 112 height 20
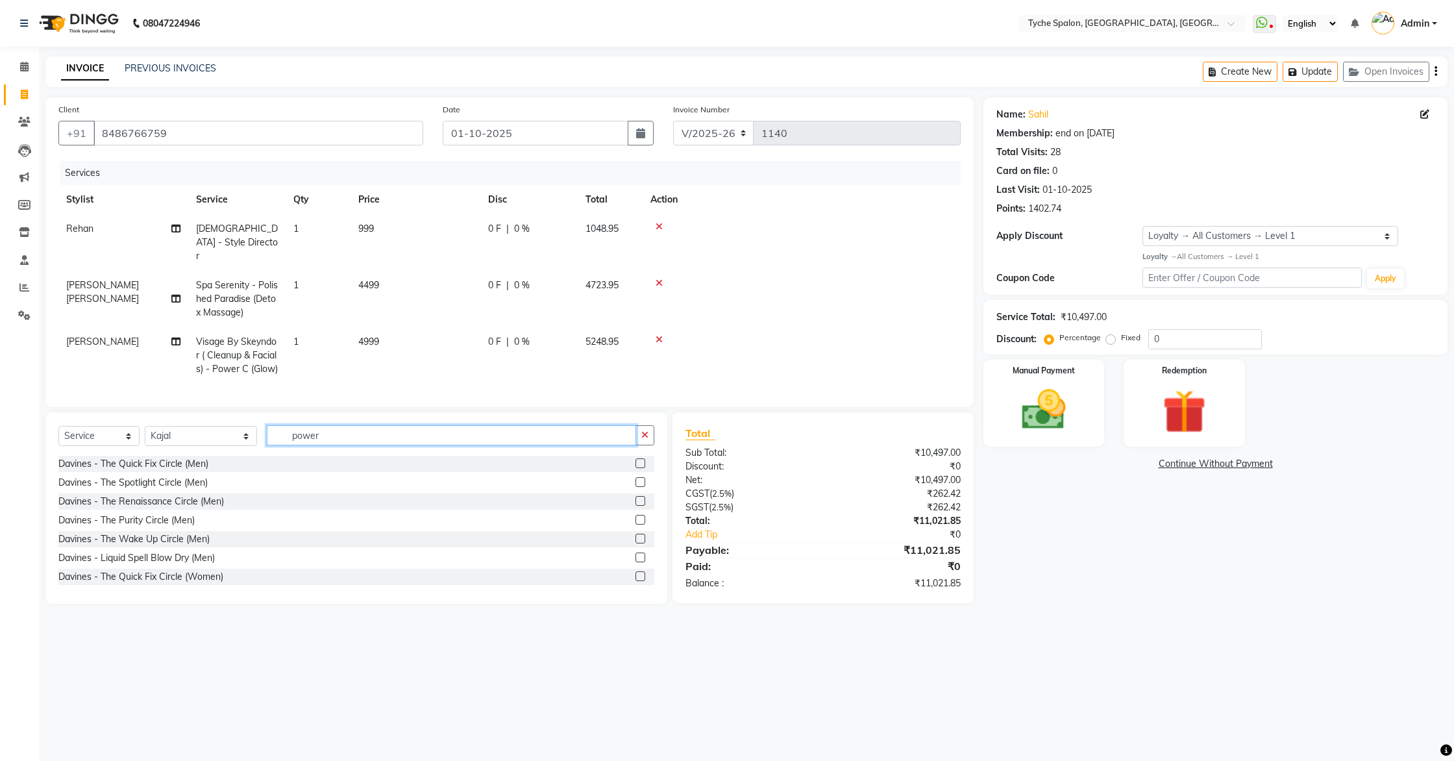
drag, startPoint x: 311, startPoint y: 424, endPoint x: 236, endPoint y: 421, distance: 74.7
click at [267, 425] on input "power" at bounding box center [452, 435] width 370 height 20
type input "tyche"
click at [641, 534] on label at bounding box center [641, 539] width 10 height 10
click at [641, 535] on input "checkbox" at bounding box center [640, 539] width 8 height 8
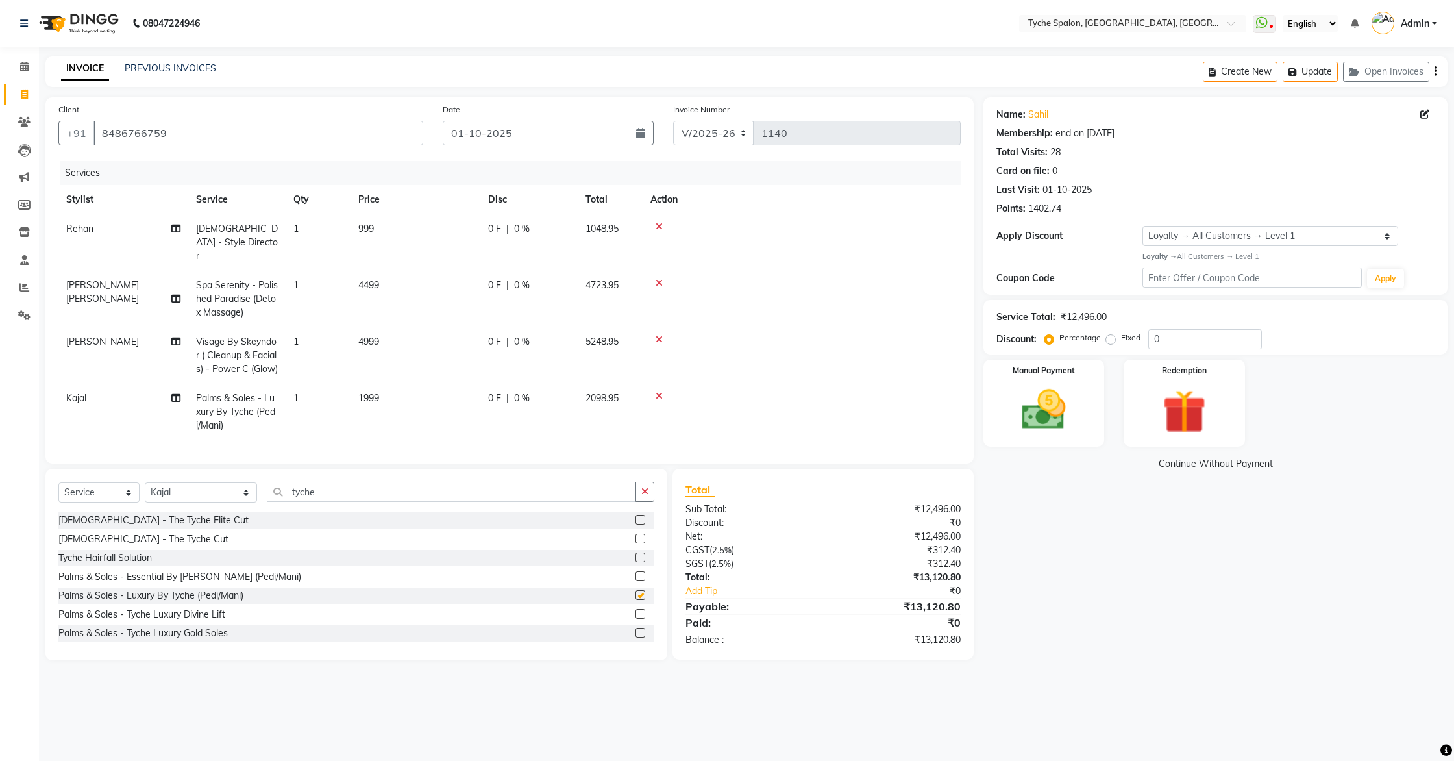
checkbox input "false"
click at [179, 482] on select "Select Stylist Anil Anjali Devi Ishu Jenny Chophy Kajal Liza Manish Prabhjot Pr…" at bounding box center [201, 492] width 112 height 20
select select "49884"
click at [145, 482] on select "Select Stylist Anil Anjali Devi Ishu Jenny Chophy Kajal Liza Manish Prabhjot Pr…" at bounding box center [201, 492] width 112 height 20
click at [341, 482] on input "tyche" at bounding box center [452, 492] width 370 height 20
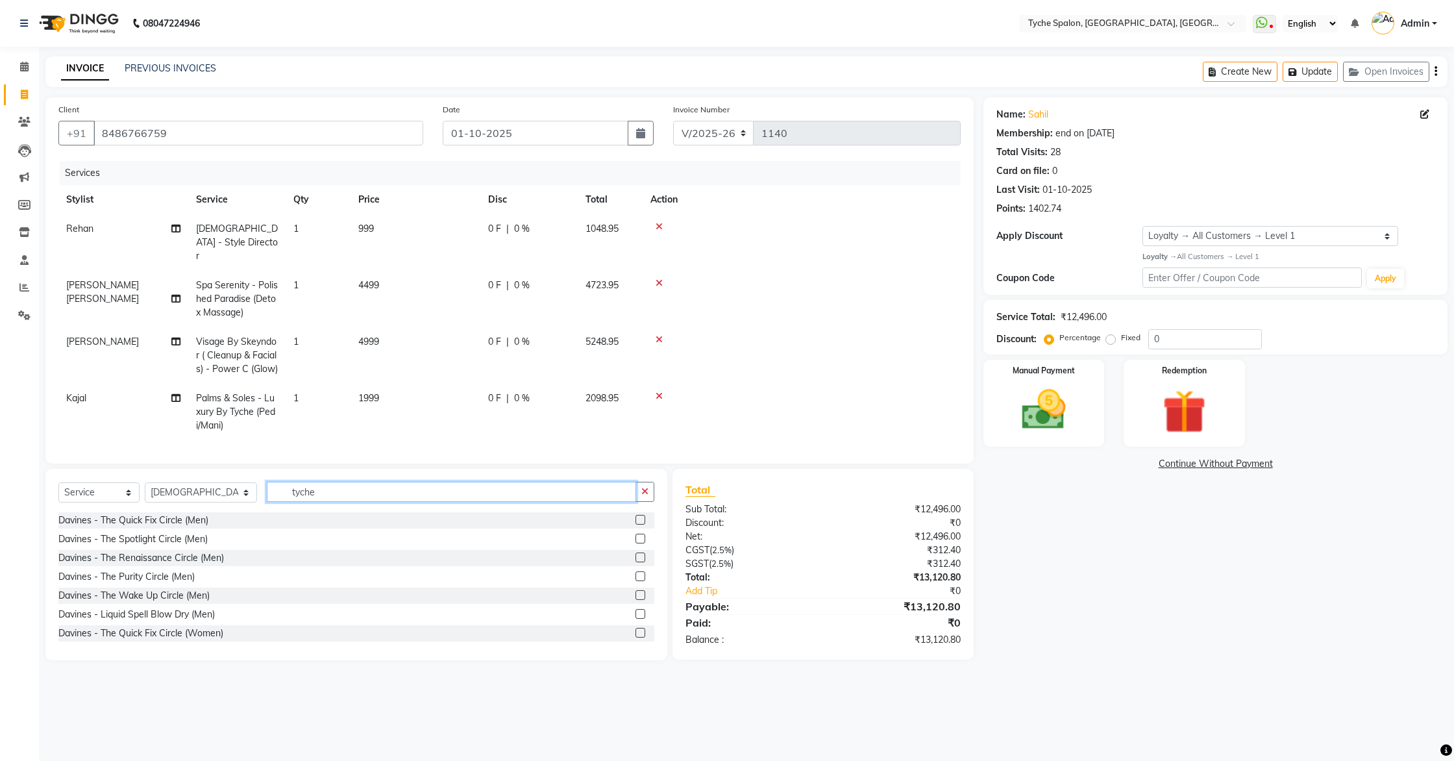
click at [341, 482] on input "tyche" at bounding box center [452, 492] width 370 height 20
type input "tyche"
click at [641, 590] on label at bounding box center [641, 595] width 10 height 10
click at [641, 591] on input "checkbox" at bounding box center [640, 595] width 8 height 8
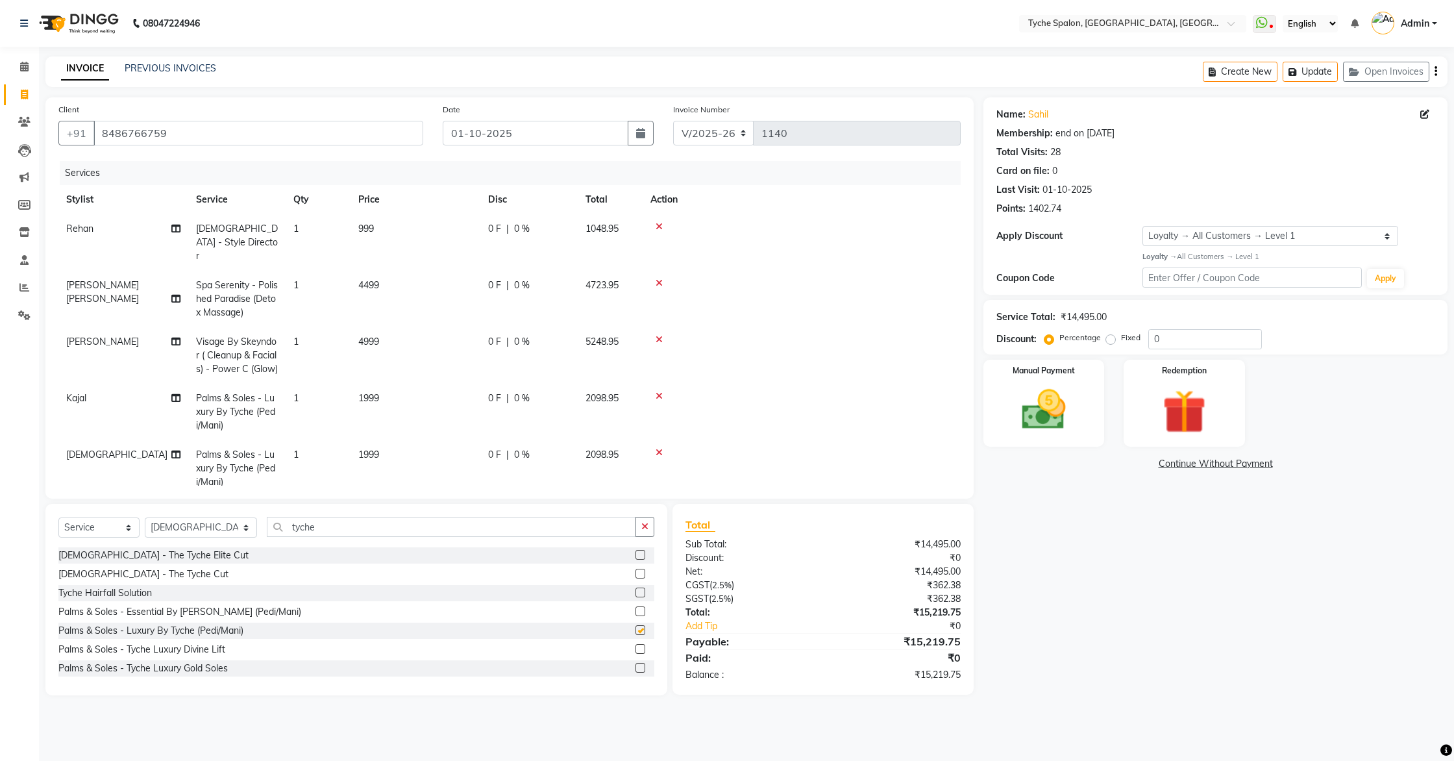
checkbox input "false"
click at [1299, 69] on icon "button" at bounding box center [1295, 72] width 13 height 9
click at [99, 532] on select "Select Service Product Membership Package Voucher Prepaid Gift Card" at bounding box center [98, 527] width 81 height 20
select select "product"
click at [58, 517] on select "Select Service Product Membership Package Voucher Prepaid Gift Card" at bounding box center [98, 527] width 81 height 20
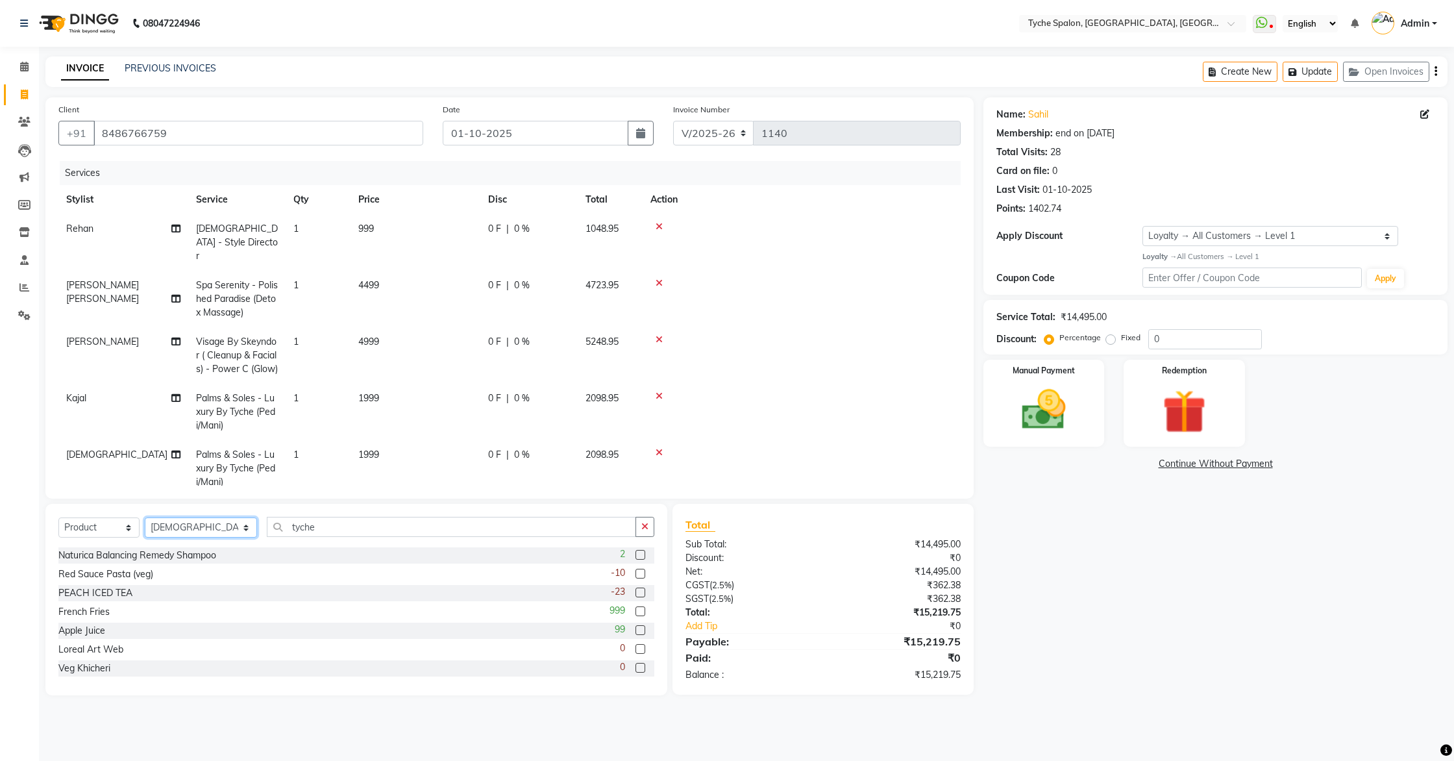
click at [167, 526] on select "Select Stylist Anil Anjali Devi Ishu Jenny Chophy Kajal Liza Manish Prabhjot Pr…" at bounding box center [201, 527] width 112 height 20
select select "74431"
click at [145, 517] on select "Select Stylist Anil Anjali Devi Ishu Jenny Chophy Kajal Liza Manish Prabhjot Pr…" at bounding box center [201, 527] width 112 height 20
drag, startPoint x: 293, startPoint y: 528, endPoint x: 234, endPoint y: 527, distance: 59.1
click at [234, 527] on div "Select Service Product Membership Package Voucher Prepaid Gift Card Select Styl…" at bounding box center [356, 532] width 596 height 31
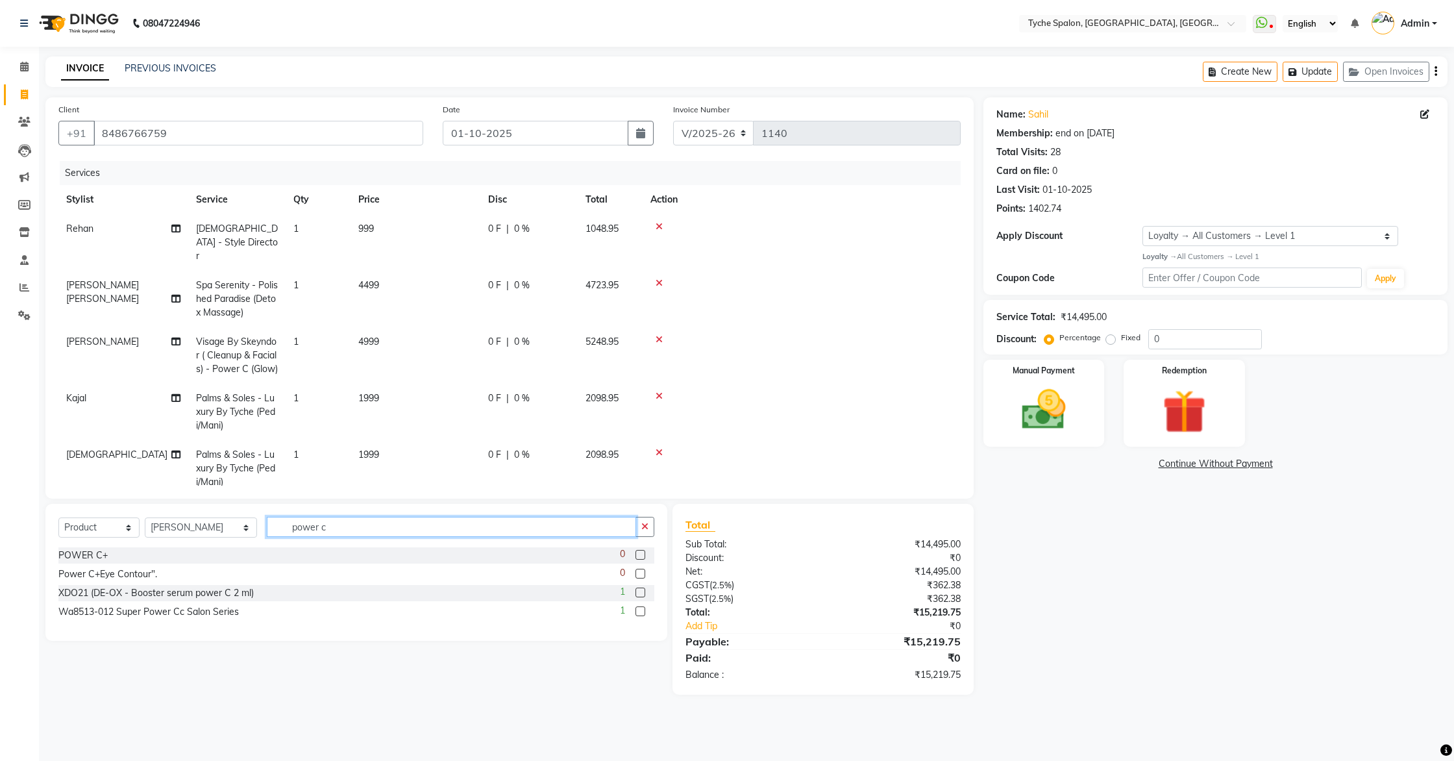
type input "power c"
click at [643, 556] on label at bounding box center [641, 555] width 10 height 10
click at [643, 556] on input "checkbox" at bounding box center [640, 555] width 8 height 8
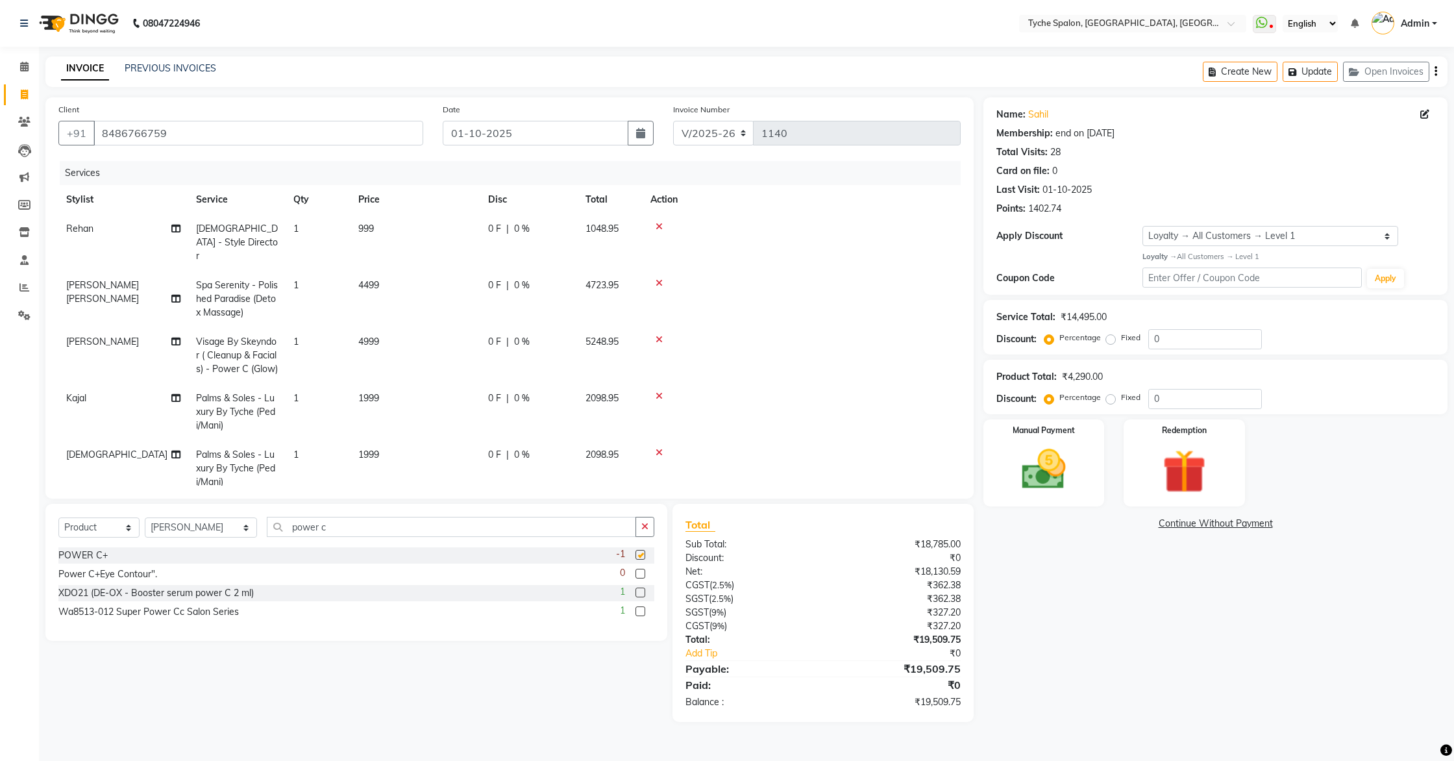
checkbox input "false"
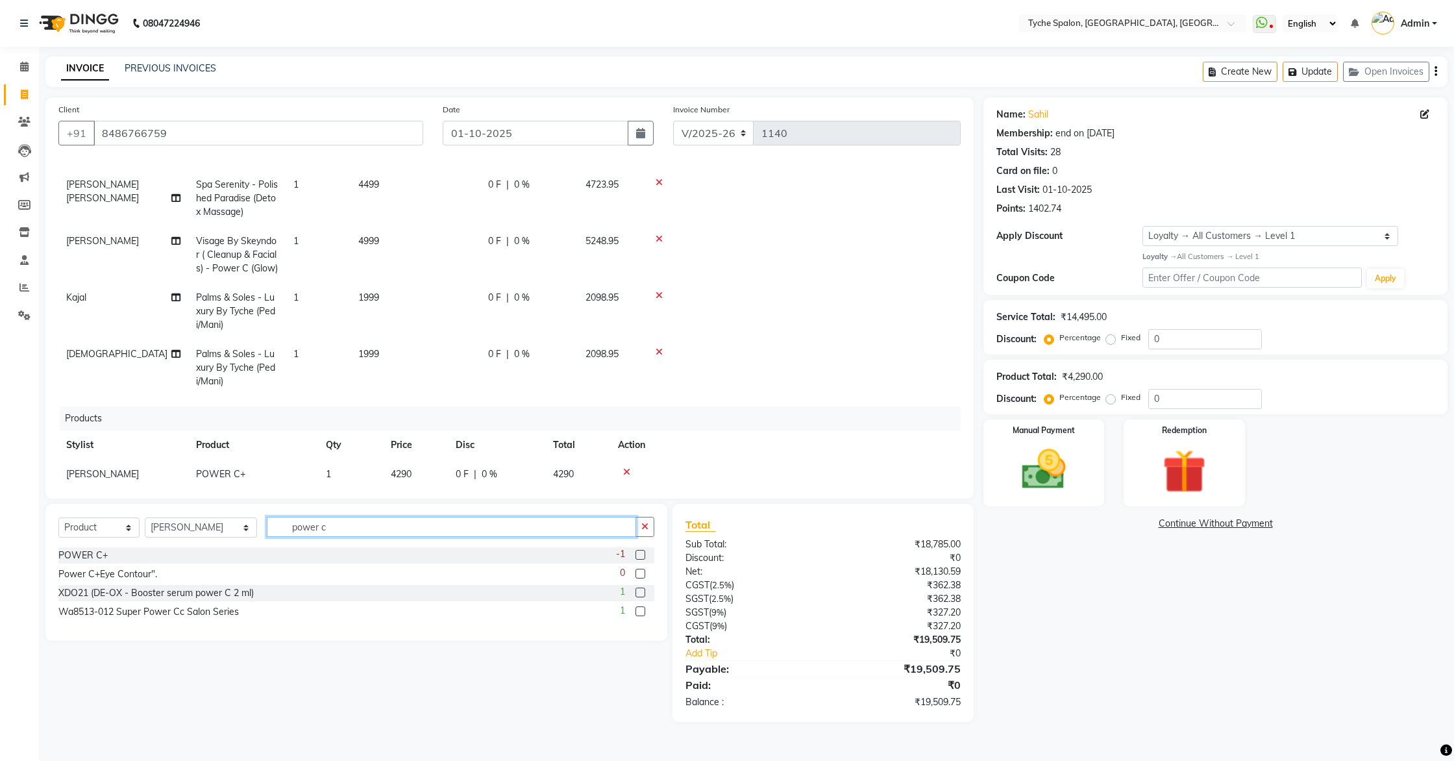
drag, startPoint x: 319, startPoint y: 530, endPoint x: 252, endPoint y: 516, distance: 68.4
click at [267, 525] on input "power c" at bounding box center [452, 527] width 370 height 20
type input "energy"
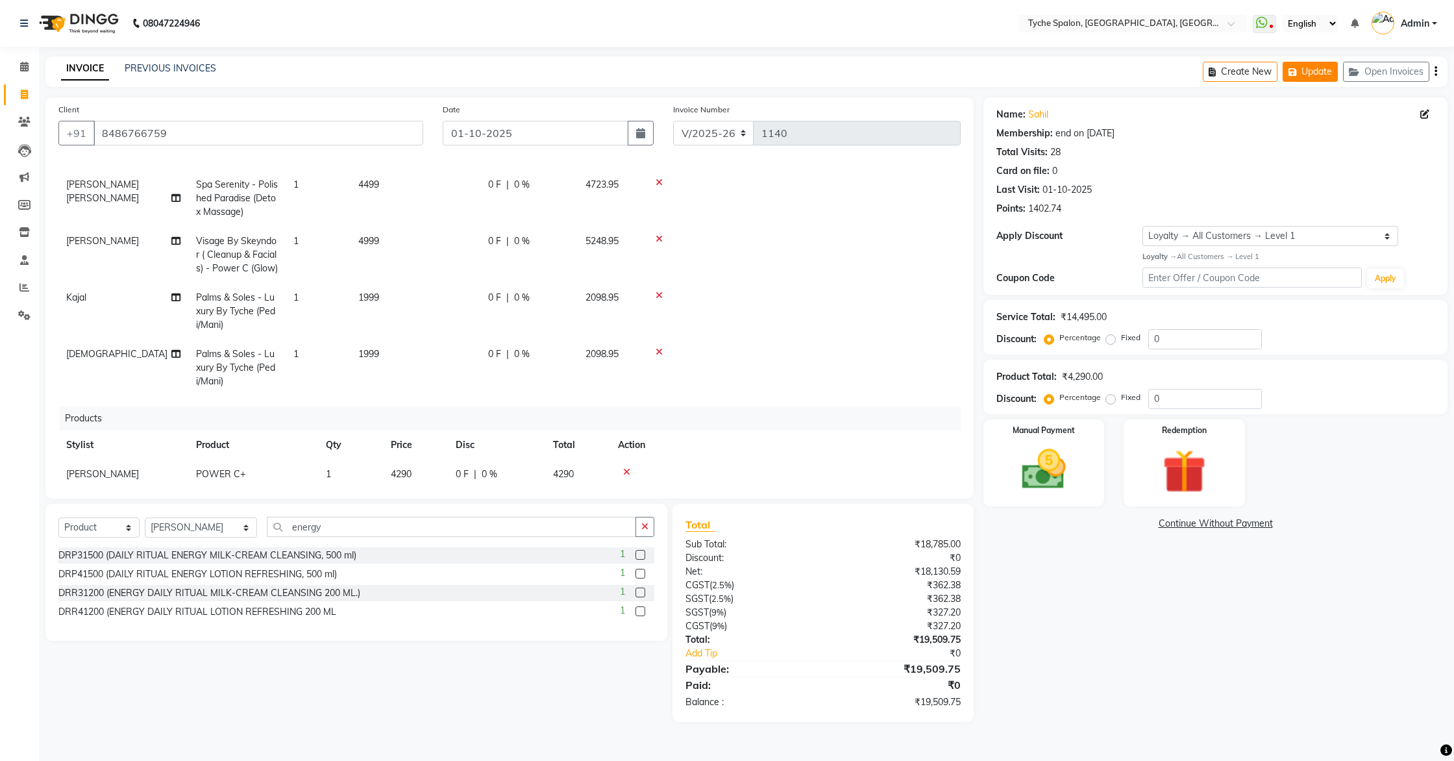
click at [1312, 71] on button "Update" at bounding box center [1310, 72] width 55 height 20
click at [14, 67] on span at bounding box center [24, 67] width 23 height 15
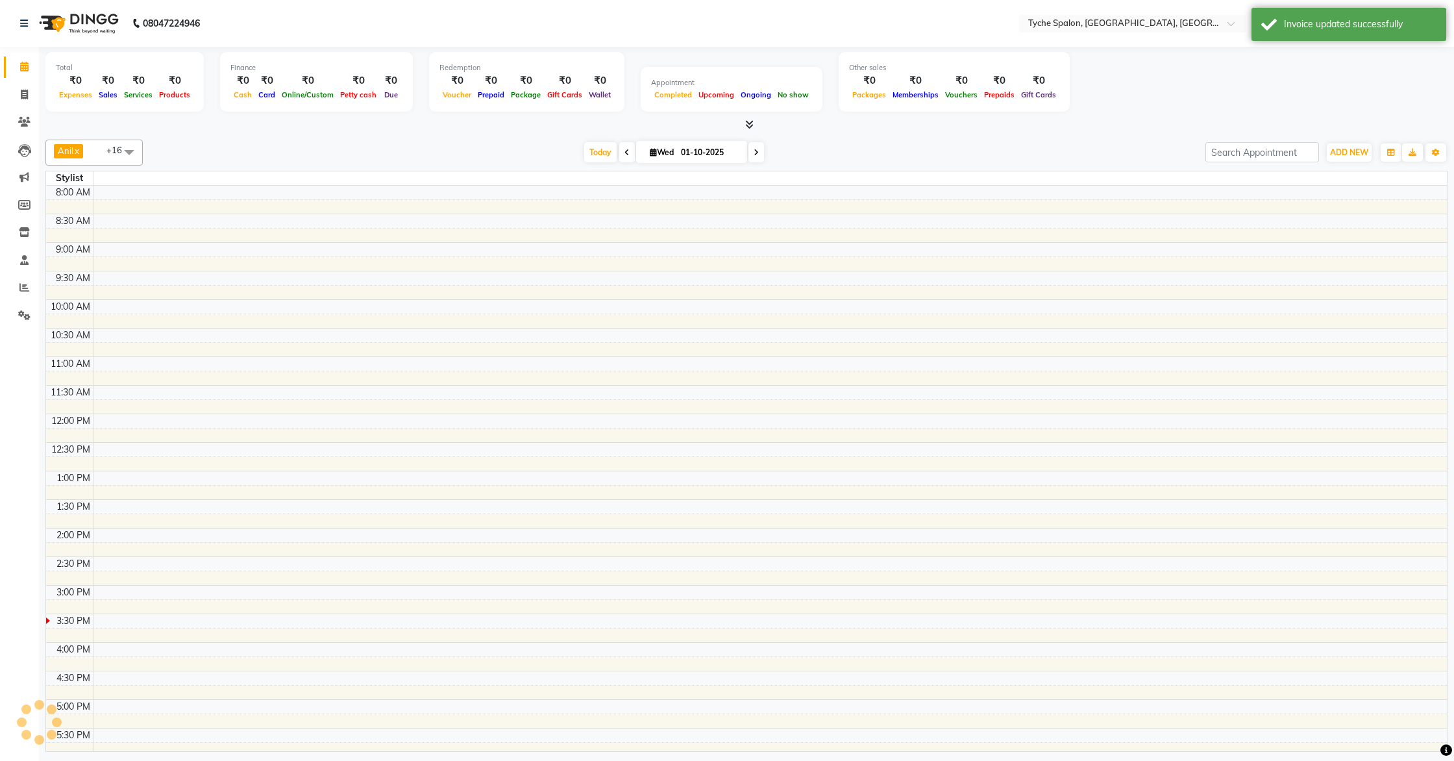
scroll to position [182, 0]
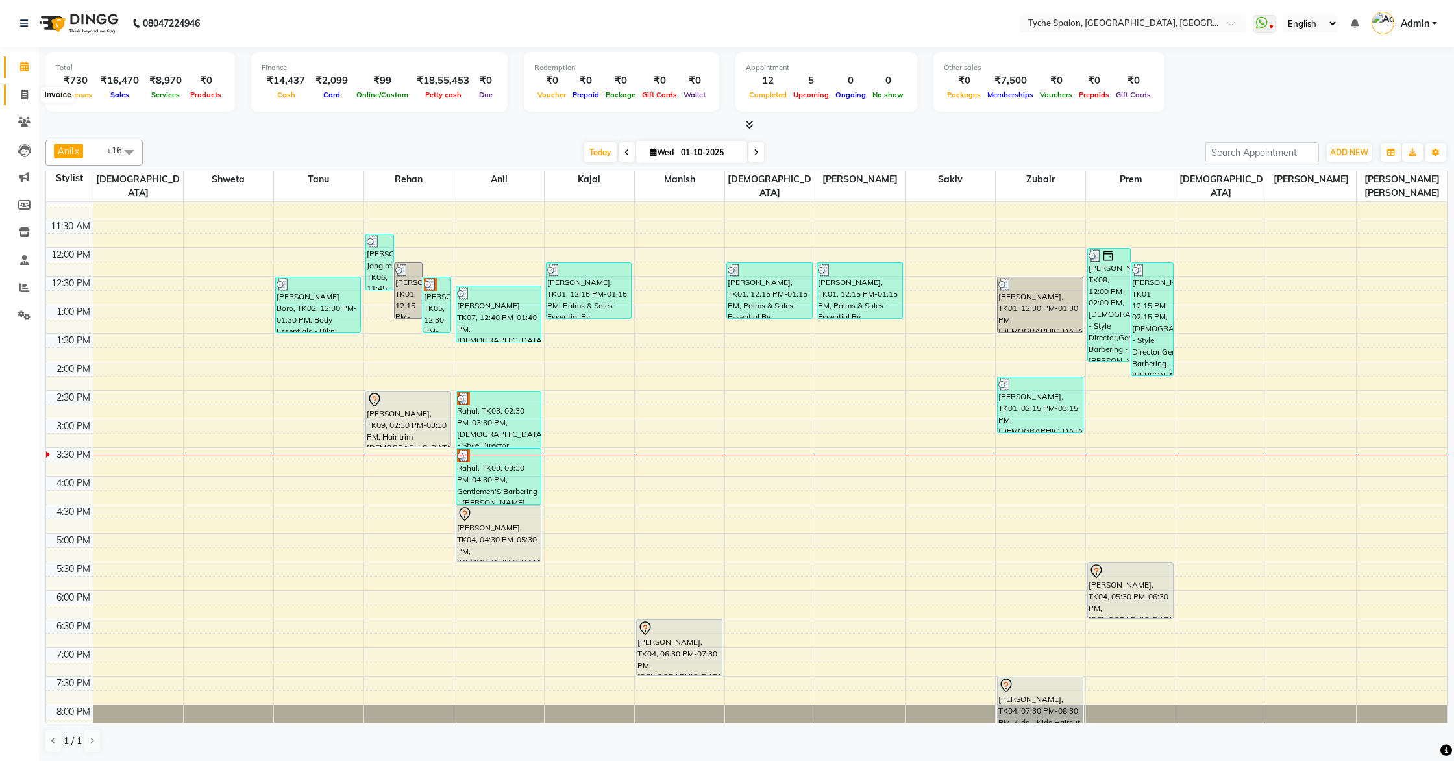
click at [22, 99] on span at bounding box center [24, 95] width 23 height 15
select select "service"
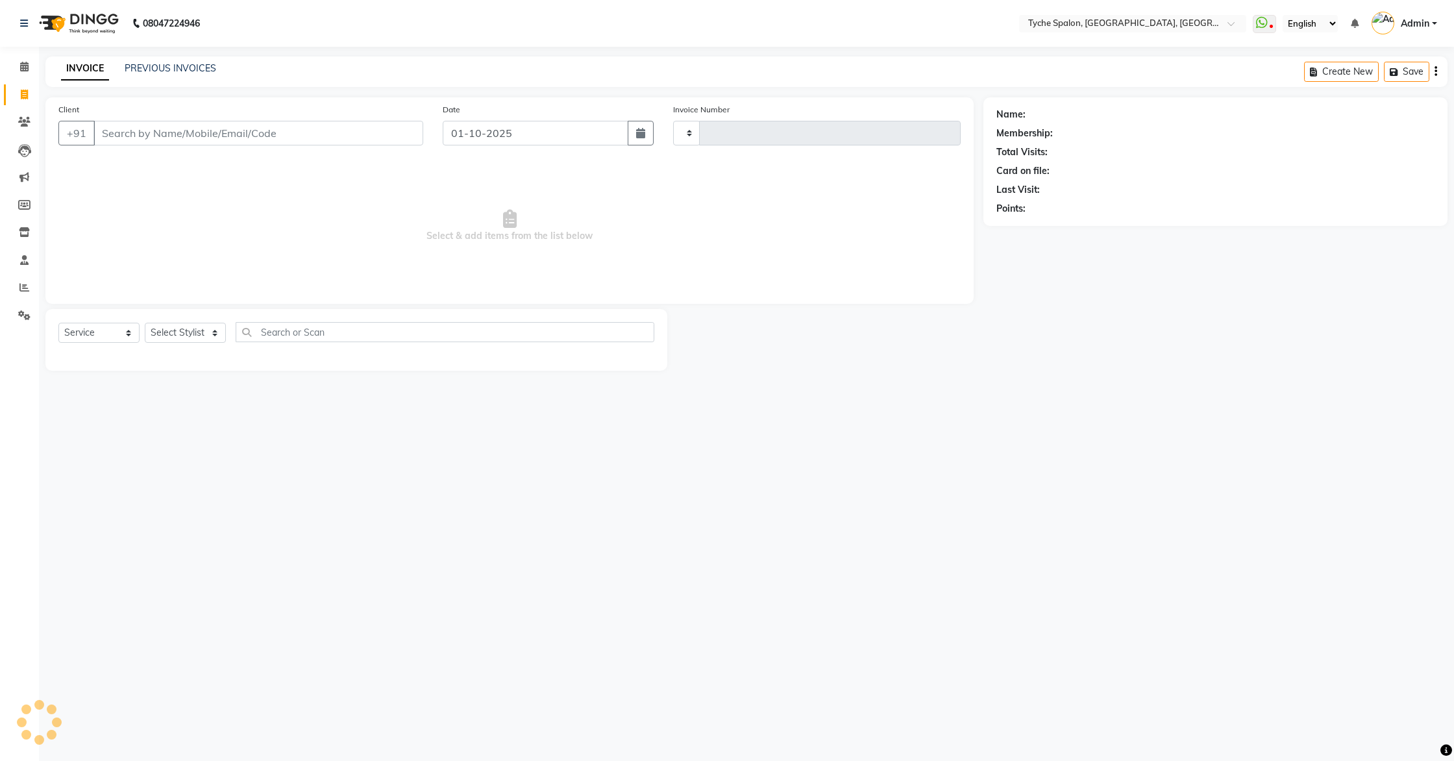
type input "1140"
select select "6320"
click at [1404, 79] on button "Open Invoices" at bounding box center [1386, 72] width 86 height 20
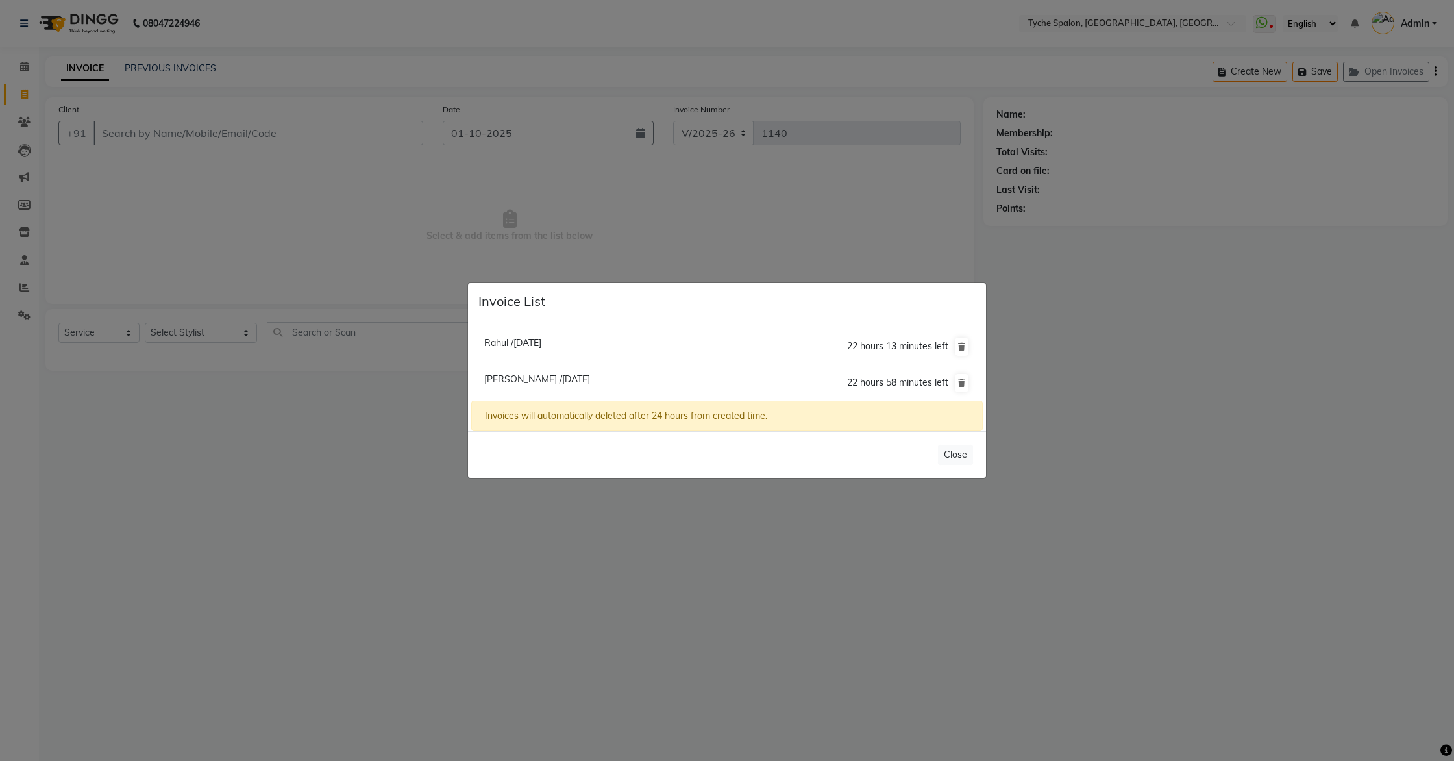
click at [517, 375] on span "Sahil /01 October 2025" at bounding box center [537, 379] width 106 height 12
type input "8486766759"
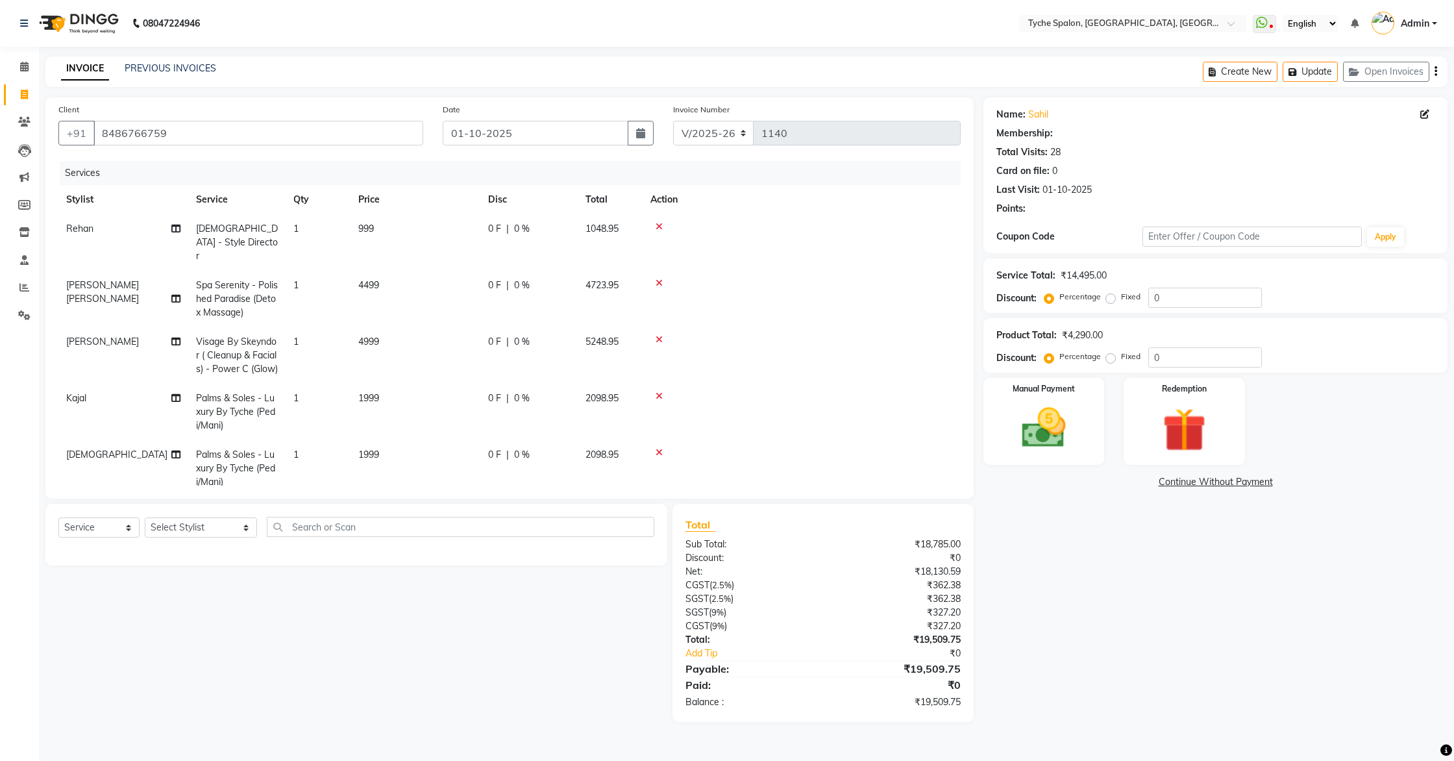
select select "1: Object"
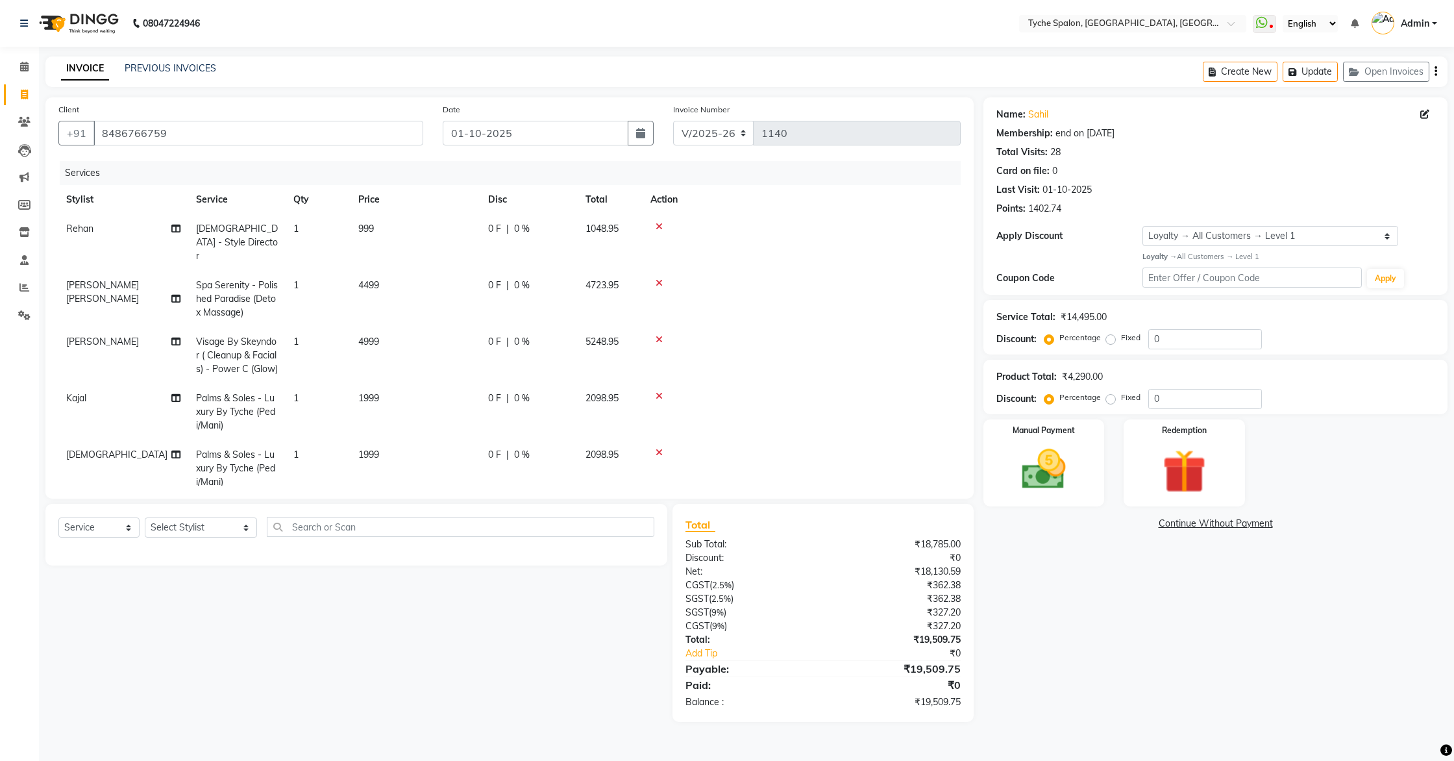
scroll to position [101, 0]
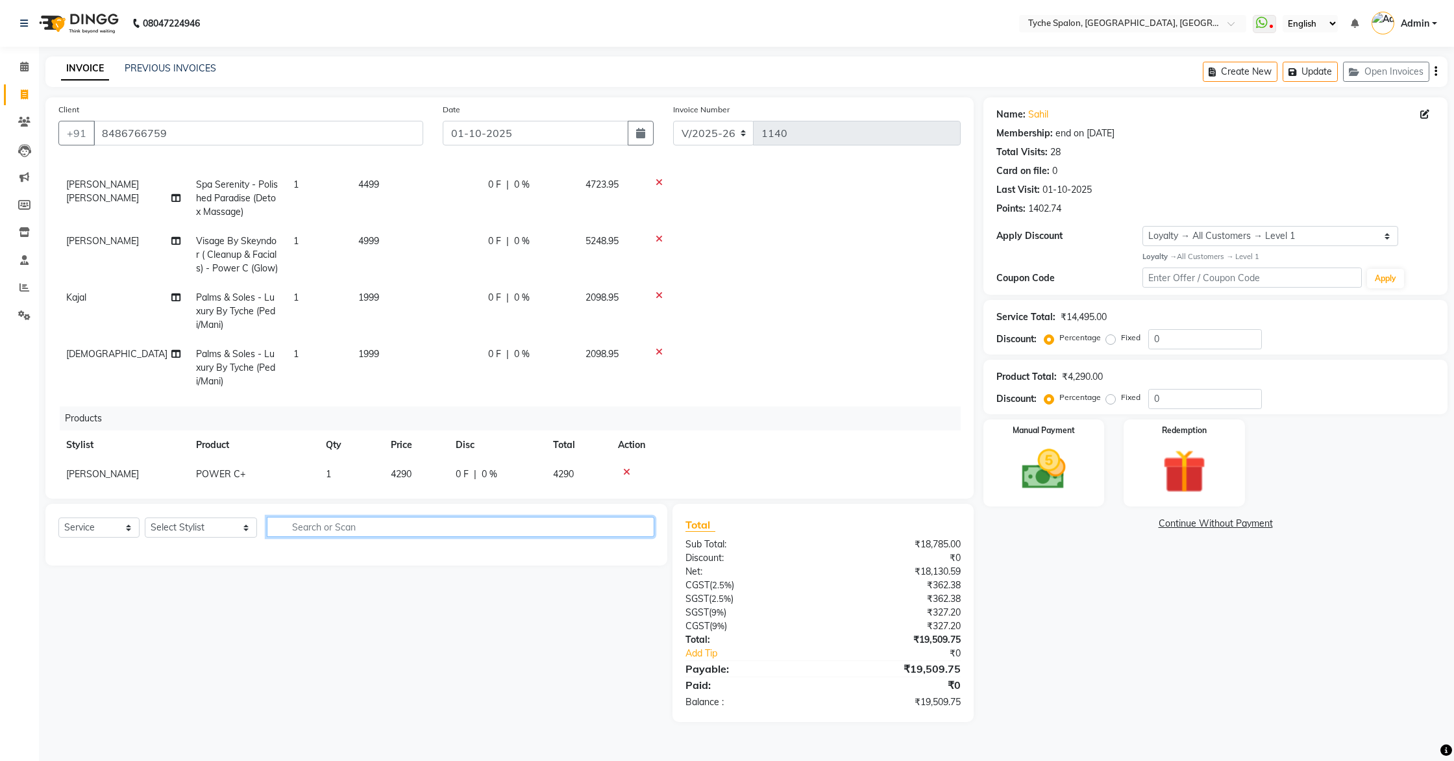
drag, startPoint x: 288, startPoint y: 529, endPoint x: 283, endPoint y: 523, distance: 7.4
click at [288, 529] on input "text" at bounding box center [461, 527] width 388 height 20
click at [234, 468] on span "POWER C+" at bounding box center [220, 474] width 49 height 12
select select "74431"
click at [238, 472] on span "POWER C+" at bounding box center [227, 477] width 47 height 11
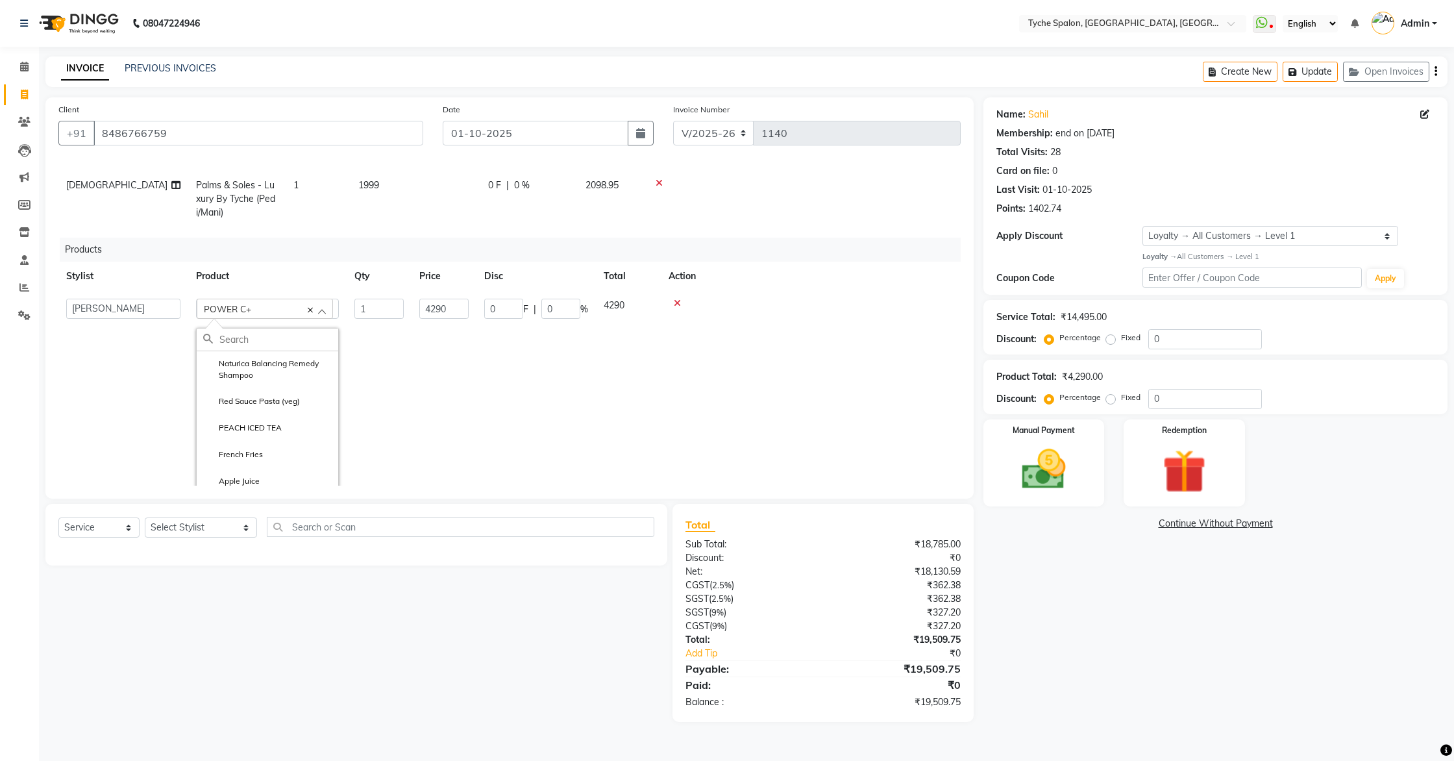
scroll to position [335, 0]
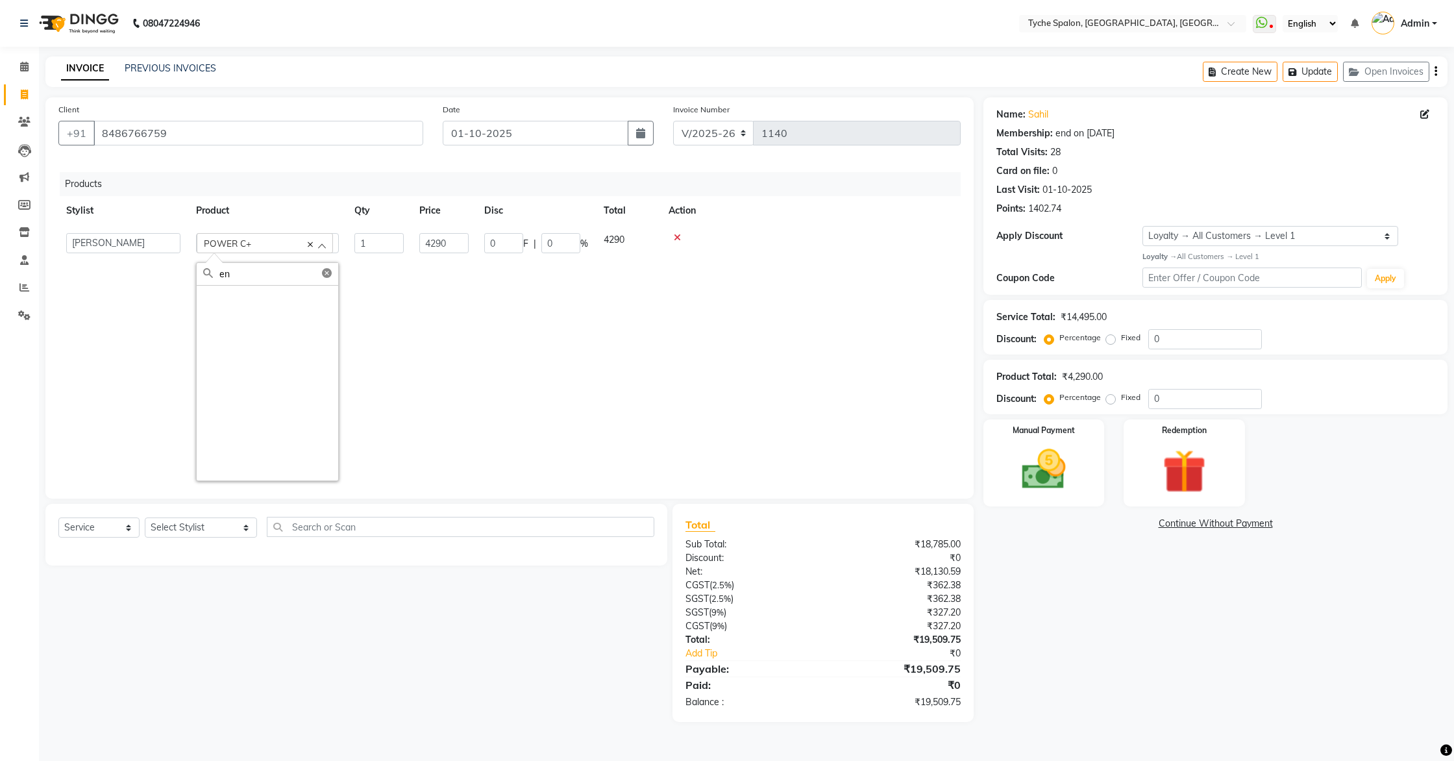
type input "e"
click at [508, 317] on td "0 F | 0 %" at bounding box center [536, 357] width 119 height 264
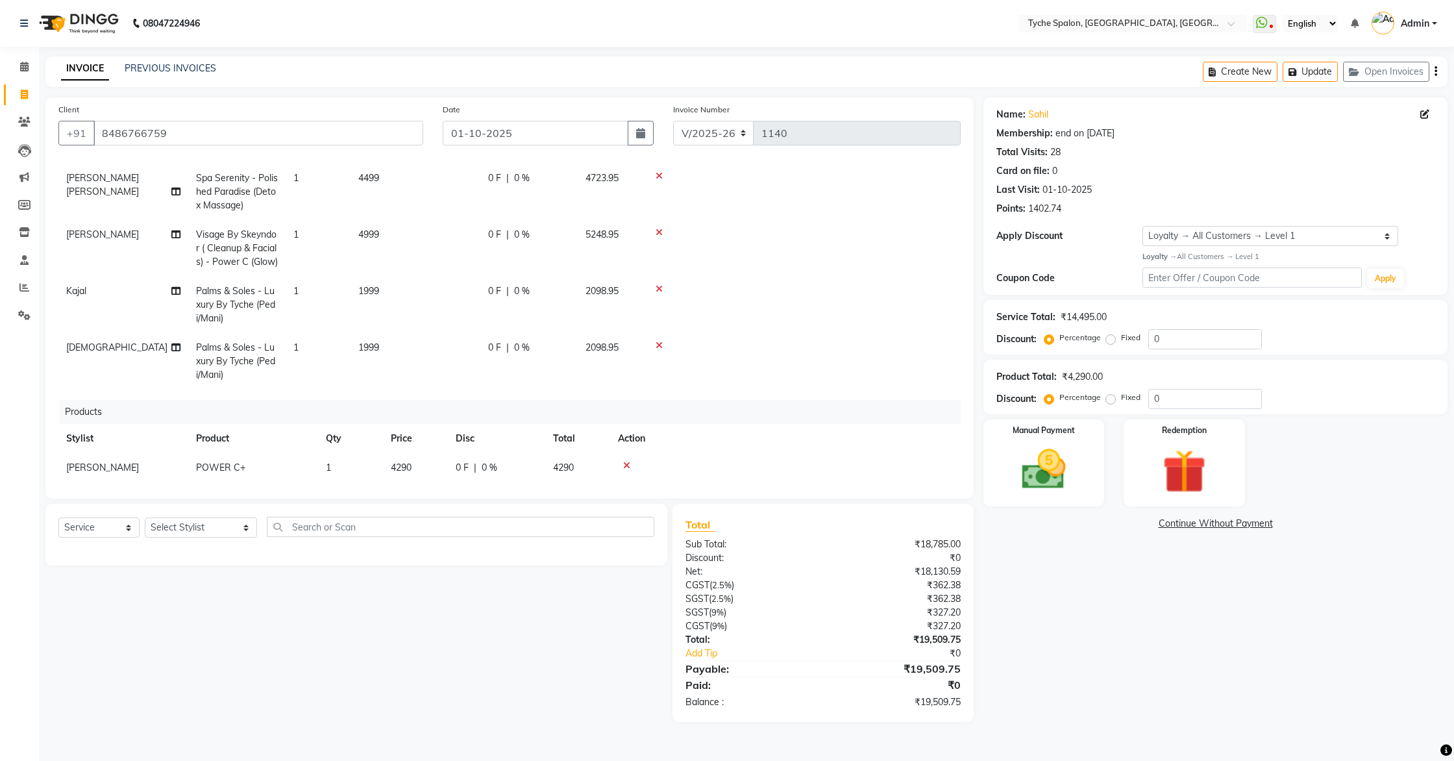
scroll to position [101, 0]
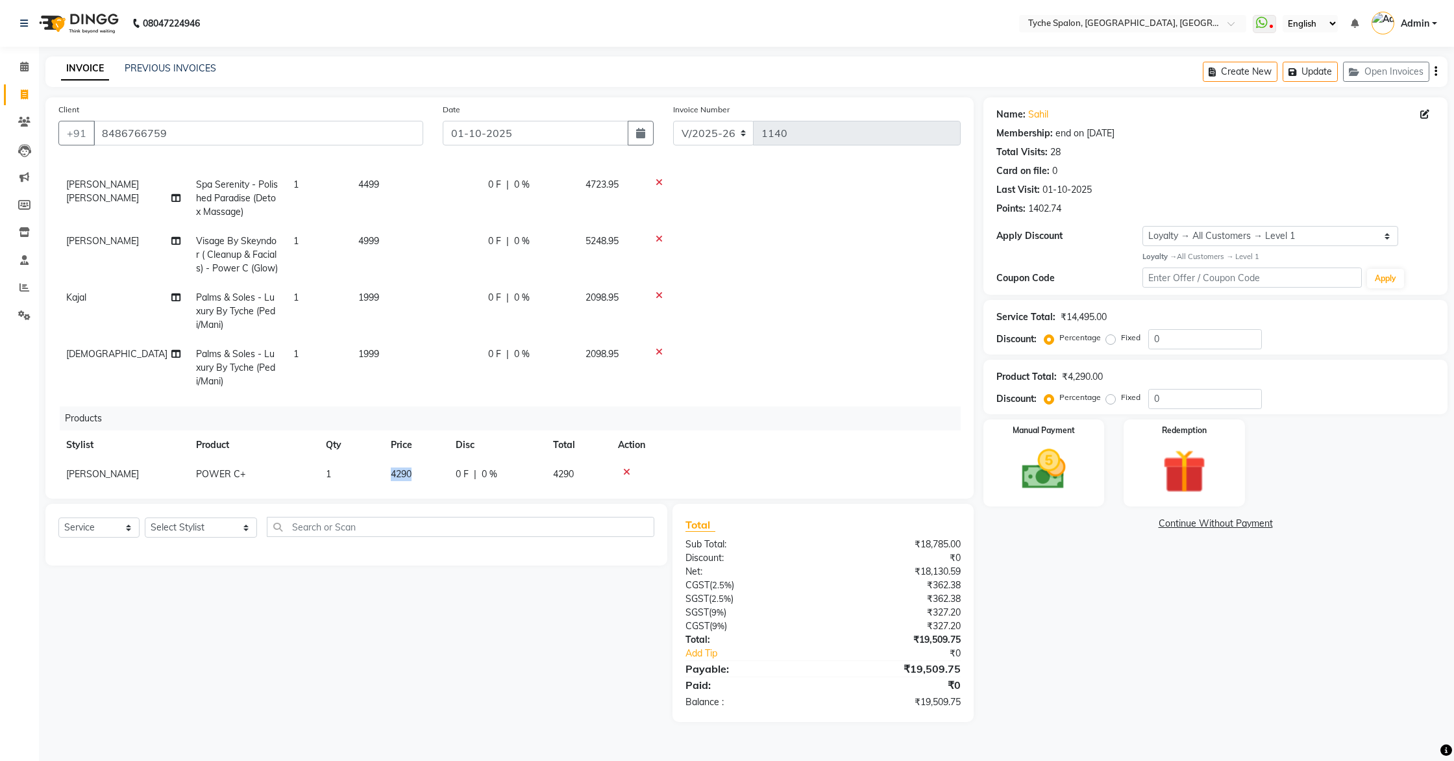
drag, startPoint x: 425, startPoint y: 459, endPoint x: 384, endPoint y: 456, distance: 40.3
click at [434, 471] on td "4290" at bounding box center [415, 474] width 65 height 29
select select "74431"
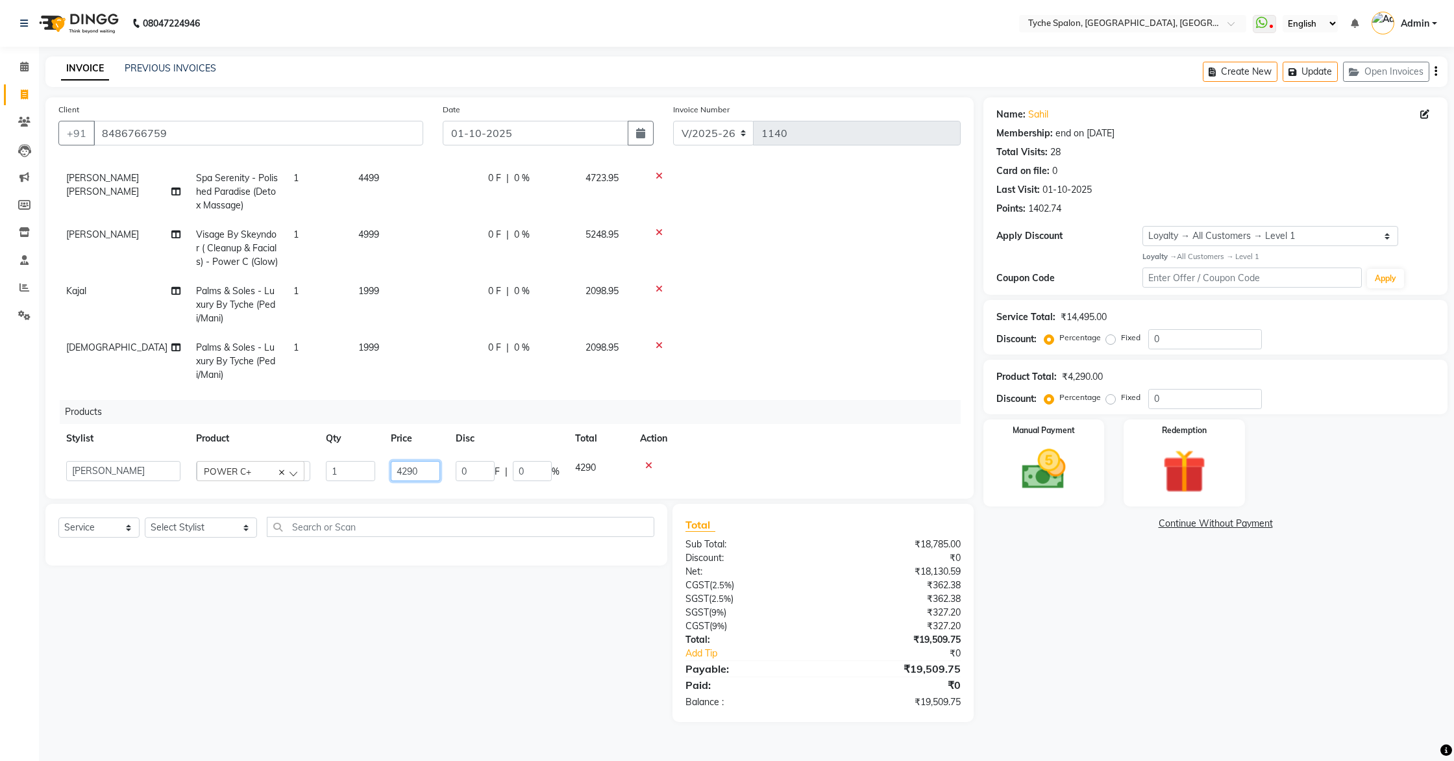
click at [421, 461] on input "4290" at bounding box center [415, 471] width 49 height 20
type input "4"
type input "3970"
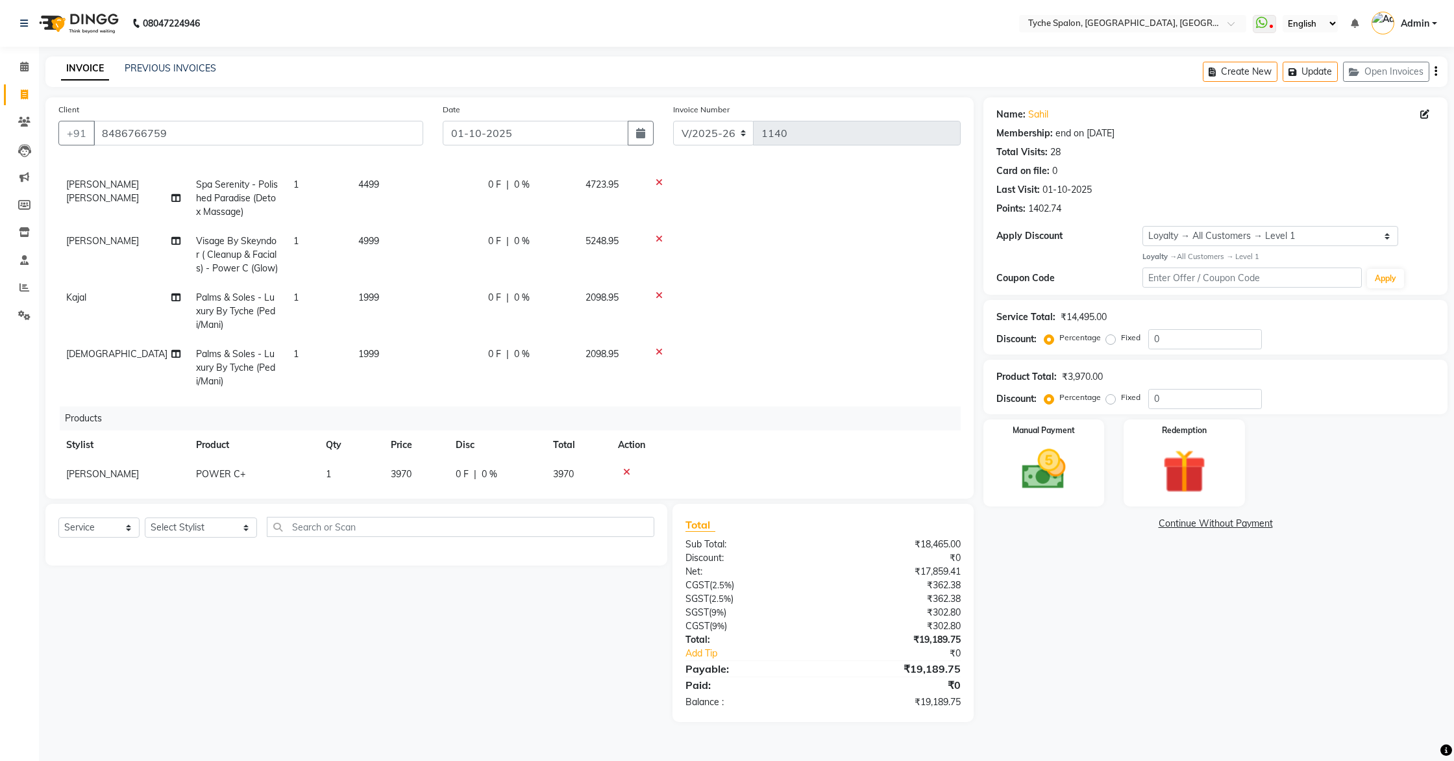
click at [673, 470] on td at bounding box center [785, 474] width 351 height 29
click at [1315, 71] on button "Update" at bounding box center [1310, 72] width 55 height 20
click at [19, 66] on span at bounding box center [24, 67] width 23 height 15
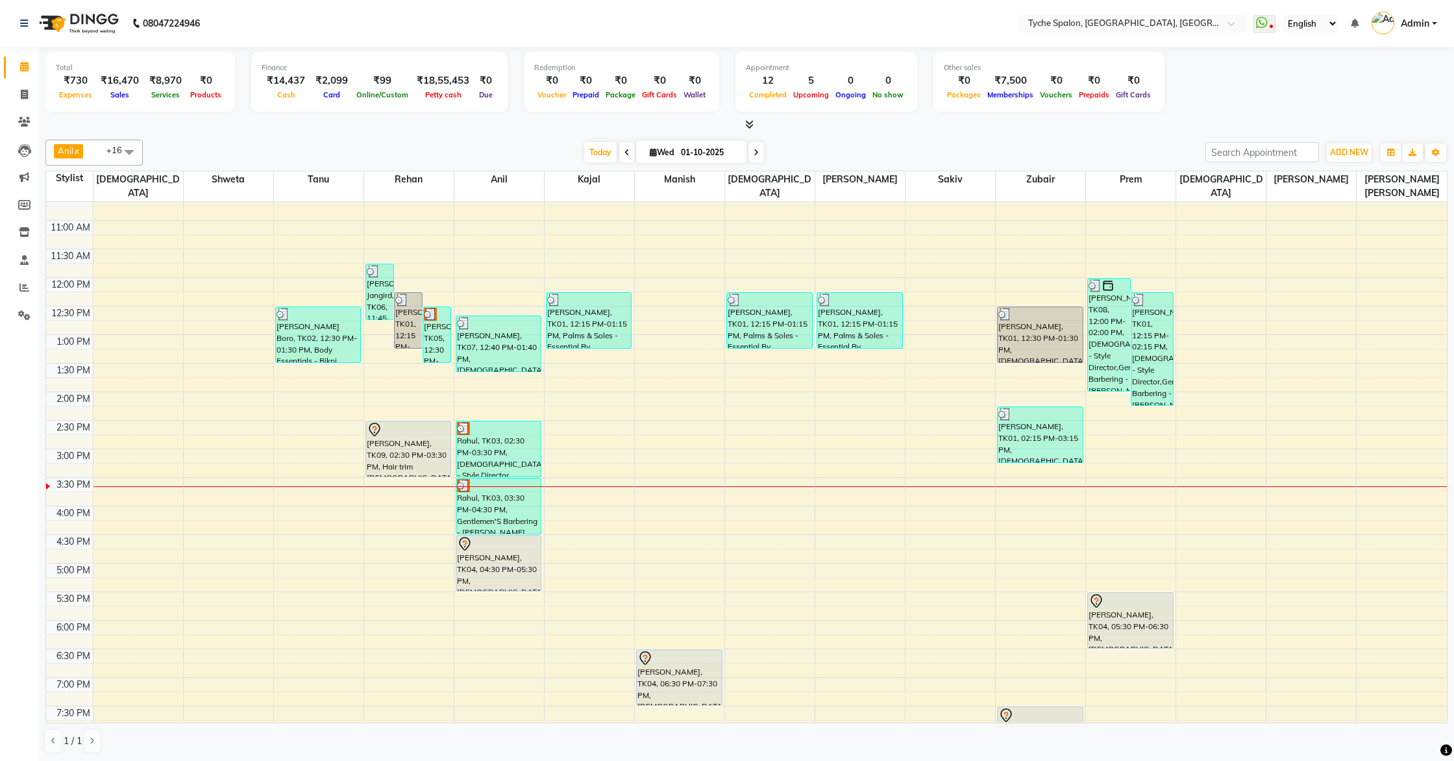
scroll to position [163, 0]
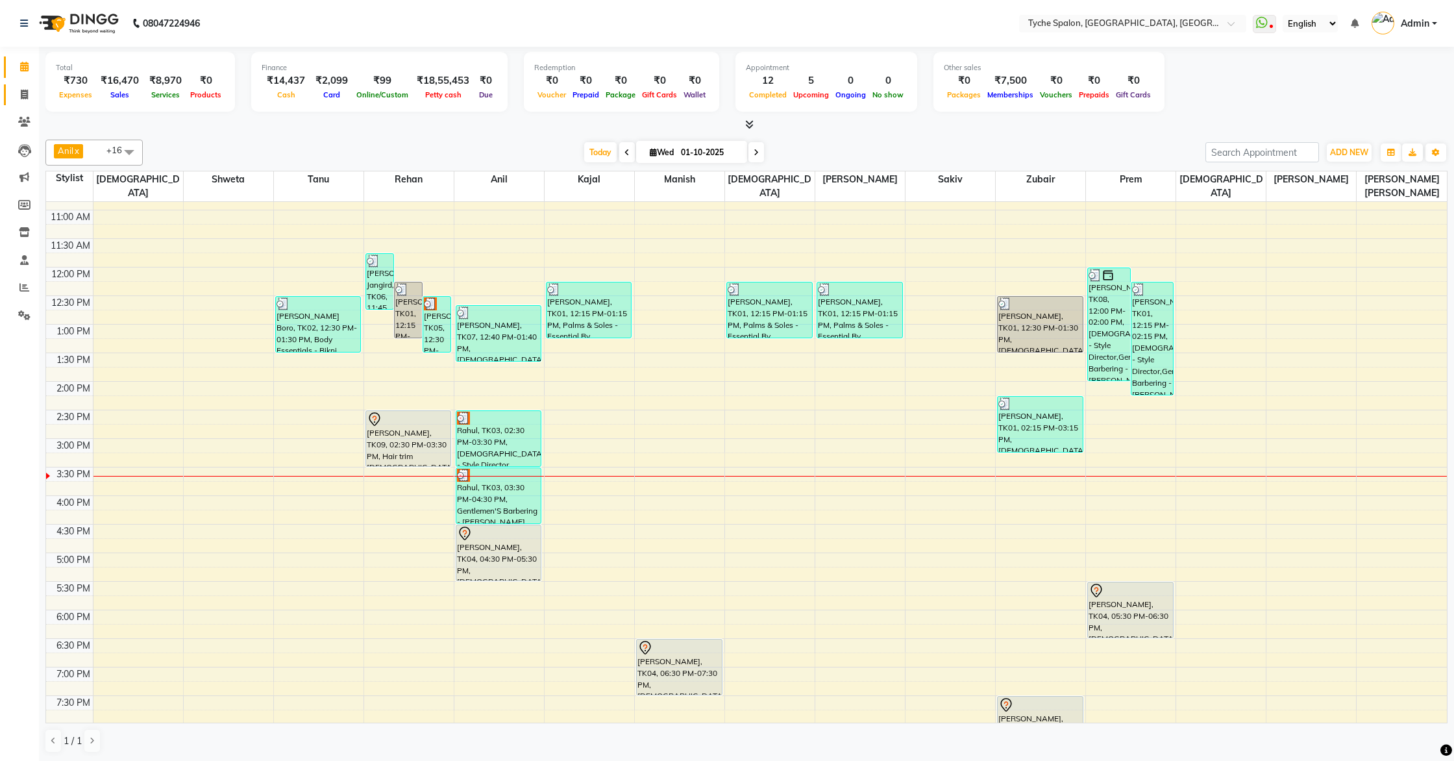
click at [25, 102] on link "Invoice" at bounding box center [19, 94] width 31 height 21
select select "6320"
select select "service"
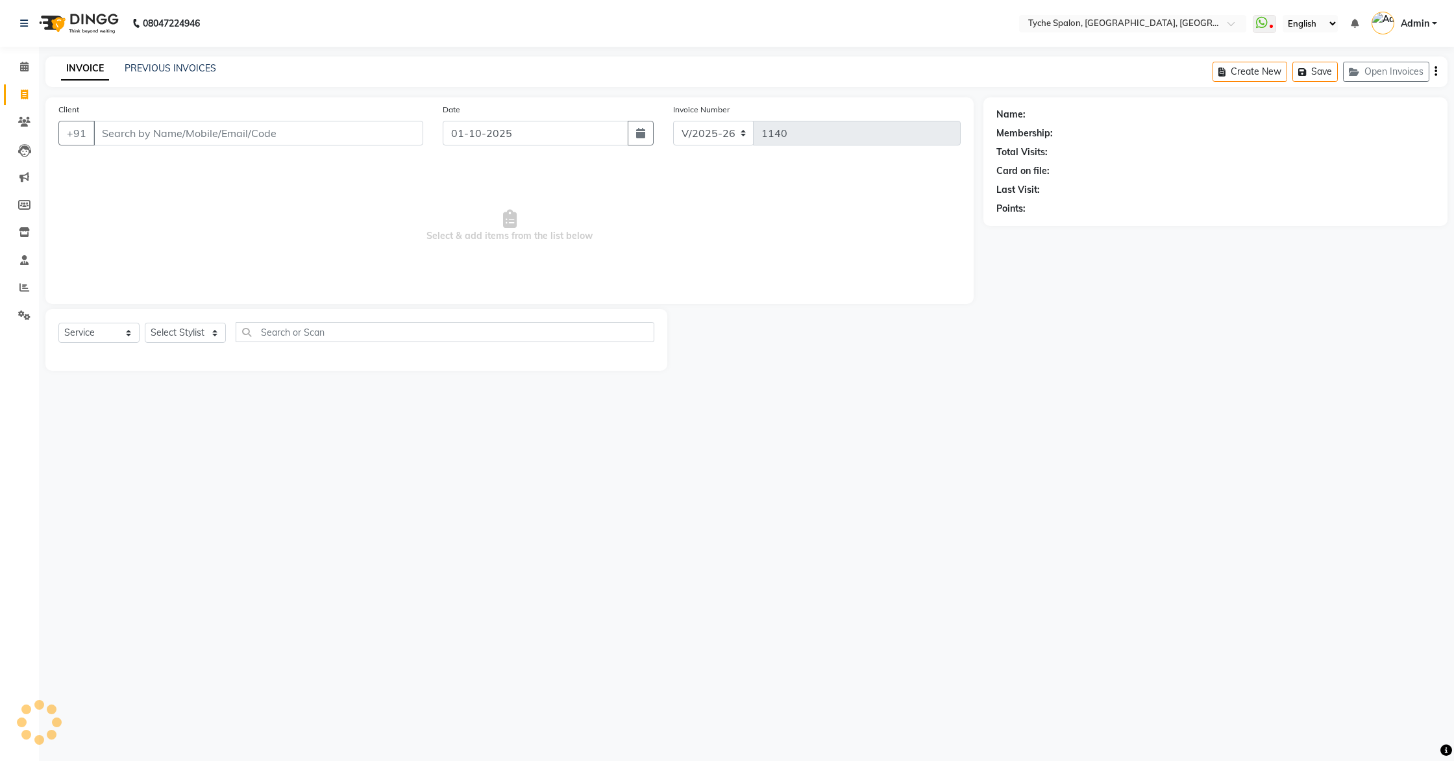
click at [153, 127] on input "Client" at bounding box center [258, 133] width 330 height 25
click at [27, 72] on span at bounding box center [24, 67] width 23 height 15
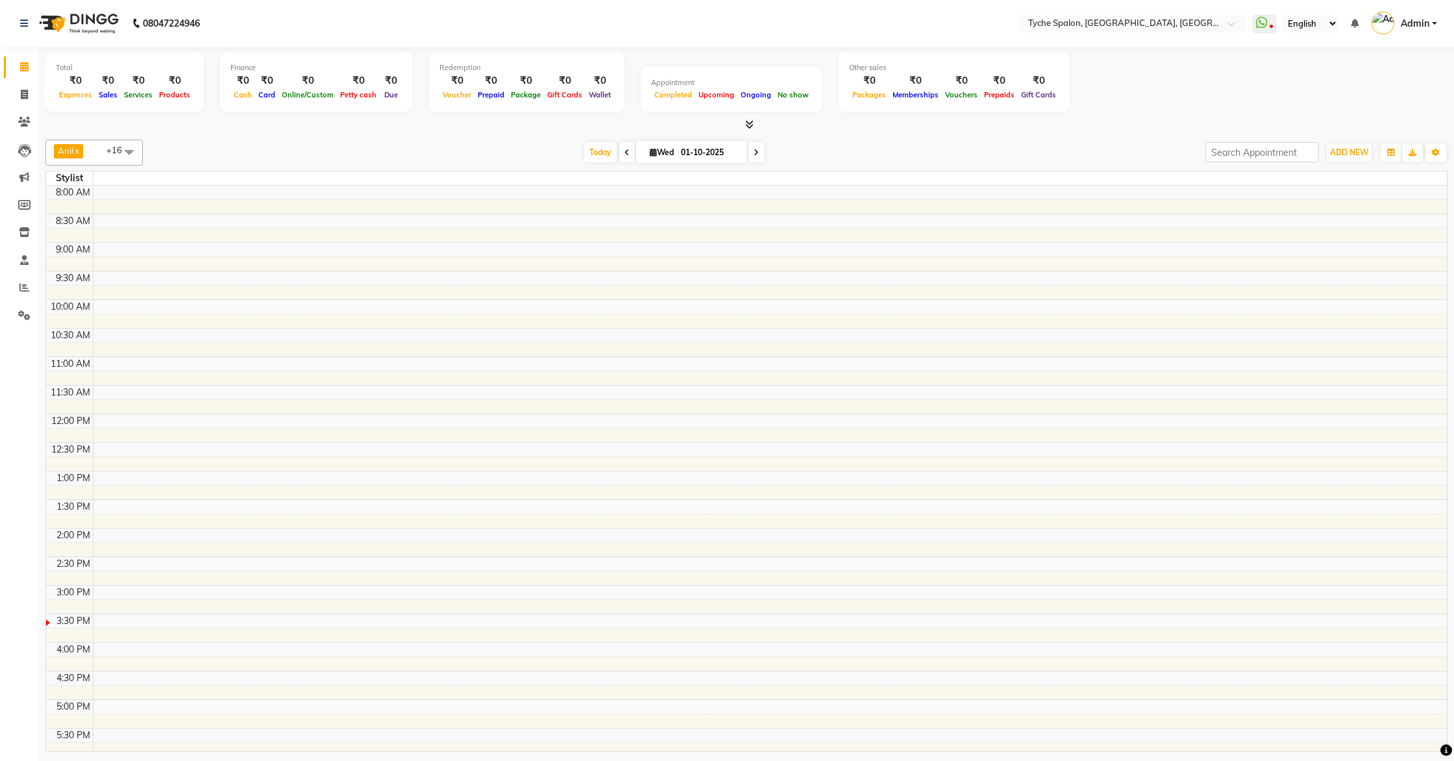
scroll to position [182, 0]
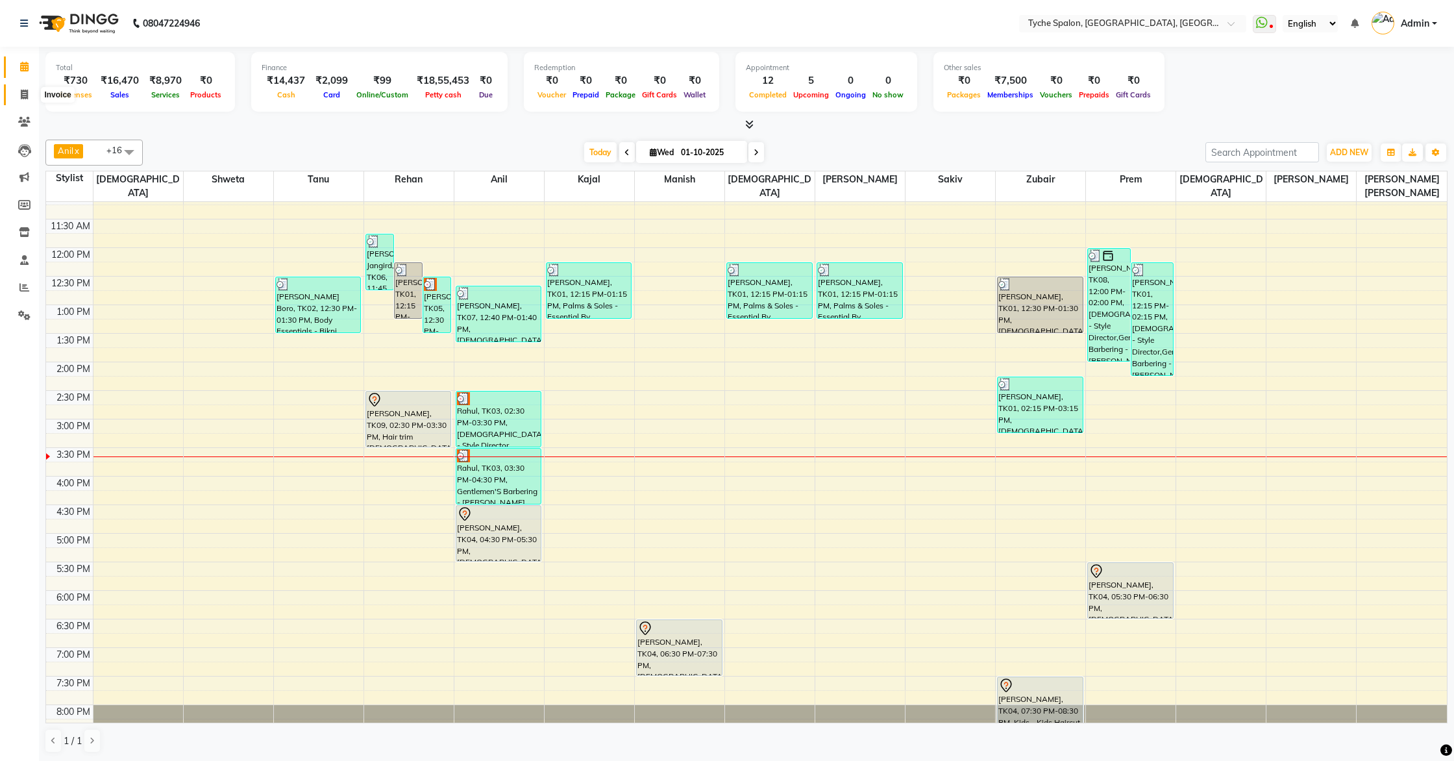
click at [13, 101] on span at bounding box center [24, 95] width 23 height 15
select select "6320"
select select "service"
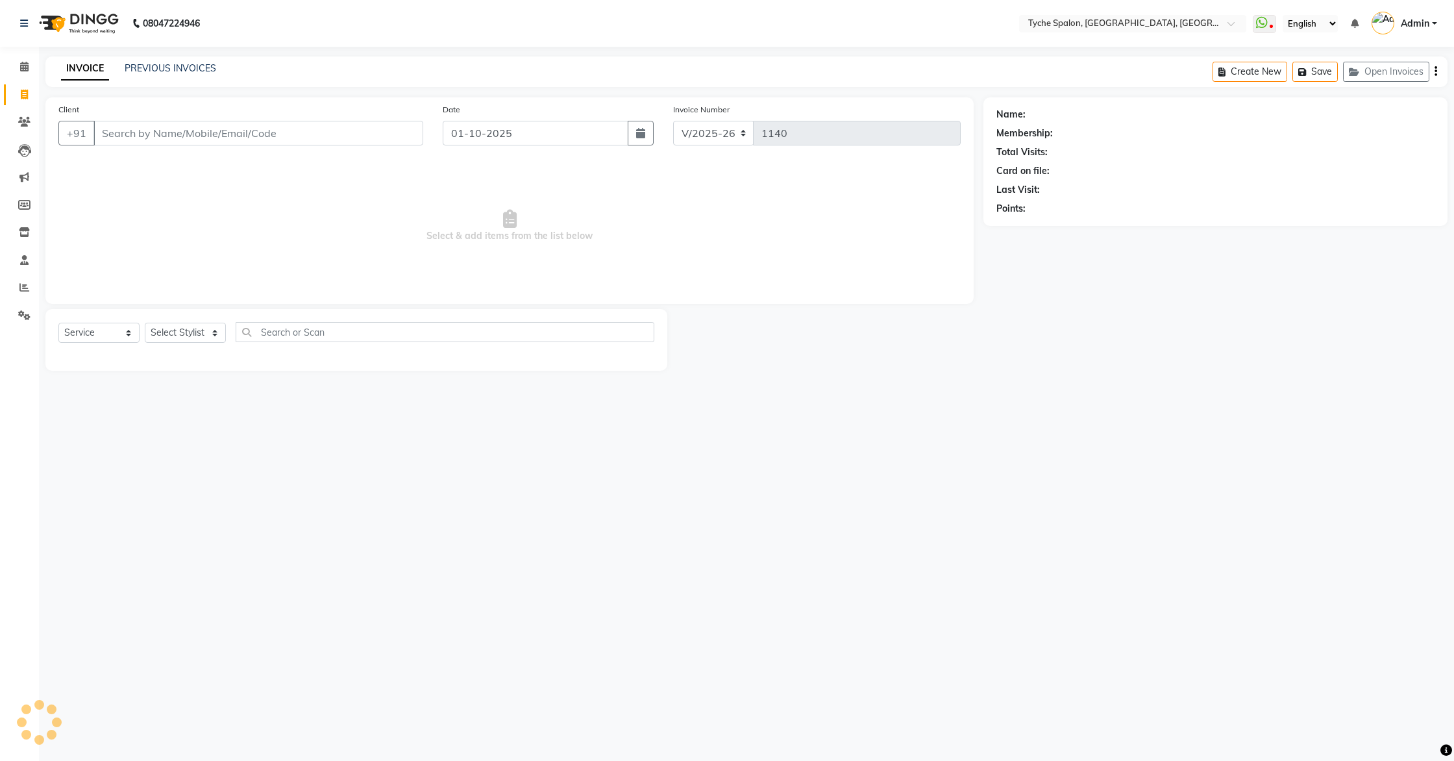
click at [169, 136] on input "Client" at bounding box center [258, 133] width 330 height 25
click at [164, 129] on input "Client" at bounding box center [258, 133] width 330 height 25
click at [1418, 67] on button "Open Invoices" at bounding box center [1386, 72] width 86 height 20
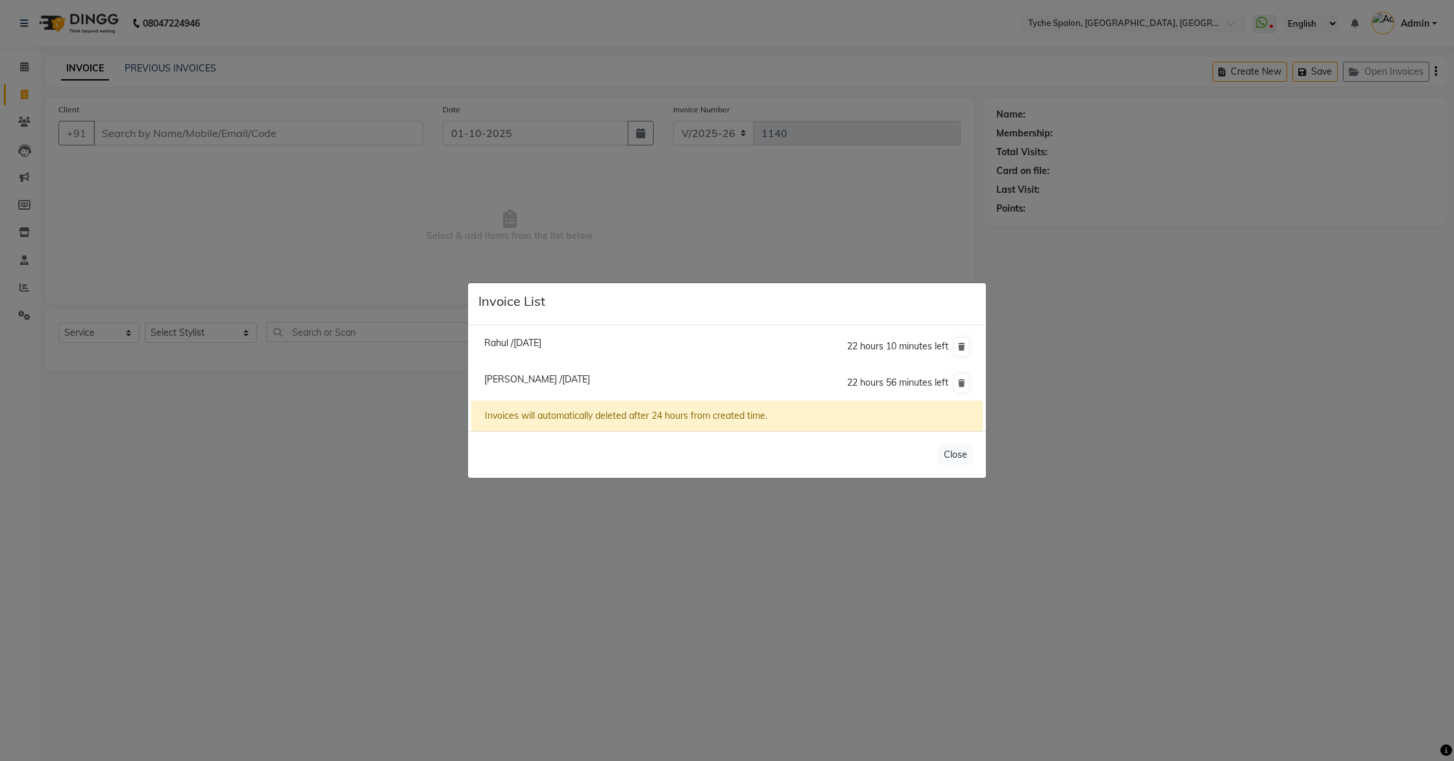
click at [382, 193] on ngb-modal-window "Invoice List Rahul /01 October 2025 22 hours 10 minutes left Sahil /01 October …" at bounding box center [727, 380] width 1454 height 761
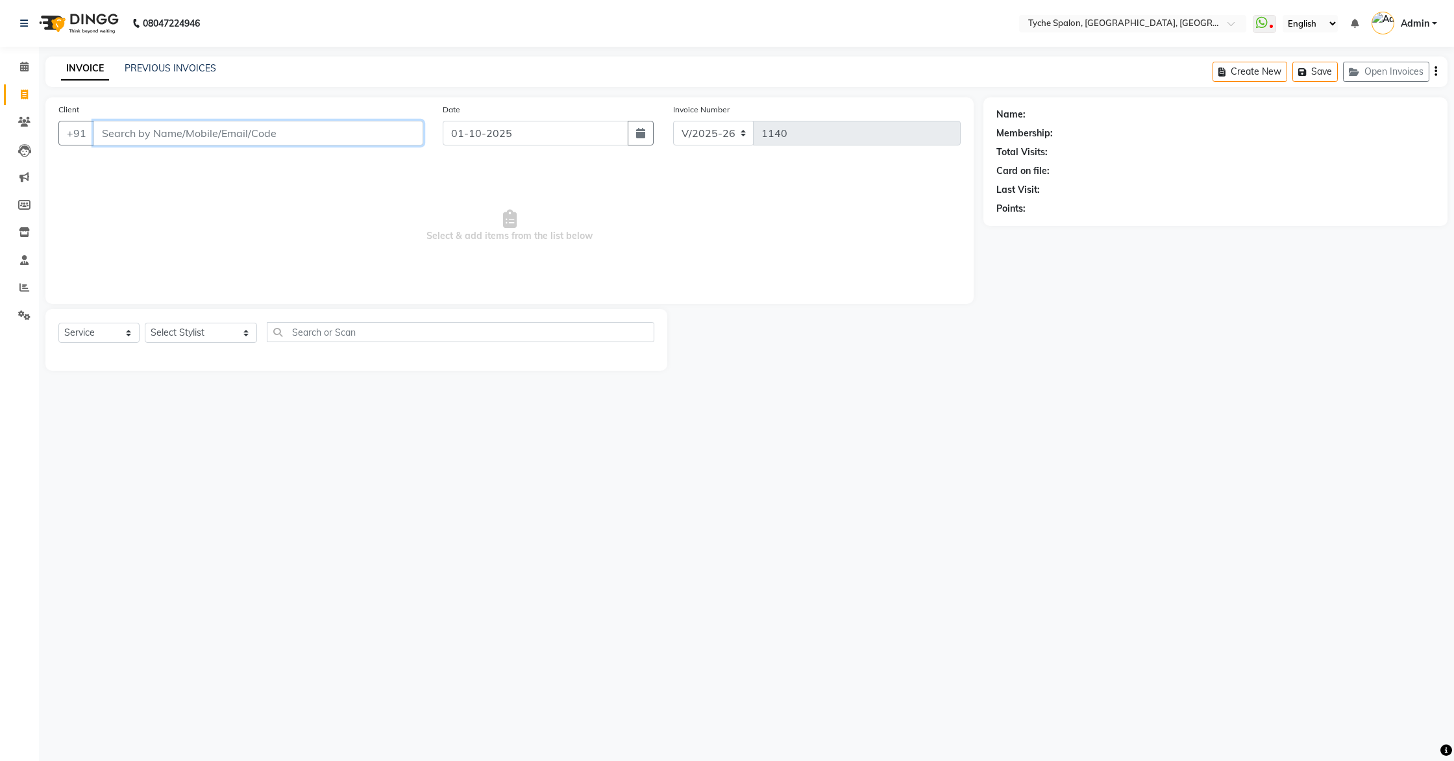
click at [159, 127] on input "Client" at bounding box center [258, 133] width 330 height 25
click at [166, 169] on span "yogendra kyaj" at bounding box center [163, 162] width 108 height 13
type input "7814706085"
select select "1: Object"
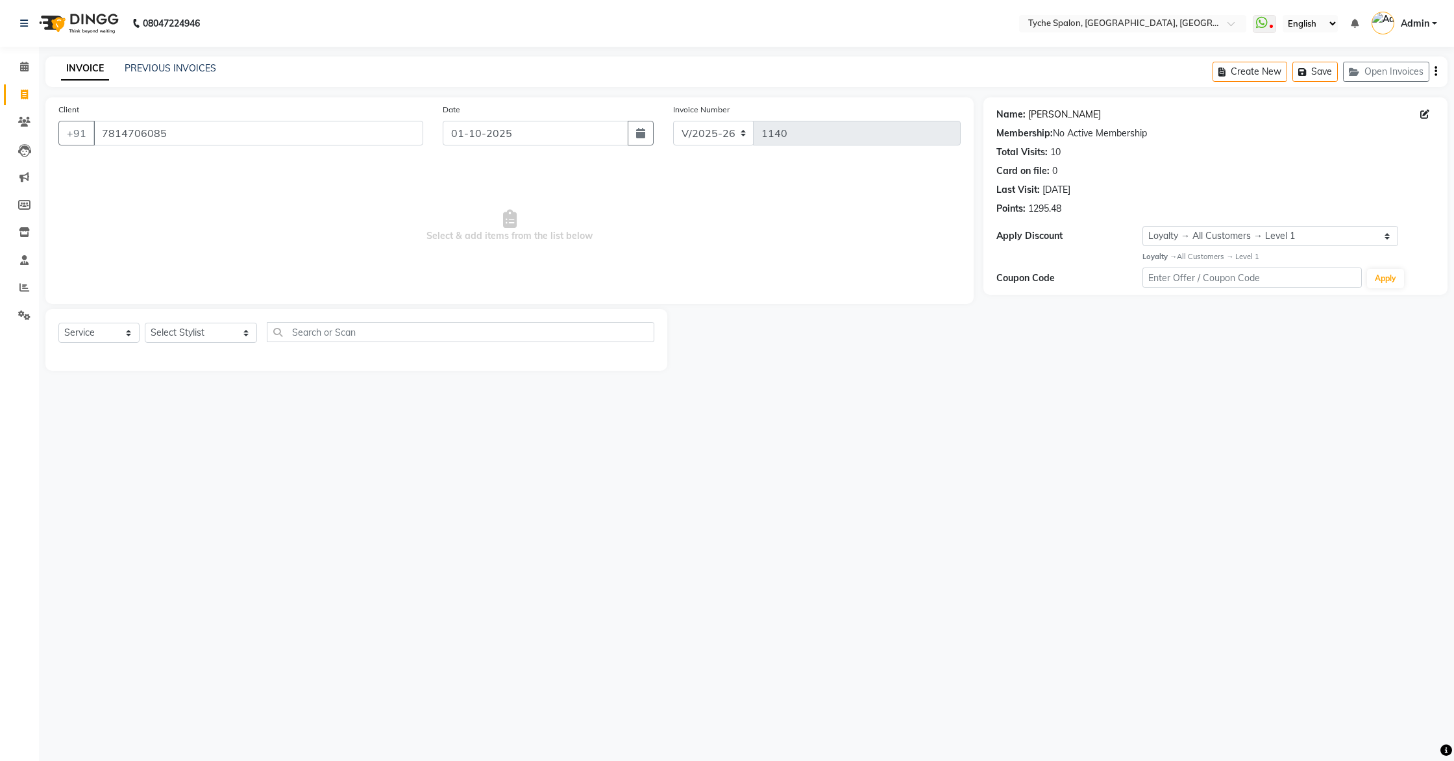
click at [1078, 119] on link "Yogendra Kyaj" at bounding box center [1064, 115] width 73 height 14
click at [187, 328] on select "Select Stylist Anil Anjali Devi Ishu Jenny Chophy Kajal Liza Manish Prabhjot Pr…" at bounding box center [201, 333] width 112 height 20
select select "68413"
click at [145, 323] on select "Select Stylist Anil Anjali Devi Ishu Jenny Chophy Kajal Liza Manish Prabhjot Pr…" at bounding box center [201, 333] width 112 height 20
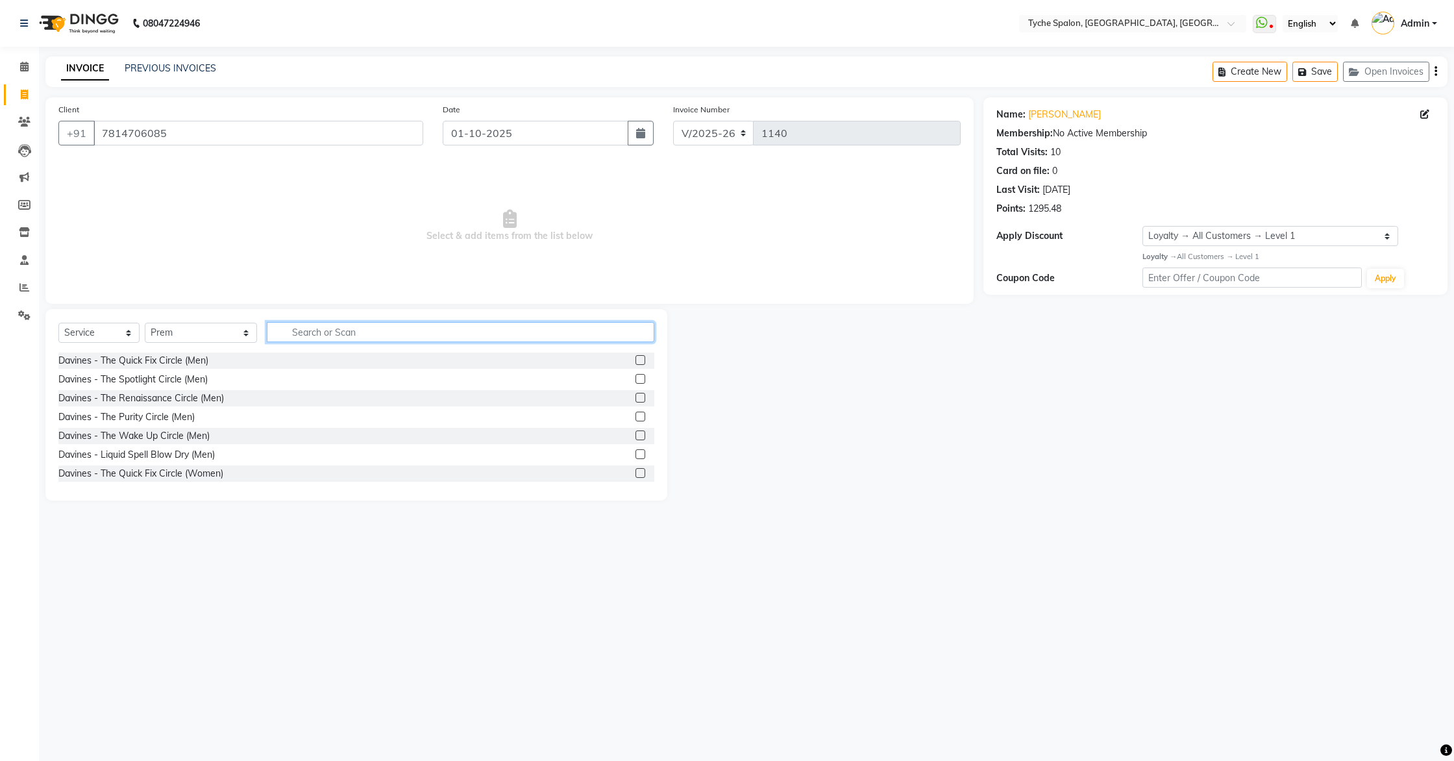
click at [286, 339] on input "text" at bounding box center [461, 332] width 388 height 20
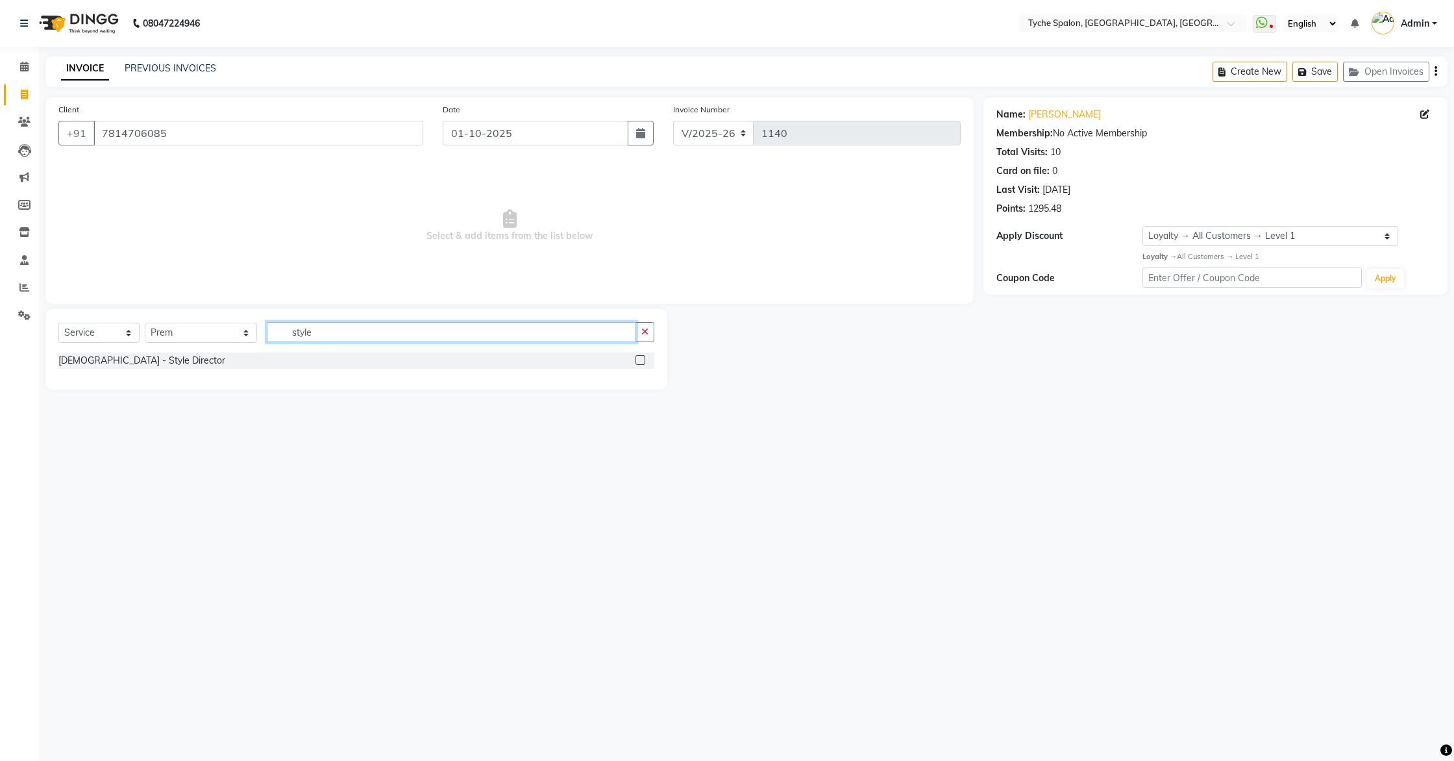
type input "style"
click at [641, 359] on label at bounding box center [641, 360] width 10 height 10
click at [641, 359] on input "checkbox" at bounding box center [640, 360] width 8 height 8
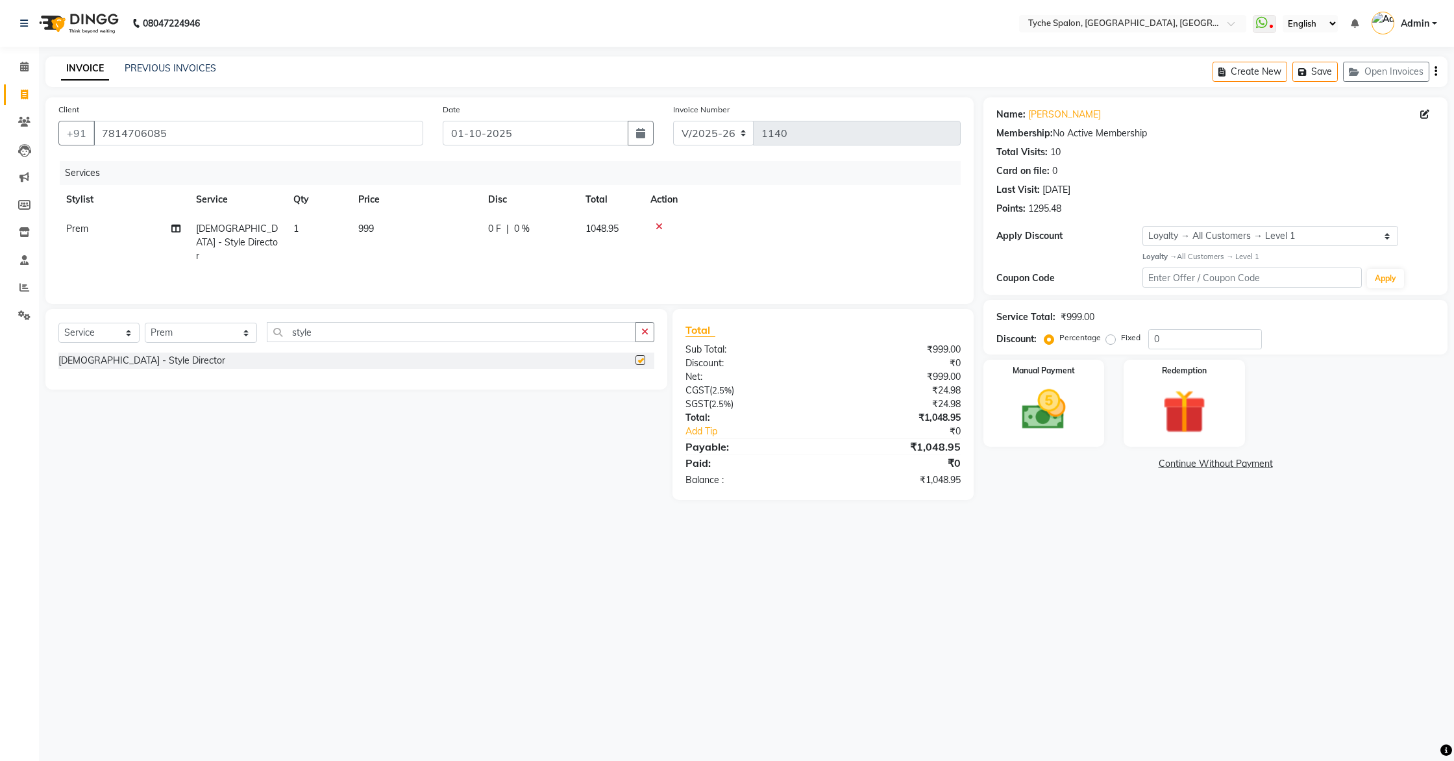
checkbox input "false"
click at [1323, 68] on button "Save" at bounding box center [1315, 72] width 45 height 20
click at [1356, 77] on button "Open Invoices" at bounding box center [1386, 72] width 86 height 20
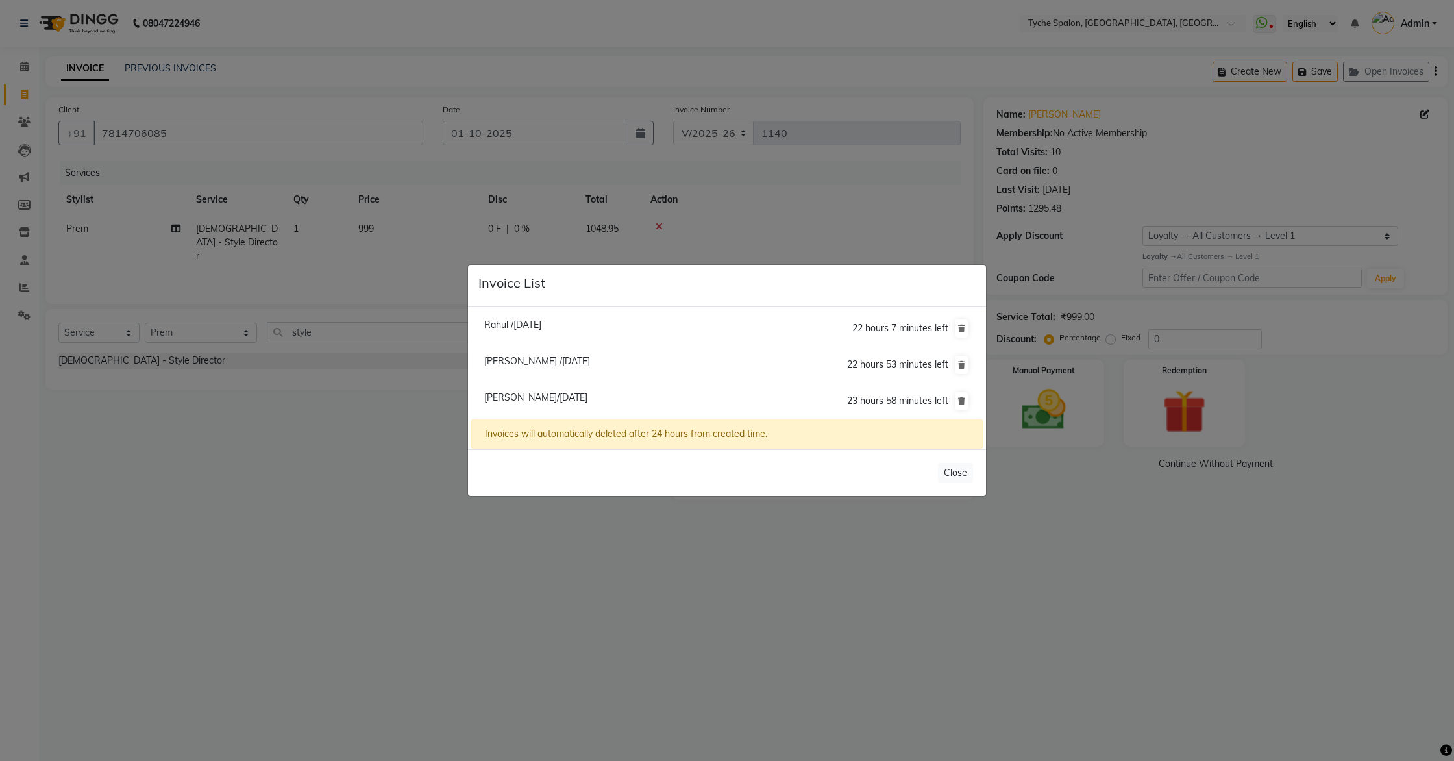
click at [510, 330] on span "Rahul /01 October 2025" at bounding box center [512, 325] width 57 height 12
type input "7011693488"
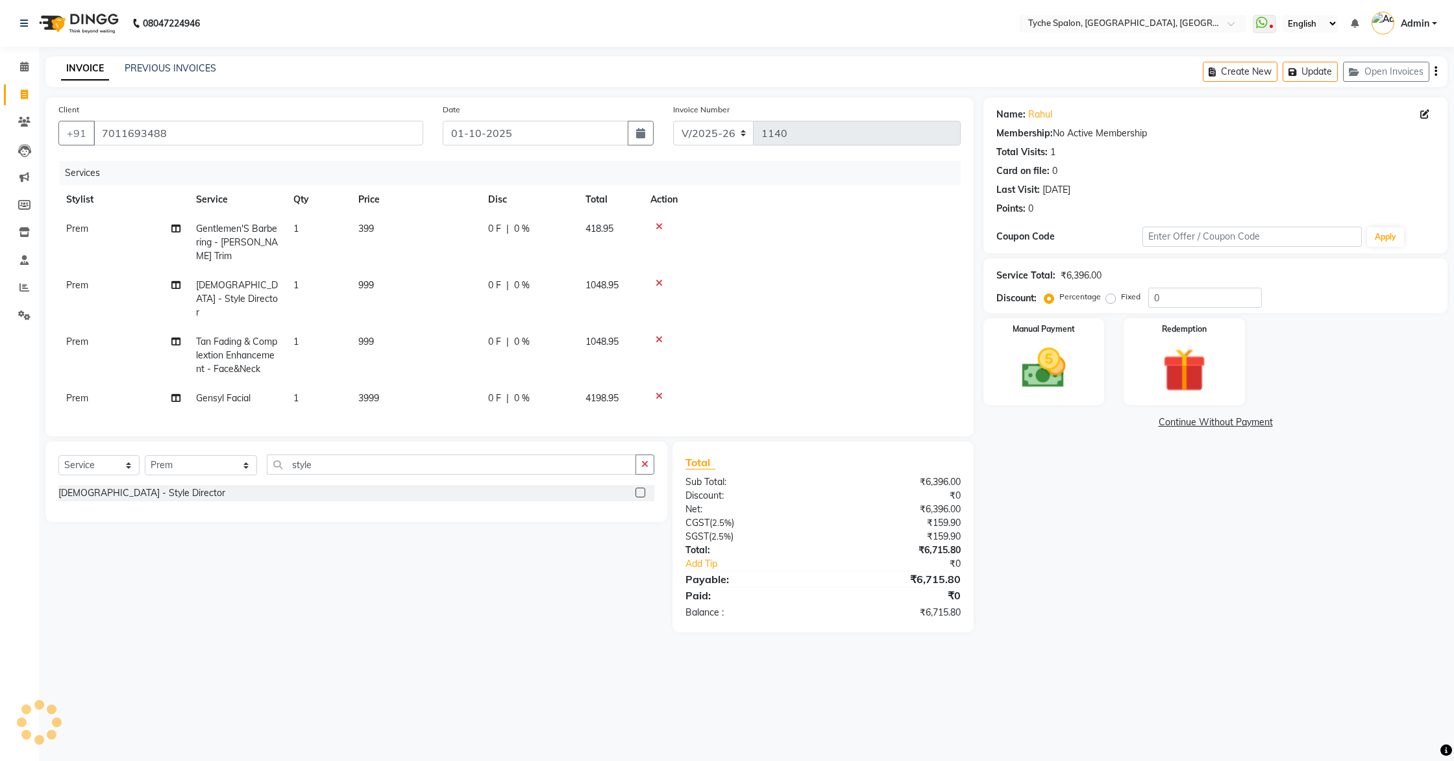
select select
click at [1071, 367] on img at bounding box center [1044, 368] width 74 height 53
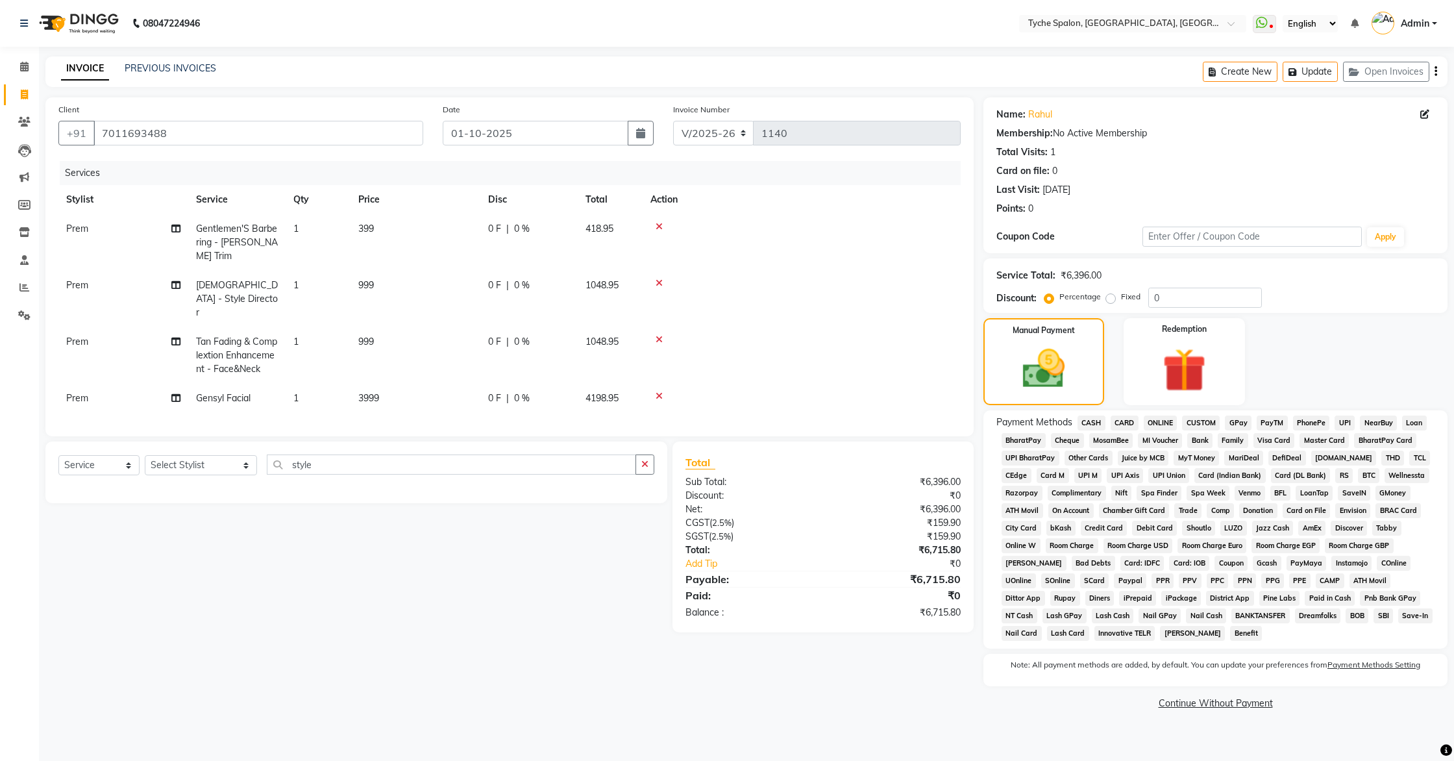
click at [1122, 422] on span "CARD" at bounding box center [1125, 423] width 28 height 15
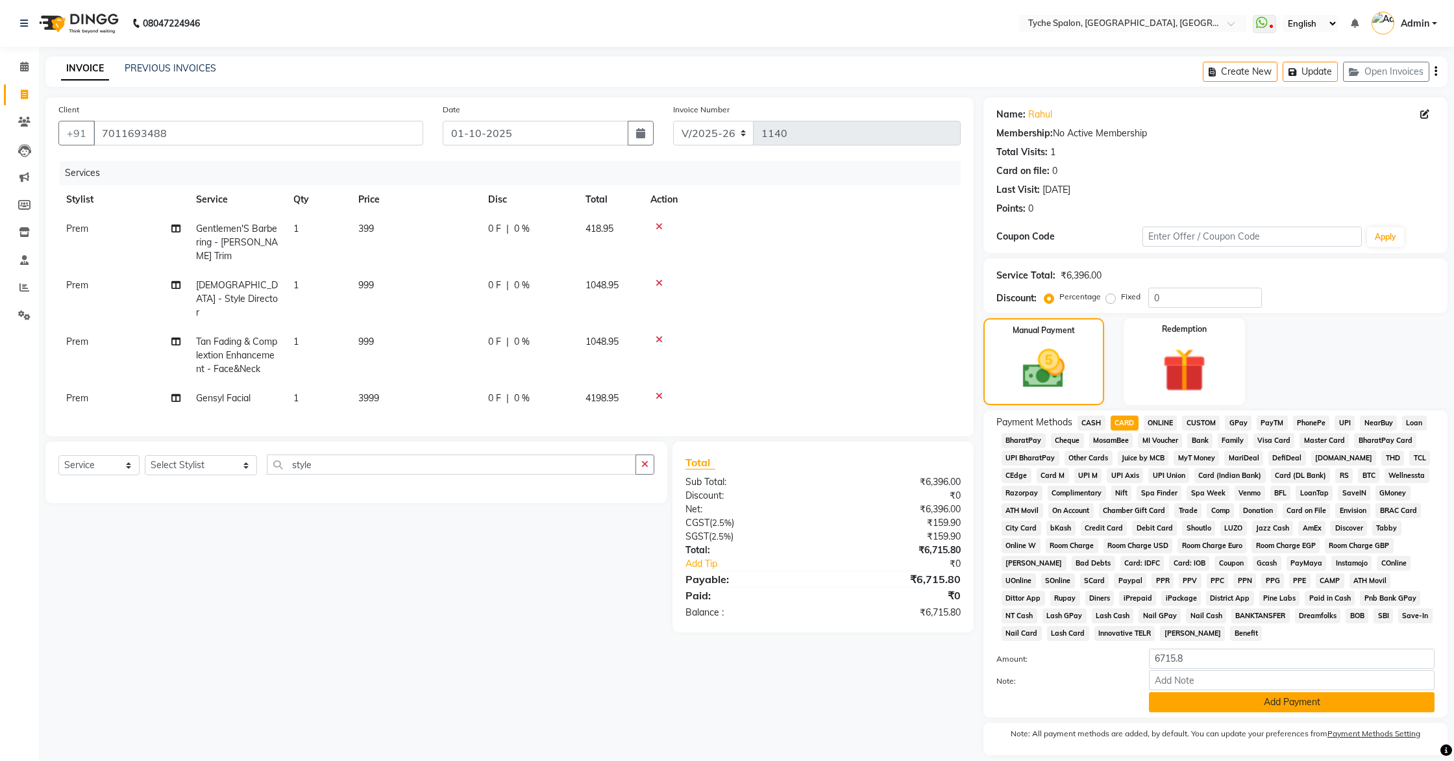
click at [1201, 703] on button "Add Payment" at bounding box center [1292, 702] width 286 height 20
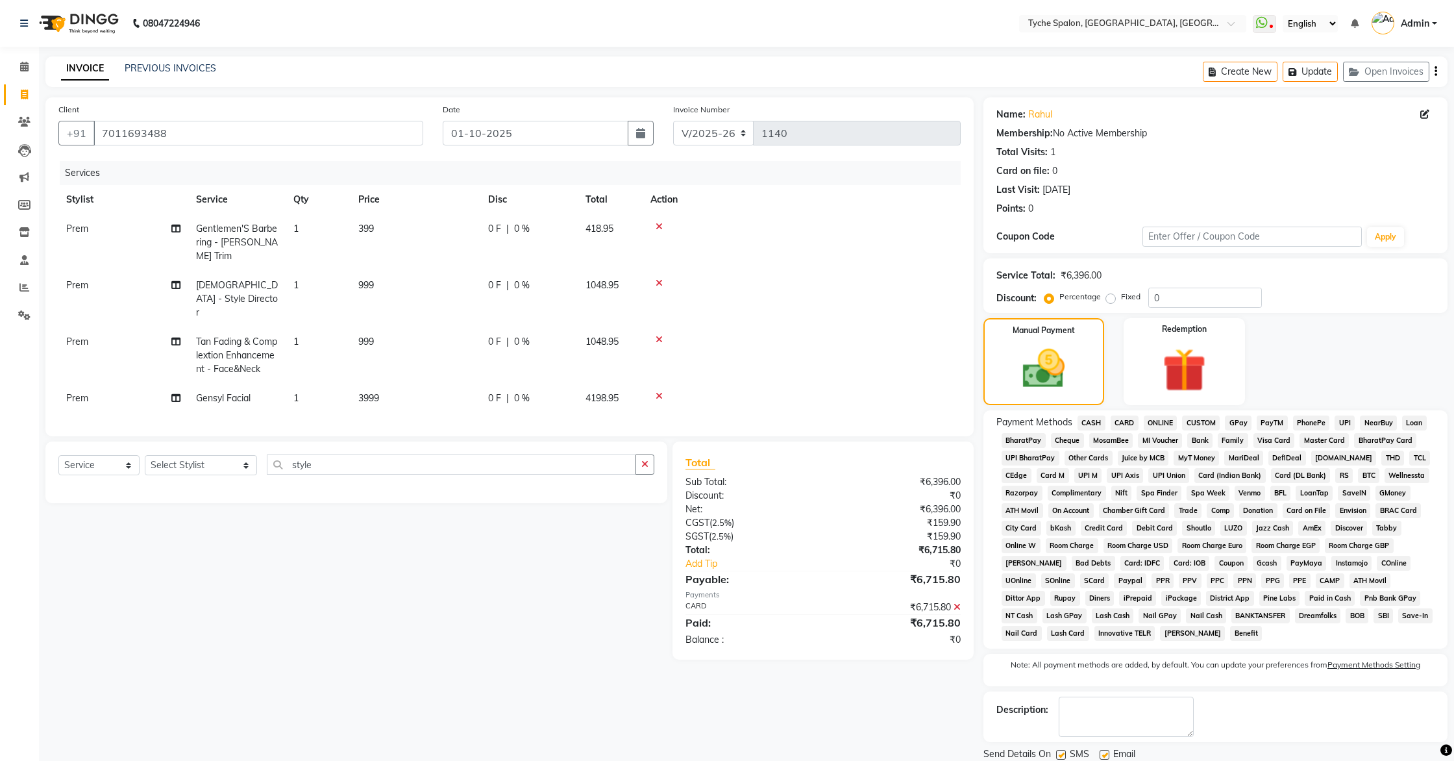
scroll to position [45, 0]
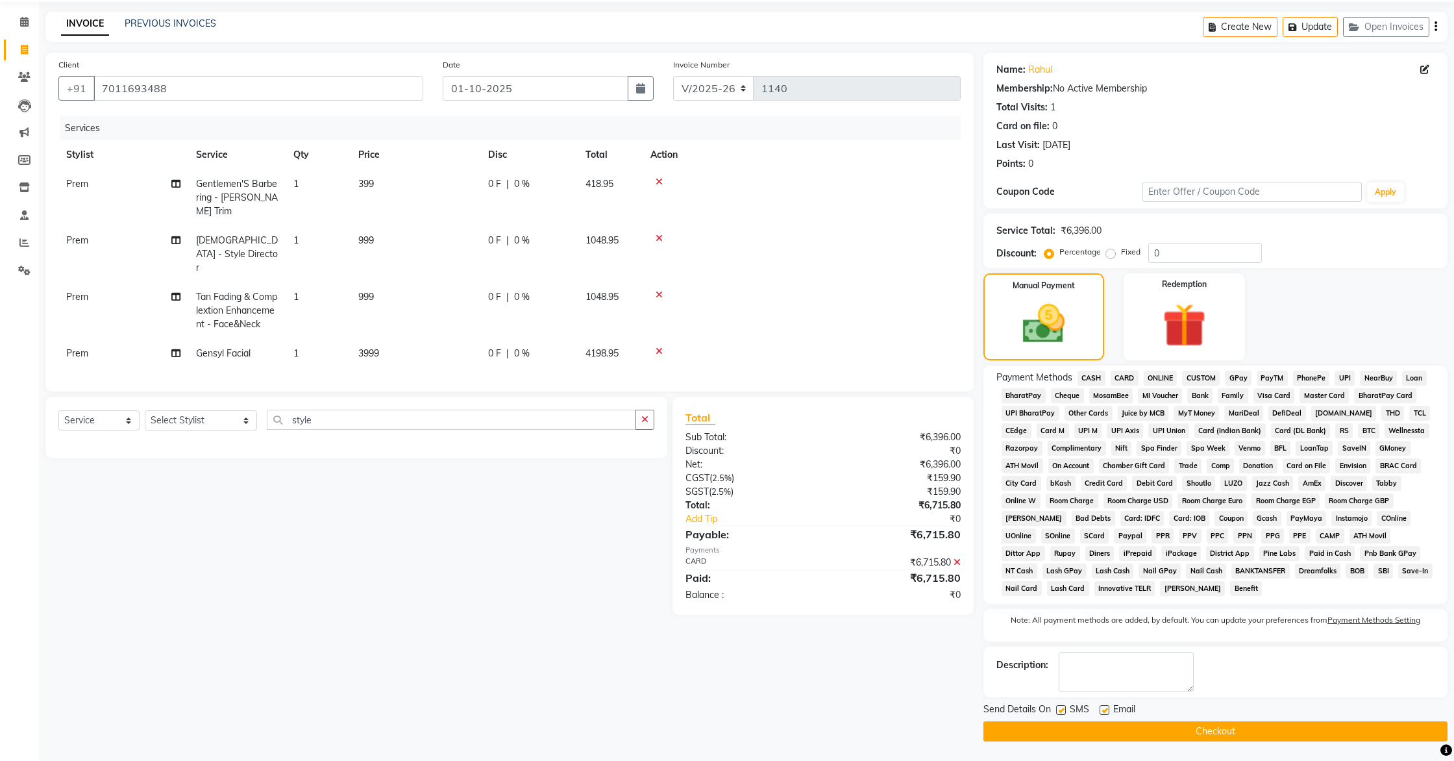
click at [1206, 727] on button "Checkout" at bounding box center [1216, 731] width 464 height 20
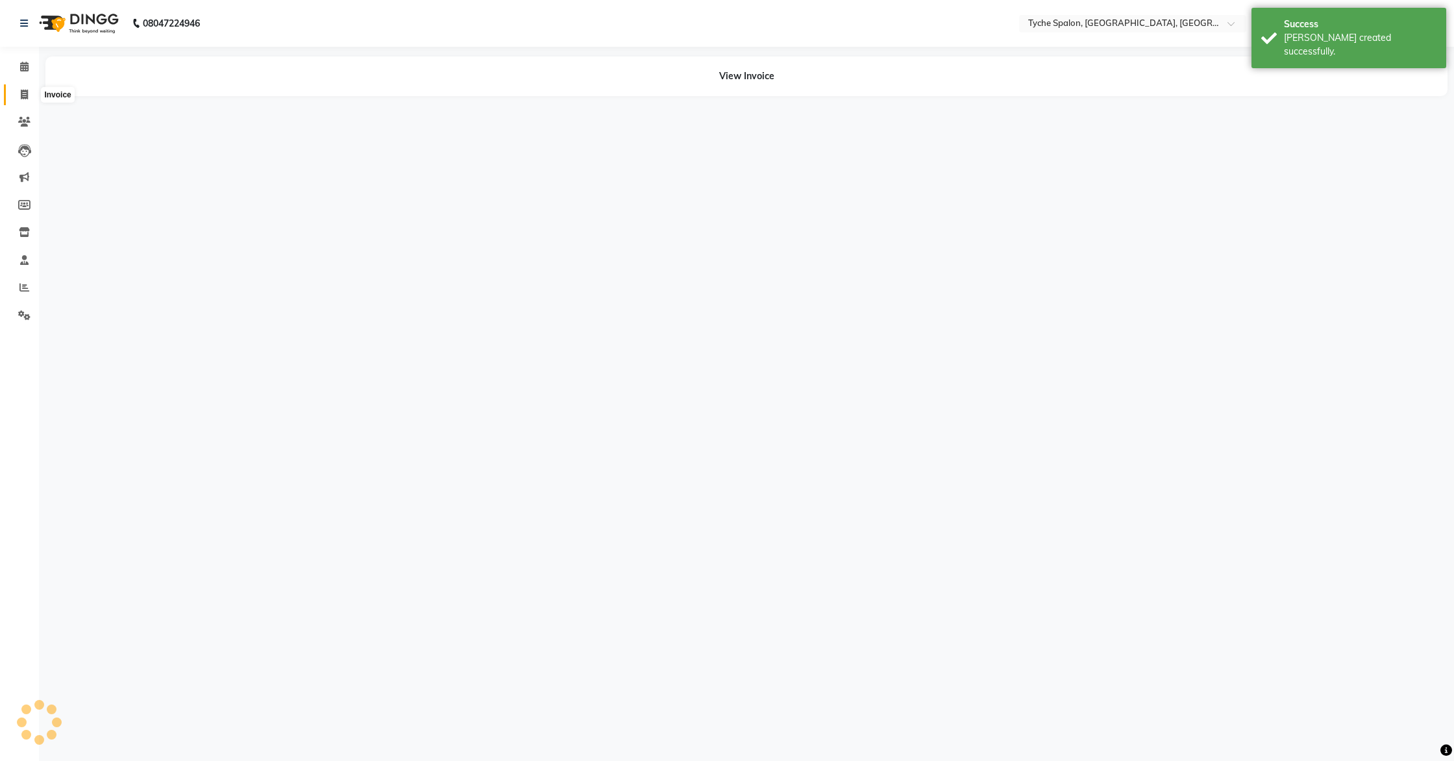
click at [21, 90] on icon at bounding box center [24, 95] width 7 height 10
select select "service"
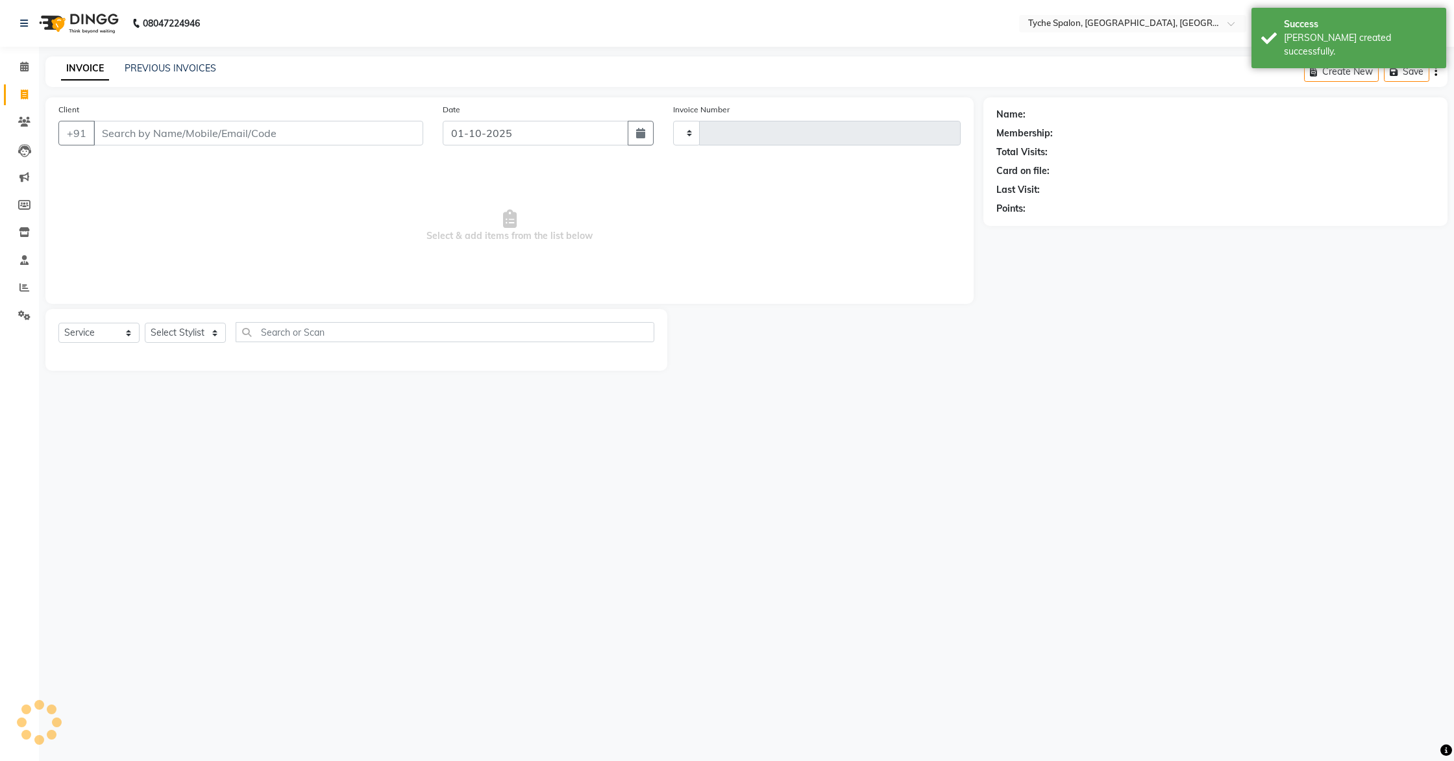
type input "1141"
select select "6320"
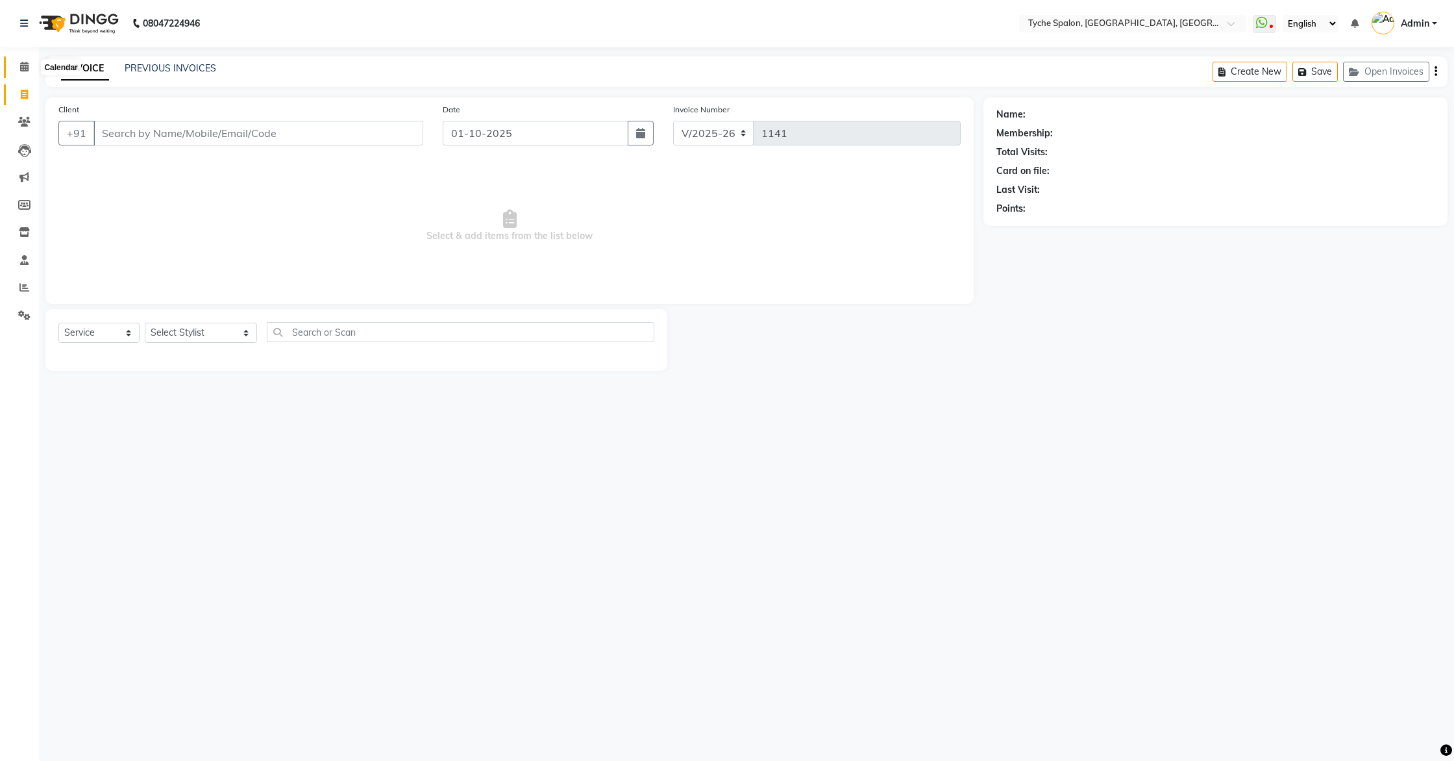
click at [20, 62] on icon at bounding box center [24, 67] width 8 height 10
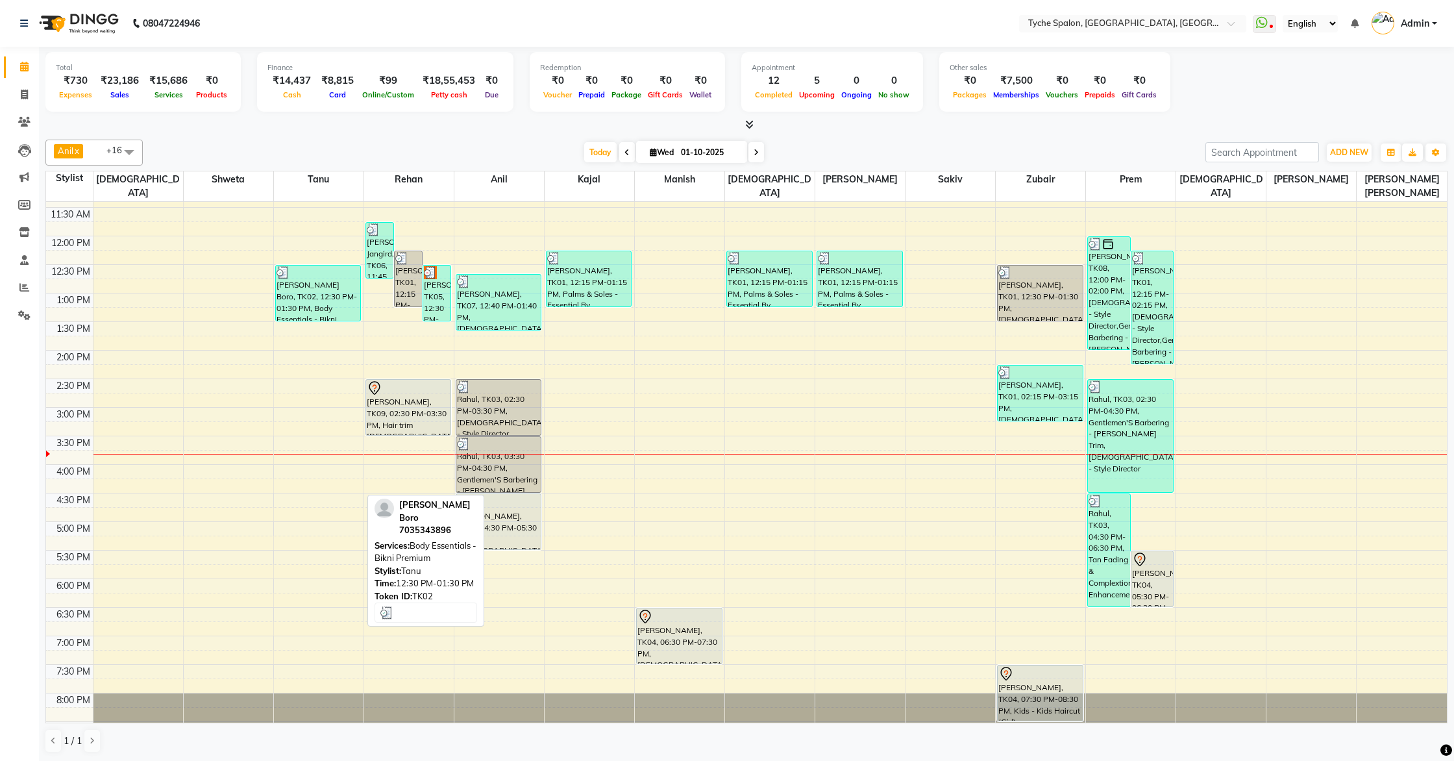
scroll to position [207, 0]
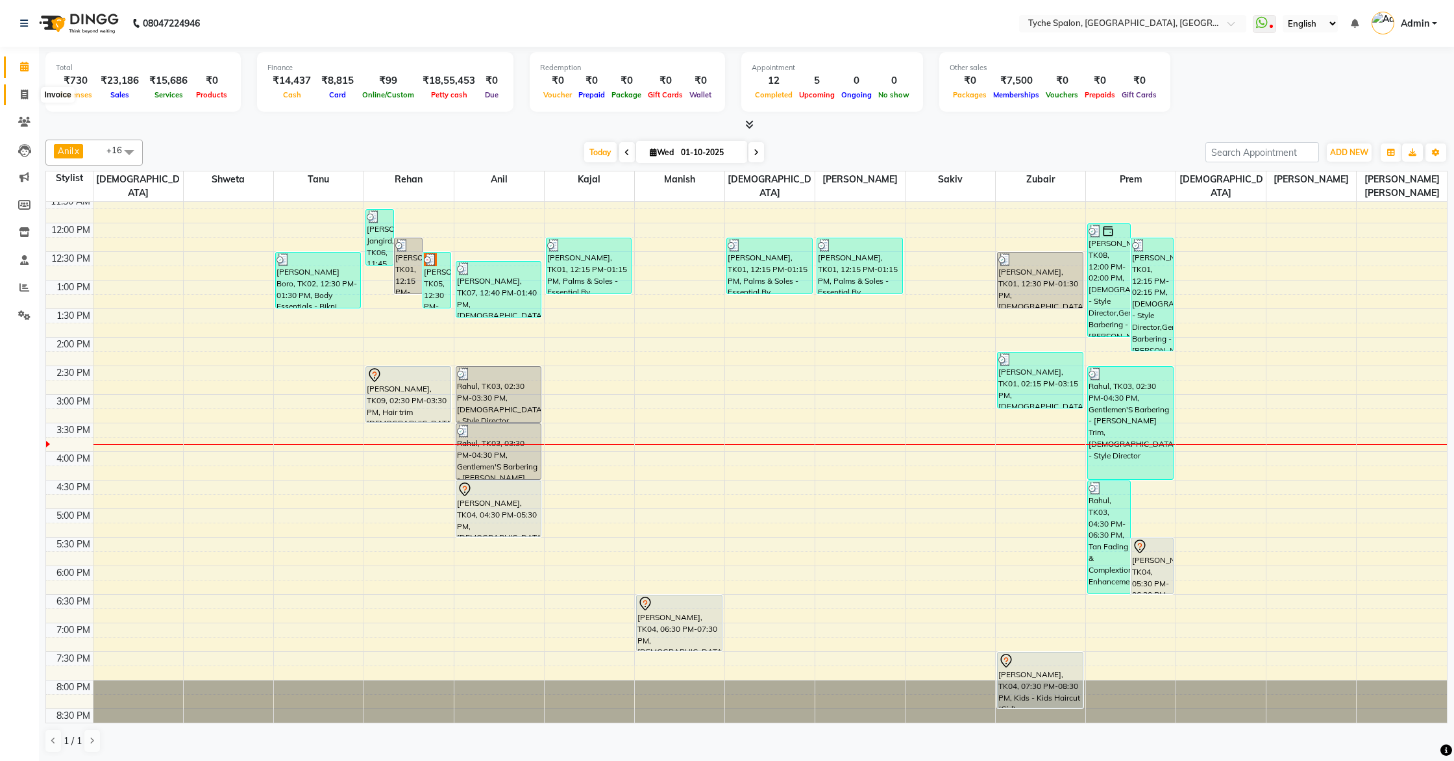
click at [18, 93] on span at bounding box center [24, 95] width 23 height 15
select select "service"
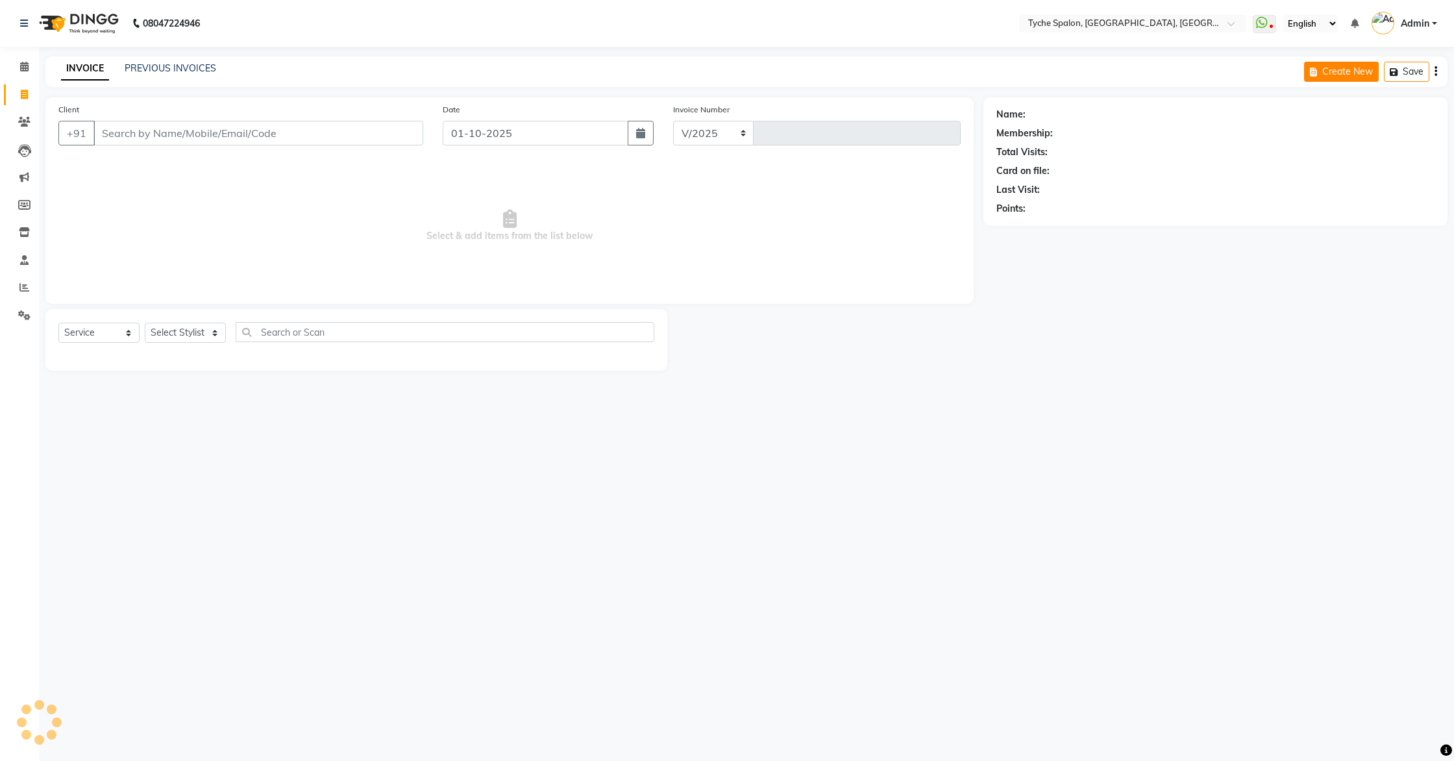
select select "6320"
type input "1141"
click at [16, 58] on link "Calendar" at bounding box center [19, 66] width 31 height 21
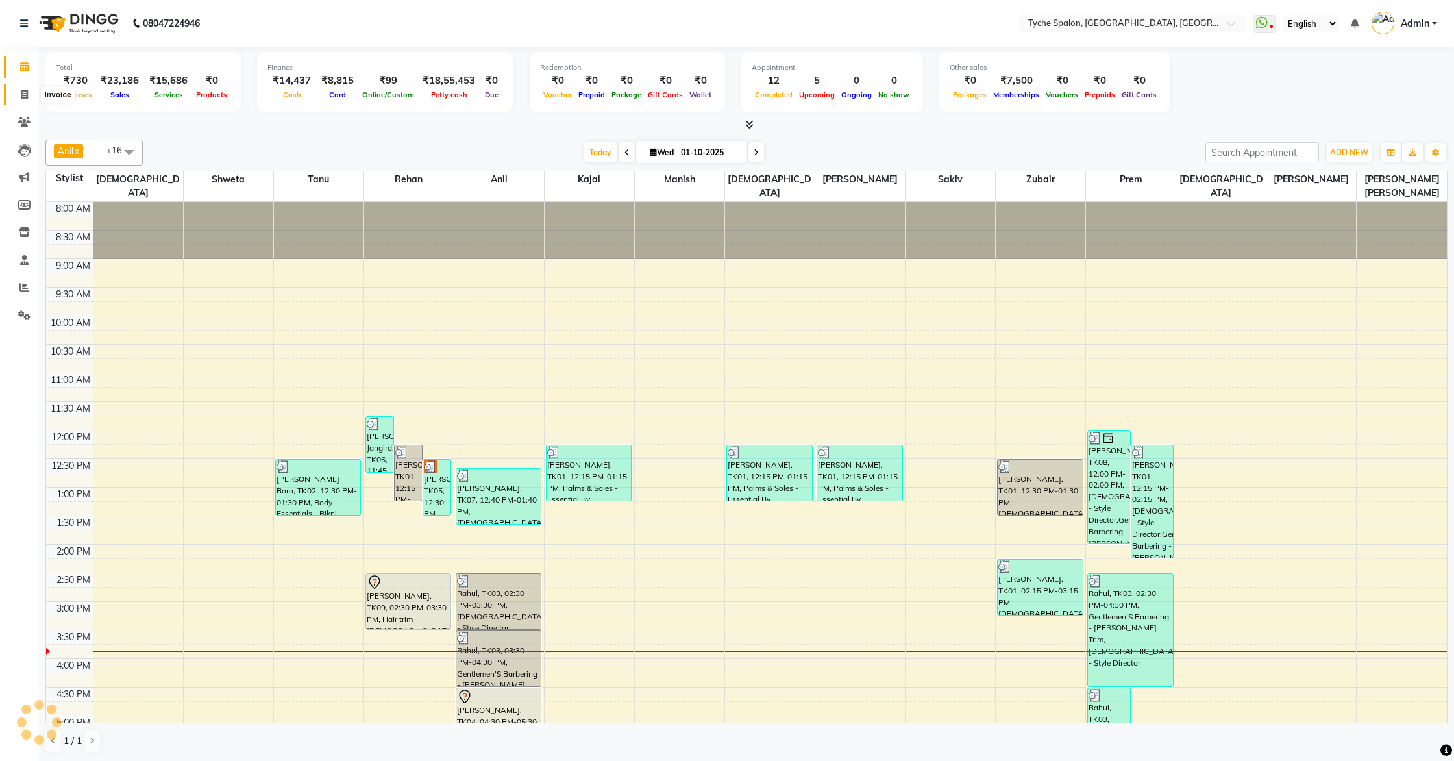
click at [22, 94] on icon at bounding box center [24, 95] width 7 height 10
select select "service"
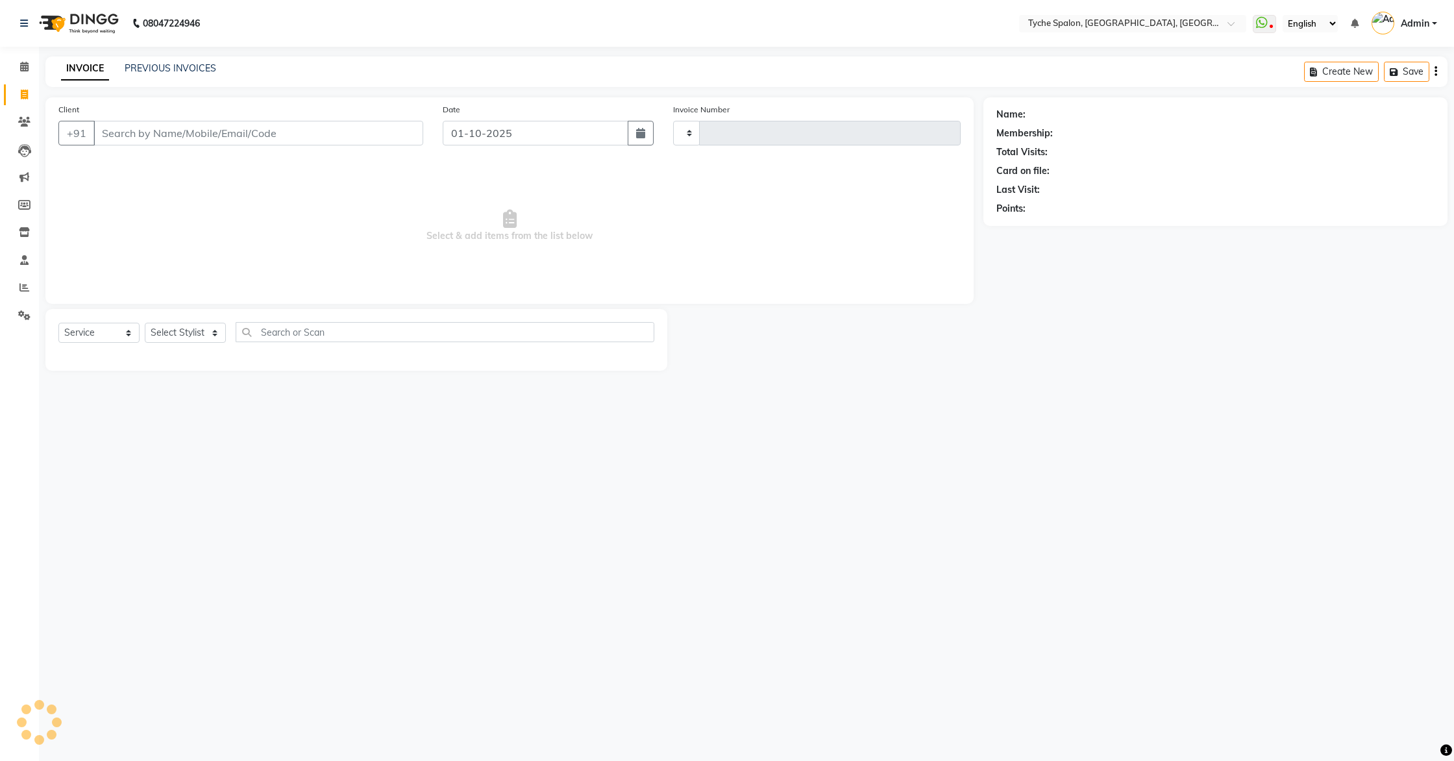
type input "1141"
select select "6320"
click at [1376, 74] on button "Open Invoices" at bounding box center [1386, 72] width 86 height 20
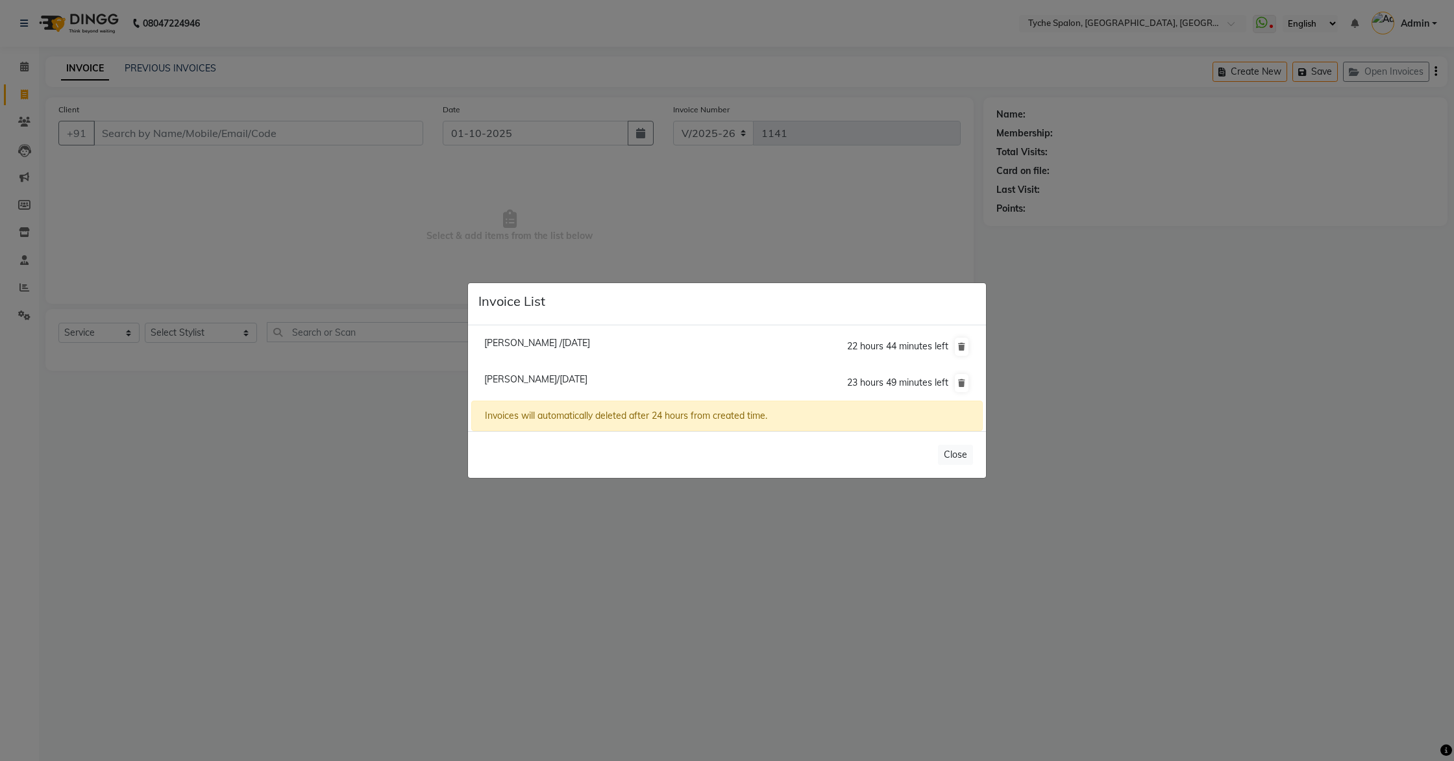
click at [586, 377] on span "Yogendra Kyaj/01 October 2025" at bounding box center [535, 379] width 103 height 12
type input "7814706085"
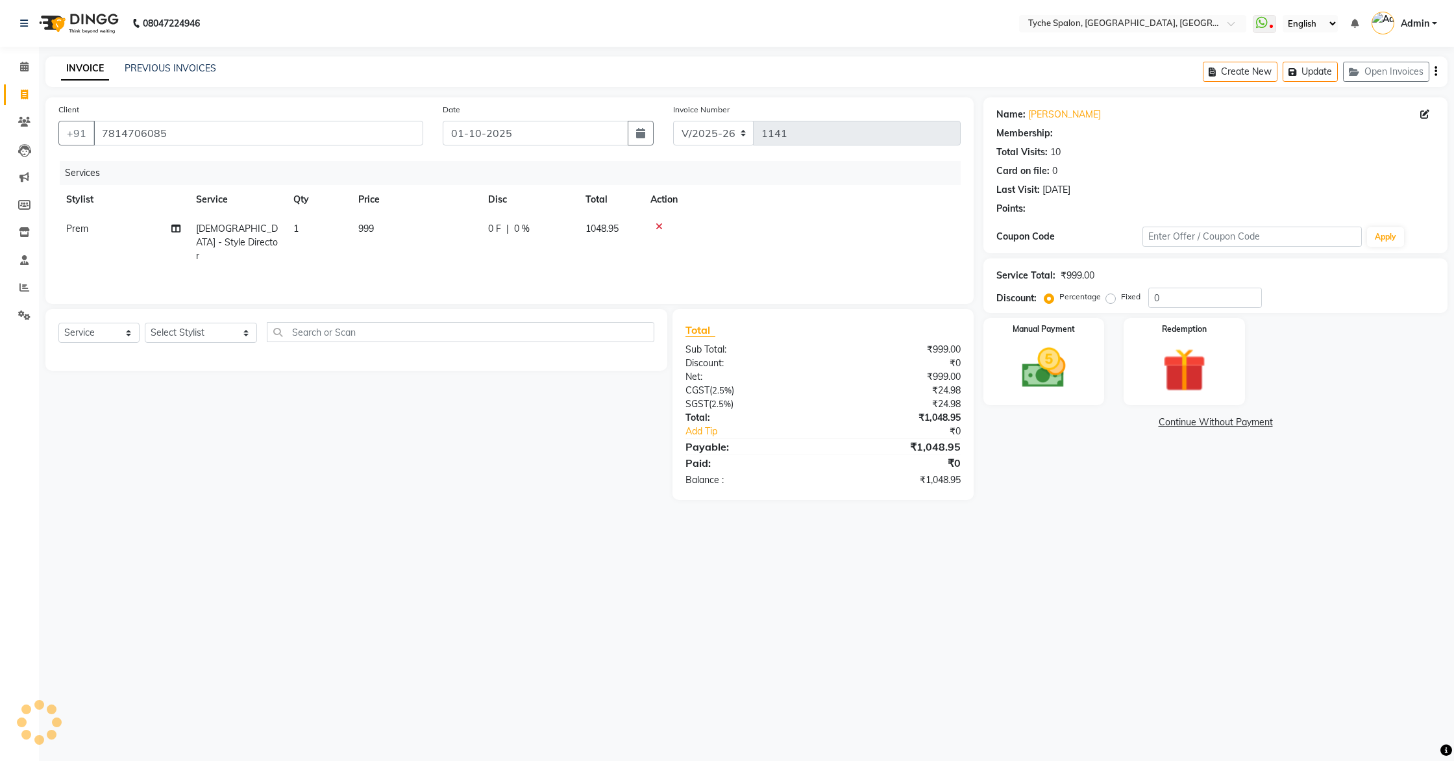
select select "1: Object"
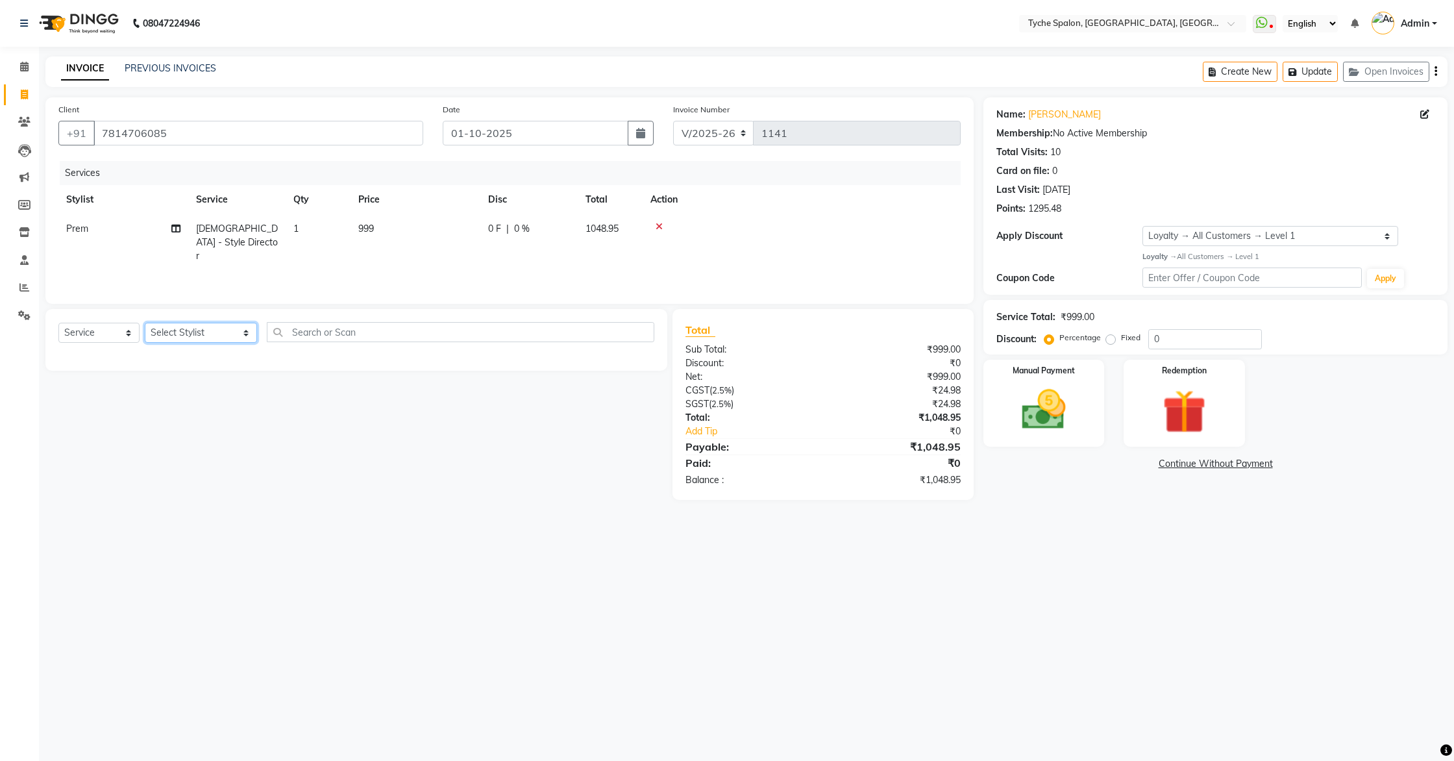
click at [212, 331] on select "Select Stylist Anil Anjali Devi Ishu Jenny Chophy Kajal Liza Manish Prabhjot Pr…" at bounding box center [201, 333] width 112 height 20
select select "48851"
click at [145, 323] on select "Select Stylist Anil Anjali Devi Ishu Jenny Chophy Kajal Liza Manish Prabhjot Pr…" at bounding box center [201, 333] width 112 height 20
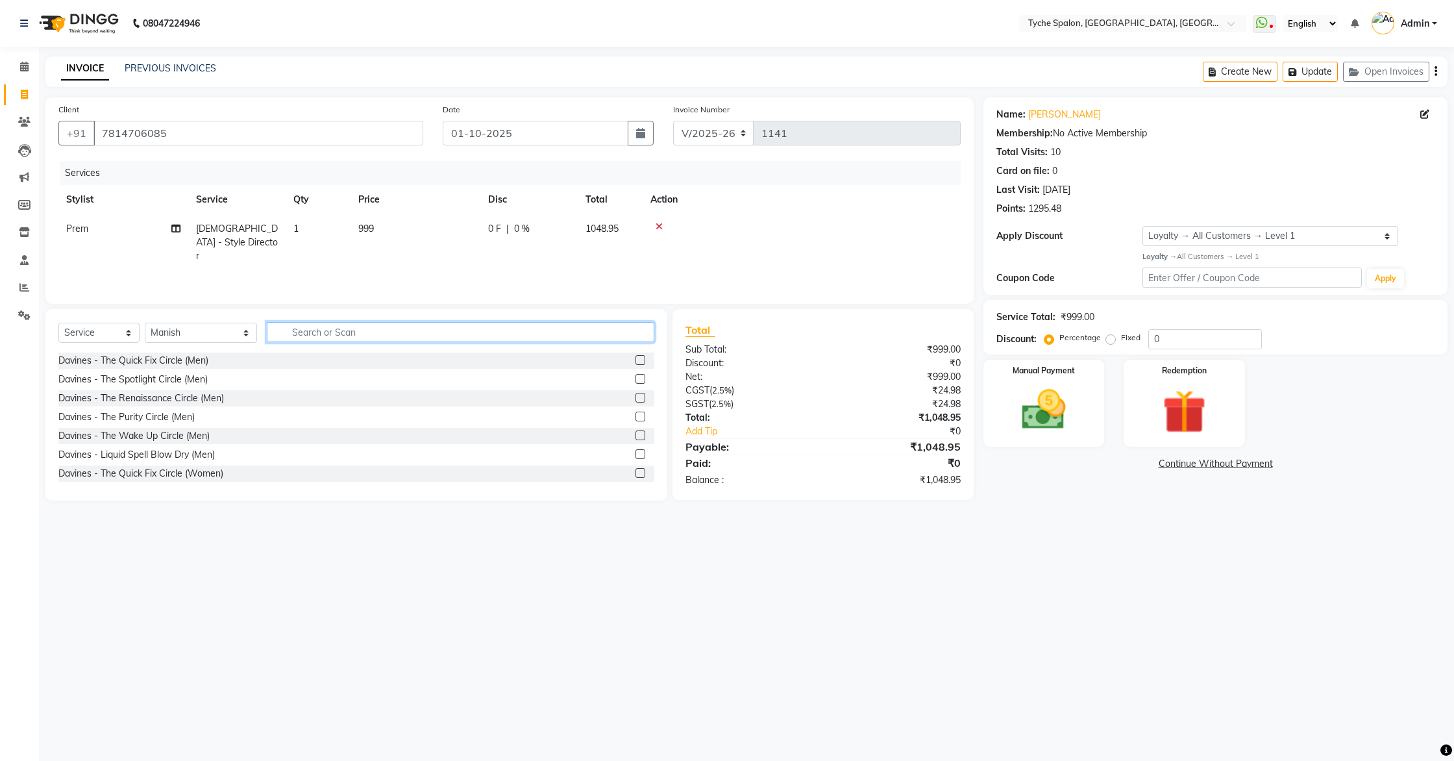
click at [302, 334] on input "text" at bounding box center [461, 332] width 388 height 20
type input "tyche"
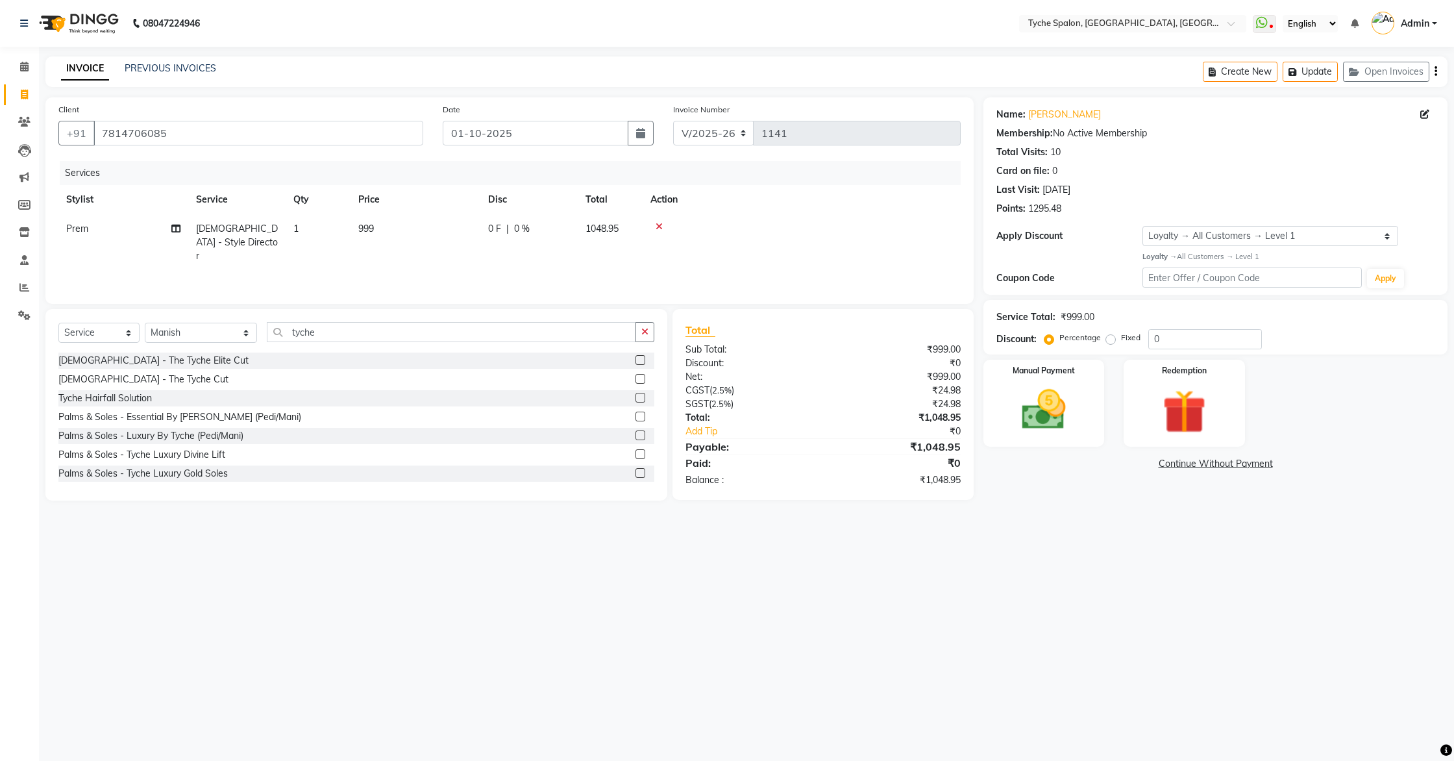
click at [643, 377] on label at bounding box center [641, 379] width 10 height 10
click at [643, 377] on input "checkbox" at bounding box center [640, 379] width 8 height 8
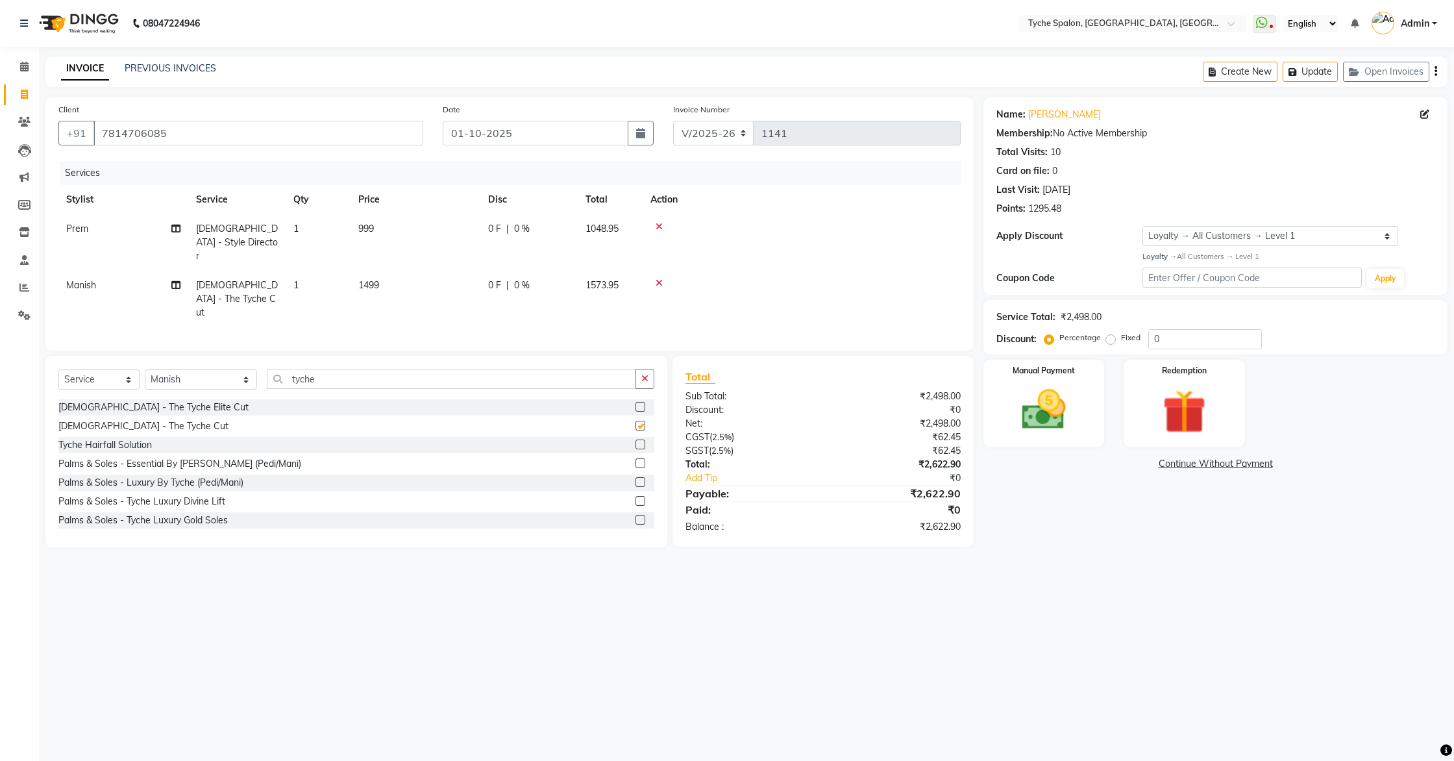
checkbox input "false"
click at [379, 278] on td "1499" at bounding box center [416, 299] width 130 height 56
select select "48851"
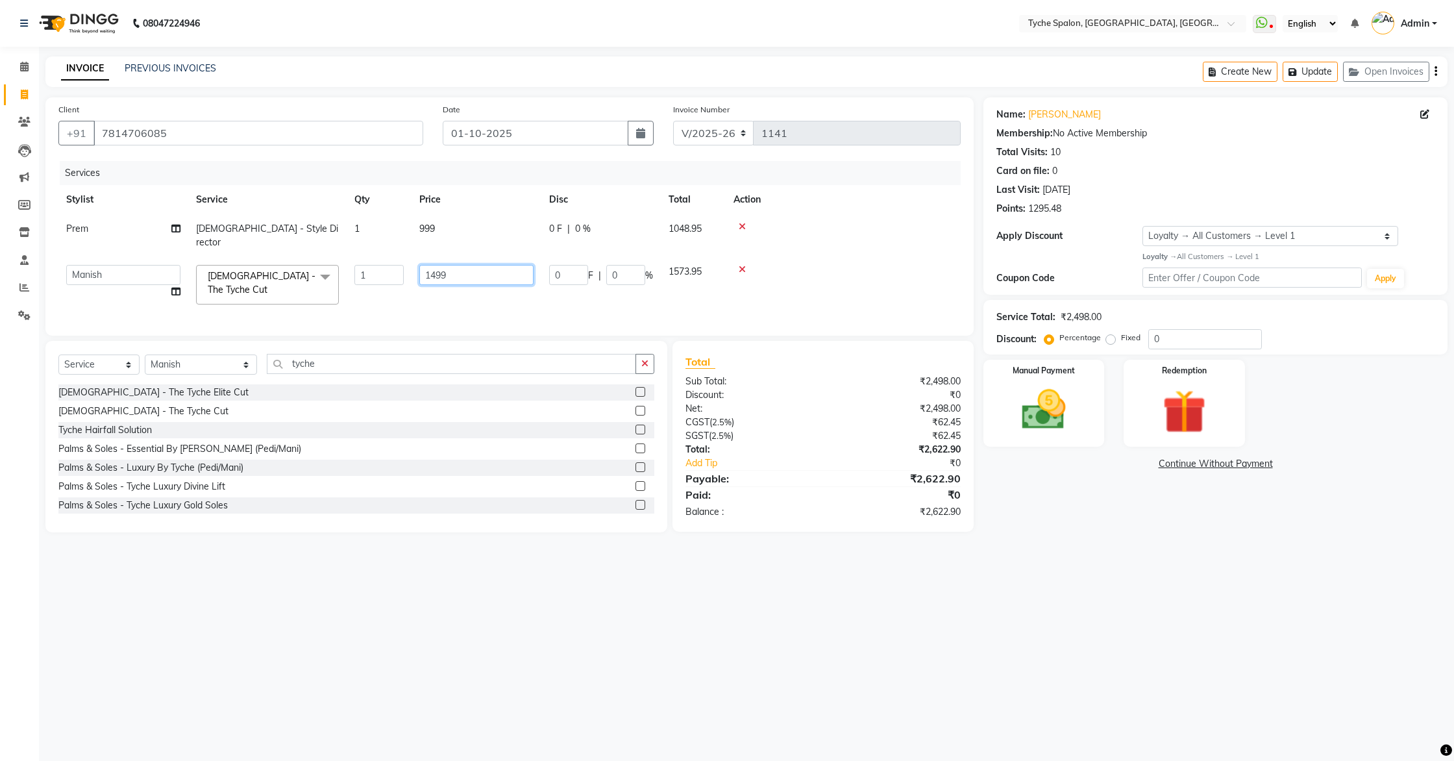
drag, startPoint x: 435, startPoint y: 262, endPoint x: 399, endPoint y: 260, distance: 35.7
click at [399, 260] on tr "Anil Anjali Devi Ishu Jenny Chophy Kajal Liza Manish Prabhjot Prem Rehan Sakiv …" at bounding box center [509, 284] width 902 height 55
type input "1499"
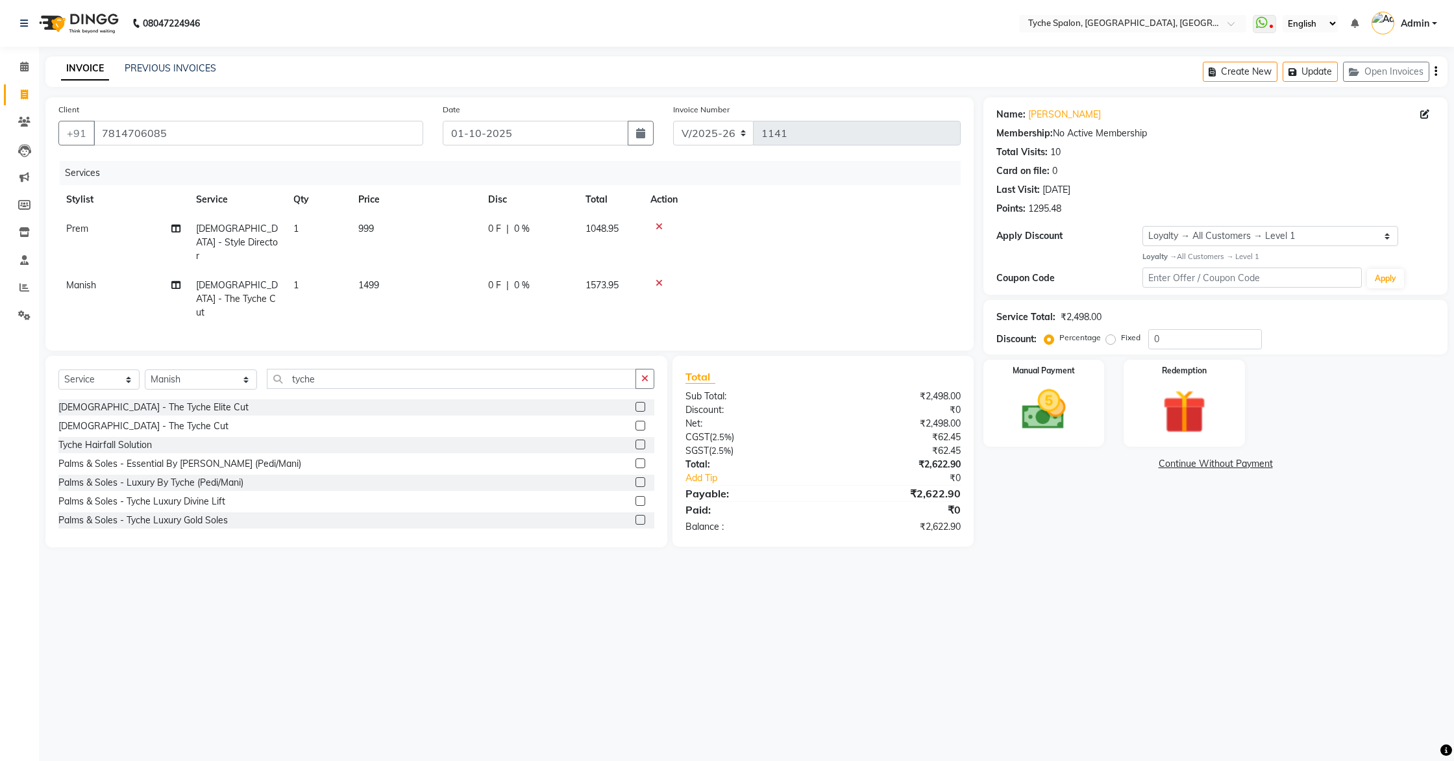
click at [565, 271] on td "0 F | 0 %" at bounding box center [528, 299] width 97 height 56
select select "48851"
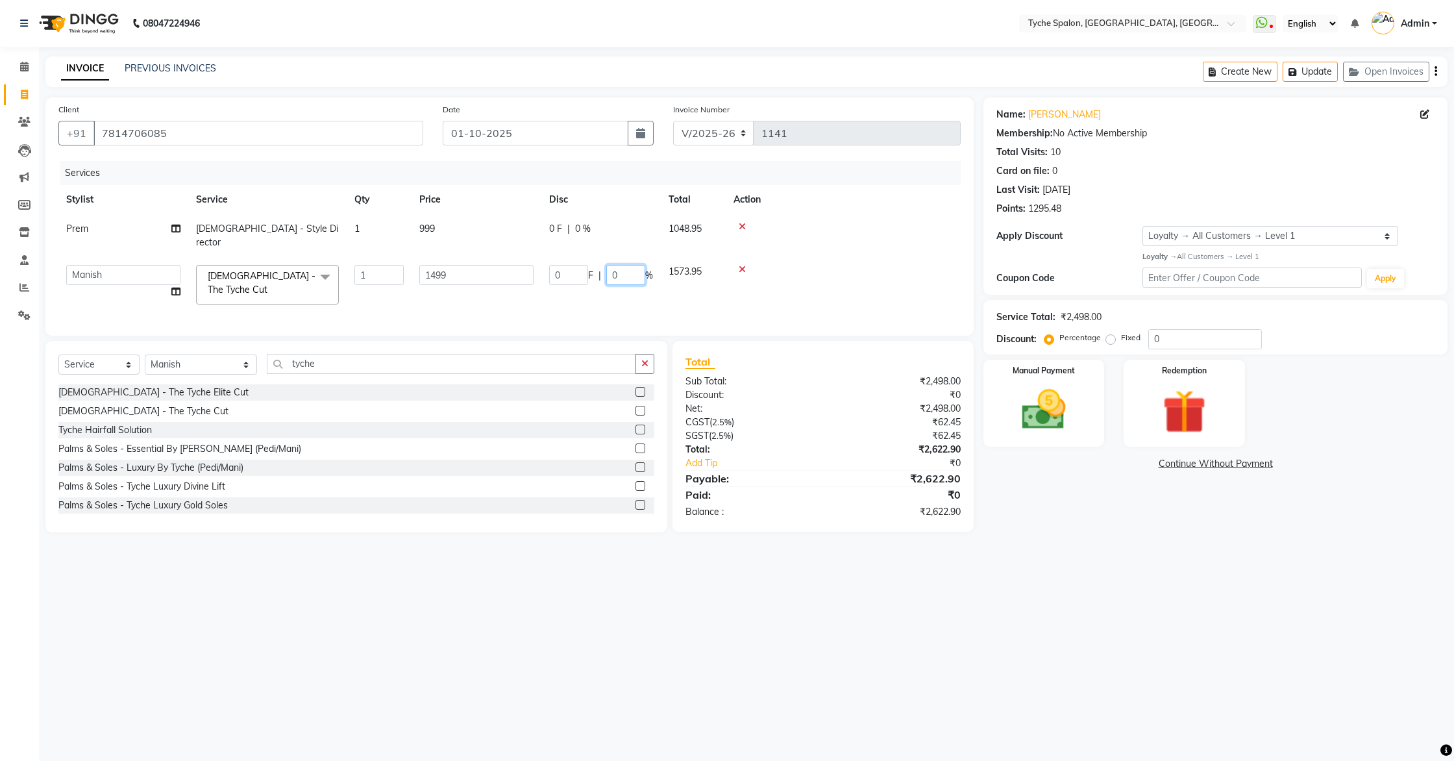
click at [628, 266] on input "0" at bounding box center [625, 275] width 39 height 20
type input "30"
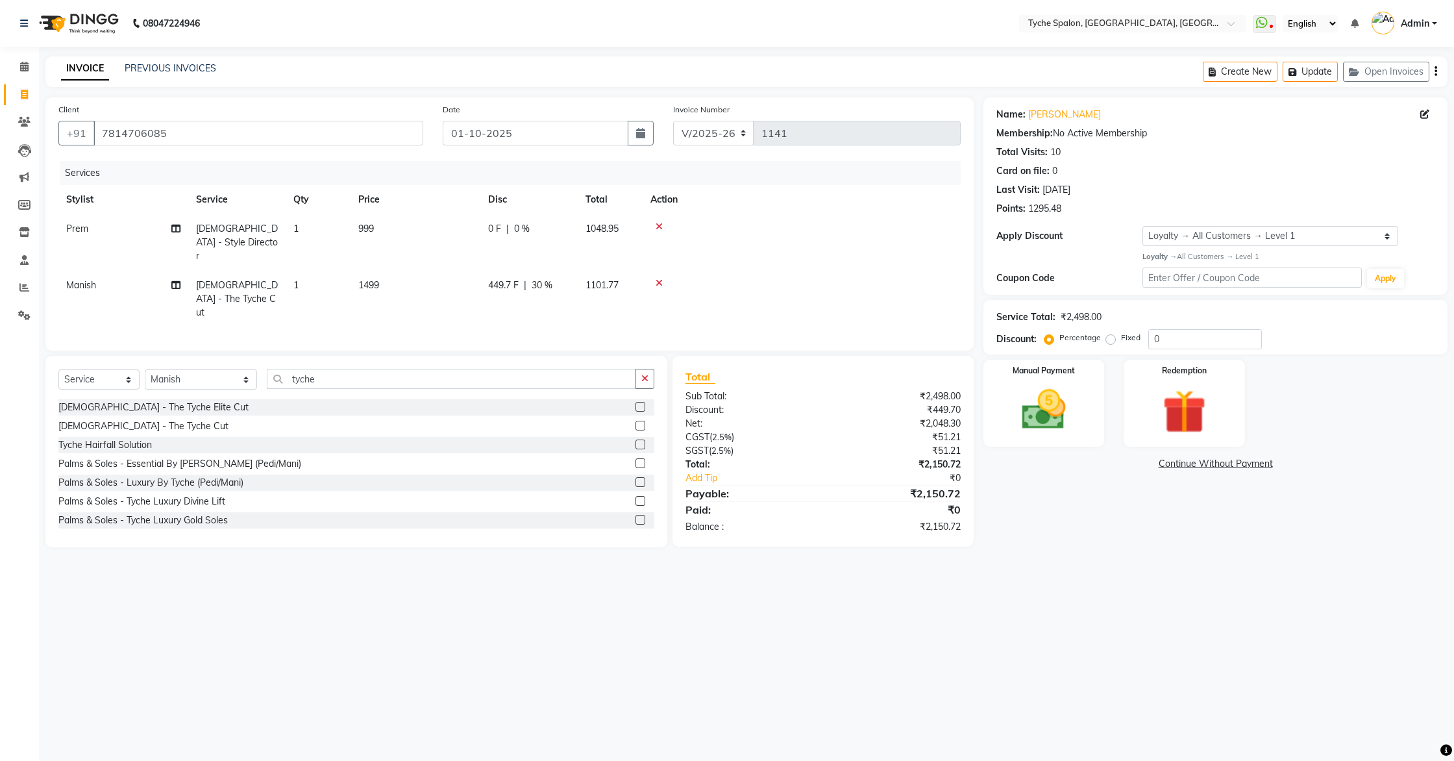
click at [622, 291] on tr "Manish Female - The Tyche Cut 1 1499 449.7 F | 30 % 1101.77" at bounding box center [509, 299] width 902 height 56
click at [540, 279] on span "30 %" at bounding box center [542, 286] width 21 height 14
select select "48851"
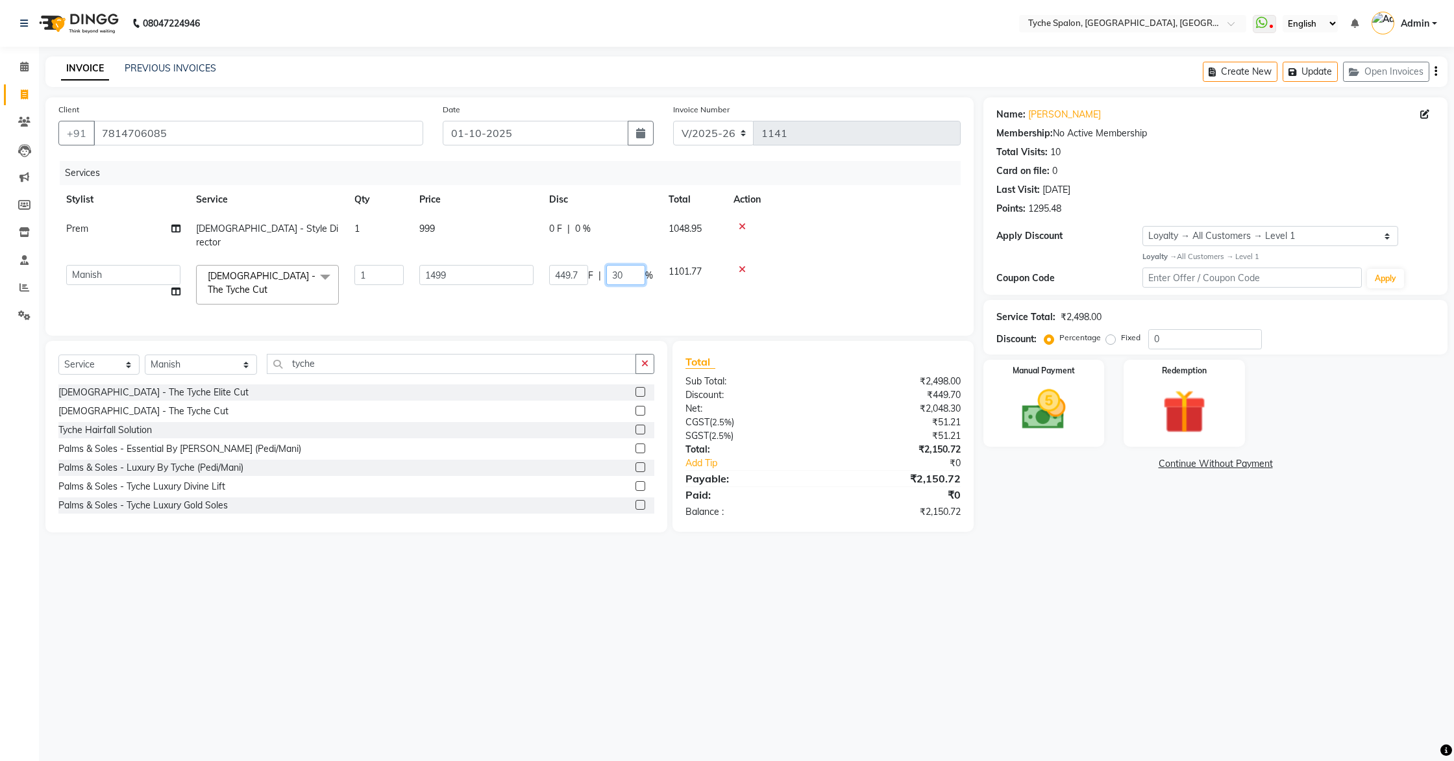
click at [628, 265] on input "30" at bounding box center [625, 275] width 39 height 20
type input "3"
type input "4"
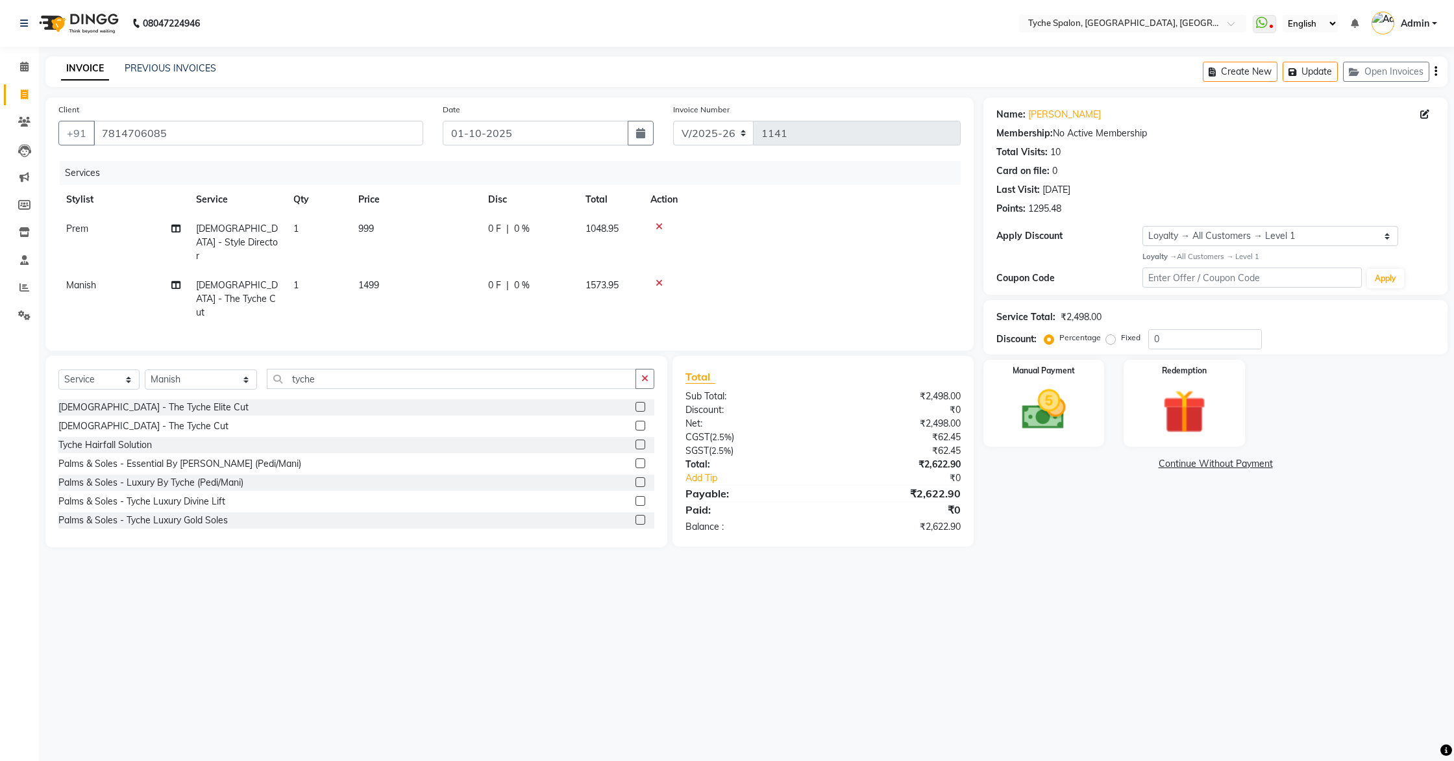
click at [389, 278] on td "1499" at bounding box center [416, 299] width 130 height 56
select select "48851"
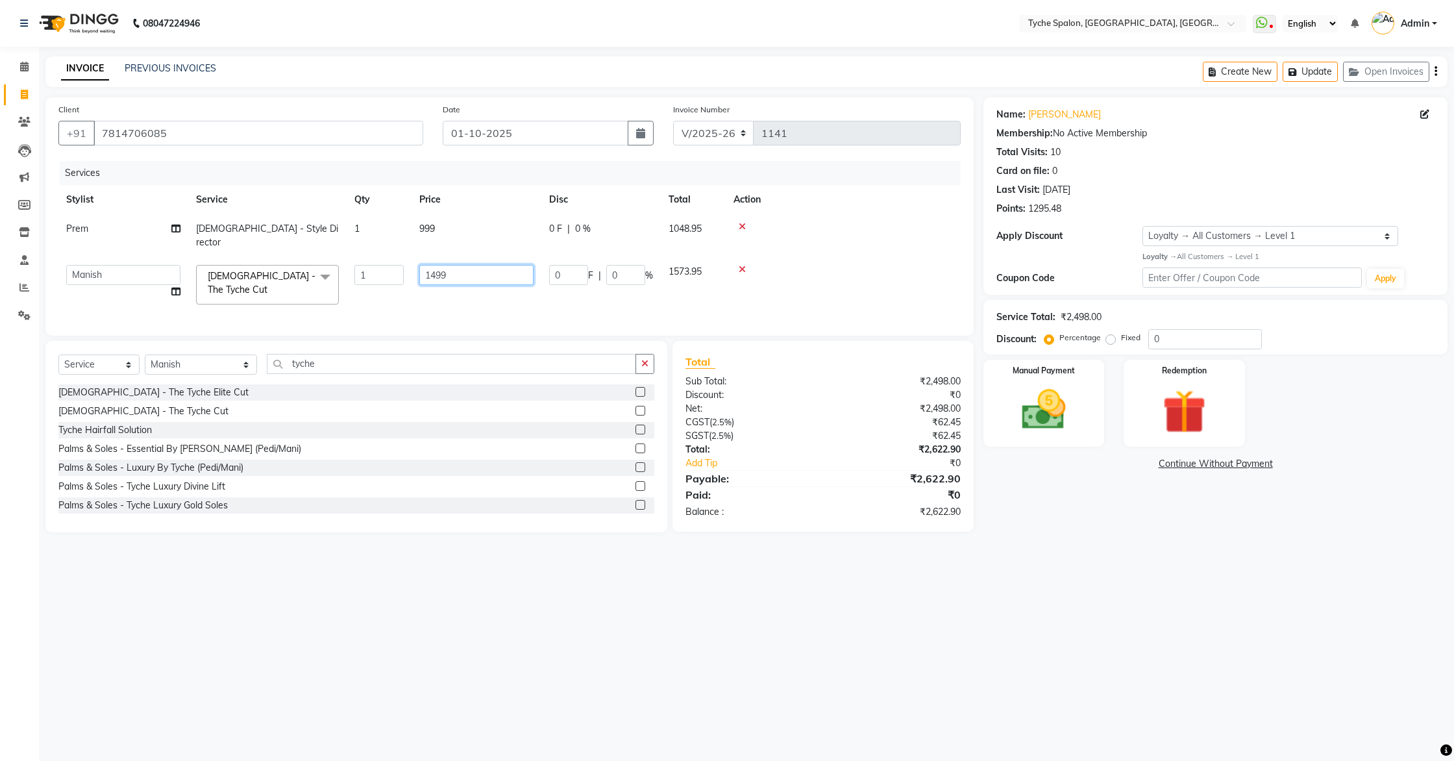
drag, startPoint x: 436, startPoint y: 262, endPoint x: 401, endPoint y: 261, distance: 34.4
click at [402, 261] on tr "Anil Anjali Devi Ishu Jenny Chophy Kajal Liza Manish Prabhjot Prem Rehan Sakiv …" at bounding box center [509, 284] width 902 height 55
type input "999"
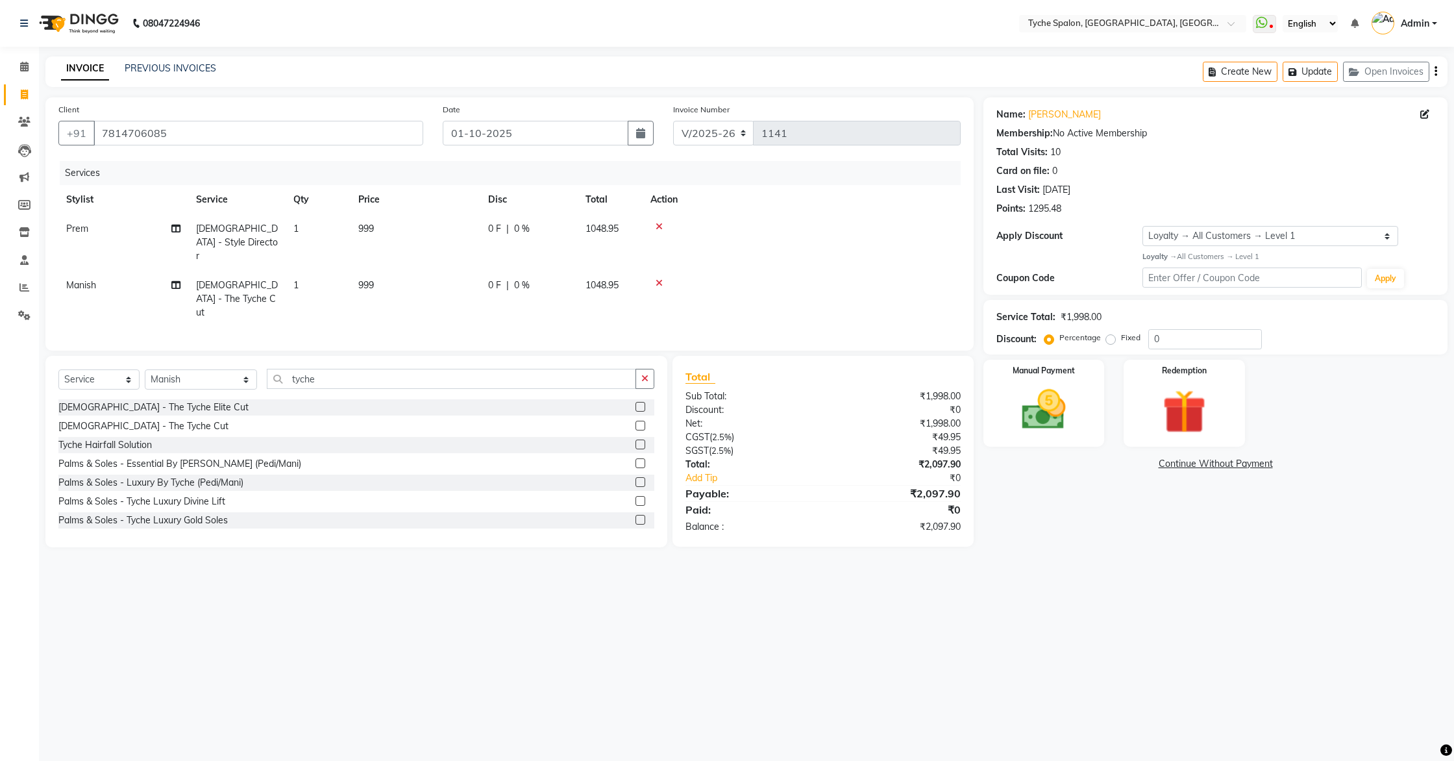
click at [398, 300] on div "Services Stylist Service Qty Price Disc Total Action Prem Male - Style Director…" at bounding box center [509, 249] width 902 height 177
click at [1293, 68] on icon "button" at bounding box center [1295, 72] width 13 height 9
click at [23, 69] on icon at bounding box center [24, 67] width 8 height 10
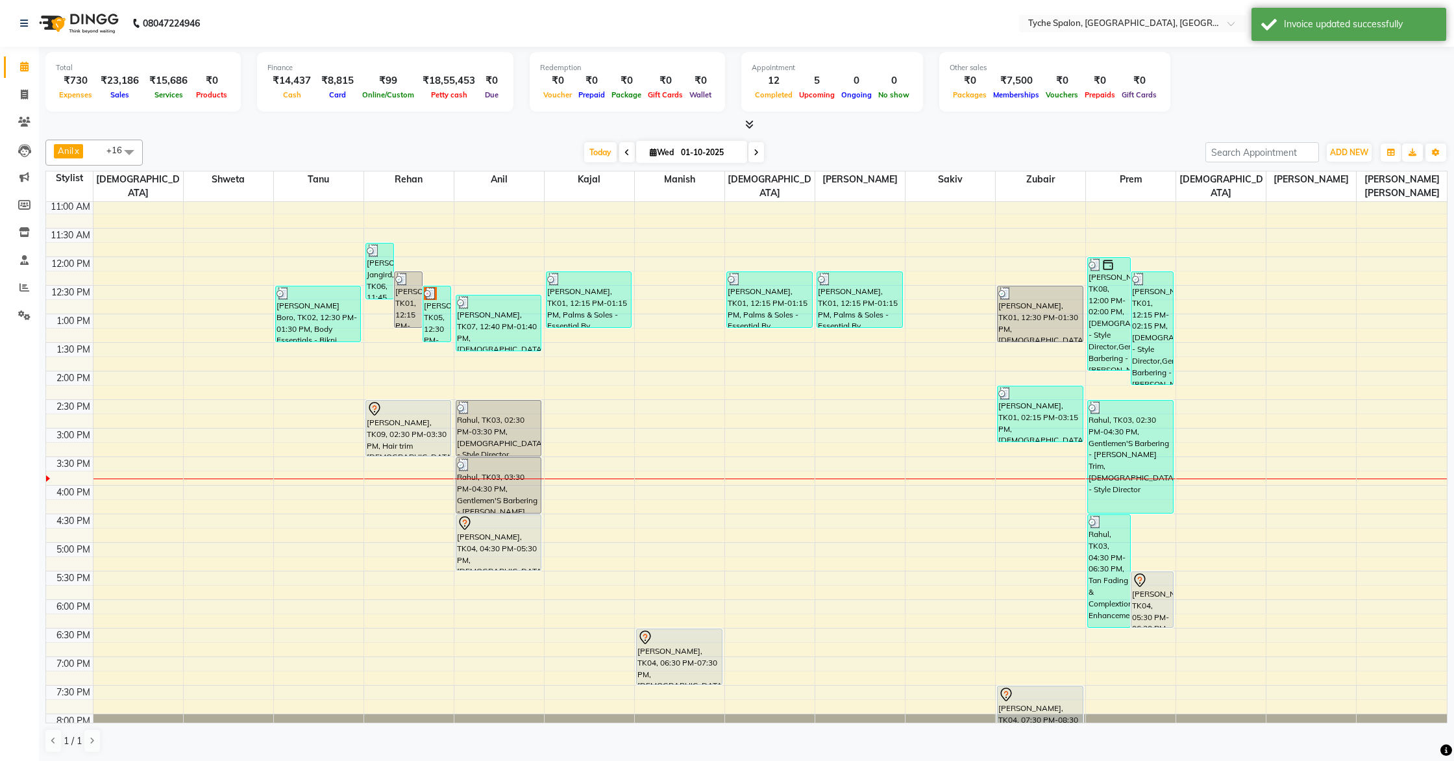
scroll to position [207, 0]
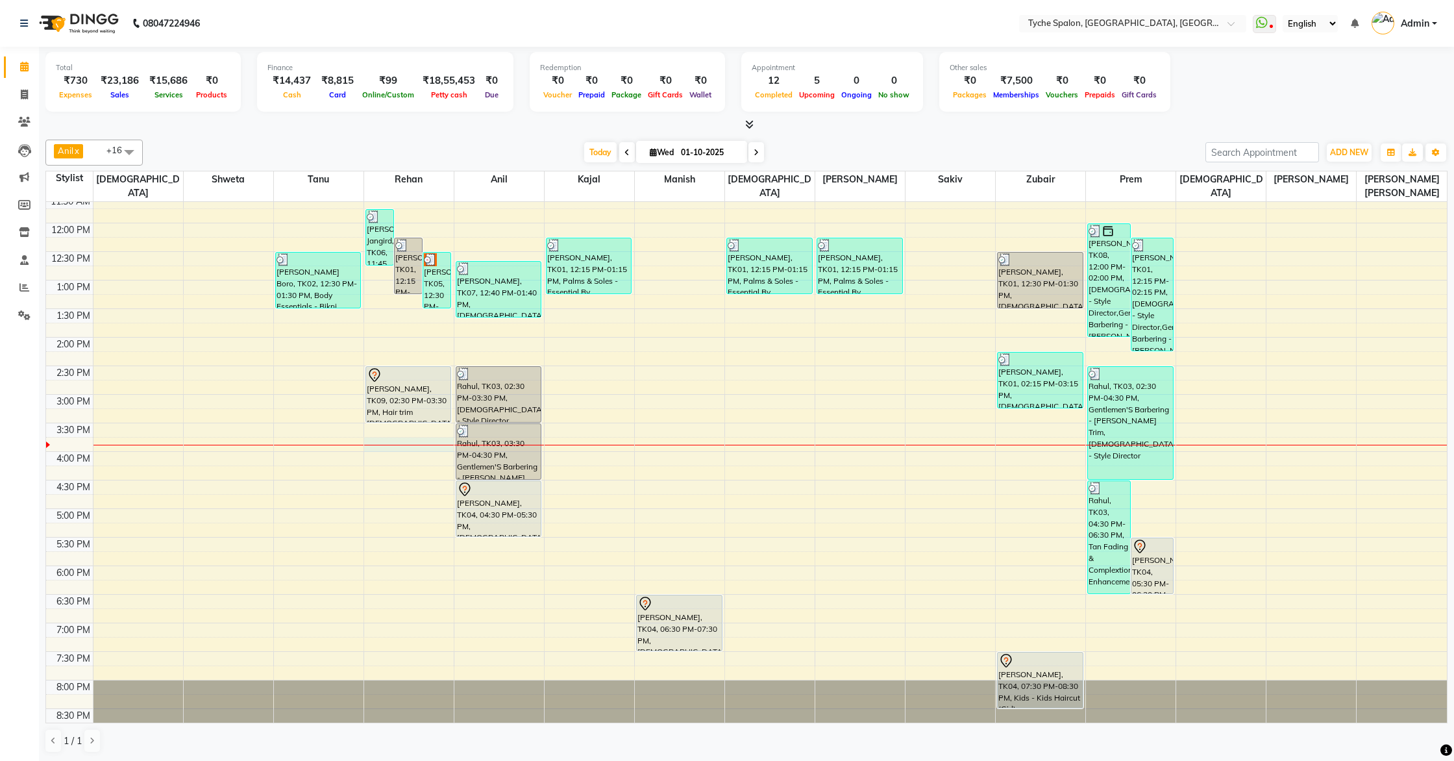
click at [372, 426] on div "8:00 AM 8:30 AM 9:00 AM 9:30 AM 10:00 AM 10:30 AM 11:00 AM 11:30 AM 12:00 PM 12…" at bounding box center [746, 366] width 1401 height 742
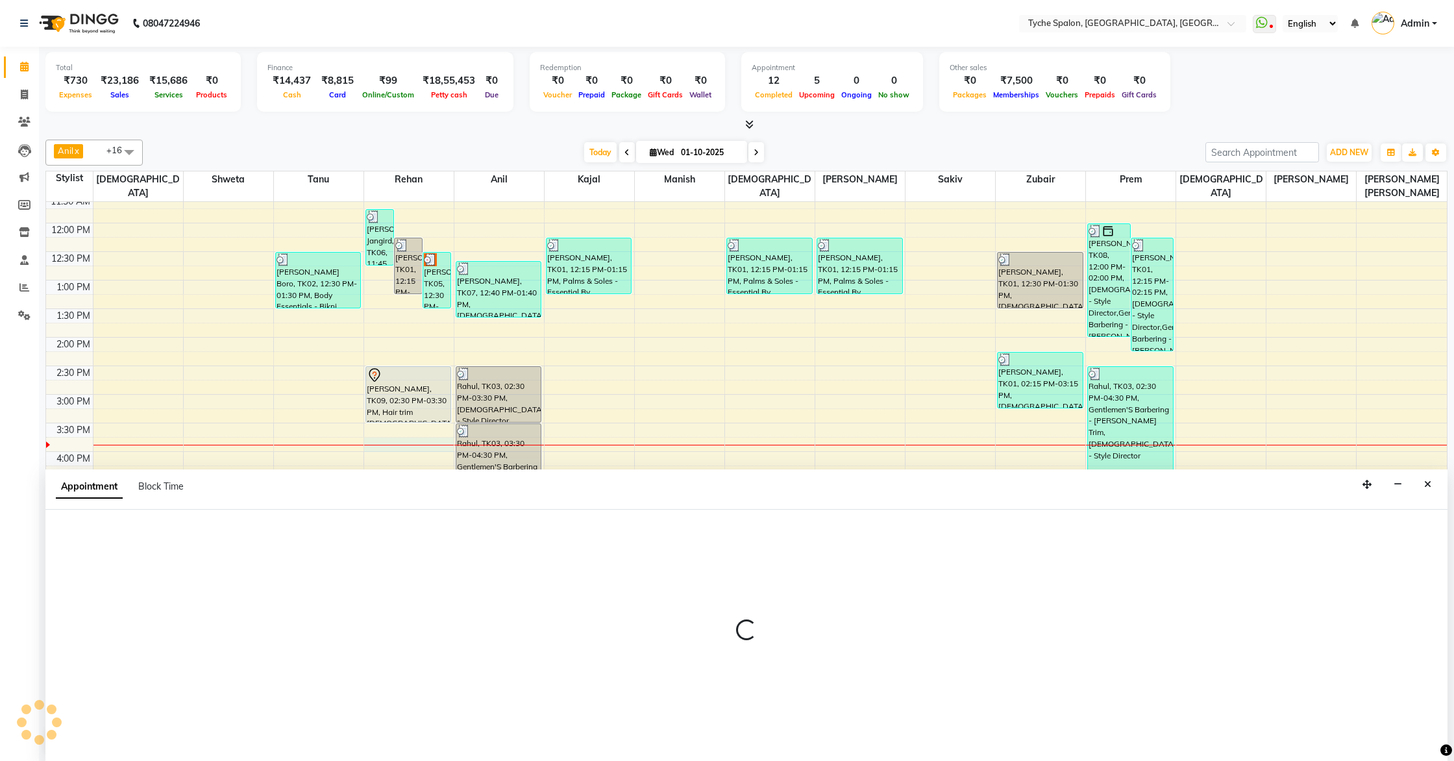
scroll to position [1, 0]
select select "48421"
select select "tentative"
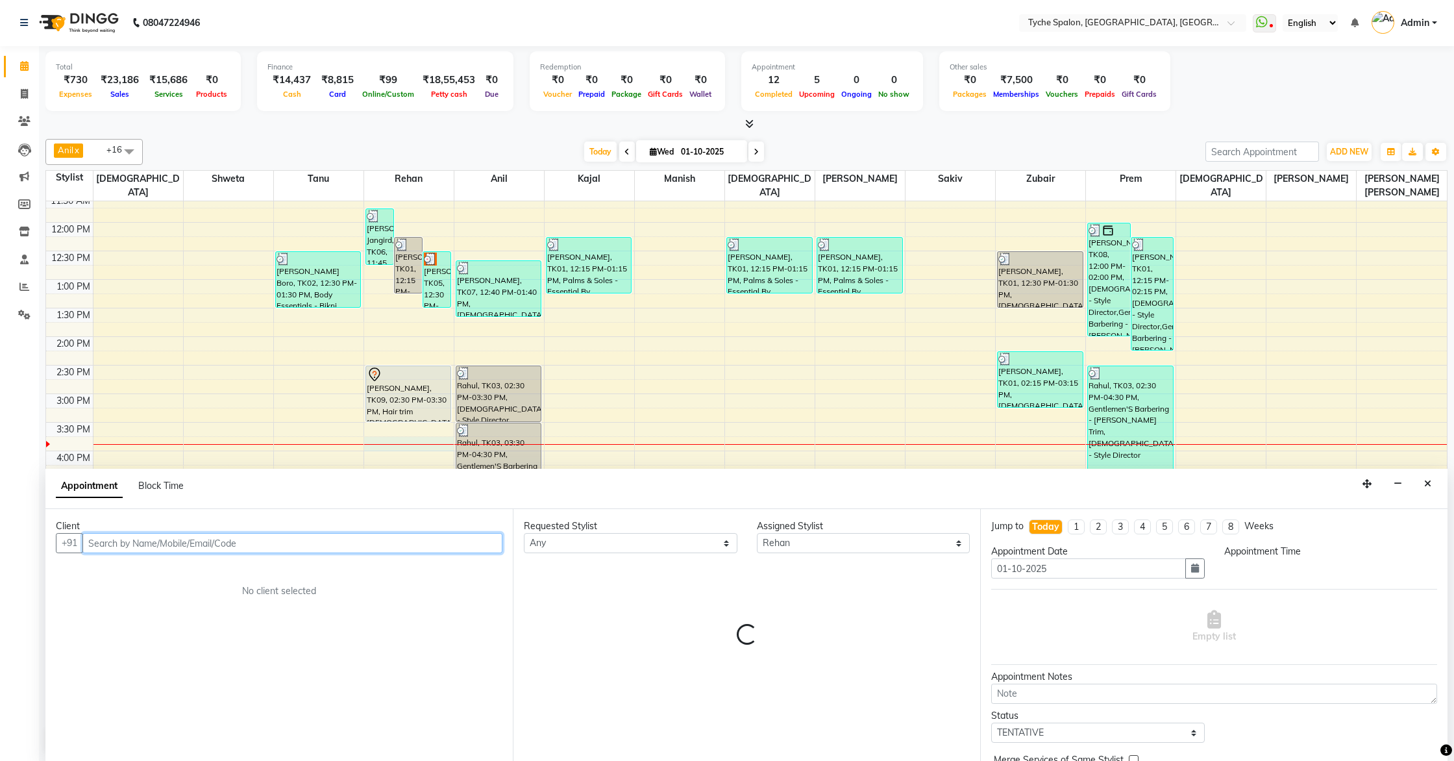
select select "945"
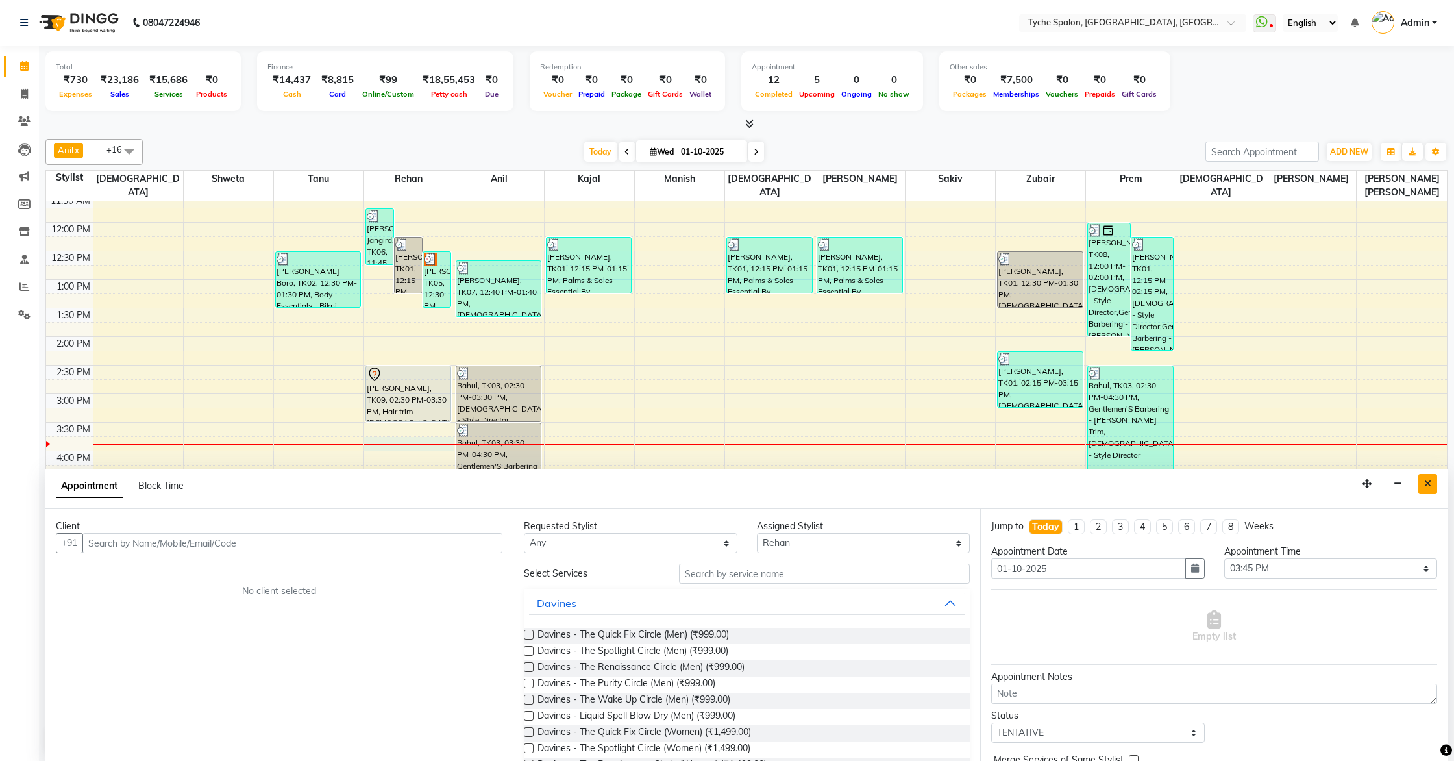
click at [1428, 489] on button "Close" at bounding box center [1428, 484] width 19 height 20
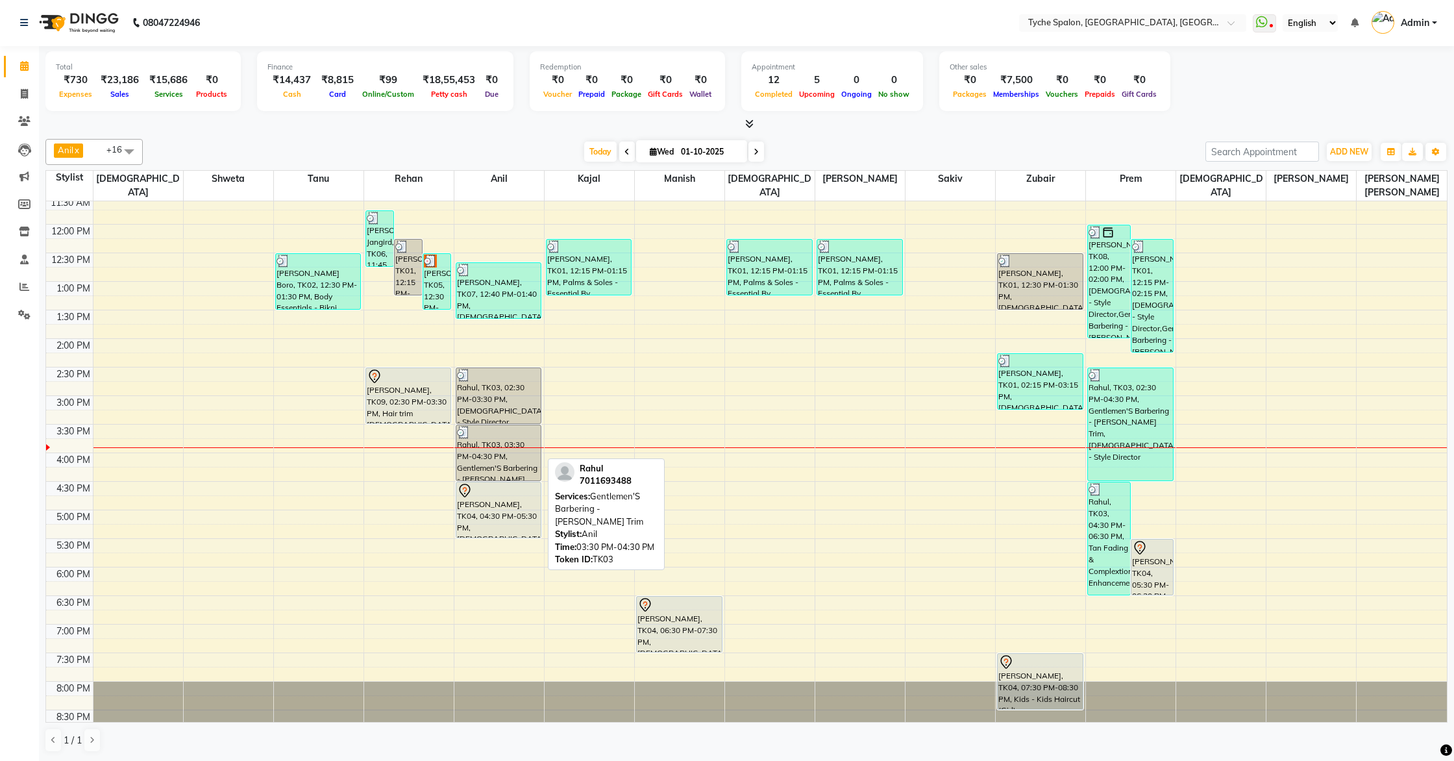
scroll to position [203, 0]
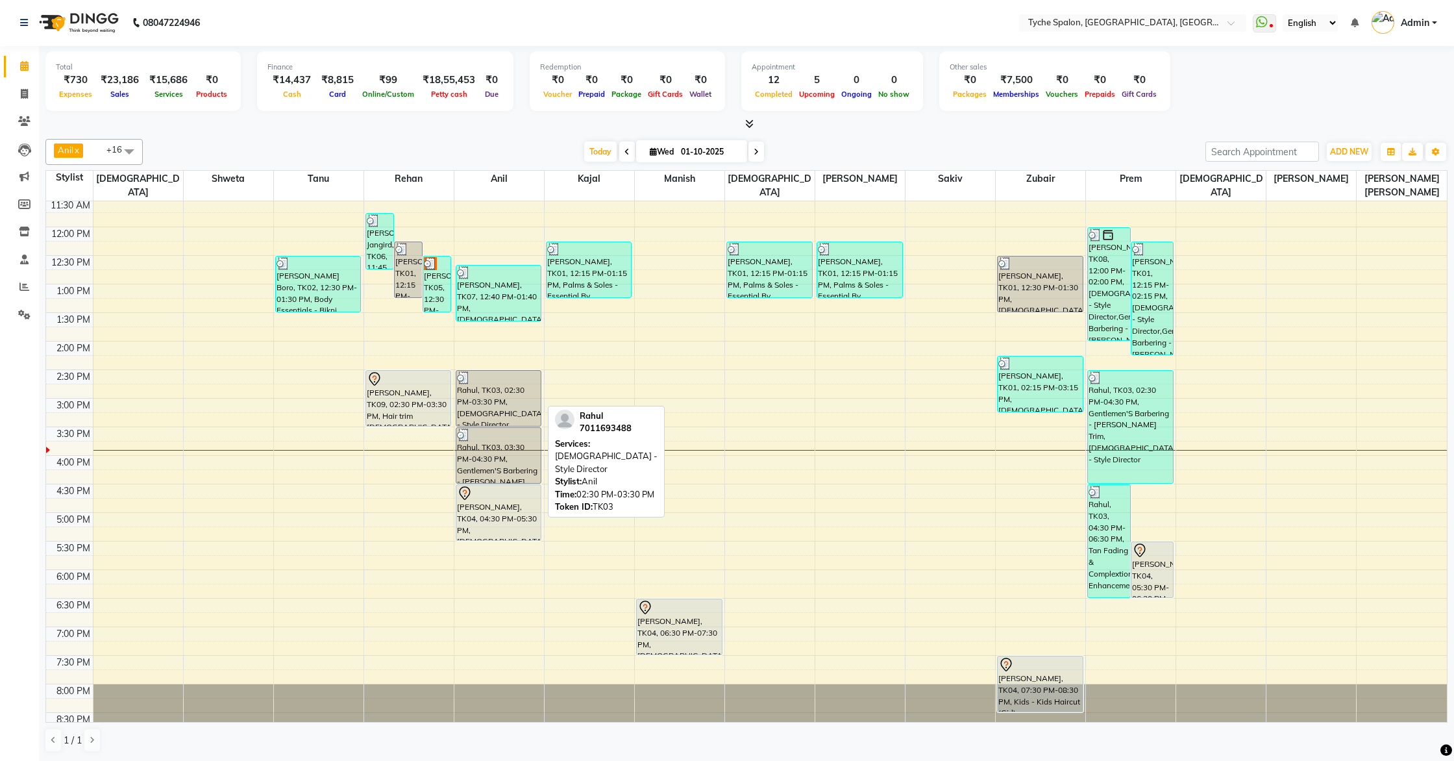
click at [486, 404] on div "Rahul, TK03, 02:30 PM-03:30 PM, Male - Style Director" at bounding box center [498, 398] width 85 height 55
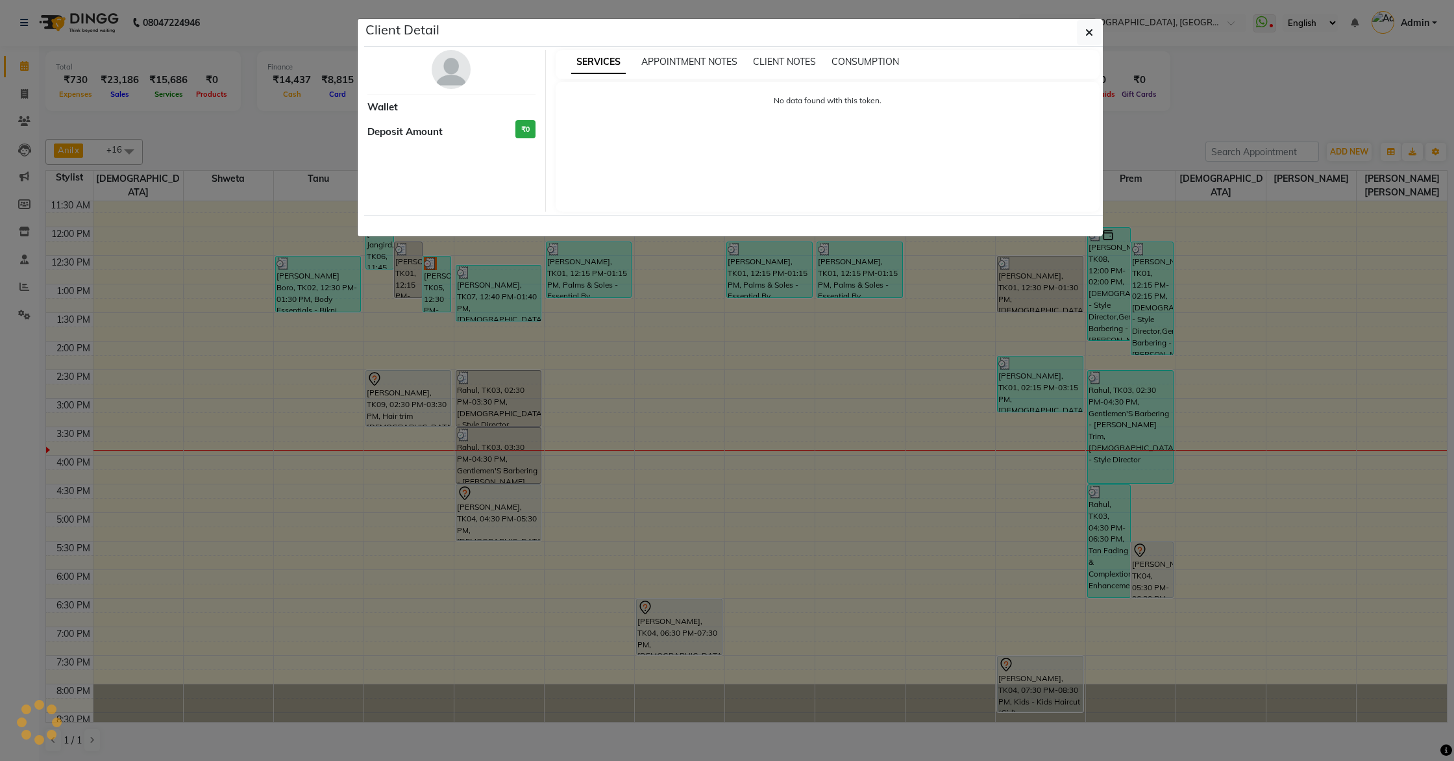
select select "3"
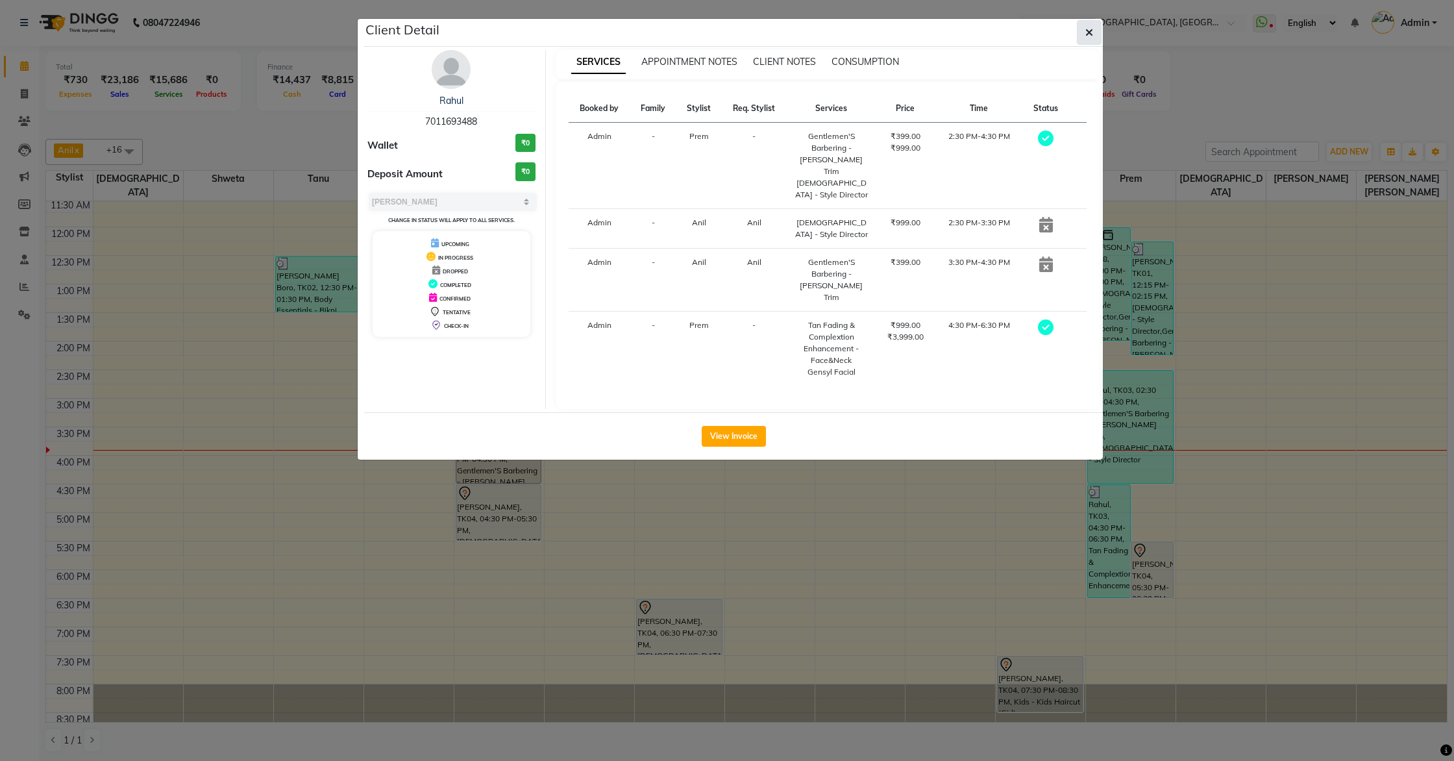
click at [1090, 34] on icon "button" at bounding box center [1090, 32] width 8 height 10
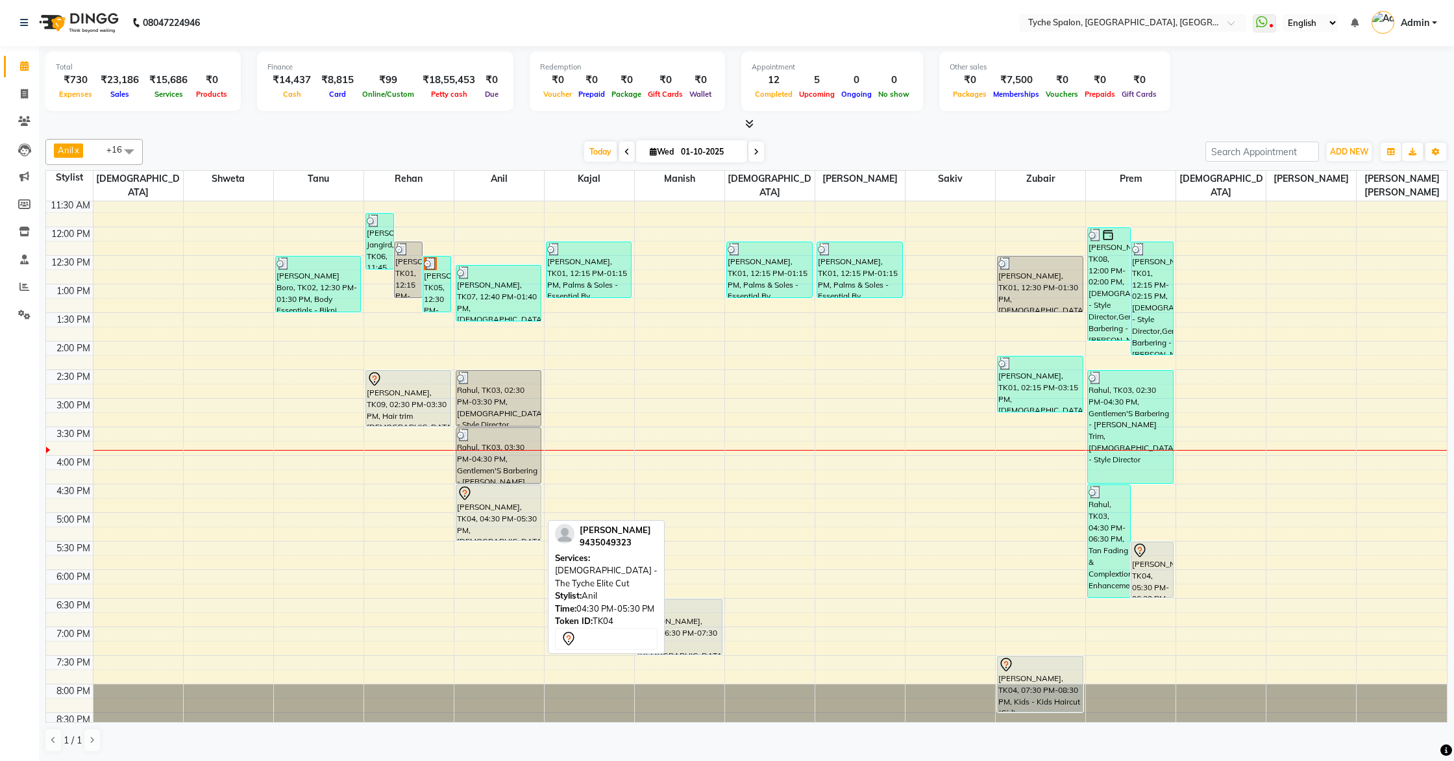
click at [512, 486] on div "Akshay Agarwal, TK04, 04:30 PM-05:30 PM, Female - The Tyche Elite Cut" at bounding box center [498, 512] width 85 height 55
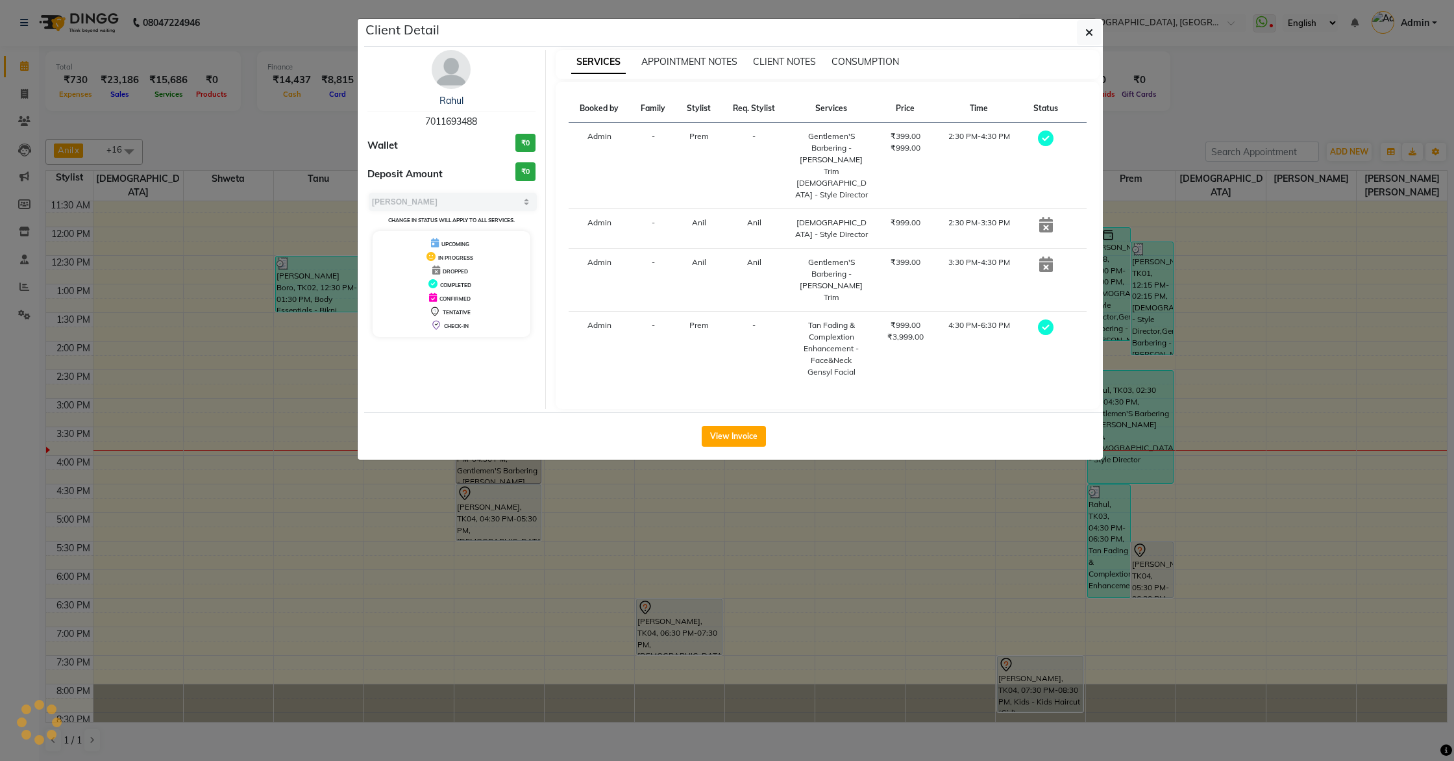
select select "7"
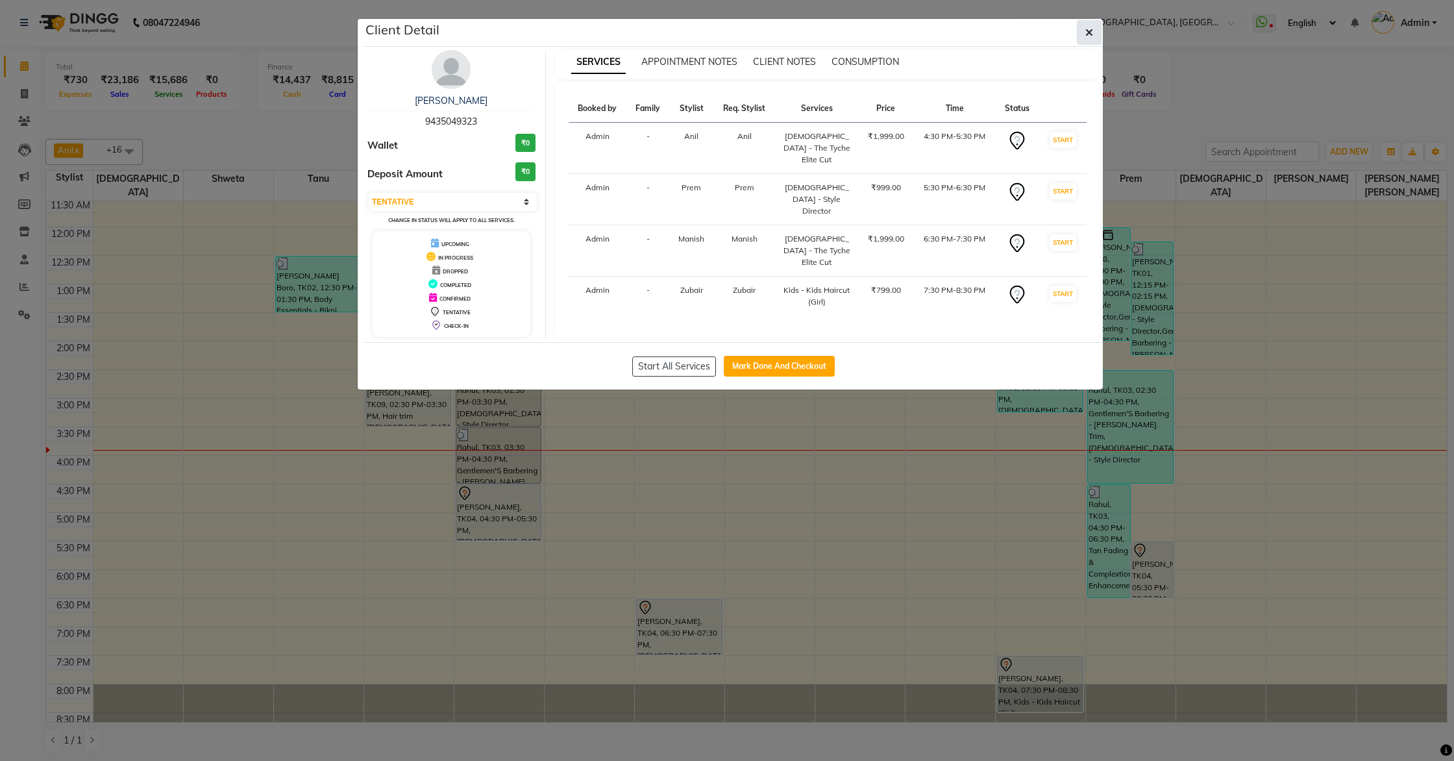
click at [1091, 32] on icon "button" at bounding box center [1090, 32] width 8 height 10
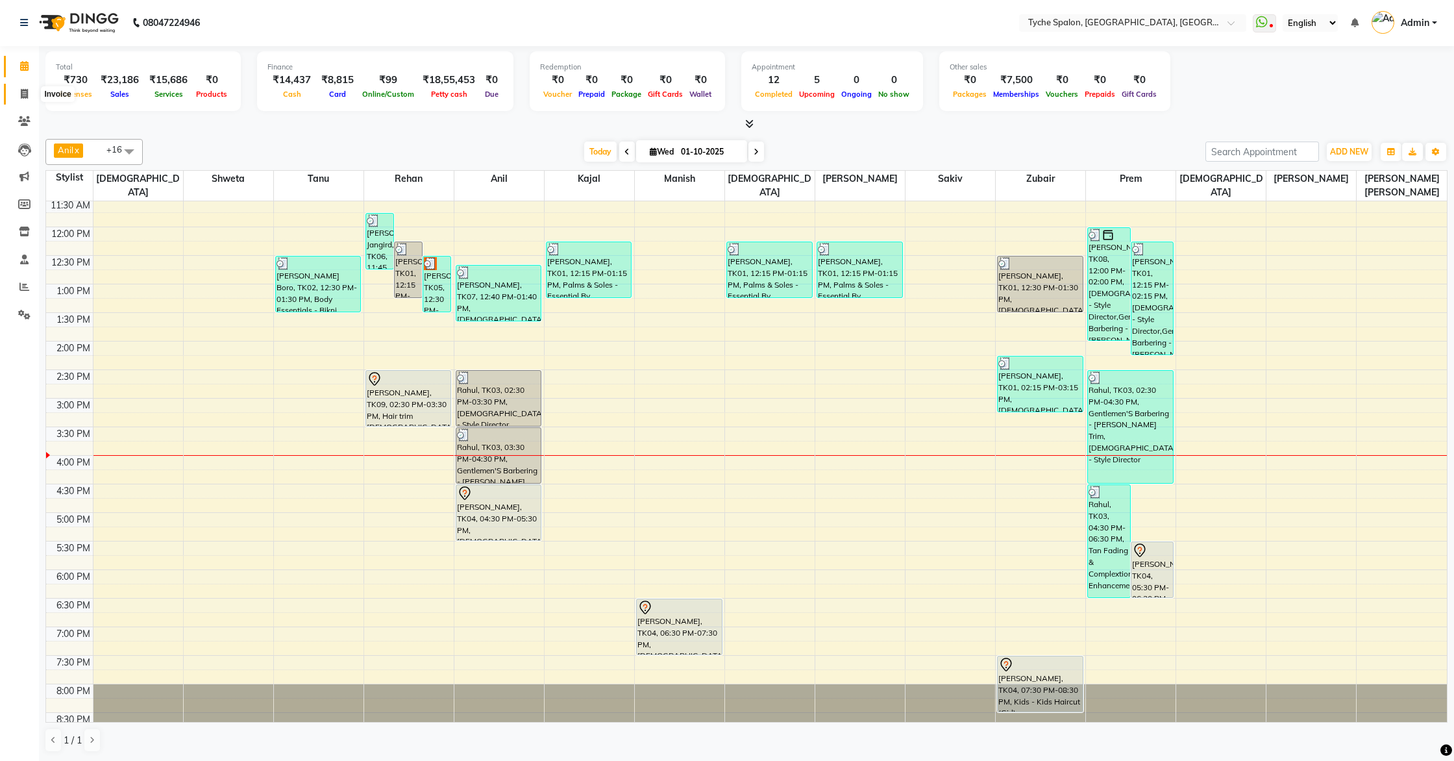
click at [28, 95] on span at bounding box center [24, 94] width 23 height 15
select select "service"
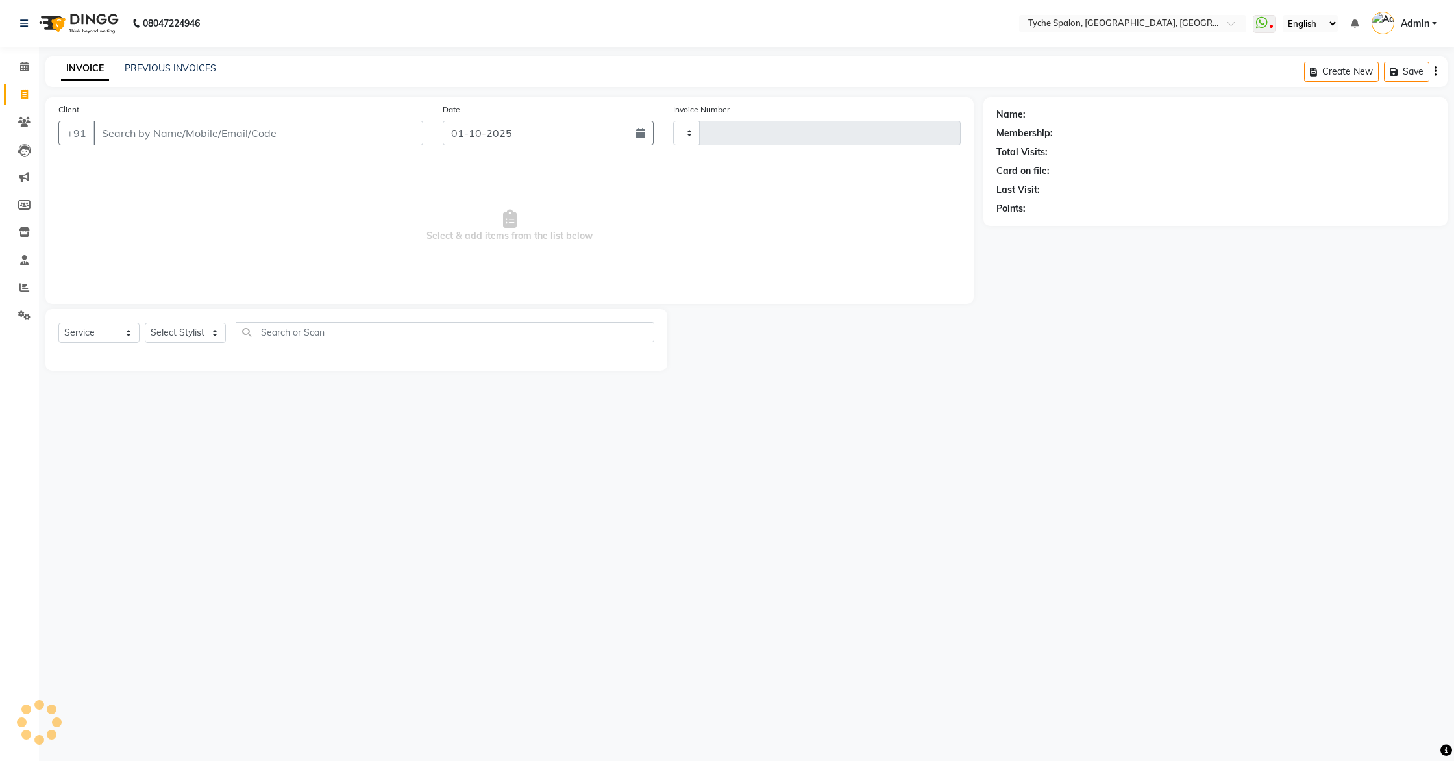
type input "1141"
select select "6320"
click at [154, 127] on input "Client" at bounding box center [258, 133] width 330 height 25
click at [199, 129] on input "Client" at bounding box center [258, 133] width 330 height 25
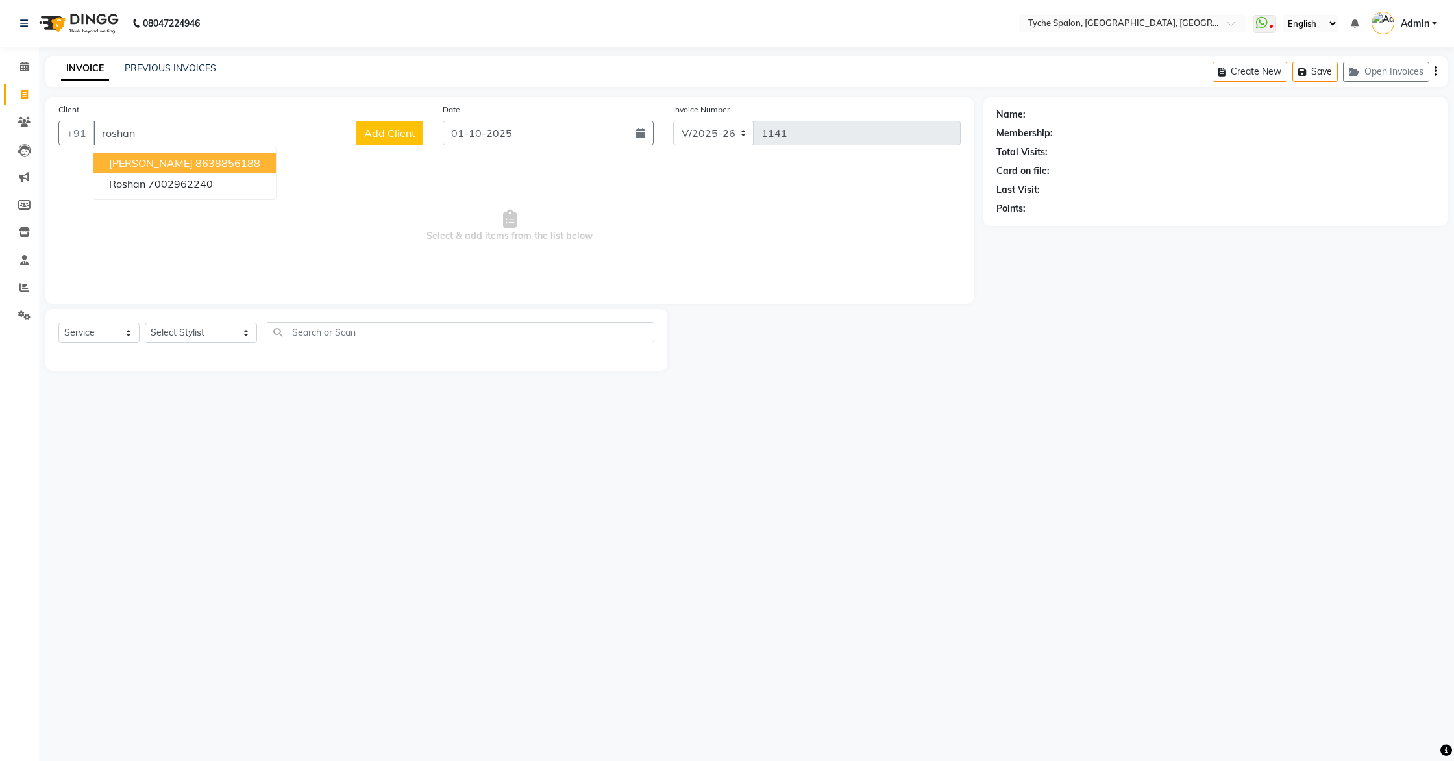
click at [188, 162] on span "Roshan Agarwal" at bounding box center [151, 162] width 84 height 13
type input "8638856188"
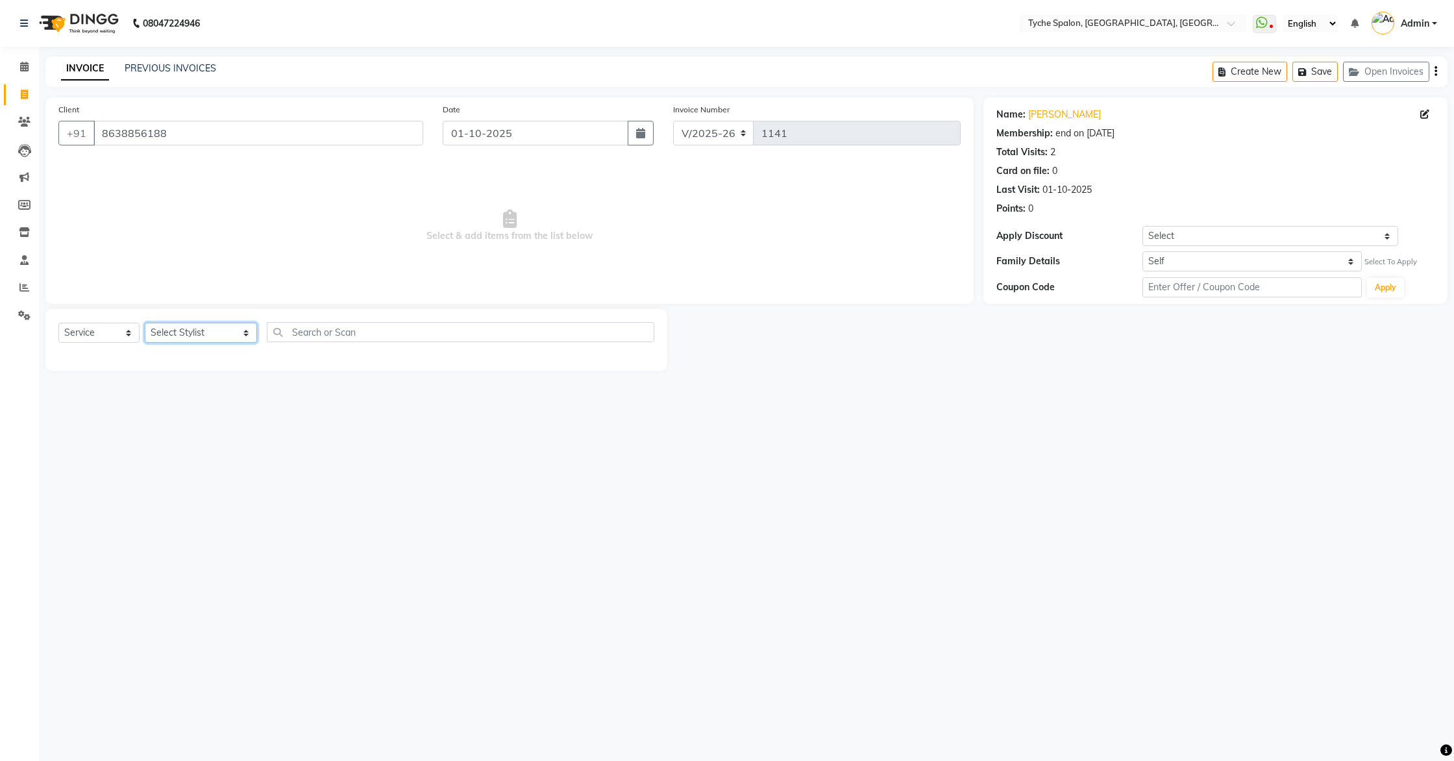
click at [164, 331] on select "Select Stylist Anil Anjali Devi Ishu Jenny Chophy Kajal Liza Manish Prabhjot Pr…" at bounding box center [201, 333] width 112 height 20
select select "48344"
click at [145, 323] on select "Select Stylist Anil Anjali Devi Ishu Jenny Chophy Kajal Liza Manish Prabhjot Pr…" at bounding box center [201, 333] width 112 height 20
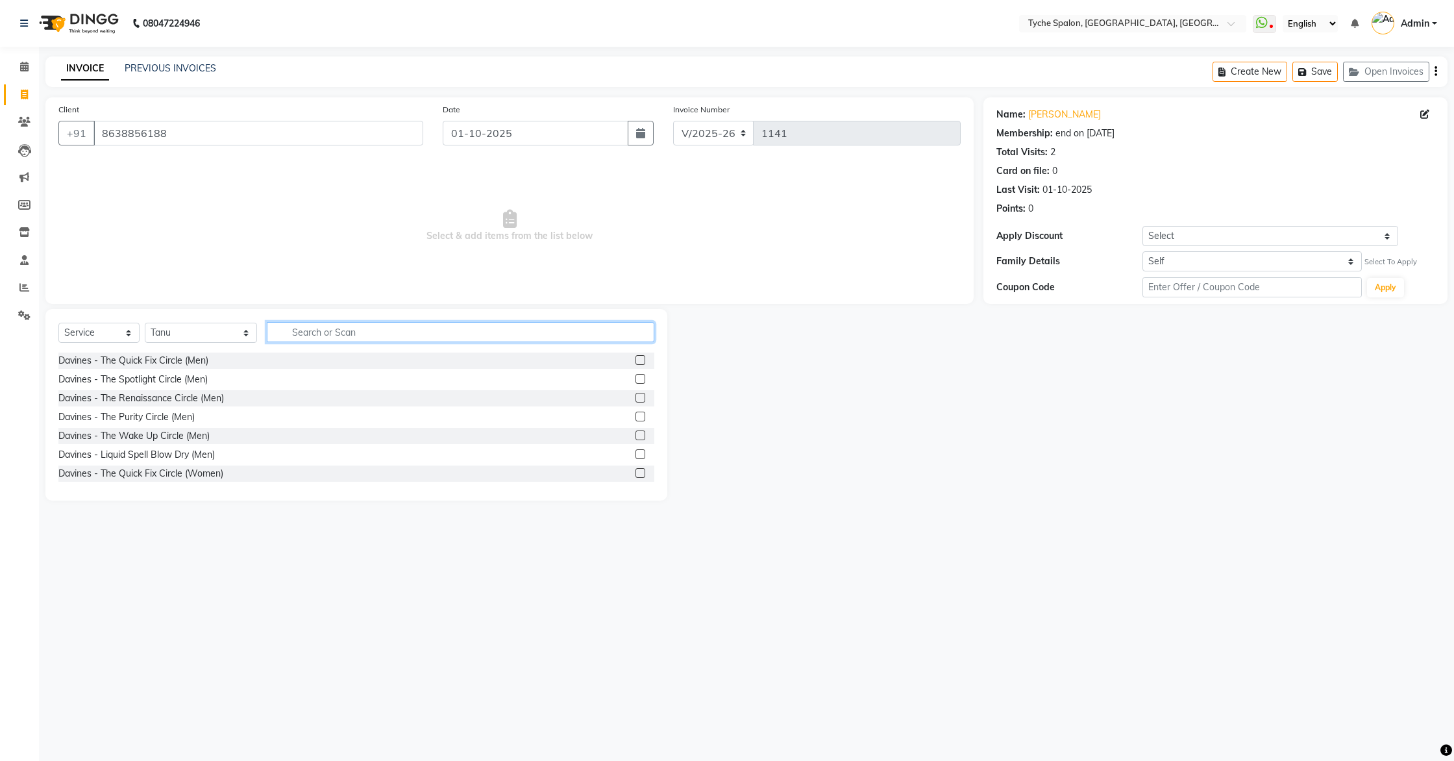
click at [277, 340] on input "text" at bounding box center [461, 332] width 388 height 20
type input "luxu"
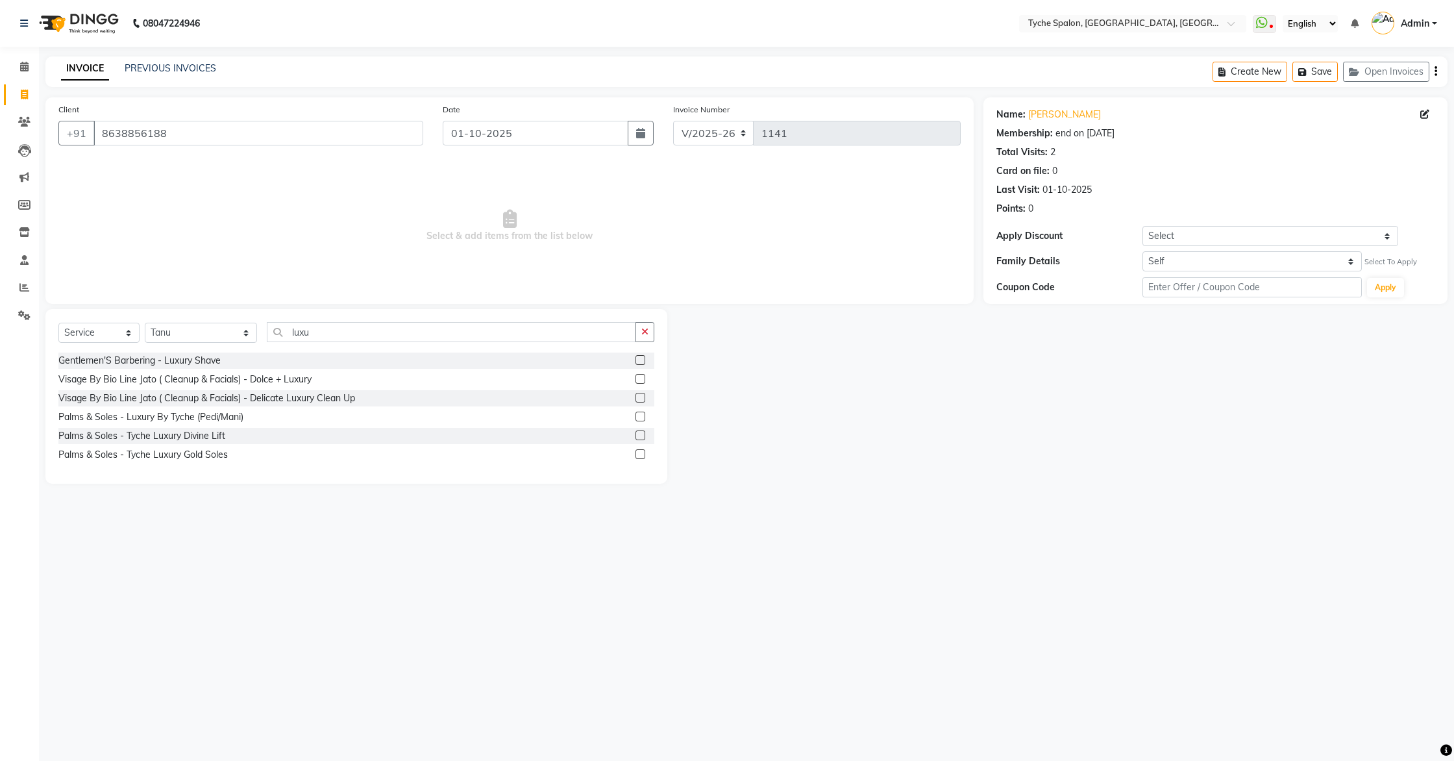
click at [640, 416] on label at bounding box center [641, 417] width 10 height 10
click at [640, 416] on input "checkbox" at bounding box center [640, 417] width 8 height 8
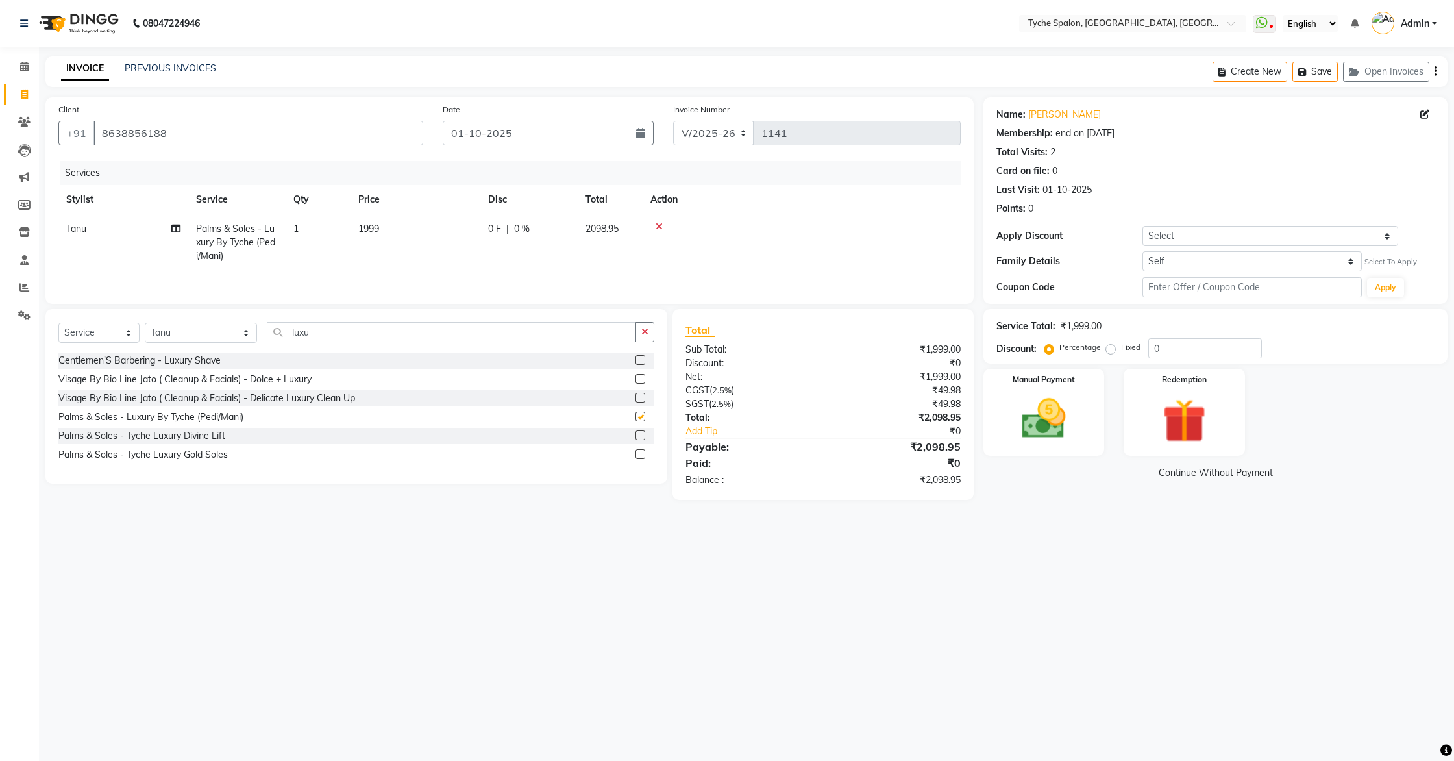
checkbox input "false"
click at [101, 227] on td "Tanu" at bounding box center [123, 242] width 130 height 56
select select "48344"
click at [84, 234] on select "Anil Anjali Devi Ishu Jenny Chophy Kajal Liza Manish Prabhjot Prem Rehan Sakiv …" at bounding box center [123, 232] width 114 height 20
select select "49884"
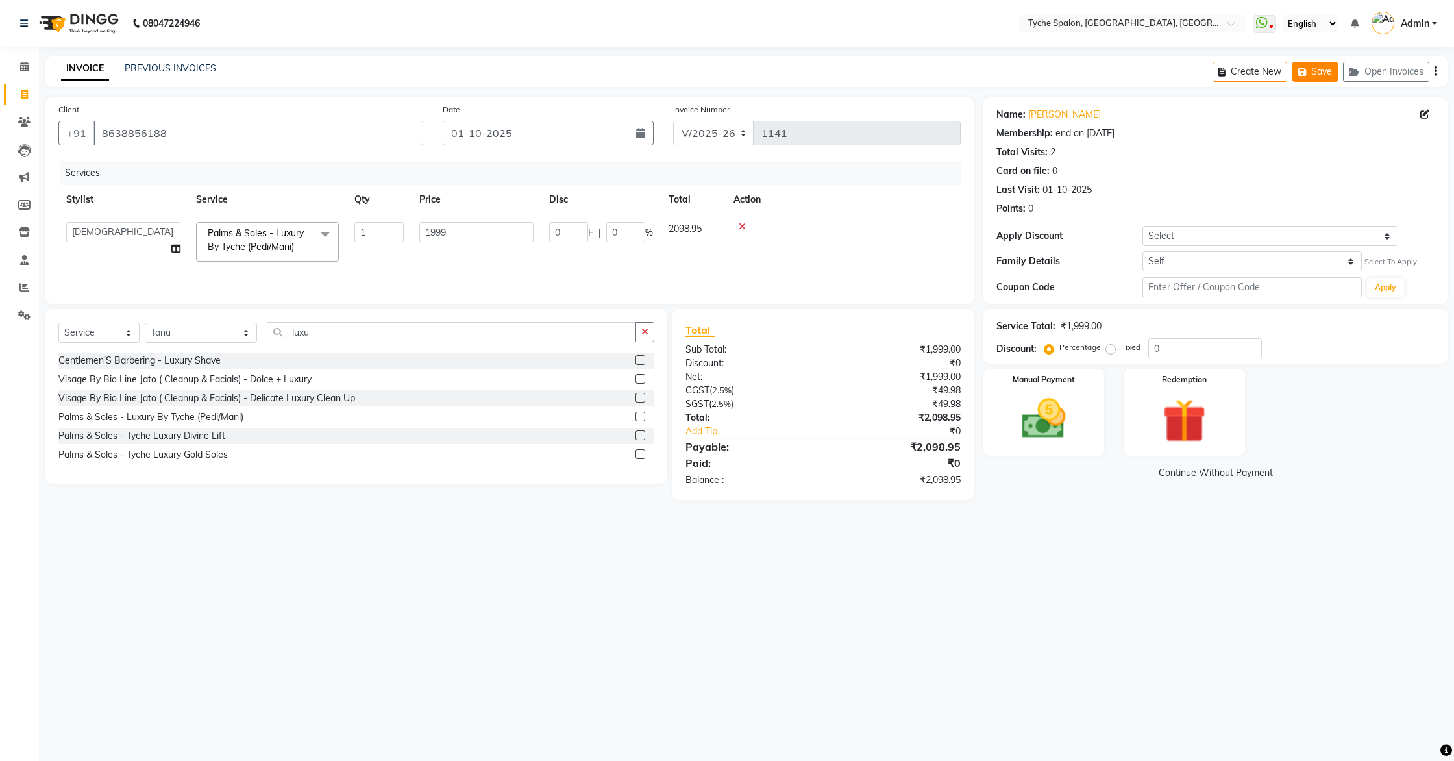
click at [1310, 62] on button "Save" at bounding box center [1315, 72] width 45 height 20
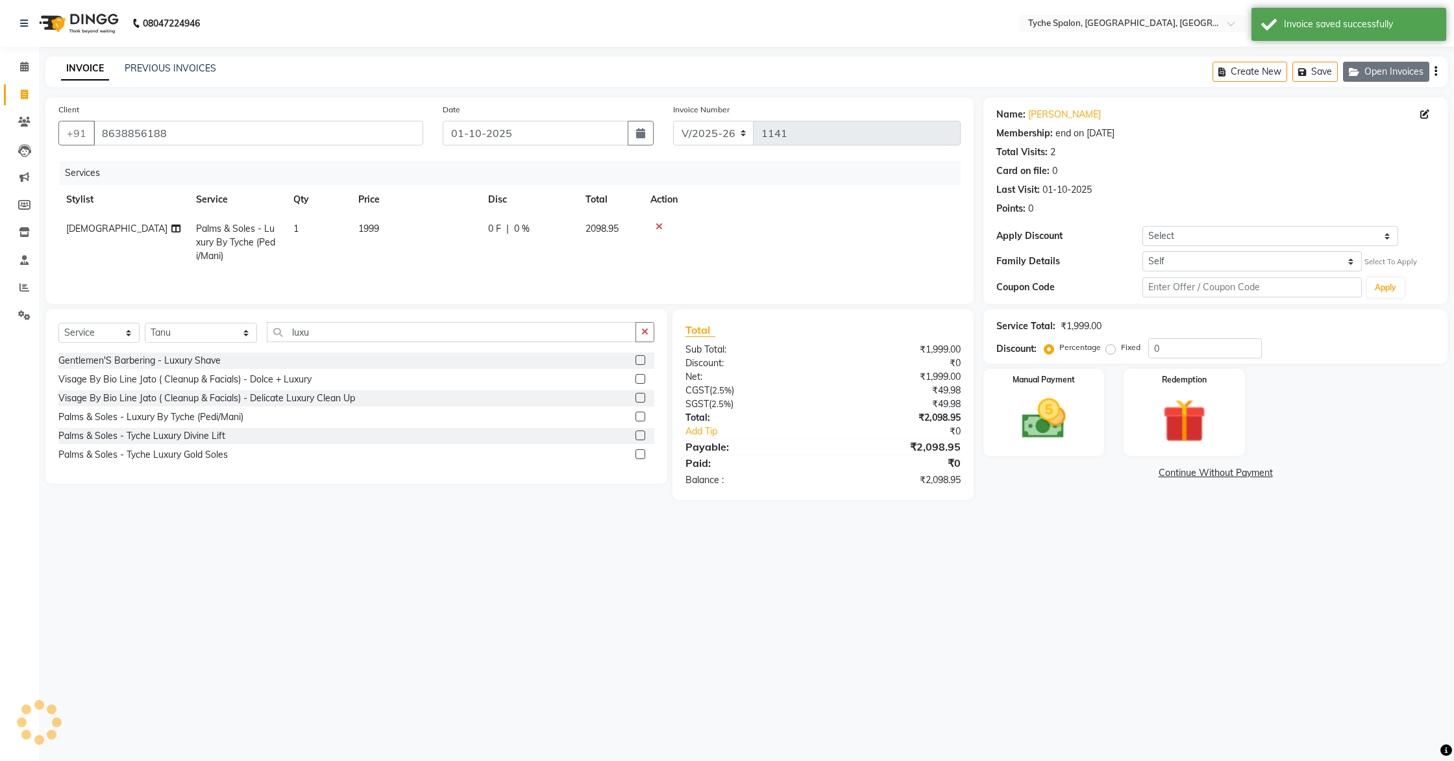
click at [1371, 71] on button "Open Invoices" at bounding box center [1386, 72] width 86 height 20
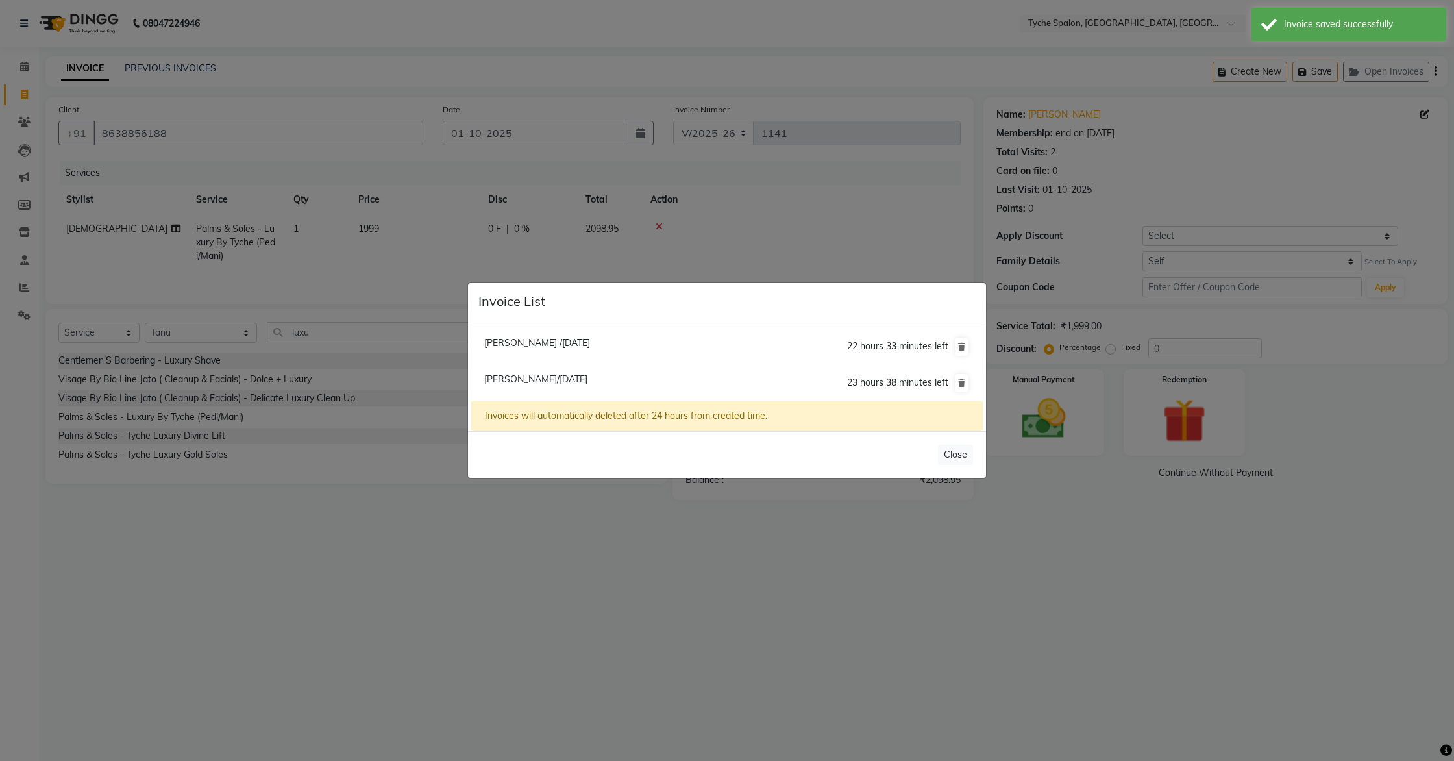
click at [505, 378] on span "Yogendra Kyaj/01 October 2025" at bounding box center [535, 379] width 103 height 12
type input "7814706085"
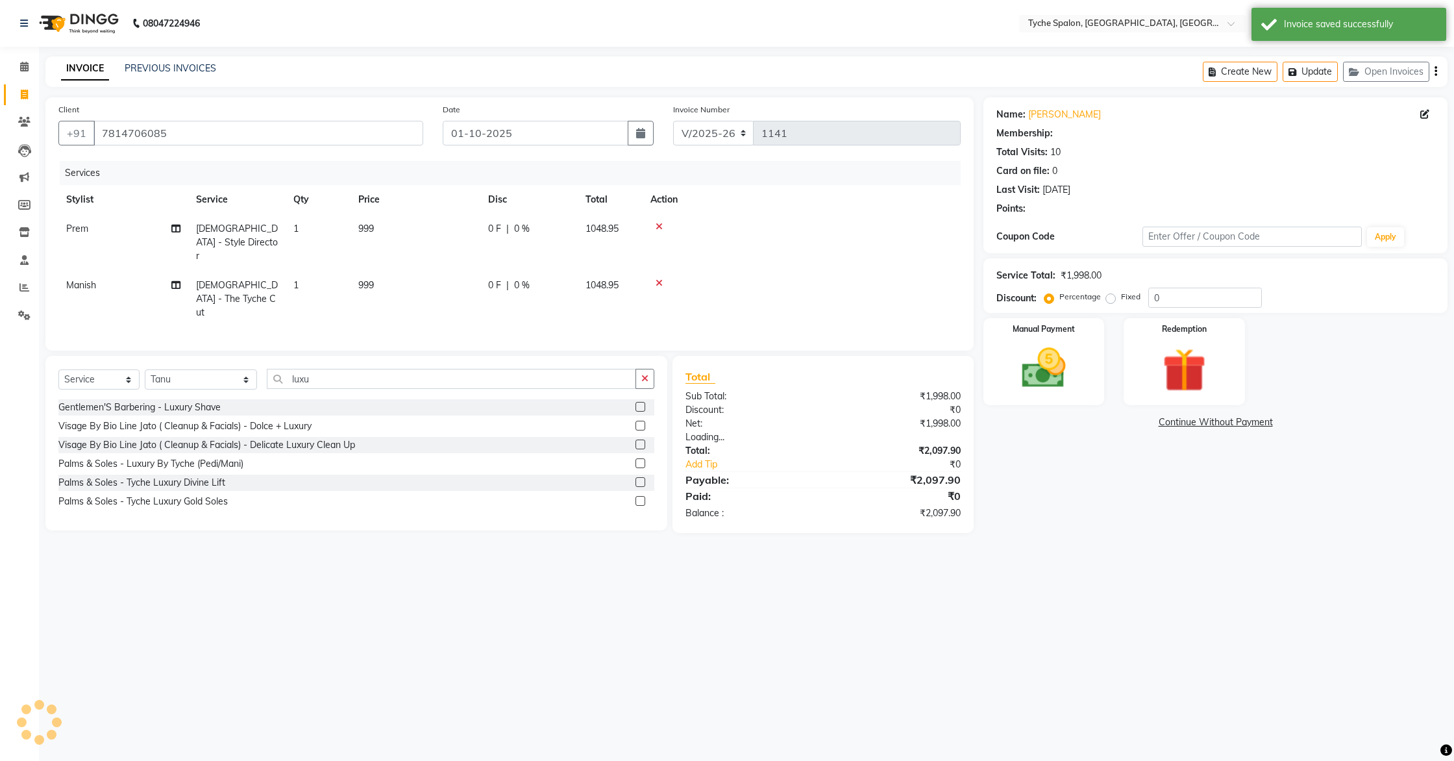
select select "1: Object"
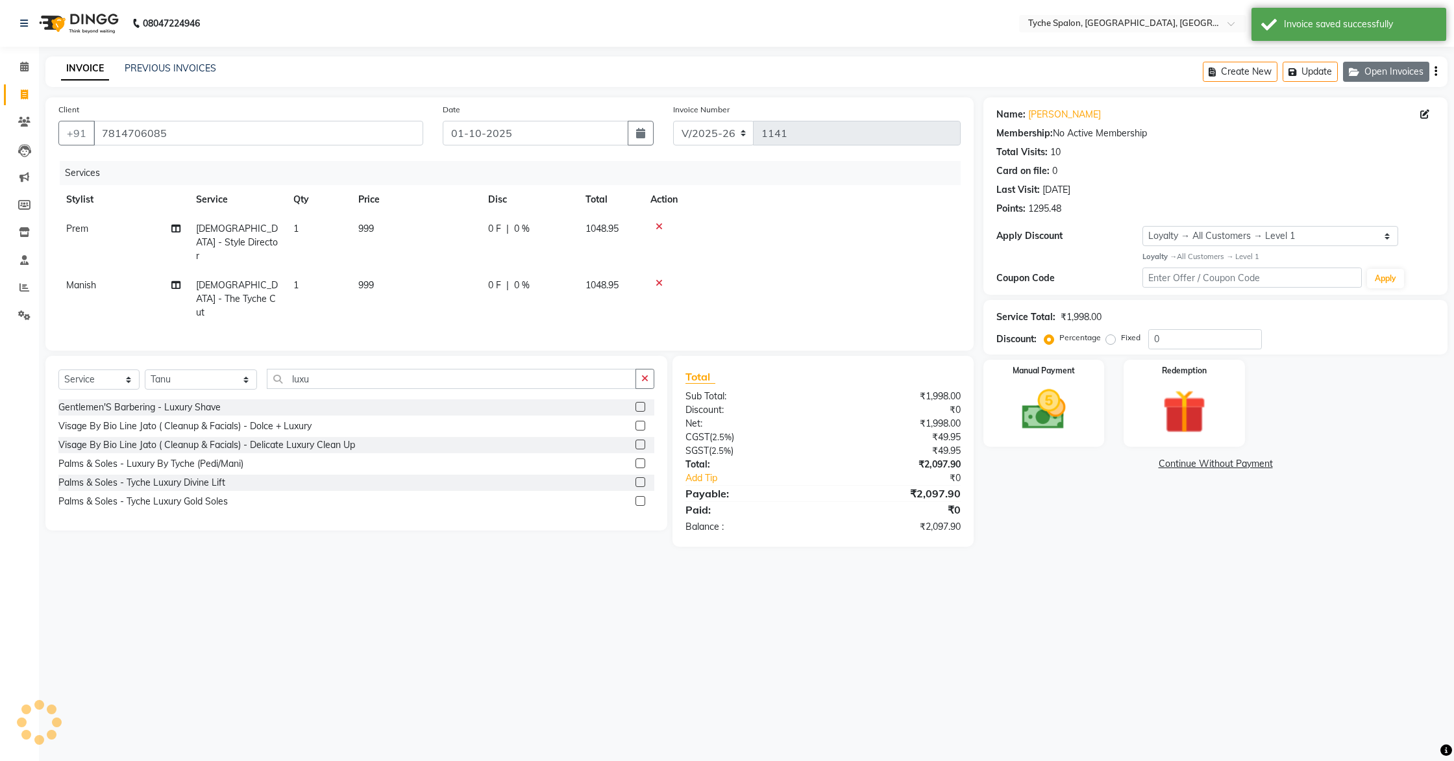
select select
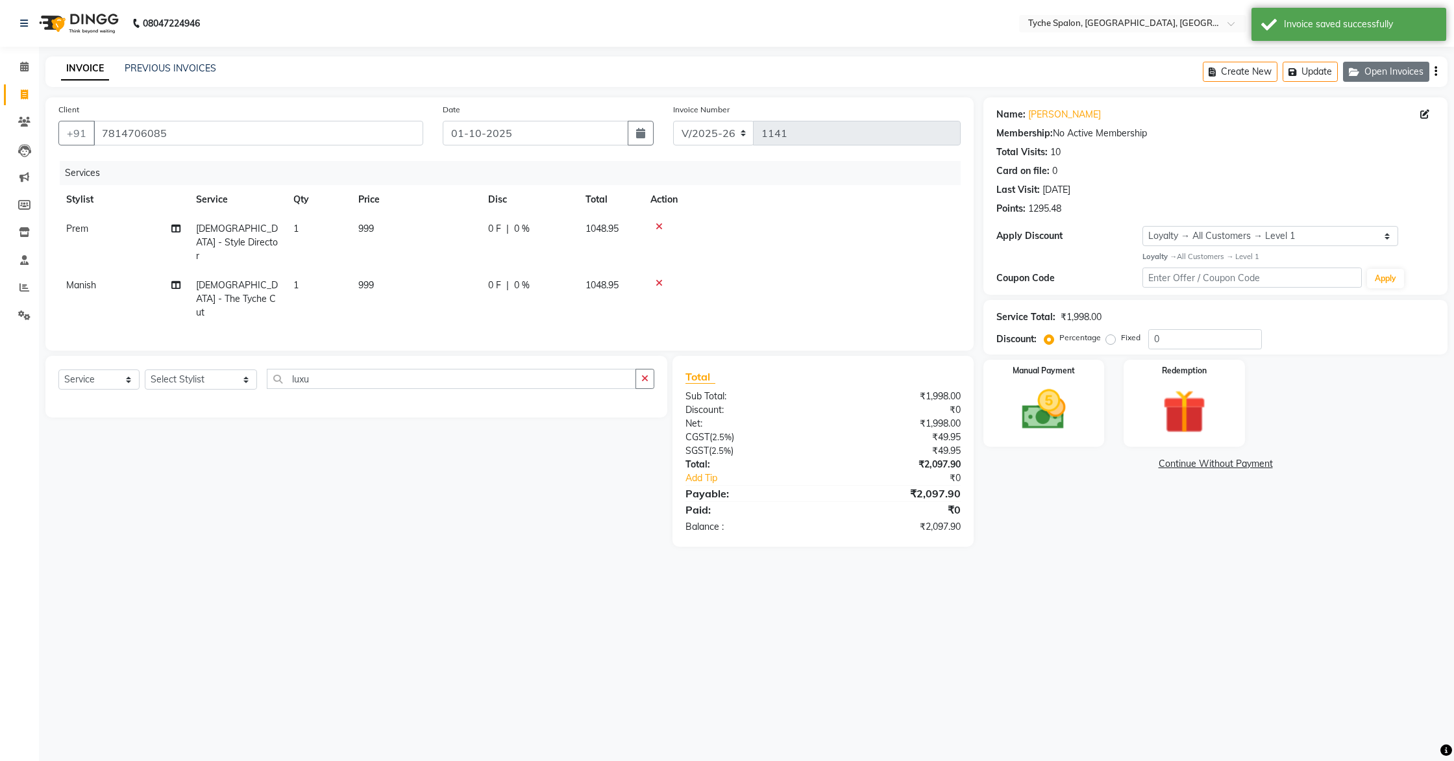
click at [1388, 76] on button "Open Invoices" at bounding box center [1386, 72] width 86 height 20
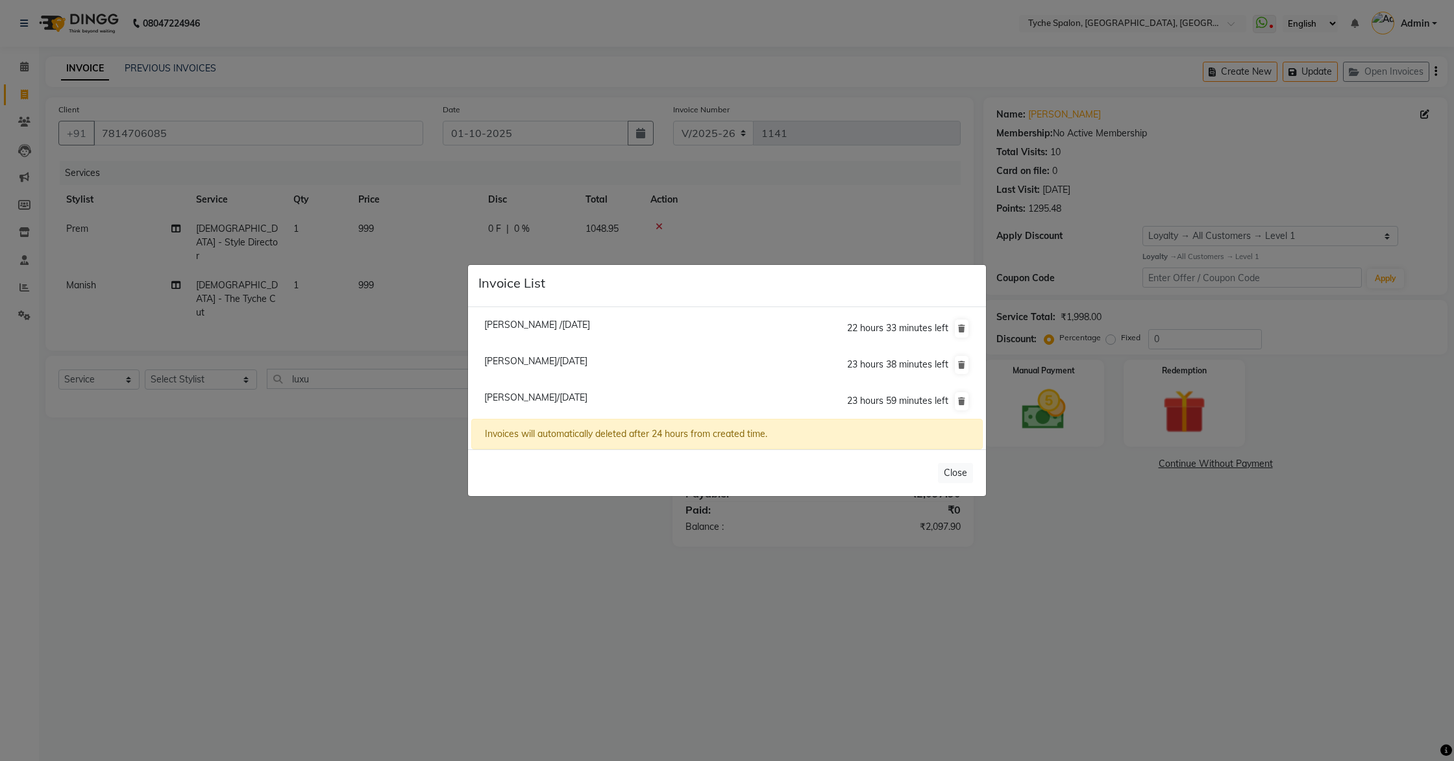
click at [514, 324] on span "Sahil /01 October 2025" at bounding box center [537, 325] width 106 height 12
type input "8486766759"
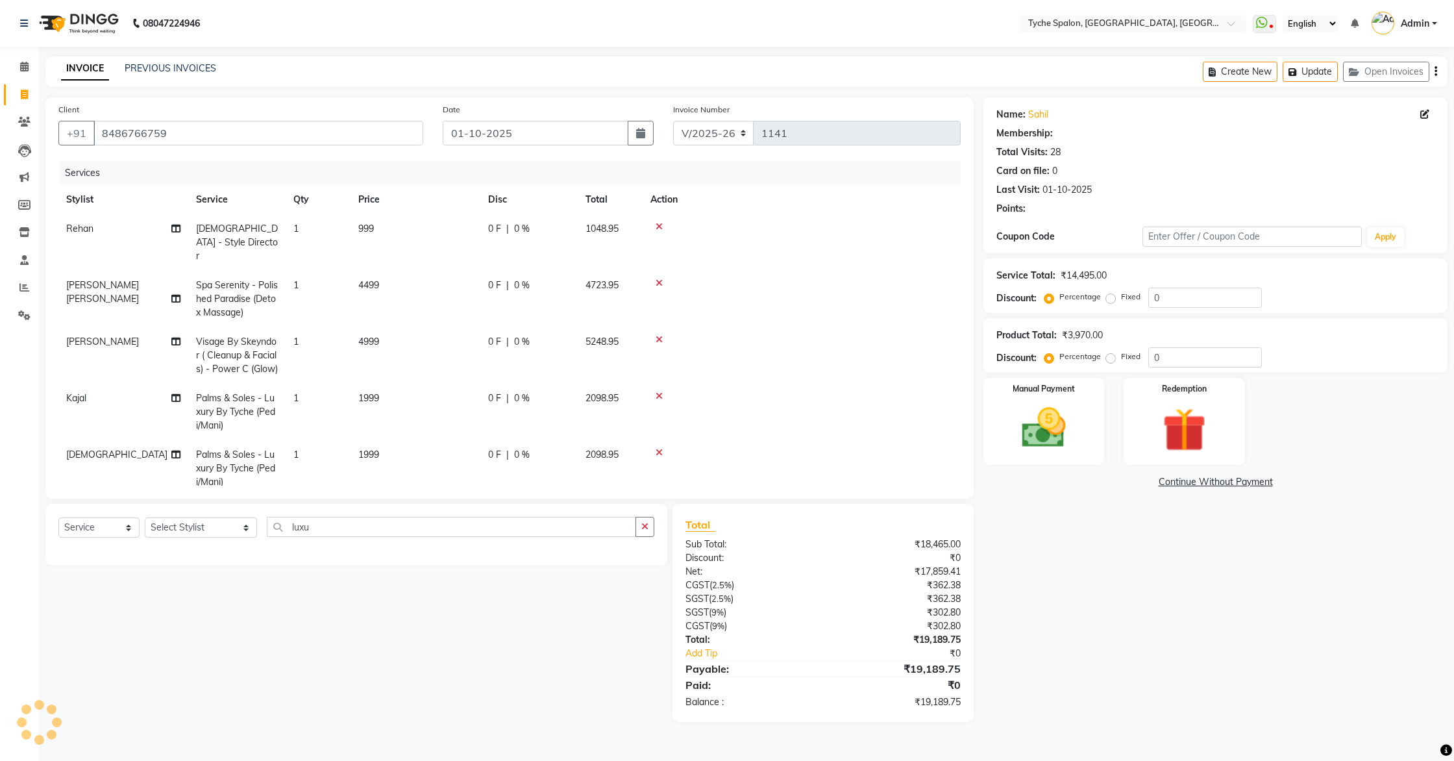
select select "1: Object"
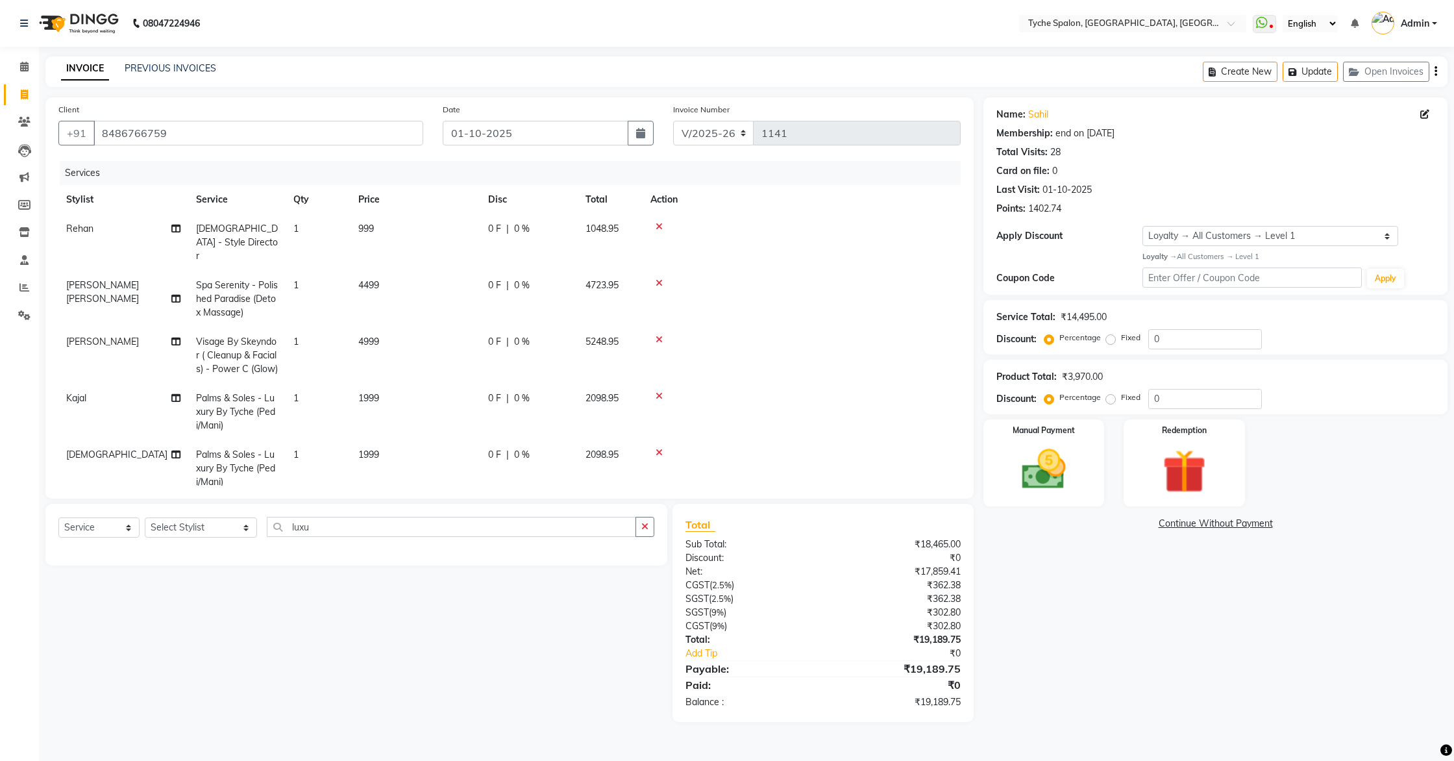
click at [84, 449] on span "Shaista" at bounding box center [116, 455] width 101 height 12
select select "49884"
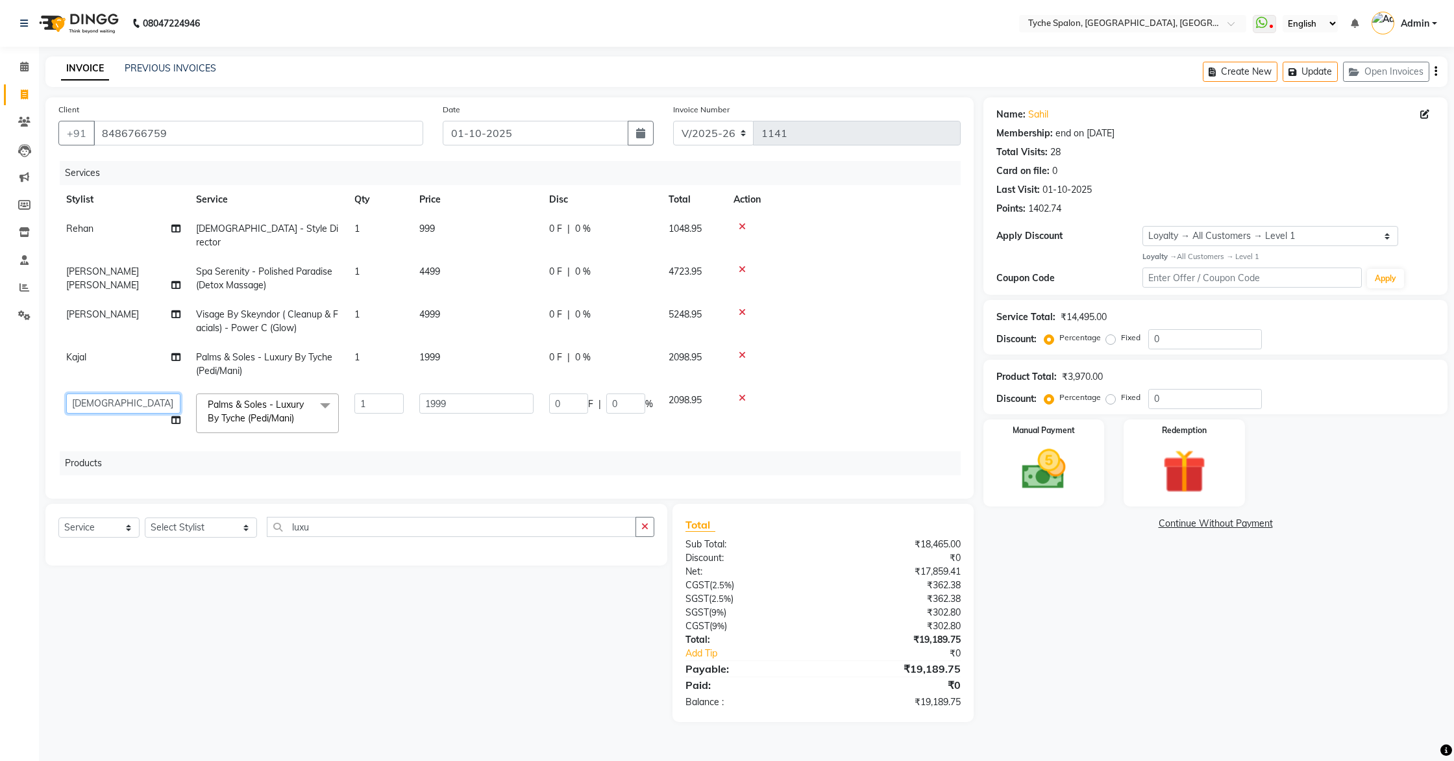
click at [129, 393] on select "Anil Anjali Devi Ishu Jenny Chophy Kajal Liza Manish Prabhjot Prem Rehan Sakiv …" at bounding box center [123, 403] width 114 height 20
select select "51581"
click at [1322, 75] on button "Update" at bounding box center [1310, 72] width 55 height 20
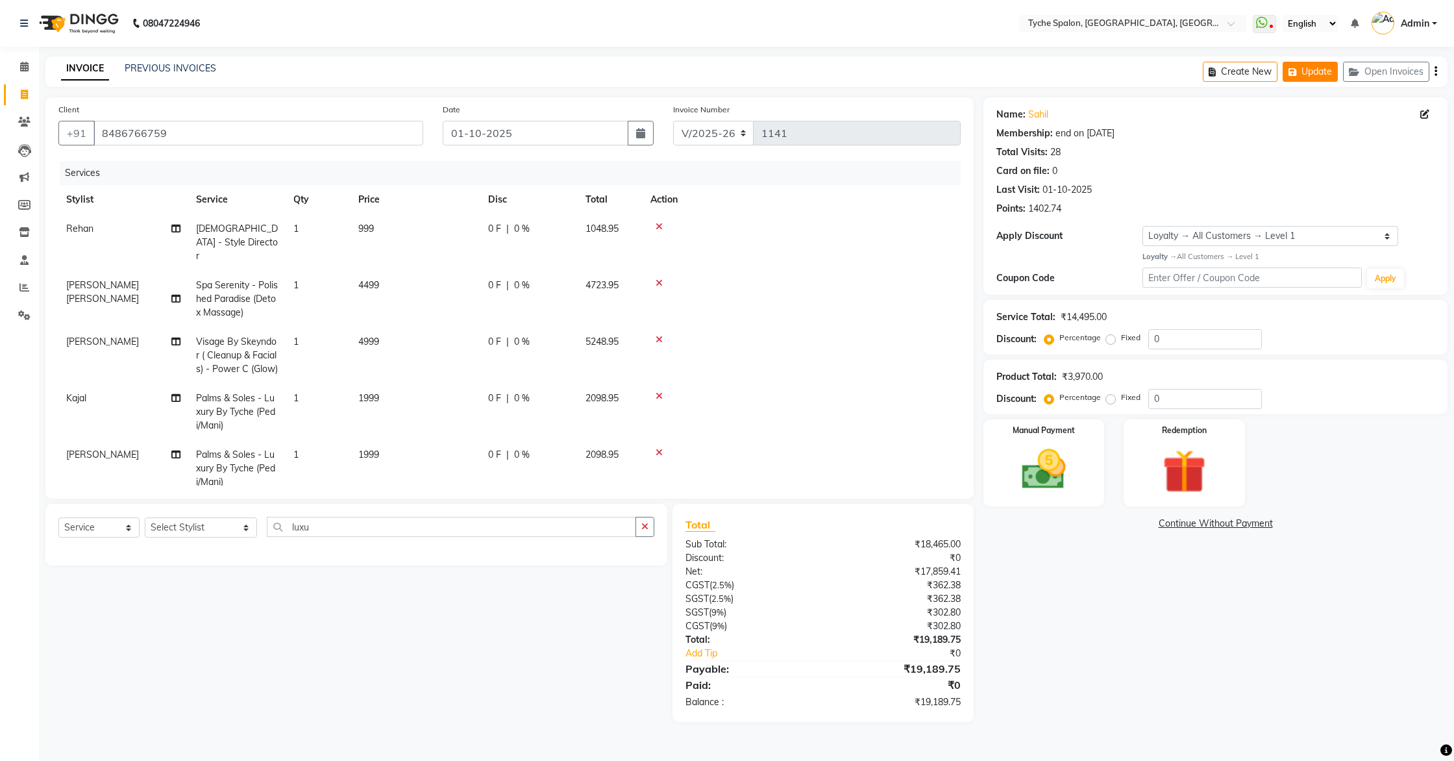
click at [1316, 69] on button "Update" at bounding box center [1310, 72] width 55 height 20
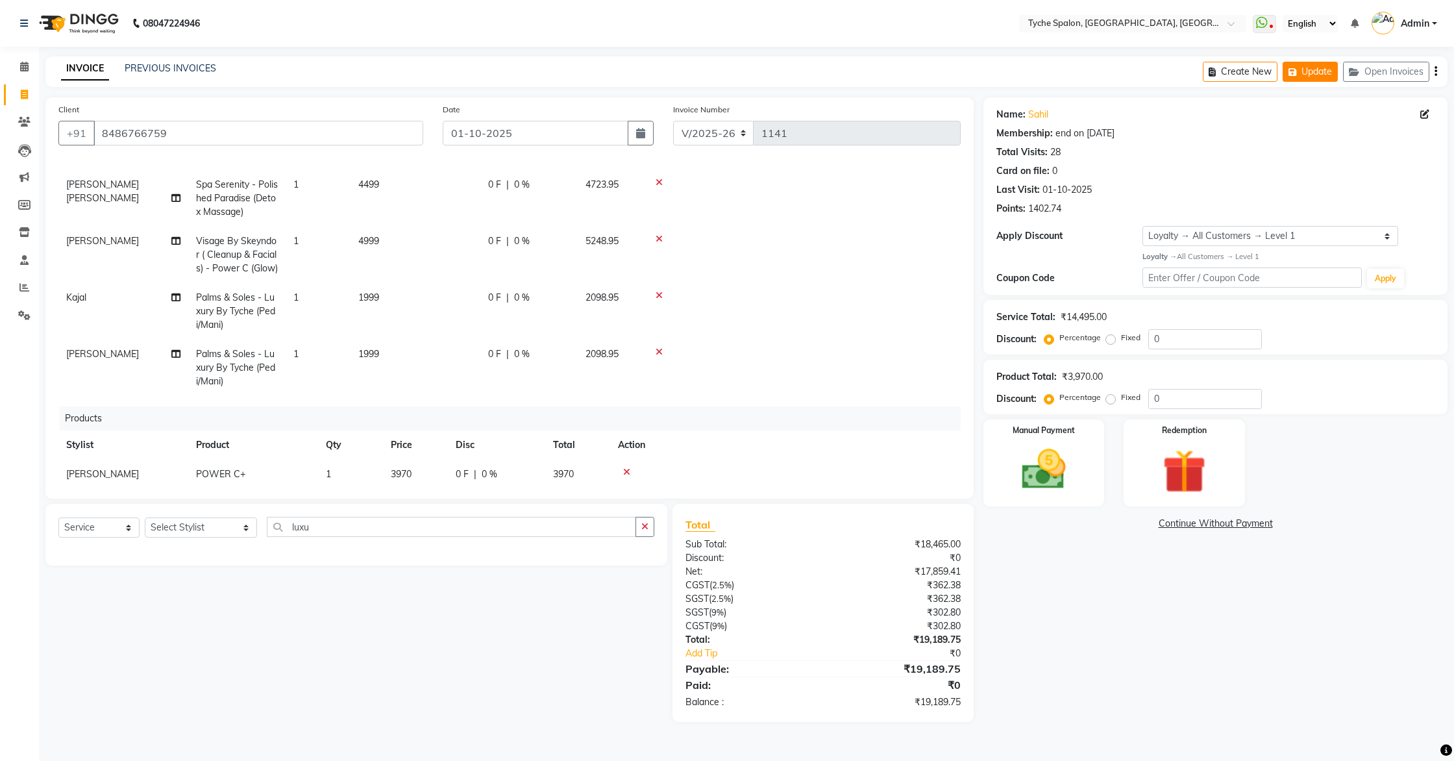
click at [1313, 78] on button "Update" at bounding box center [1310, 72] width 55 height 20
click at [23, 66] on icon at bounding box center [24, 67] width 8 height 10
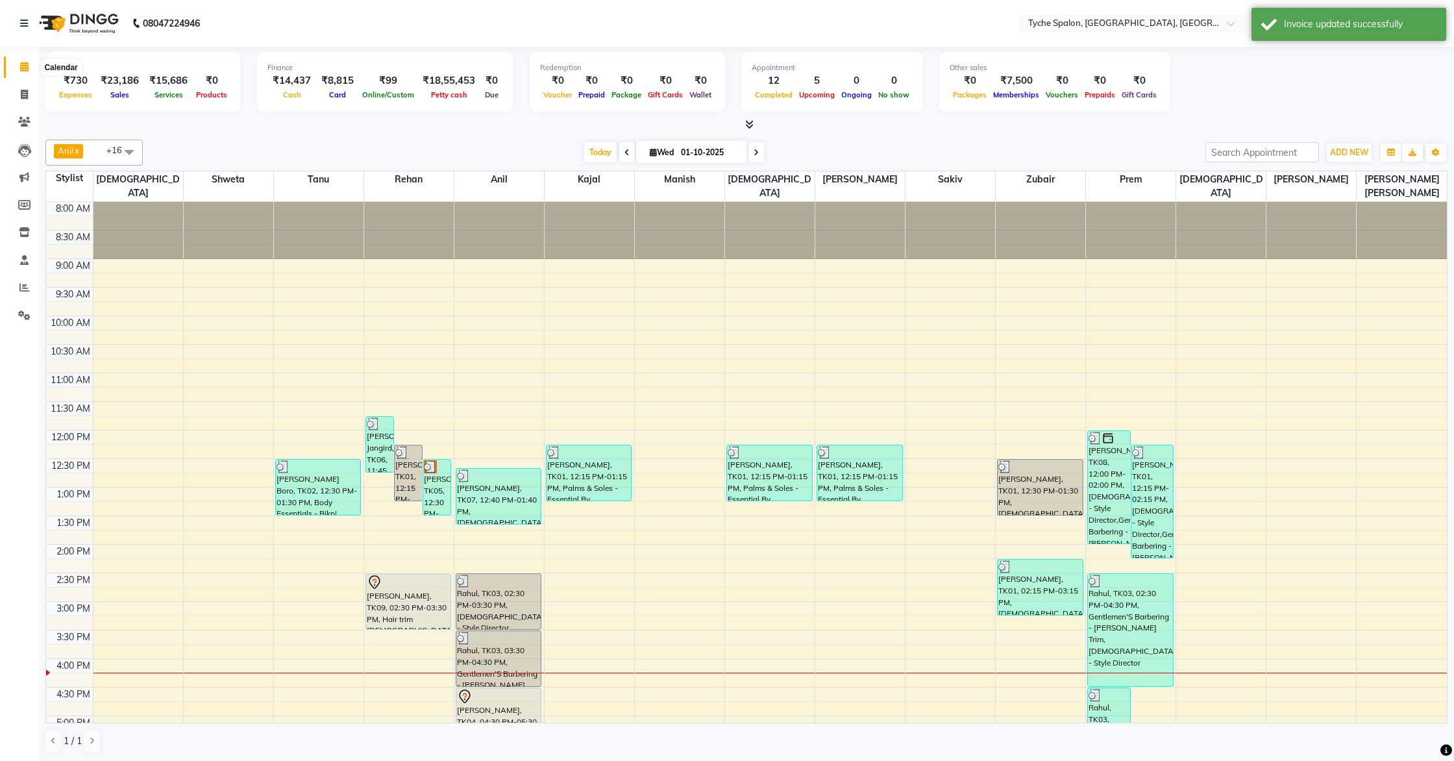
click at [28, 61] on span at bounding box center [24, 67] width 23 height 15
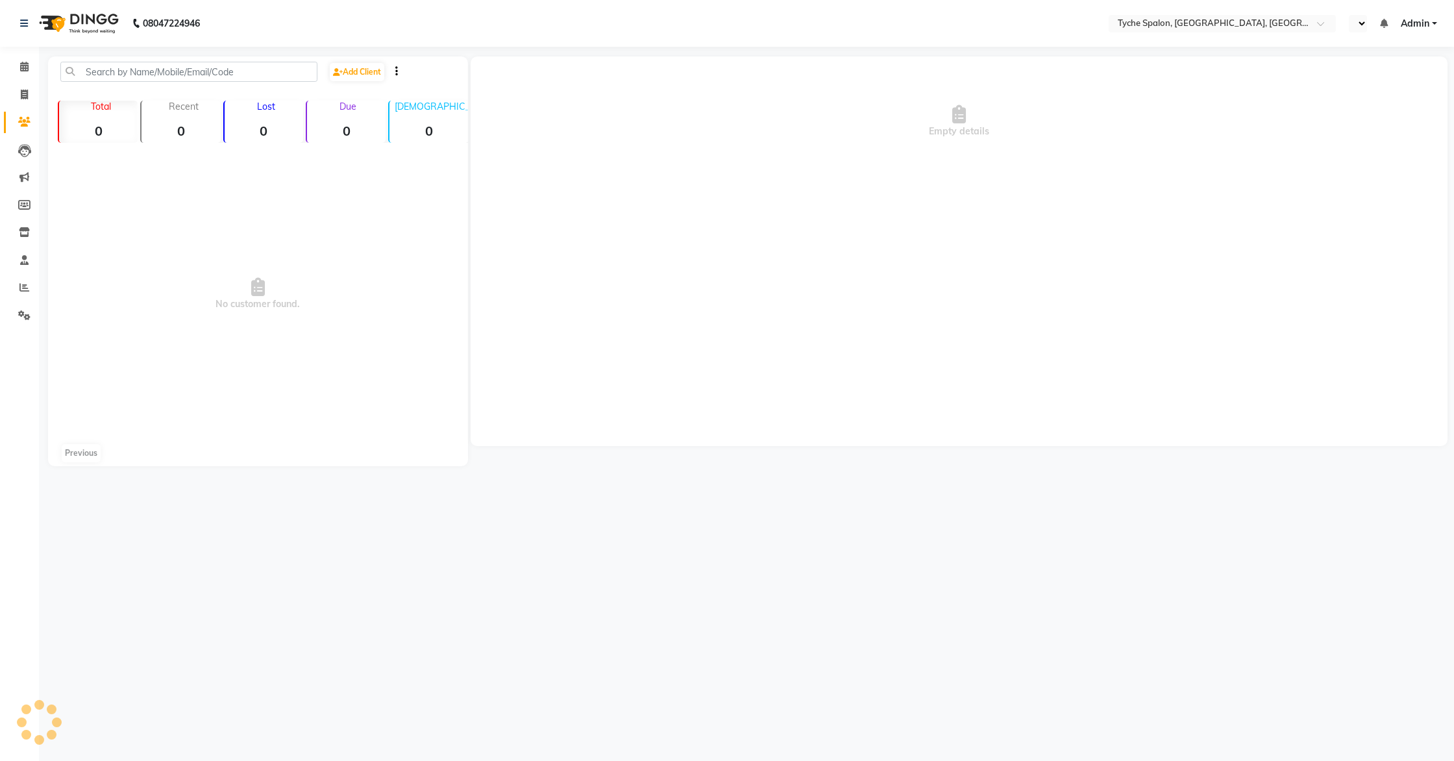
select select "en"
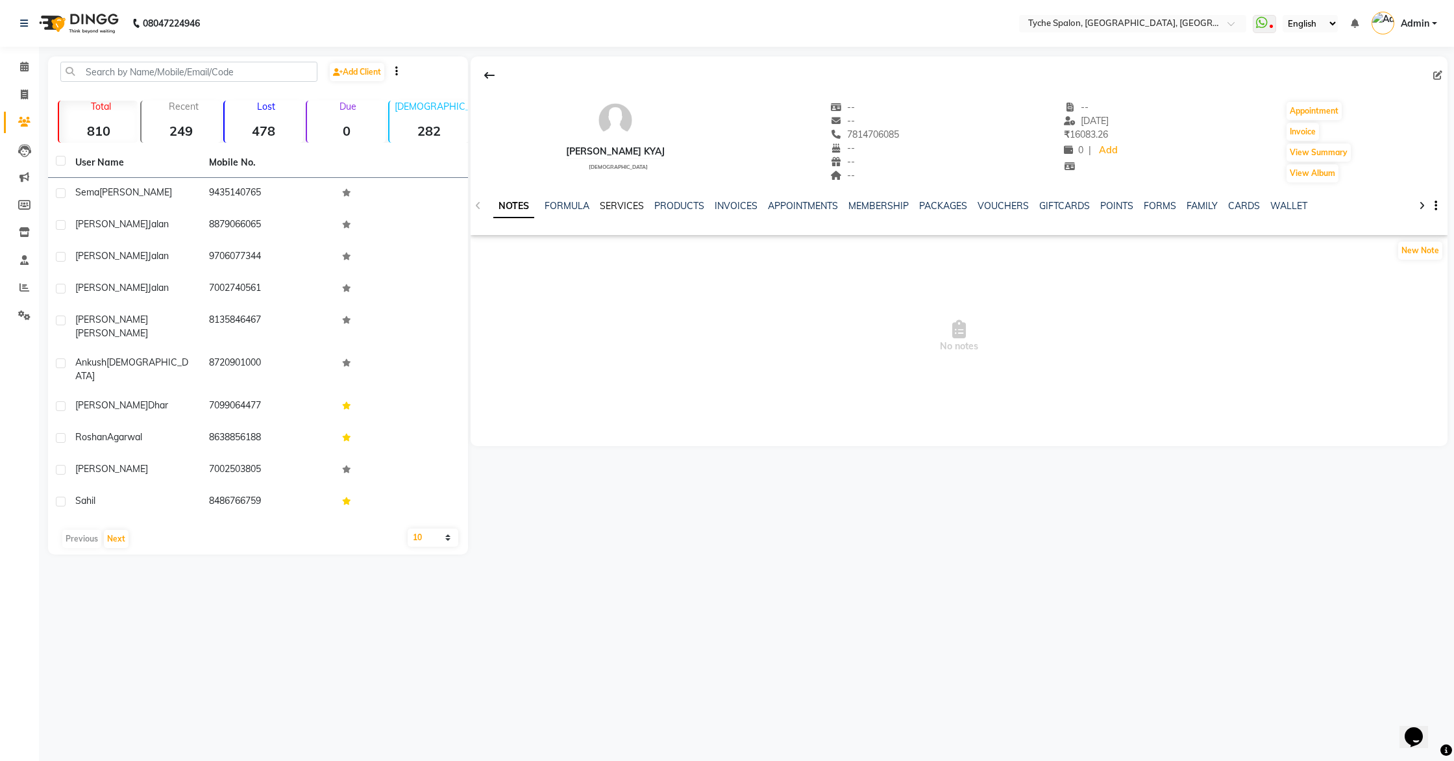
click at [624, 206] on link "SERVICES" at bounding box center [622, 206] width 44 height 12
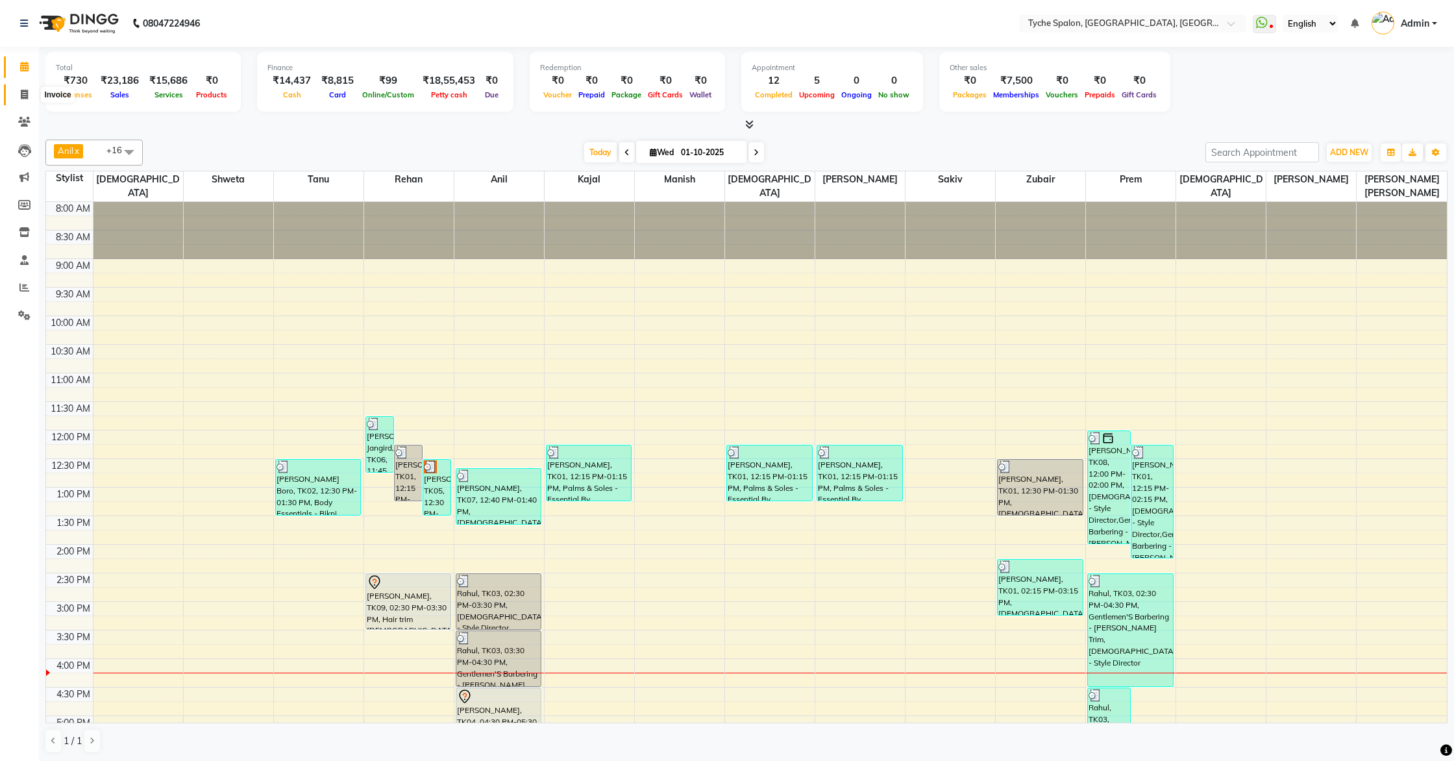
click at [23, 96] on icon at bounding box center [24, 95] width 7 height 10
select select "service"
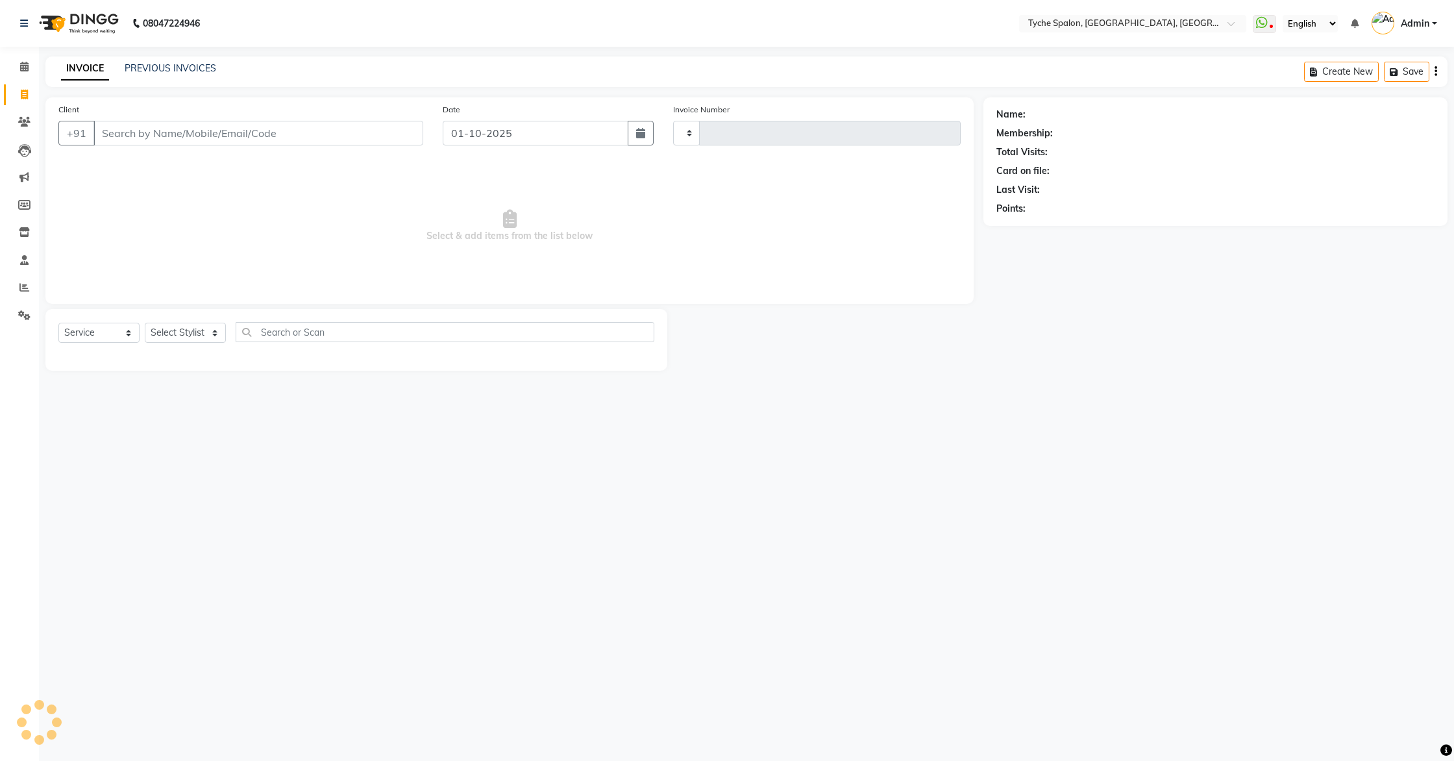
type input "1141"
select select "6320"
click at [1373, 79] on button "Open Invoices" at bounding box center [1386, 72] width 86 height 20
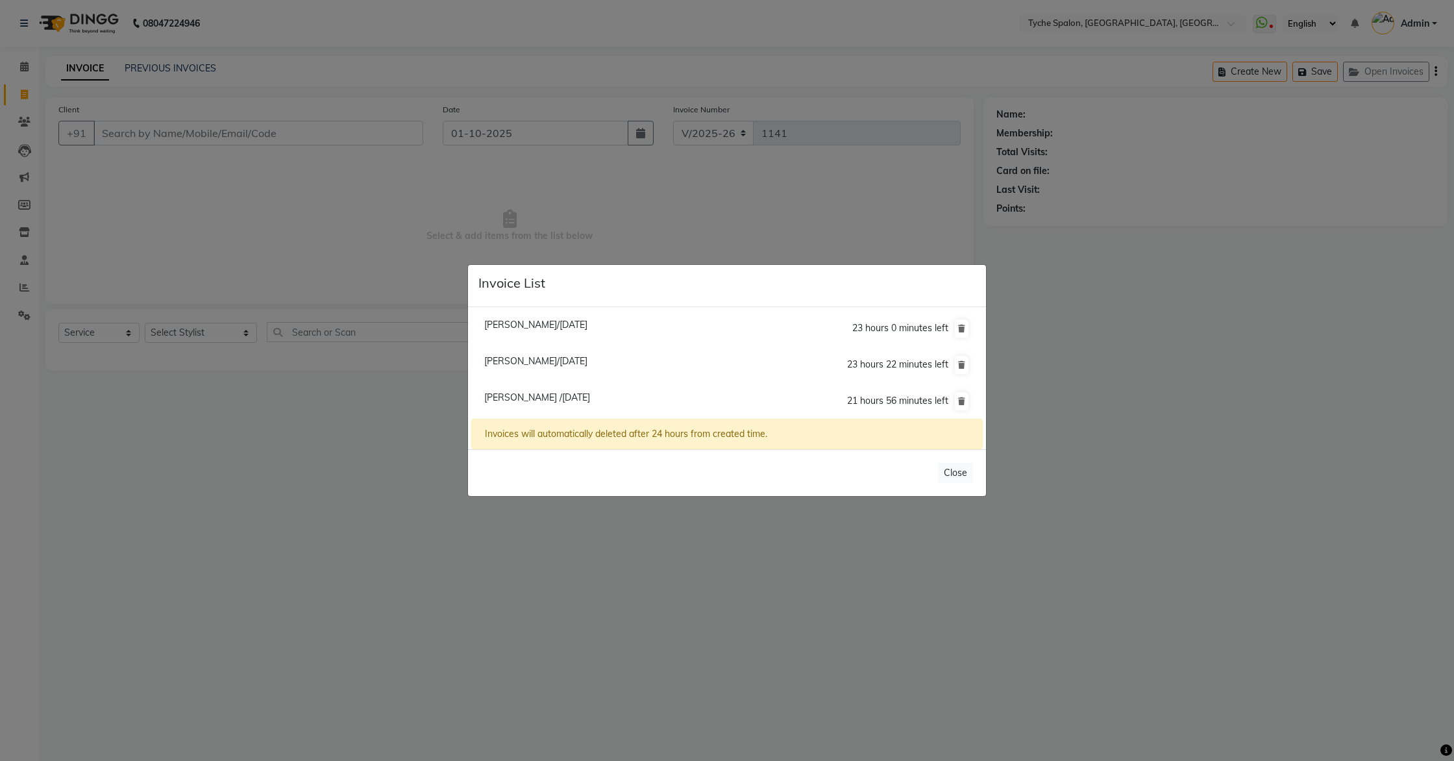
click at [530, 397] on span "Sahil /01 October 2025" at bounding box center [537, 398] width 106 height 12
type input "8486766759"
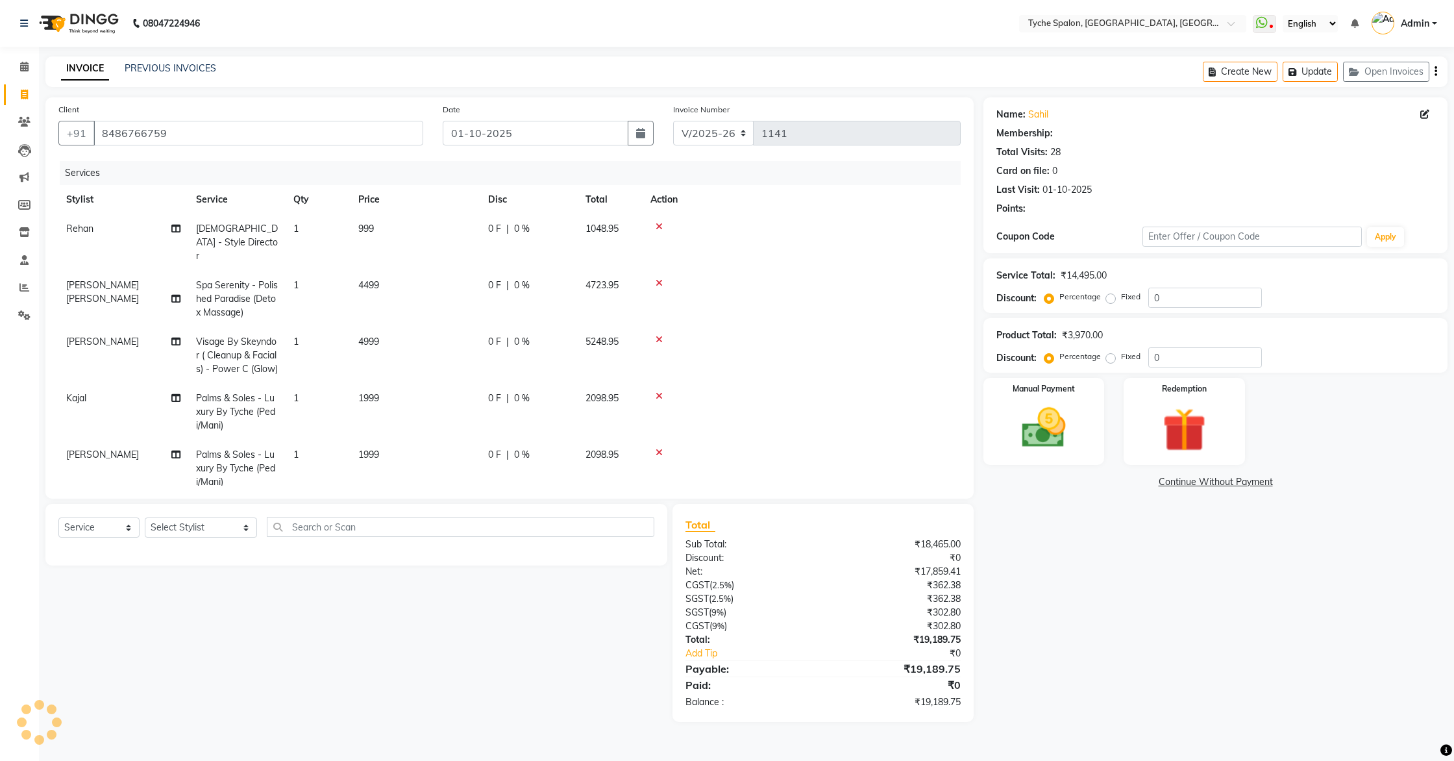
select select "1: Object"
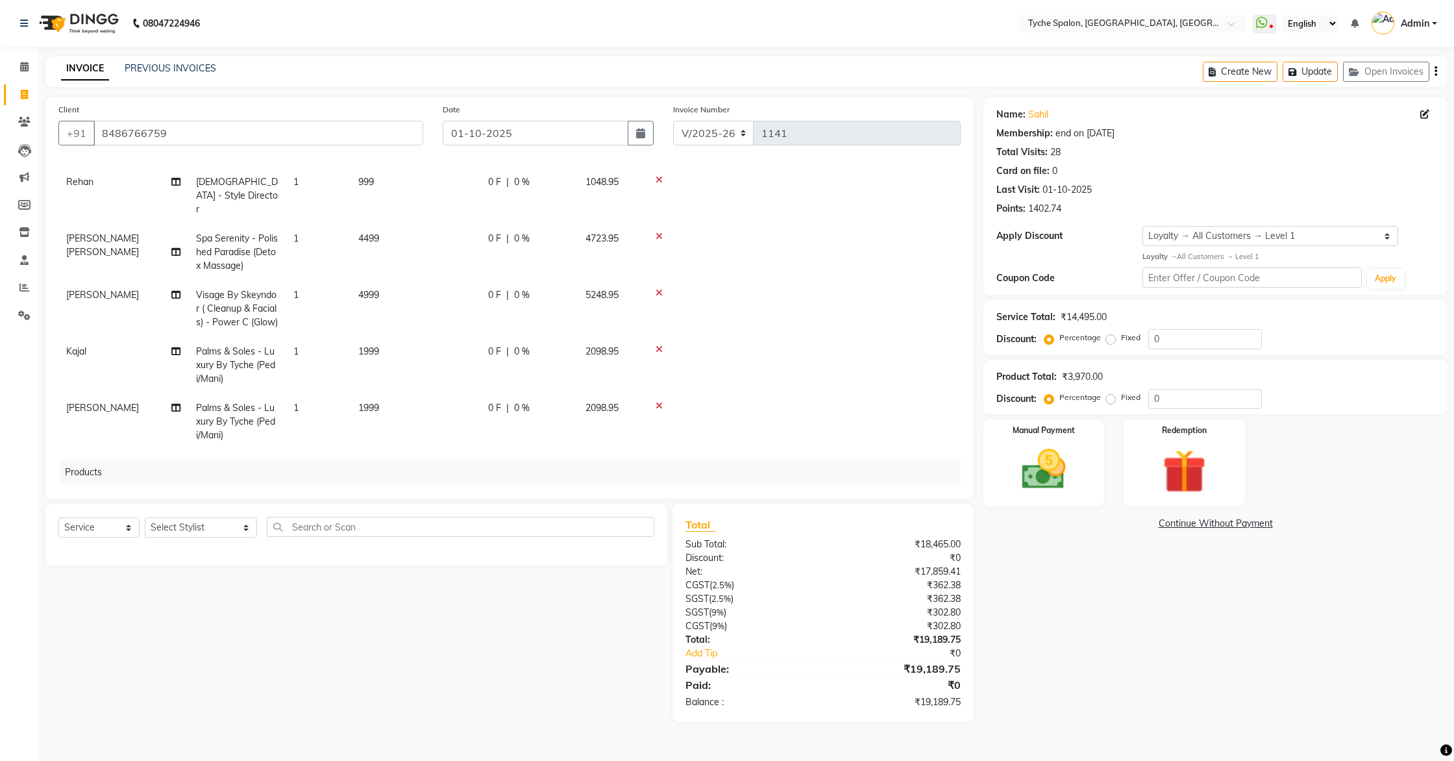
scroll to position [79, 0]
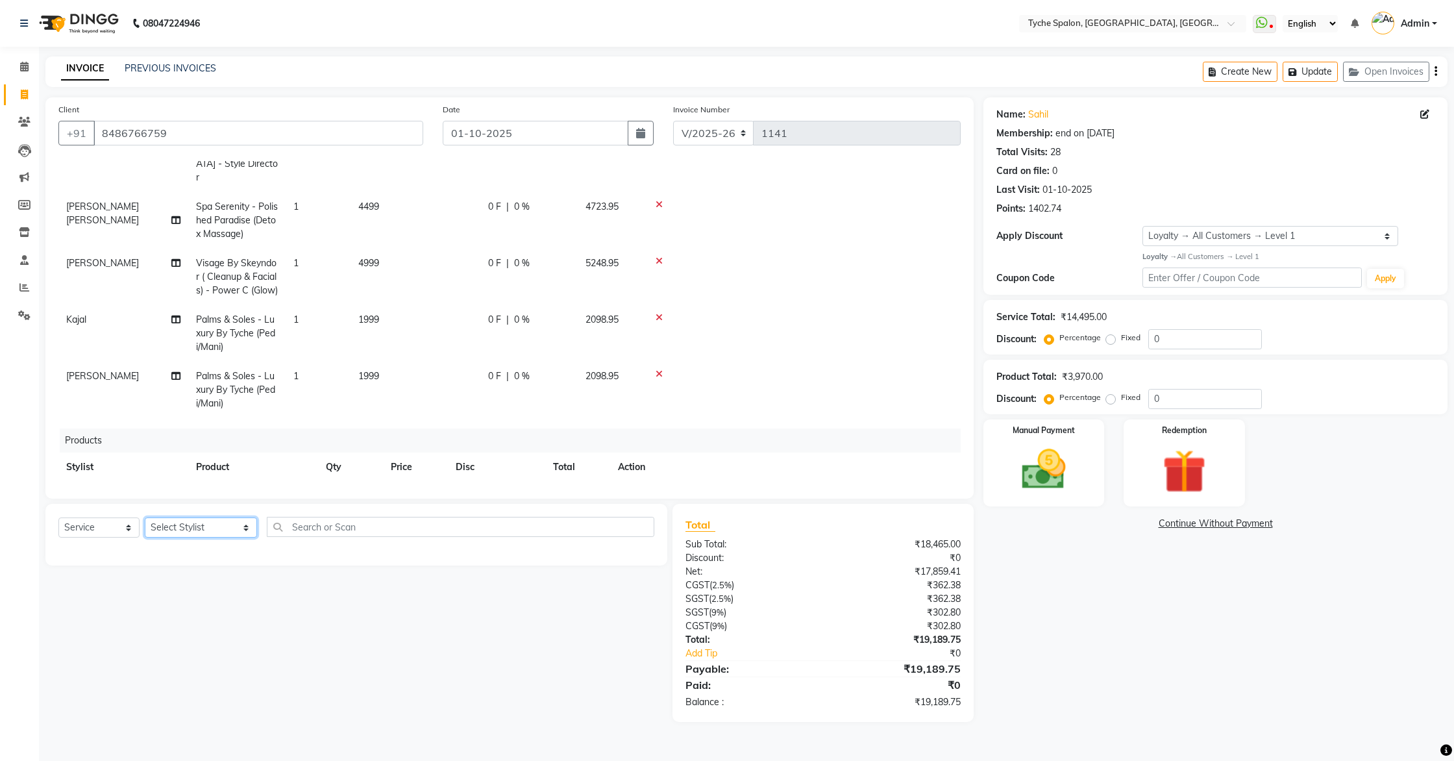
click at [194, 525] on select "Select Stylist [PERSON_NAME] [PERSON_NAME] [PERSON_NAME] [PERSON_NAME] [PERSON_…" at bounding box center [201, 527] width 112 height 20
select select "76578"
click at [145, 517] on select "Select Stylist [PERSON_NAME] [PERSON_NAME] [PERSON_NAME] [PERSON_NAME] [PERSON_…" at bounding box center [201, 527] width 112 height 20
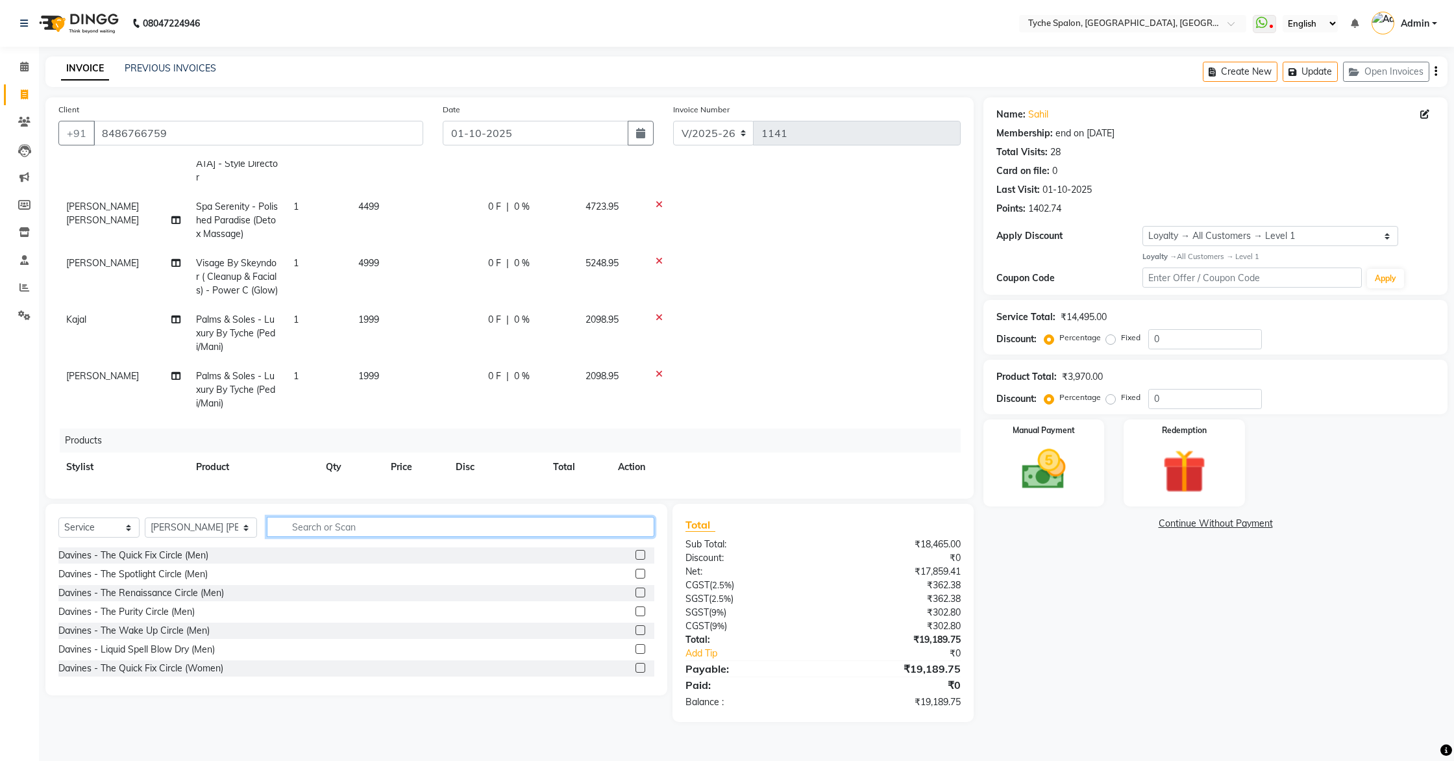
click at [292, 527] on input "text" at bounding box center [461, 527] width 388 height 20
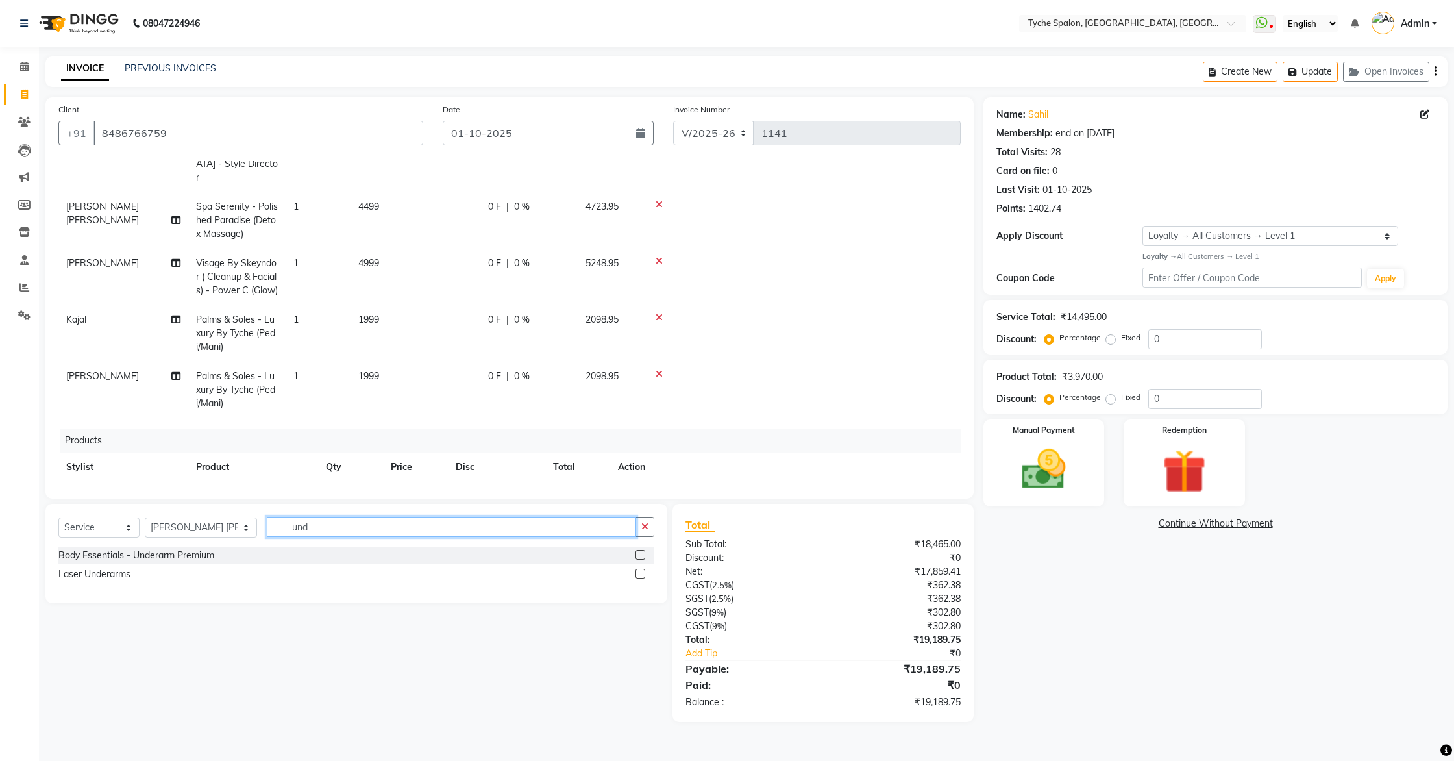
type input "und"
click at [641, 554] on label at bounding box center [641, 555] width 10 height 10
click at [641, 554] on input "checkbox" at bounding box center [640, 555] width 8 height 8
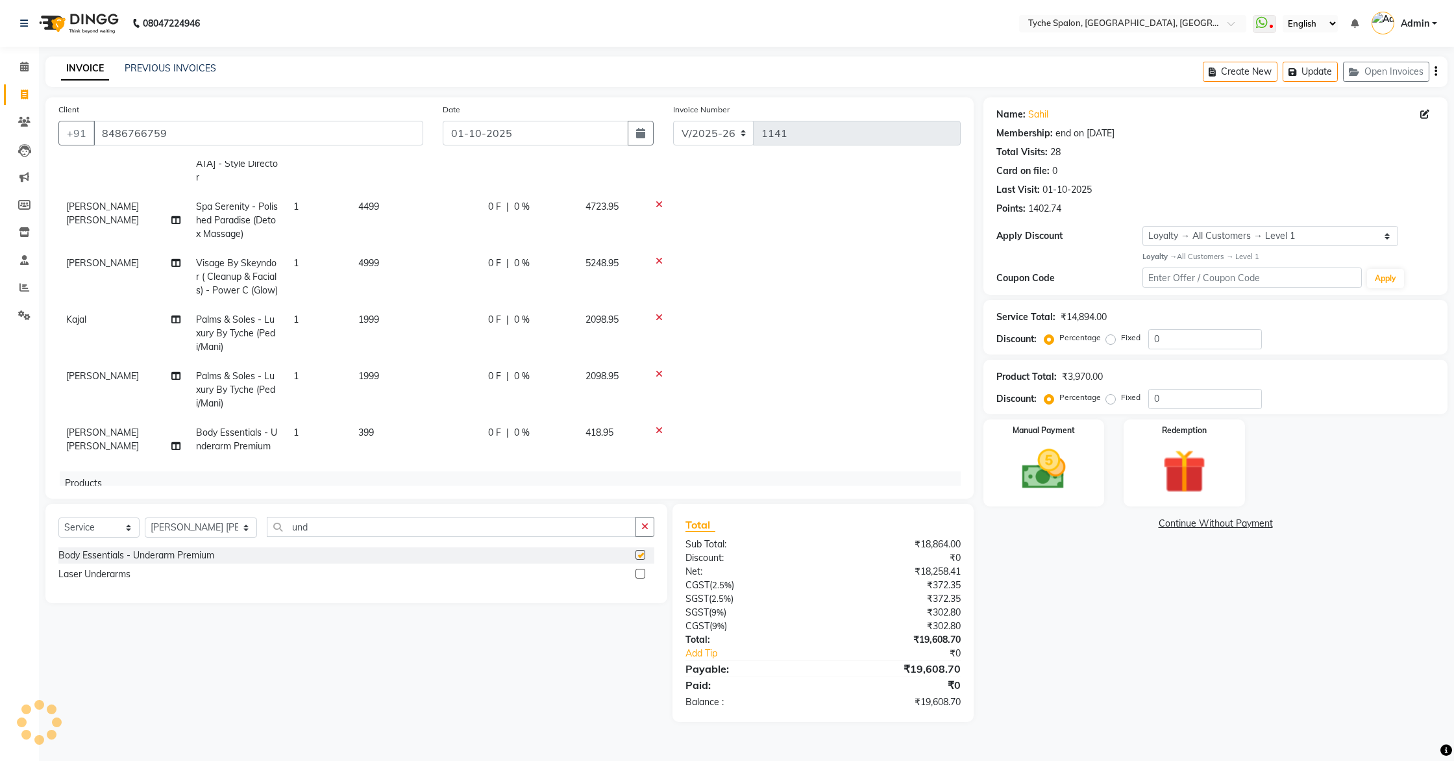
checkbox input "false"
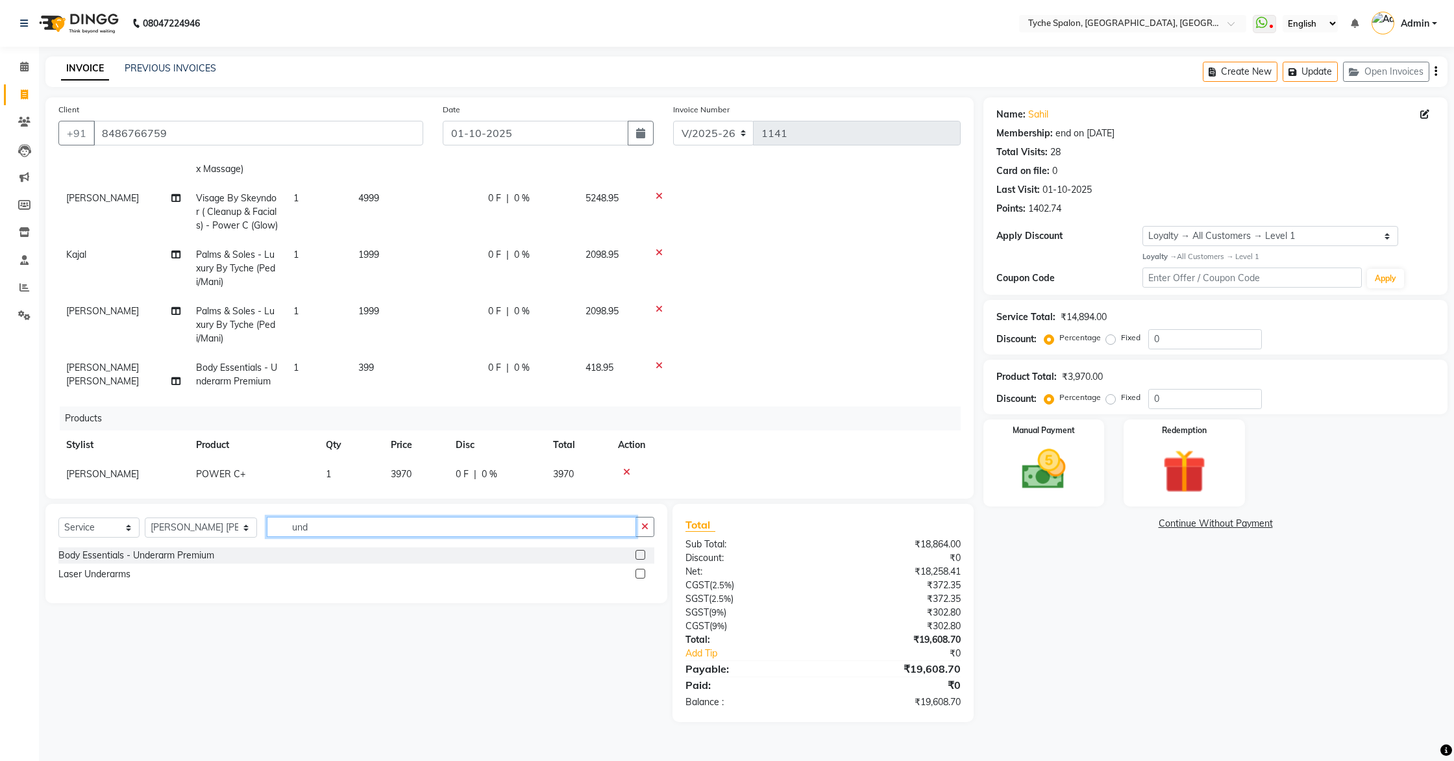
click at [302, 529] on input "und" at bounding box center [452, 527] width 370 height 20
type input "u"
type input "bik"
click at [641, 553] on label at bounding box center [641, 555] width 10 height 10
click at [641, 553] on input "checkbox" at bounding box center [640, 555] width 8 height 8
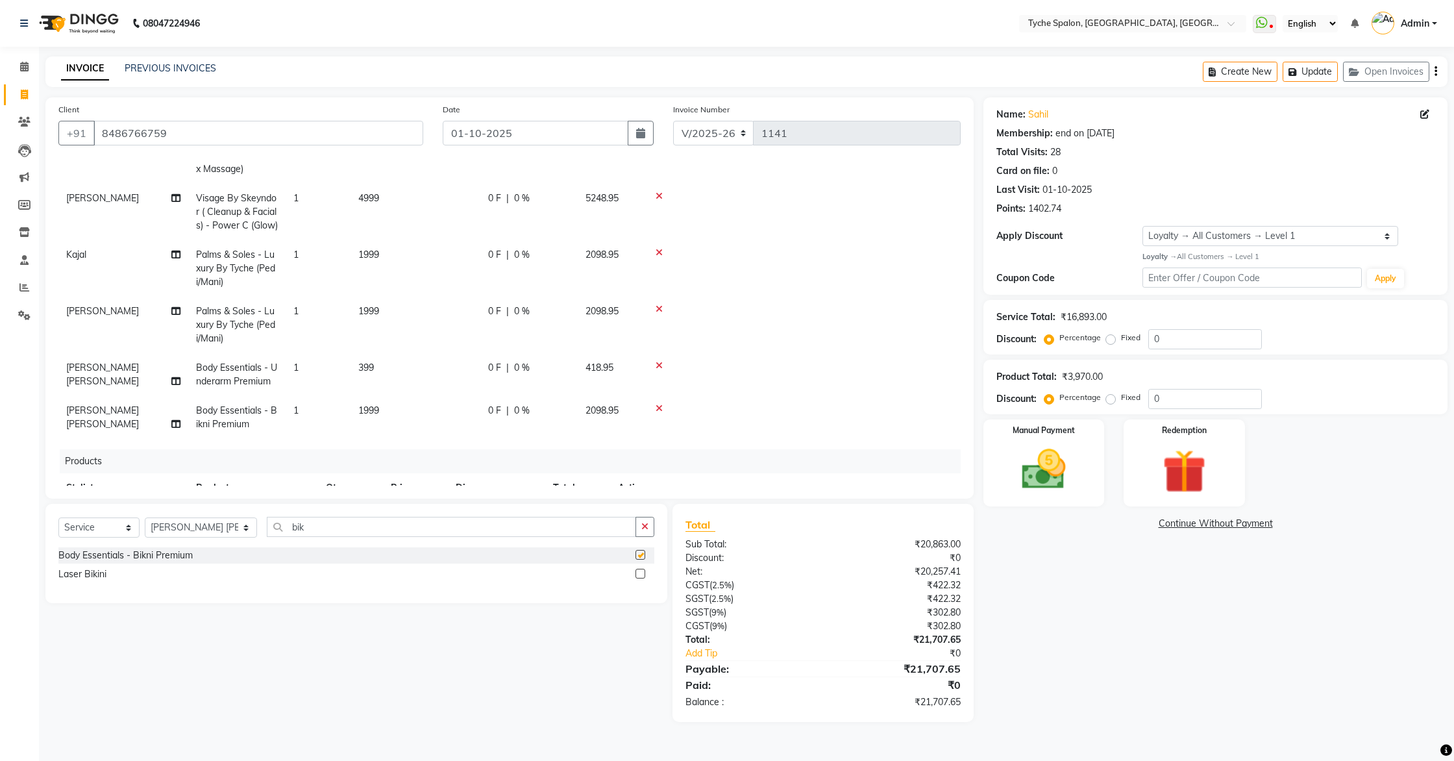
checkbox input "false"
click at [295, 524] on input "bik" at bounding box center [452, 527] width 370 height 20
type input "b"
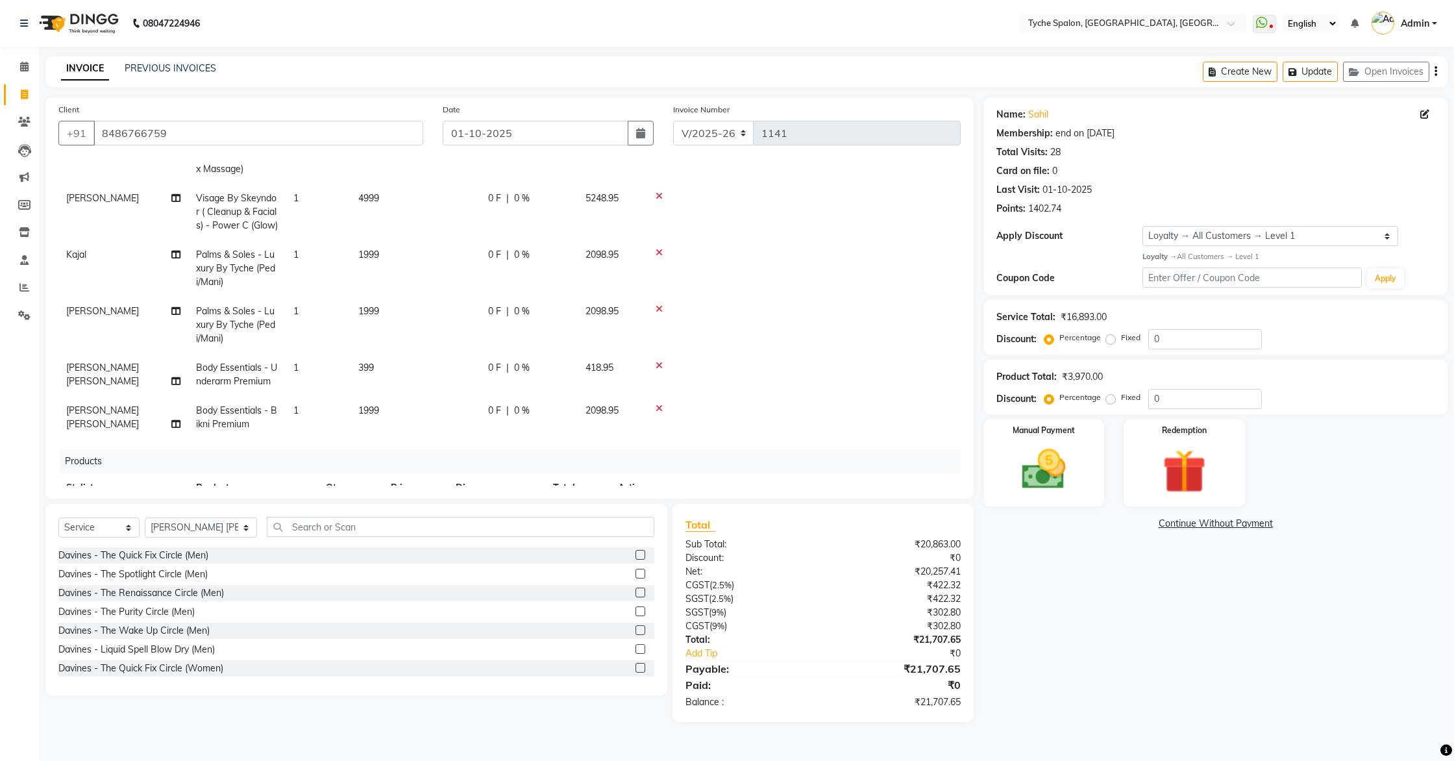
click at [378, 404] on span "1999" at bounding box center [368, 410] width 21 height 12
select select "76578"
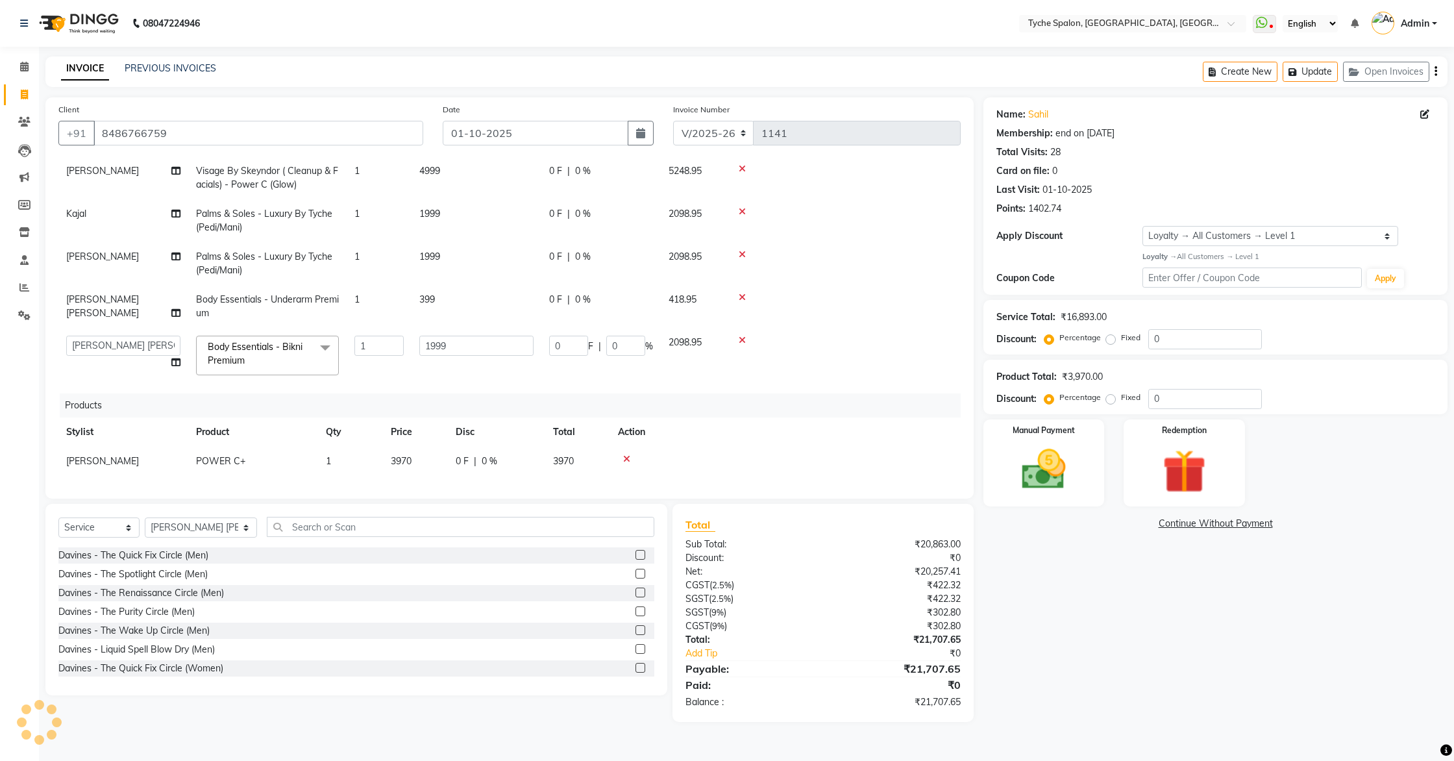
scroll to position [130, 0]
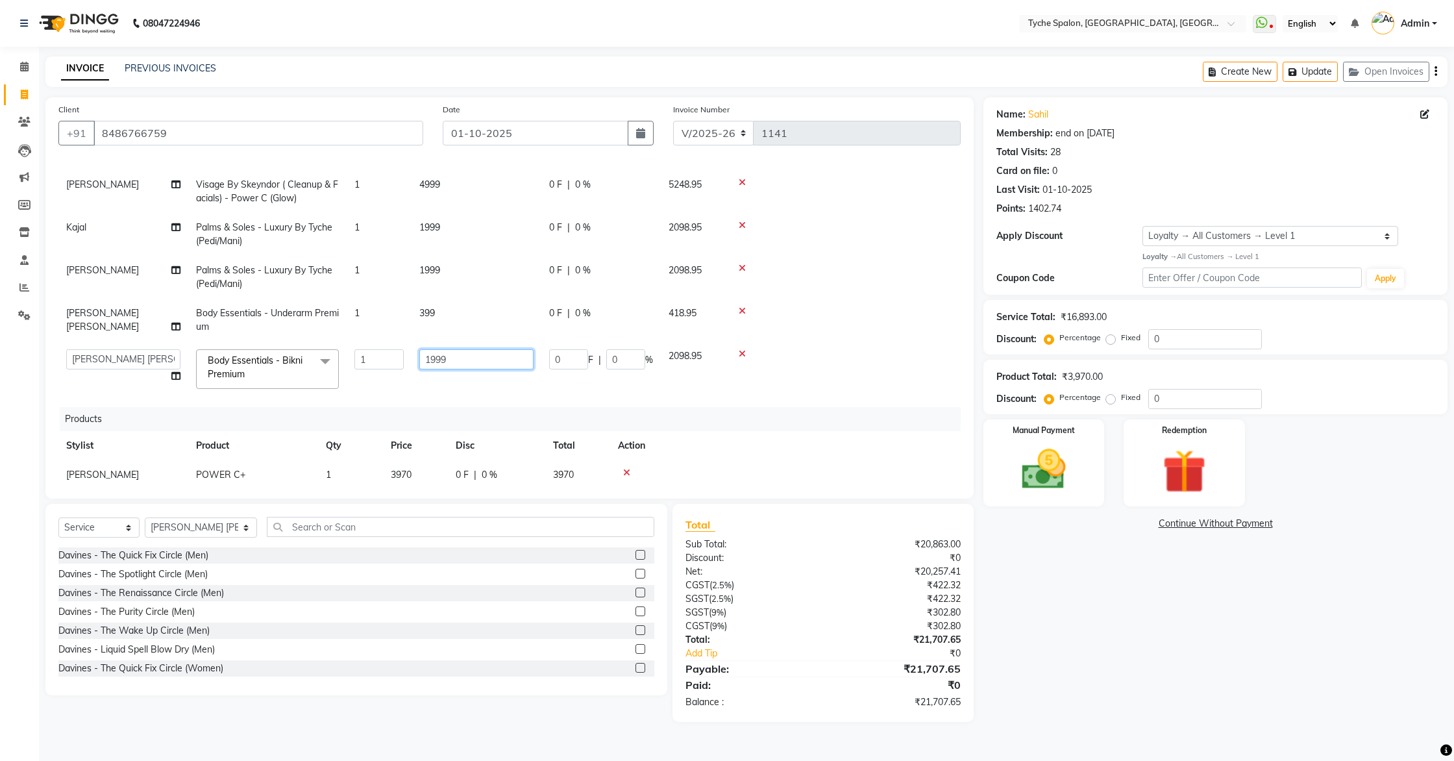
click at [442, 349] on input "1999" at bounding box center [476, 359] width 114 height 20
type input "499"
click at [442, 373] on td "499" at bounding box center [477, 369] width 130 height 55
select select "76578"
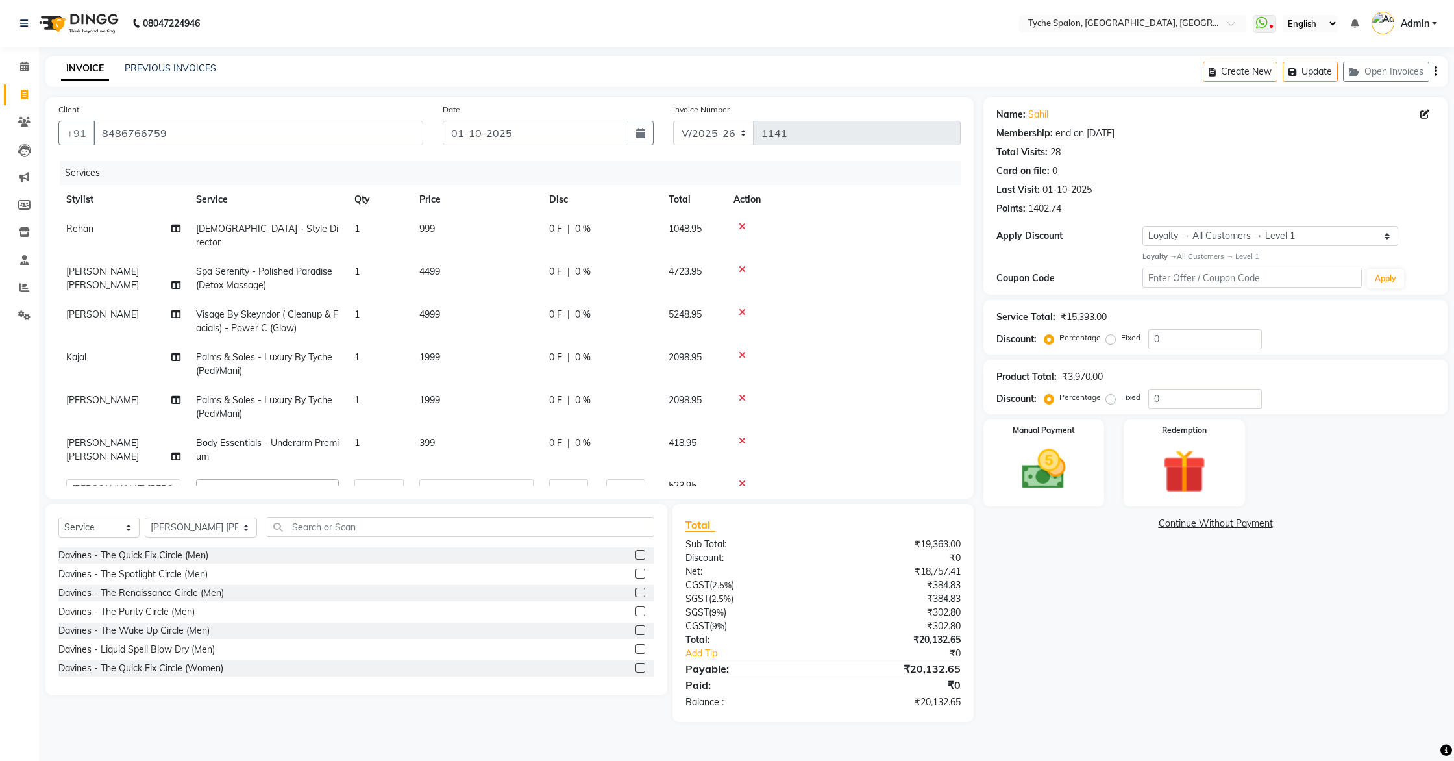
scroll to position [131, 0]
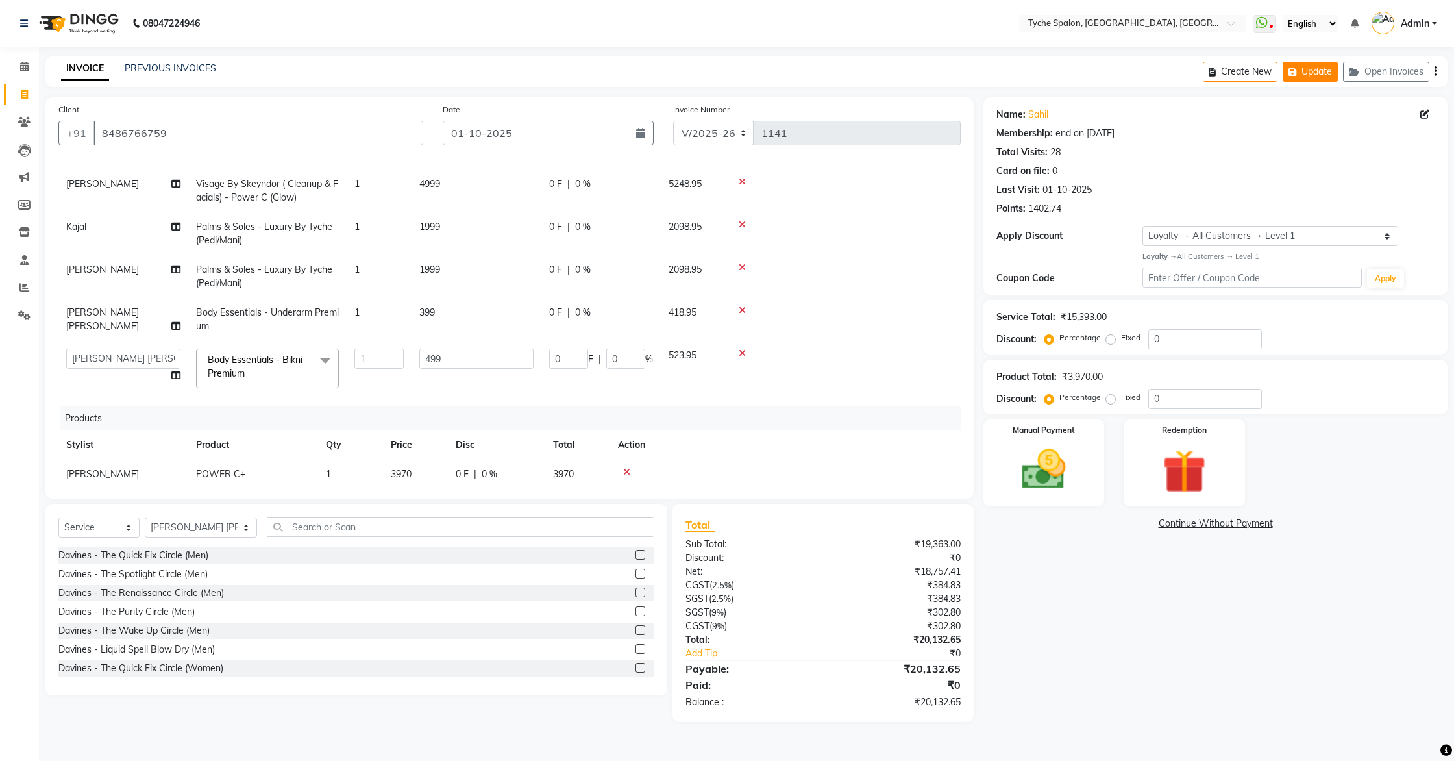
click at [1317, 75] on button "Update" at bounding box center [1310, 72] width 55 height 20
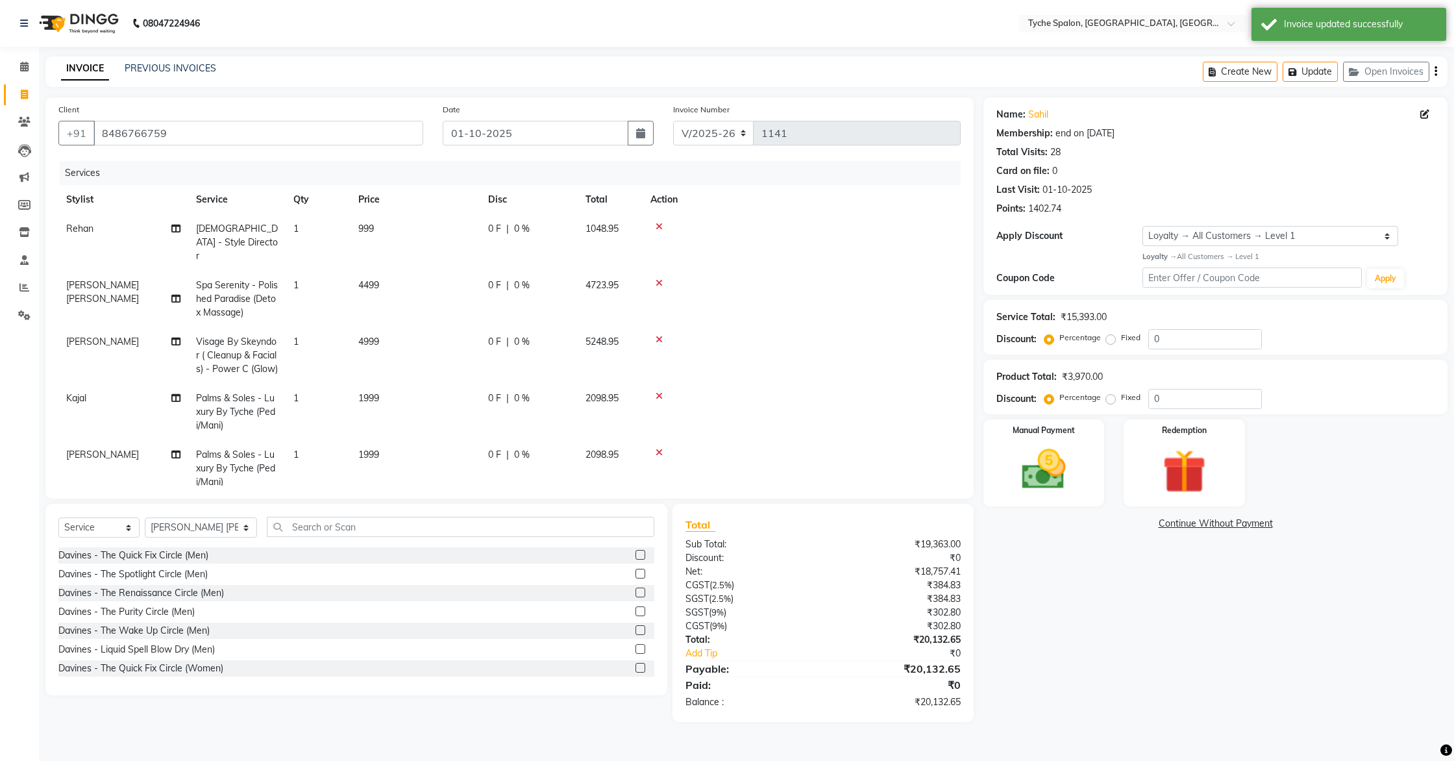
scroll to position [186, 0]
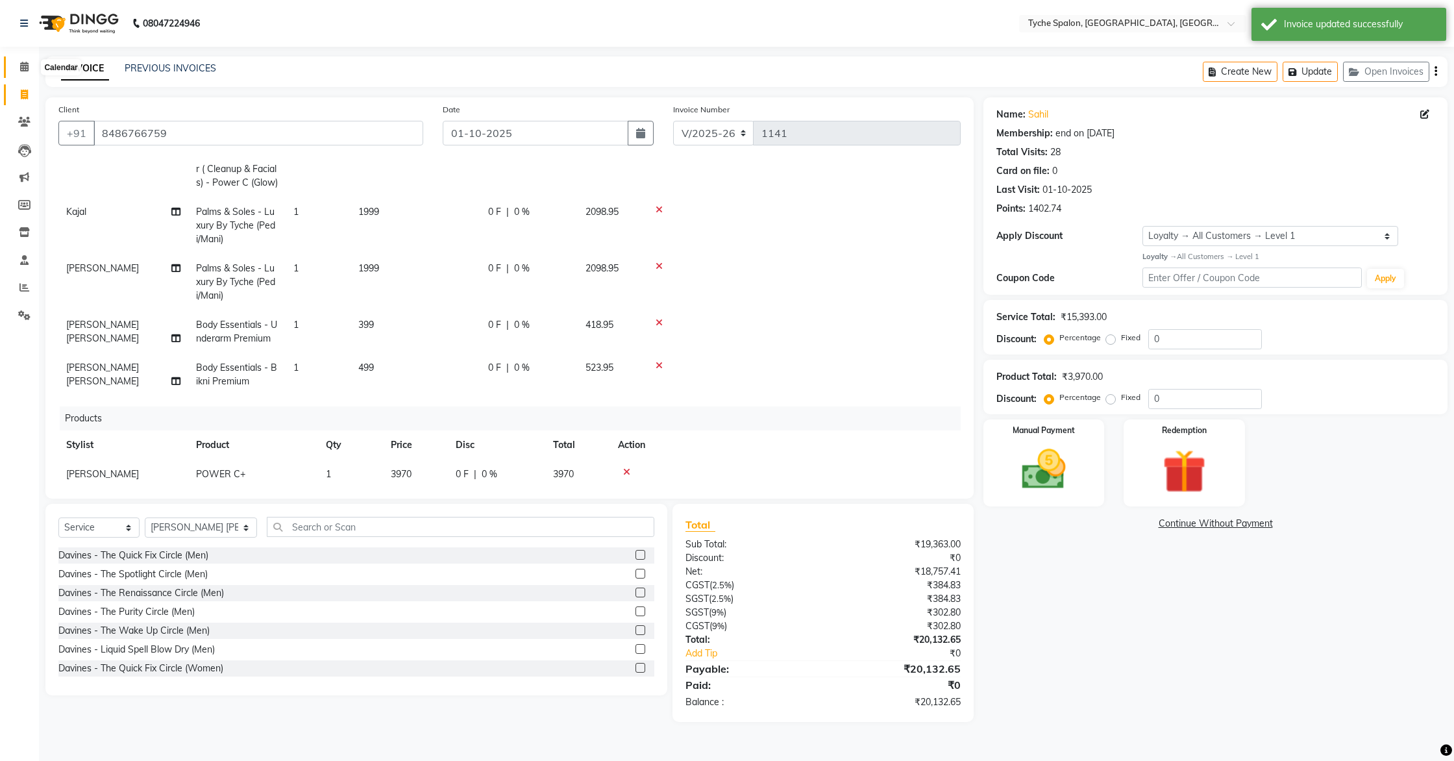
click at [23, 66] on icon at bounding box center [24, 67] width 8 height 10
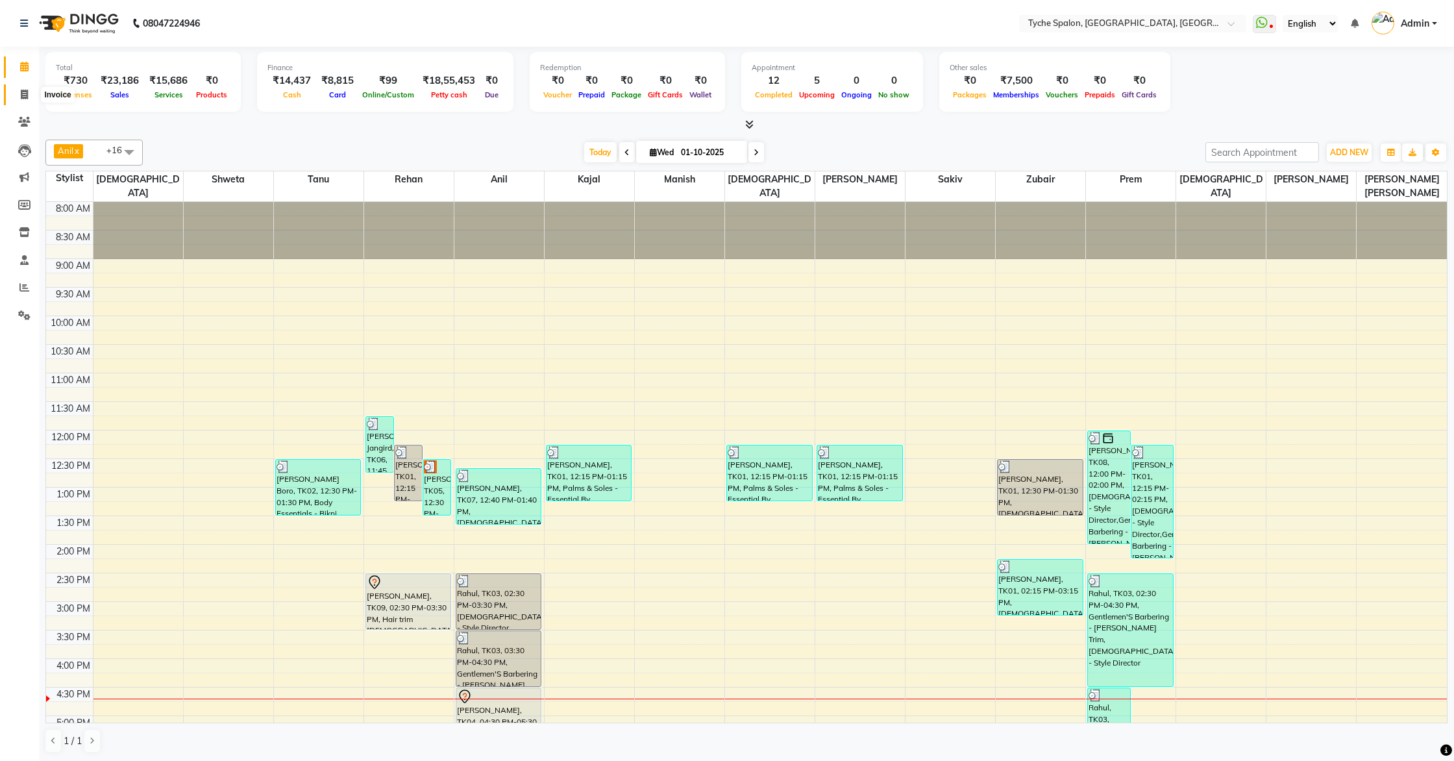
click at [25, 93] on icon at bounding box center [24, 95] width 7 height 10
select select "service"
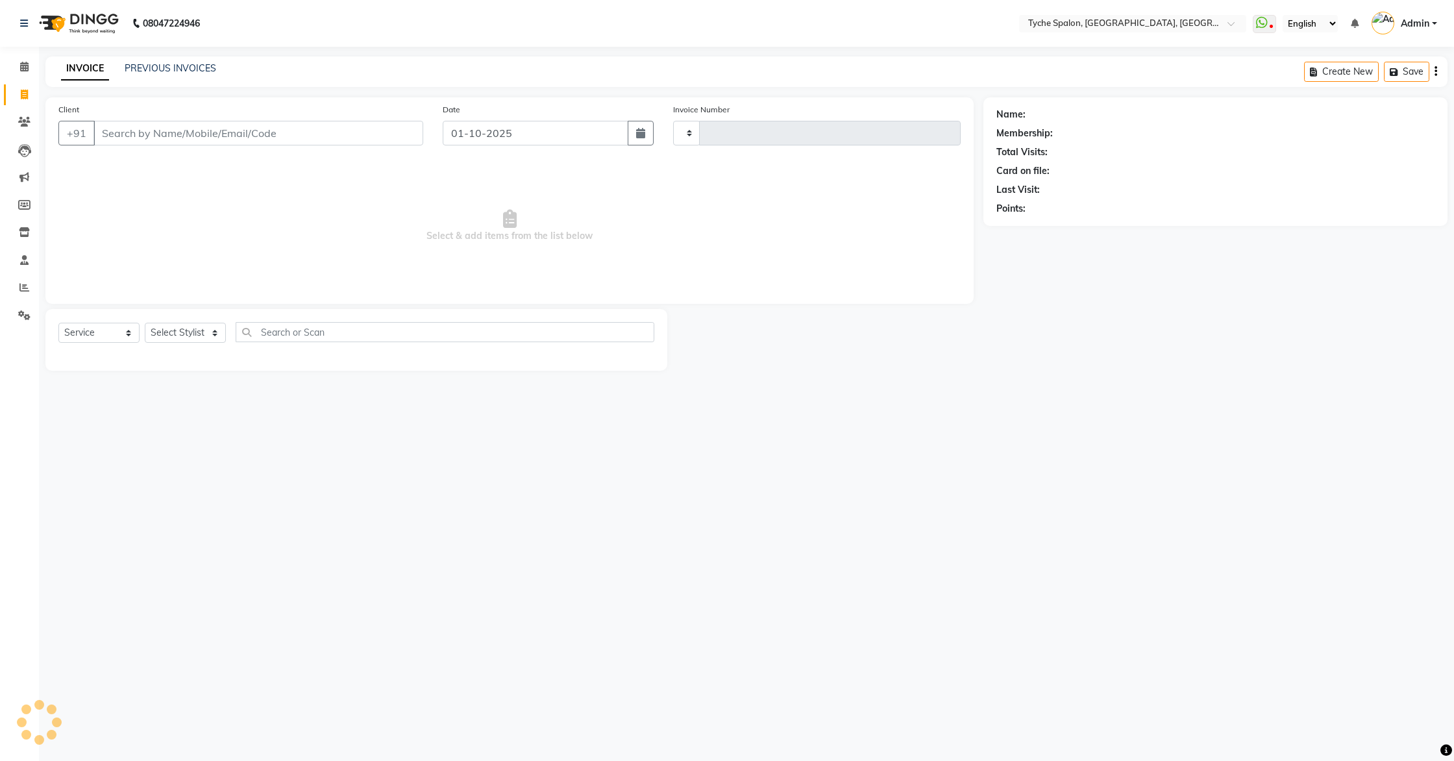
type input "1141"
select select "6320"
click at [1372, 79] on button "Open Invoices" at bounding box center [1386, 72] width 86 height 20
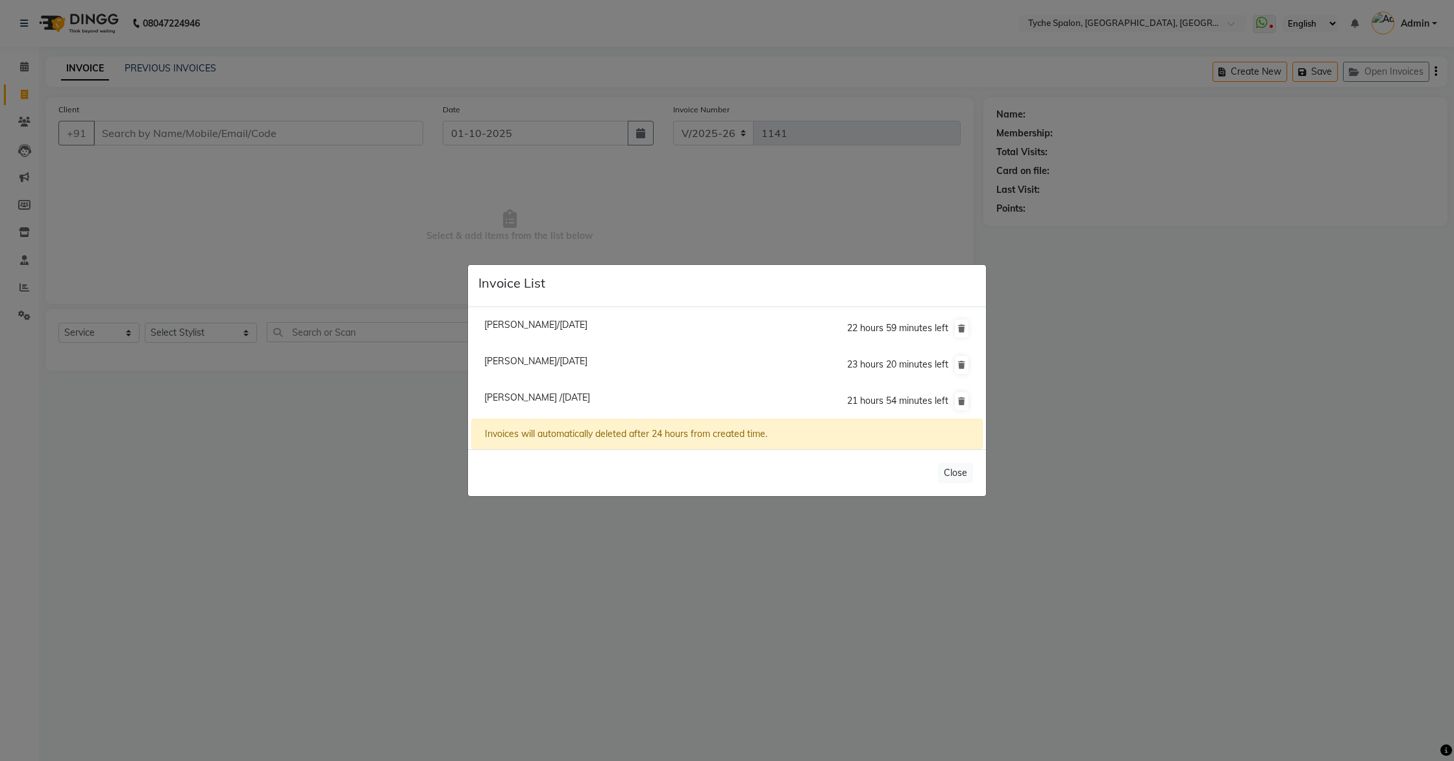
click at [521, 396] on span "Sahil /01 October 2025" at bounding box center [537, 398] width 106 height 12
type input "8486766759"
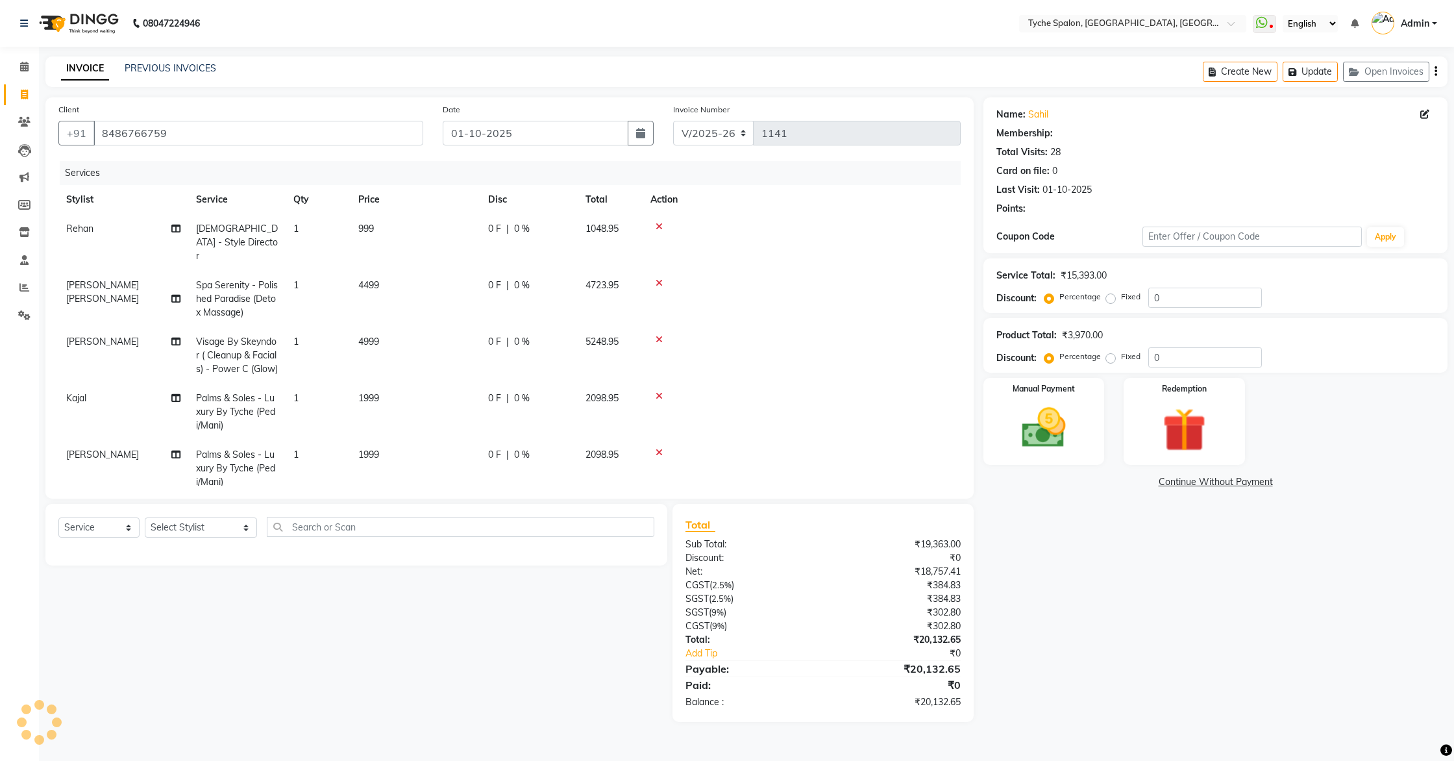
select select "1: Object"
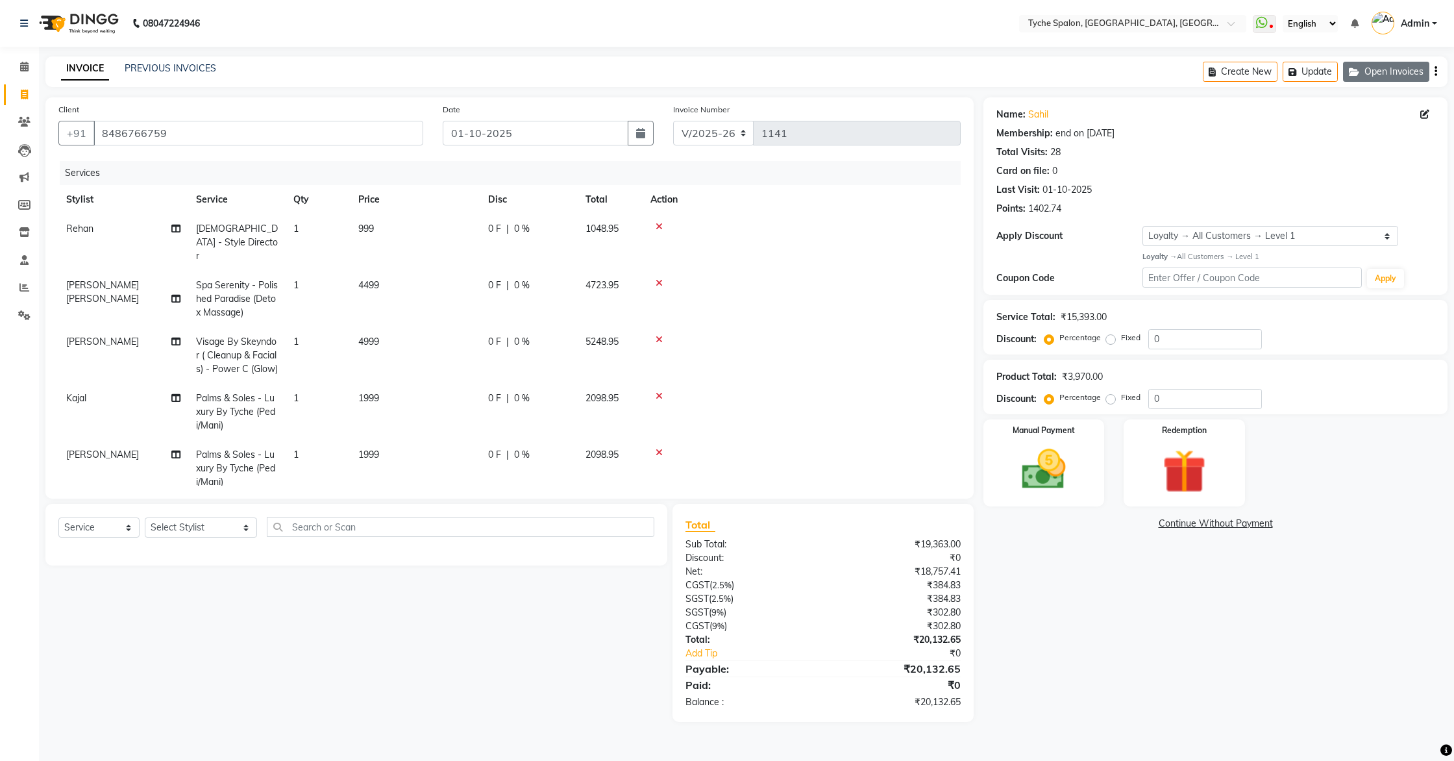
click at [1377, 70] on button "Open Invoices" at bounding box center [1386, 72] width 86 height 20
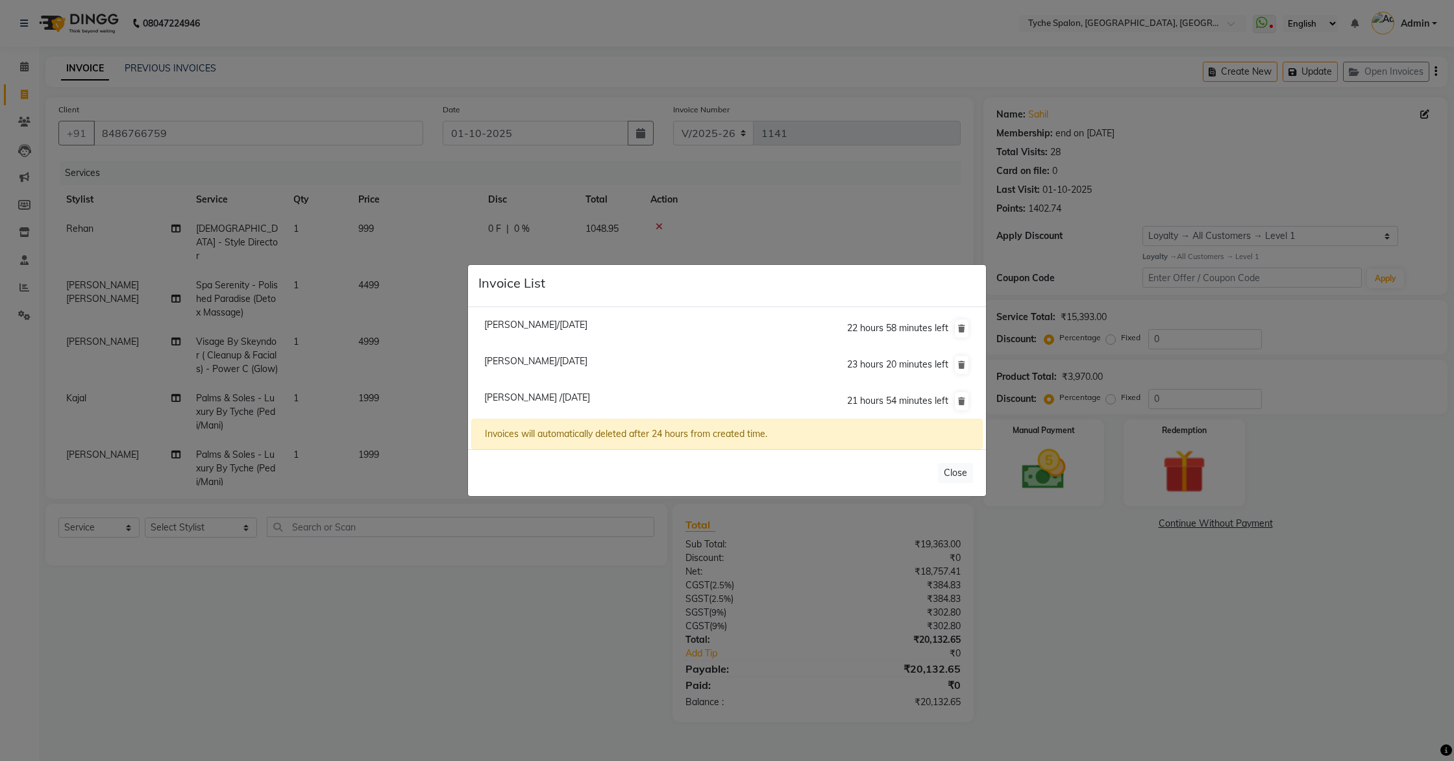
click at [551, 360] on span "Roshan Agarwal/01 October 2025" at bounding box center [535, 361] width 103 height 12
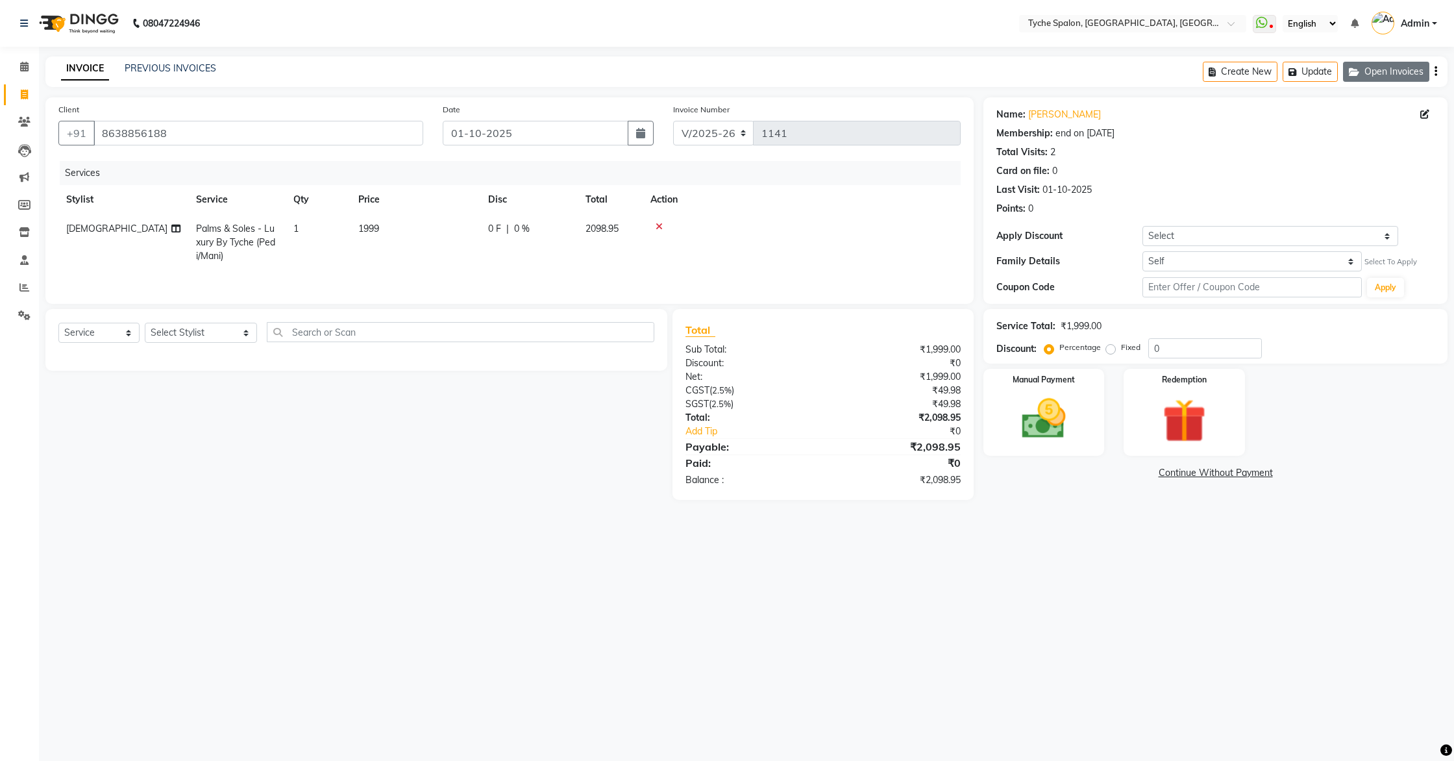
click at [1391, 74] on button "Open Invoices" at bounding box center [1386, 72] width 86 height 20
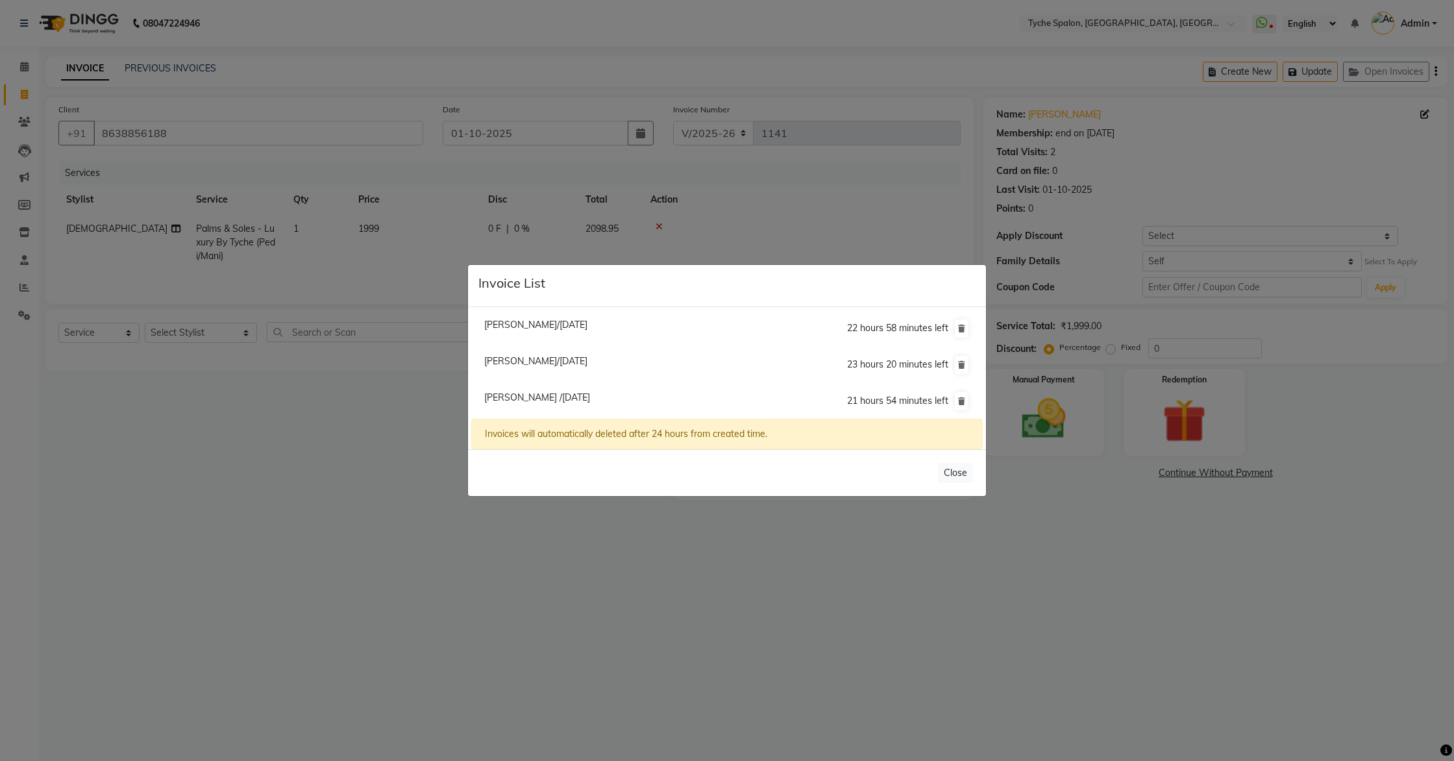
click at [588, 321] on span "Yogendra Kyaj/01 October 2025" at bounding box center [535, 325] width 103 height 12
type input "7814706085"
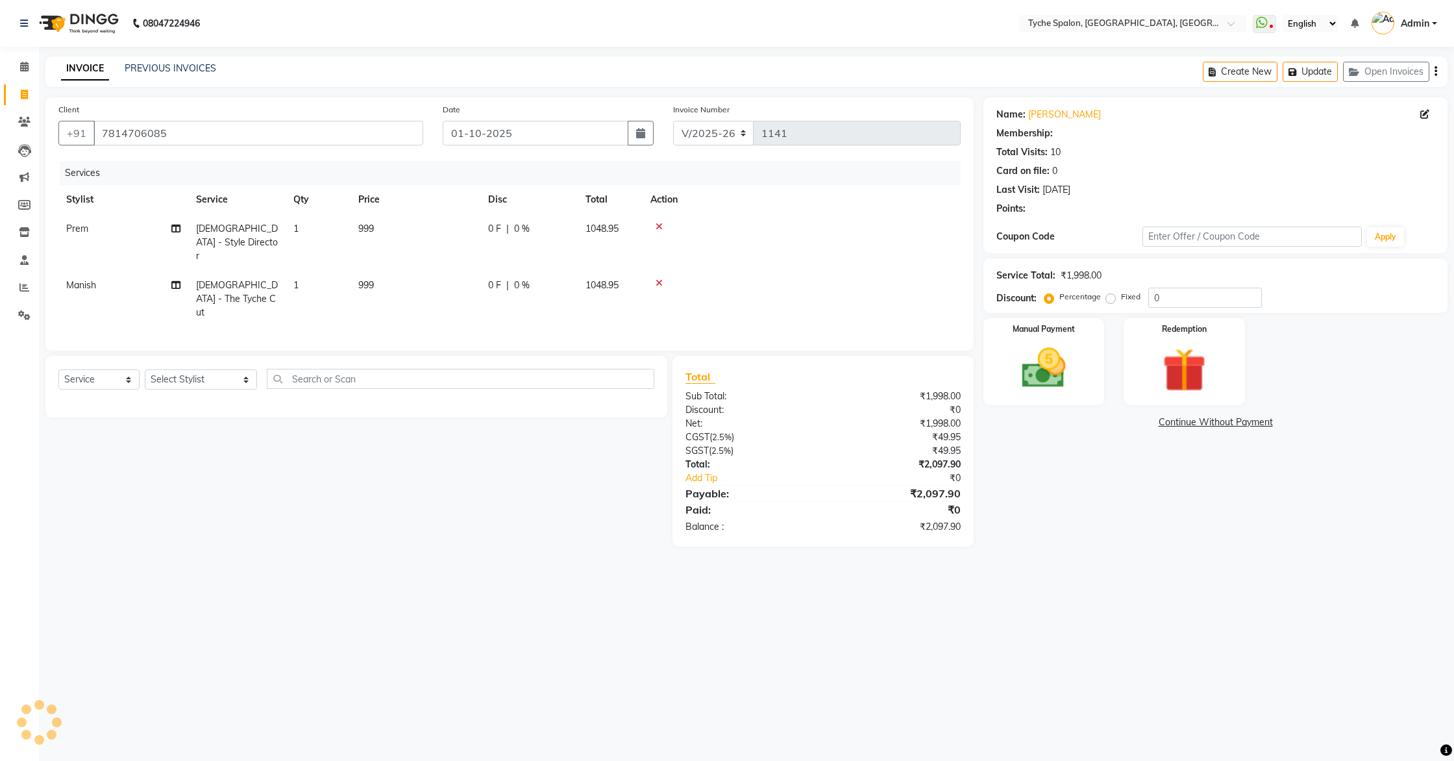
select select "1: Object"
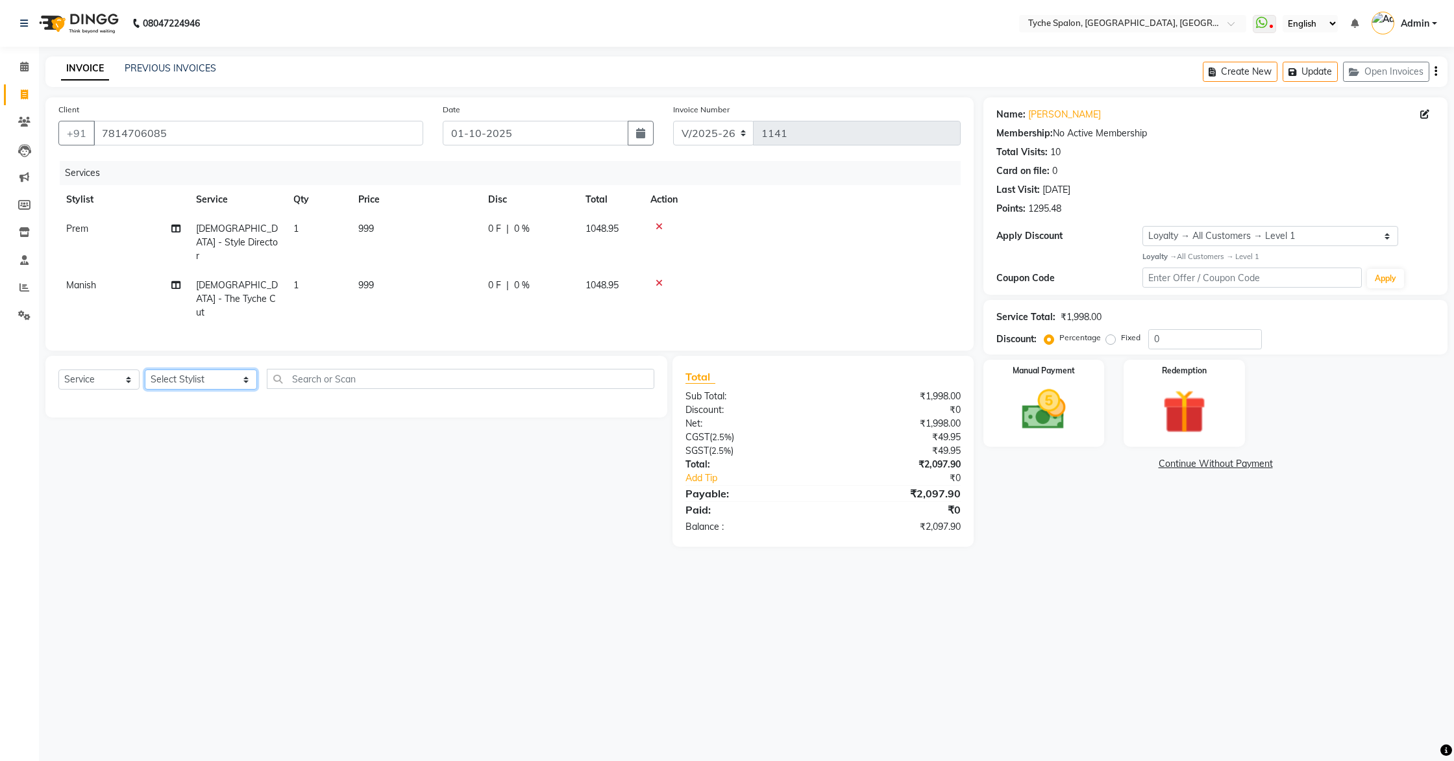
click at [182, 369] on select "Select Stylist Anil Anjali Devi Ishu Jenny Chophy Kajal Liza Manish Prabhjot Pr…" at bounding box center [201, 379] width 112 height 20
select select "68413"
click at [145, 369] on select "Select Stylist Anil Anjali Devi Ishu Jenny Chophy Kajal Liza Manish Prabhjot Pr…" at bounding box center [201, 379] width 112 height 20
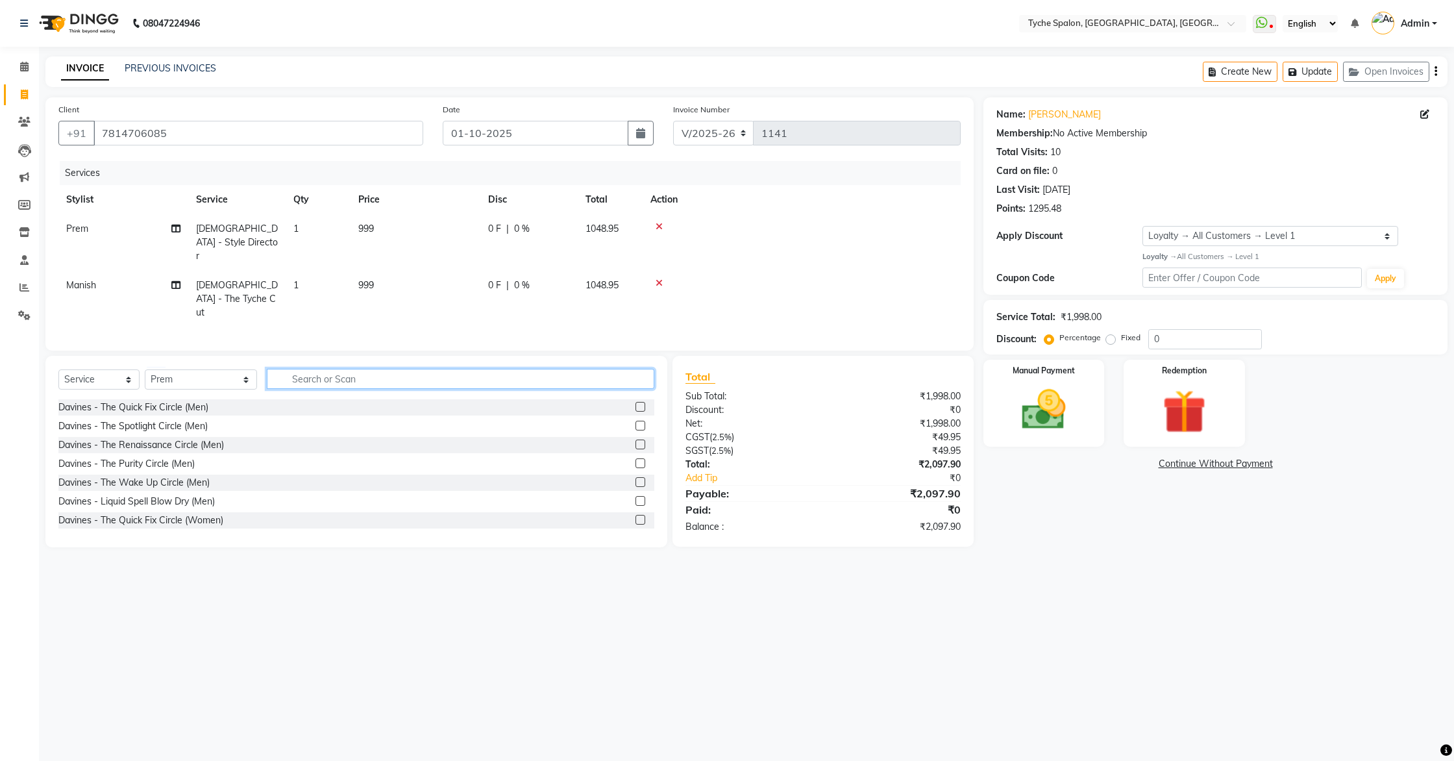
click at [322, 369] on input "text" at bounding box center [461, 379] width 388 height 20
type input "bea"
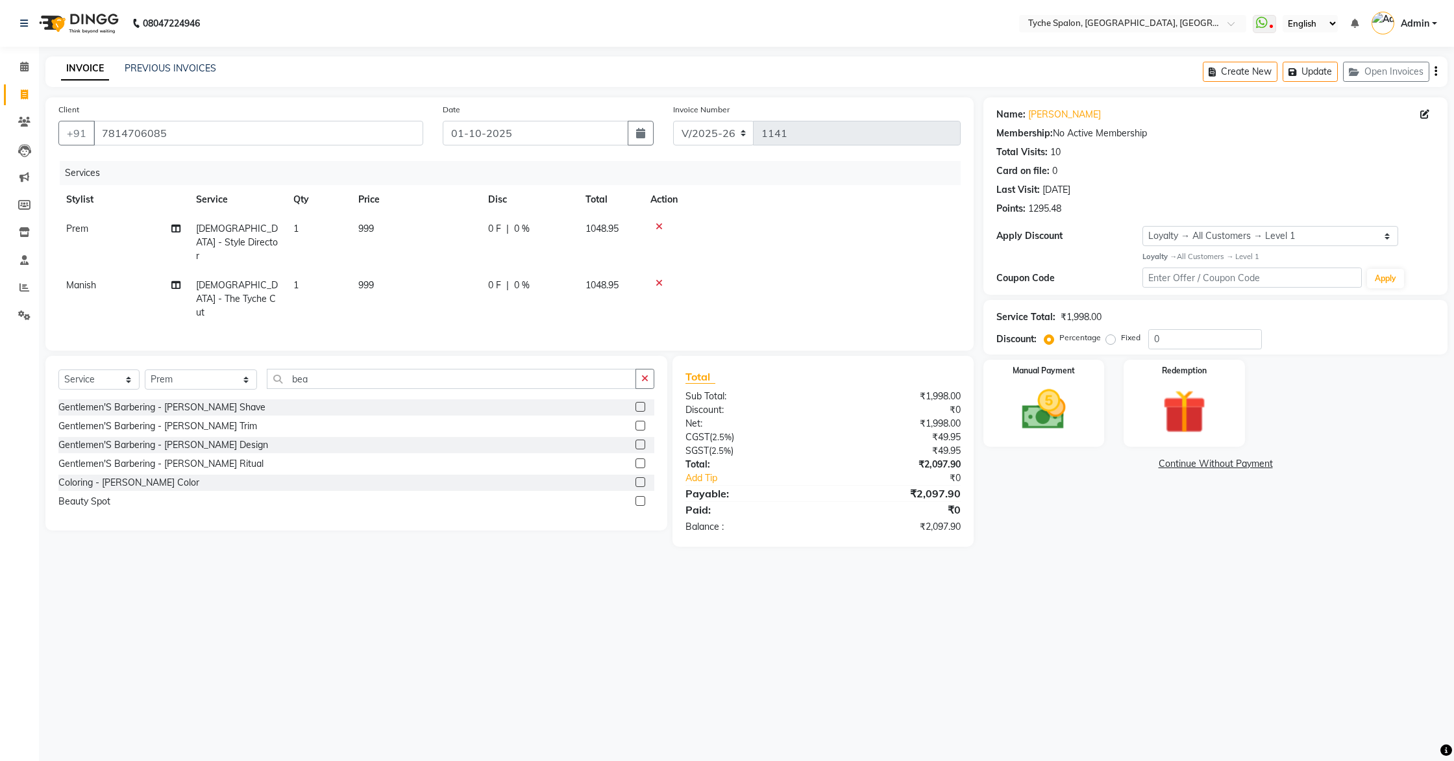
click at [643, 421] on label at bounding box center [641, 426] width 10 height 10
click at [643, 422] on input "checkbox" at bounding box center [640, 426] width 8 height 8
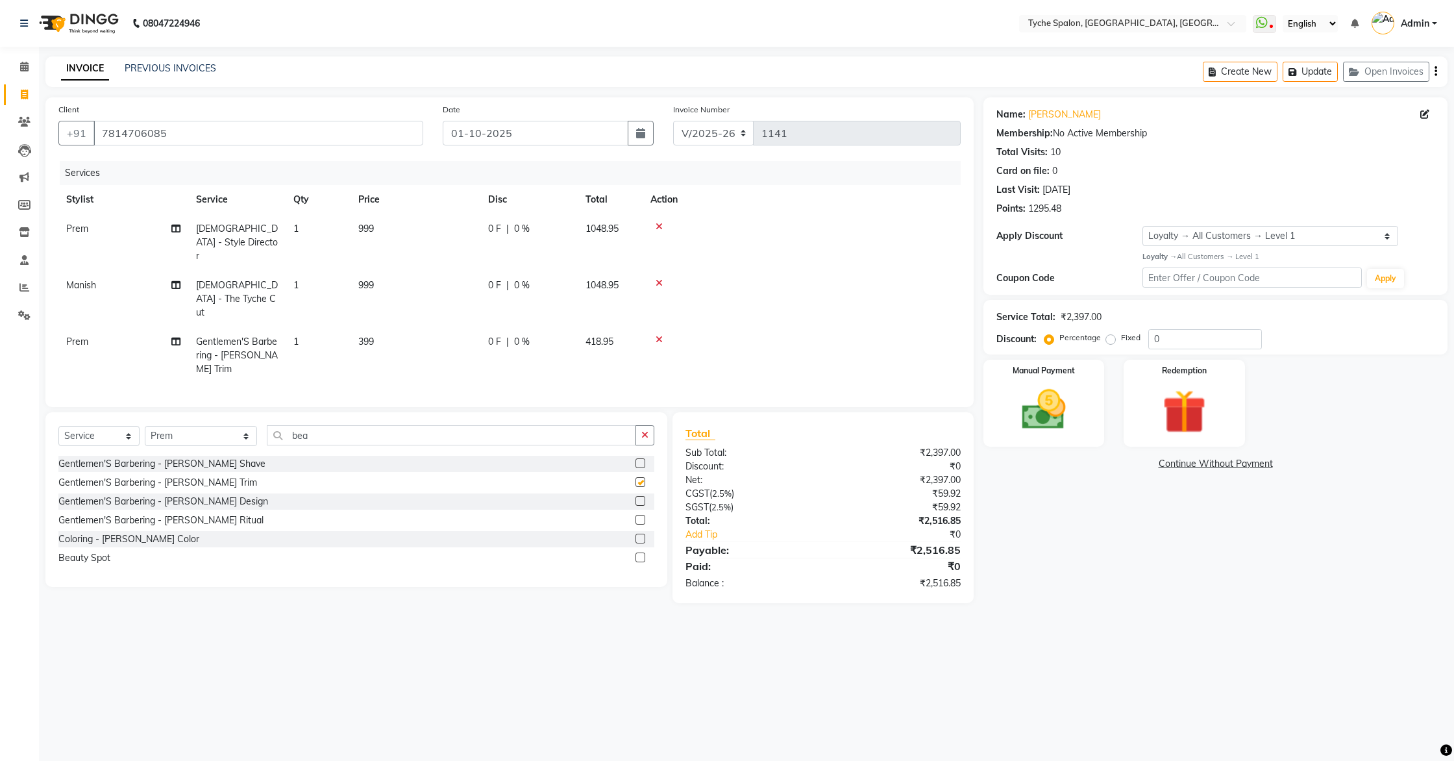
checkbox input "false"
click at [1313, 77] on button "Update" at bounding box center [1310, 72] width 55 height 20
click at [1311, 76] on button "Update" at bounding box center [1310, 72] width 55 height 20
click at [199, 426] on select "Select Stylist Anil Anjali Devi Ishu Jenny Chophy Kajal Liza Manish Prabhjot Pr…" at bounding box center [201, 436] width 112 height 20
select select "49800"
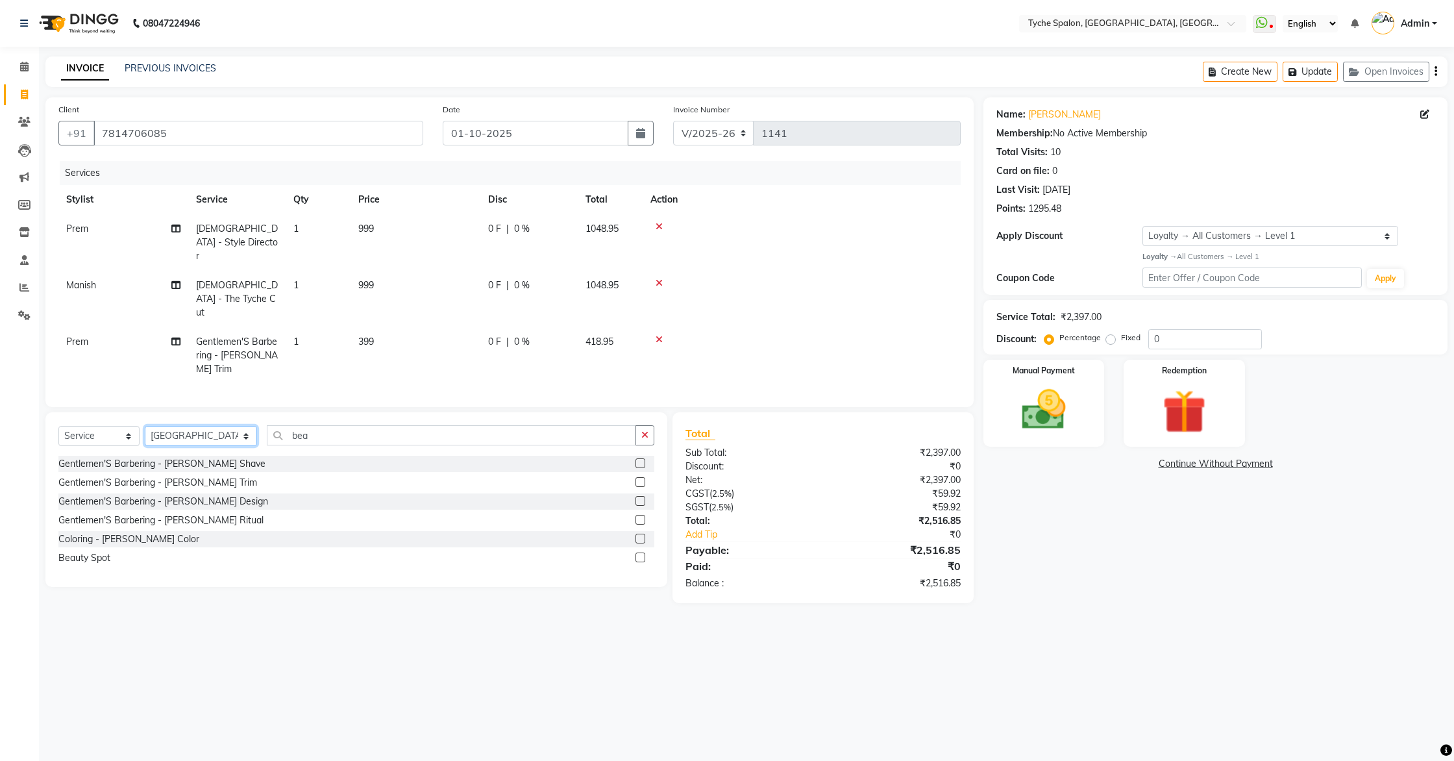
click at [145, 426] on select "Select Stylist Anil Anjali Devi Ishu Jenny Chophy Kajal Liza Manish Prabhjot Pr…" at bounding box center [201, 436] width 112 height 20
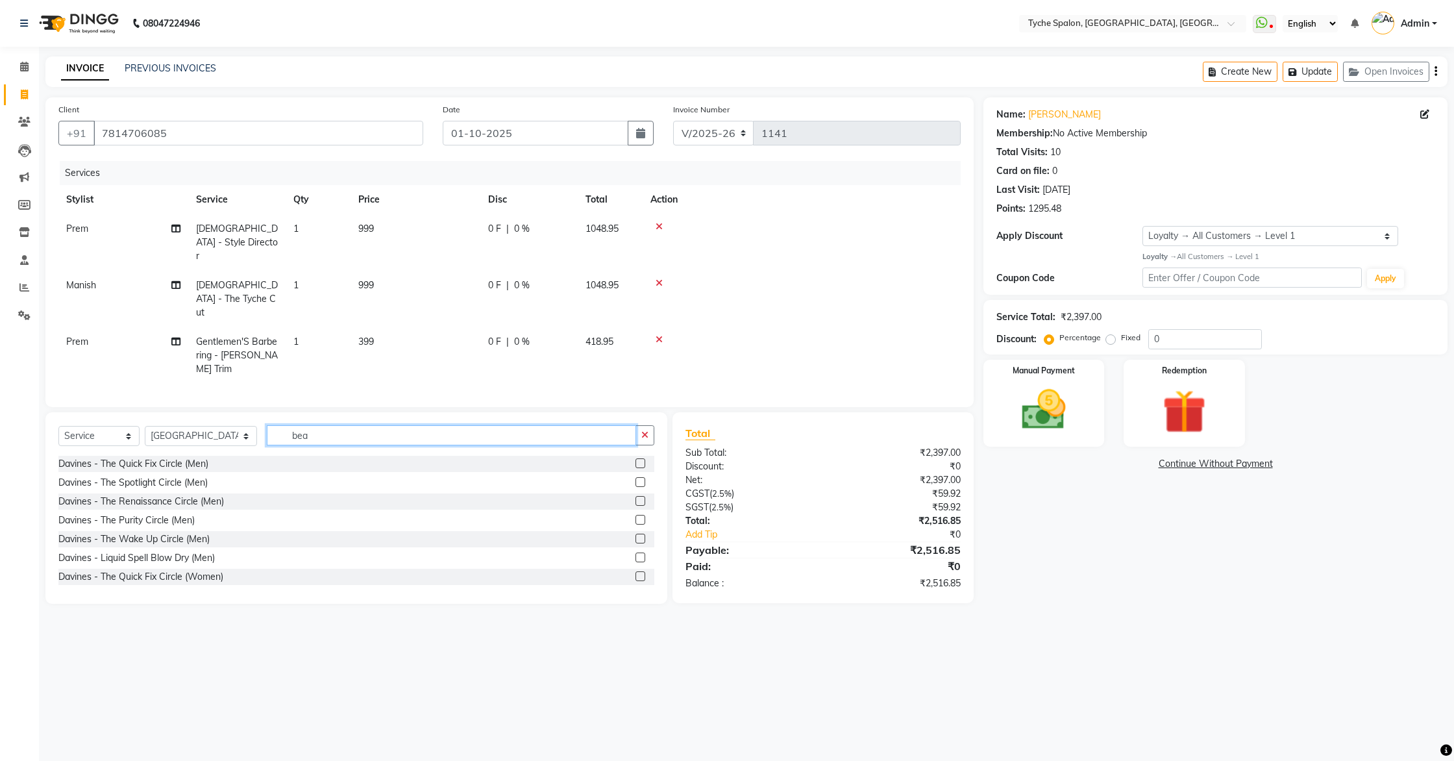
click at [293, 425] on input "bea" at bounding box center [452, 435] width 370 height 20
type input "b"
type input "ve"
click at [100, 426] on select "Select Service Product Membership Package Voucher Prepaid Gift Card" at bounding box center [98, 436] width 81 height 20
select select "product"
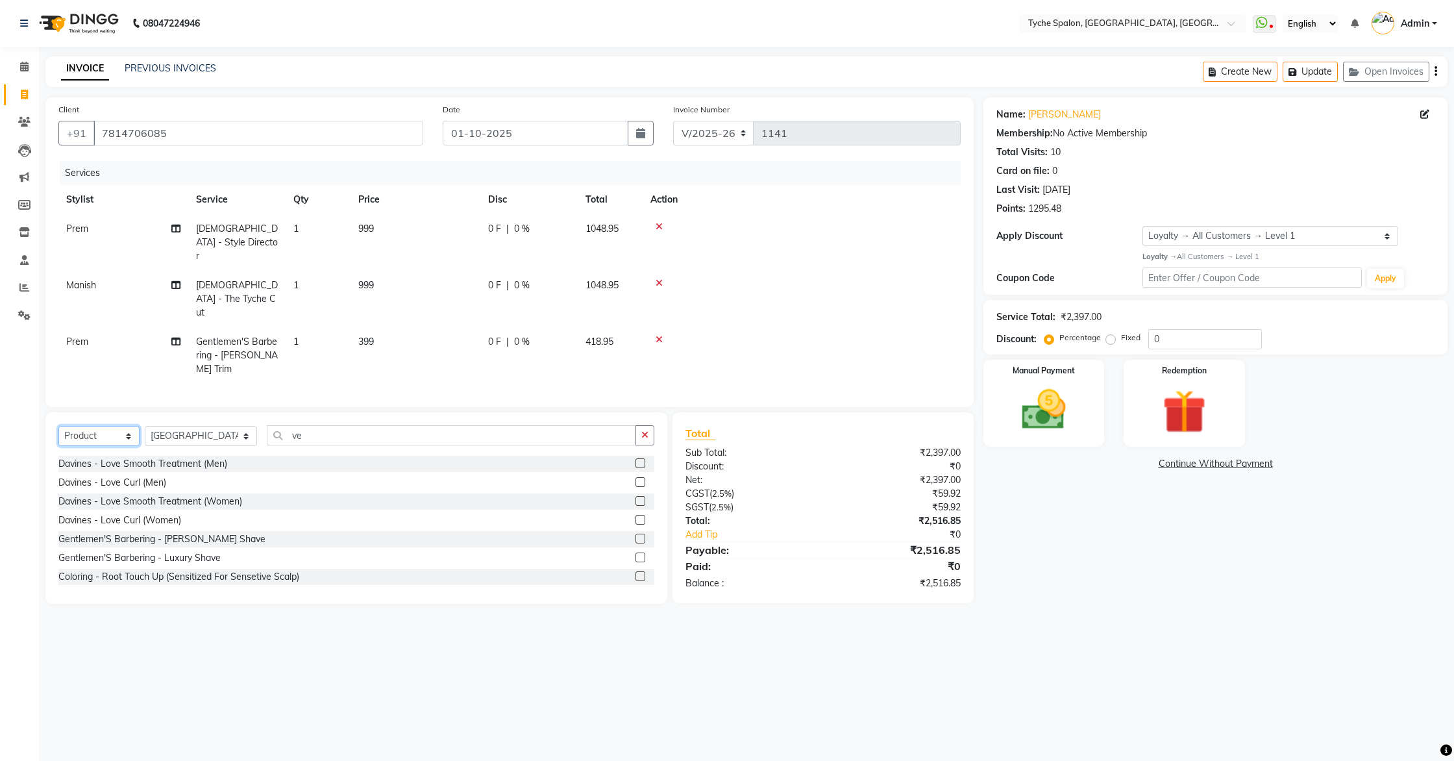
click at [58, 426] on select "Select Service Product Membership Package Voucher Prepaid Gift Card" at bounding box center [98, 436] width 81 height 20
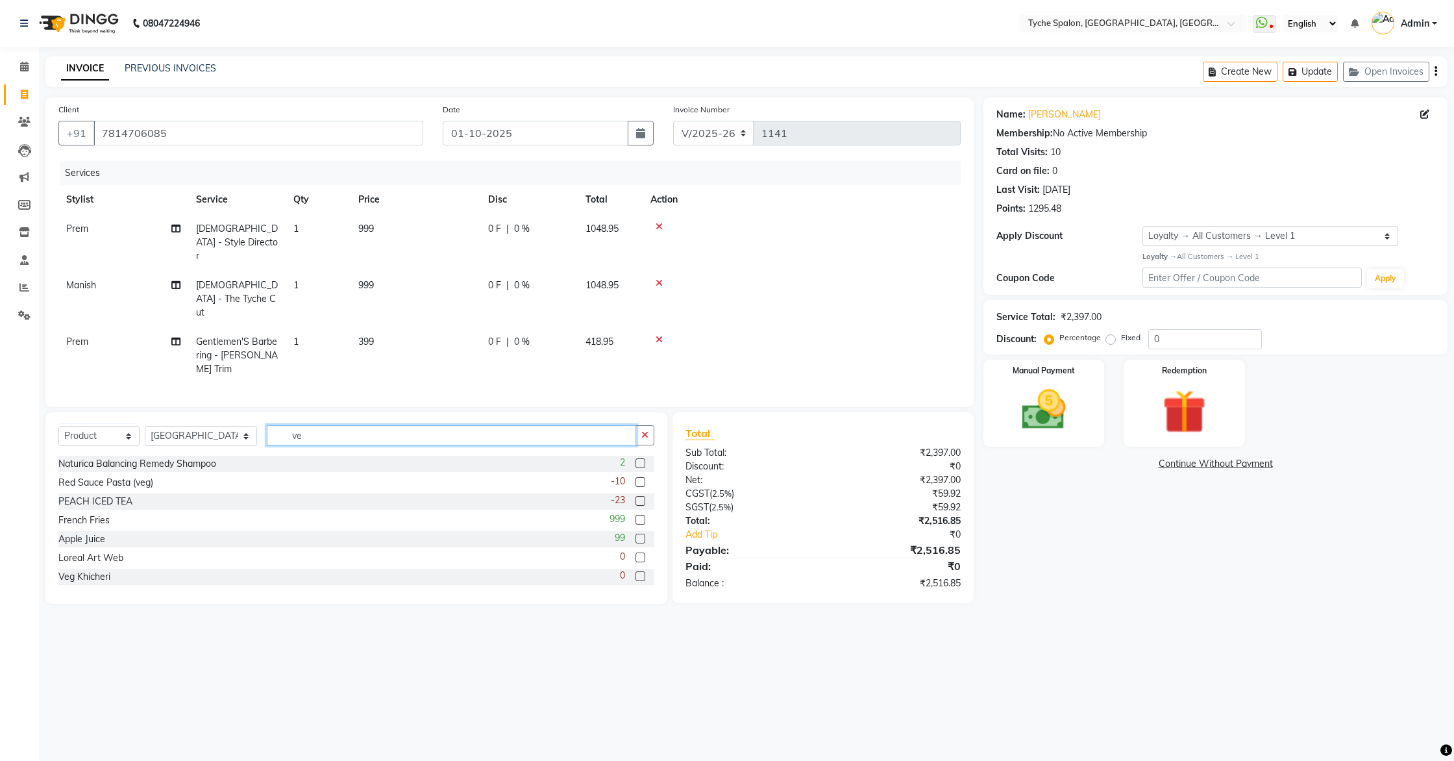
click at [298, 425] on input "ve" at bounding box center [452, 435] width 370 height 20
type input "v"
type input "past"
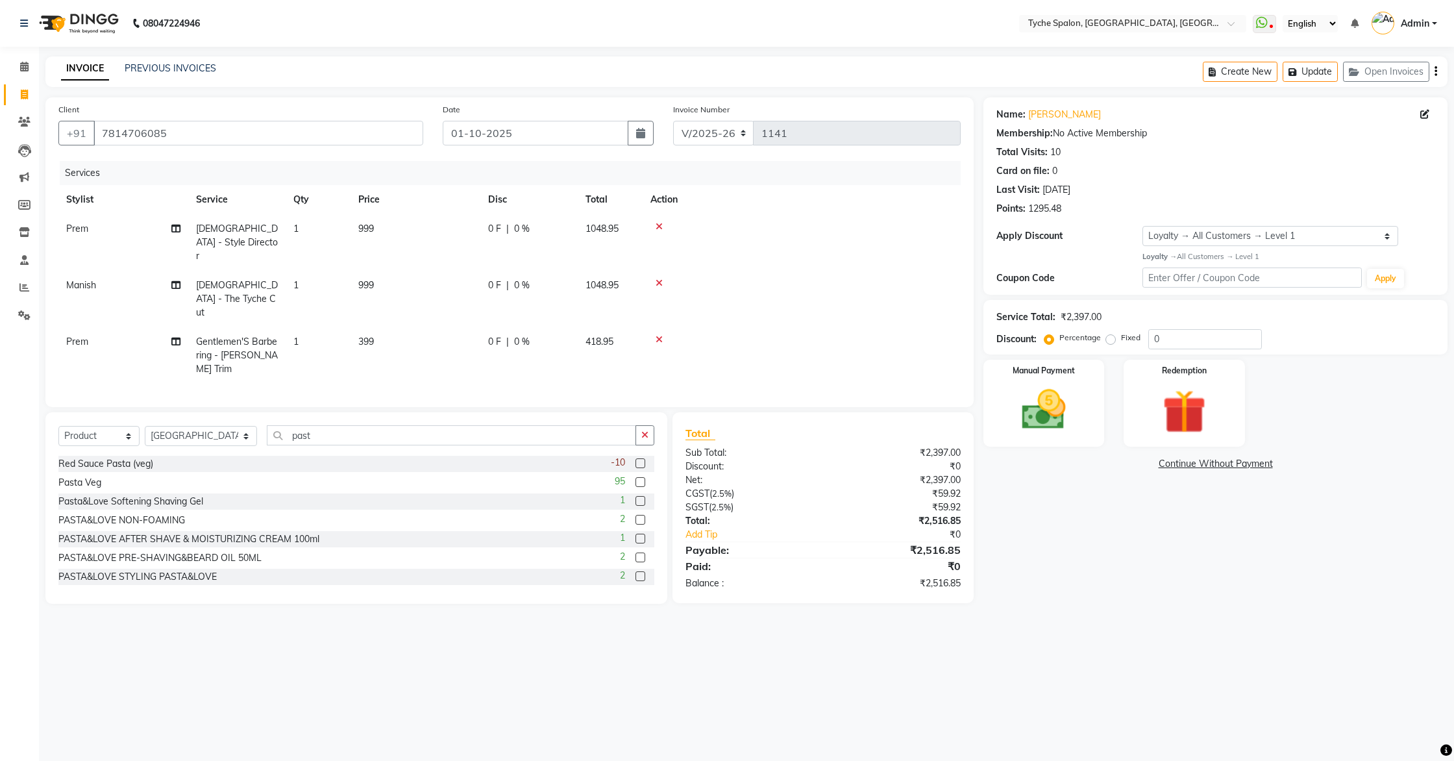
click at [642, 477] on label at bounding box center [641, 482] width 10 height 10
click at [642, 479] on input "checkbox" at bounding box center [640, 483] width 8 height 8
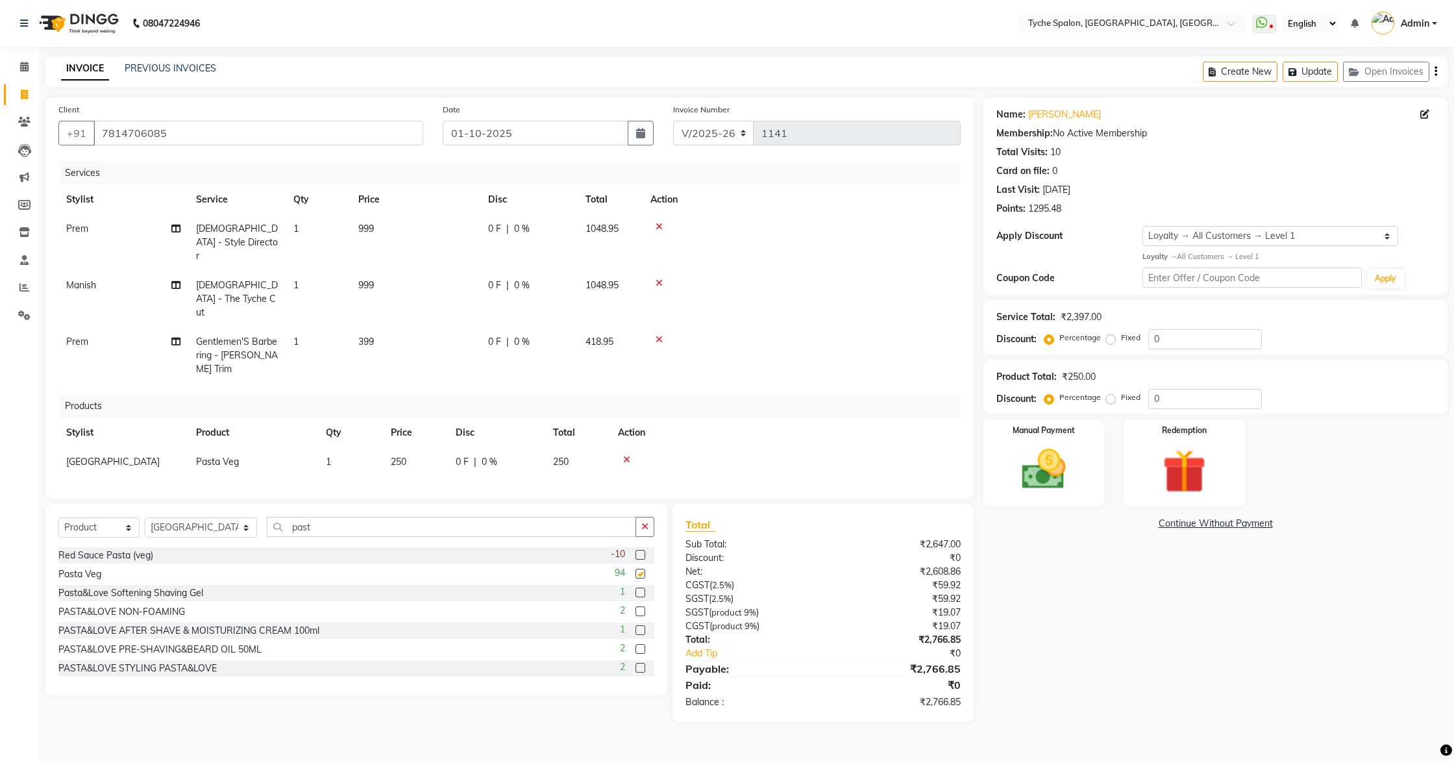
checkbox input "false"
click at [307, 517] on input "past" at bounding box center [452, 527] width 370 height 20
type input "p"
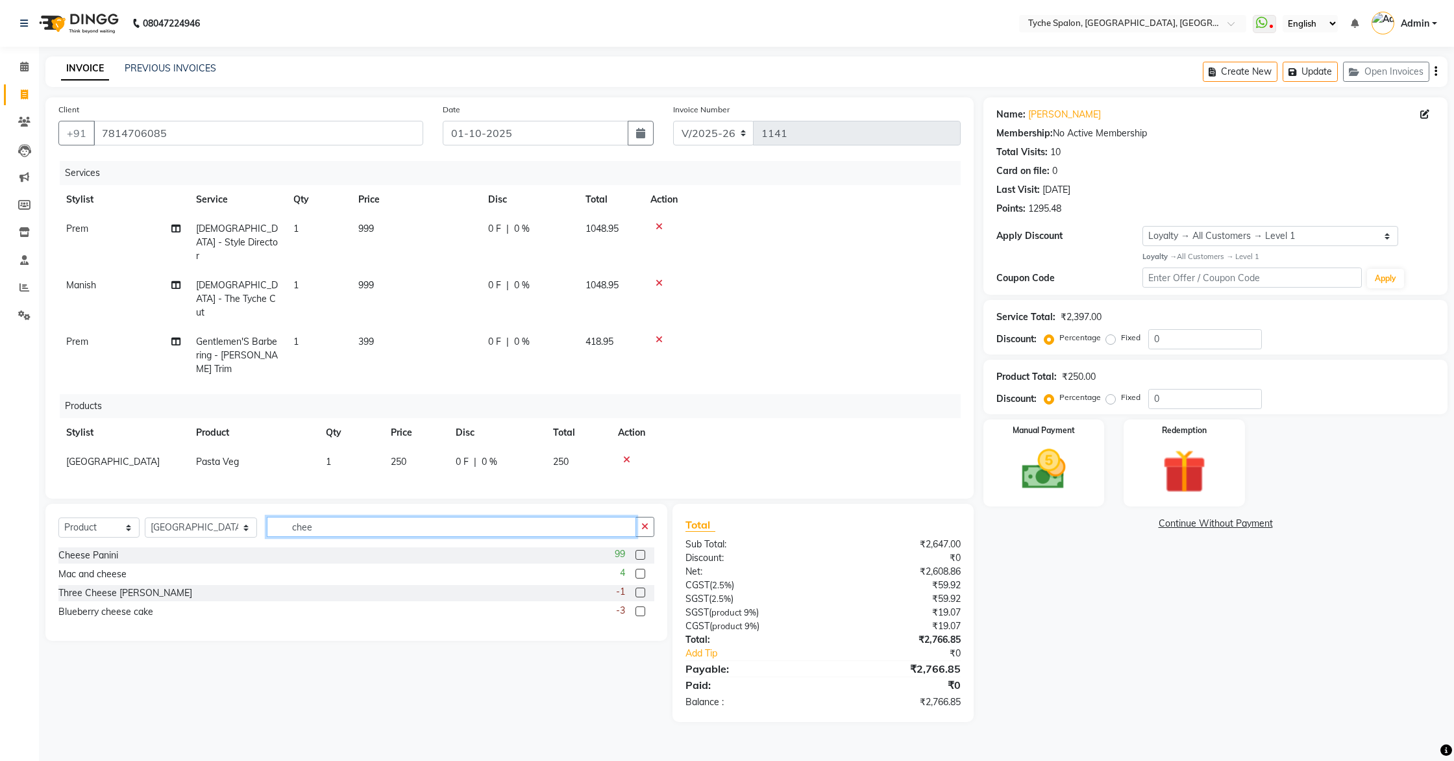
type input "chee"
click at [642, 569] on label at bounding box center [641, 574] width 10 height 10
click at [642, 570] on input "checkbox" at bounding box center [640, 574] width 8 height 8
checkbox input "false"
click at [641, 606] on label at bounding box center [641, 611] width 10 height 10
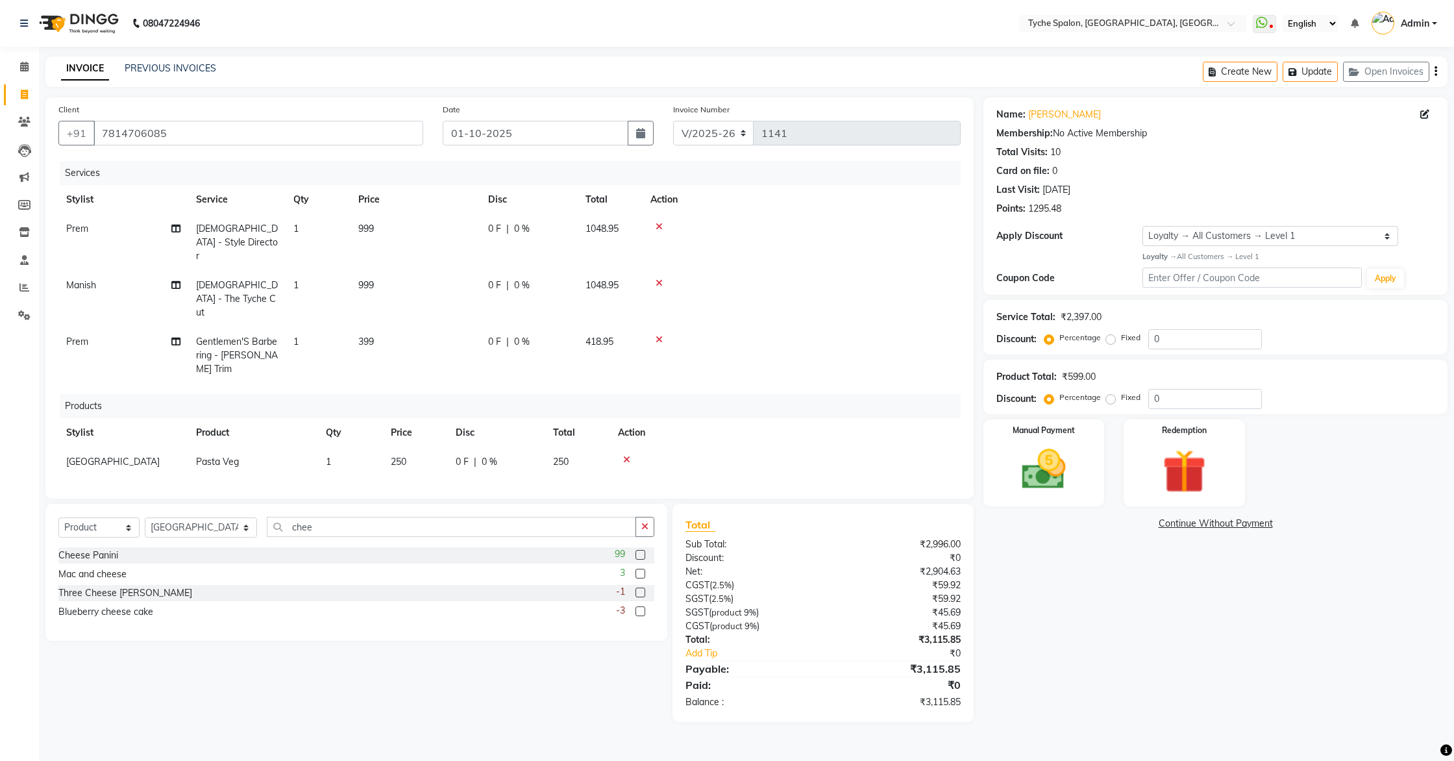
click at [641, 608] on input "checkbox" at bounding box center [640, 612] width 8 height 8
checkbox input "false"
click at [626, 484] on icon at bounding box center [626, 488] width 7 height 9
click at [19, 62] on span at bounding box center [24, 67] width 23 height 15
click at [1313, 64] on button "Update" at bounding box center [1310, 72] width 55 height 20
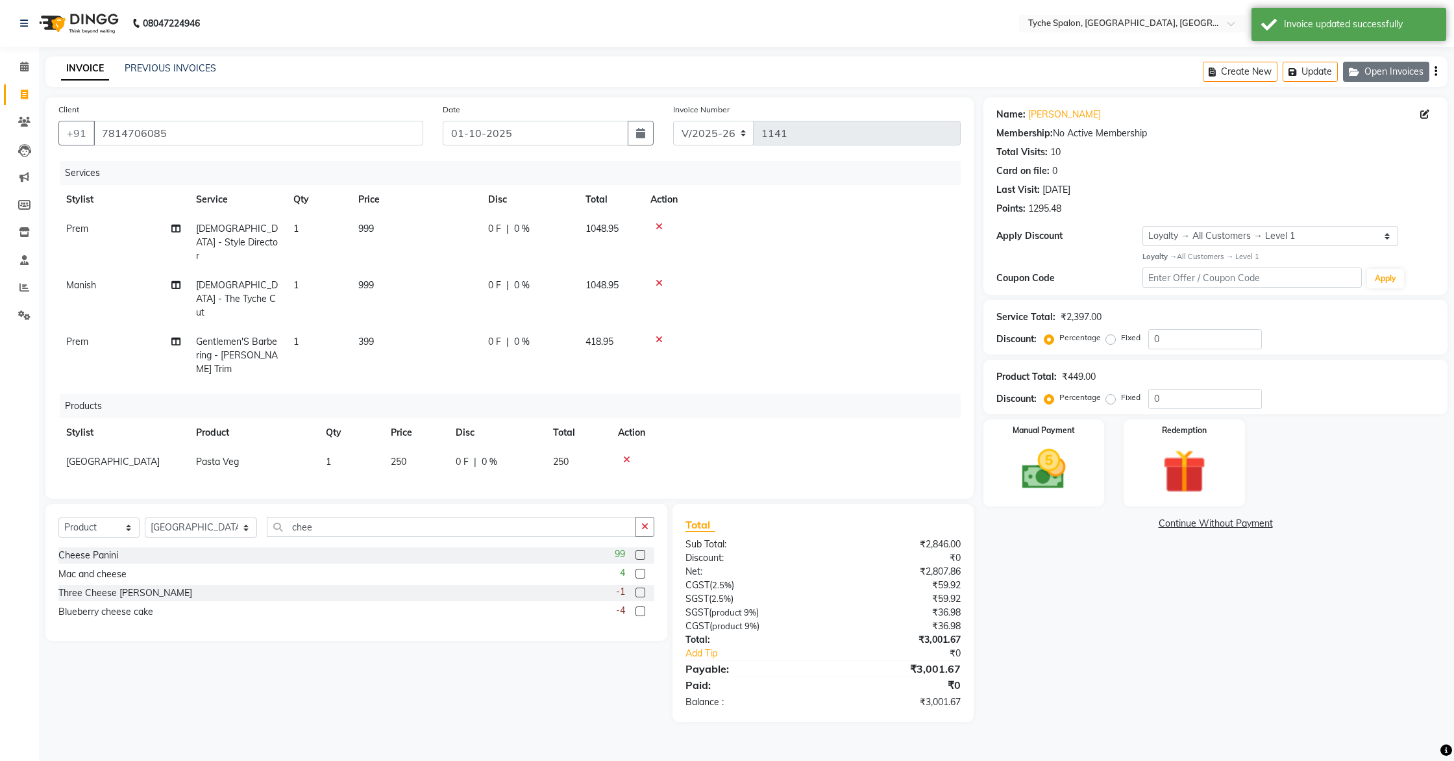
click at [1376, 76] on button "Open Invoices" at bounding box center [1386, 72] width 86 height 20
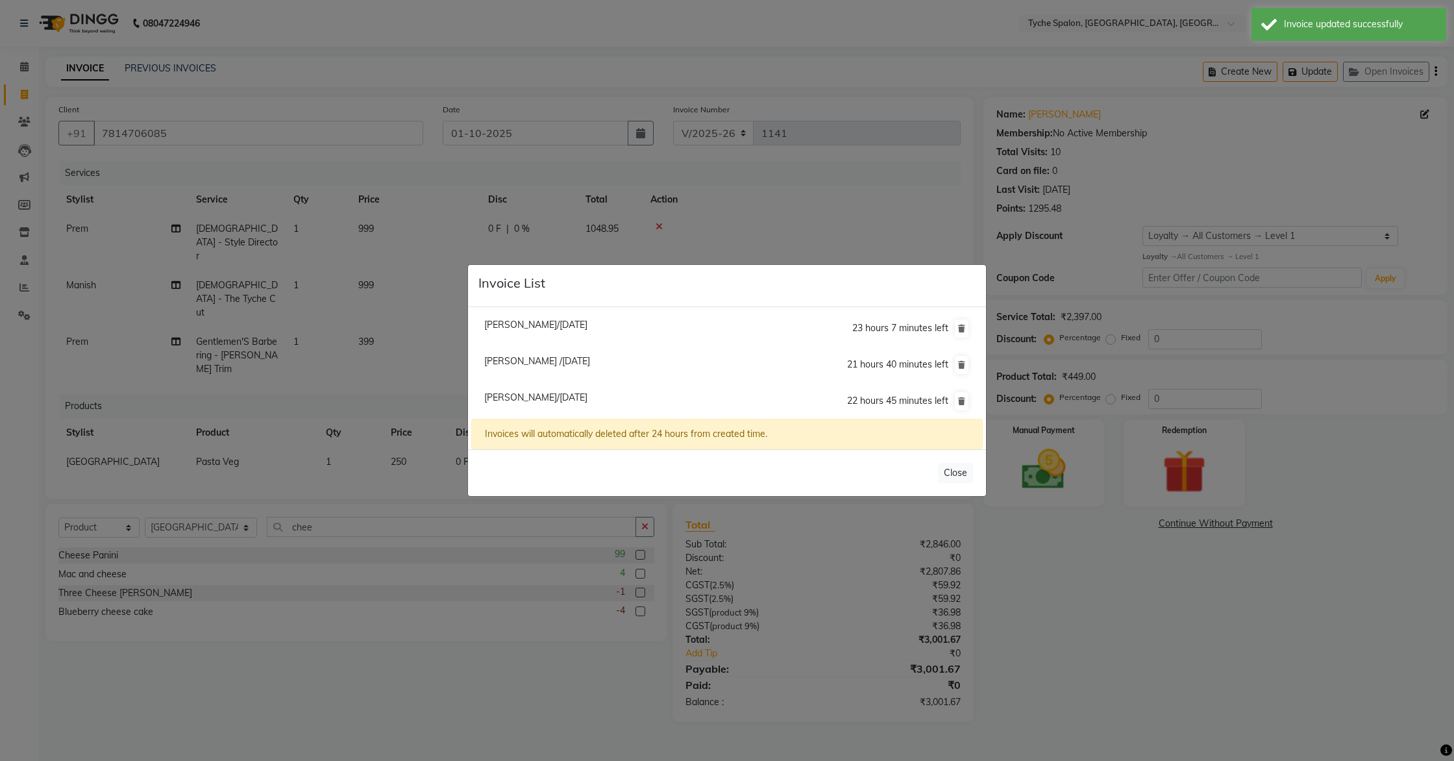
click at [362, 271] on ngb-modal-window "Invoice List Roshan Agarwal/01 October 2025 23 hours 7 minutes left Sahil /01 O…" at bounding box center [727, 380] width 1454 height 761
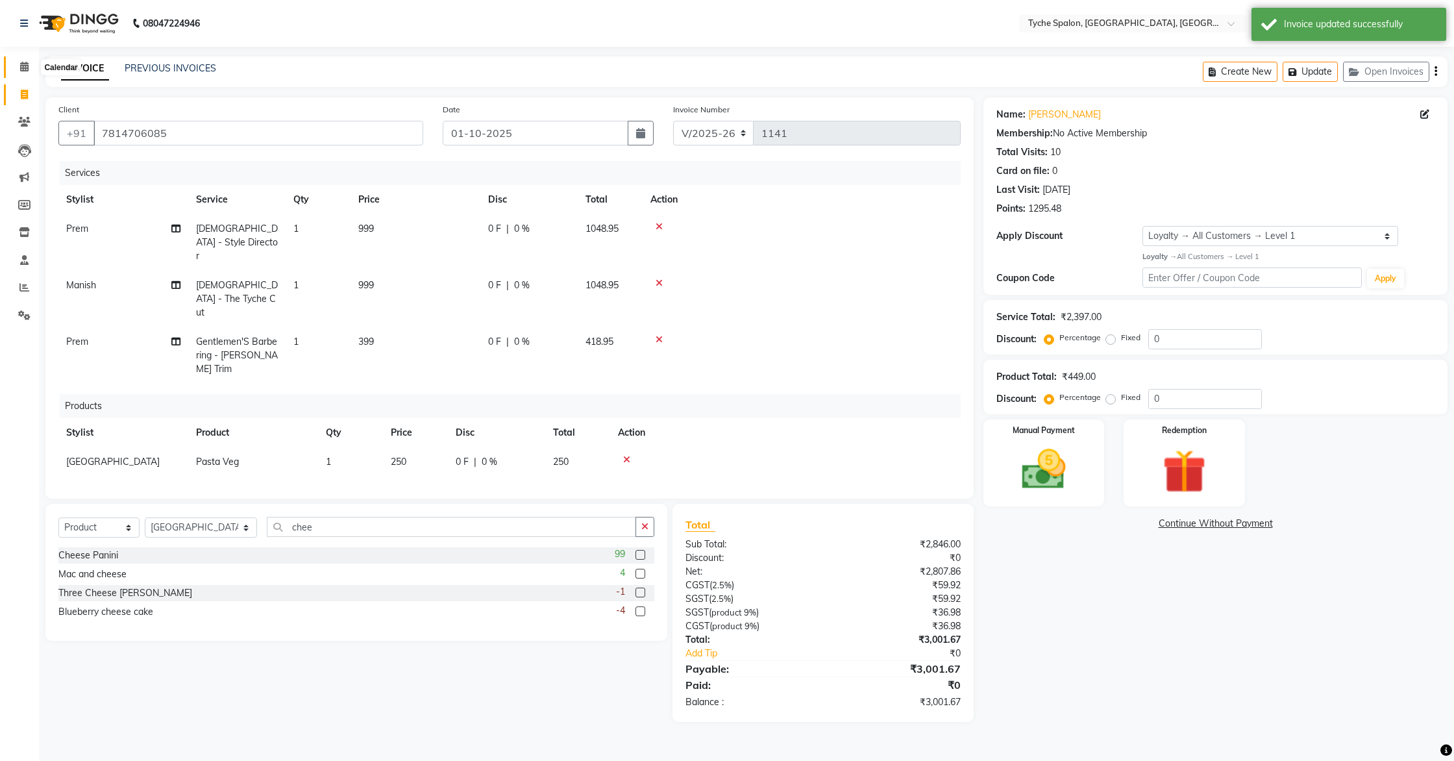
click at [24, 68] on icon at bounding box center [24, 67] width 8 height 10
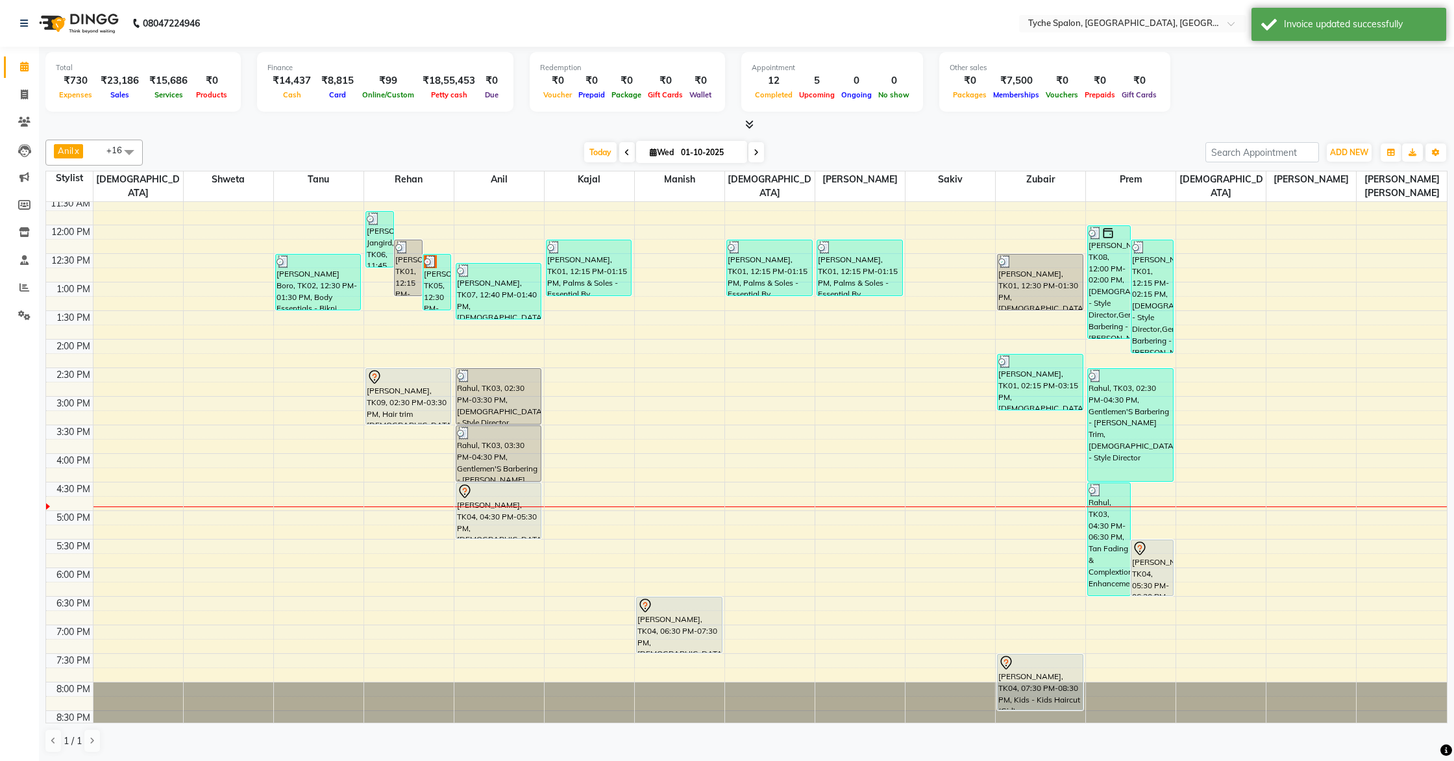
scroll to position [207, 0]
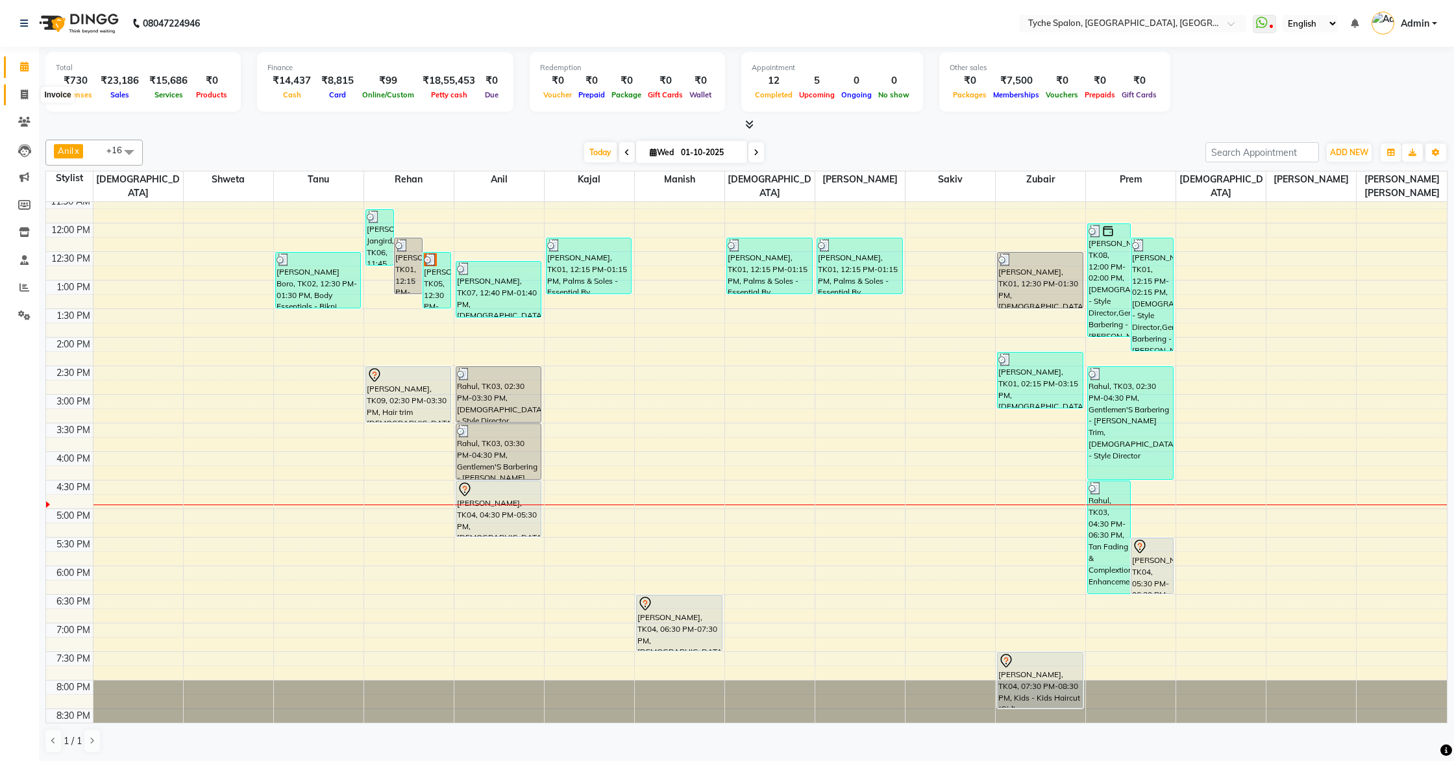
click at [25, 97] on icon at bounding box center [24, 95] width 7 height 10
select select "service"
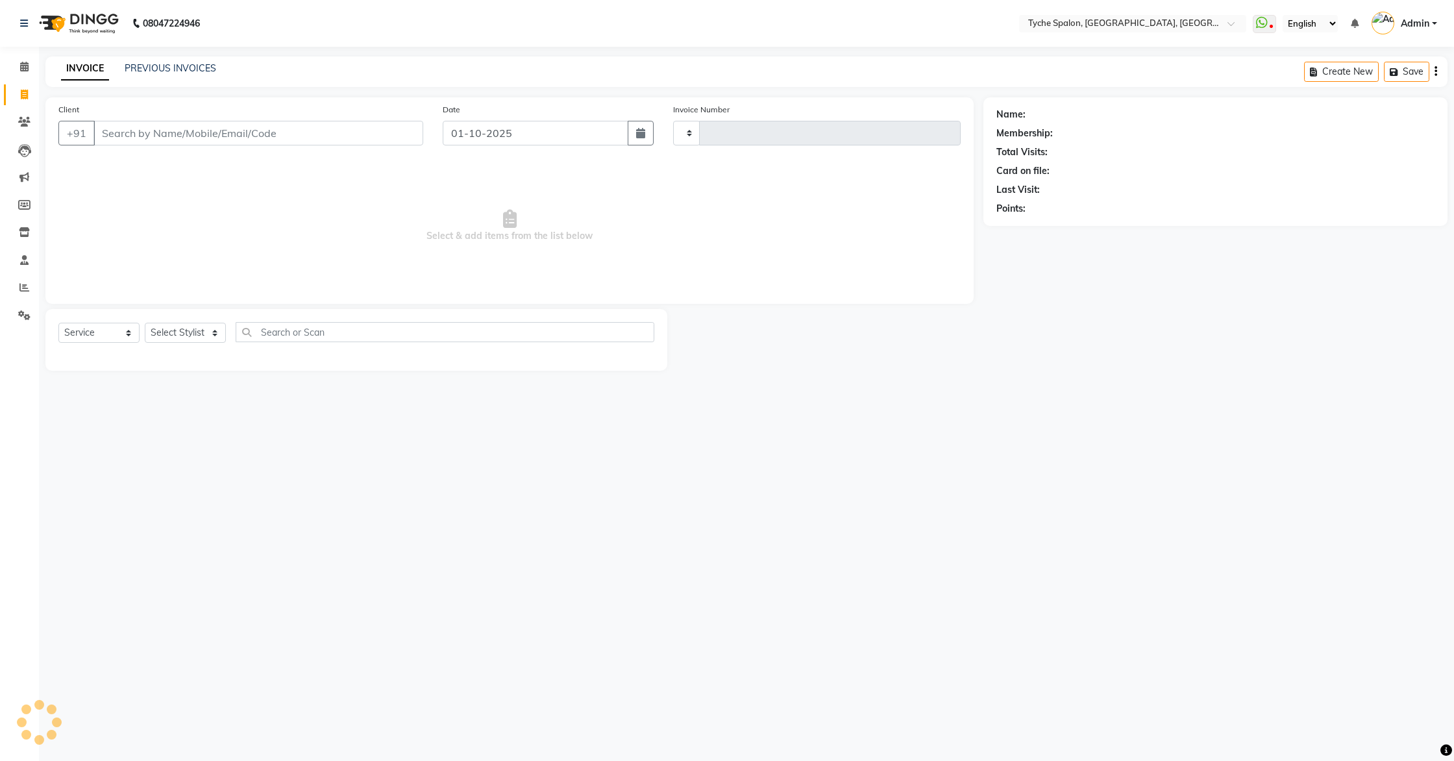
type input "1141"
select select "6320"
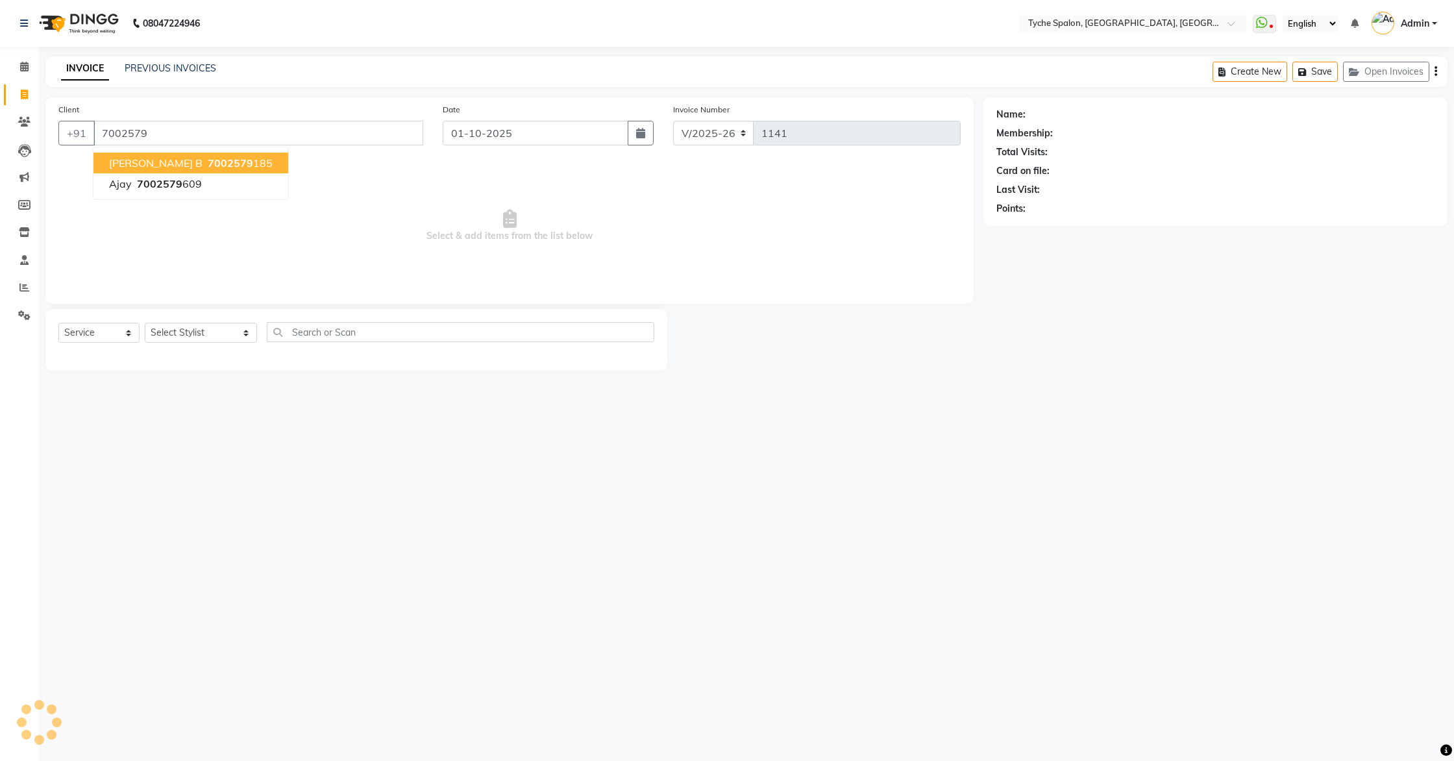
click at [208, 162] on span "7002579" at bounding box center [230, 162] width 45 height 13
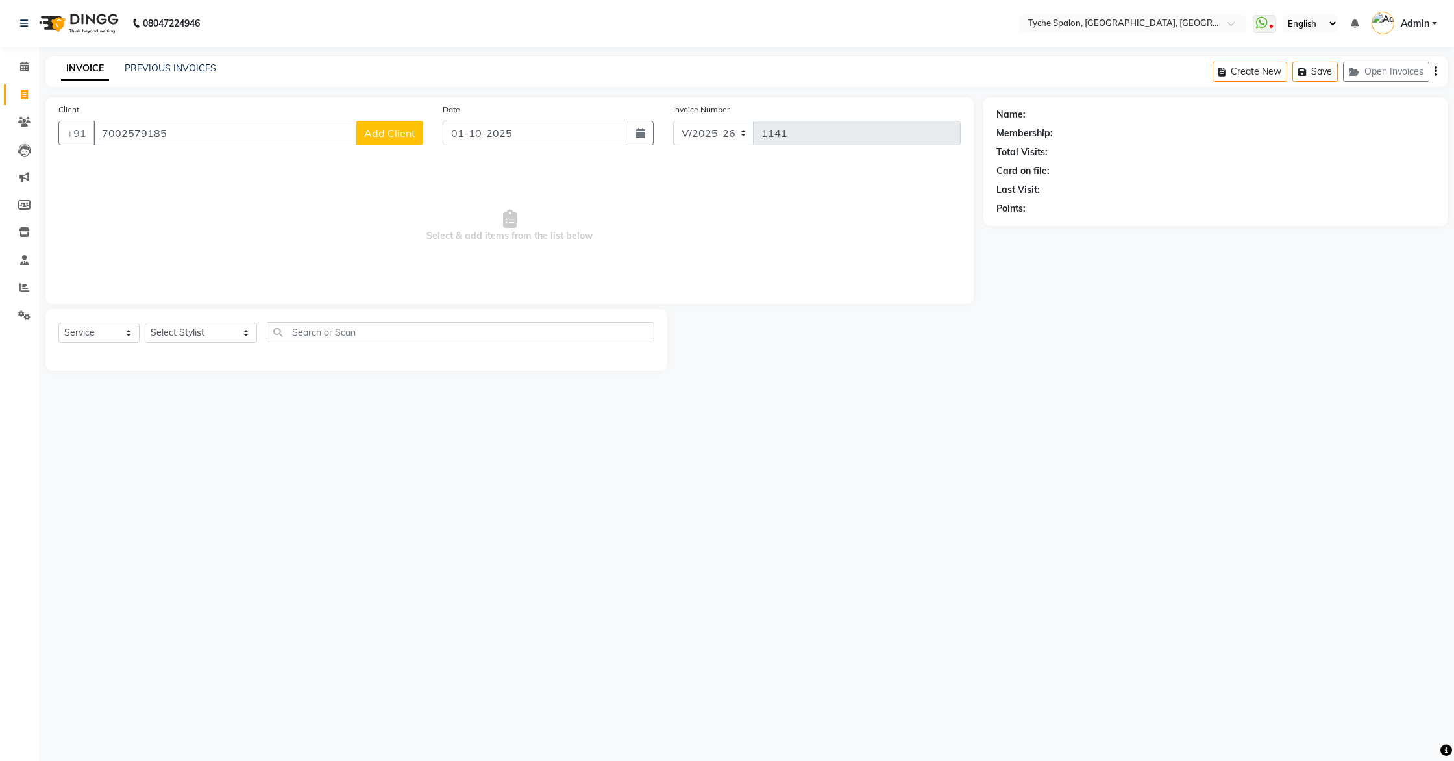
type input "7002579185"
click at [185, 336] on select "Select Stylist Anil Anjali Devi Ishu Jenny Chophy Kajal Liza Manish Prabhjot Pr…" at bounding box center [201, 333] width 112 height 20
select select "68413"
click at [145, 323] on select "Select Stylist Anil Anjali Devi Ishu Jenny Chophy Kajal Liza Manish Prabhjot Pr…" at bounding box center [201, 333] width 112 height 20
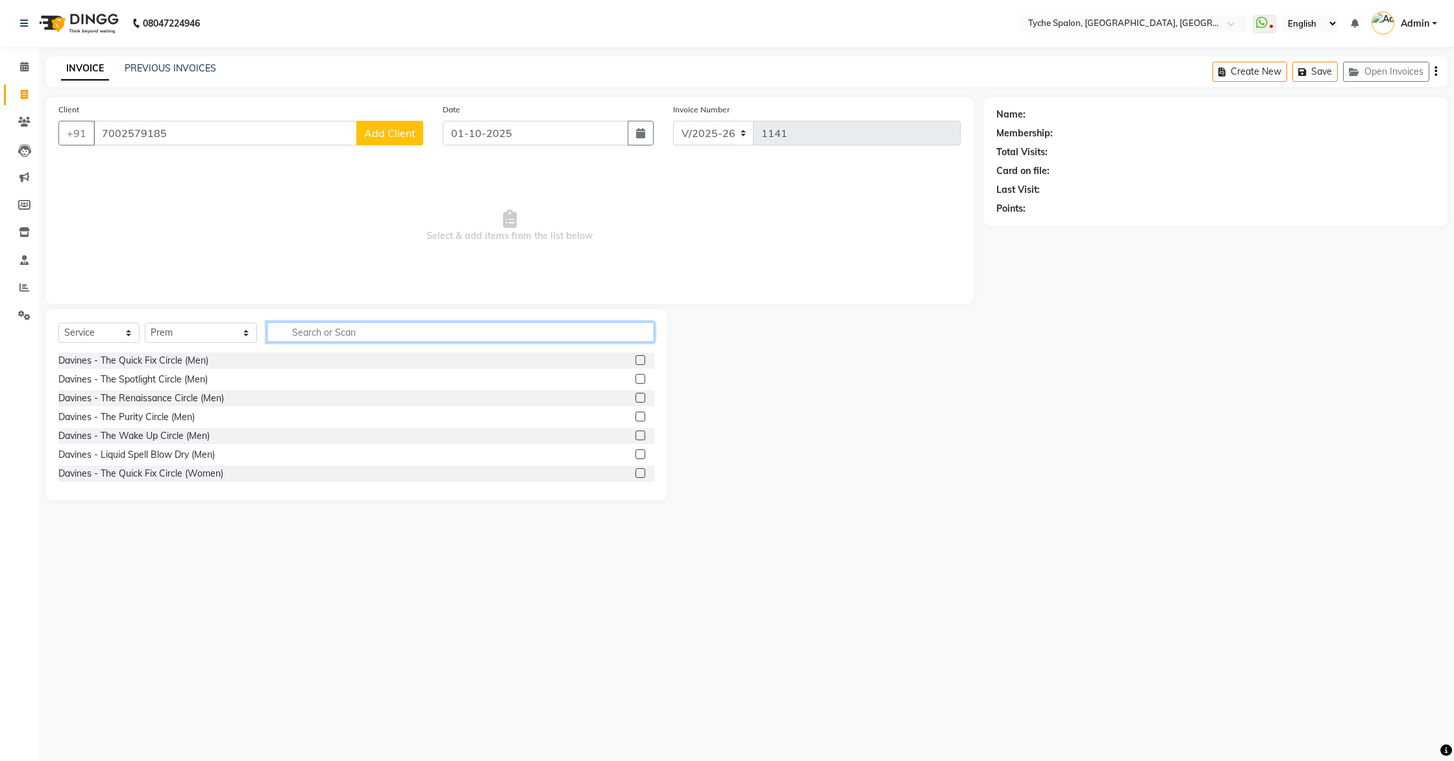
click at [273, 340] on input "text" at bounding box center [461, 332] width 388 height 20
type input "sty"
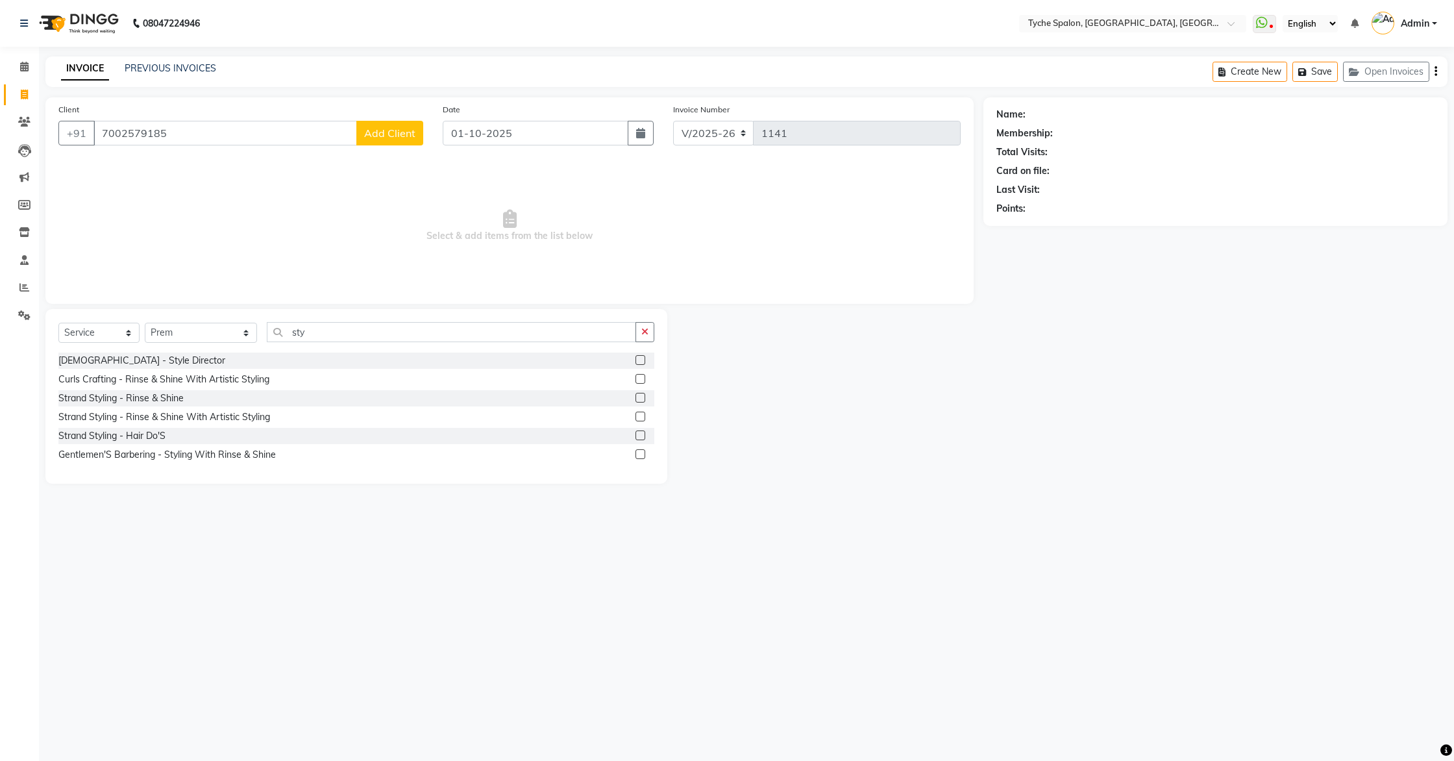
click at [639, 359] on label at bounding box center [641, 360] width 10 height 10
click at [639, 359] on input "checkbox" at bounding box center [640, 360] width 8 height 8
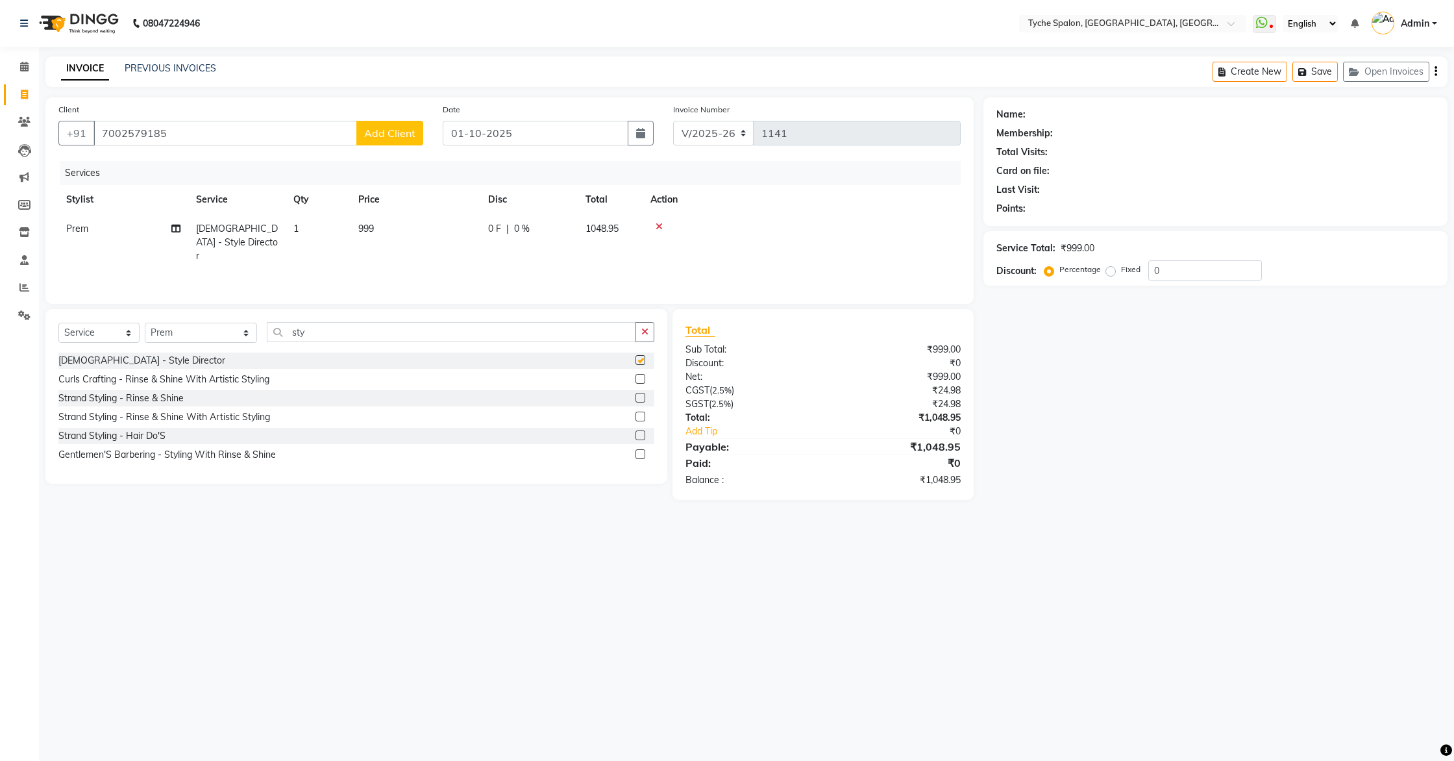
checkbox input "false"
click at [290, 333] on input "sty" at bounding box center [452, 332] width 370 height 20
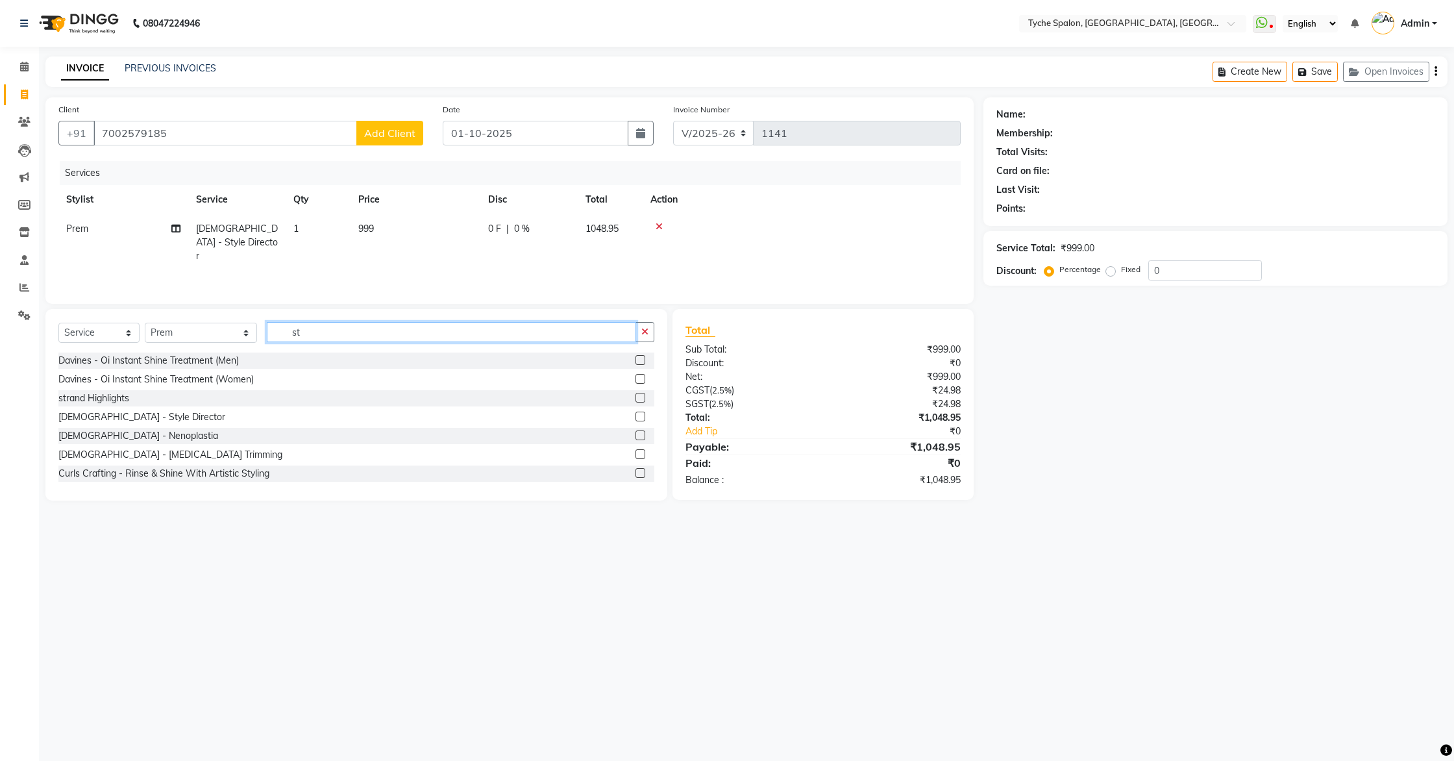
type input "s"
type input "bea"
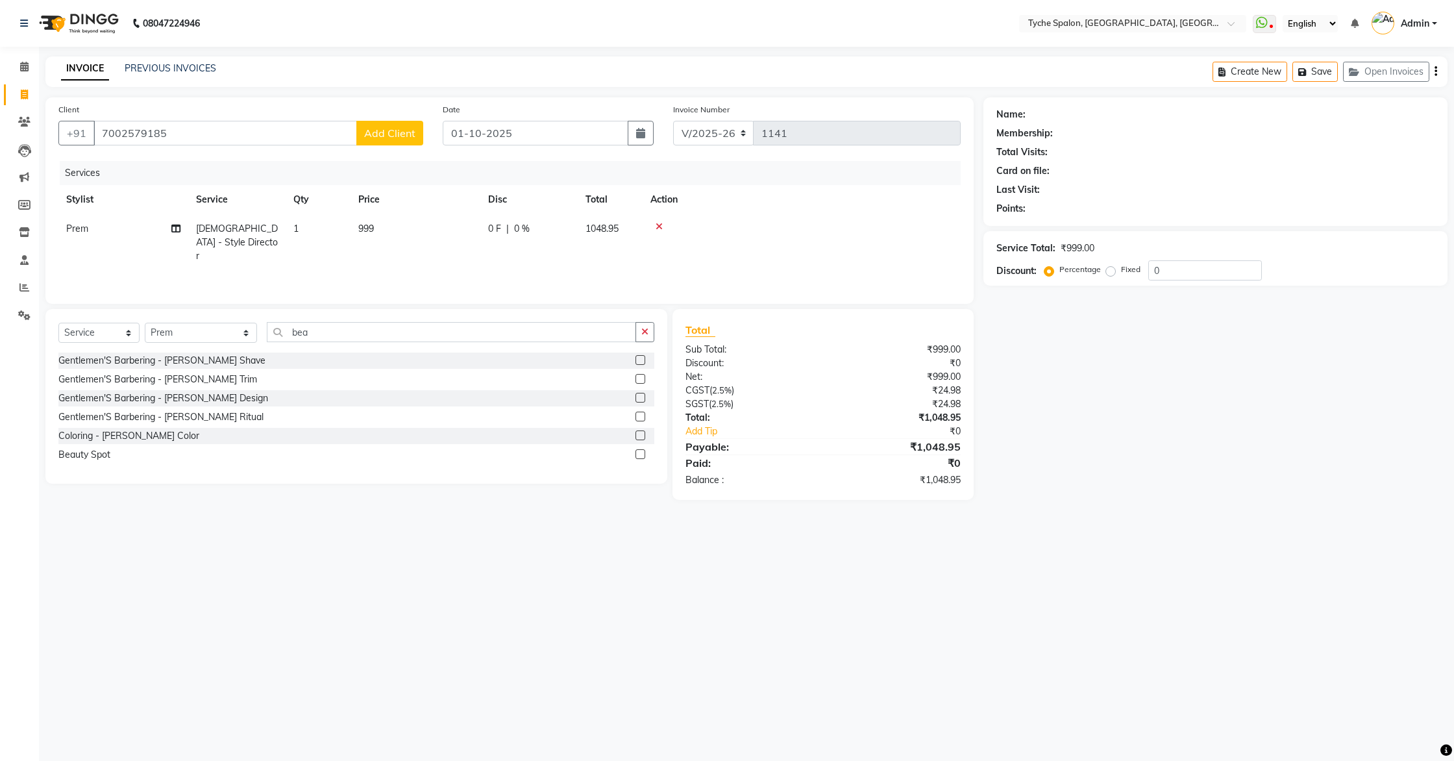
click at [634, 375] on div "Gentlemen'S Barbering - [PERSON_NAME] Trim" at bounding box center [356, 379] width 596 height 16
click at [637, 378] on label at bounding box center [641, 379] width 10 height 10
click at [637, 378] on input "checkbox" at bounding box center [640, 379] width 8 height 8
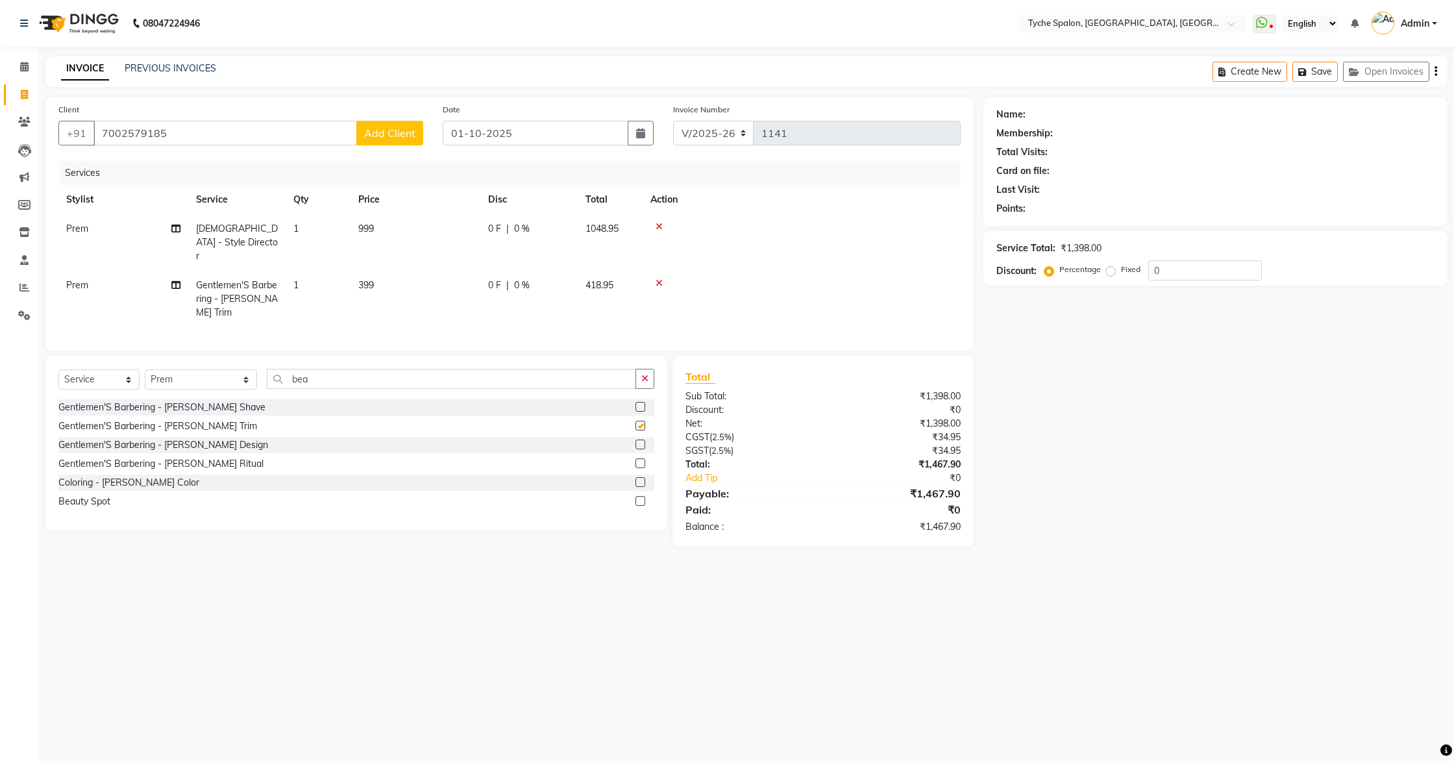
checkbox input "false"
click at [1315, 76] on button "Save" at bounding box center [1315, 72] width 45 height 20
click at [260, 126] on input "7002579185" at bounding box center [225, 133] width 264 height 25
click at [258, 129] on input "7002579185" at bounding box center [225, 133] width 264 height 25
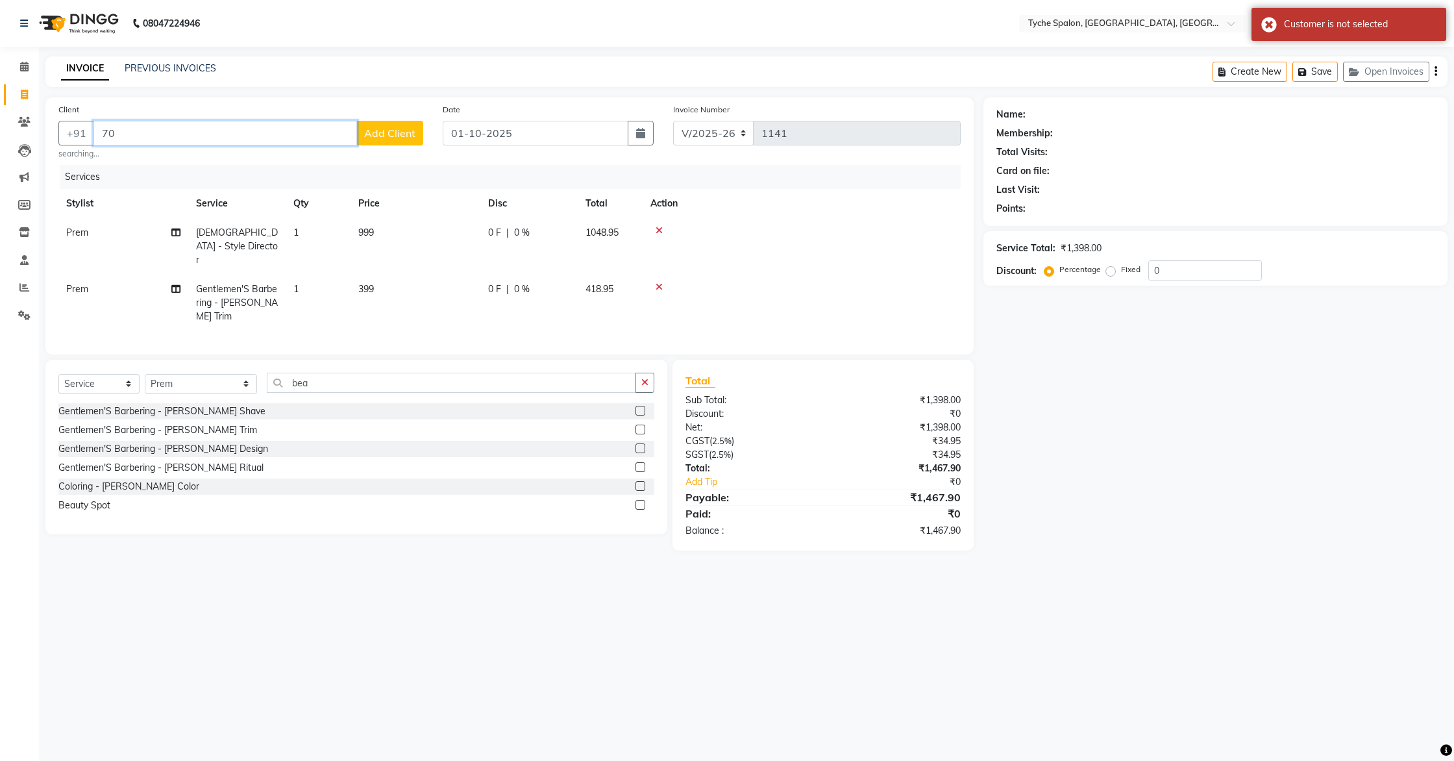
type input "7"
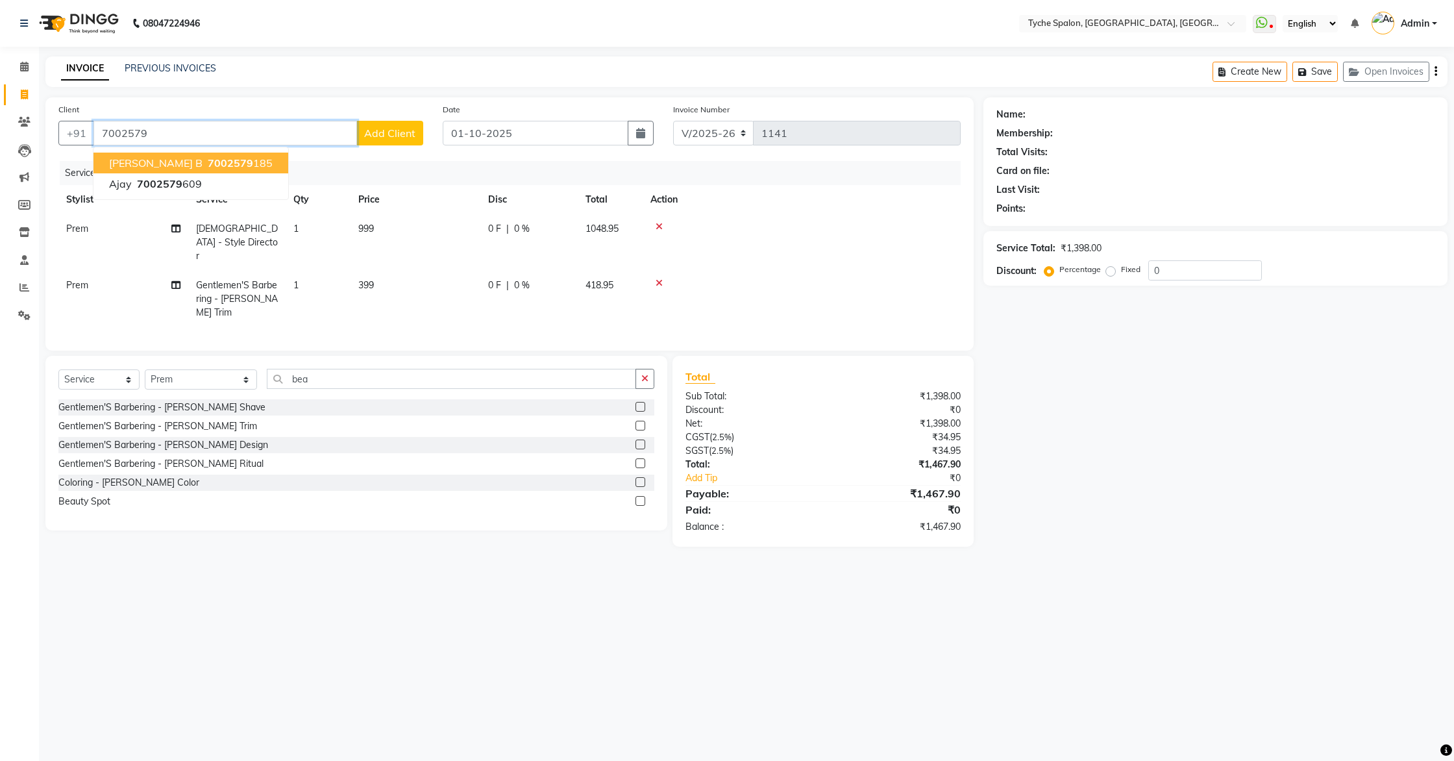
click at [208, 162] on span "7002579" at bounding box center [230, 162] width 45 height 13
type input "7002579185"
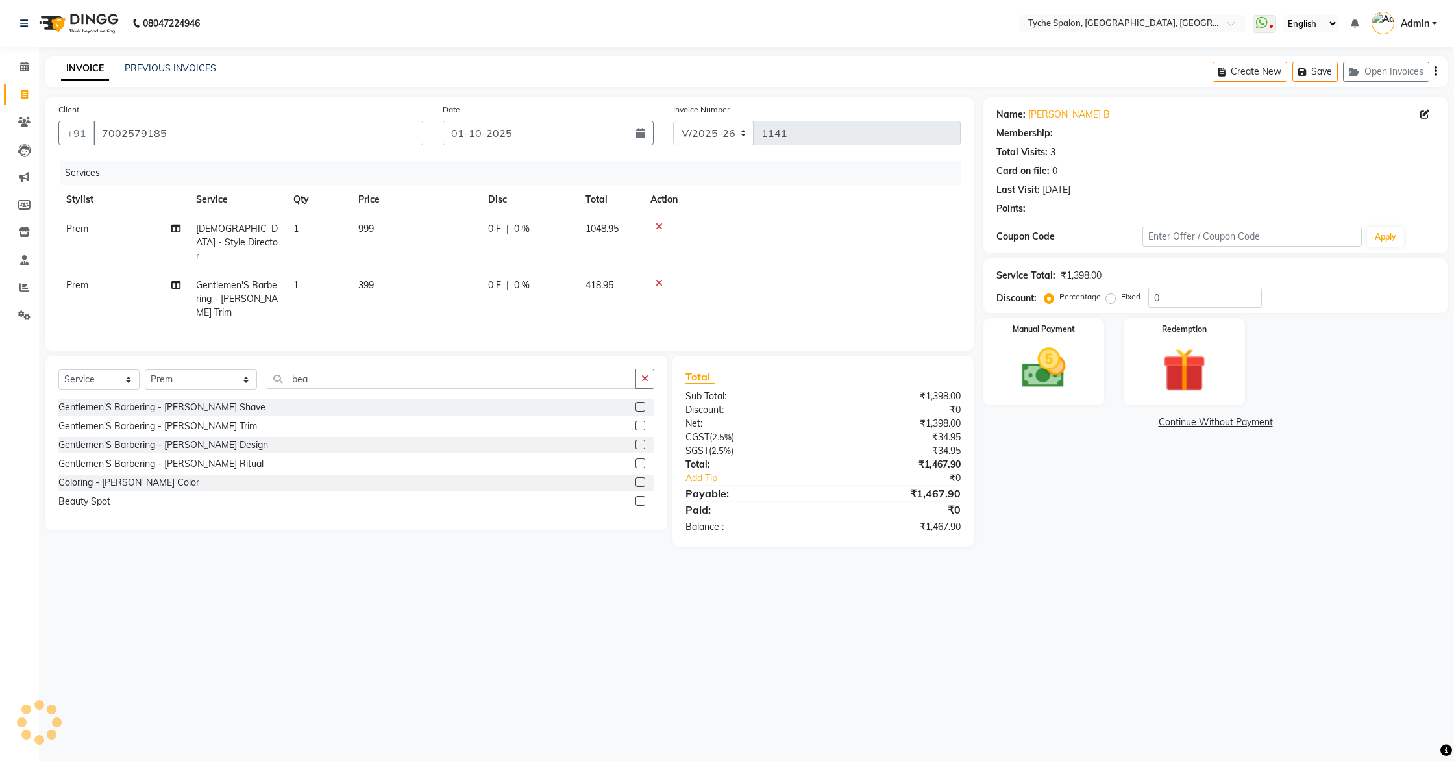
select select "1: Object"
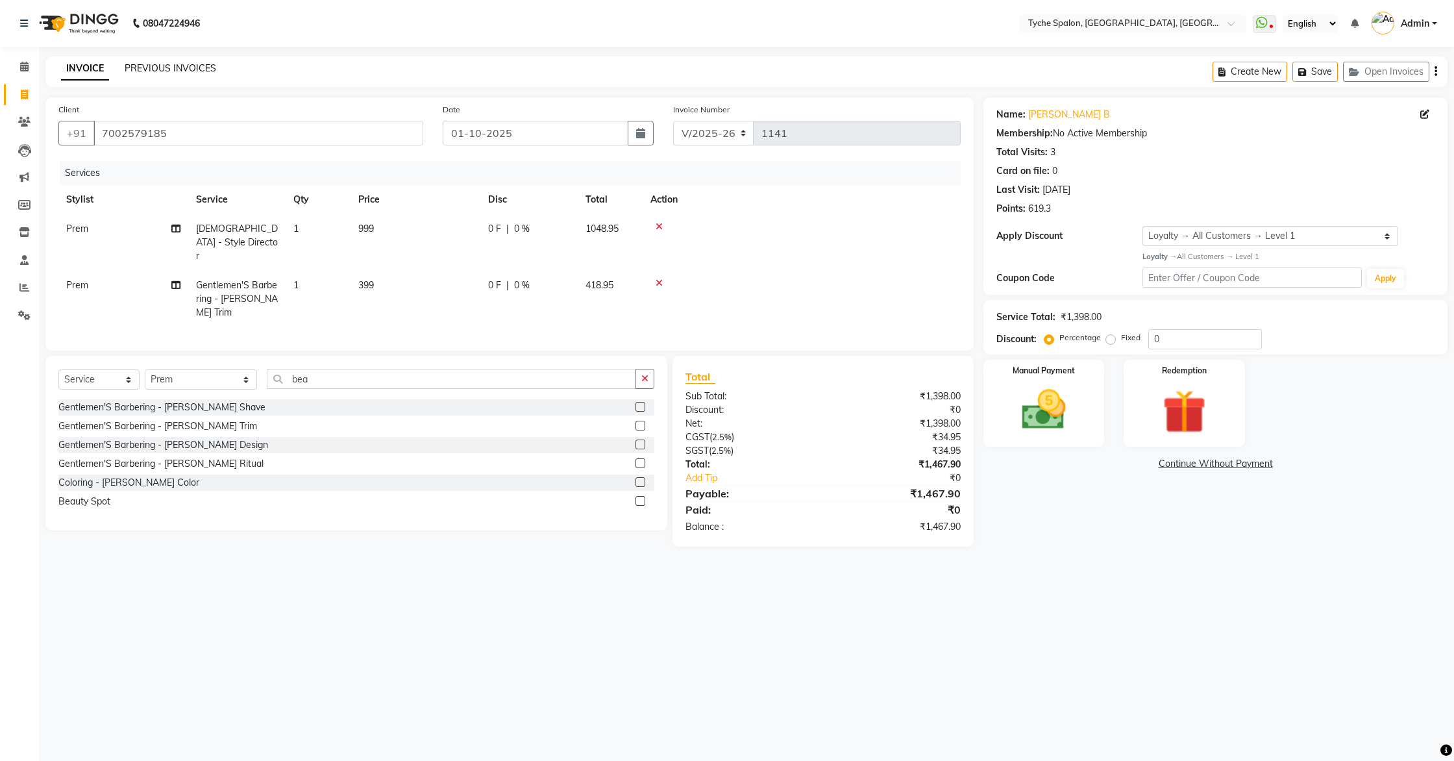
click at [170, 66] on link "PREVIOUS INVOICES" at bounding box center [171, 68] width 92 height 12
click at [1318, 73] on button "Save" at bounding box center [1315, 72] width 45 height 20
click at [24, 67] on icon at bounding box center [24, 67] width 8 height 10
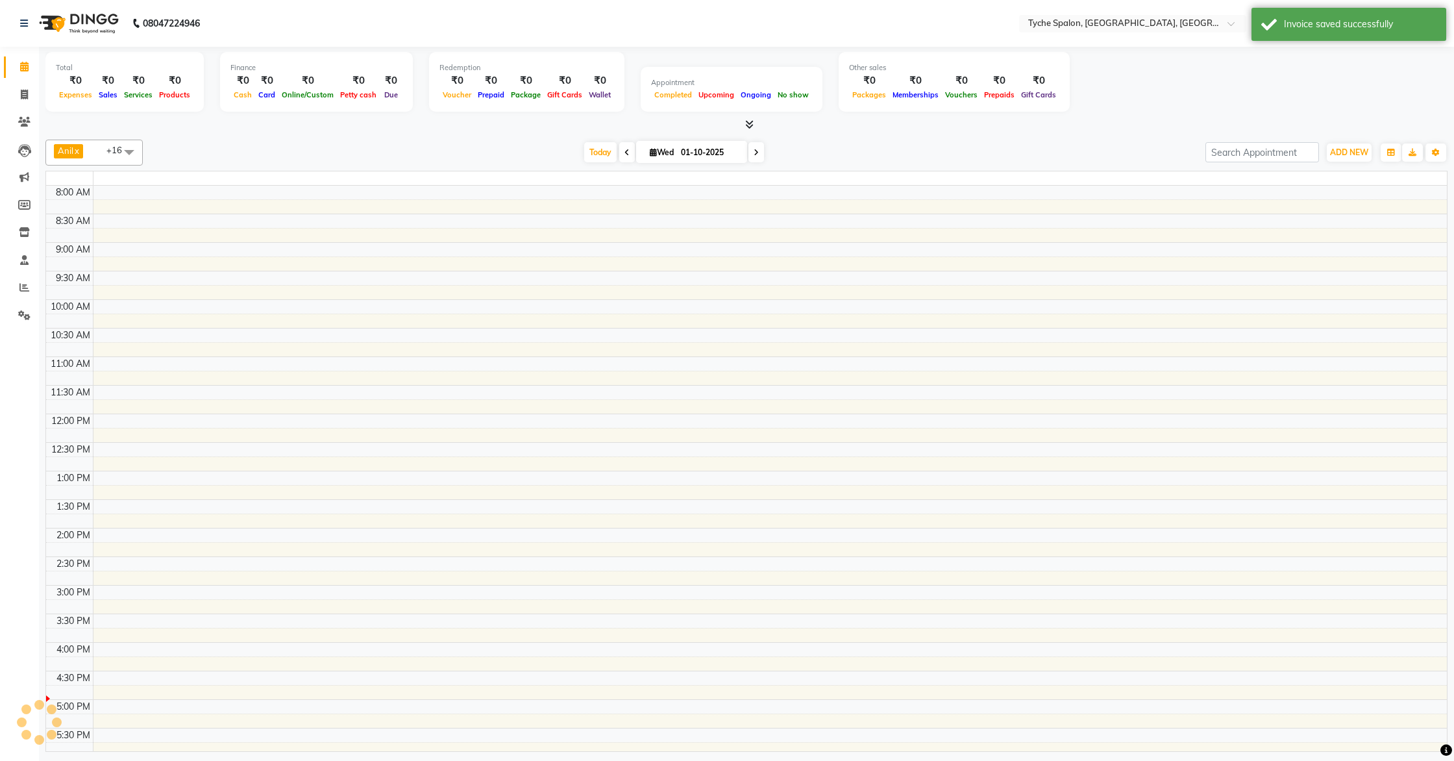
scroll to position [182, 0]
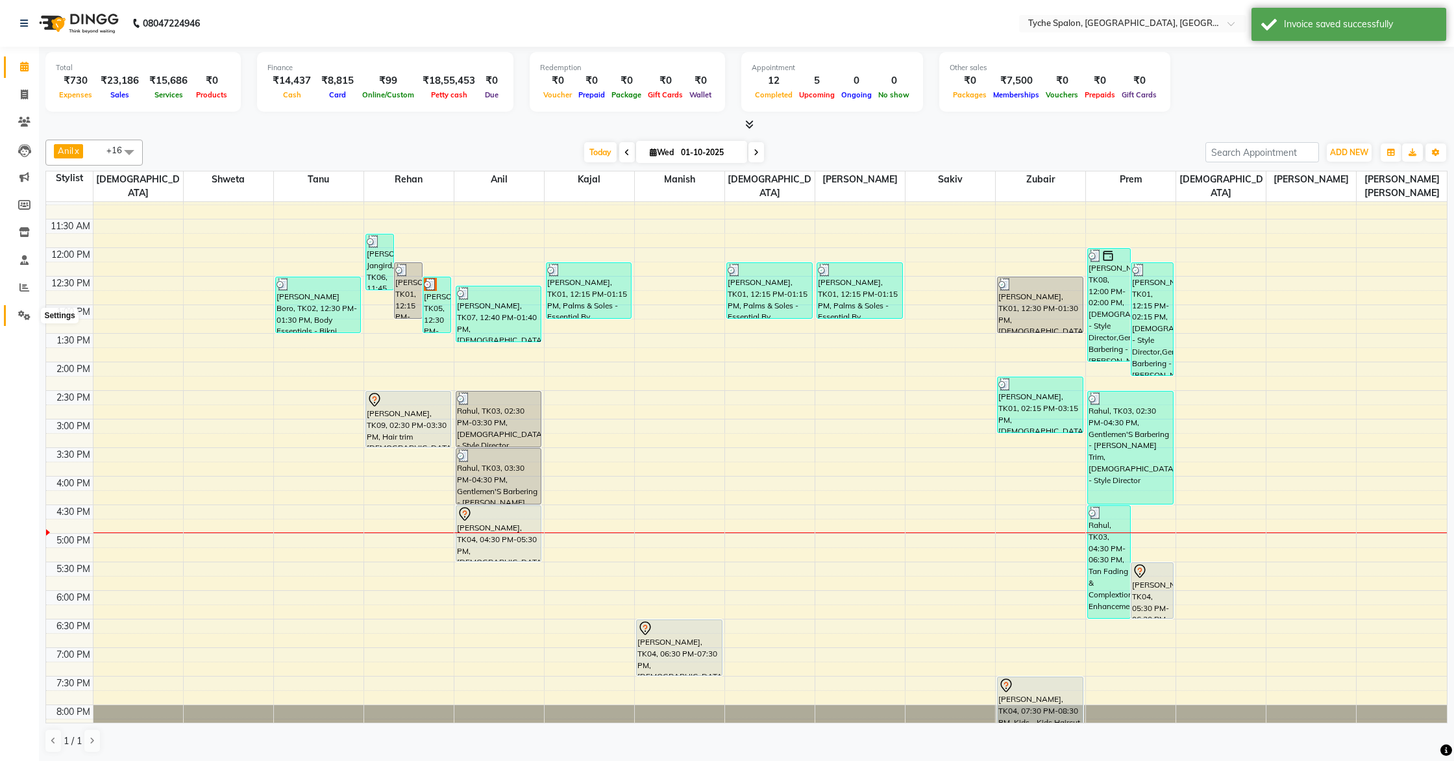
click at [22, 316] on icon at bounding box center [24, 315] width 12 height 10
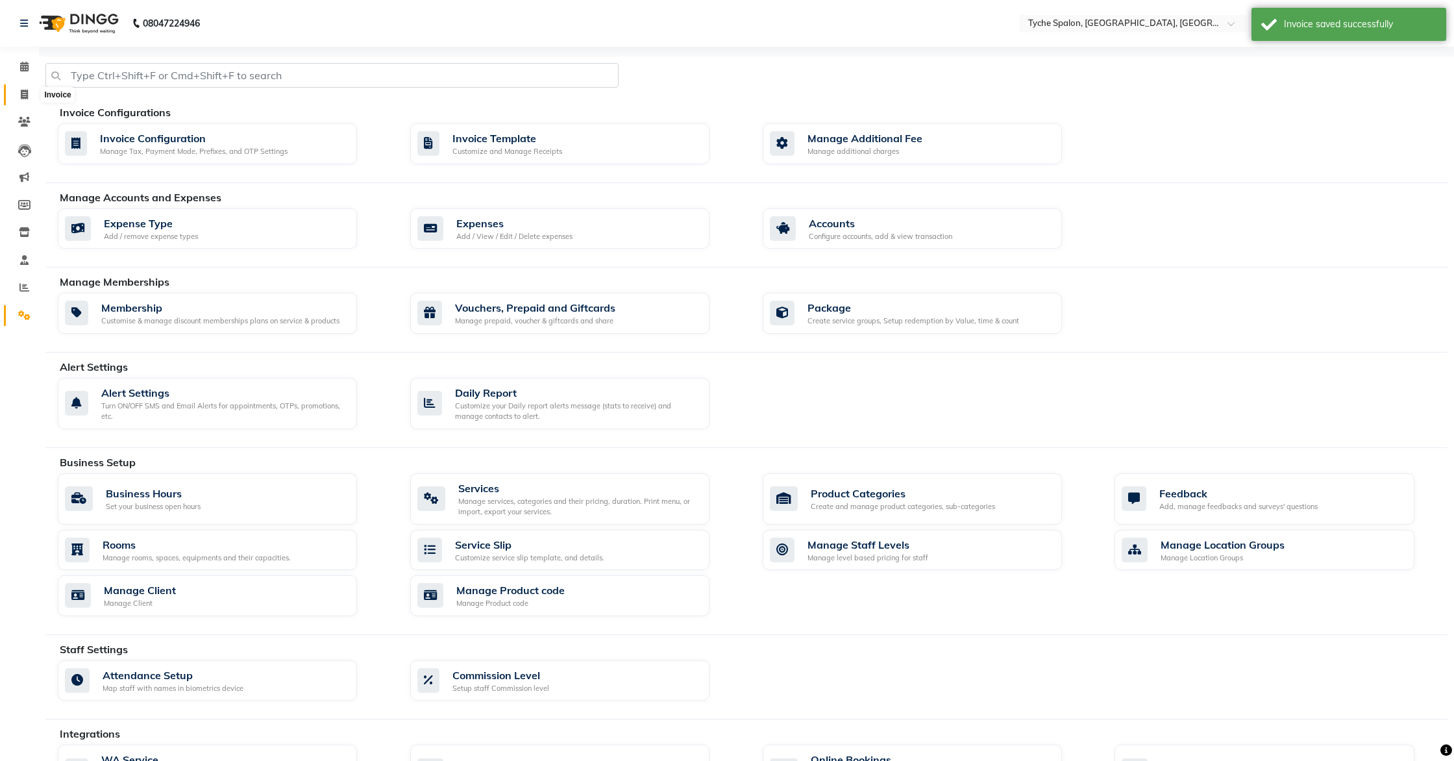
click at [25, 95] on icon at bounding box center [24, 95] width 7 height 10
select select "service"
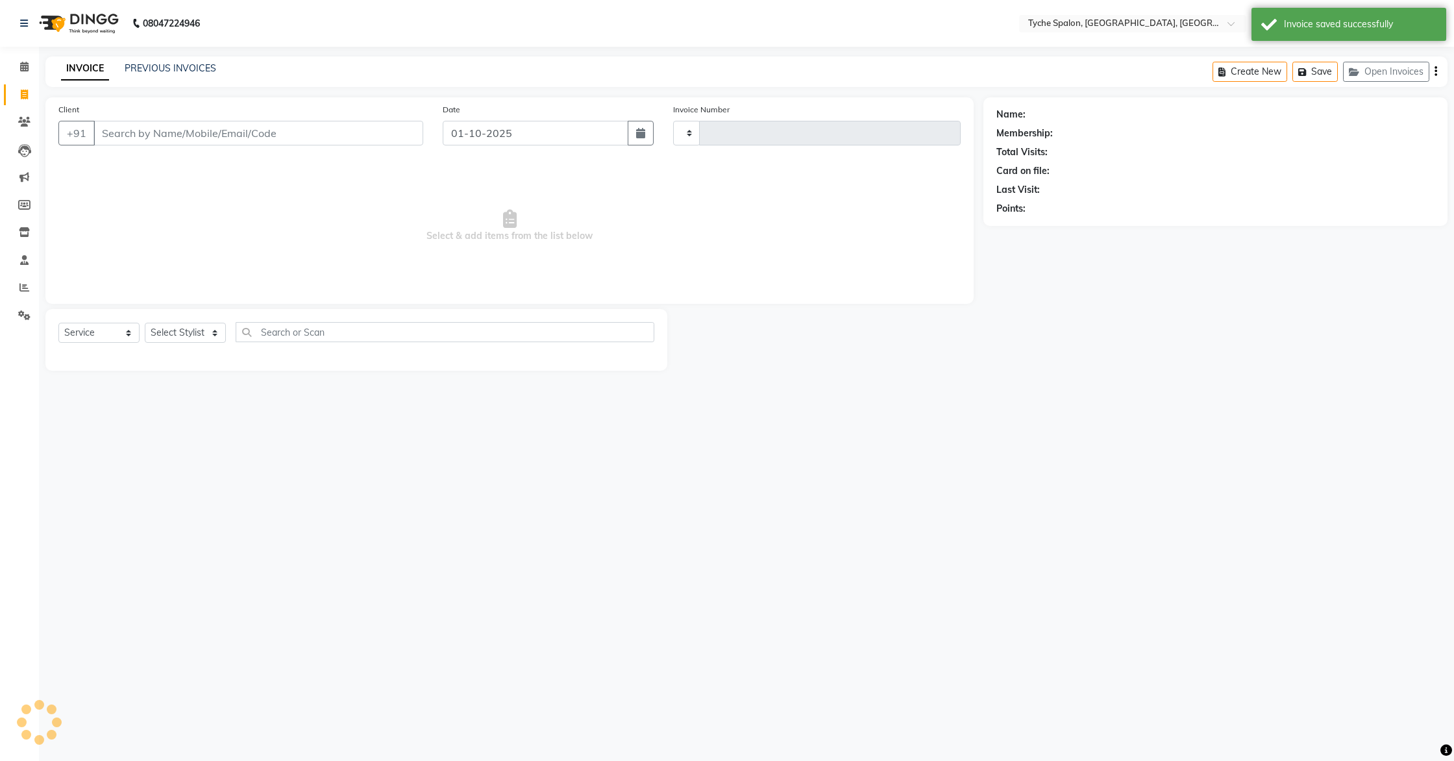
type input "1141"
select select "6320"
click at [1395, 73] on button "Open Invoices" at bounding box center [1386, 72] width 86 height 20
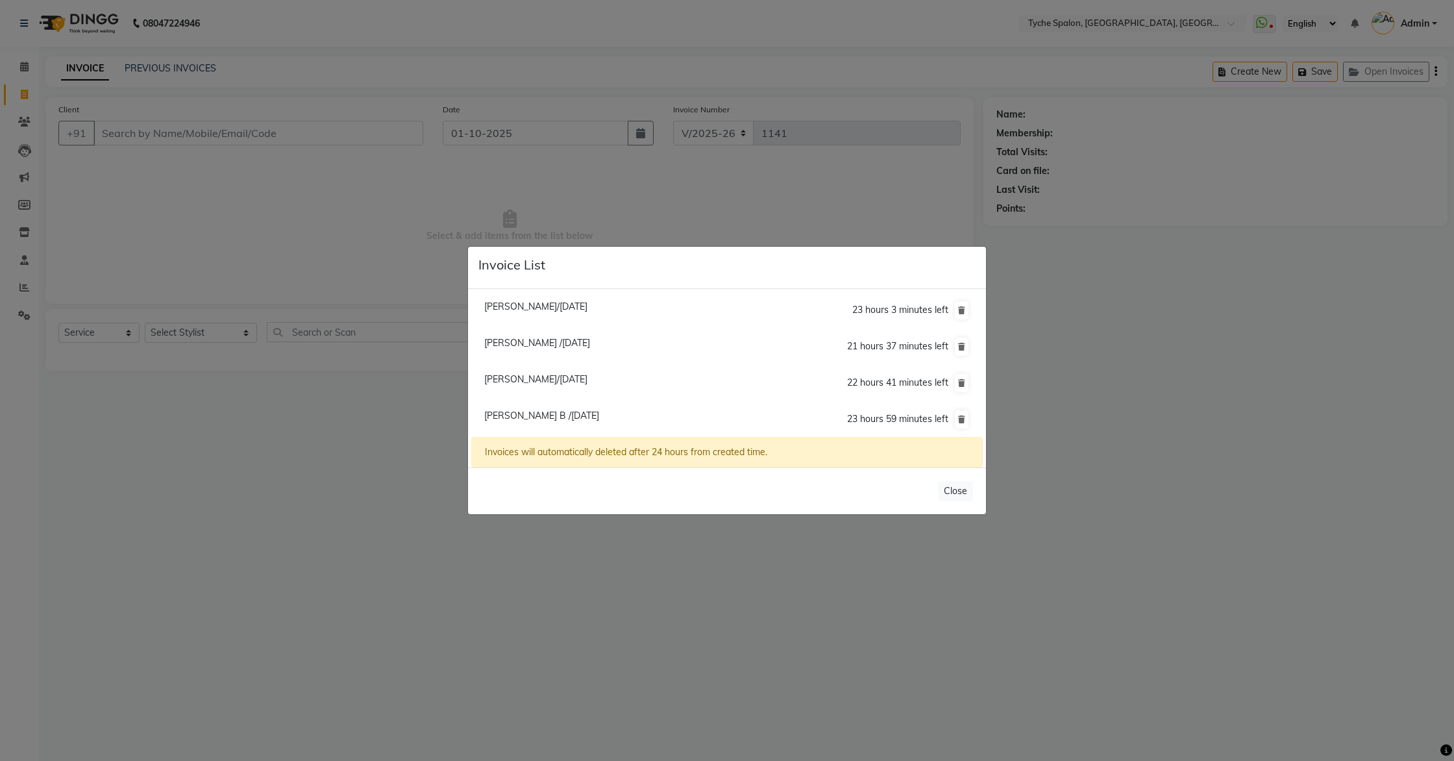
click at [513, 379] on span "Yogendra Kyaj/01 October 2025" at bounding box center [535, 379] width 103 height 12
type input "7814706085"
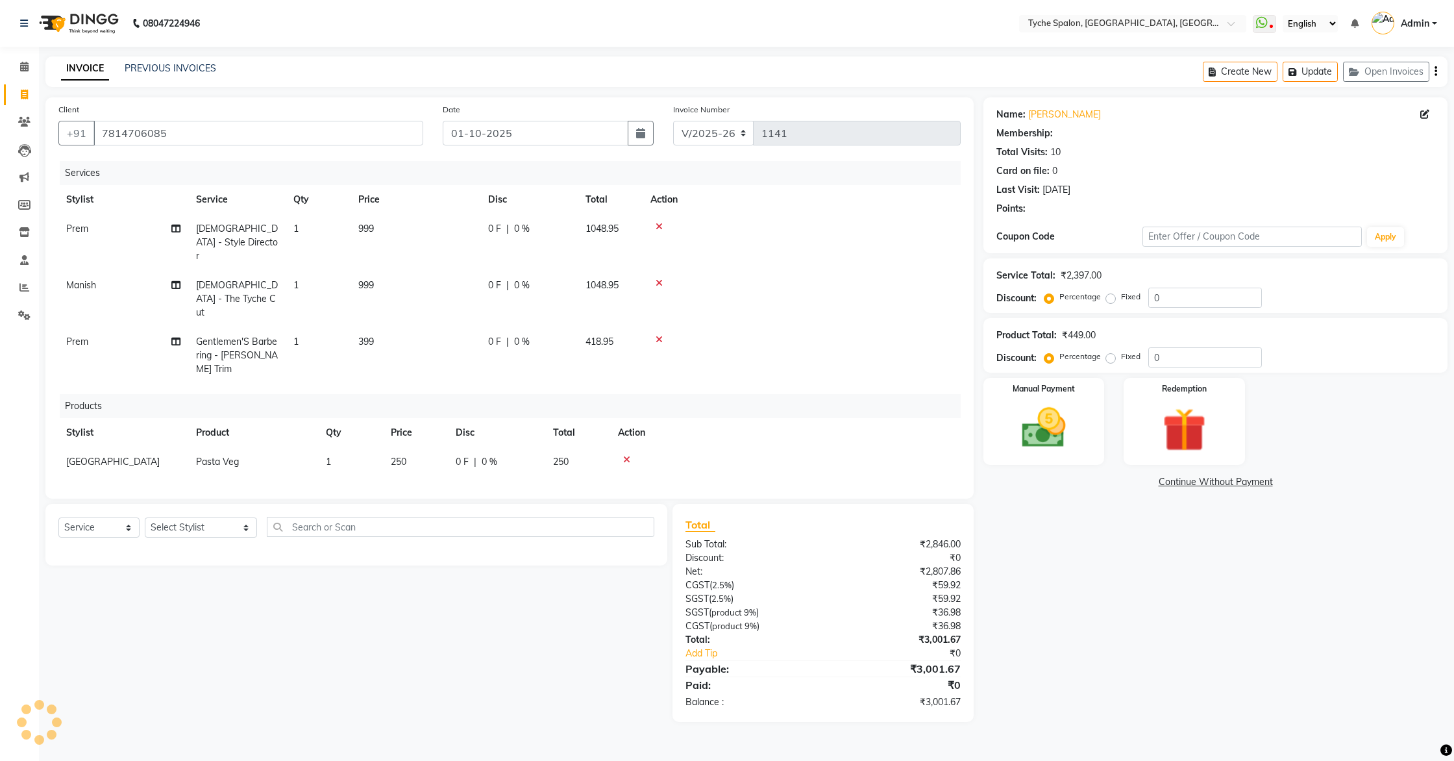
select select "1: Object"
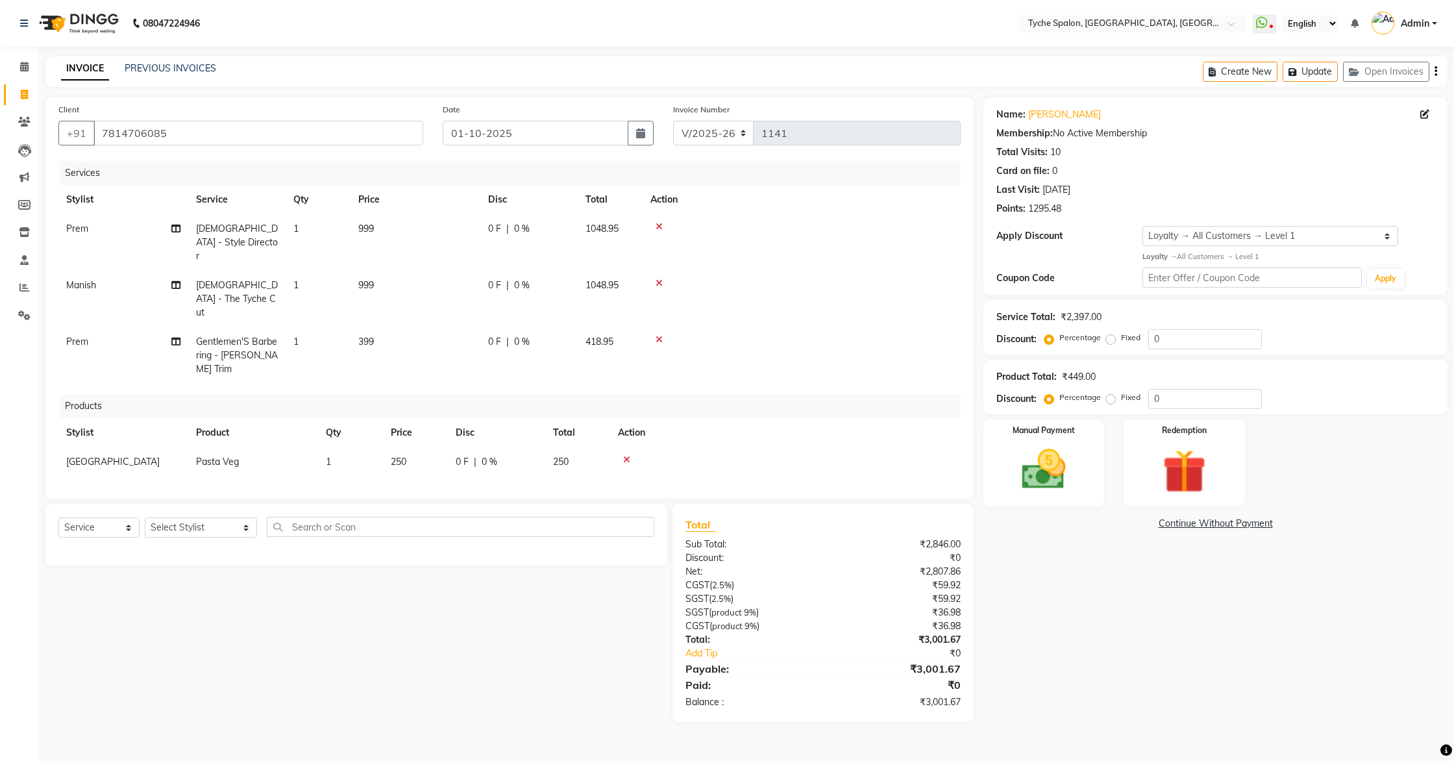
click at [625, 455] on icon at bounding box center [626, 459] width 7 height 9
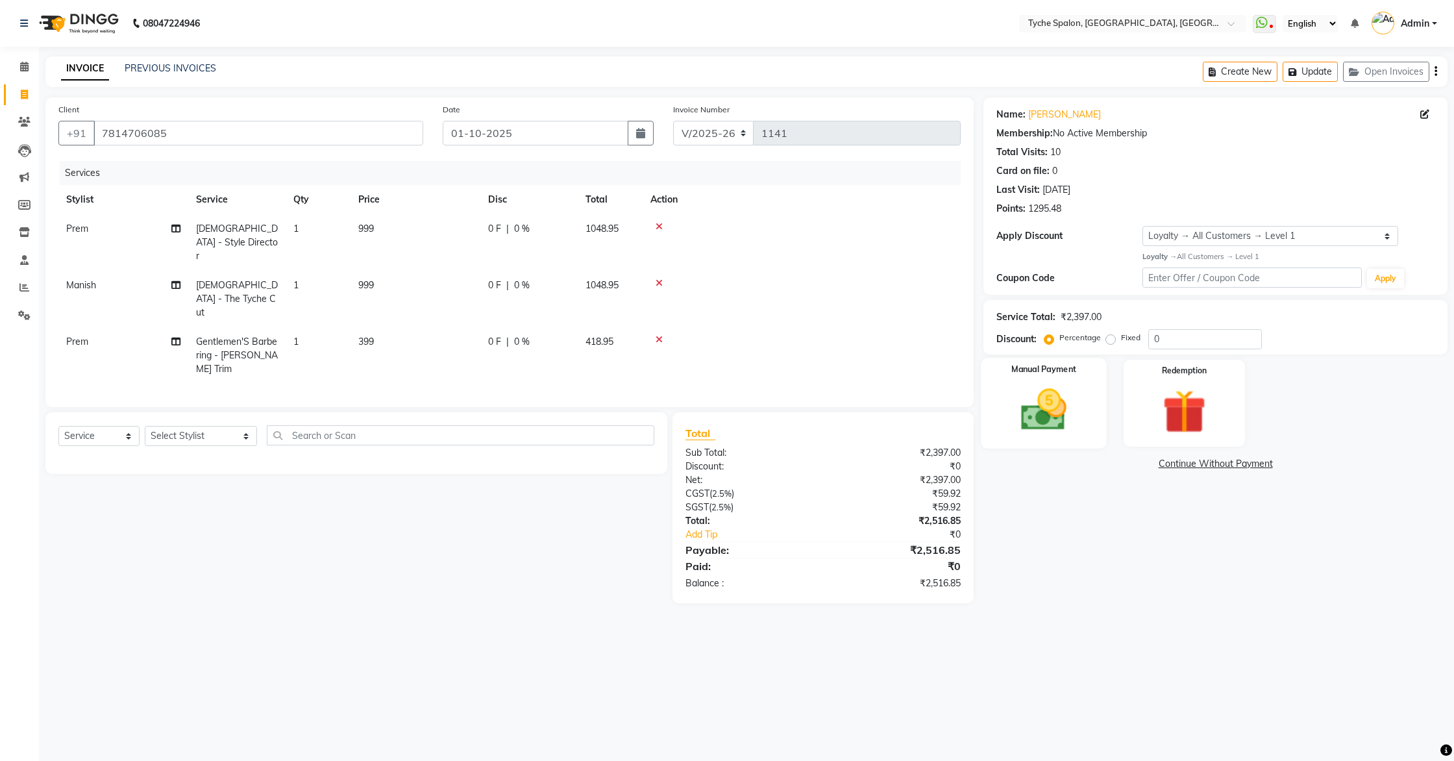
click at [1045, 419] on img at bounding box center [1044, 410] width 74 height 53
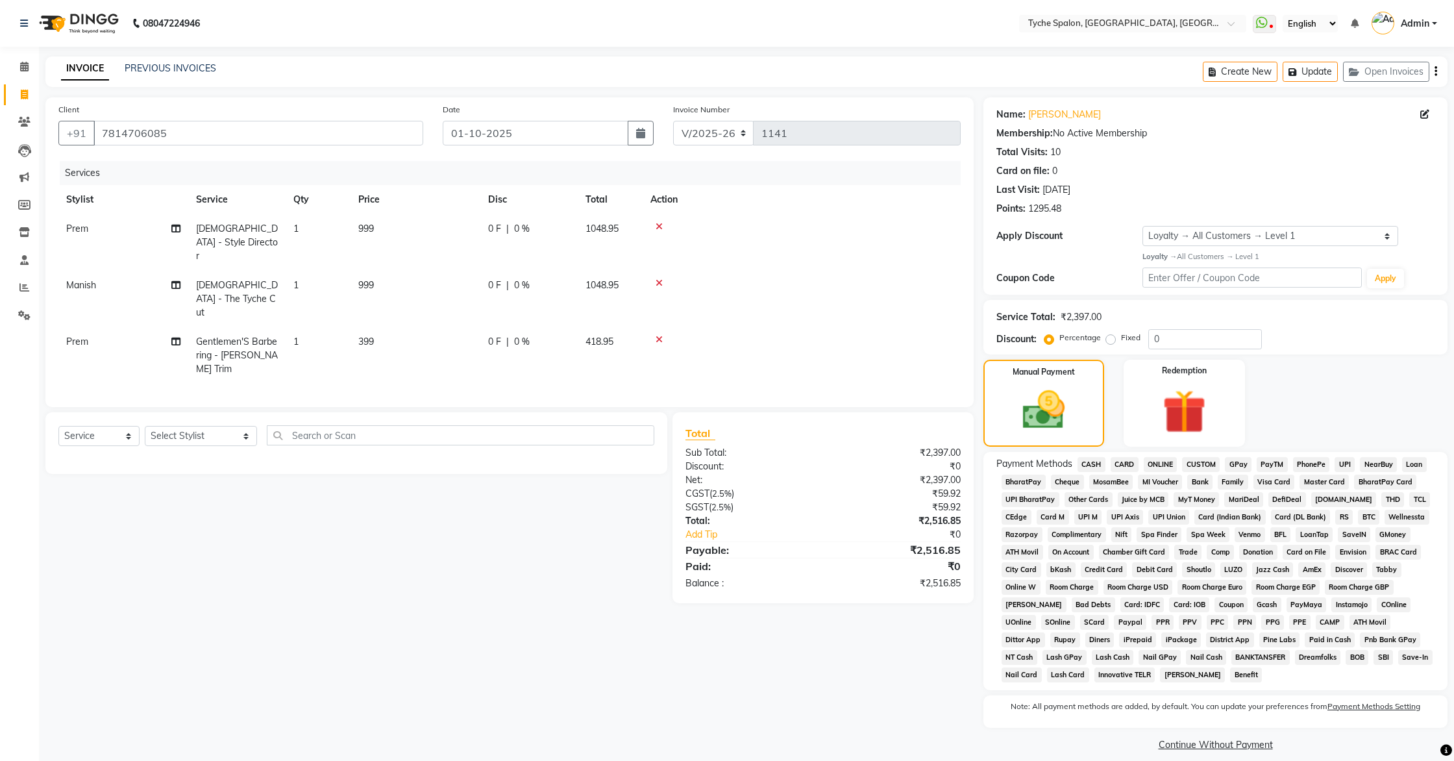
click at [1089, 462] on span "CASH" at bounding box center [1092, 464] width 28 height 15
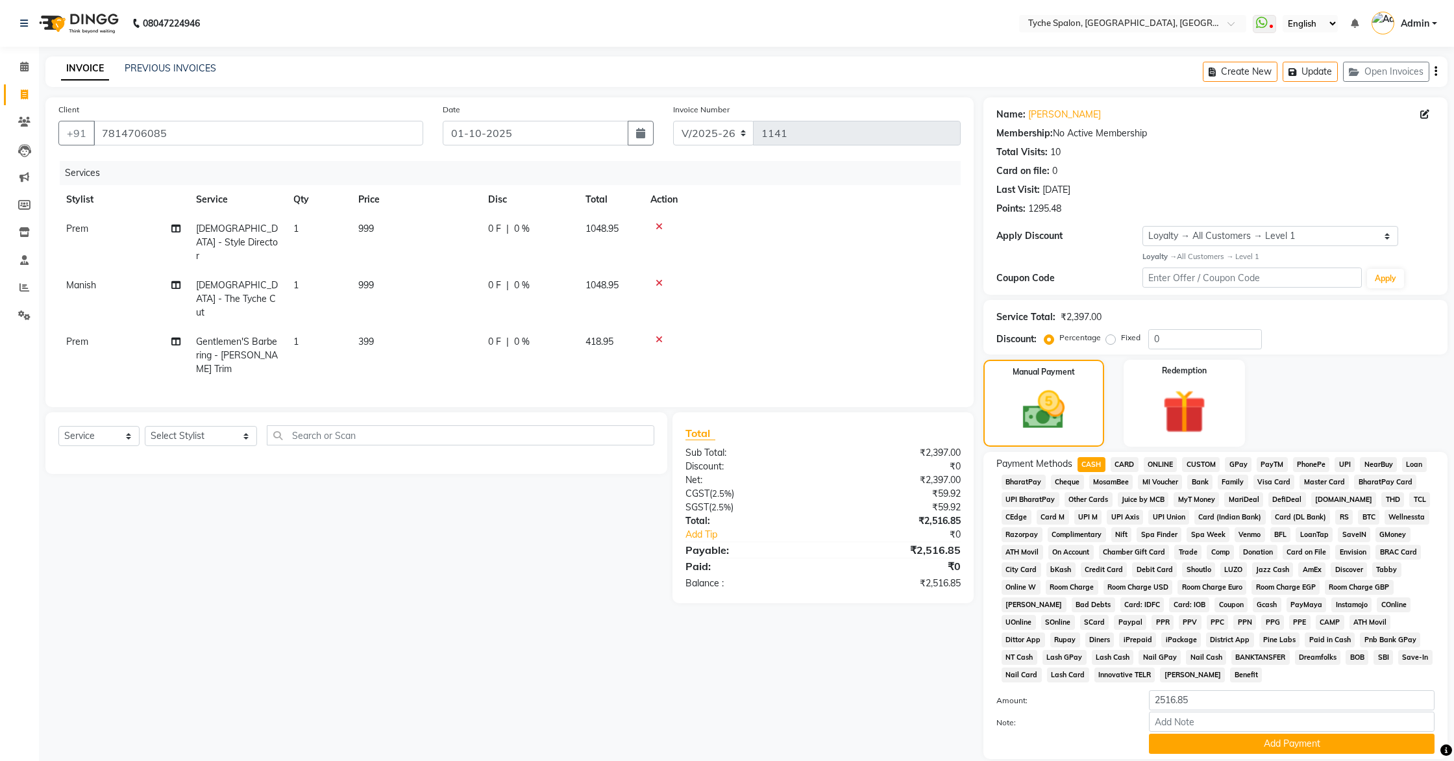
scroll to position [82, 0]
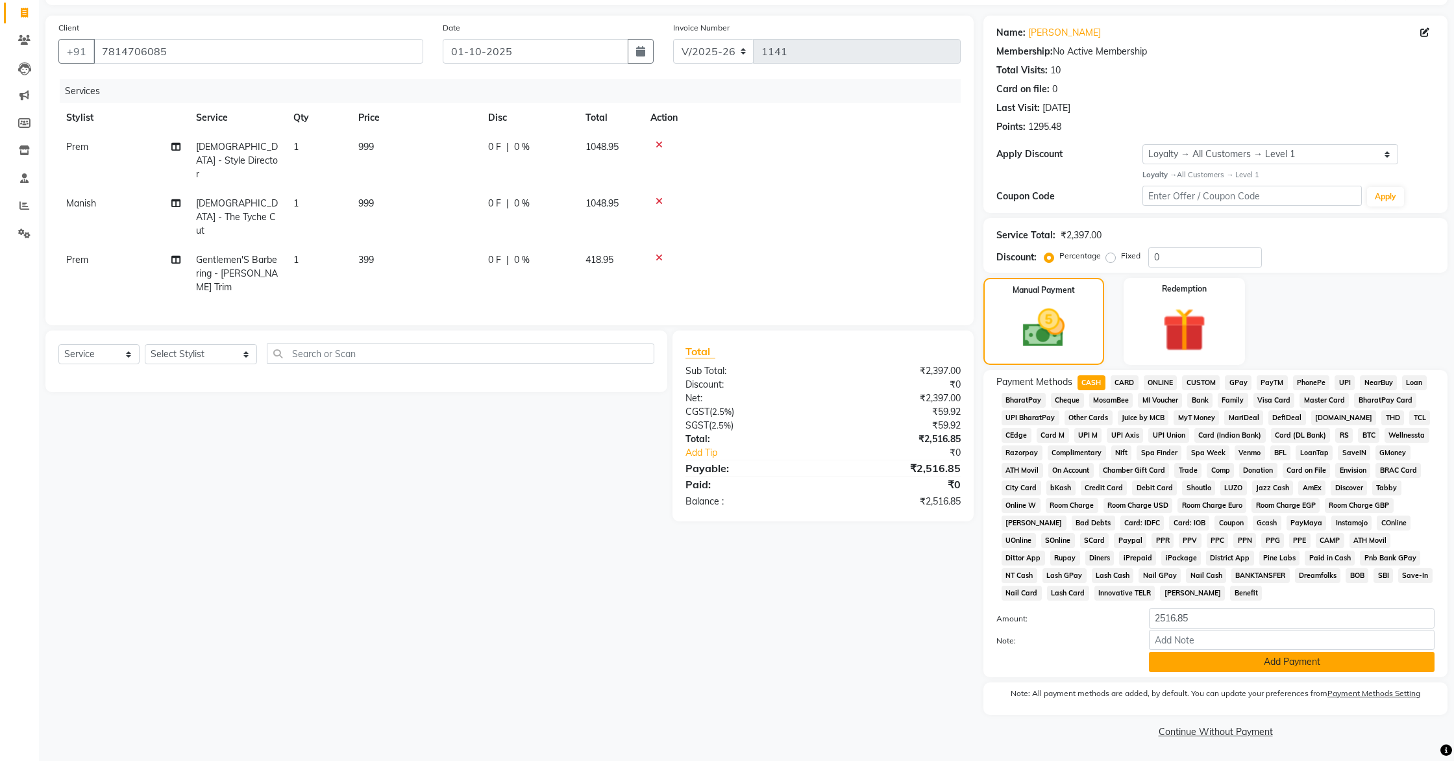
click at [1234, 666] on button "Add Payment" at bounding box center [1292, 662] width 286 height 20
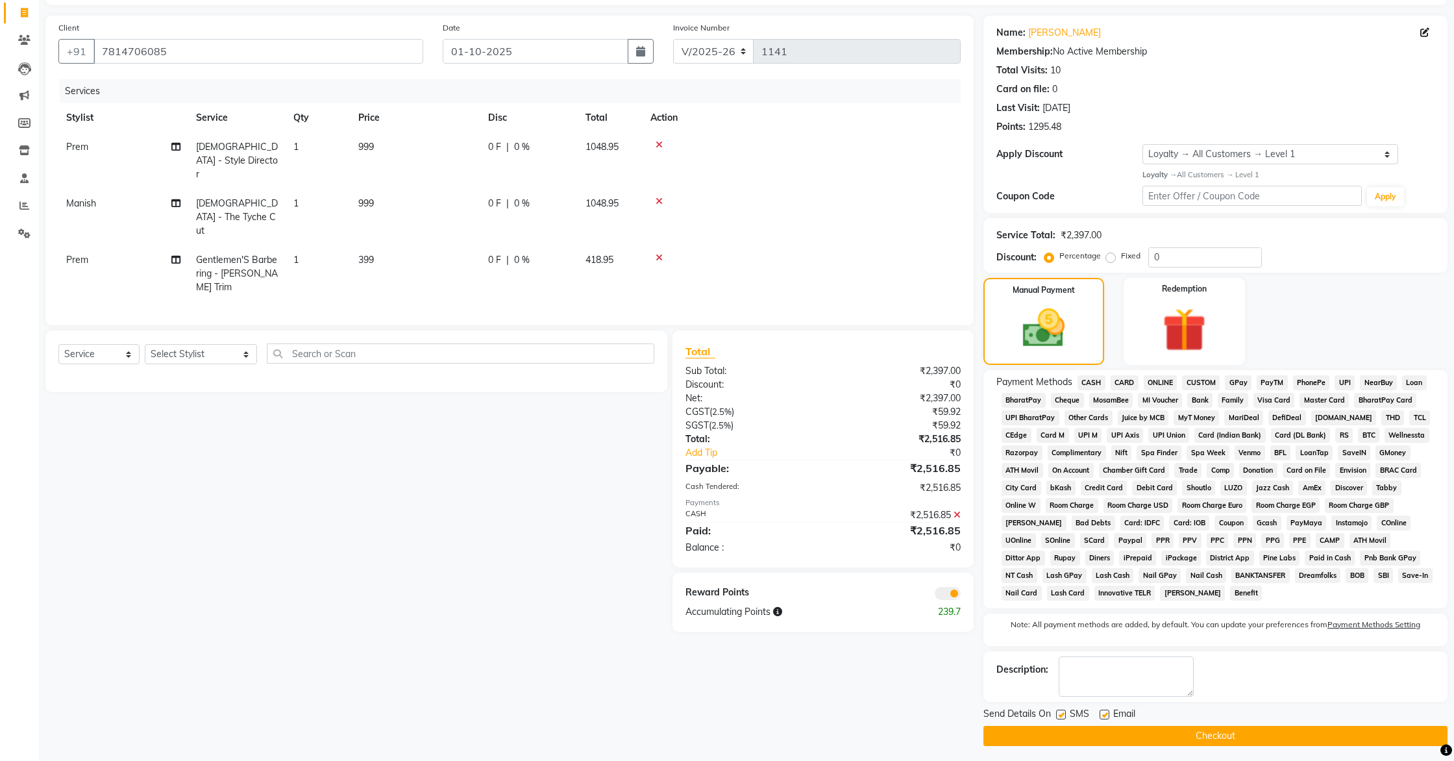
scroll to position [87, 0]
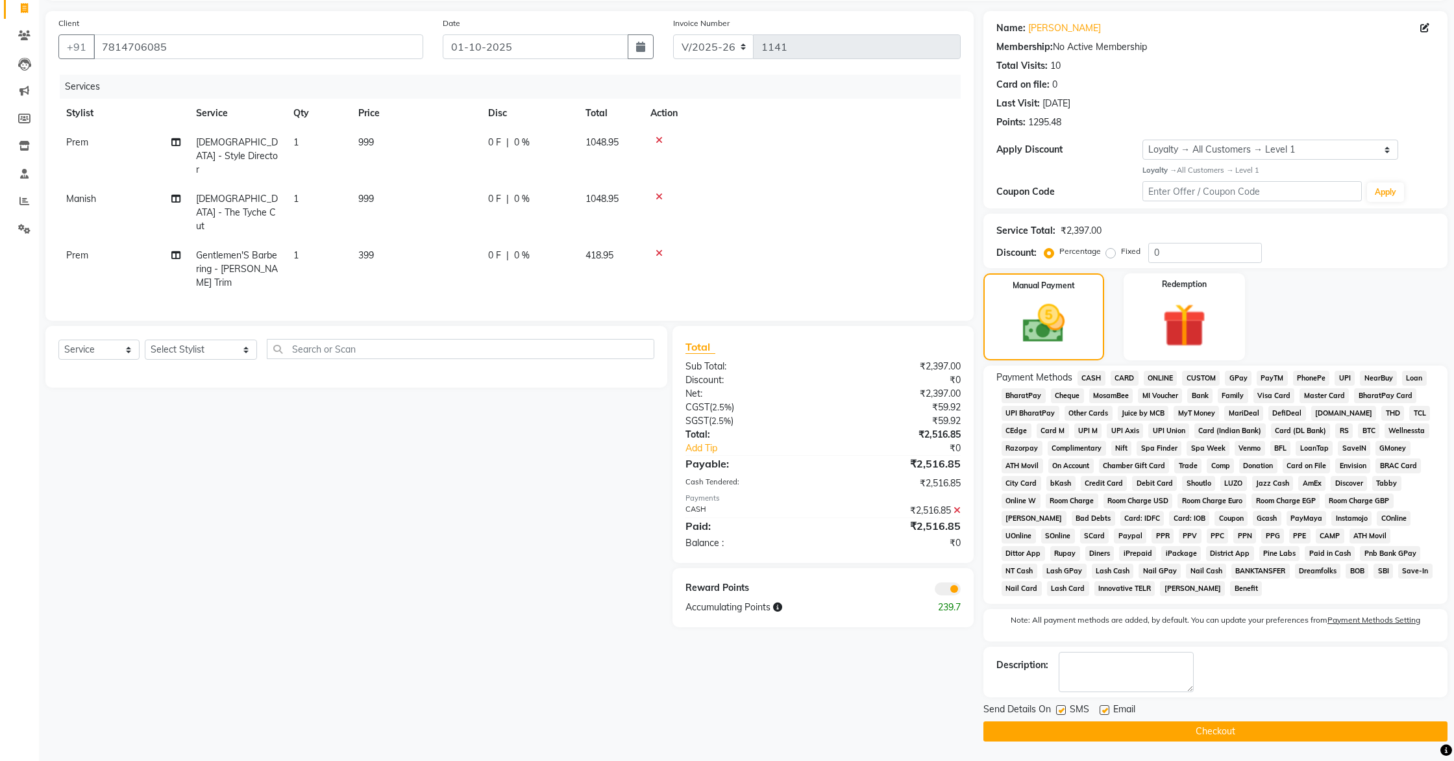
click at [1219, 732] on button "Checkout" at bounding box center [1216, 731] width 464 height 20
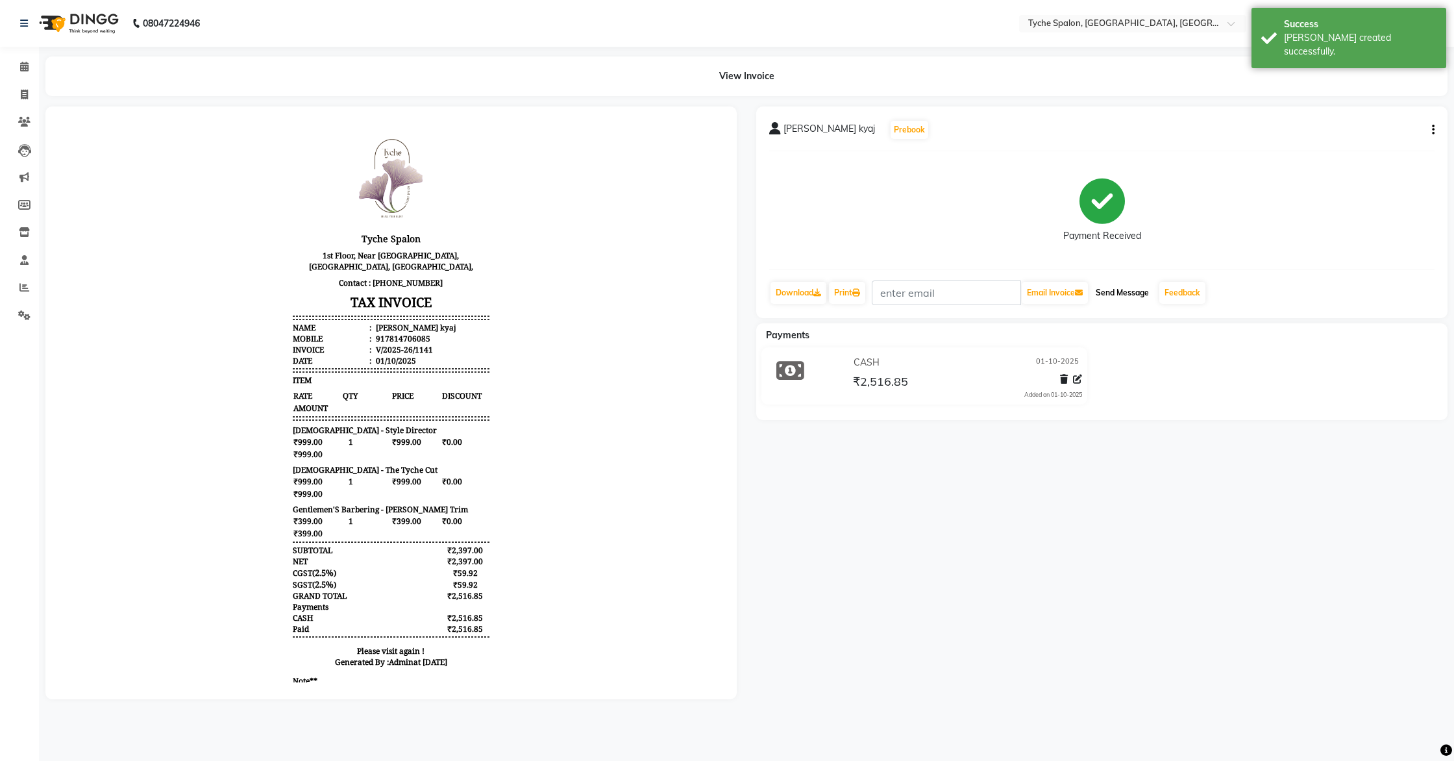
click at [1113, 295] on button "Send Message" at bounding box center [1123, 293] width 64 height 22
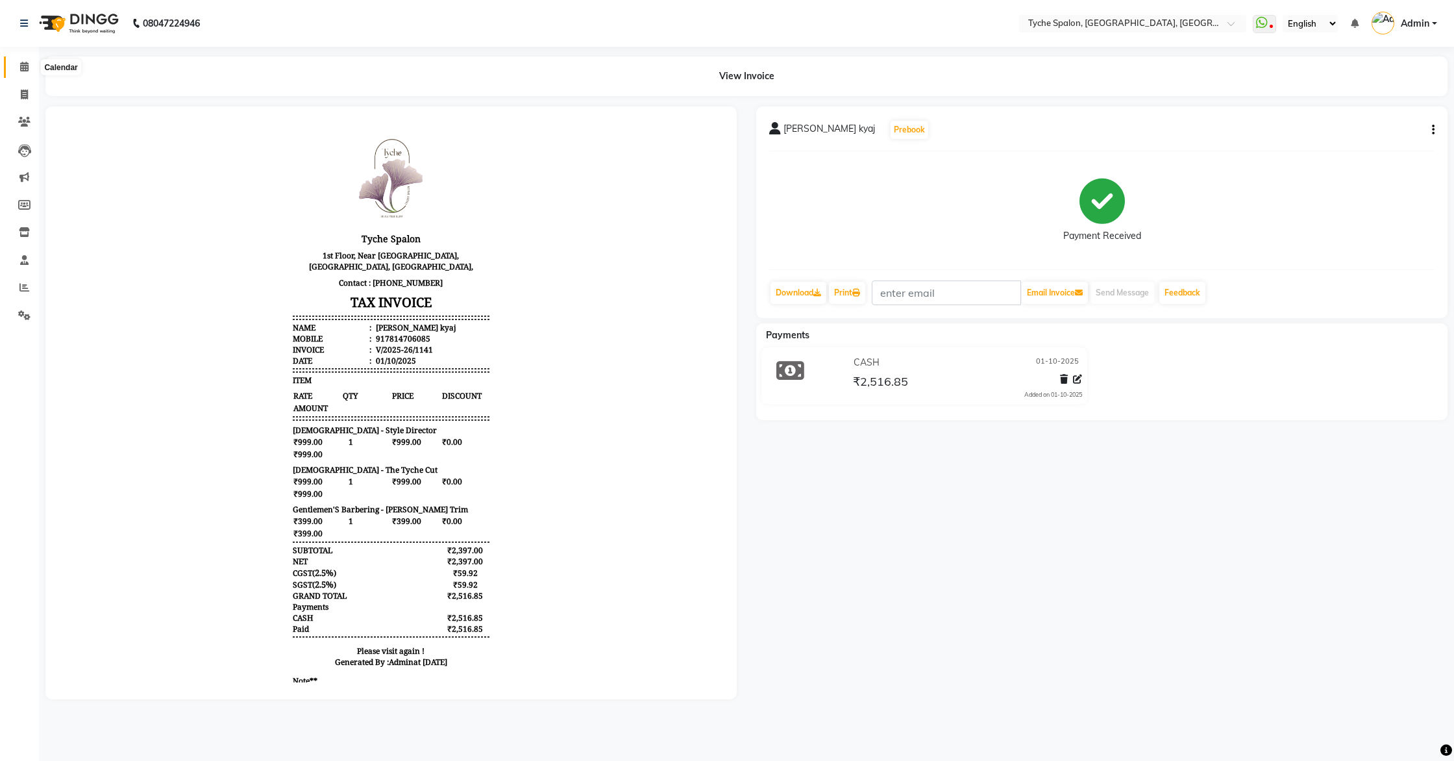
click at [27, 66] on icon at bounding box center [24, 67] width 8 height 10
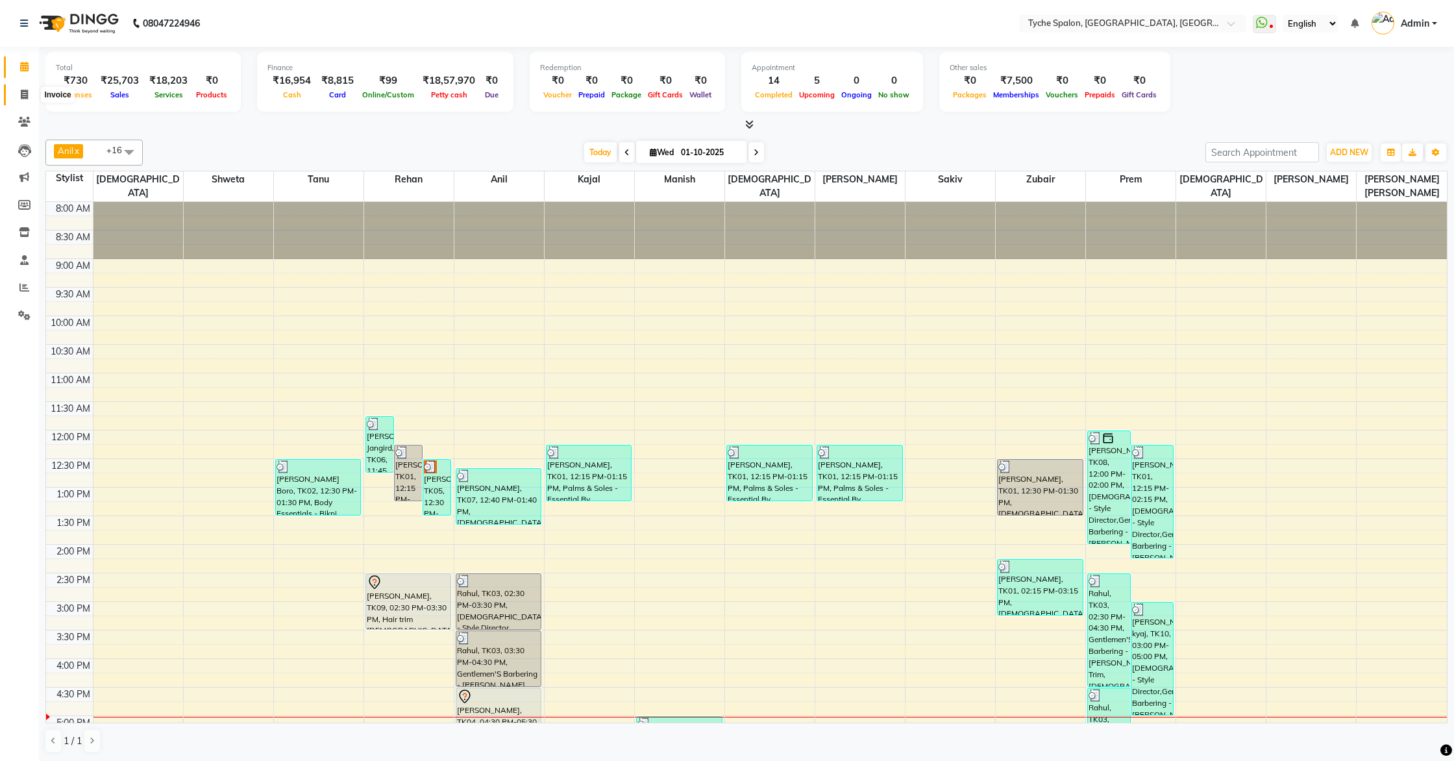
click at [23, 92] on icon at bounding box center [24, 95] width 7 height 10
select select "6320"
select select "service"
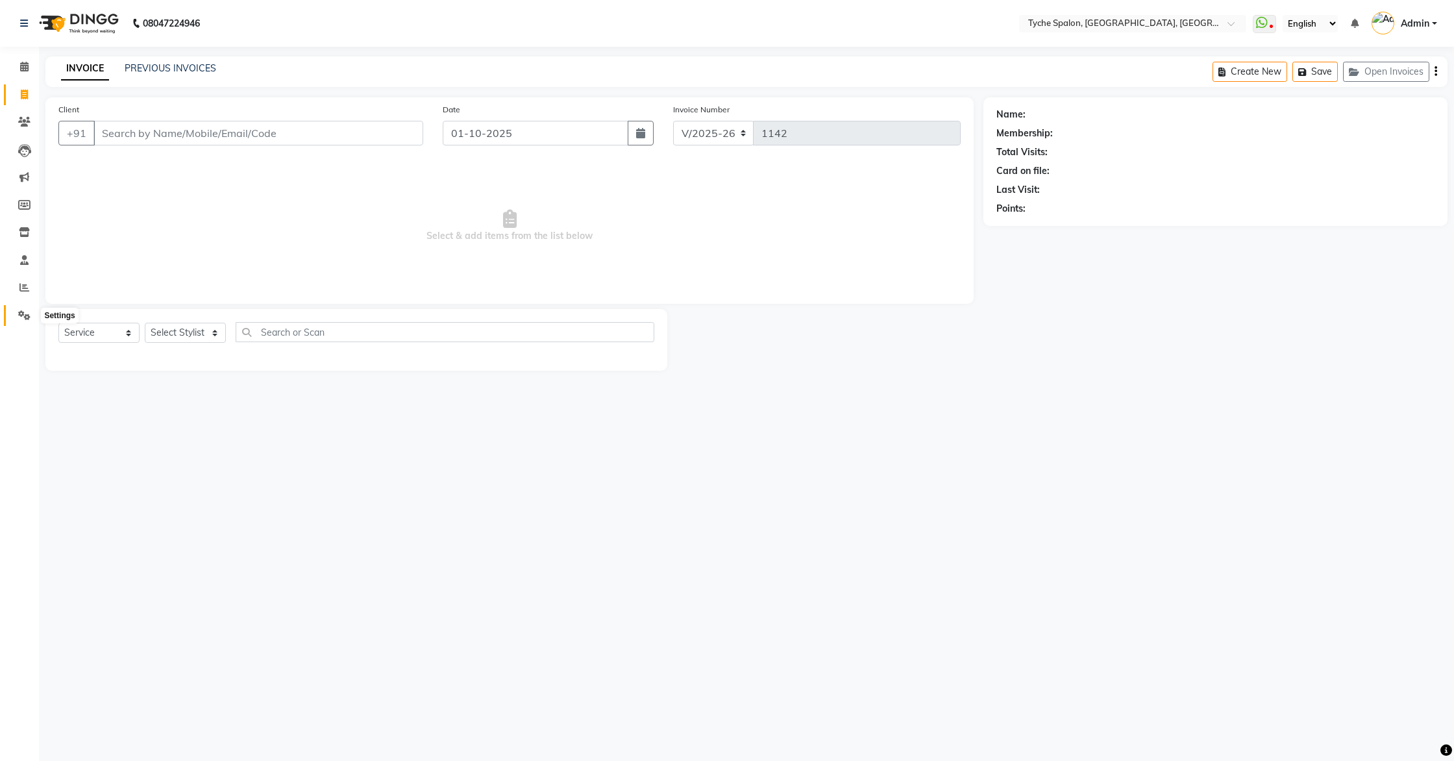
click at [21, 316] on icon at bounding box center [24, 315] width 12 height 10
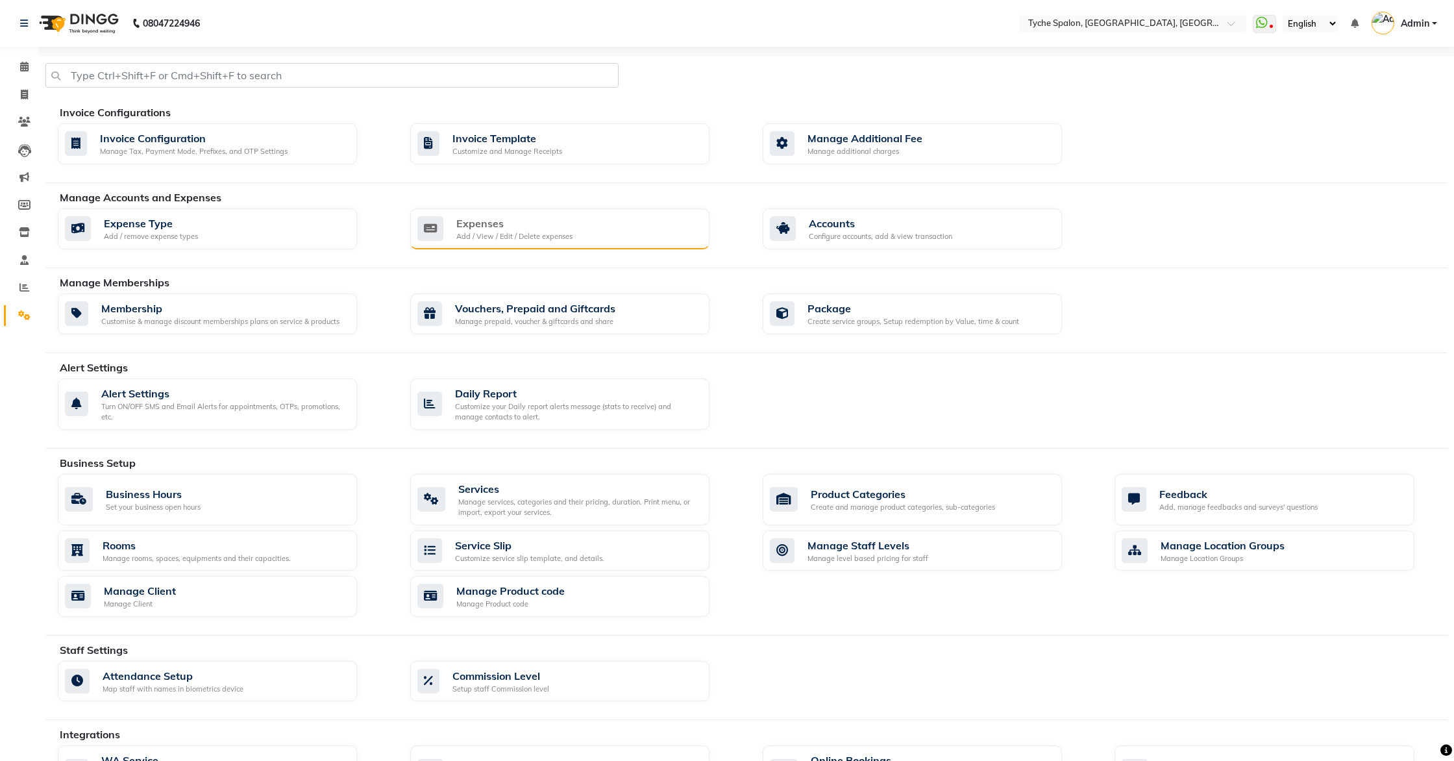
click at [499, 226] on div "Expenses" at bounding box center [514, 224] width 116 height 16
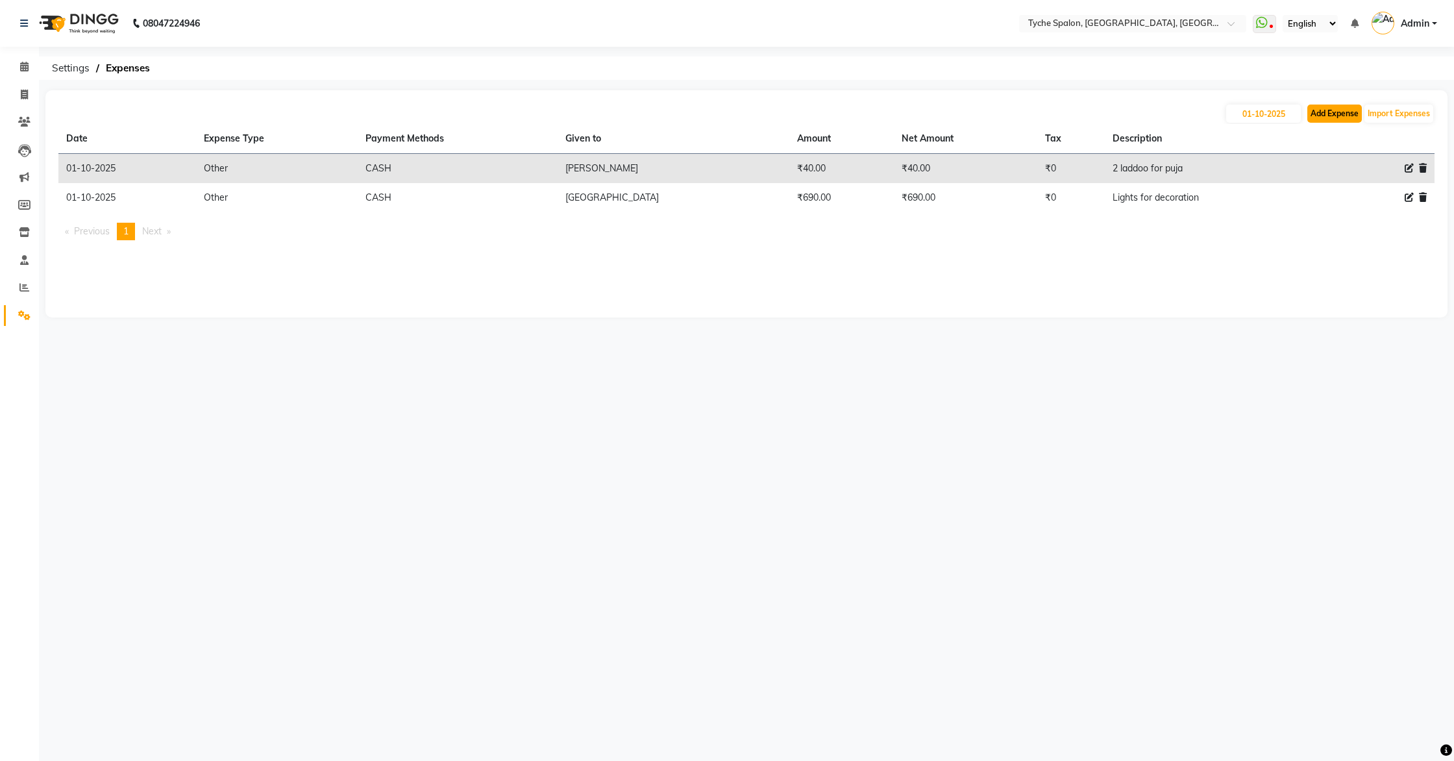
click at [1340, 112] on button "Add Expense" at bounding box center [1335, 114] width 55 height 18
select select "1"
select select "5315"
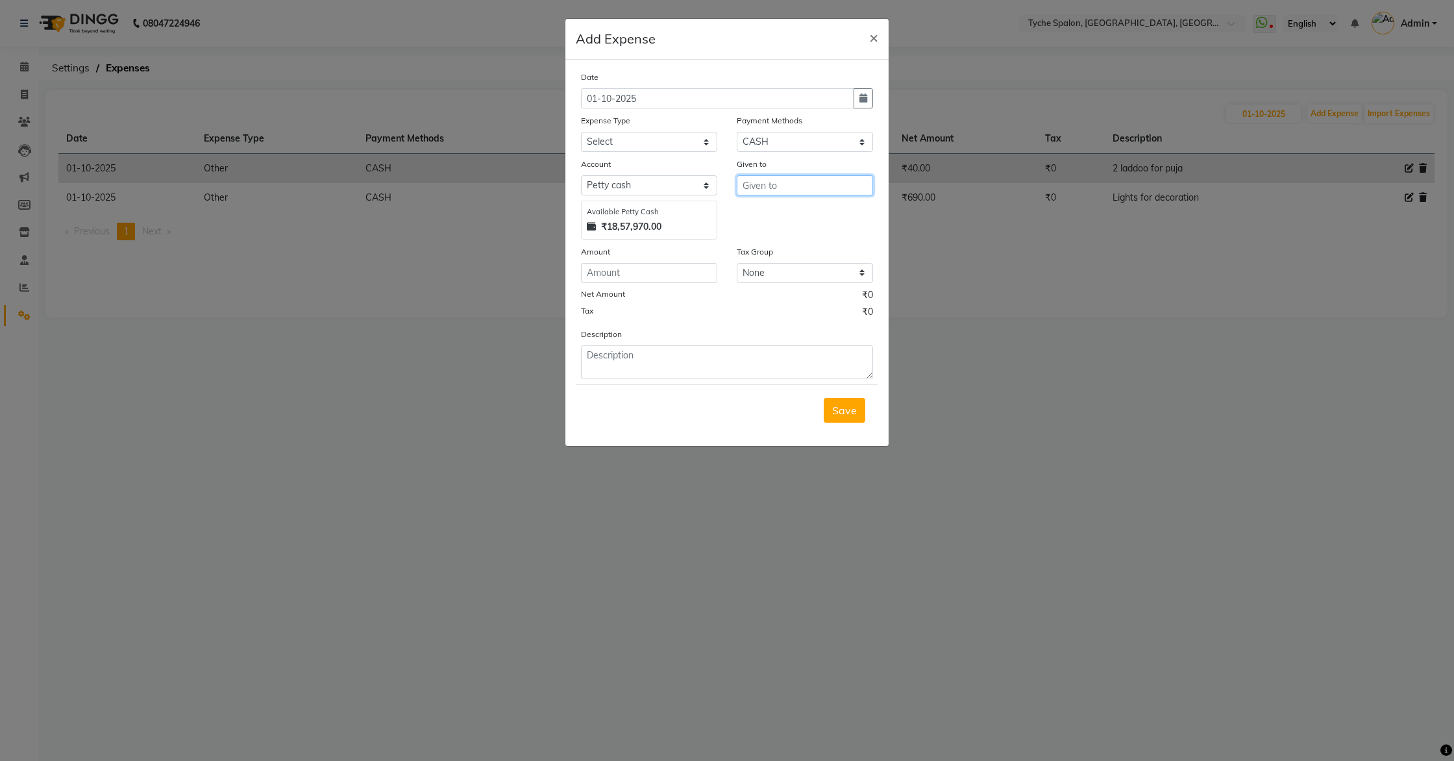
click at [760, 188] on input "text" at bounding box center [805, 185] width 136 height 20
type input "purno"
click at [606, 143] on select "Select Advance Salary Bank charges Car maintenance Cash transfer to bank Cash t…" at bounding box center [649, 142] width 136 height 20
click at [872, 35] on span "×" at bounding box center [873, 36] width 9 height 19
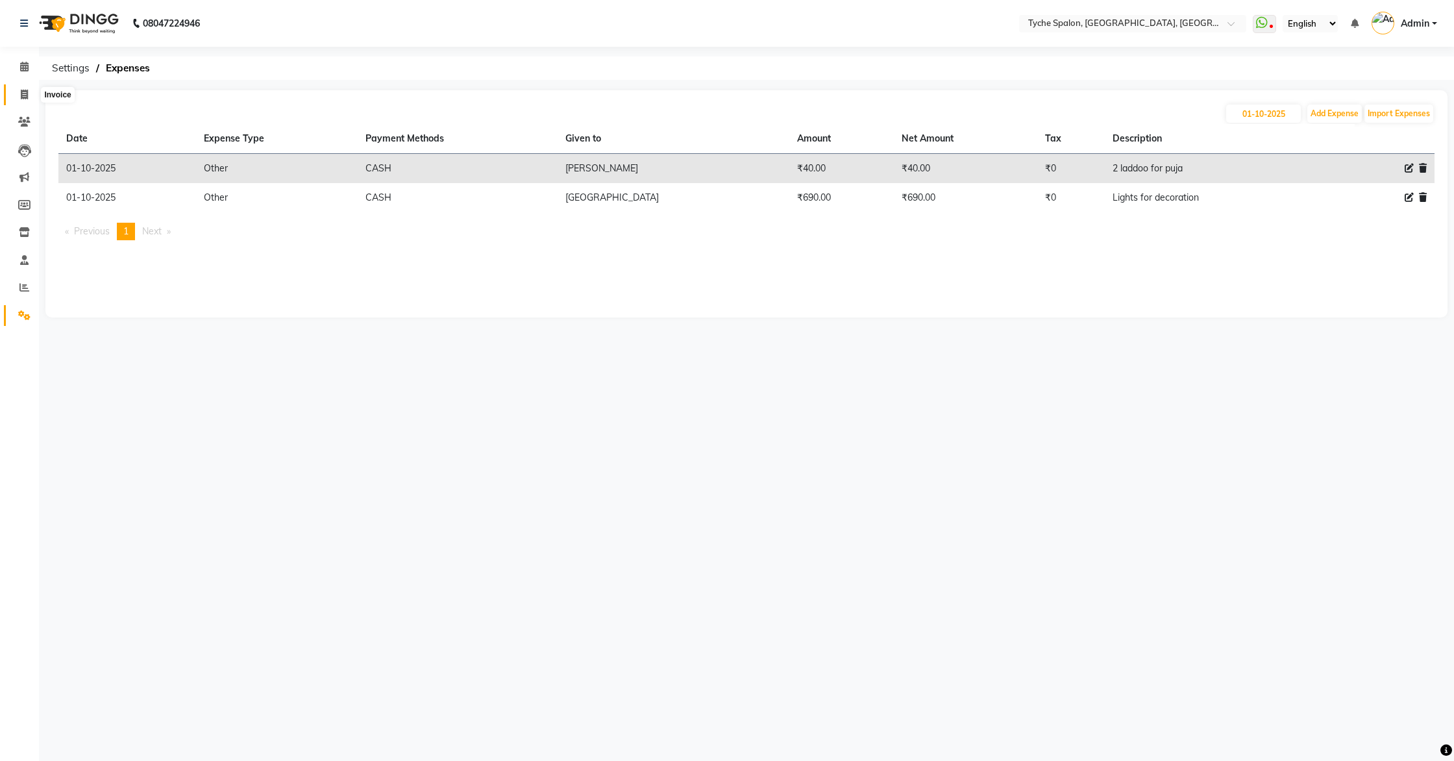
click at [25, 96] on icon at bounding box center [24, 95] width 7 height 10
select select "service"
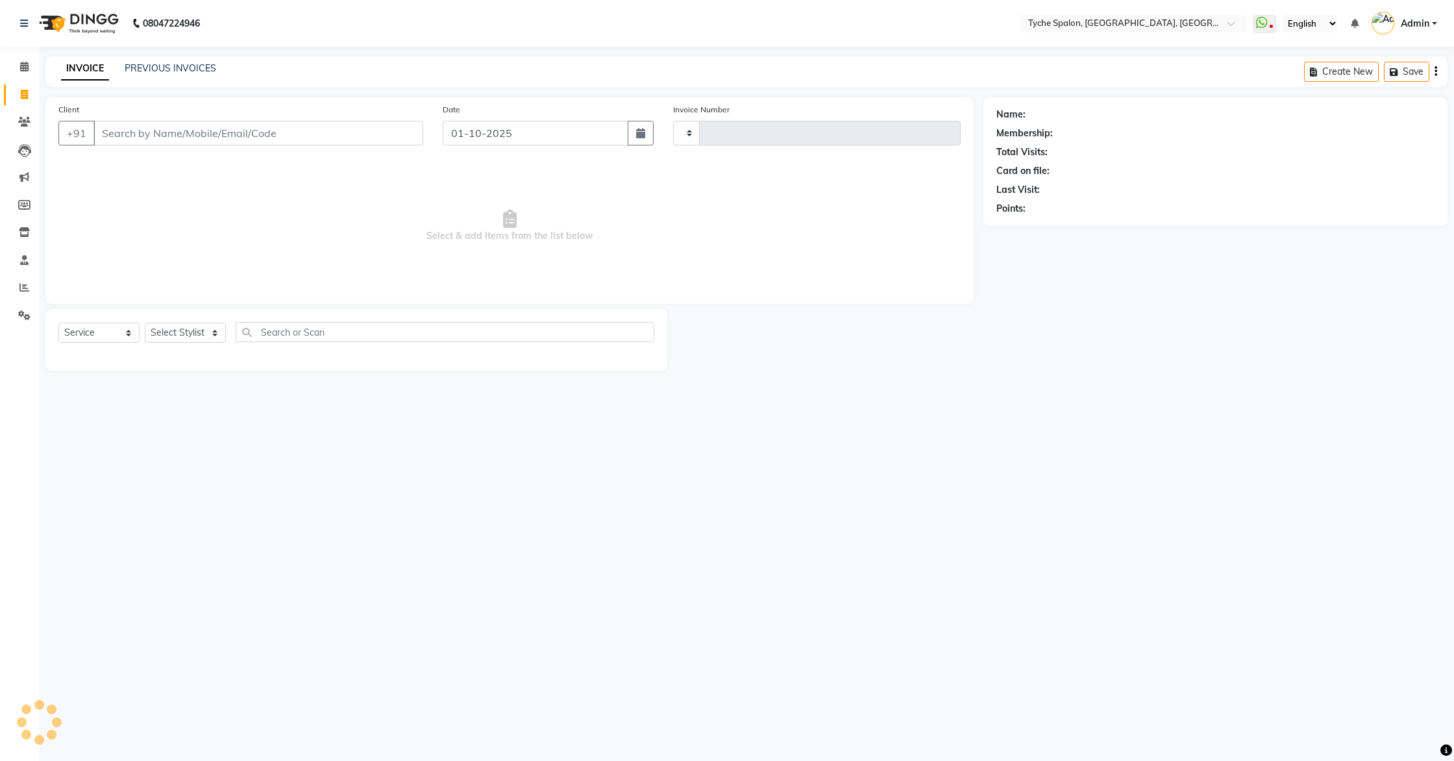
type input "1142"
select select "6320"
click at [1394, 66] on button "Open Invoices" at bounding box center [1386, 72] width 86 height 20
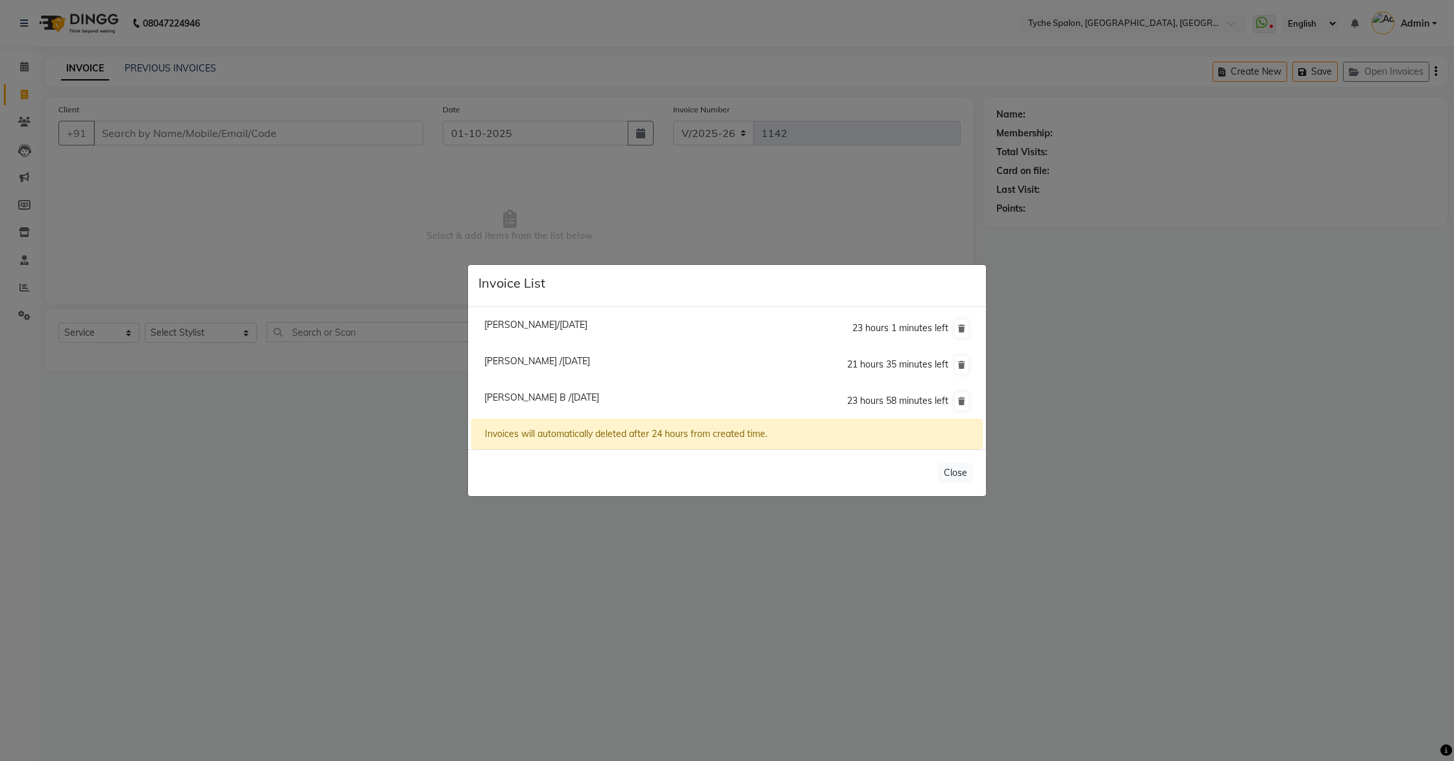
click at [523, 362] on span "Sahil /01 October 2025" at bounding box center [537, 361] width 106 height 12
type input "8486766759"
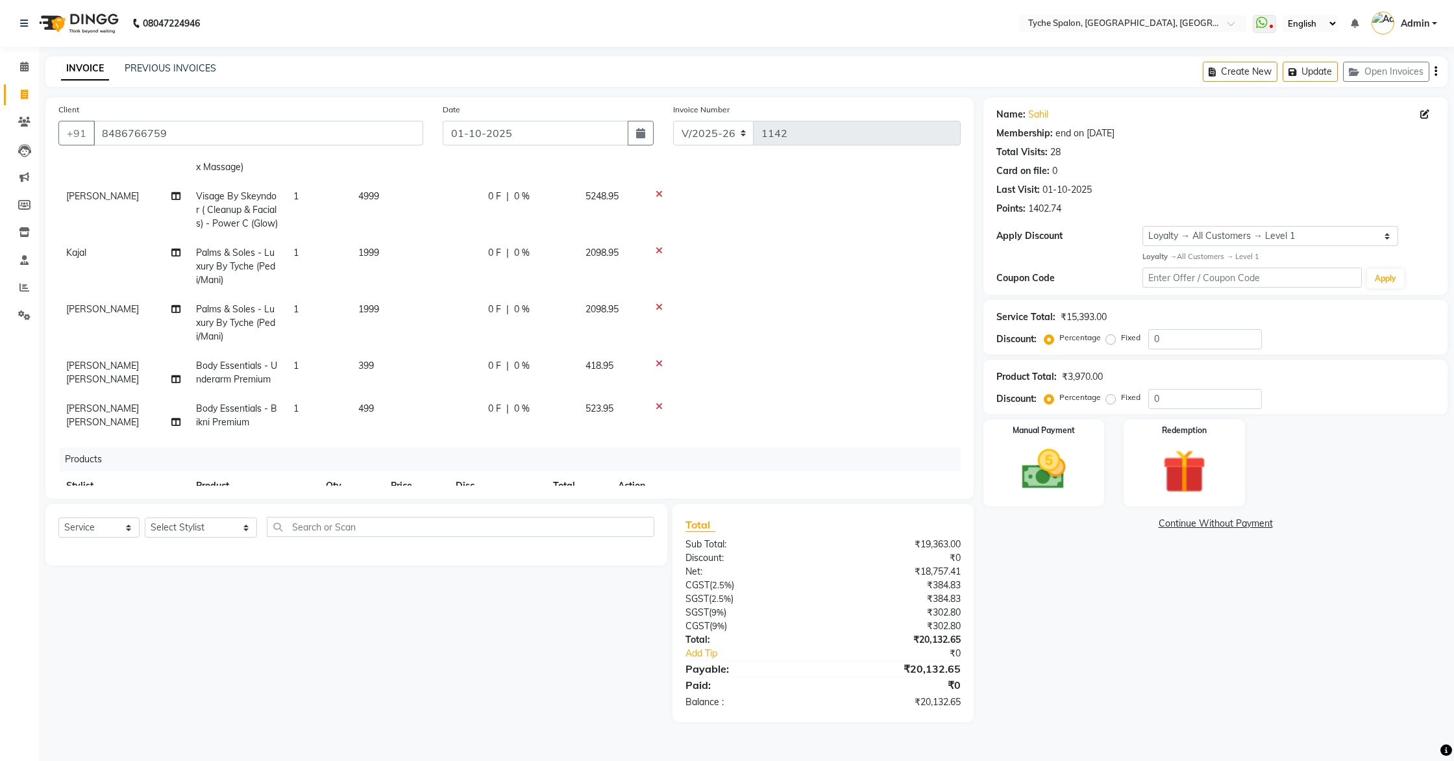
scroll to position [186, 0]
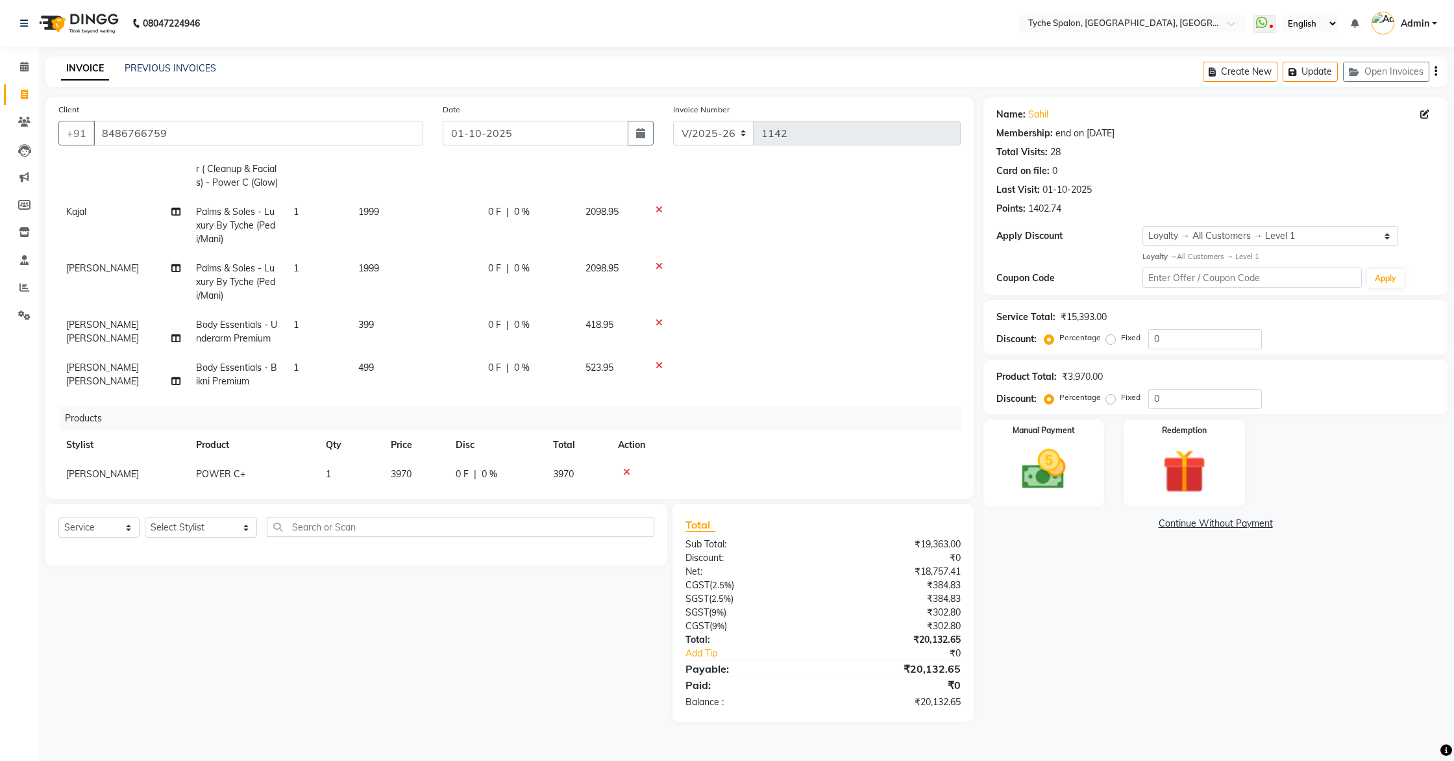
click at [625, 467] on icon at bounding box center [626, 471] width 7 height 9
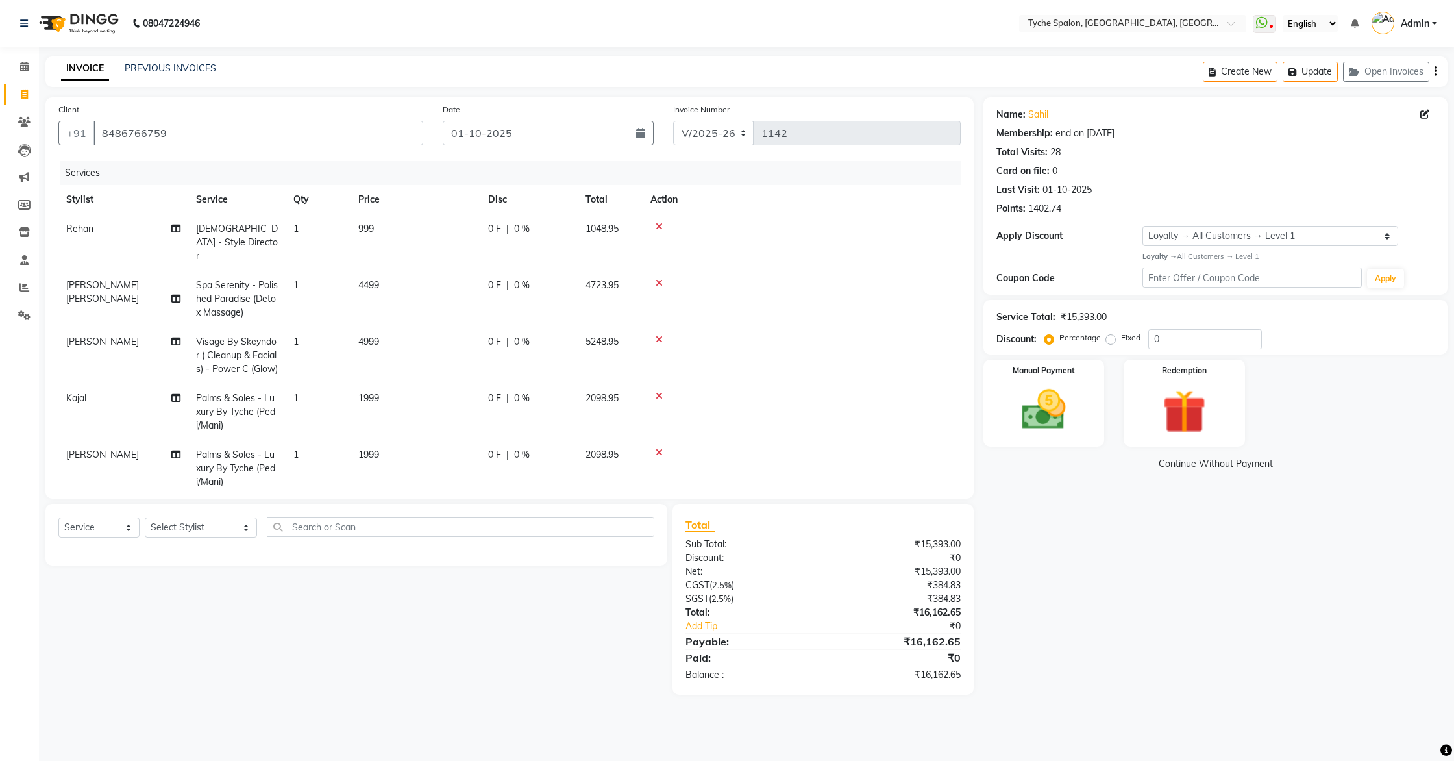
scroll to position [93, 0]
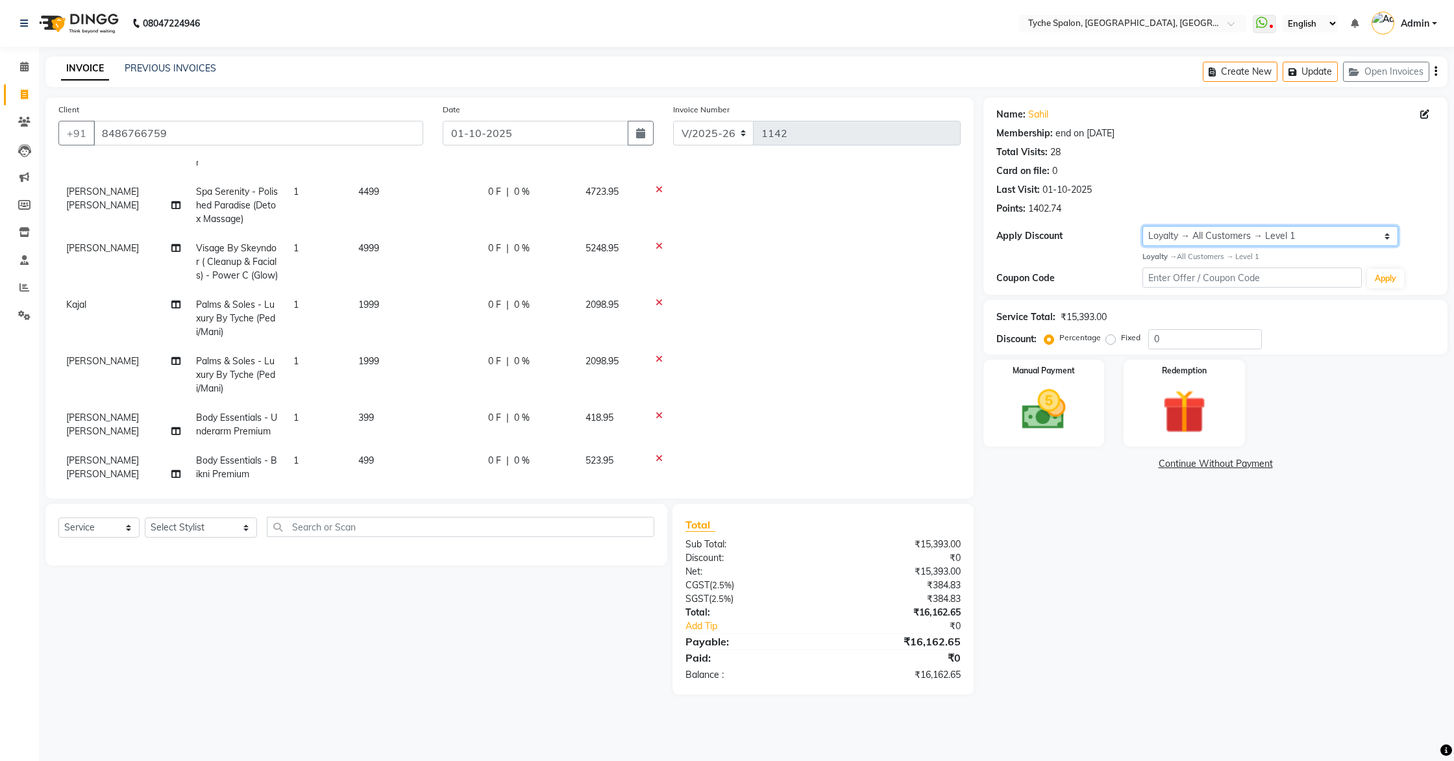
click at [1171, 230] on select "Select Membership → Single Pass Loyalty → All Customers → Level 1" at bounding box center [1271, 236] width 256 height 20
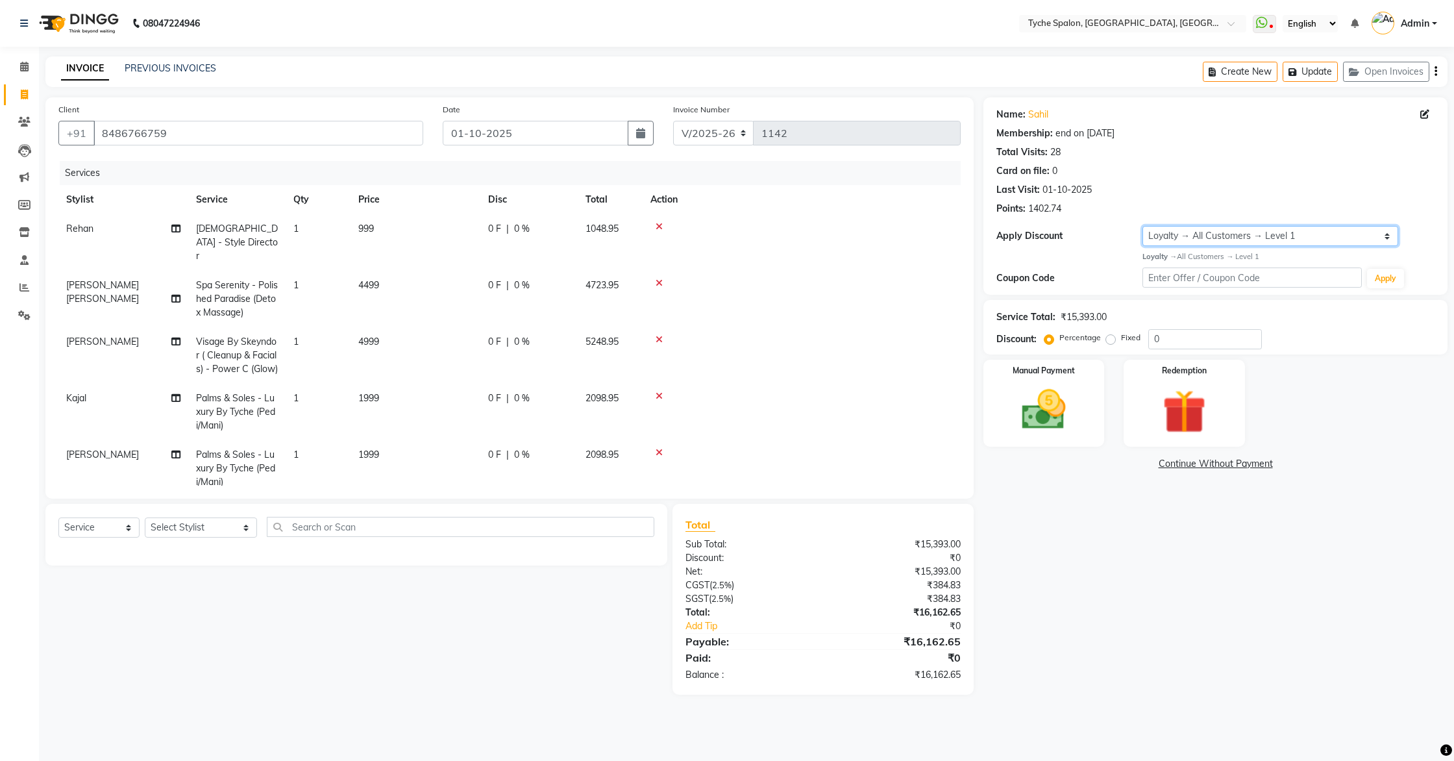
click at [1187, 232] on select "Select Membership → Single Pass Loyalty → All Customers → Level 1" at bounding box center [1271, 236] width 256 height 20
select select "2: Object"
click at [1143, 226] on select "Select Membership → Single Pass Loyalty → All Customers → Level 1" at bounding box center [1271, 236] width 256 height 20
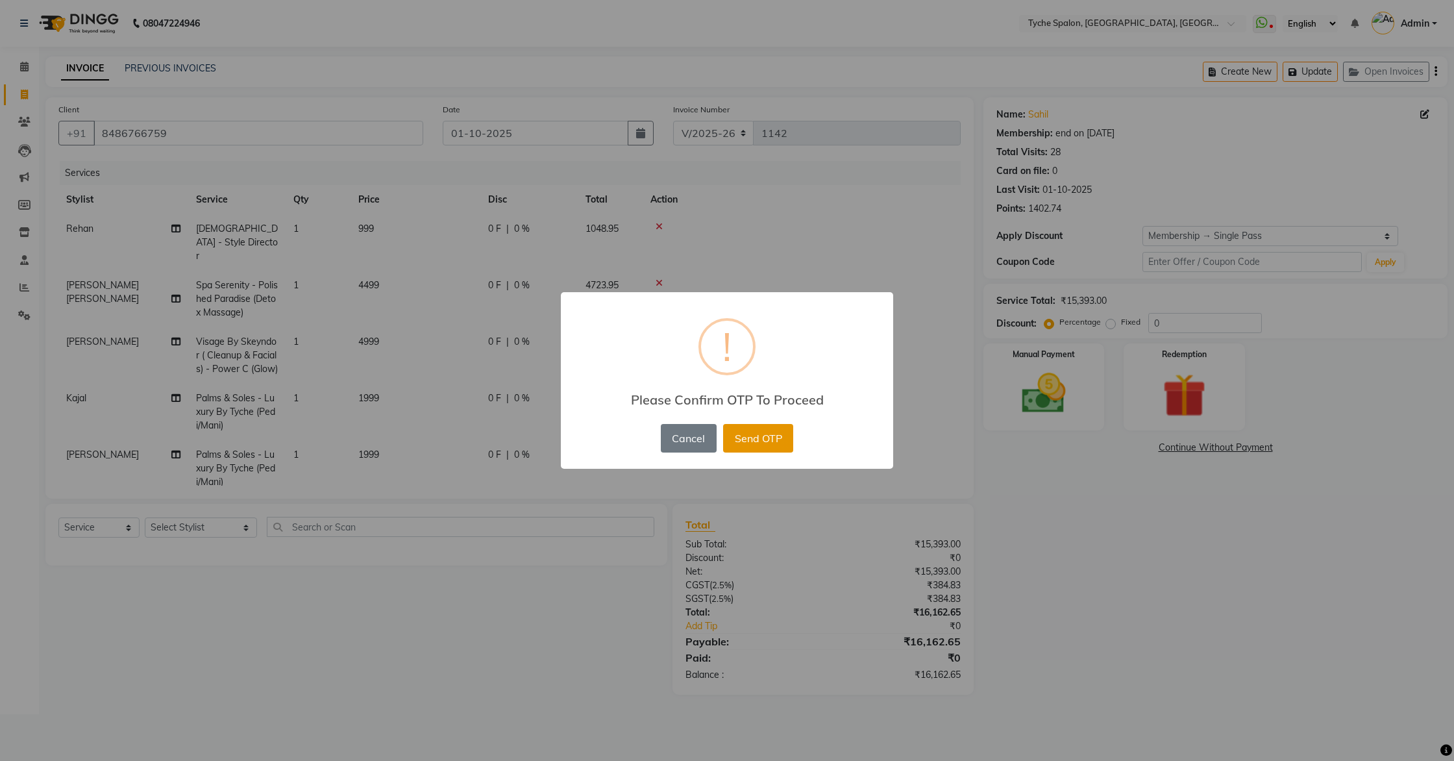
click at [750, 438] on button "Send OTP" at bounding box center [758, 438] width 70 height 29
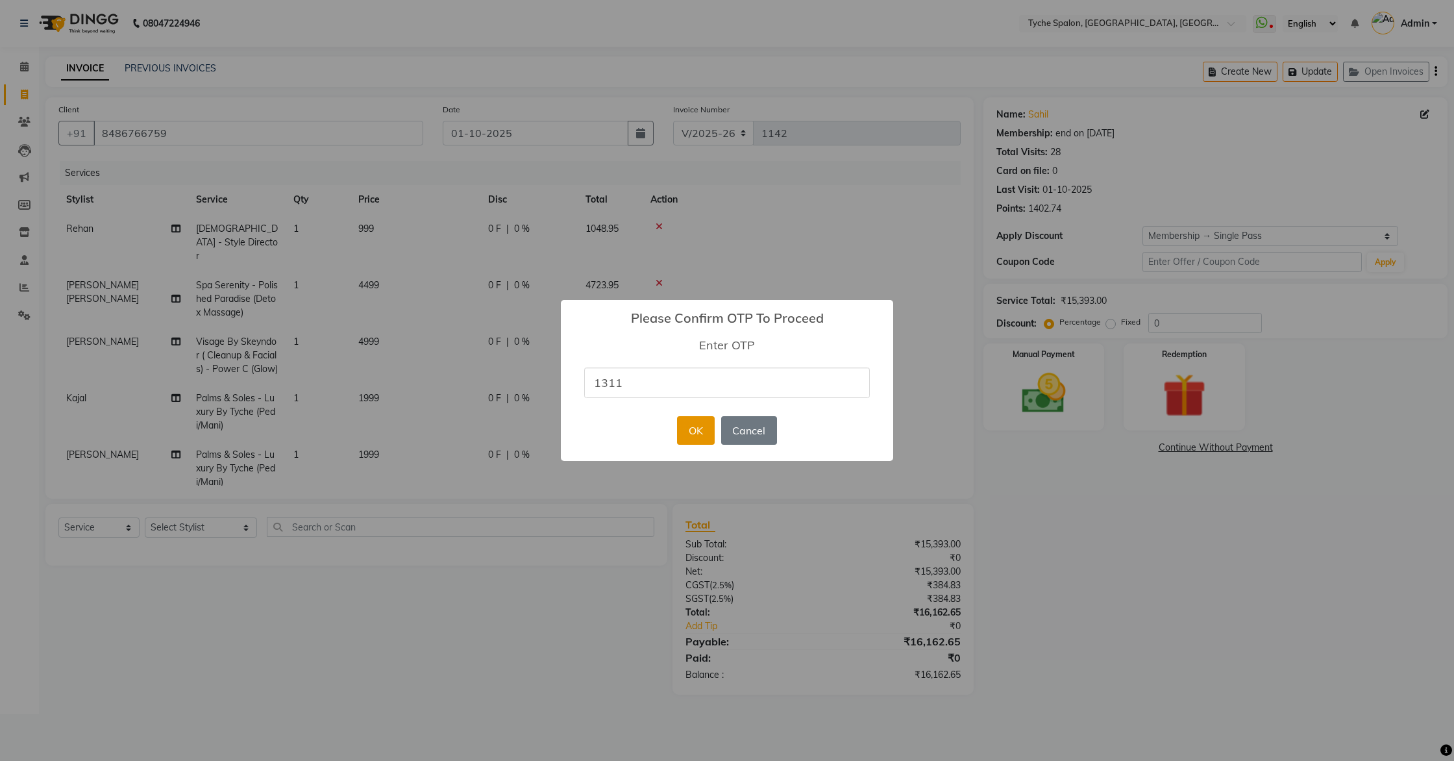
type input "1311"
click at [703, 430] on button "OK" at bounding box center [695, 430] width 37 height 29
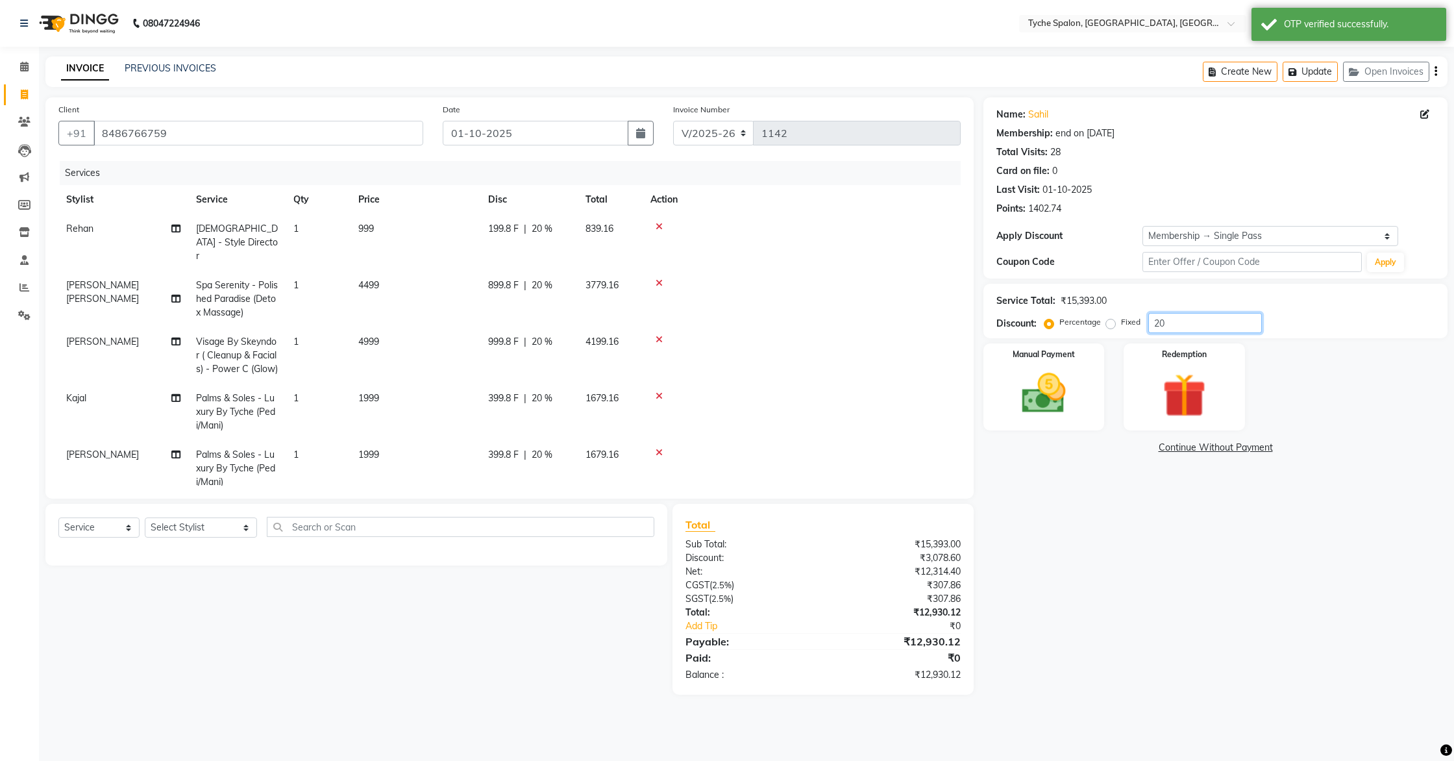
click at [1186, 326] on input "20" at bounding box center [1206, 323] width 114 height 20
type input "2"
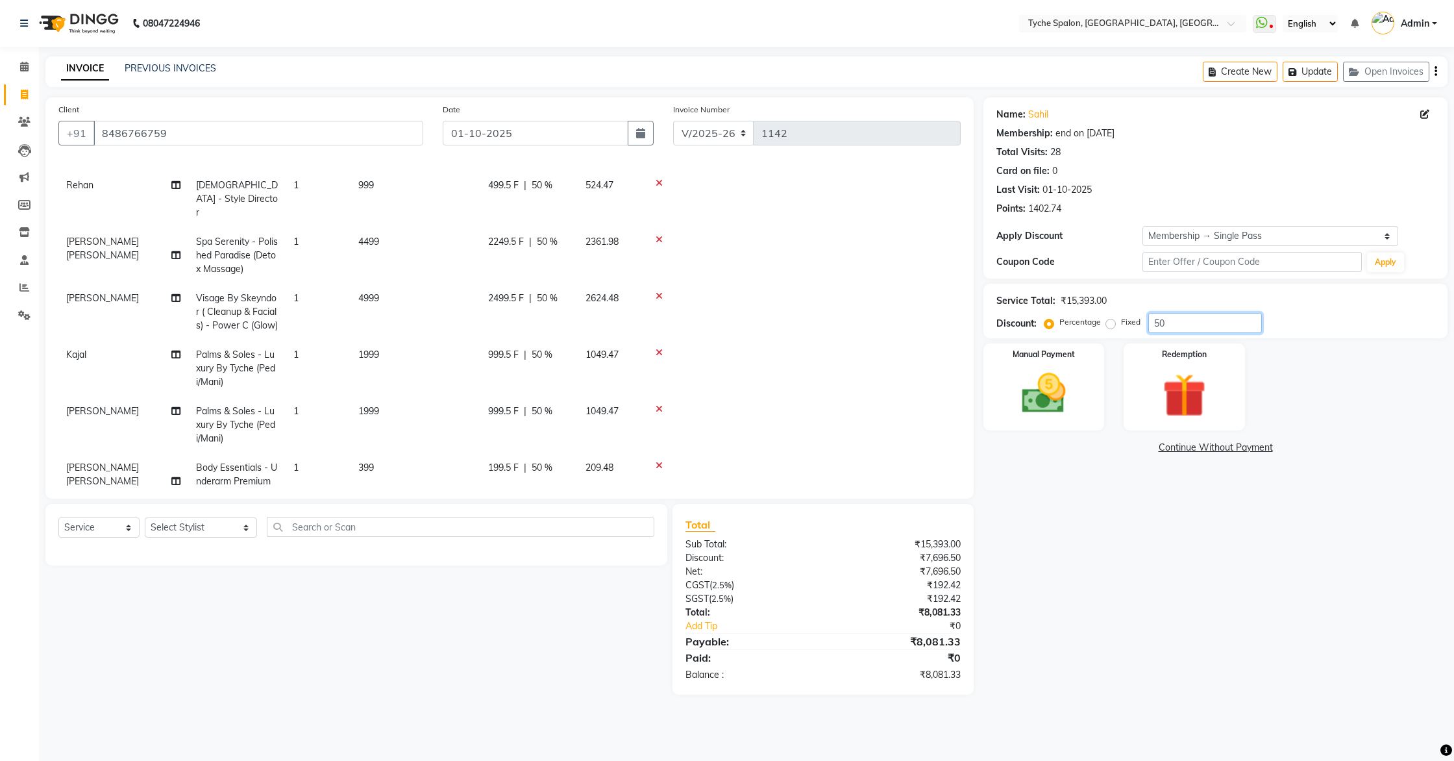
scroll to position [93, 0]
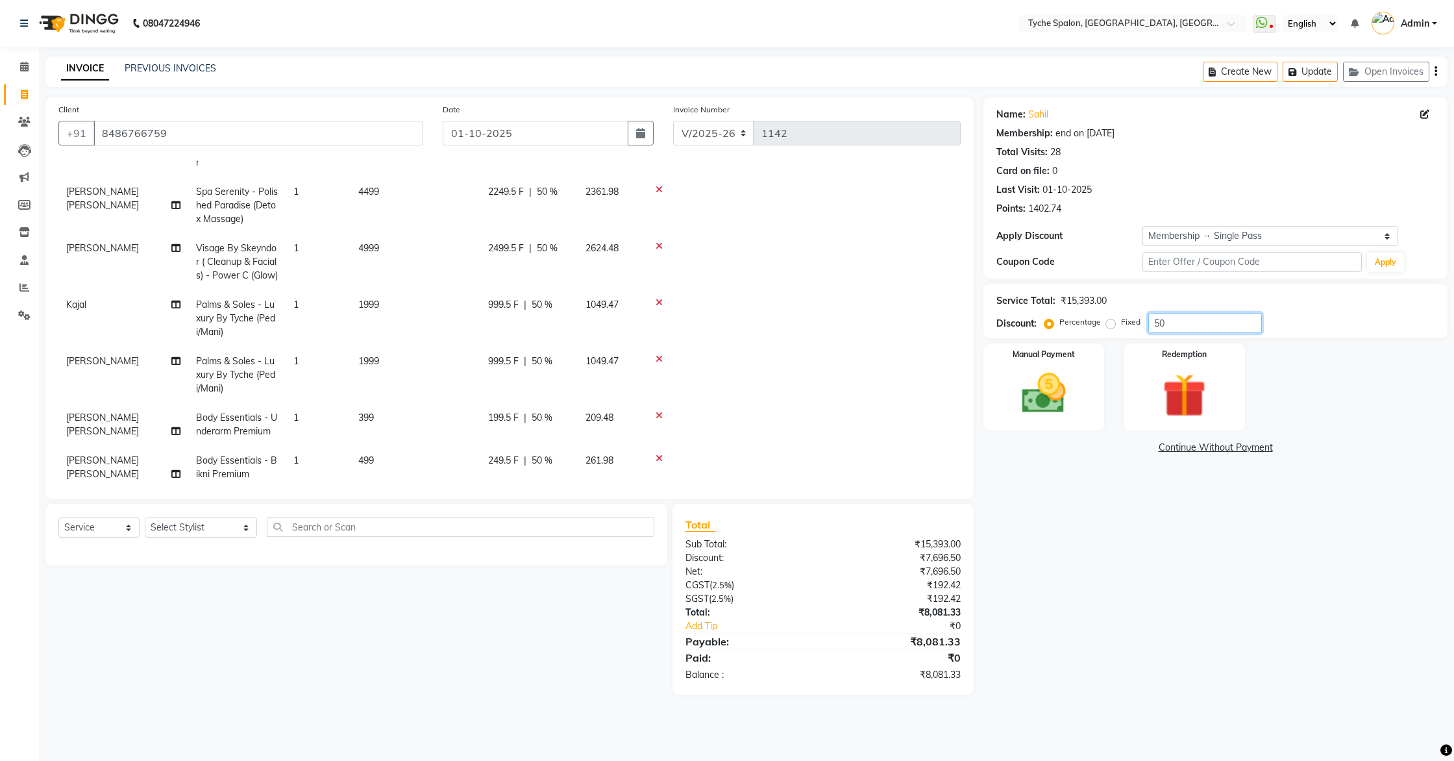
type input "5"
type input "50"
click at [1057, 380] on img at bounding box center [1044, 393] width 74 height 53
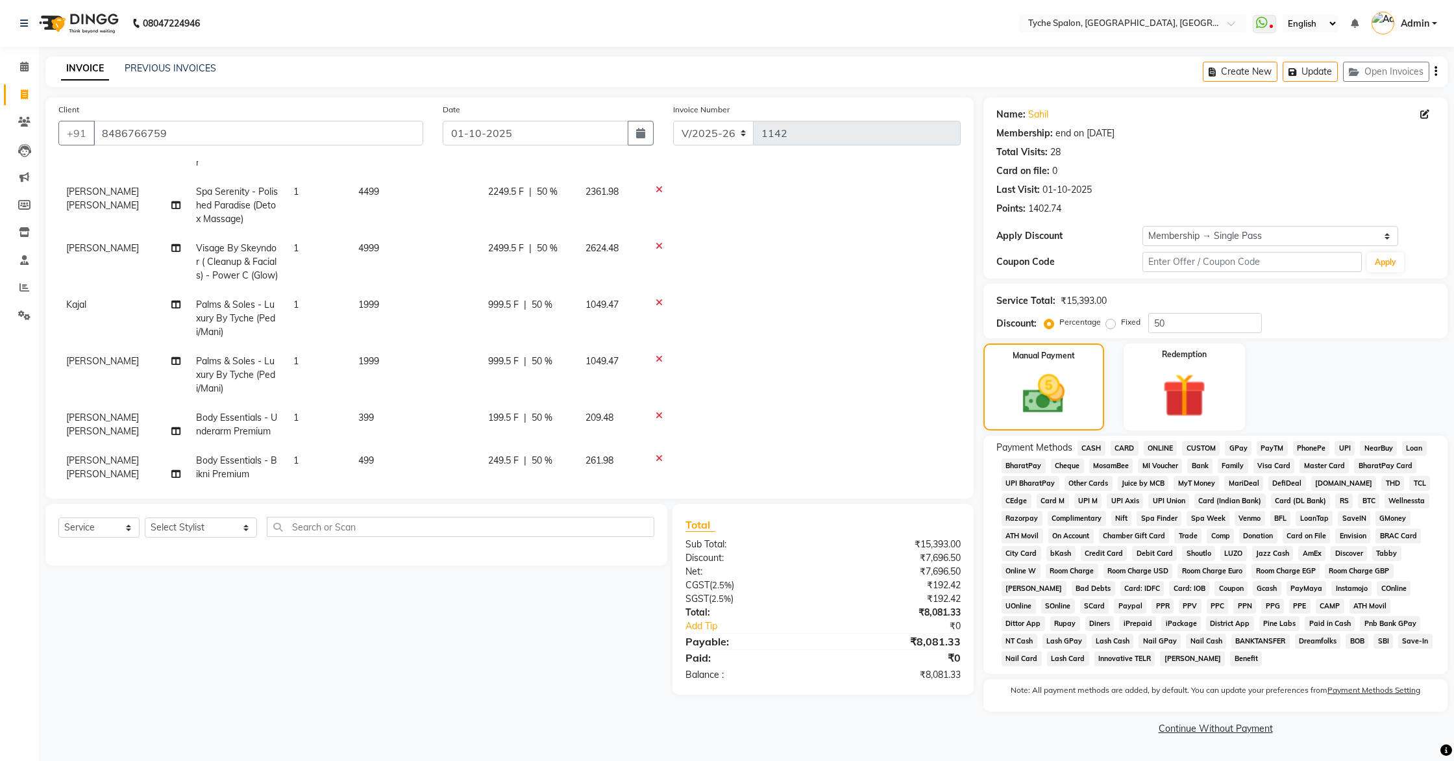
click at [1237, 448] on span "GPay" at bounding box center [1238, 448] width 27 height 15
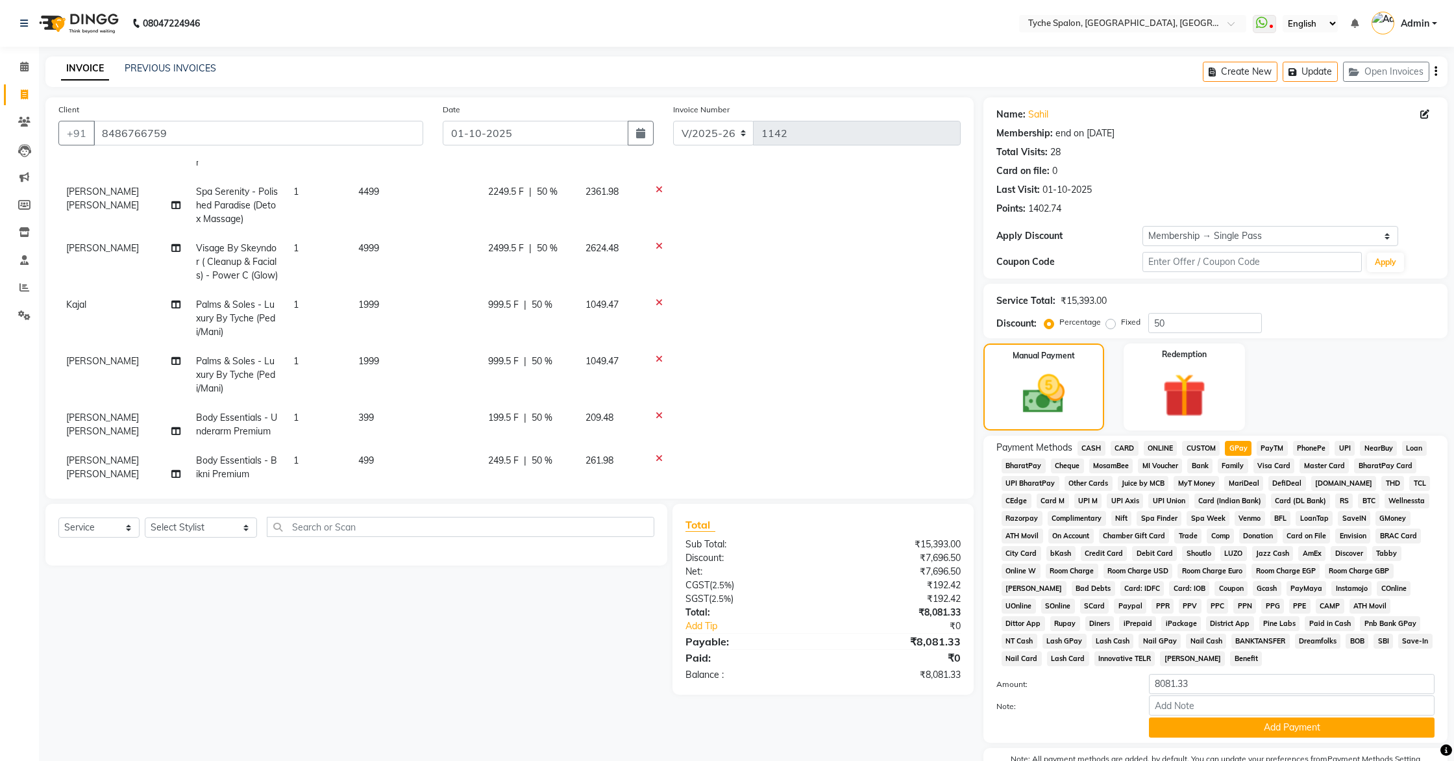
scroll to position [66, 0]
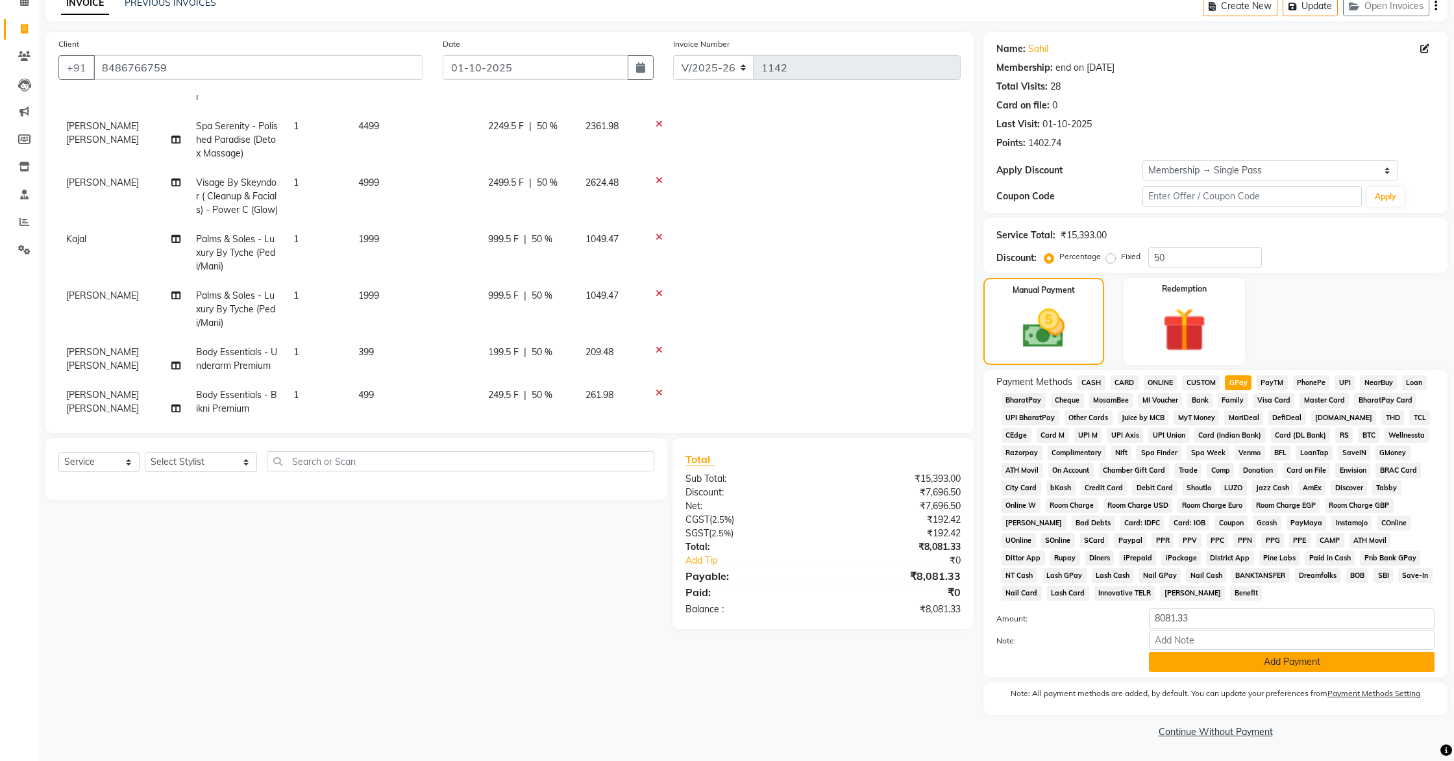
click at [1252, 663] on button "Add Payment" at bounding box center [1292, 662] width 286 height 20
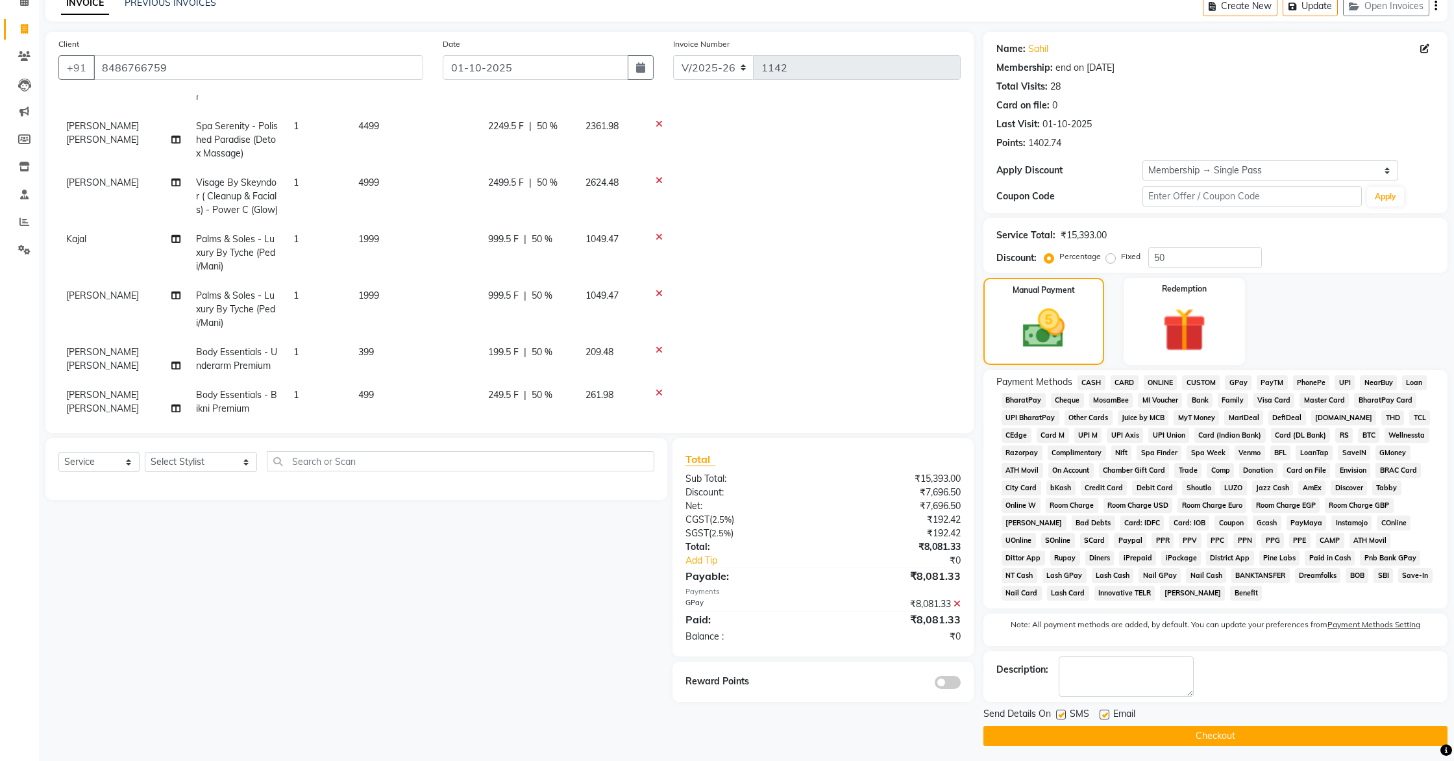
click at [944, 678] on span at bounding box center [948, 682] width 26 height 13
click at [961, 684] on input "checkbox" at bounding box center [961, 684] width 0 height 0
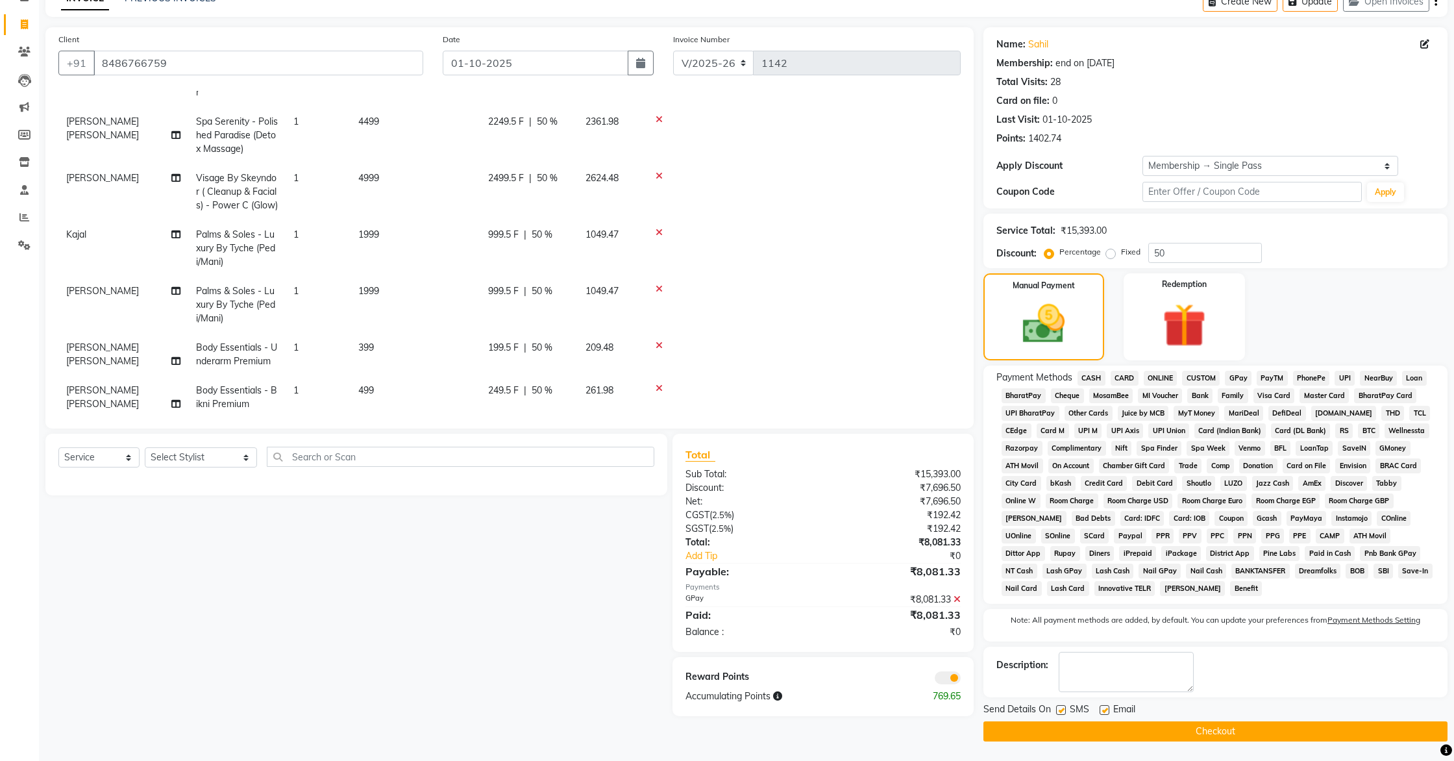
click at [1180, 732] on button "Checkout" at bounding box center [1216, 731] width 464 height 20
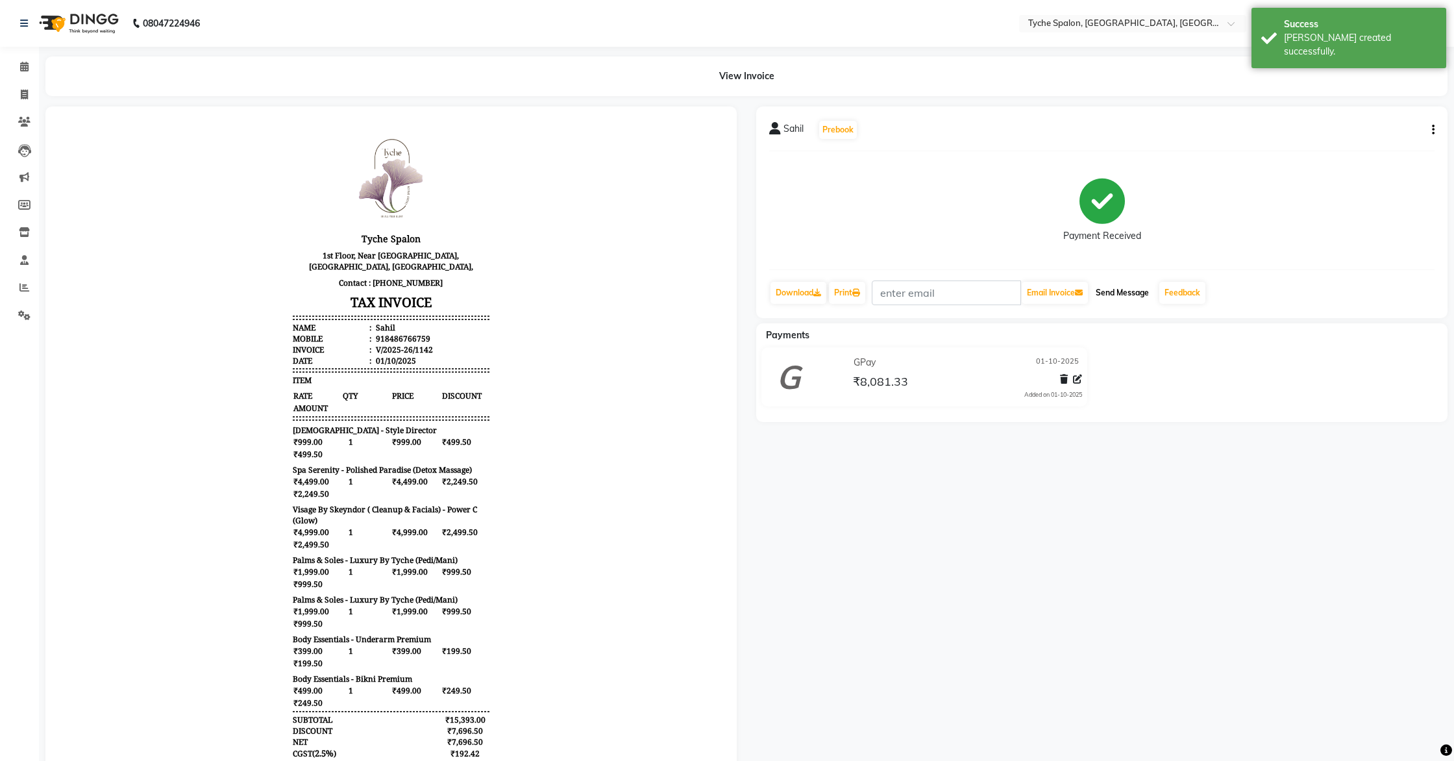
click at [1142, 293] on button "Send Message" at bounding box center [1123, 293] width 64 height 22
click at [16, 67] on span at bounding box center [24, 67] width 23 height 15
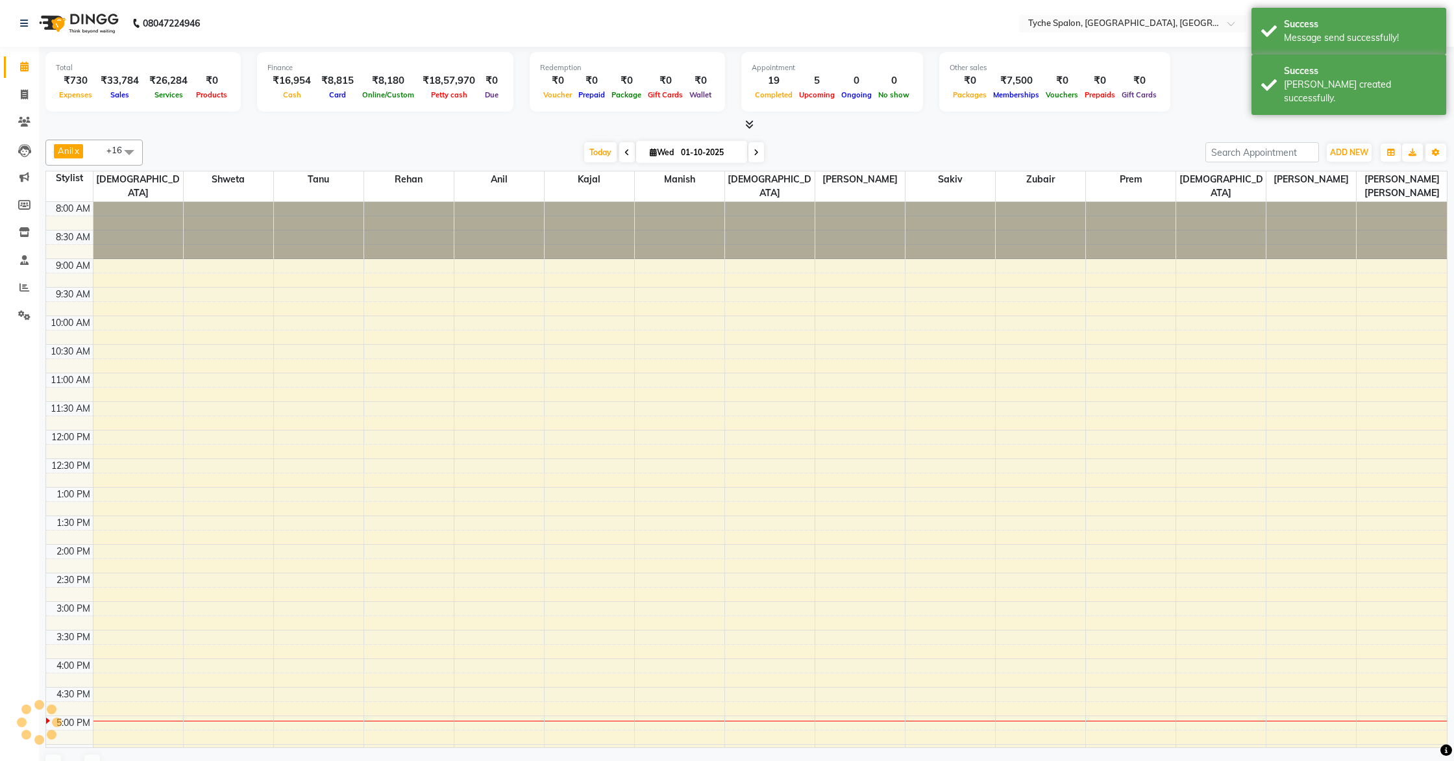
scroll to position [182, 0]
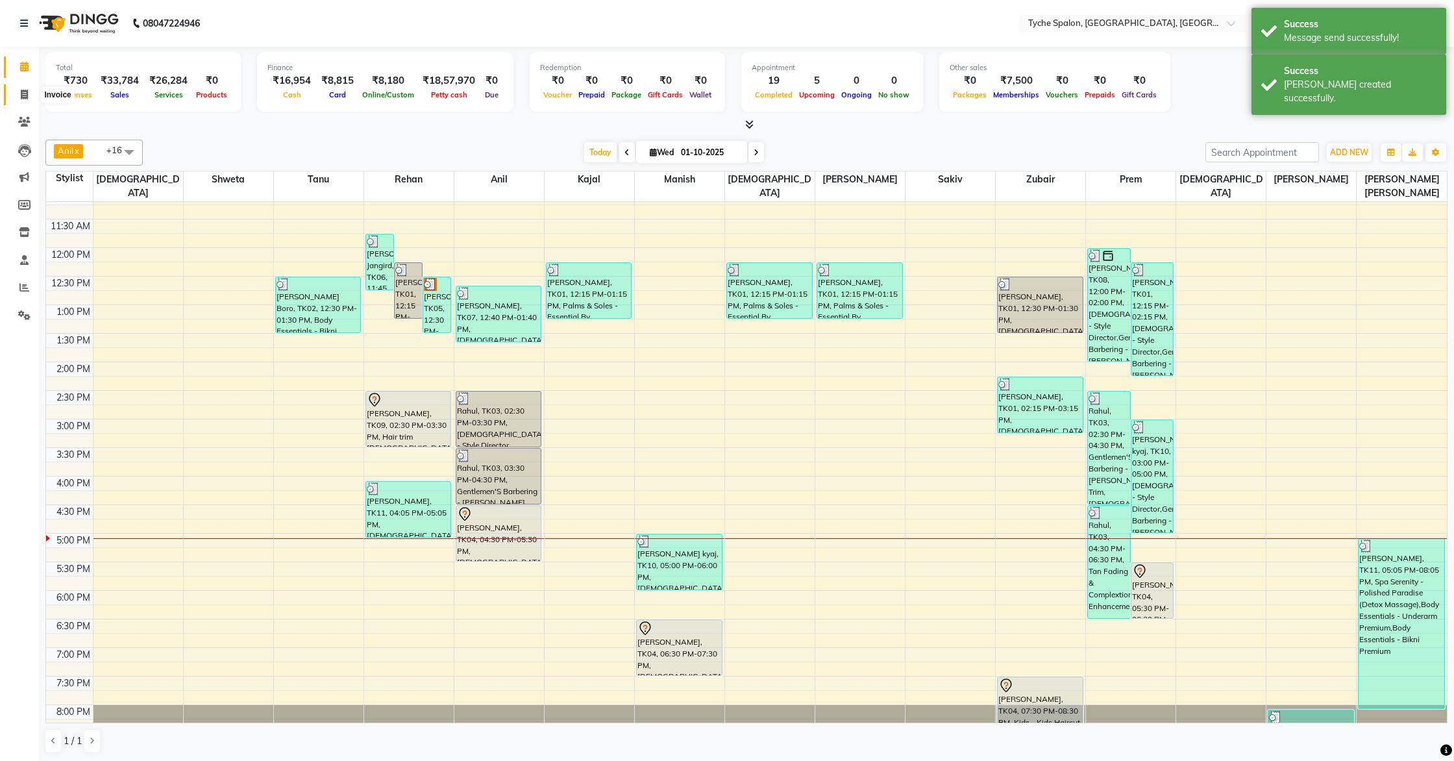
click at [17, 93] on span at bounding box center [24, 95] width 23 height 15
select select "service"
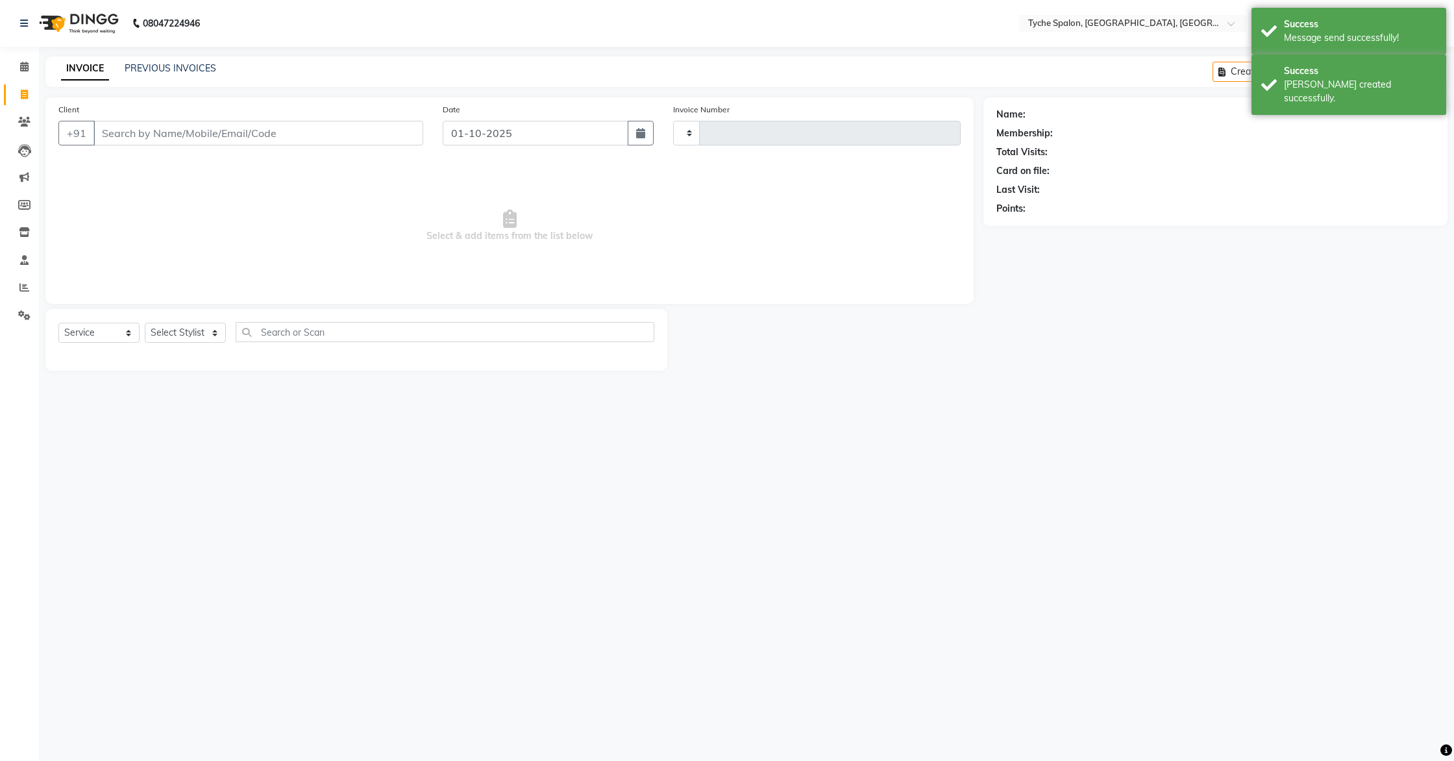
type input "1143"
select select "6320"
click at [166, 63] on link "PREVIOUS INVOICES" at bounding box center [171, 68] width 92 height 12
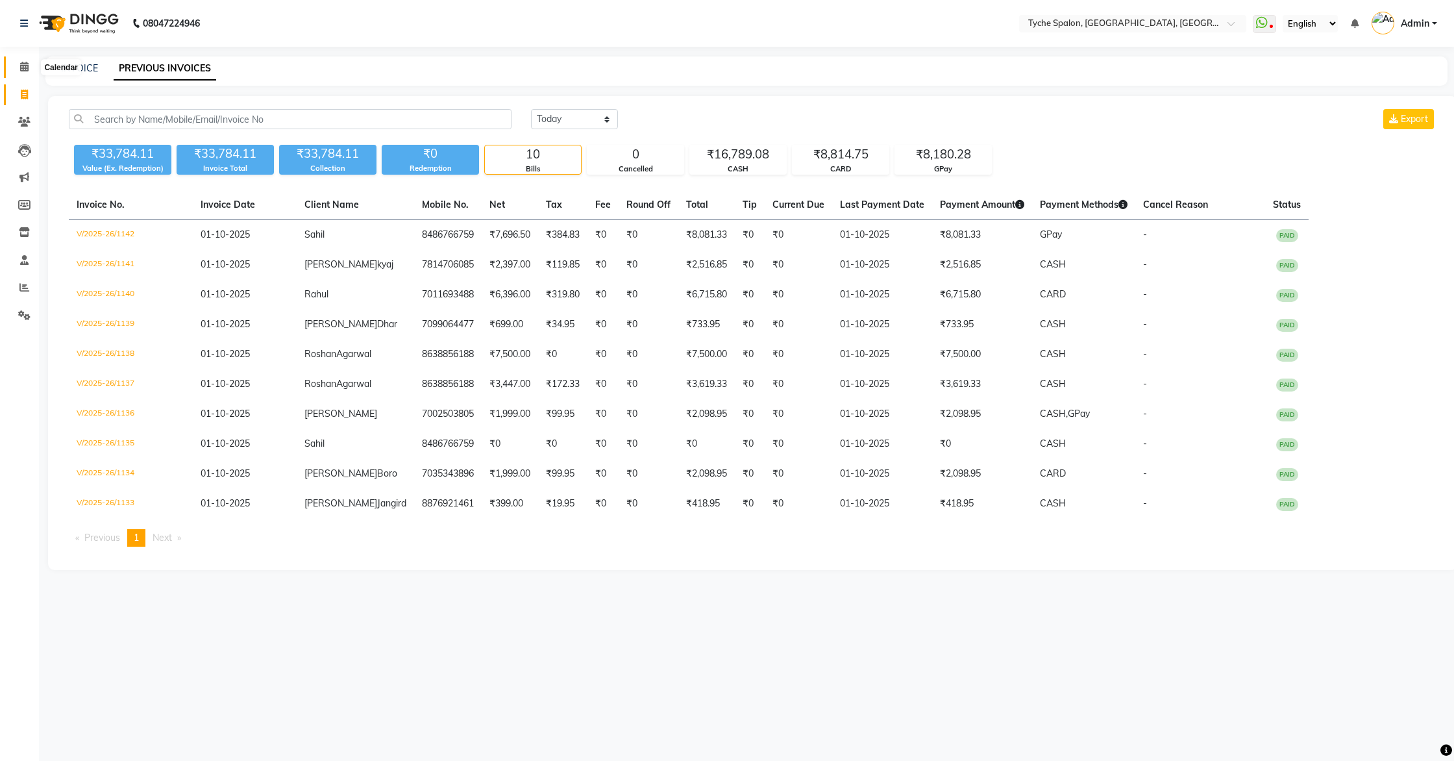
click at [21, 67] on icon at bounding box center [24, 67] width 8 height 10
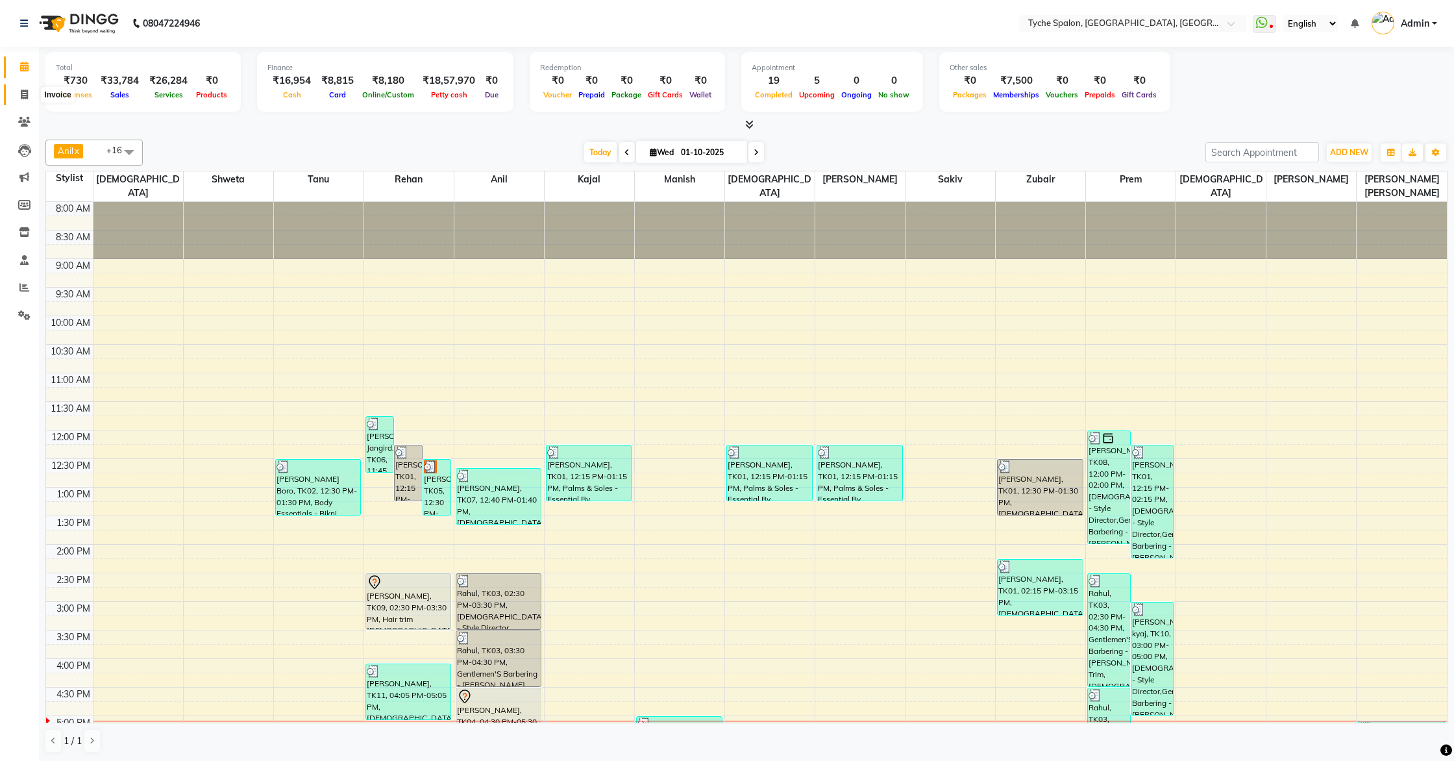
click at [27, 98] on icon at bounding box center [24, 95] width 7 height 10
select select "service"
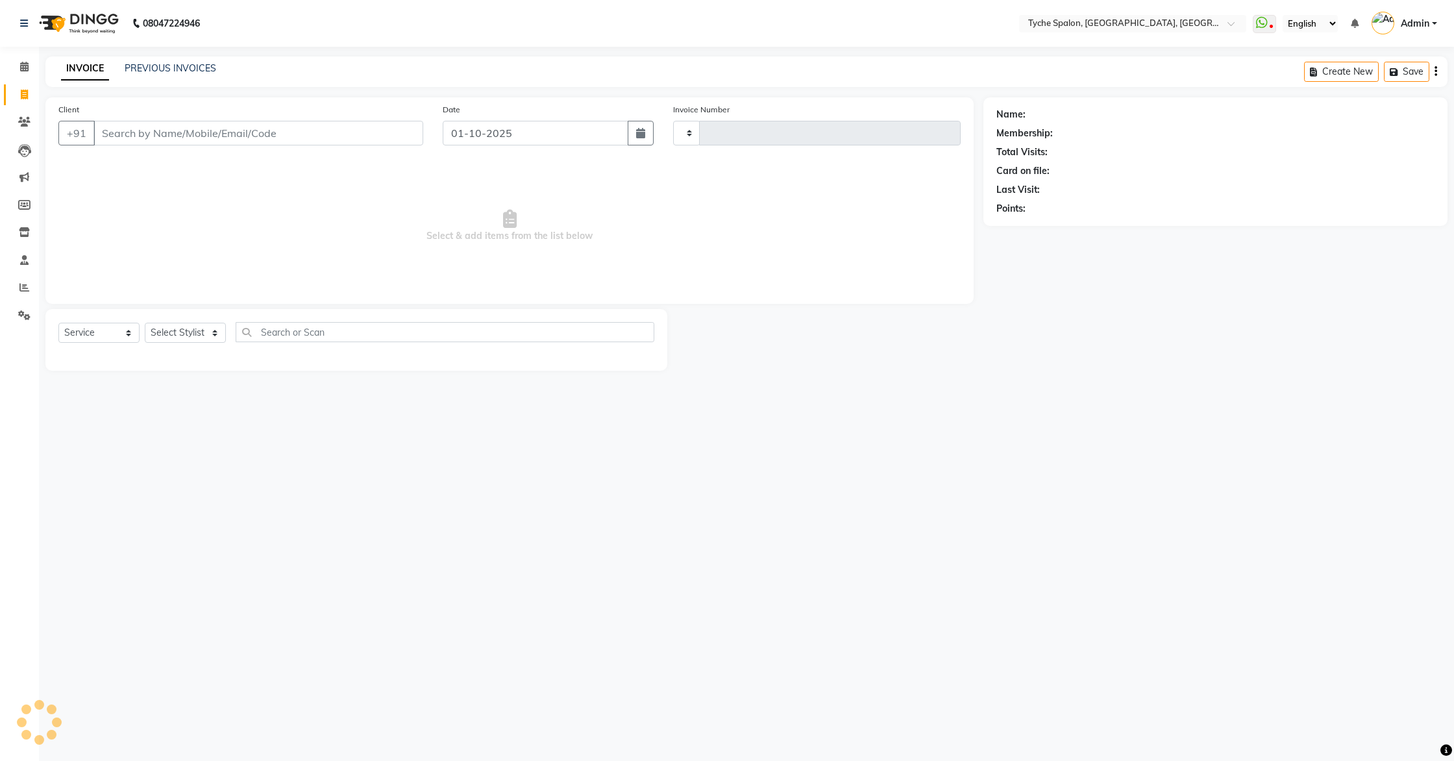
type input "1143"
select select "6320"
click at [1376, 69] on button "Open Invoices" at bounding box center [1386, 72] width 86 height 20
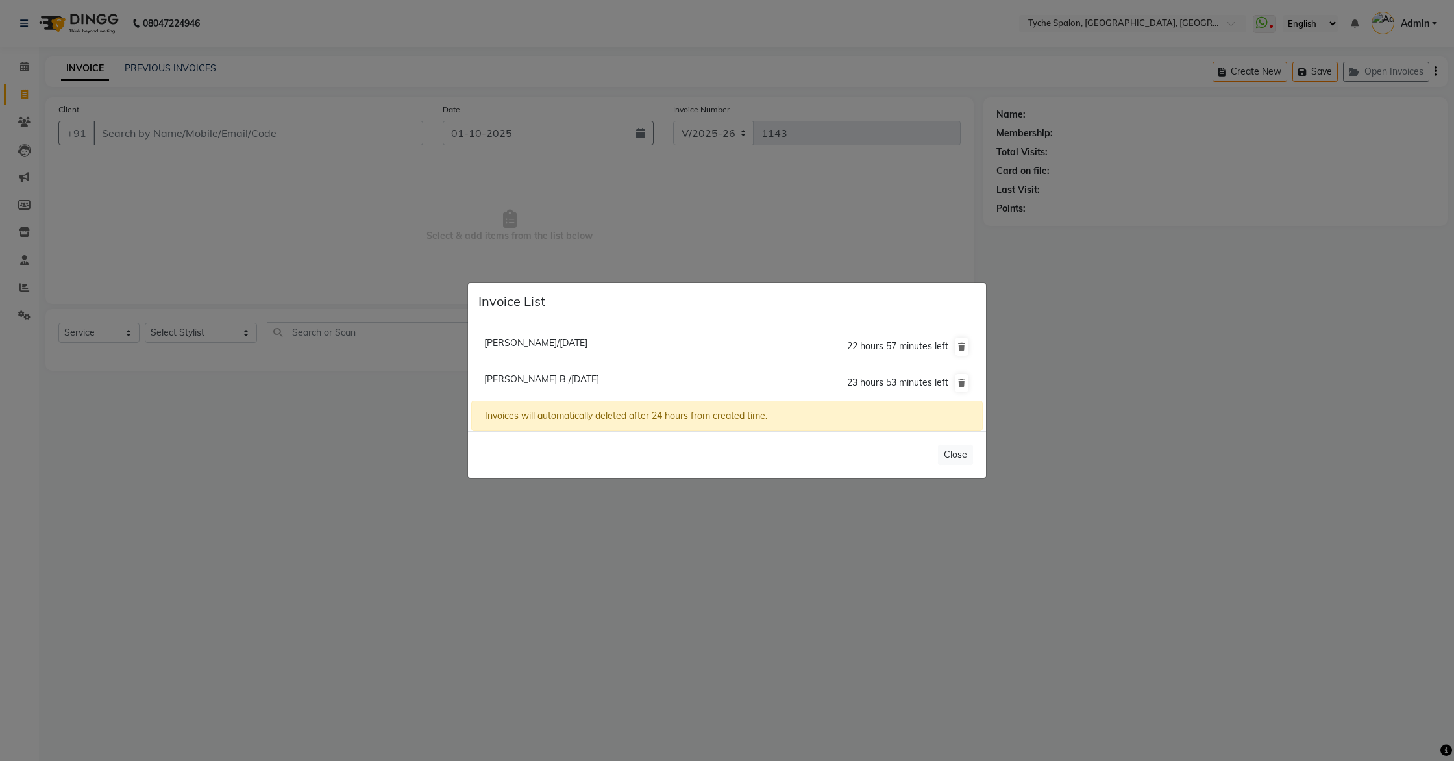
click at [595, 252] on ngb-modal-window "Invoice List Roshan Agarwal/01 October 2025 22 hours 57 minutes left Mudit B /0…" at bounding box center [727, 380] width 1454 height 761
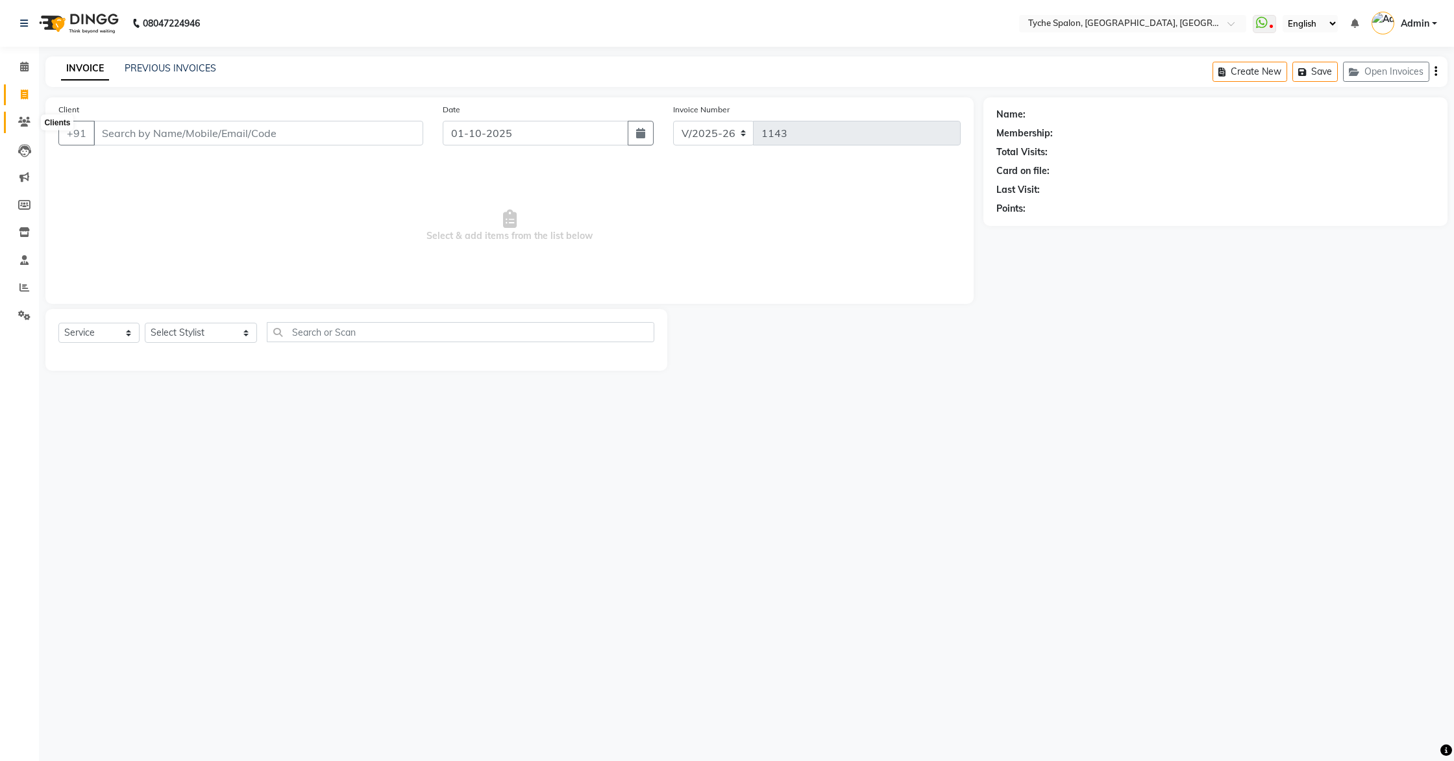
click at [24, 123] on icon at bounding box center [24, 122] width 12 height 10
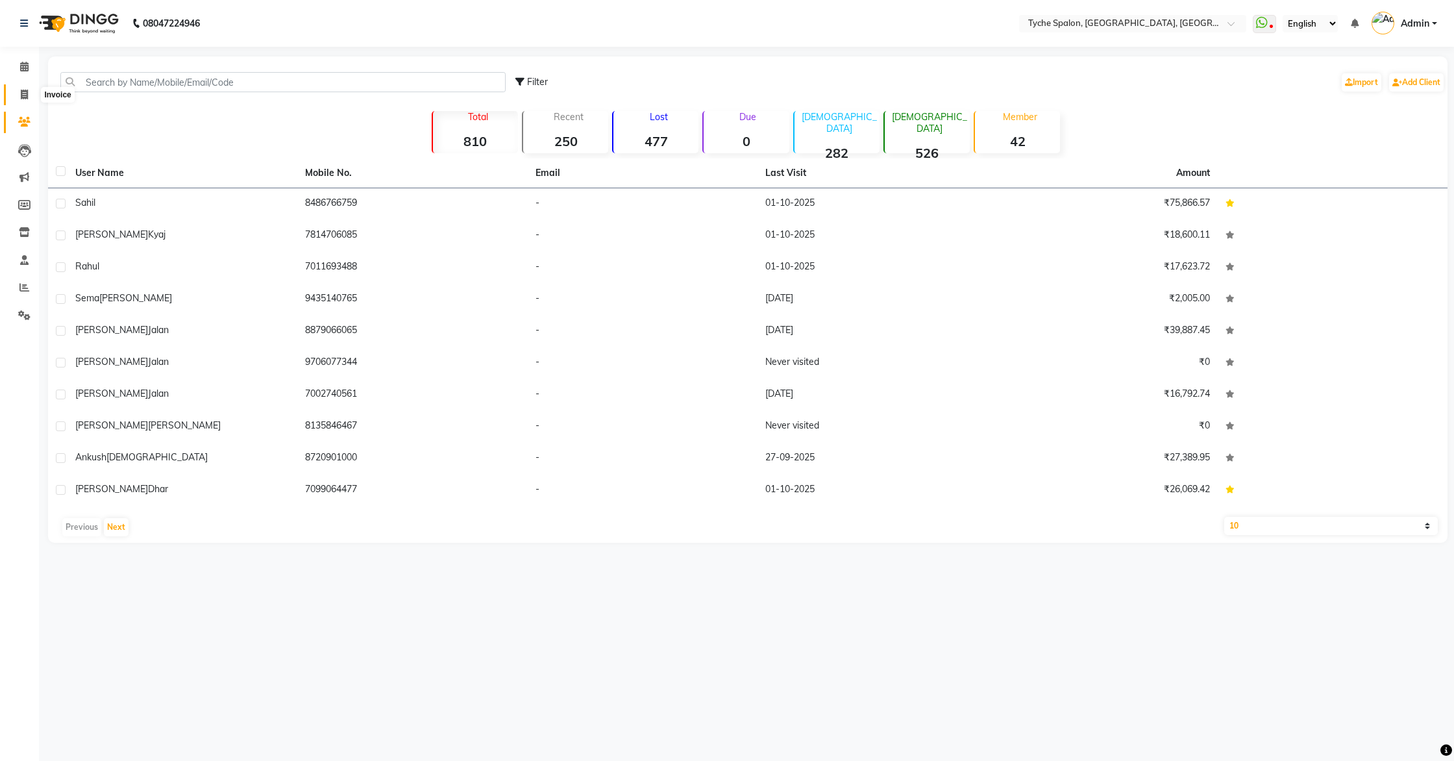
click at [24, 94] on icon at bounding box center [24, 95] width 7 height 10
select select "service"
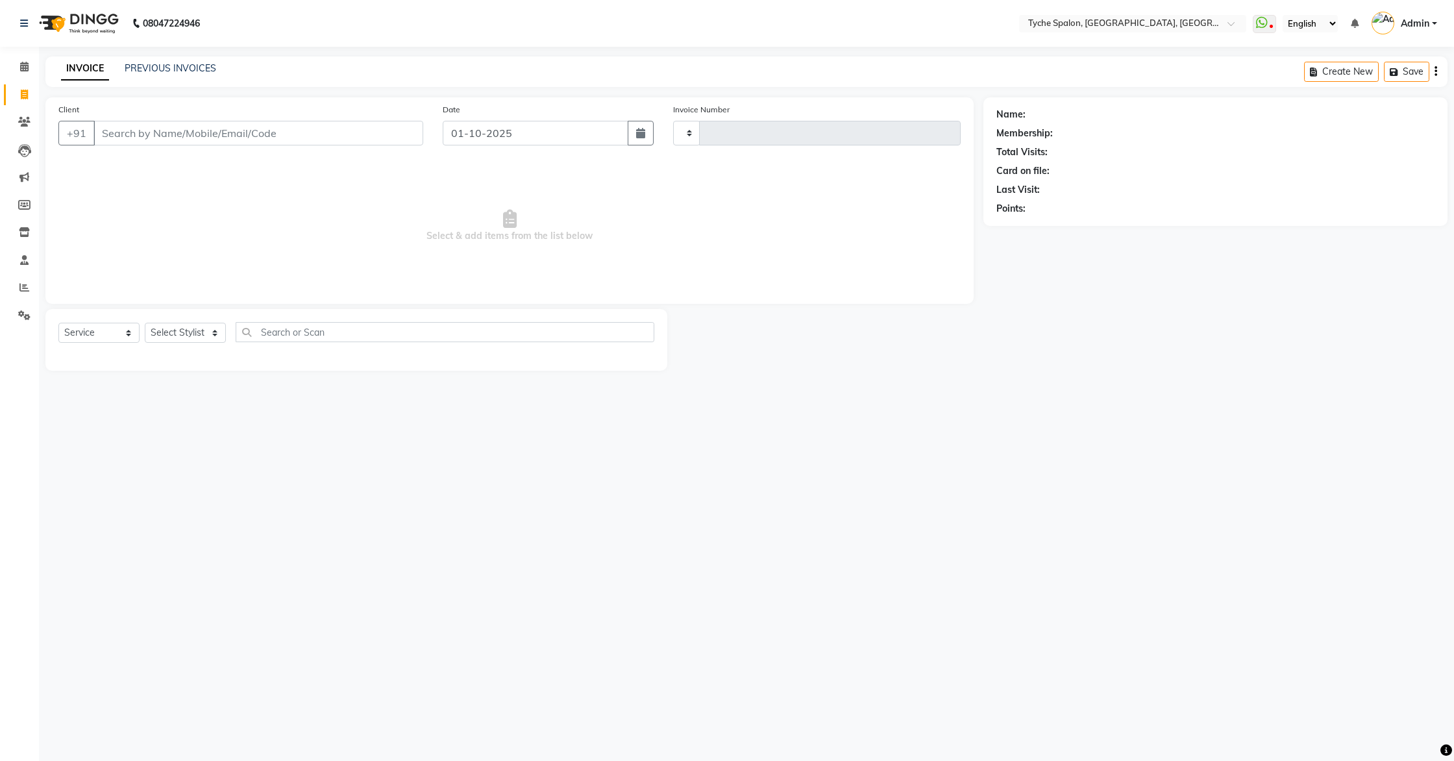
type input "1143"
select select "6320"
click at [143, 69] on link "PREVIOUS INVOICES" at bounding box center [171, 68] width 92 height 12
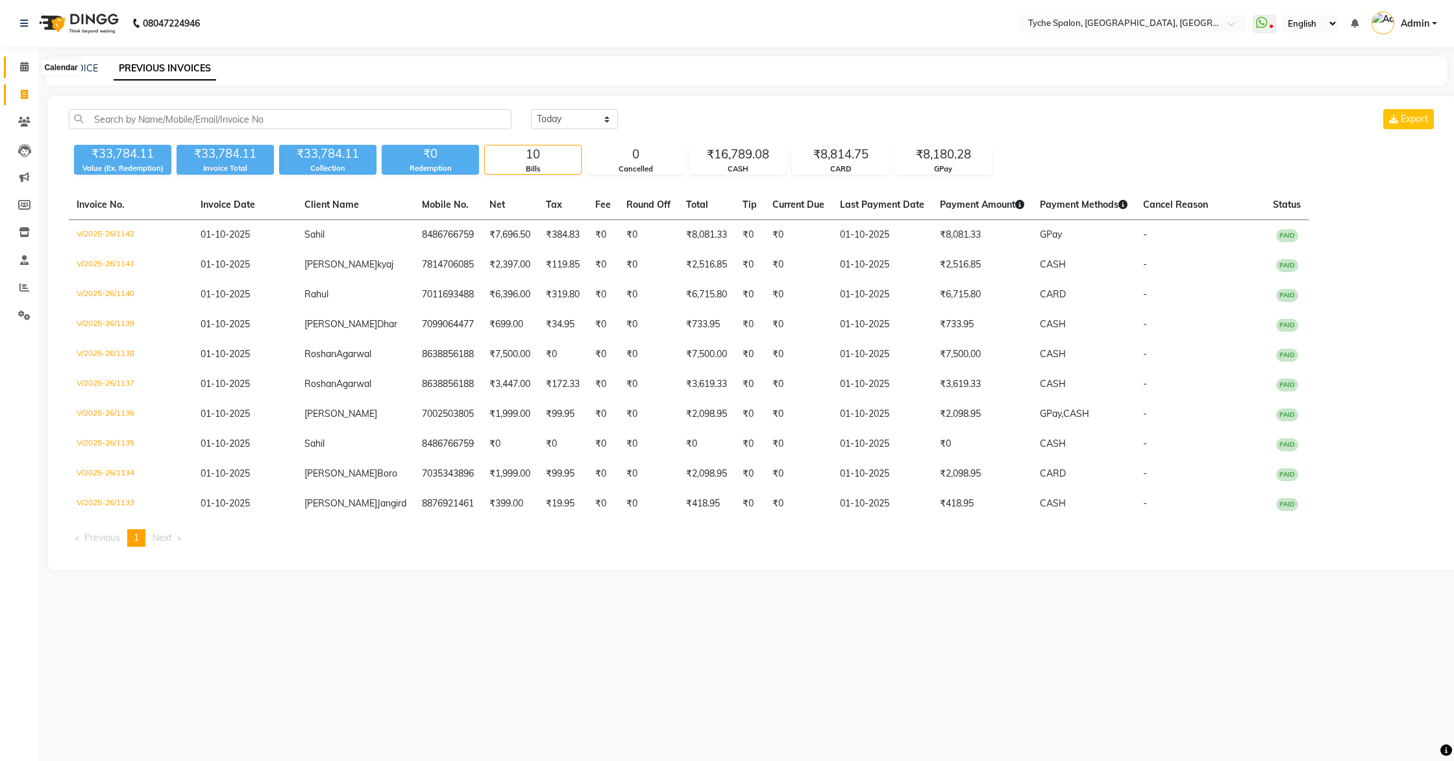
select select "service"
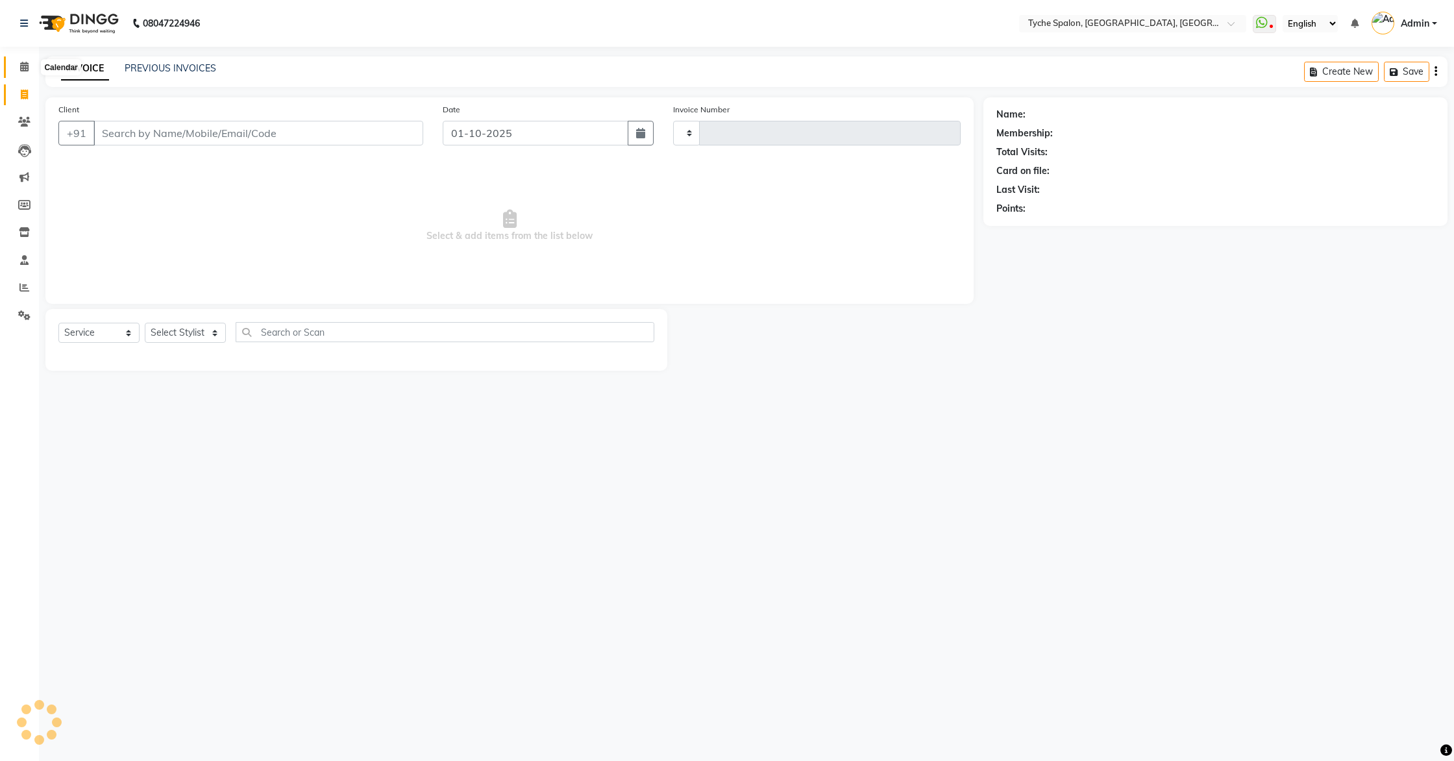
type input "1143"
select select "6320"
click at [155, 71] on link "PREVIOUS INVOICES" at bounding box center [171, 68] width 92 height 12
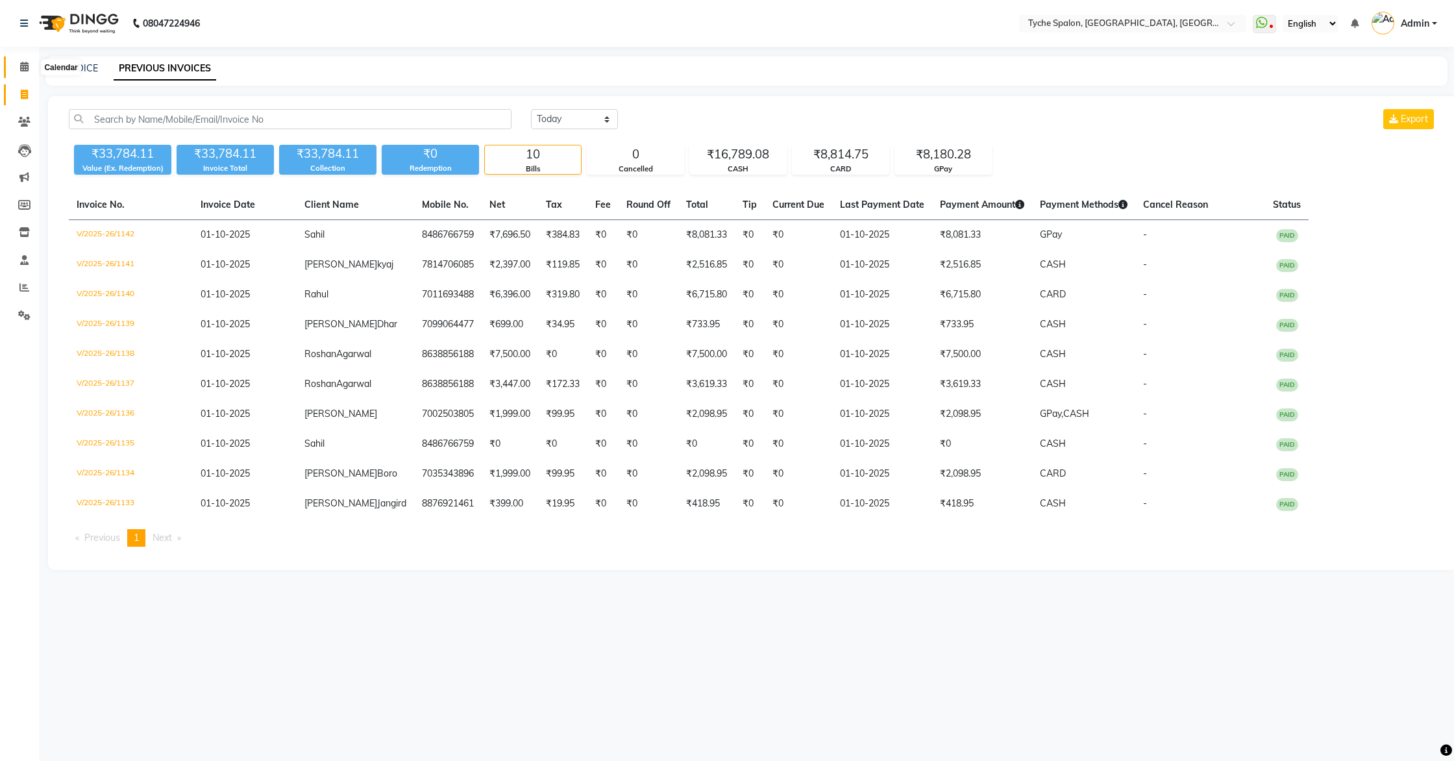
click at [23, 66] on icon at bounding box center [24, 67] width 8 height 10
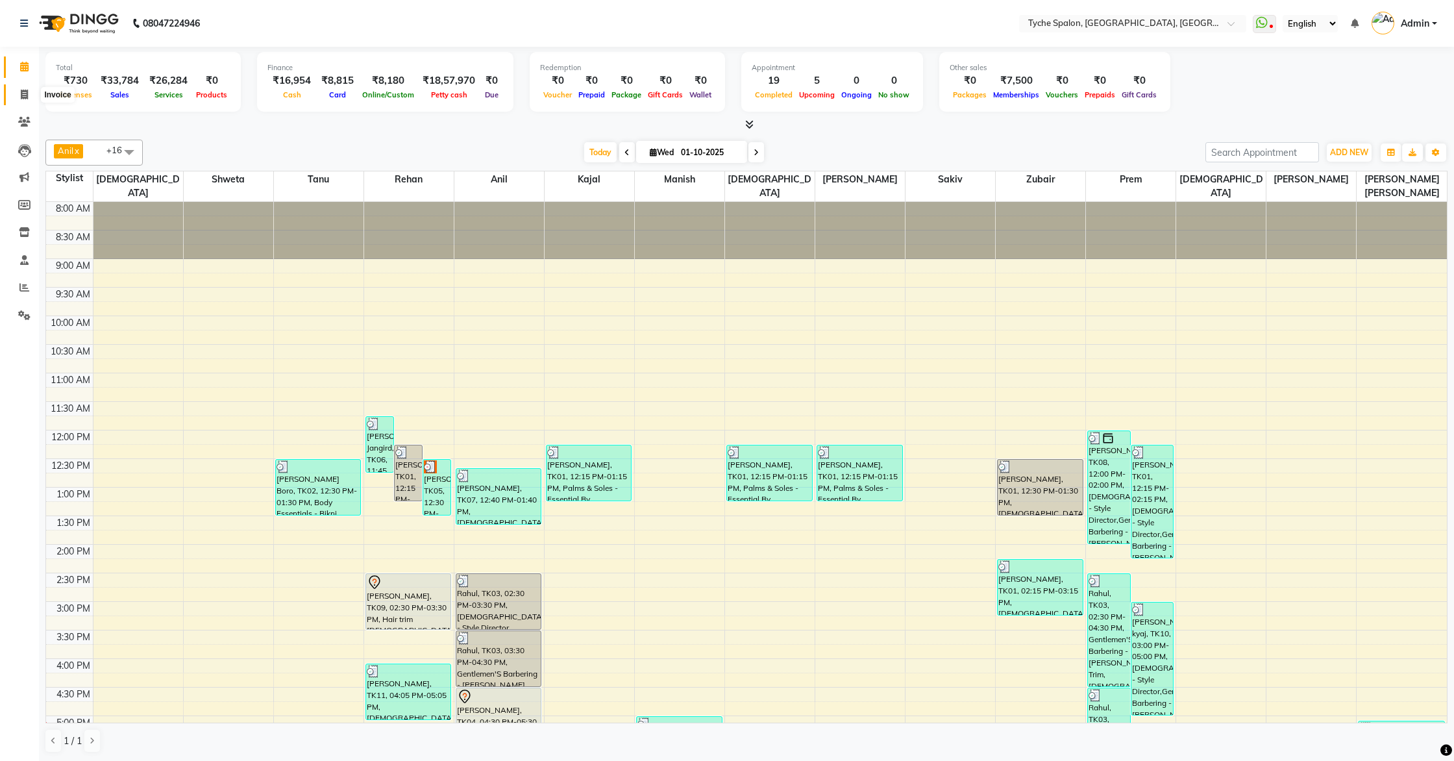
click at [23, 88] on span at bounding box center [24, 95] width 23 height 15
select select "6320"
select select "service"
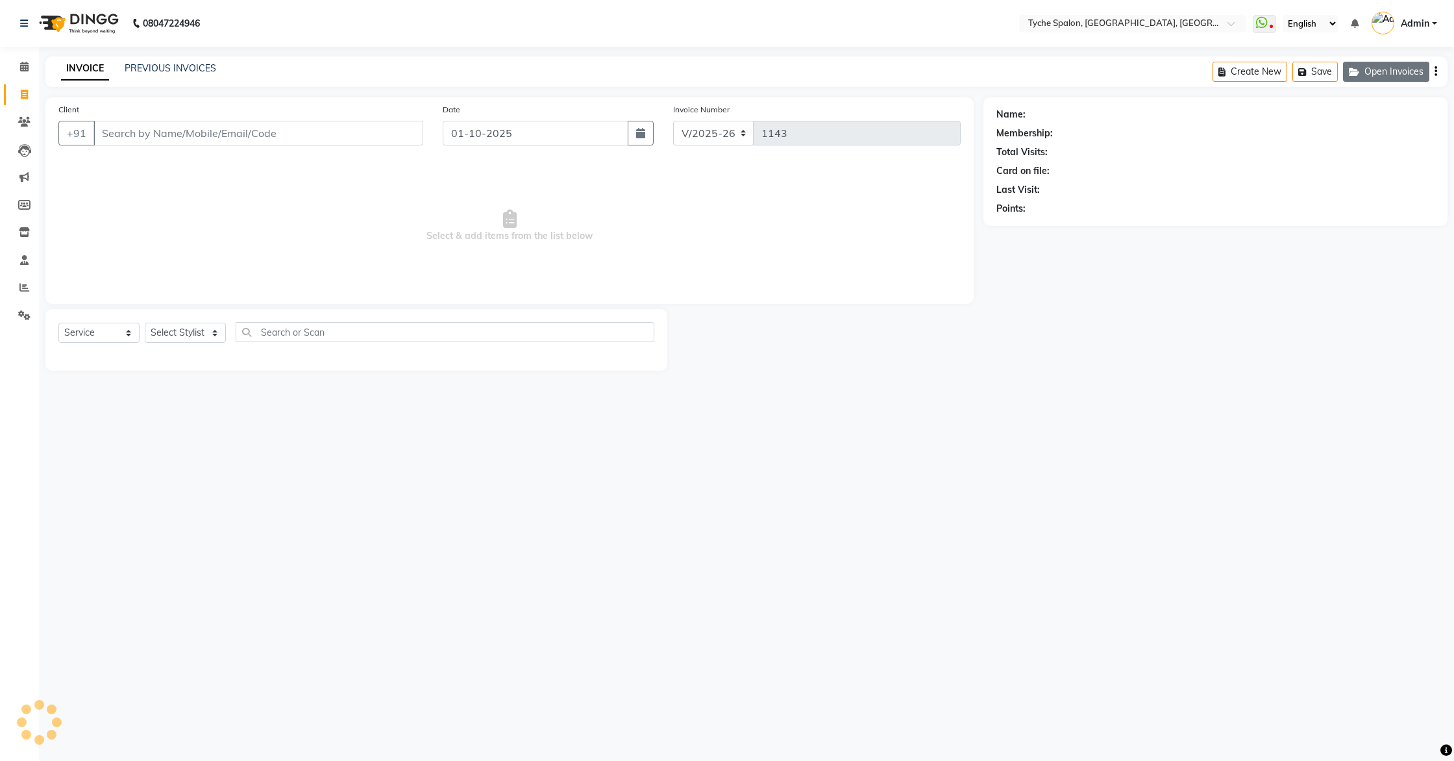
click at [1413, 77] on button "Open Invoices" at bounding box center [1386, 72] width 86 height 20
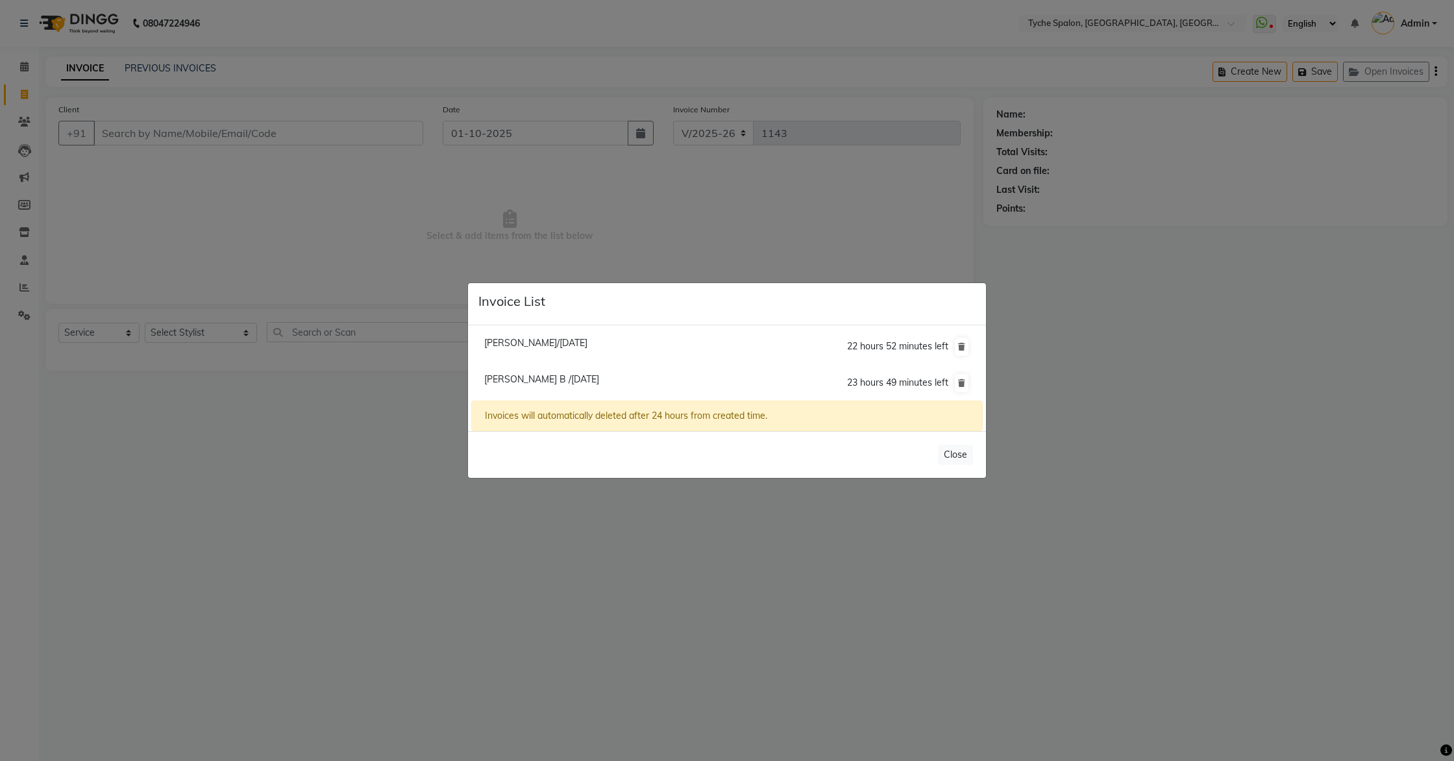
click at [570, 346] on span "Roshan Agarwal/01 October 2025" at bounding box center [535, 343] width 103 height 12
type input "8638856188"
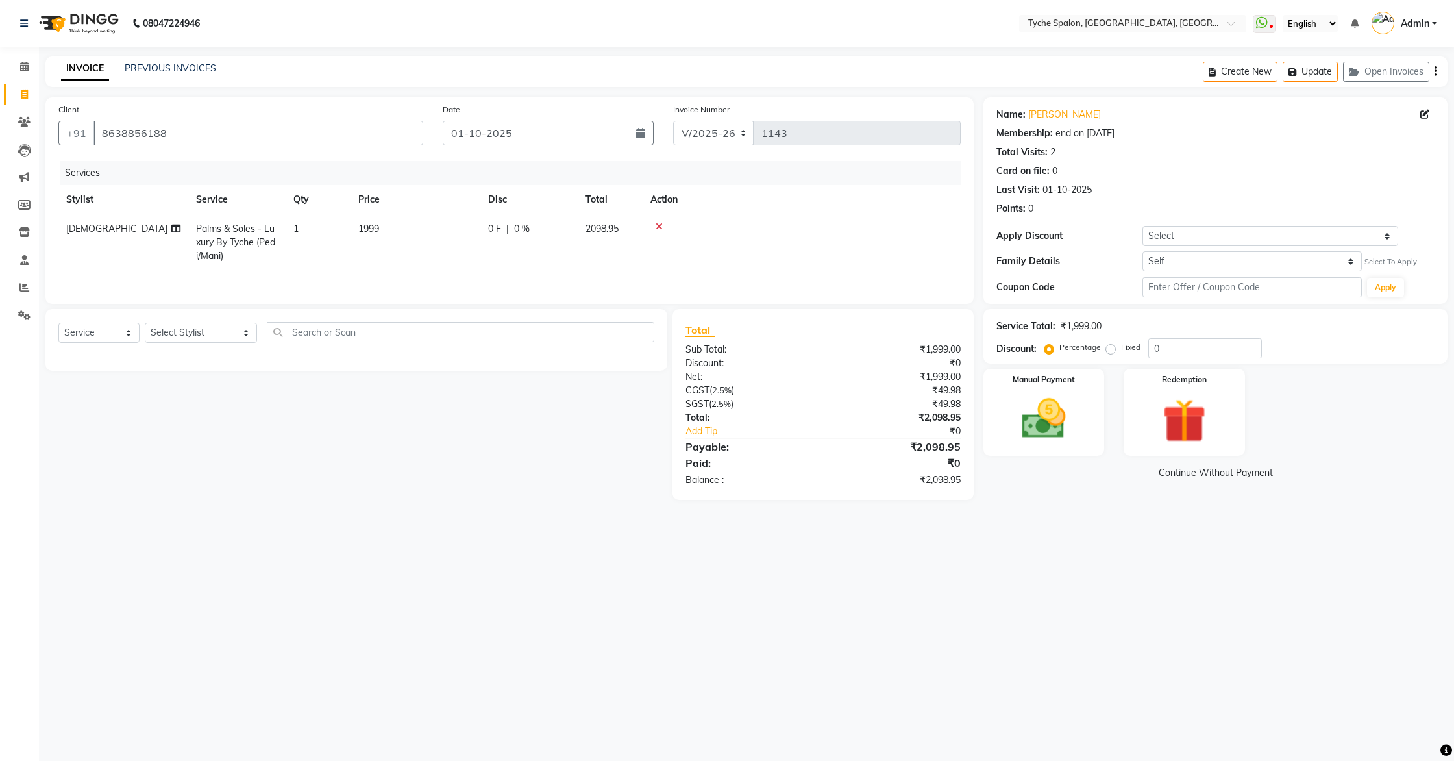
click at [369, 232] on span "1999" at bounding box center [368, 229] width 21 height 12
select select "49884"
drag, startPoint x: 203, startPoint y: 236, endPoint x: 227, endPoint y: 238, distance: 24.1
click at [206, 237] on span "Palms & Soles - Luxury By Tyche (Pedi/Mani) x" at bounding box center [267, 242] width 143 height 40
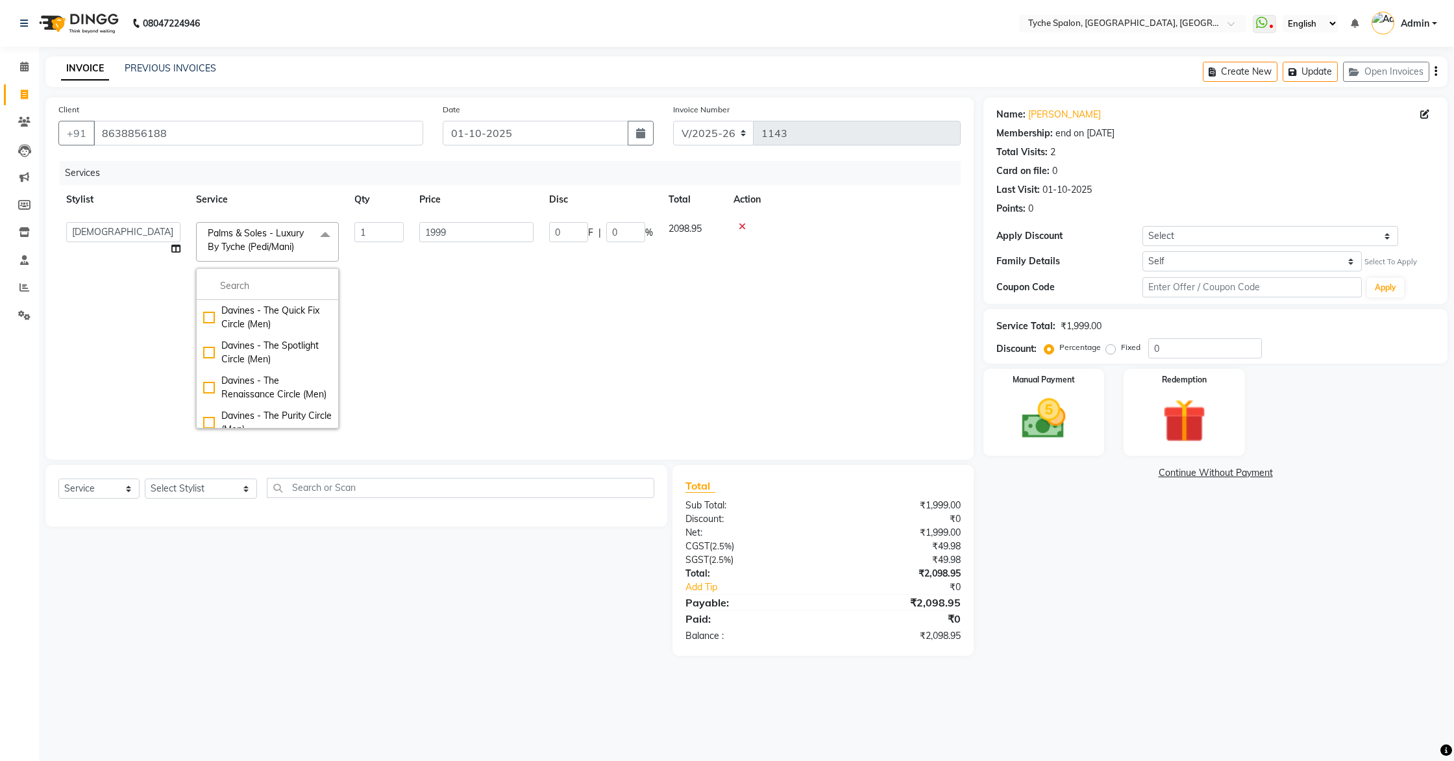
click at [228, 238] on span "Palms & Soles - Luxury By Tyche (Pedi/Mani)" at bounding box center [256, 239] width 96 height 25
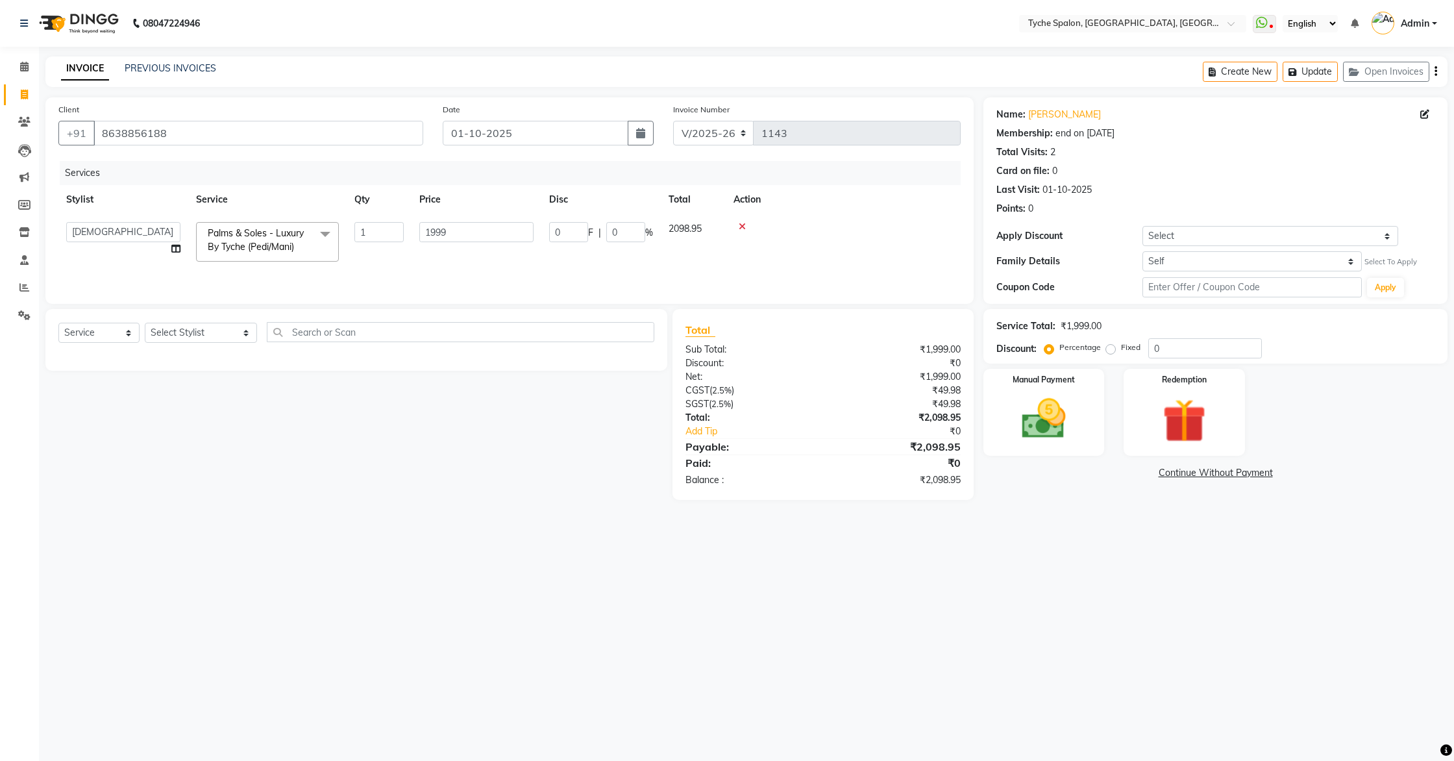
click at [228, 238] on span "Palms & Soles - Luxury By Tyche (Pedi/Mani)" at bounding box center [256, 239] width 96 height 25
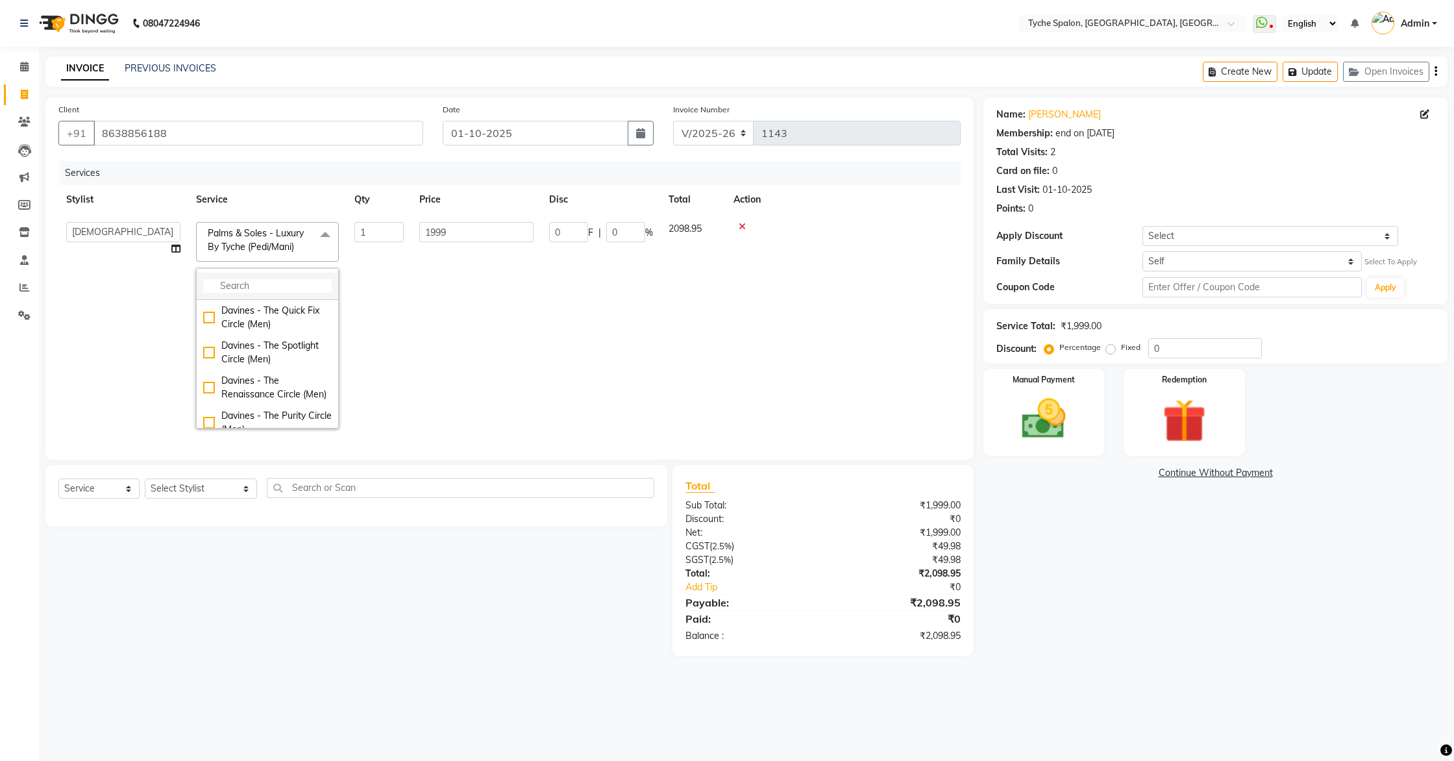
click at [239, 278] on li at bounding box center [268, 286] width 142 height 27
click at [243, 288] on input "multiselect-search" at bounding box center [267, 286] width 129 height 14
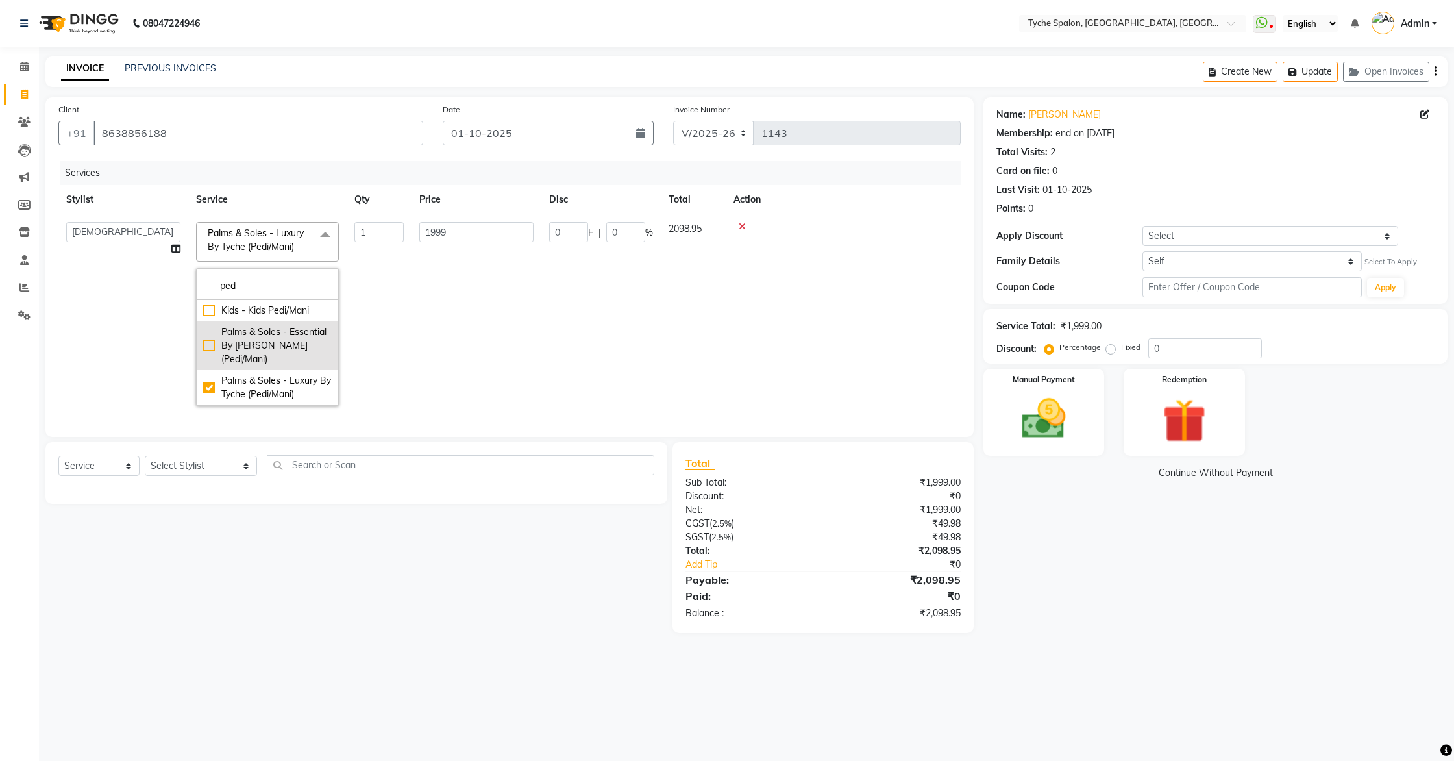
type input "ped"
click at [208, 338] on div "Palms & Soles - Essential By Tyche (Pedi/Mani)" at bounding box center [267, 345] width 129 height 41
checkbox input "true"
checkbox input "false"
type input "1499"
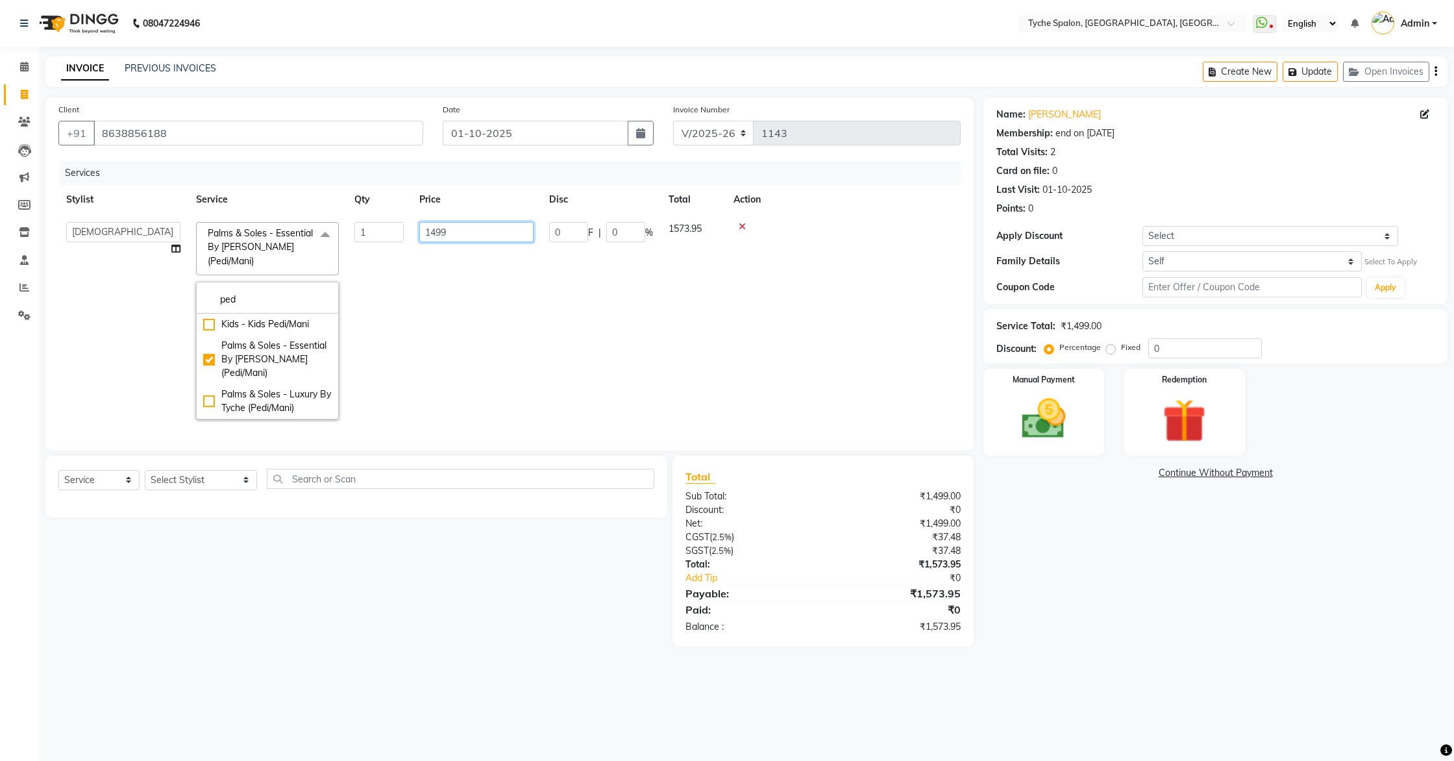
click at [530, 309] on td "1499" at bounding box center [477, 320] width 130 height 213
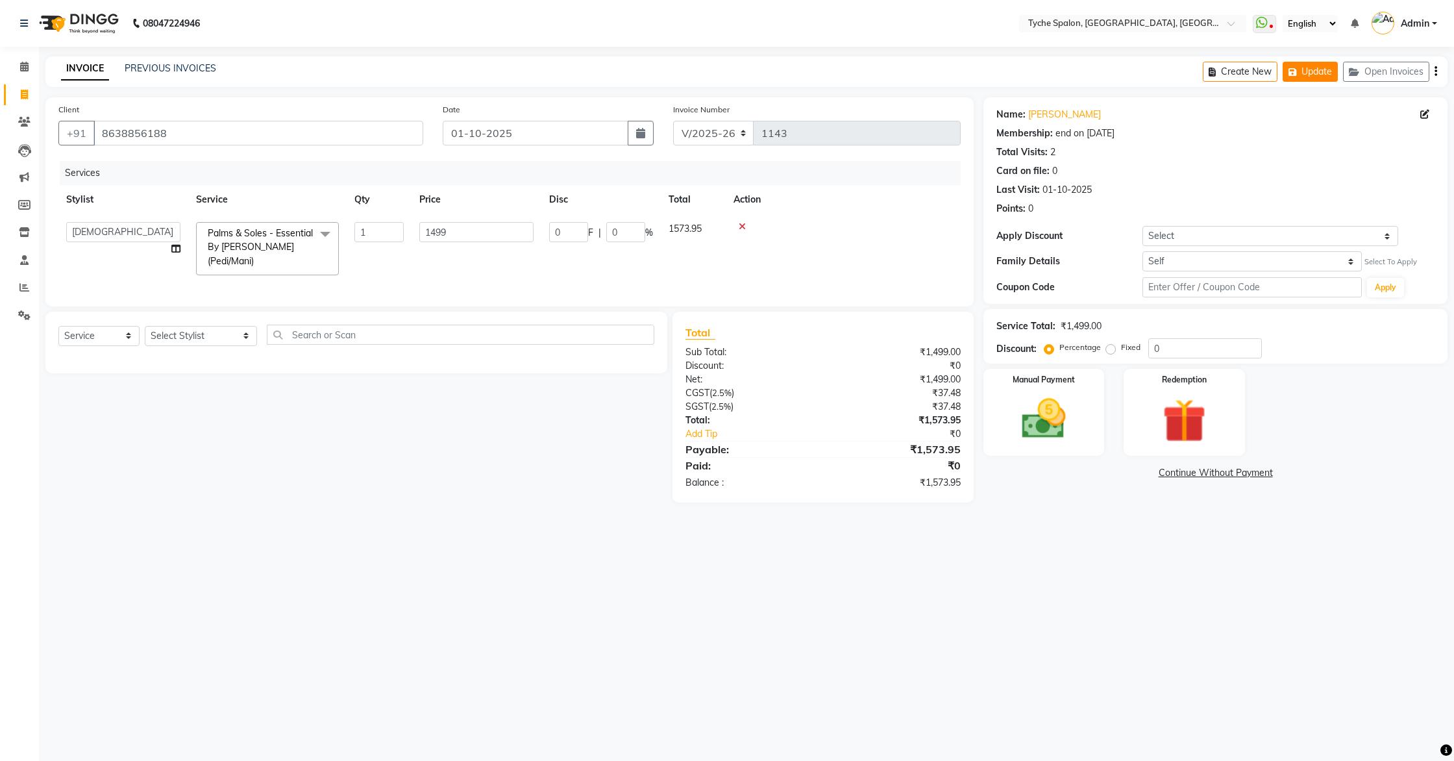
click at [1316, 74] on button "Update" at bounding box center [1310, 72] width 55 height 20
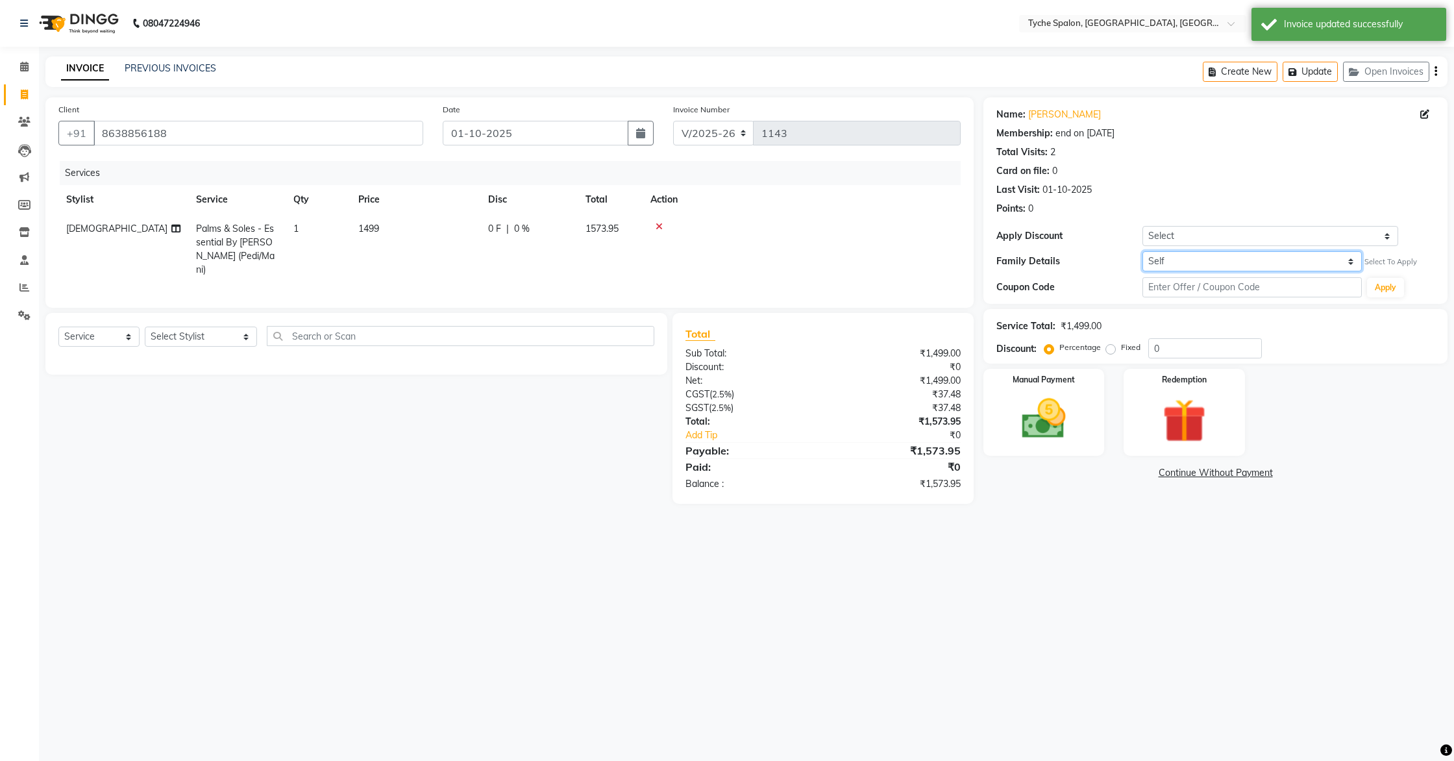
click at [1177, 256] on select "Self Sonali Jalan" at bounding box center [1252, 261] width 219 height 20
click at [1218, 230] on select "Select Membership → Family Pass" at bounding box center [1271, 236] width 256 height 20
click at [23, 68] on icon at bounding box center [24, 67] width 8 height 10
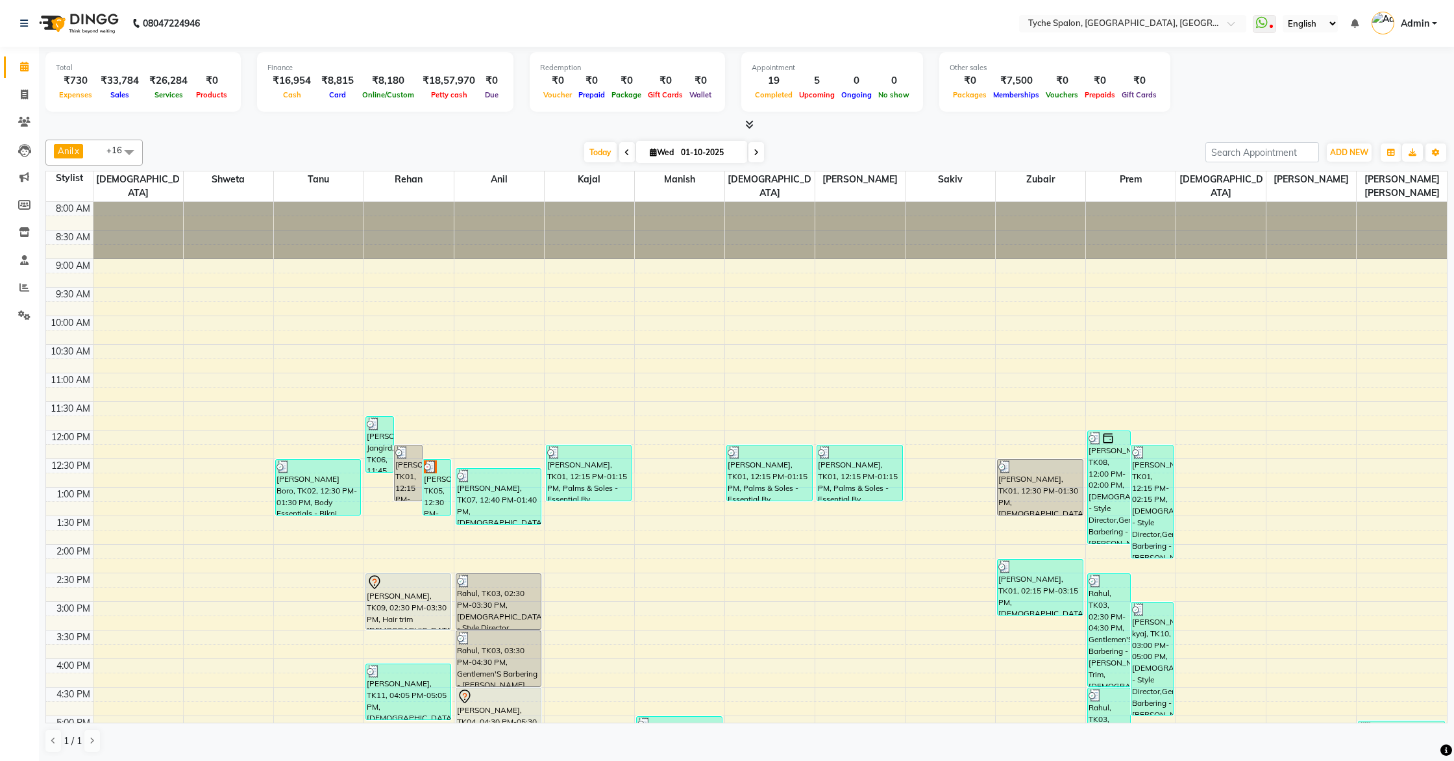
click at [23, 82] on li "Invoice" at bounding box center [19, 95] width 39 height 28
click at [26, 94] on icon at bounding box center [24, 95] width 7 height 10
select select "6320"
select select "service"
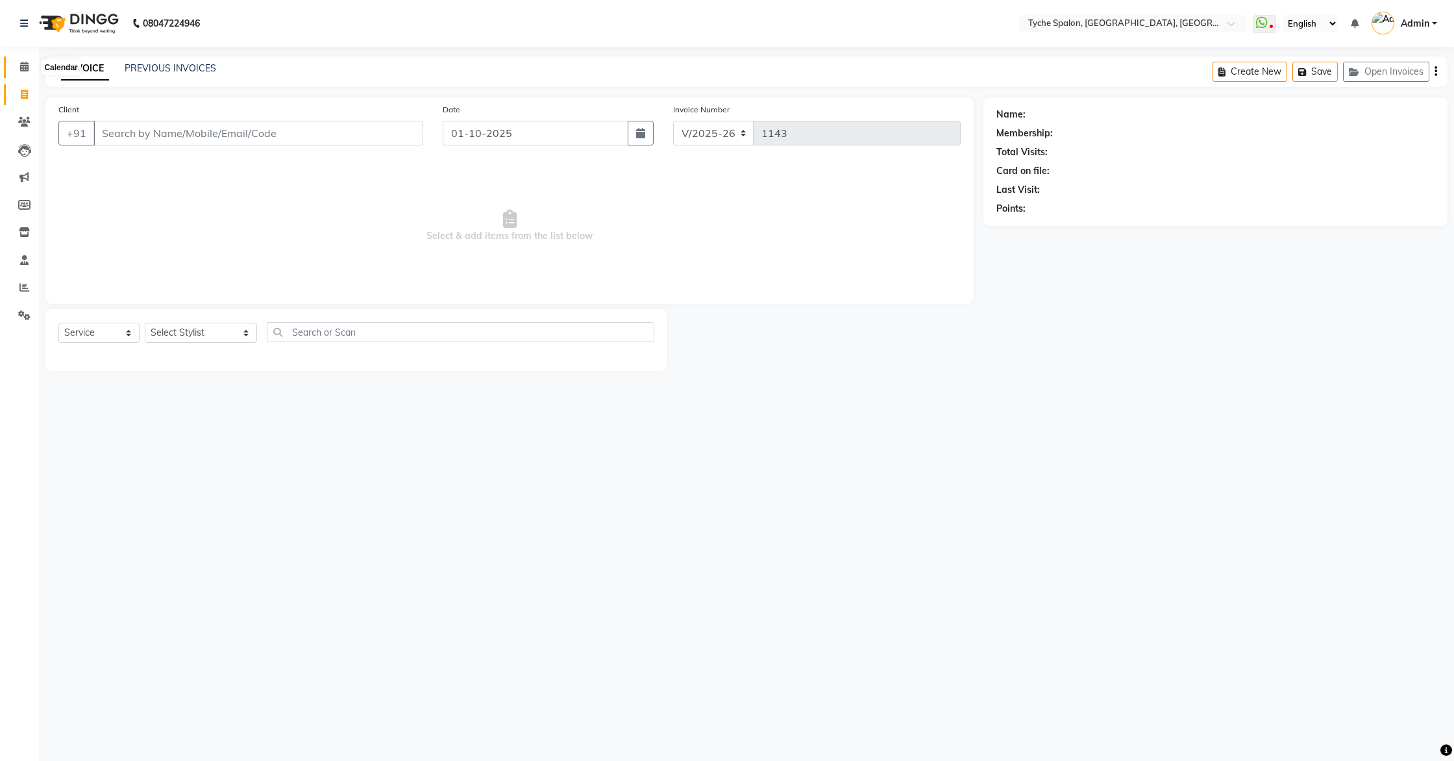
click at [24, 65] on icon at bounding box center [24, 67] width 8 height 10
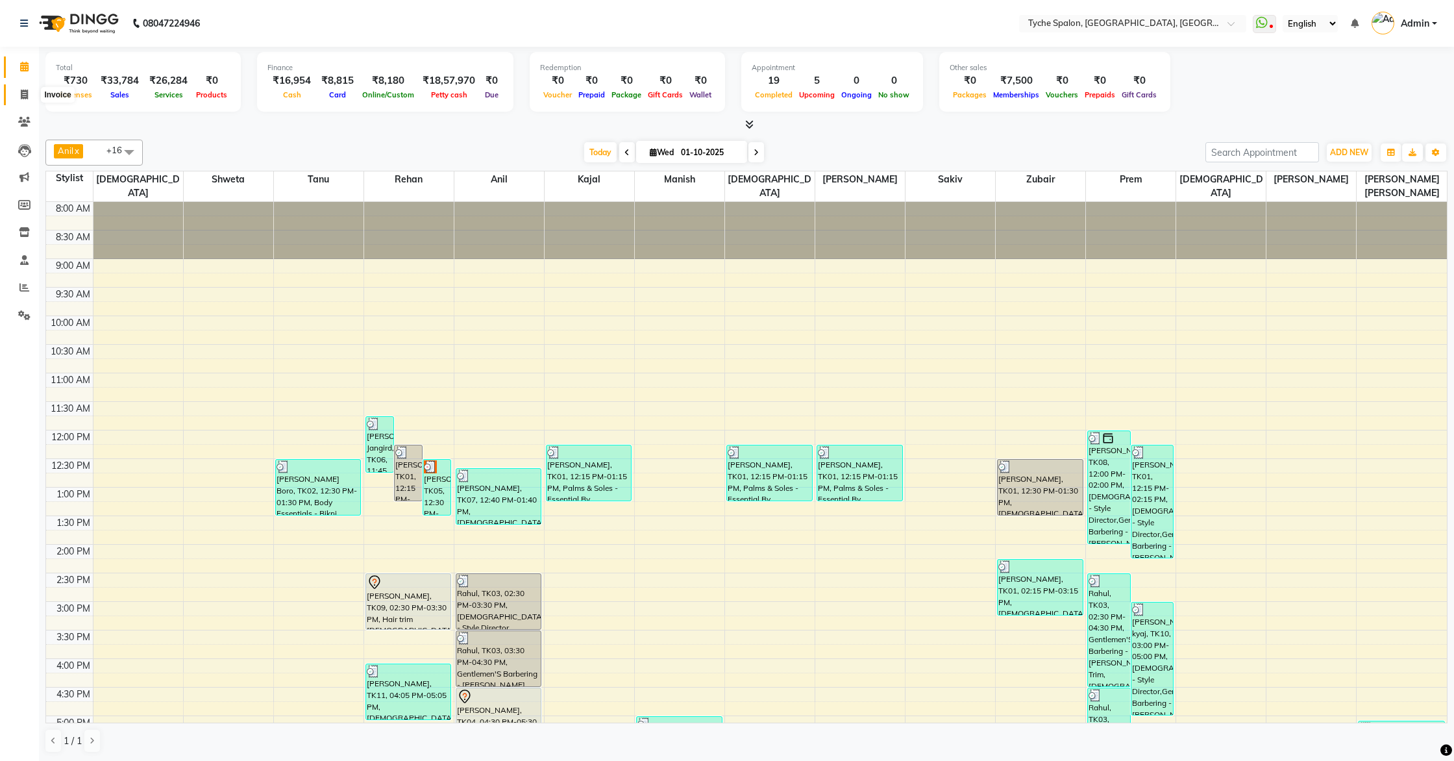
click at [25, 90] on icon at bounding box center [24, 95] width 7 height 10
select select "6320"
select select "service"
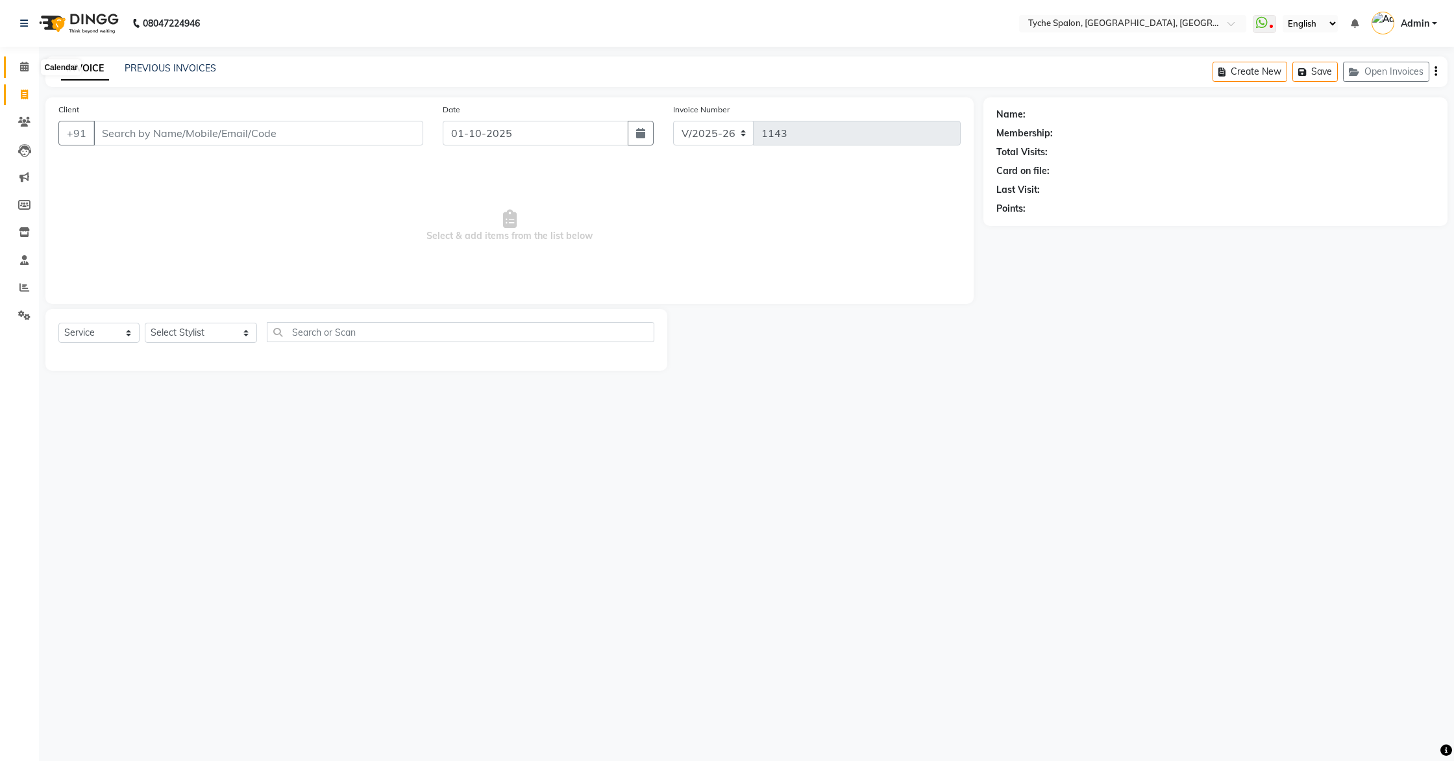
click at [24, 68] on icon at bounding box center [24, 67] width 8 height 10
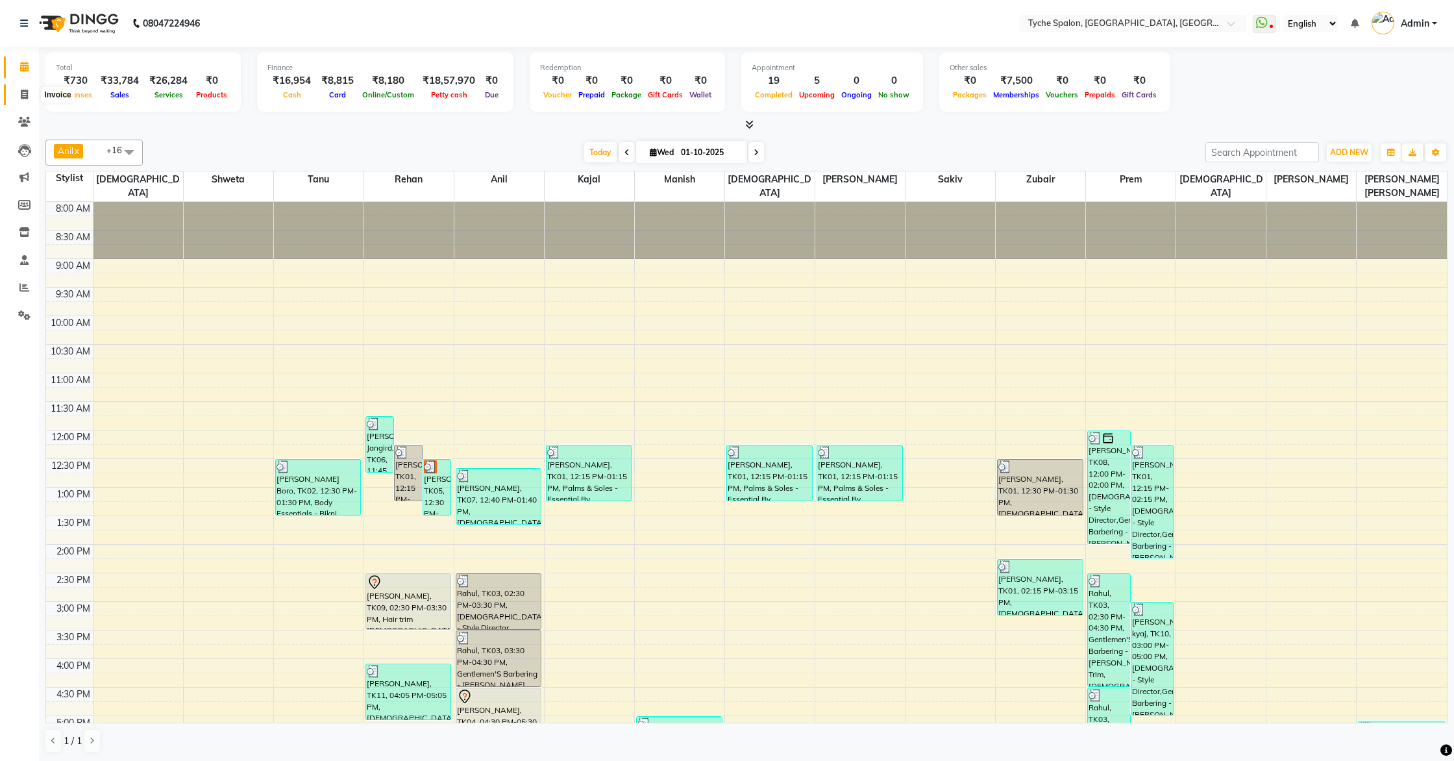
click at [20, 97] on span at bounding box center [24, 95] width 23 height 15
select select "service"
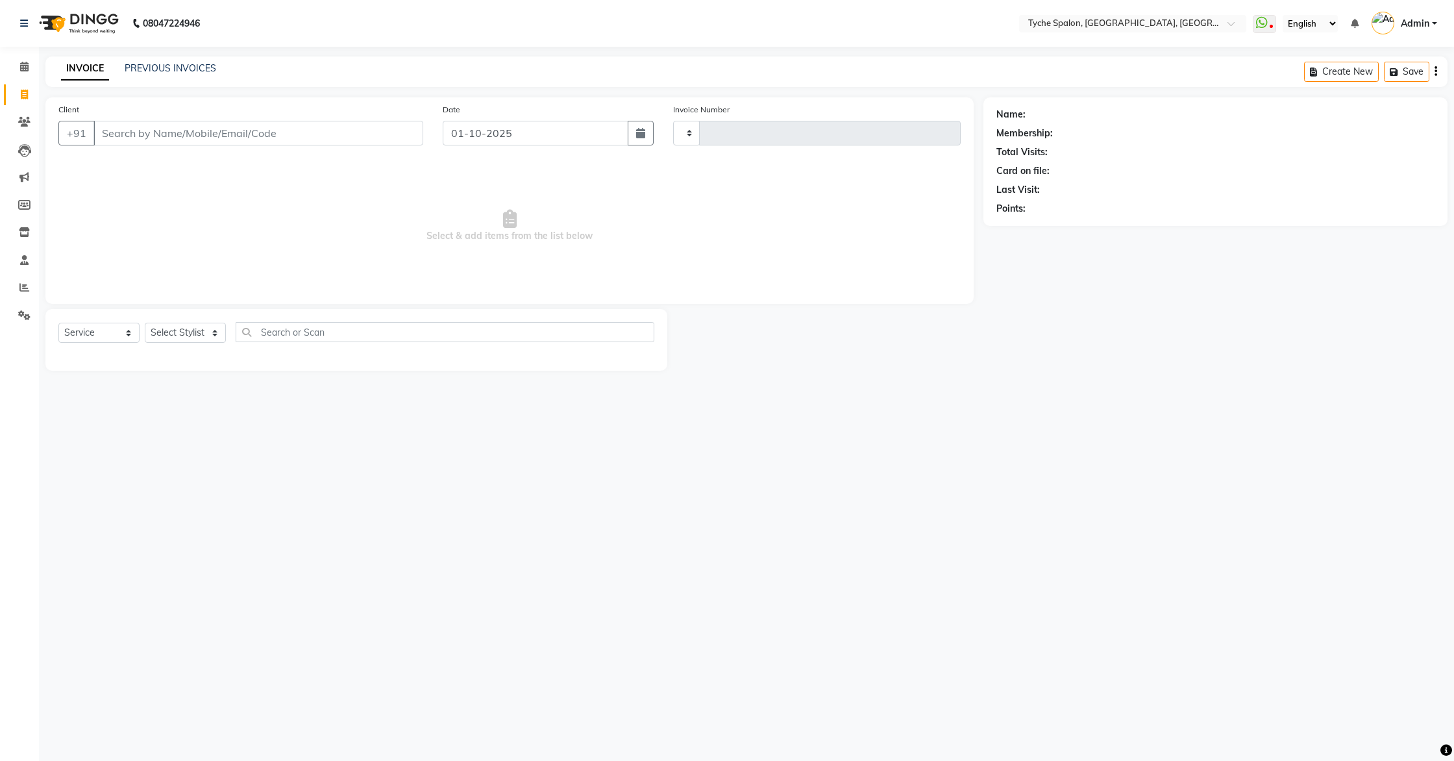
type input "1143"
select select "6320"
click at [27, 67] on icon at bounding box center [24, 67] width 8 height 10
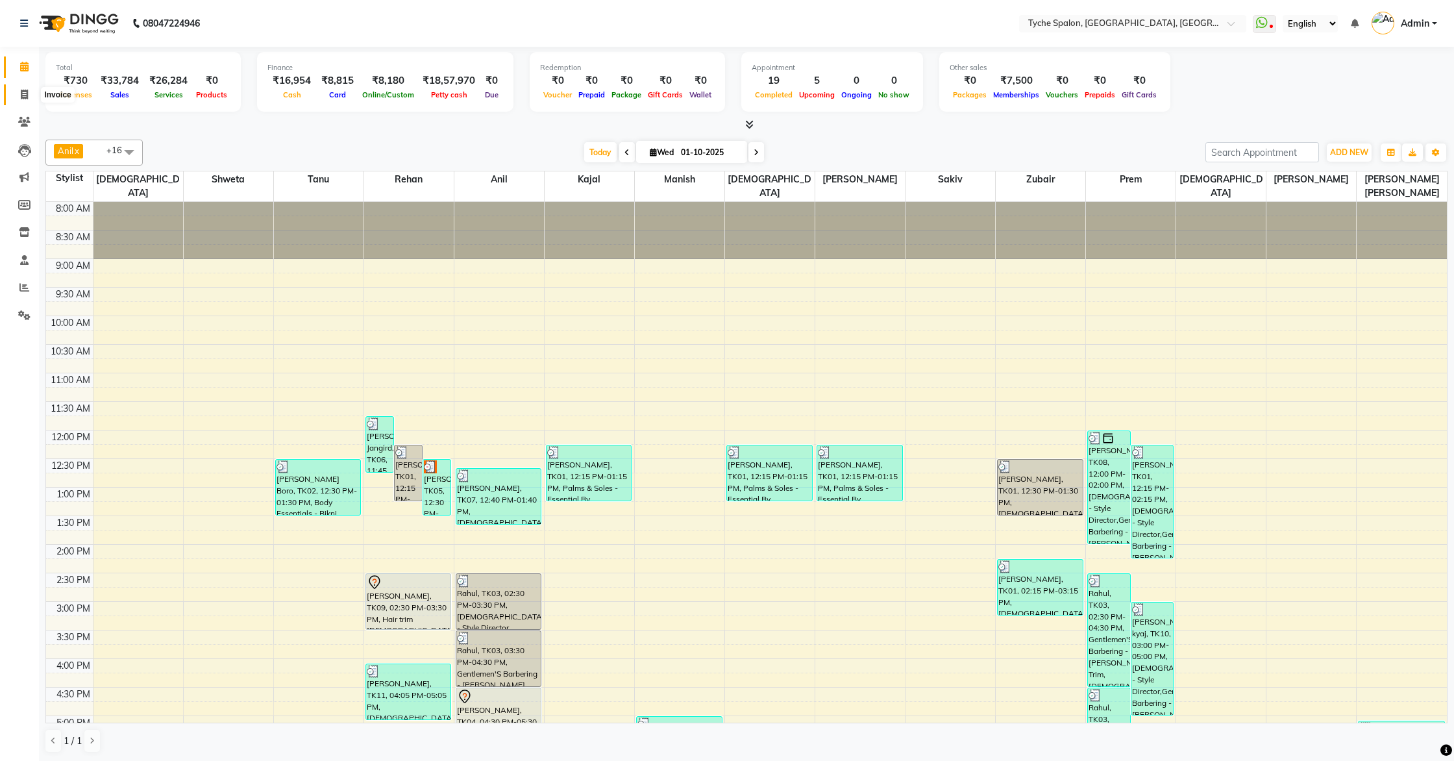
click at [29, 92] on span at bounding box center [24, 95] width 23 height 15
select select "6320"
select select "service"
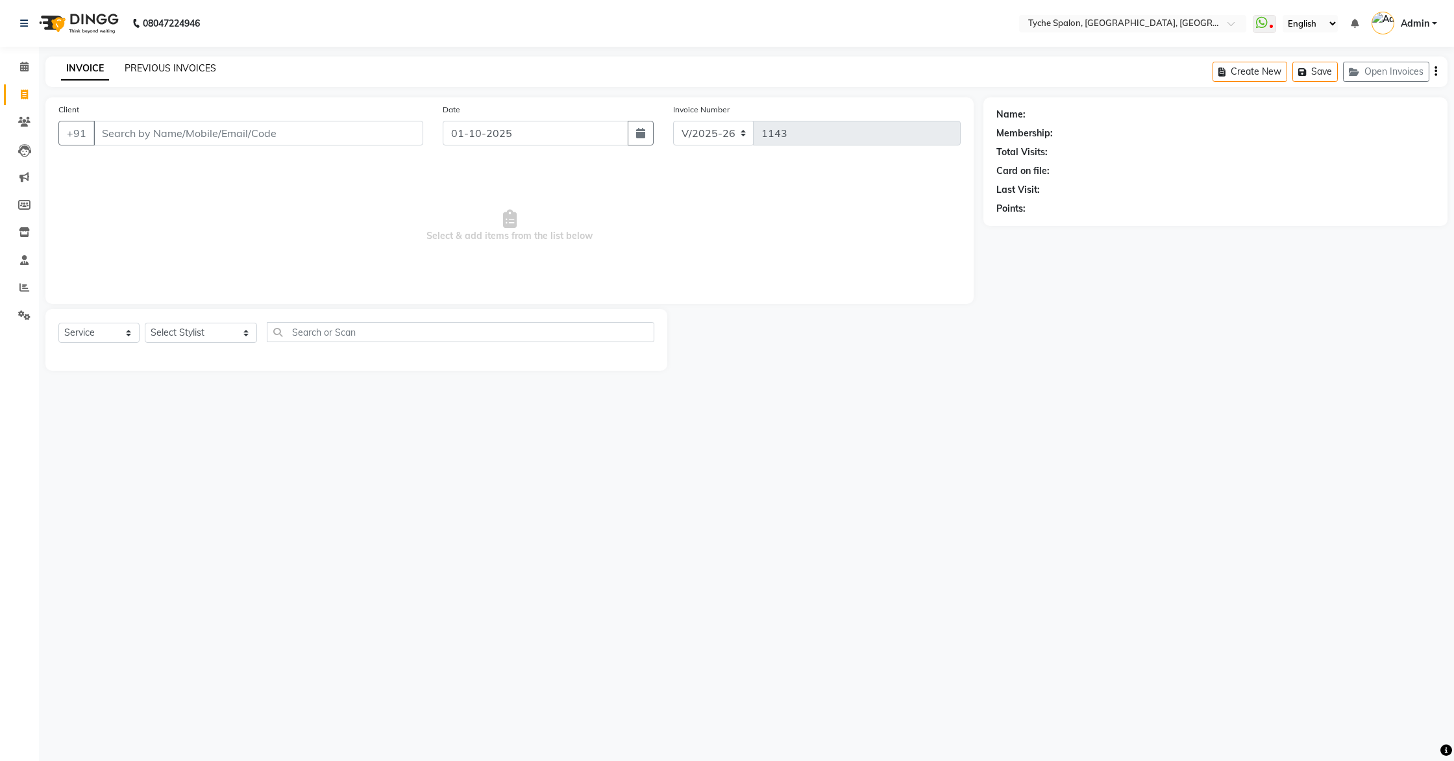
click at [163, 71] on link "PREVIOUS INVOICES" at bounding box center [171, 68] width 92 height 12
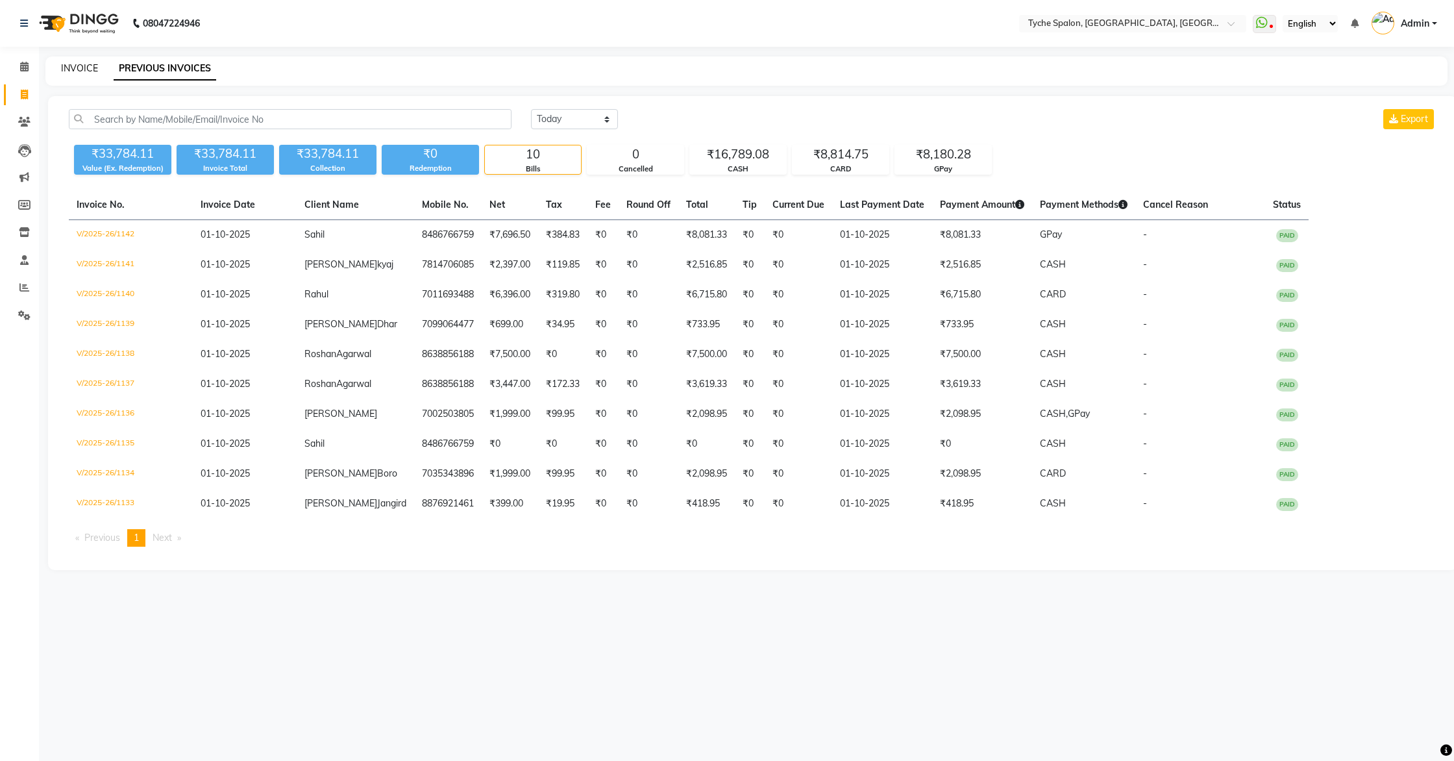
click at [92, 66] on link "INVOICE" at bounding box center [79, 68] width 37 height 12
select select "service"
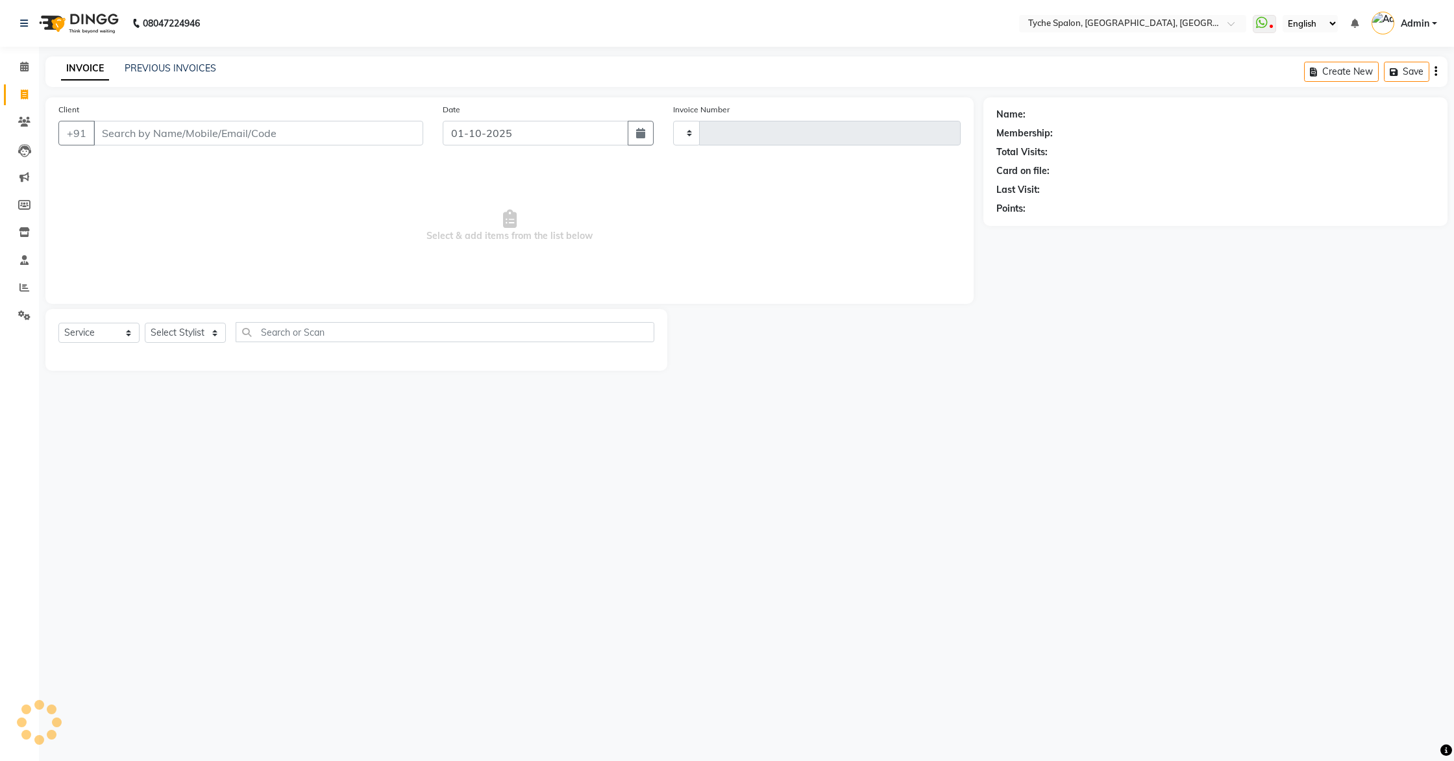
type input "1143"
select select "6320"
click at [25, 69] on icon at bounding box center [24, 67] width 8 height 10
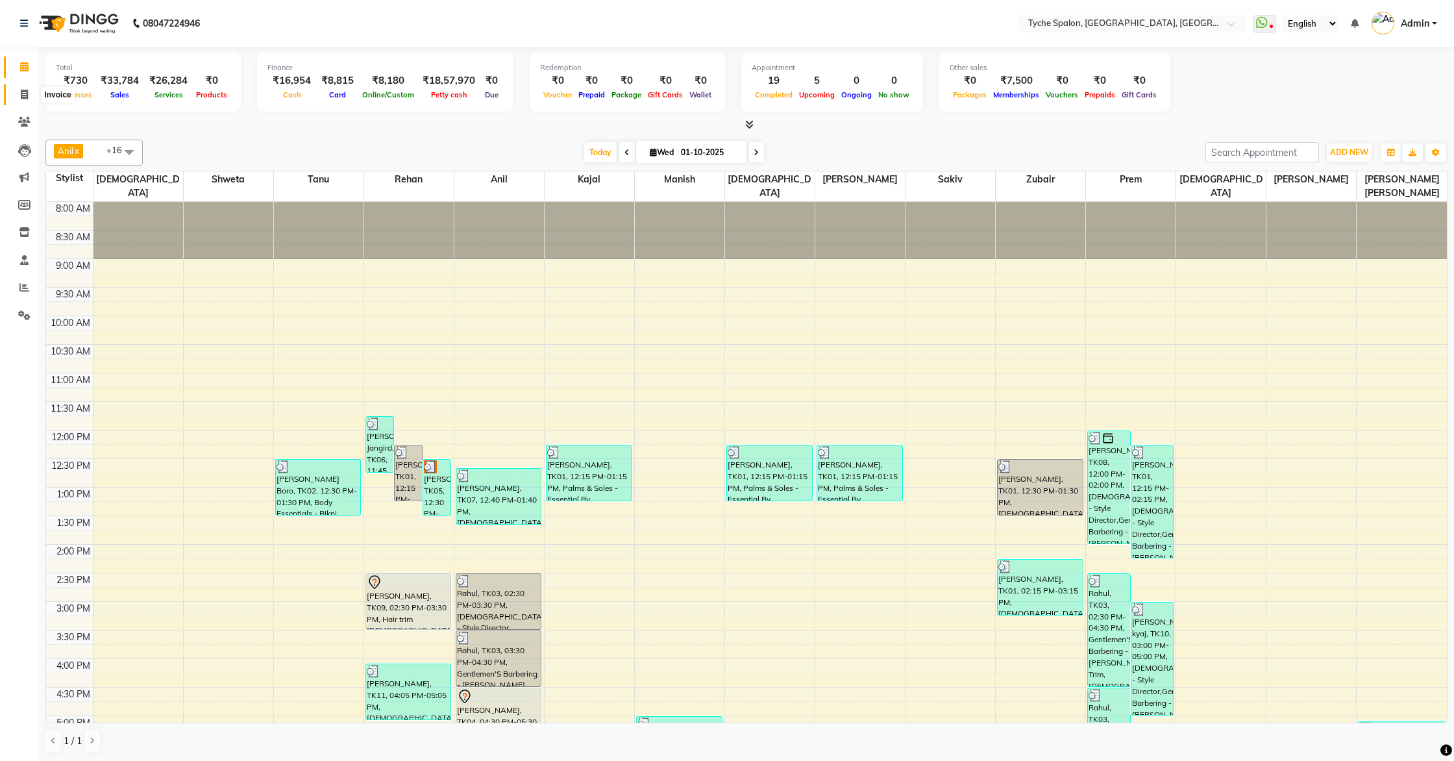
click at [23, 93] on icon at bounding box center [24, 95] width 7 height 10
select select "6320"
select select "service"
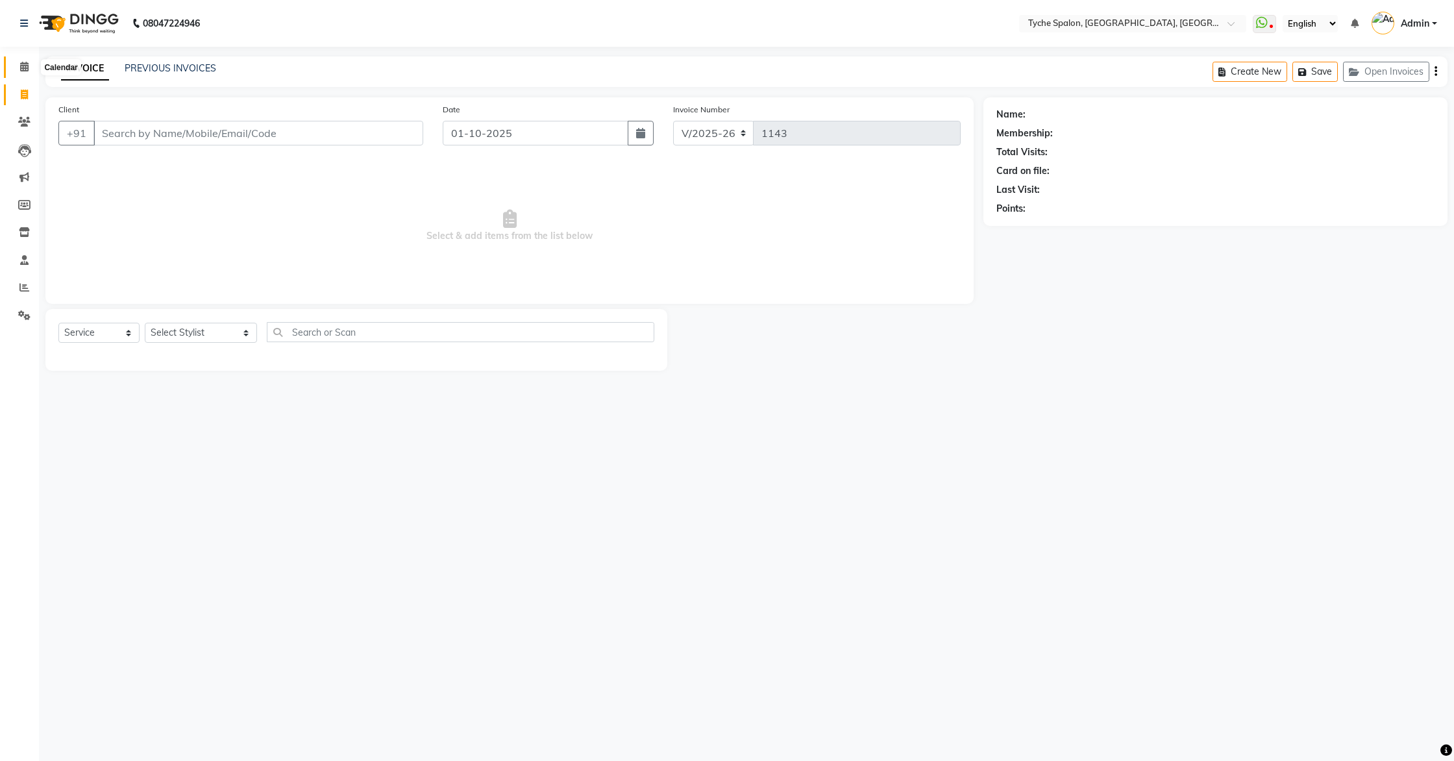
click at [28, 67] on icon at bounding box center [24, 67] width 8 height 10
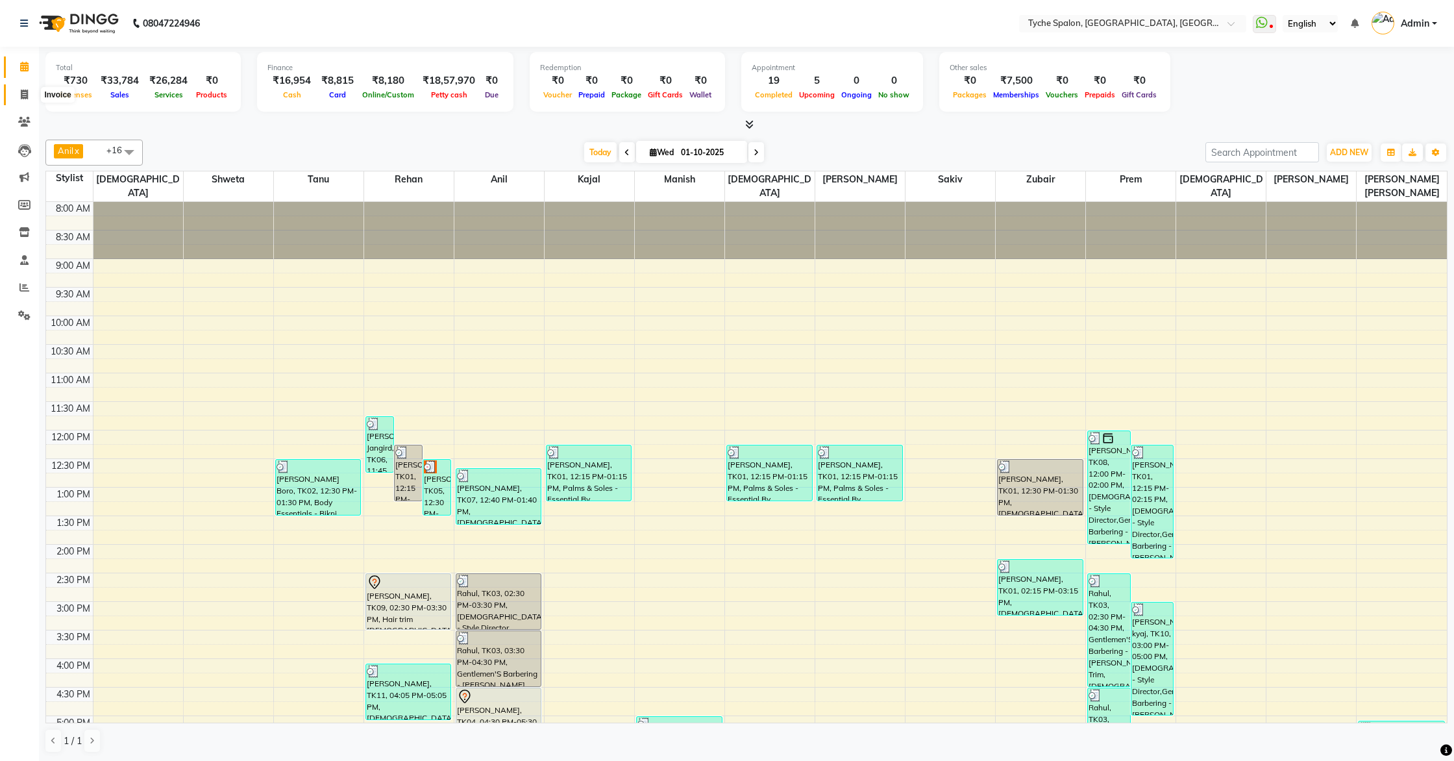
click at [25, 88] on span at bounding box center [24, 95] width 23 height 15
select select "service"
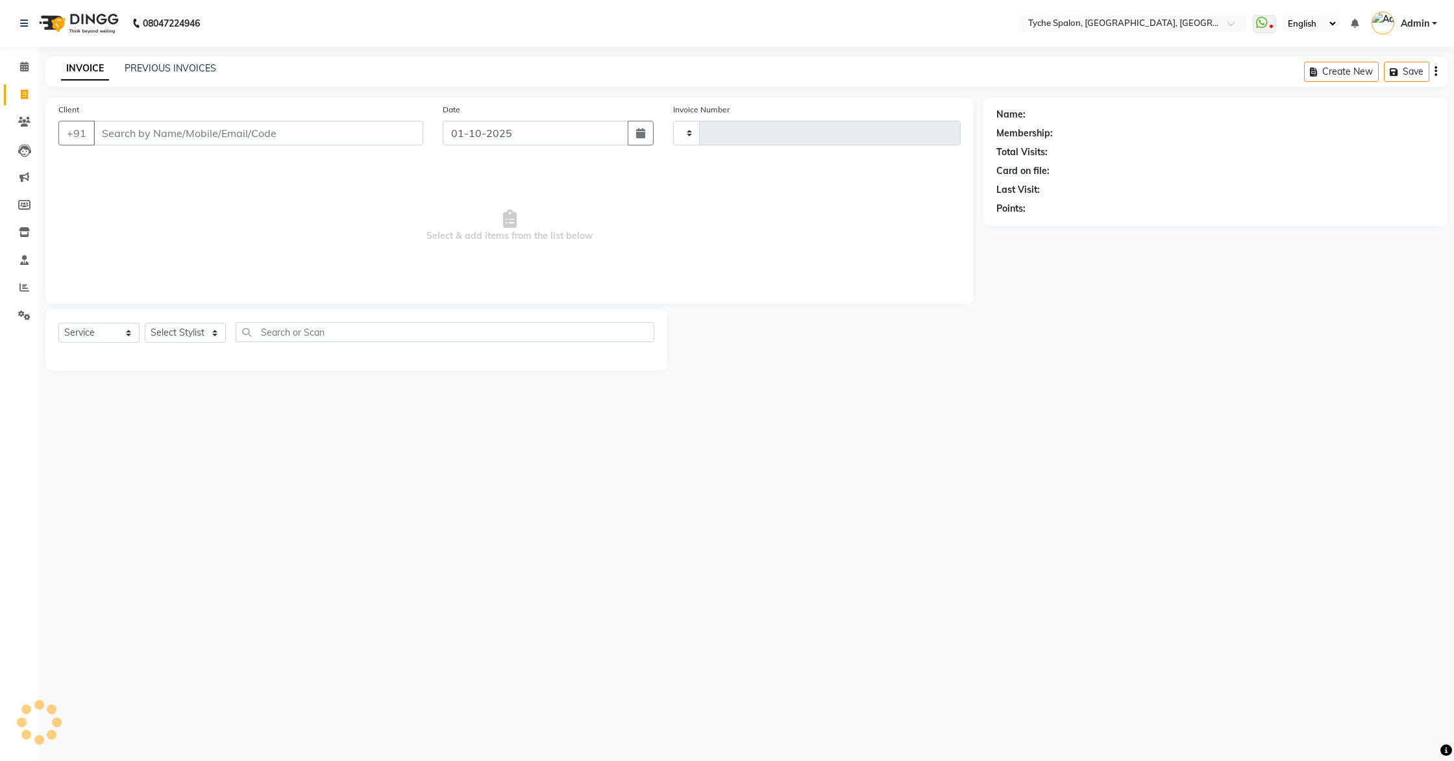
type input "1143"
select select "6320"
click at [162, 69] on link "PREVIOUS INVOICES" at bounding box center [171, 68] width 92 height 12
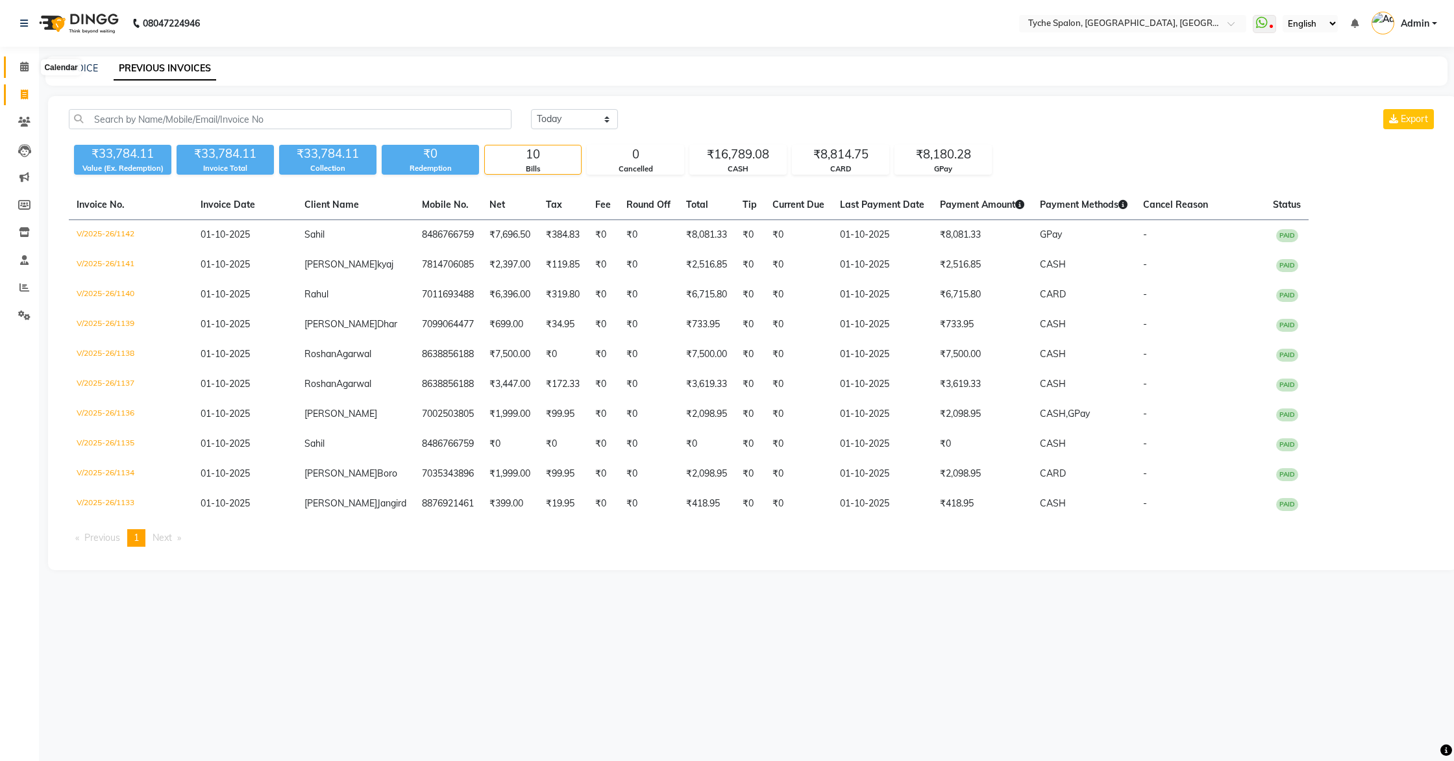
click at [27, 62] on icon at bounding box center [24, 67] width 8 height 10
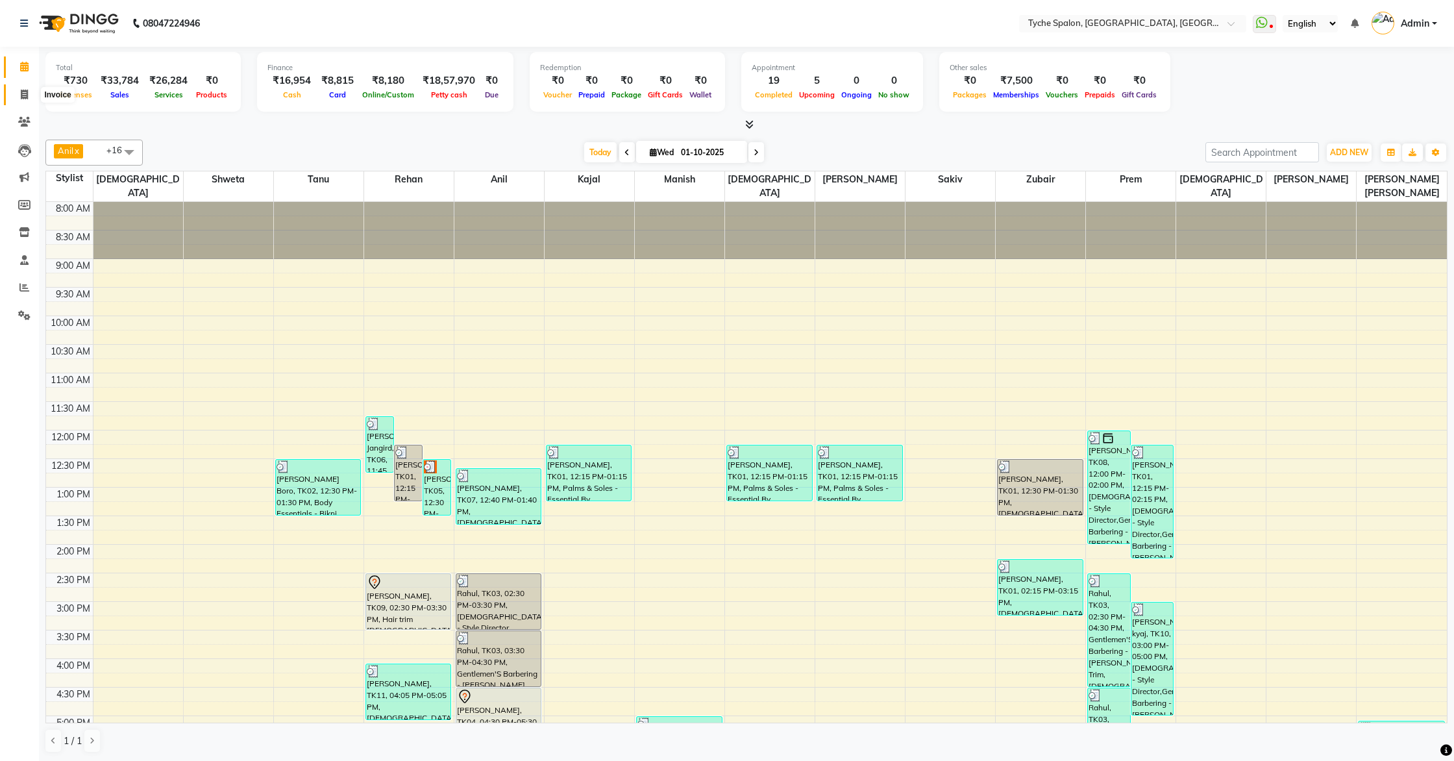
click at [27, 93] on icon at bounding box center [24, 95] width 7 height 10
select select "service"
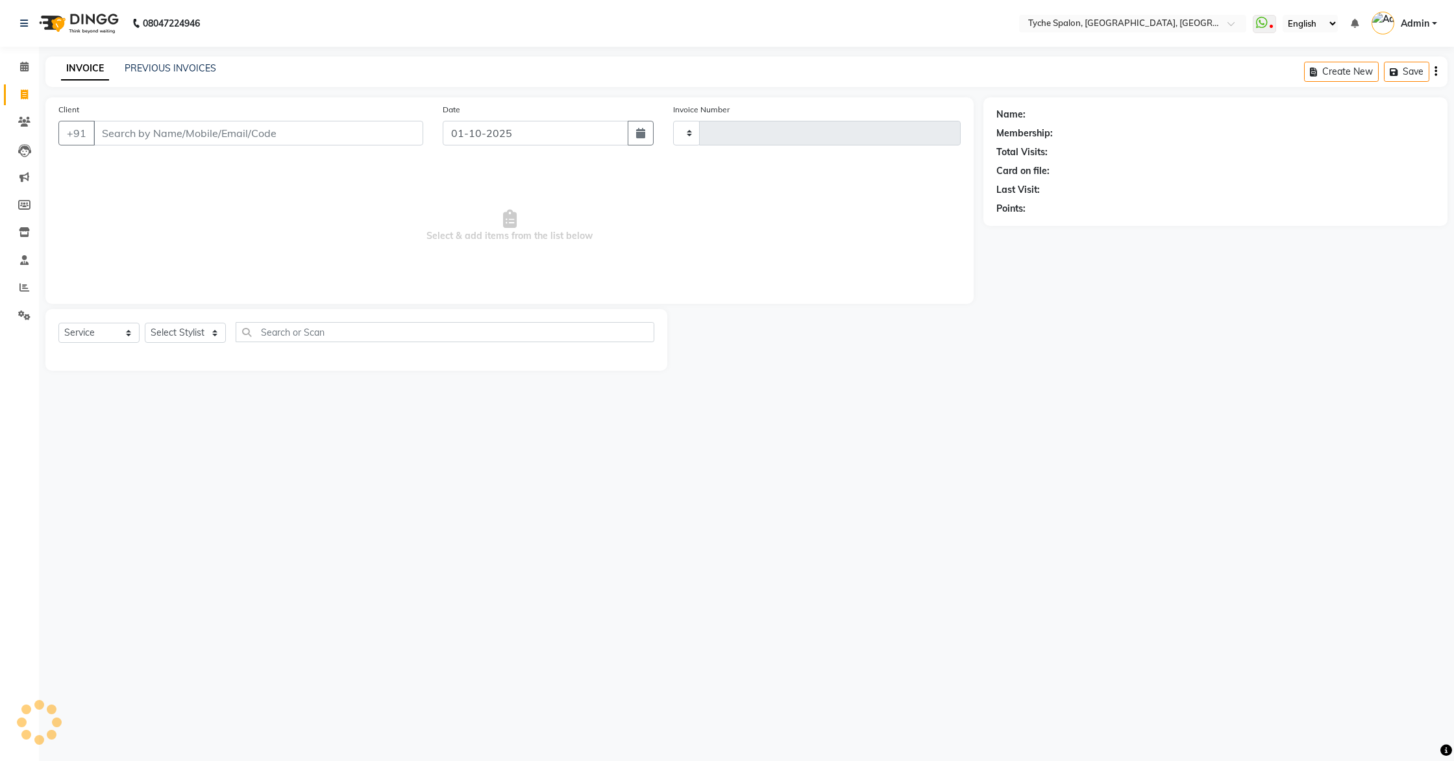
type input "1143"
select select "6320"
click at [27, 65] on icon at bounding box center [24, 67] width 8 height 10
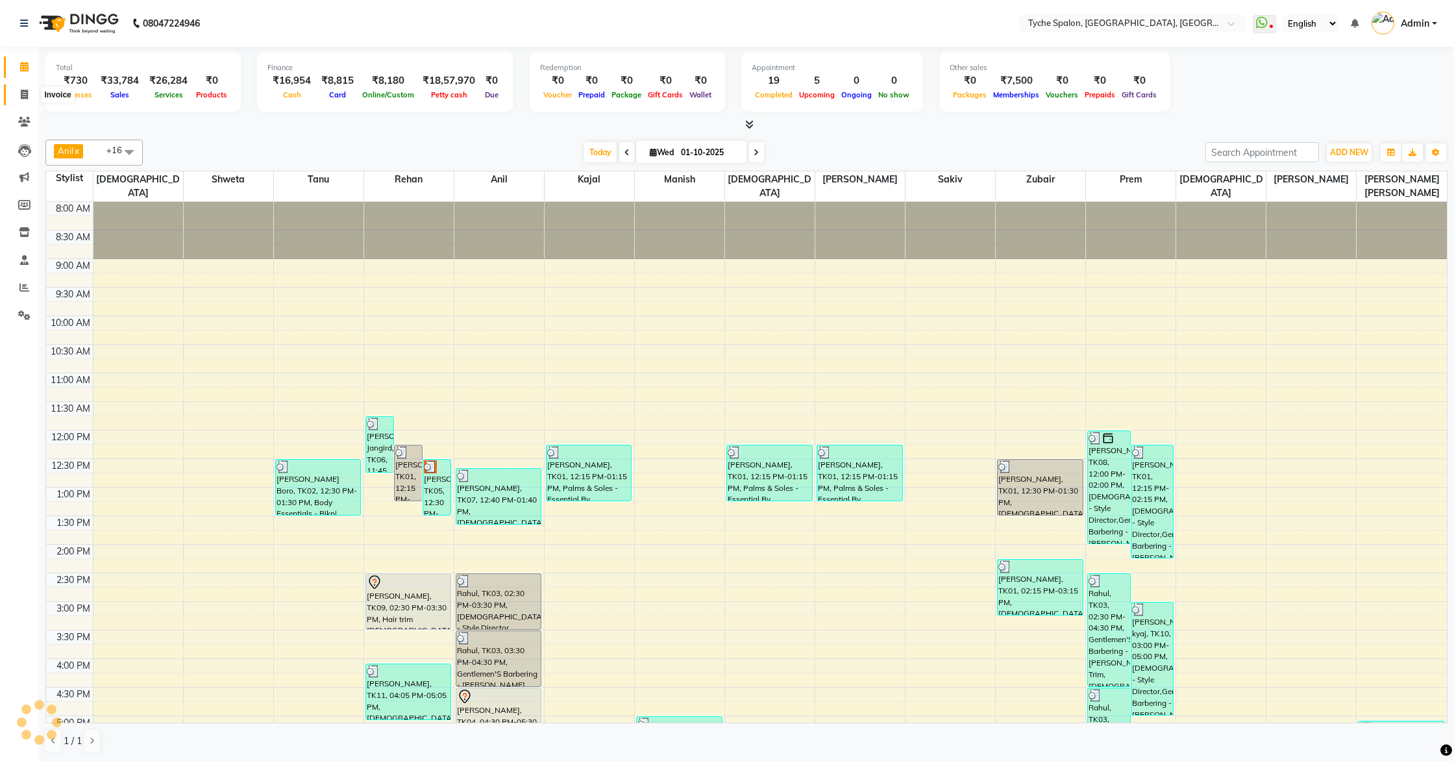
click at [23, 91] on icon at bounding box center [24, 95] width 7 height 10
select select "service"
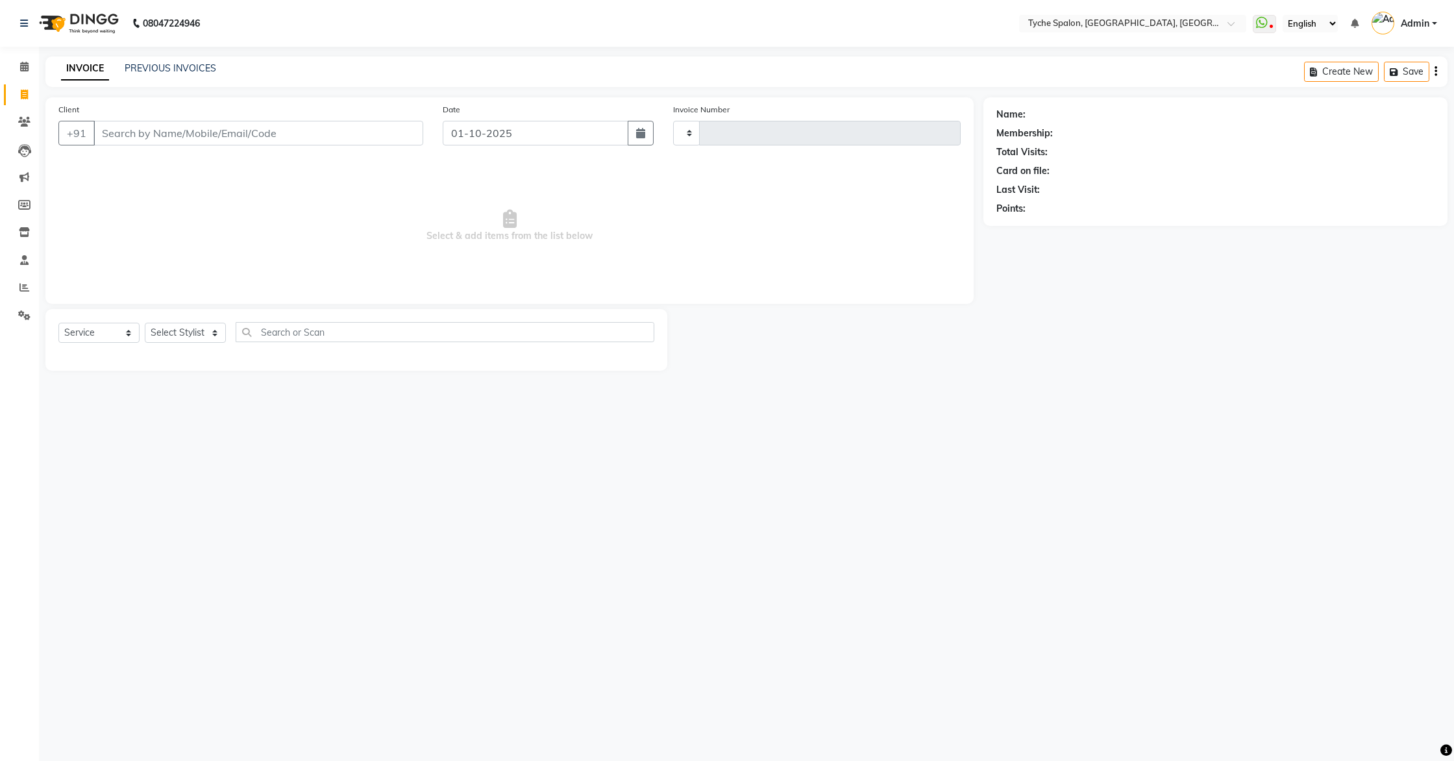
type input "1143"
select select "6320"
click at [170, 66] on link "PREVIOUS INVOICES" at bounding box center [171, 68] width 92 height 12
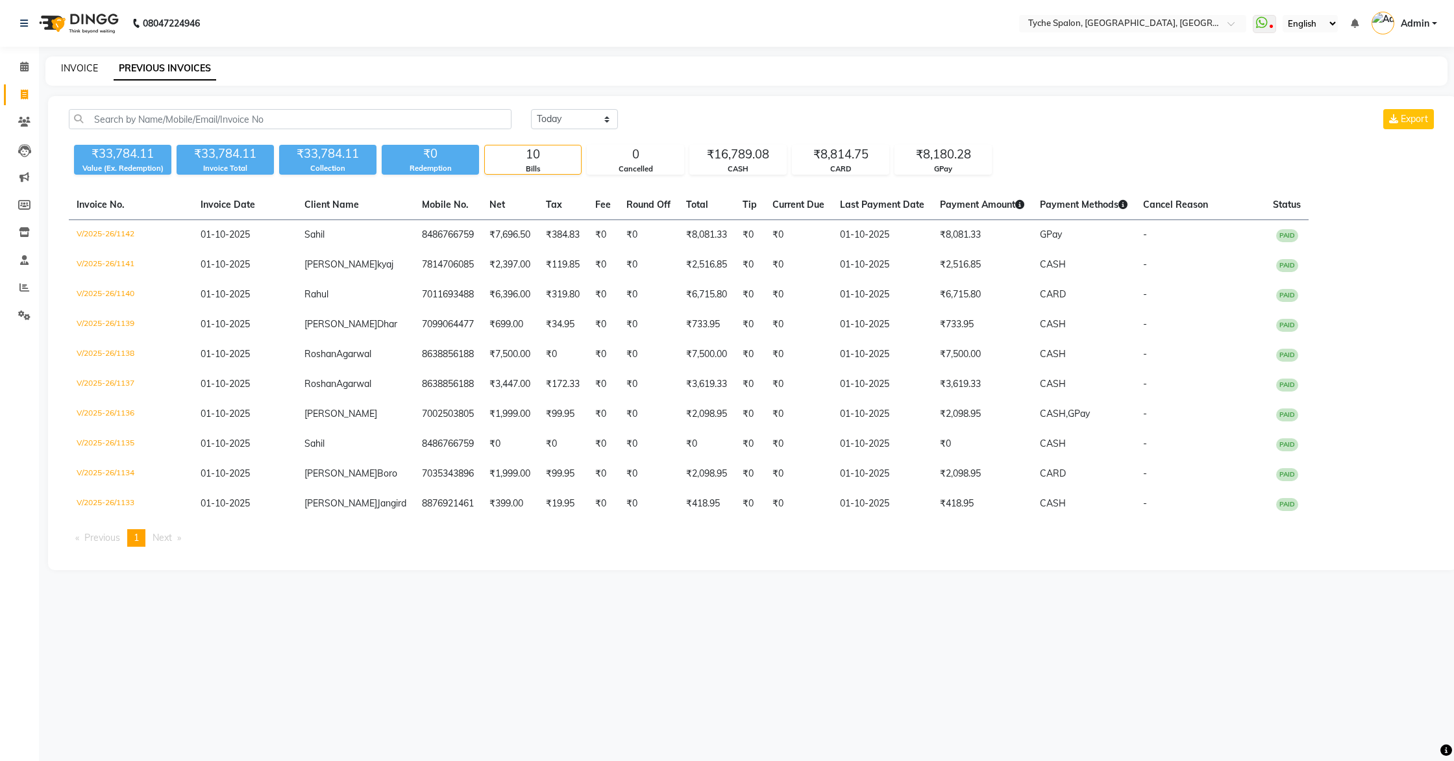
click at [88, 71] on link "INVOICE" at bounding box center [79, 68] width 37 height 12
select select "service"
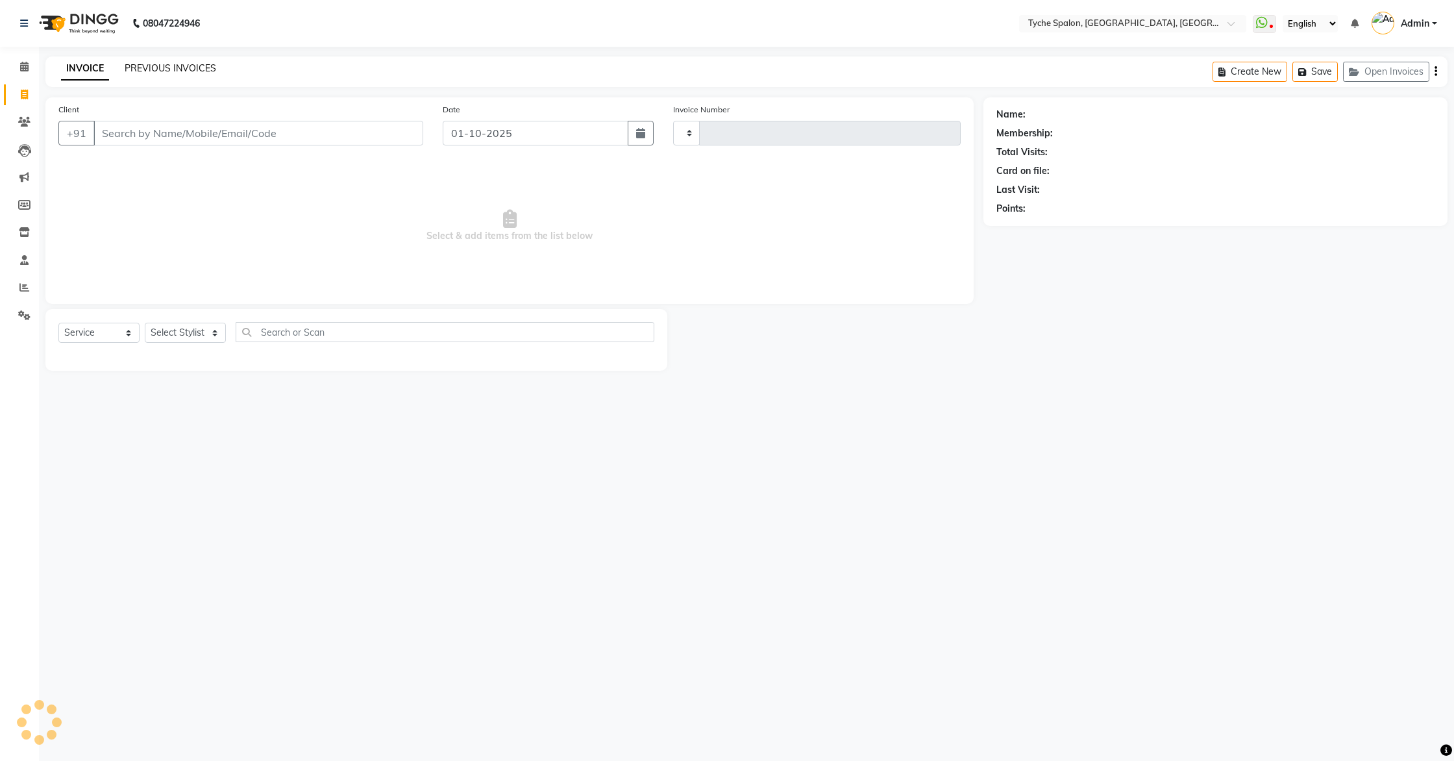
click at [143, 69] on link "PREVIOUS INVOICES" at bounding box center [171, 68] width 92 height 12
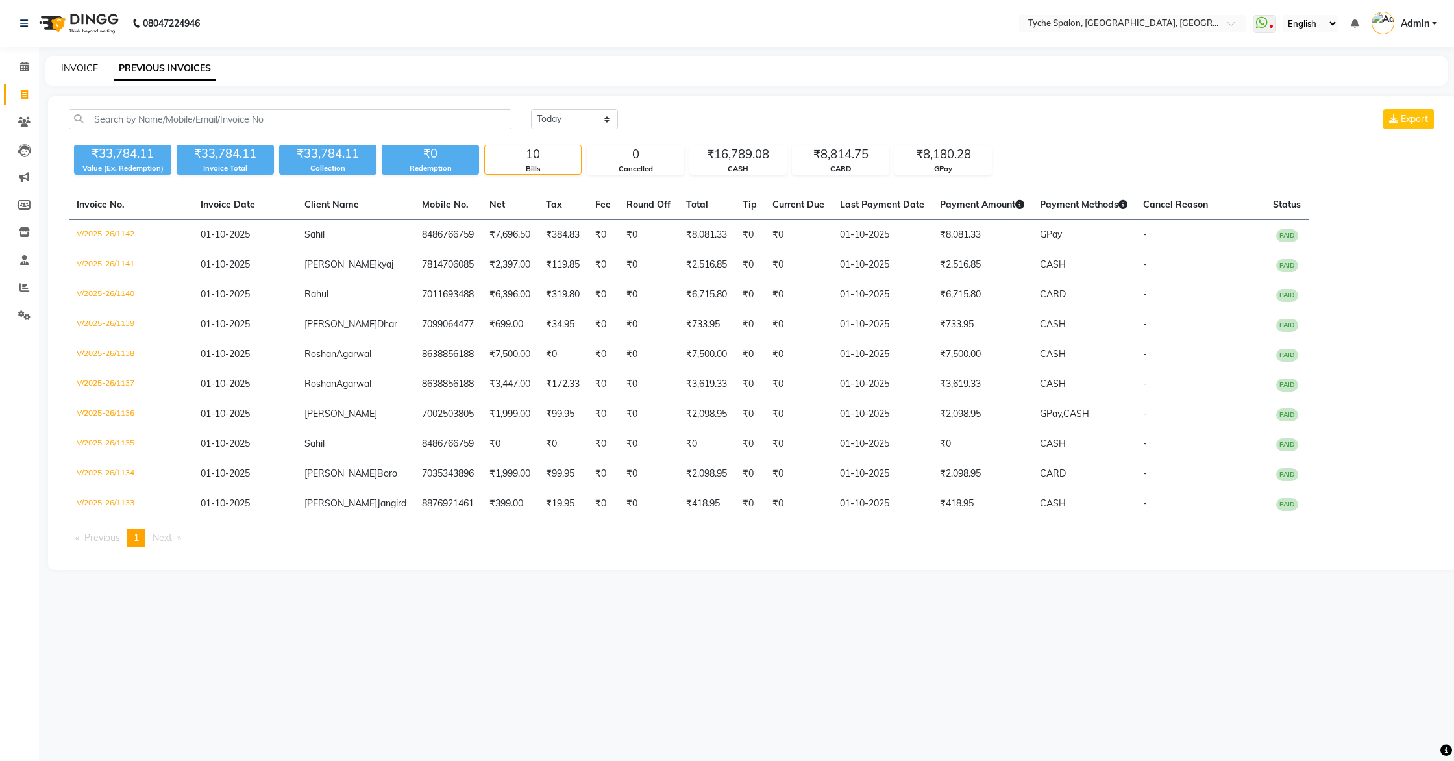
click at [79, 66] on link "INVOICE" at bounding box center [79, 68] width 37 height 12
select select "6320"
select select "service"
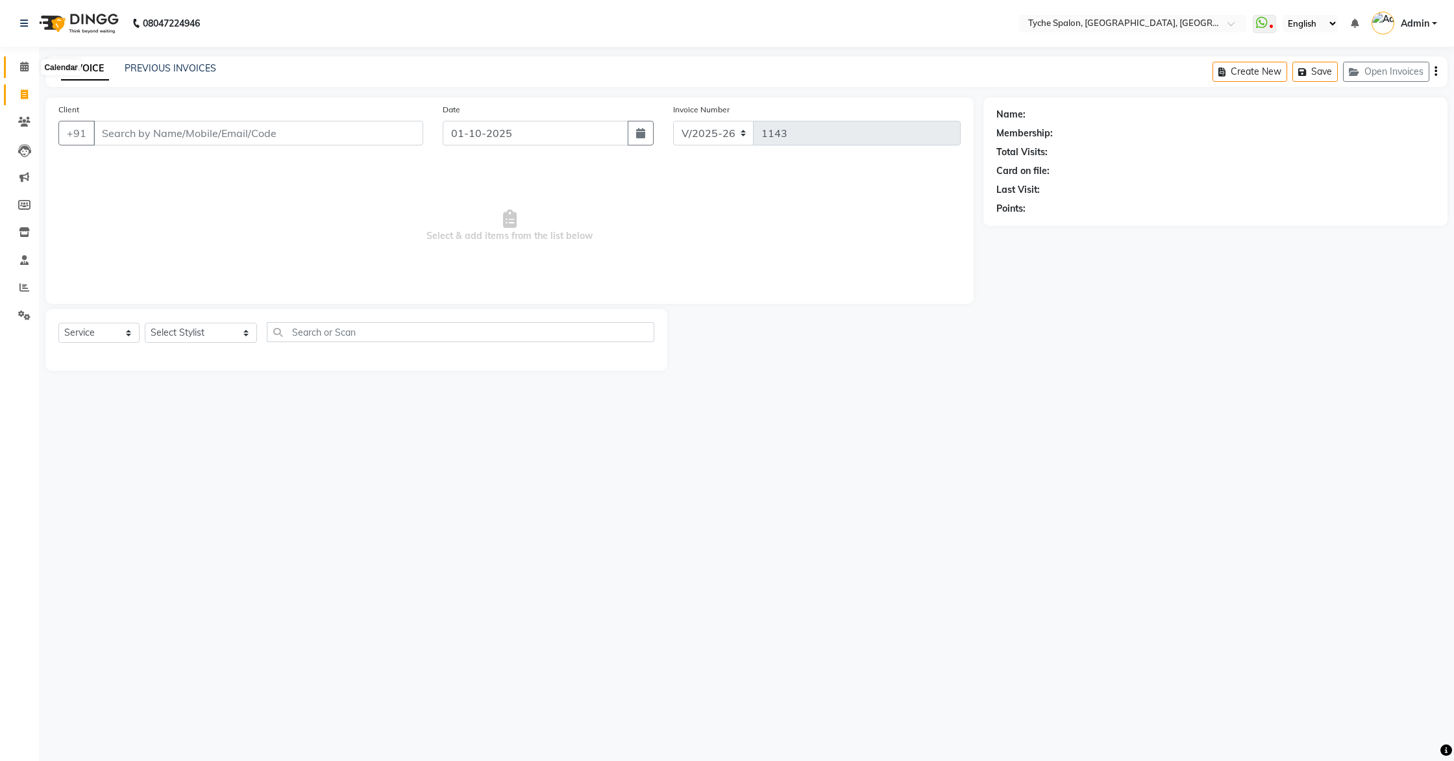
click at [30, 64] on span at bounding box center [24, 67] width 23 height 15
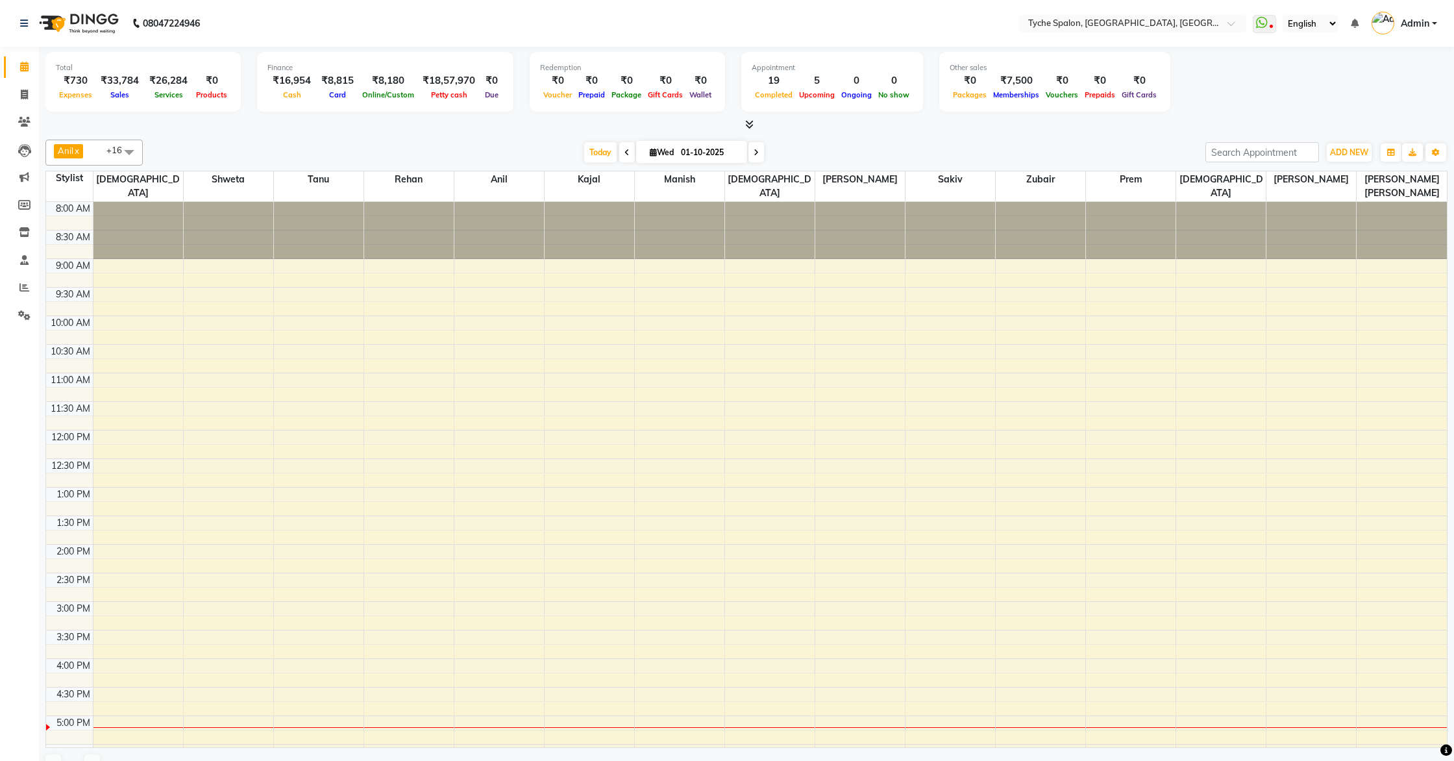
scroll to position [182, 0]
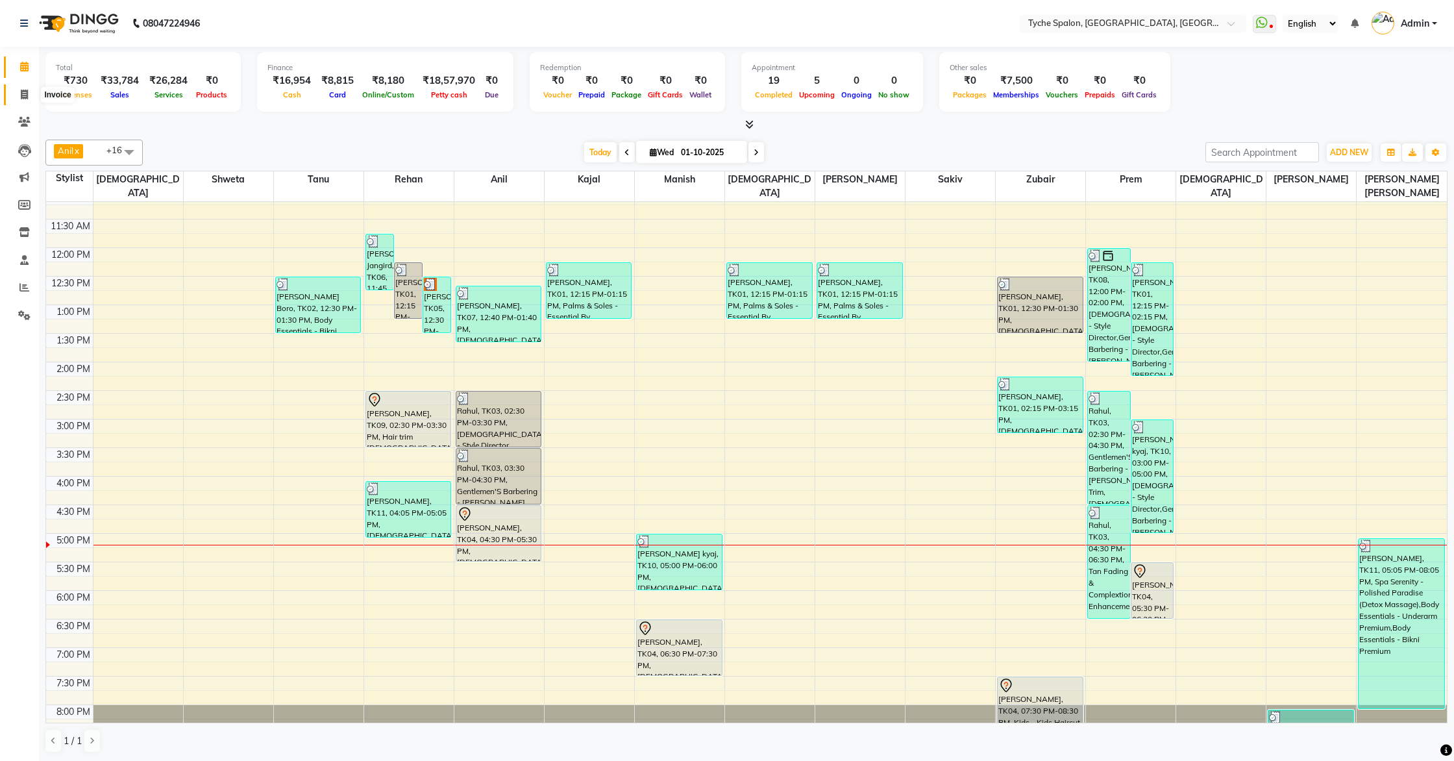
click at [28, 93] on span at bounding box center [24, 95] width 23 height 15
select select "service"
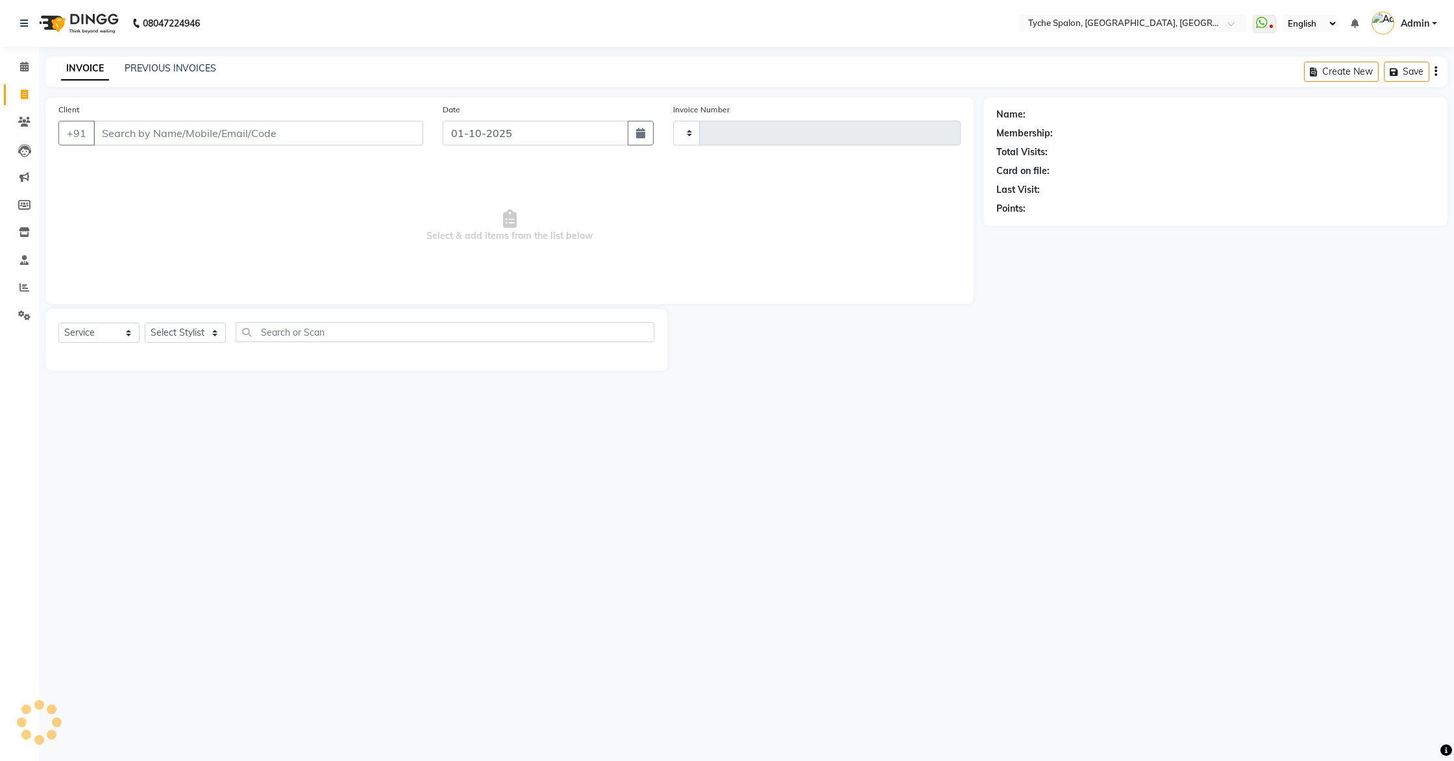
type input "1143"
select select "6320"
click at [22, 68] on icon at bounding box center [24, 67] width 8 height 10
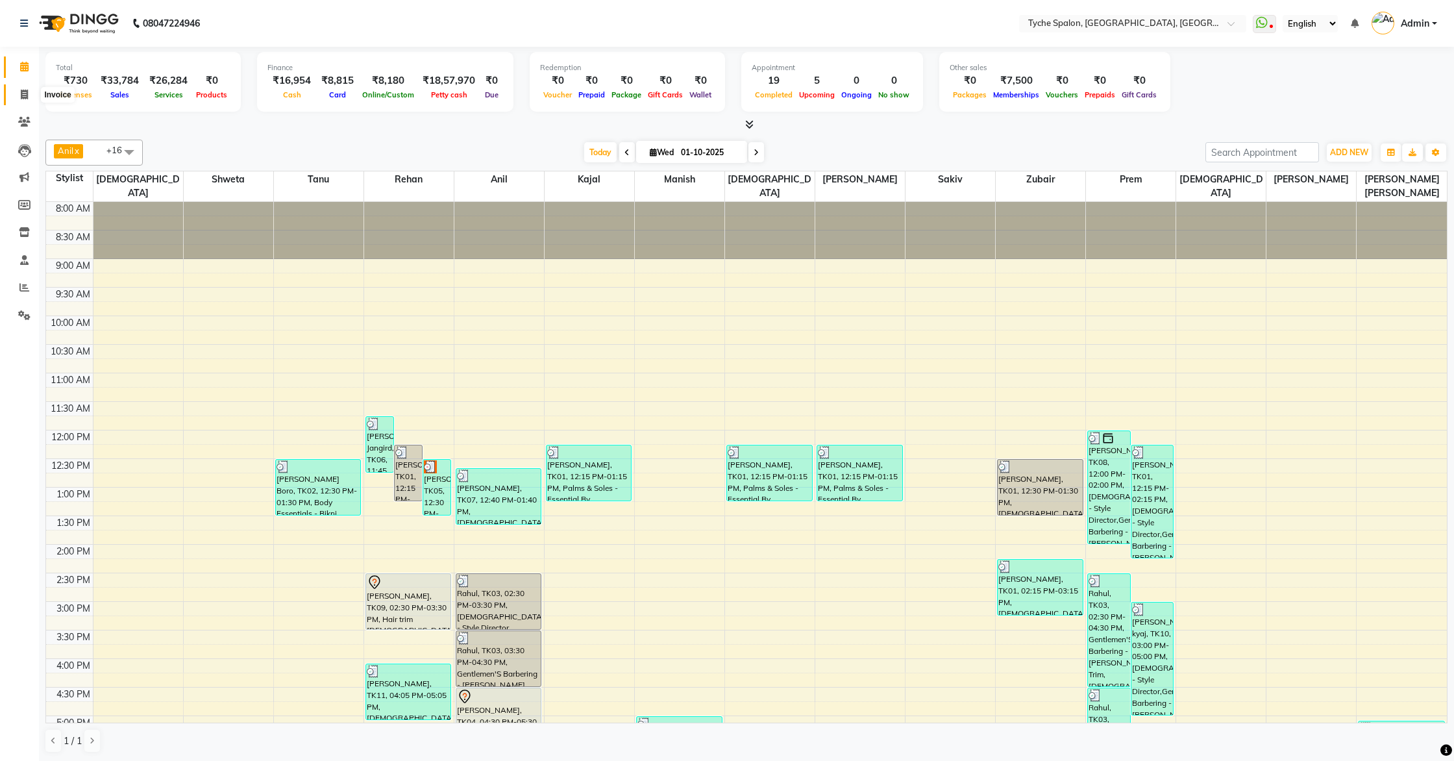
click at [23, 93] on icon at bounding box center [24, 95] width 7 height 10
select select "6320"
select select "service"
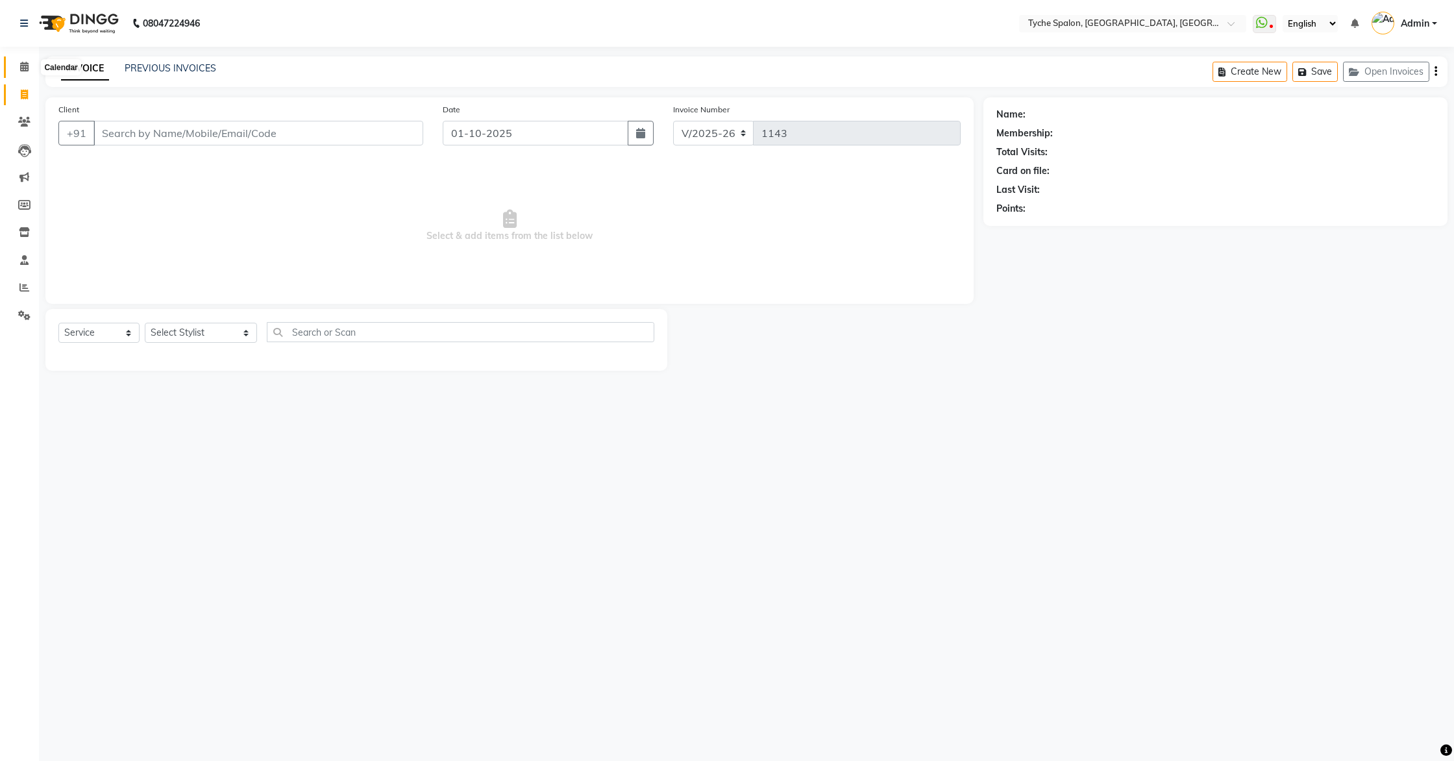
click at [21, 65] on icon at bounding box center [24, 67] width 8 height 10
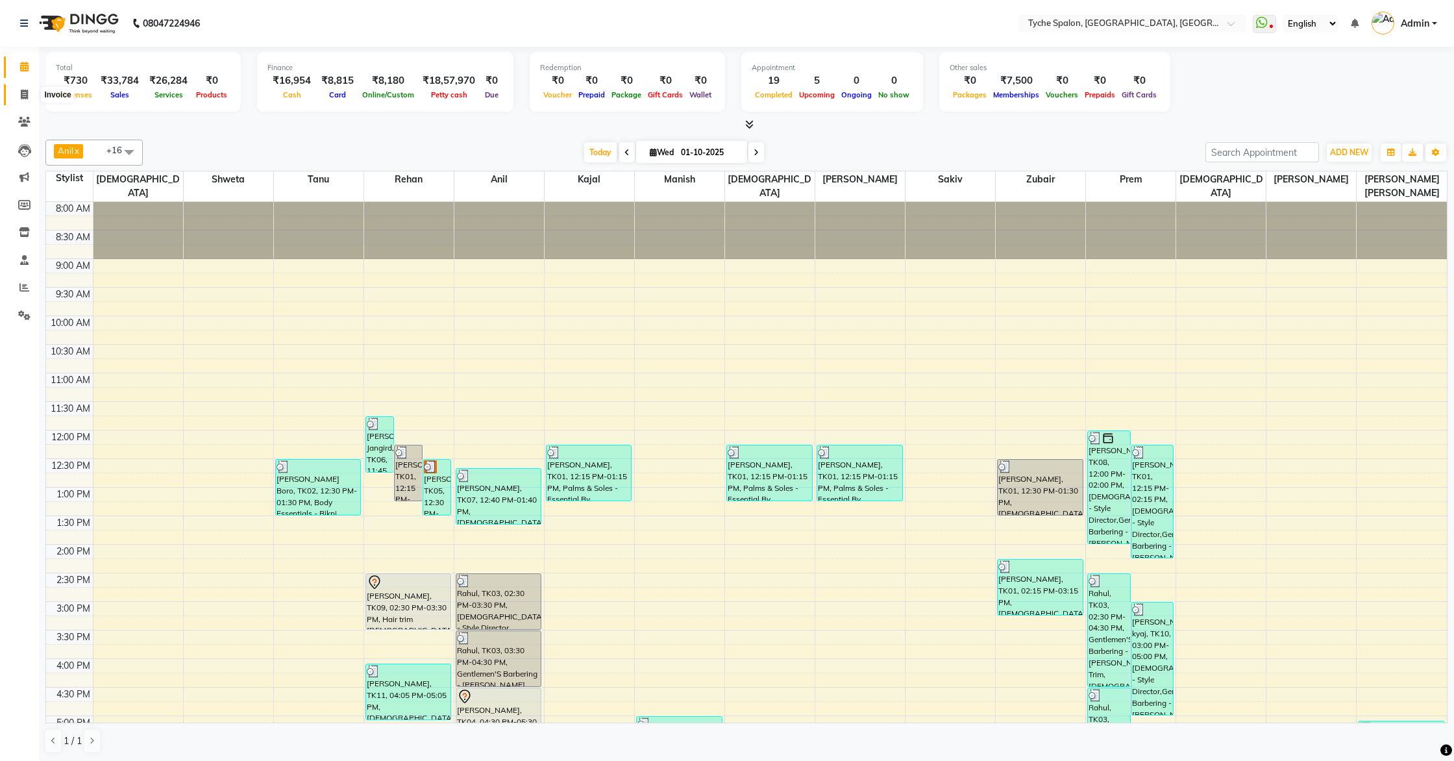
click at [24, 90] on icon at bounding box center [24, 95] width 7 height 10
select select "service"
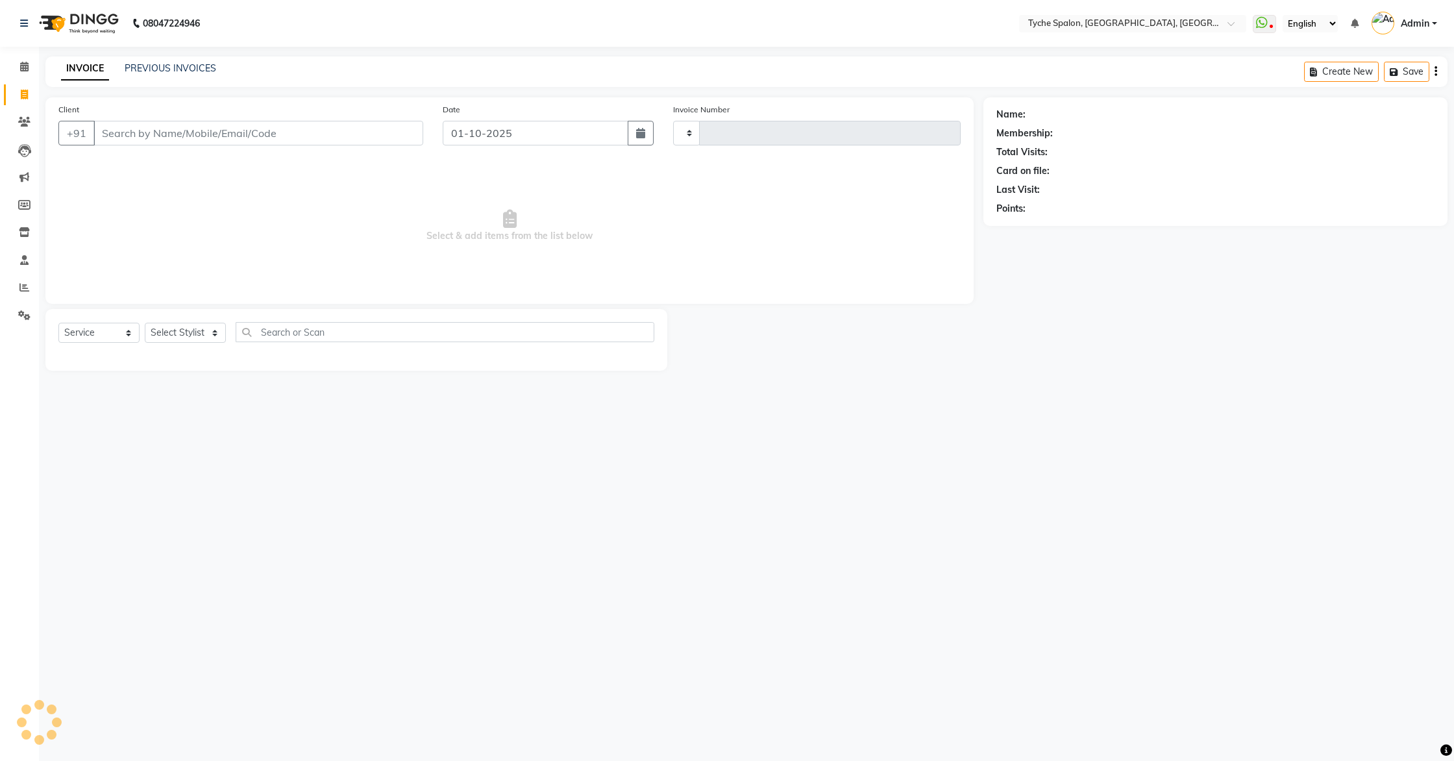
type input "1143"
select select "6320"
click at [148, 69] on link "PREVIOUS INVOICES" at bounding box center [171, 68] width 92 height 12
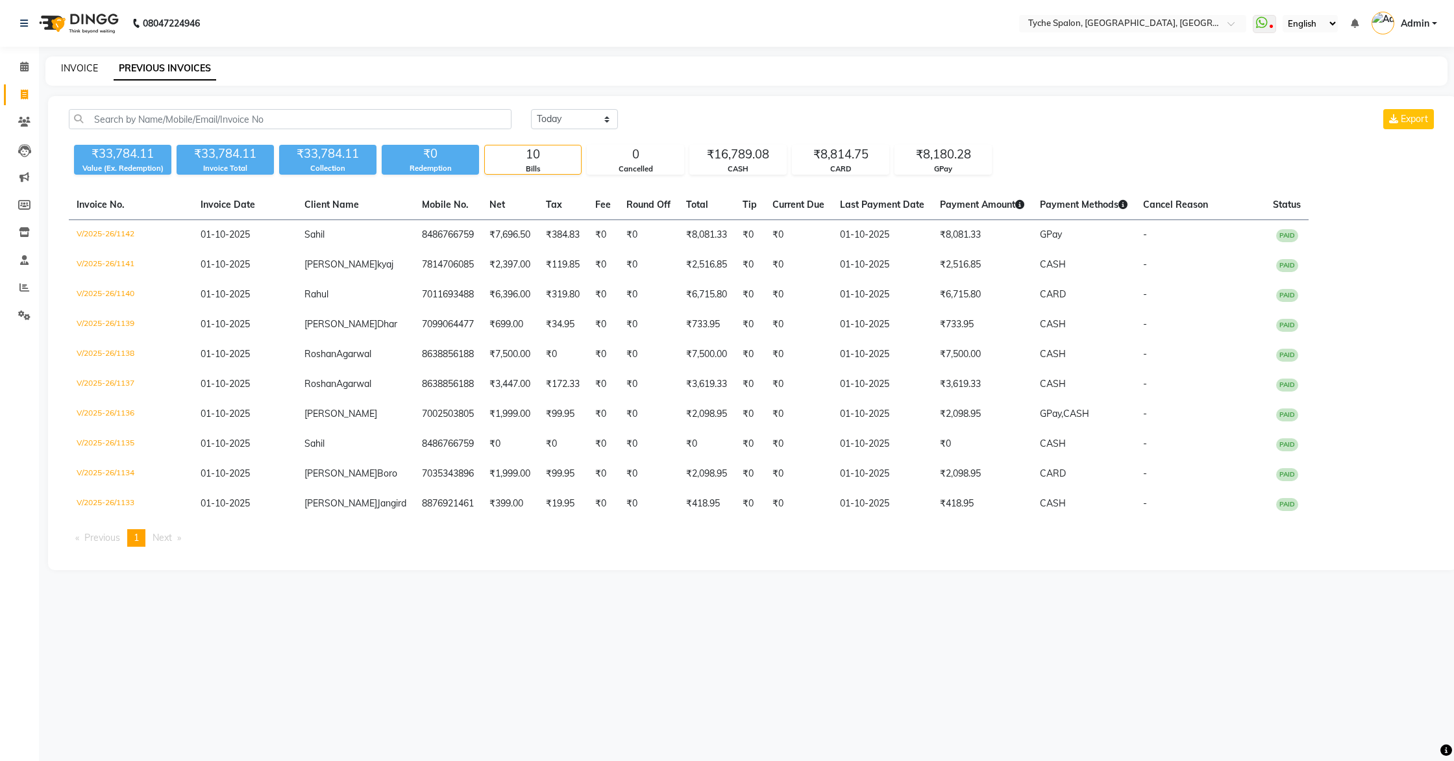
click at [90, 68] on link "INVOICE" at bounding box center [79, 68] width 37 height 12
select select "service"
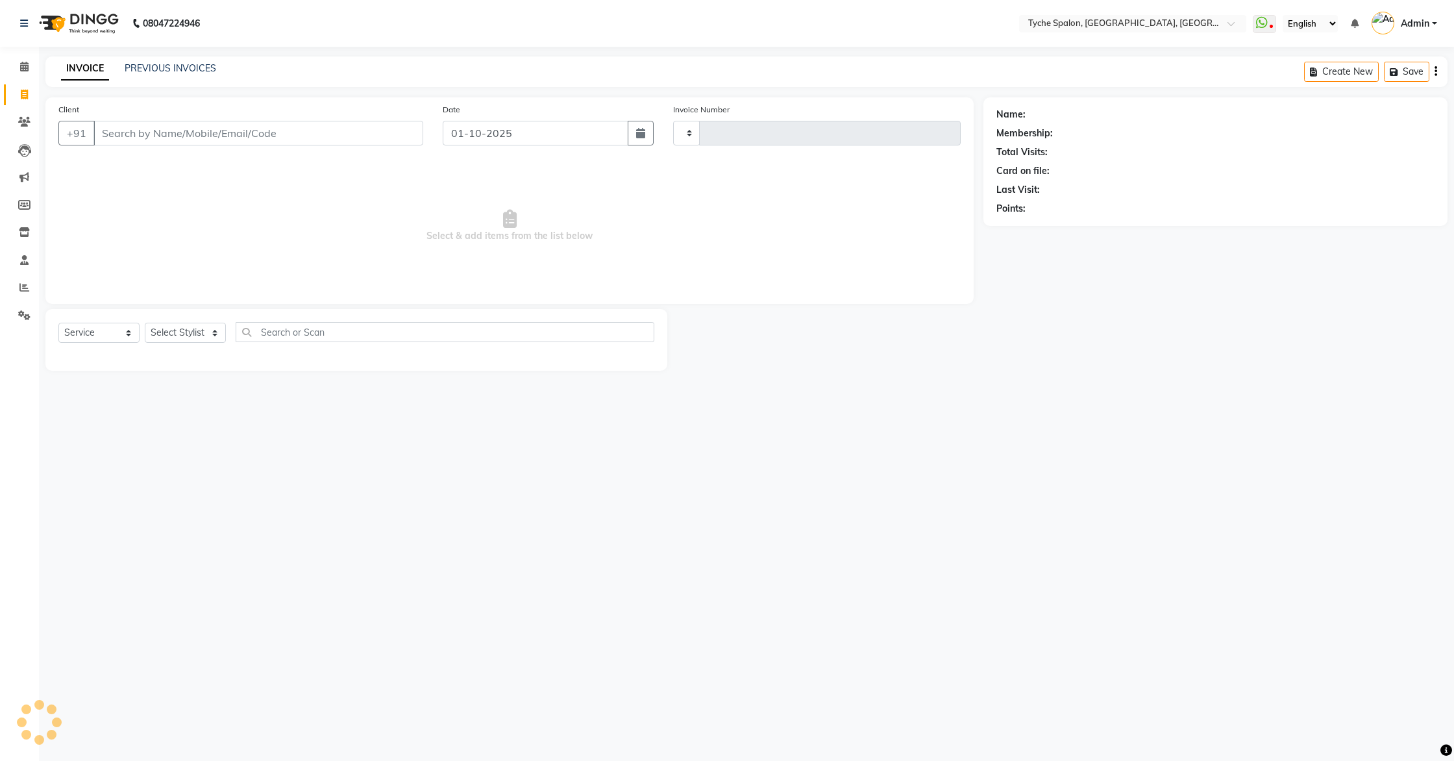
type input "1143"
select select "6320"
click at [151, 68] on link "PREVIOUS INVOICES" at bounding box center [171, 68] width 92 height 12
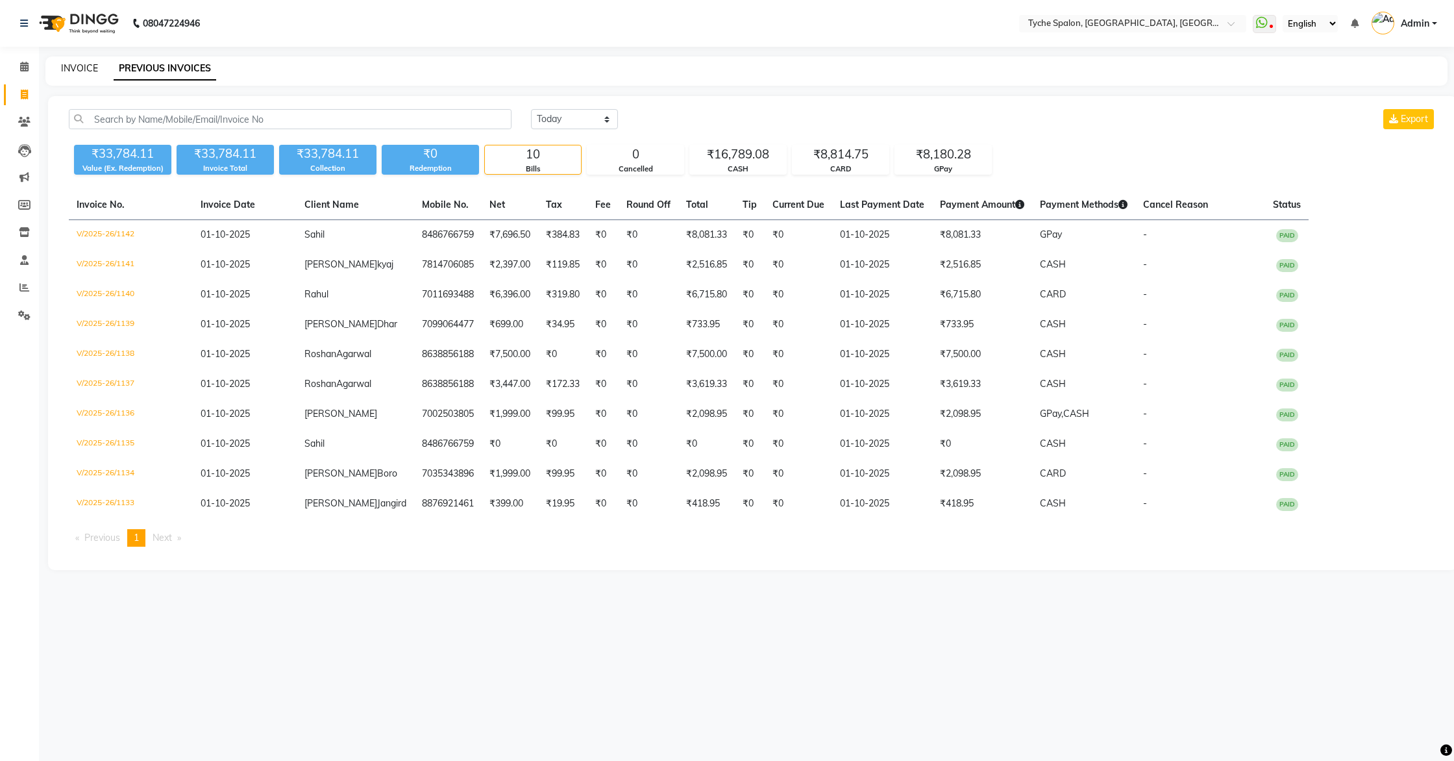
click at [78, 68] on link "INVOICE" at bounding box center [79, 68] width 37 height 12
select select "6320"
select select "service"
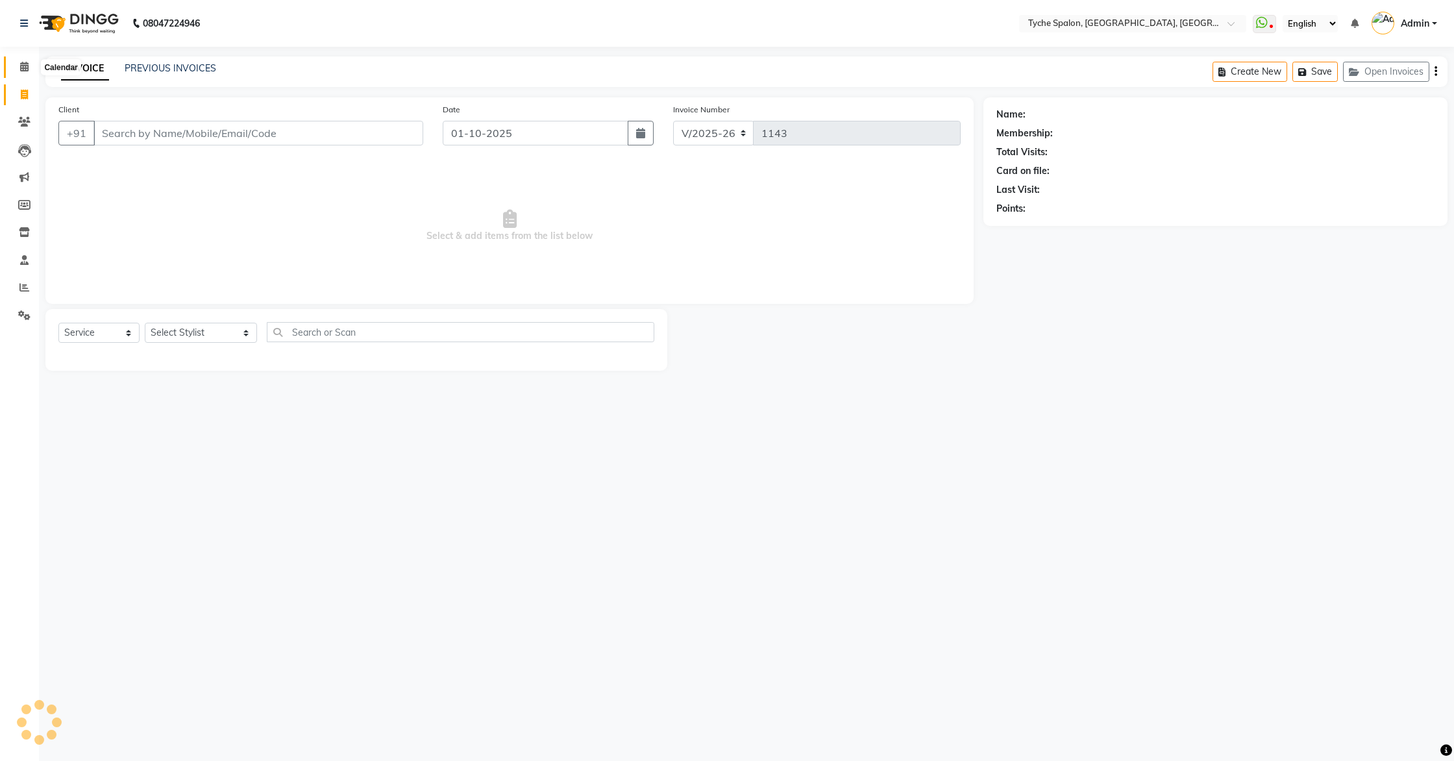
click at [27, 69] on icon at bounding box center [24, 67] width 8 height 10
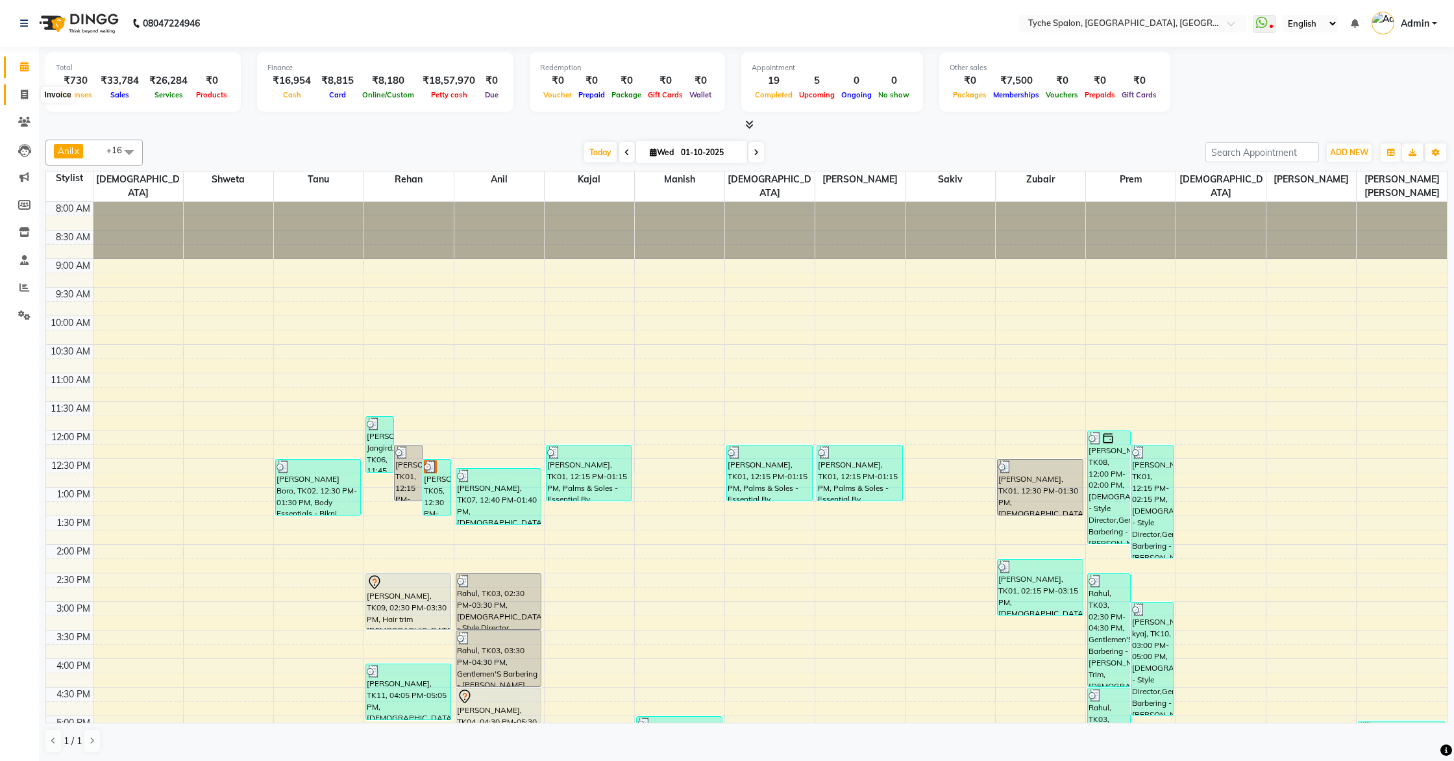
click at [27, 92] on icon at bounding box center [24, 95] width 7 height 10
select select "6320"
select select "service"
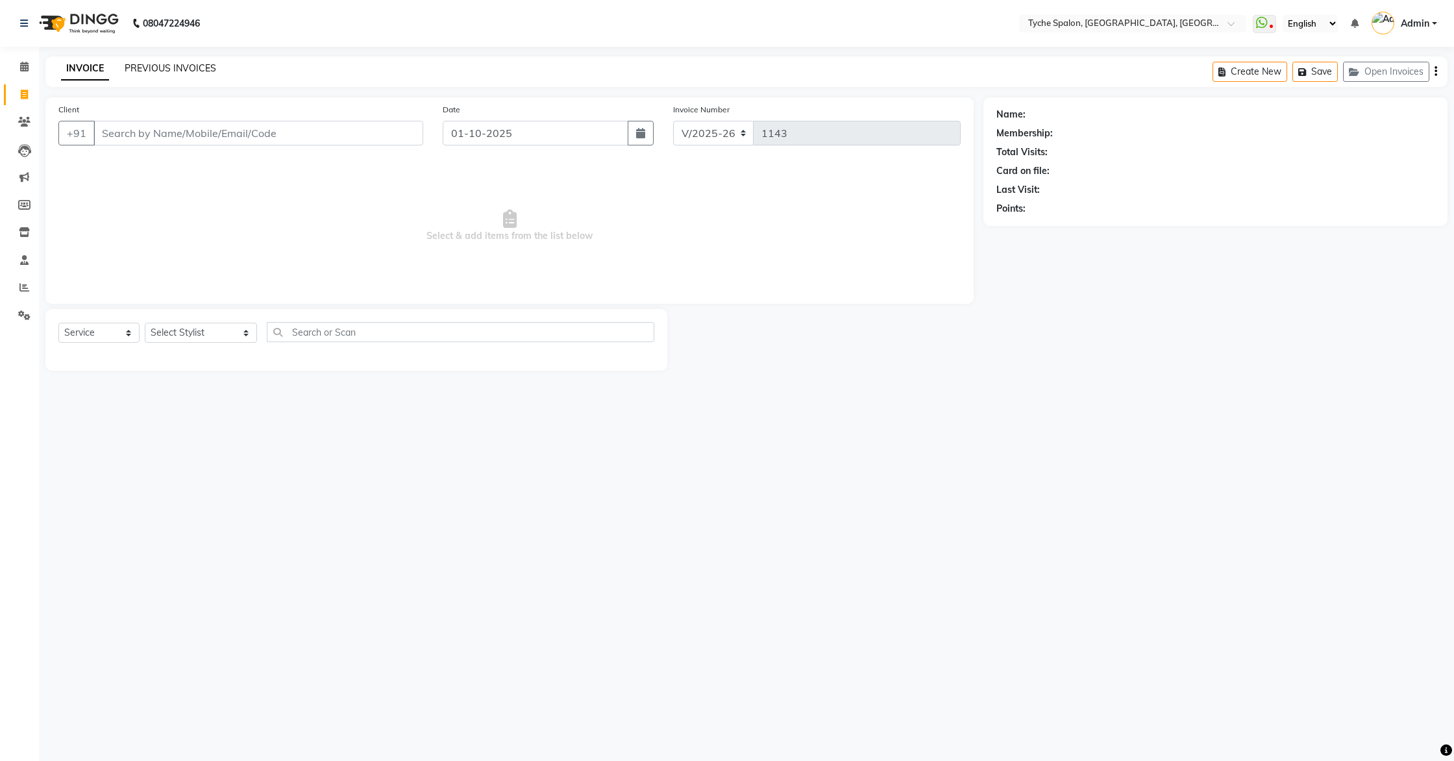
click at [137, 68] on link "PREVIOUS INVOICES" at bounding box center [171, 68] width 92 height 12
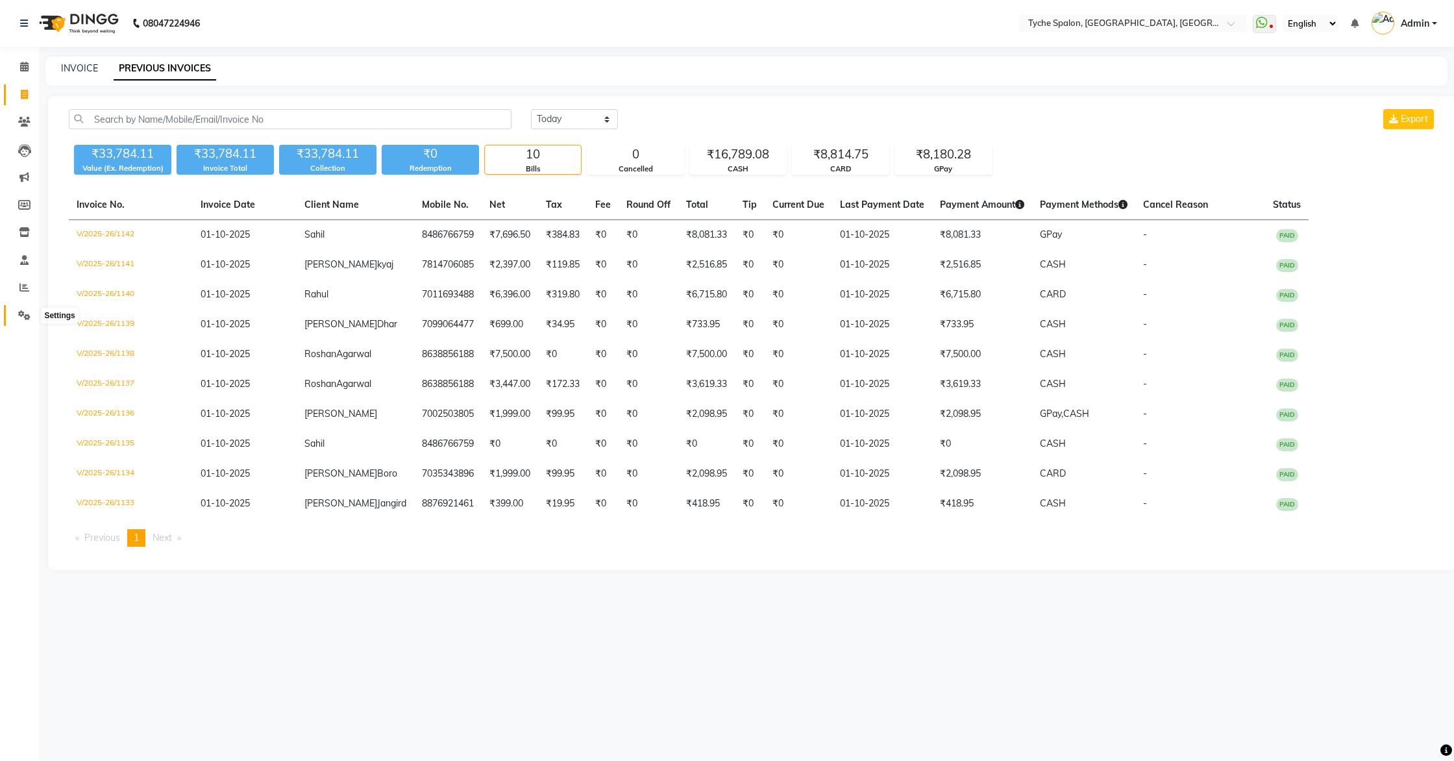
click at [23, 314] on icon at bounding box center [24, 315] width 12 height 10
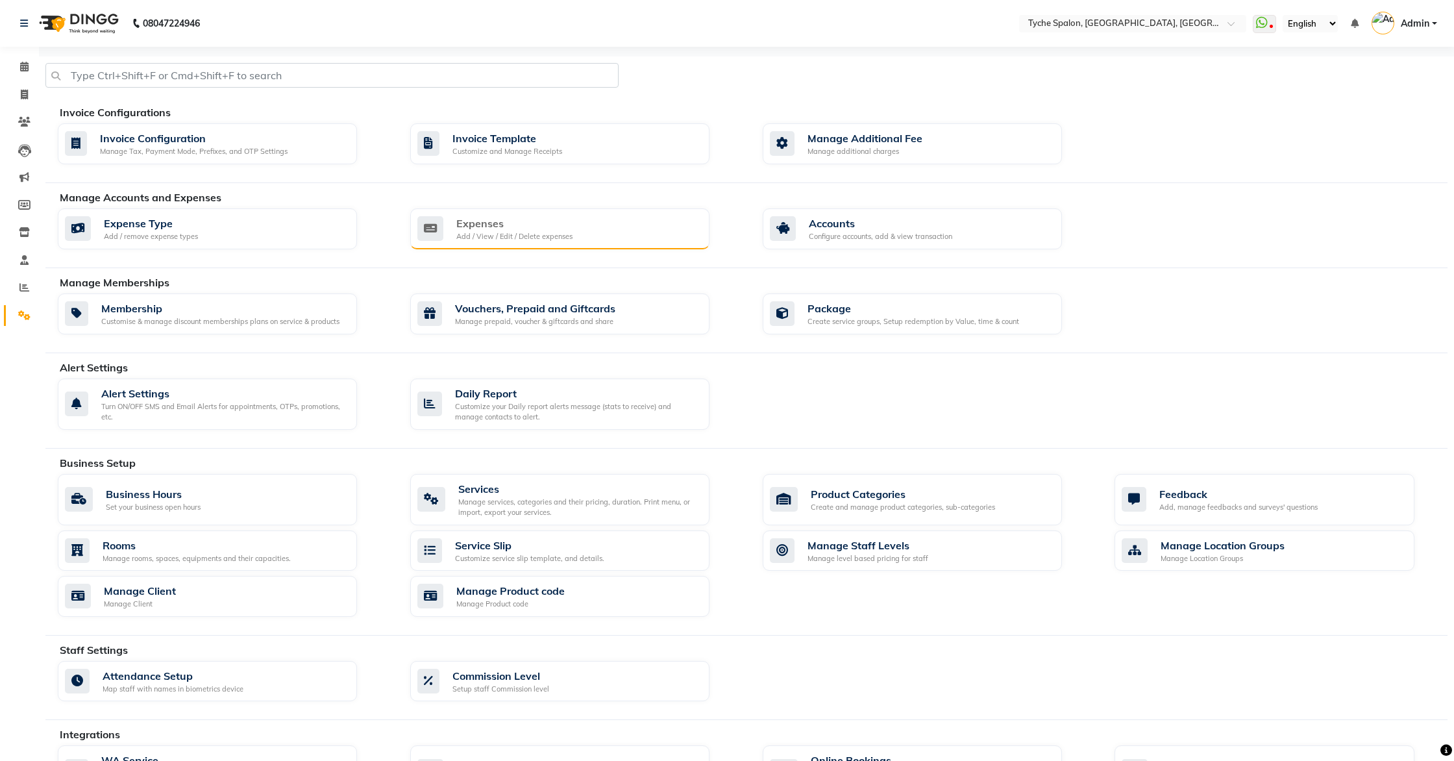
click at [495, 229] on div "Expenses" at bounding box center [514, 224] width 116 height 16
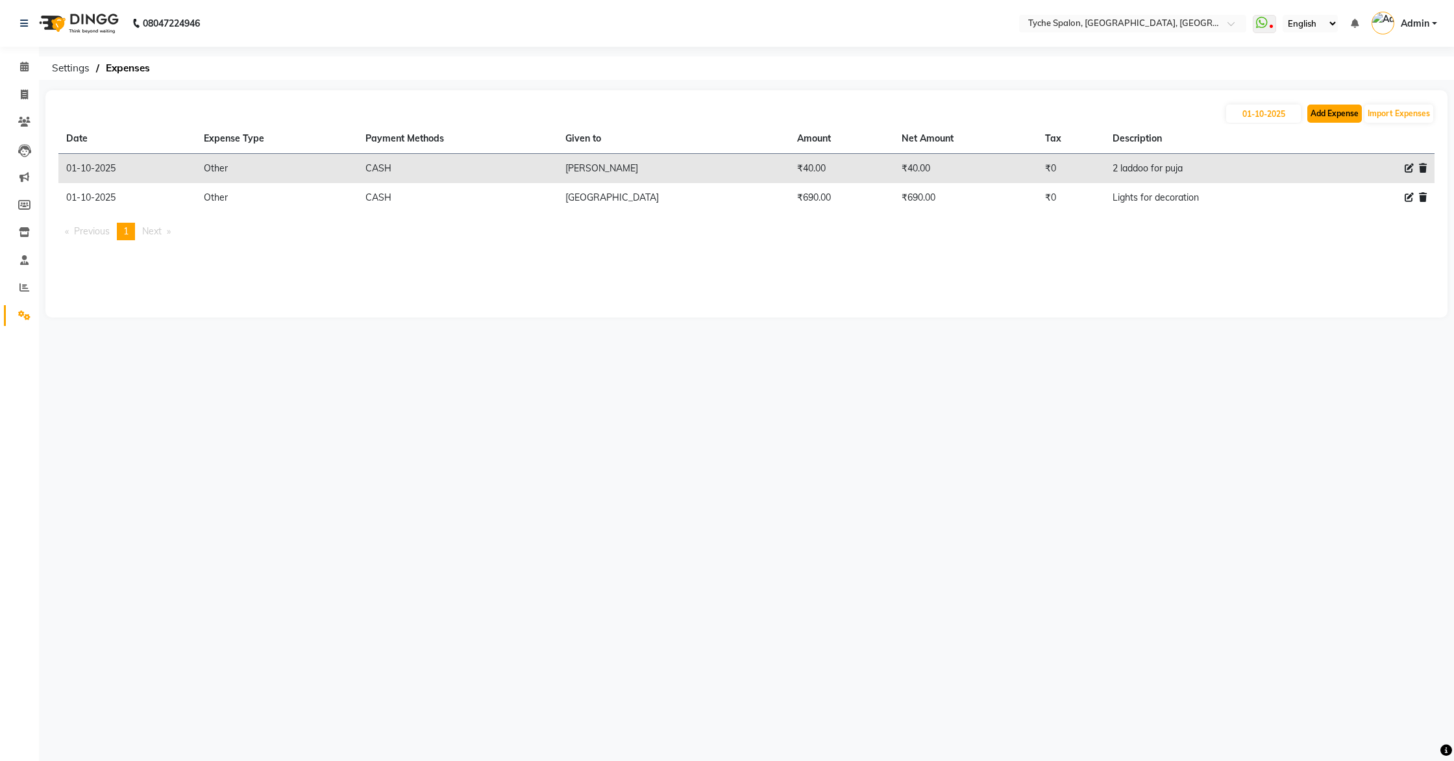
click at [1339, 112] on button "Add Expense" at bounding box center [1335, 114] width 55 height 18
select select "1"
select select "5315"
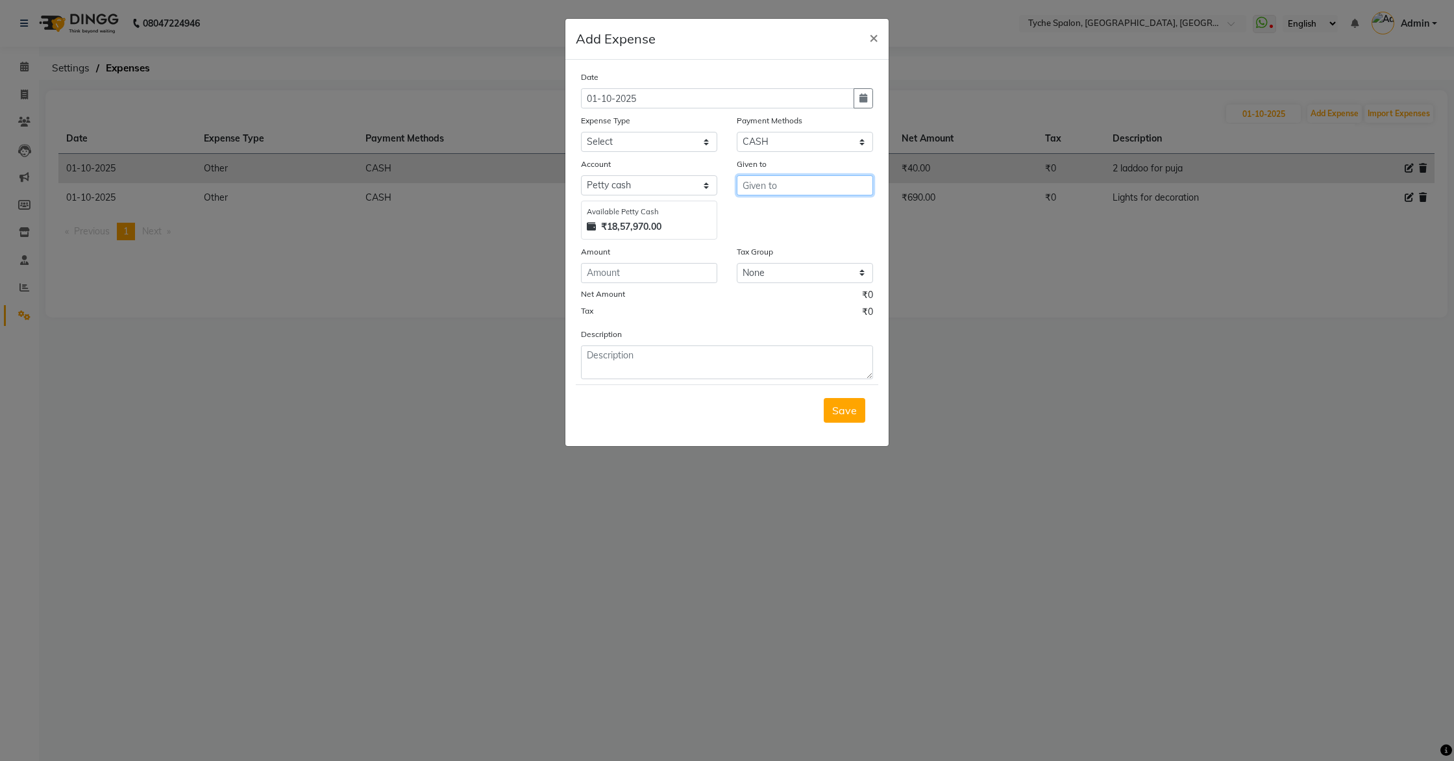
click at [764, 186] on input "text" at bounding box center [805, 185] width 136 height 20
click at [1058, 282] on ngb-modal-window "Add Expense × Date 01-10-2025 Expense Type Select Advance Salary Bank charges C…" at bounding box center [727, 380] width 1454 height 761
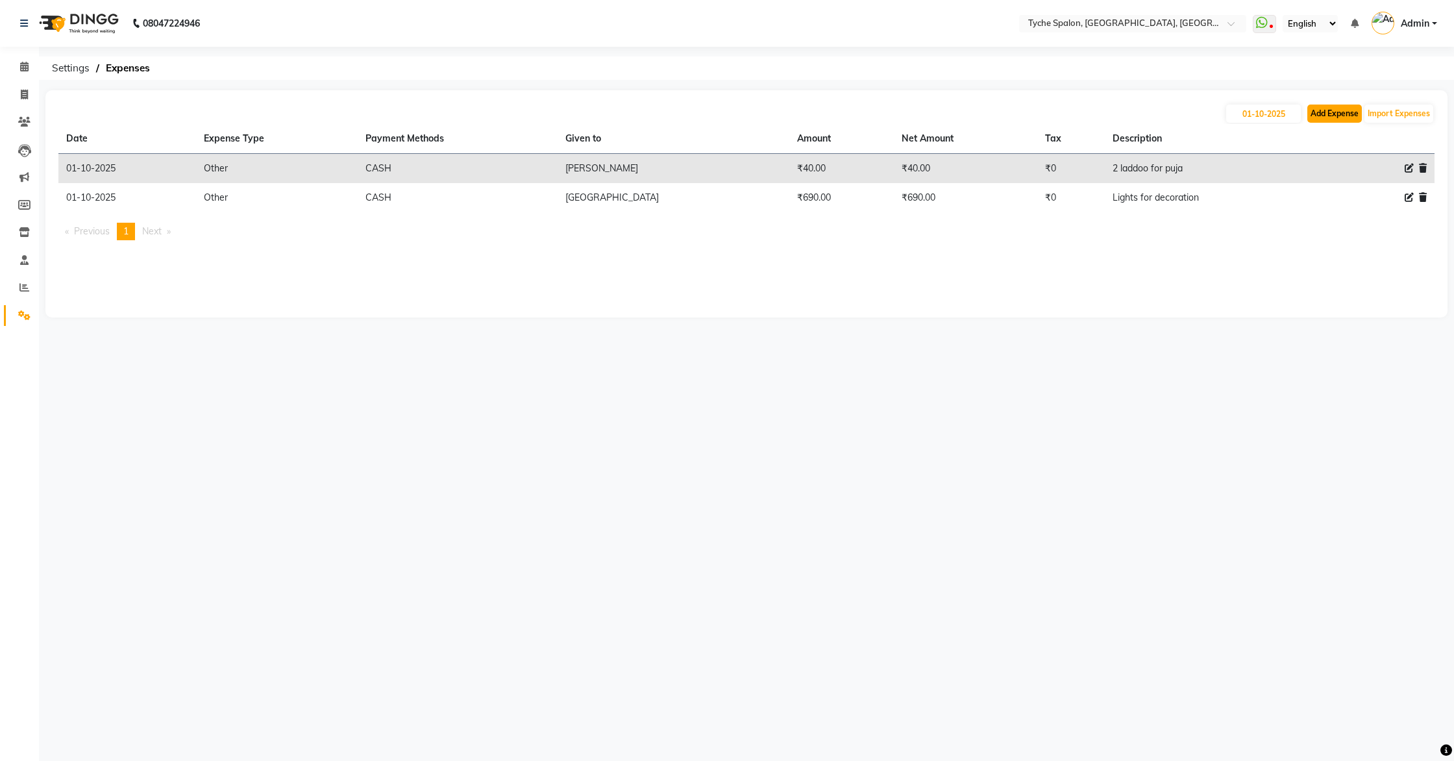
click at [1342, 112] on button "Add Expense" at bounding box center [1335, 114] width 55 height 18
select select "1"
select select "5315"
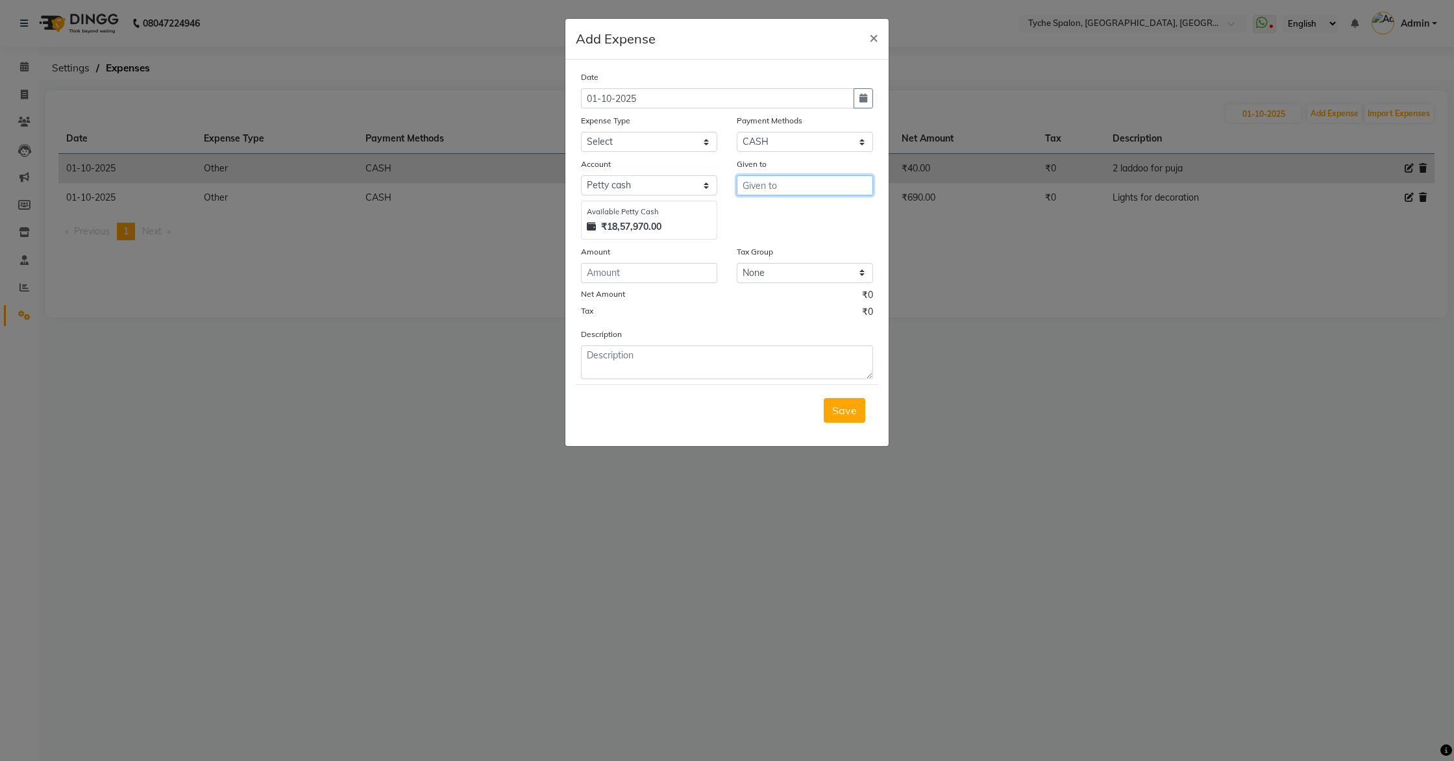
click at [787, 180] on input "text" at bounding box center [805, 185] width 136 height 20
type input "tridip"
click at [639, 142] on select "Select Advance Salary Bank charges Car maintenance Cash transfer to bank Cash t…" at bounding box center [649, 142] width 136 height 20
select select "26"
click at [581, 132] on select "Select Advance Salary Bank charges Car maintenance Cash transfer to bank Cash t…" at bounding box center [649, 142] width 136 height 20
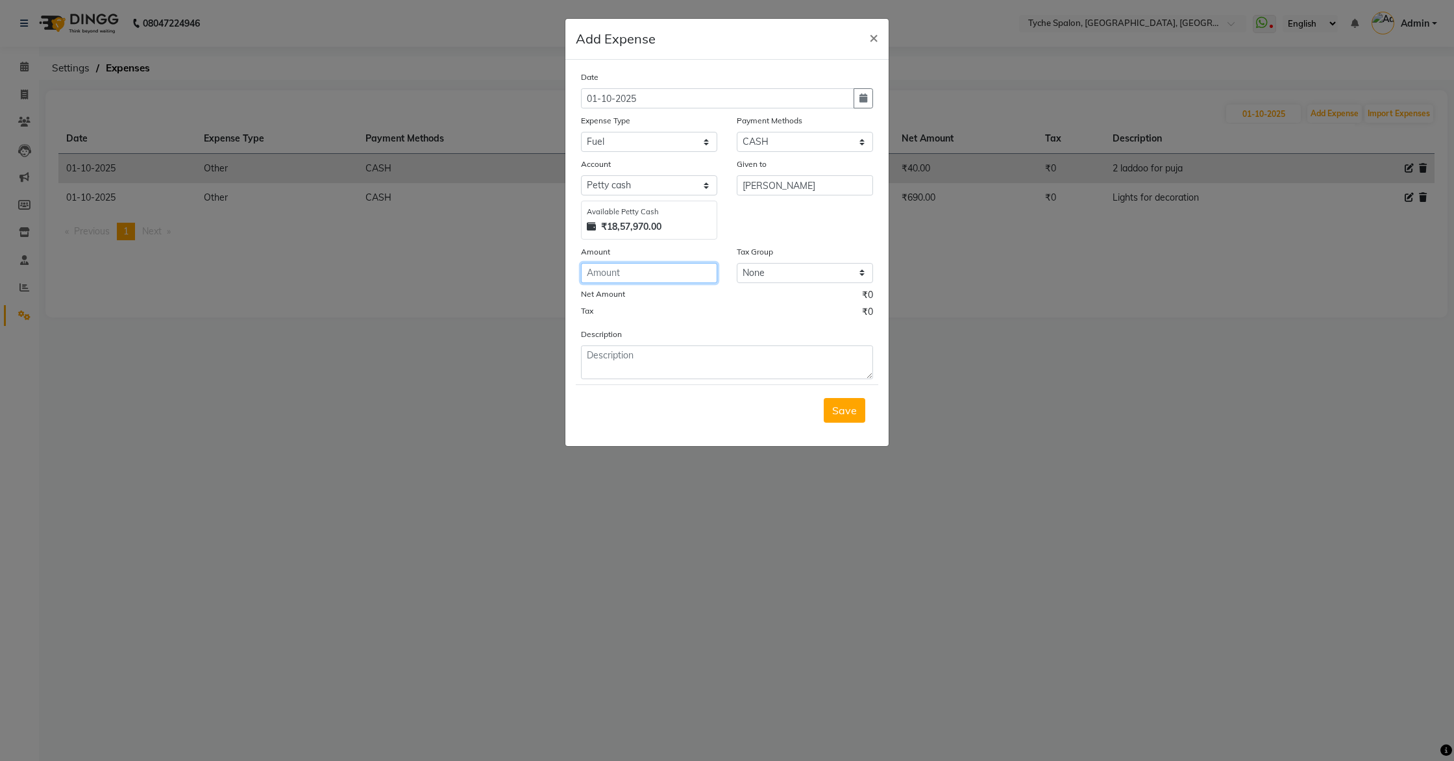
click at [606, 267] on input "number" at bounding box center [649, 273] width 136 height 20
type input "100"
click at [664, 377] on textarea at bounding box center [727, 362] width 292 height 34
type textarea "mocha fare"
click at [833, 408] on span "Save" at bounding box center [844, 410] width 25 height 13
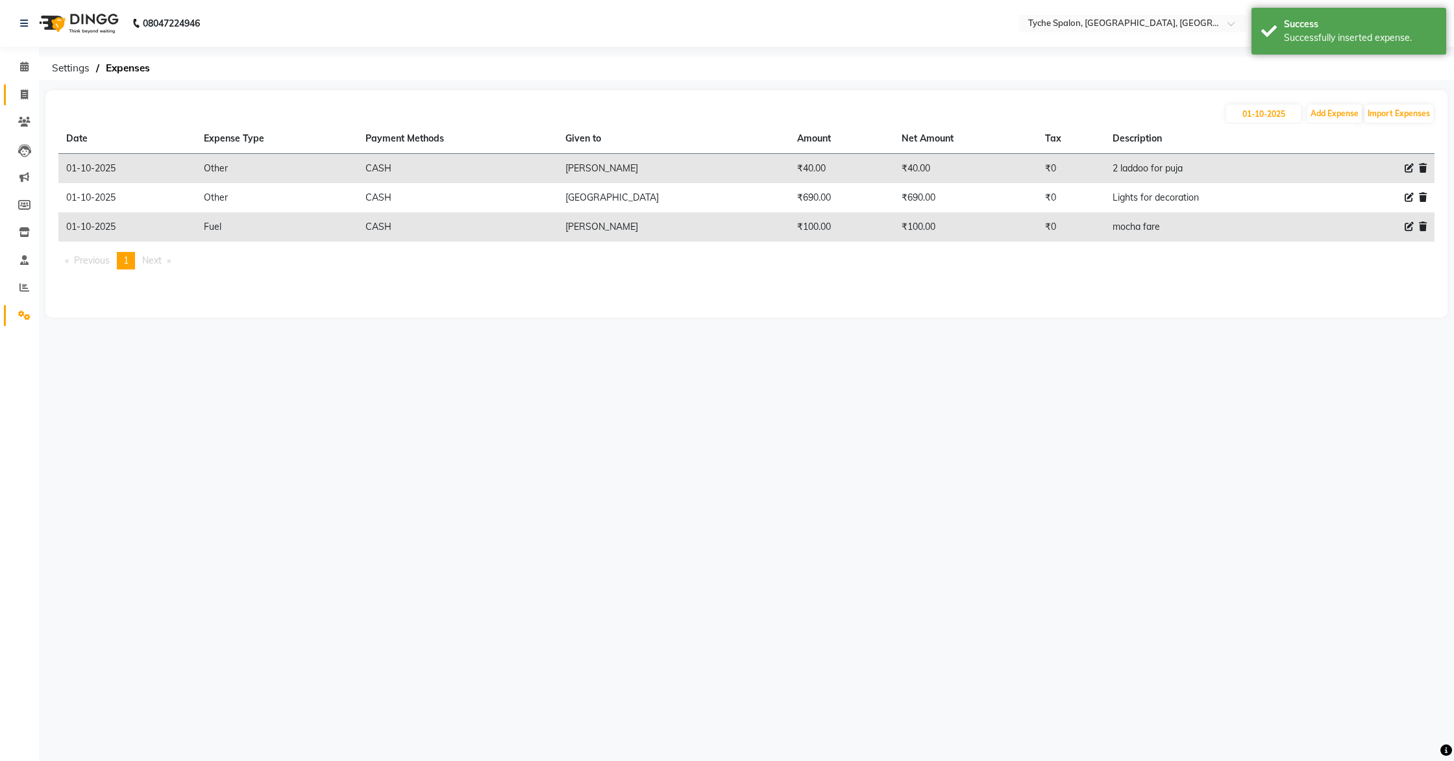
click at [11, 90] on link "Invoice" at bounding box center [19, 94] width 31 height 21
select select "service"
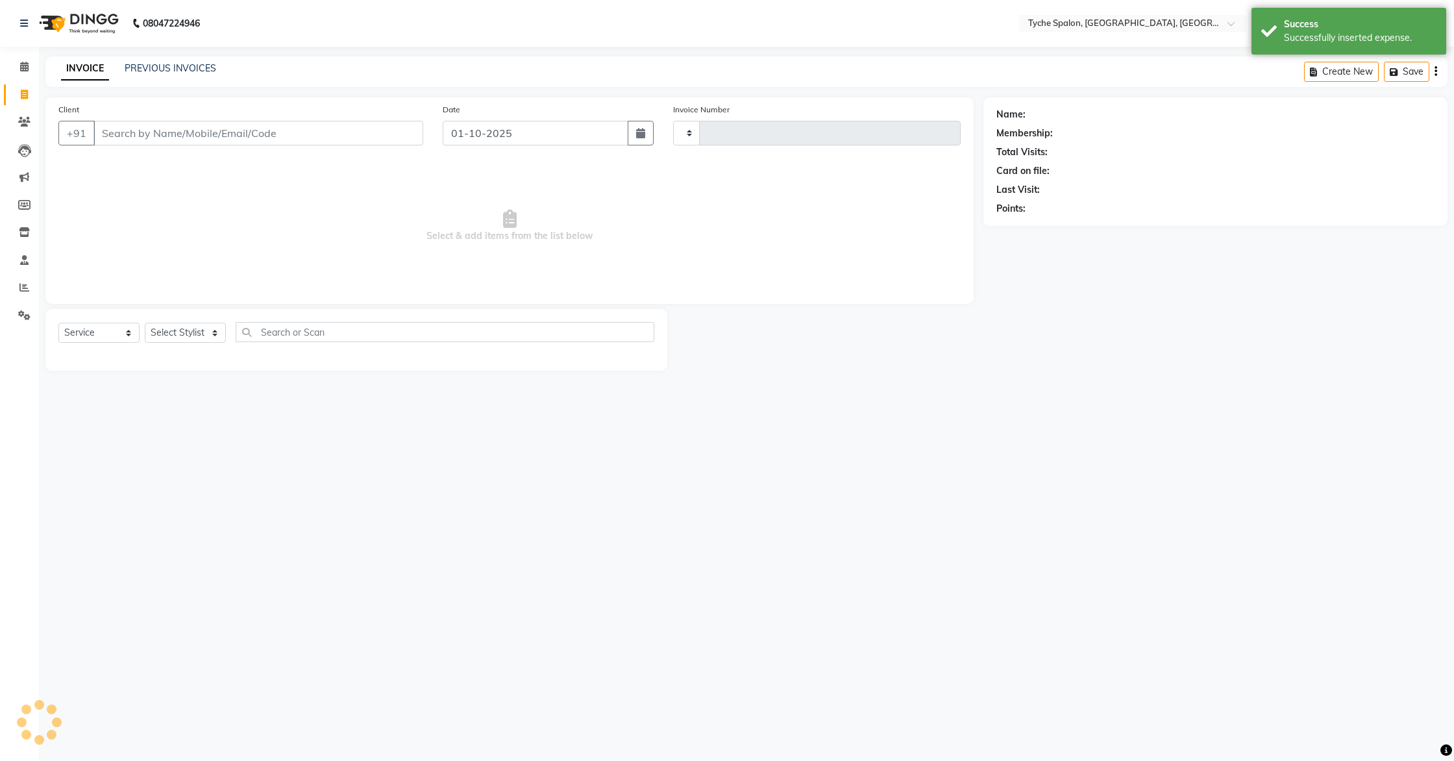
type input "1143"
select select "6320"
click at [1369, 75] on button "Open Invoices" at bounding box center [1386, 72] width 86 height 20
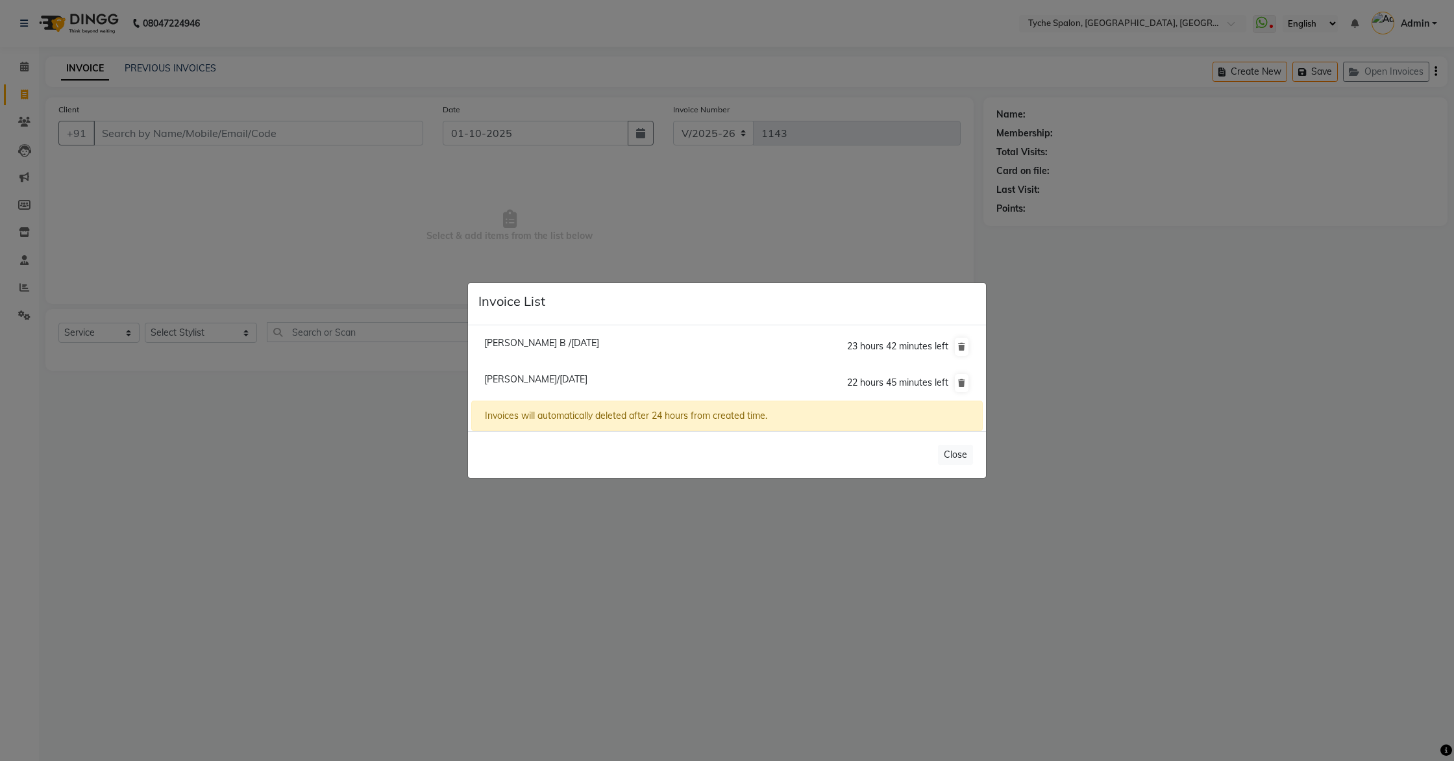
click at [535, 376] on span "Roshan Agarwal/01 October 2025" at bounding box center [535, 379] width 103 height 12
type input "8638856188"
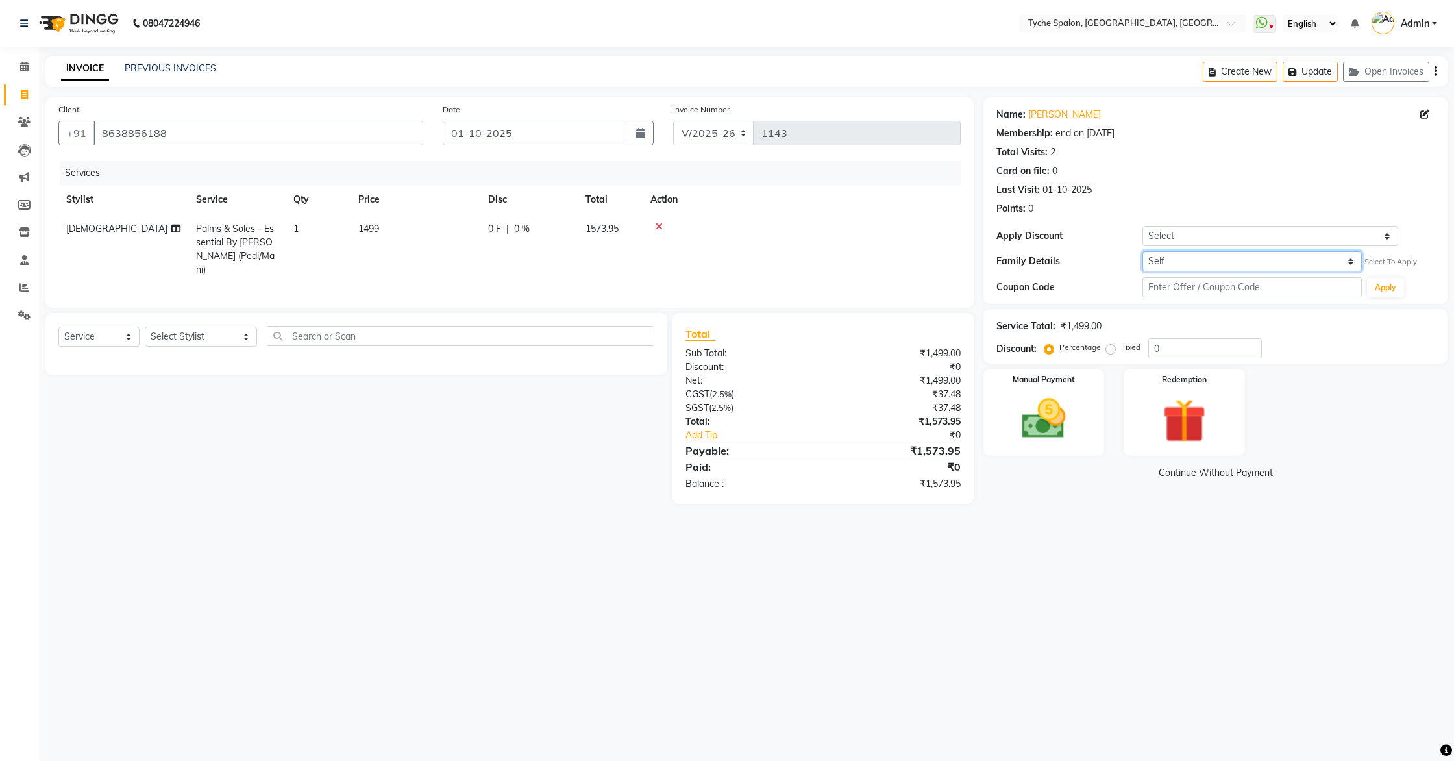
click at [1188, 266] on select "Self Sonali Jalan" at bounding box center [1252, 261] width 219 height 20
select select "5065627"
click at [1143, 251] on select "Self Sonali Jalan" at bounding box center [1252, 261] width 219 height 20
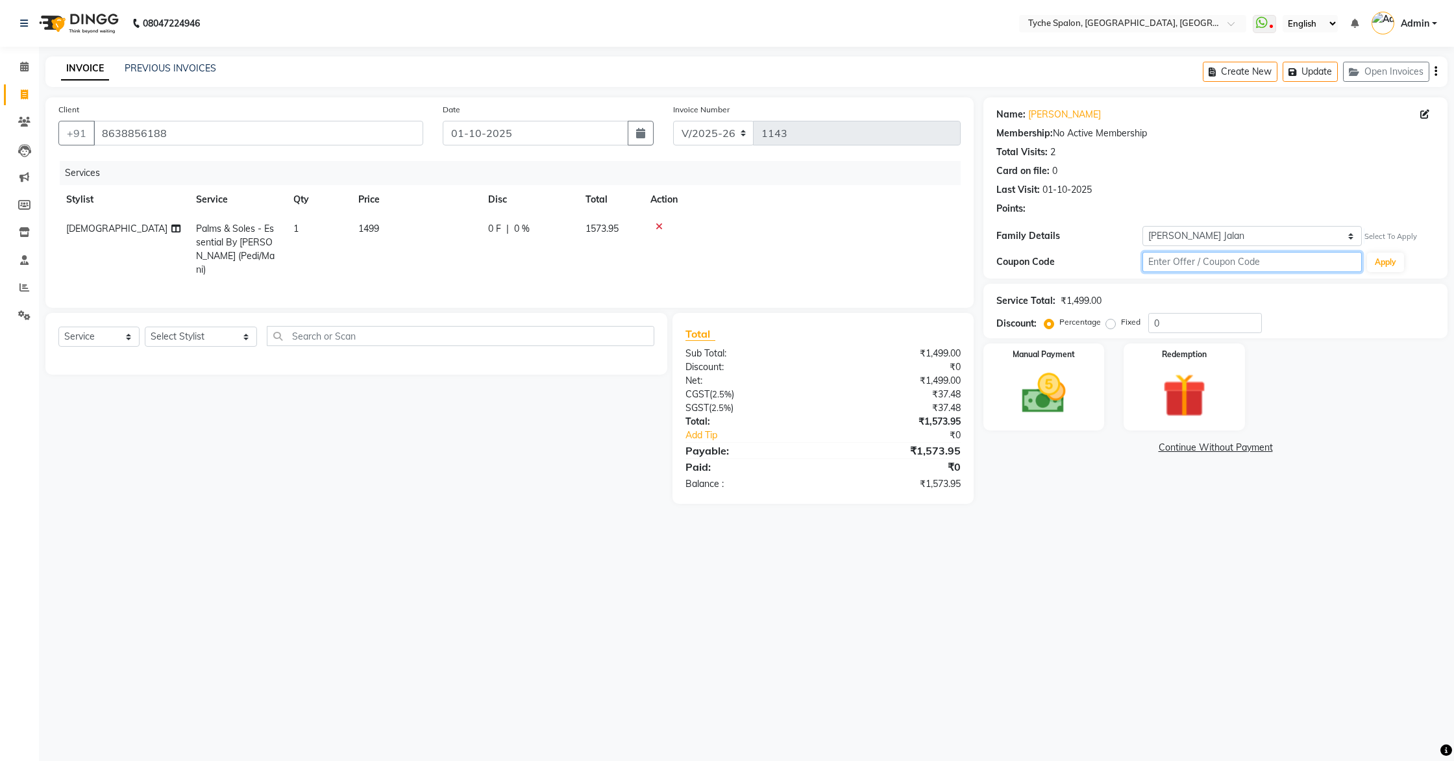
click at [1252, 266] on input "text" at bounding box center [1252, 262] width 219 height 20
click at [1384, 263] on button "Apply" at bounding box center [1385, 262] width 37 height 19
click at [1212, 263] on input "text" at bounding box center [1252, 262] width 219 height 20
click at [1197, 273] on div "Name: Roshan Agarwal Membership: No Active Membership Total Visits: 2 Card on f…" at bounding box center [1216, 187] width 464 height 181
click at [1182, 260] on input "50" at bounding box center [1252, 262] width 219 height 20
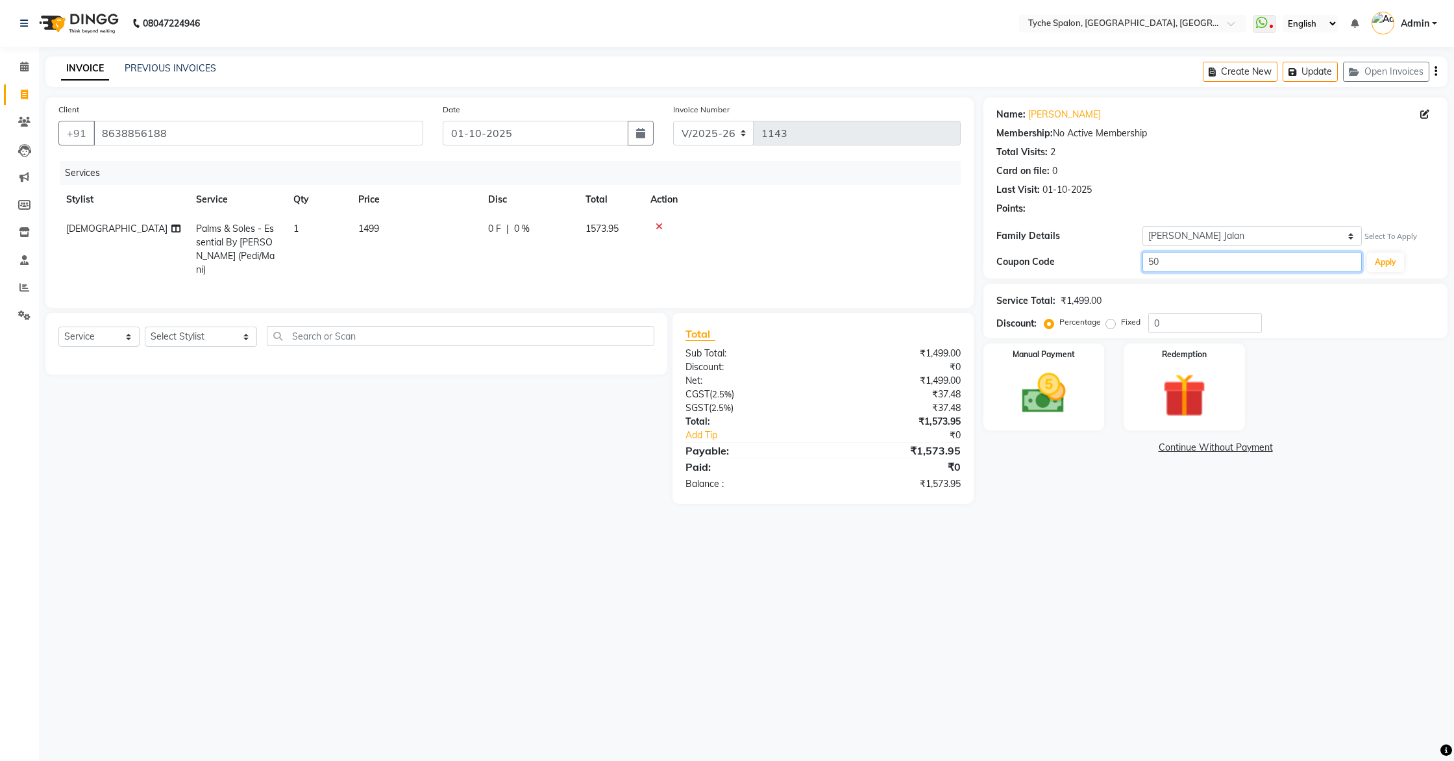
type input "5"
click at [1190, 319] on input "0" at bounding box center [1206, 323] width 114 height 20
type input "50"
click at [1049, 384] on img at bounding box center [1044, 393] width 74 height 53
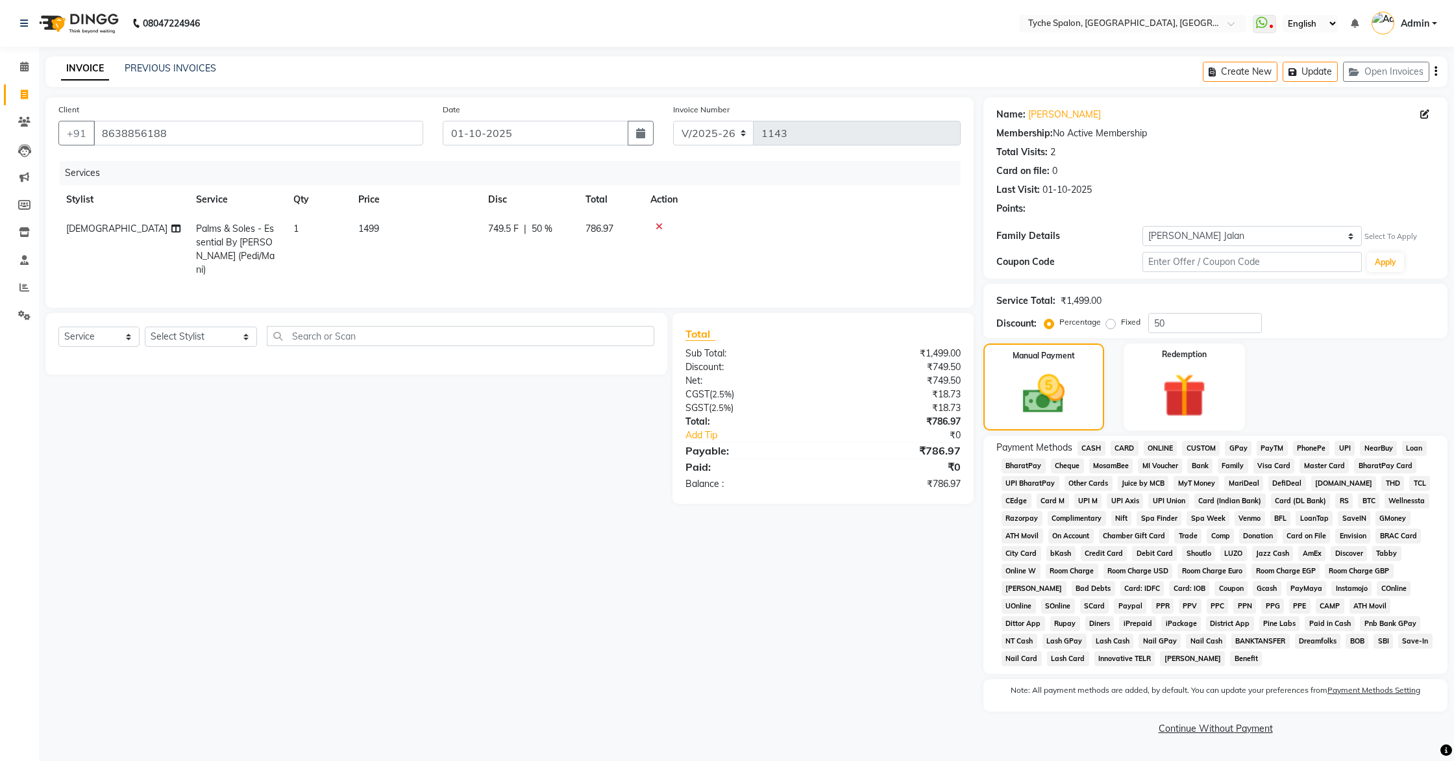
click at [1090, 445] on span "CASH" at bounding box center [1092, 448] width 28 height 15
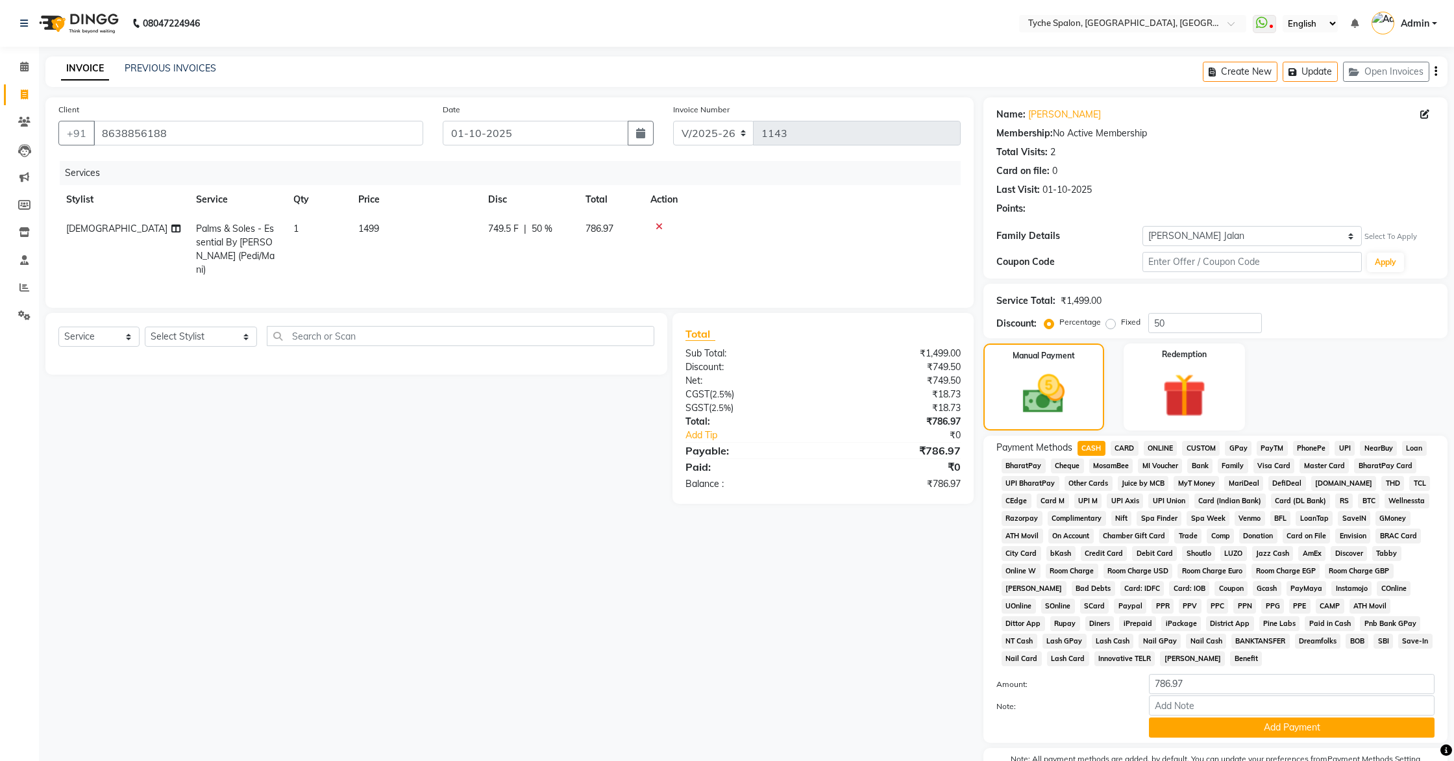
scroll to position [66, 0]
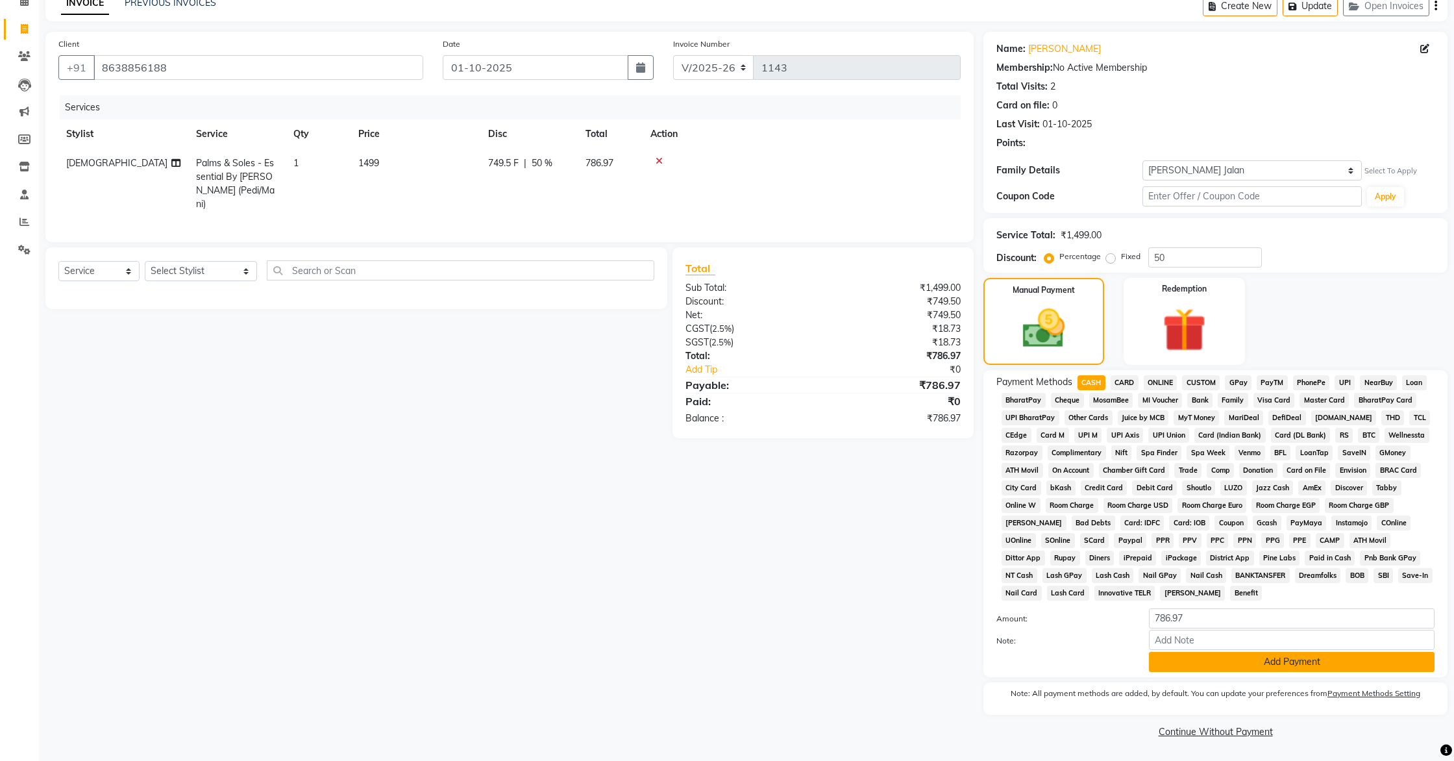
click at [1234, 660] on button "Add Payment" at bounding box center [1292, 662] width 286 height 20
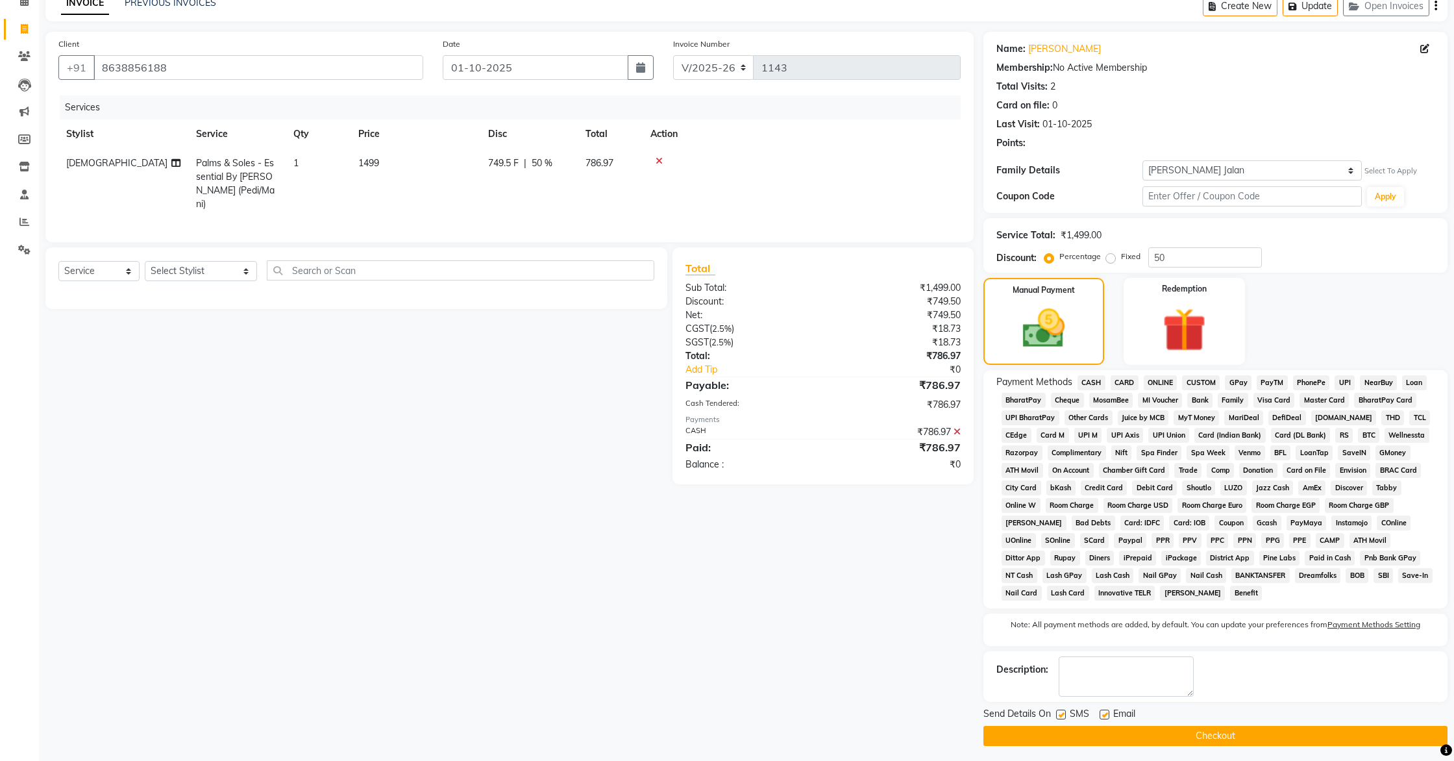
scroll to position [71, 0]
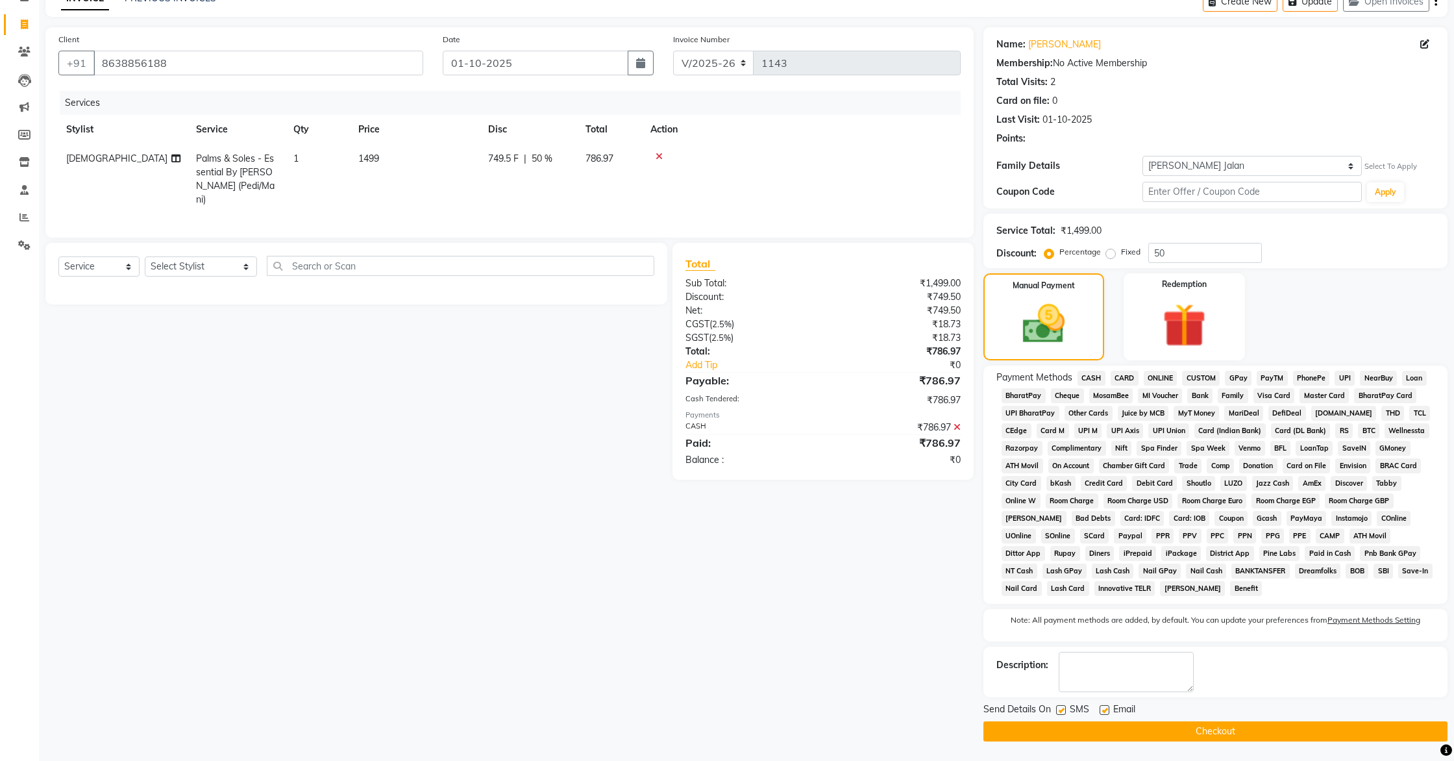
click at [1225, 733] on button "Checkout" at bounding box center [1216, 731] width 464 height 20
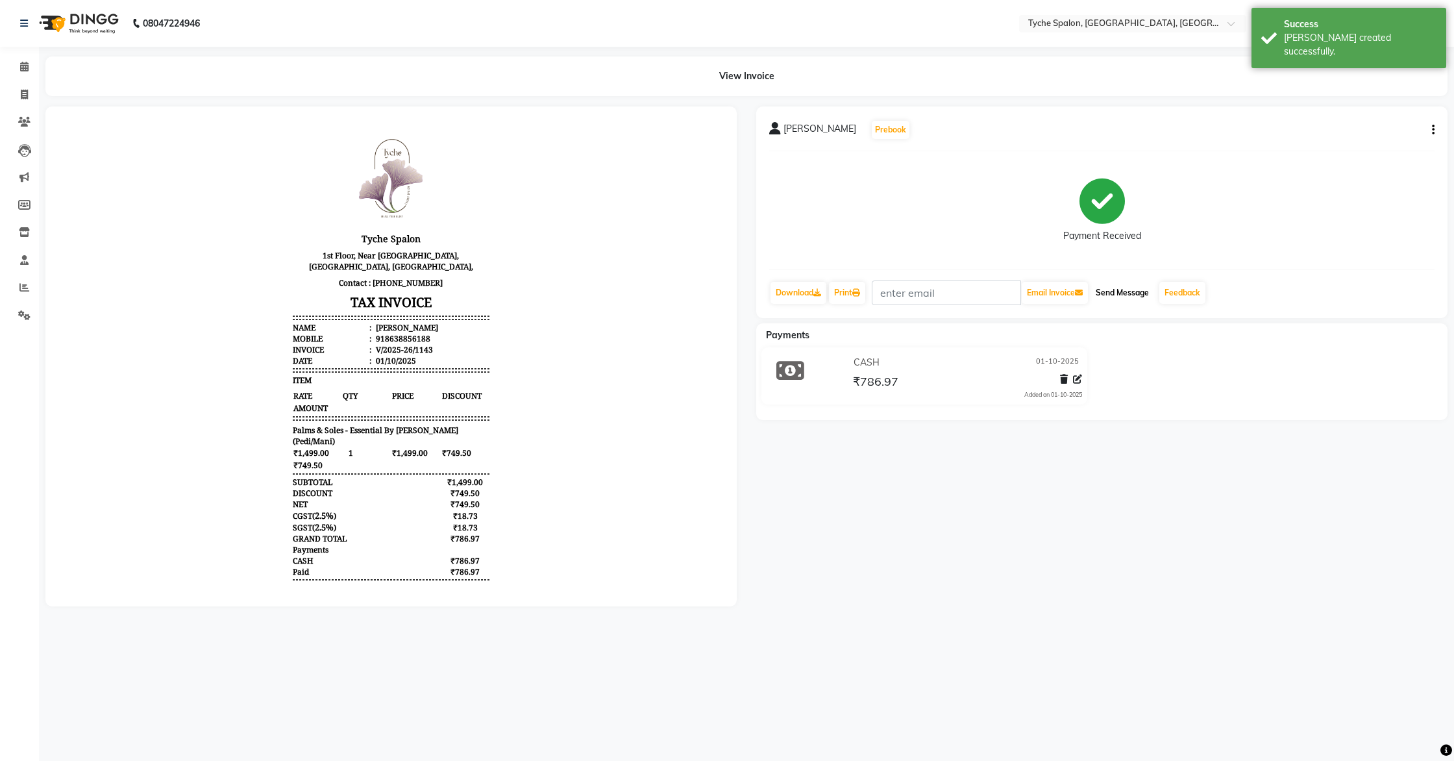
click at [1125, 290] on button "Send Message" at bounding box center [1123, 293] width 64 height 22
click at [23, 64] on icon at bounding box center [24, 67] width 8 height 10
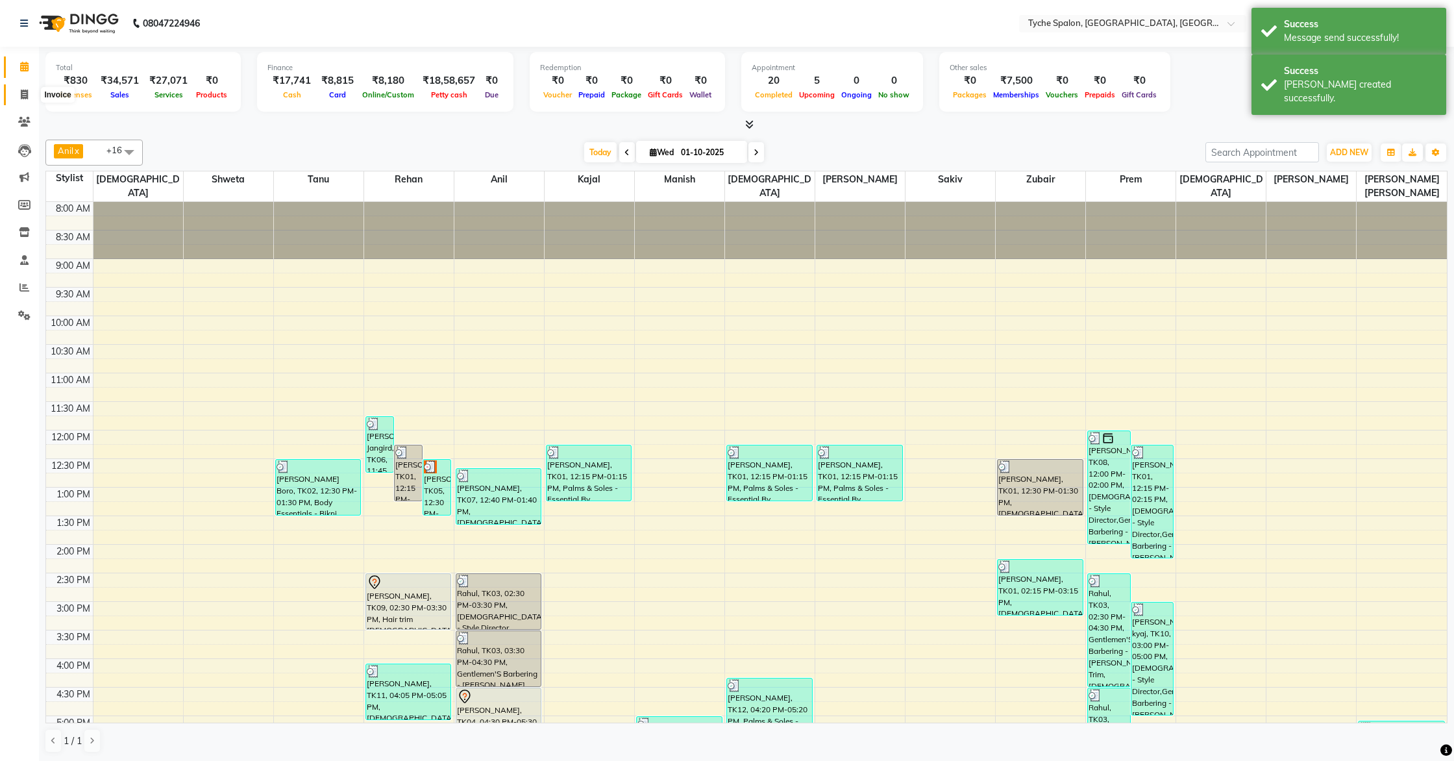
click at [23, 95] on icon at bounding box center [24, 95] width 7 height 10
select select "service"
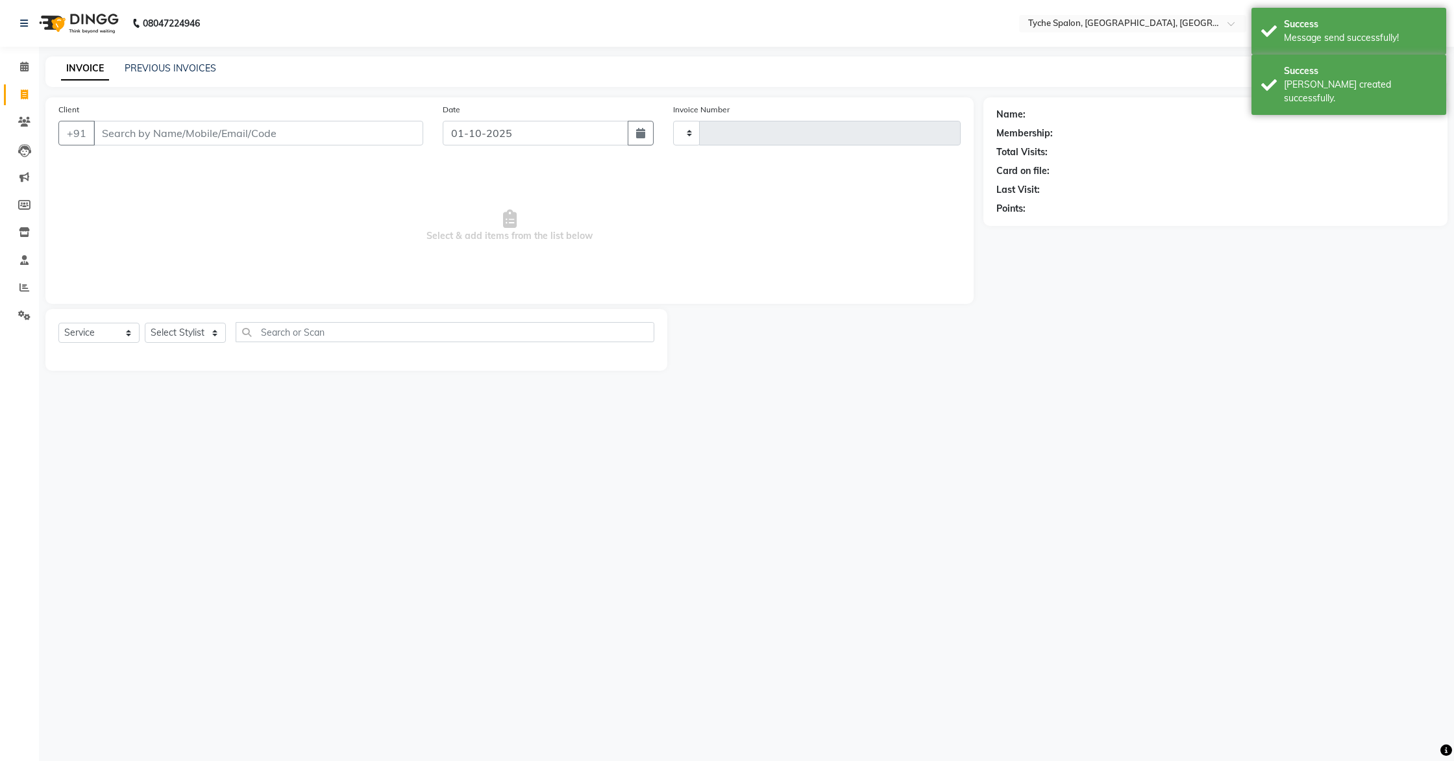
type input "1144"
select select "6320"
click at [176, 66] on link "PREVIOUS INVOICES" at bounding box center [171, 68] width 92 height 12
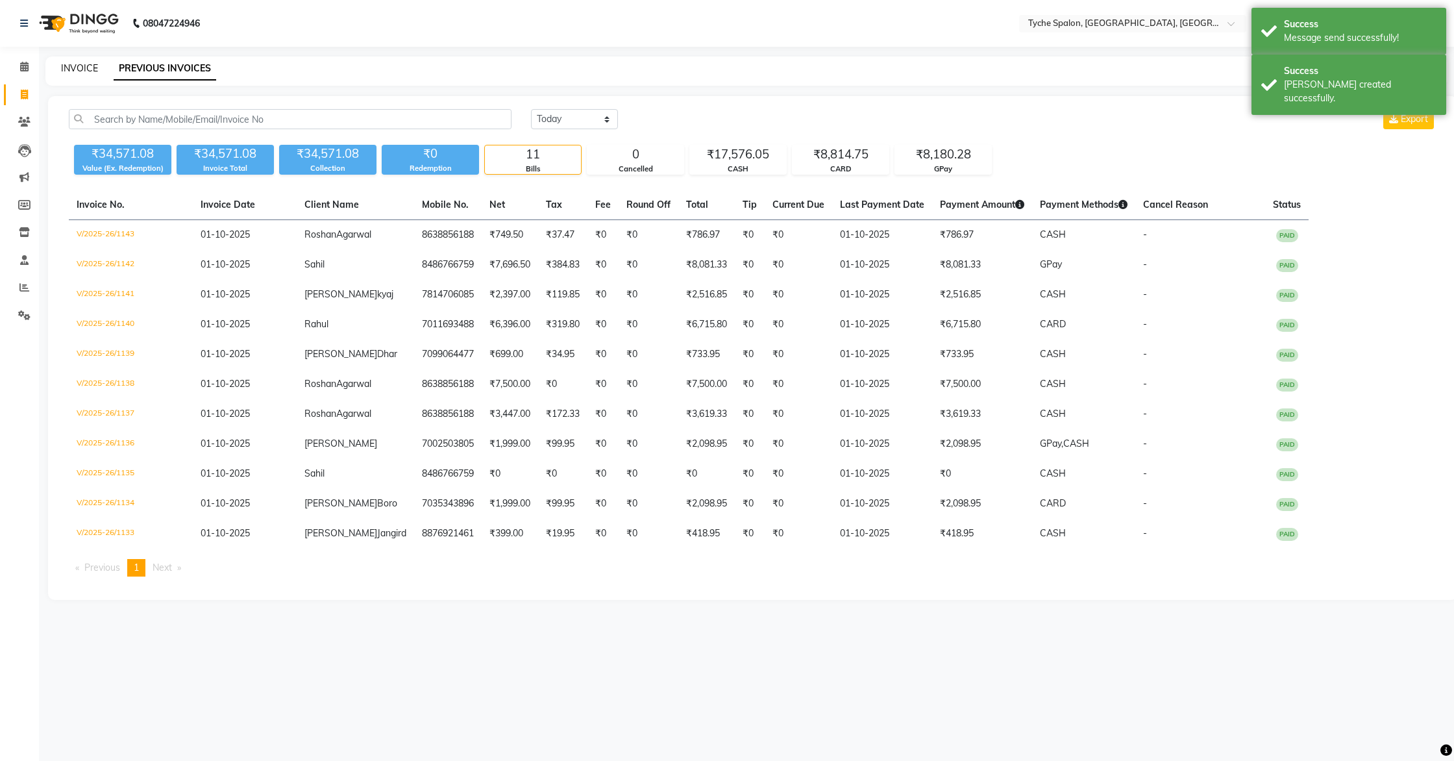
click at [69, 69] on link "INVOICE" at bounding box center [79, 68] width 37 height 12
select select "6320"
select select "service"
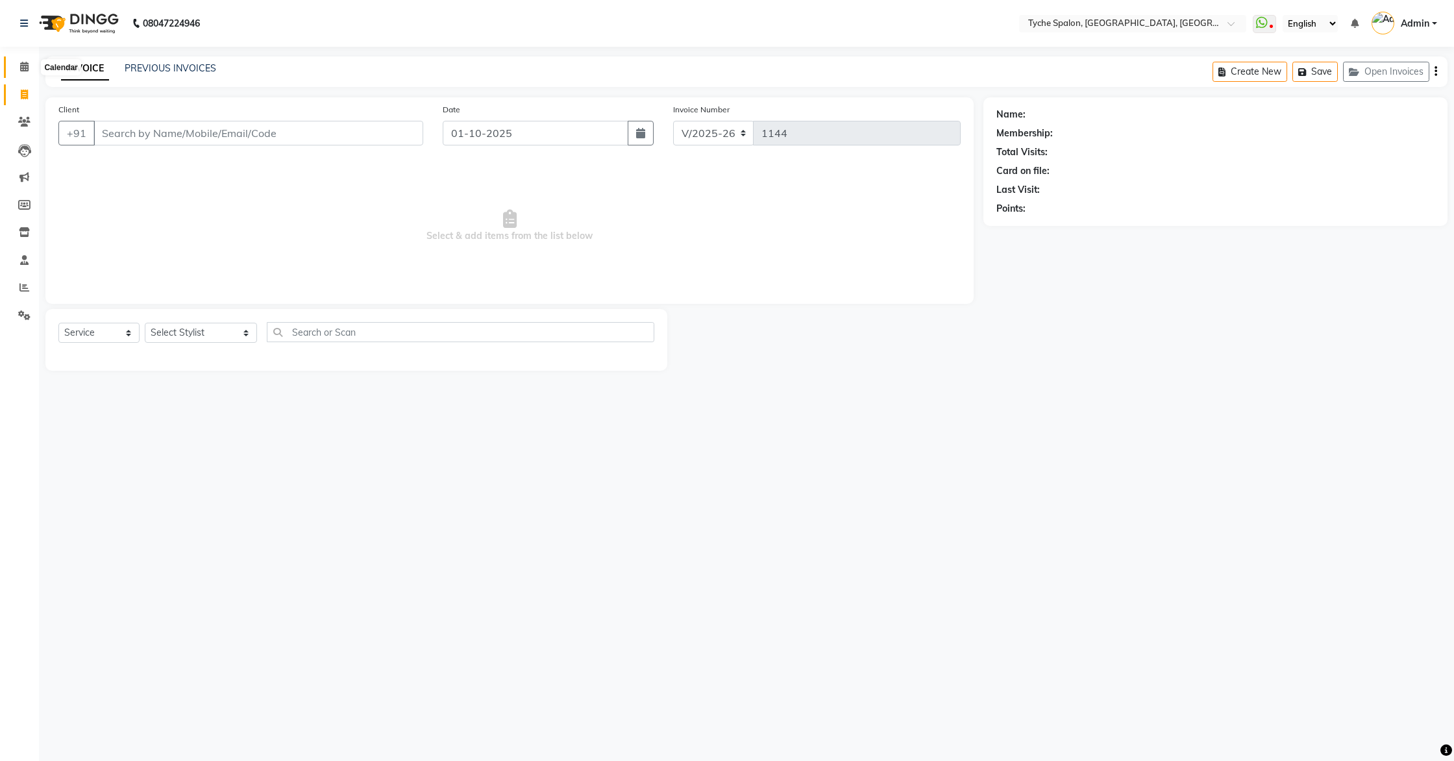
click at [28, 69] on icon at bounding box center [24, 67] width 8 height 10
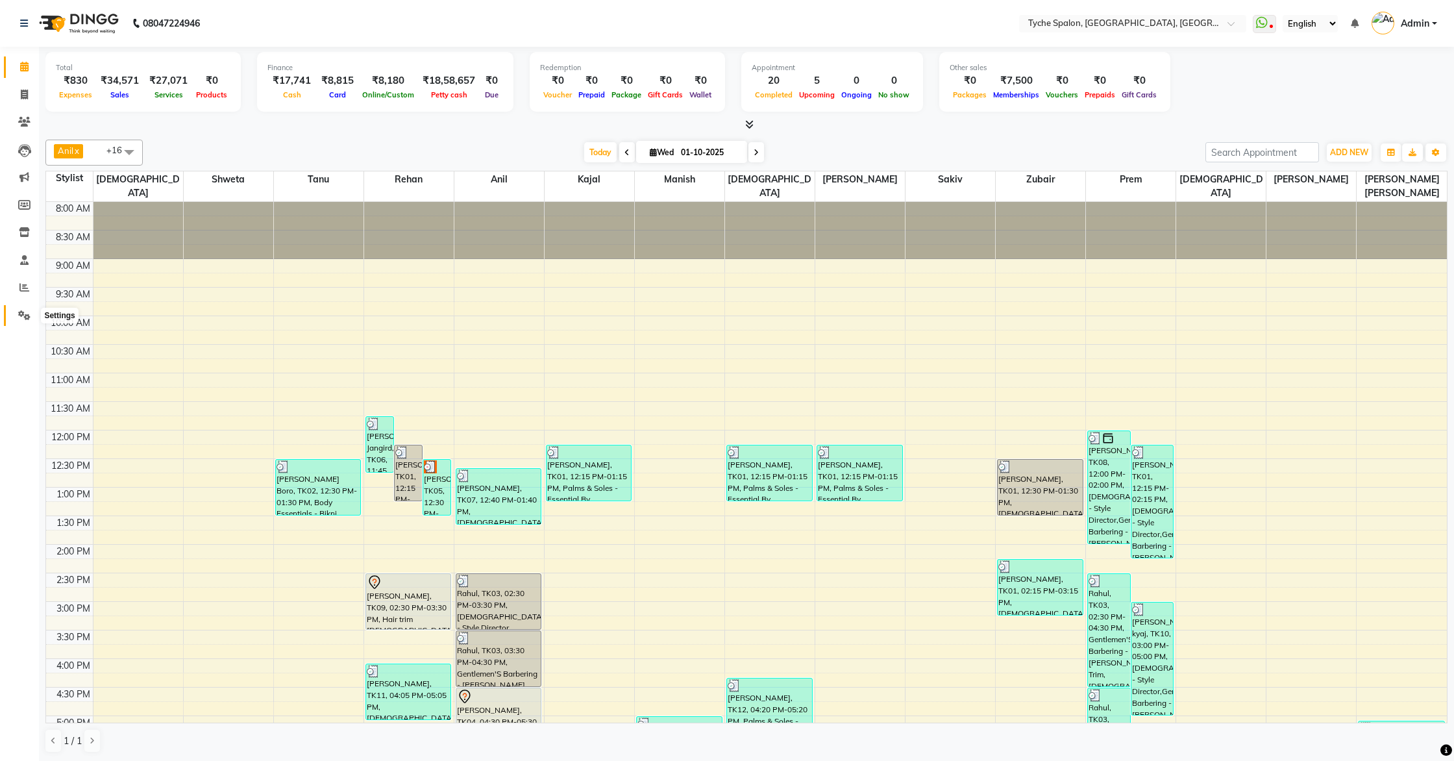
click at [21, 314] on icon at bounding box center [24, 315] width 12 height 10
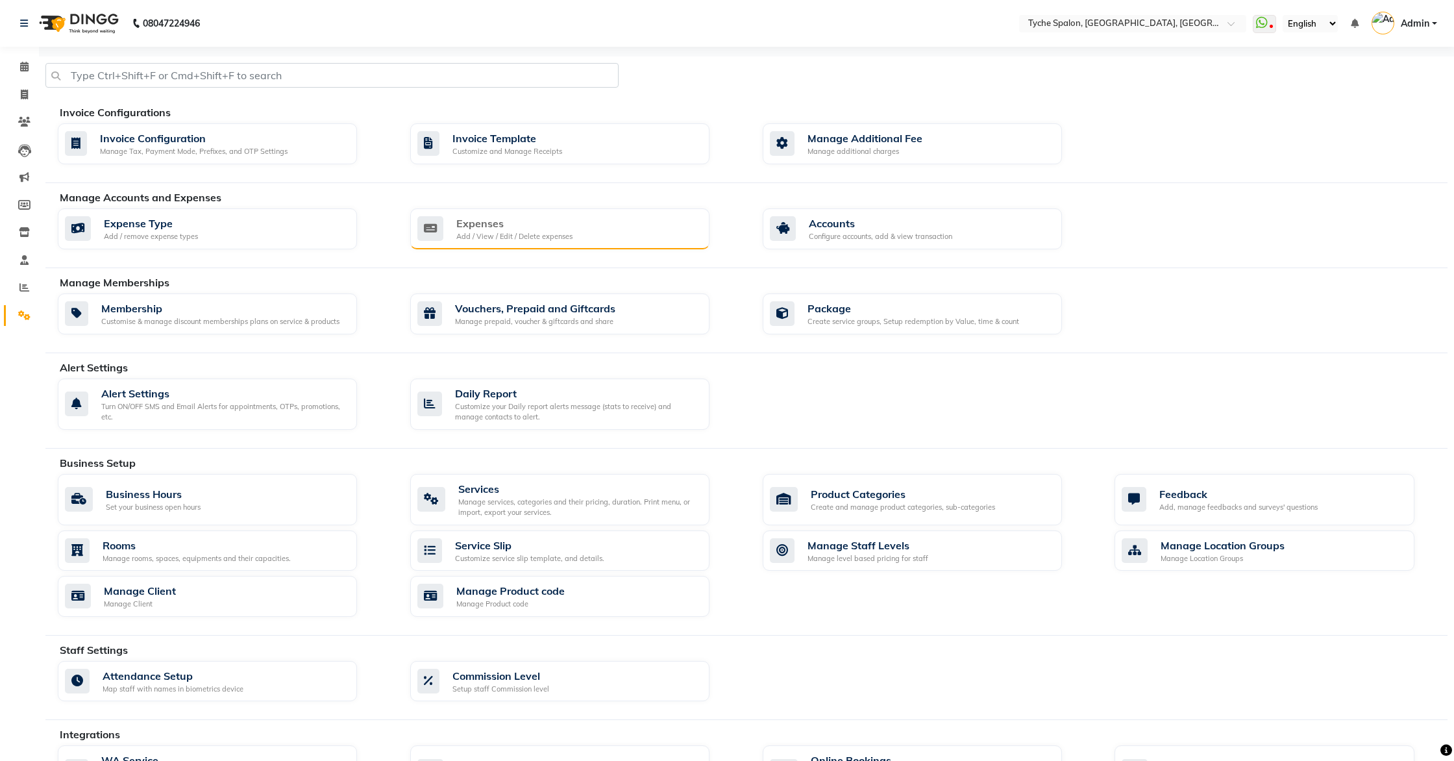
click at [521, 234] on div "Add / View / Edit / Delete expenses" at bounding box center [514, 236] width 116 height 11
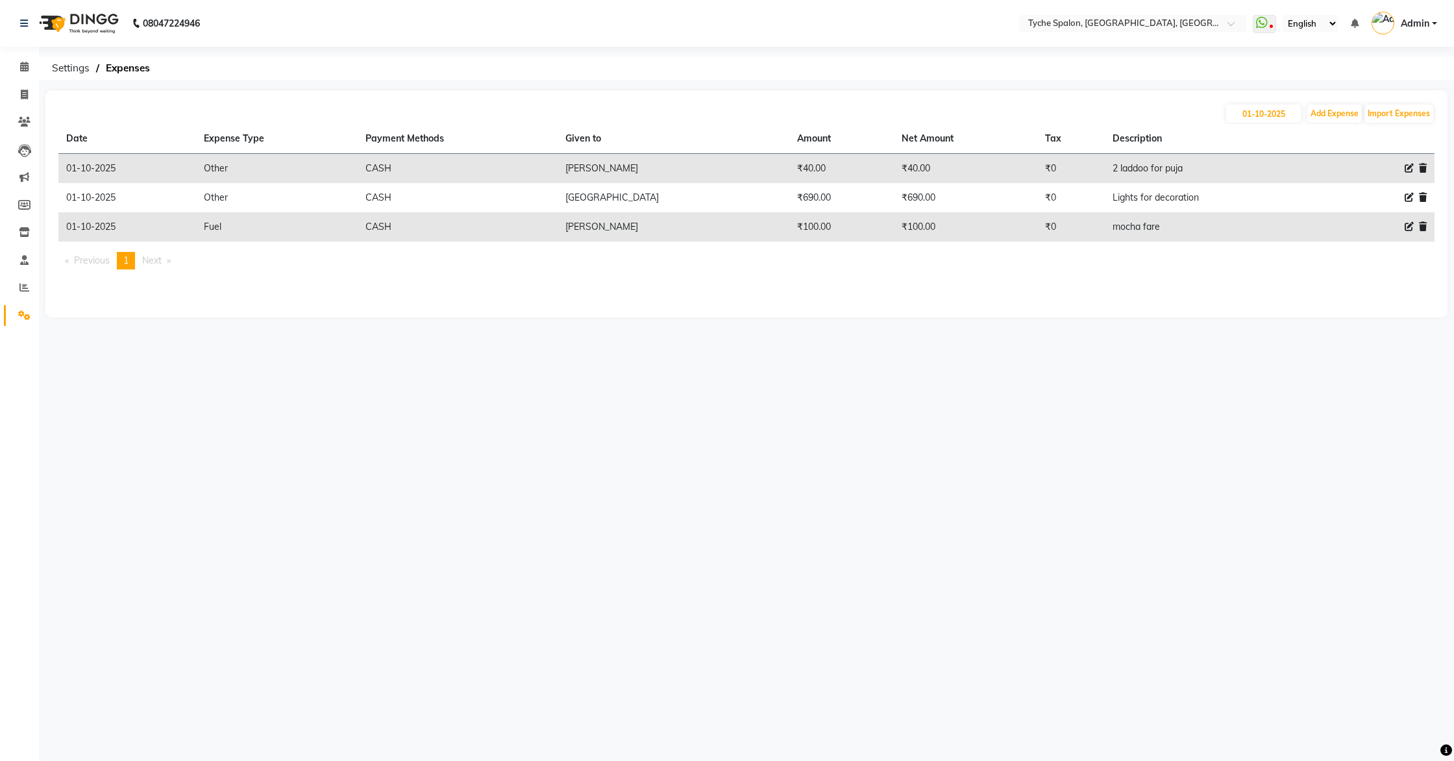
click at [1410, 196] on icon at bounding box center [1409, 197] width 9 height 9
select select "10"
select select "1"
select select "5315"
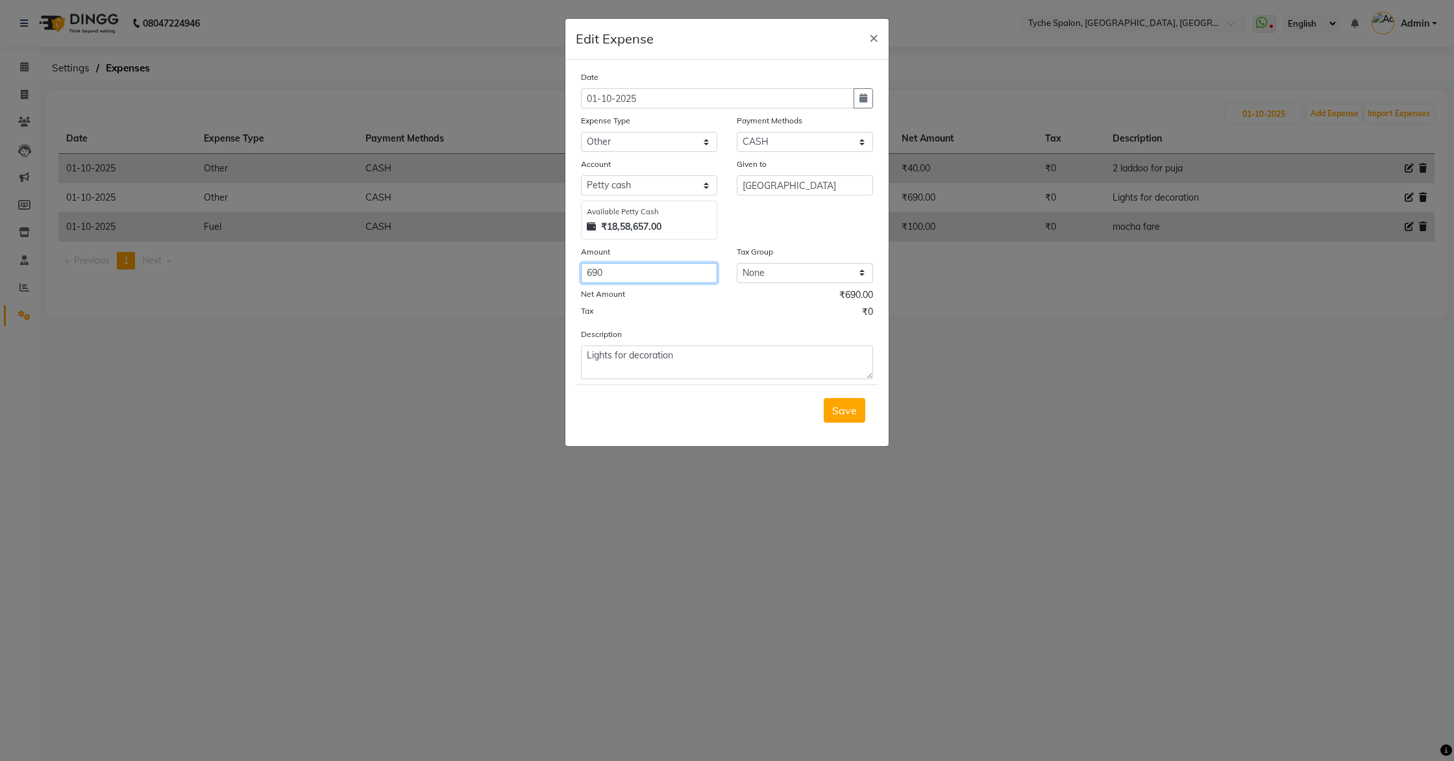
click at [633, 268] on input "690" at bounding box center [649, 273] width 136 height 20
type input "6"
type input "700"
click at [862, 413] on button "Save" at bounding box center [845, 410] width 42 height 25
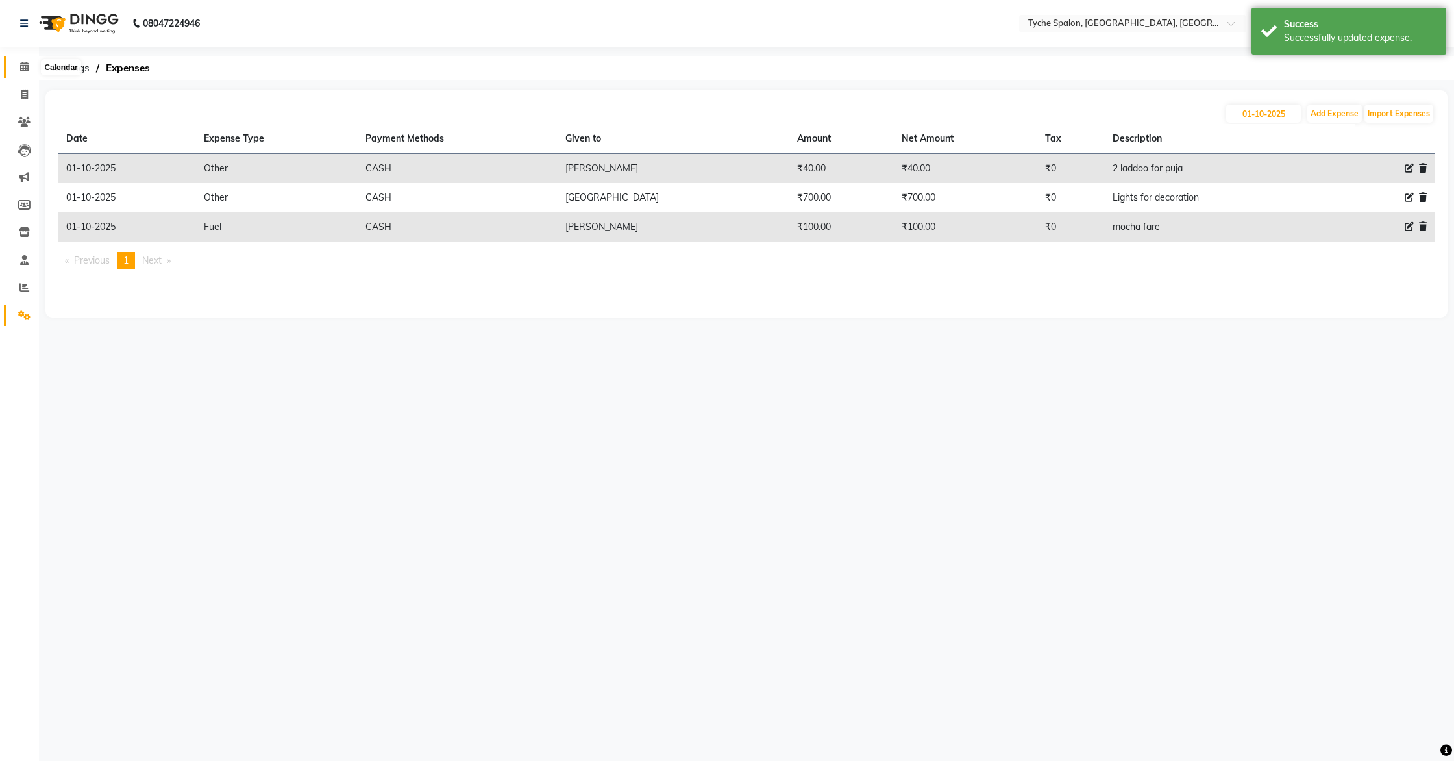
click at [25, 66] on icon at bounding box center [24, 67] width 8 height 10
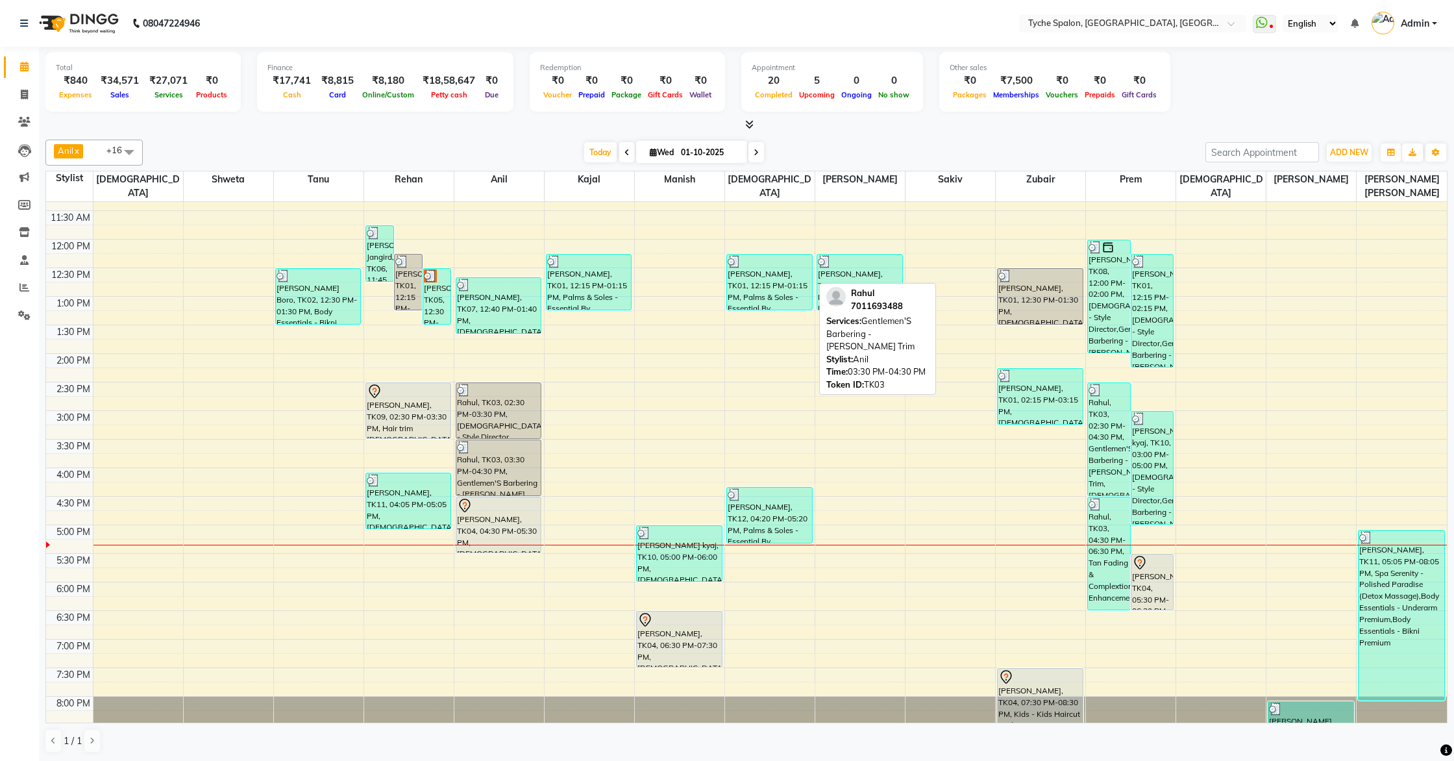
scroll to position [207, 0]
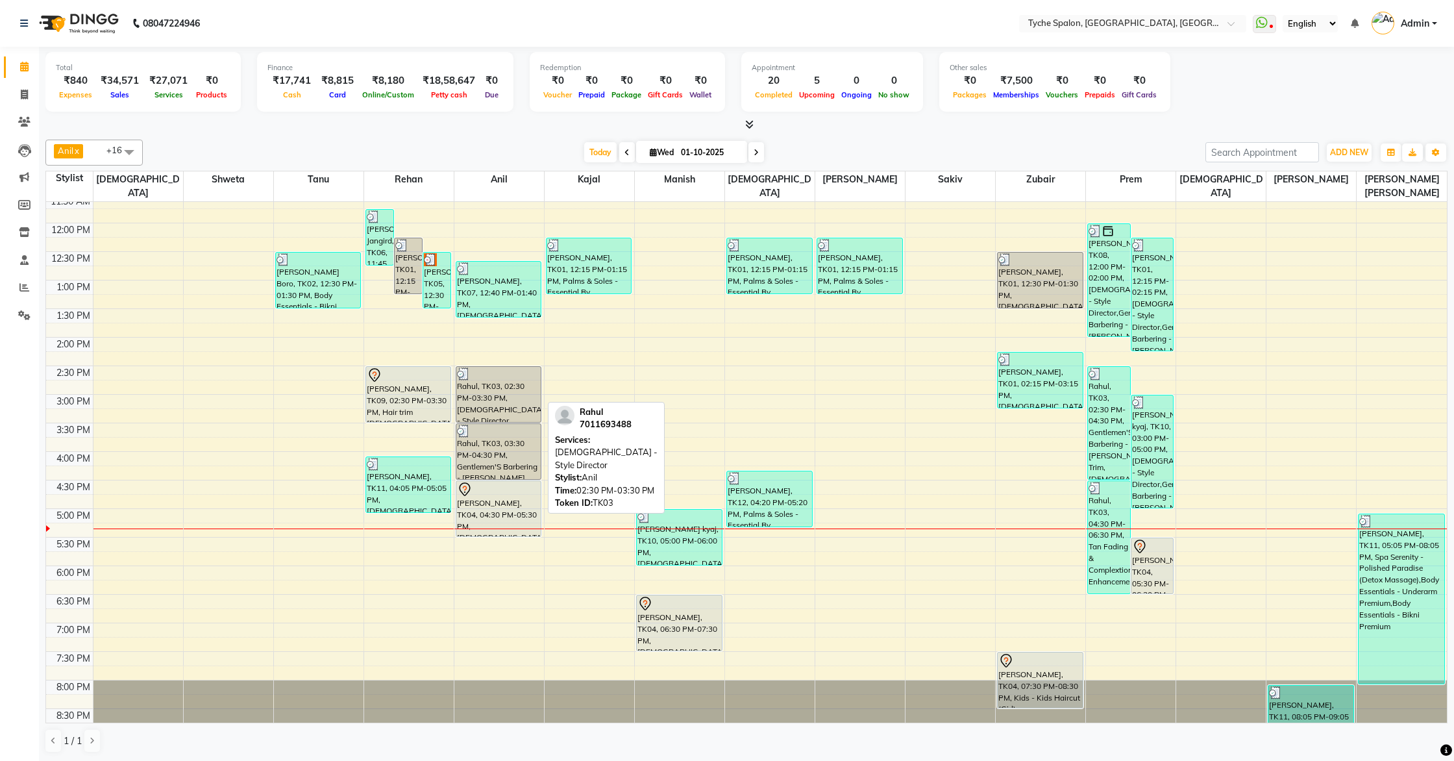
click at [487, 380] on div "Rahul, TK03, 02:30 PM-03:30 PM, Male - Style Director" at bounding box center [498, 394] width 85 height 55
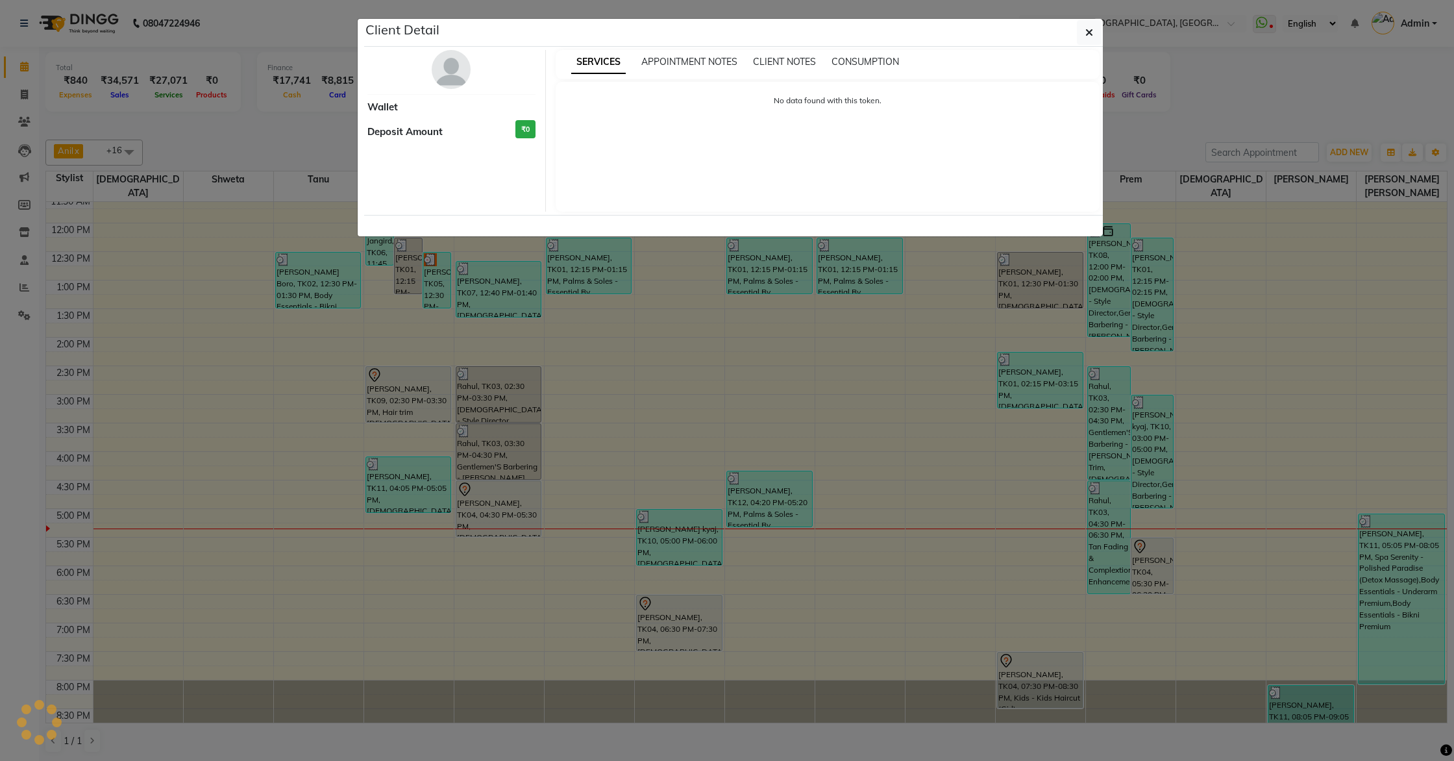
select select "3"
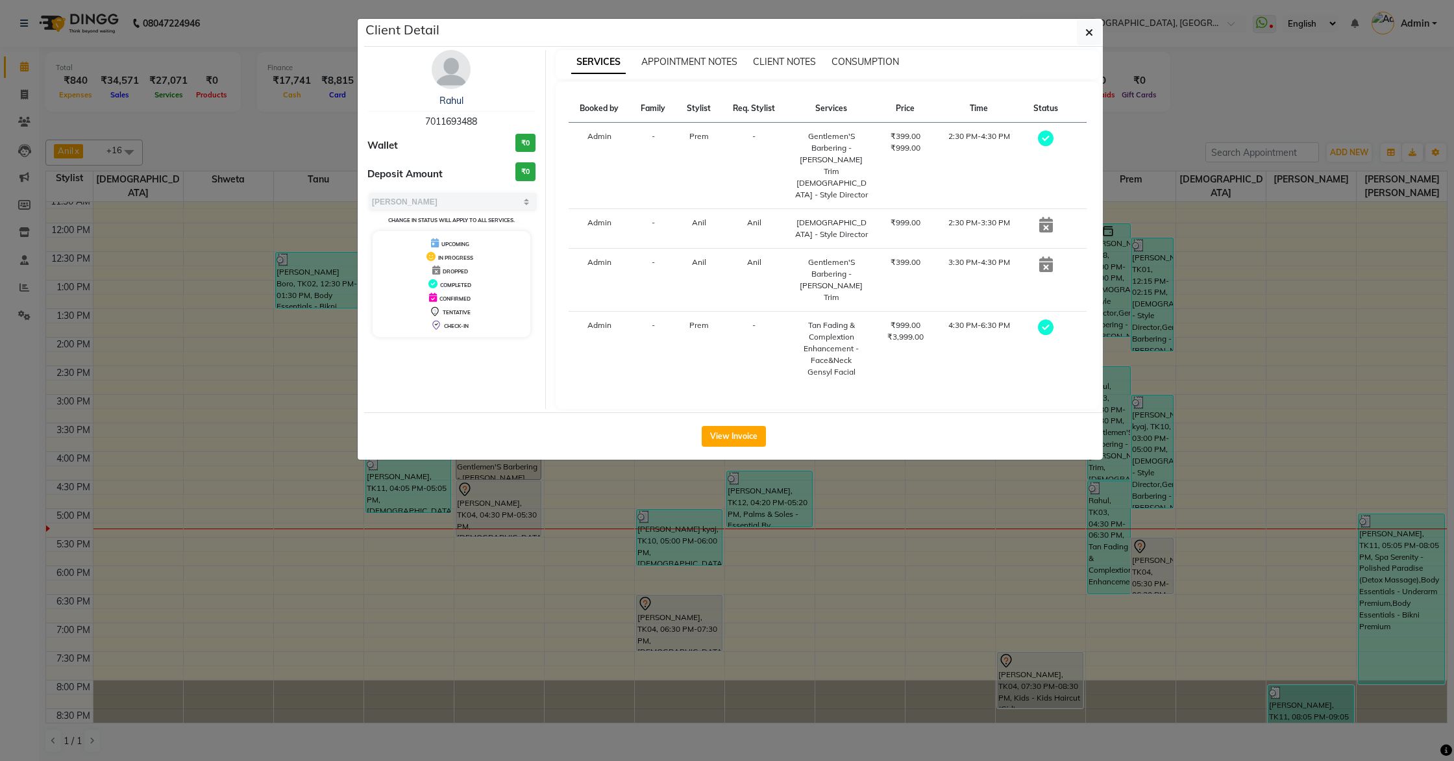
click at [1387, 331] on ngb-modal-window "Client Detail Rahul 7011693488 Wallet ₹0 Deposit Amount ₹0 Select MARK DONE UPC…" at bounding box center [727, 380] width 1454 height 761
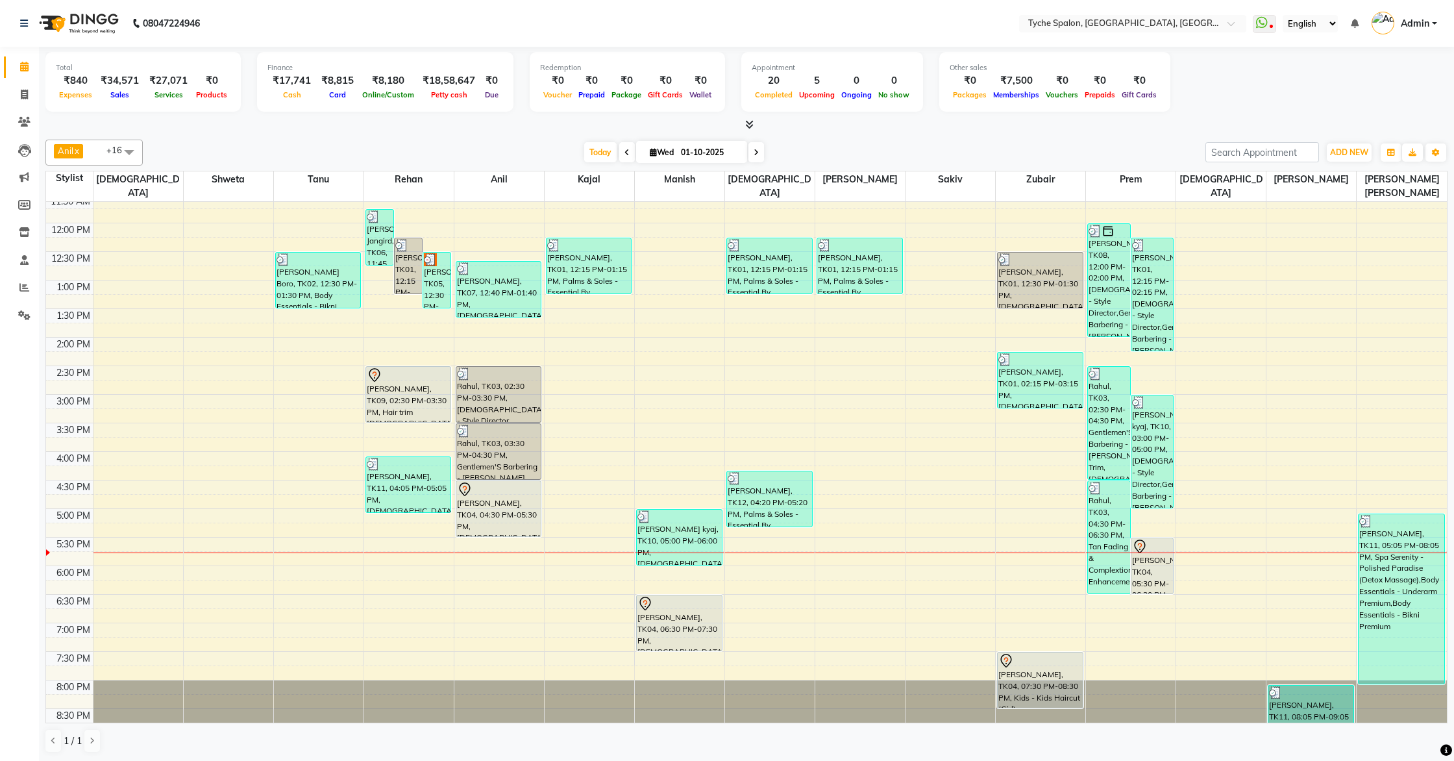
scroll to position [204, 0]
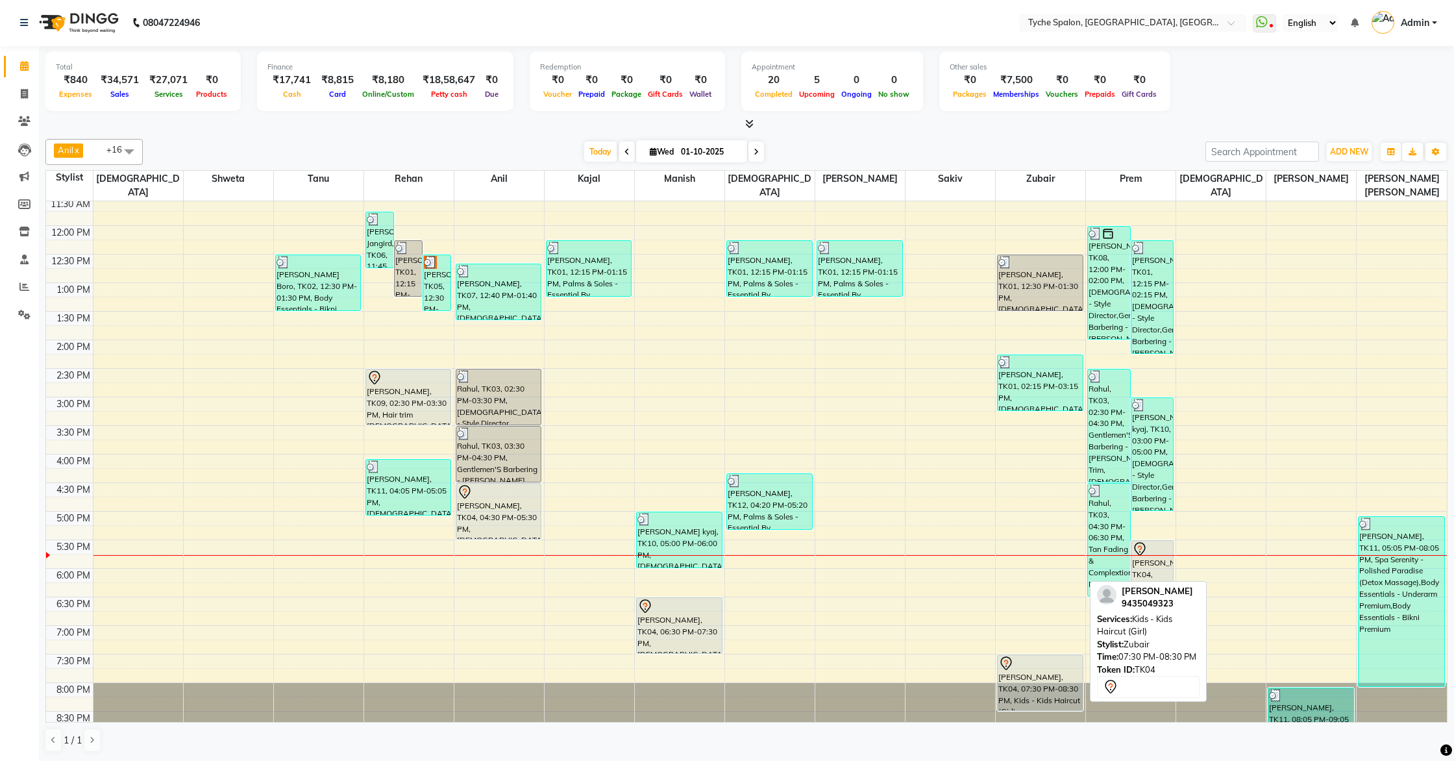
click at [1027, 671] on div "Akshay Agarwal, TK04, 07:30 PM-08:30 PM, Kids - Kids Haircut (Girl)" at bounding box center [1040, 682] width 85 height 55
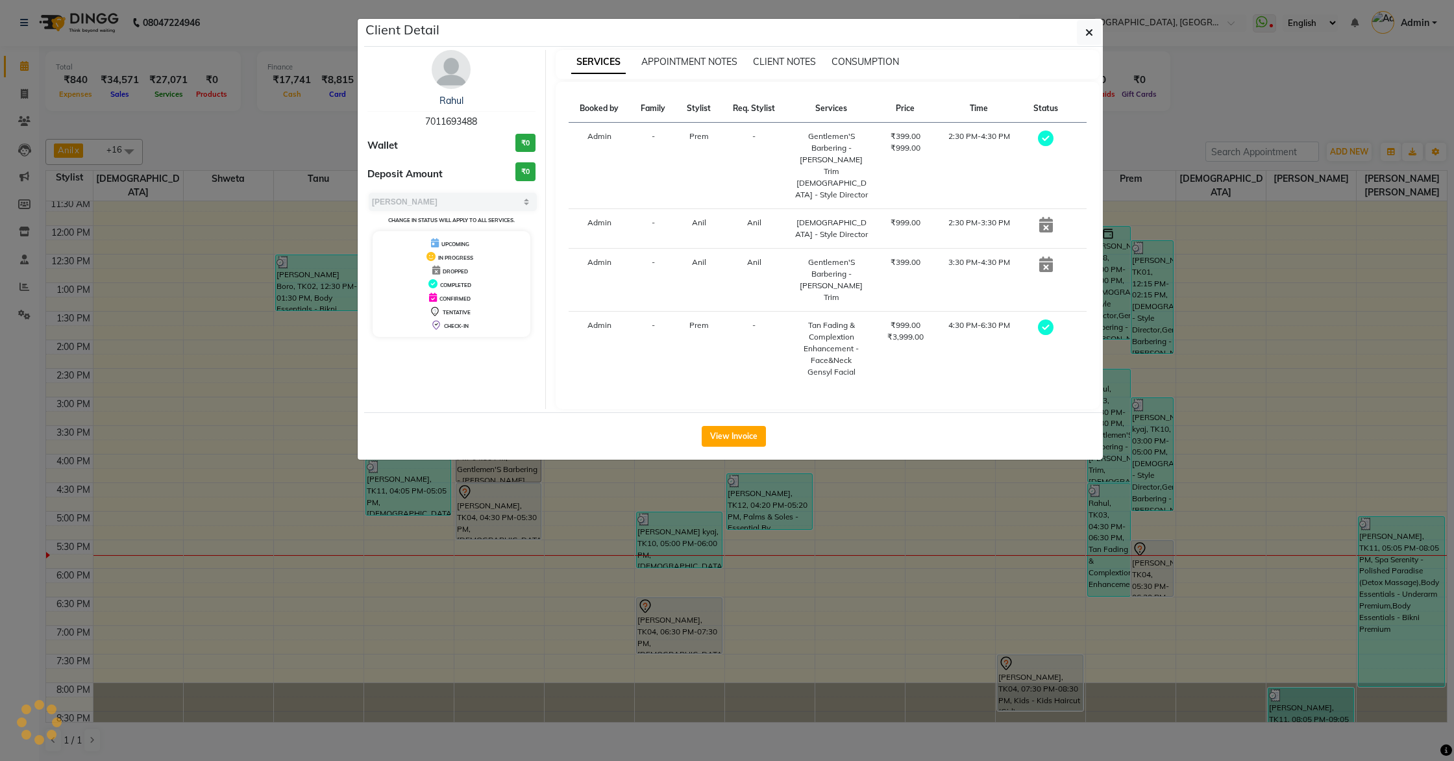
select select "7"
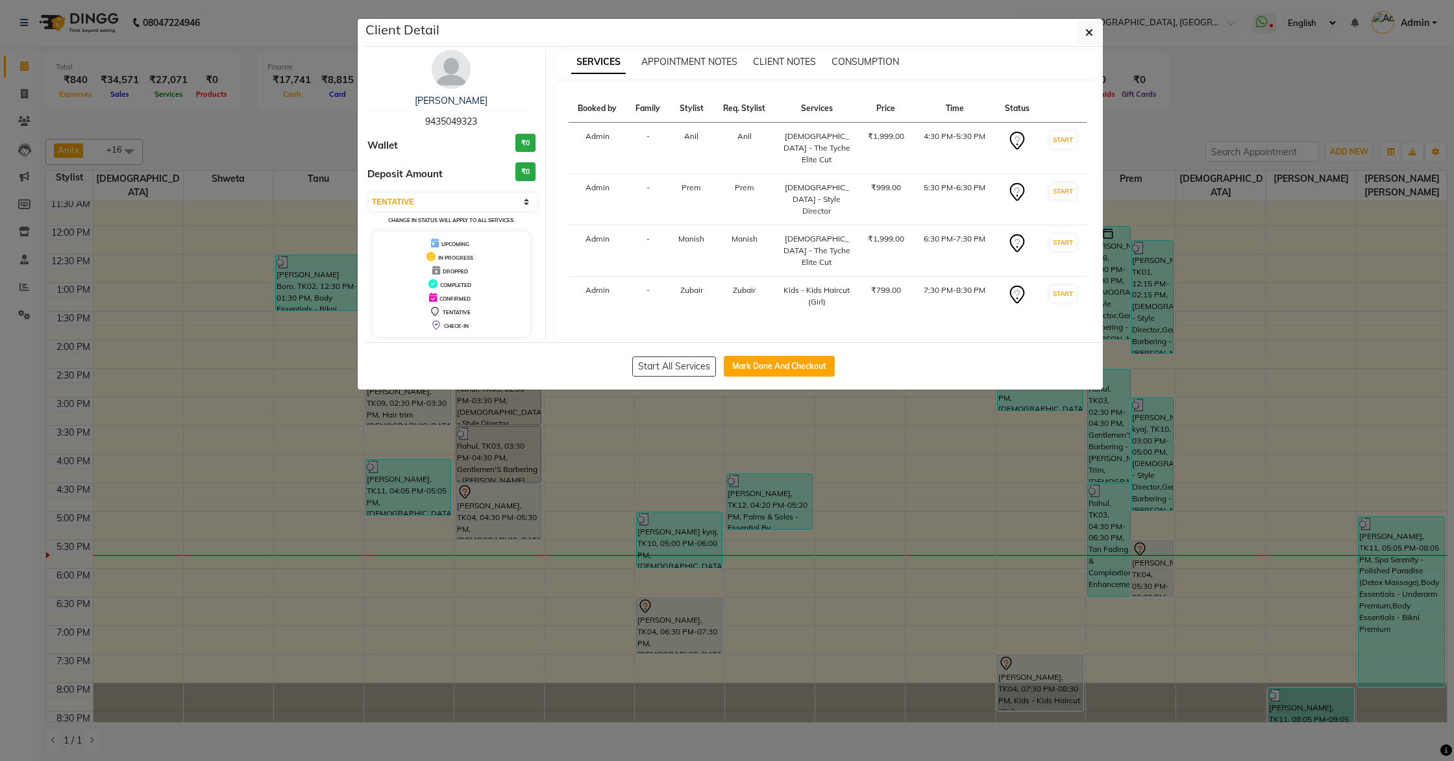
click at [1265, 199] on ngb-modal-window "Client Detail Akshay Agarwal 9435049323 Wallet ₹0 Deposit Amount ₹0 Select IN S…" at bounding box center [727, 380] width 1454 height 761
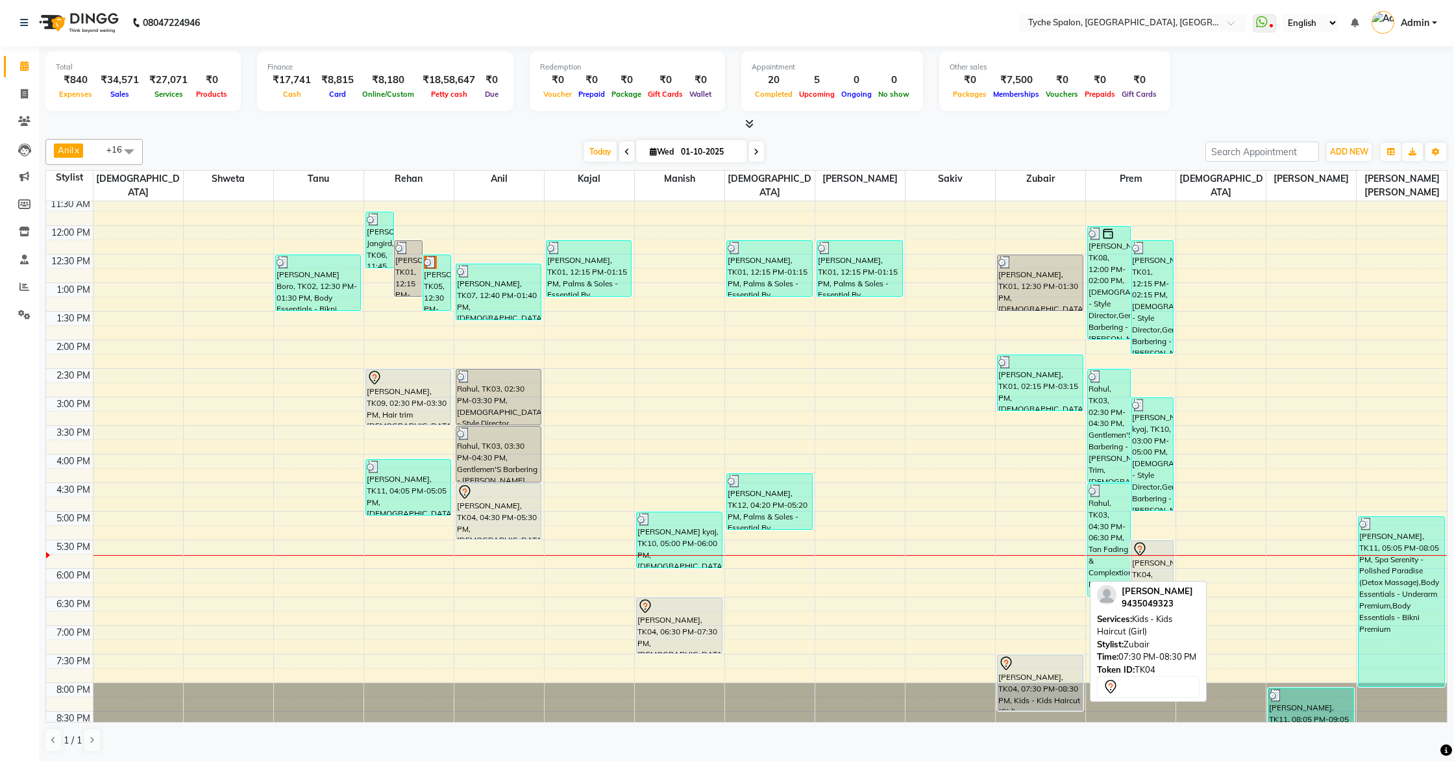
click at [1002, 689] on div "Akshay Agarwal, TK04, 07:30 PM-08:30 PM, Kids - Kids Haircut (Girl)" at bounding box center [1040, 682] width 85 height 55
select select "7"
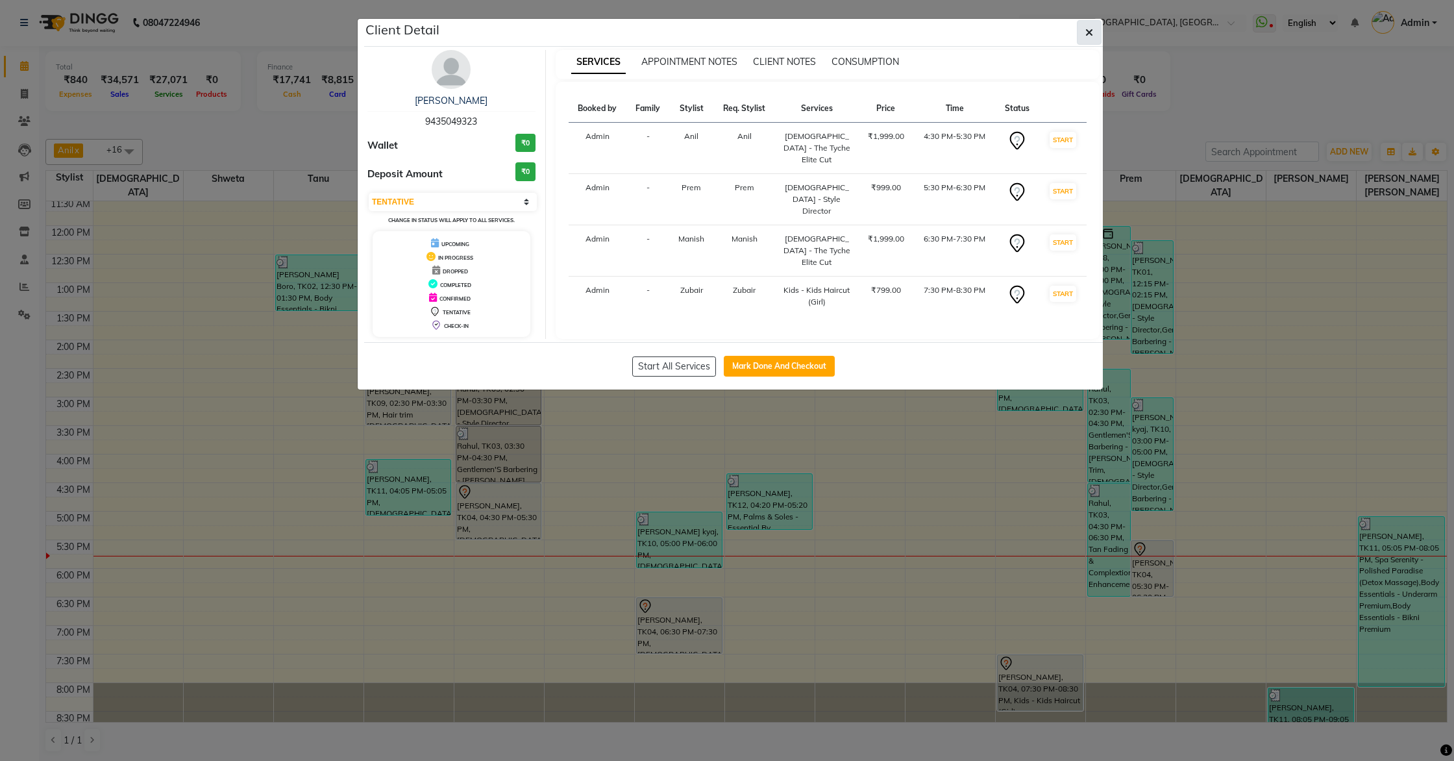
click at [1088, 34] on icon "button" at bounding box center [1090, 32] width 8 height 10
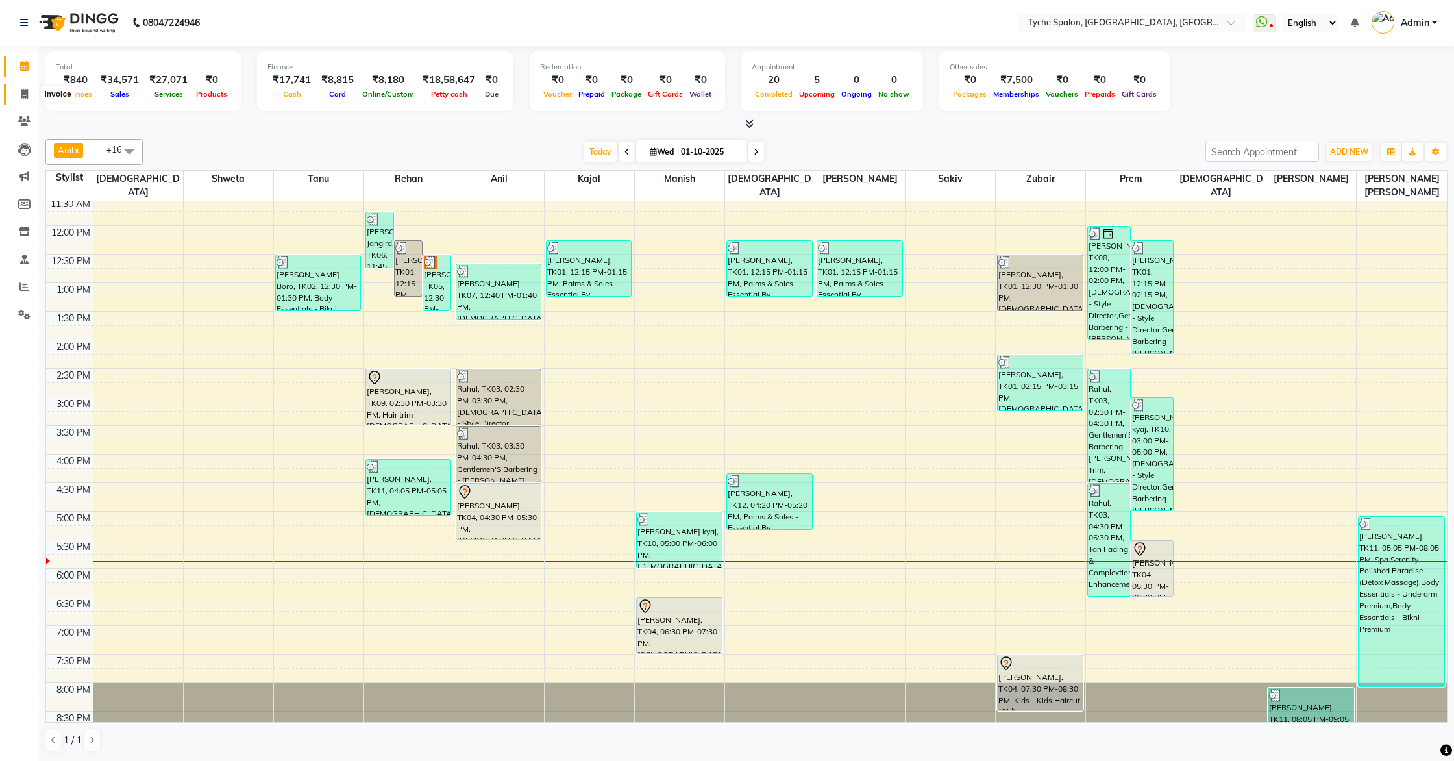
click at [29, 87] on span at bounding box center [24, 94] width 23 height 15
select select "service"
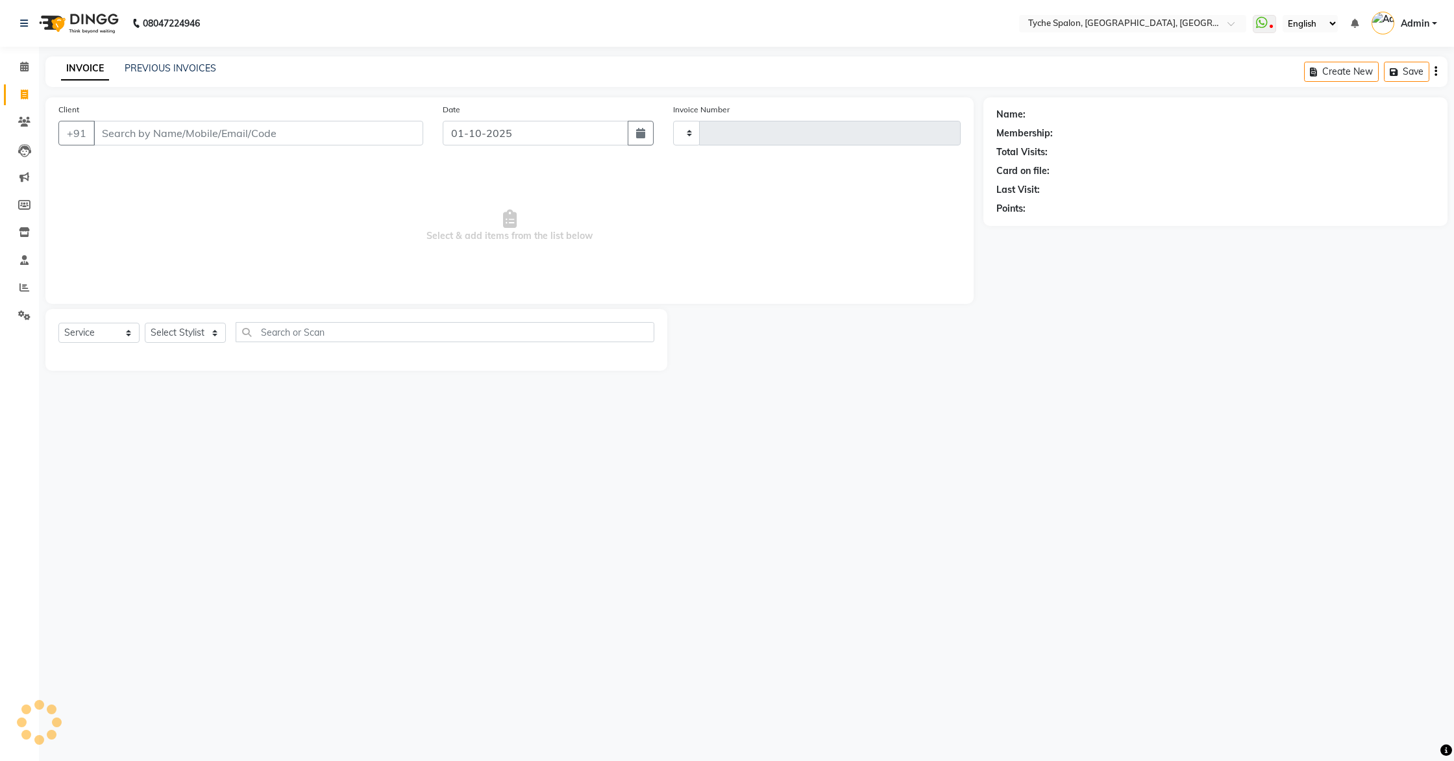
type input "1144"
select select "6320"
click at [1395, 77] on button "Open Invoices" at bounding box center [1386, 72] width 86 height 20
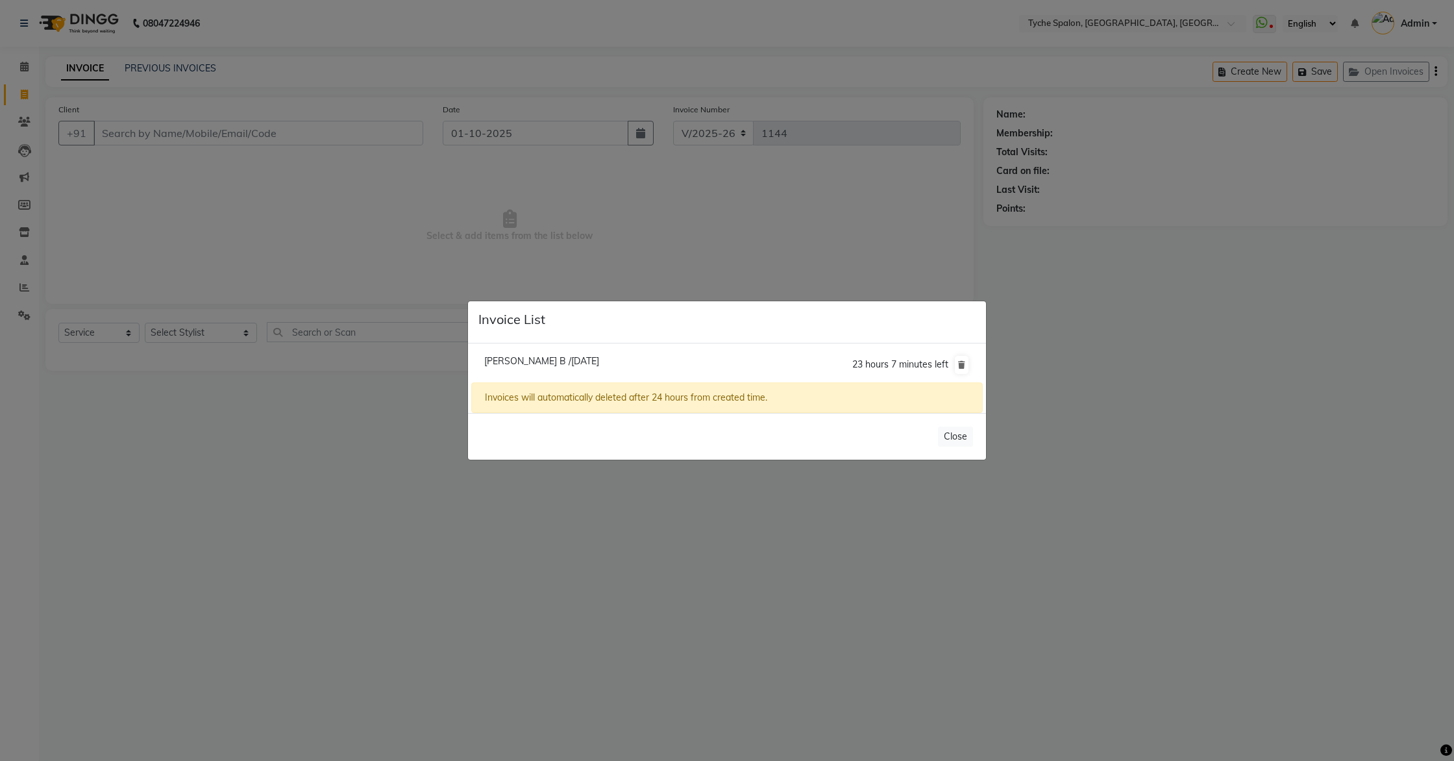
click at [564, 358] on span "Mudit B /01 October 2025" at bounding box center [541, 361] width 115 height 12
type input "7002579185"
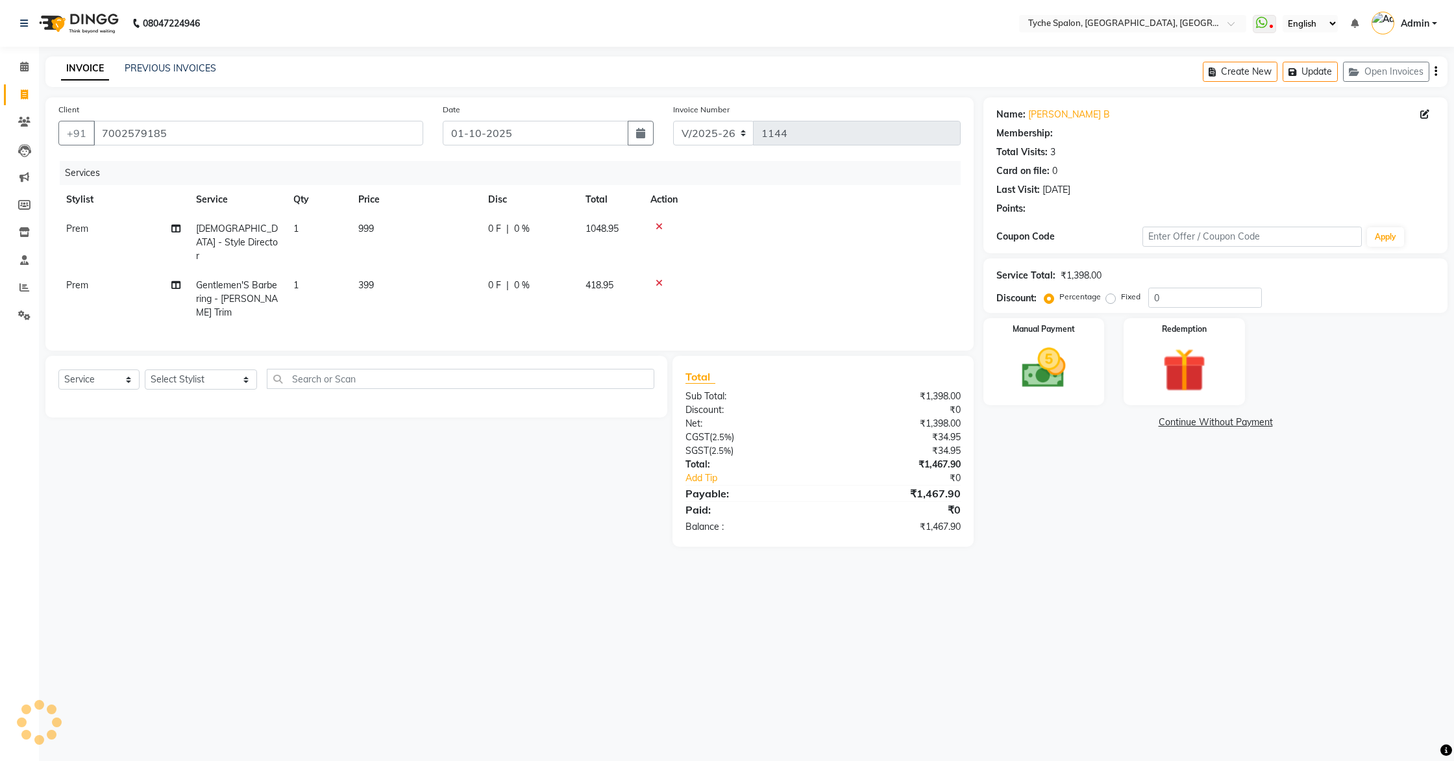
select select "1: Object"
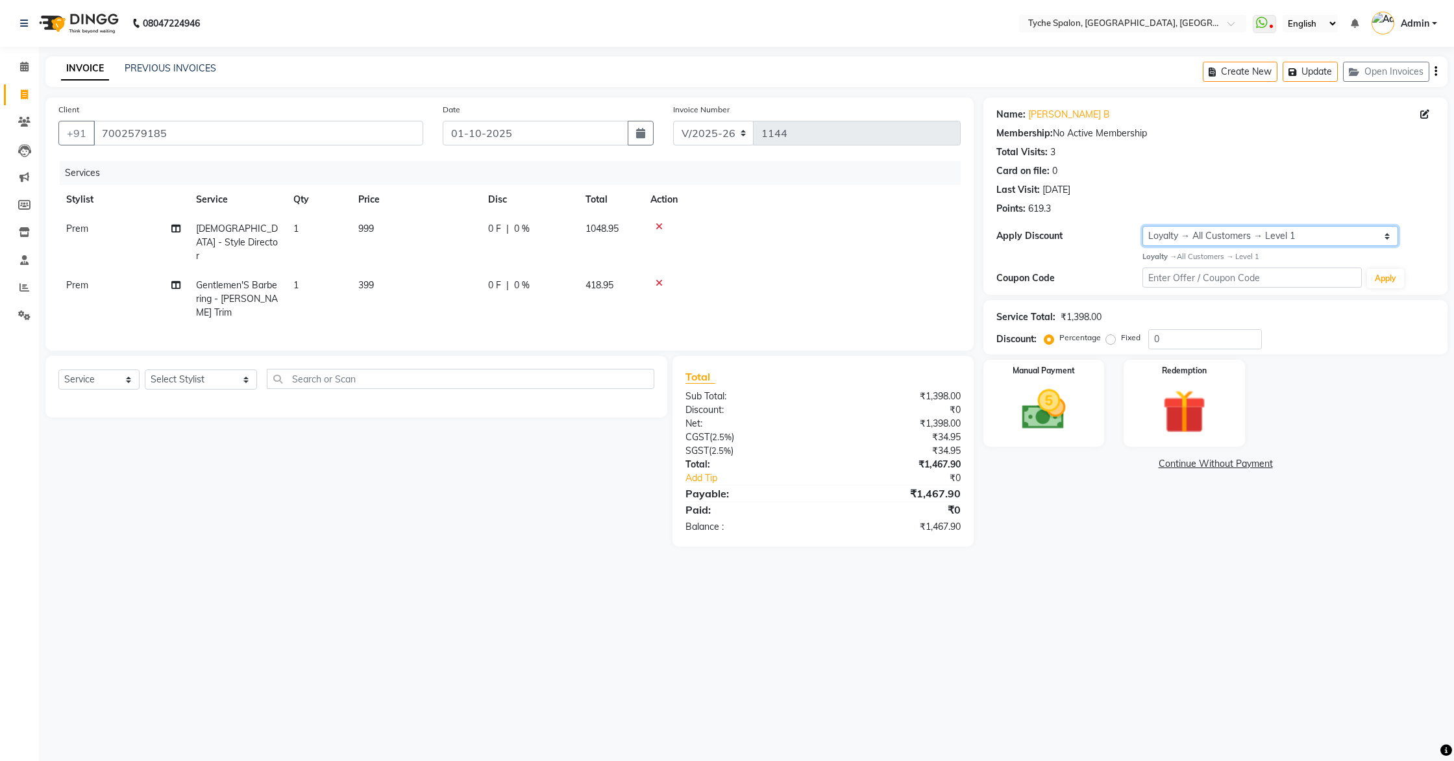
click at [1254, 238] on select "Select Loyalty → All Customers → Level 1" at bounding box center [1271, 236] width 256 height 20
click at [1053, 379] on div "Manual Payment" at bounding box center [1044, 403] width 126 height 90
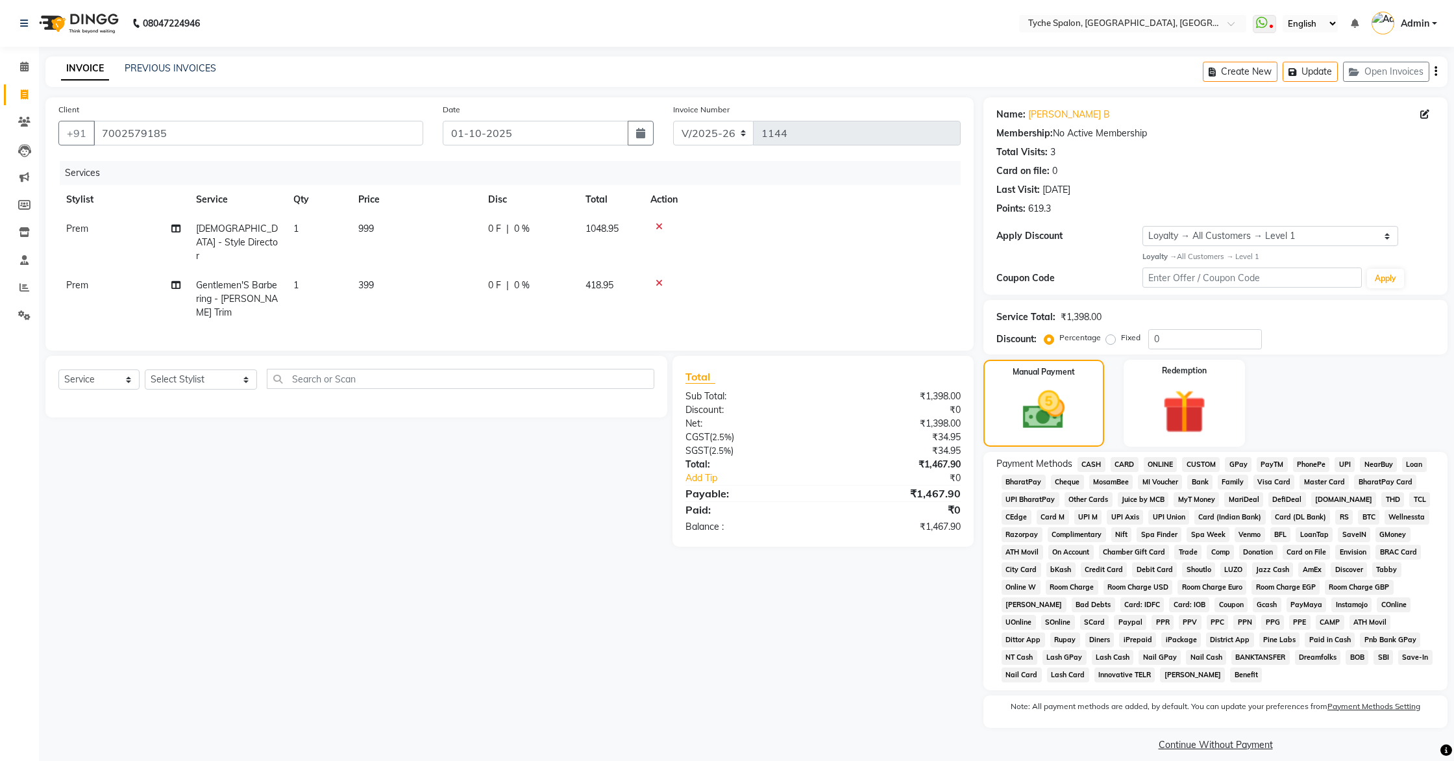
click at [1092, 465] on span "CASH" at bounding box center [1092, 464] width 28 height 15
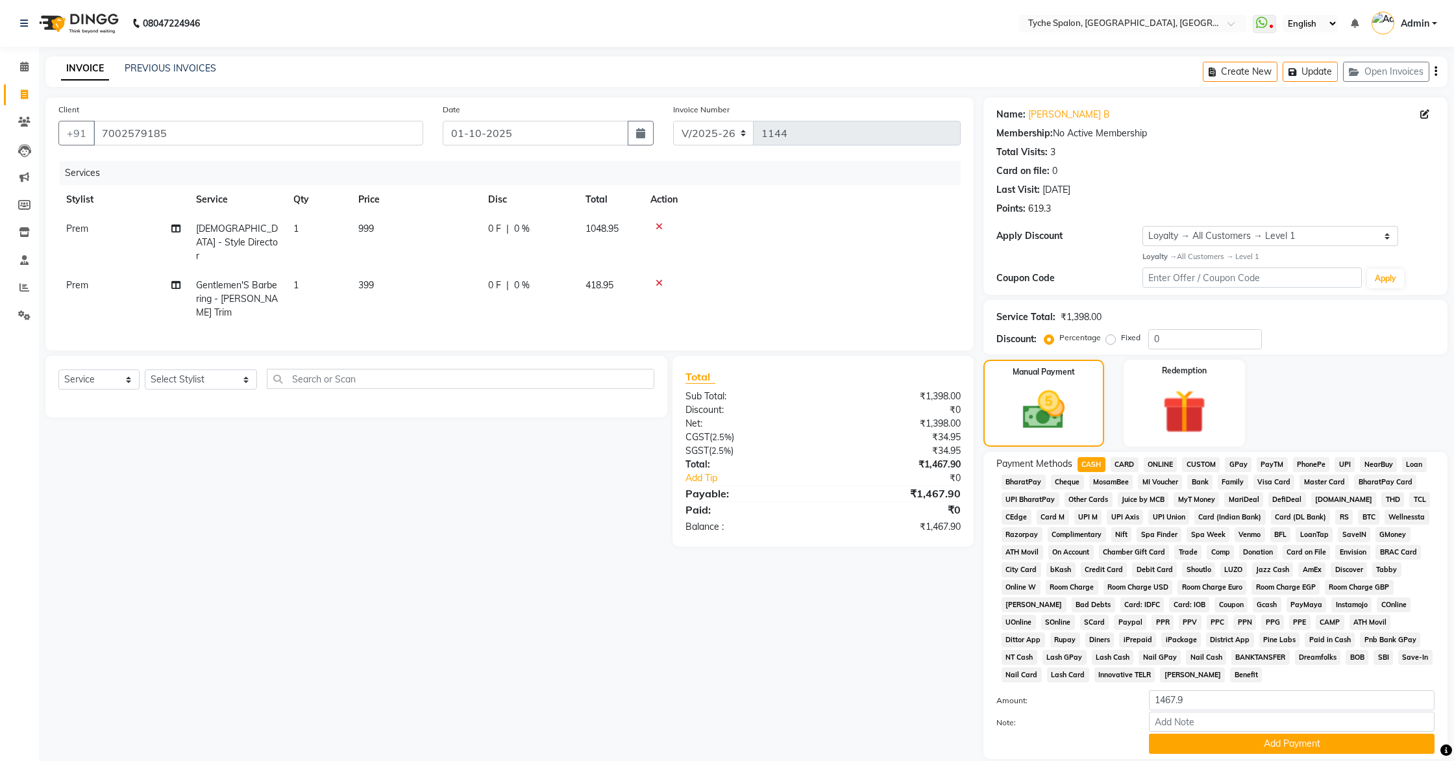
scroll to position [82, 0]
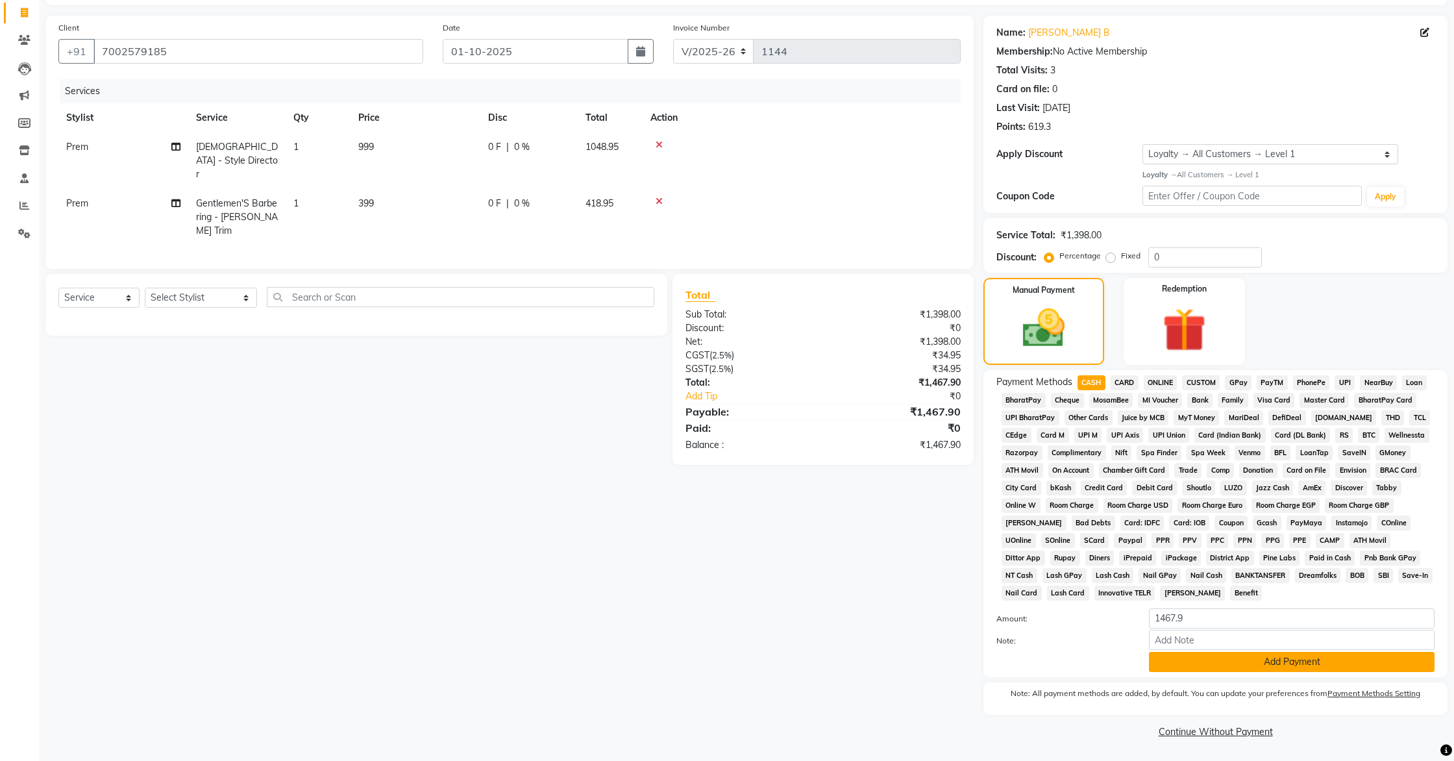
click at [1278, 662] on button "Add Payment" at bounding box center [1292, 662] width 286 height 20
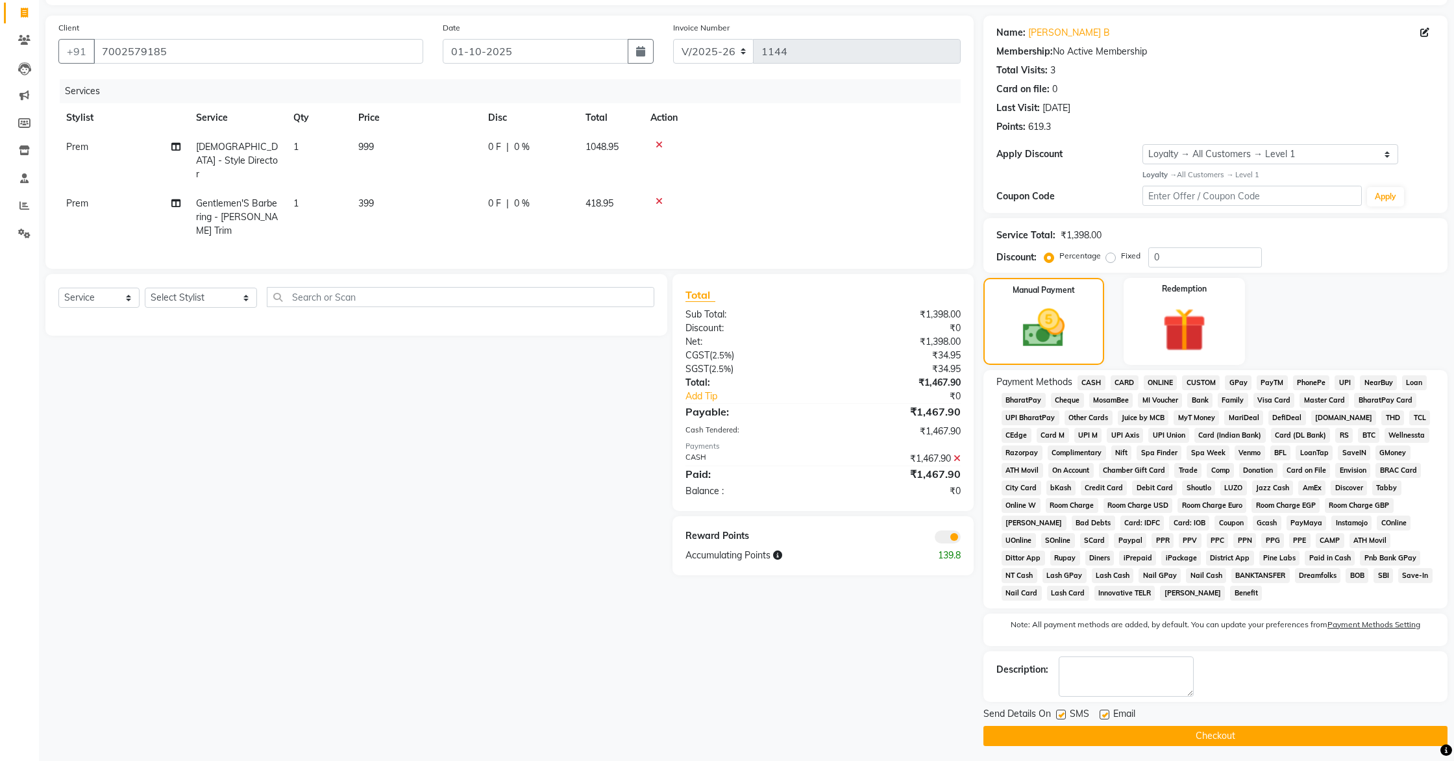
scroll to position [87, 0]
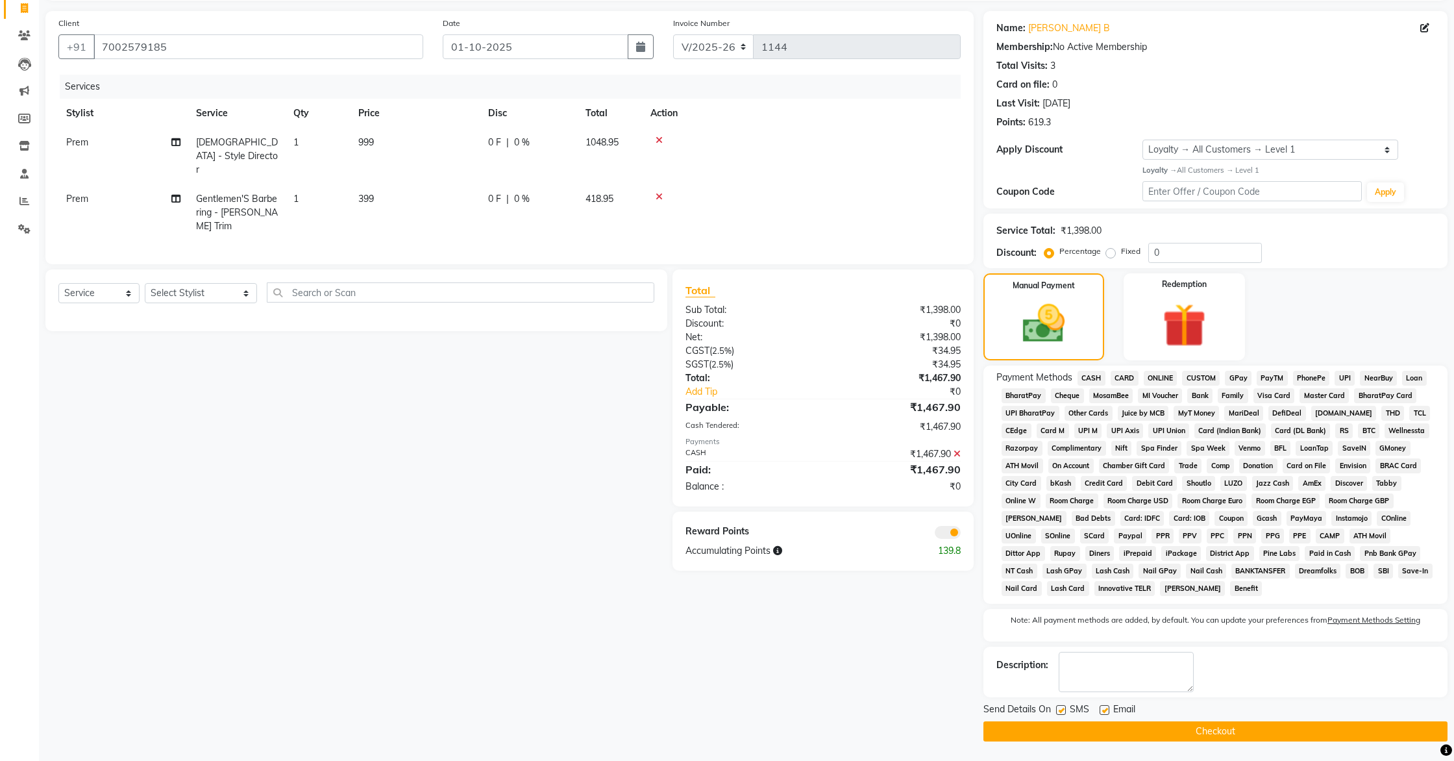
click at [1200, 729] on button "Checkout" at bounding box center [1216, 731] width 464 height 20
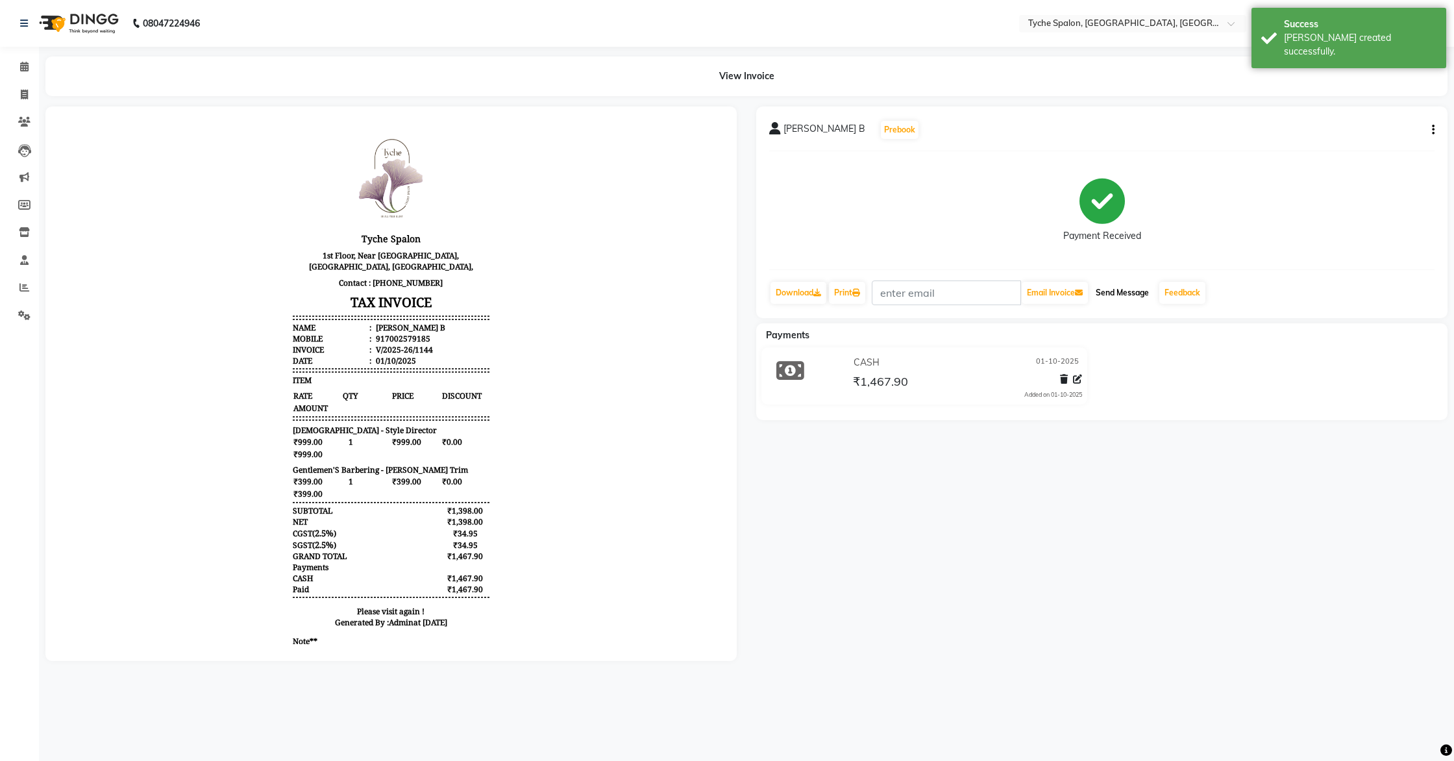
click at [1131, 293] on button "Send Message" at bounding box center [1123, 293] width 64 height 22
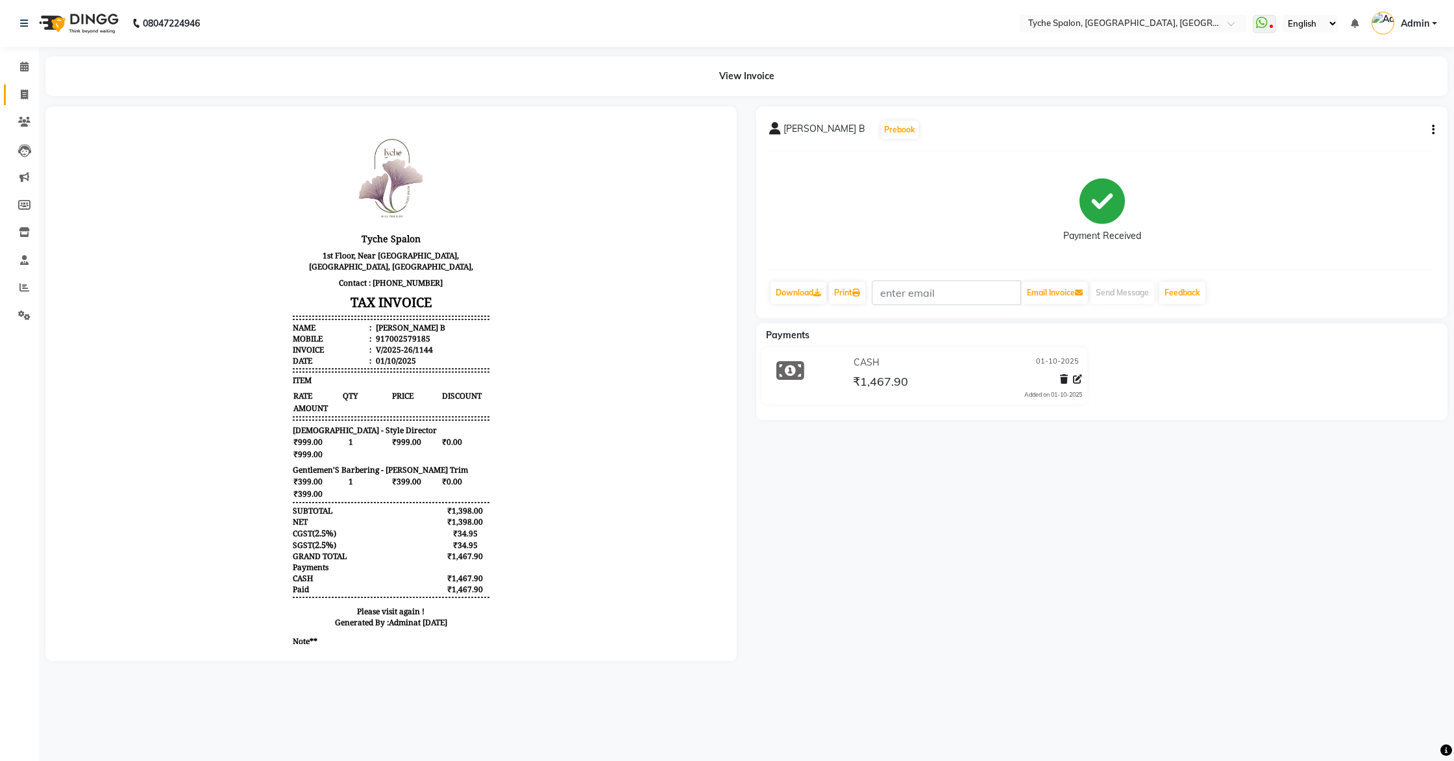
click at [22, 86] on link "Invoice" at bounding box center [19, 94] width 31 height 21
select select "service"
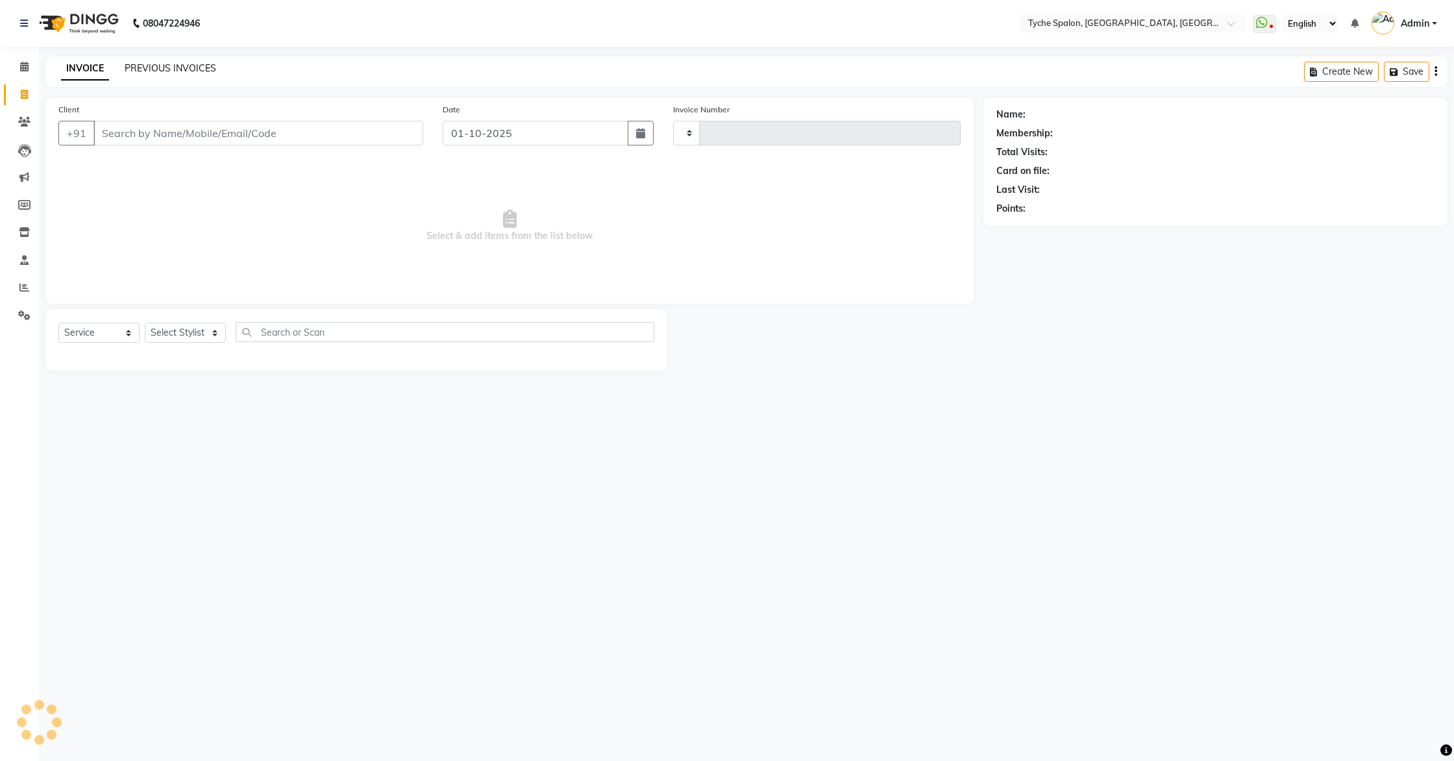
type input "1145"
select select "6320"
click at [171, 66] on link "PREVIOUS INVOICES" at bounding box center [171, 68] width 92 height 12
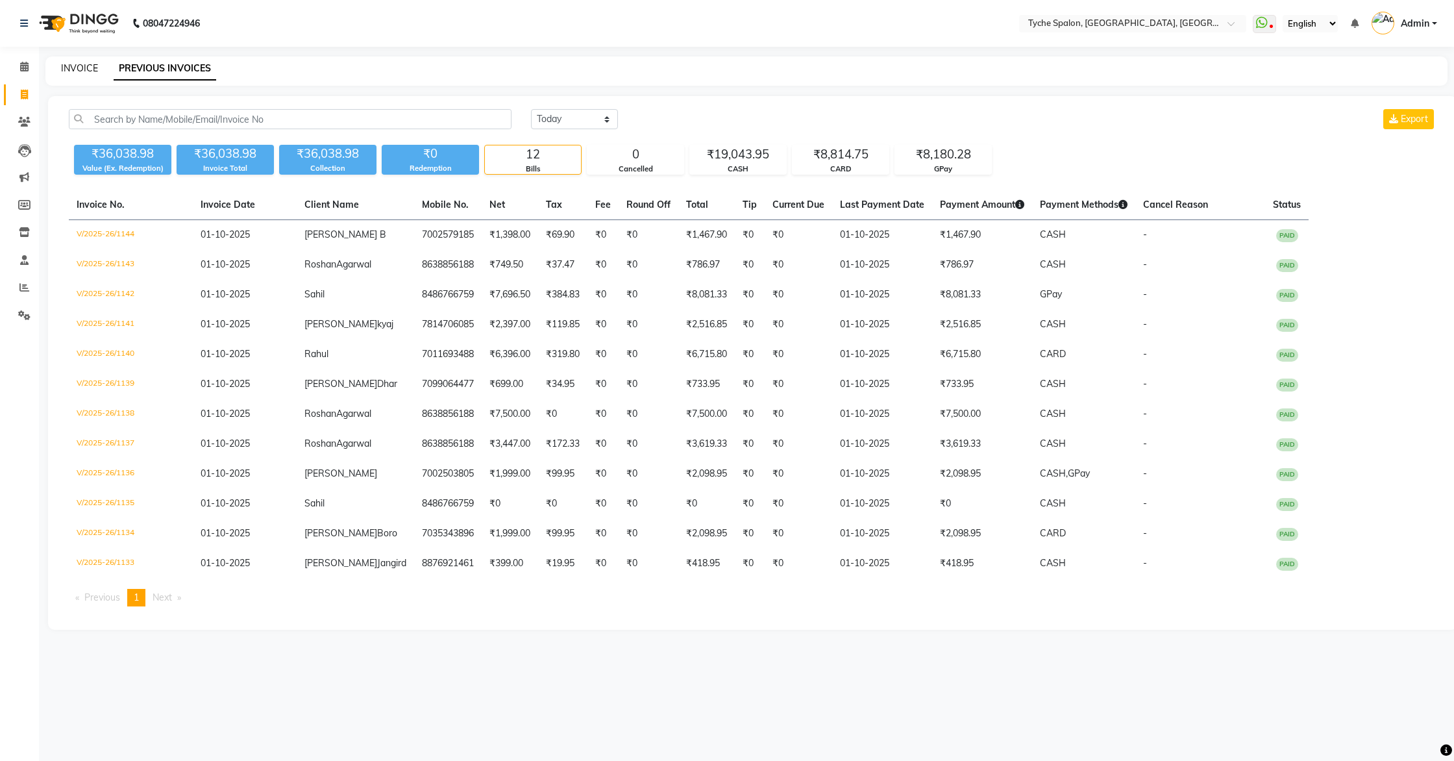
click at [73, 66] on link "INVOICE" at bounding box center [79, 68] width 37 height 12
select select "service"
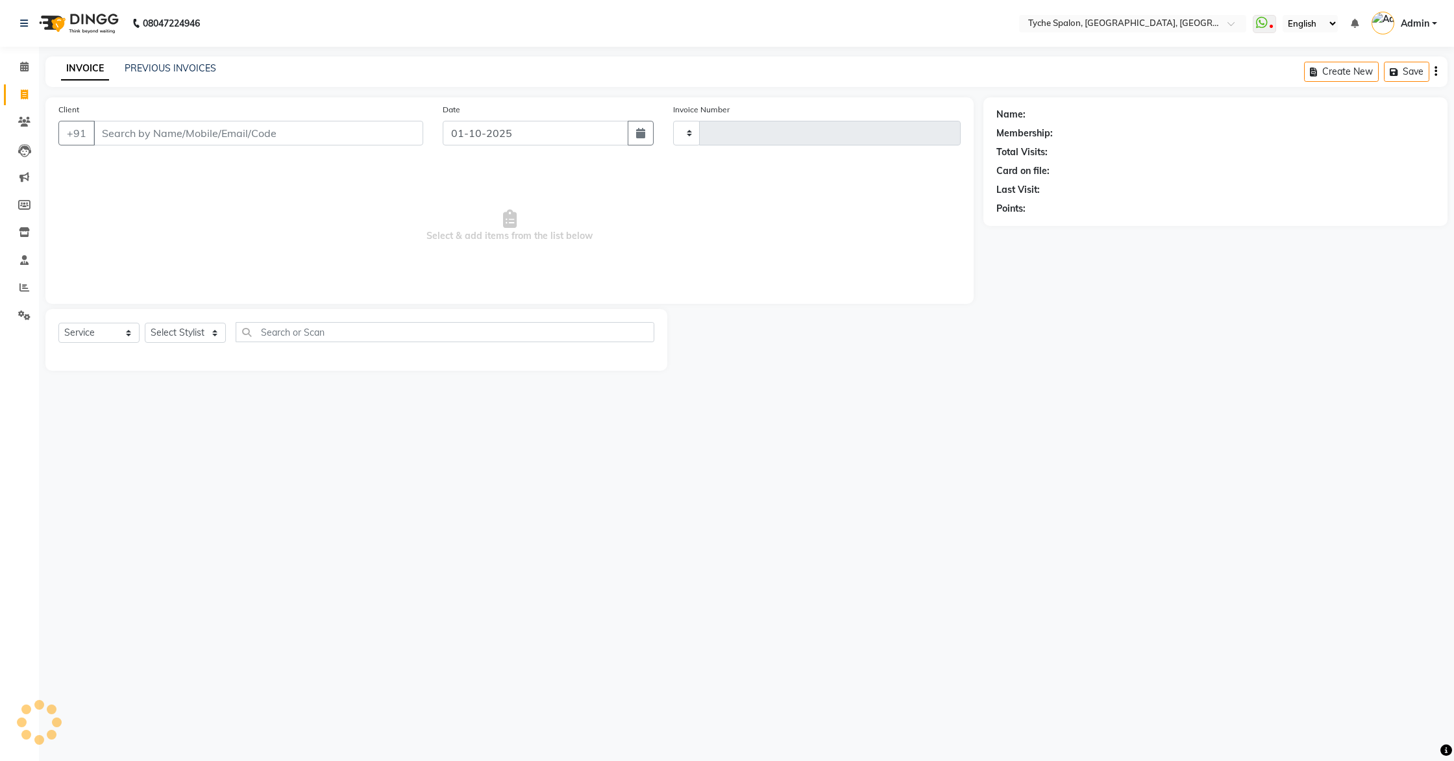
type input "1145"
select select "6320"
click at [18, 65] on span at bounding box center [24, 67] width 23 height 15
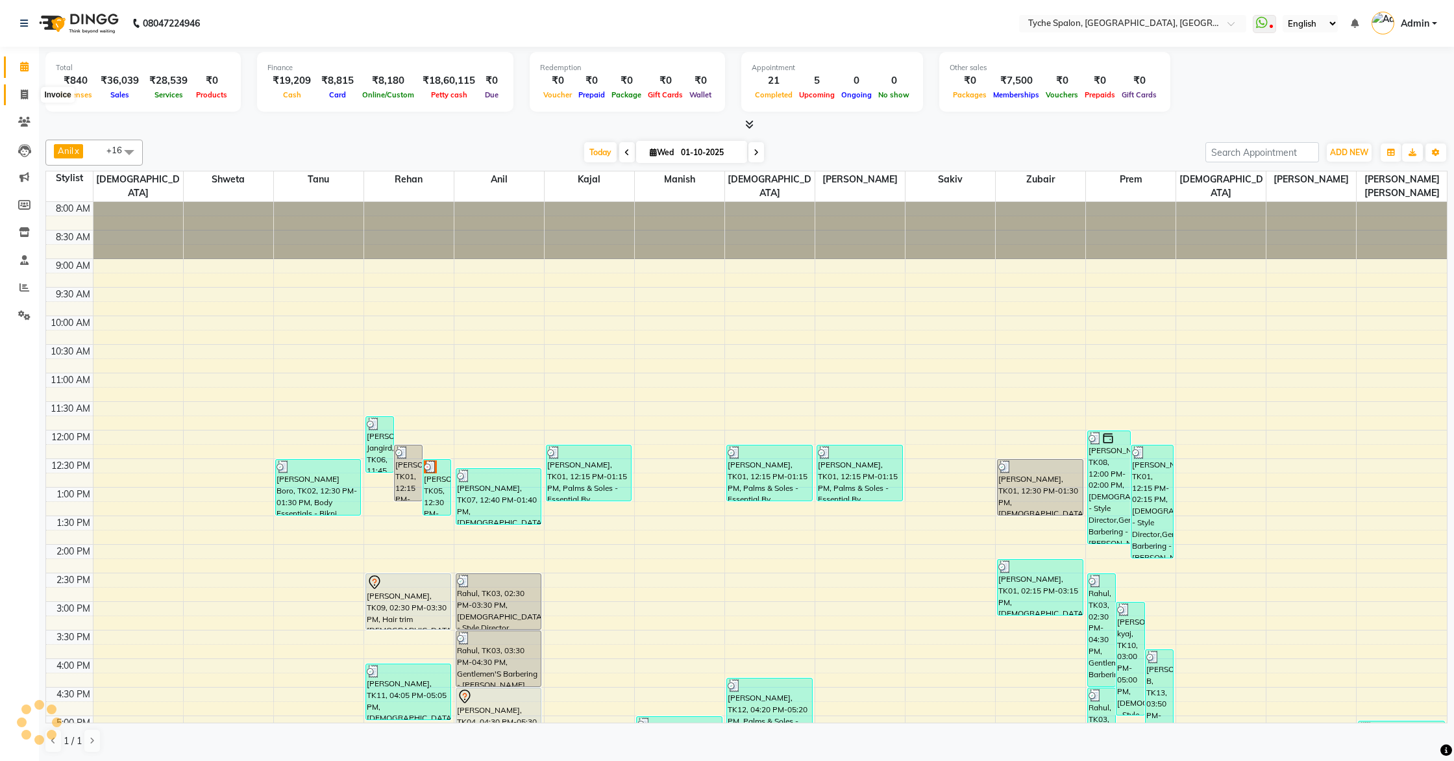
click at [26, 93] on icon at bounding box center [24, 95] width 7 height 10
select select "service"
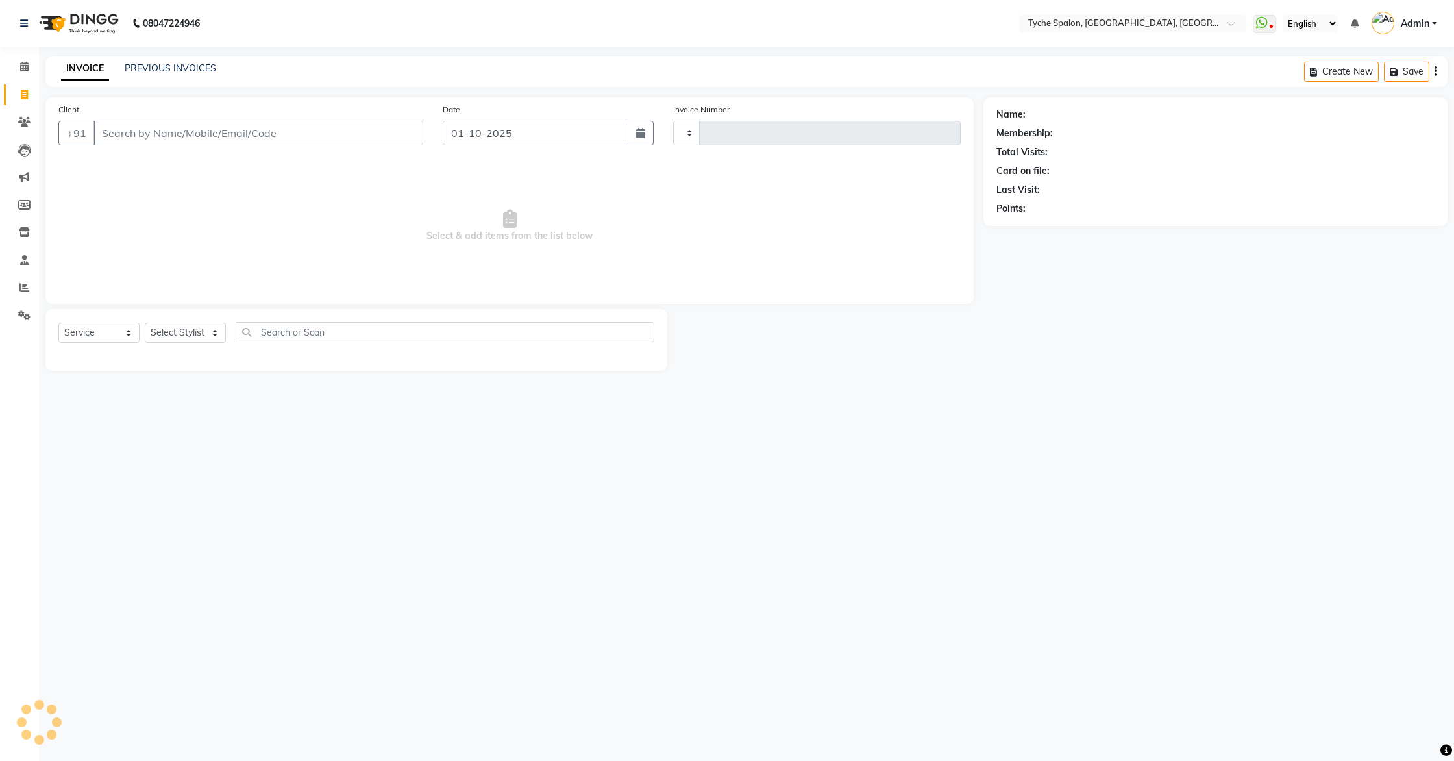
type input "1145"
select select "6320"
click at [151, 65] on link "PREVIOUS INVOICES" at bounding box center [171, 68] width 92 height 12
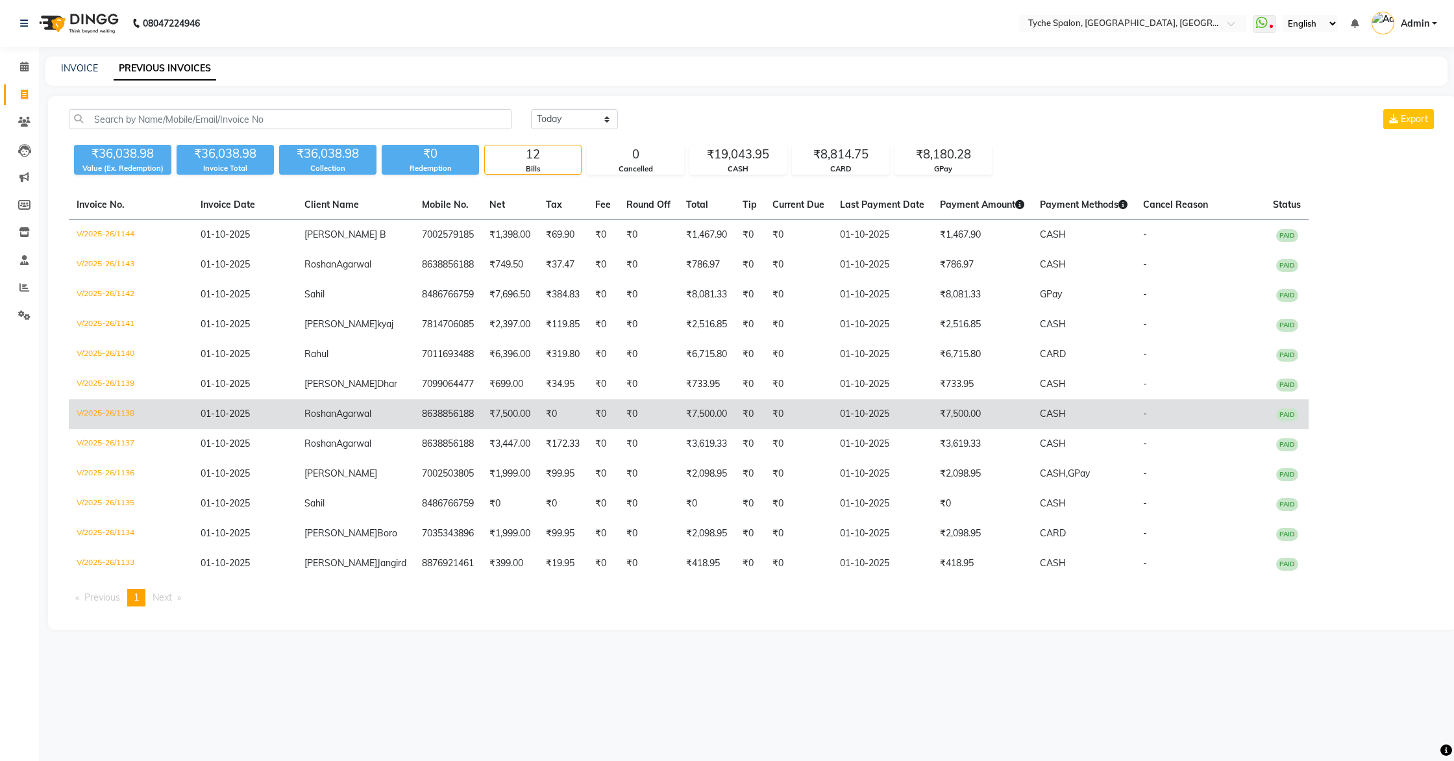
click at [449, 420] on td "8638856188" at bounding box center [448, 414] width 68 height 30
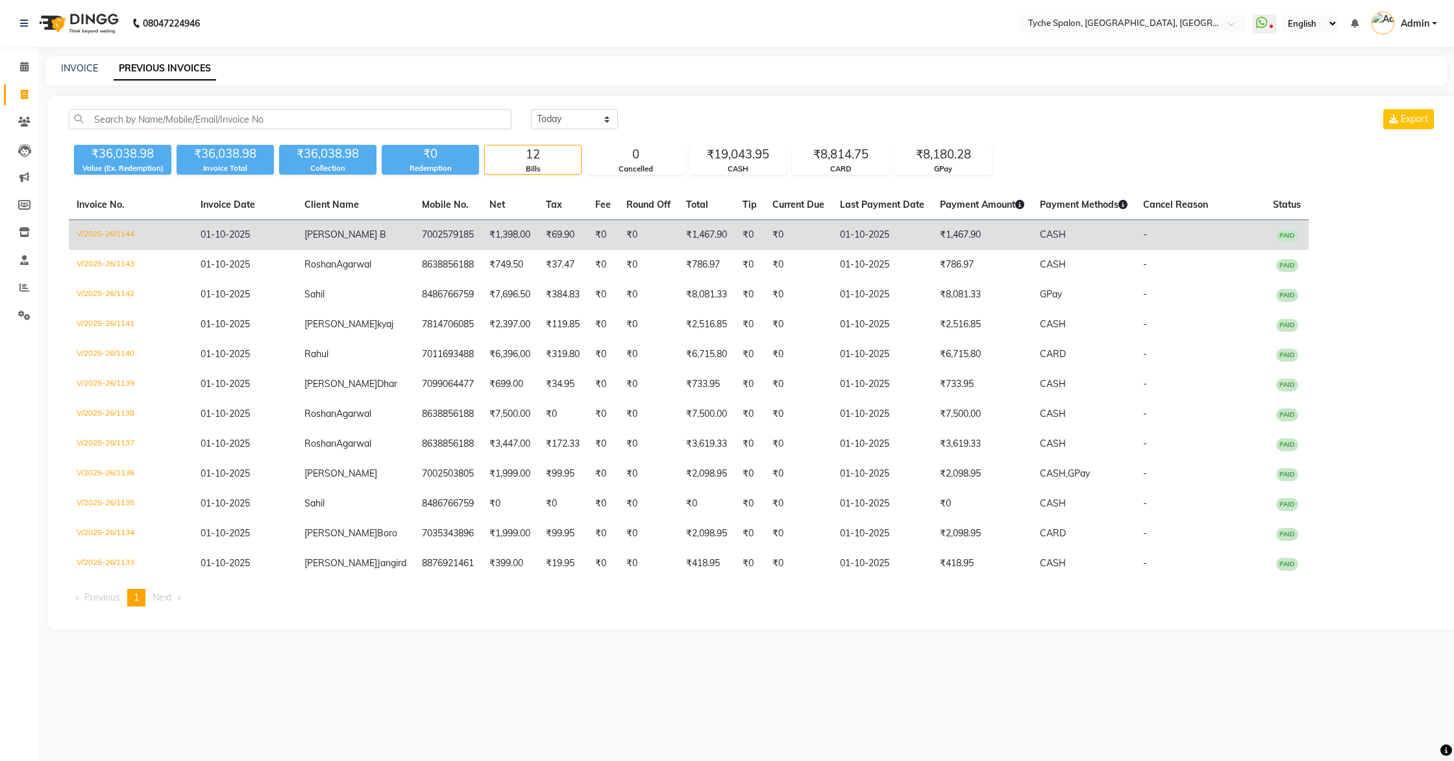
click at [482, 233] on td "₹1,398.00" at bounding box center [510, 235] width 56 height 31
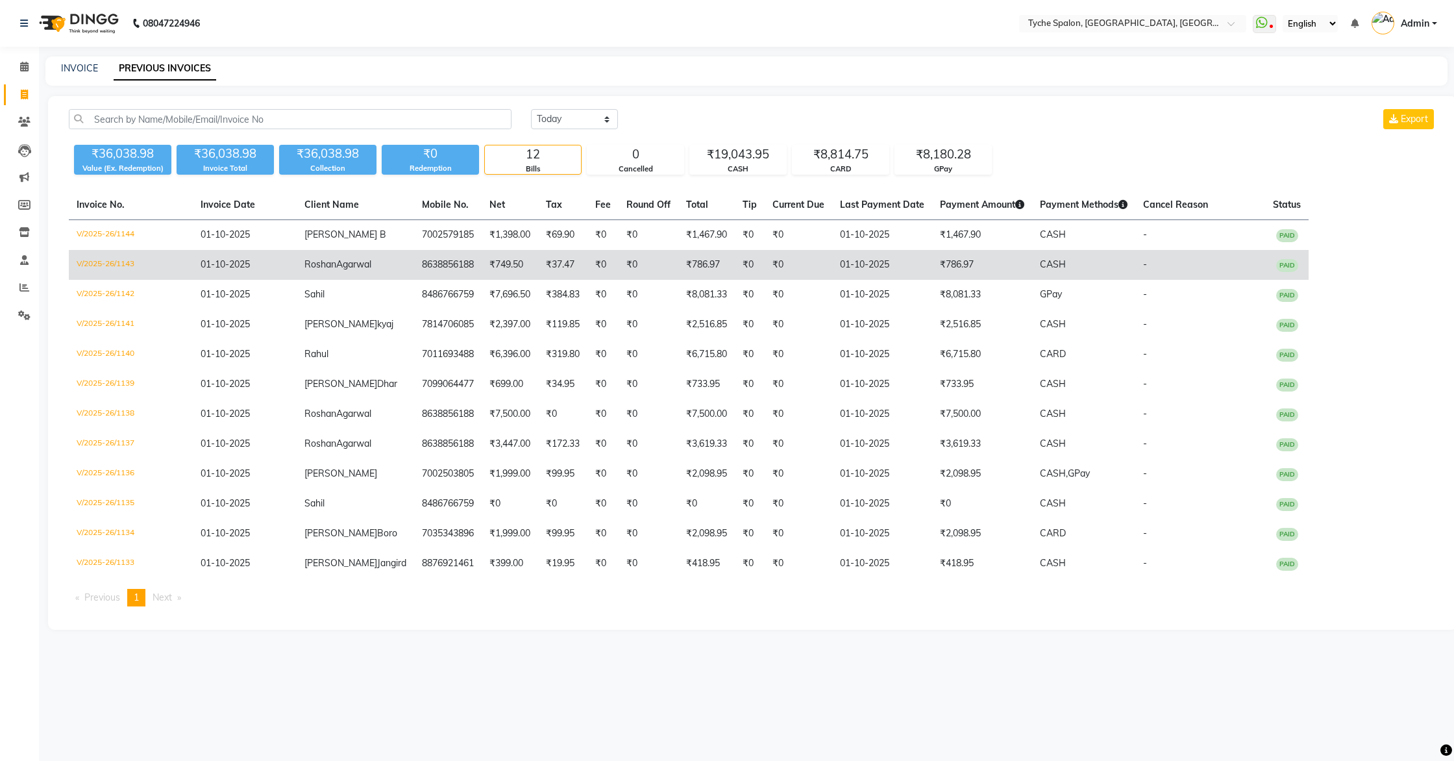
click at [501, 262] on td "₹749.50" at bounding box center [510, 265] width 56 height 30
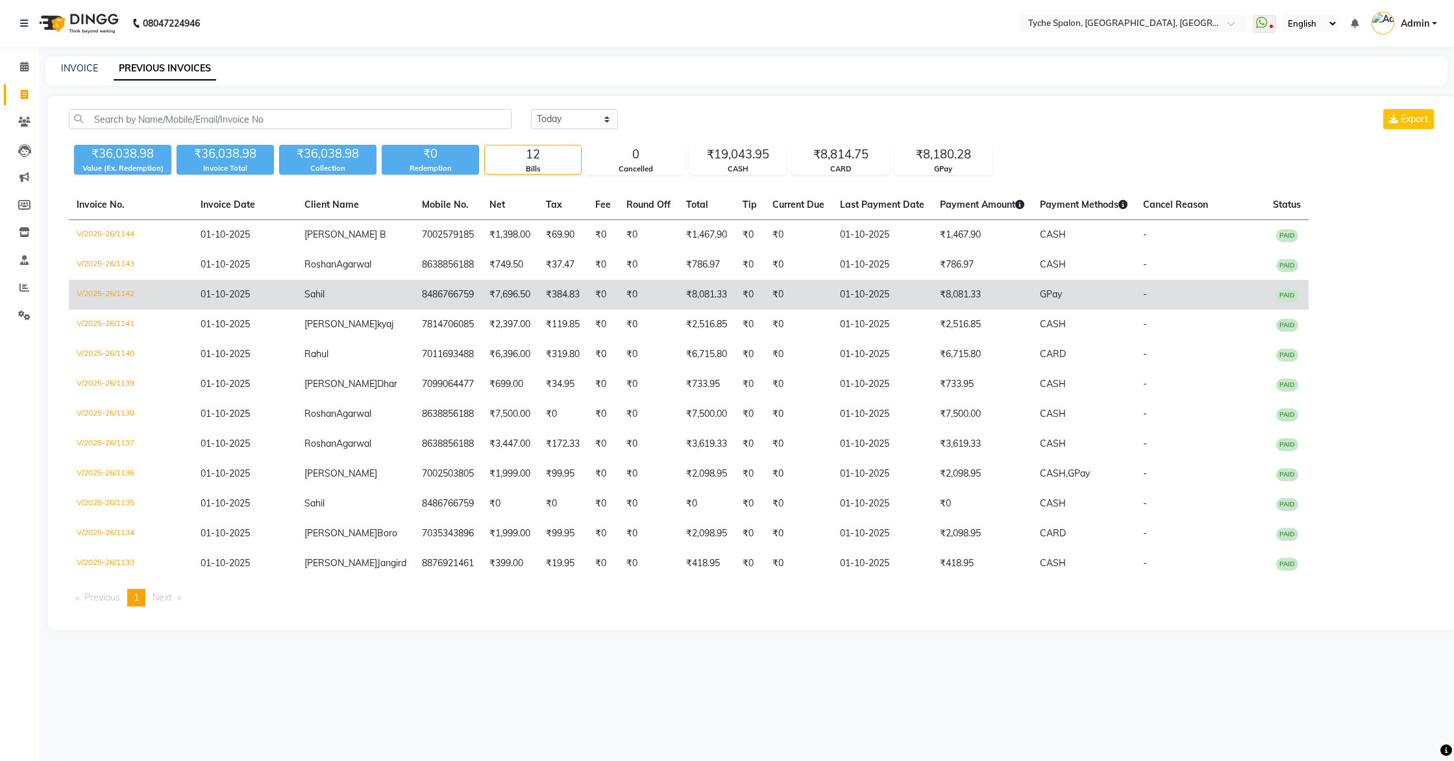
click at [482, 297] on td "₹7,696.50" at bounding box center [510, 295] width 56 height 30
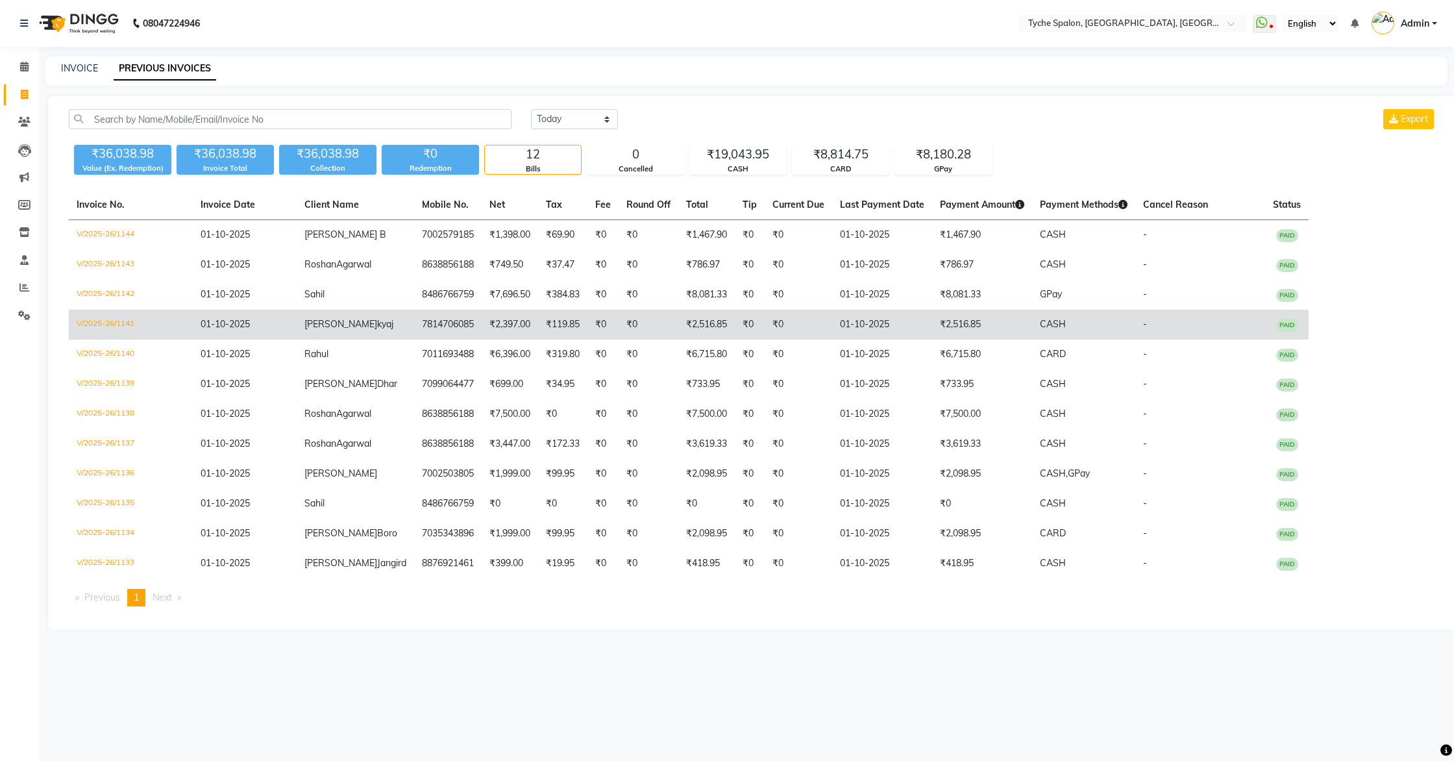
click at [435, 333] on td "7814706085" at bounding box center [448, 325] width 68 height 30
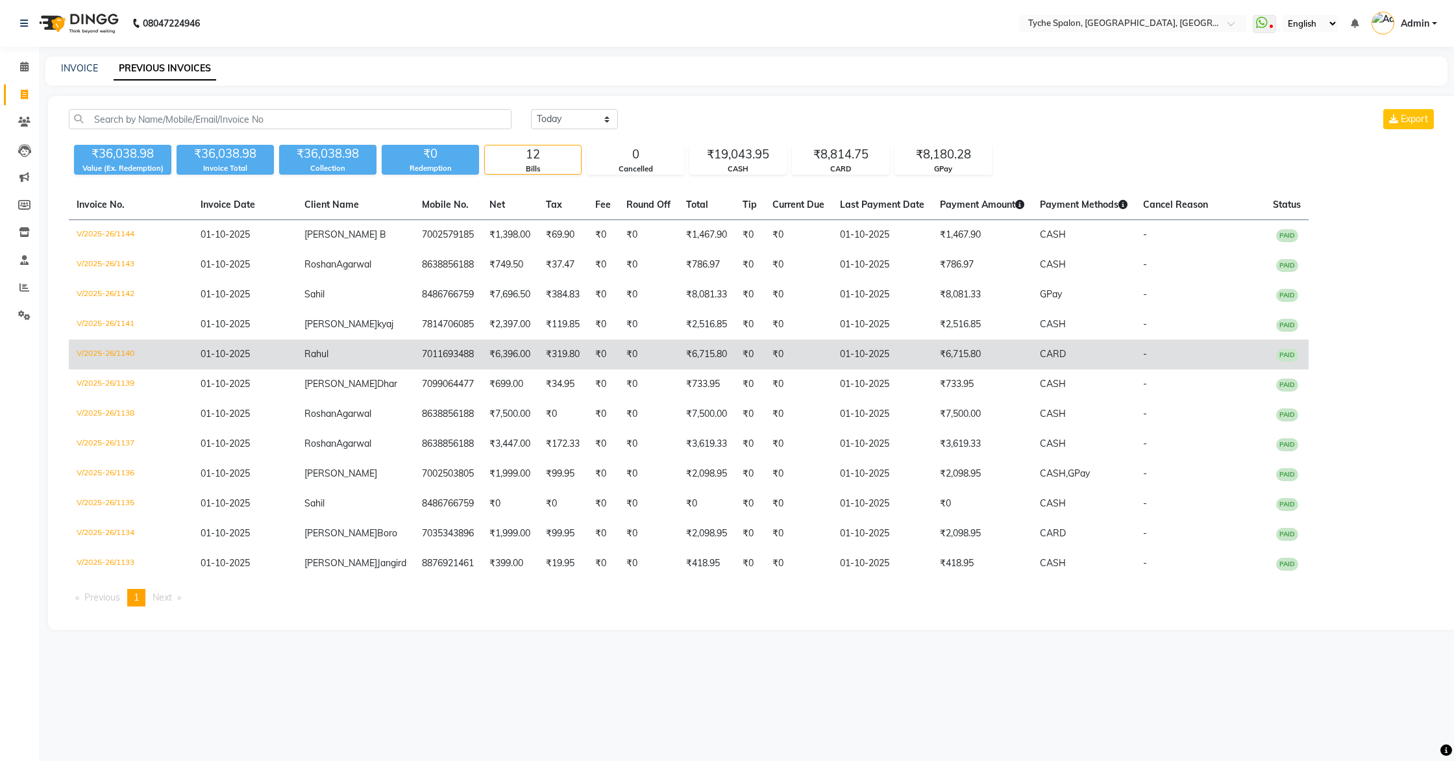
click at [436, 362] on td "7011693488" at bounding box center [448, 355] width 68 height 30
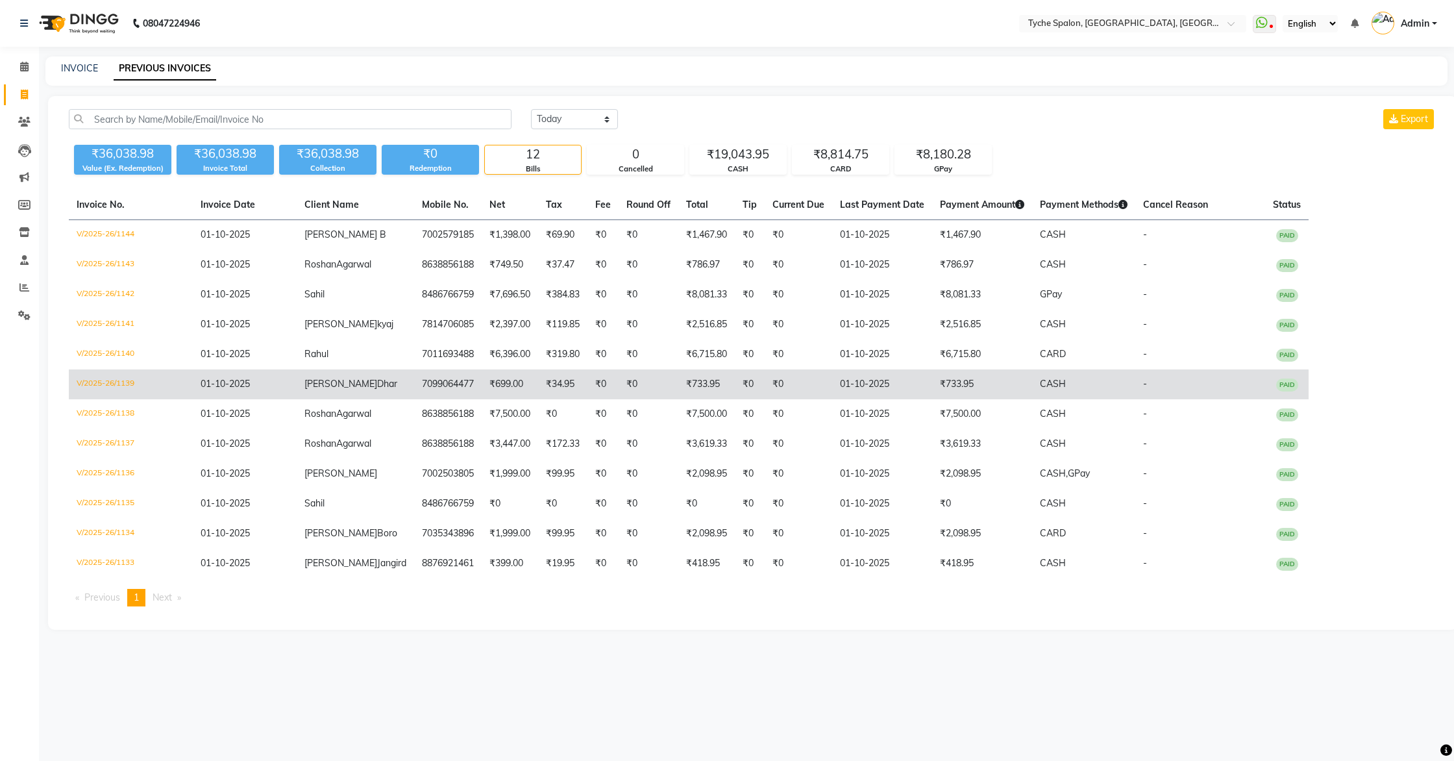
click at [414, 390] on td "7099064477" at bounding box center [448, 384] width 68 height 30
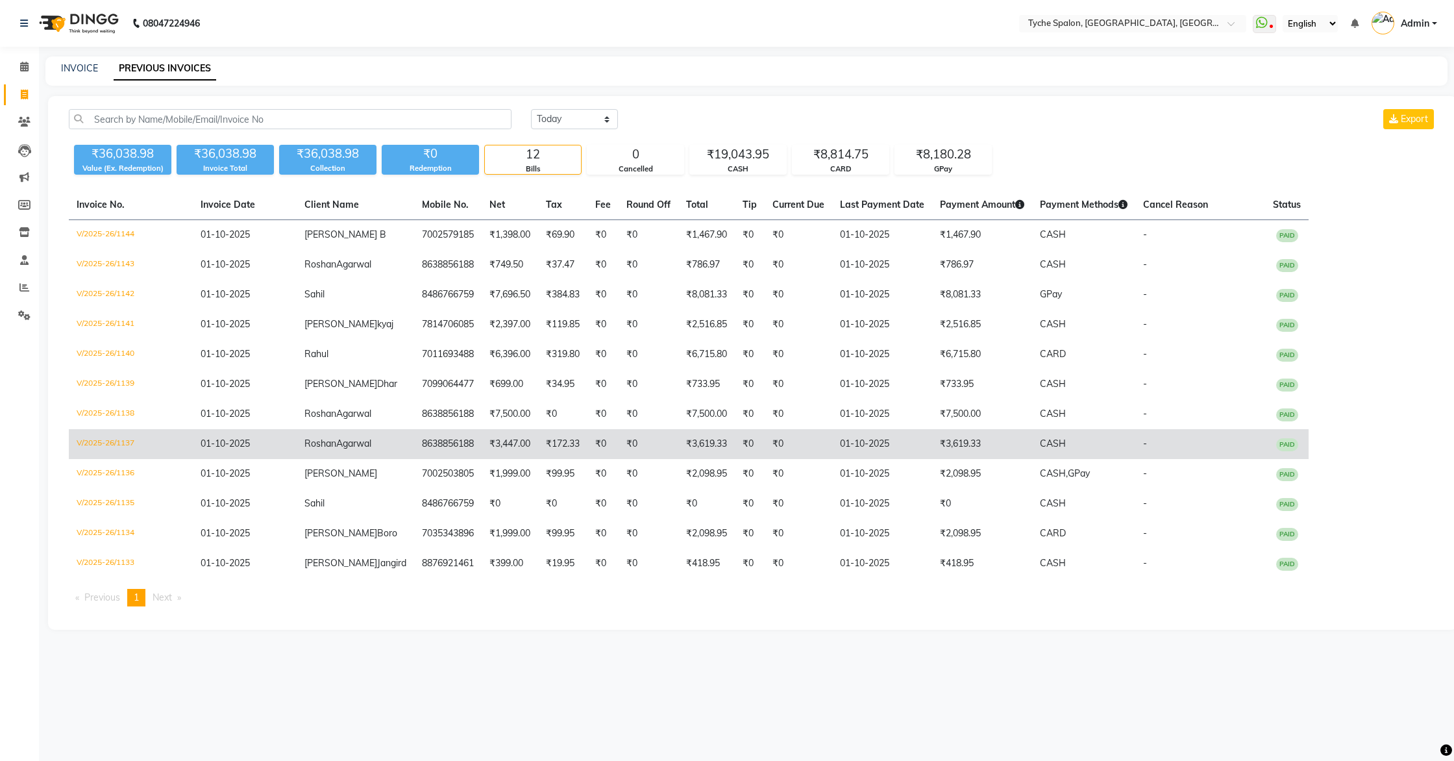
click at [414, 445] on td "8638856188" at bounding box center [448, 444] width 68 height 30
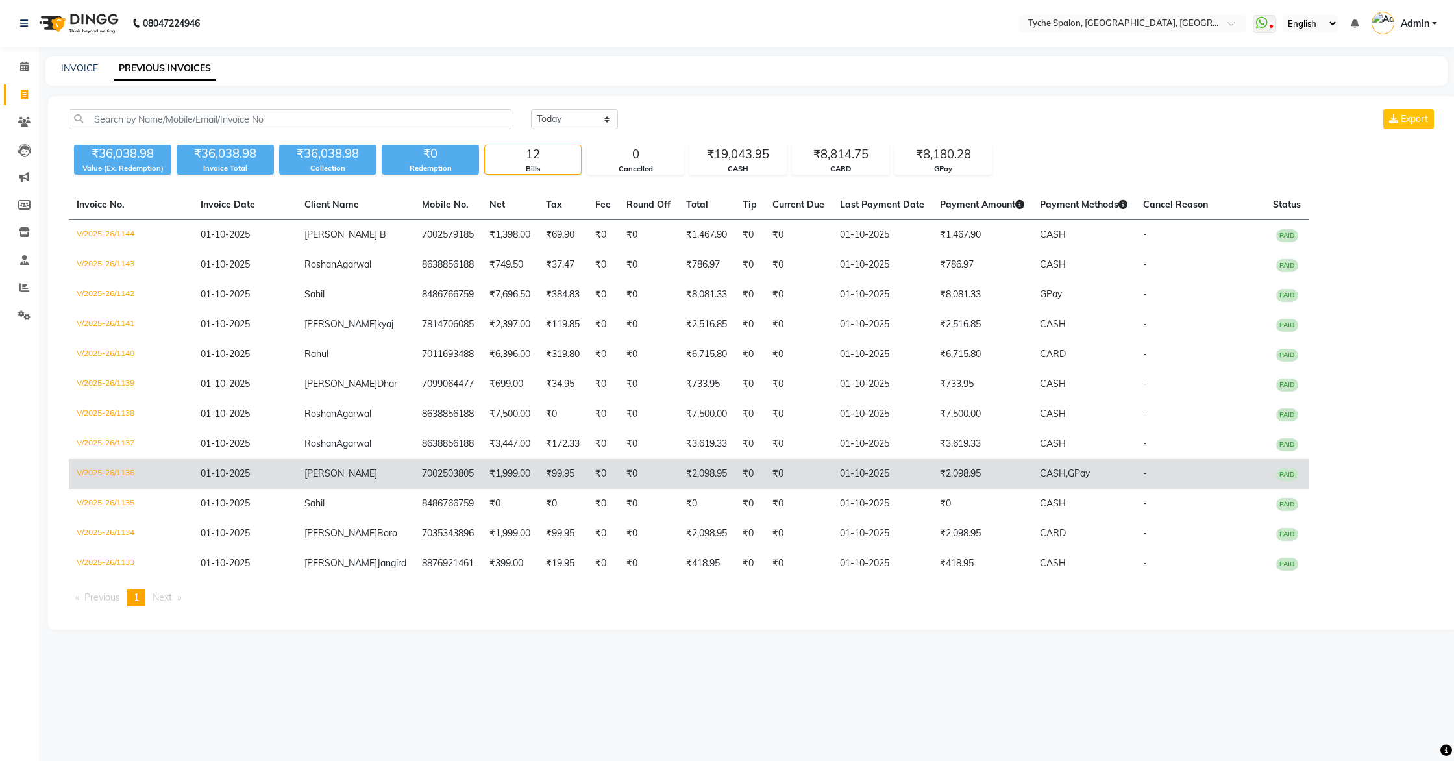
click at [432, 475] on td "7002503805" at bounding box center [448, 474] width 68 height 30
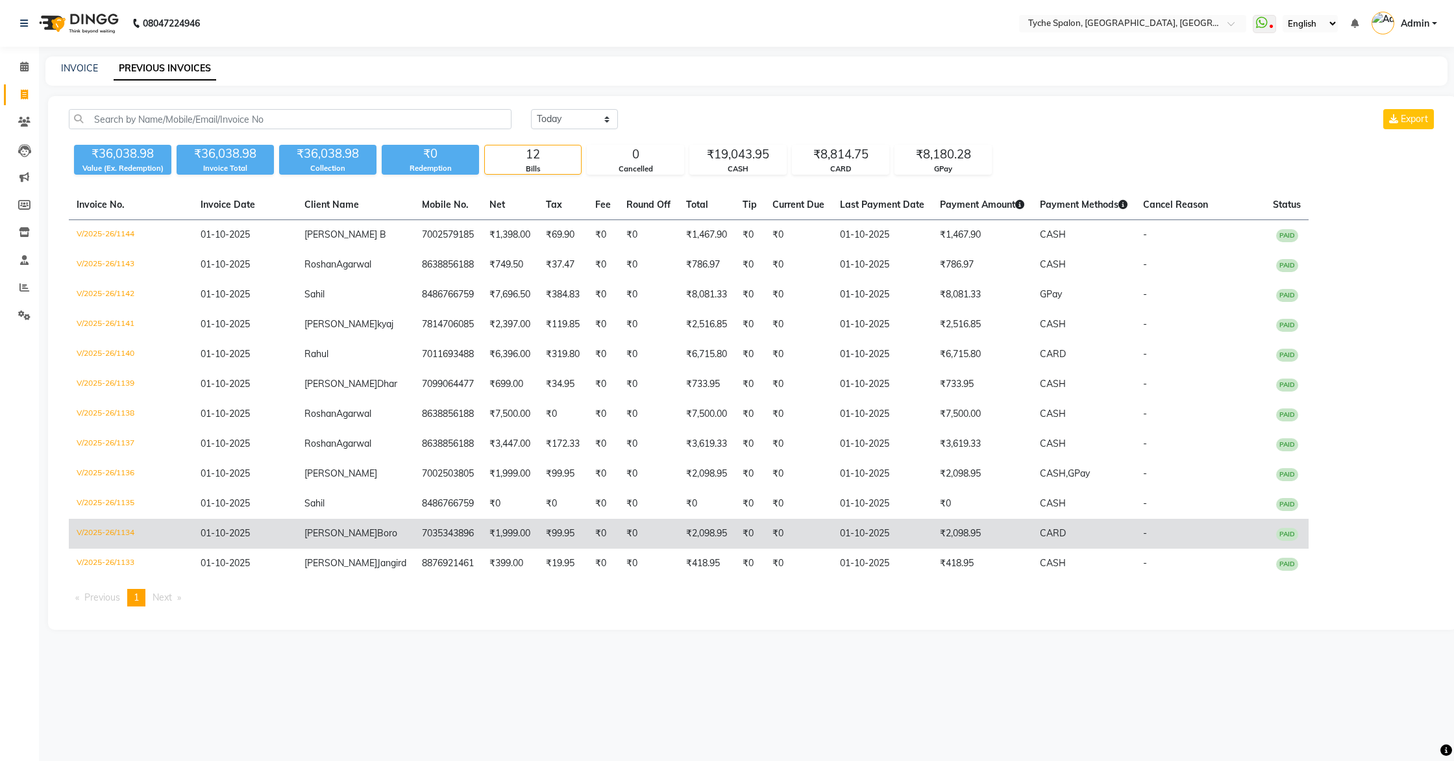
click at [364, 532] on td "Bhanita Boro" at bounding box center [356, 534] width 118 height 30
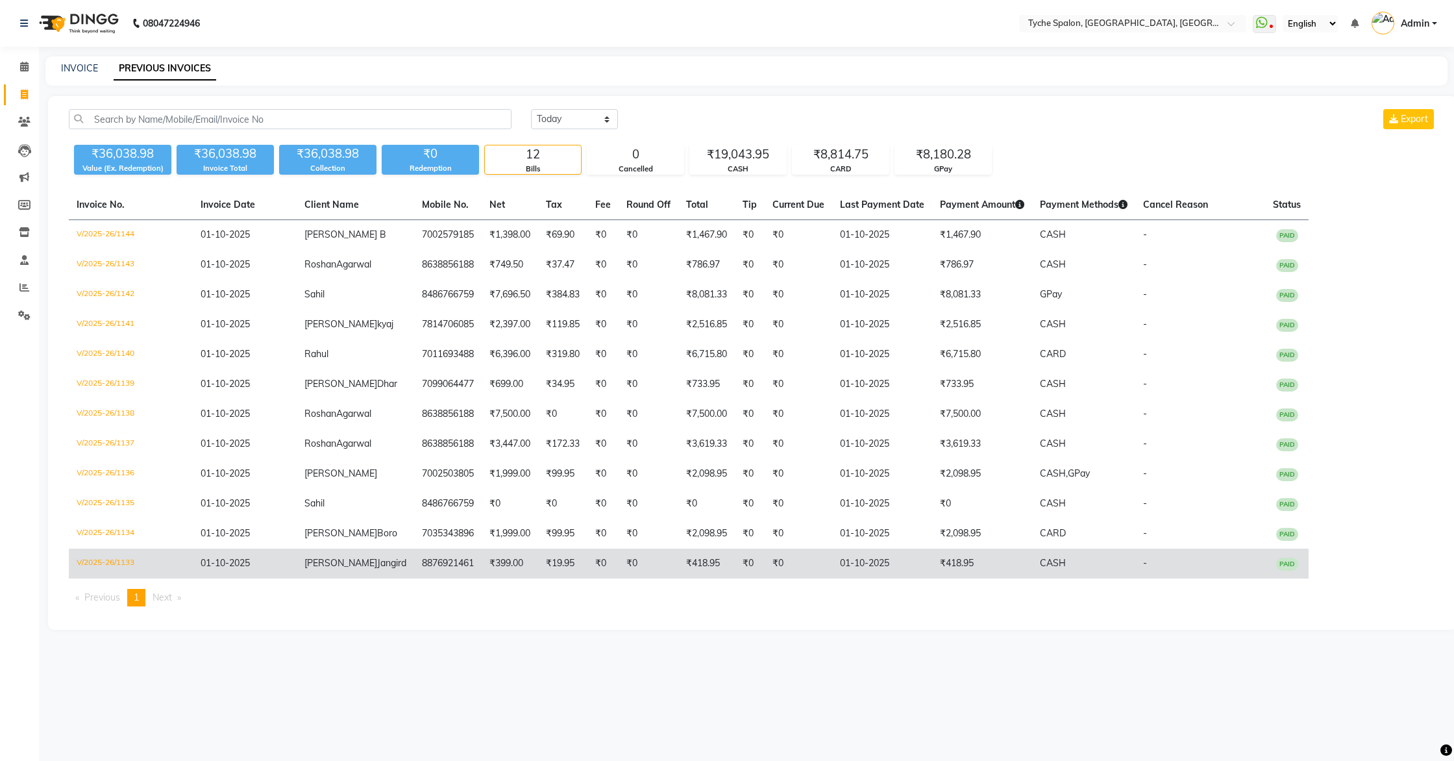
click at [414, 569] on td "8876921461" at bounding box center [448, 564] width 68 height 30
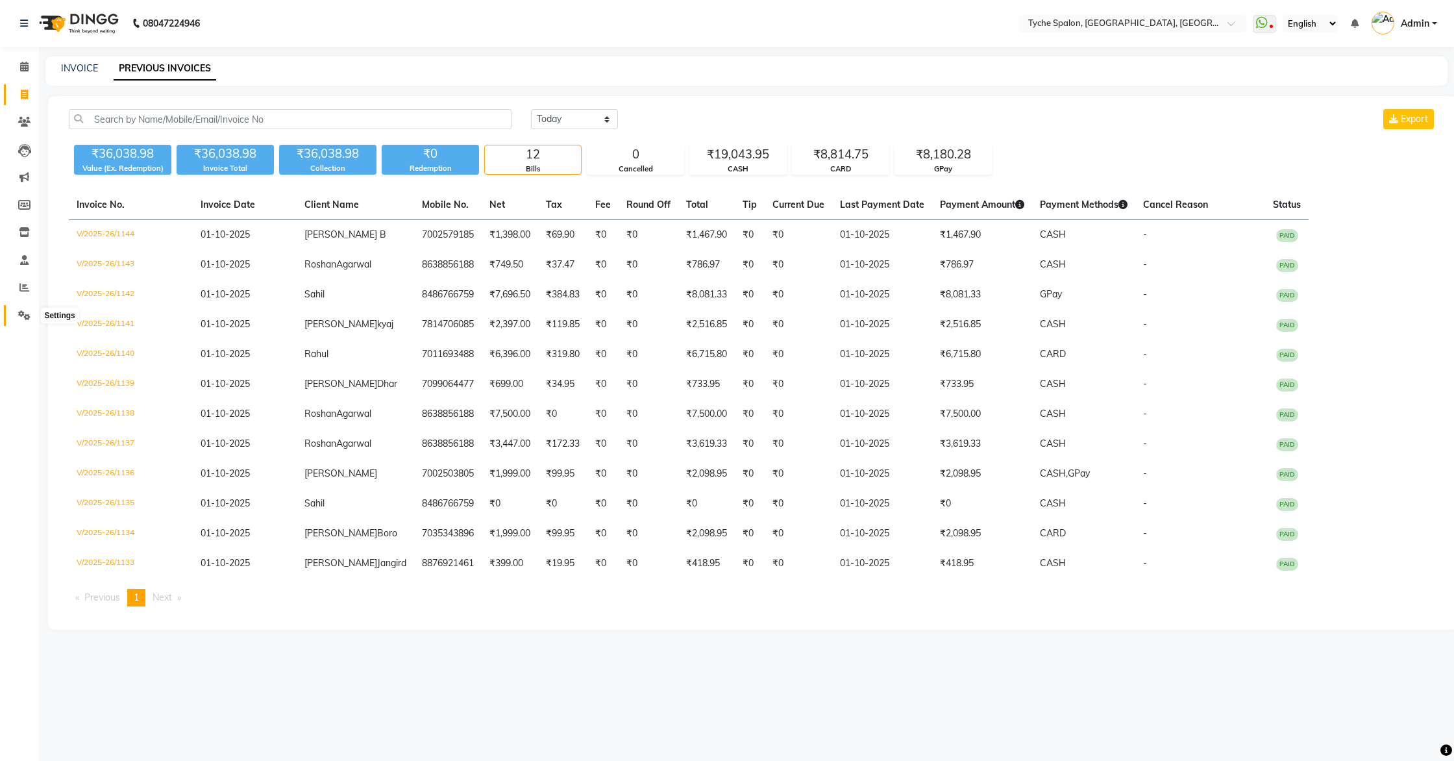
click at [19, 314] on icon at bounding box center [24, 315] width 12 height 10
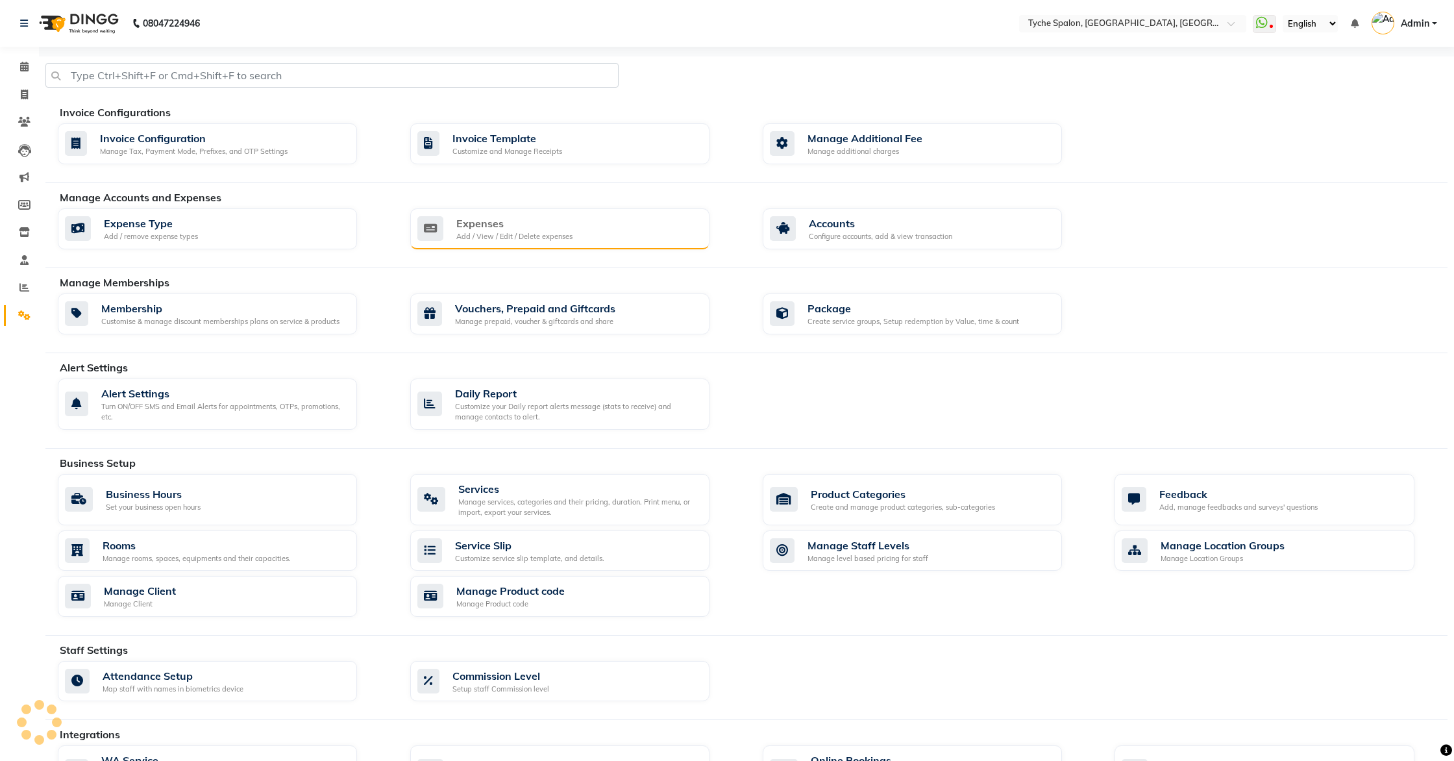
click at [529, 231] on div "Add / View / Edit / Delete expenses" at bounding box center [514, 236] width 116 height 11
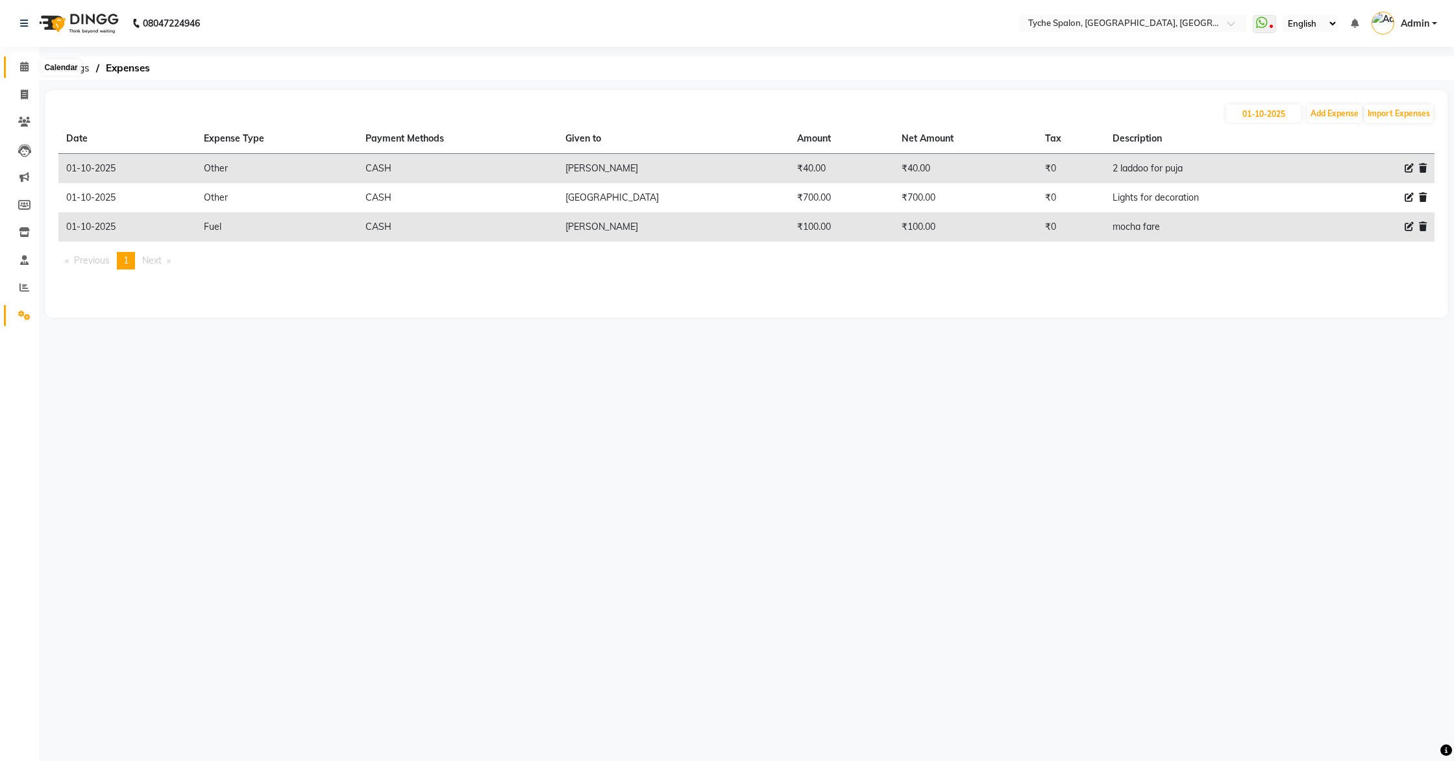
click at [25, 66] on icon at bounding box center [24, 67] width 8 height 10
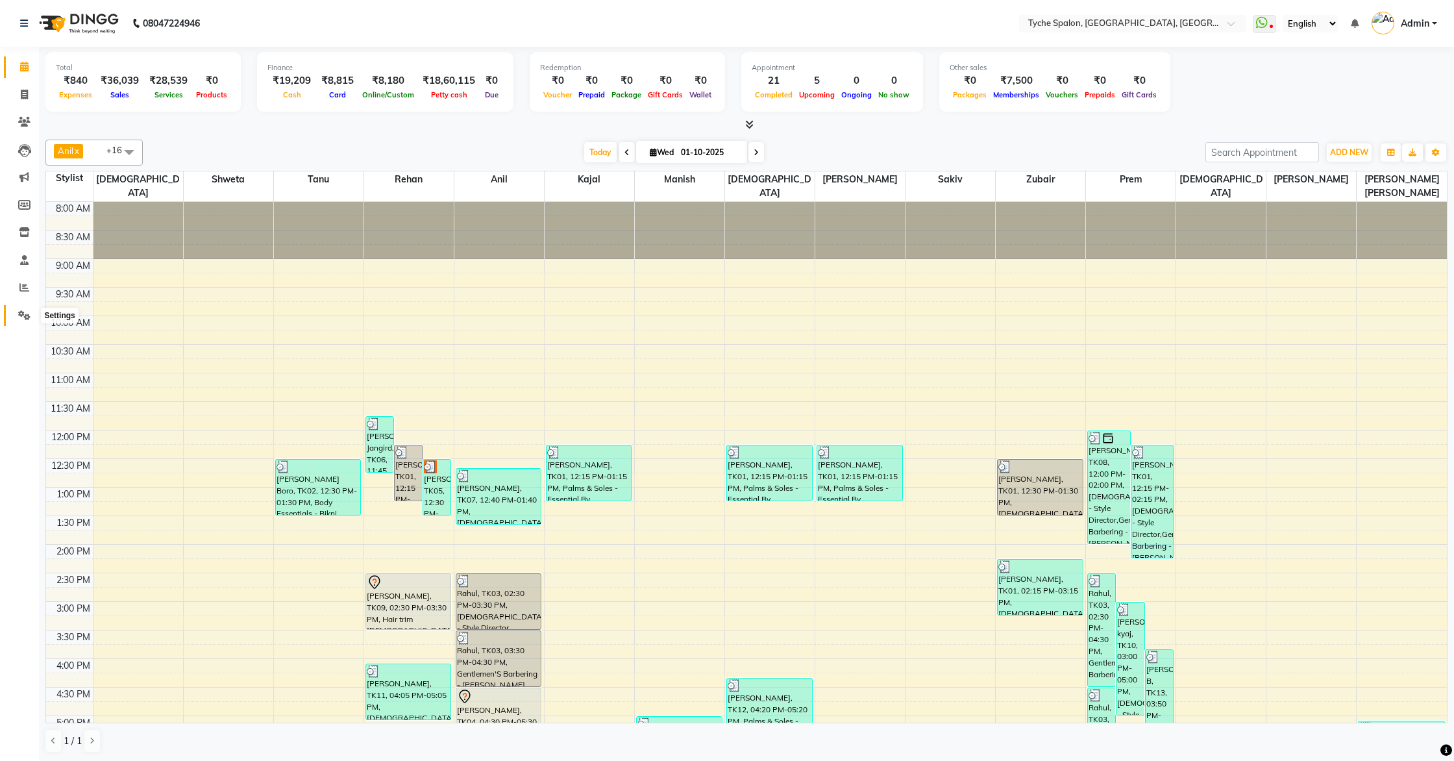
click at [23, 312] on icon at bounding box center [24, 315] width 12 height 10
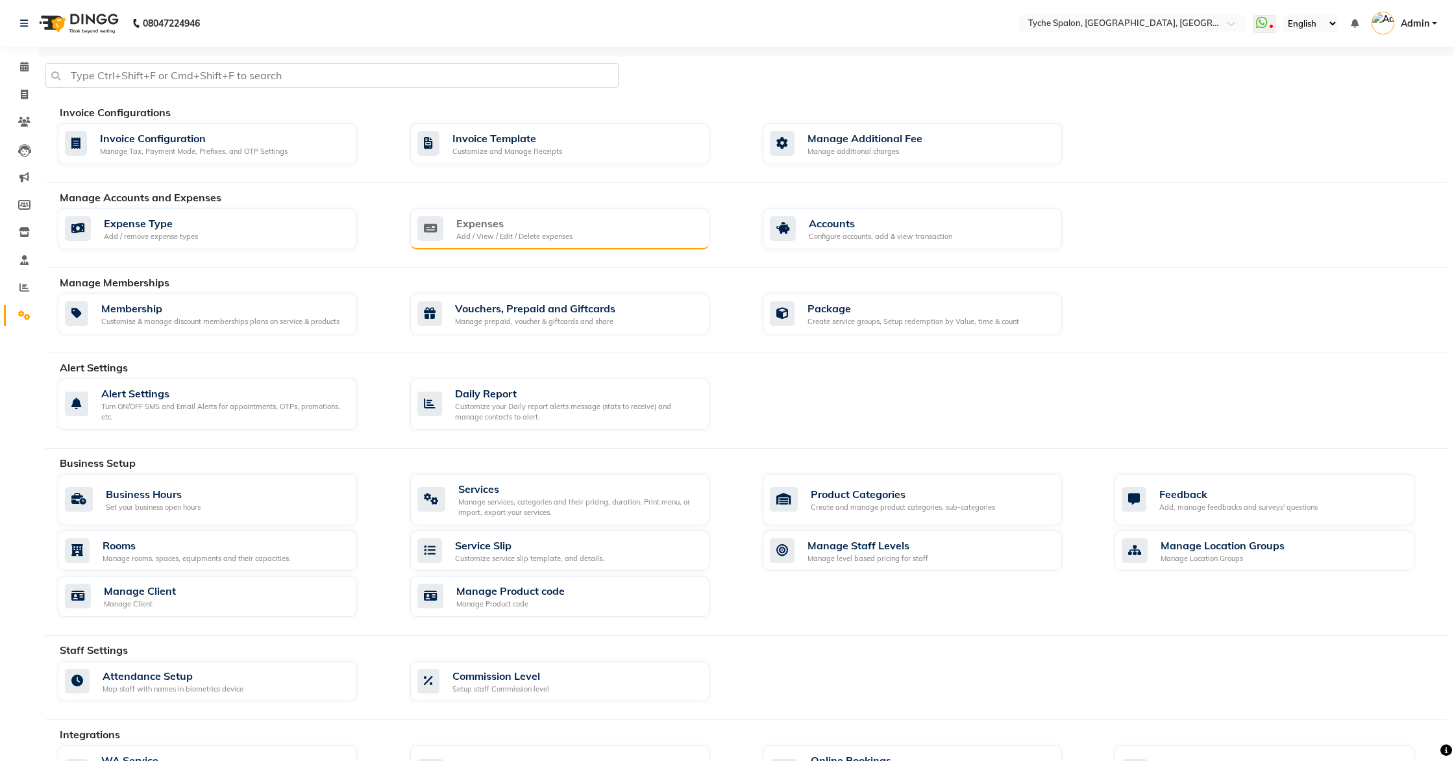
click at [509, 235] on div "Add / View / Edit / Delete expenses" at bounding box center [514, 236] width 116 height 11
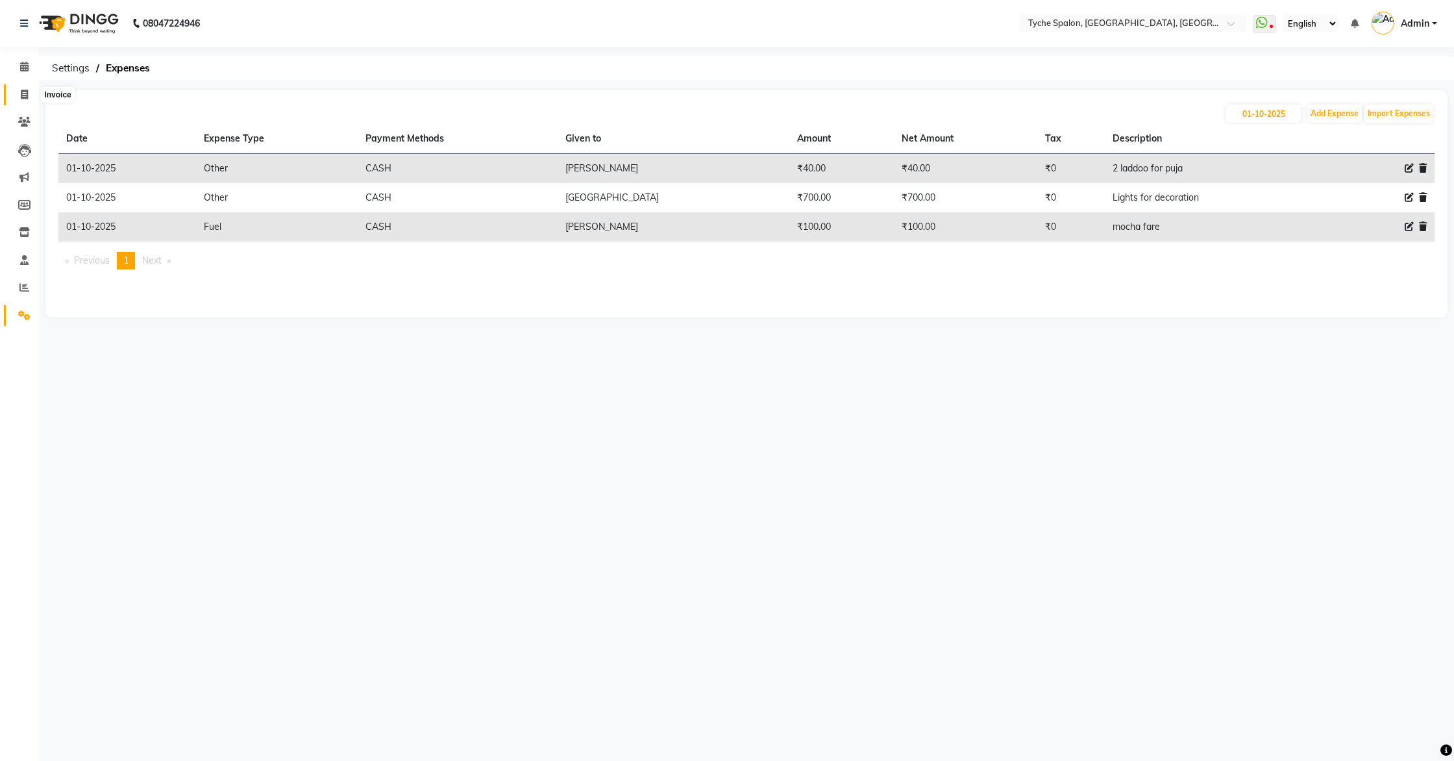
click at [18, 95] on span at bounding box center [24, 95] width 23 height 15
select select "service"
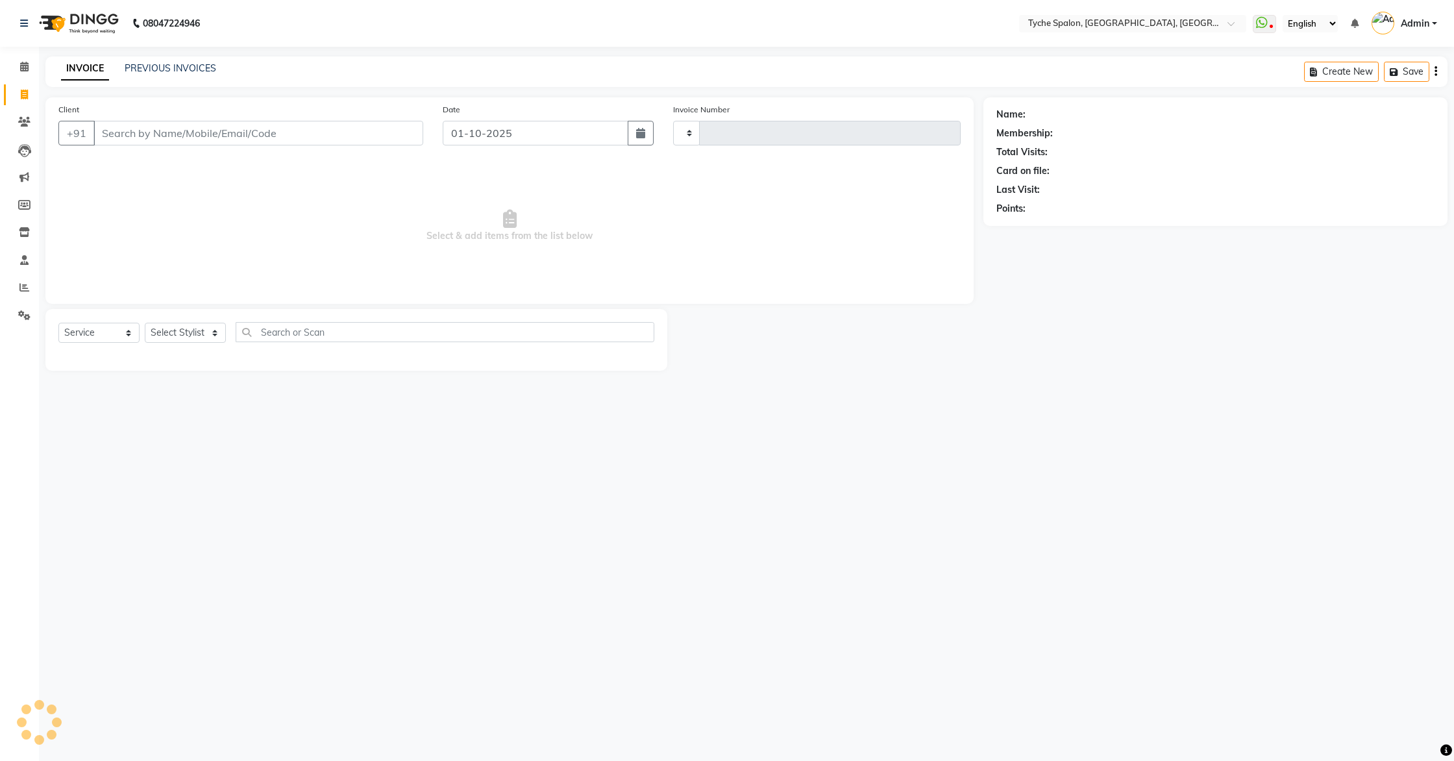
type input "1145"
select select "6320"
click at [156, 66] on link "PREVIOUS INVOICES" at bounding box center [171, 68] width 92 height 12
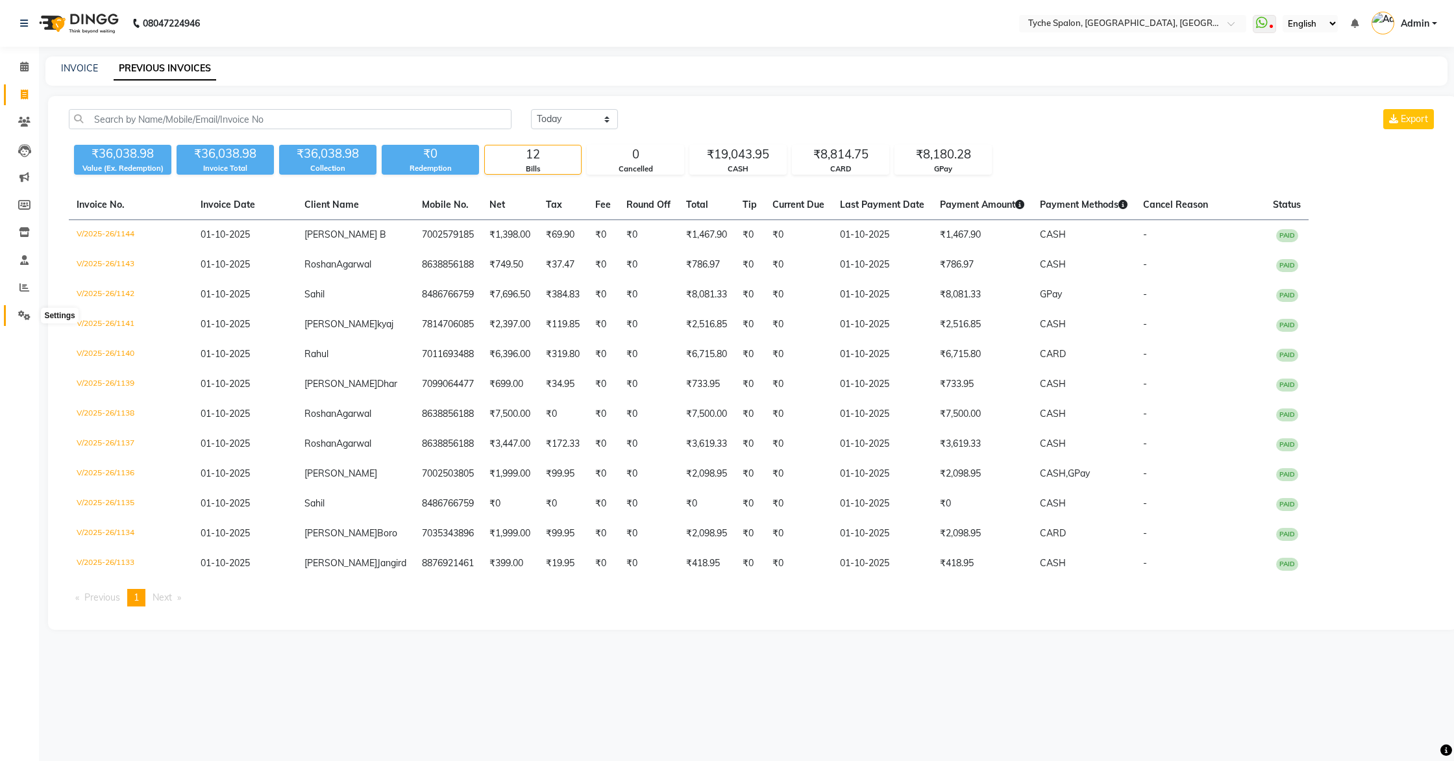
click at [26, 312] on icon at bounding box center [24, 315] width 12 height 10
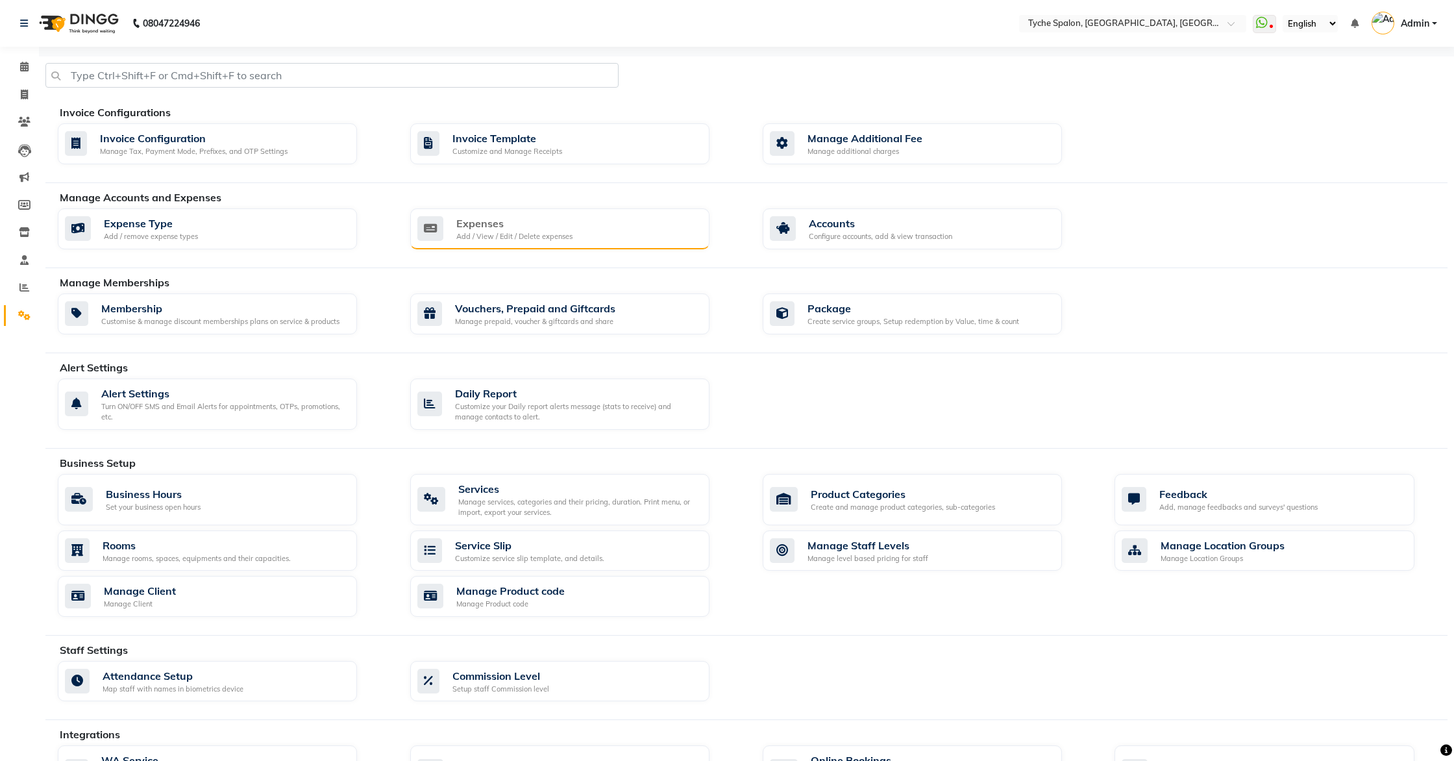
click at [484, 229] on div "Expenses" at bounding box center [514, 224] width 116 height 16
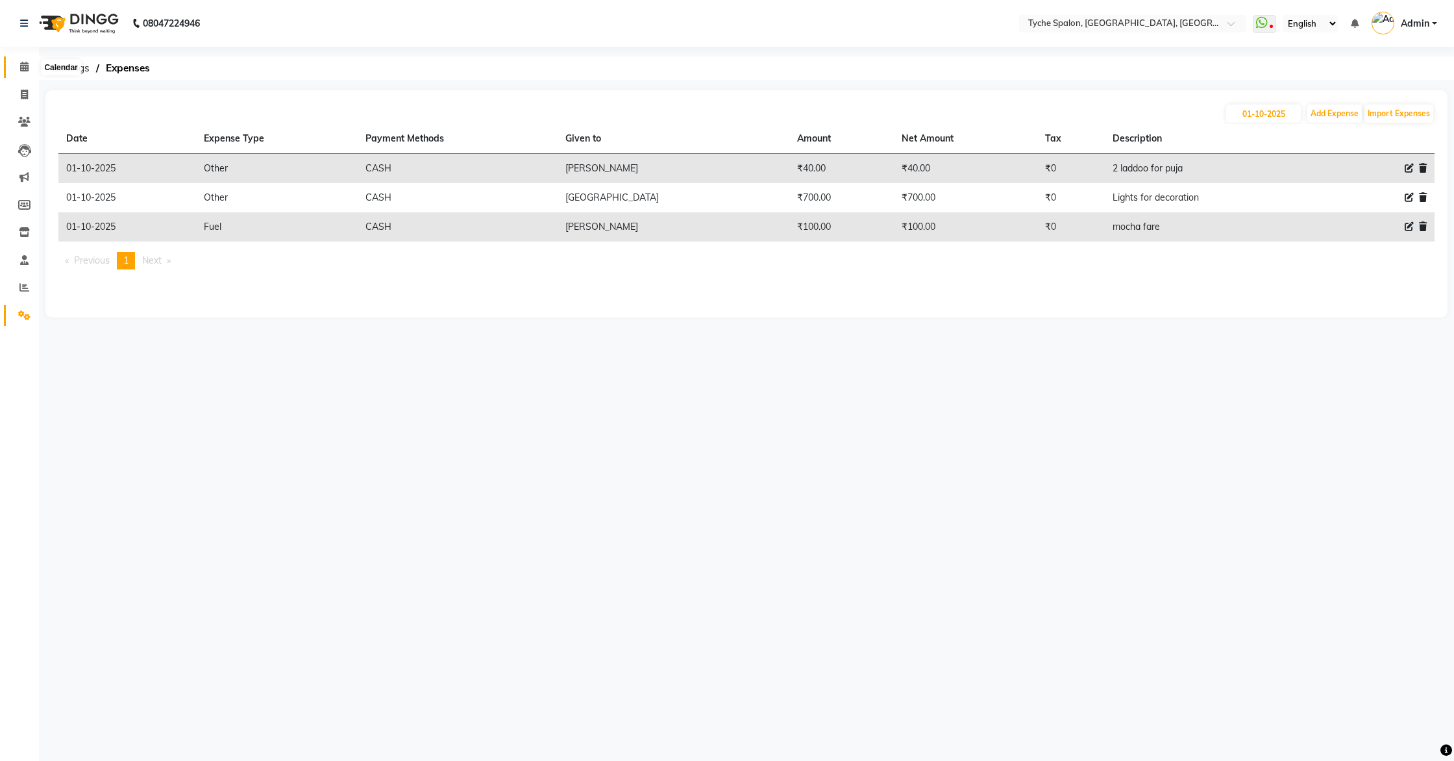
click at [18, 67] on span at bounding box center [24, 67] width 23 height 15
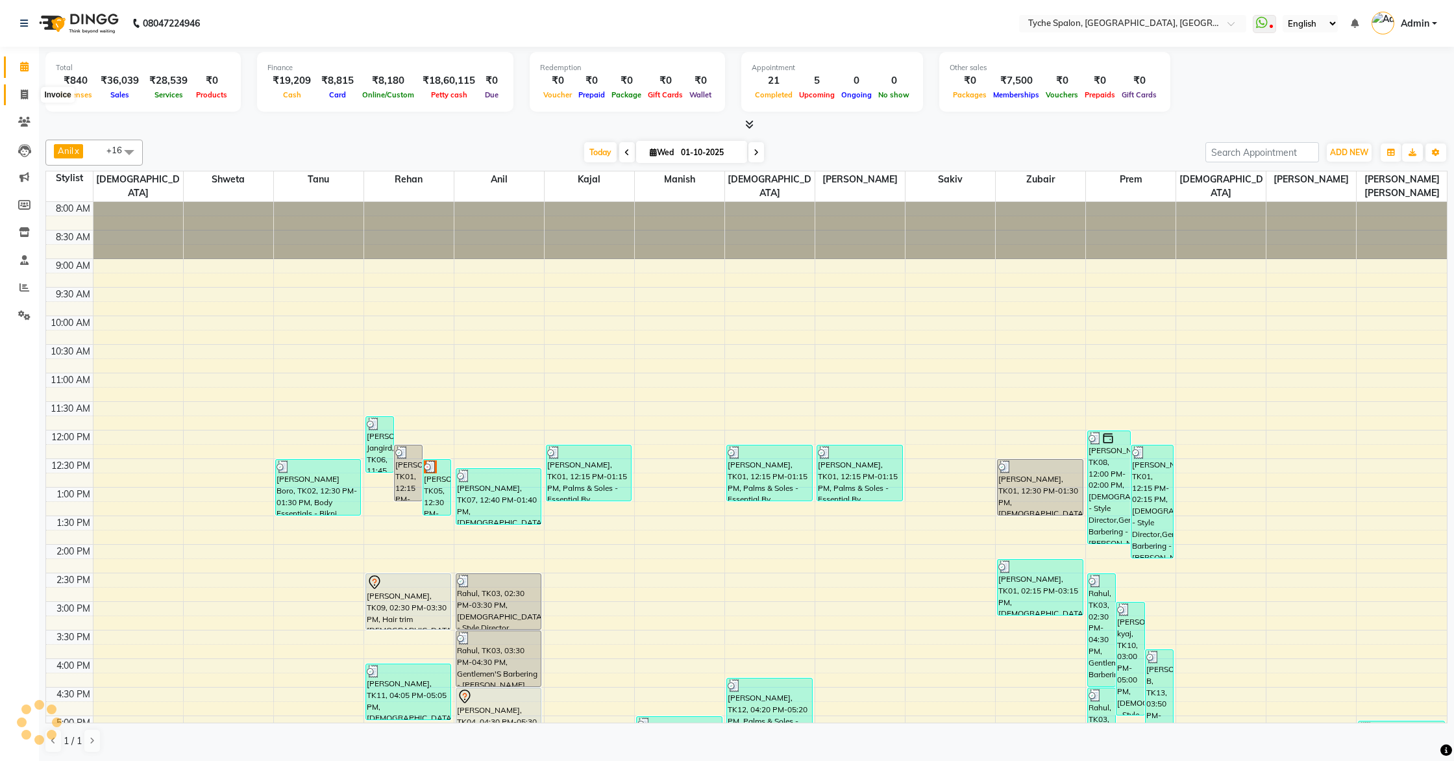
click at [24, 96] on icon at bounding box center [24, 95] width 7 height 10
select select "service"
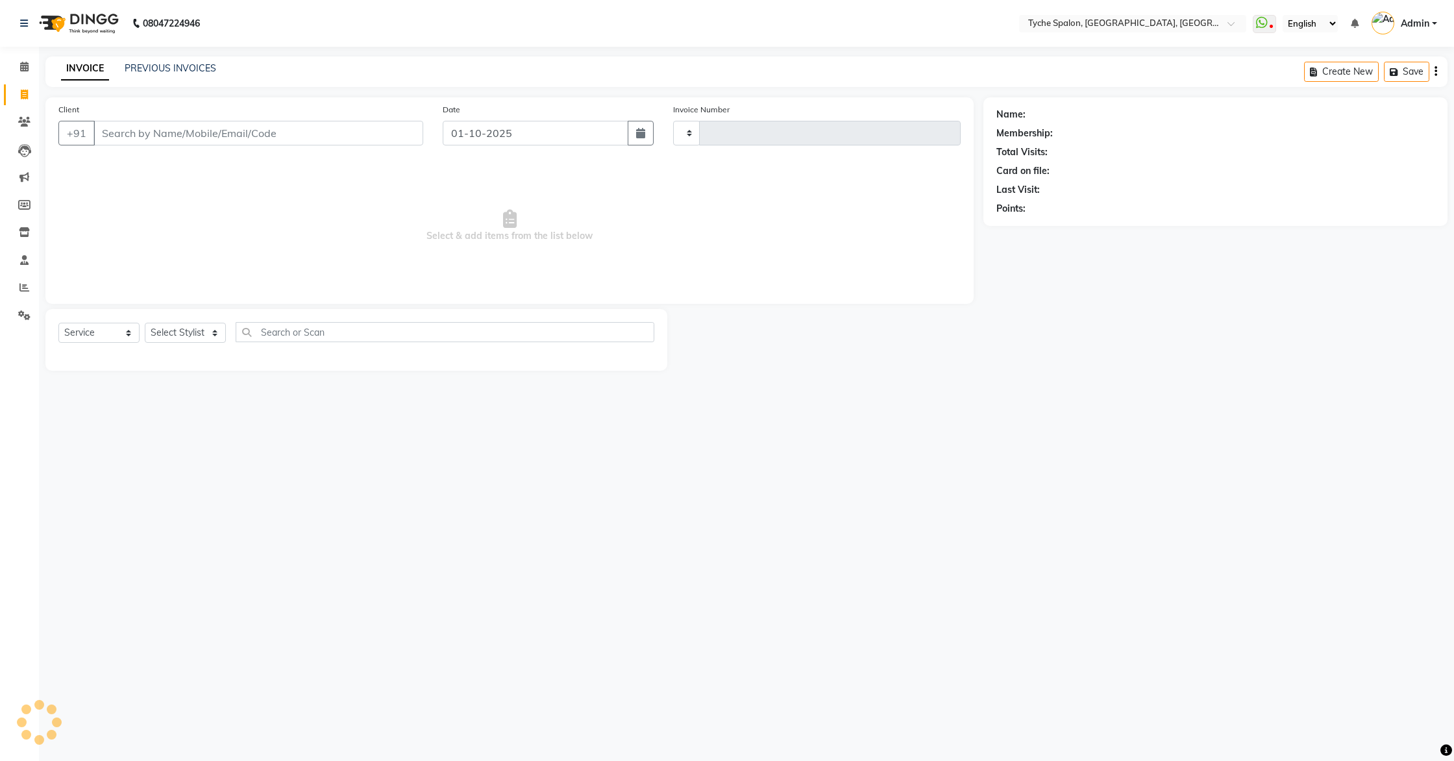
type input "1145"
select select "6320"
click at [172, 70] on link "PREVIOUS INVOICES" at bounding box center [171, 68] width 92 height 12
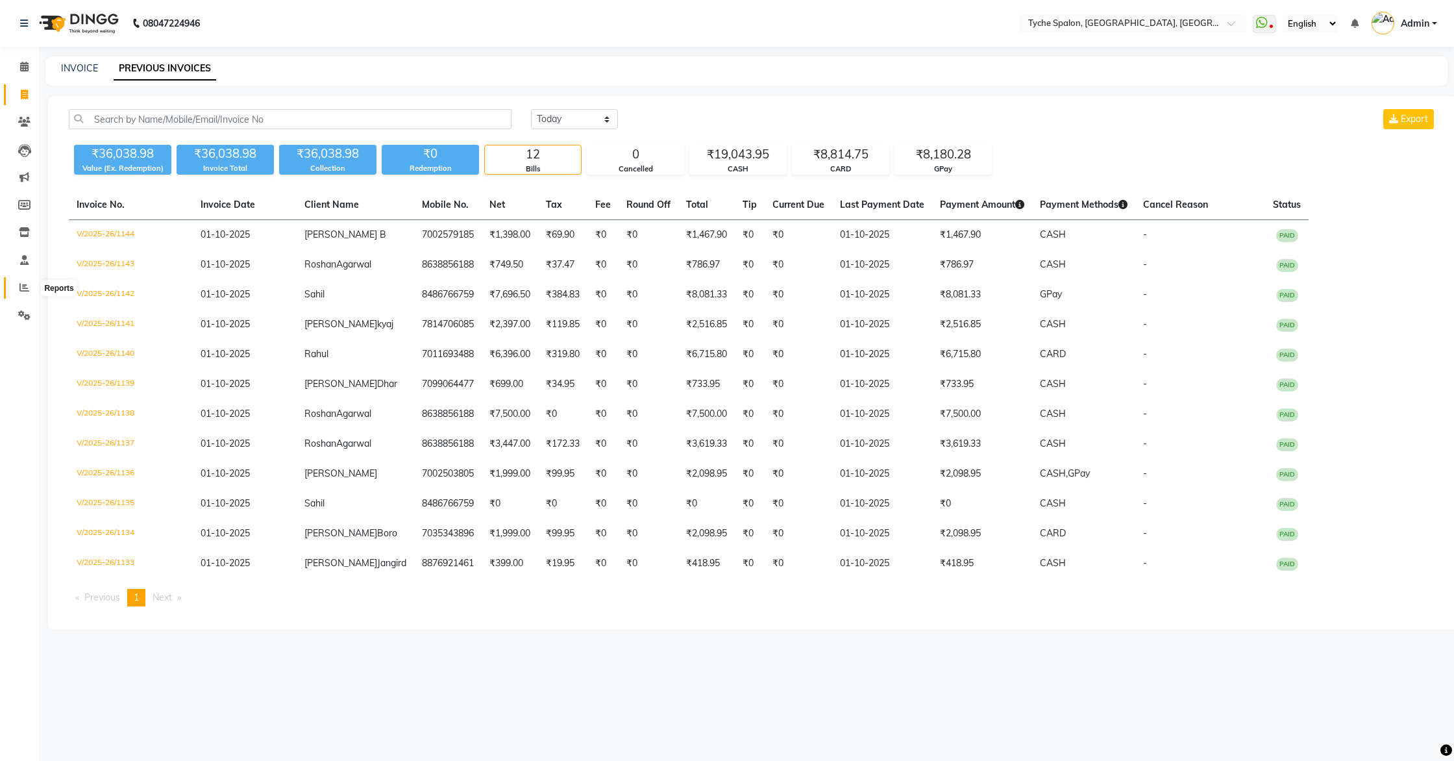
click at [27, 285] on icon at bounding box center [24, 287] width 10 height 10
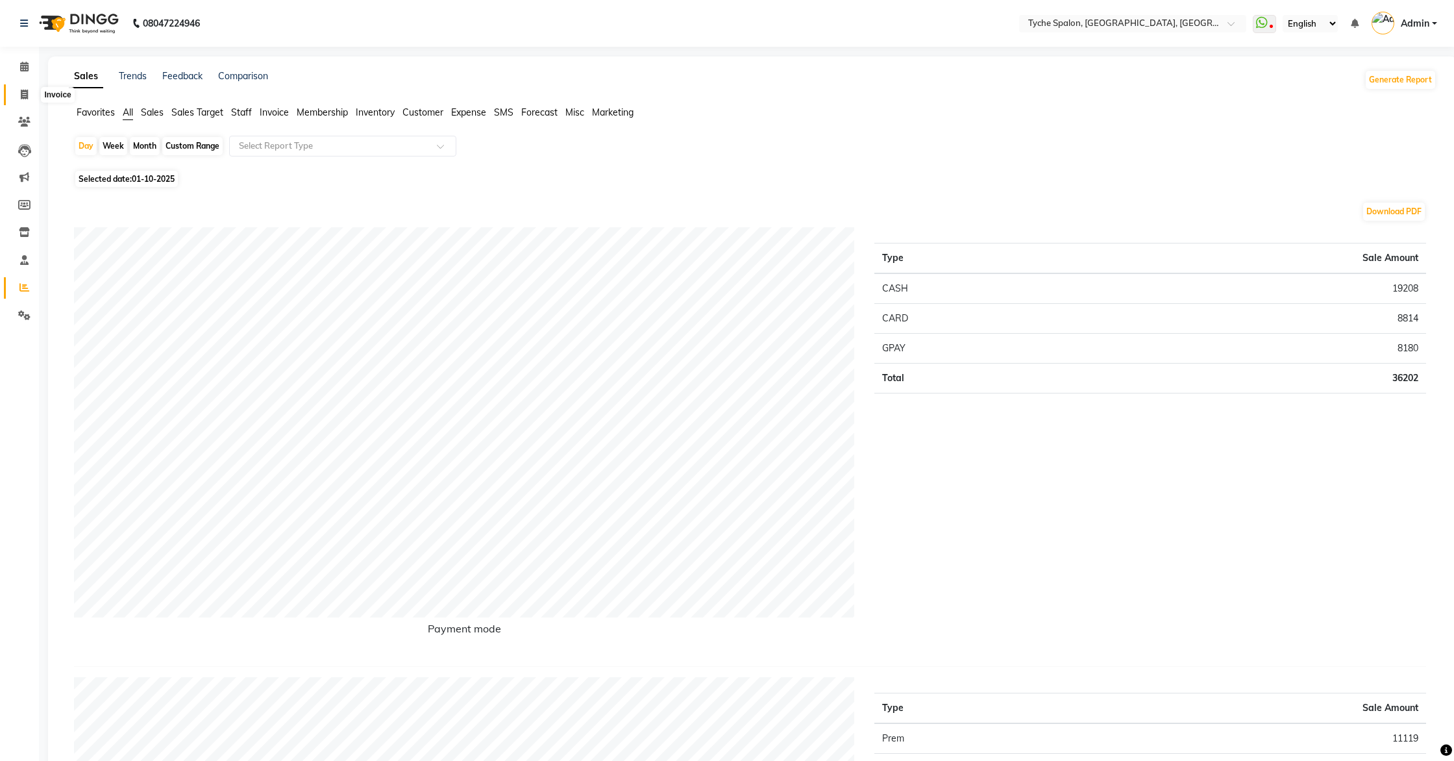
click at [19, 93] on span at bounding box center [24, 95] width 23 height 15
select select "service"
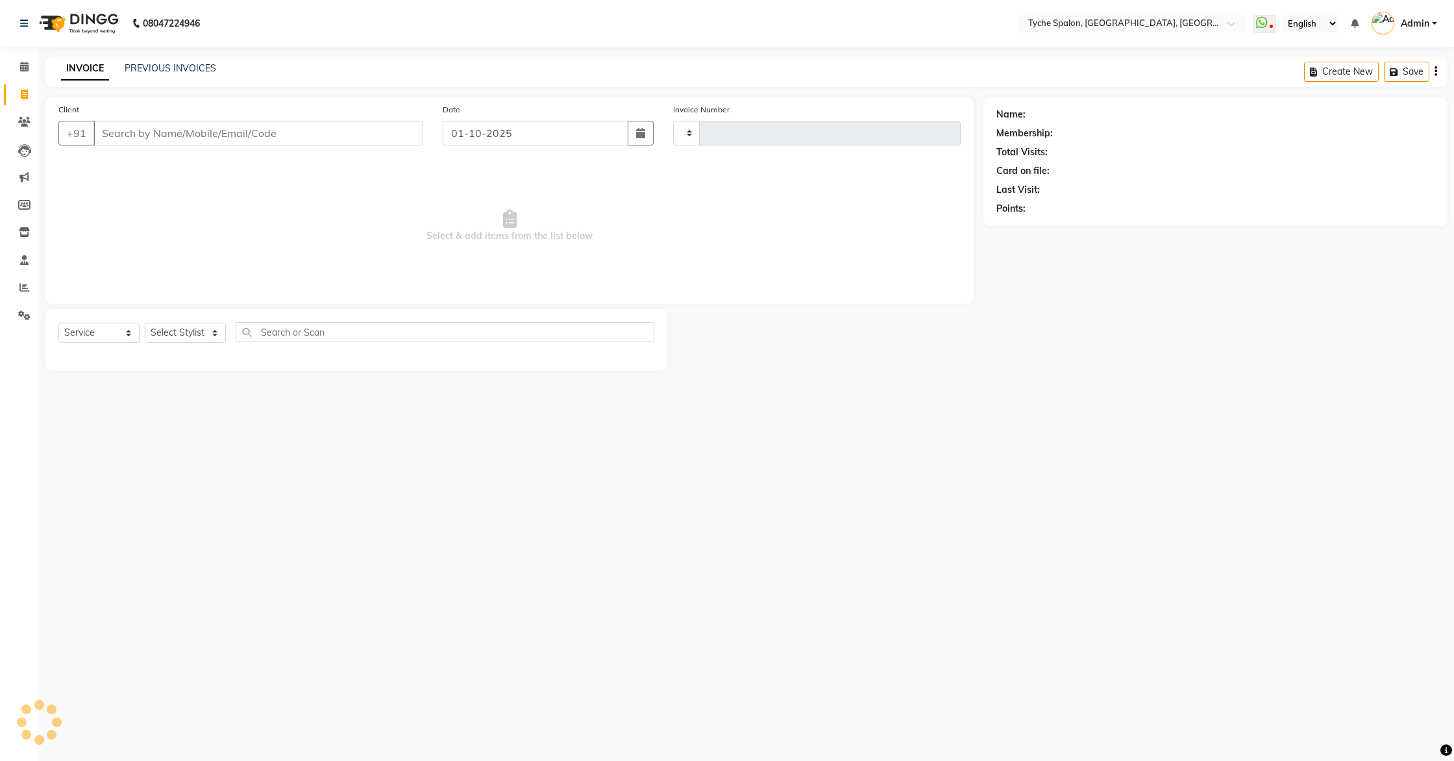
type input "1145"
select select "6320"
click at [170, 67] on link "PREVIOUS INVOICES" at bounding box center [171, 68] width 92 height 12
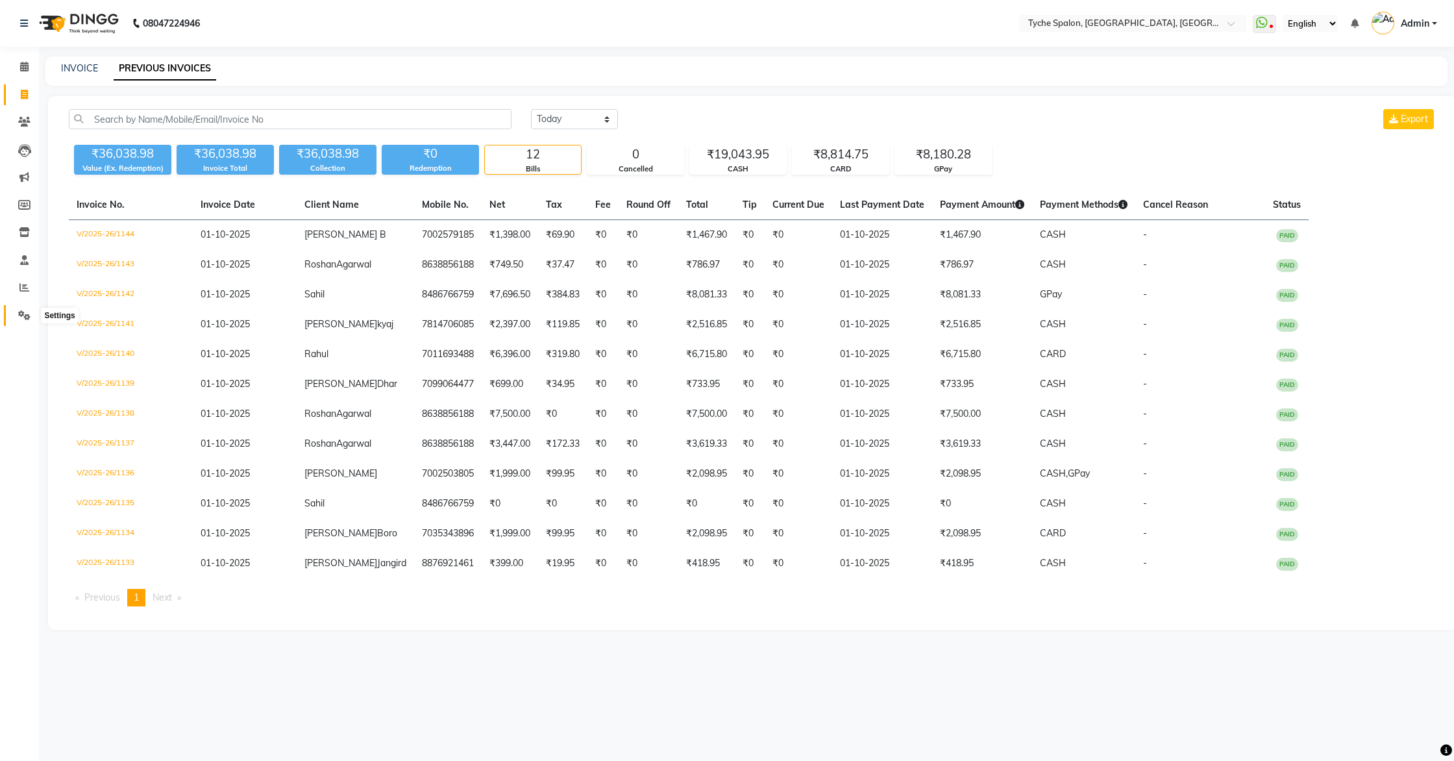
click at [23, 314] on icon at bounding box center [24, 315] width 12 height 10
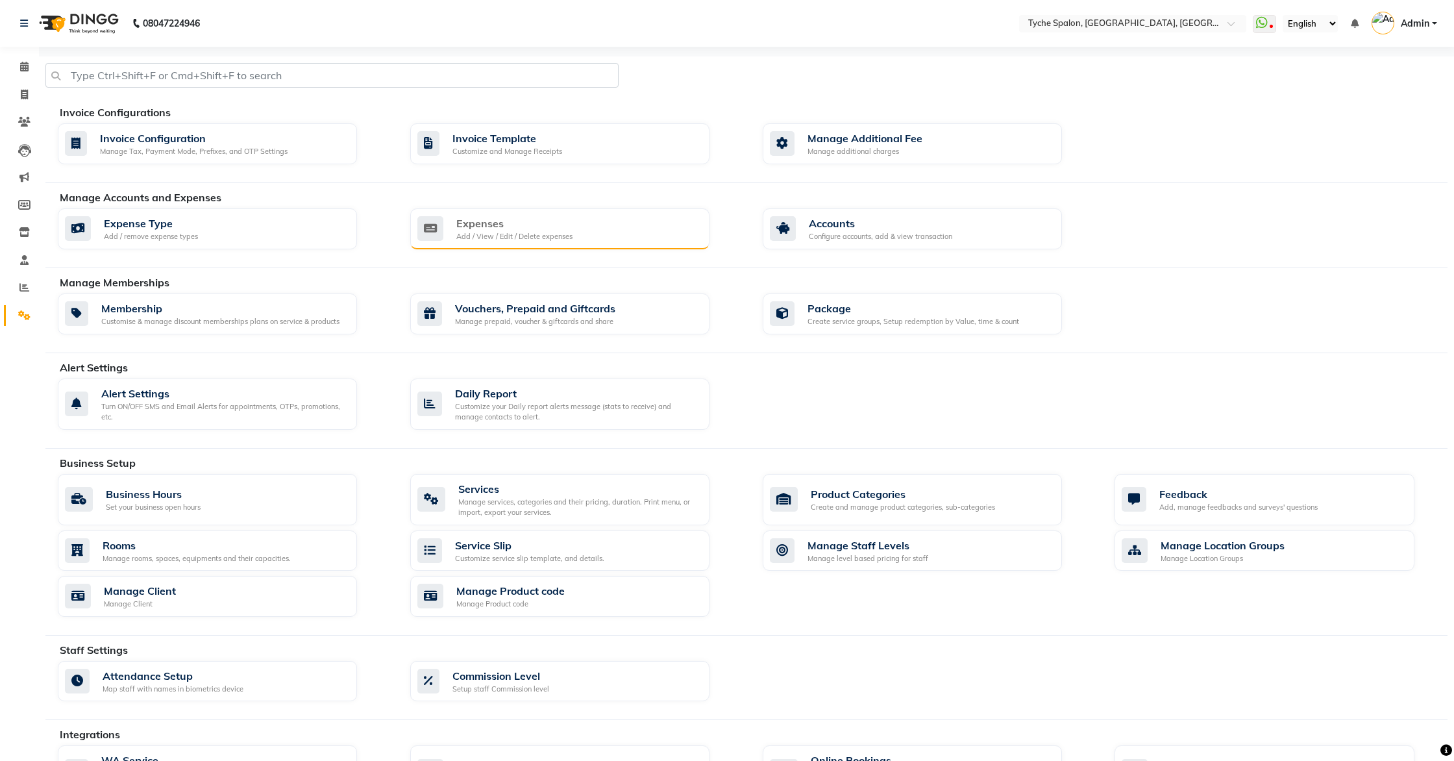
click at [484, 234] on div "Add / View / Edit / Delete expenses" at bounding box center [514, 236] width 116 height 11
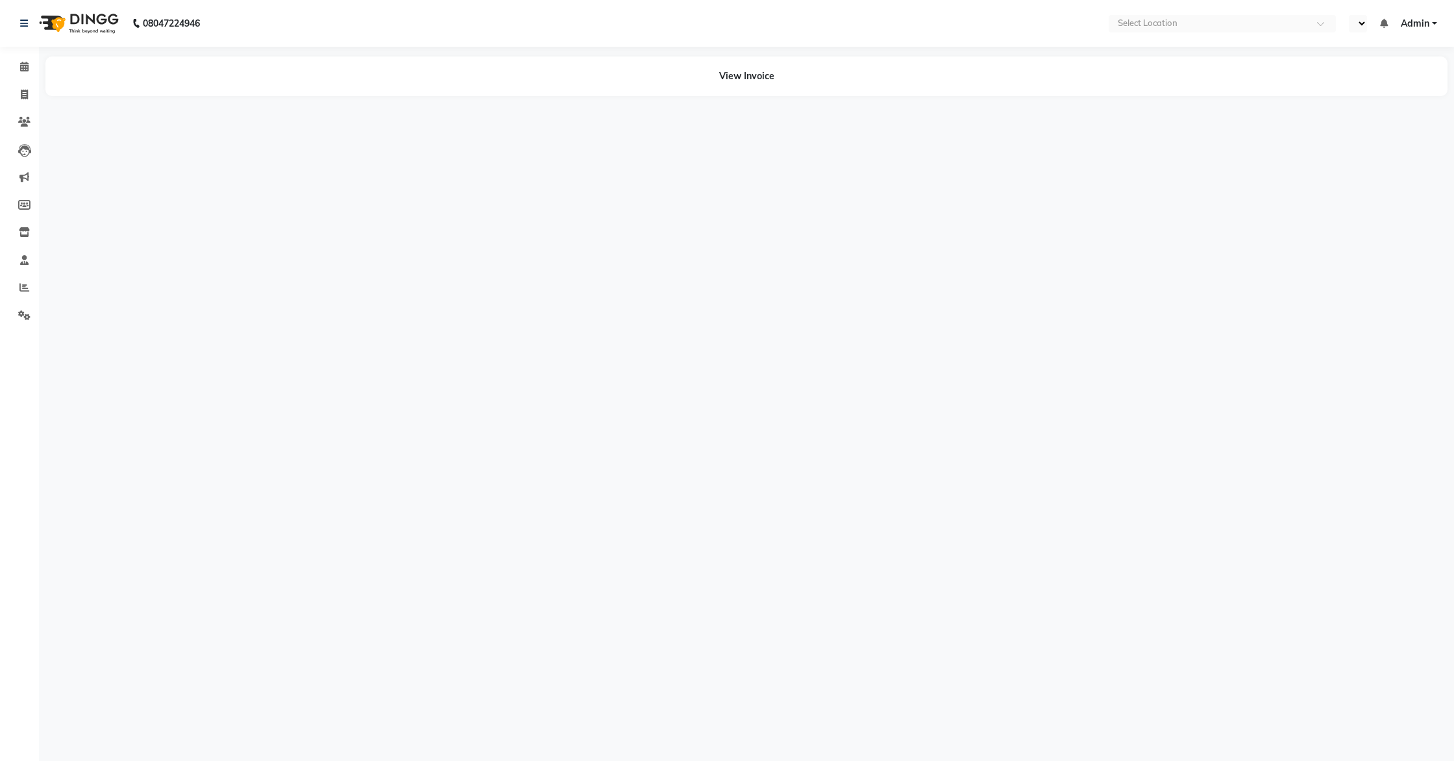
select select "en"
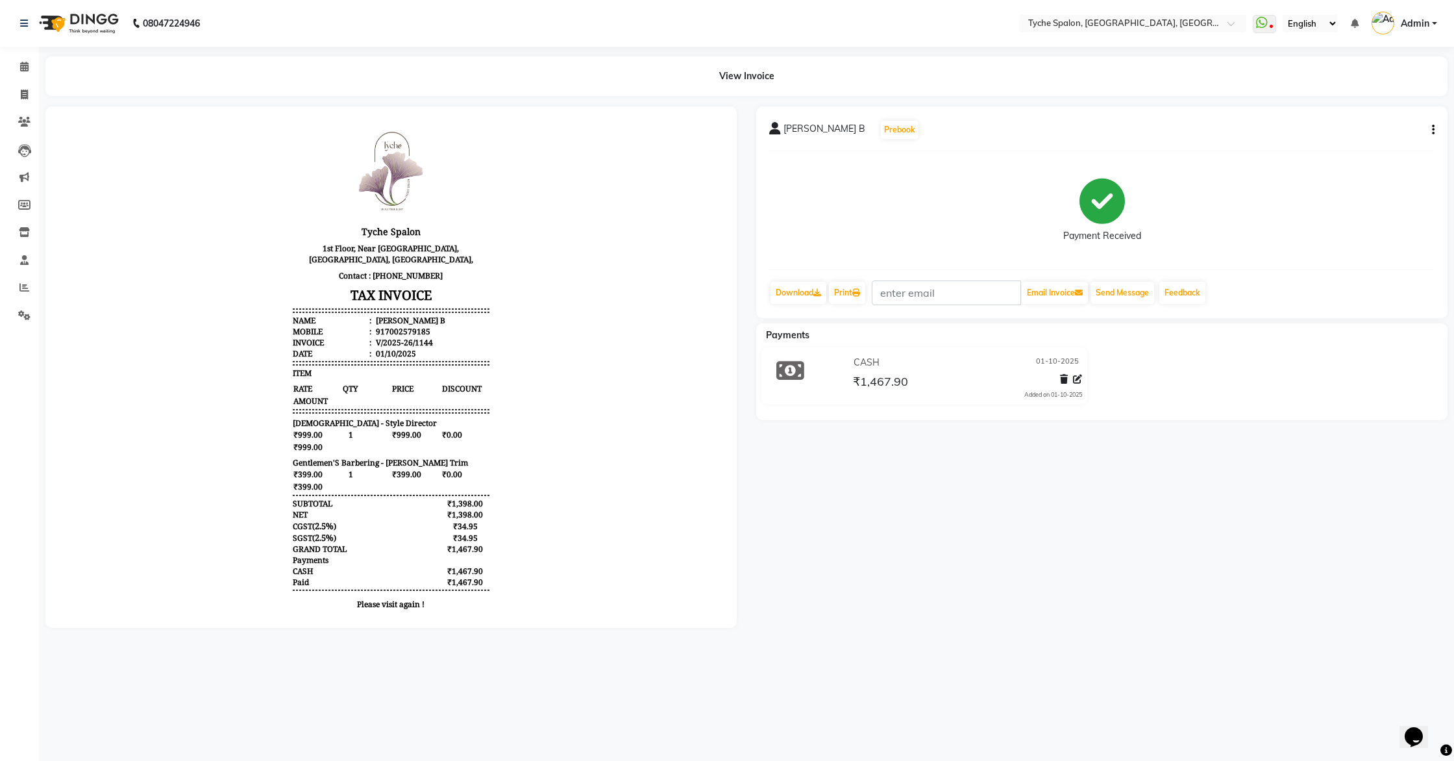
scroll to position [6, 0]
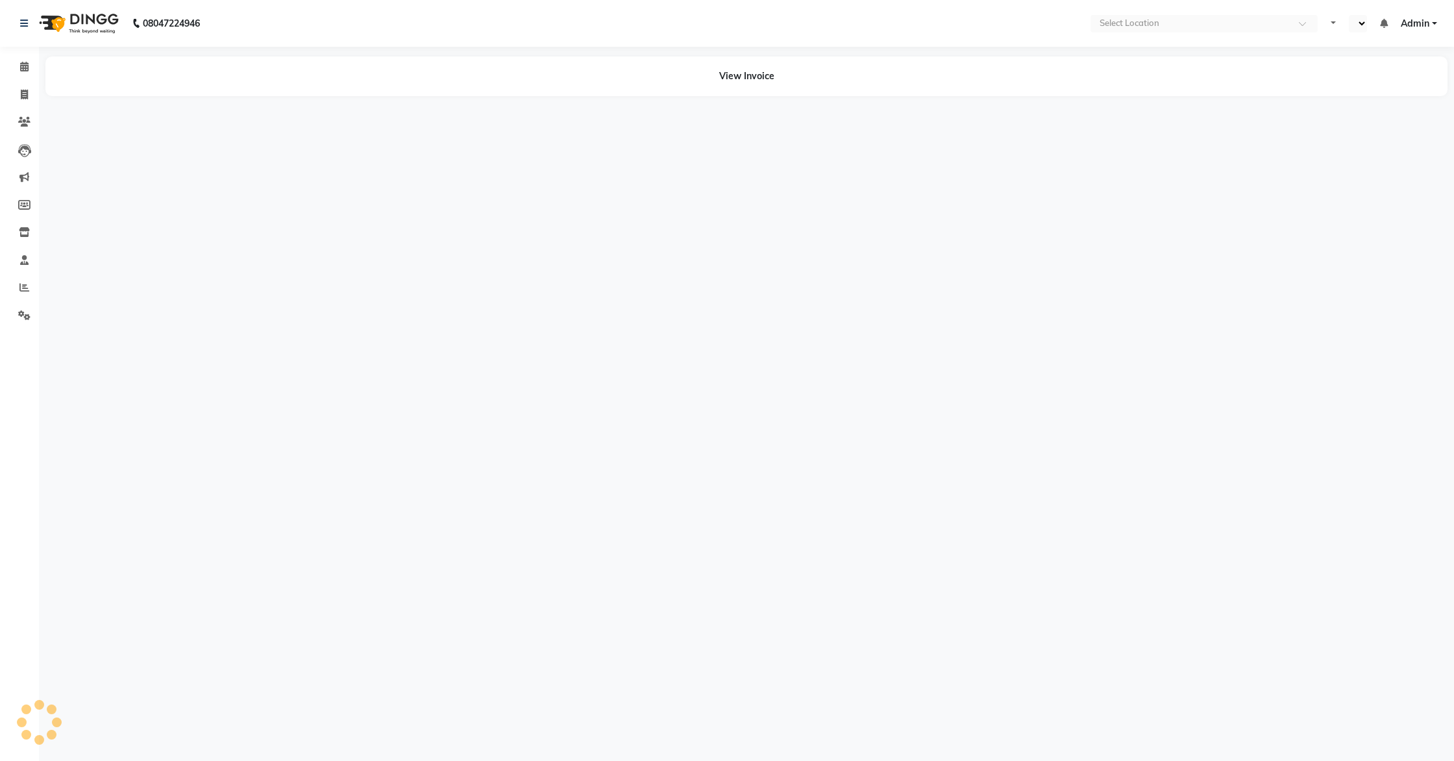
select select "en"
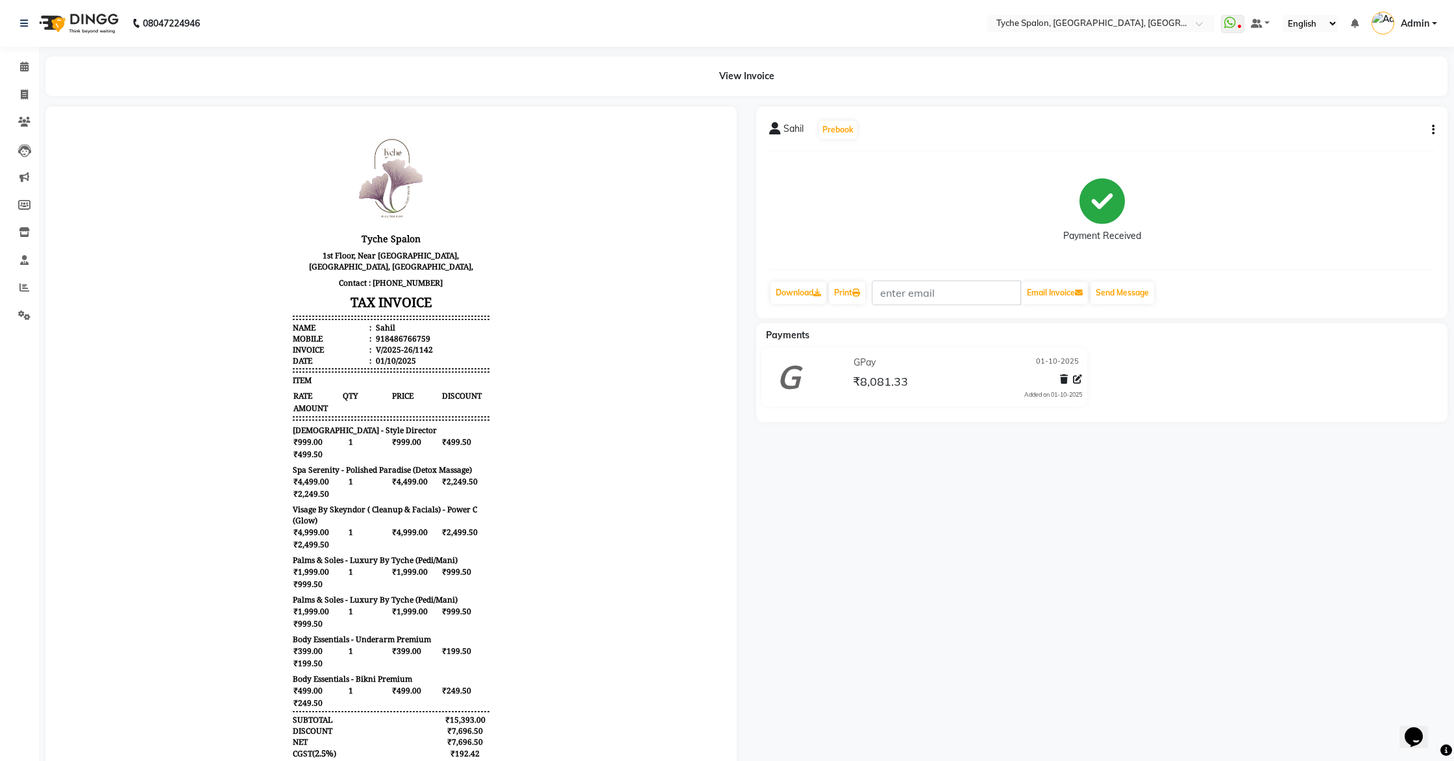
scroll to position [10, 0]
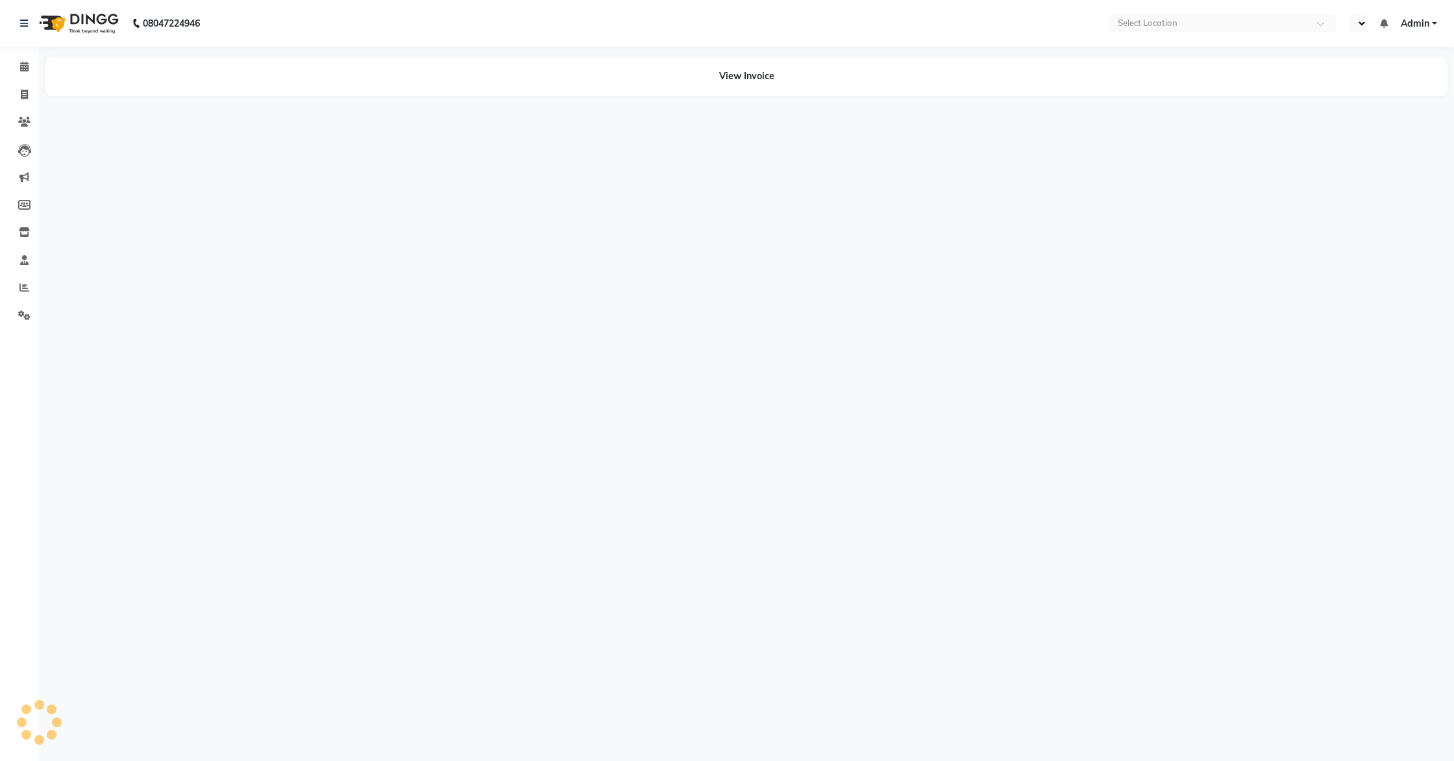
select select "en"
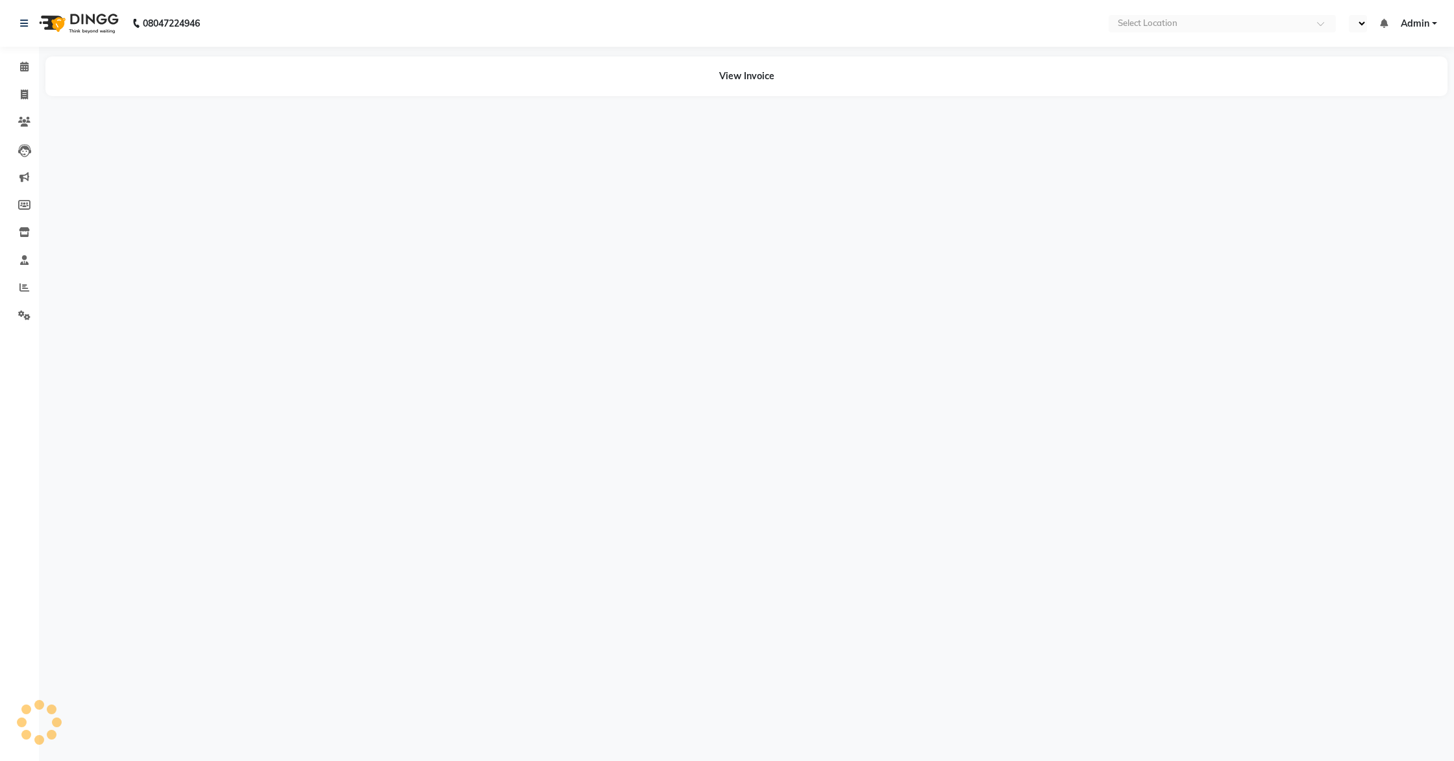
select select "en"
